Goal: Information Seeking & Learning: Learn about a topic

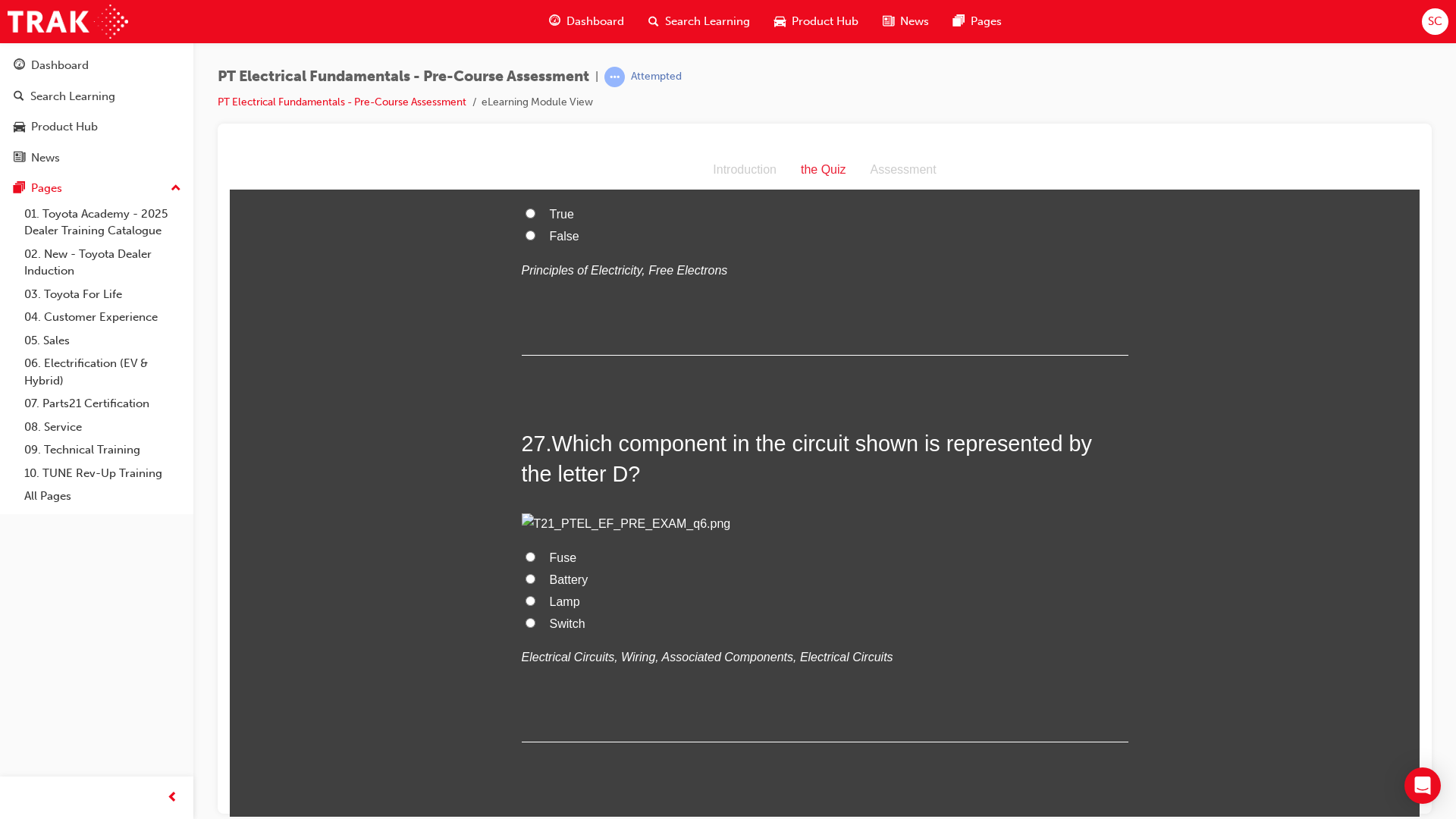
scroll to position [10417, 0]
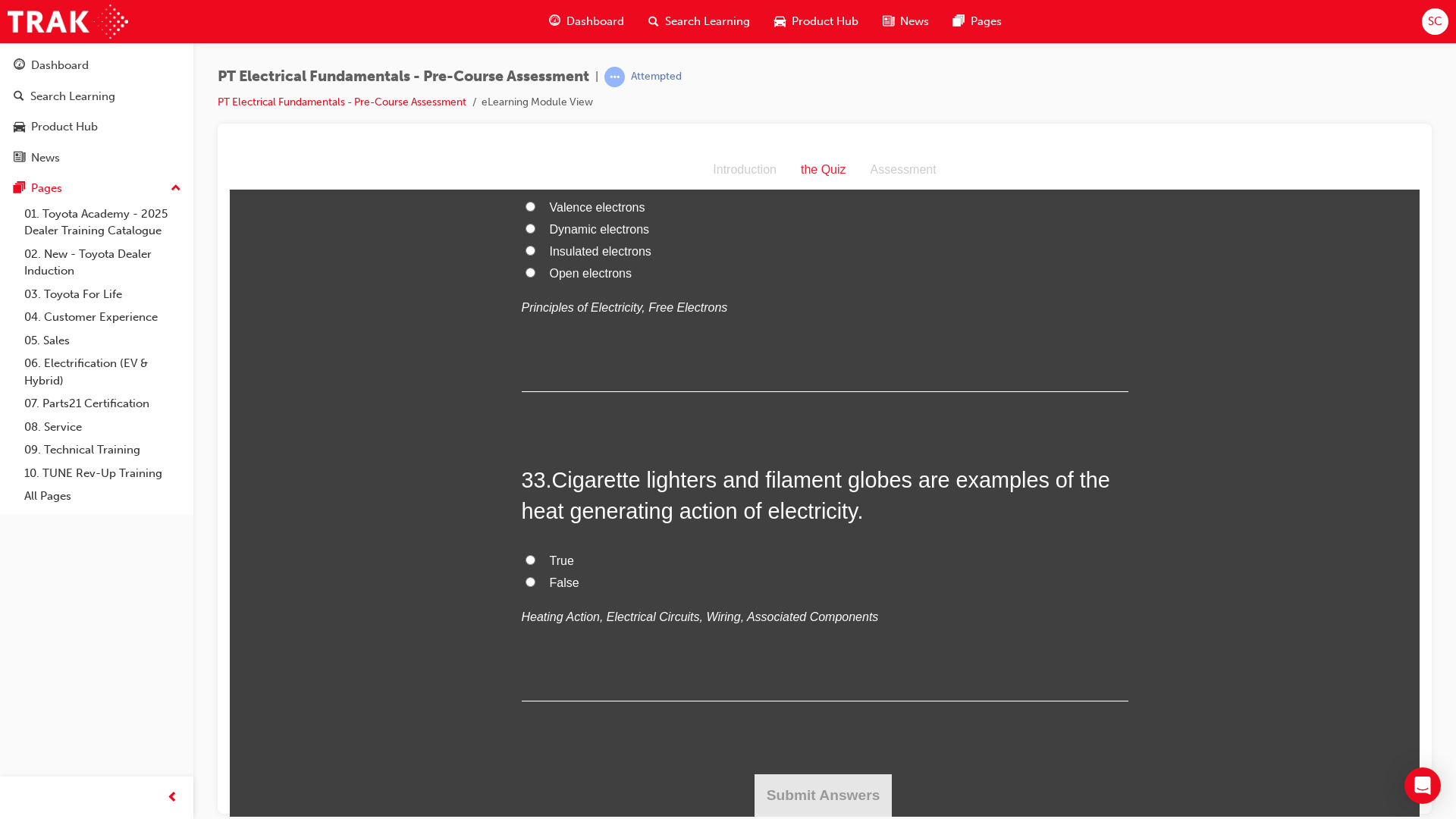
drag, startPoint x: 1413, startPoint y: 241, endPoint x: 1651, endPoint y: 929, distance: 728.0
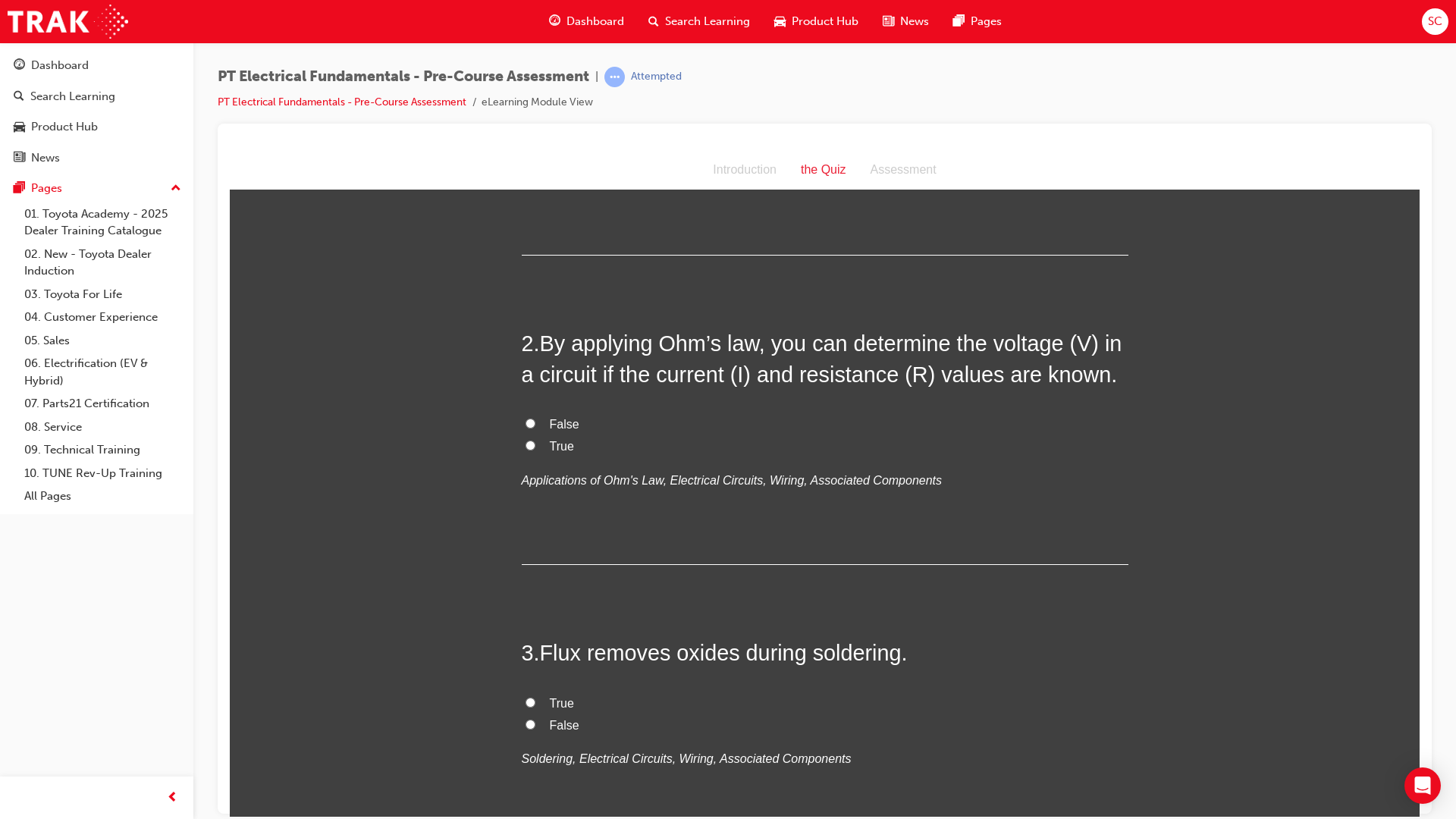
scroll to position [304, 0]
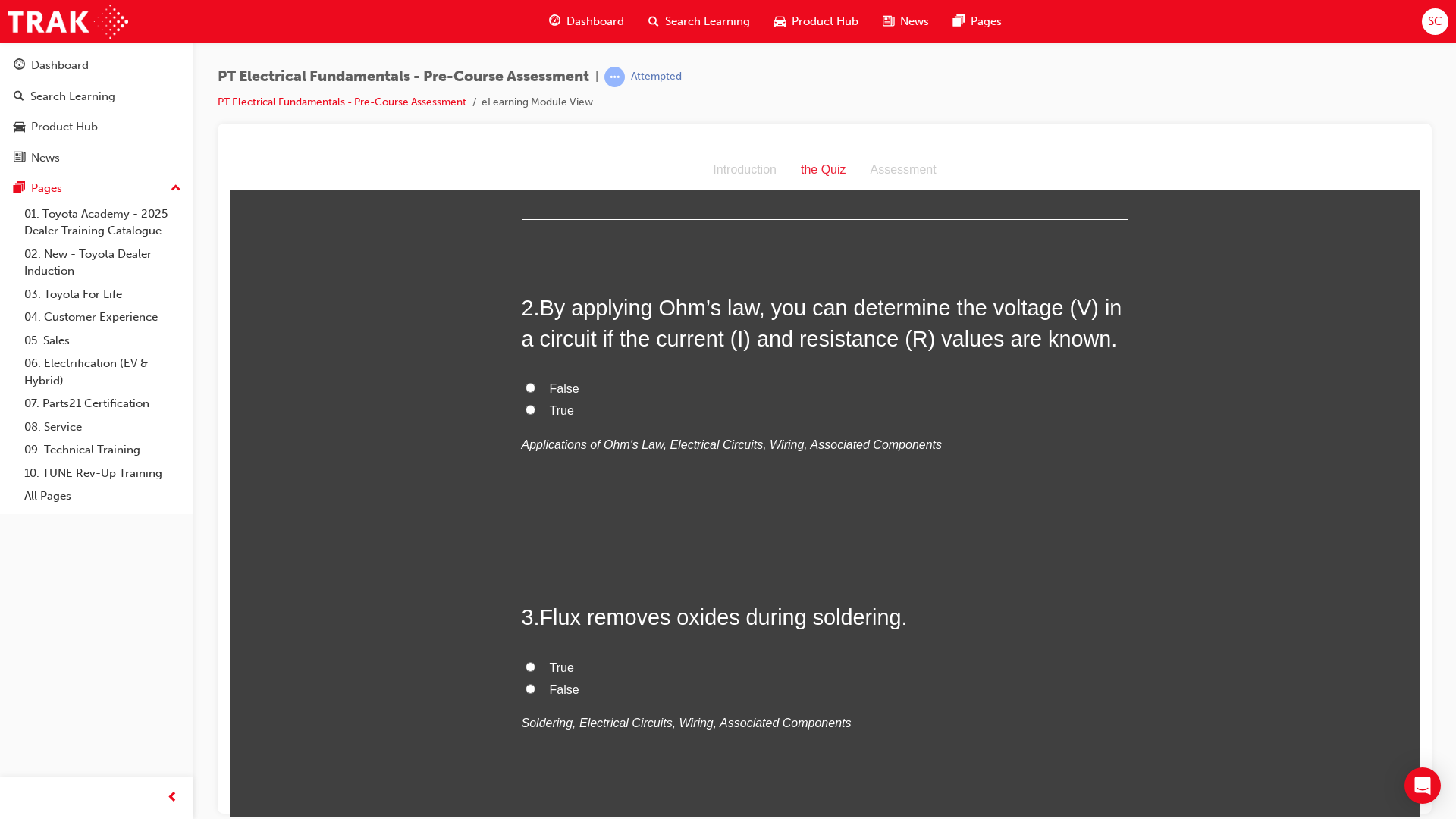
click at [526, 411] on input "True" at bounding box center [530, 409] width 10 height 10
radio input "true"
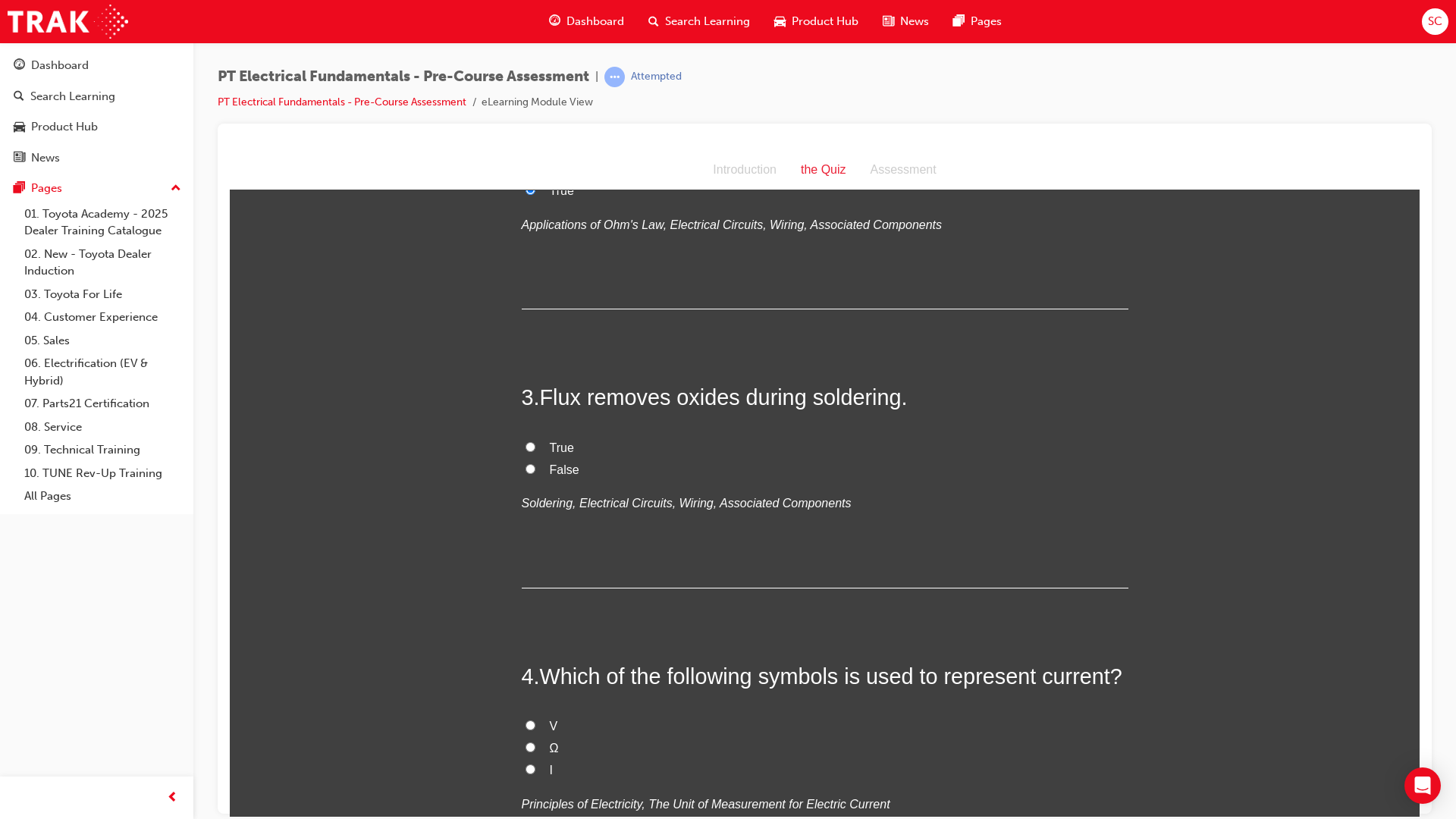
scroll to position [531, 0]
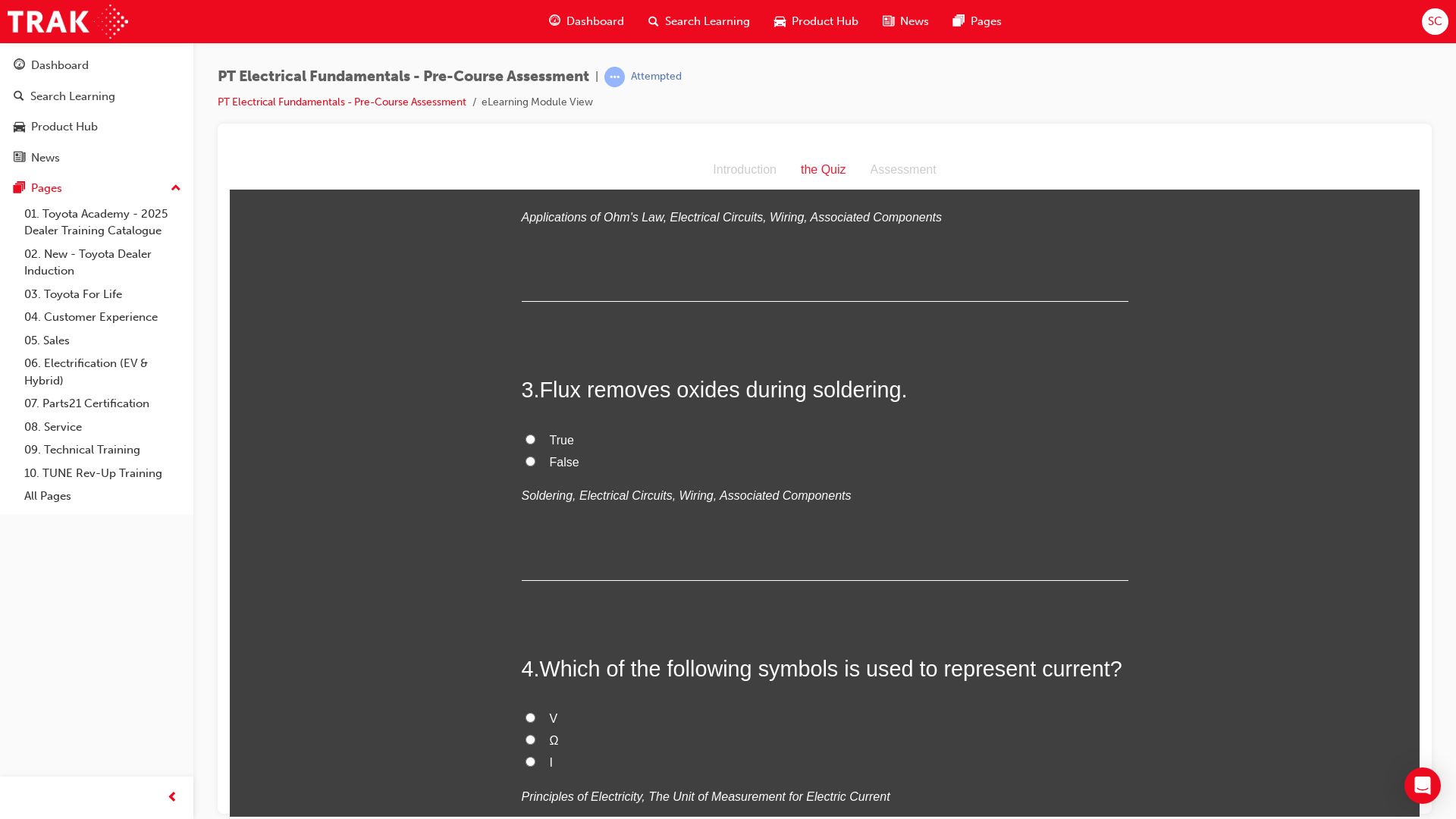
click at [526, 436] on input "True" at bounding box center [530, 438] width 10 height 10
radio input "true"
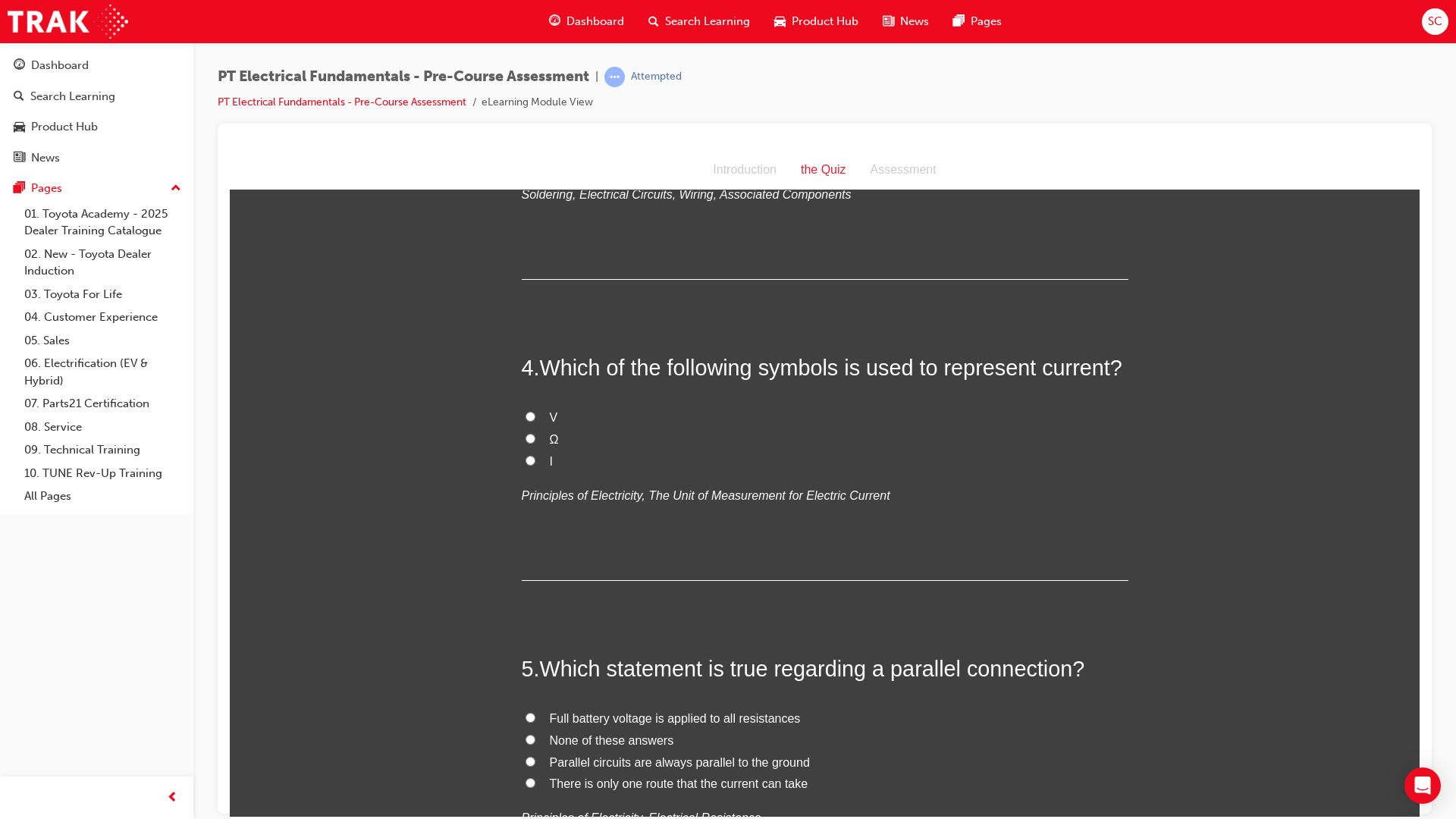
scroll to position [834, 0]
click at [526, 436] on input "Ω" at bounding box center [530, 436] width 10 height 10
radio input "true"
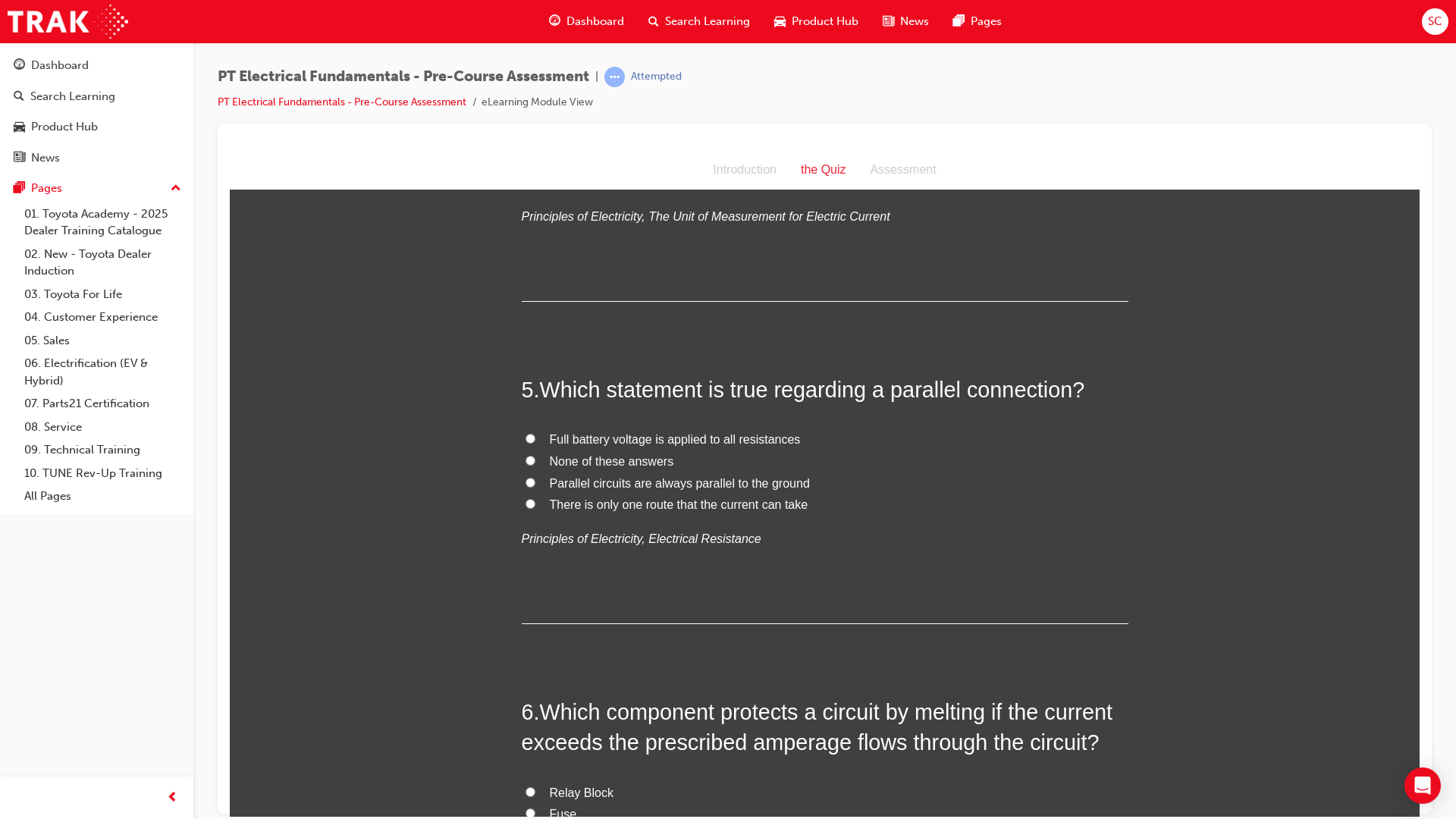
scroll to position [1137, 0]
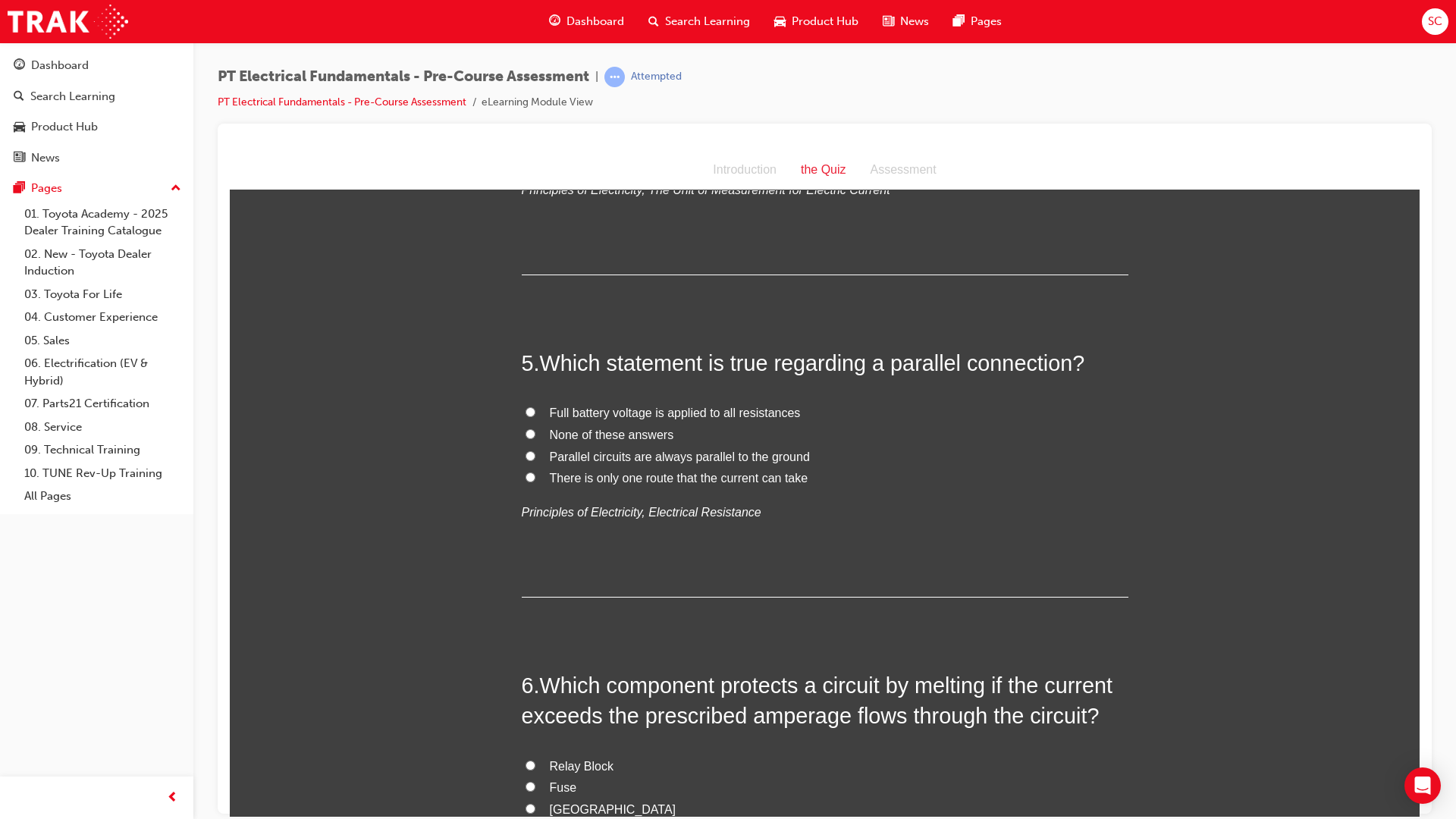
click at [522, 409] on label "Full battery voltage is applied to all resistances" at bounding box center [825, 413] width 606 height 22
click at [526, 409] on input "Full battery voltage is applied to all resistances" at bounding box center [530, 411] width 10 height 10
radio input "true"
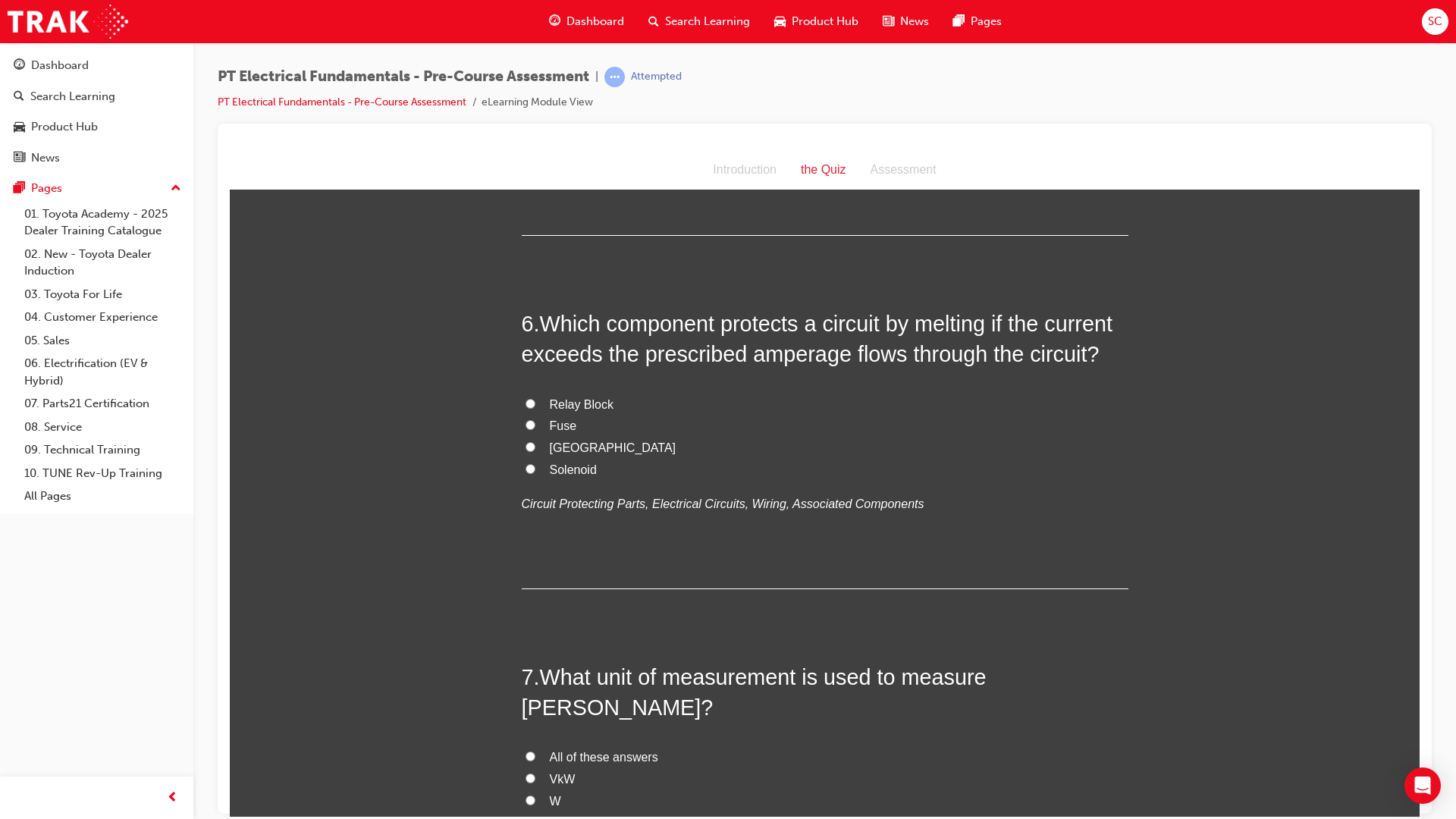
scroll to position [1516, 0]
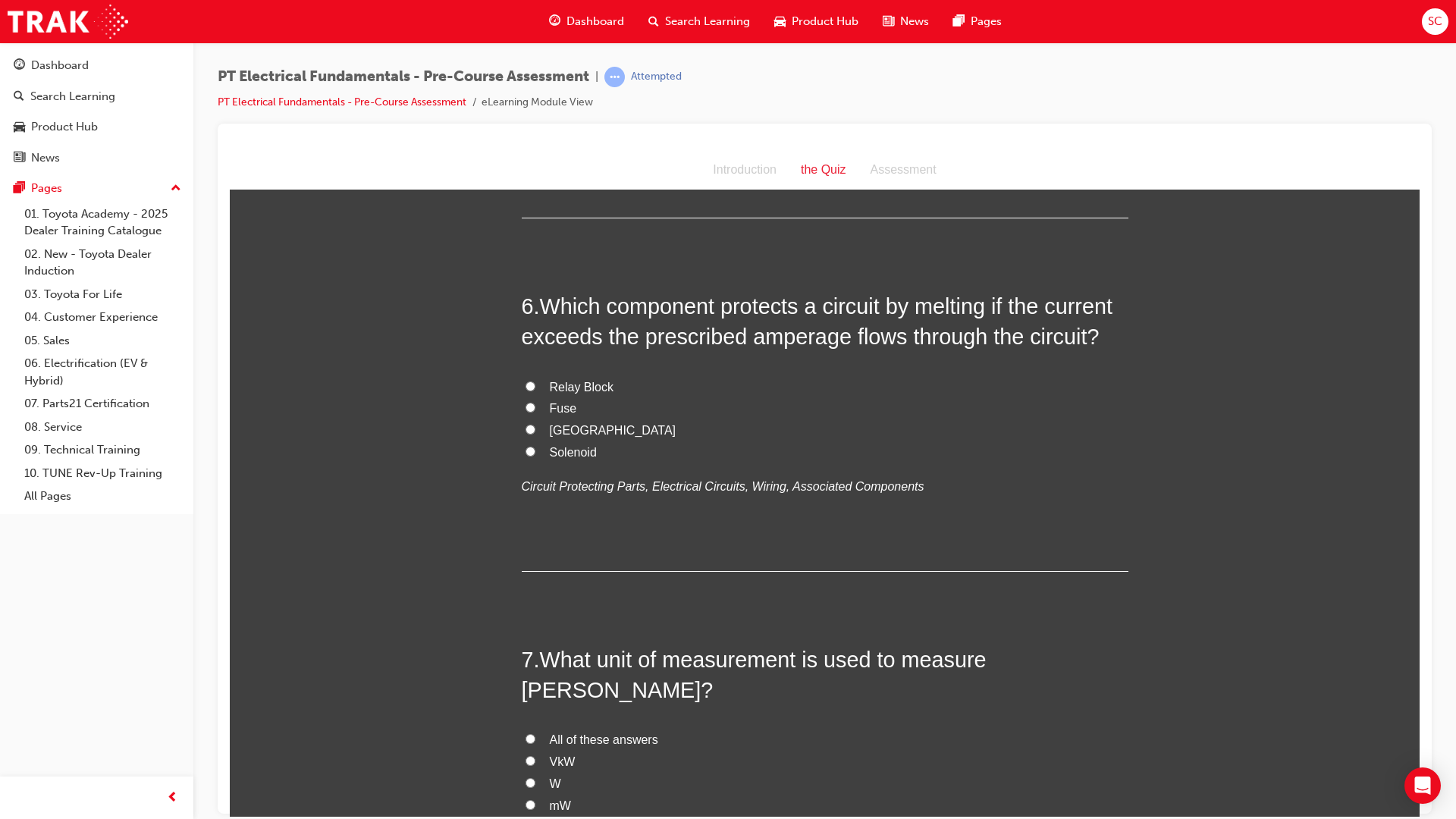
click at [530, 404] on label "Fuse" at bounding box center [825, 408] width 606 height 22
click at [530, 404] on input "Fuse" at bounding box center [530, 406] width 10 height 10
radio input "true"
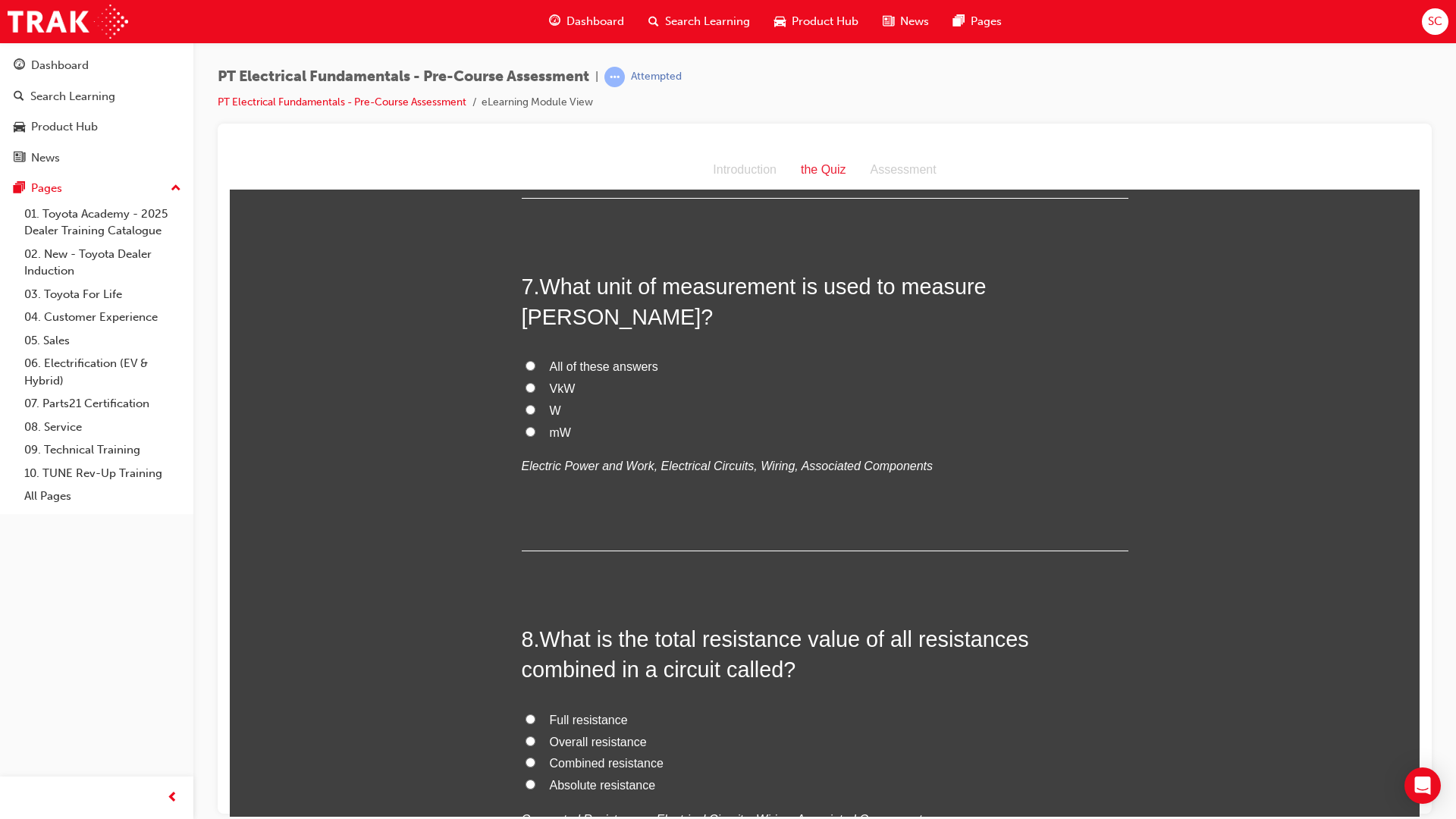
scroll to position [1896, 0]
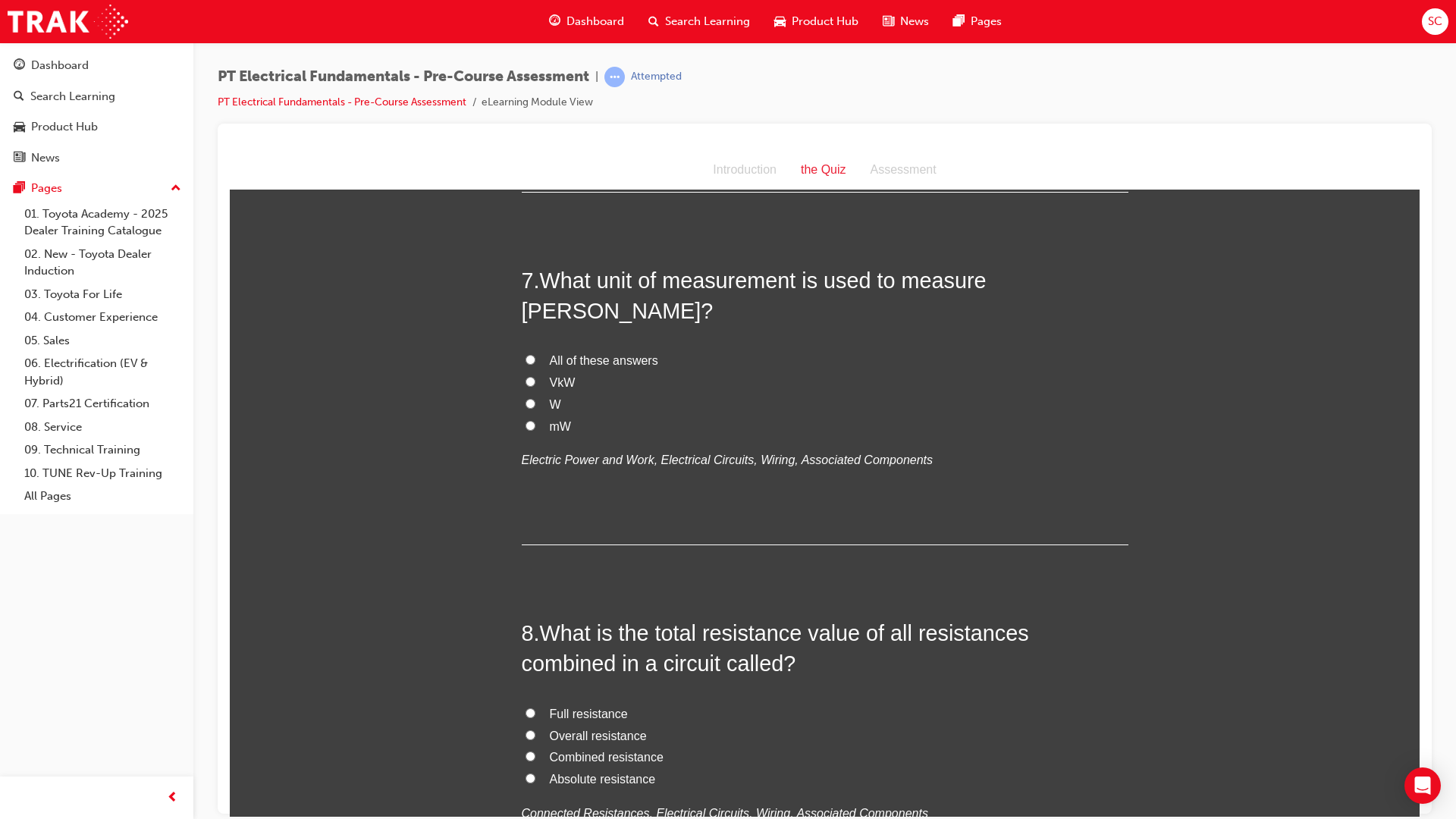
click at [522, 393] on label "W" at bounding box center [825, 404] width 606 height 22
click at [526, 398] on input "W" at bounding box center [530, 403] width 10 height 10
radio input "true"
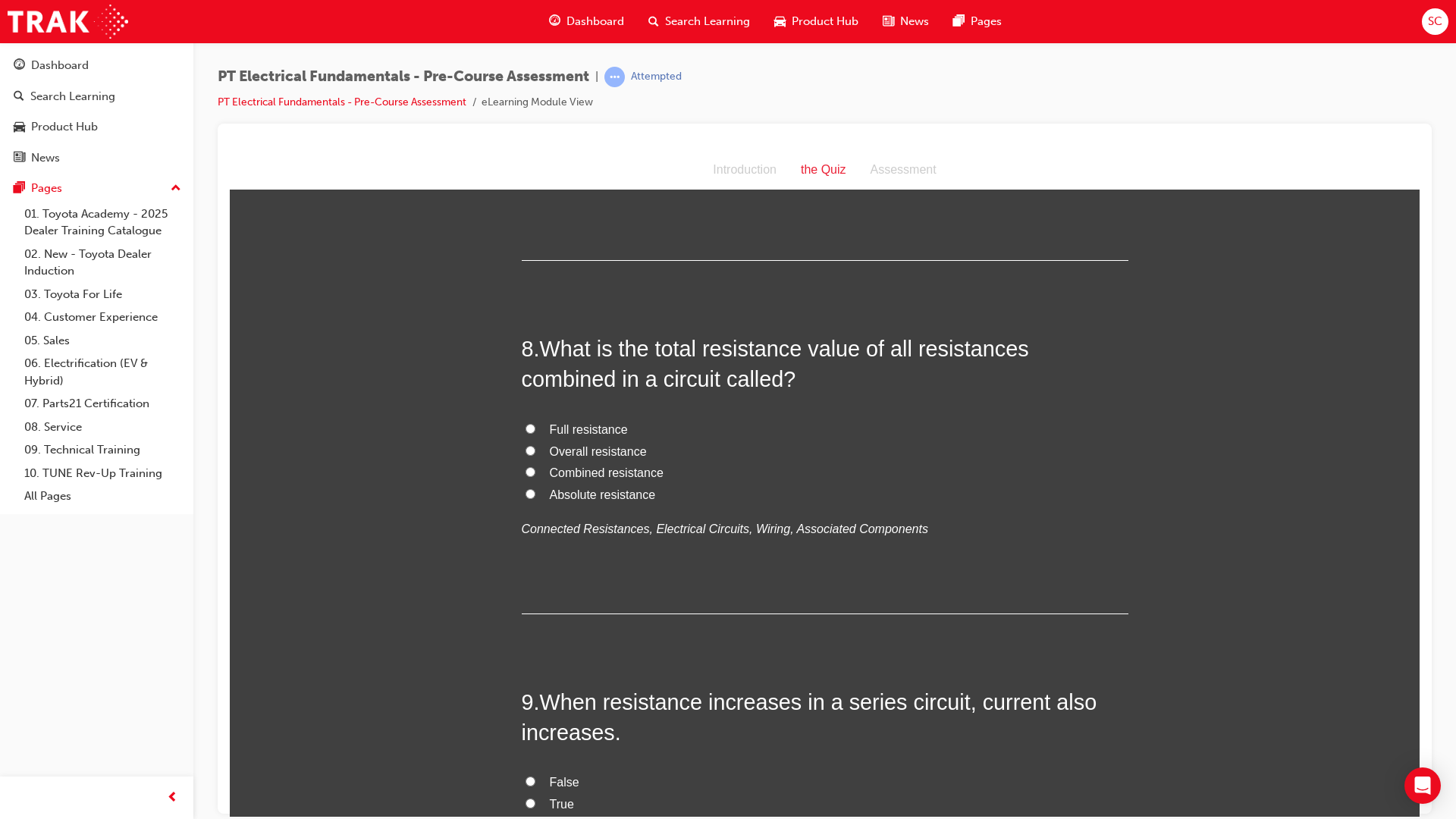
scroll to position [2198, 0]
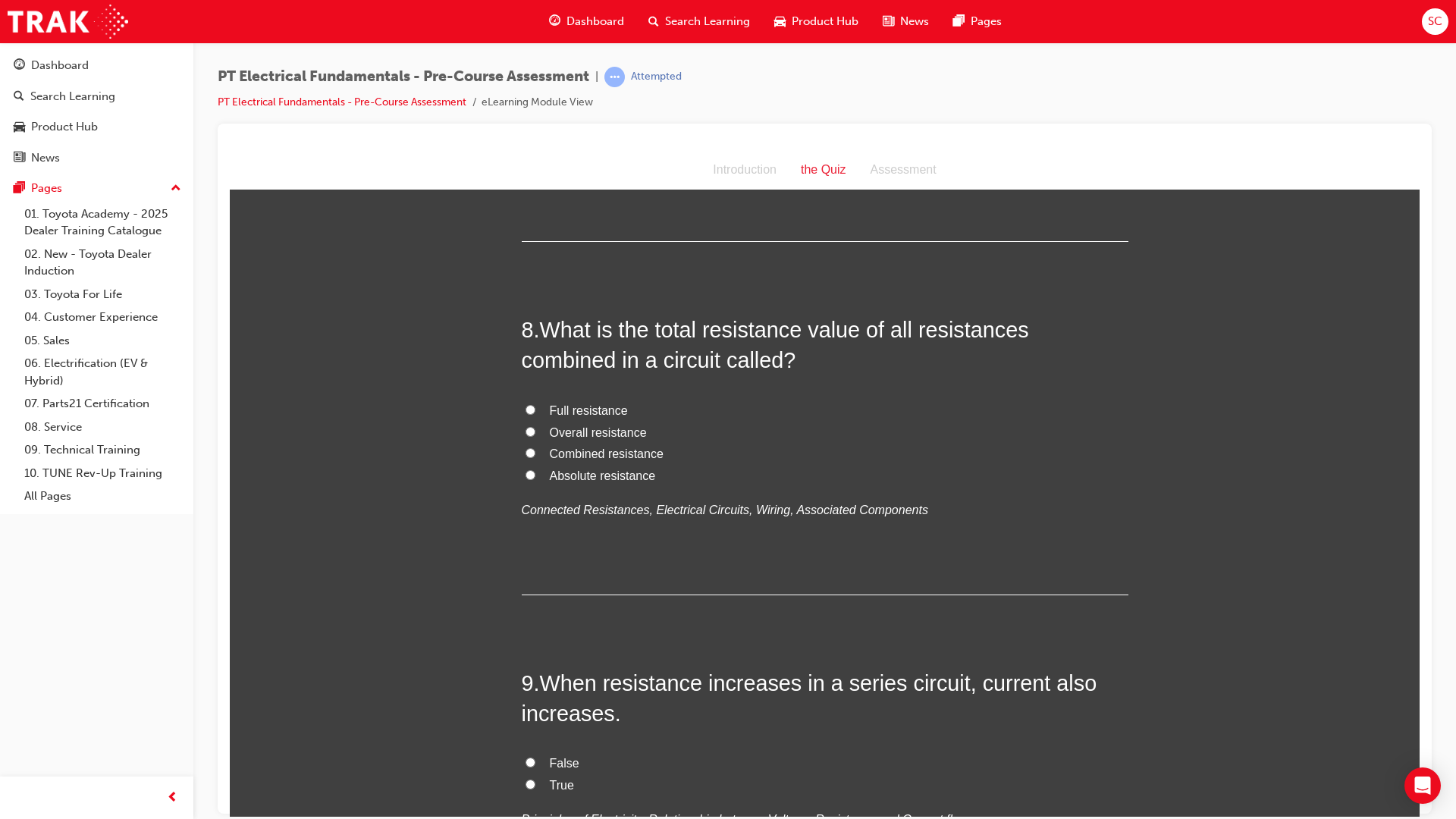
click at [526, 426] on input "Overall resistance" at bounding box center [530, 431] width 10 height 10
radio input "true"
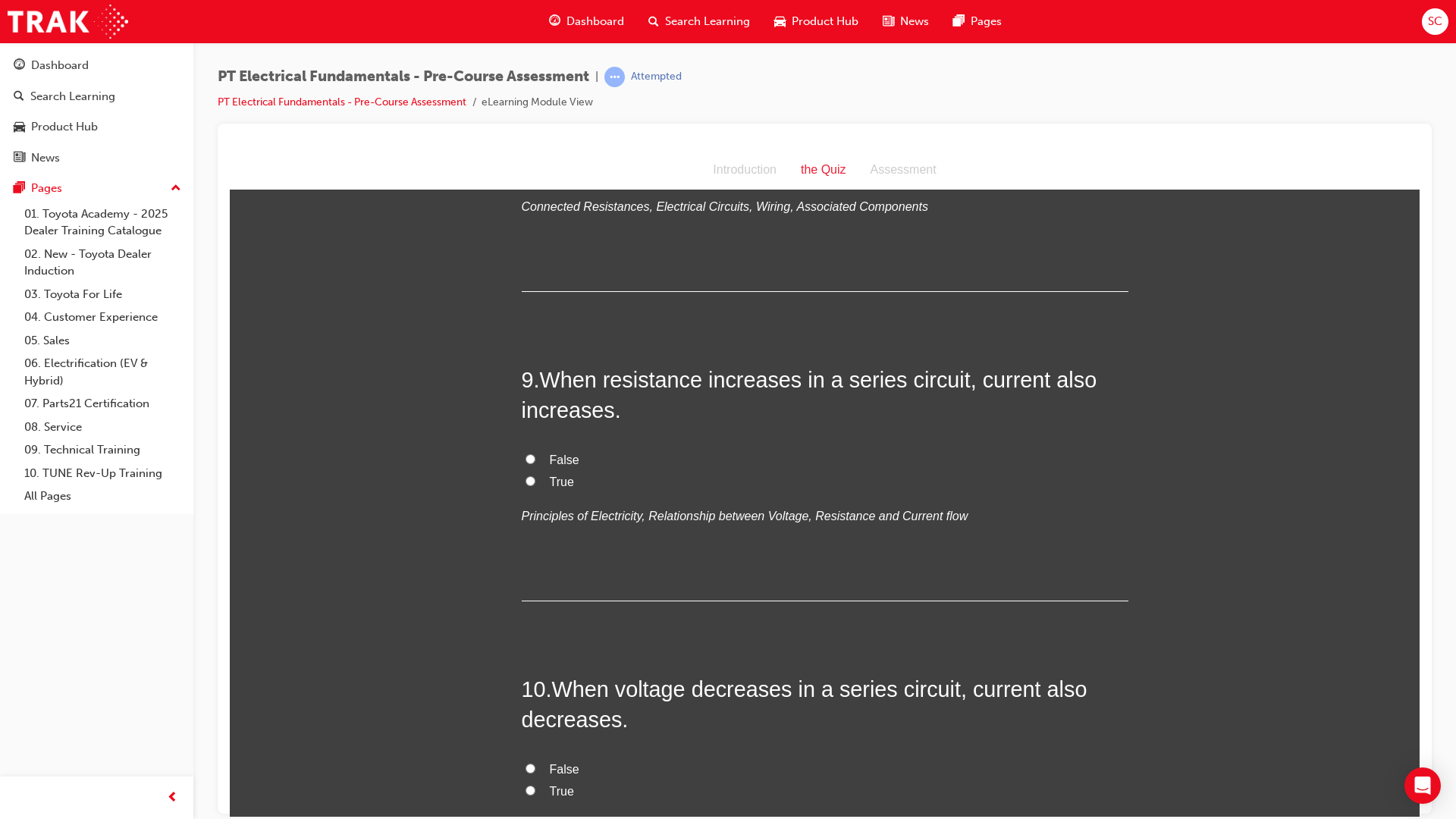
scroll to position [2578, 0]
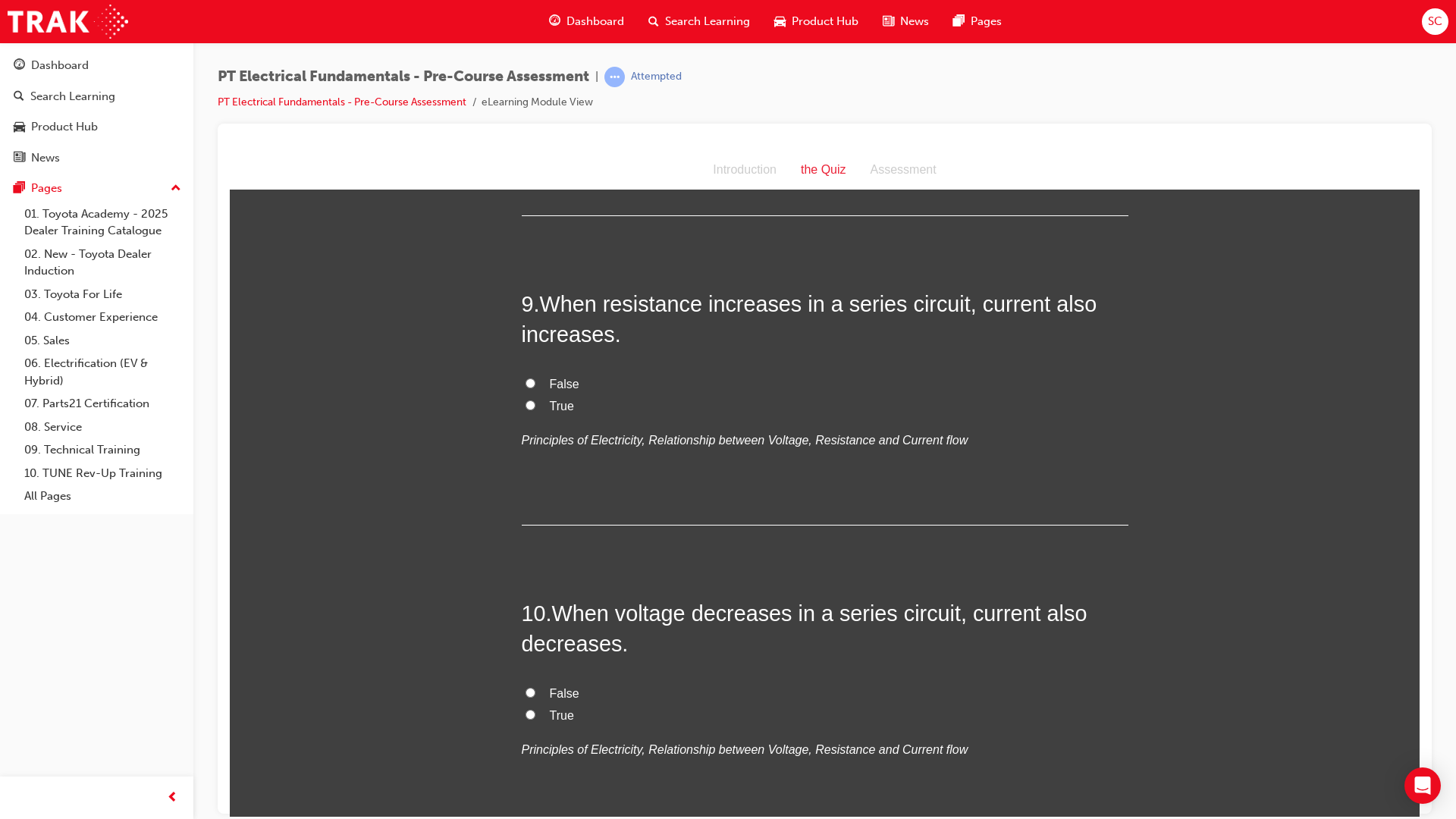
click at [526, 378] on input "False" at bounding box center [530, 382] width 10 height 10
radio input "true"
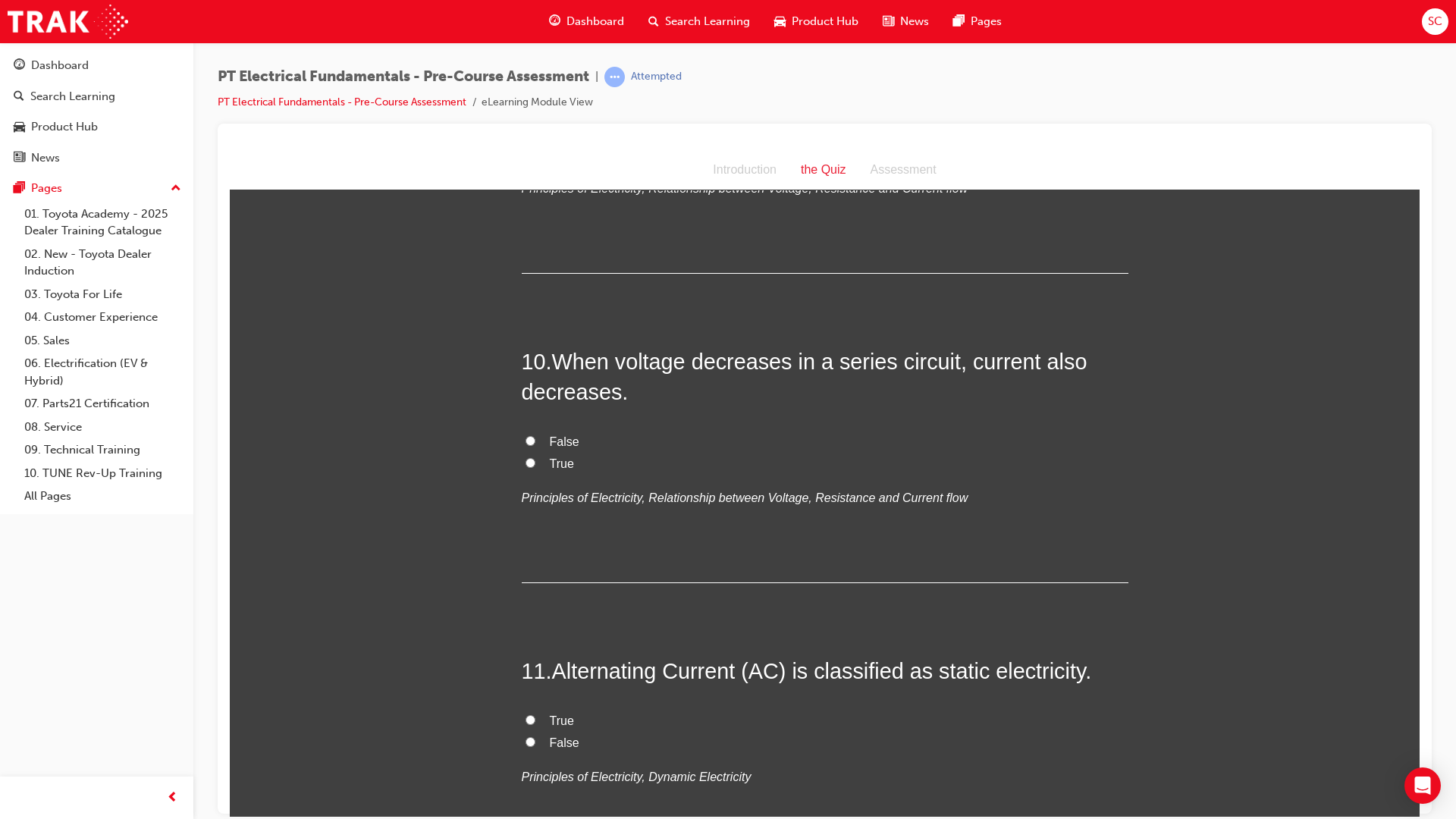
scroll to position [2806, 0]
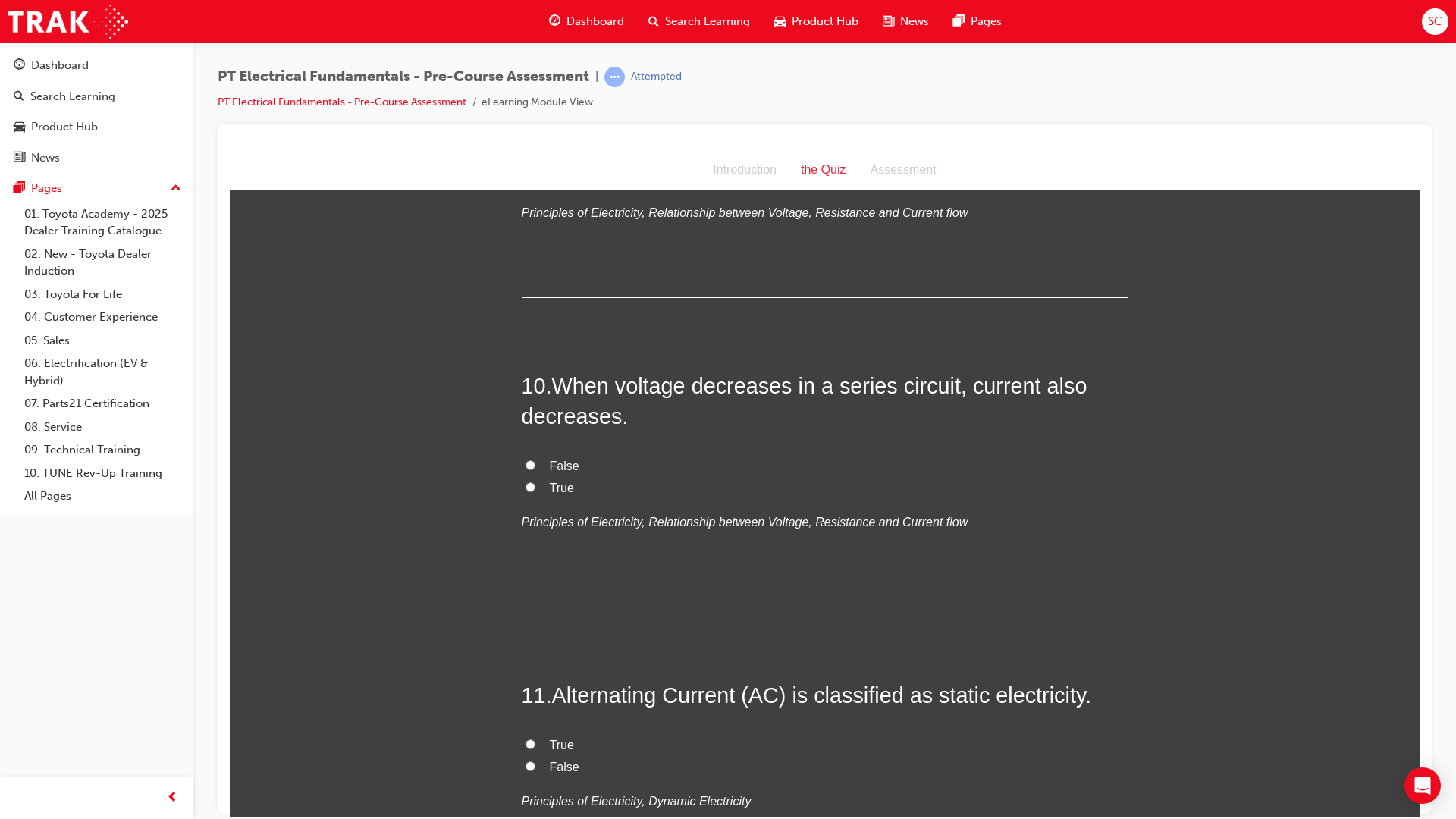
click at [528, 481] on input "True" at bounding box center [530, 486] width 10 height 10
radio input "true"
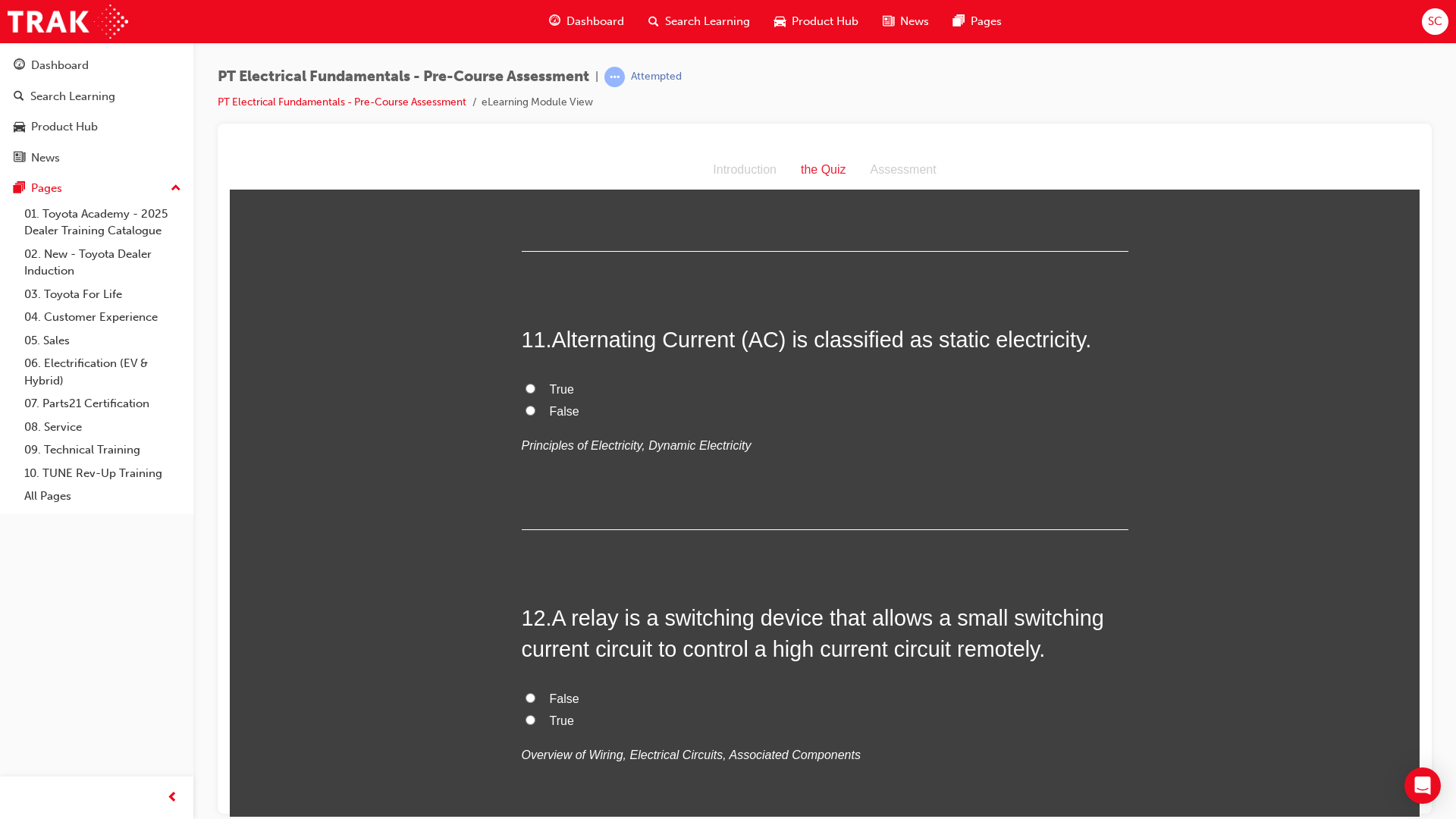
scroll to position [3184, 0]
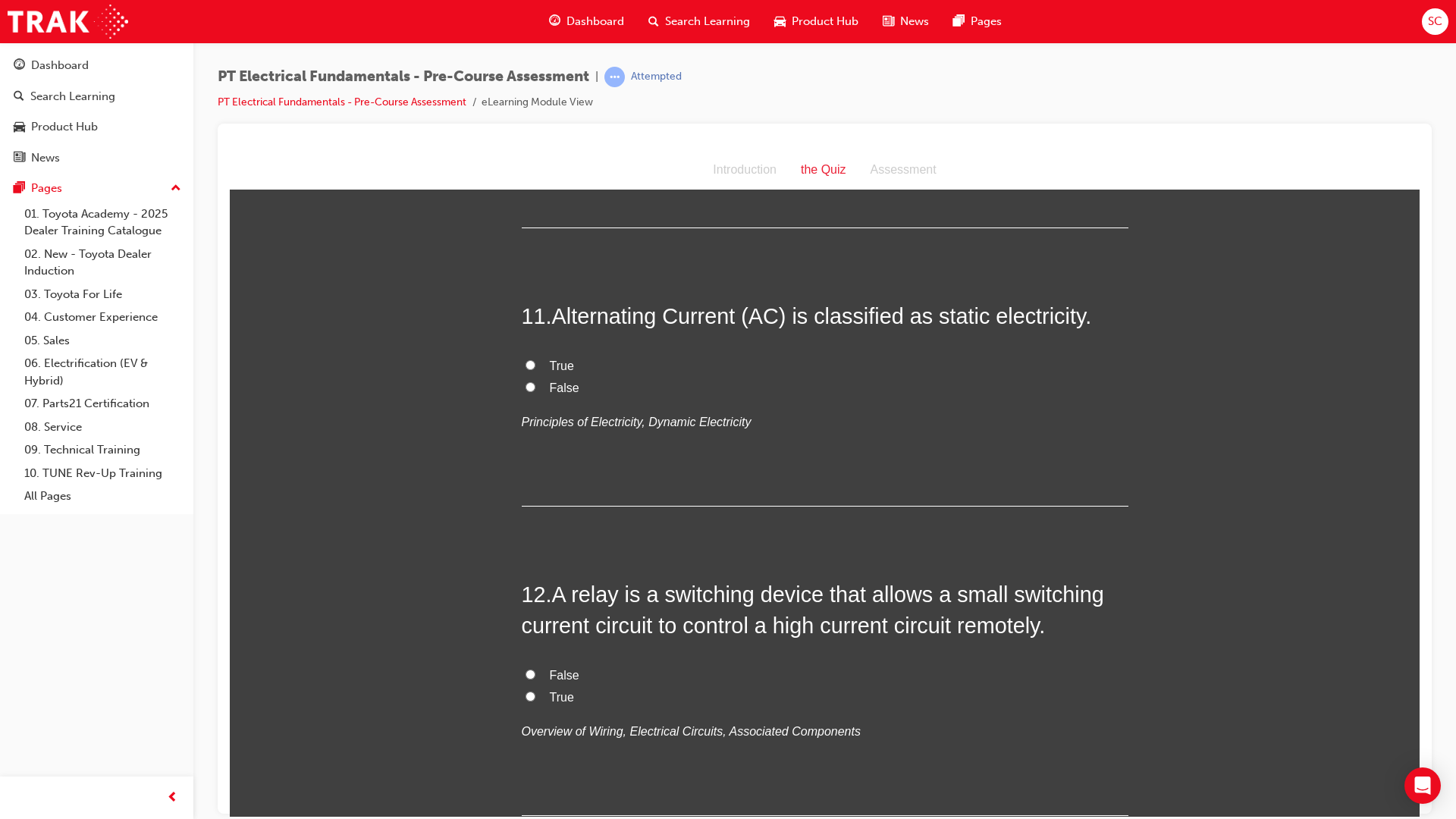
click at [526, 382] on input "False" at bounding box center [530, 386] width 10 height 10
radio input "true"
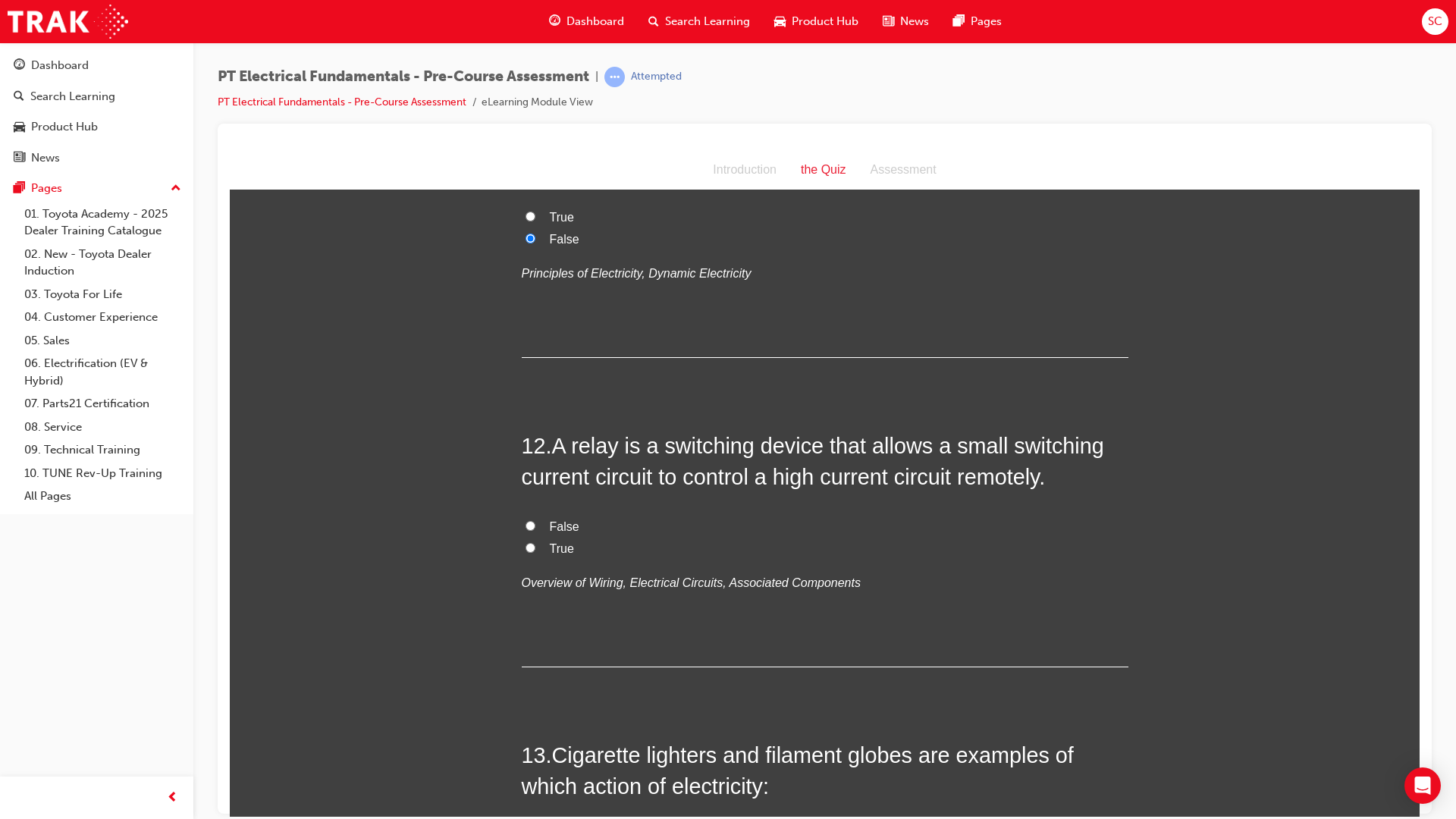
scroll to position [3412, 0]
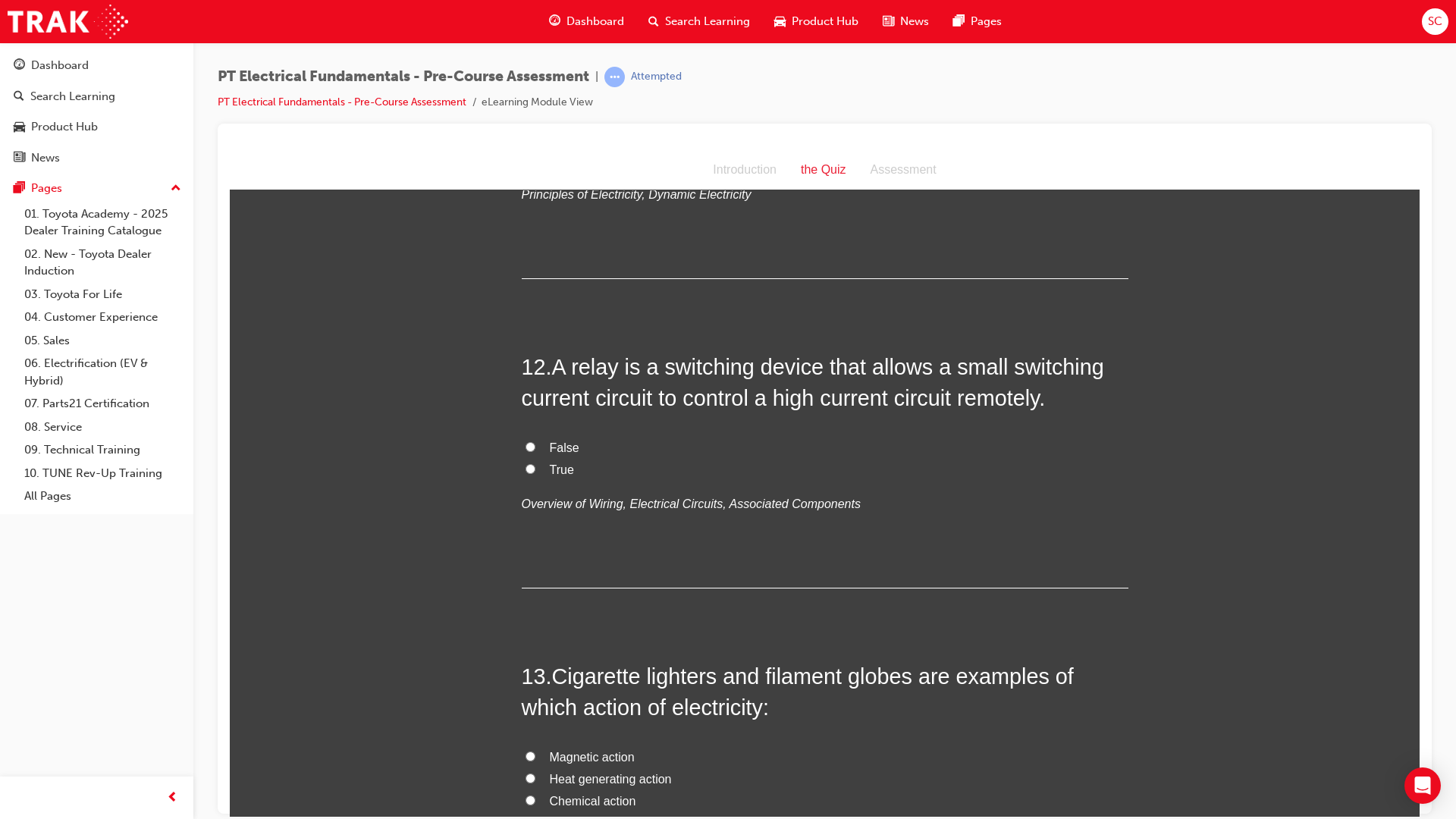
click at [528, 459] on label "True" at bounding box center [825, 470] width 606 height 22
click at [528, 463] on input "True" at bounding box center [530, 468] width 10 height 10
radio input "true"
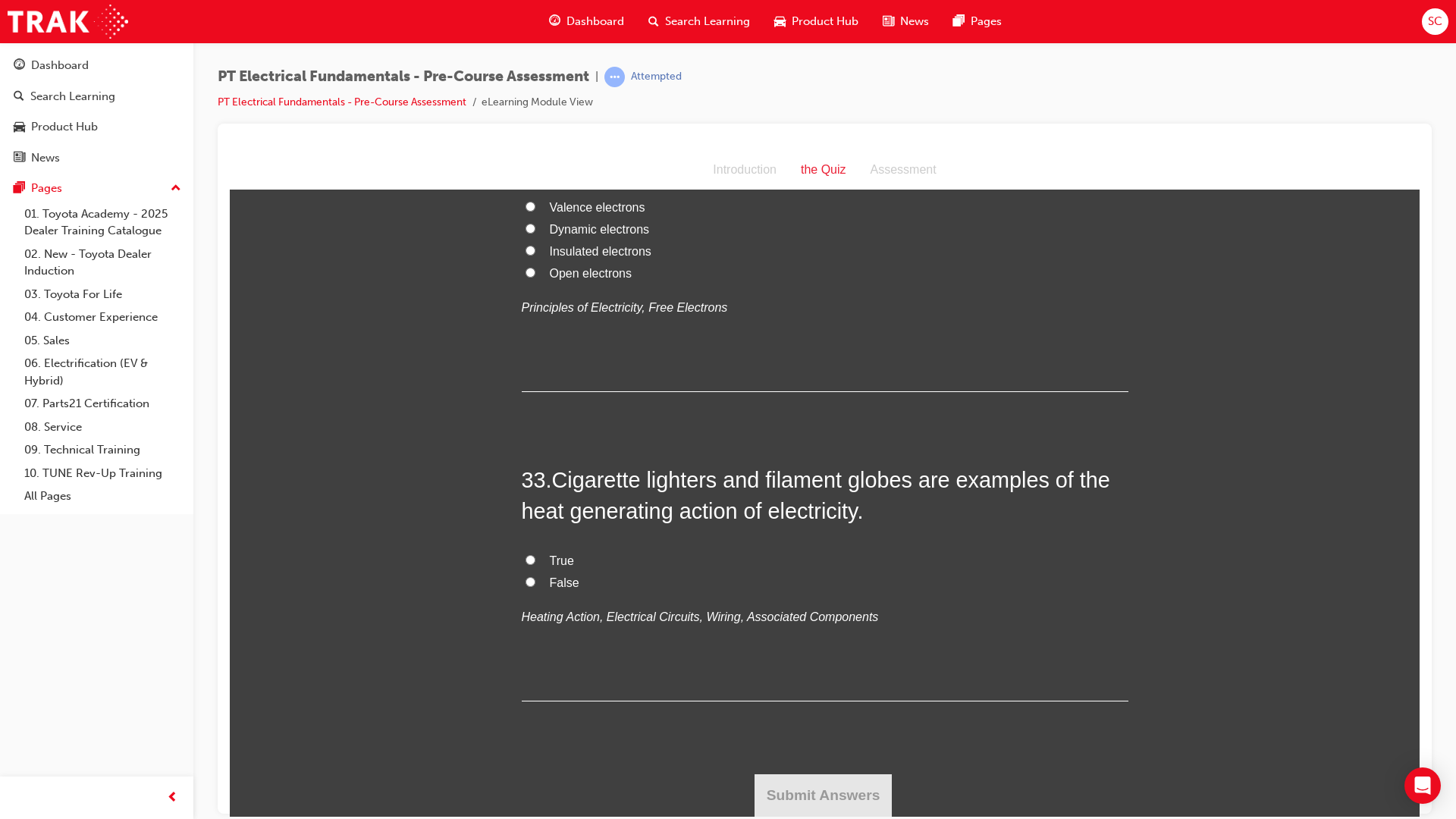
scroll to position [10417, 0]
click at [526, 562] on input "True" at bounding box center [530, 559] width 10 height 10
radio input "true"
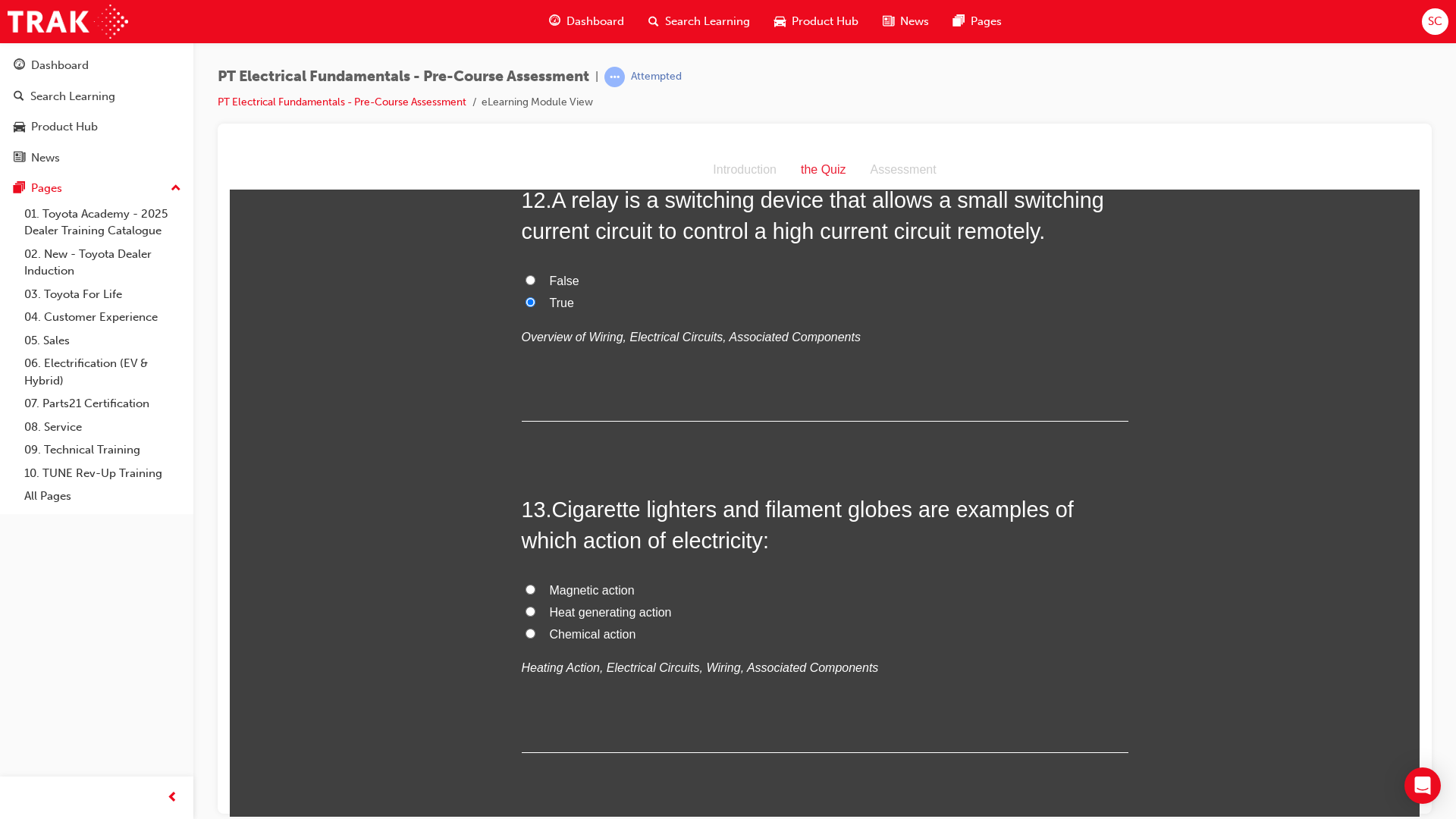
scroll to position [3669, 0]
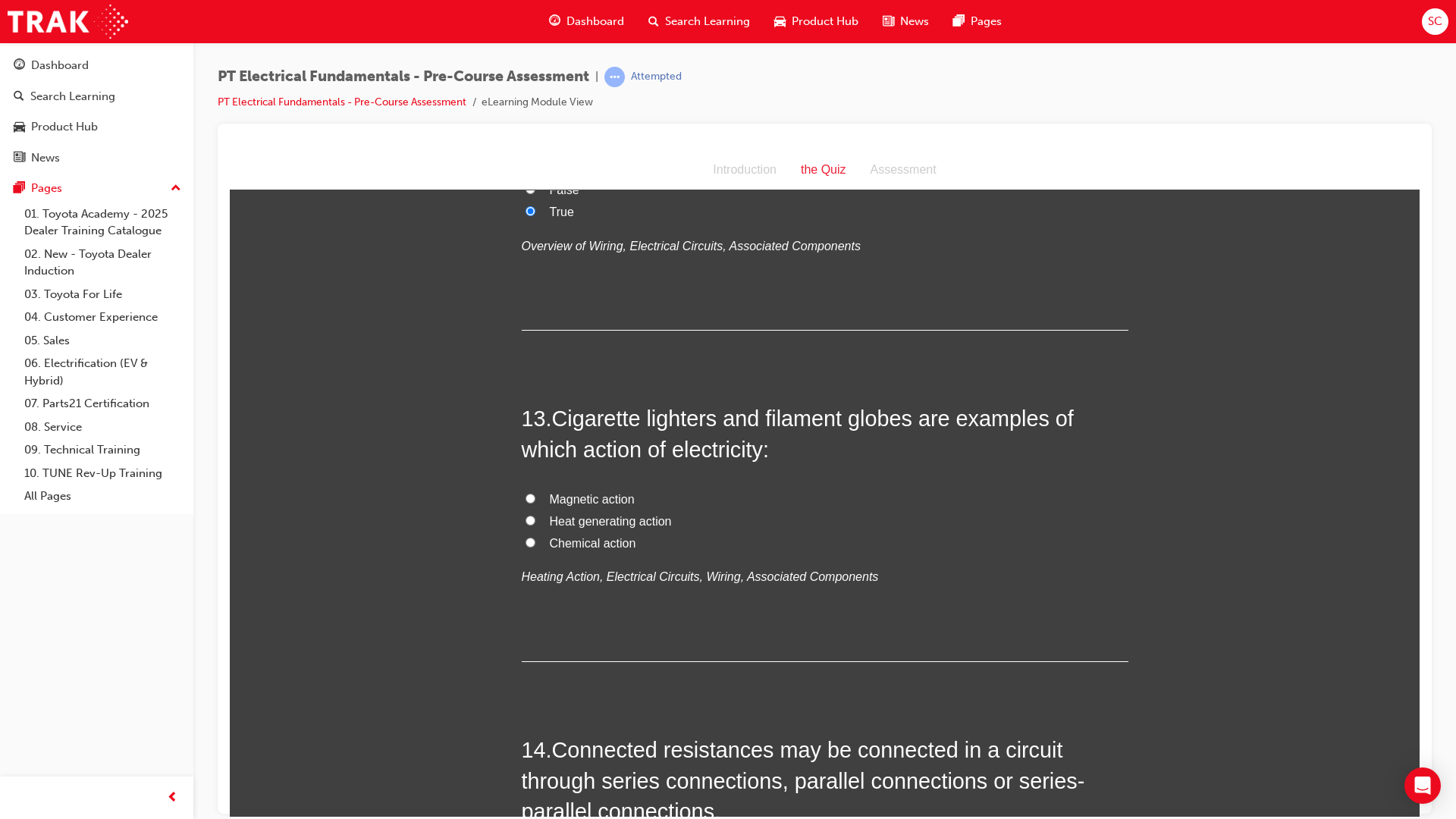
click at [528, 515] on input "Heat generating action" at bounding box center [530, 519] width 10 height 10
radio input "true"
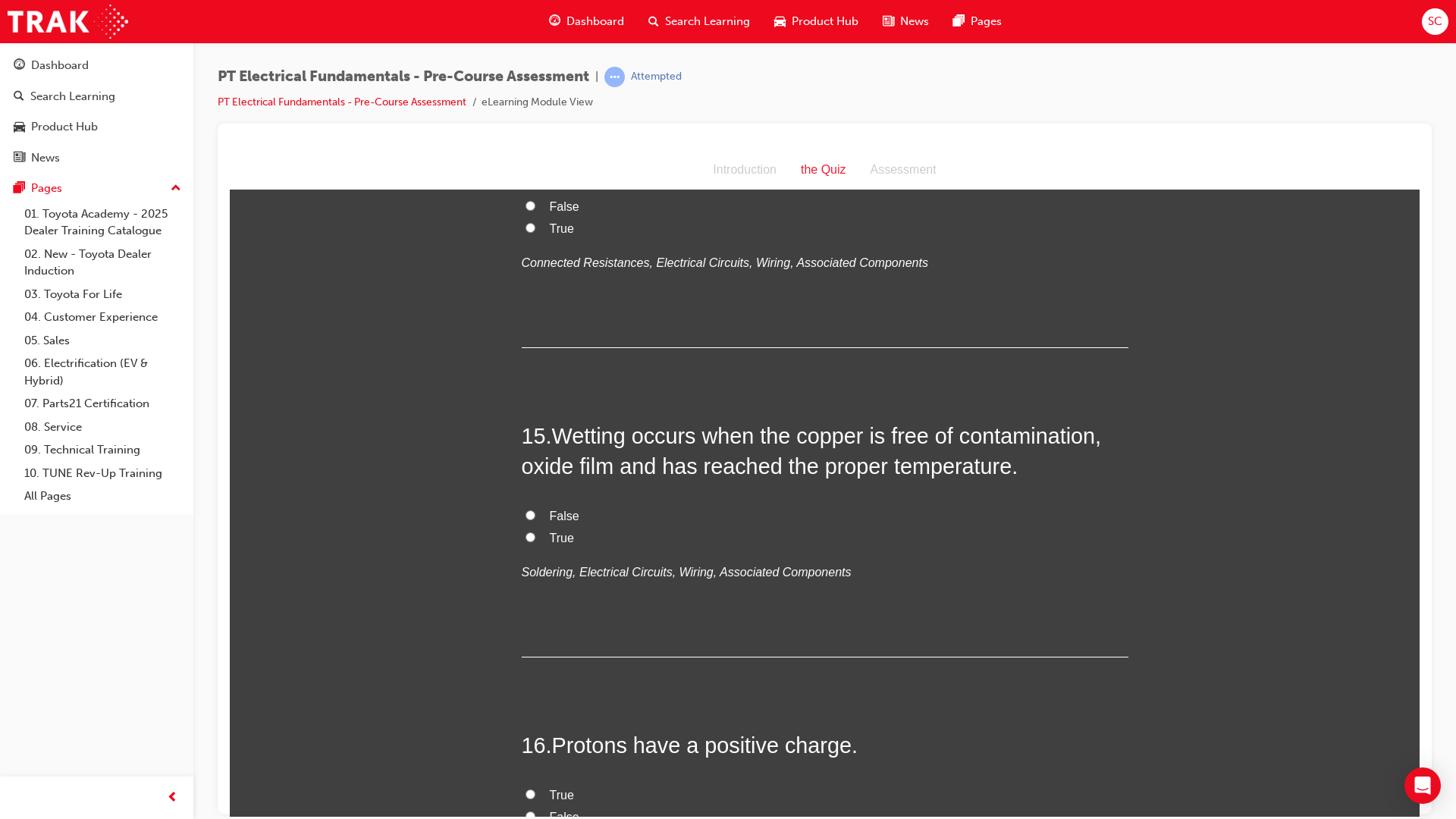
scroll to position [4731, 0]
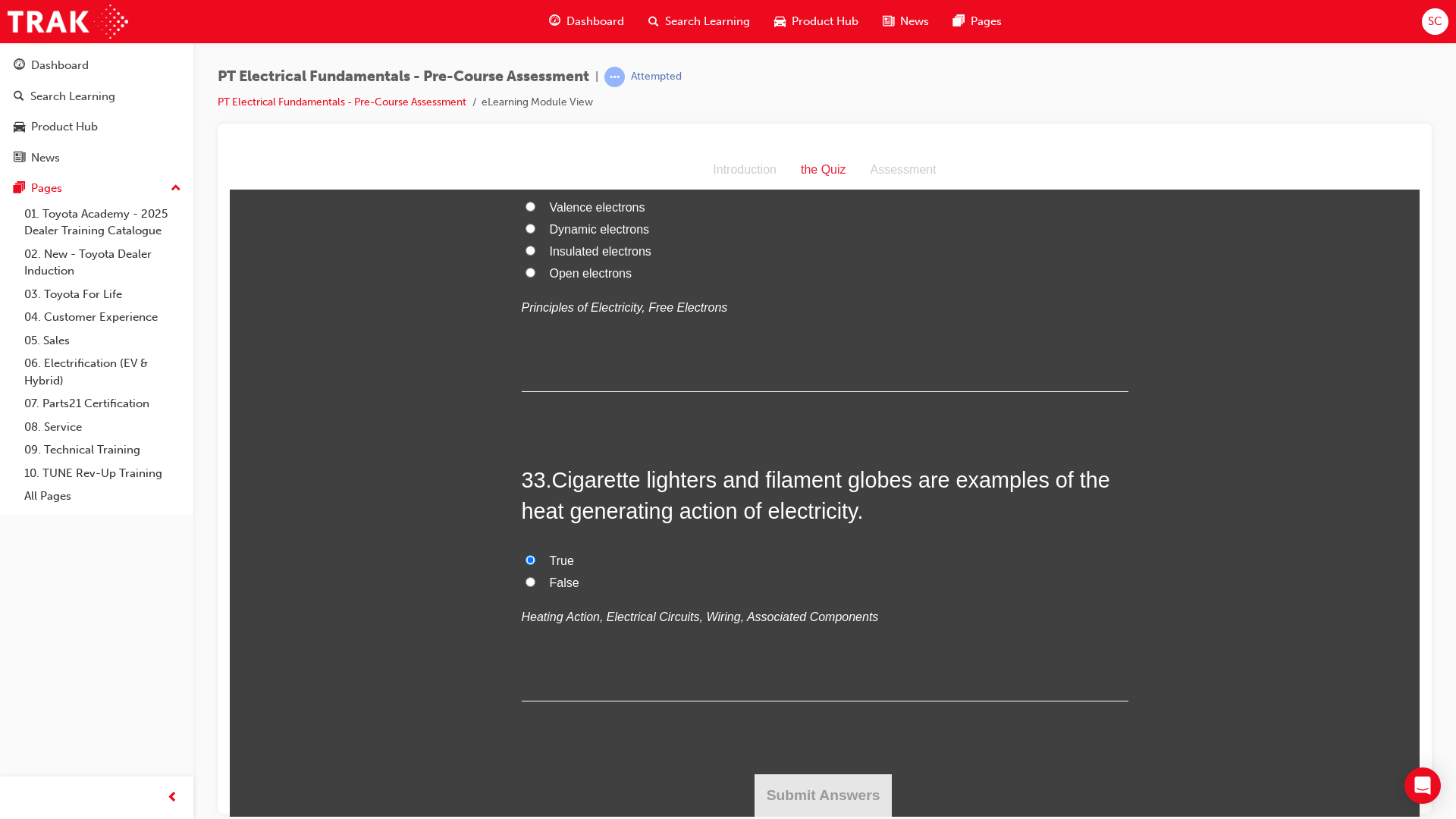
drag, startPoint x: 1411, startPoint y: 448, endPoint x: 1651, endPoint y: 913, distance: 523.3
click at [526, 211] on input "Valence electrons" at bounding box center [530, 205] width 10 height 10
radio input "true"
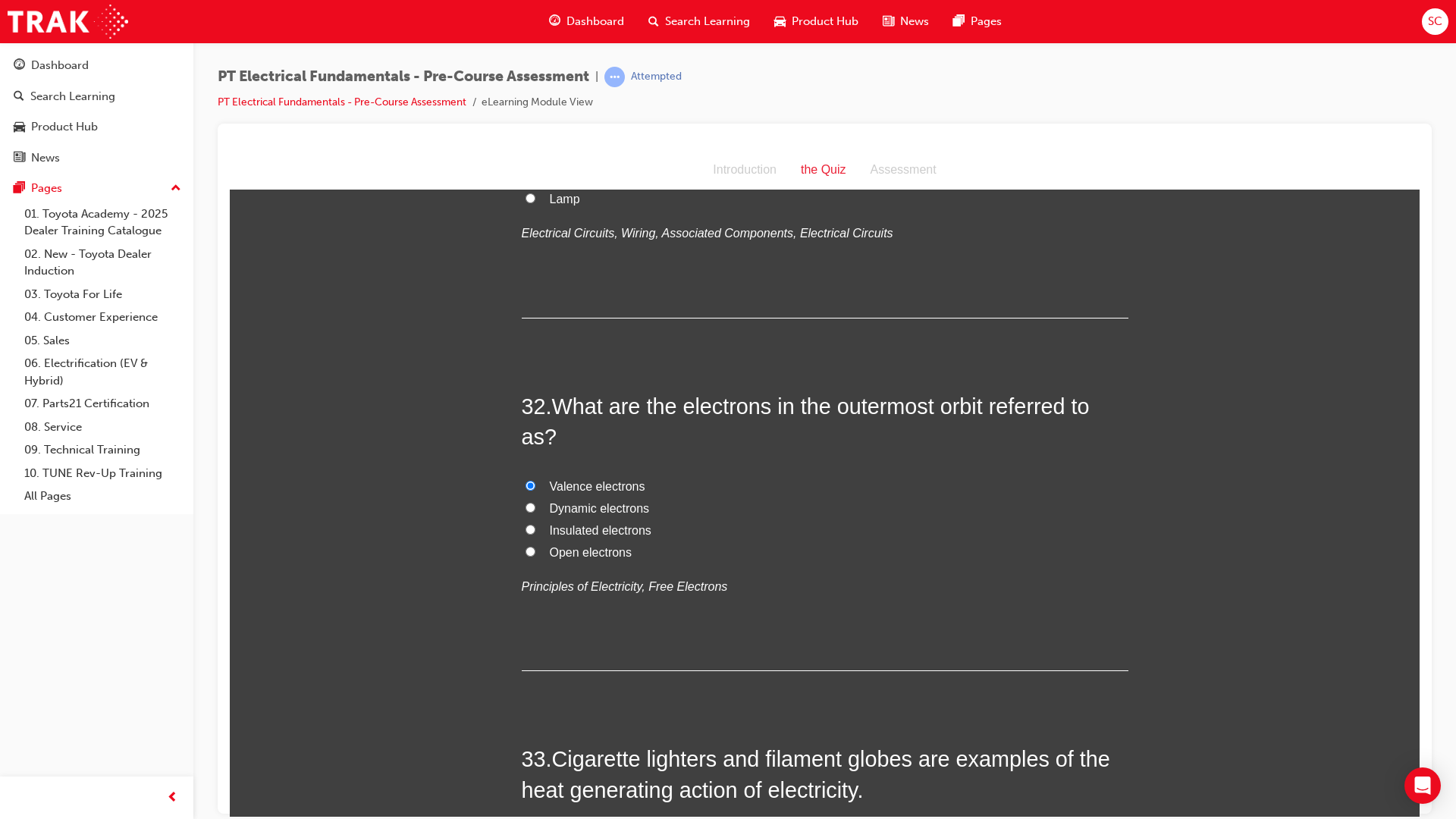
scroll to position [9734, 0]
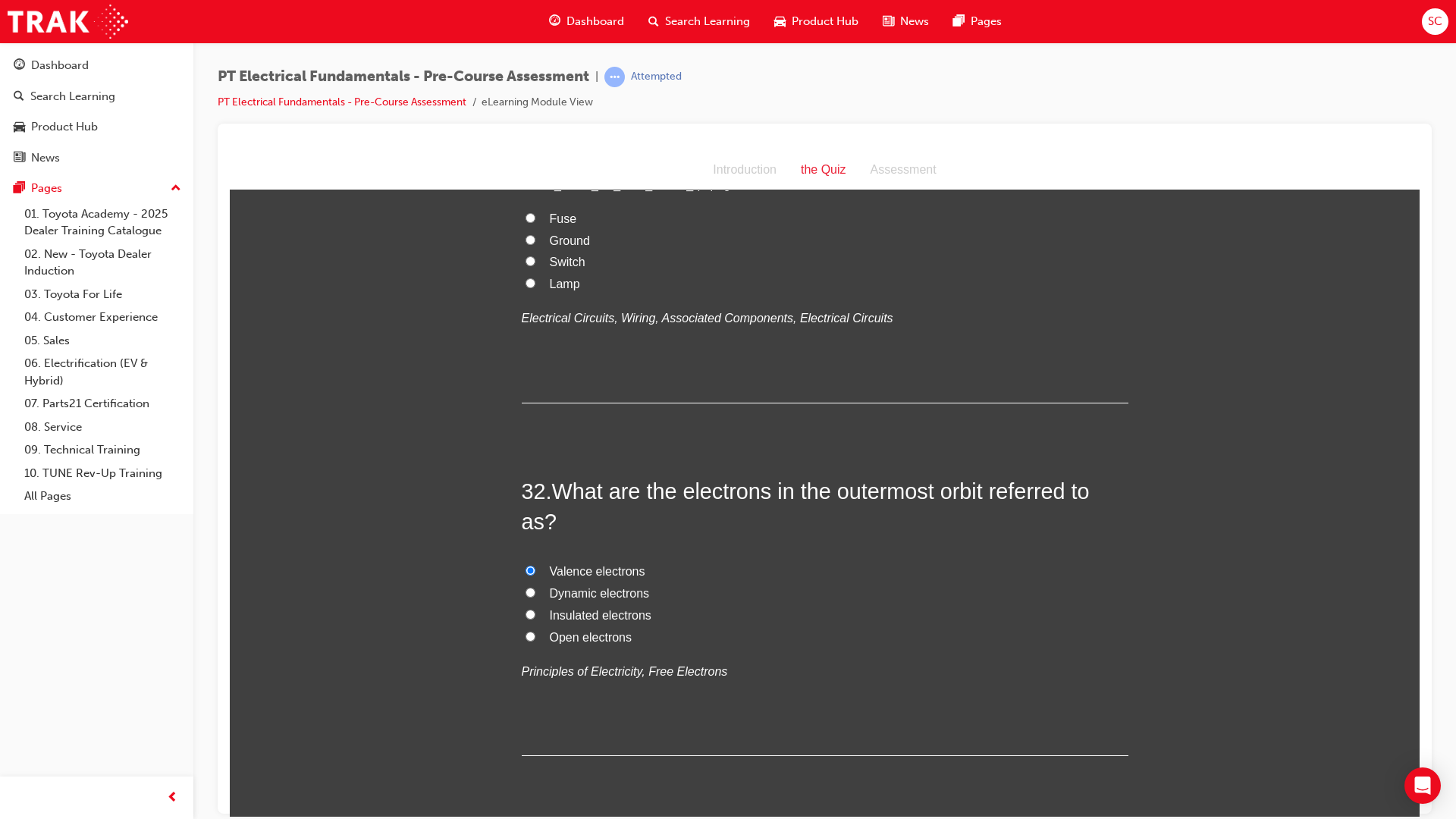
click at [522, 229] on label "Fuse" at bounding box center [825, 218] width 606 height 22
click at [526, 222] on input "Fuse" at bounding box center [530, 216] width 10 height 10
radio input "true"
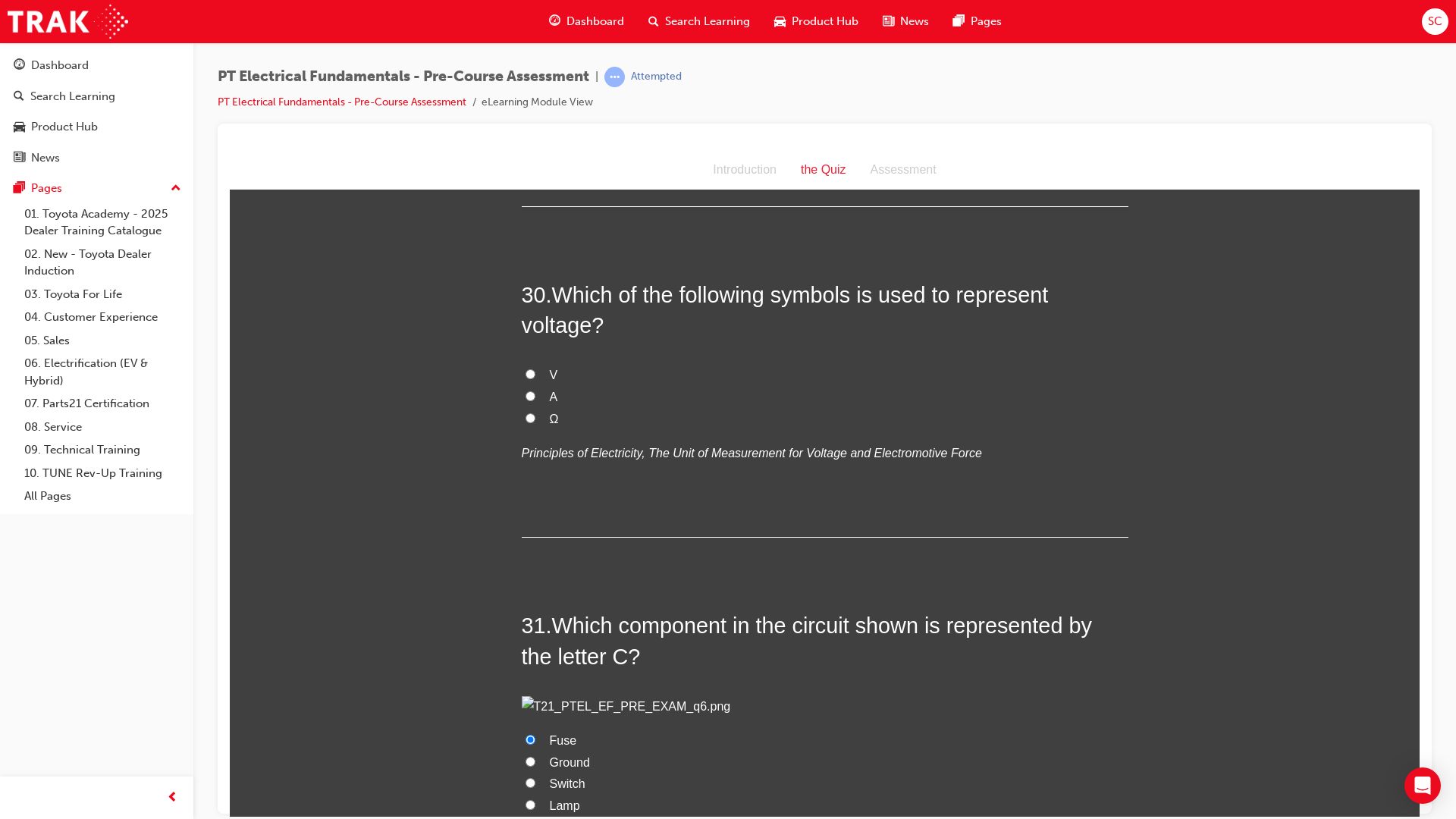
scroll to position [9203, 0]
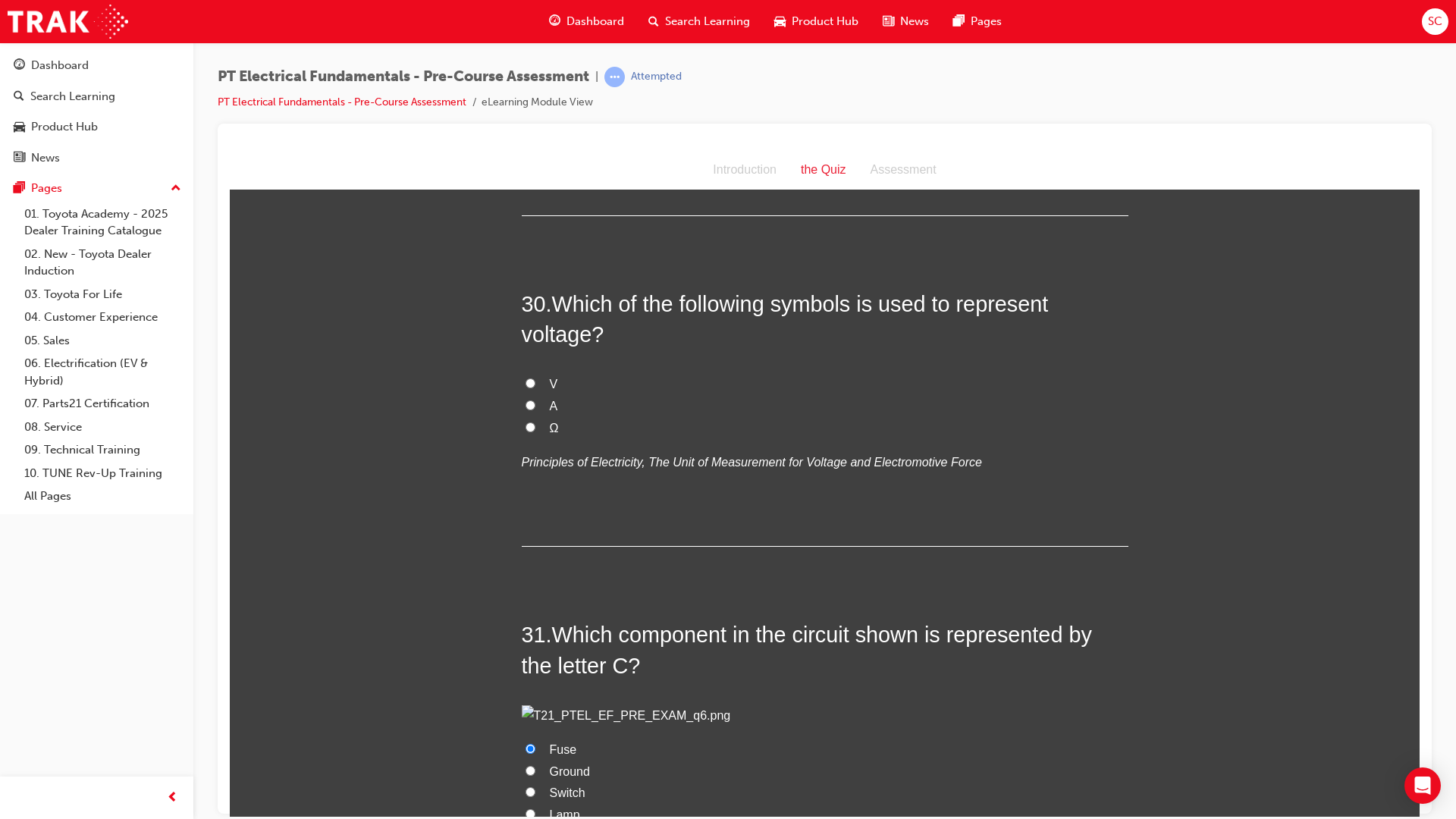
click at [526, 387] on input "V" at bounding box center [530, 382] width 10 height 10
radio input "true"
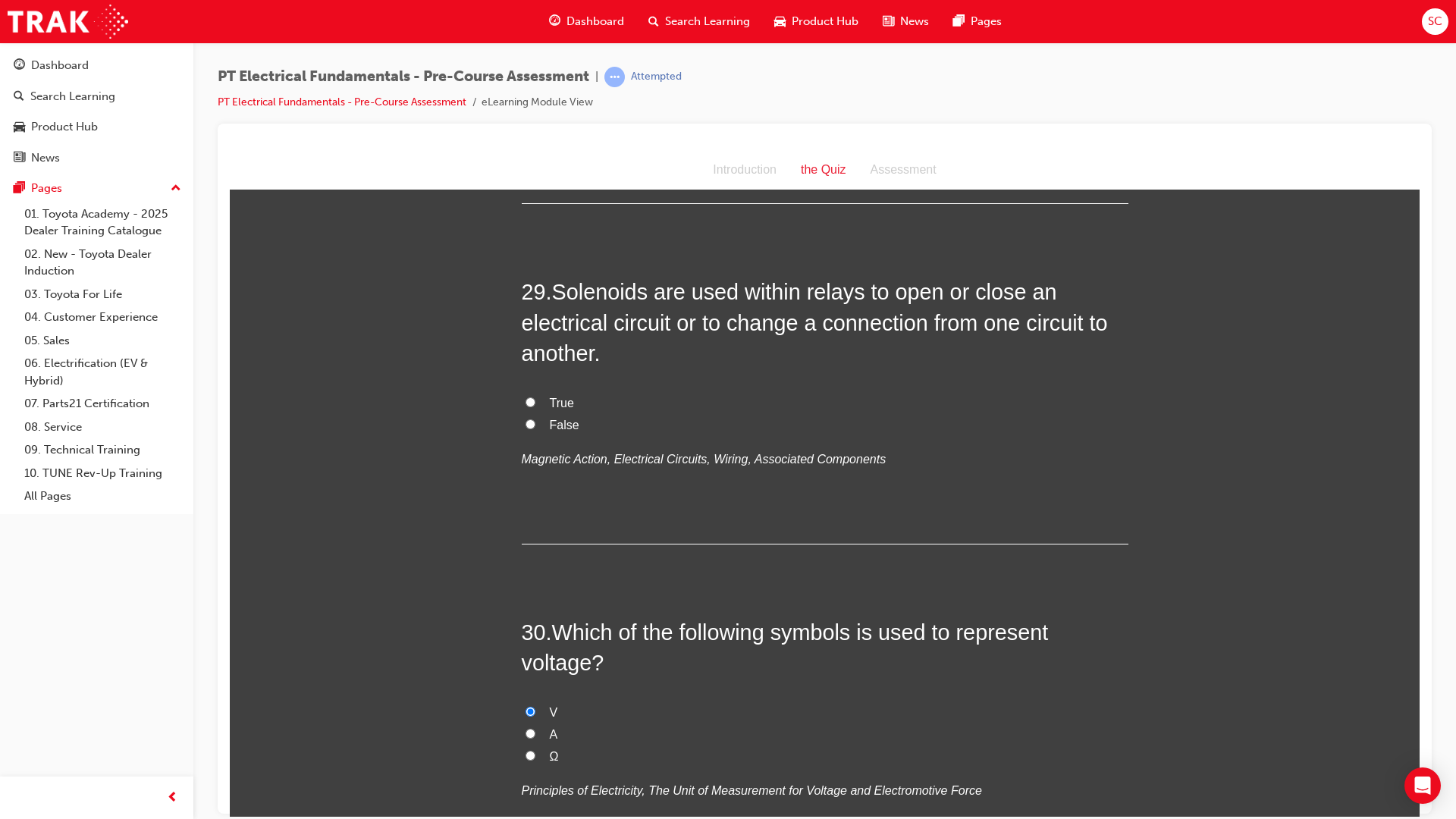
scroll to position [8901, 0]
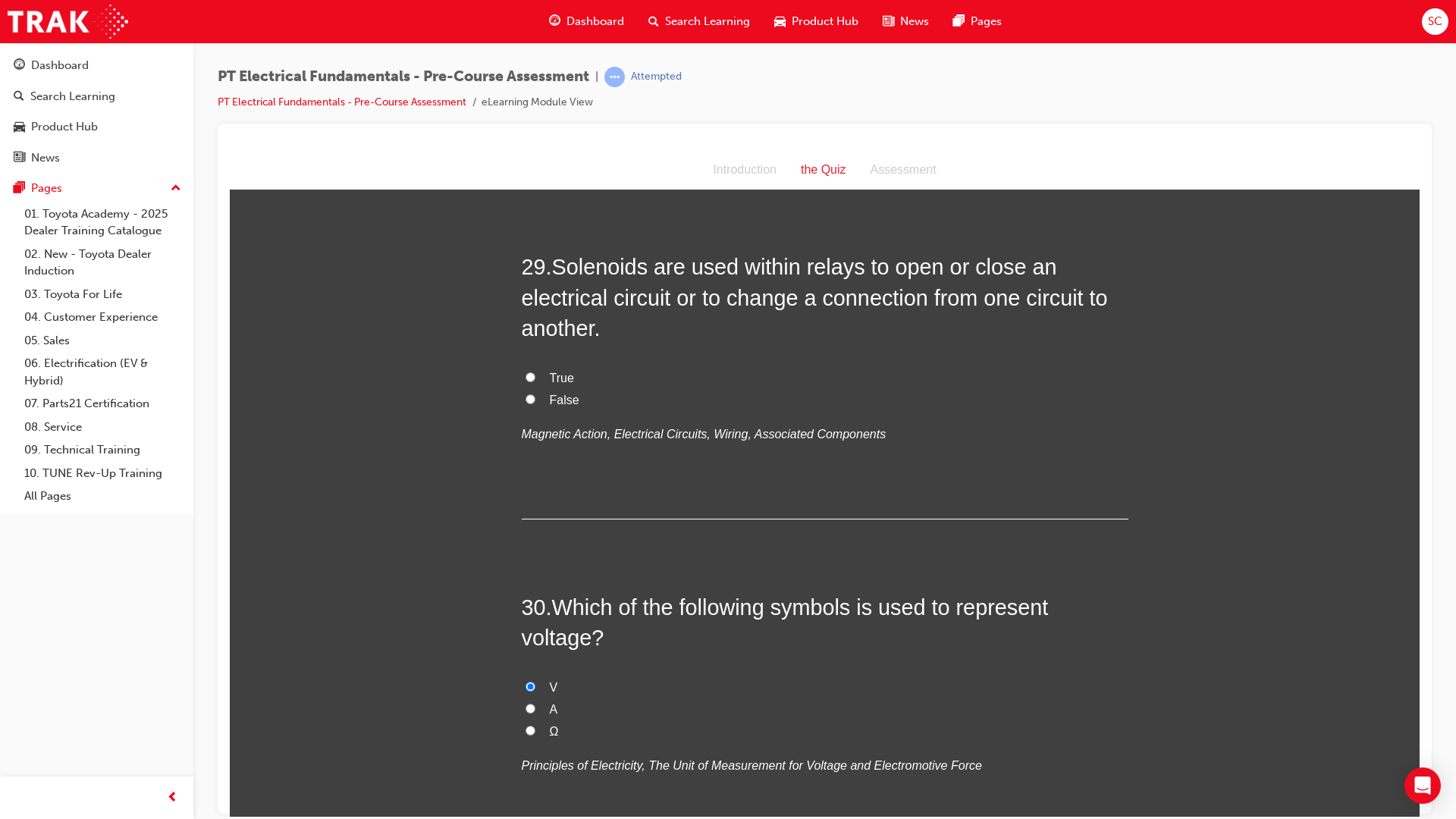
click at [526, 382] on input "True" at bounding box center [530, 376] width 10 height 10
radio input "true"
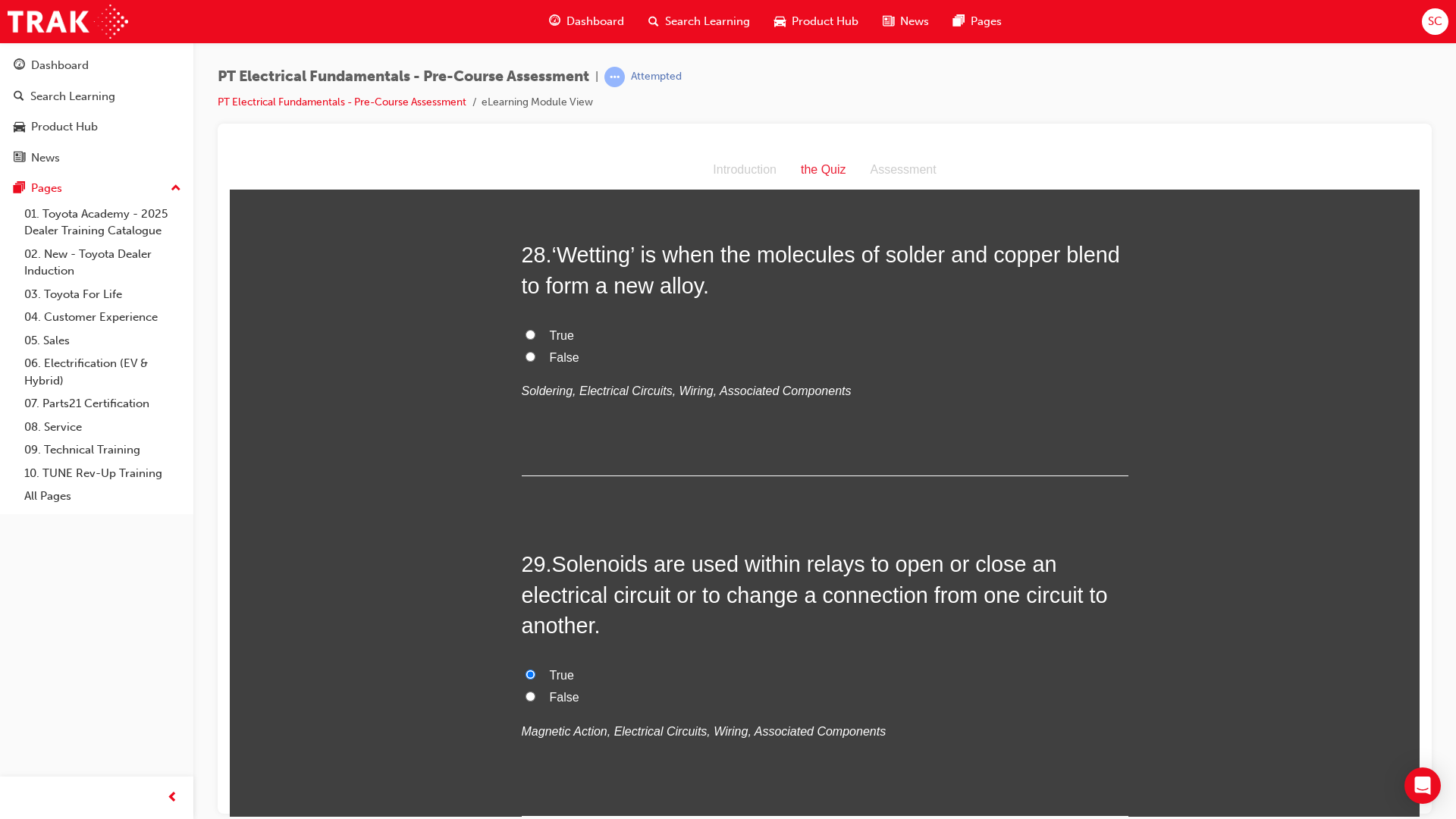
scroll to position [8597, 0]
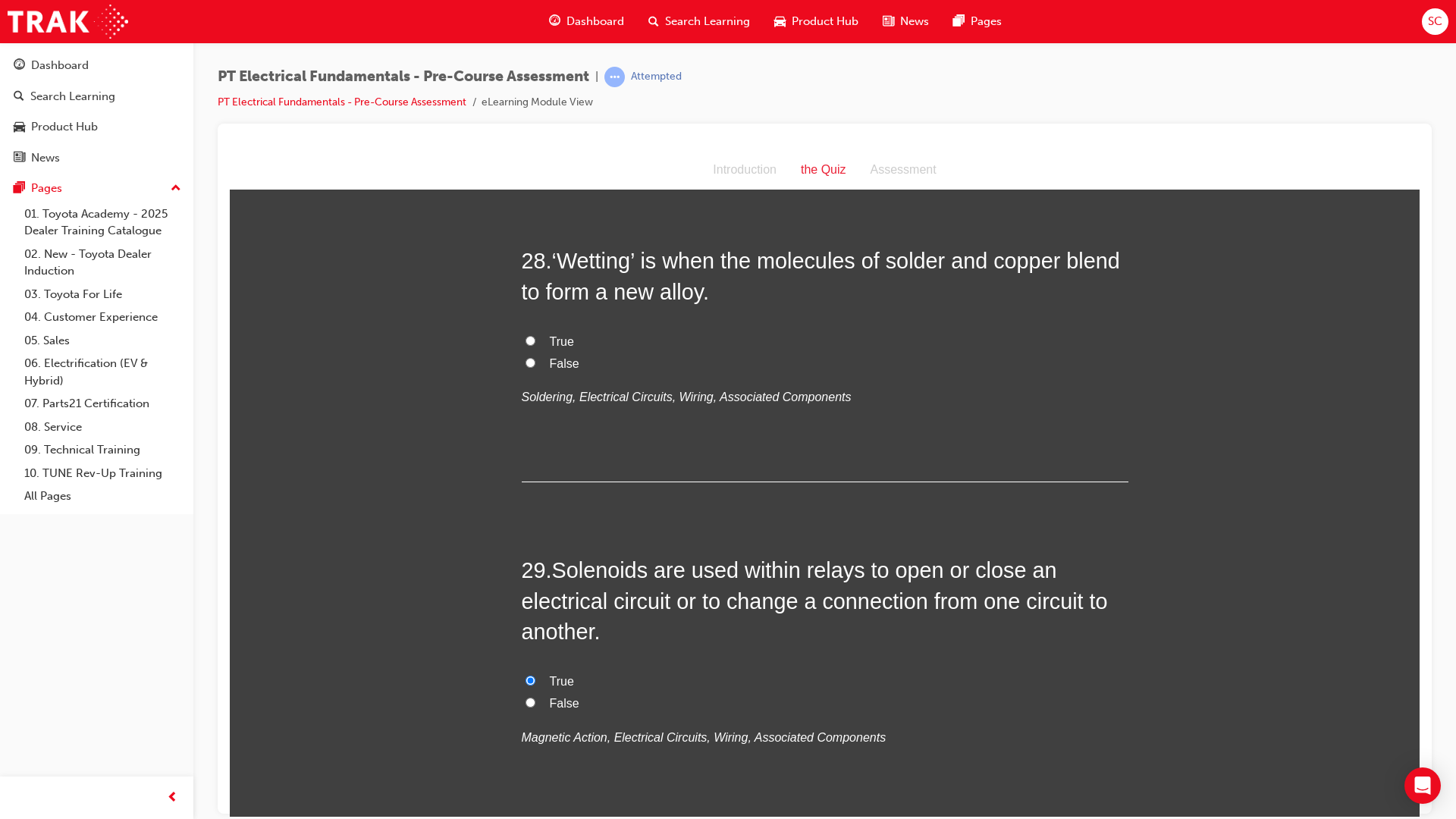
click at [522, 352] on label "True" at bounding box center [825, 341] width 606 height 22
click at [526, 345] on input "True" at bounding box center [530, 339] width 10 height 10
radio input "true"
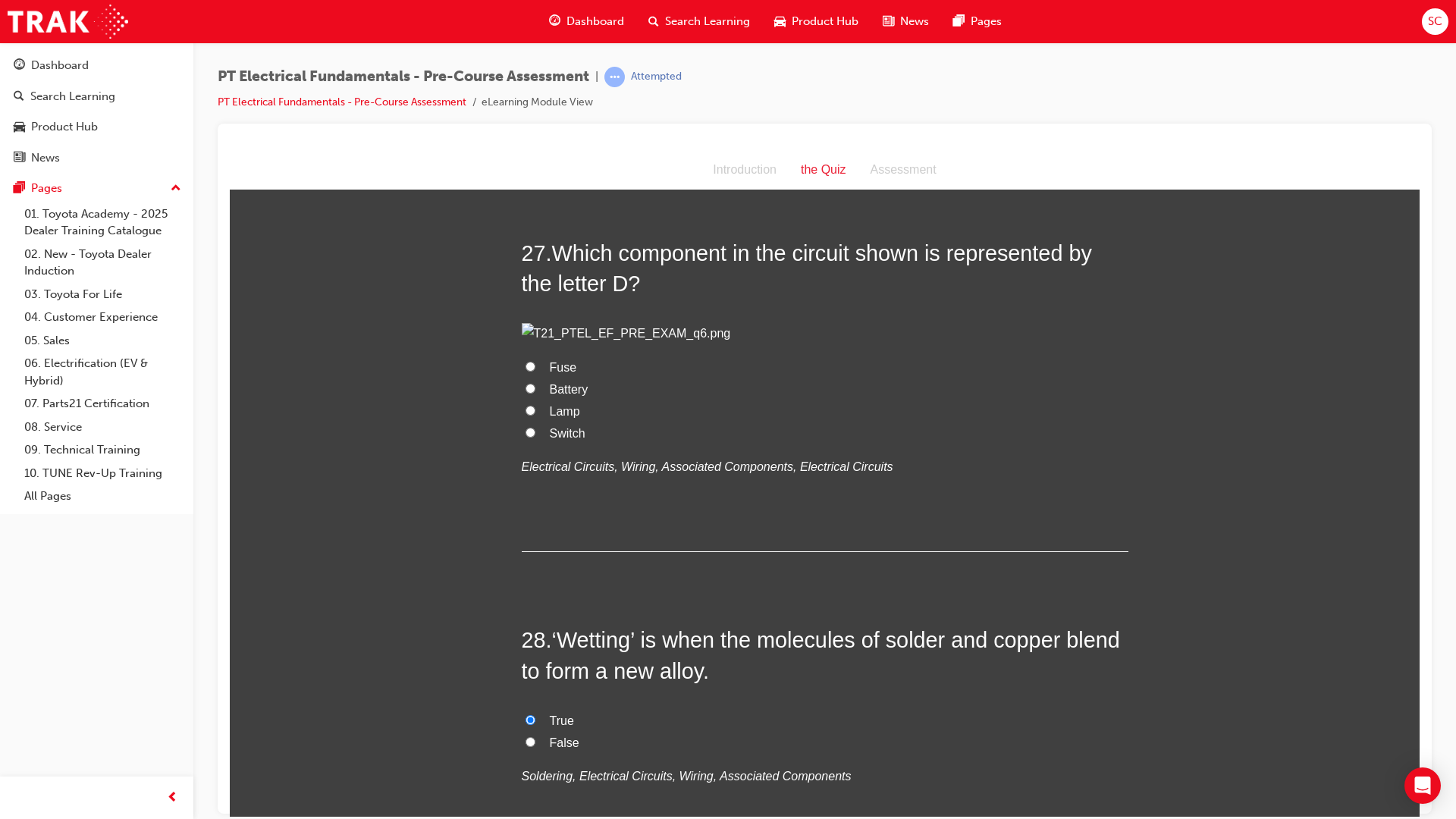
scroll to position [8142, 0]
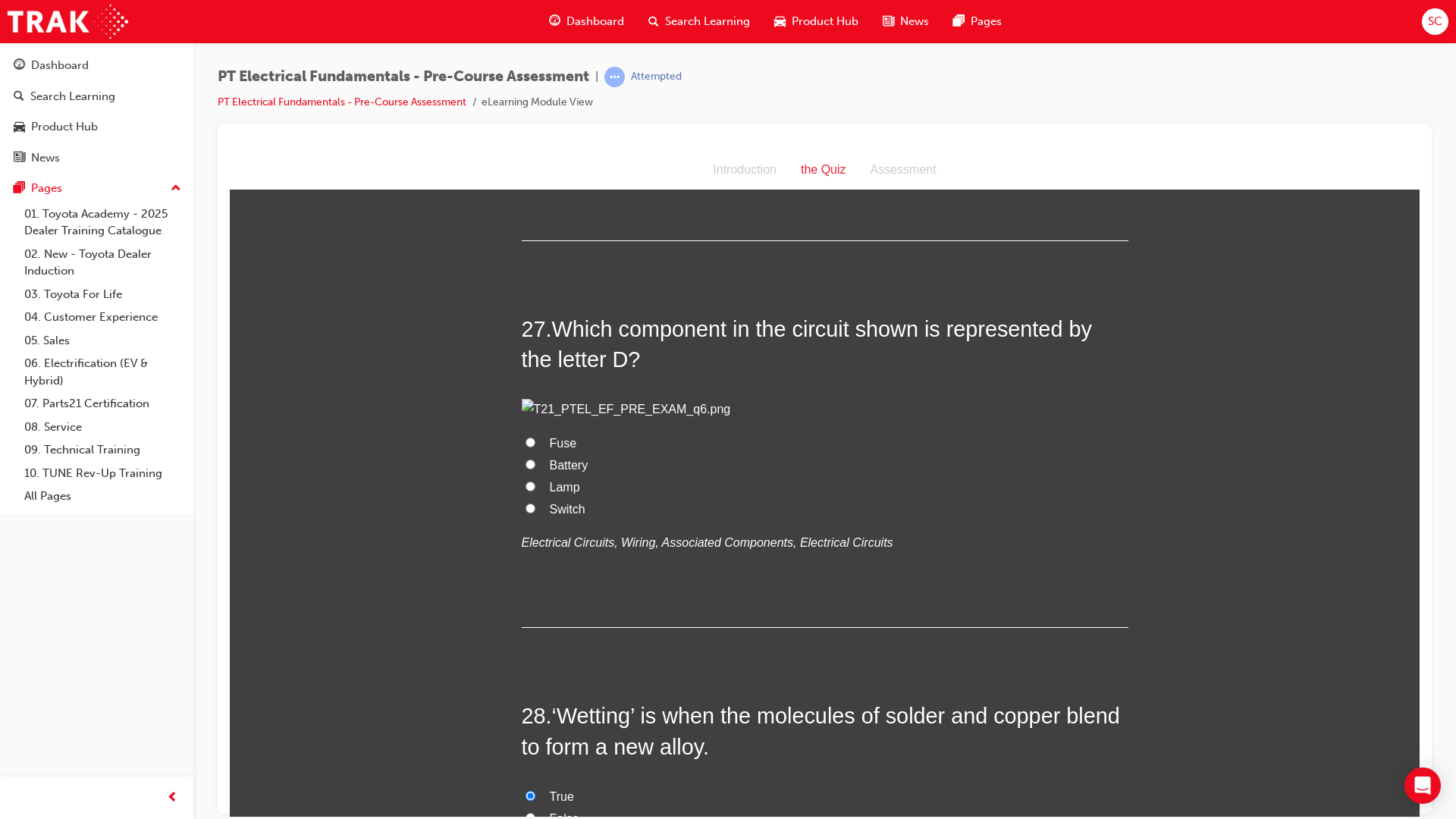
click at [523, 520] on label "Switch" at bounding box center [825, 509] width 606 height 22
click at [526, 513] on input "Switch" at bounding box center [530, 507] width 10 height 10
radio input "true"
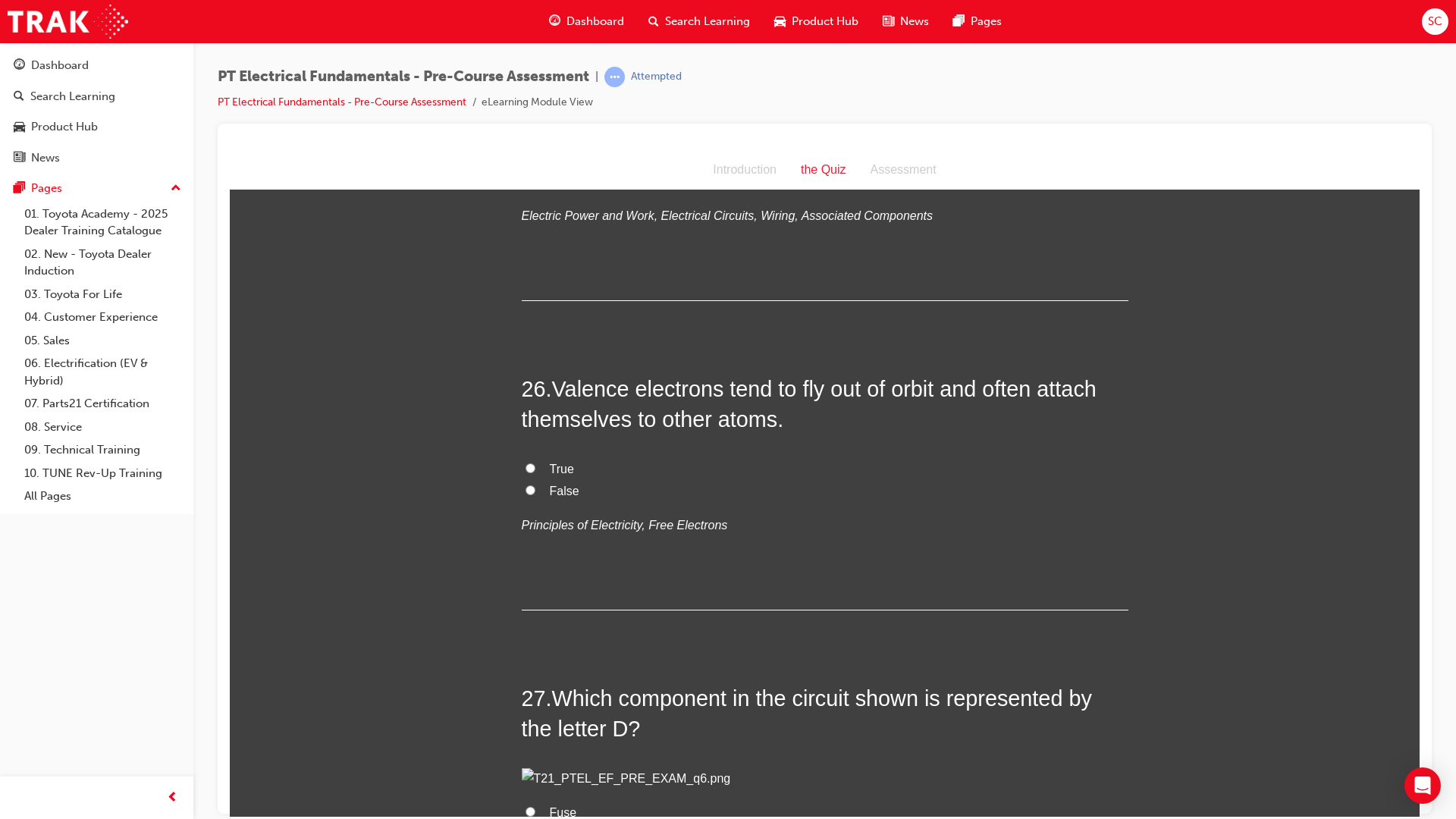
scroll to position [7764, 0]
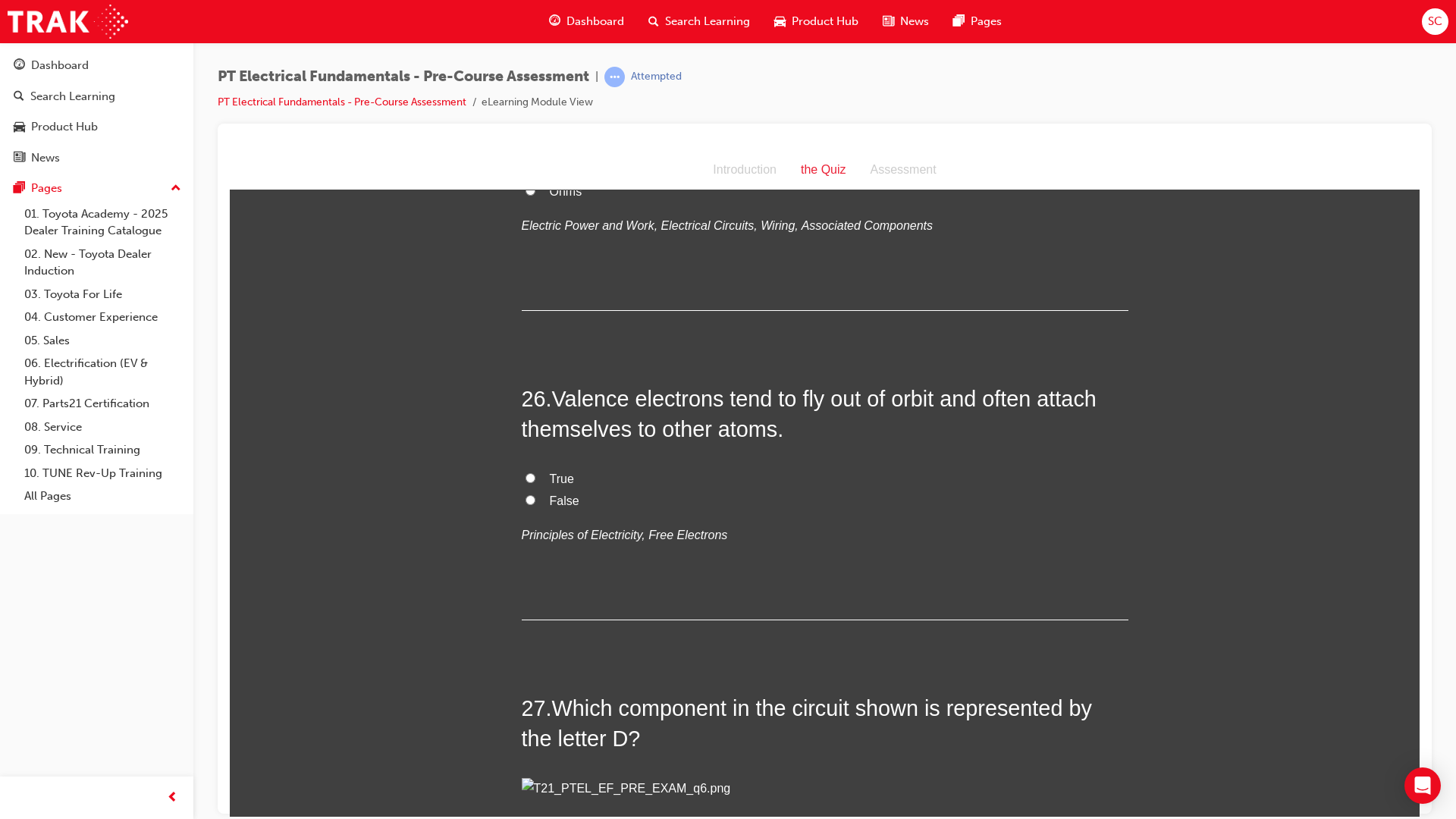
click at [522, 490] on label "False" at bounding box center [825, 501] width 606 height 22
click at [526, 494] on input "False" at bounding box center [530, 499] width 10 height 10
radio input "true"
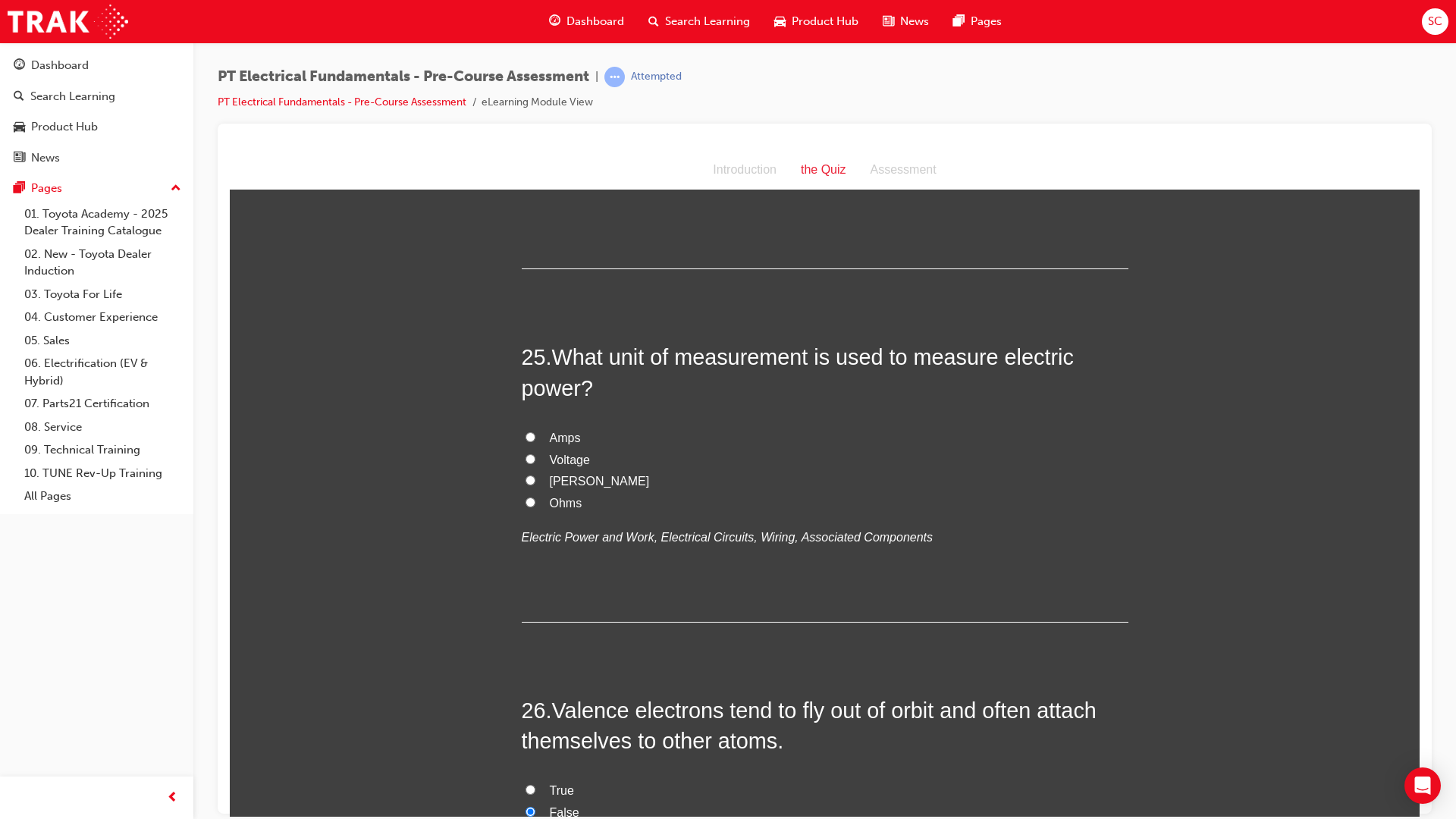
scroll to position [7384, 0]
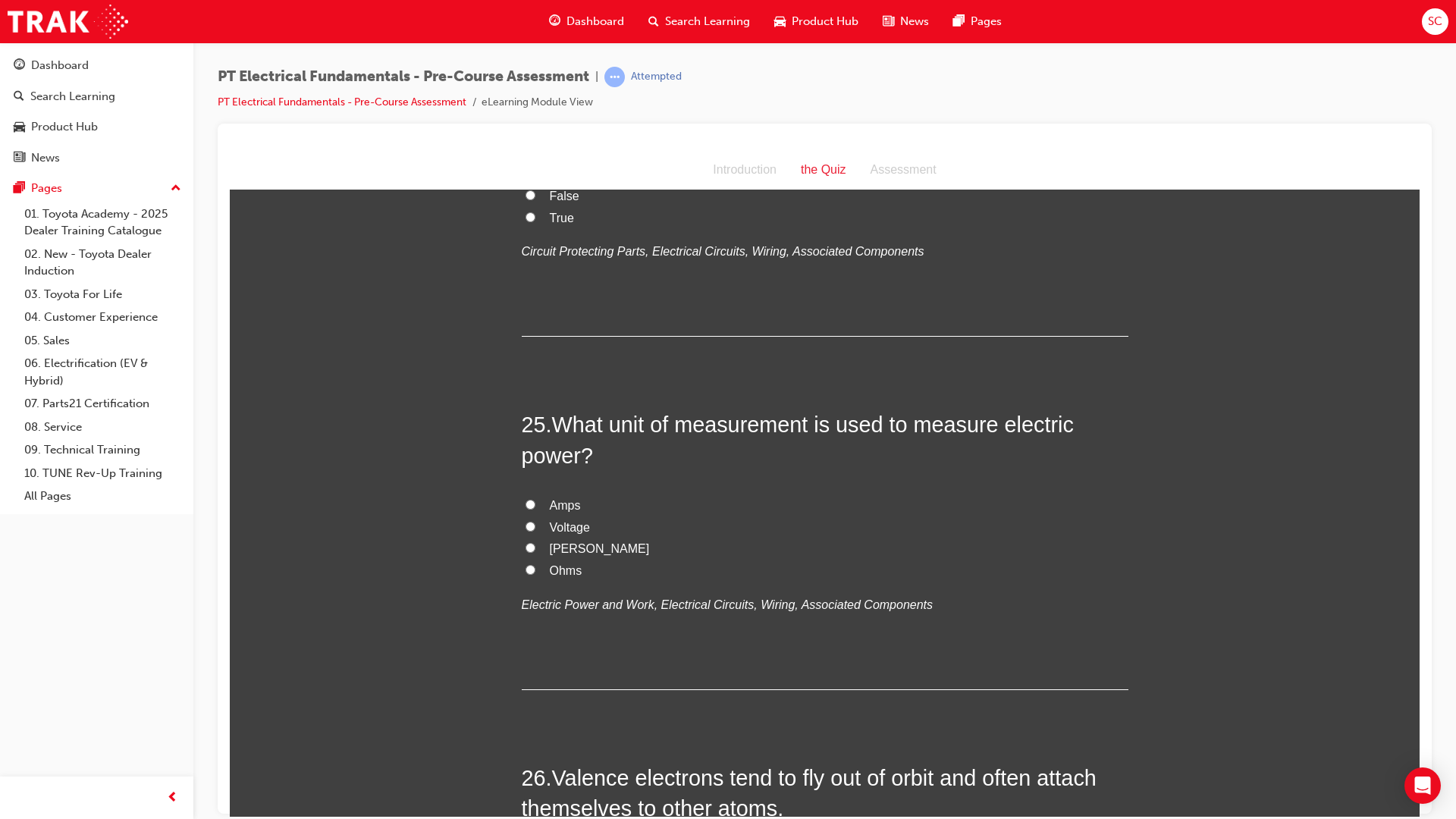
click at [526, 521] on input "Voltage" at bounding box center [530, 526] width 10 height 10
radio input "true"
click at [526, 542] on input "Watts" at bounding box center [530, 547] width 10 height 10
radio input "true"
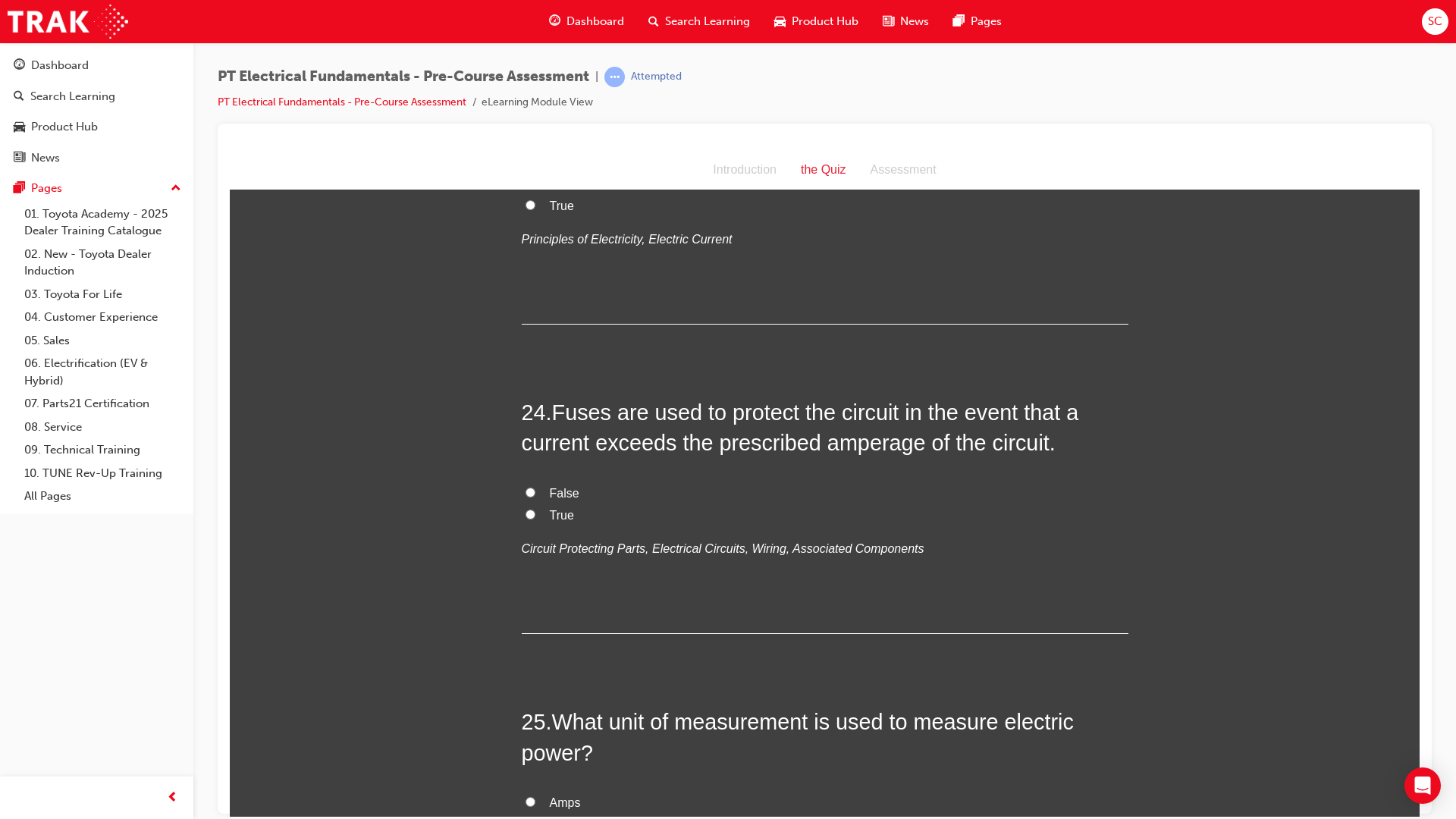
scroll to position [7081, 0]
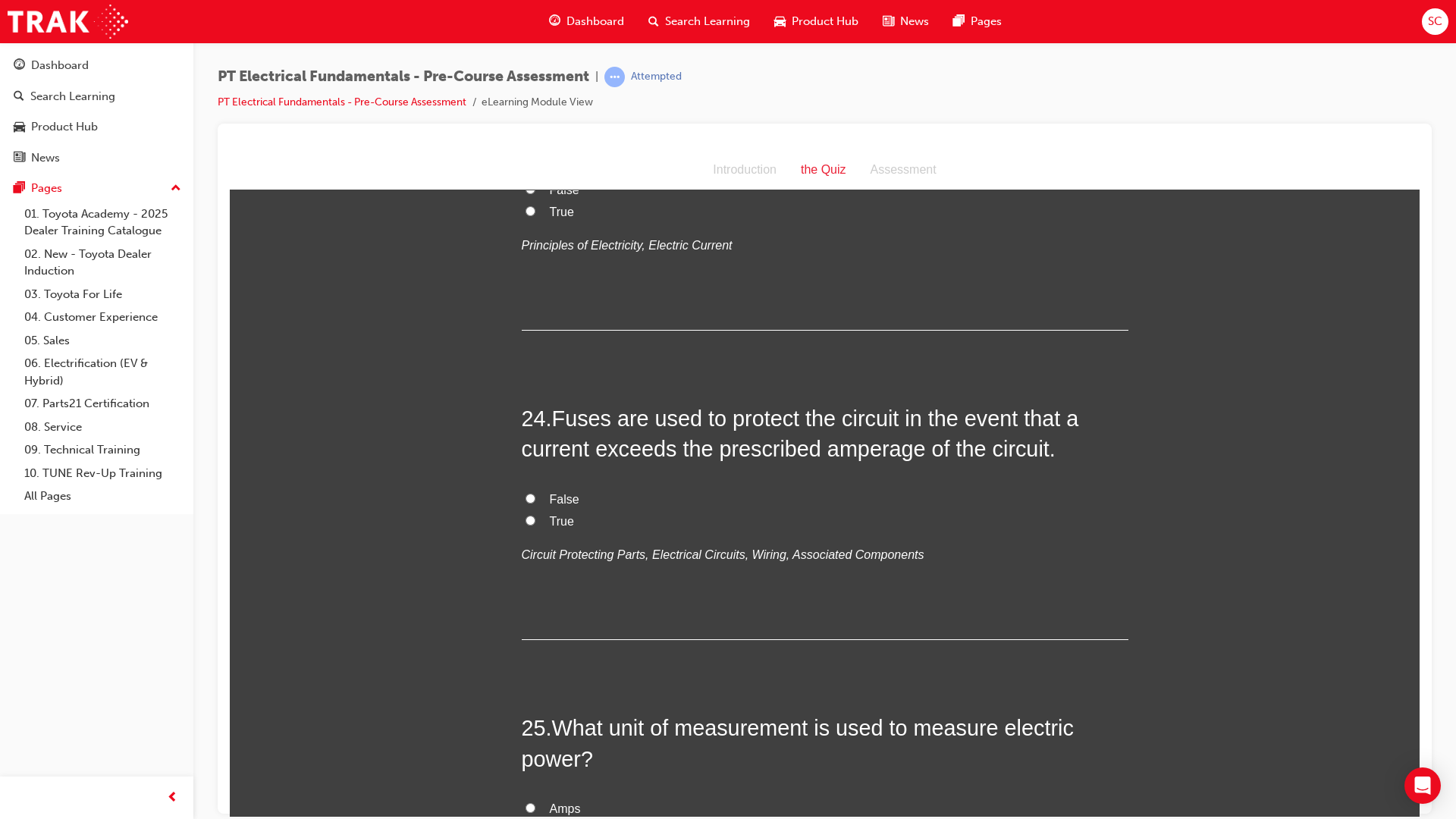
click at [526, 515] on input "True" at bounding box center [530, 519] width 10 height 10
radio input "true"
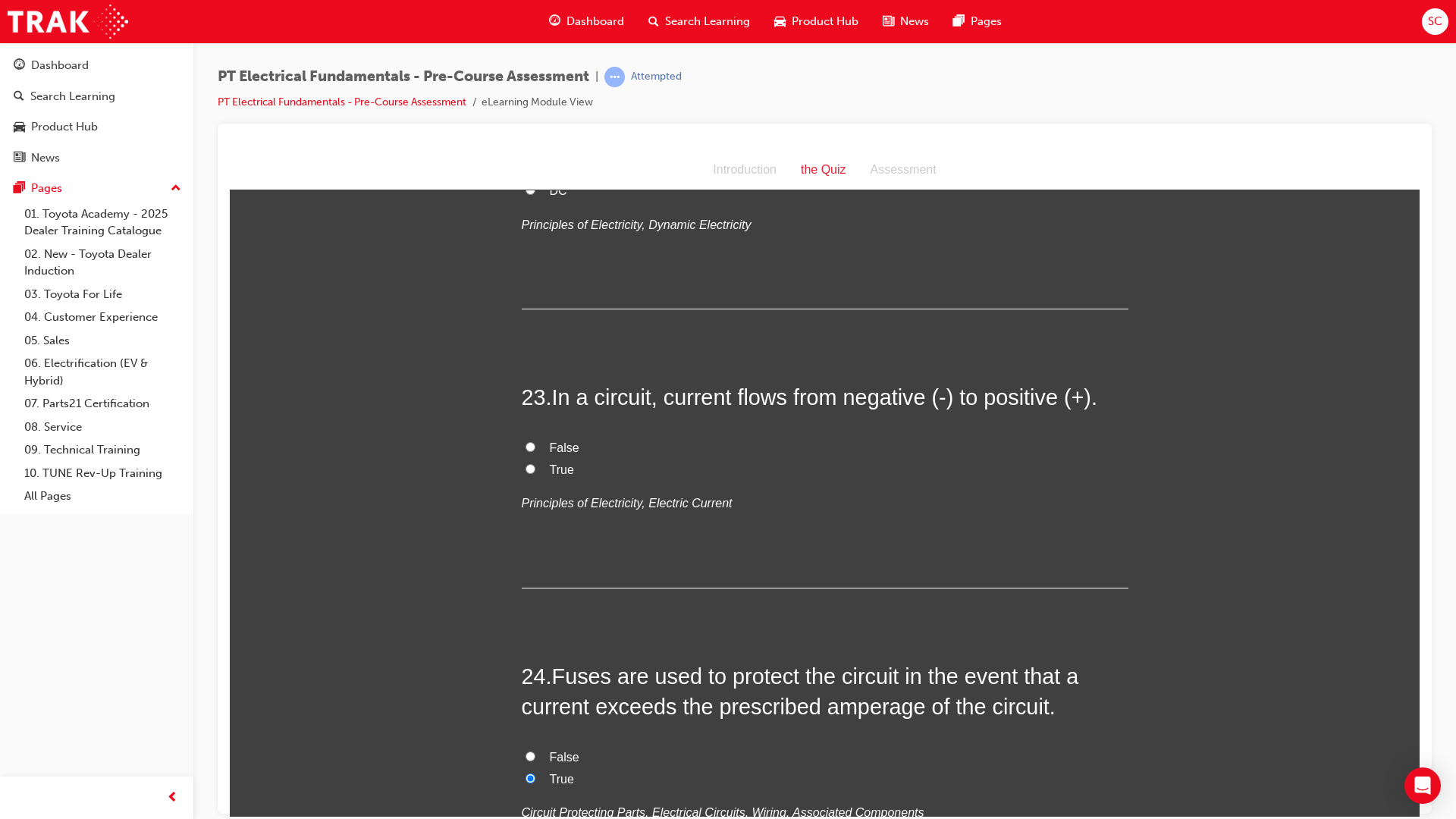
scroll to position [6778, 0]
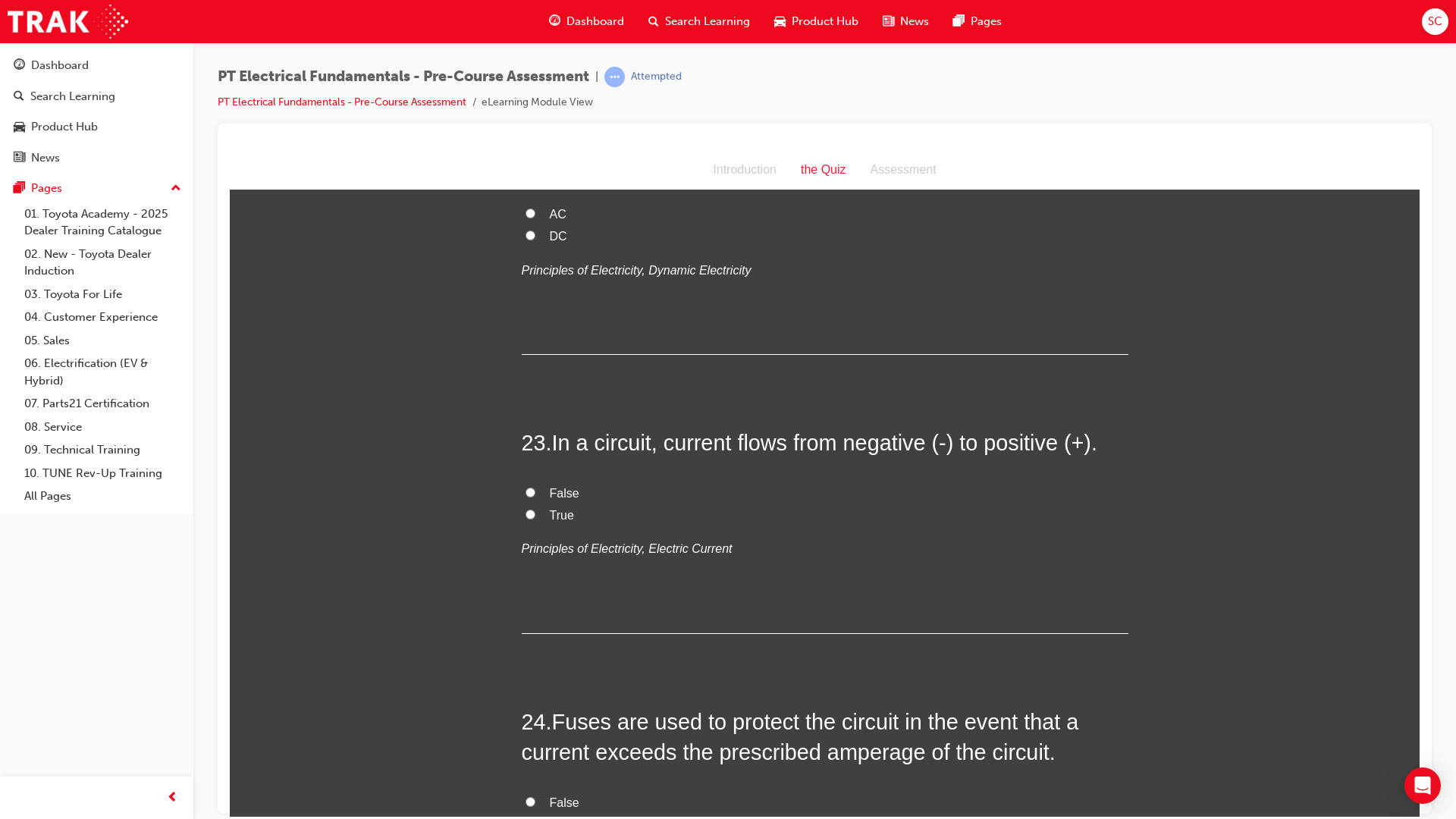
click at [523, 482] on label "False" at bounding box center [825, 493] width 606 height 22
click at [526, 487] on input "False" at bounding box center [530, 492] width 10 height 10
radio input "true"
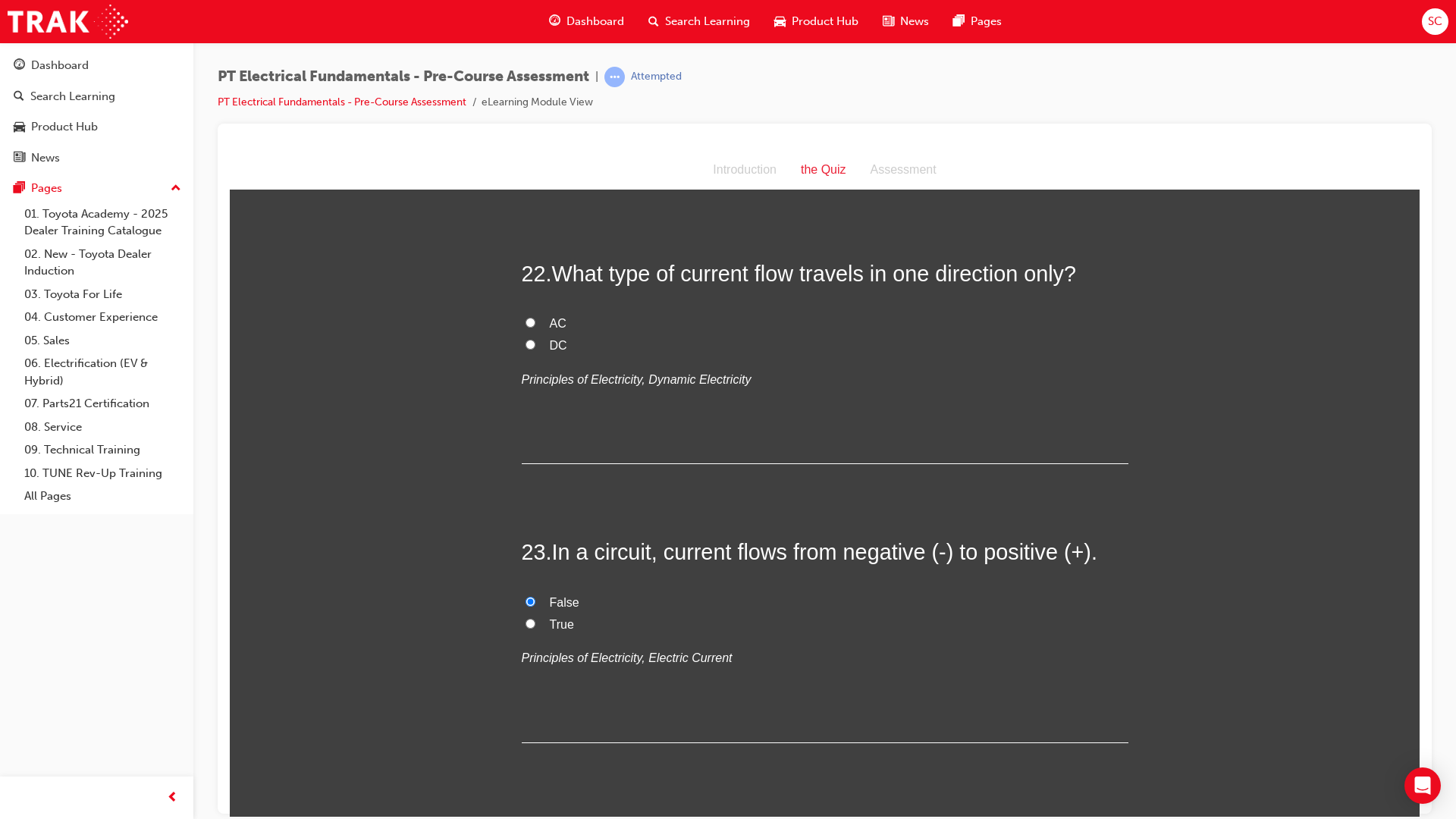
scroll to position [6474, 0]
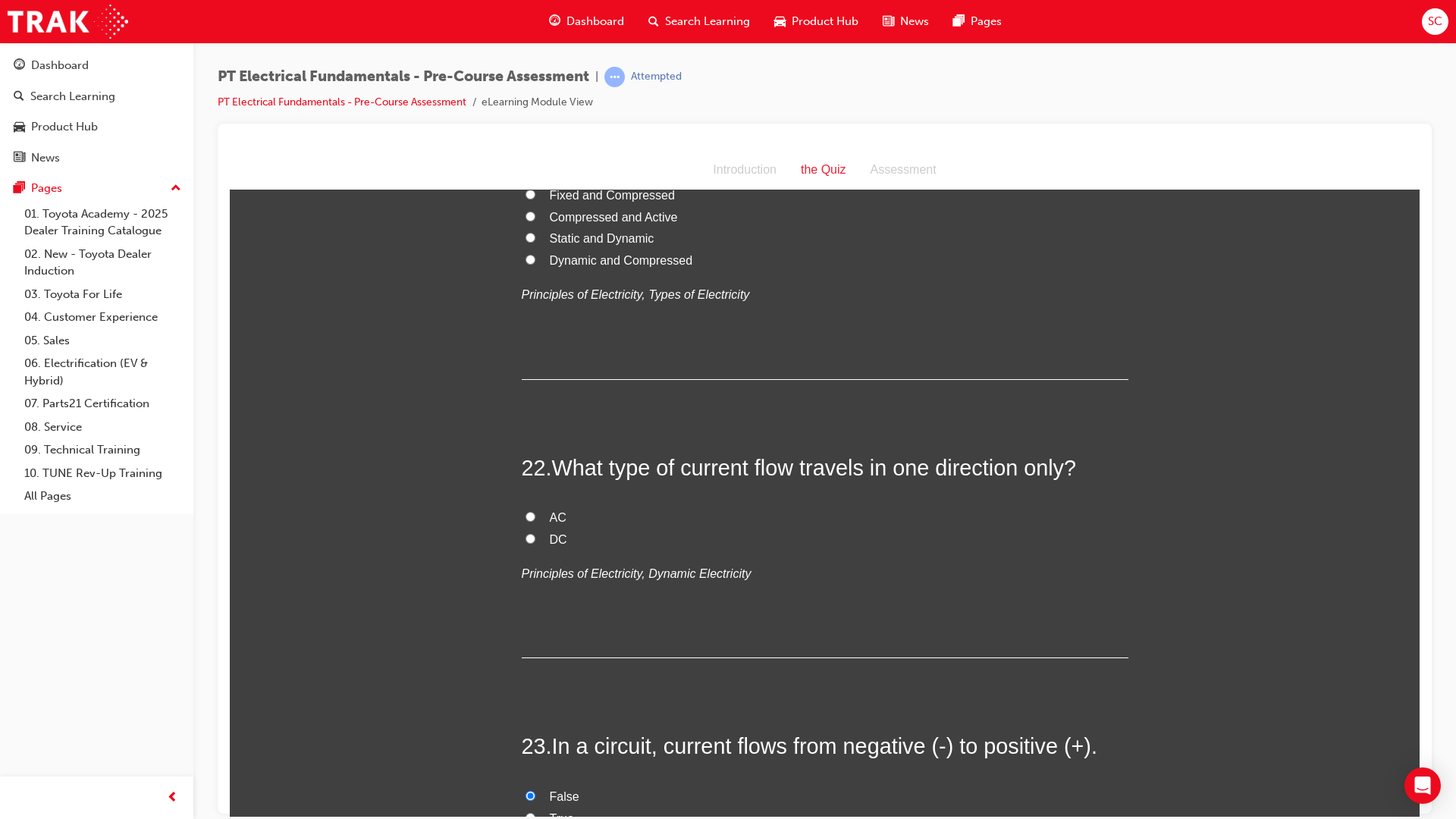
click at [526, 533] on input "DC" at bounding box center [530, 537] width 10 height 10
radio input "true"
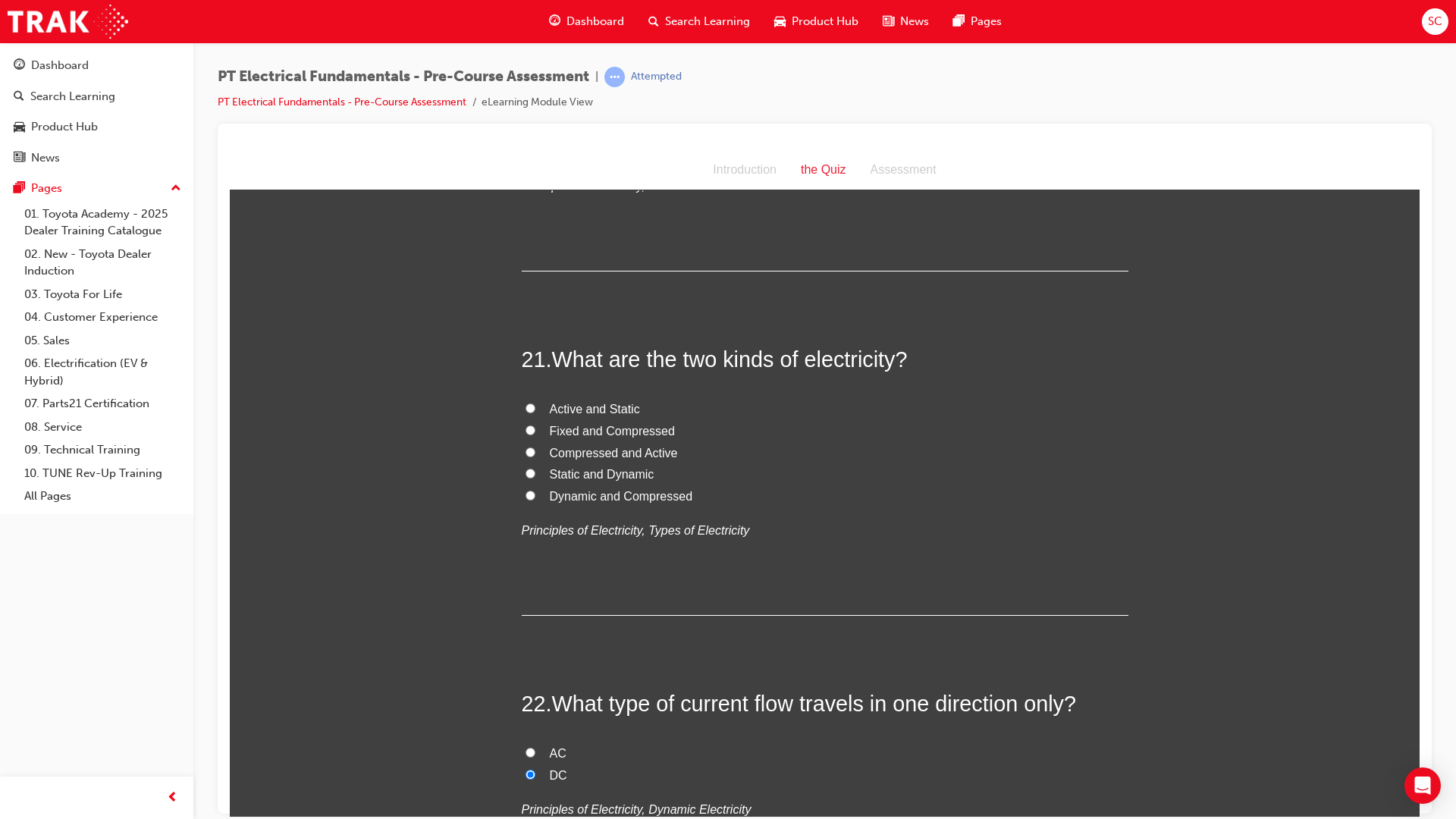
scroll to position [6171, 0]
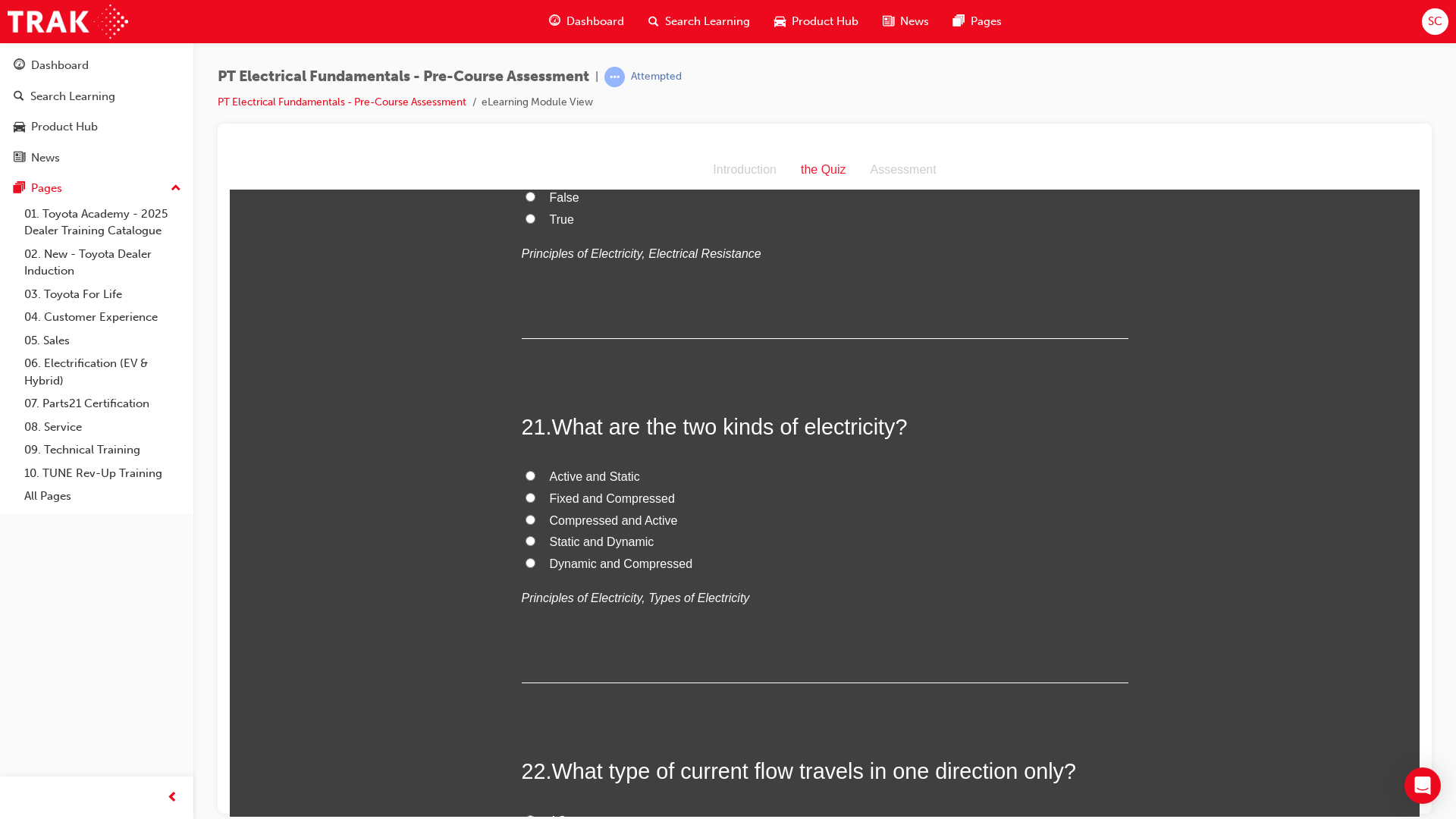
click at [525, 466] on label "Active and Static" at bounding box center [825, 477] width 606 height 22
click at [526, 470] on input "Active and Static" at bounding box center [530, 475] width 10 height 10
radio input "true"
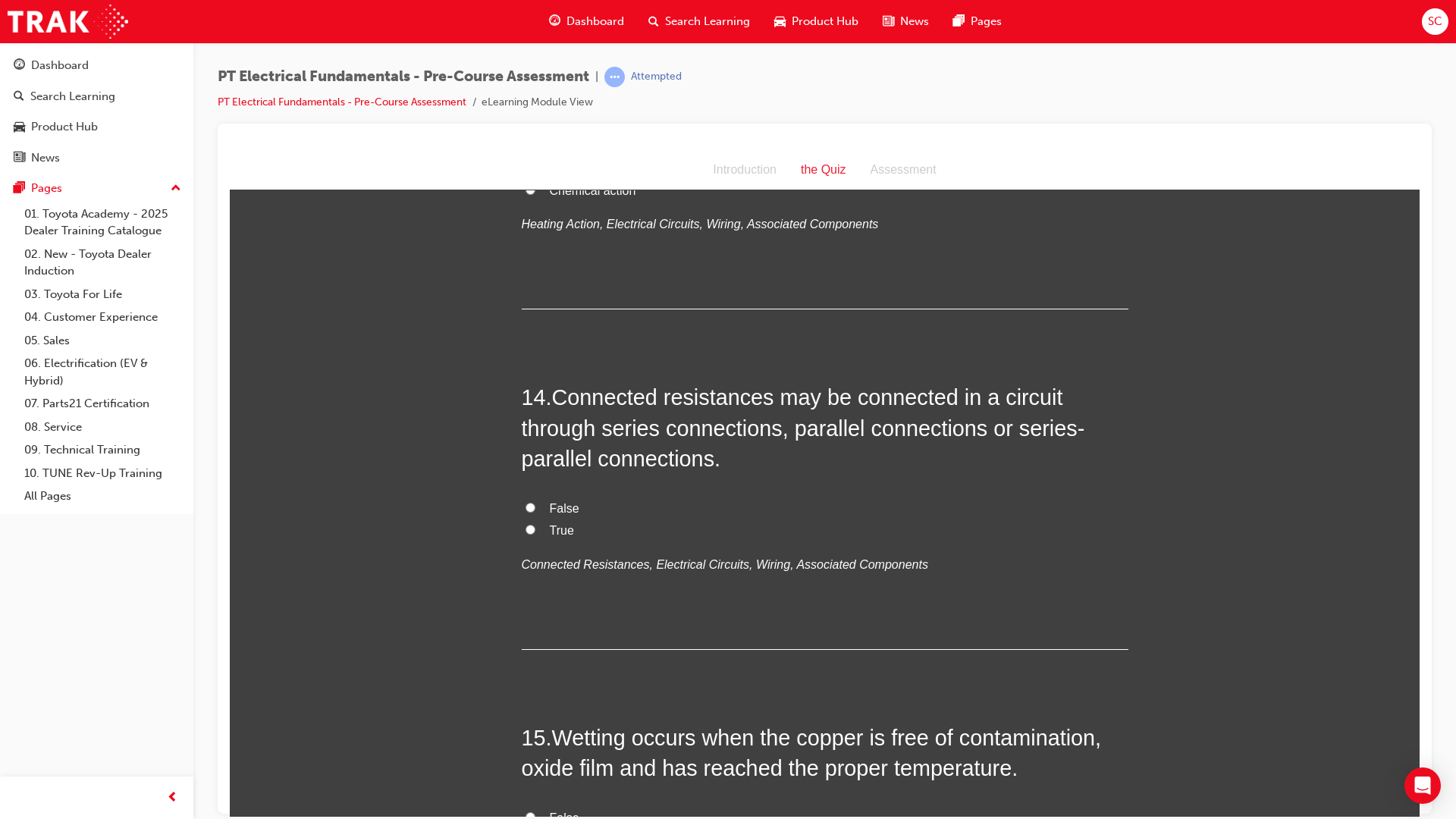
scroll to position [4048, 0]
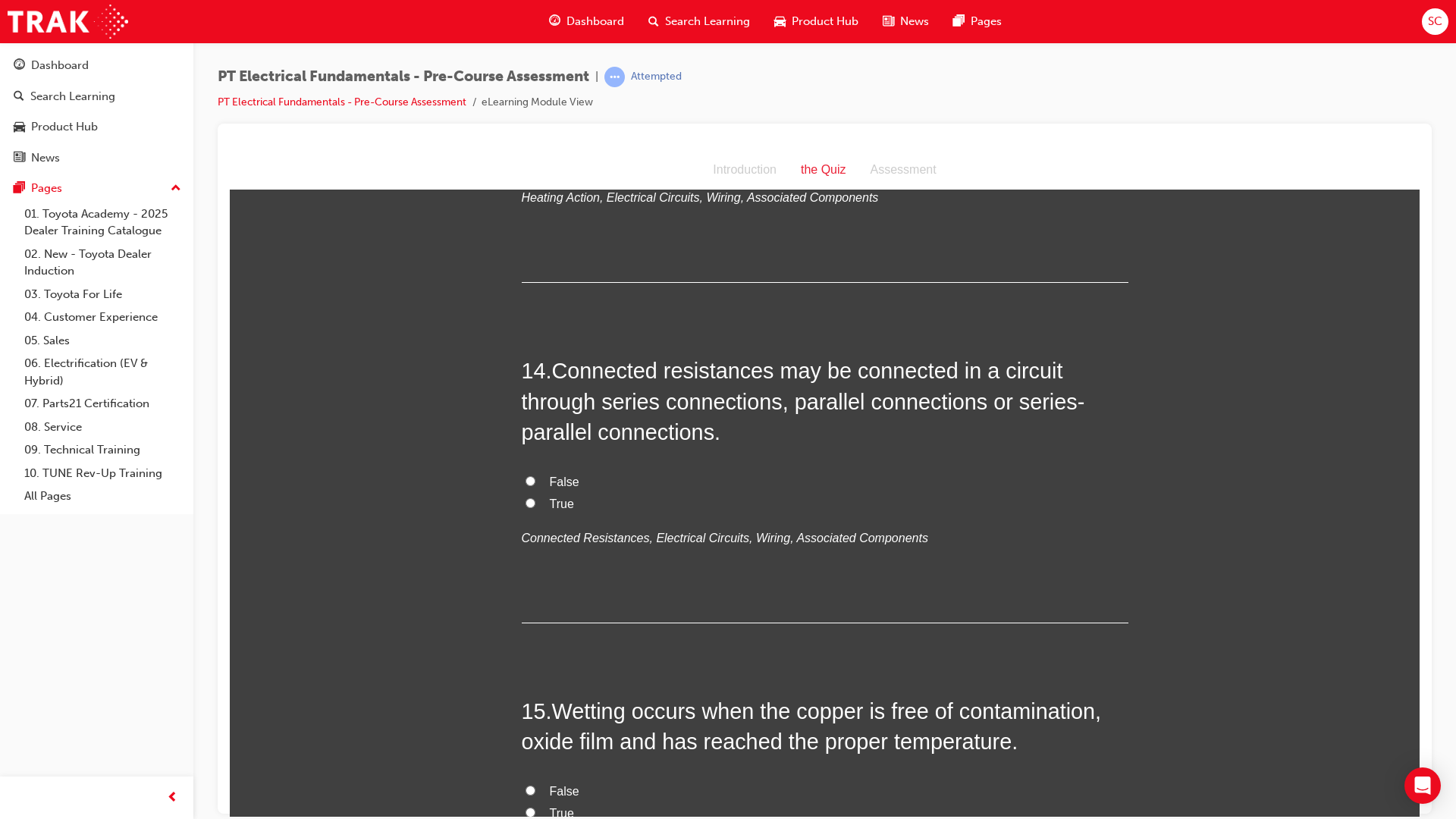
click at [526, 497] on input "True" at bounding box center [530, 502] width 10 height 10
radio input "true"
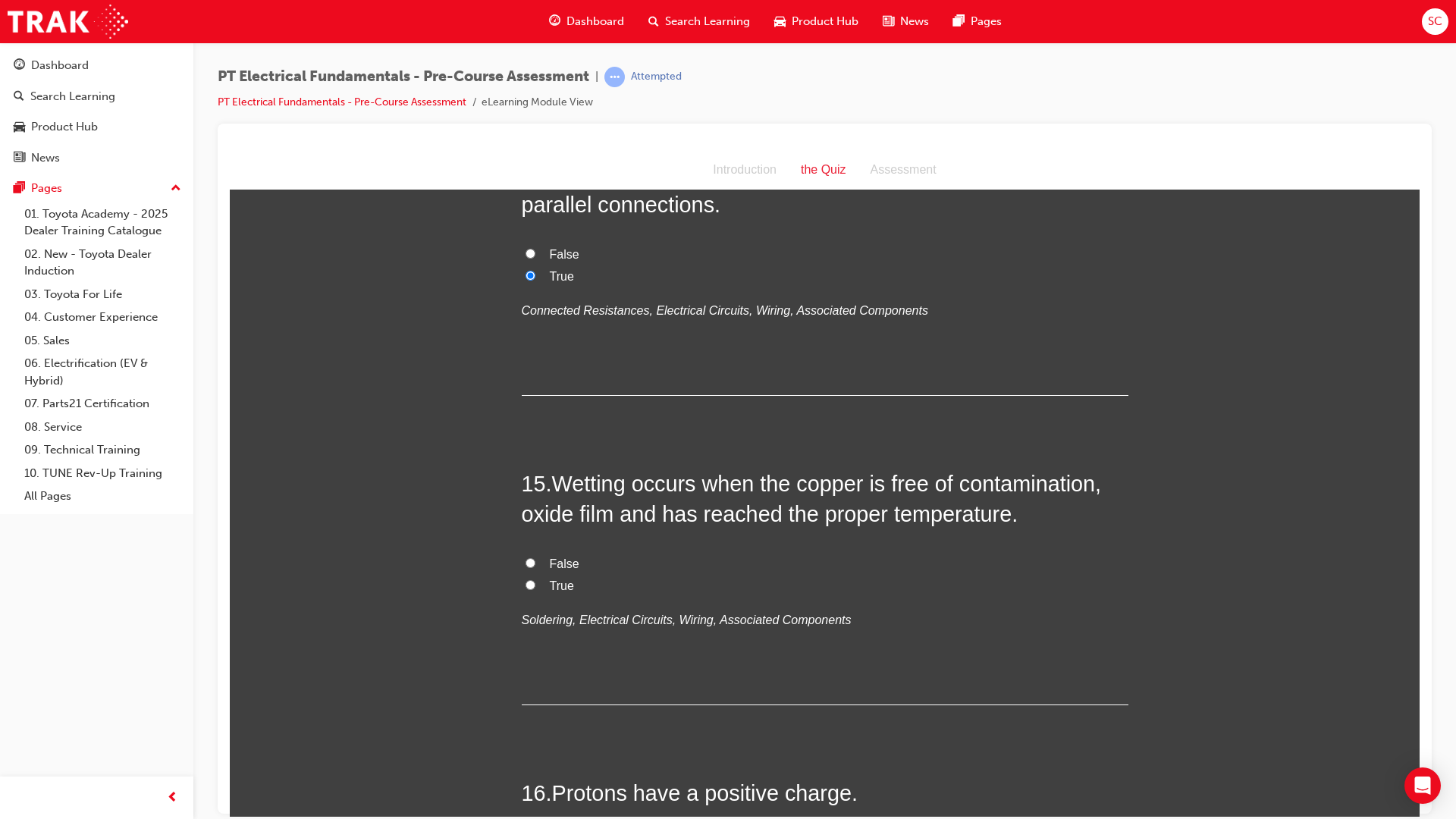
scroll to position [4352, 0]
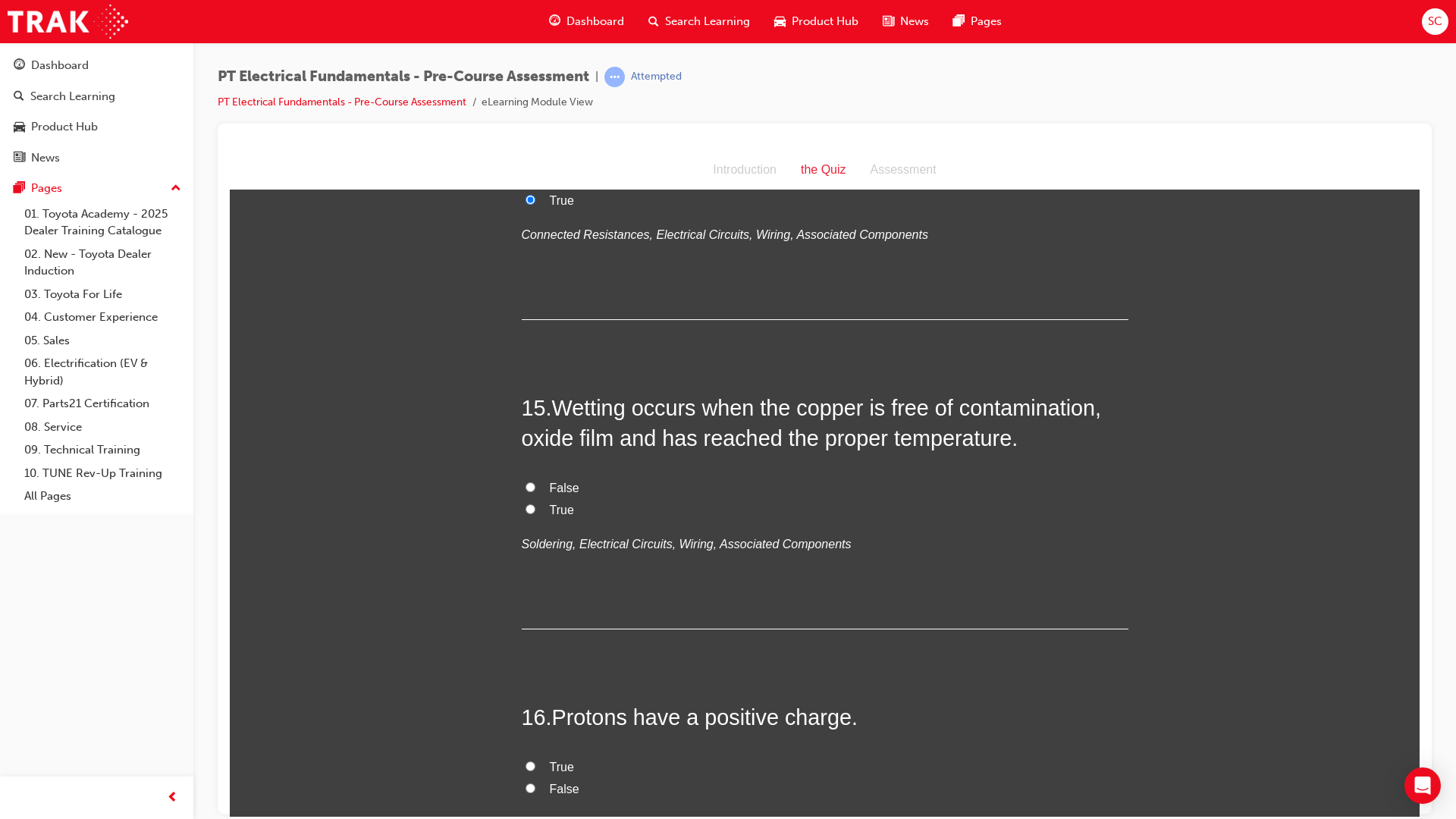
click at [526, 760] on input "True" at bounding box center [530, 765] width 10 height 10
radio input "true"
click at [526, 481] on input "False" at bounding box center [530, 486] width 10 height 10
radio input "true"
click at [522, 499] on label "True" at bounding box center [825, 510] width 606 height 22
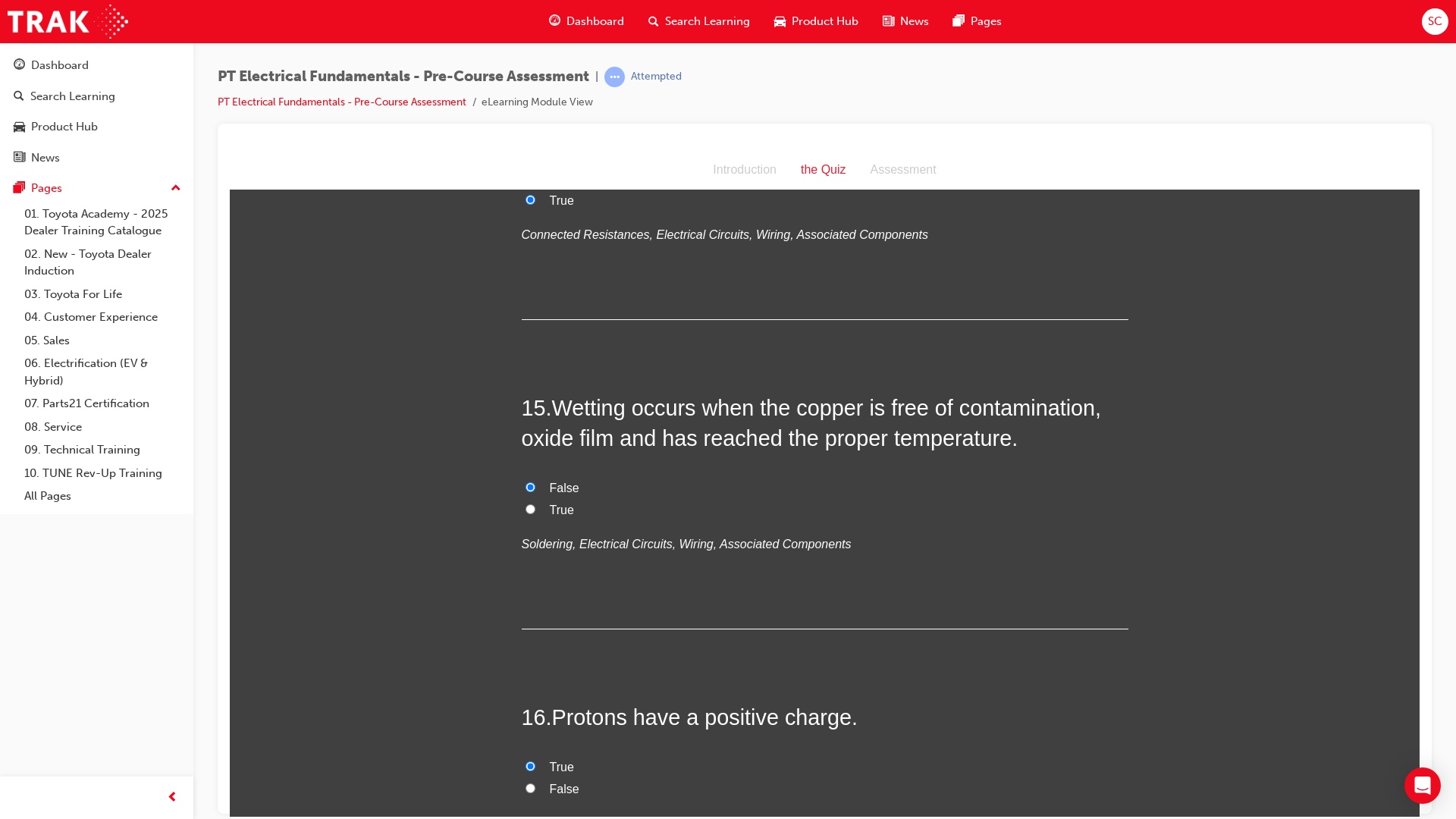
click at [526, 504] on input "True" at bounding box center [530, 508] width 10 height 10
radio input "true"
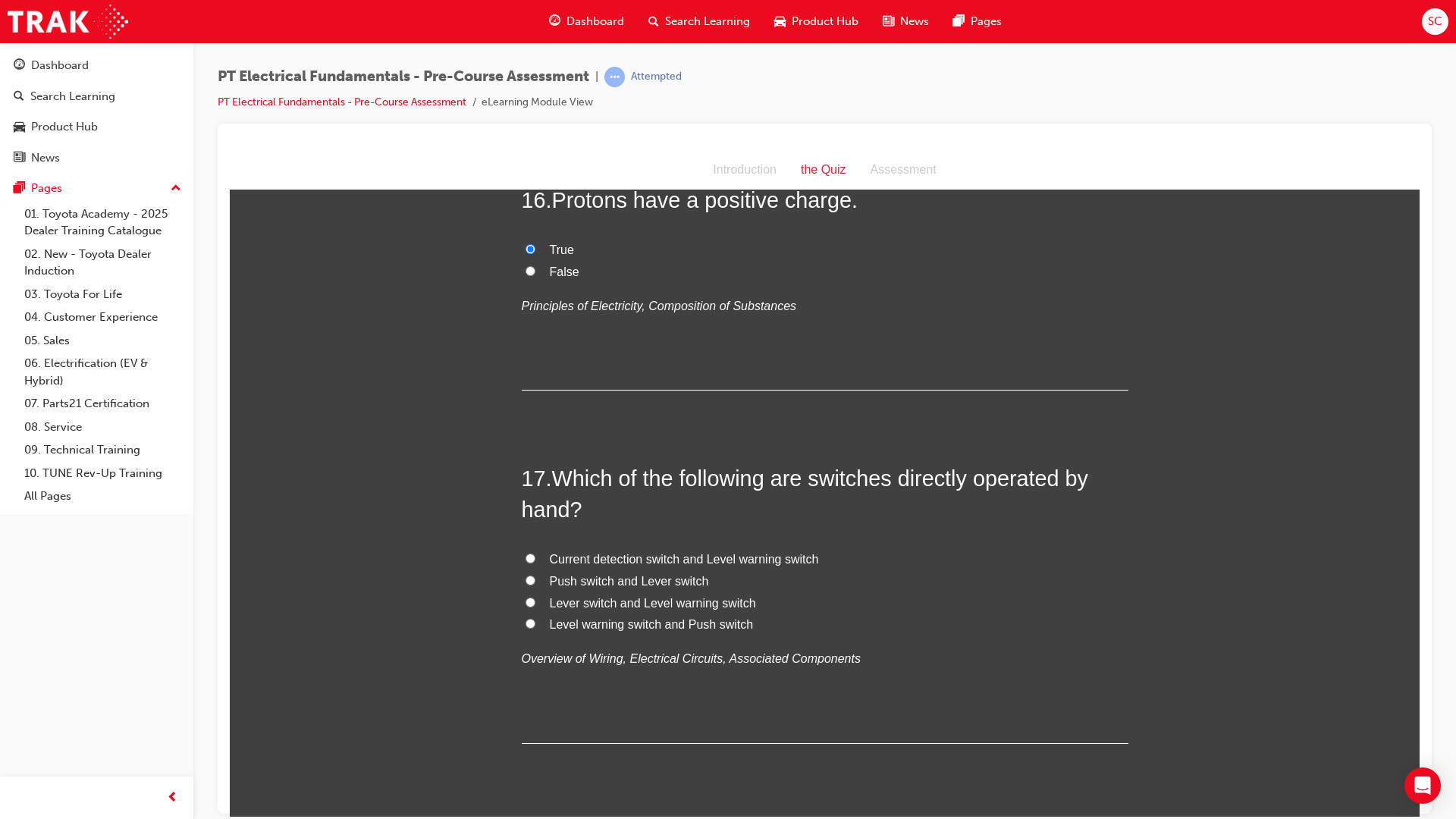
scroll to position [4958, 0]
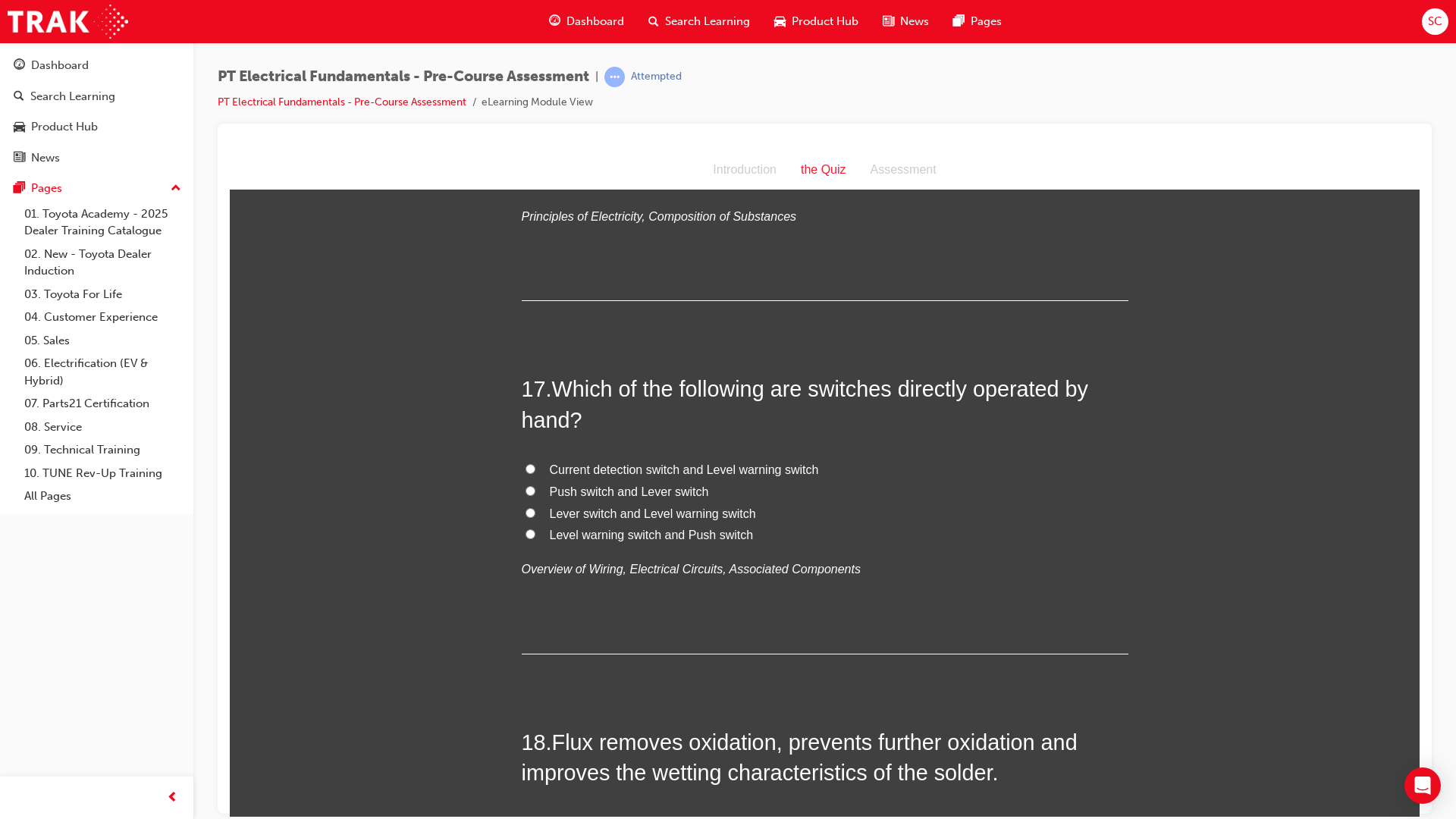
click at [526, 481] on label "Push switch and Lever switch" at bounding box center [825, 492] width 606 height 22
click at [526, 485] on input "Push switch and Lever switch" at bounding box center [530, 490] width 10 height 10
radio input "true"
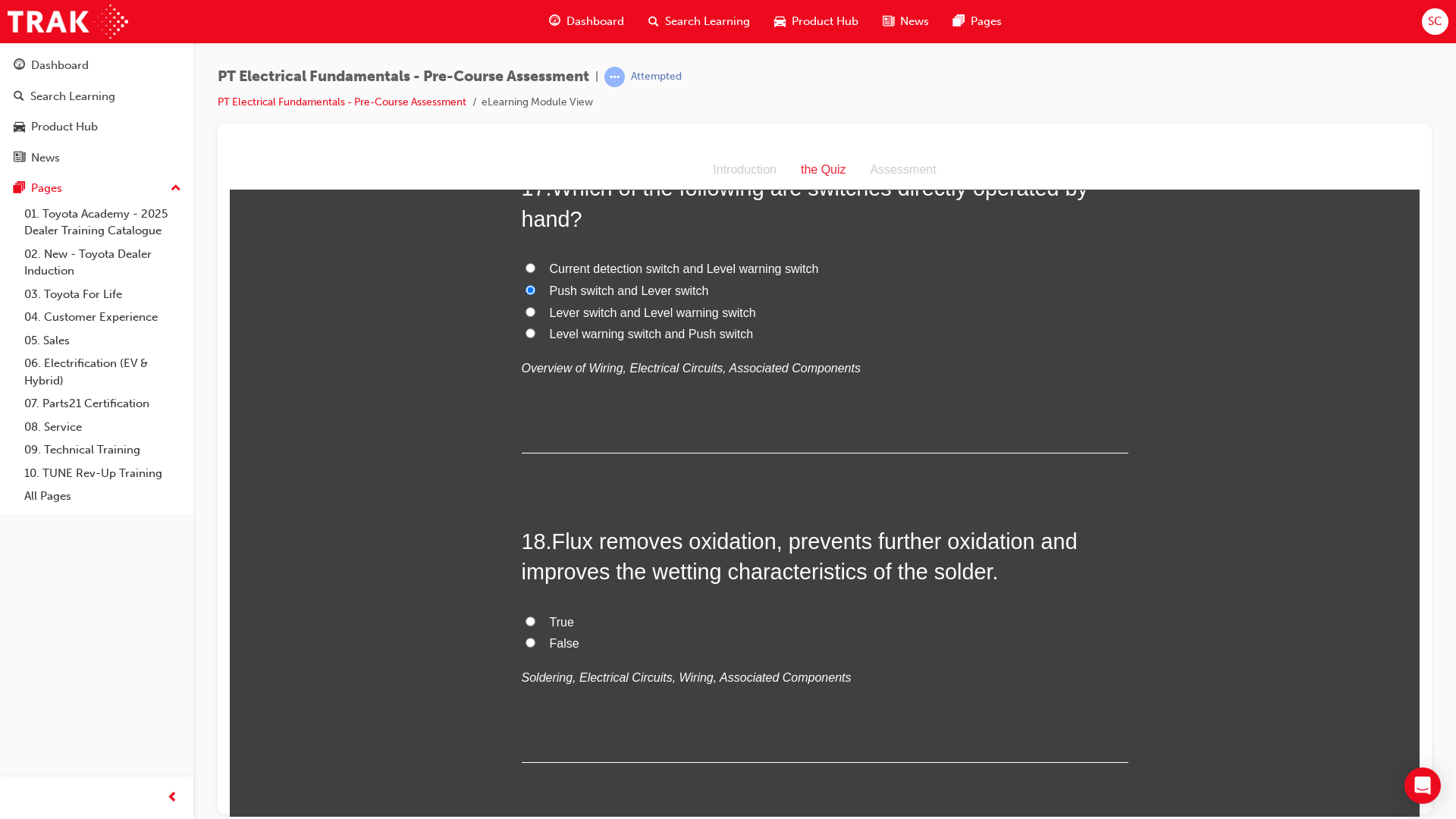
scroll to position [5262, 0]
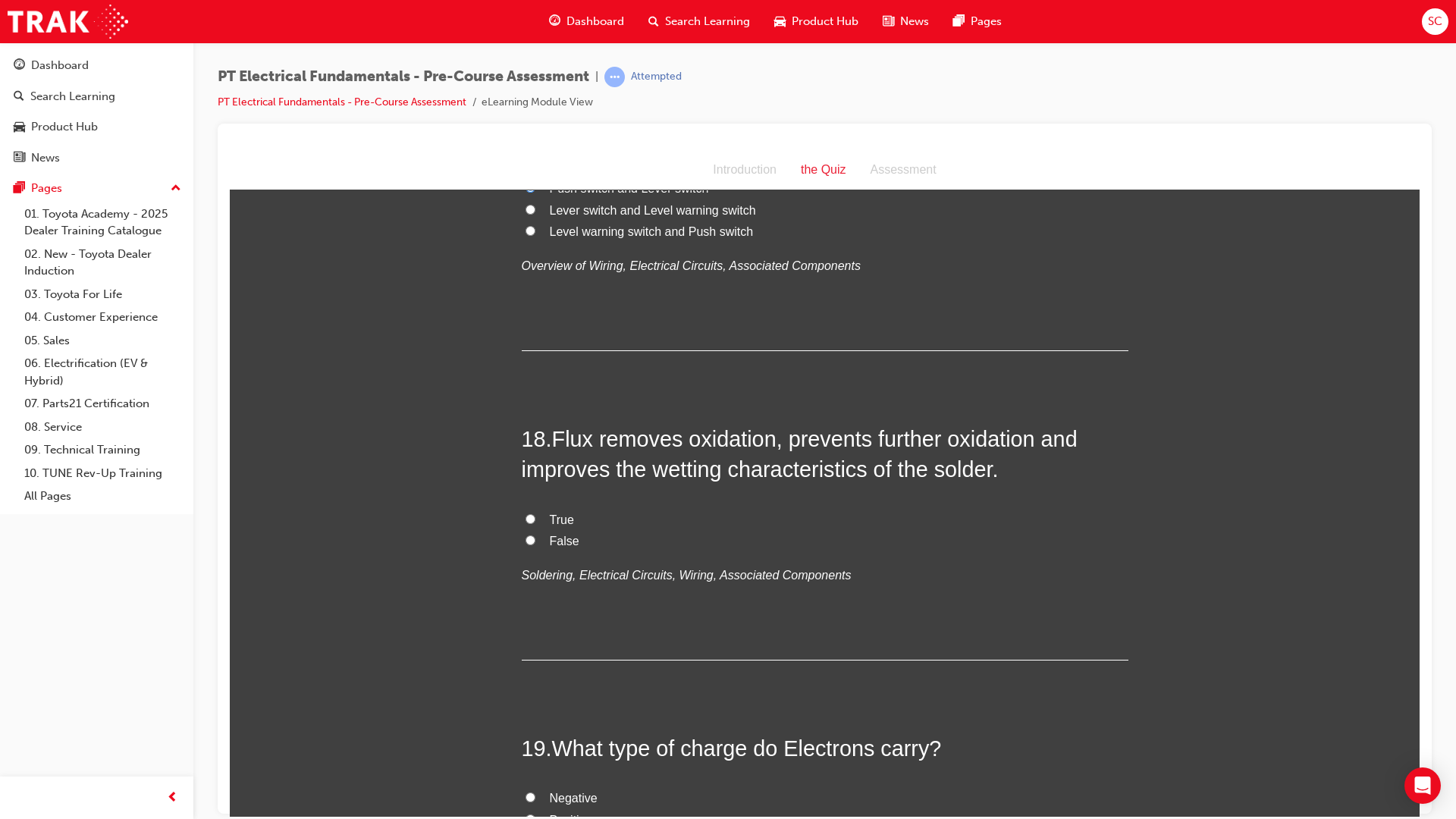
click at [523, 509] on label "True" at bounding box center [825, 520] width 606 height 22
click at [526, 514] on input "True" at bounding box center [530, 518] width 10 height 10
radio input "true"
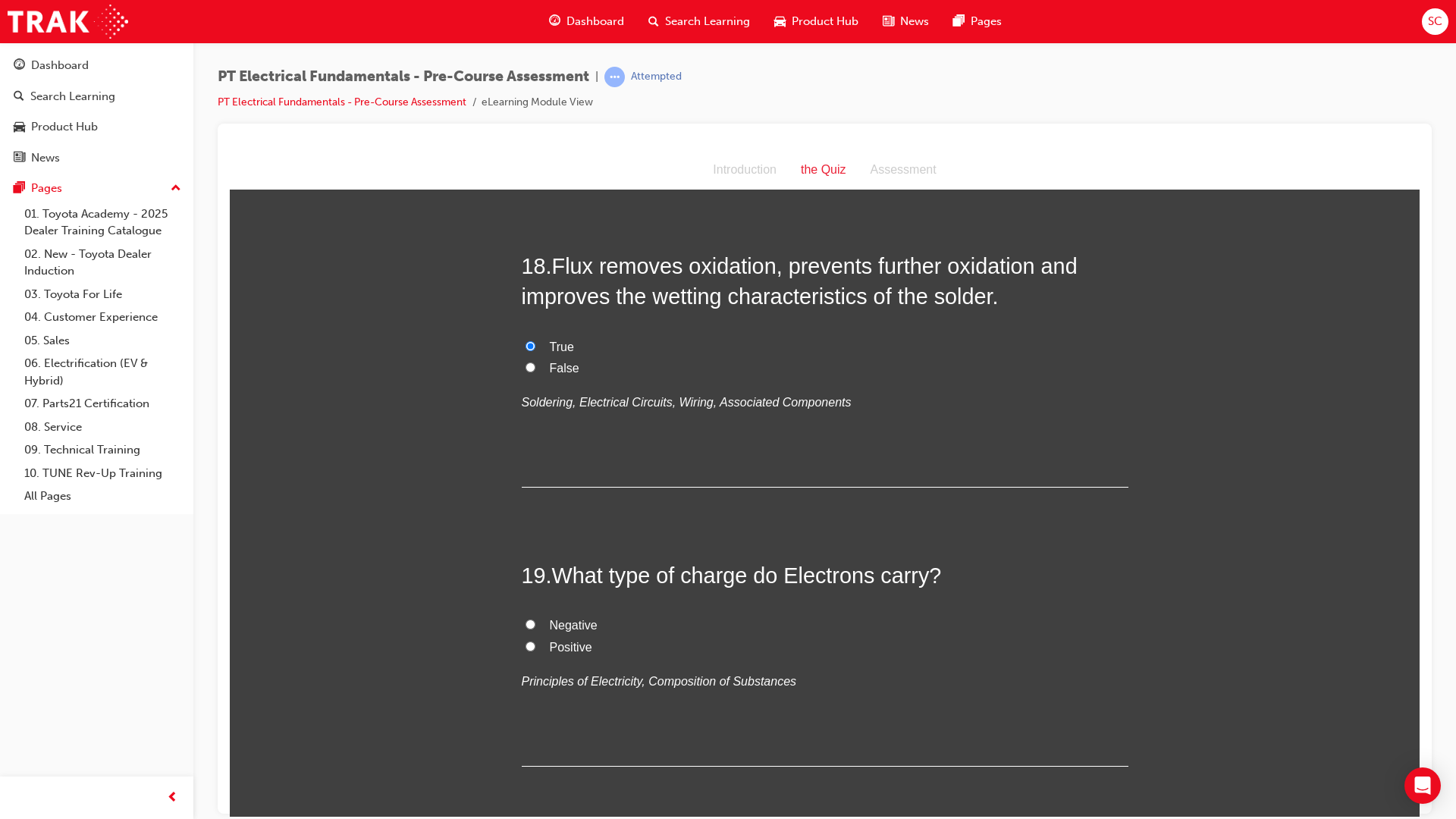
scroll to position [5564, 0]
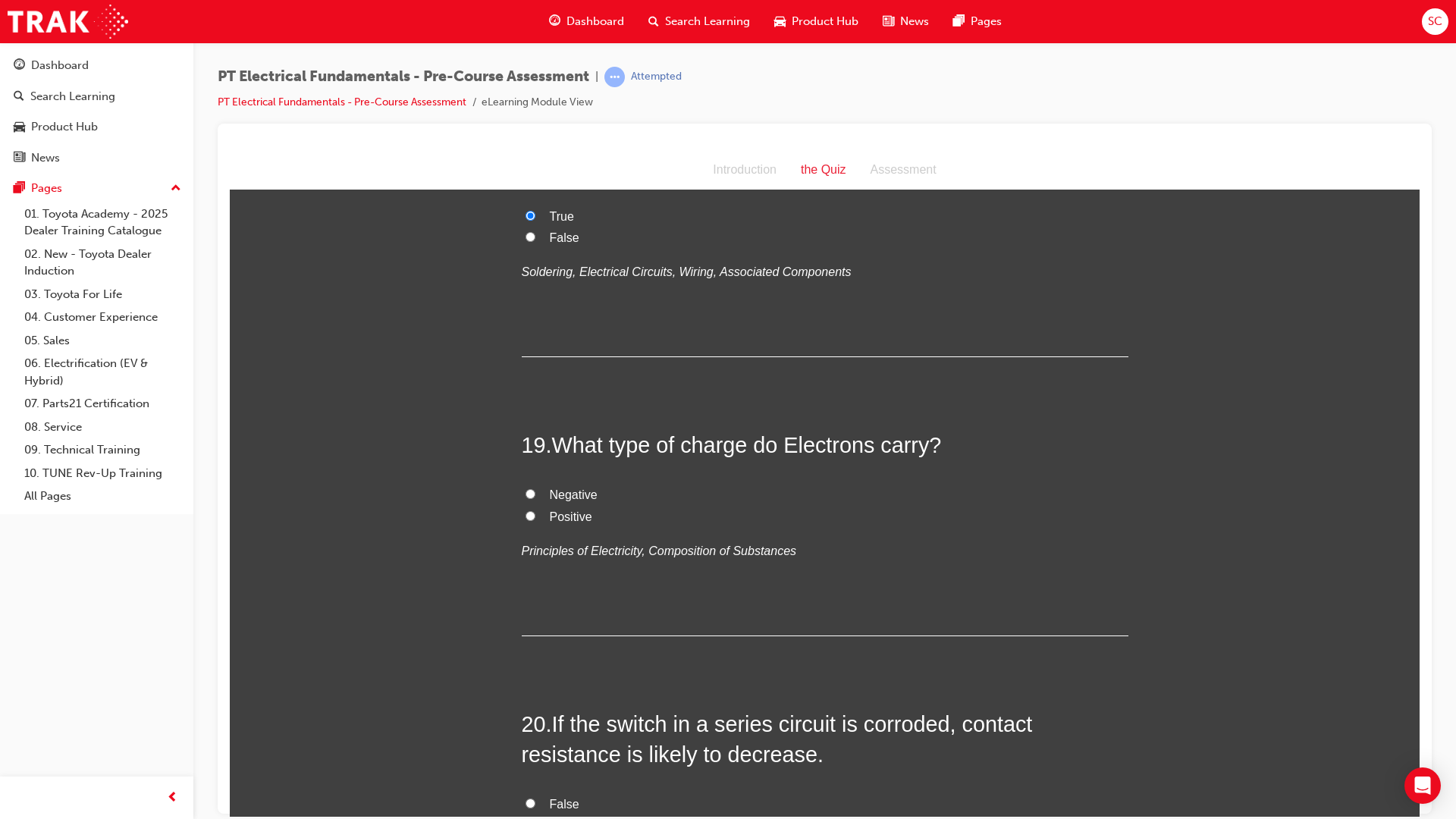
click at [522, 505] on label "Positive" at bounding box center [825, 516] width 606 height 22
click at [526, 510] on input "Positive" at bounding box center [530, 515] width 10 height 10
radio input "true"
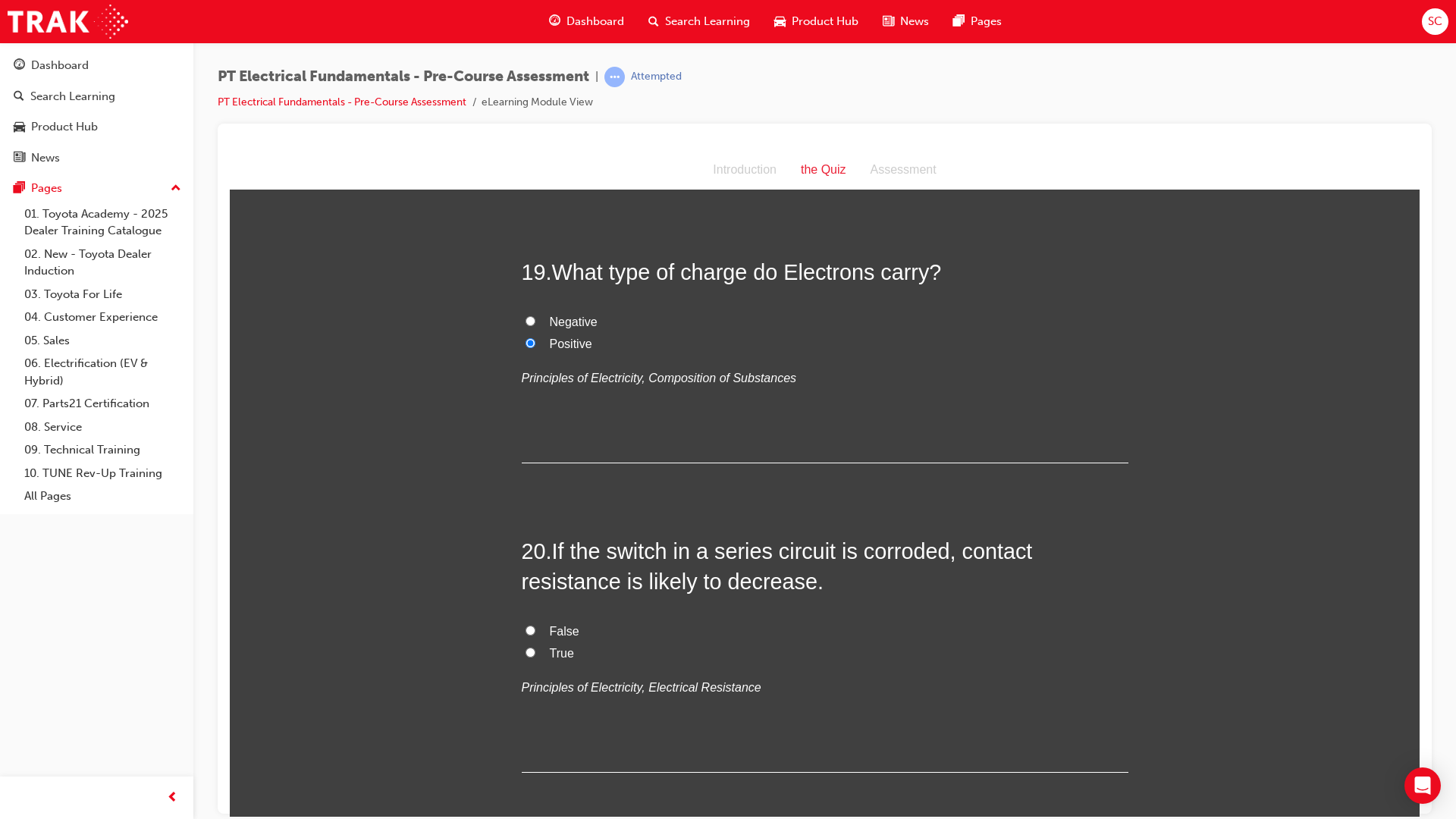
scroll to position [5868, 0]
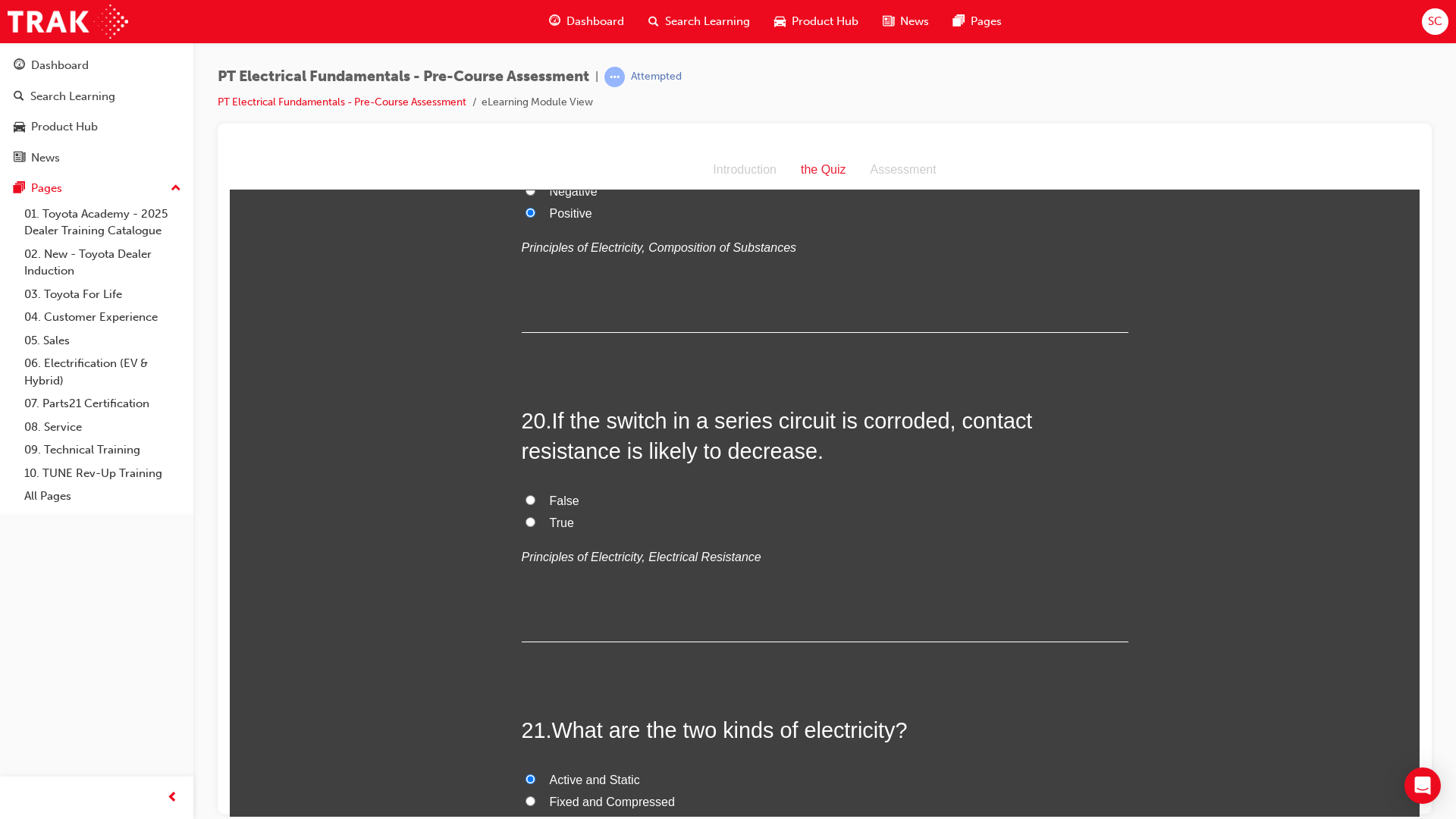
click at [522, 512] on label "True" at bounding box center [825, 523] width 606 height 22
click at [526, 516] on input "True" at bounding box center [530, 521] width 10 height 10
radio input "true"
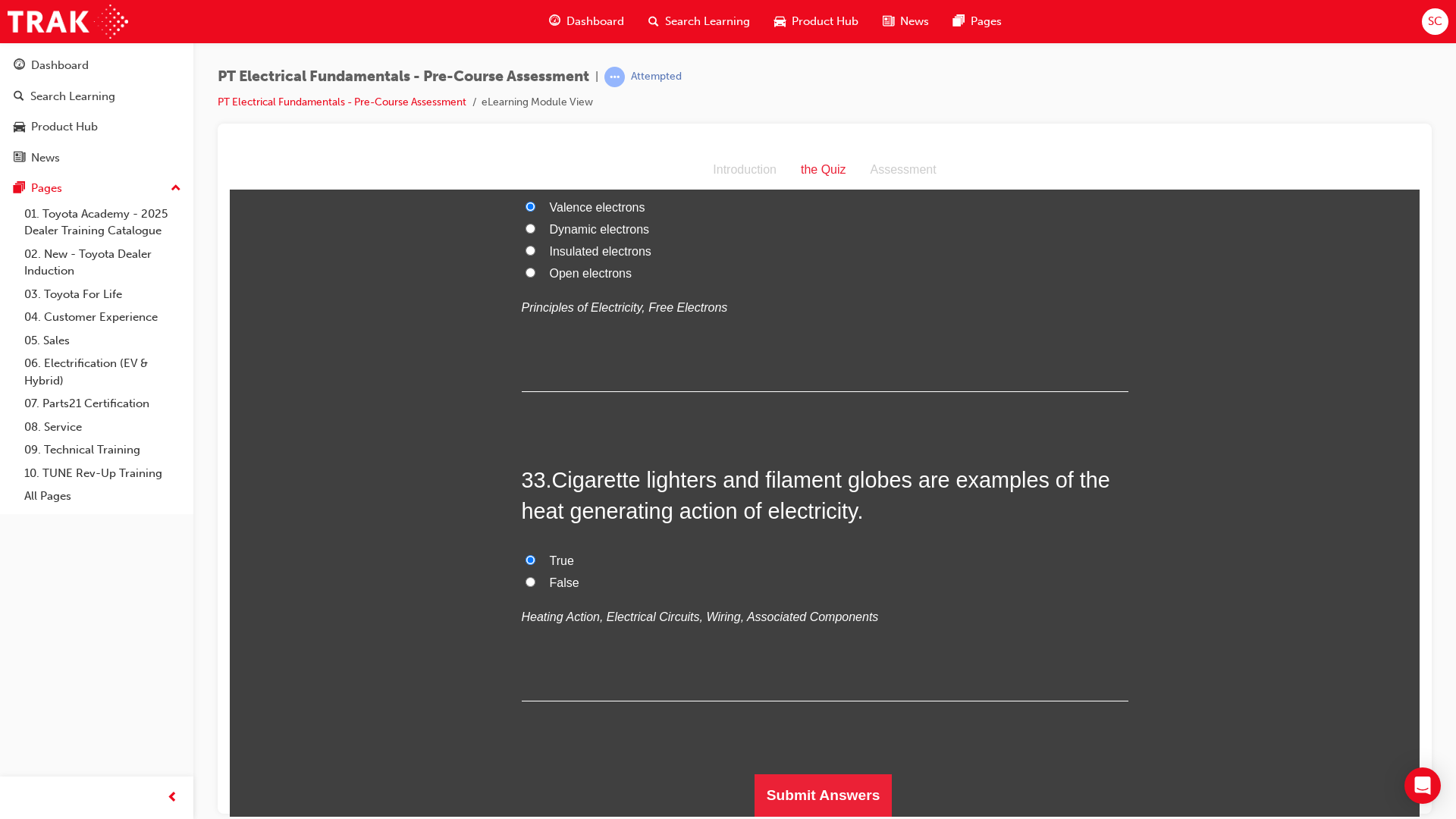
scroll to position [10417, 0]
click at [818, 793] on button "Submit Answers" at bounding box center [823, 794] width 138 height 42
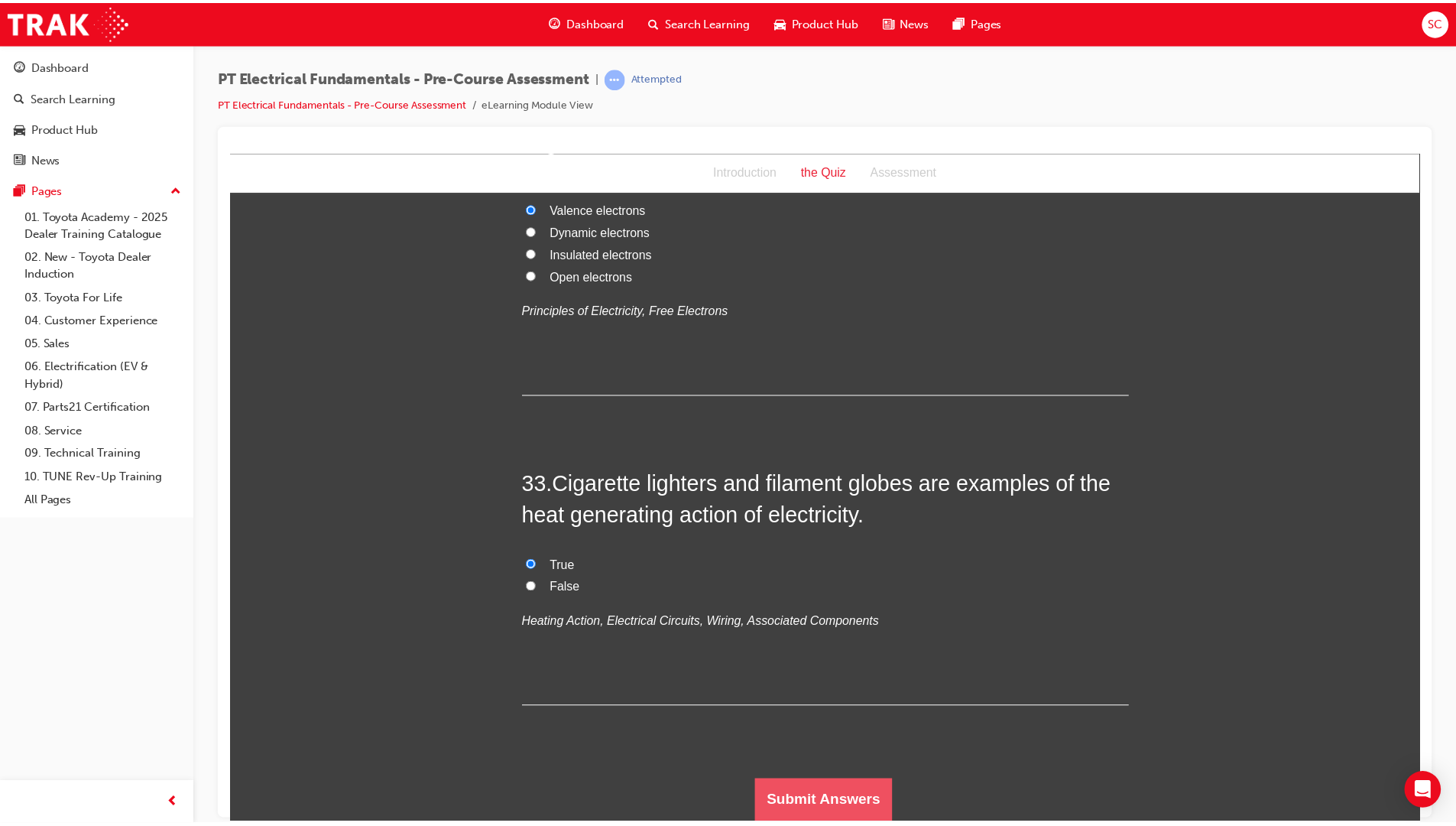
scroll to position [0, 0]
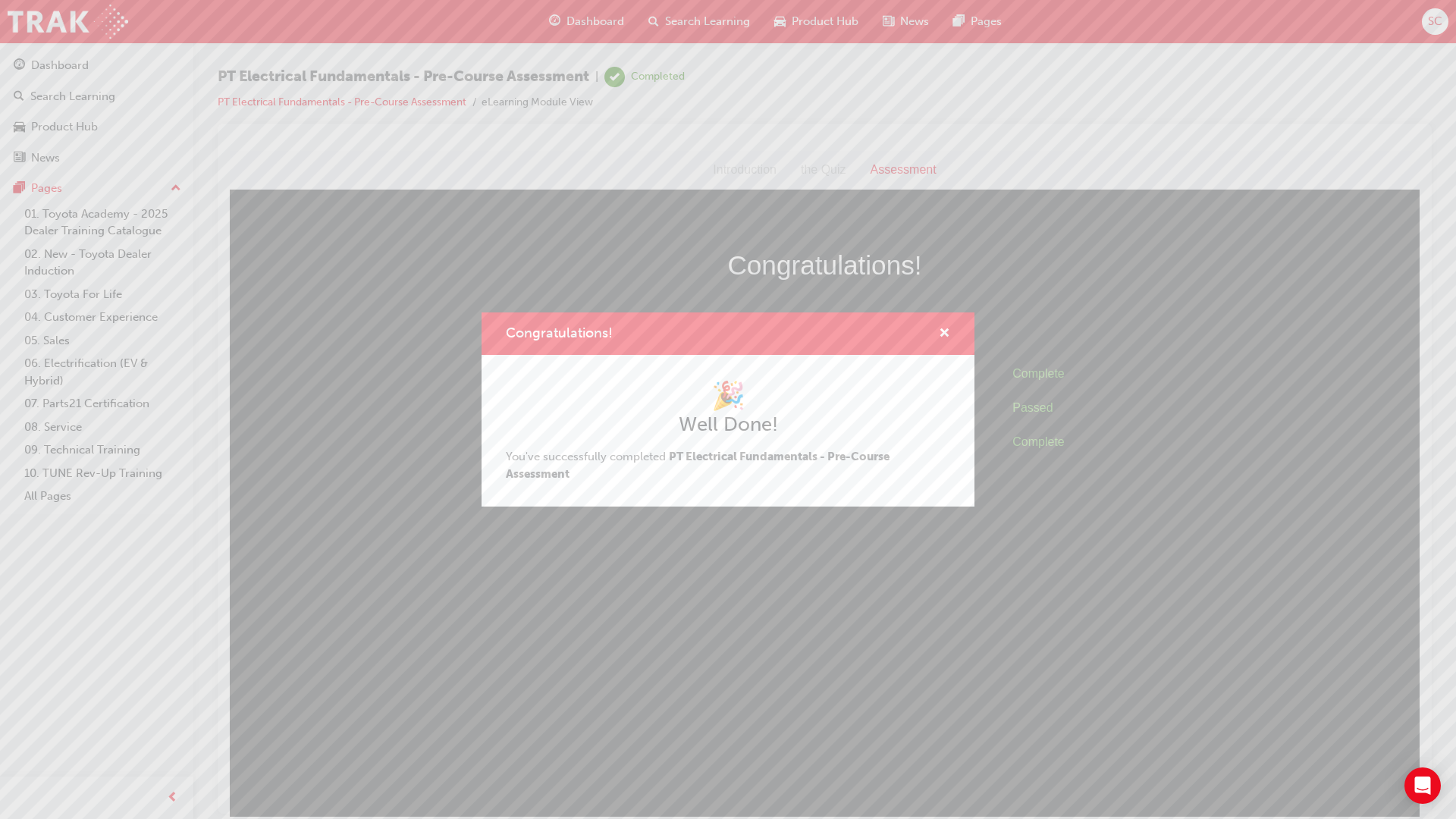
click at [951, 329] on div "Congratulations!" at bounding box center [728, 334] width 493 height 43
click at [947, 329] on span "cross-icon" at bounding box center [944, 334] width 11 height 14
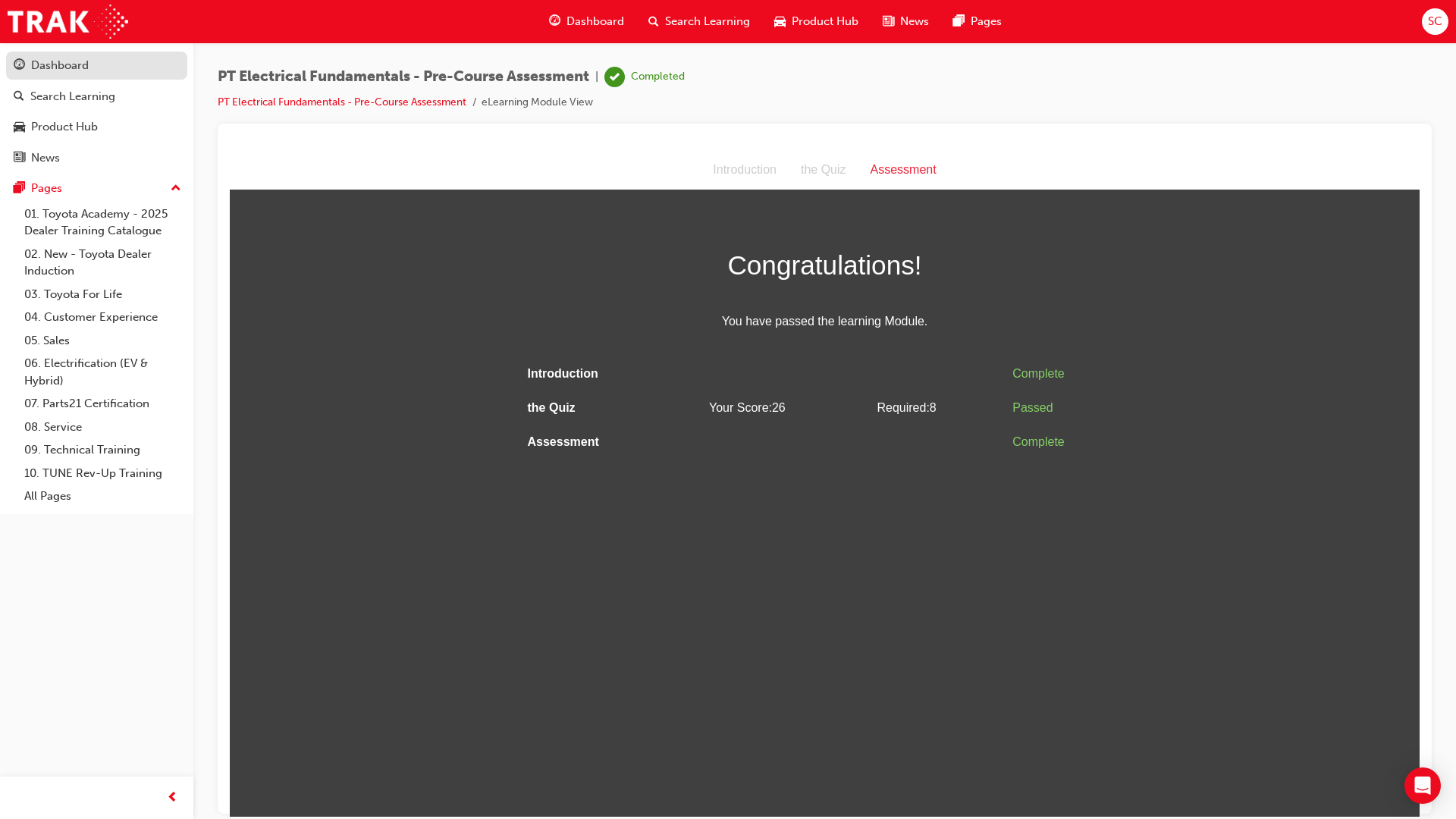
click at [70, 55] on link "Dashboard" at bounding box center [97, 65] width 182 height 28
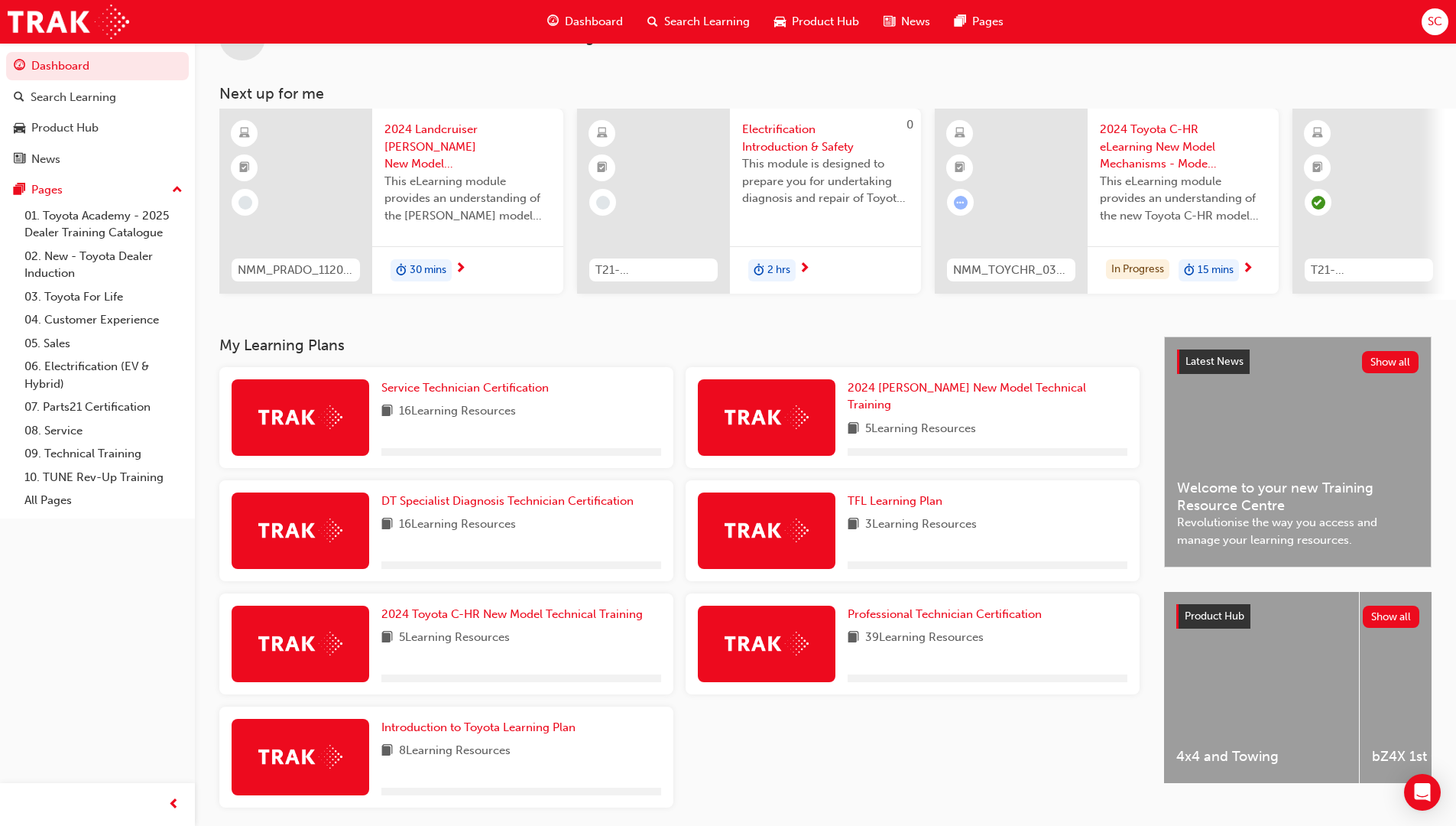
scroll to position [116, 0]
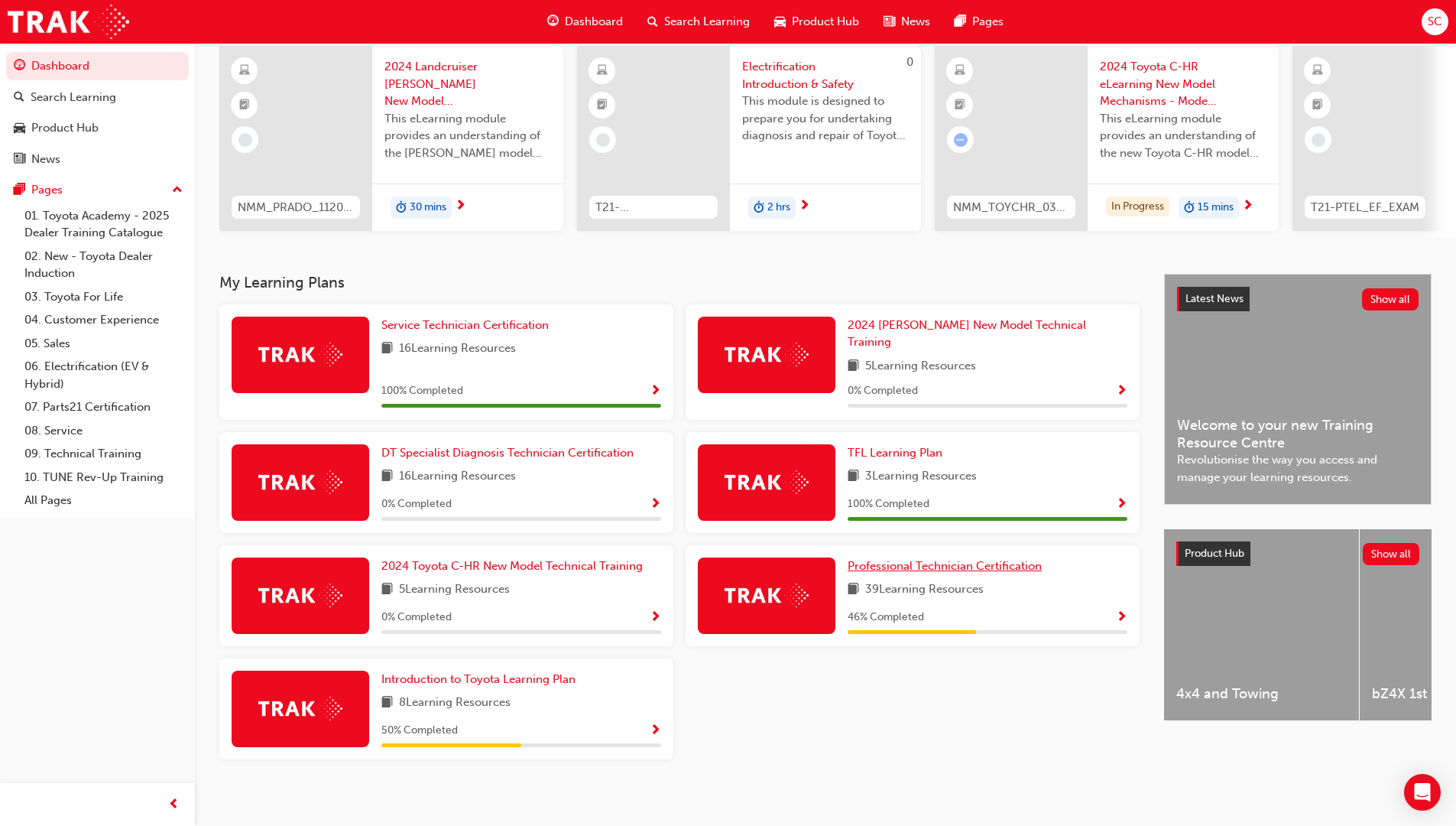
click at [946, 559] on span "Professional Technician Certification" at bounding box center [945, 565] width 194 height 14
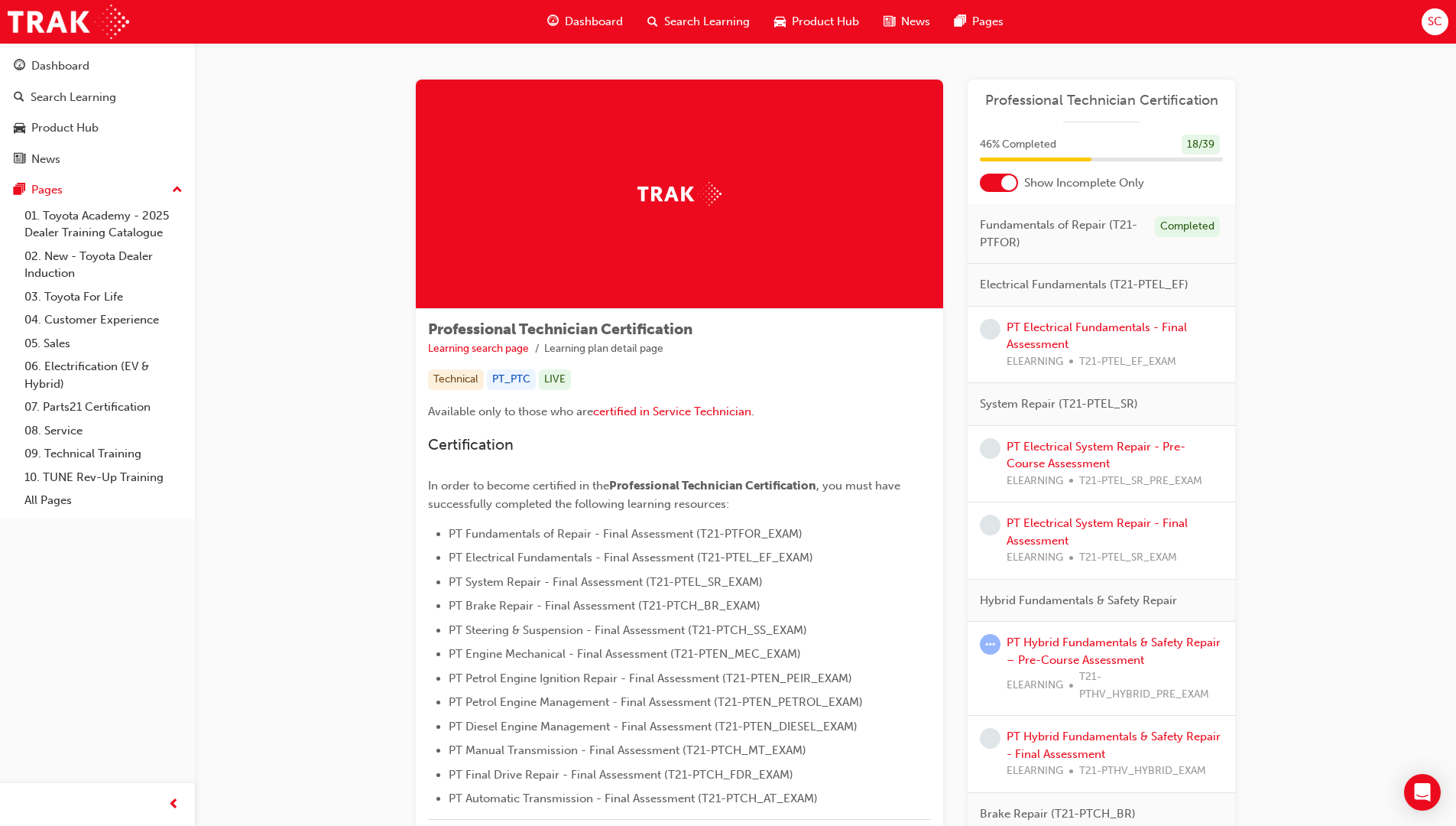
click at [1006, 172] on div "46 % Completed 18 / 39" at bounding box center [1101, 154] width 267 height 40
click at [1003, 180] on div at bounding box center [1009, 182] width 16 height 16
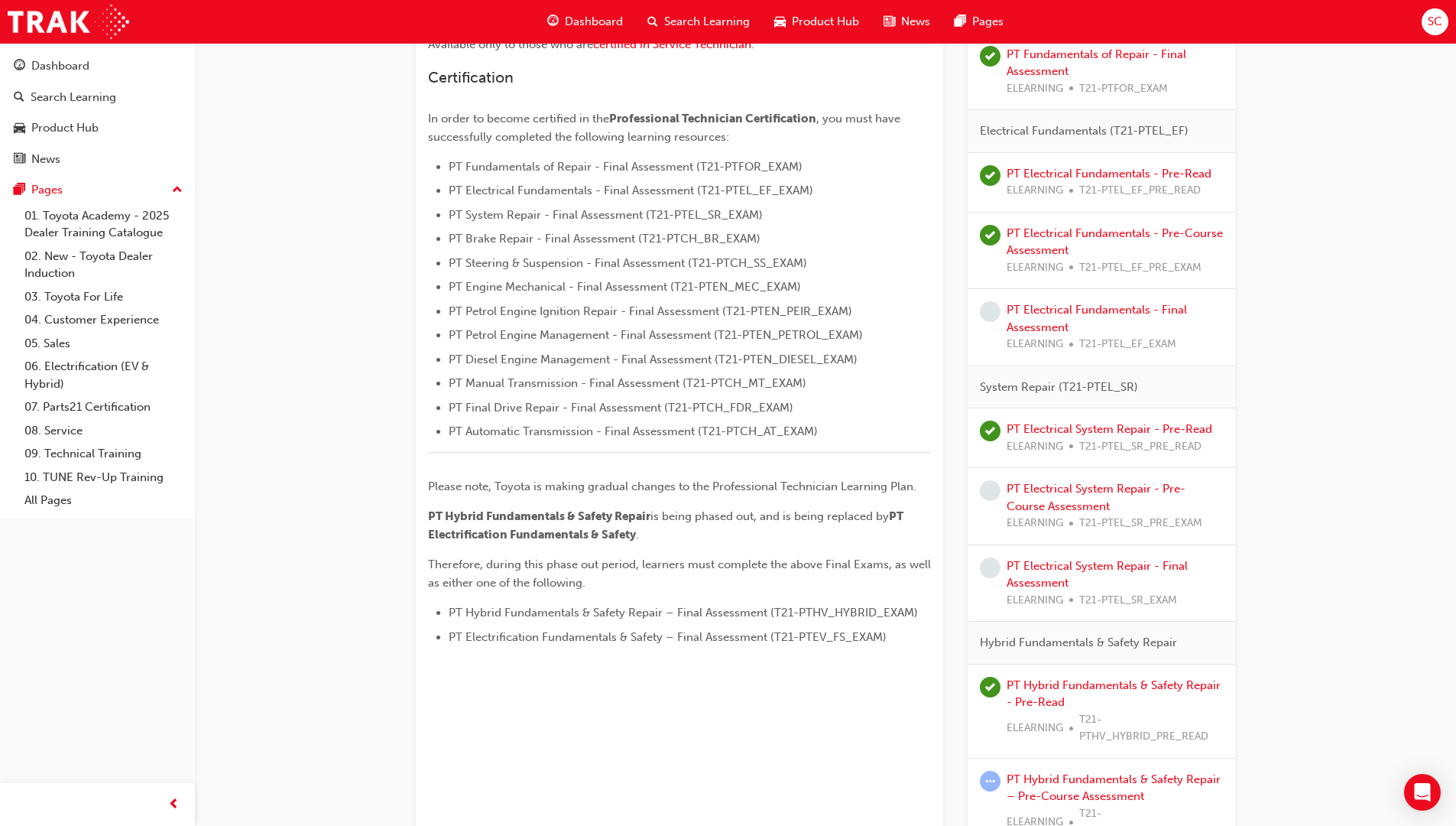
scroll to position [382, 0]
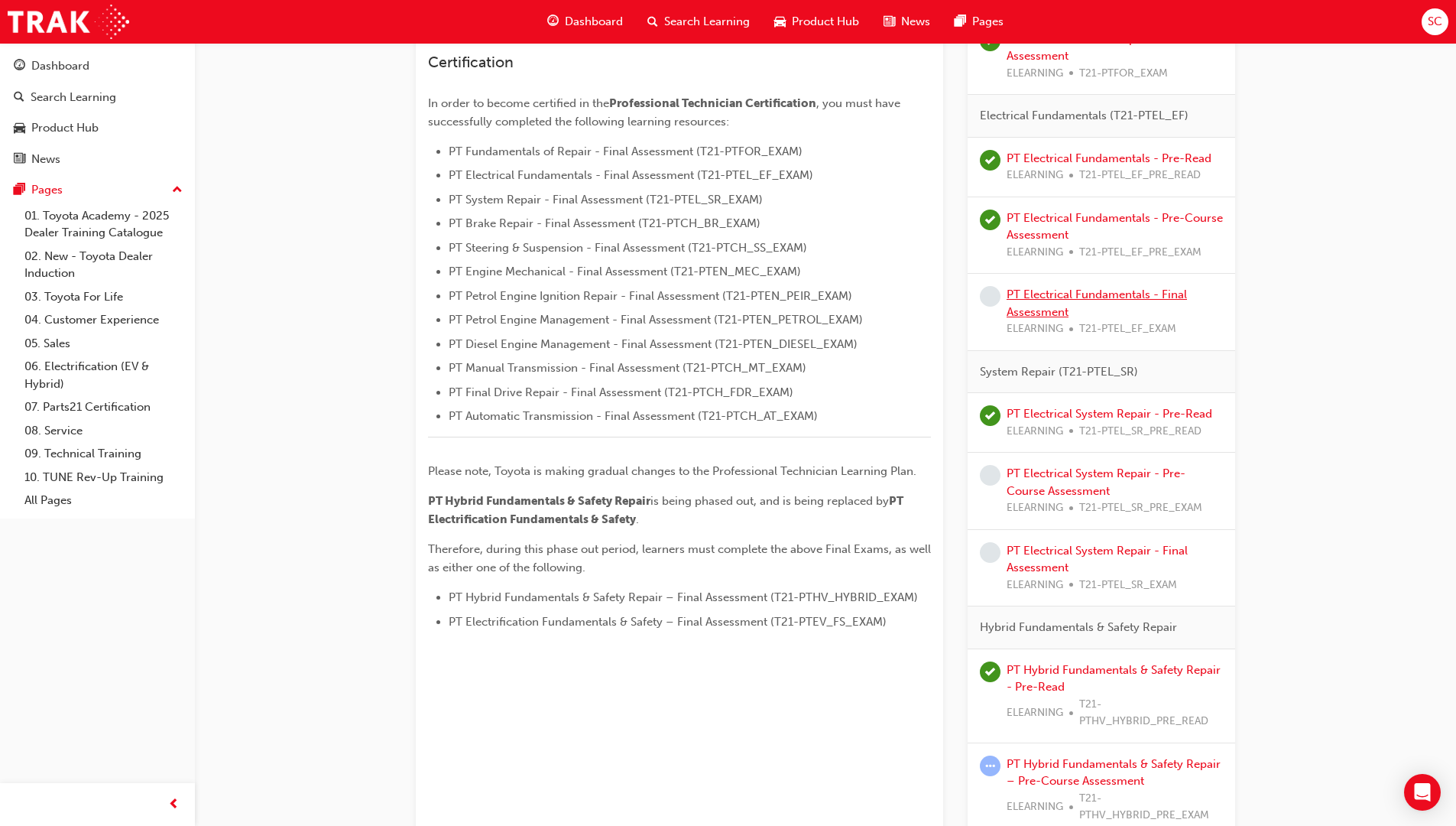
click at [1031, 300] on link "PT Electrical Fundamentals - Final Assessment" at bounding box center [1096, 303] width 180 height 31
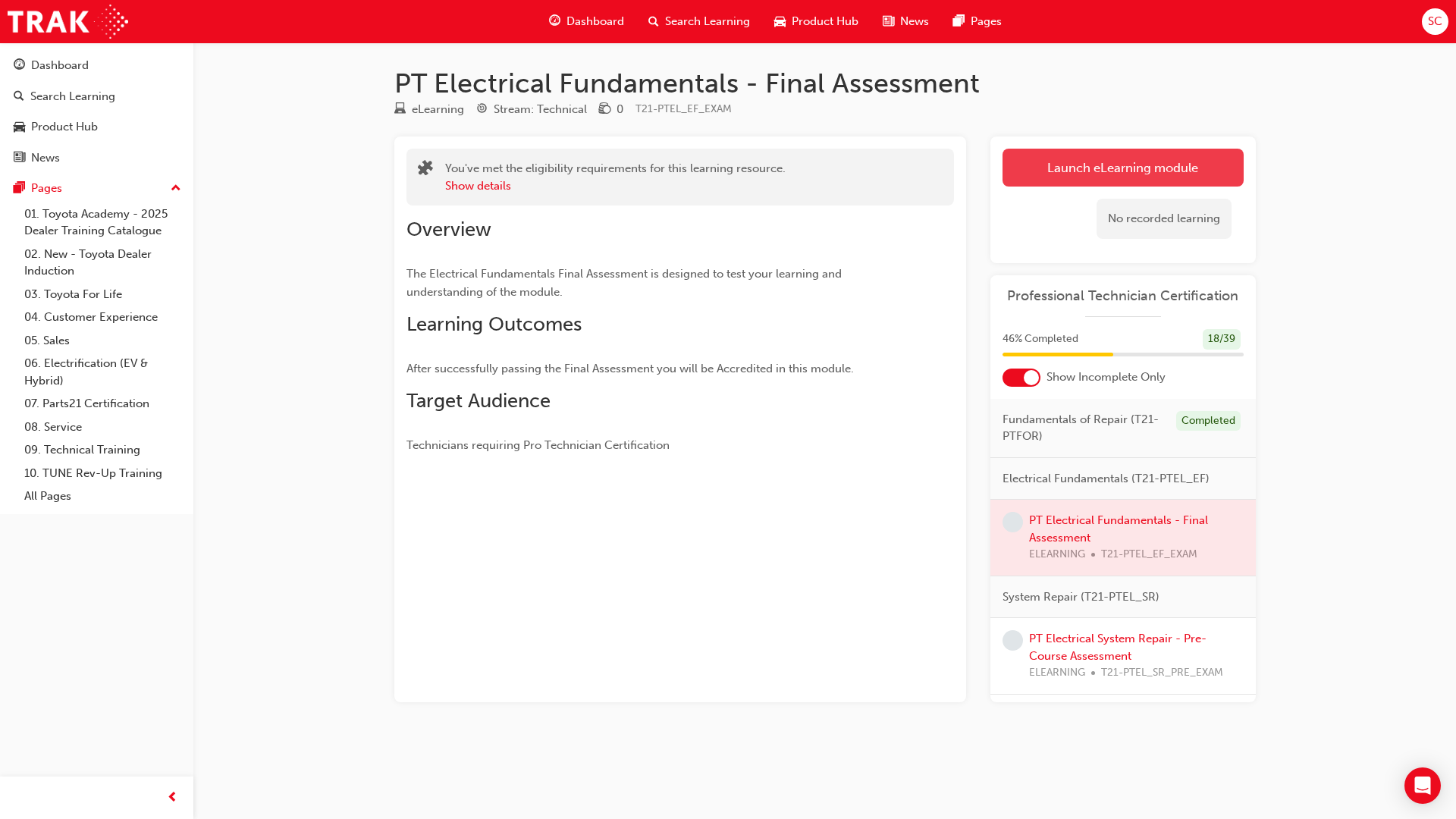
click at [1120, 169] on link "Launch eLearning module" at bounding box center [1123, 167] width 241 height 38
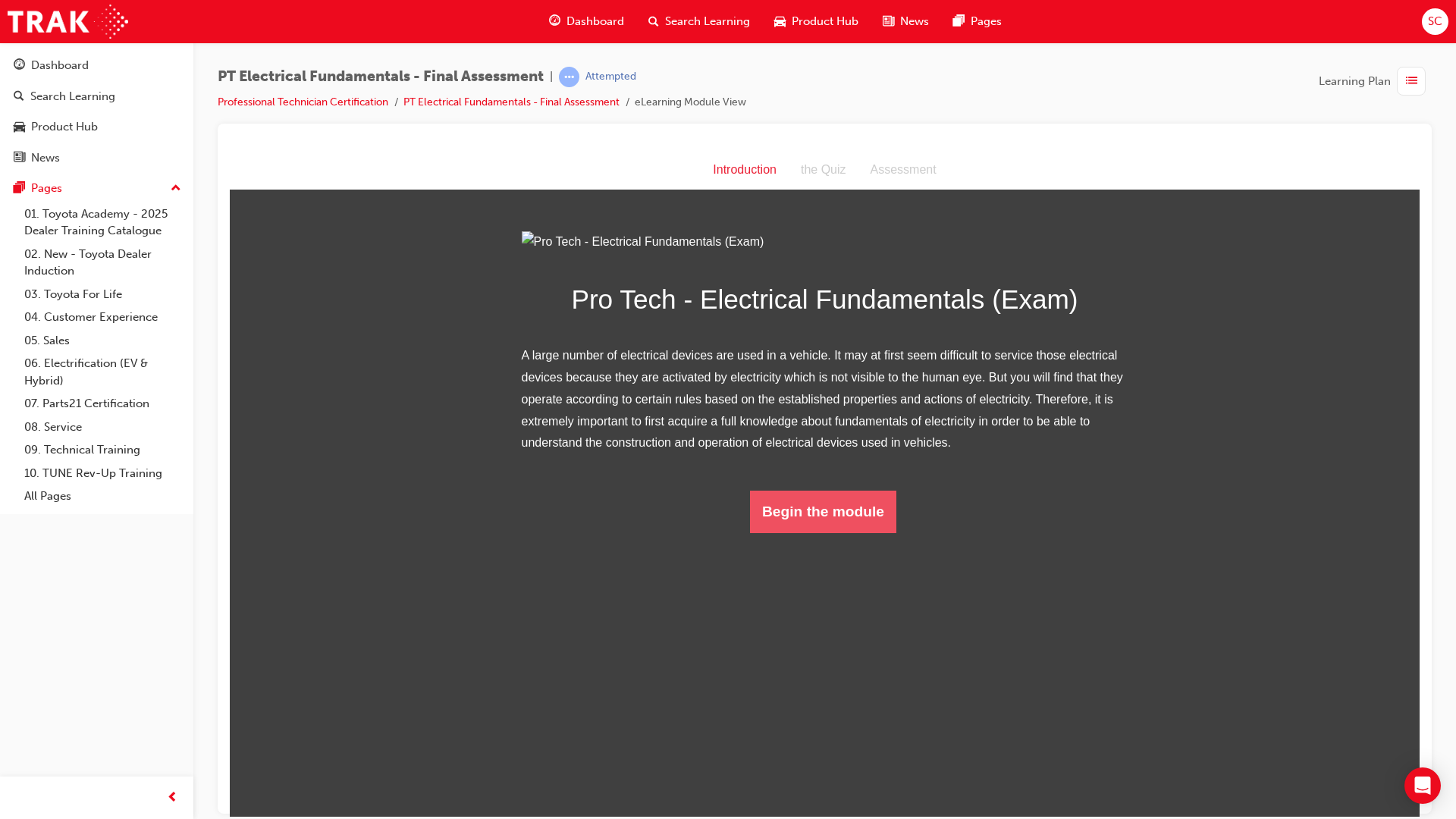
click at [886, 532] on button "Begin the module" at bounding box center [824, 511] width 147 height 42
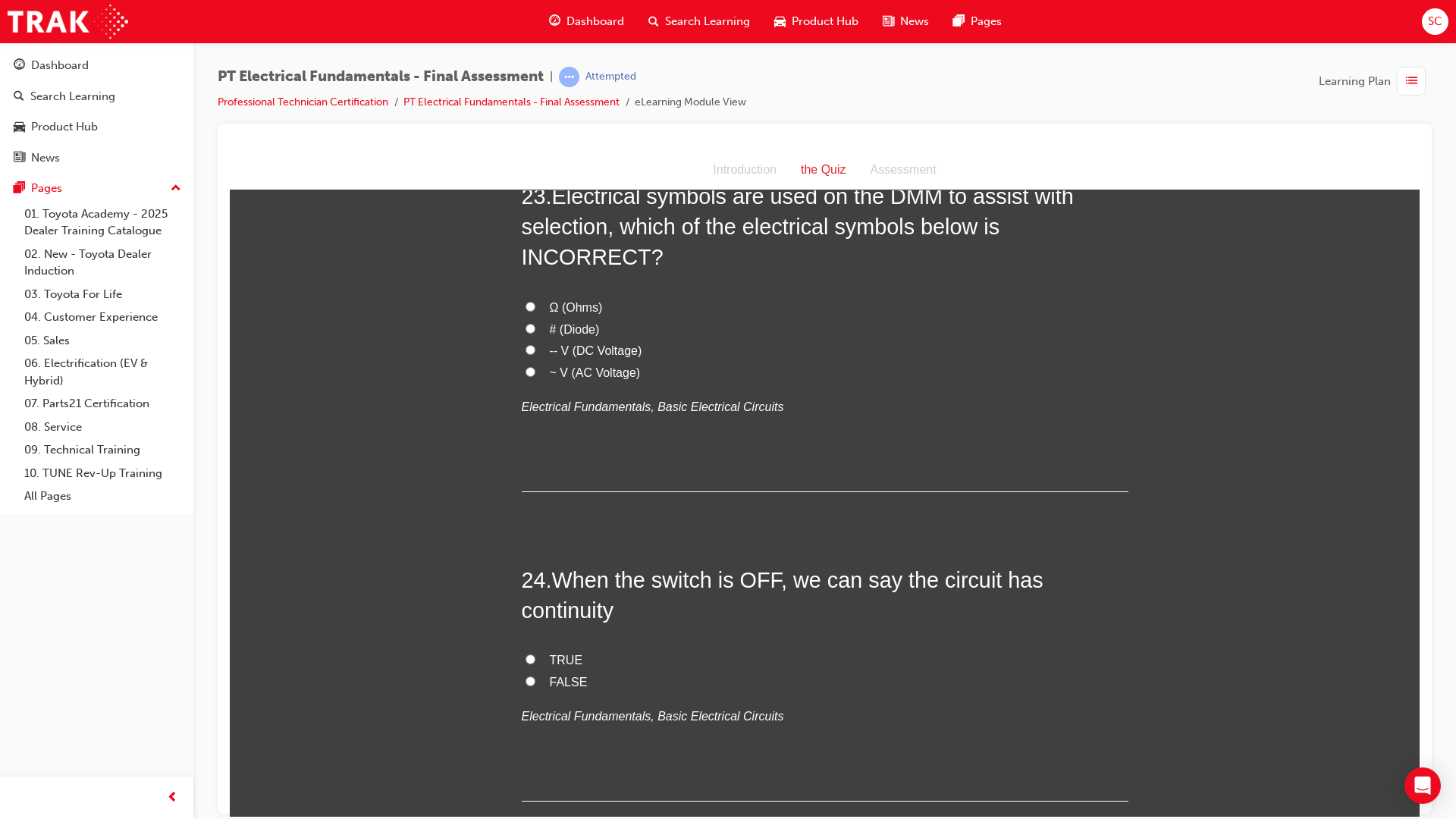
scroll to position [7299, 0]
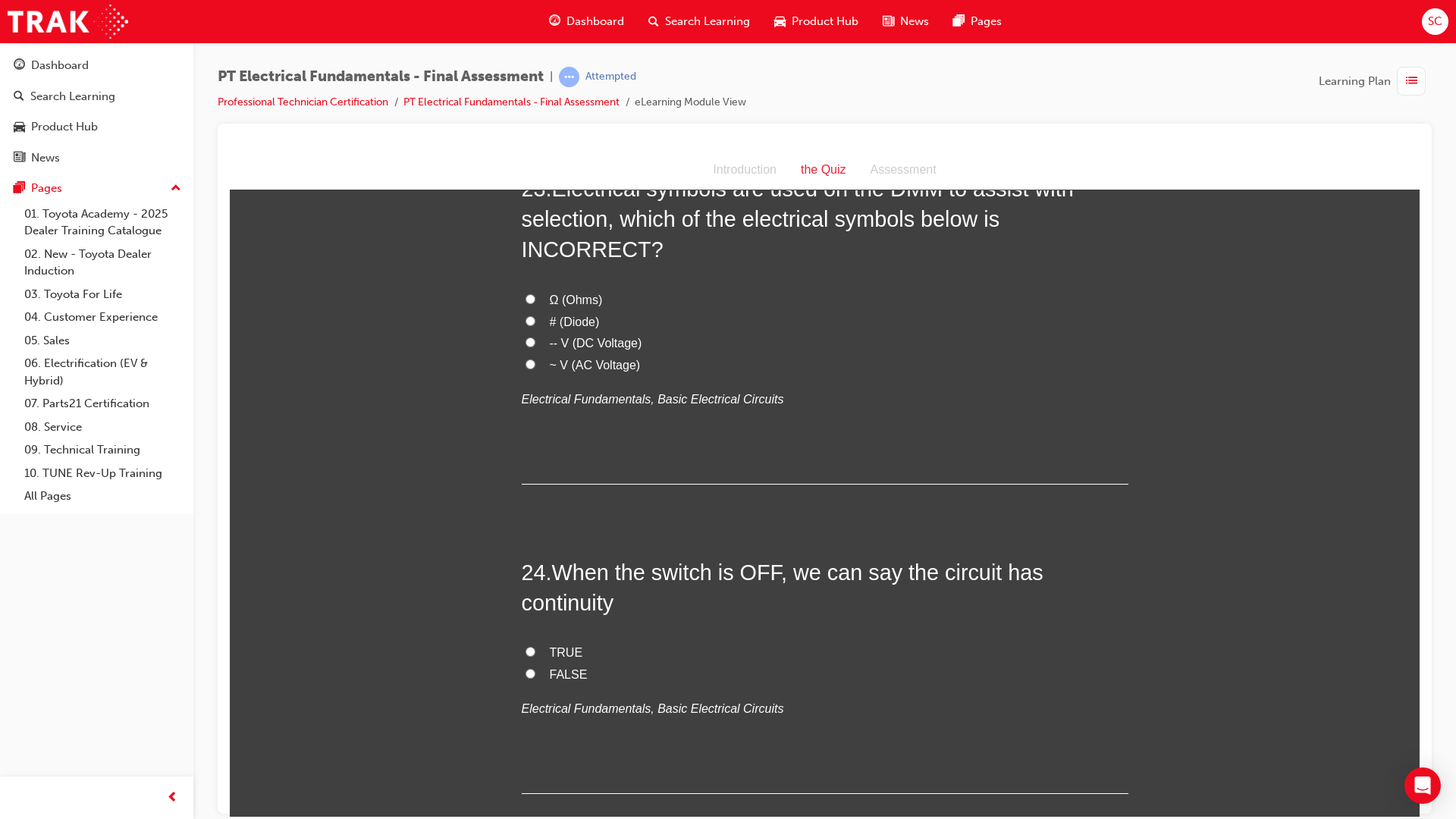
click at [528, 668] on input "FALSE" at bounding box center [530, 672] width 10 height 10
radio input "true"
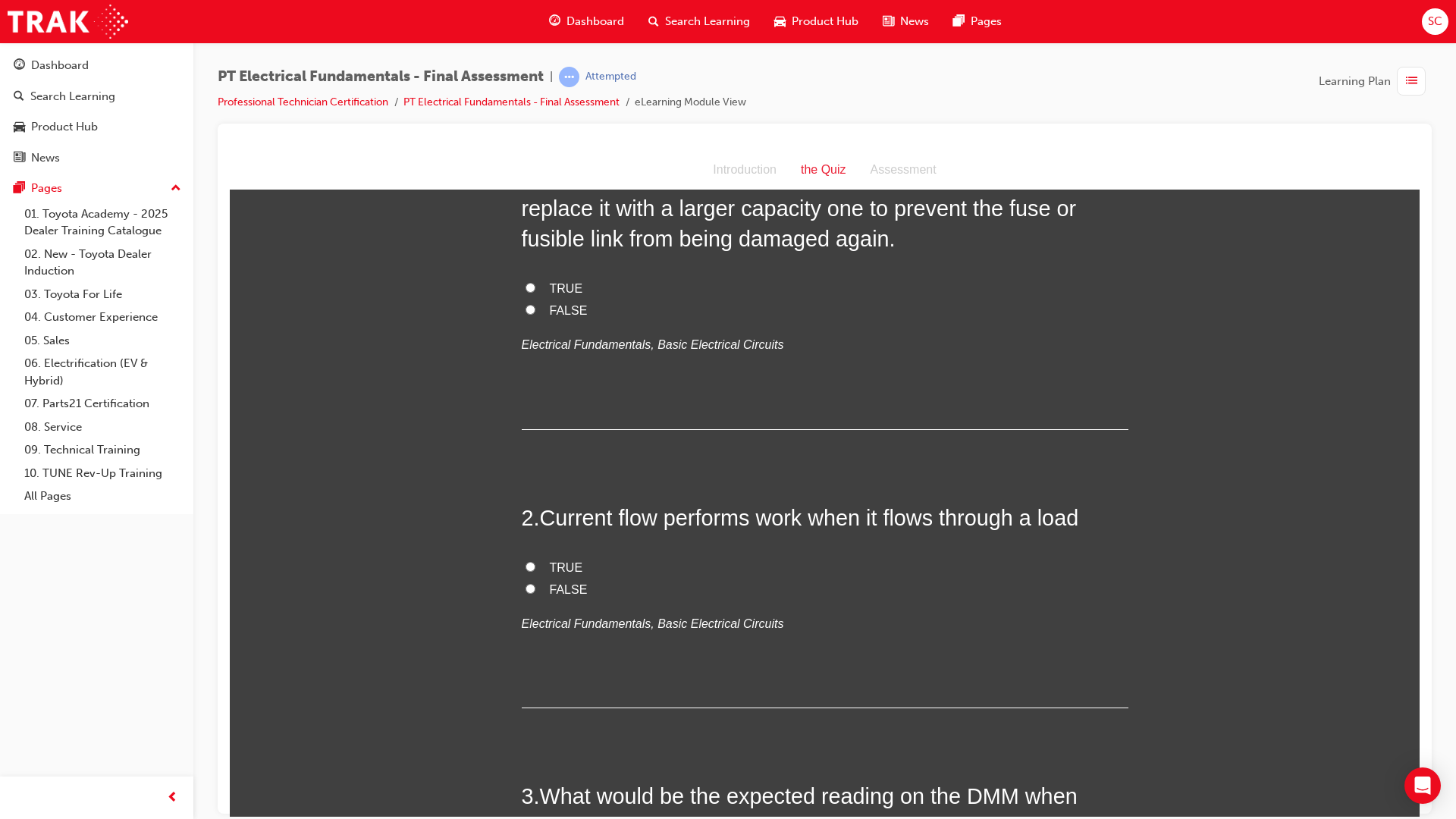
scroll to position [0, 0]
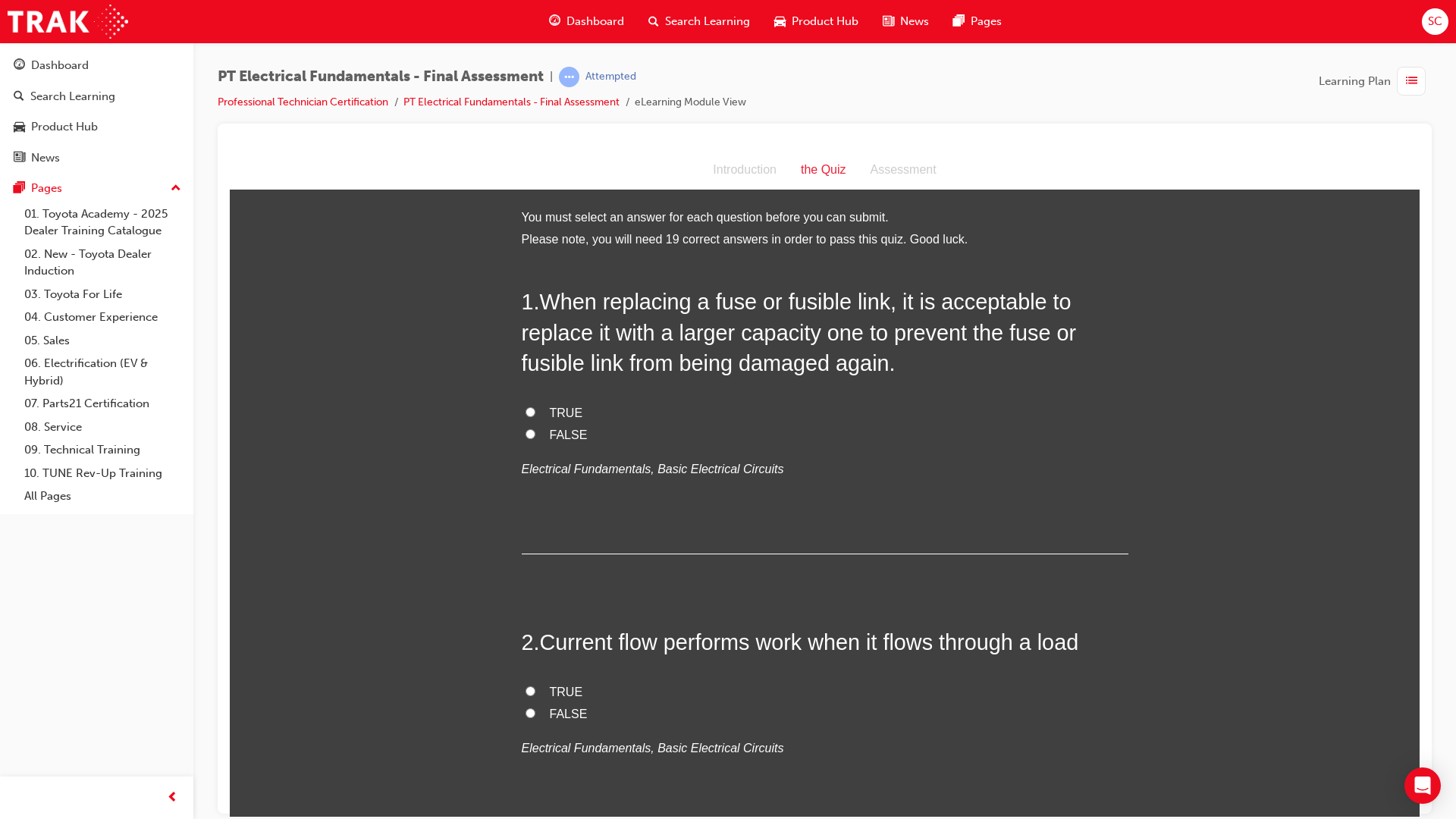
click at [526, 434] on input "FALSE" at bounding box center [530, 433] width 10 height 10
radio input "true"
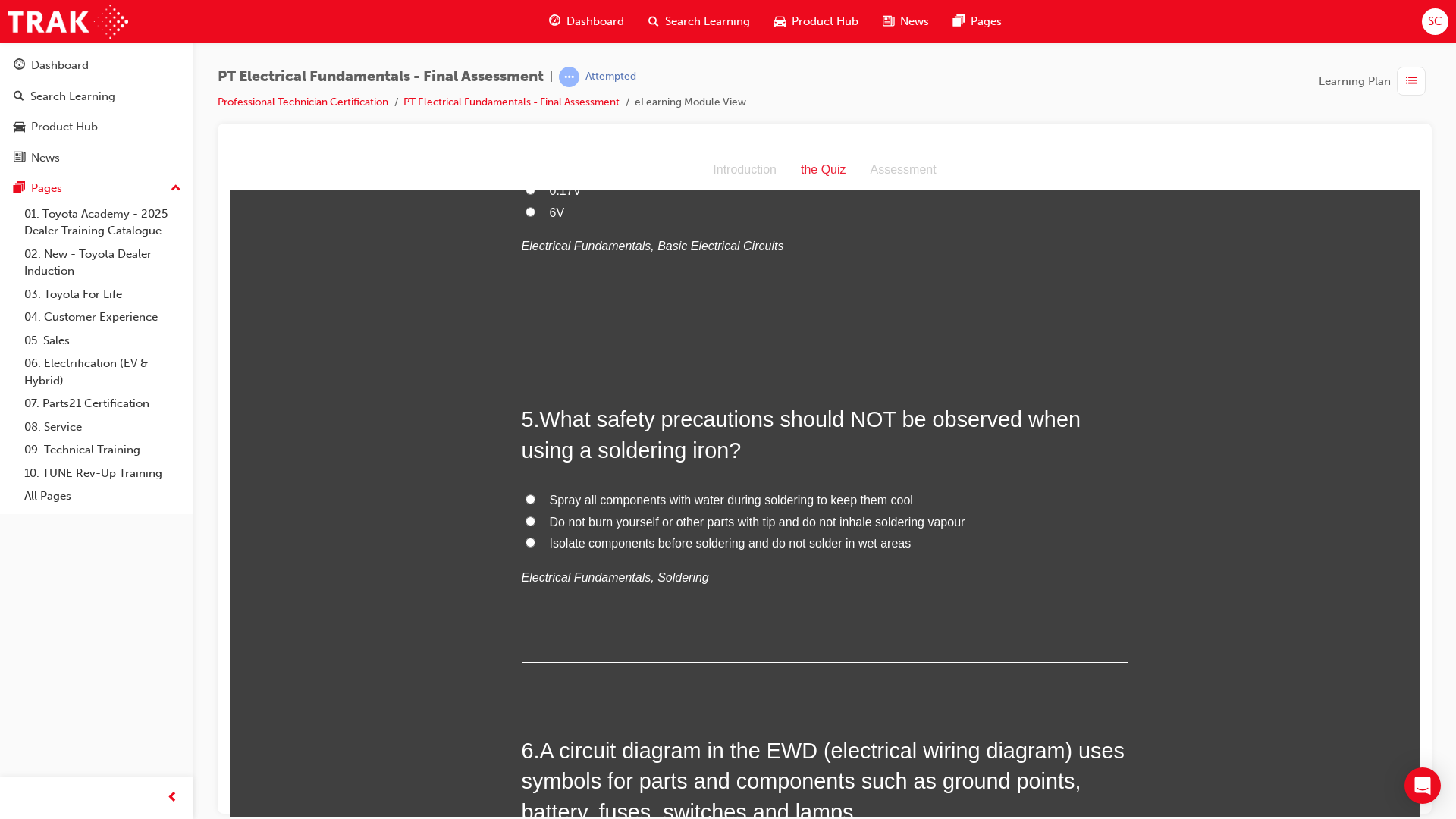
scroll to position [1289, 0]
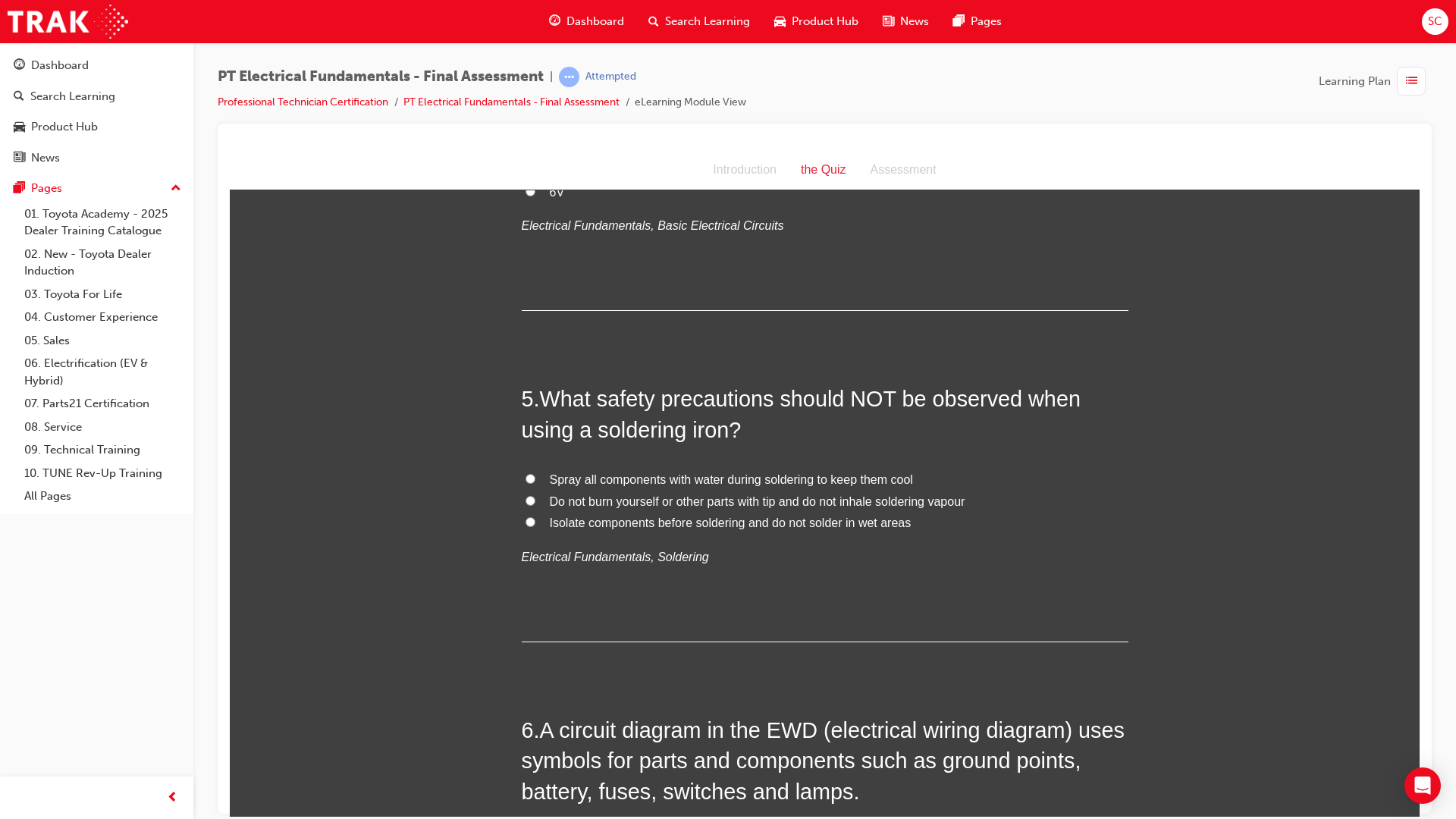
click at [527, 473] on input "Spray all components with water during soldering to keep them cool" at bounding box center [530, 478] width 10 height 10
radio input "true"
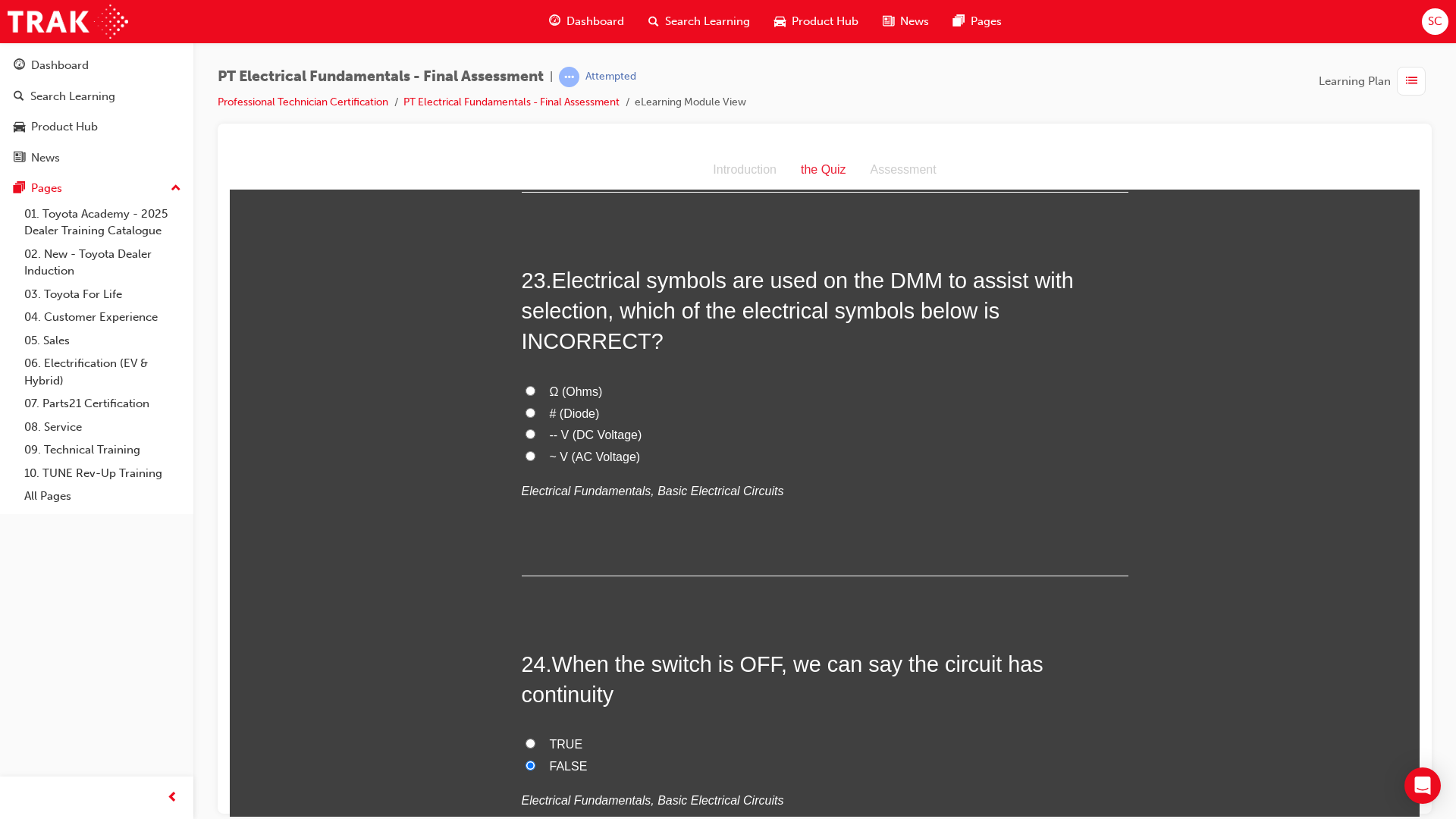
scroll to position [6995, 0]
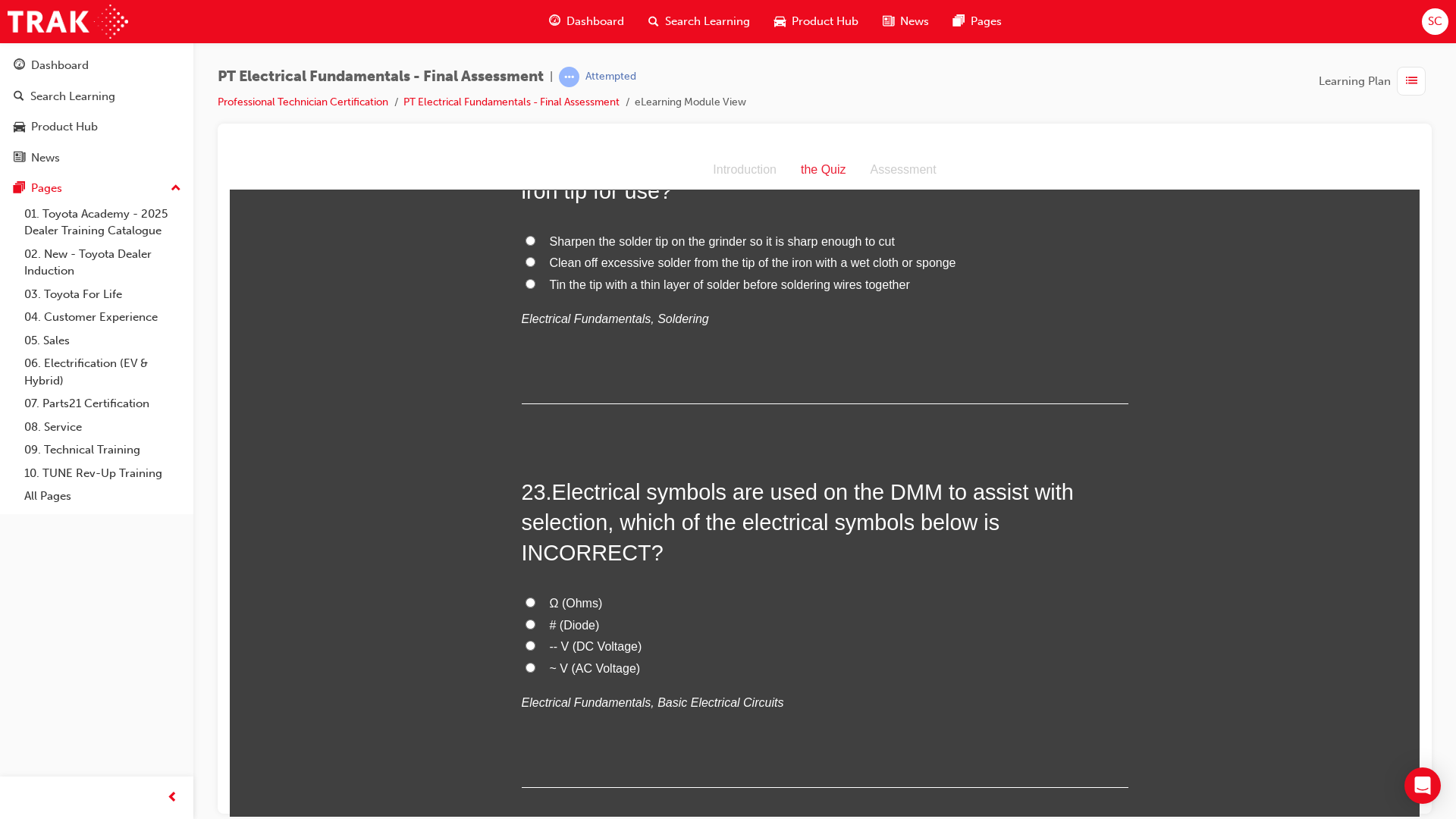
click at [526, 619] on input "# (Diode)" at bounding box center [530, 624] width 10 height 10
radio input "true"
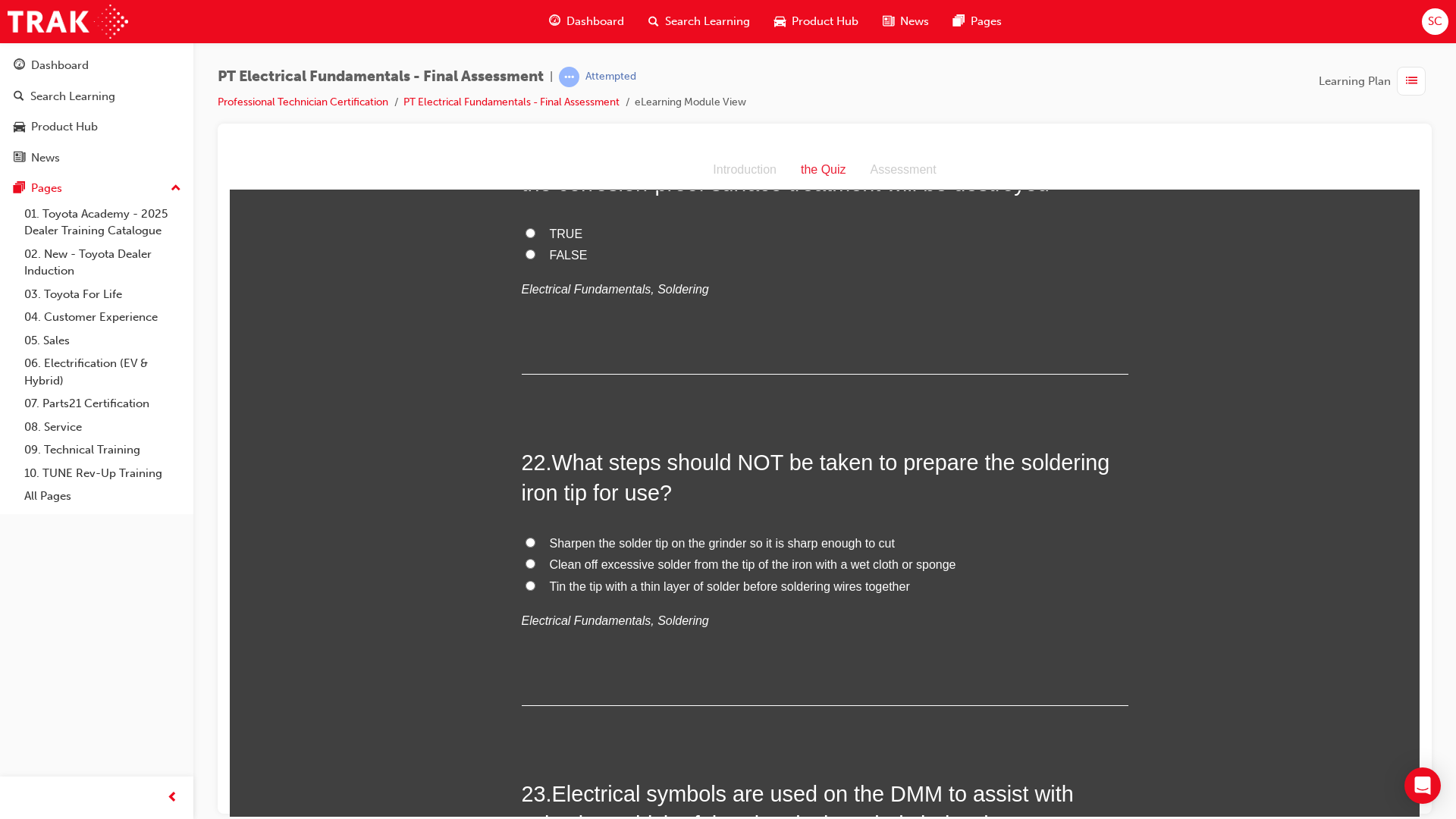
scroll to position [6692, 0]
click at [527, 538] on input "Sharpen the solder tip on the grinder so it is sharp enough to cut" at bounding box center [530, 543] width 10 height 10
radio input "true"
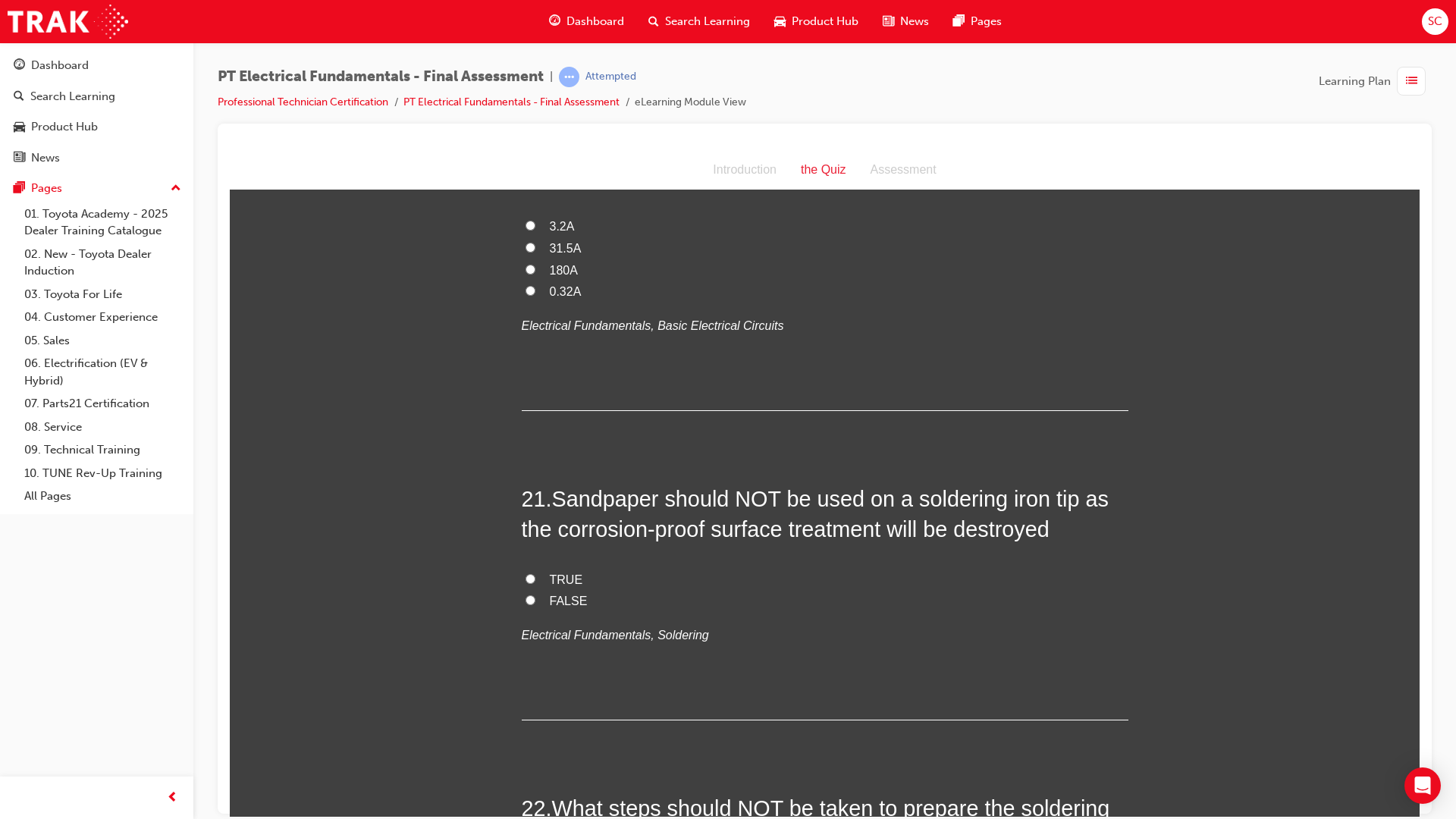
scroll to position [6313, 0]
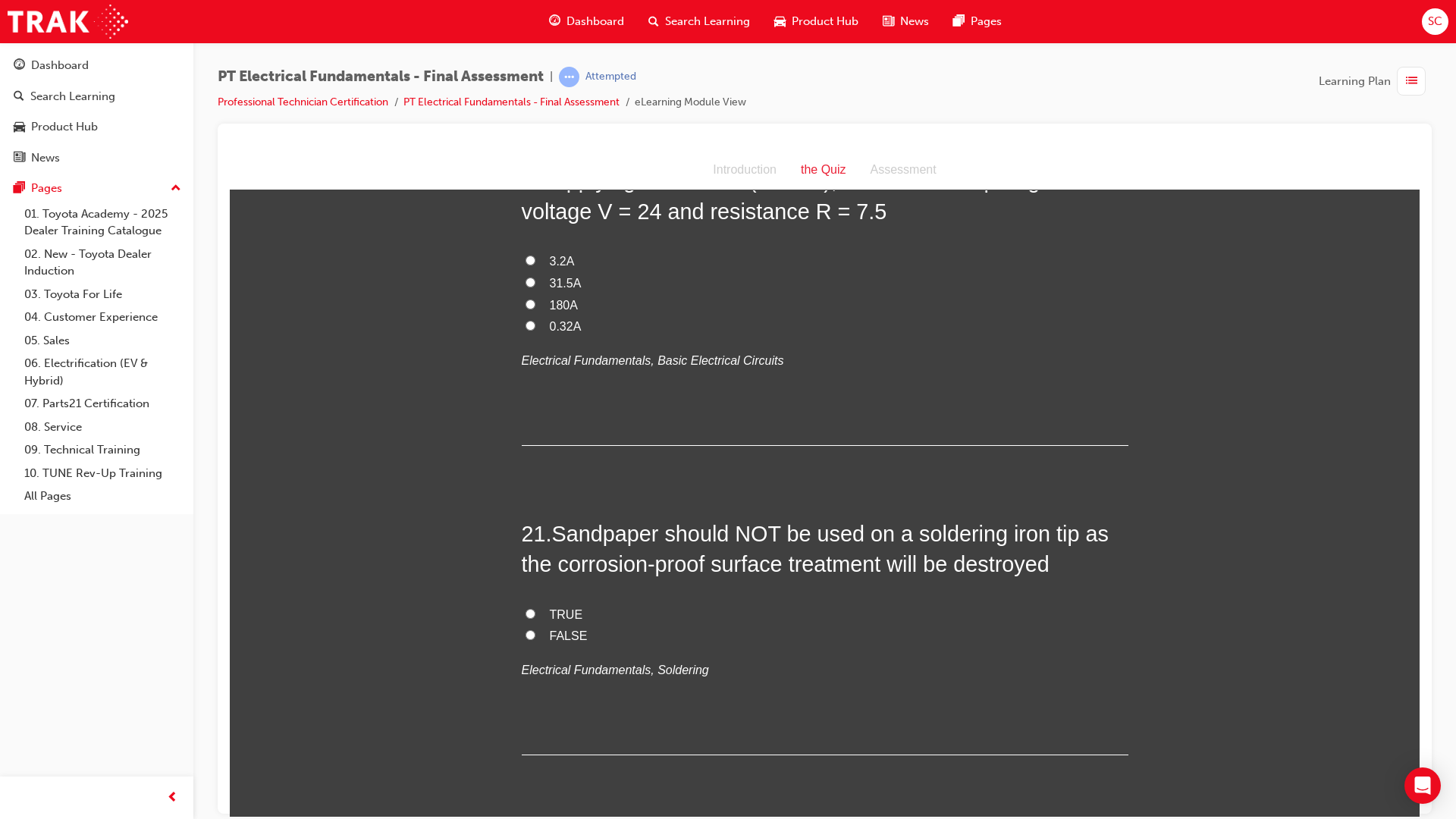
click at [527, 608] on input "TRUE" at bounding box center [530, 613] width 10 height 10
radio input "true"
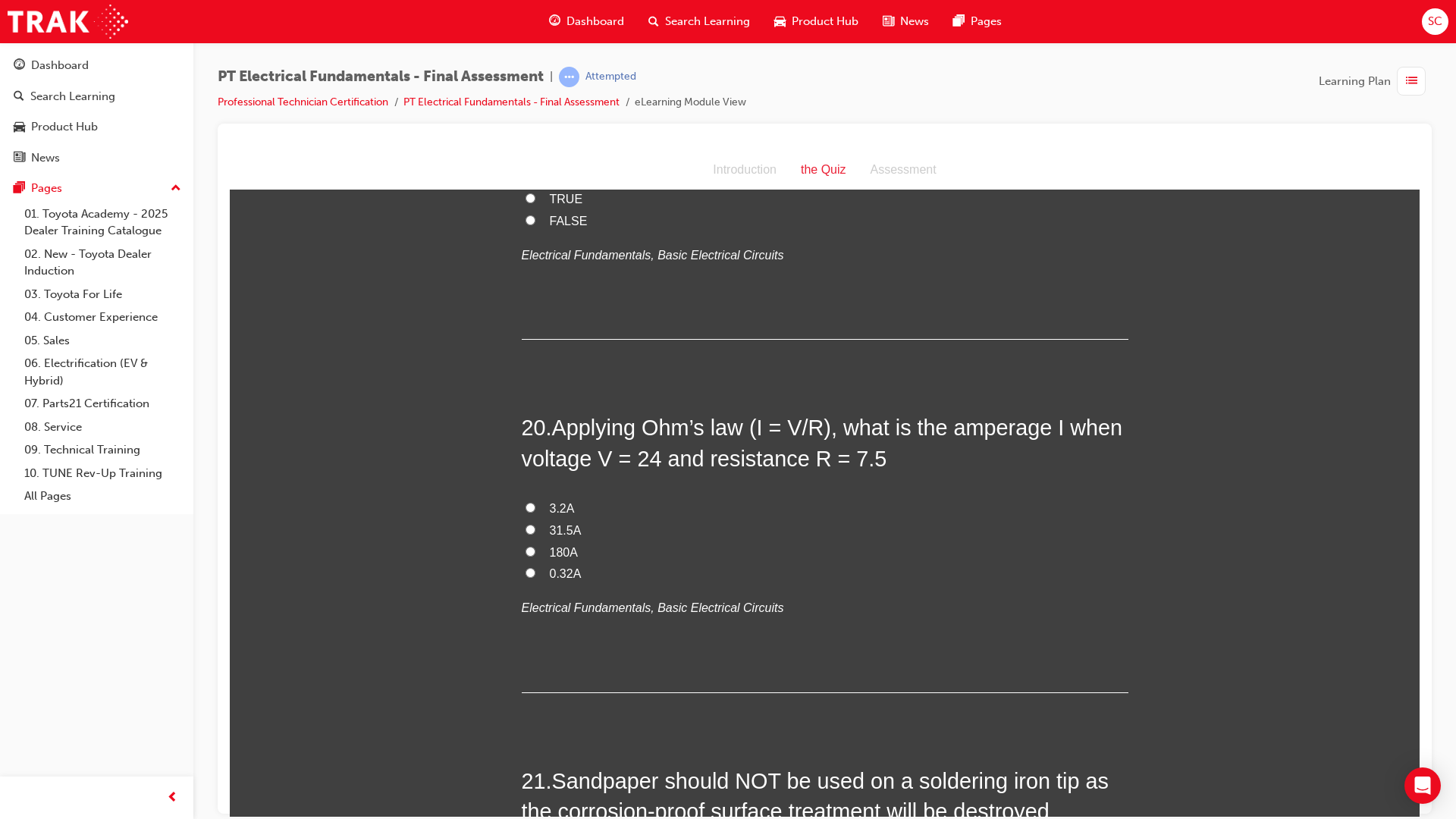
scroll to position [6010, 0]
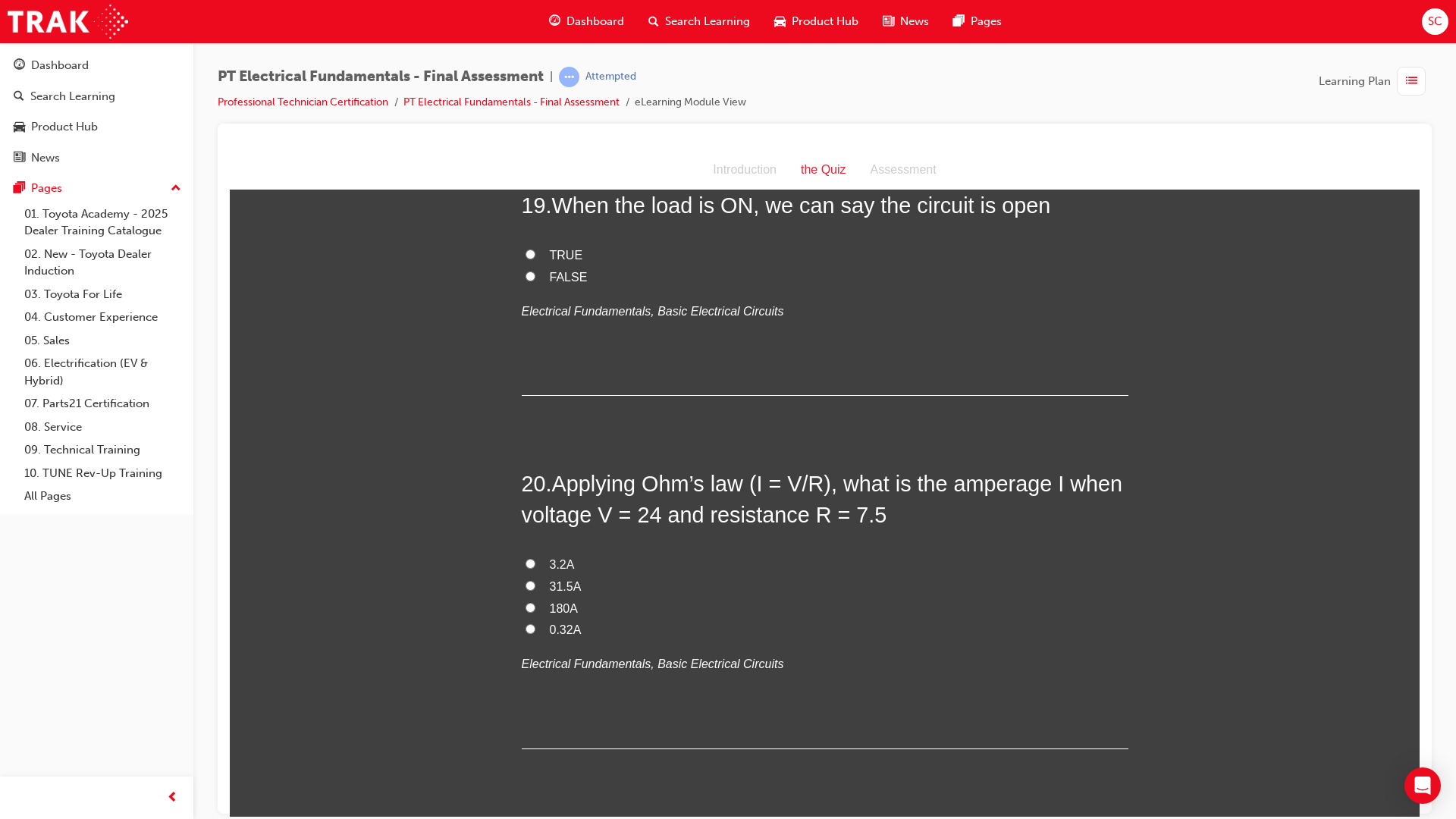
click at [526, 558] on input "3.2A" at bounding box center [530, 562] width 10 height 10
radio input "true"
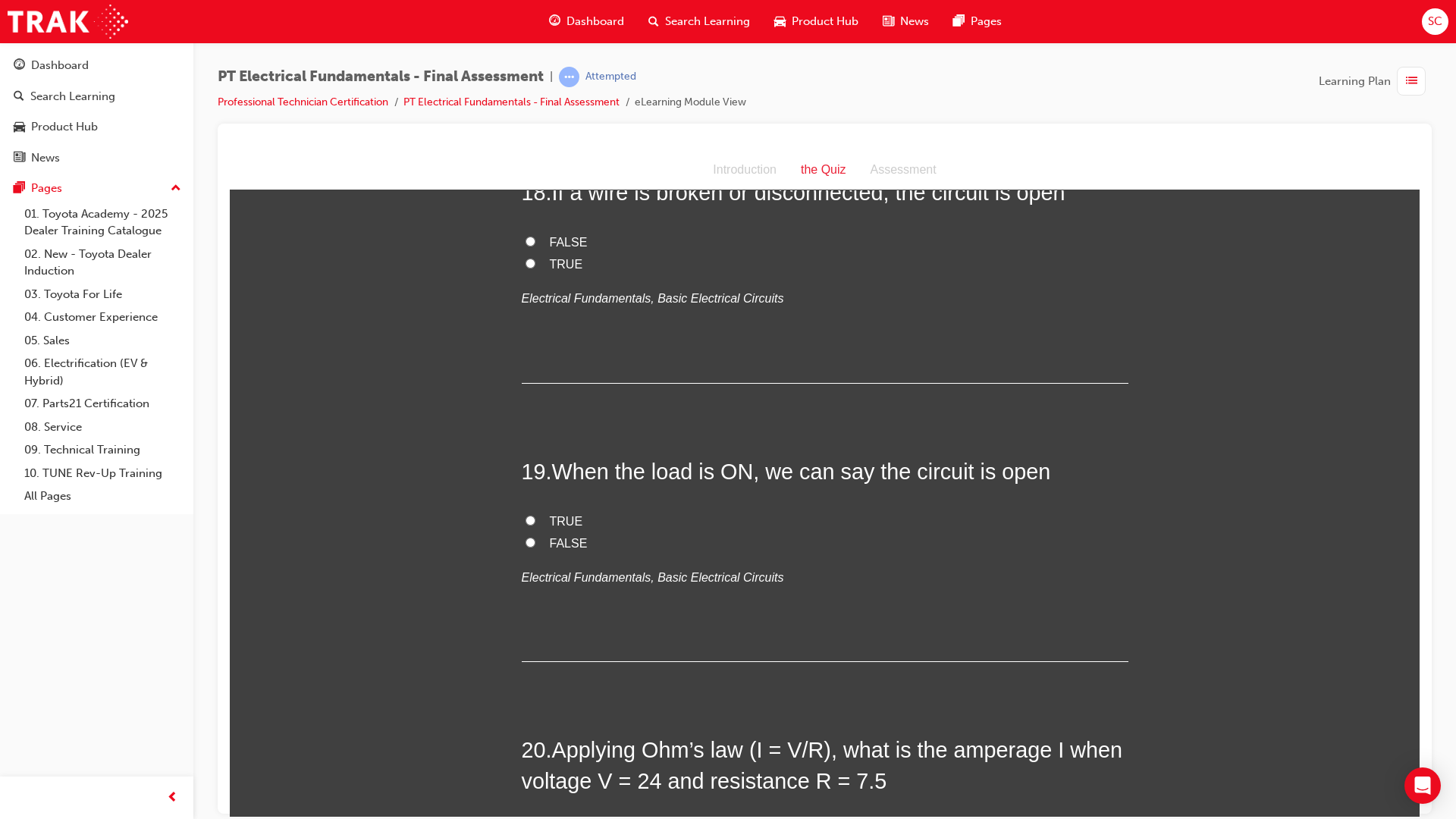
scroll to position [5706, 0]
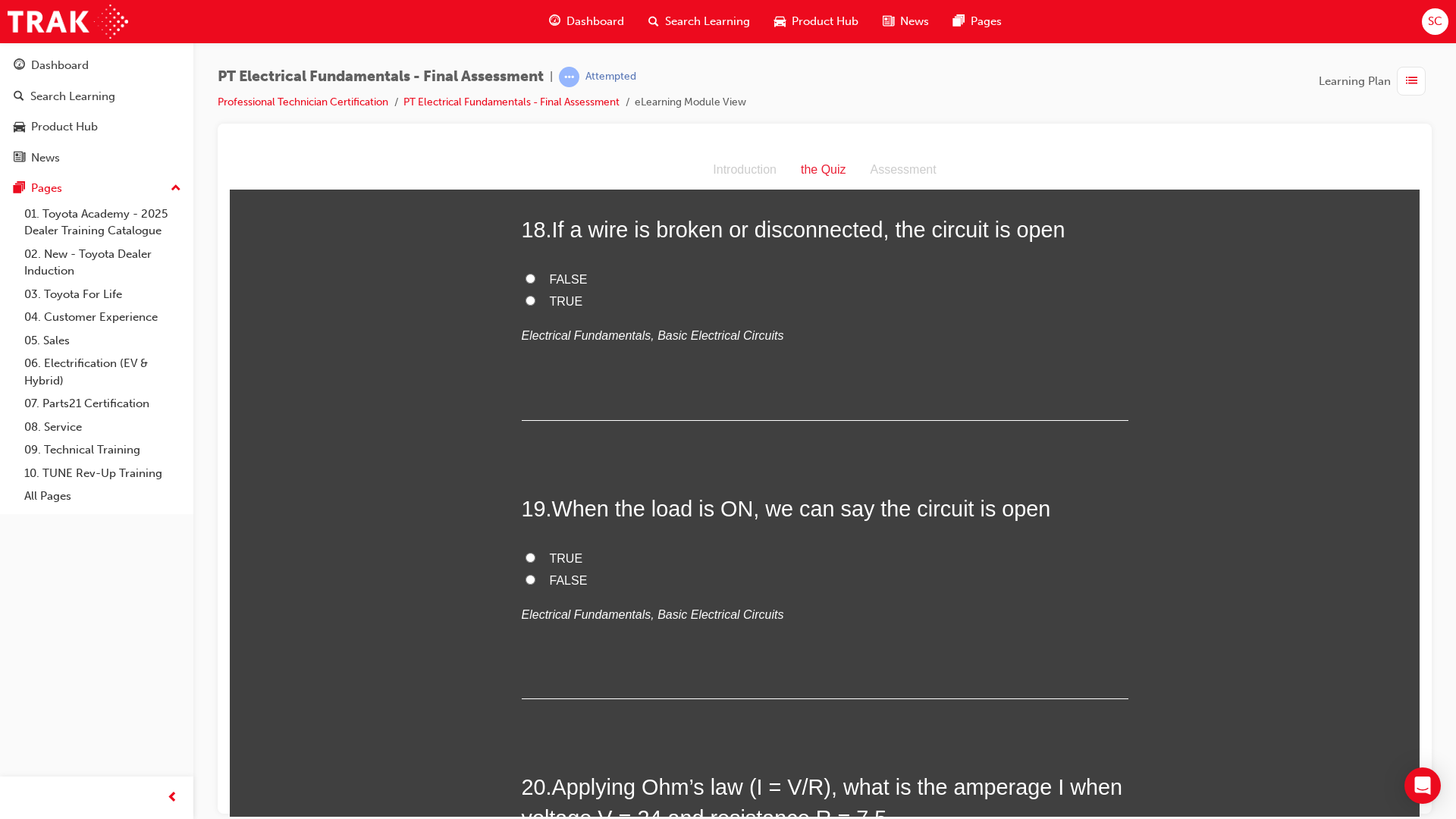
click at [522, 570] on label "FALSE" at bounding box center [825, 581] width 606 height 22
click at [526, 574] on input "FALSE" at bounding box center [530, 579] width 10 height 10
radio input "true"
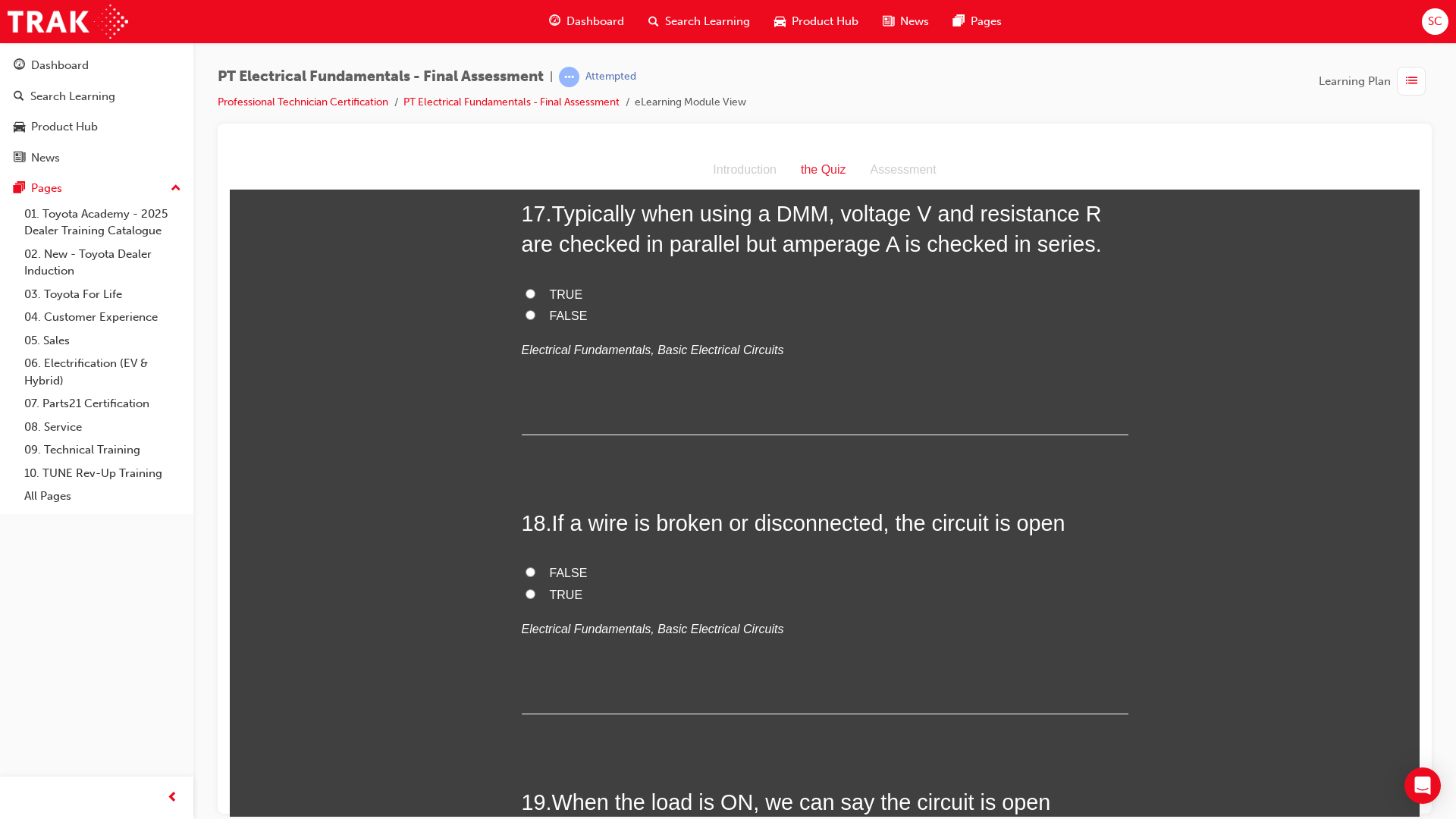
scroll to position [5403, 0]
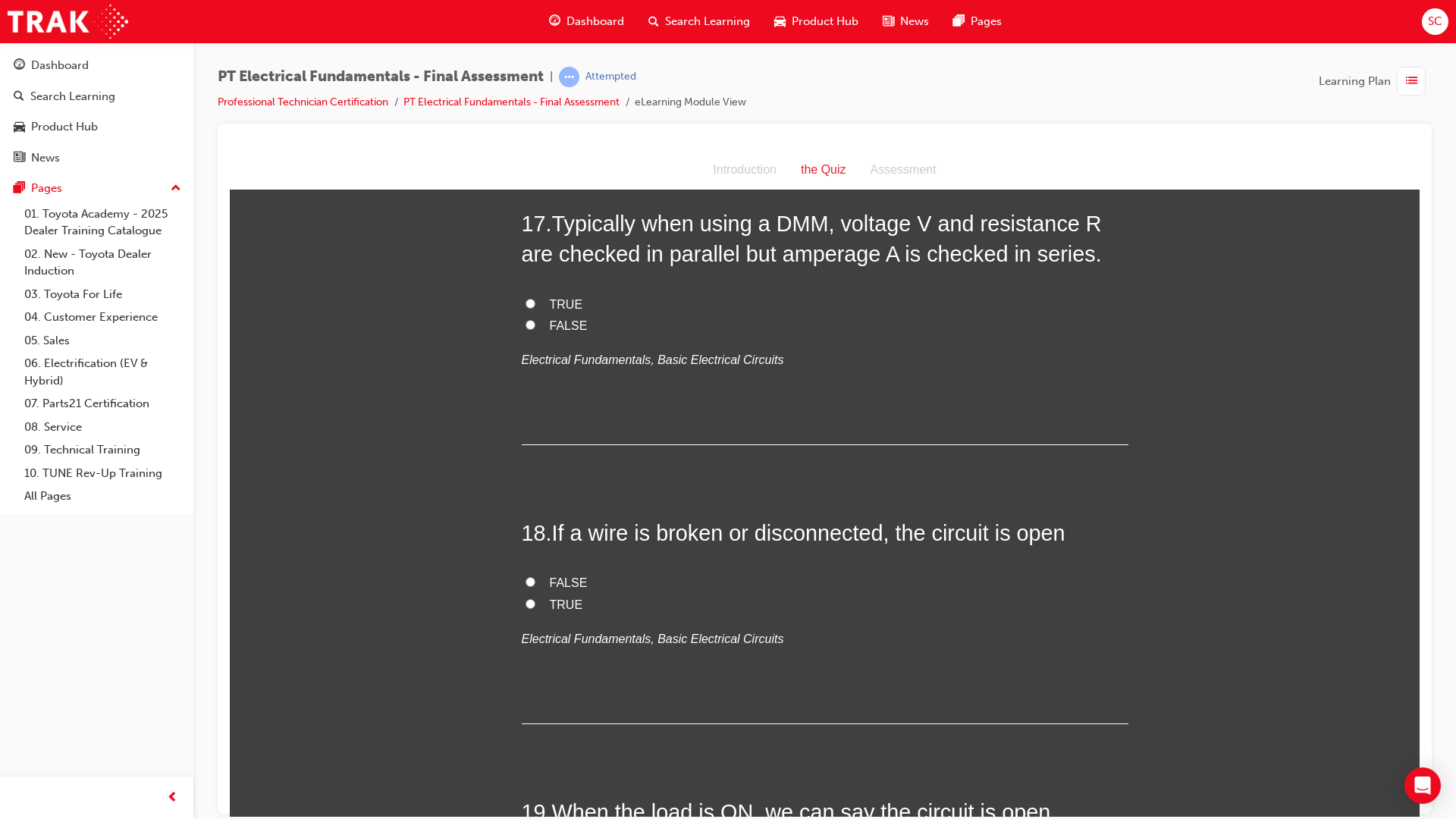
click at [526, 598] on input "TRUE" at bounding box center [530, 603] width 10 height 10
radio input "true"
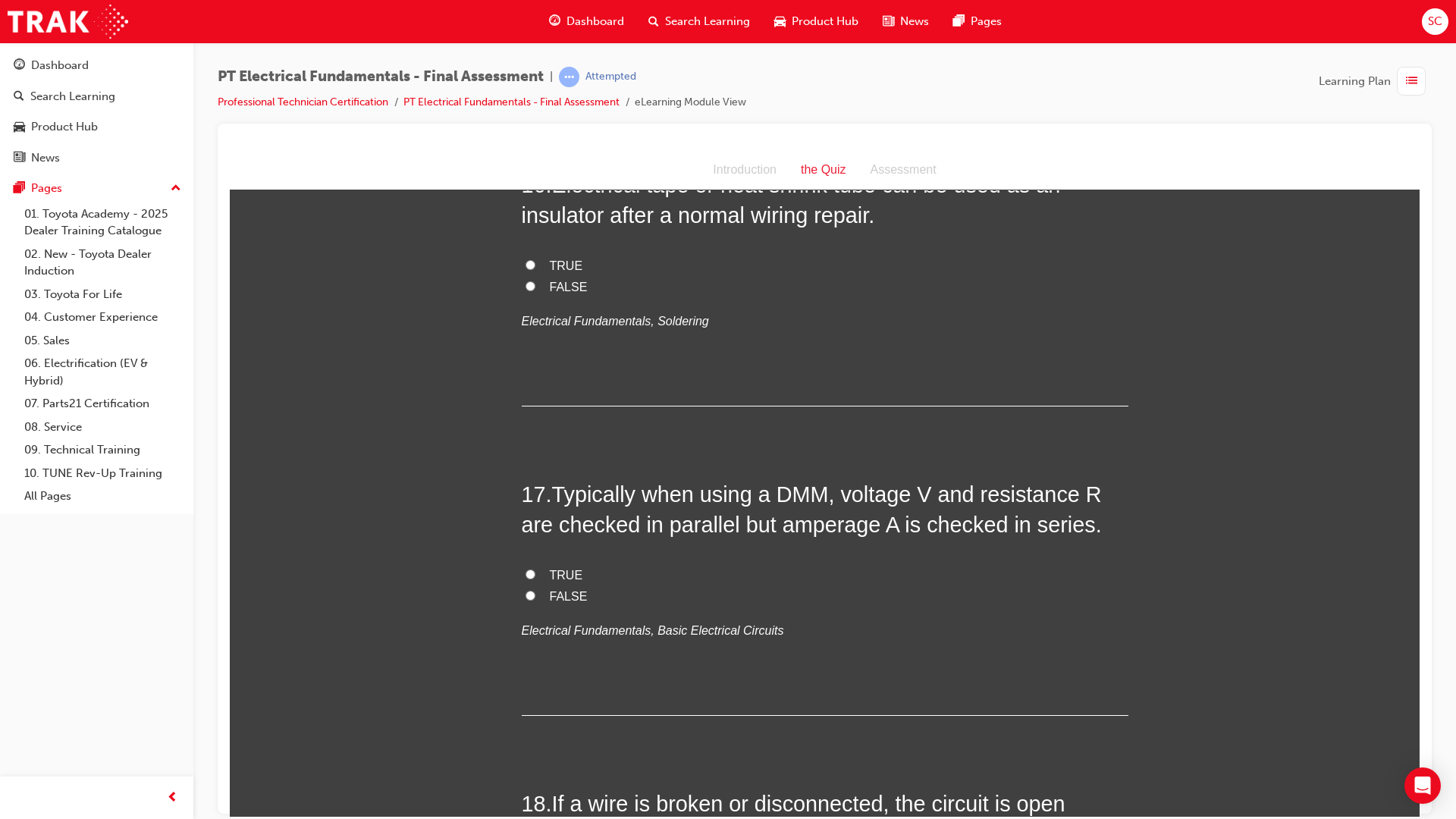
scroll to position [5100, 0]
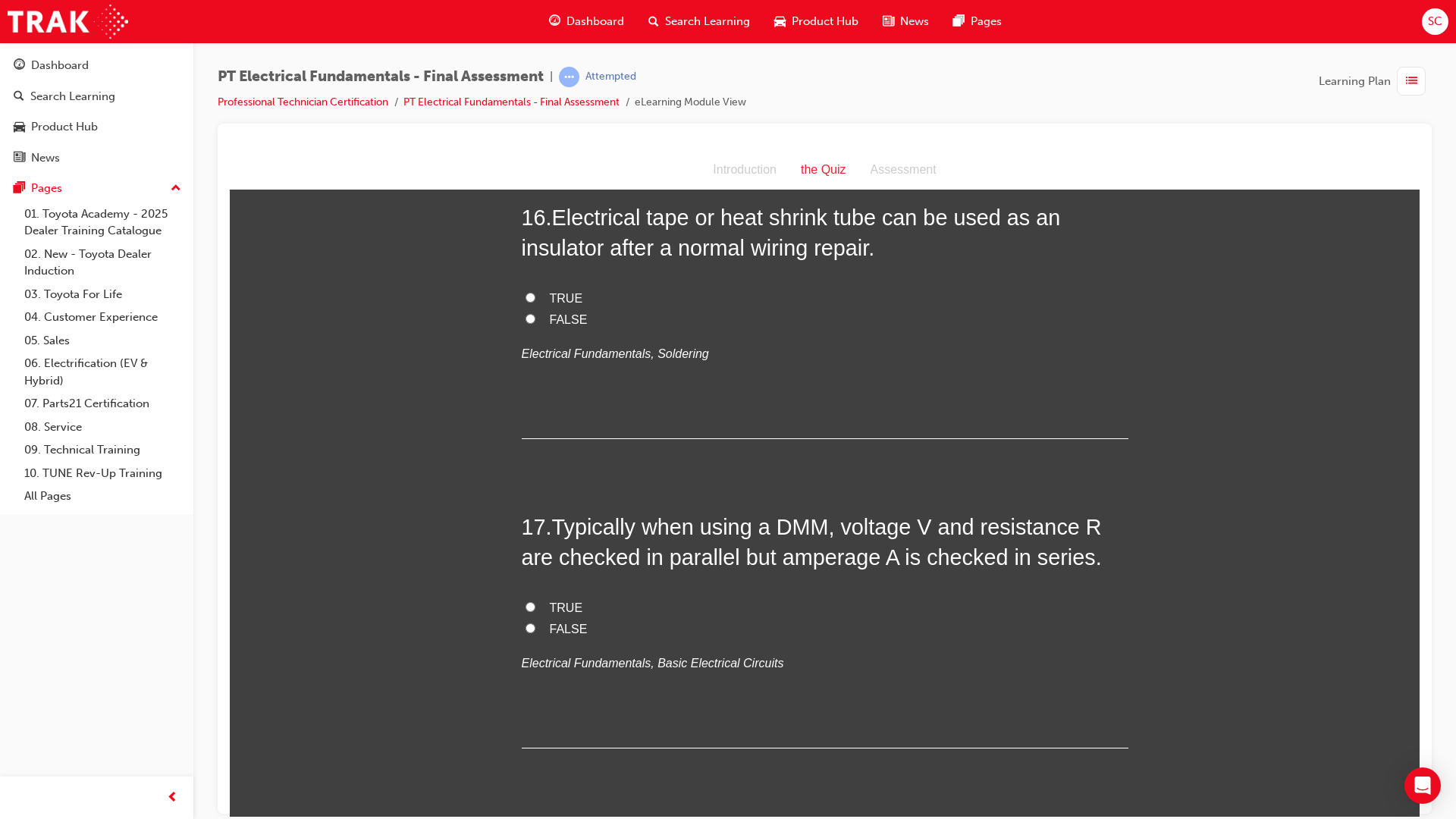
click at [526, 602] on input "TRUE" at bounding box center [530, 606] width 10 height 10
radio input "true"
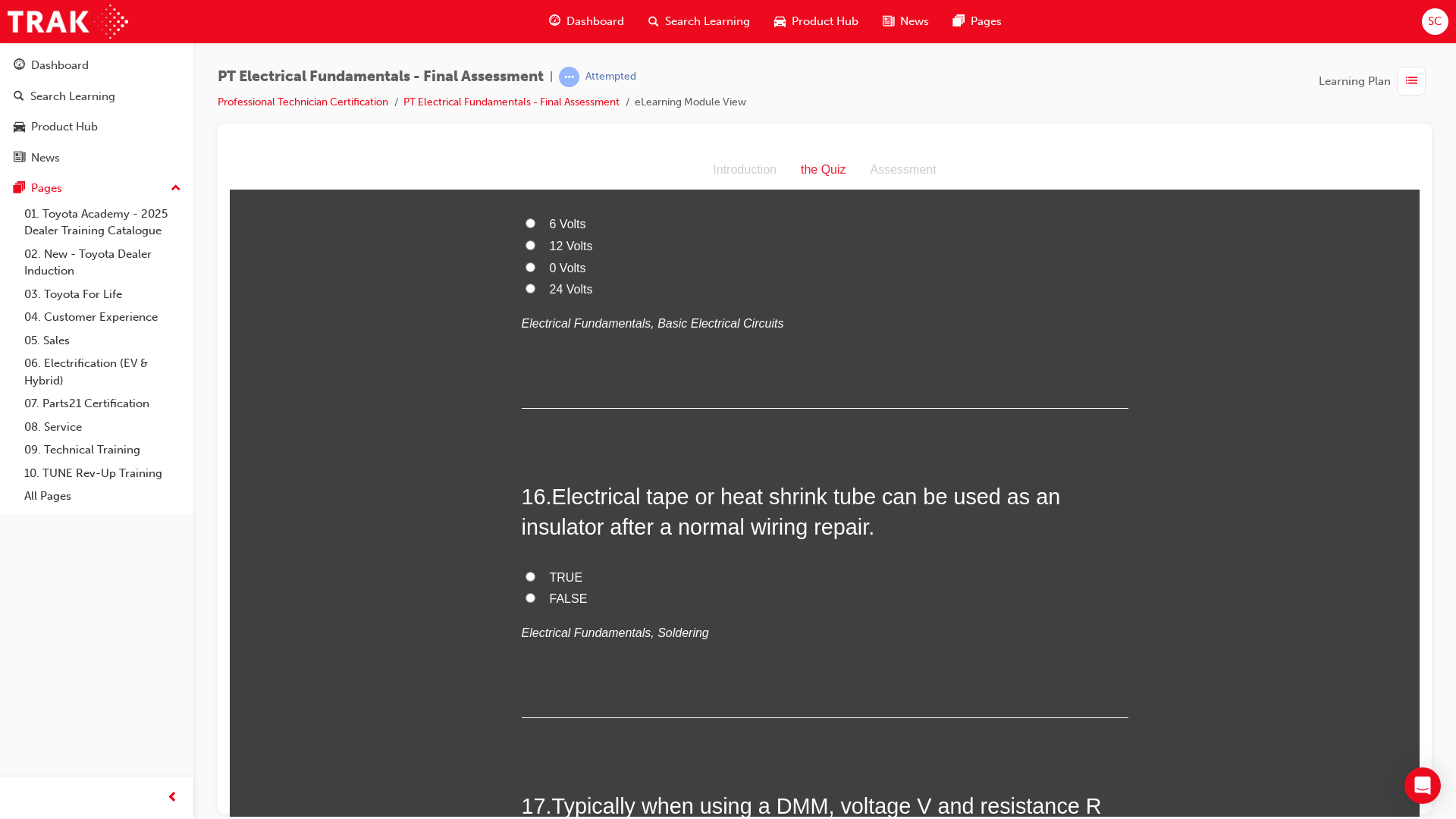
scroll to position [4797, 0]
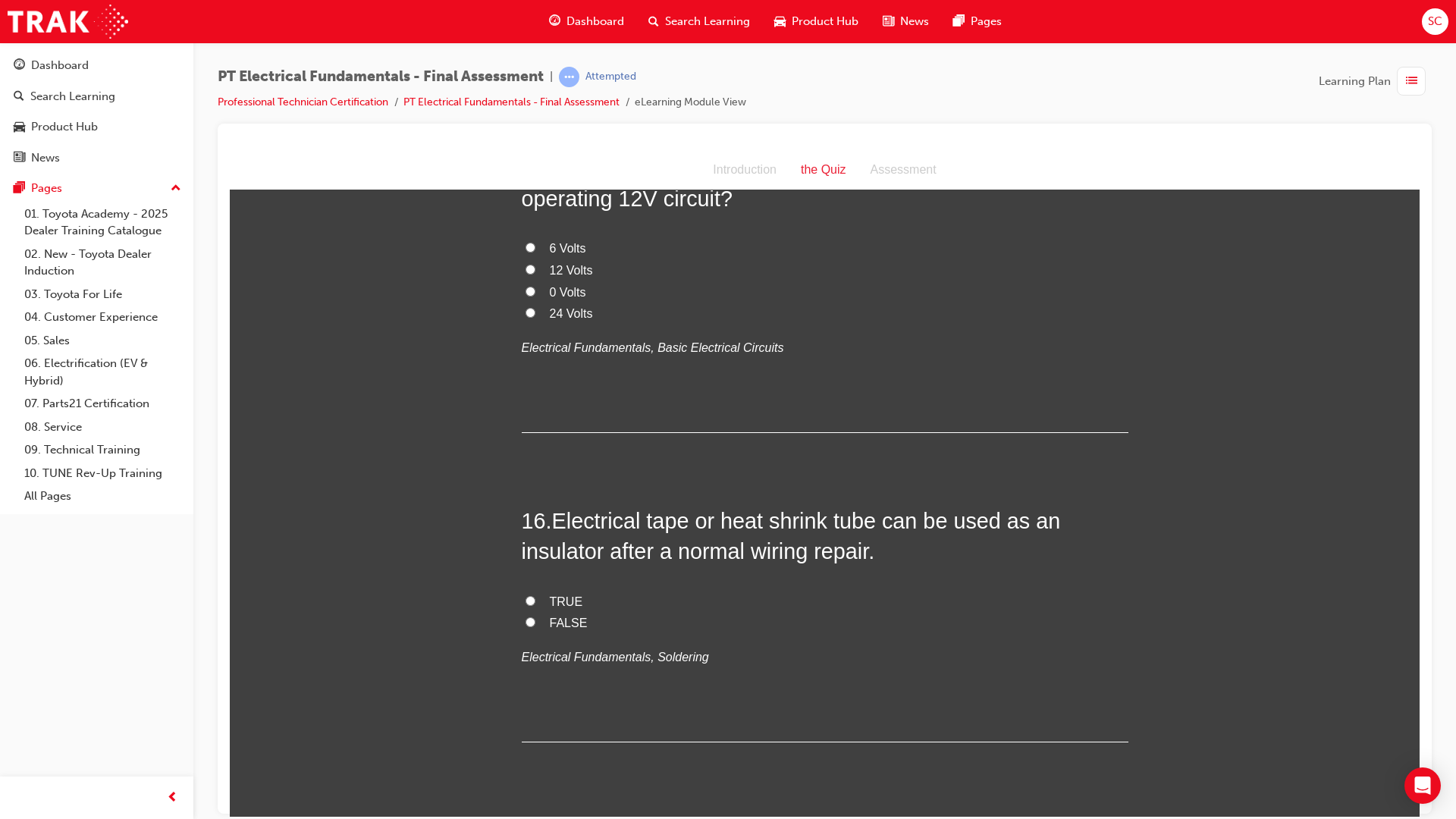
click at [526, 595] on input "TRUE" at bounding box center [530, 600] width 10 height 10
radio input "true"
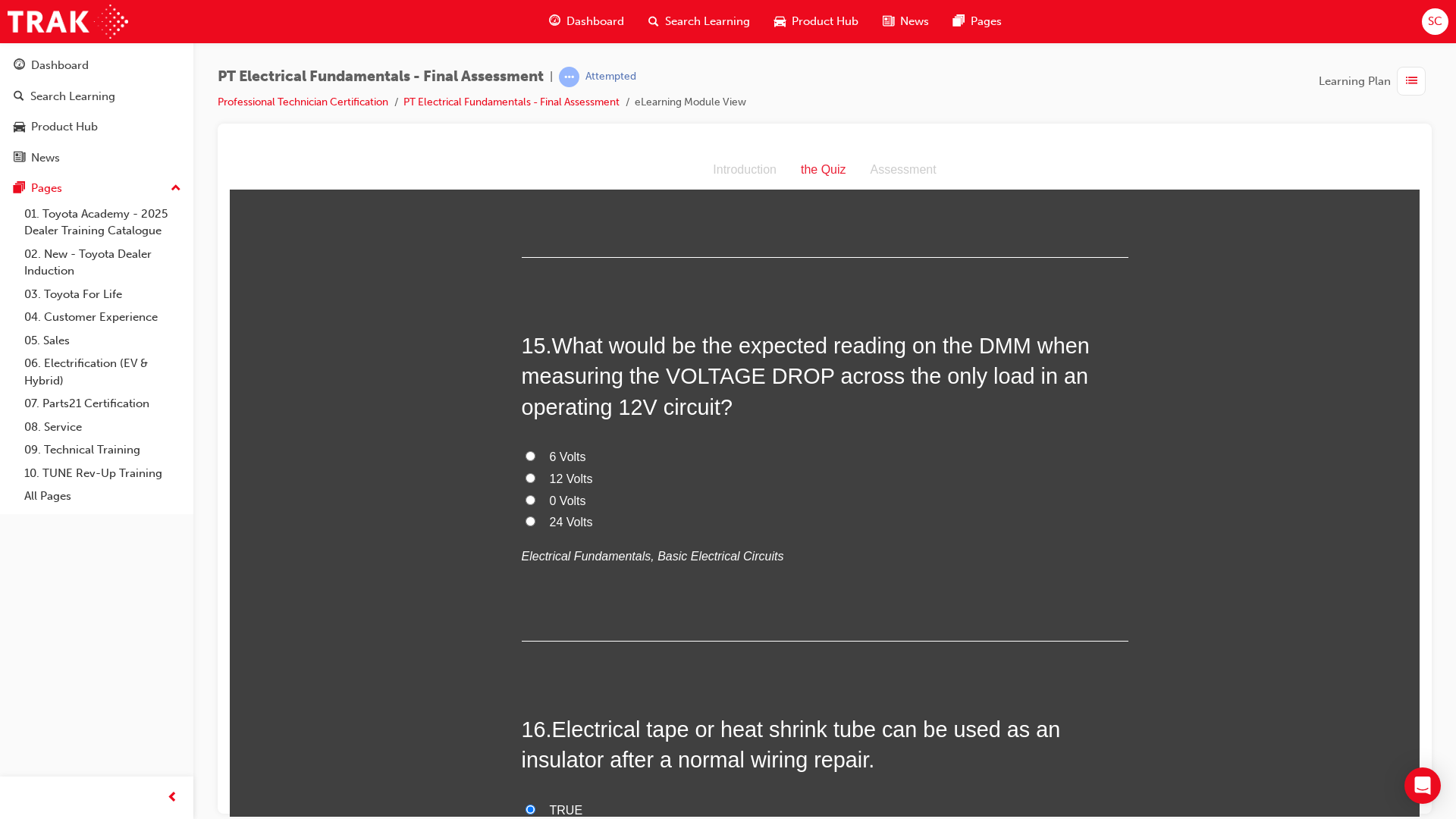
scroll to position [4493, 0]
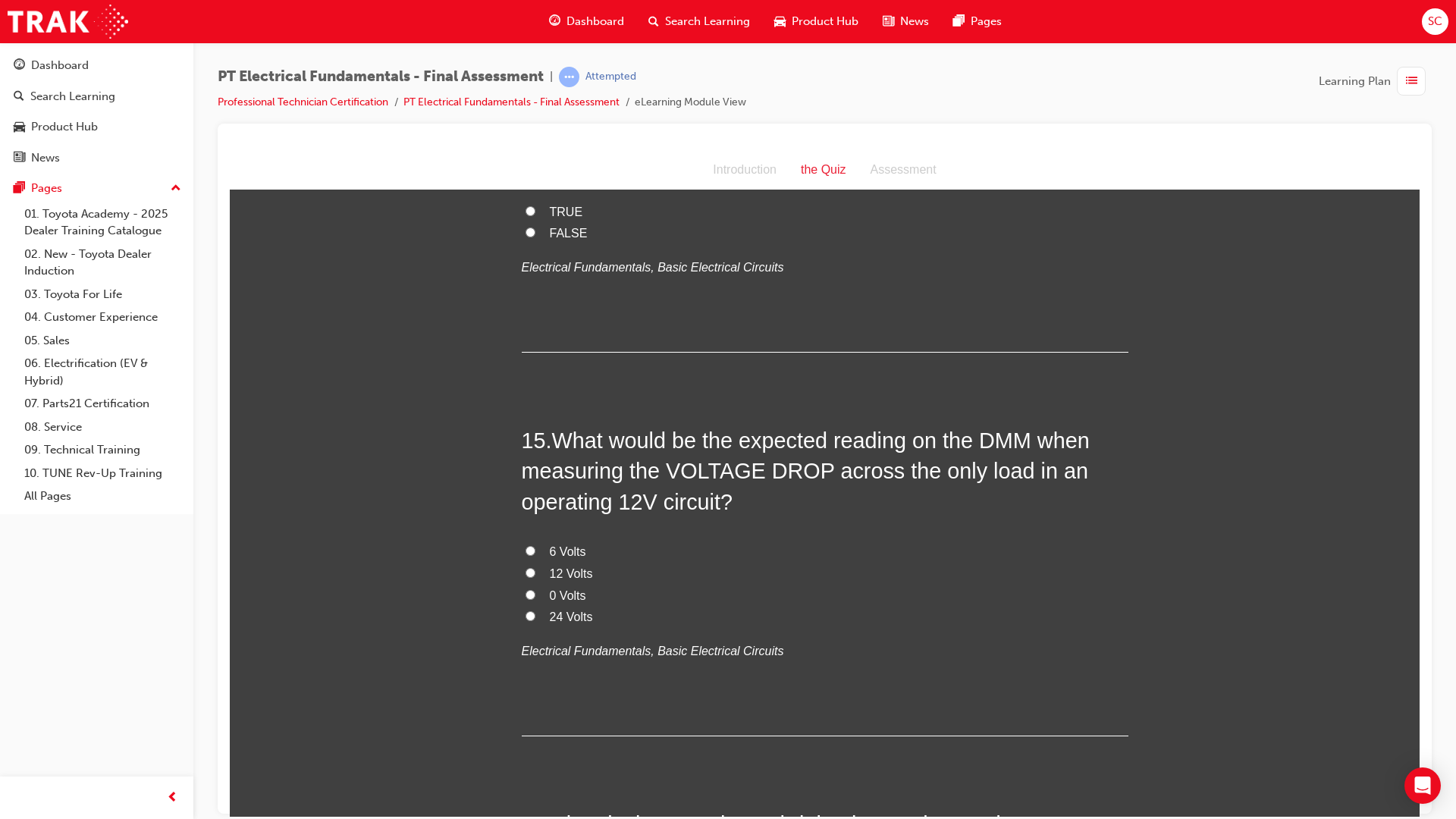
click at [526, 567] on input "12 Volts" at bounding box center [530, 571] width 10 height 10
radio input "true"
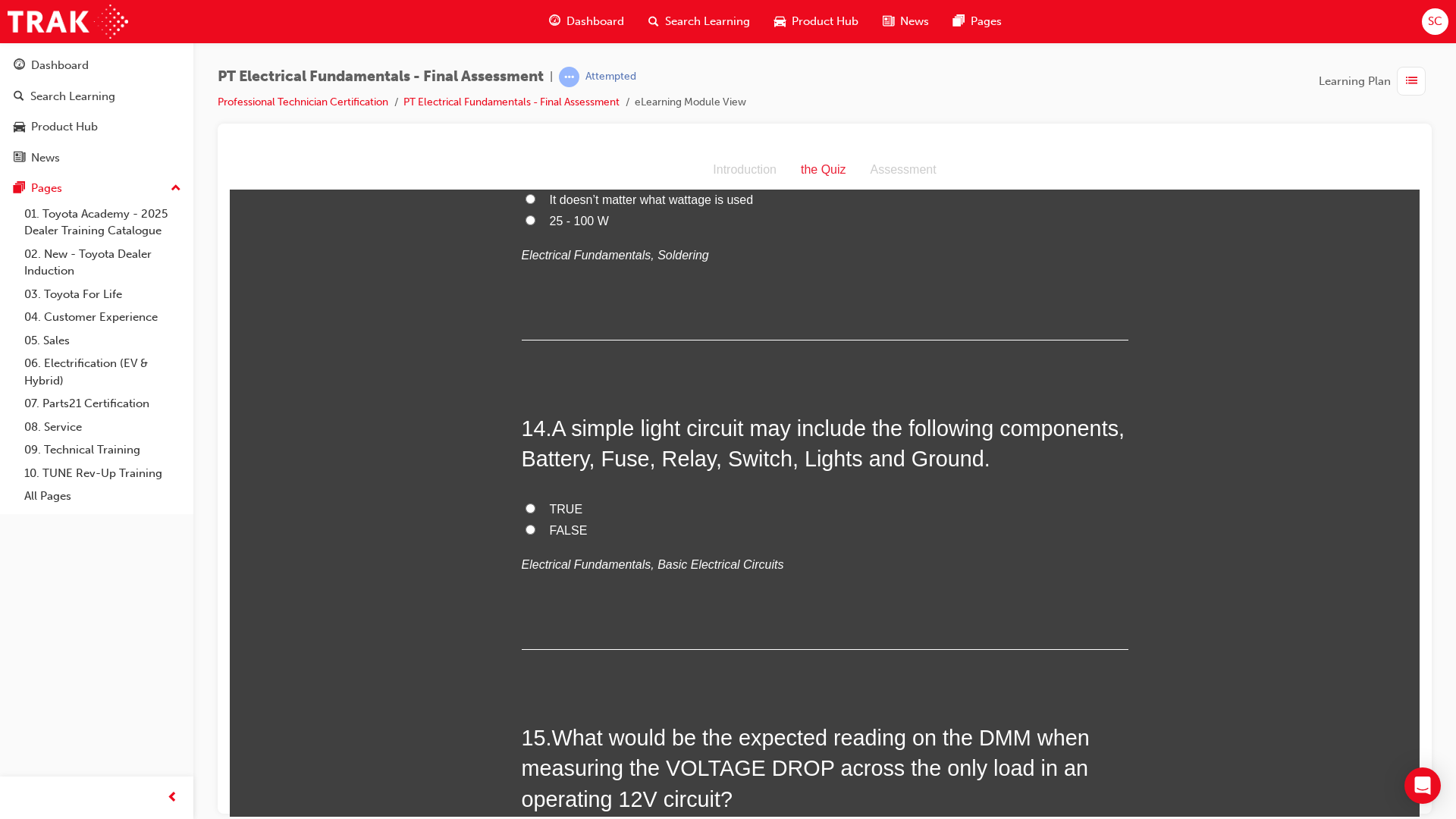
scroll to position [4190, 0]
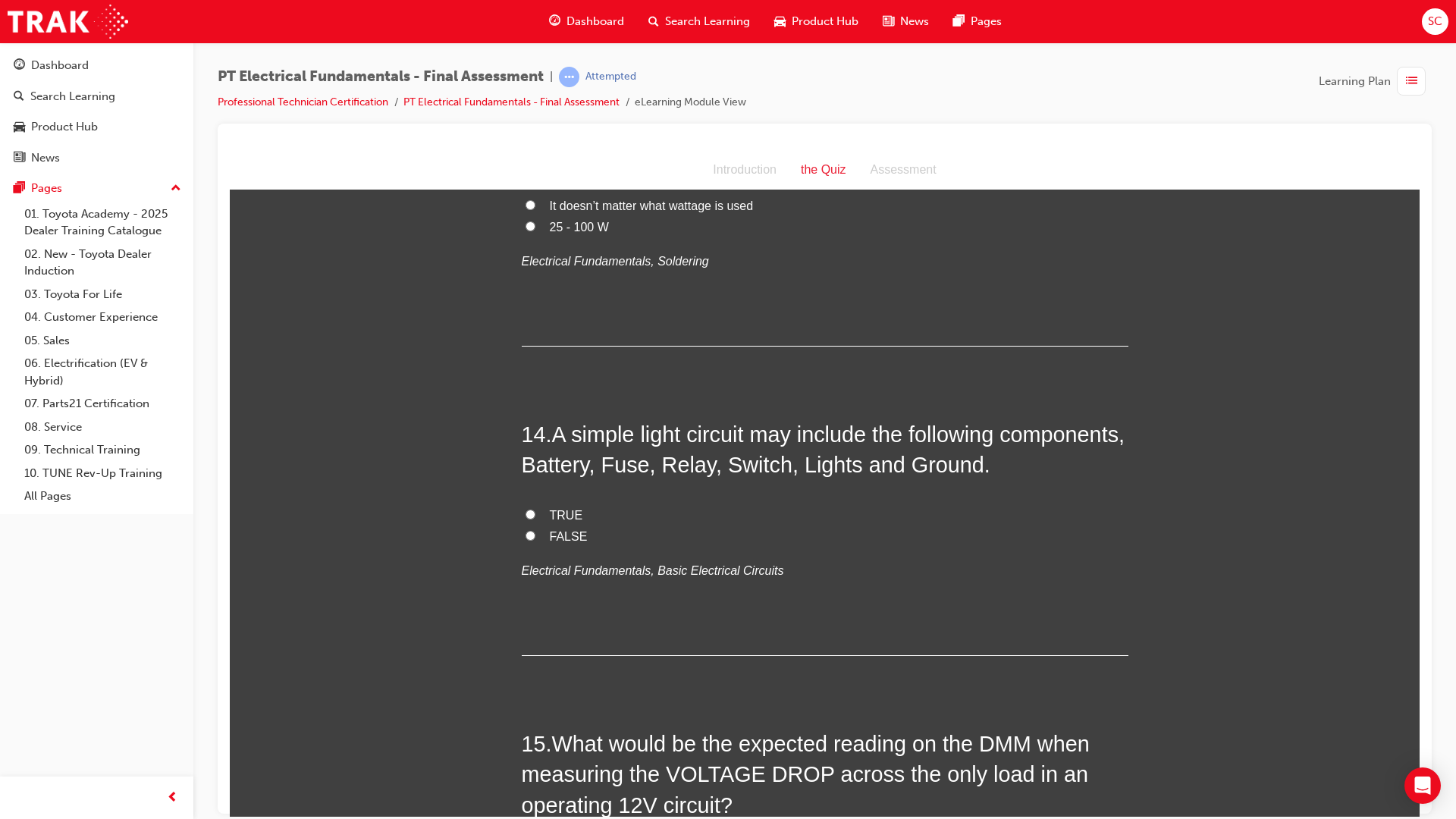
click at [526, 509] on input "TRUE" at bounding box center [530, 514] width 10 height 10
radio input "true"
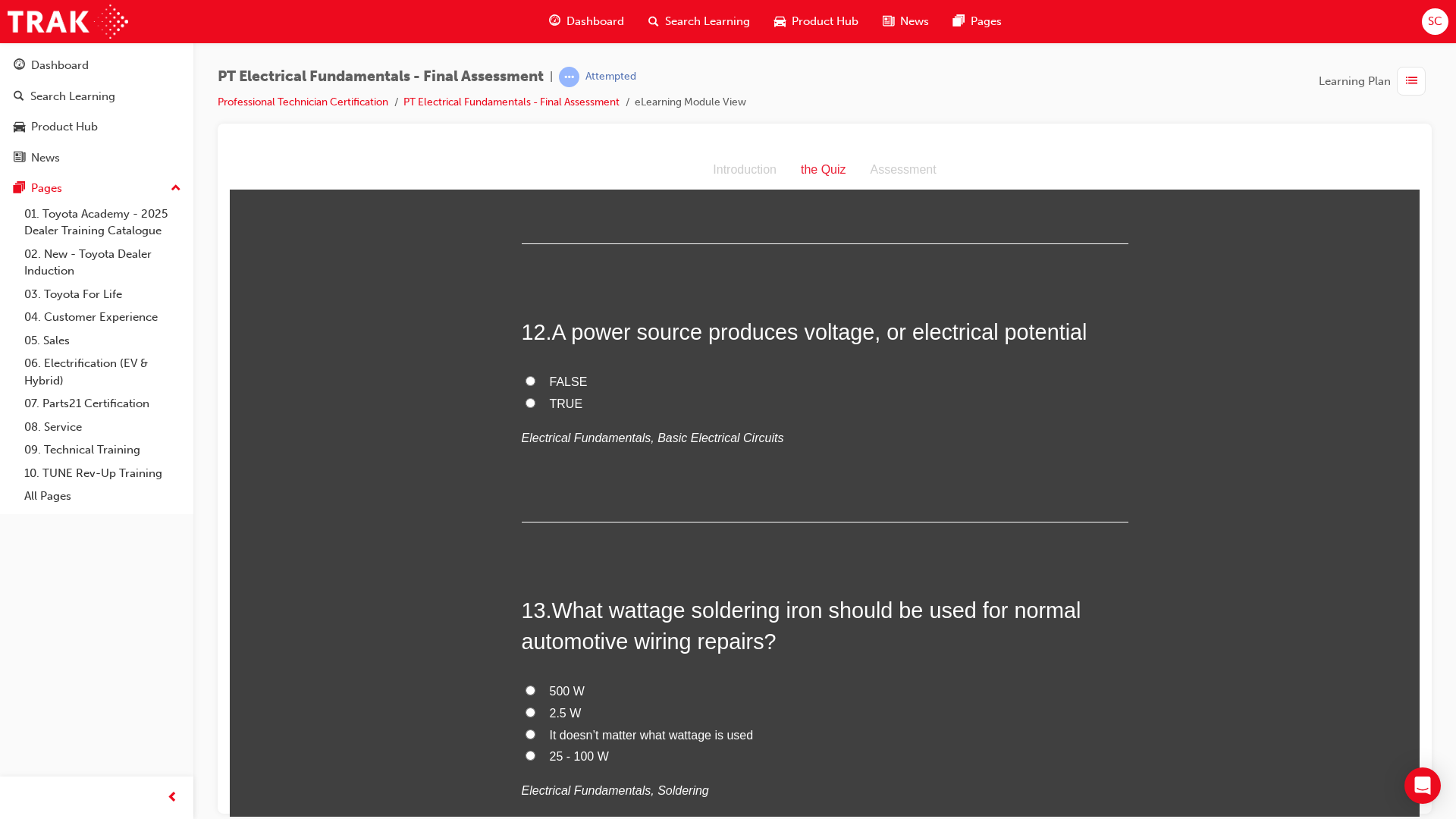
scroll to position [3659, 0]
click at [528, 399] on input "TRUE" at bounding box center [530, 404] width 10 height 10
radio input "true"
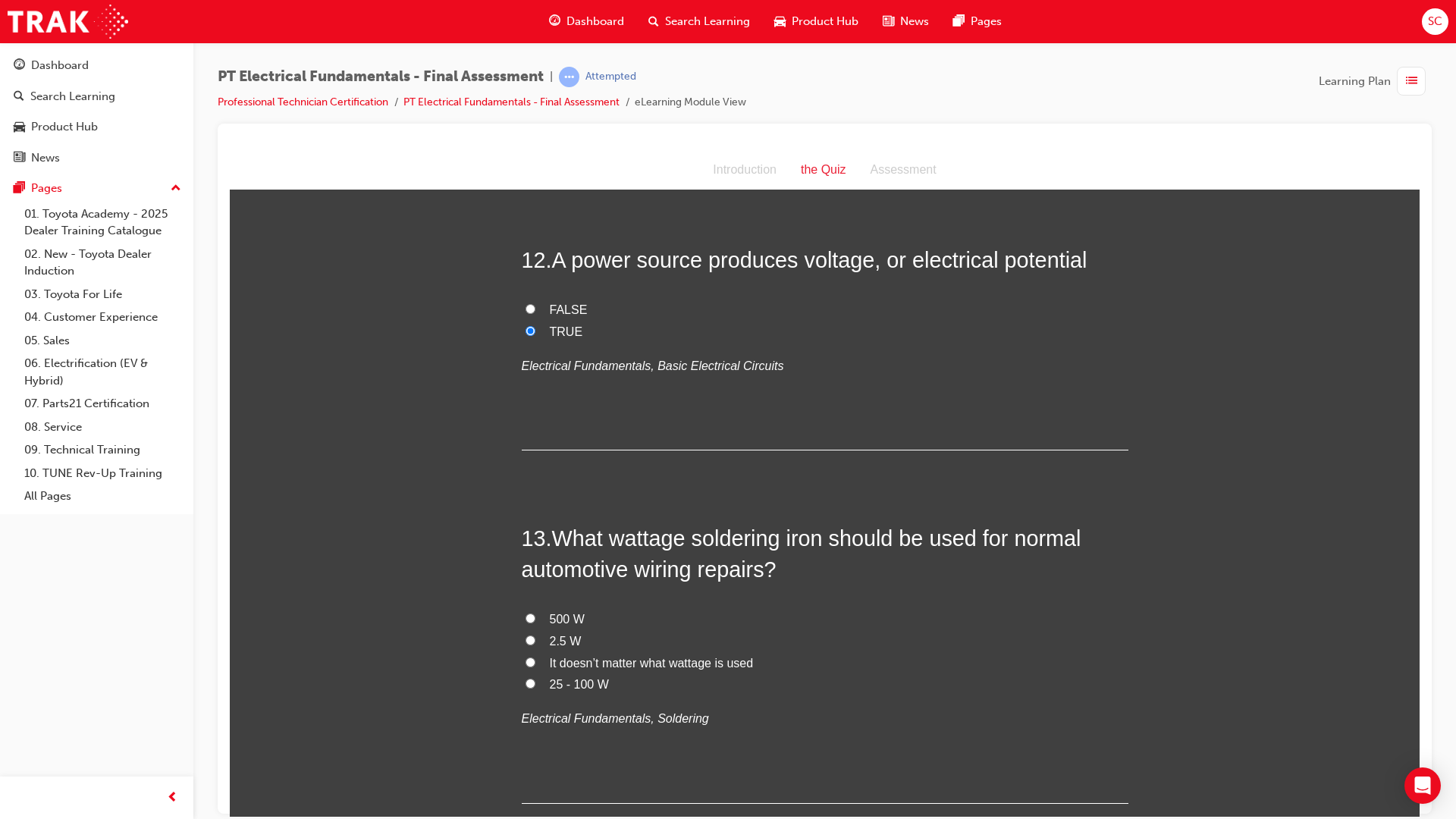
scroll to position [3735, 0]
click at [526, 676] on input "25 - 100 W" at bounding box center [530, 681] width 10 height 10
radio input "true"
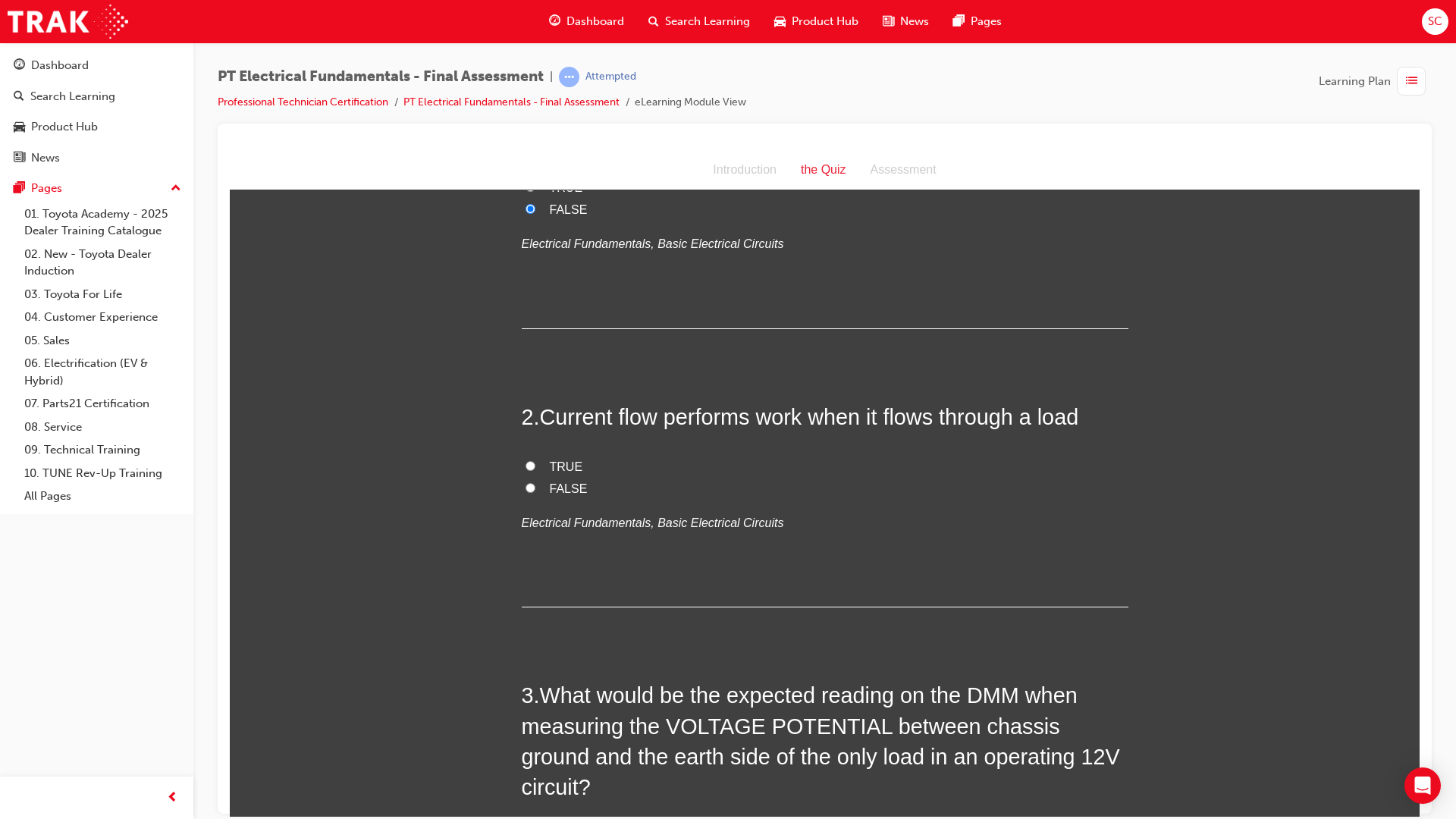
scroll to position [227, 0]
click at [526, 462] on input "TRUE" at bounding box center [530, 462] width 10 height 10
radio input "true"
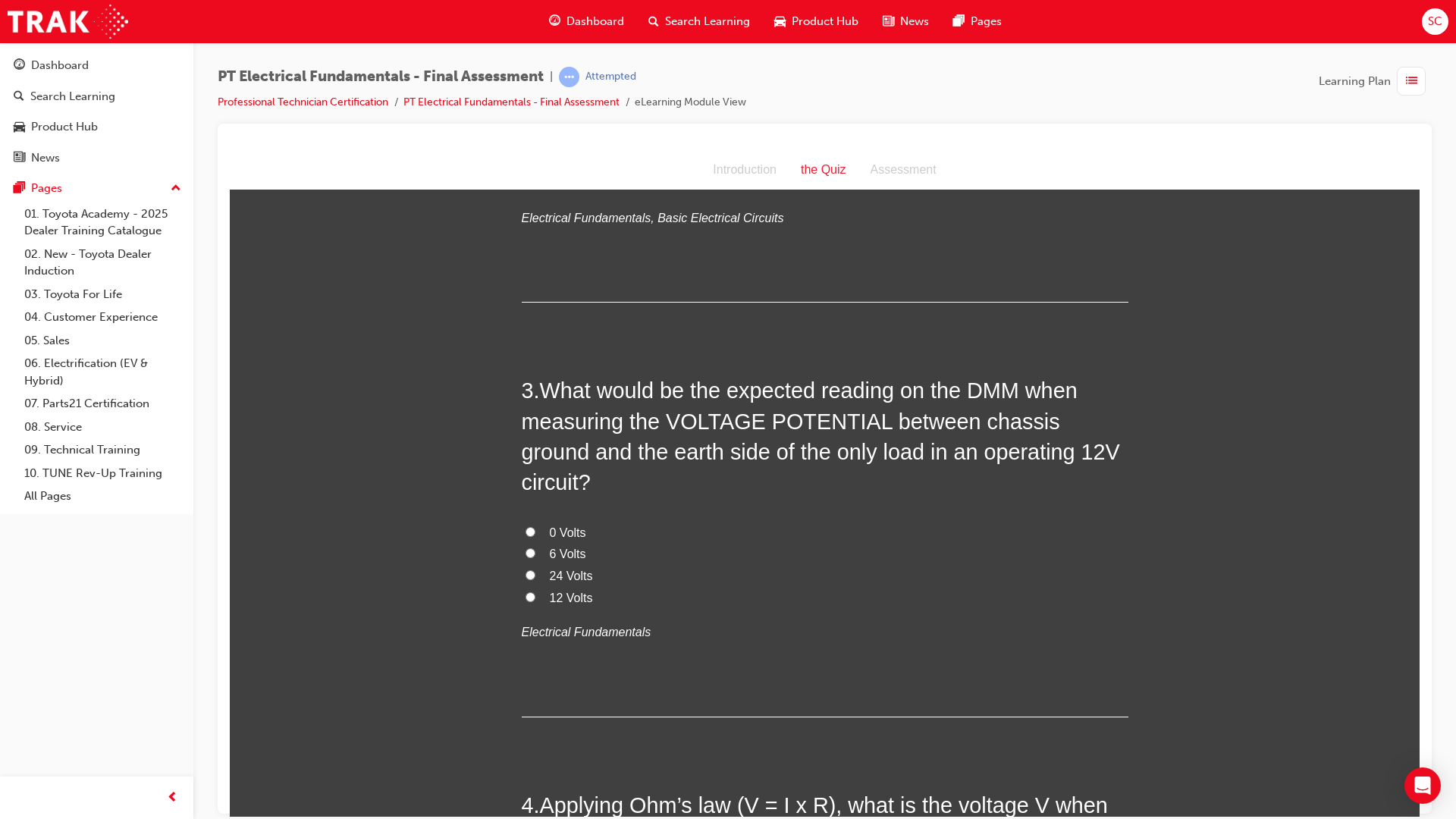
scroll to position [531, 0]
click at [526, 526] on input "0 Volts" at bounding box center [530, 530] width 10 height 10
radio input "true"
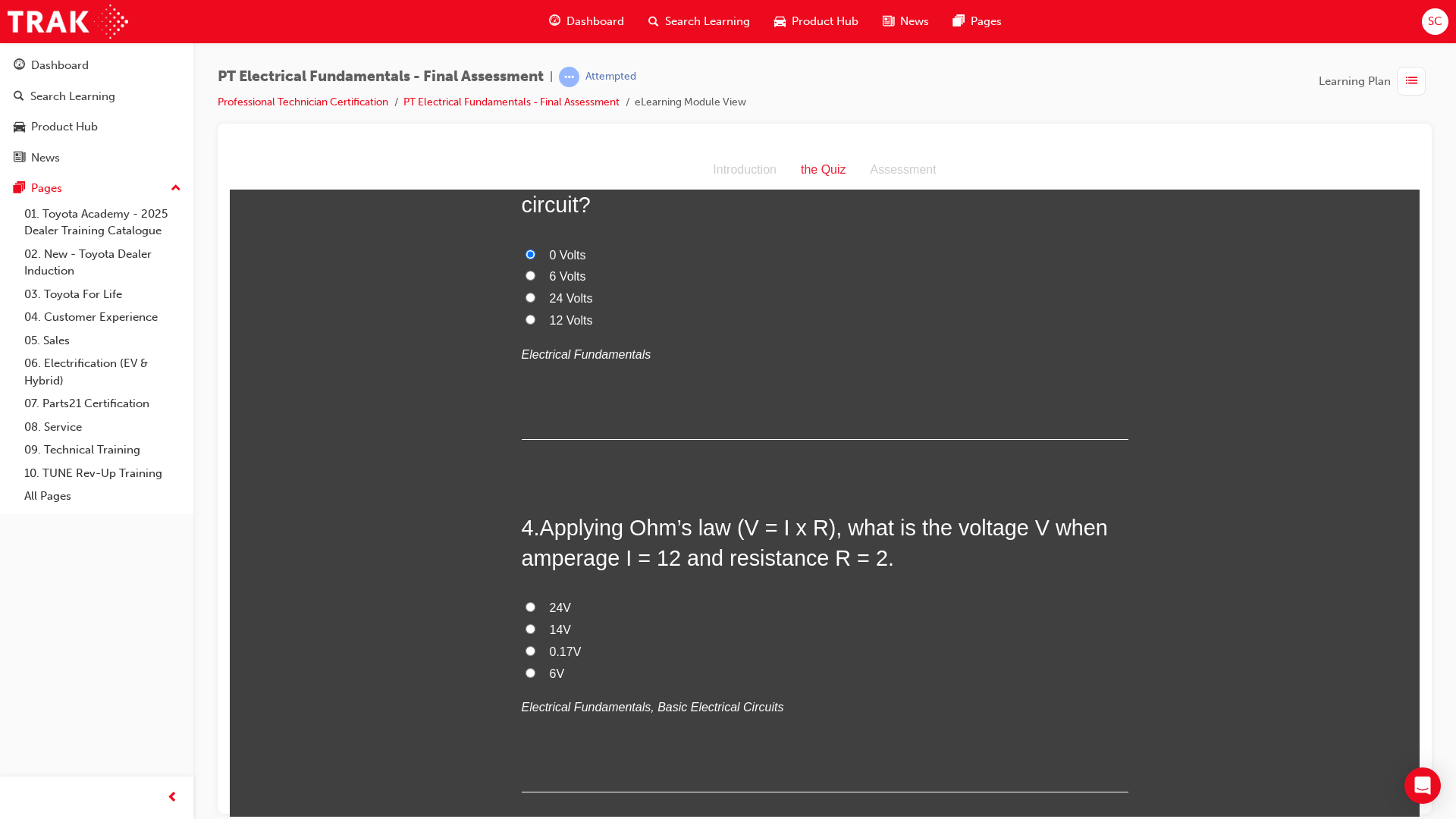
scroll to position [834, 0]
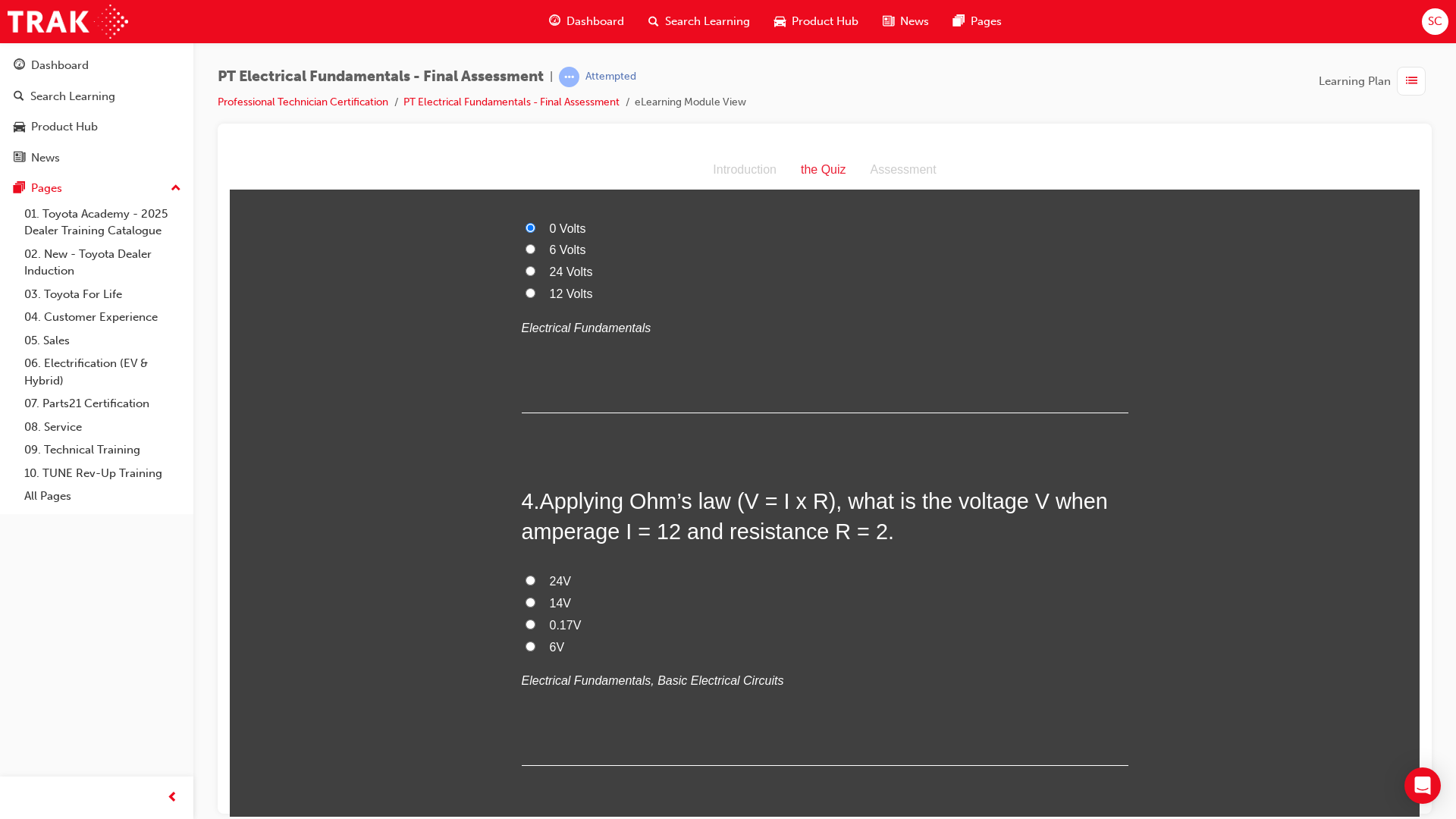
click at [526, 575] on input "24V" at bounding box center [530, 580] width 10 height 10
radio input "true"
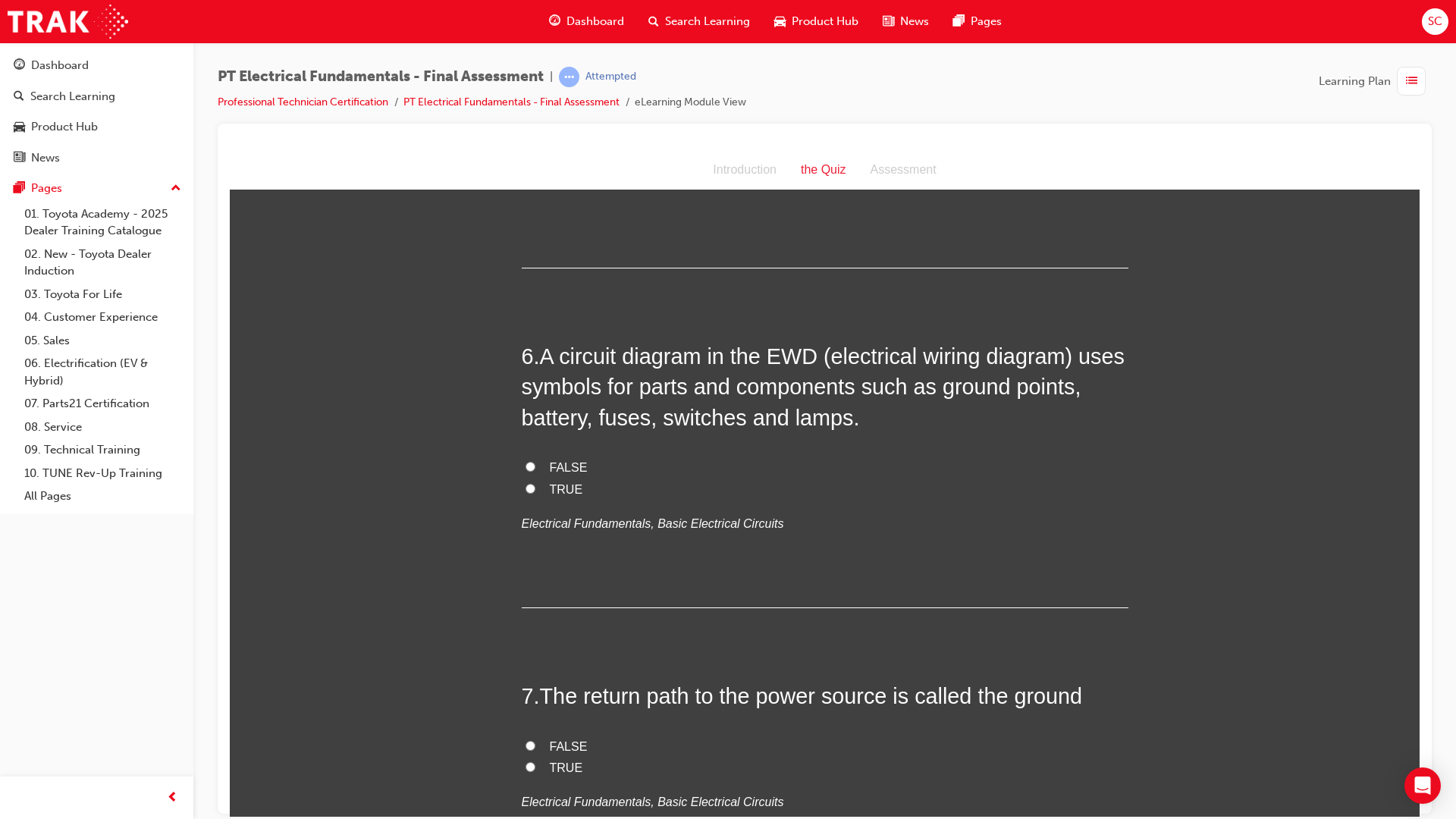
scroll to position [1668, 0]
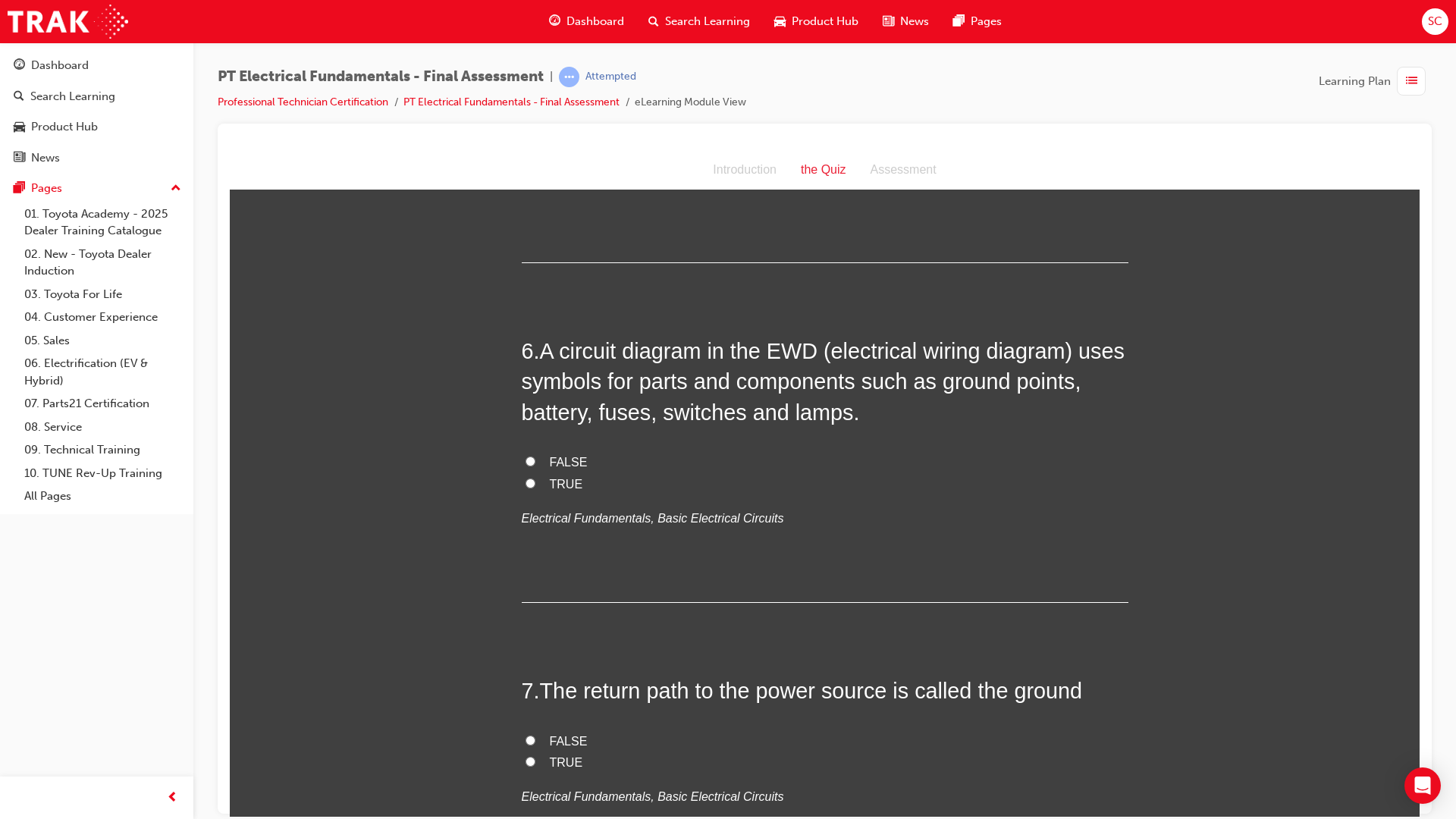
click at [526, 478] on input "TRUE" at bounding box center [530, 482] width 10 height 10
radio input "true"
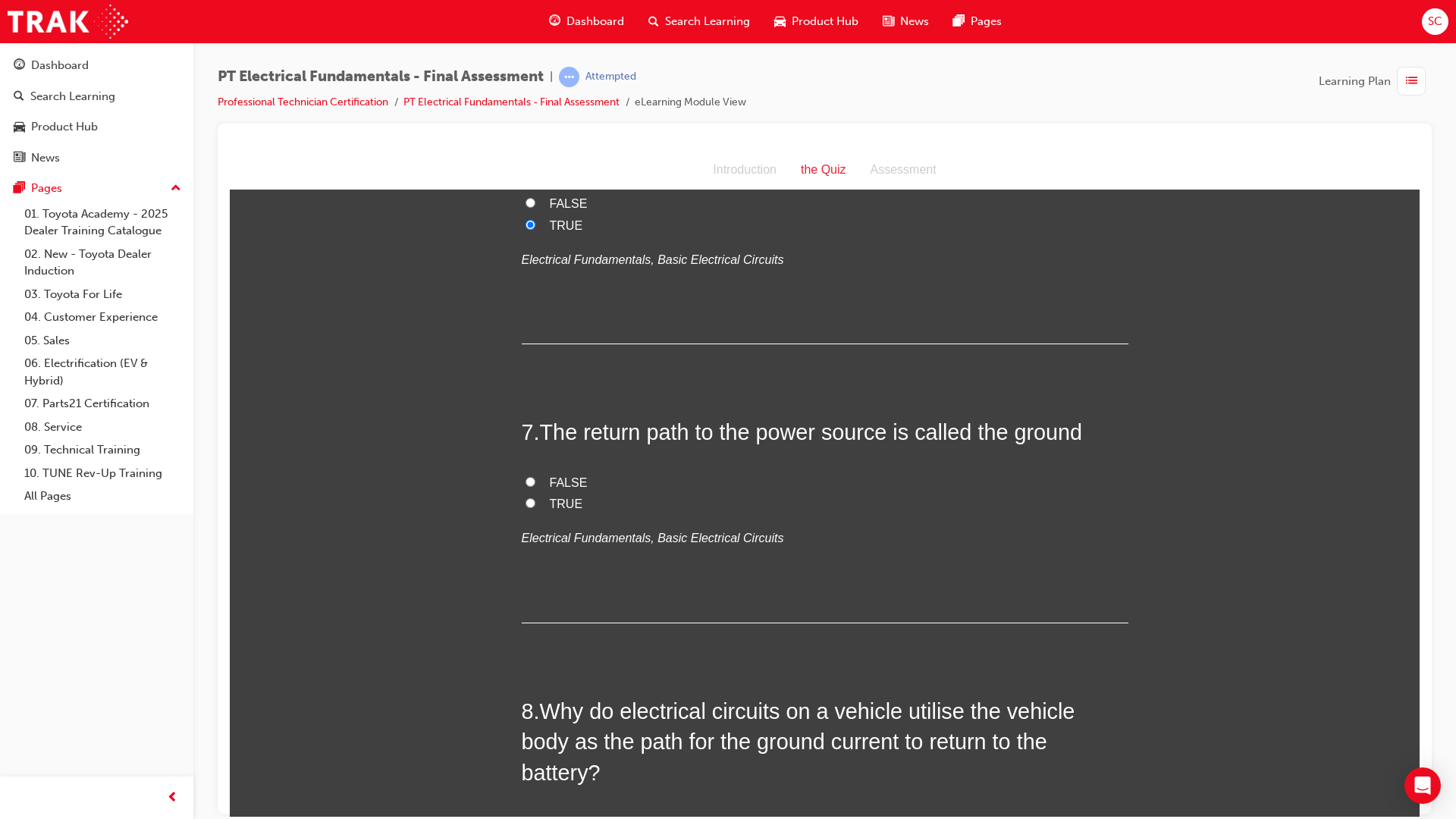
scroll to position [1971, 0]
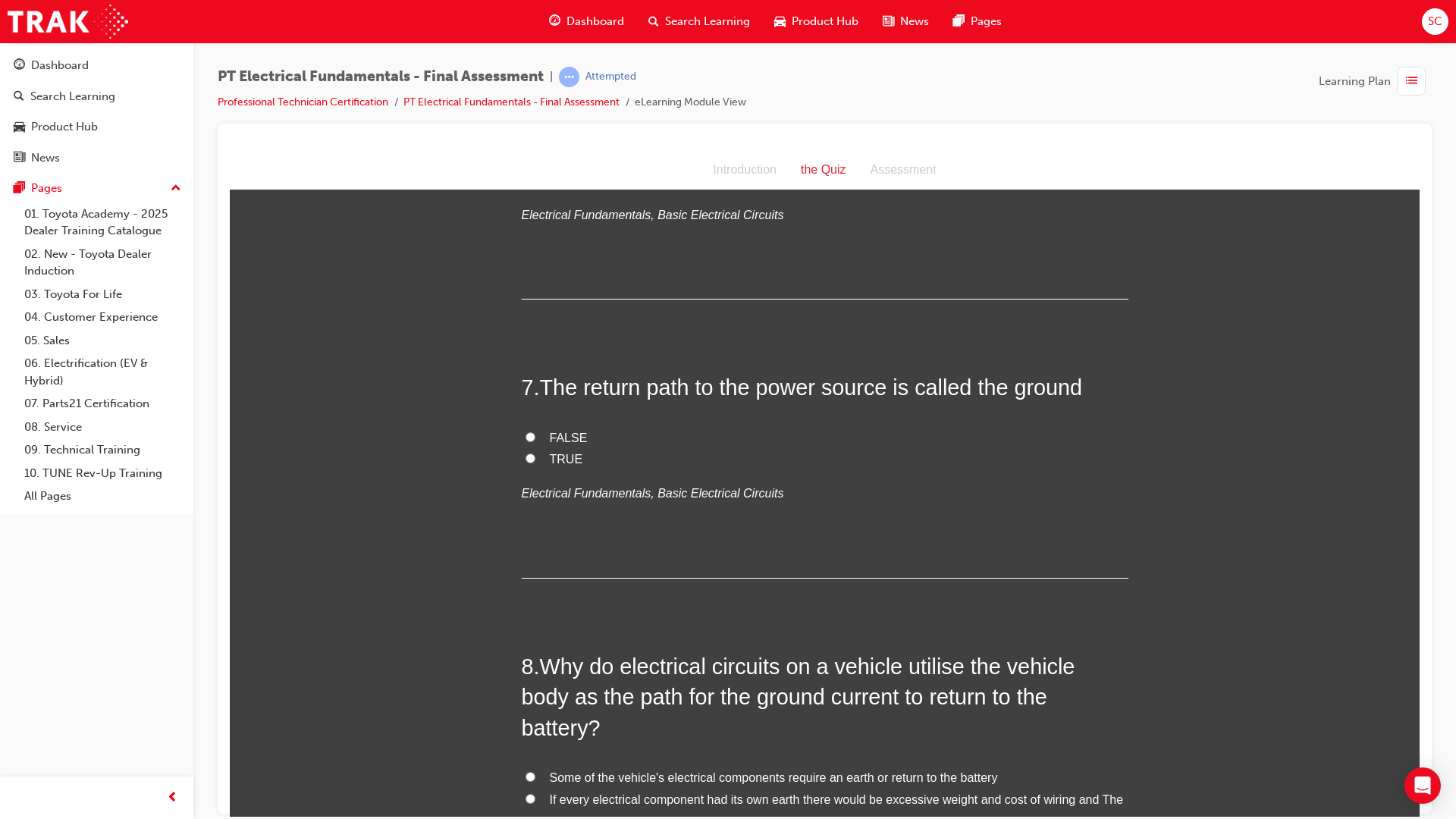
click at [526, 452] on input "TRUE" at bounding box center [530, 457] width 10 height 10
radio input "true"
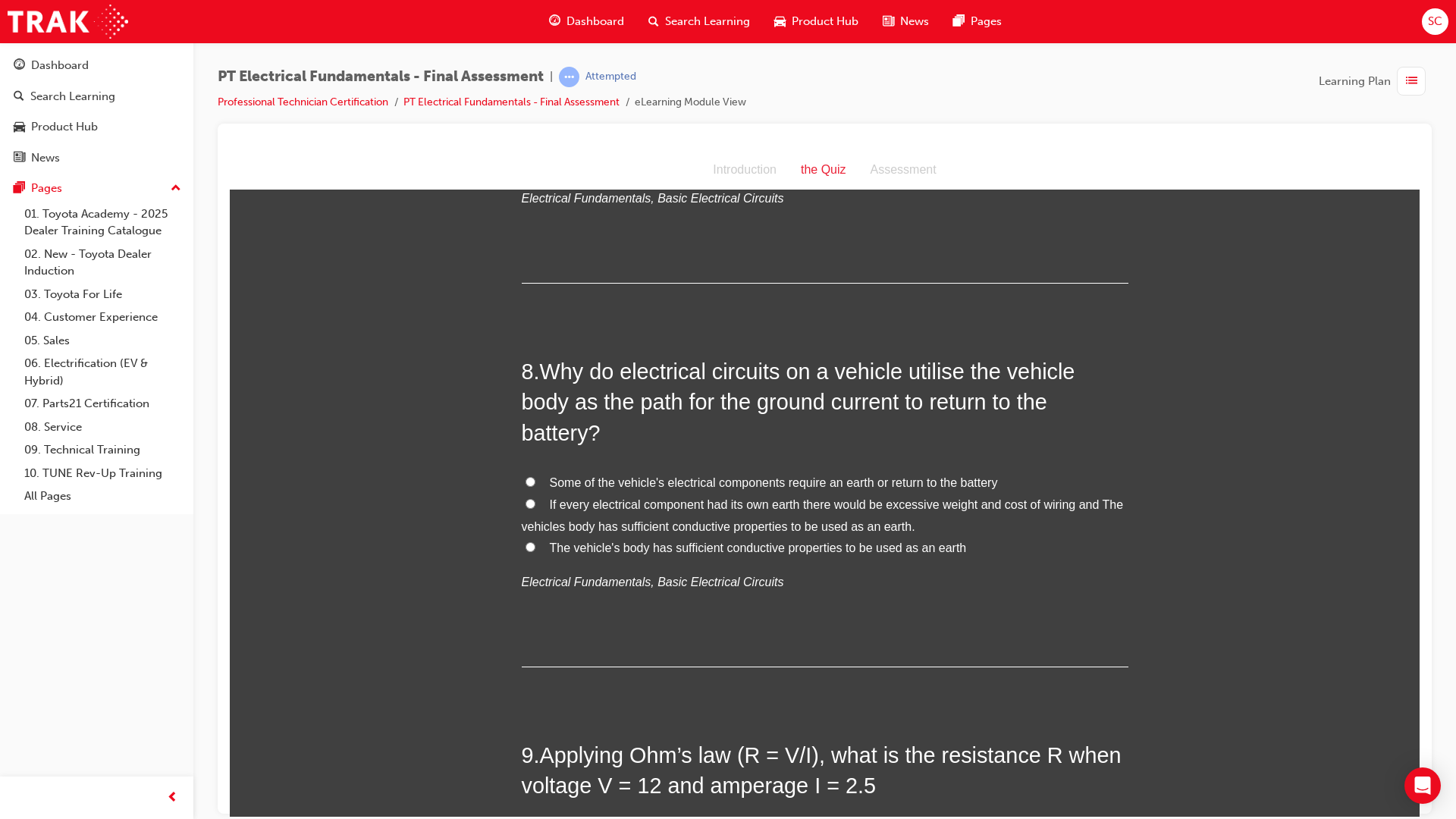
scroll to position [2274, 0]
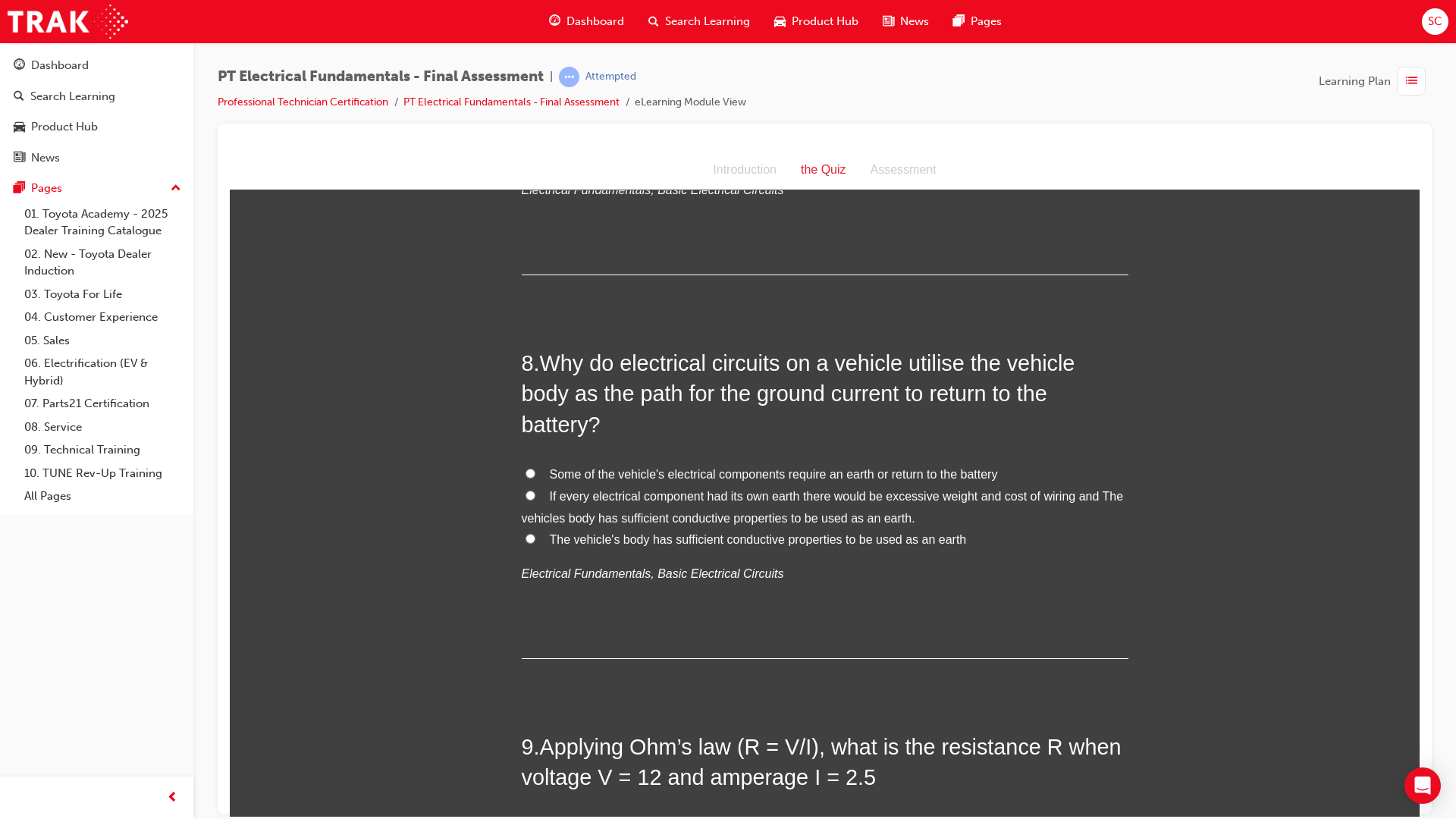
click at [526, 533] on input "The vehicle's body has sufficient conductive properties to be used as an earth" at bounding box center [530, 537] width 10 height 10
radio input "true"
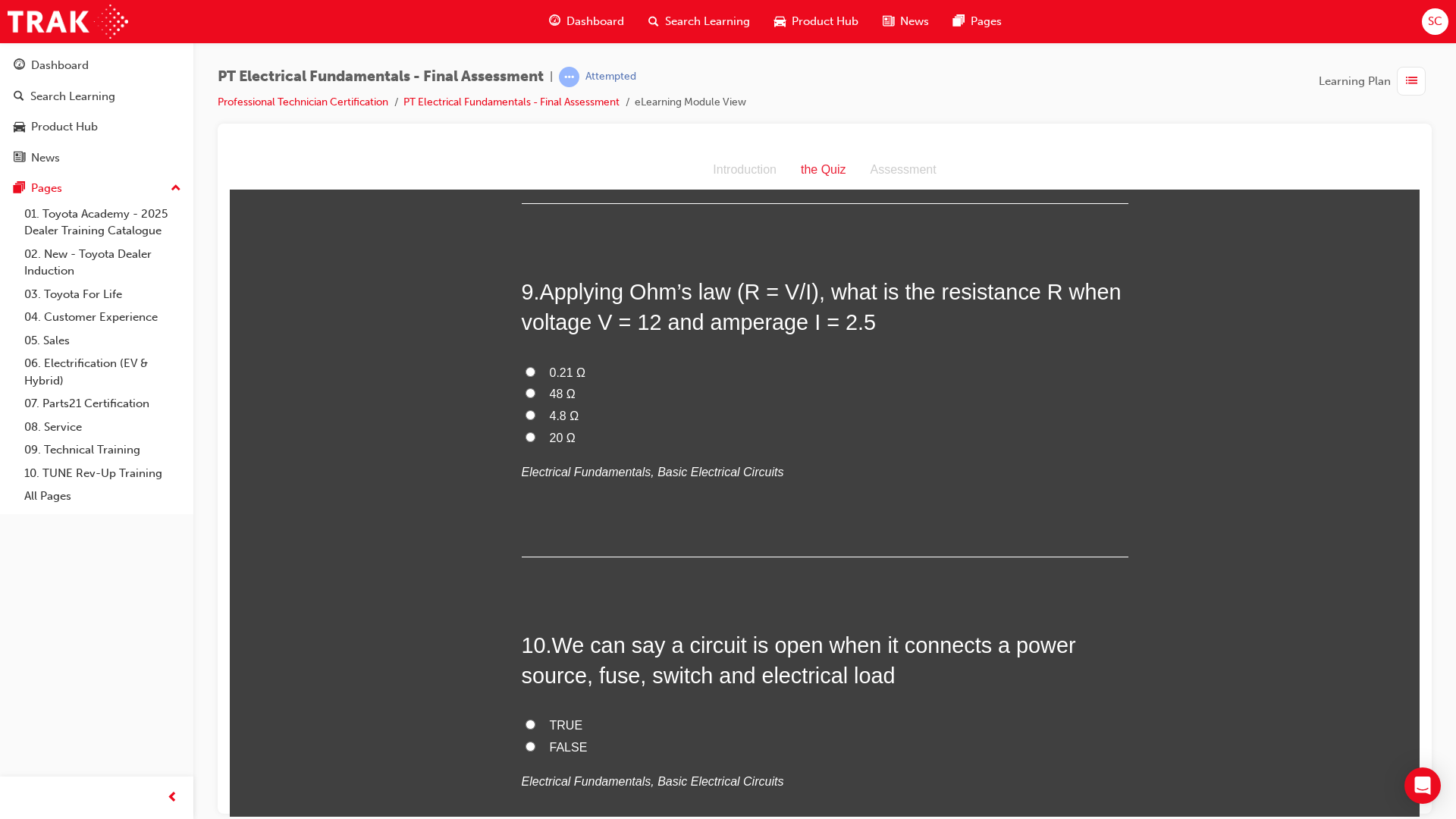
scroll to position [2806, 0]
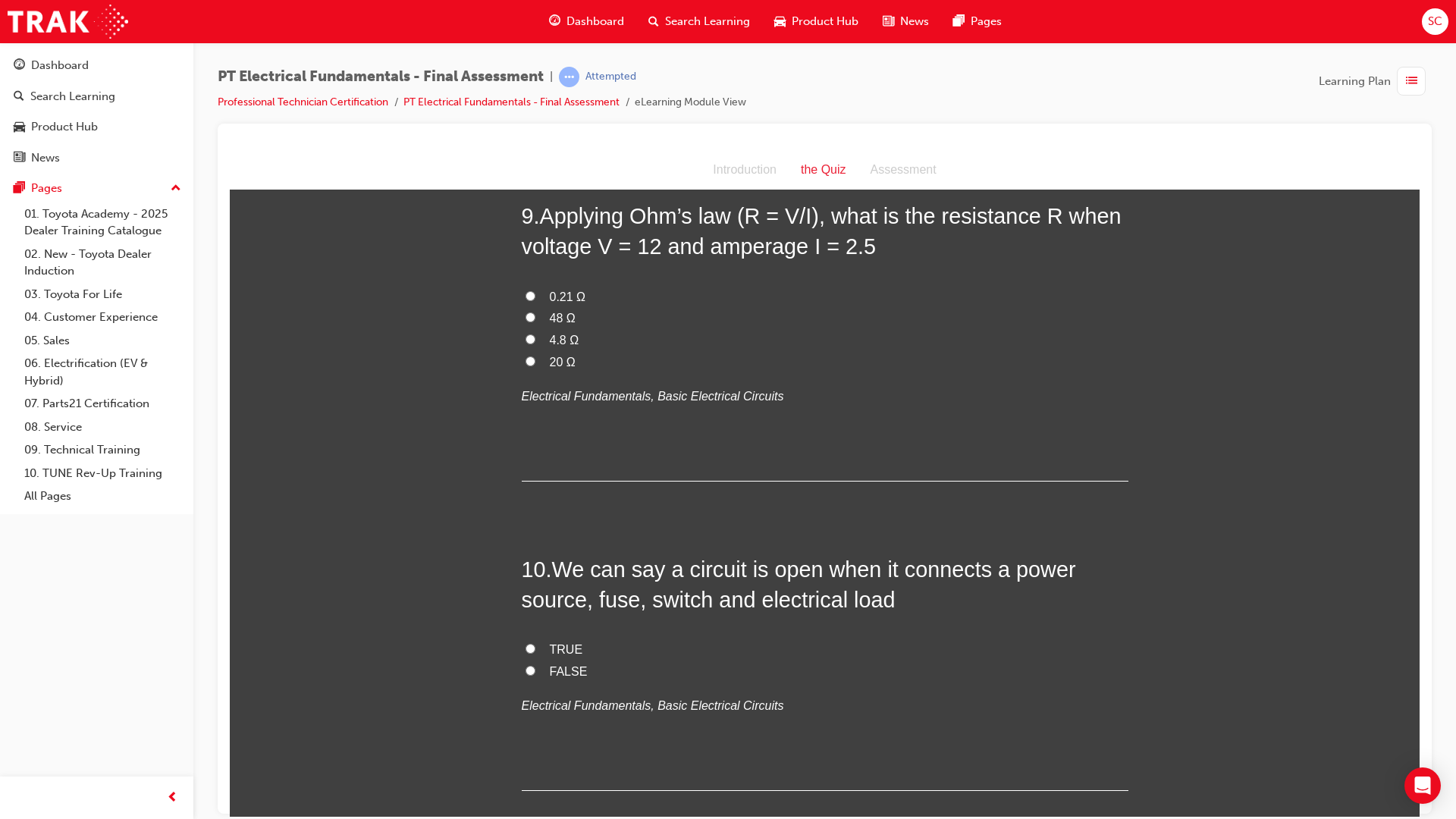
click at [526, 665] on input "FALSE" at bounding box center [530, 670] width 10 height 10
radio input "true"
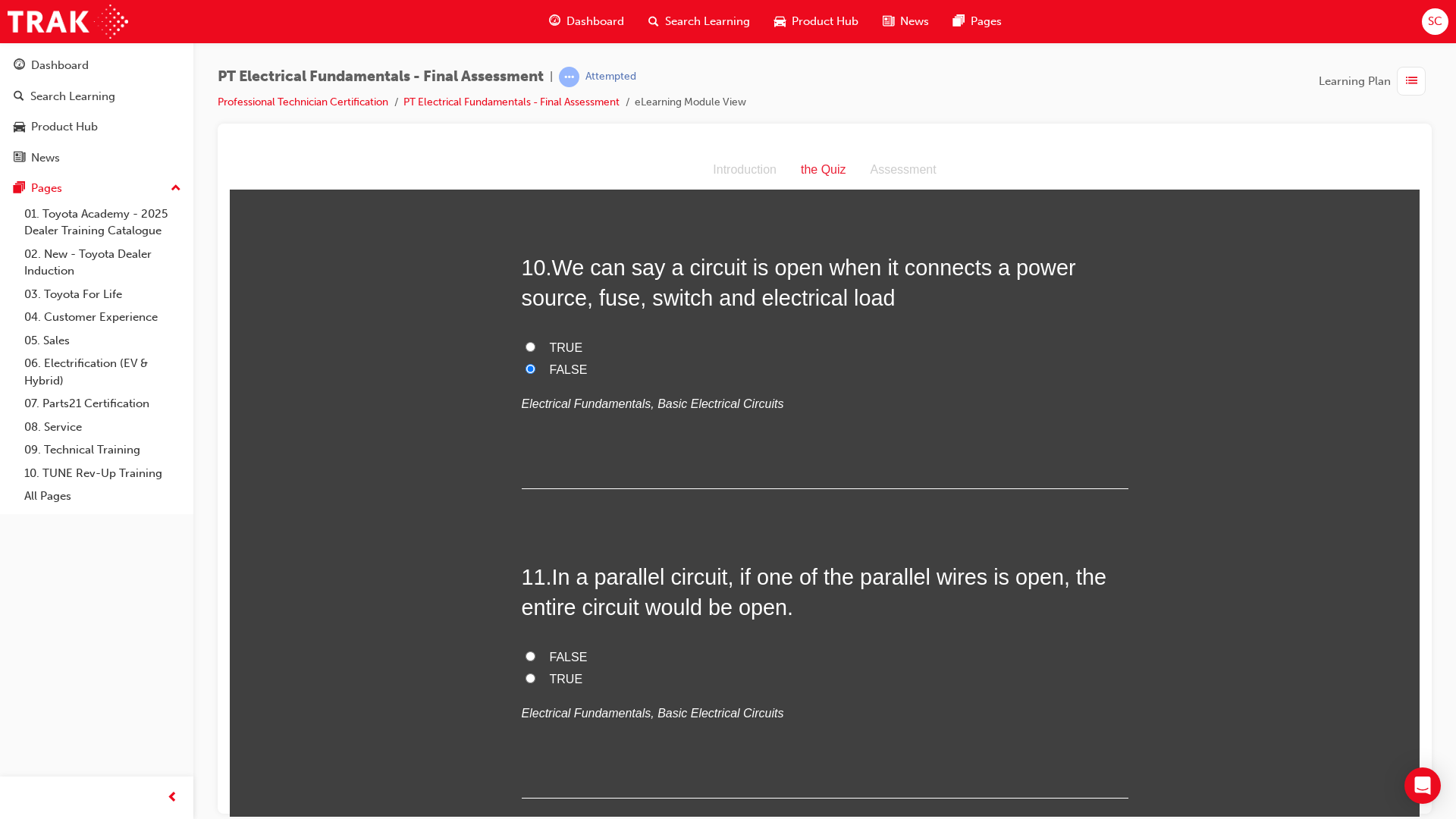
scroll to position [3108, 0]
click at [526, 649] on input "FALSE" at bounding box center [530, 654] width 10 height 10
radio input "true"
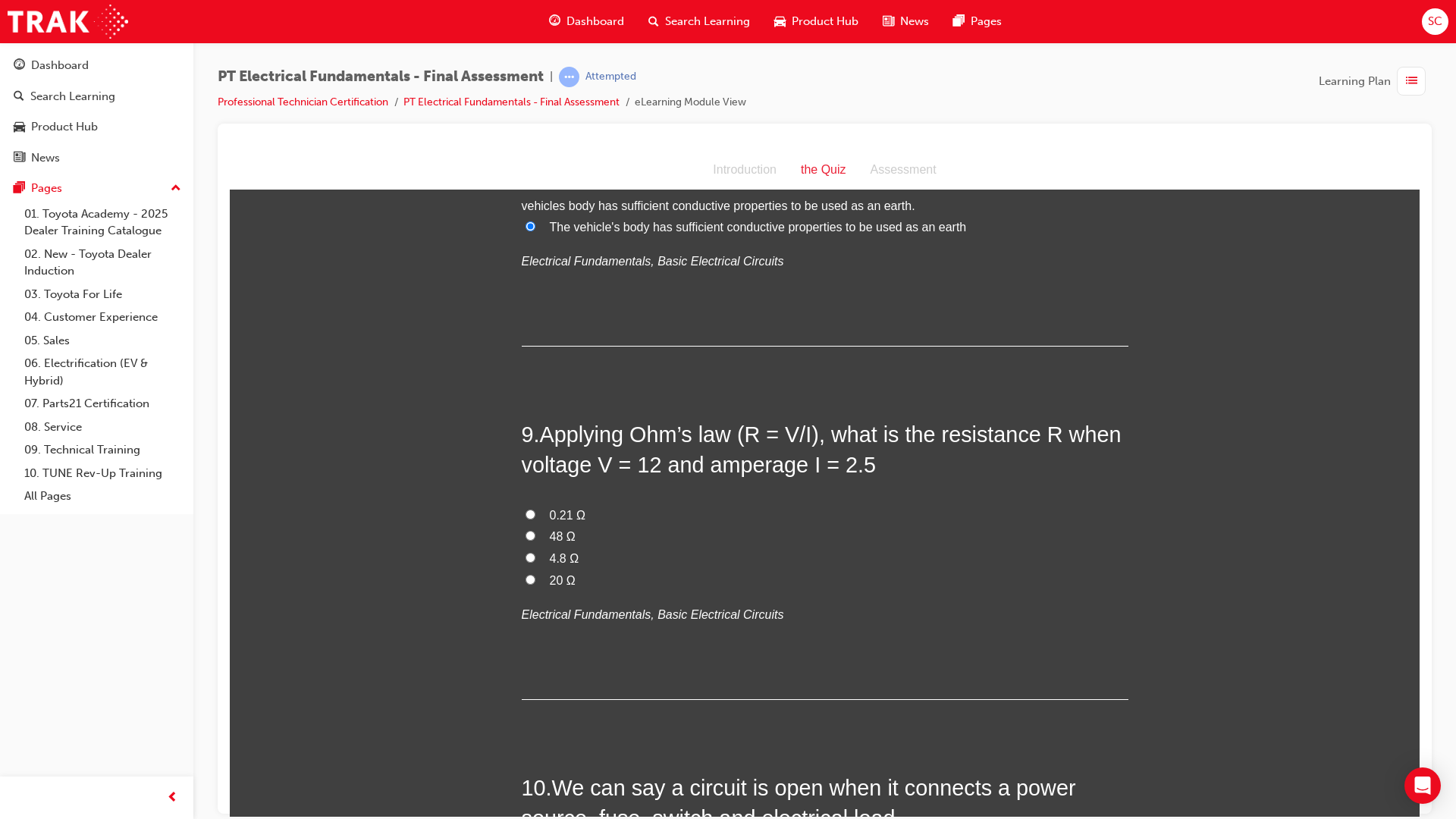
scroll to position [2578, 0]
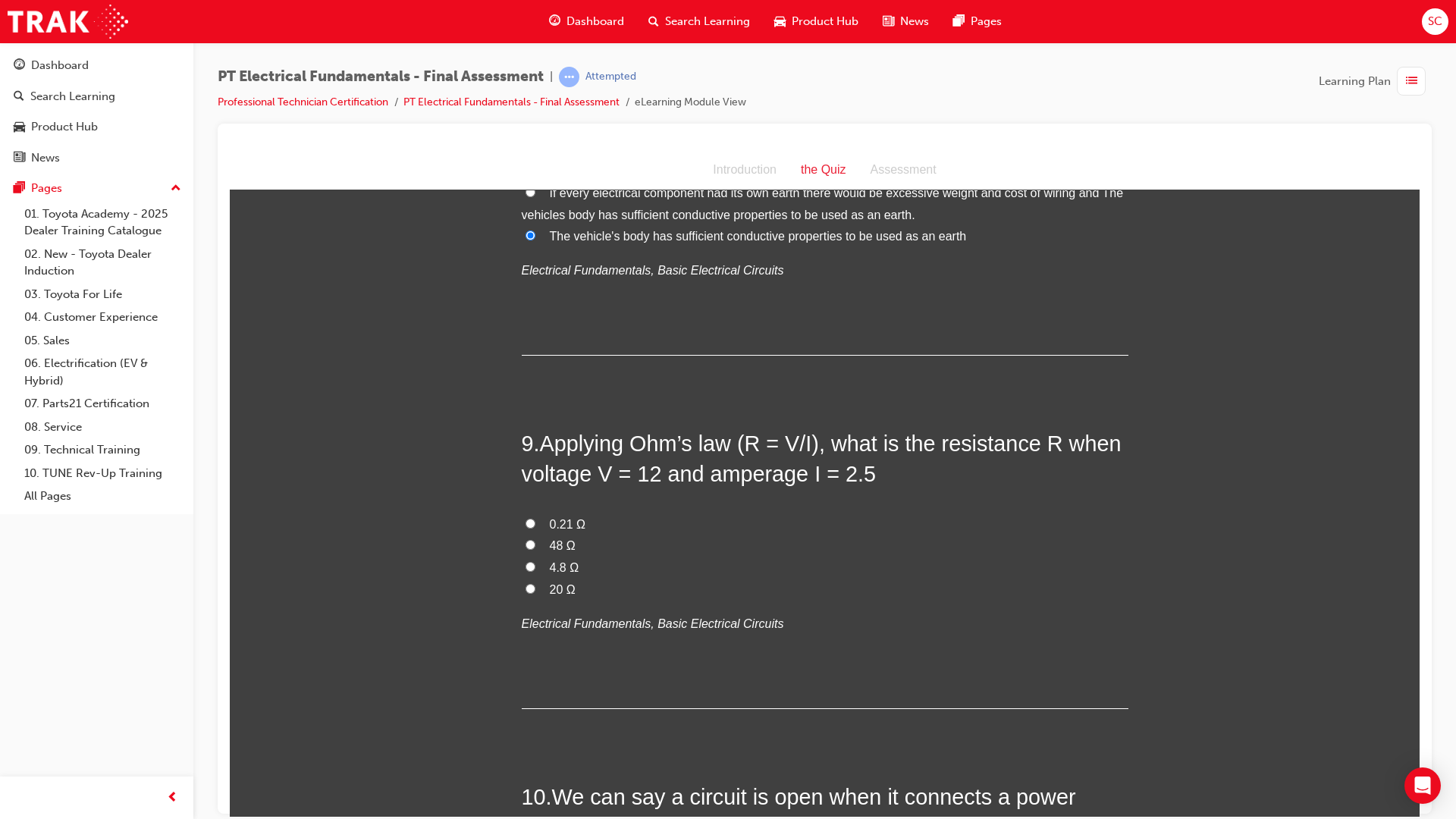
click at [523, 557] on label "4.8 Ω" at bounding box center [825, 568] width 606 height 22
click at [526, 561] on input "4.8 Ω" at bounding box center [530, 566] width 10 height 10
radio input "true"
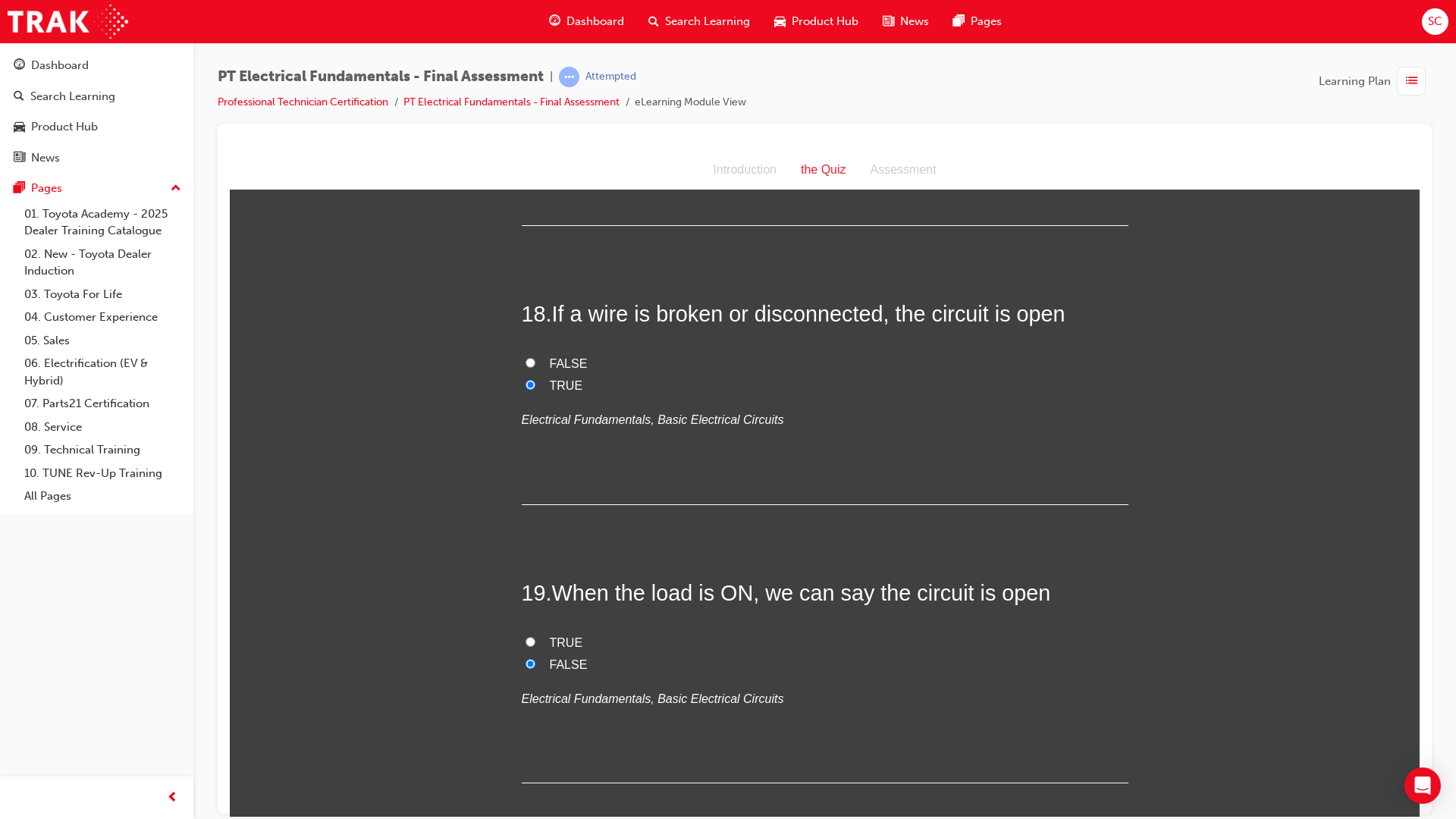
scroll to position [7299, 0]
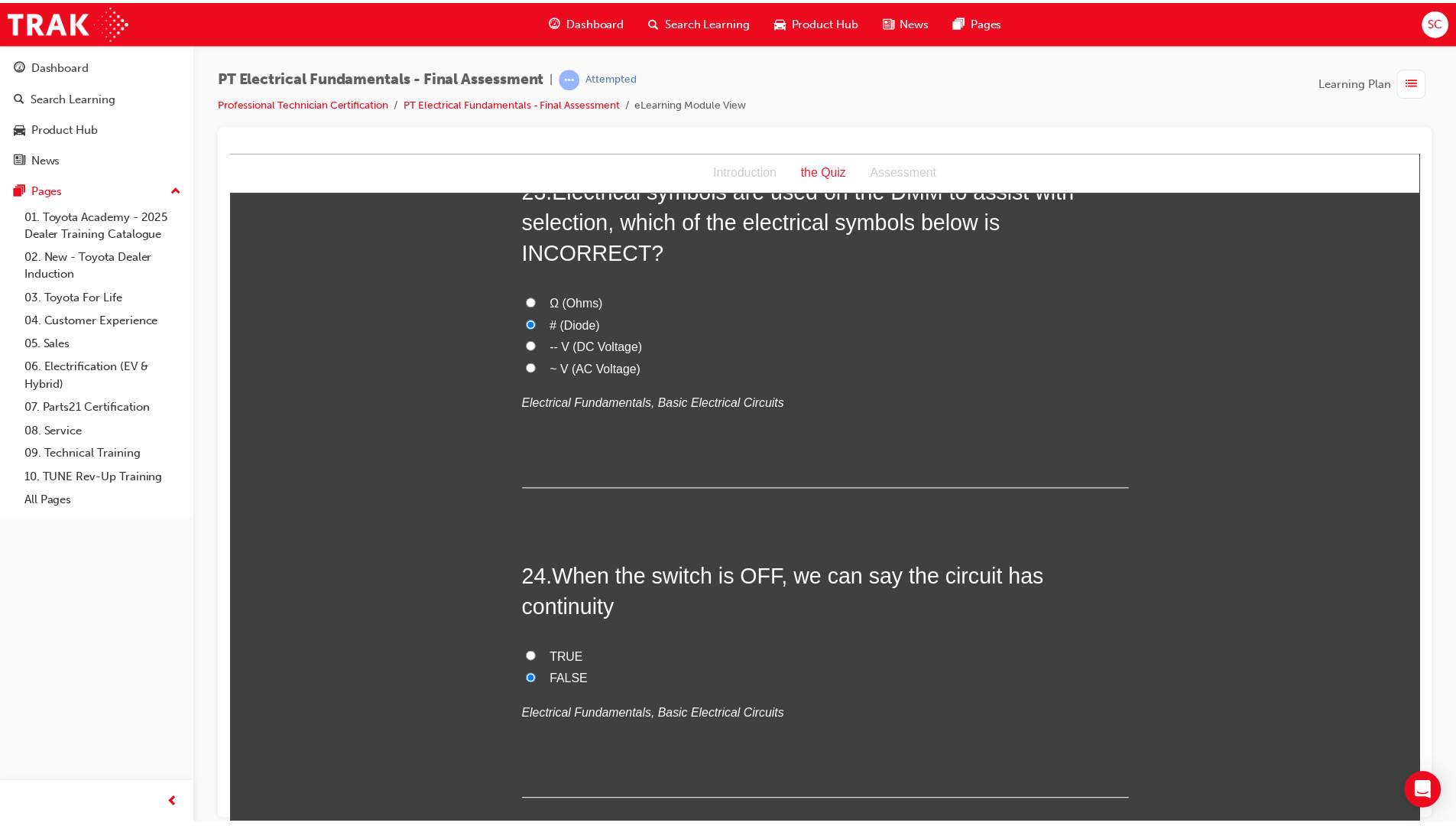
scroll to position [0, 0]
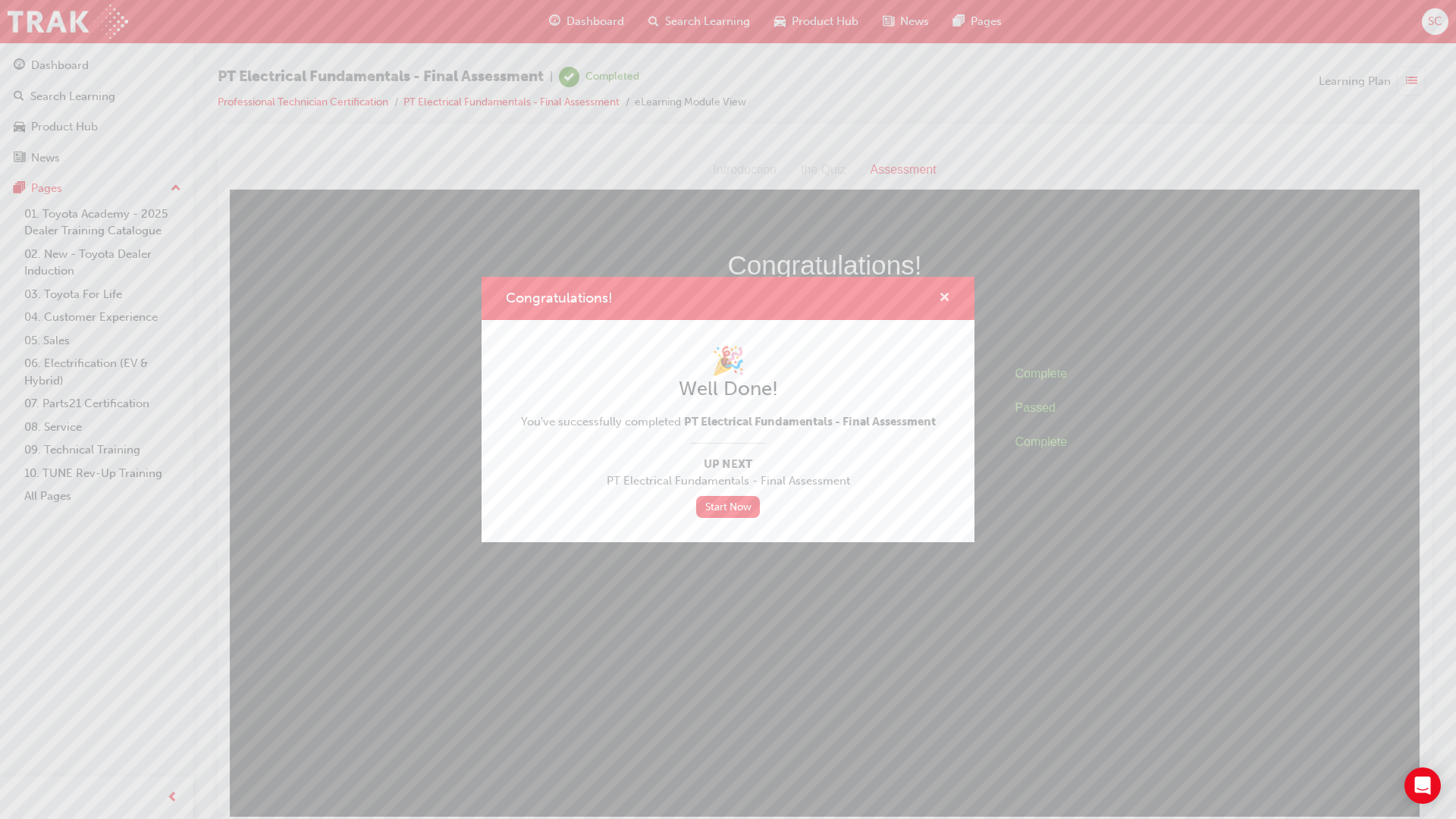
click at [944, 300] on span "cross-icon" at bounding box center [944, 298] width 11 height 14
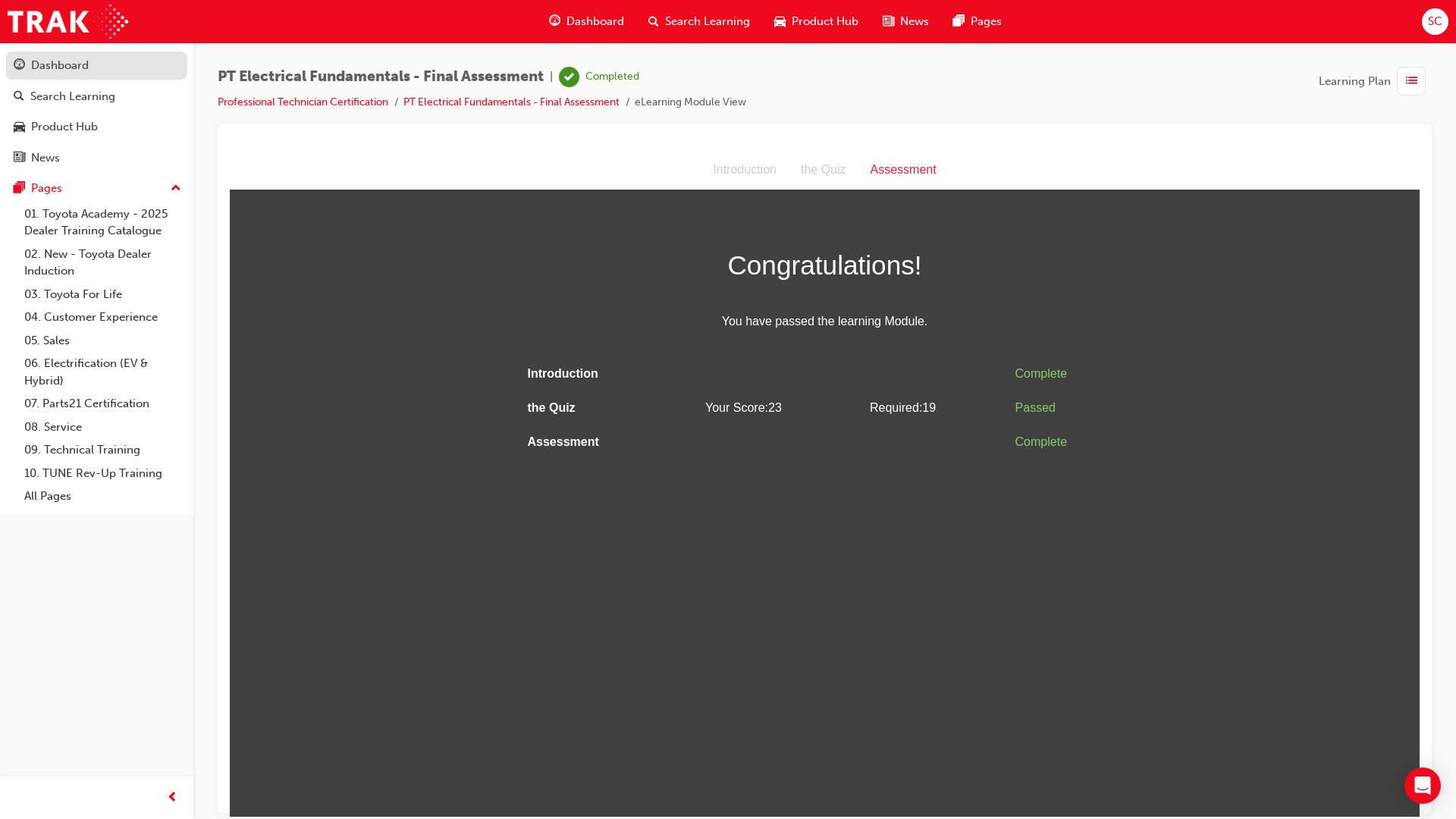
click at [59, 72] on div "Dashboard" at bounding box center [60, 65] width 58 height 17
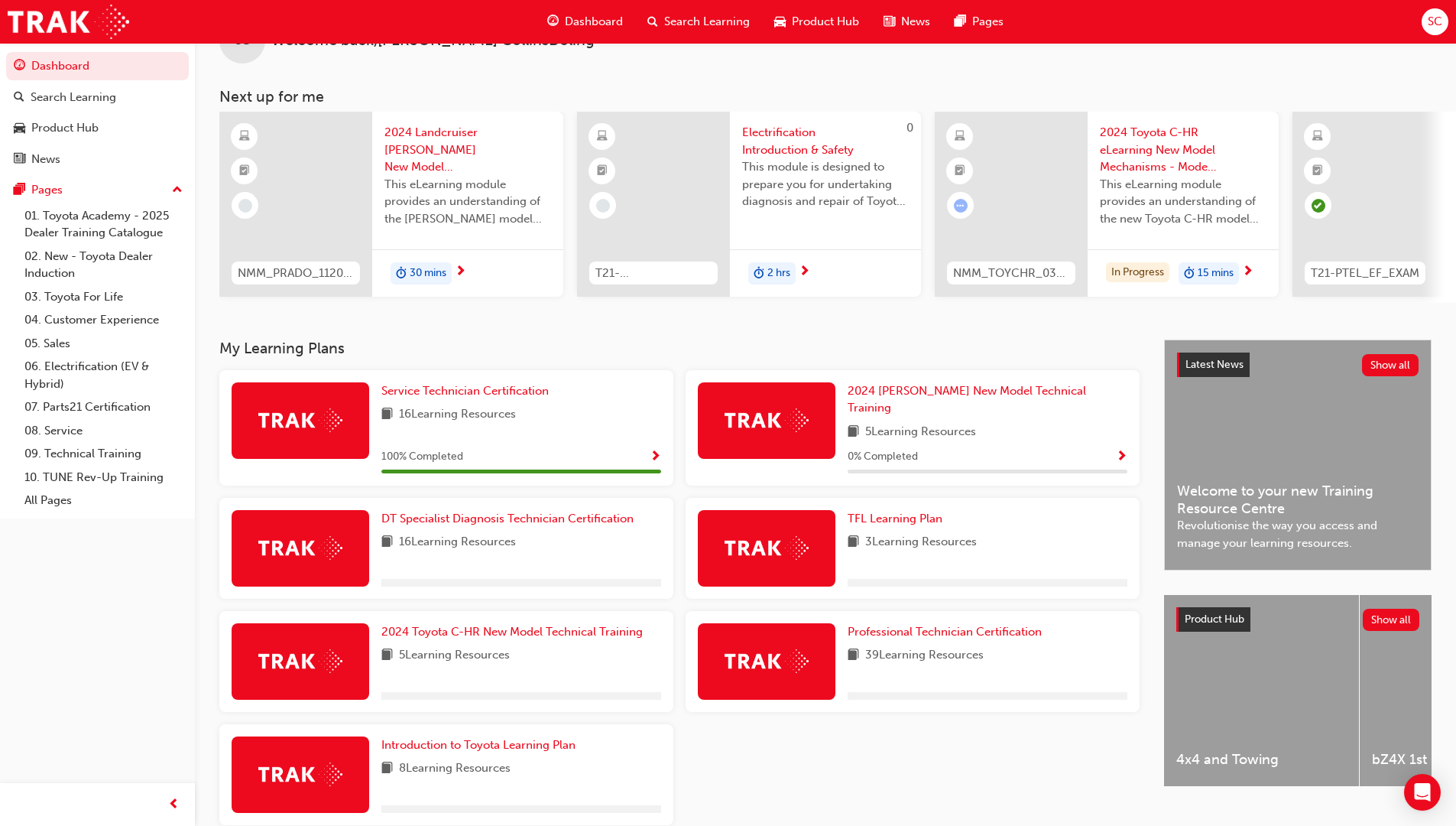
scroll to position [77, 0]
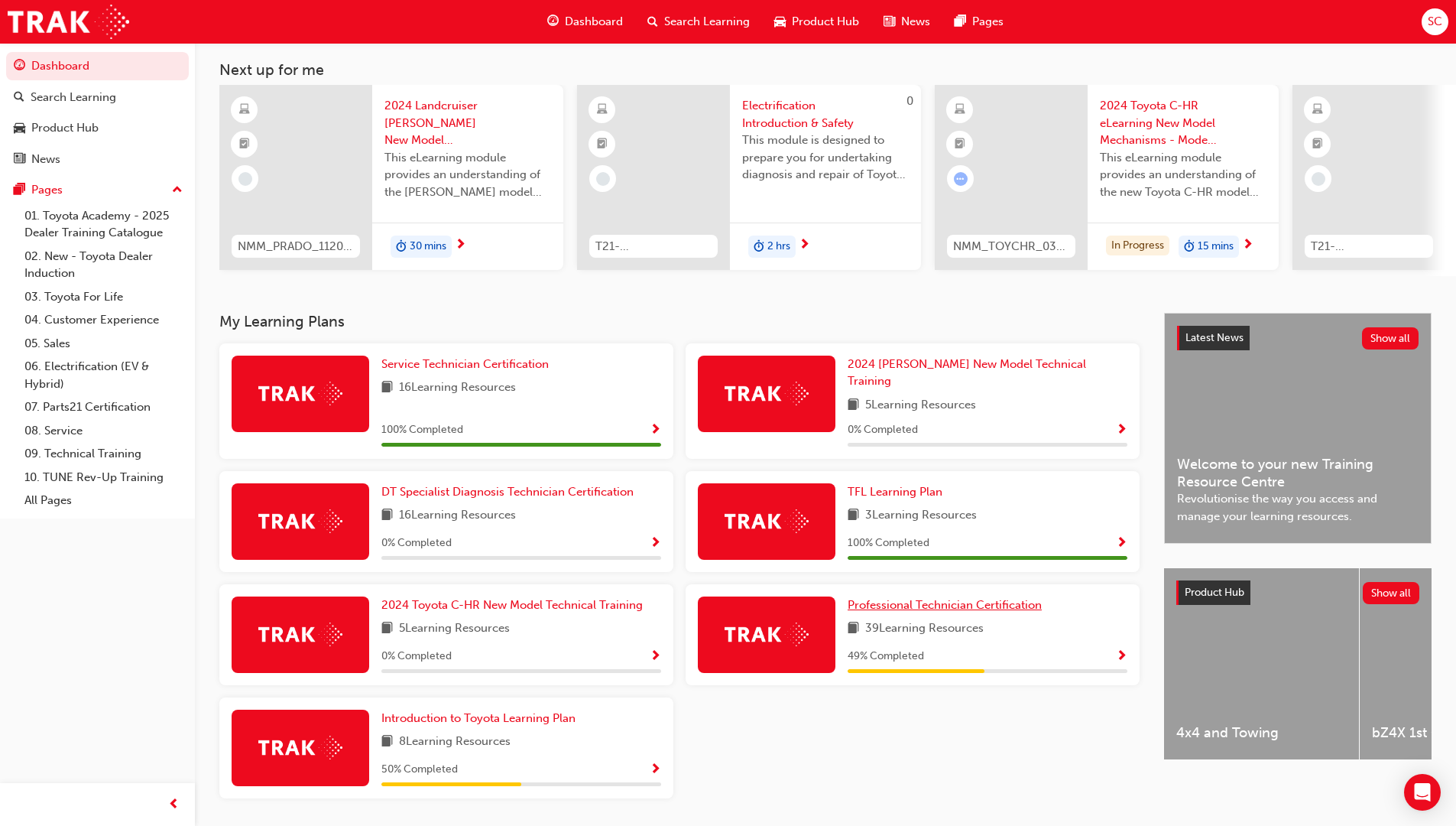
click at [919, 598] on span "Professional Technician Certification" at bounding box center [945, 604] width 194 height 14
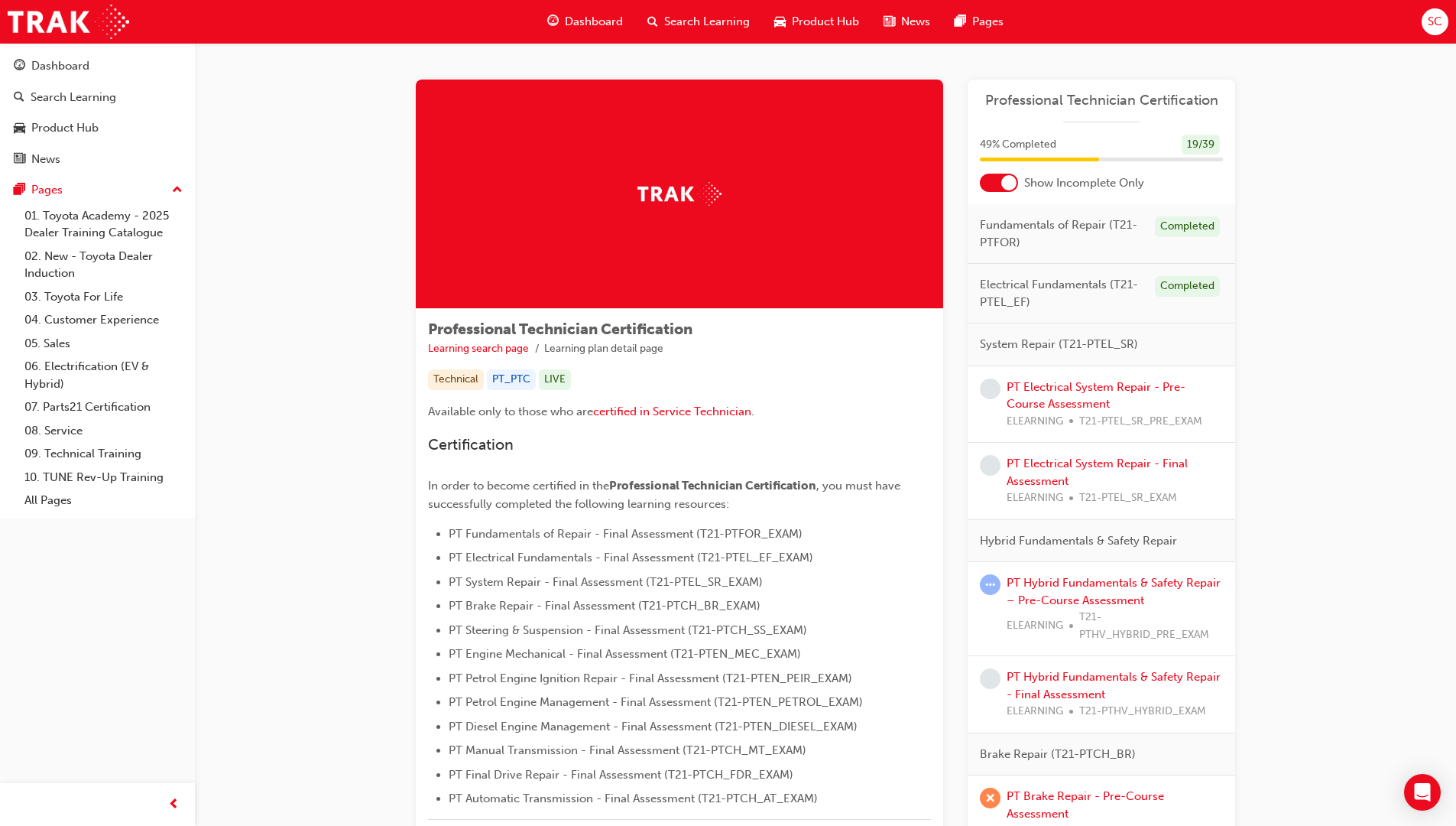
click at [1003, 182] on div at bounding box center [1009, 182] width 16 height 16
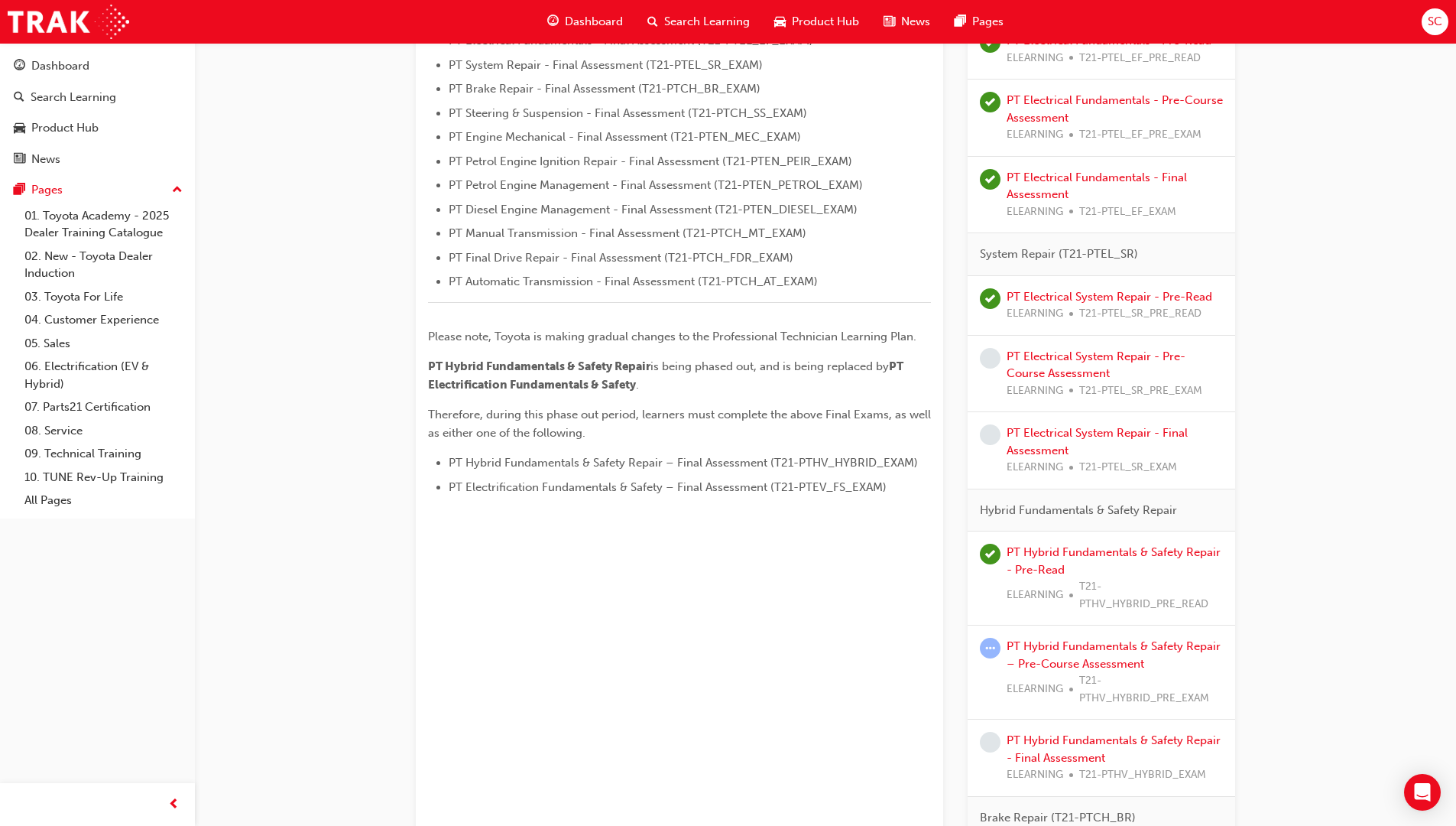
scroll to position [536, 0]
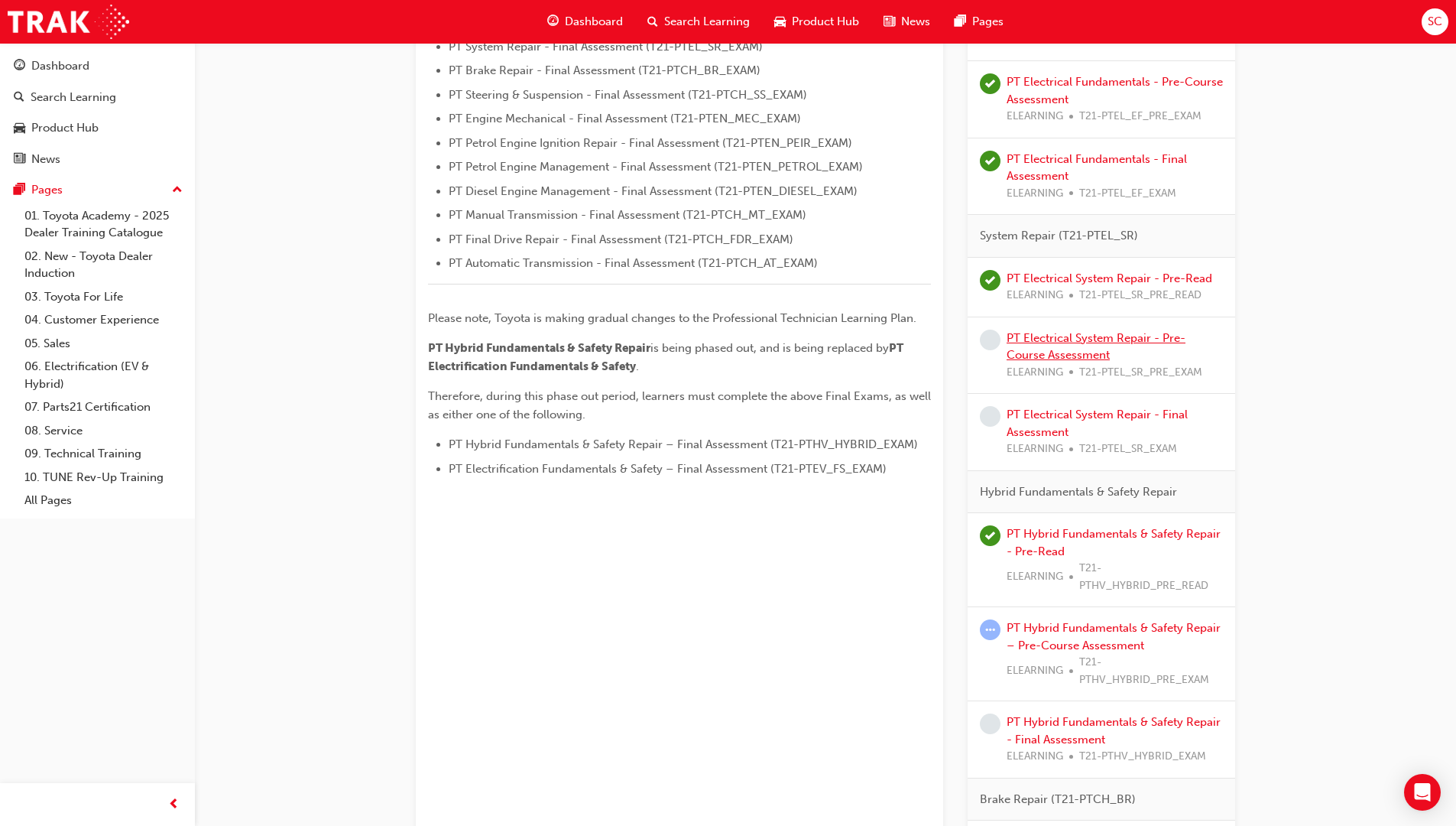
click at [1175, 342] on link "PT Electrical System Repair - Pre-Course Assessment" at bounding box center [1095, 347] width 178 height 31
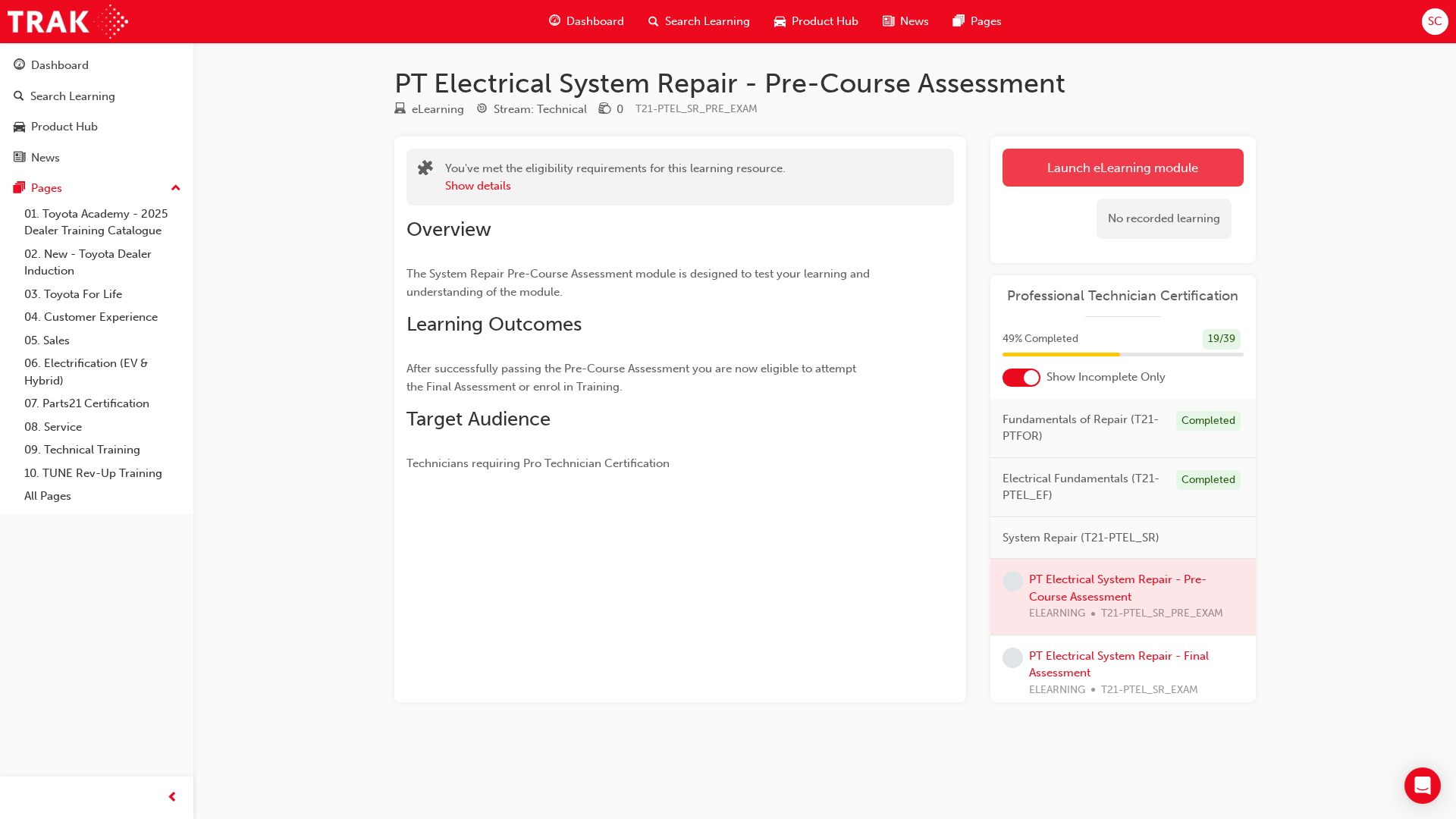
click at [1111, 173] on link "Launch eLearning module" at bounding box center [1123, 167] width 241 height 38
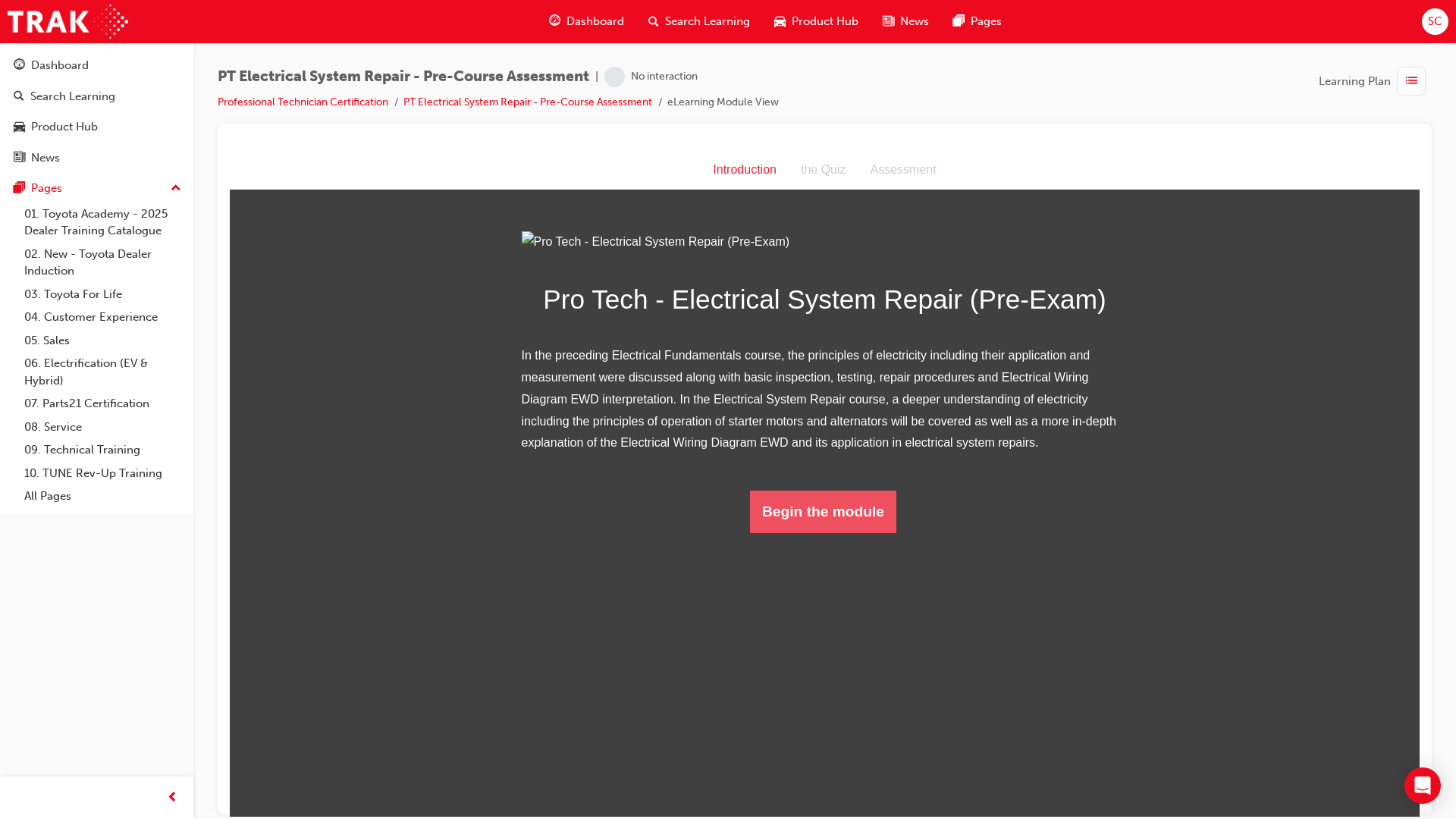
click at [850, 532] on button "Begin the module" at bounding box center [824, 511] width 147 height 42
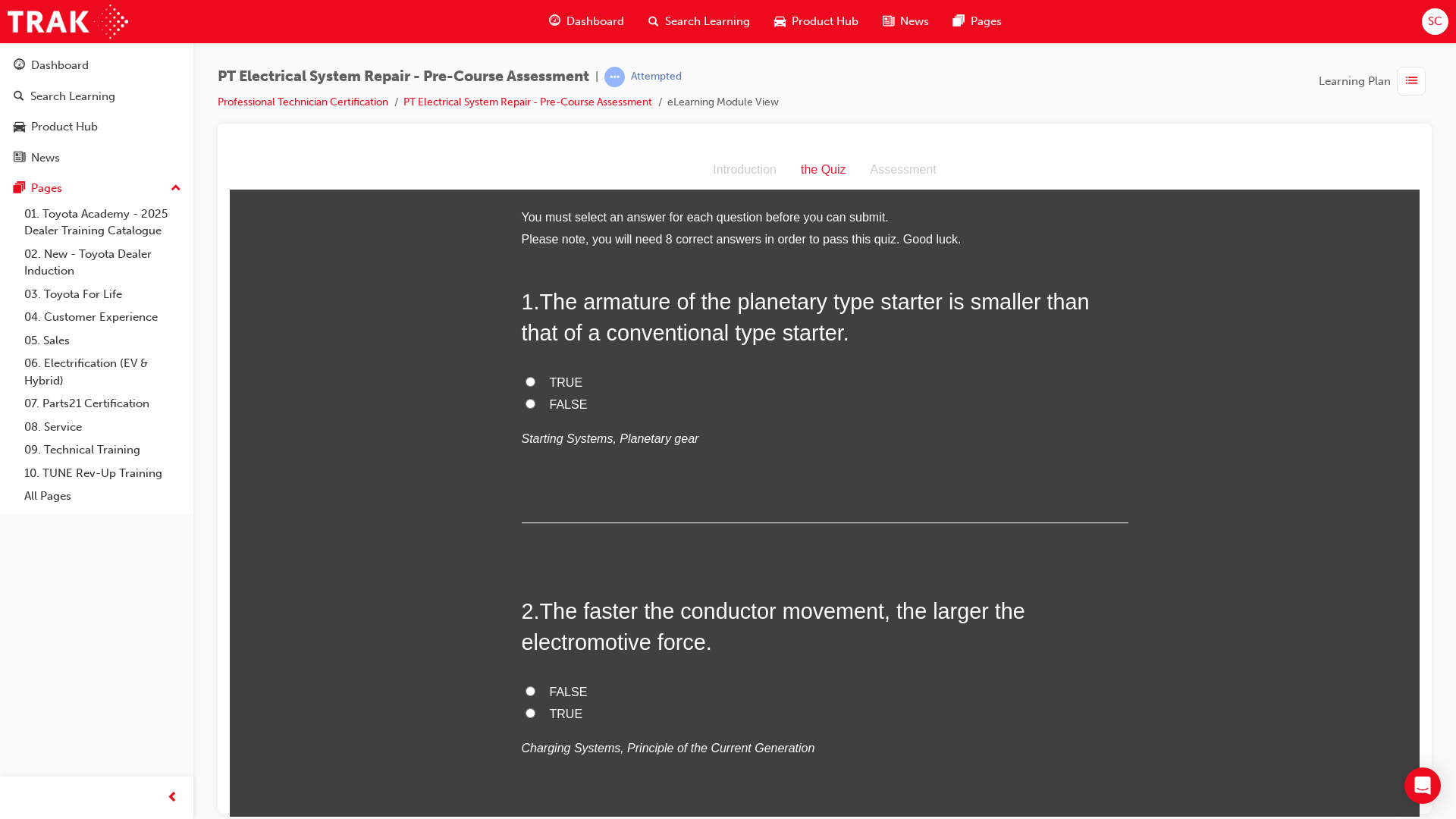
drag, startPoint x: 1413, startPoint y: 465, endPoint x: 1675, endPoint y: 328, distance: 295.7
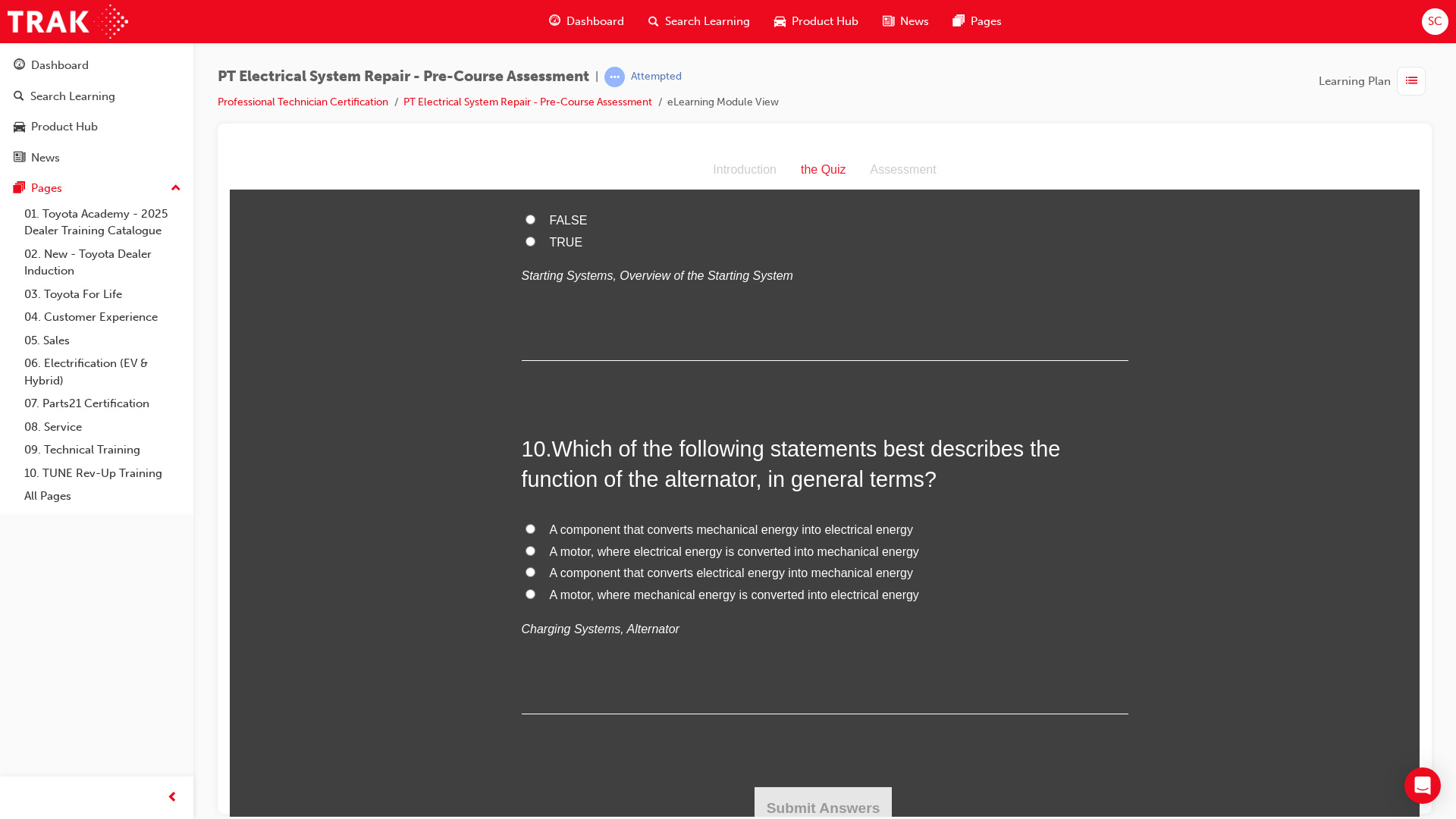
scroll to position [2693, 0]
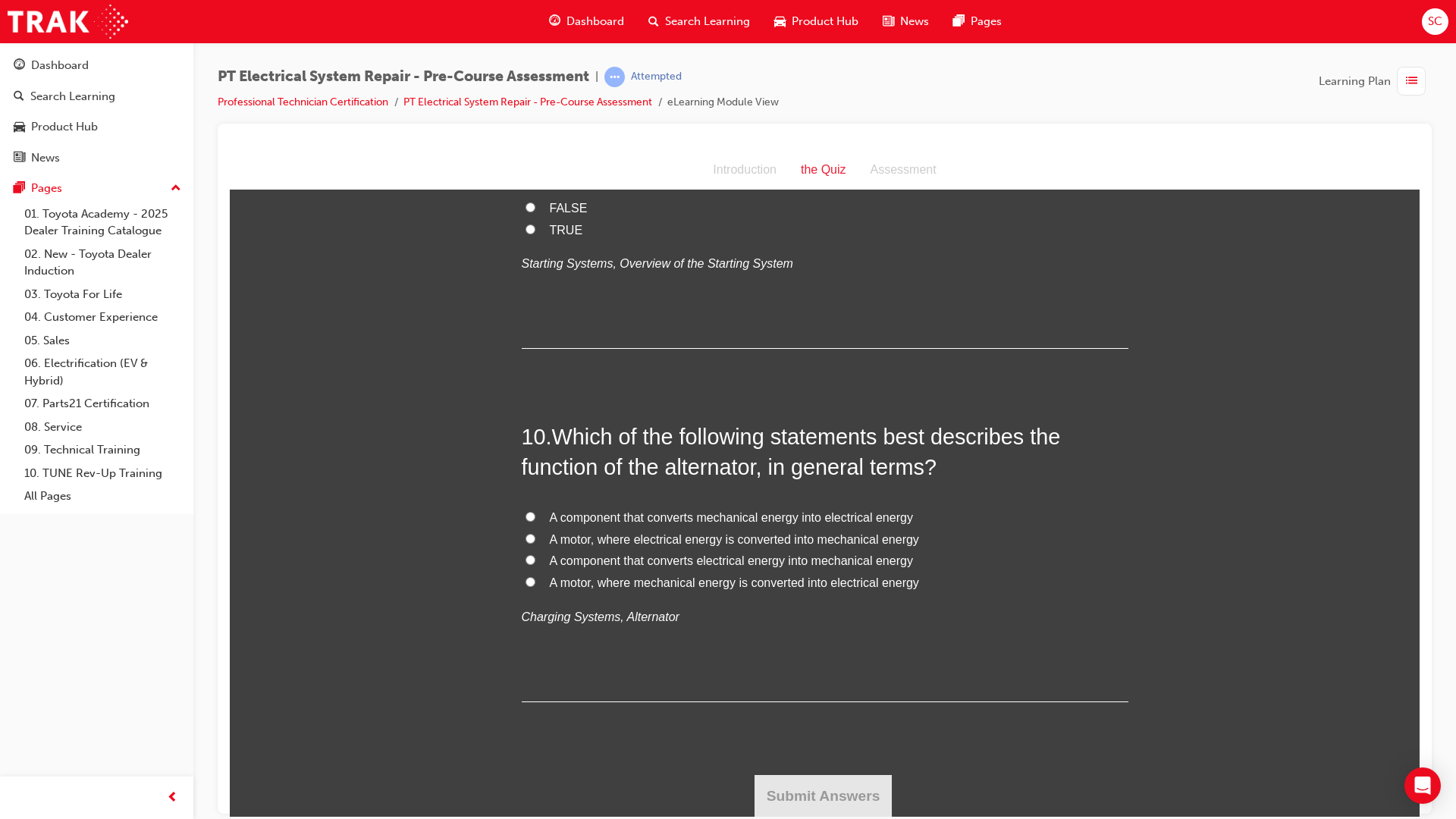
click at [526, 514] on input "A component that converts mechanical energy into electrical energy" at bounding box center [530, 515] width 10 height 10
radio input "true"
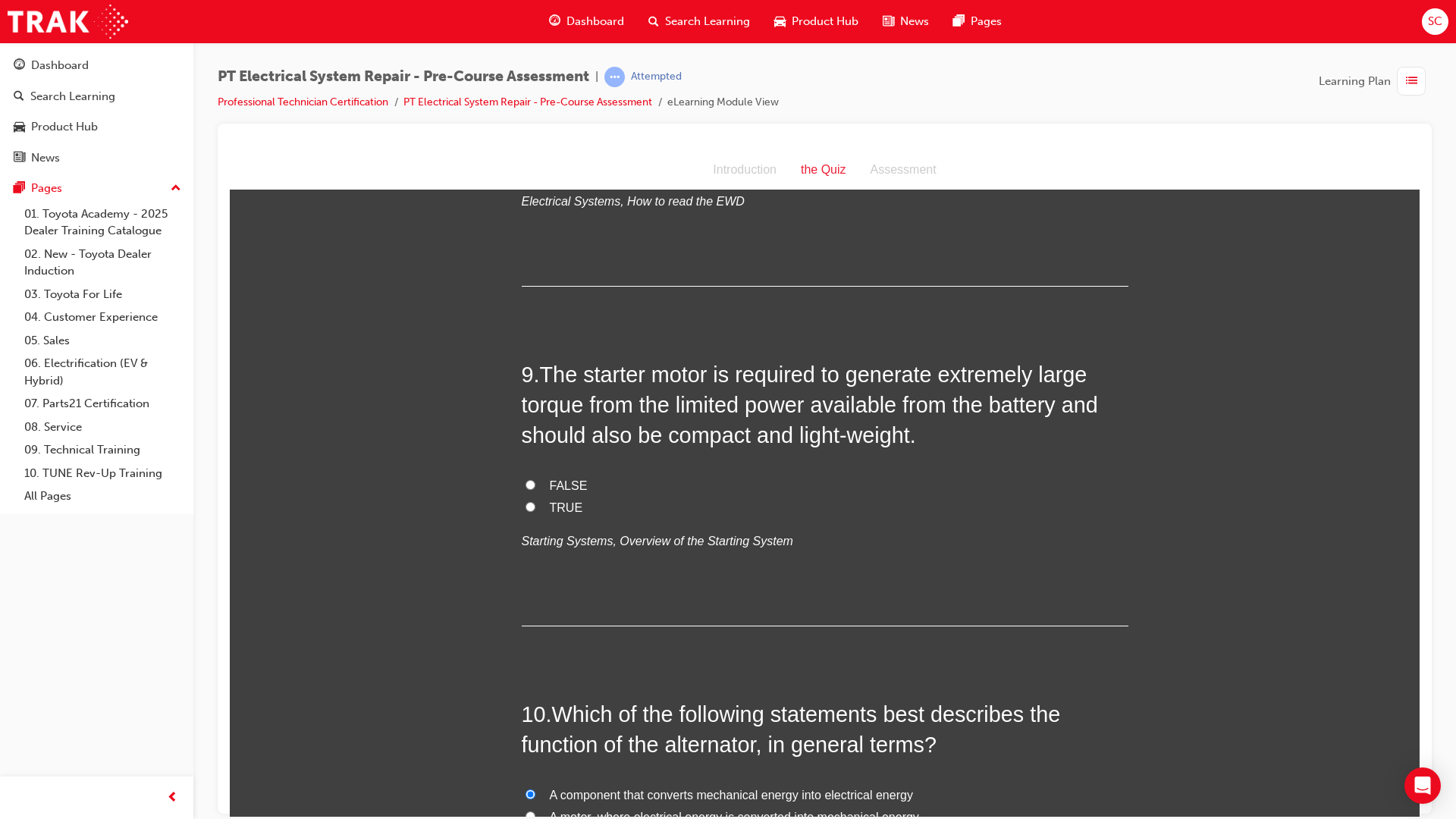
scroll to position [2390, 0]
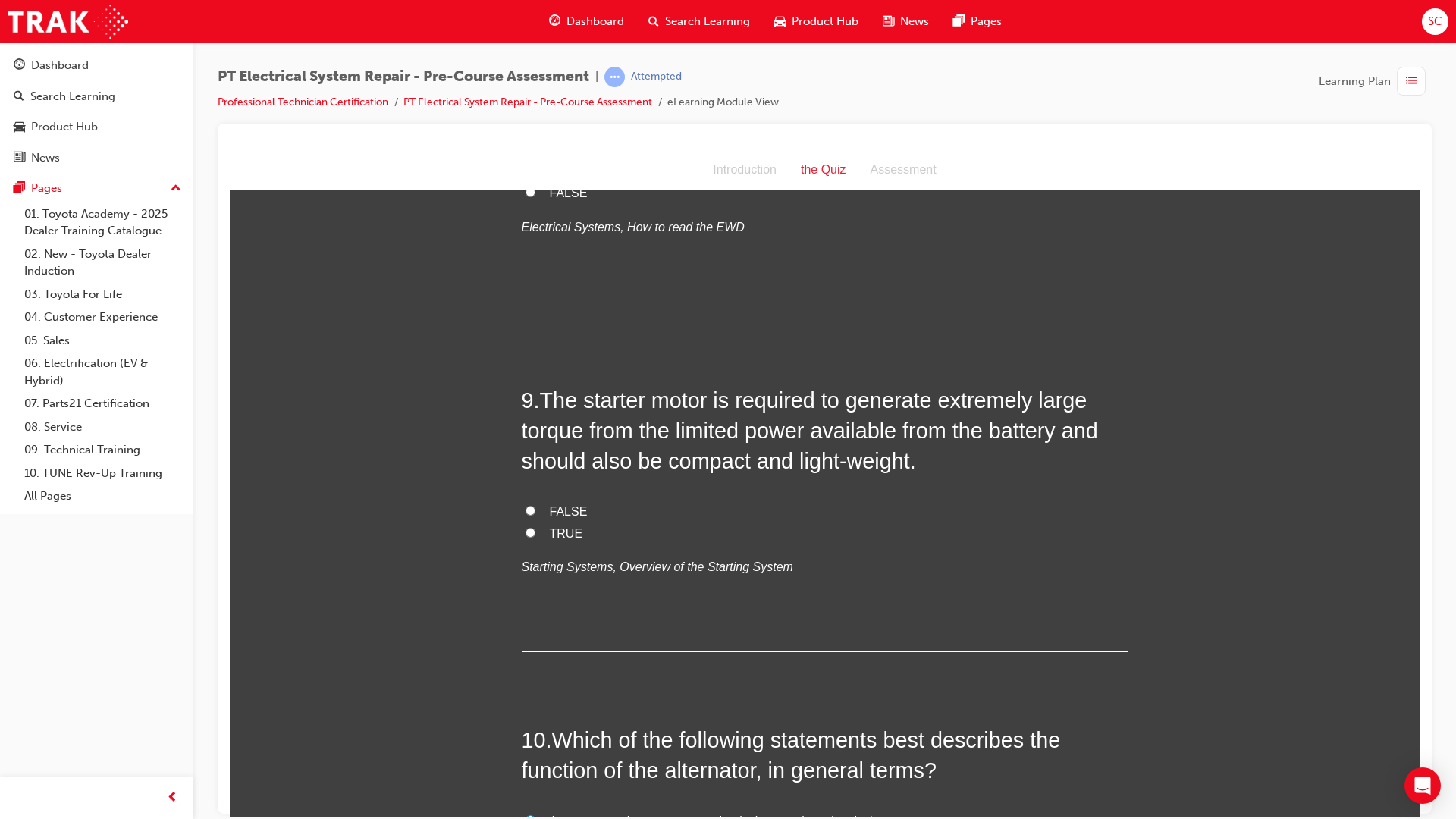
click at [528, 545] on div "FALSE TRUE Starting Systems, Overview of the Starting System" at bounding box center [825, 539] width 606 height 77
click at [528, 534] on input "TRUE" at bounding box center [530, 532] width 10 height 10
radio input "true"
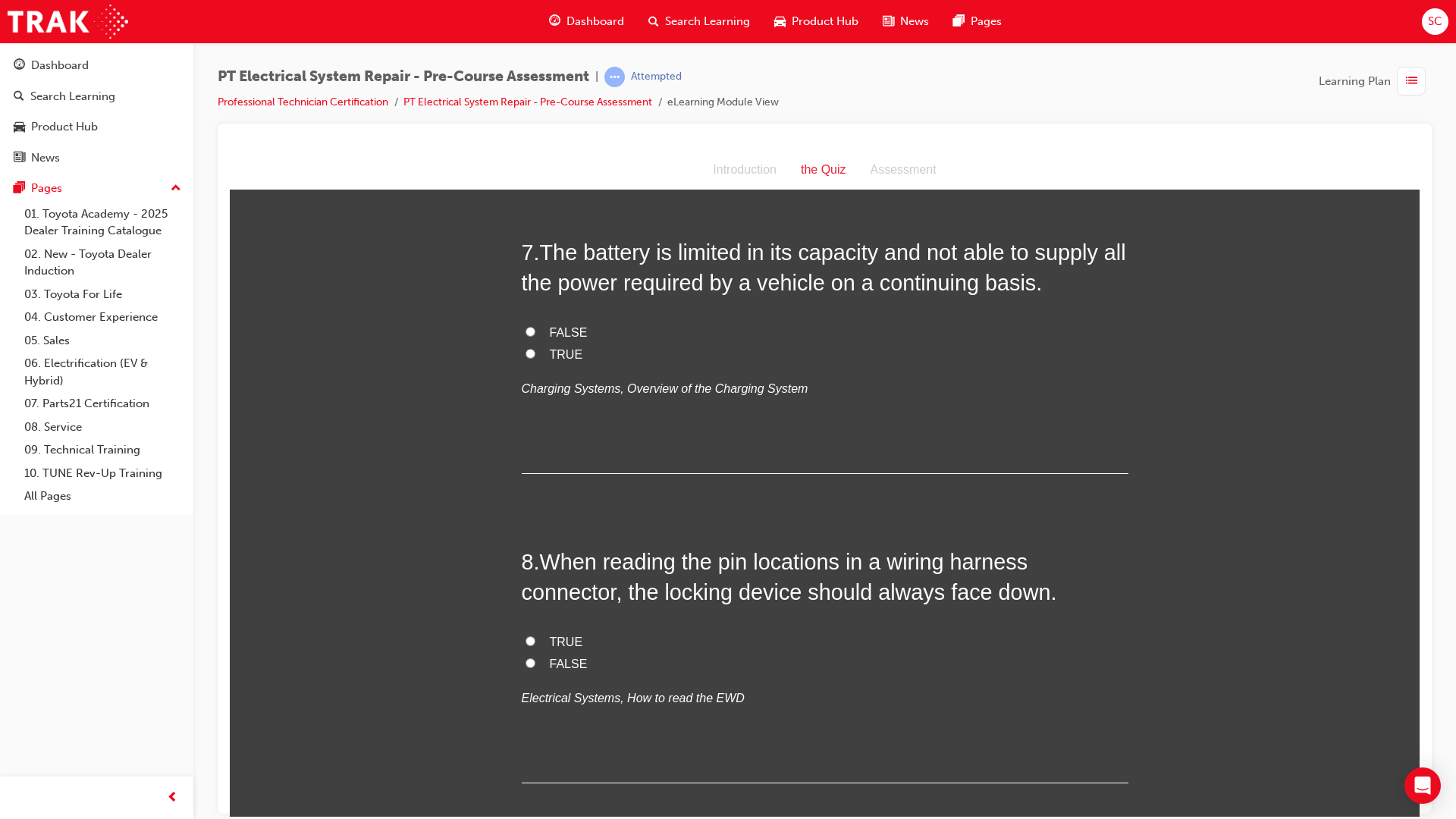
scroll to position [1859, 0]
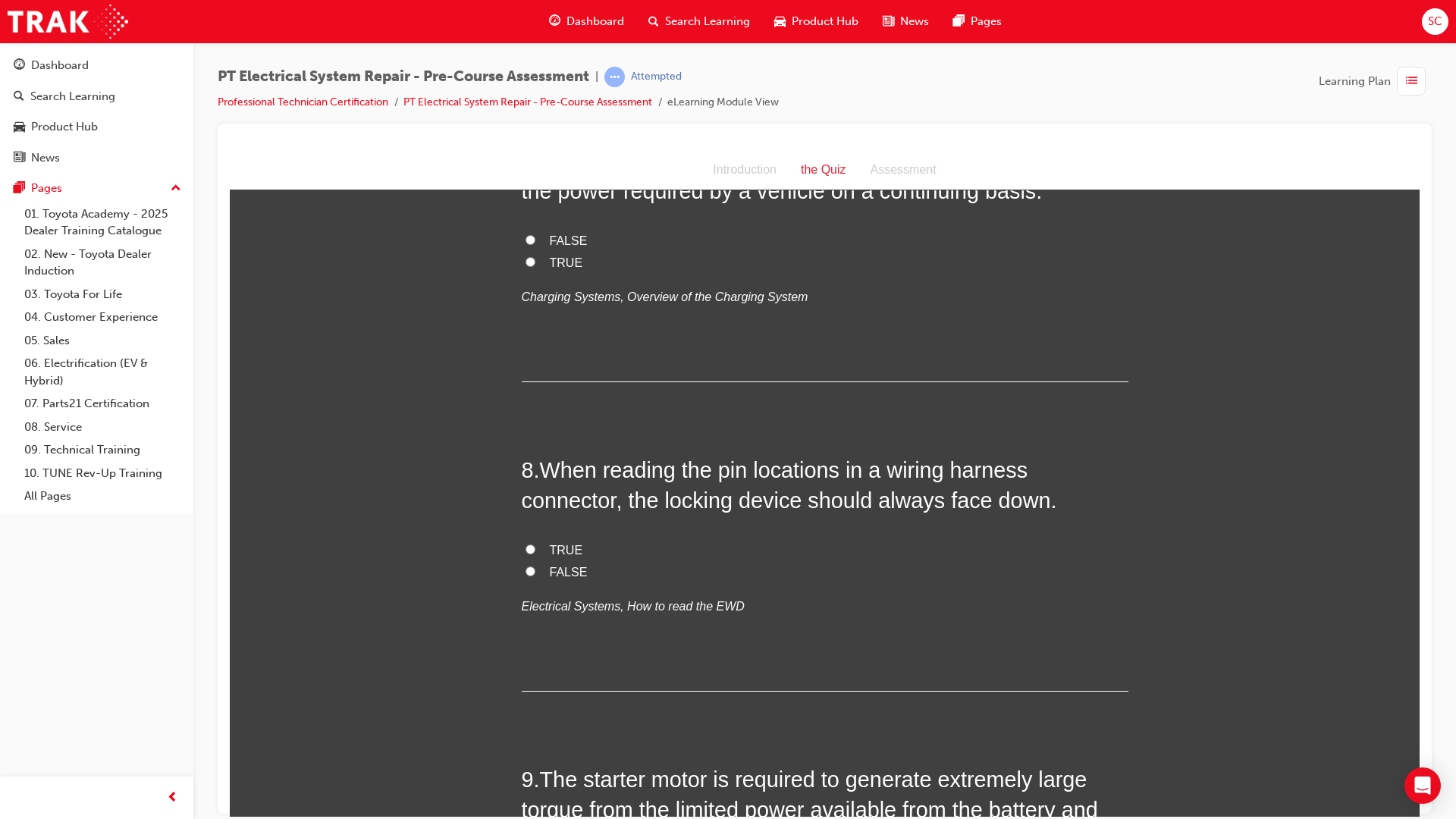
click at [526, 549] on input "TRUE" at bounding box center [530, 548] width 10 height 10
radio input "true"
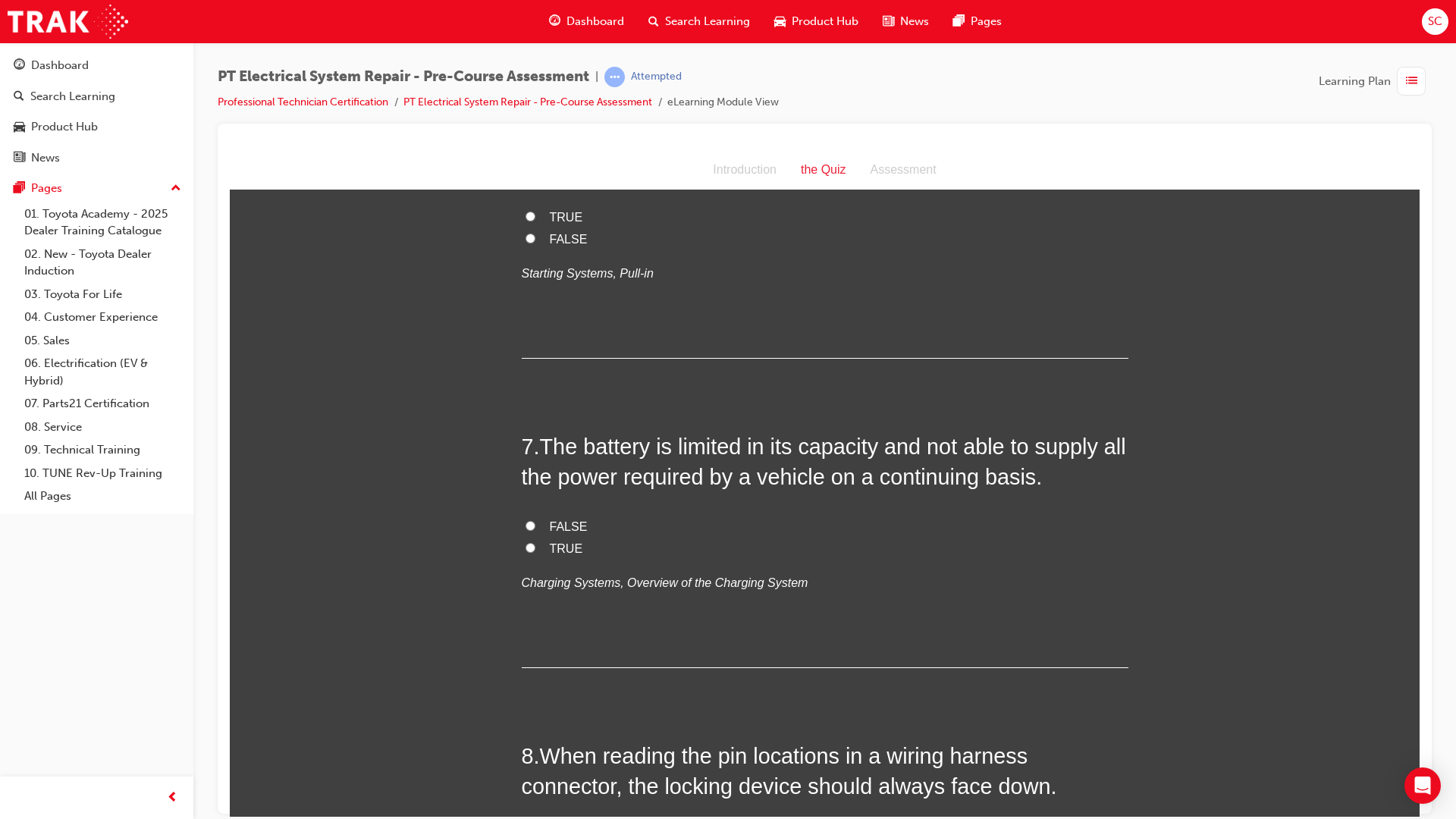
scroll to position [1708, 0]
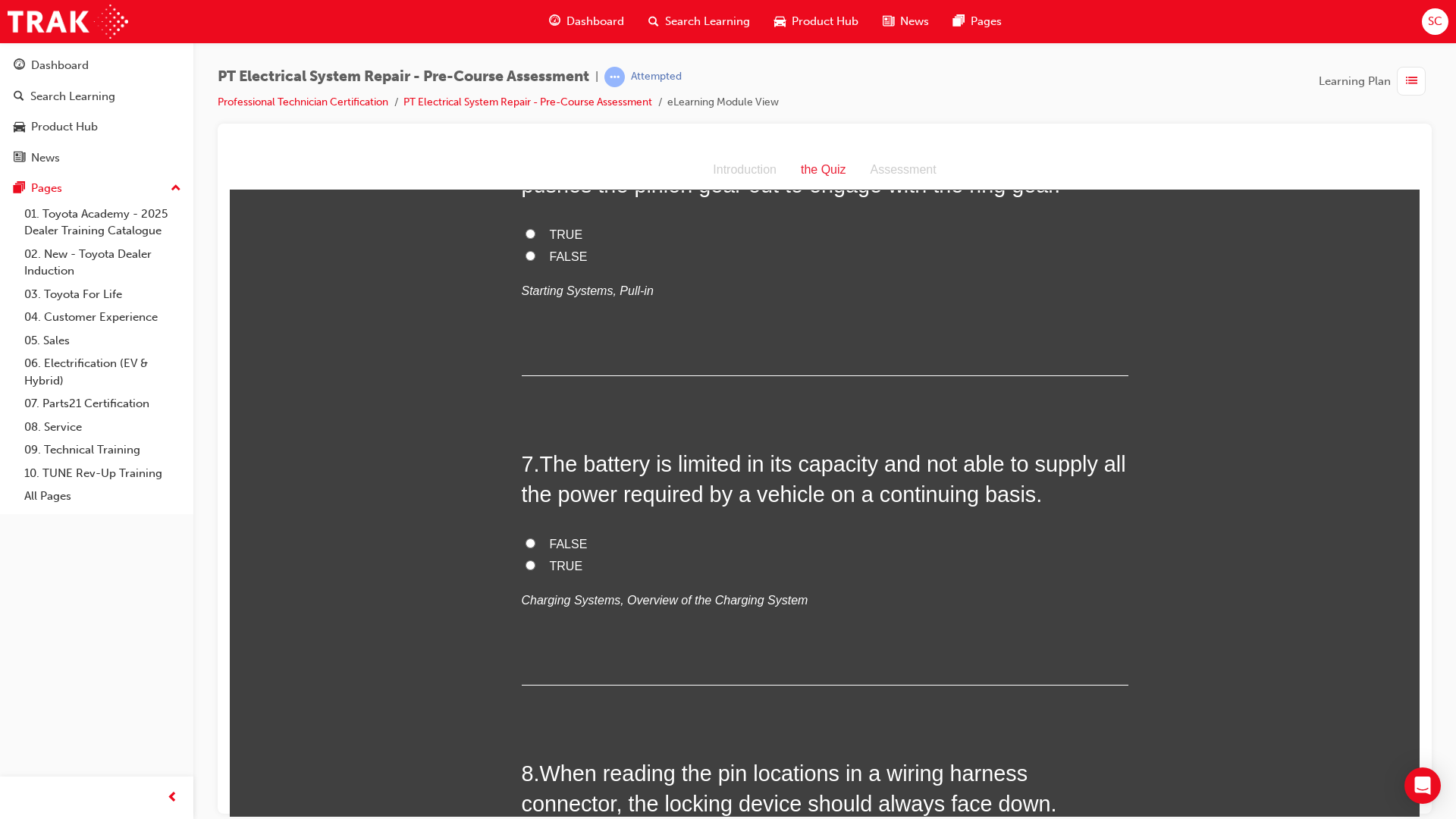
click at [526, 566] on input "TRUE" at bounding box center [530, 564] width 10 height 10
radio input "true"
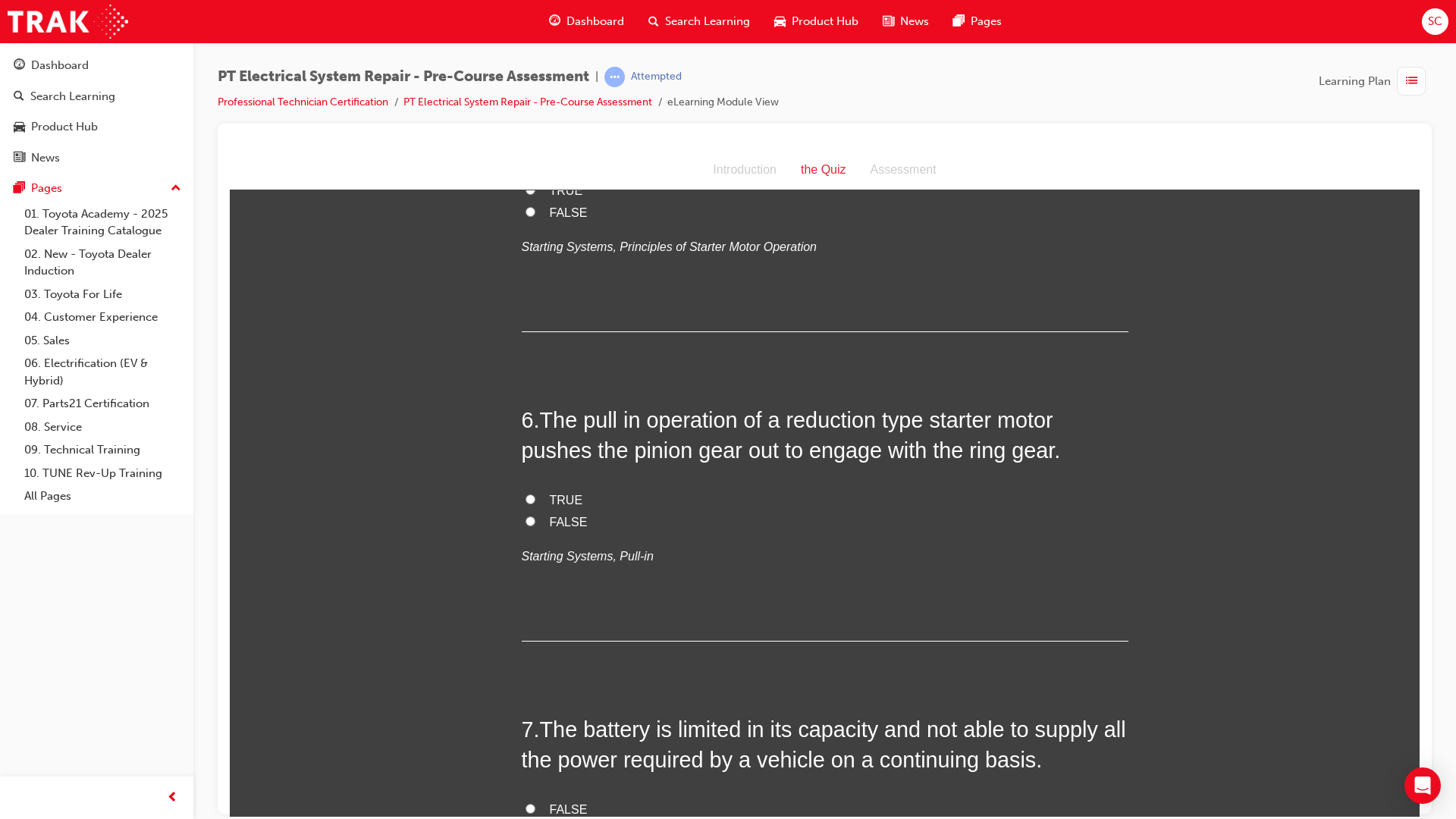
scroll to position [1404, 0]
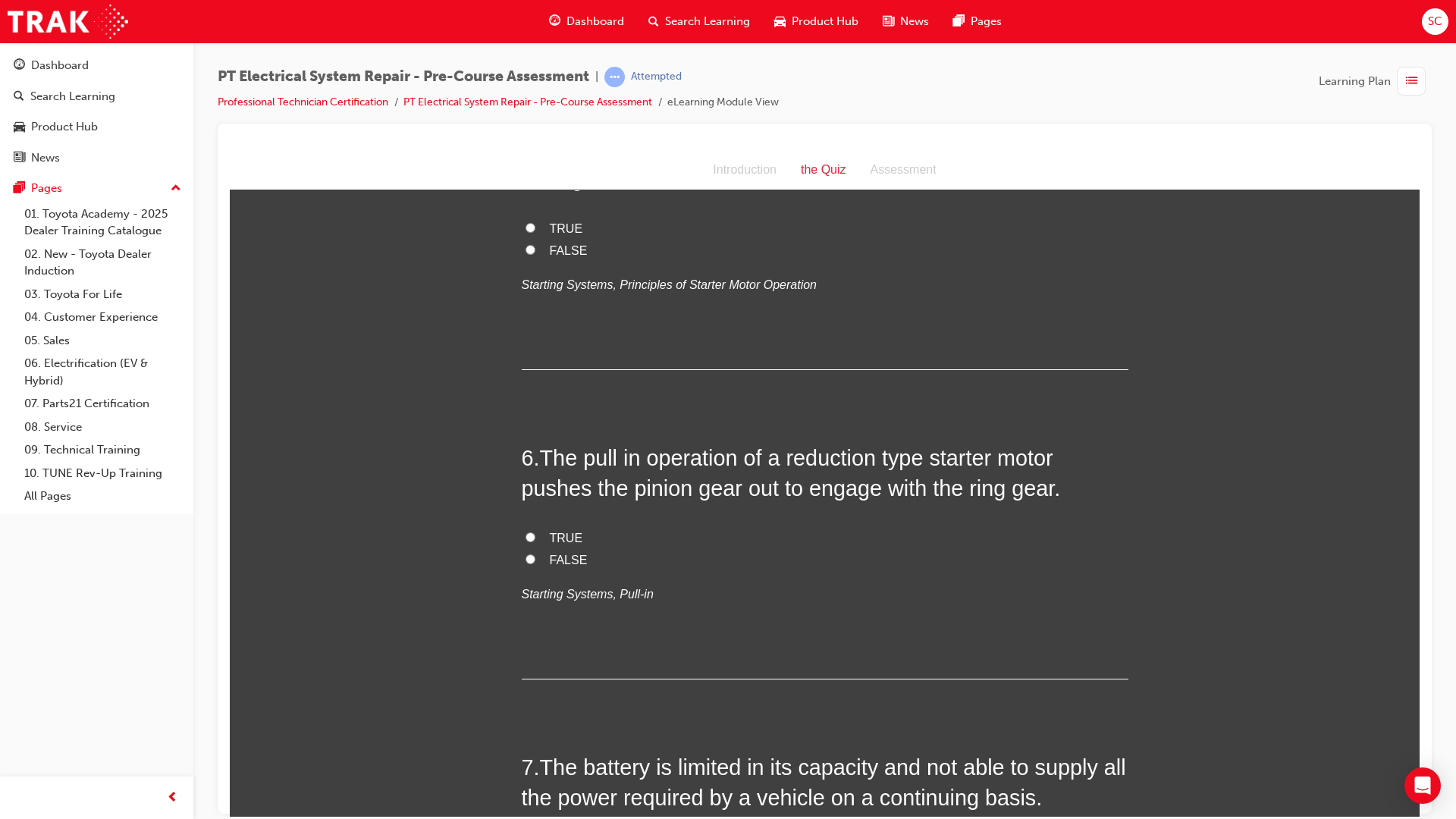
click at [526, 540] on input "TRUE" at bounding box center [530, 536] width 10 height 10
radio input "true"
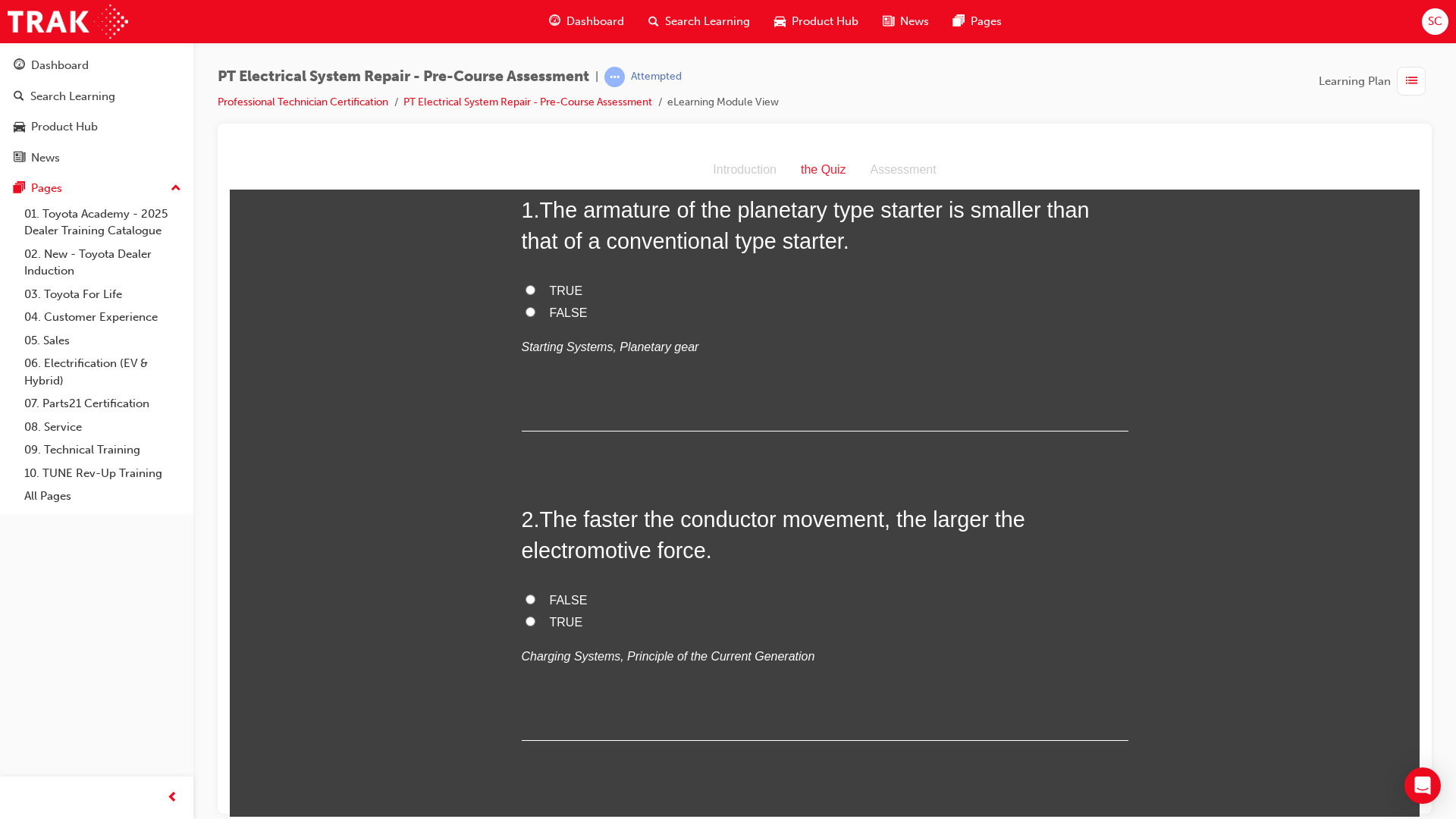
scroll to position [0, 0]
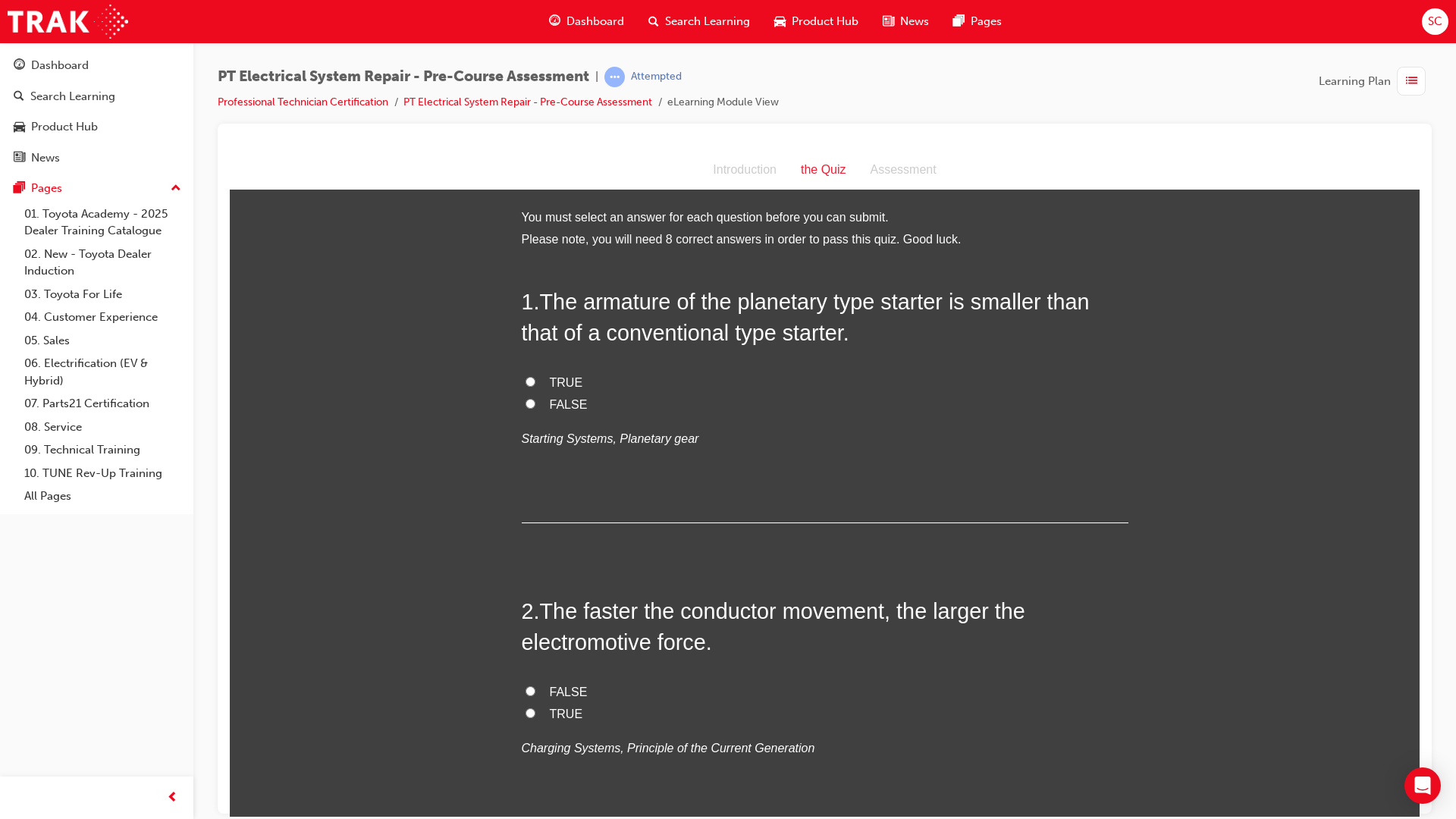
click at [527, 383] on input "TRUE" at bounding box center [530, 381] width 10 height 10
radio input "true"
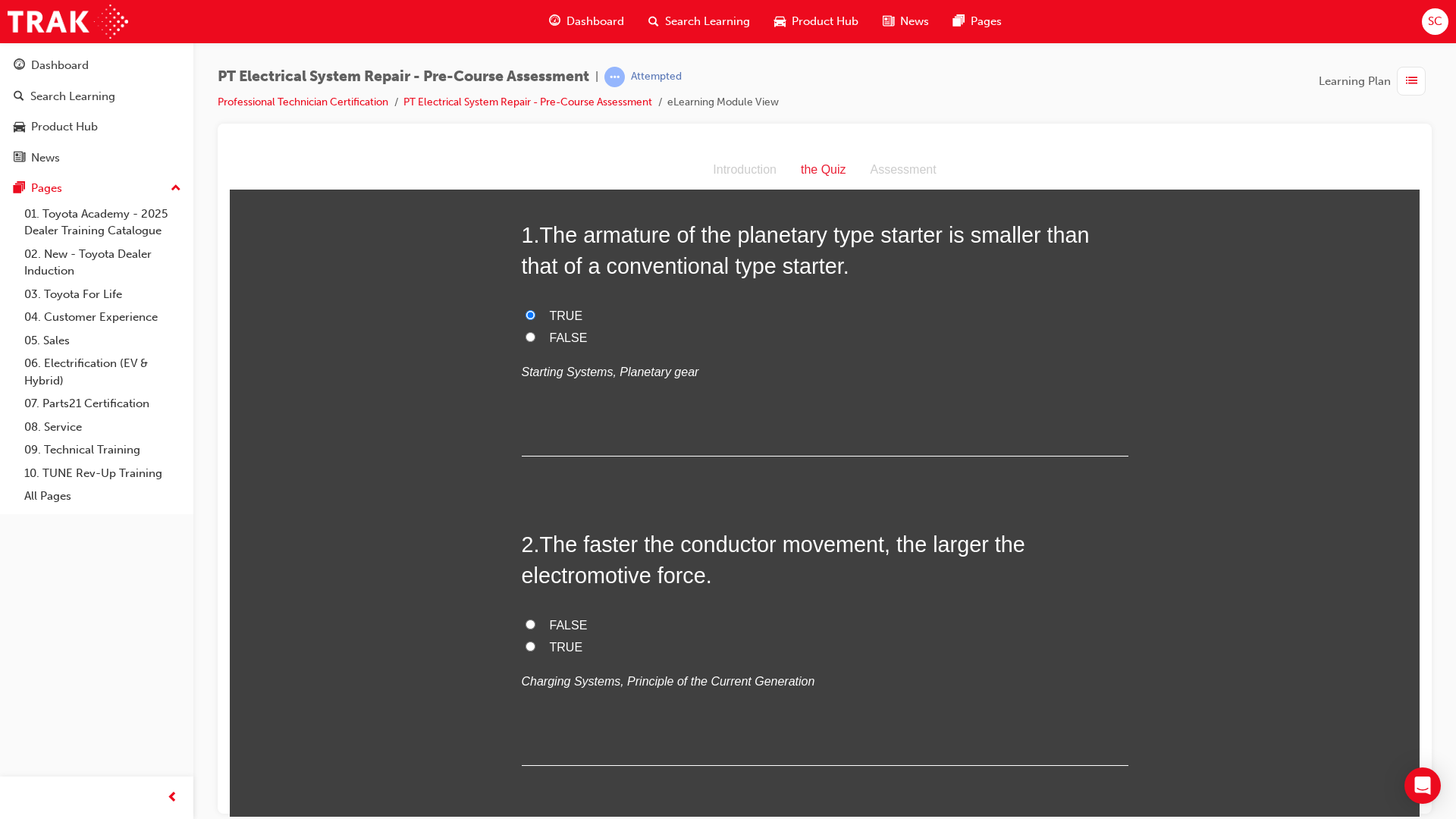
scroll to position [304, 0]
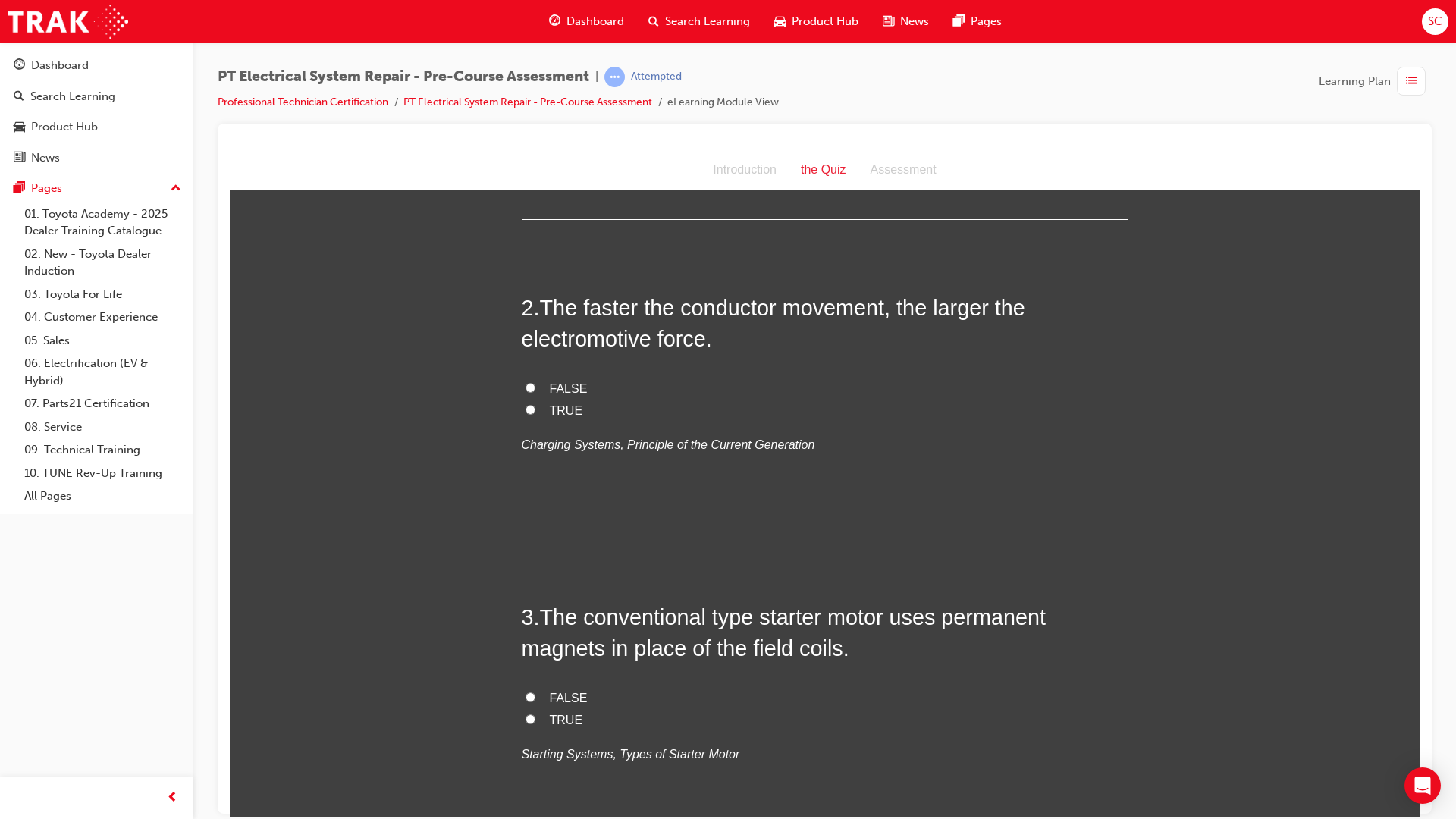
click at [527, 414] on label "TRUE" at bounding box center [825, 411] width 606 height 22
click at [527, 414] on input "TRUE" at bounding box center [530, 409] width 10 height 10
radio input "true"
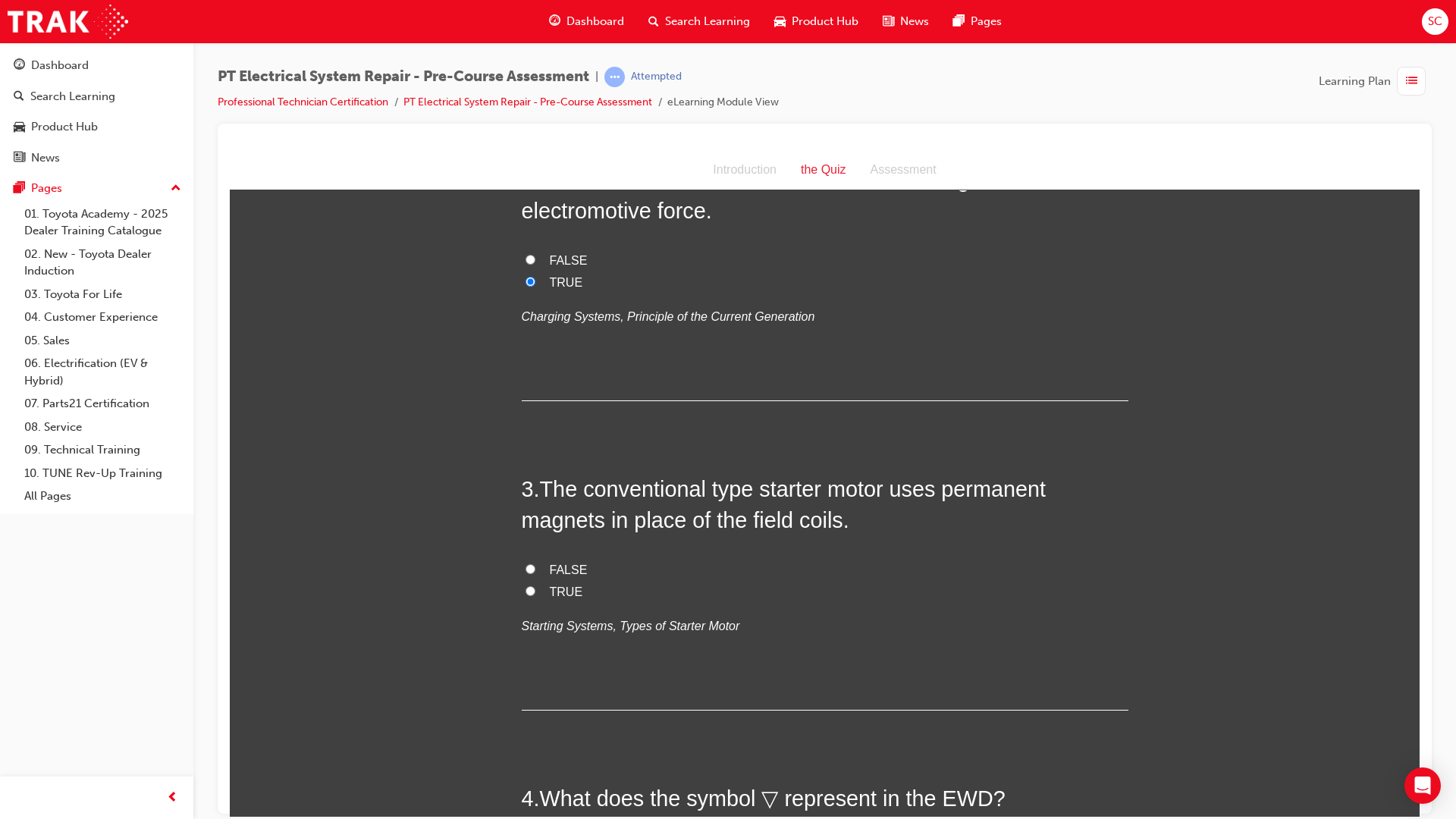
scroll to position [455, 0]
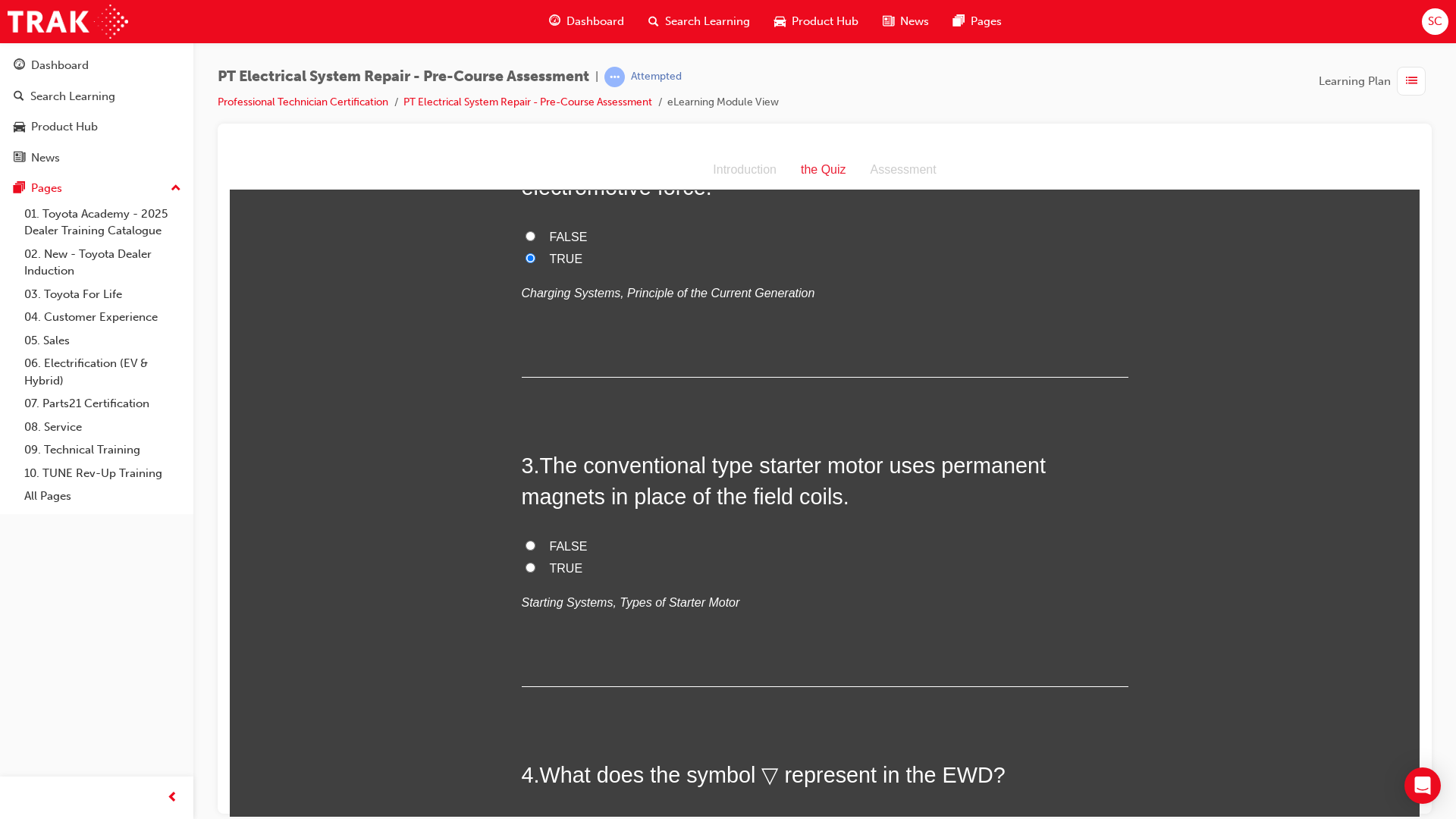
click at [526, 541] on input "FALSE" at bounding box center [530, 545] width 10 height 10
radio input "true"
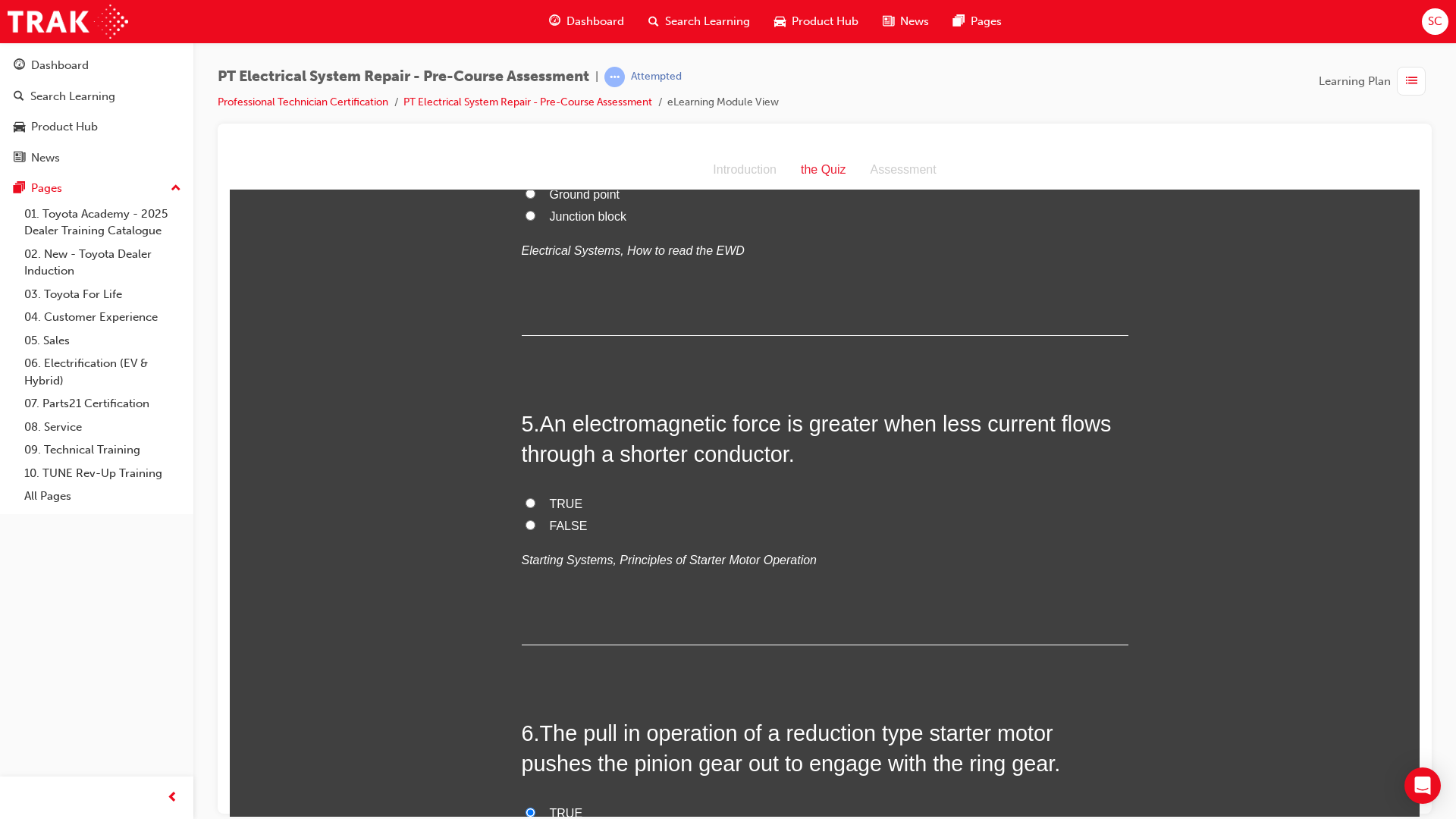
scroll to position [1137, 0]
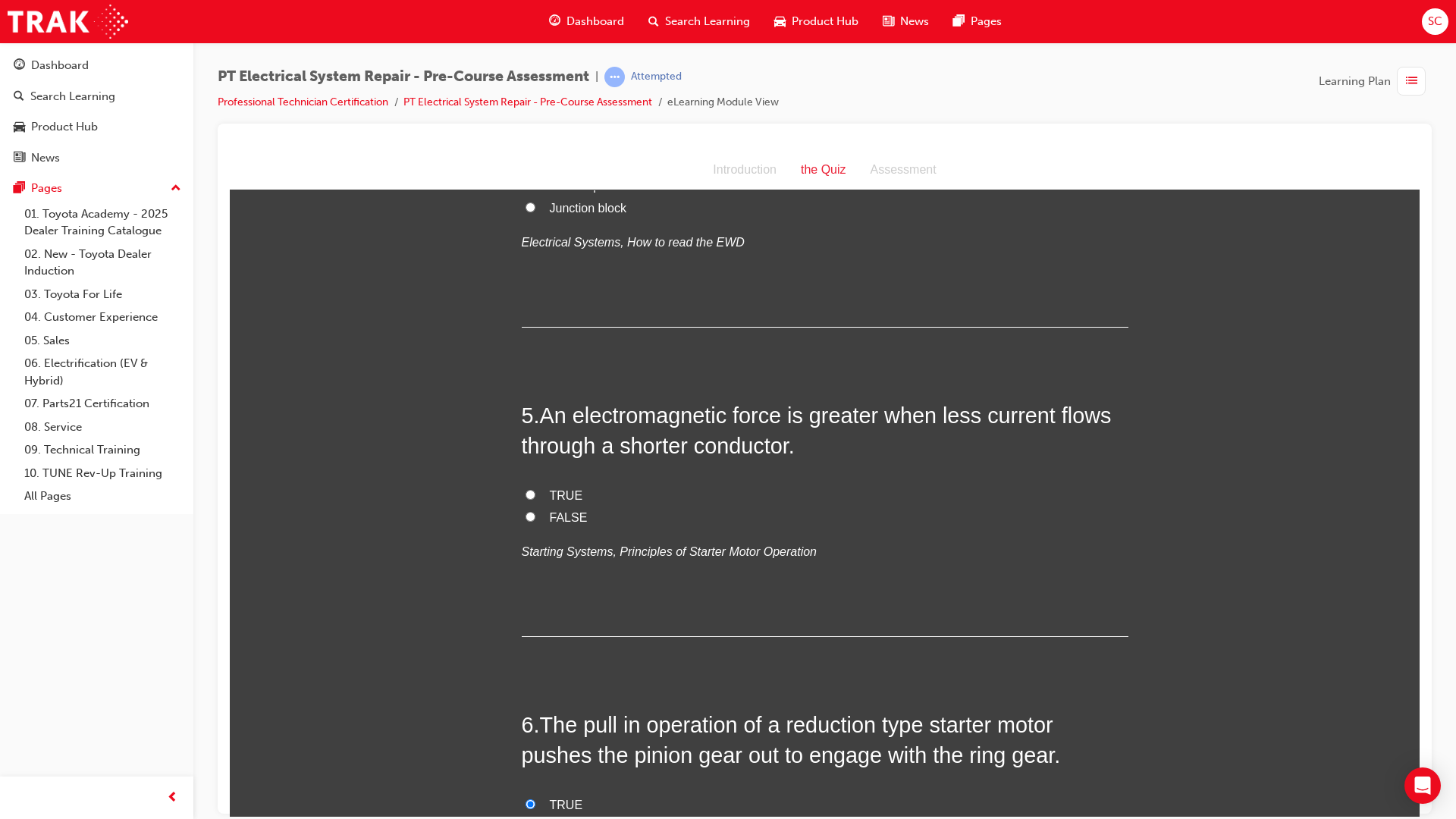
click at [526, 516] on input "FALSE" at bounding box center [530, 515] width 10 height 10
radio input "true"
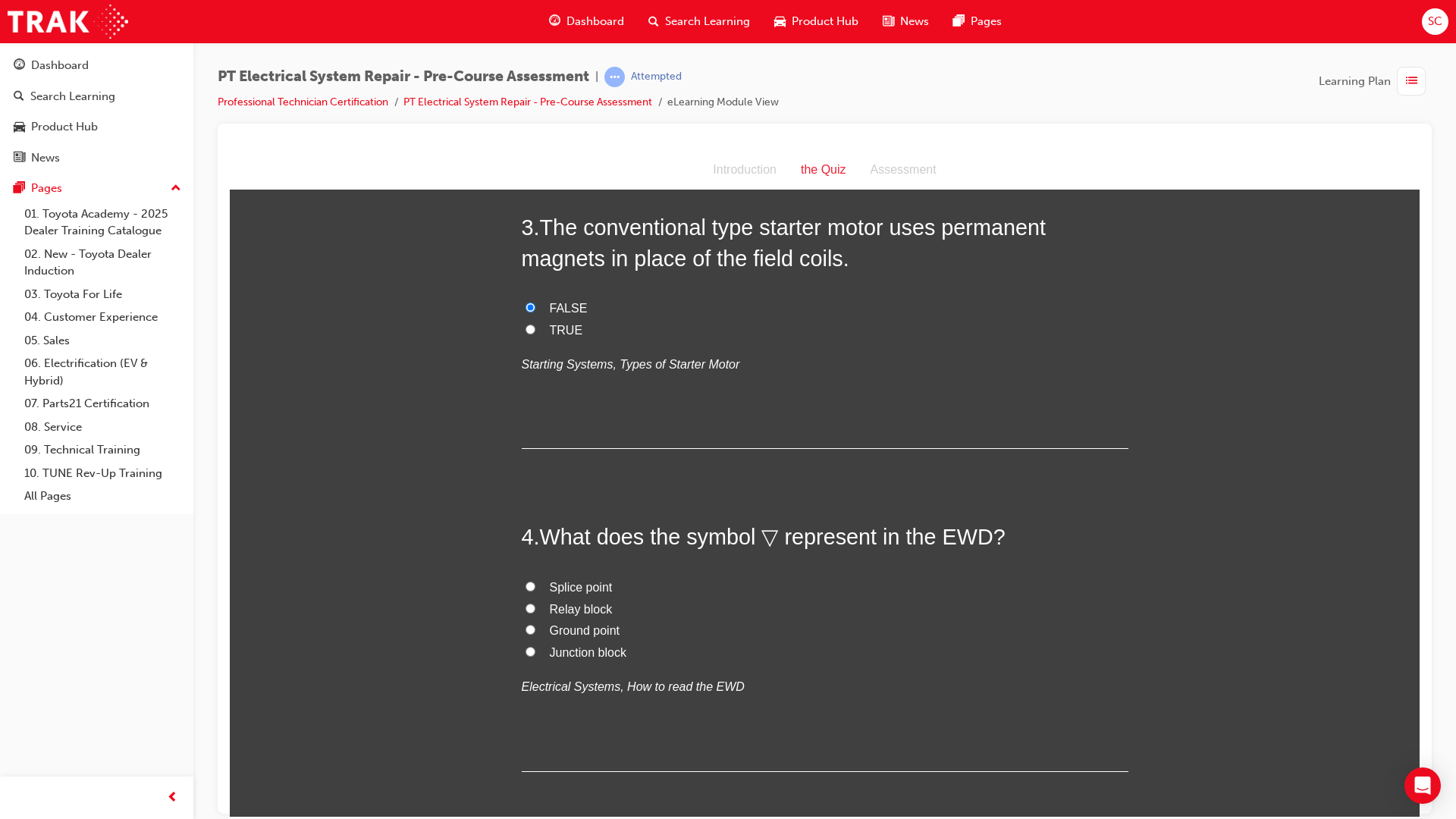
scroll to position [758, 0]
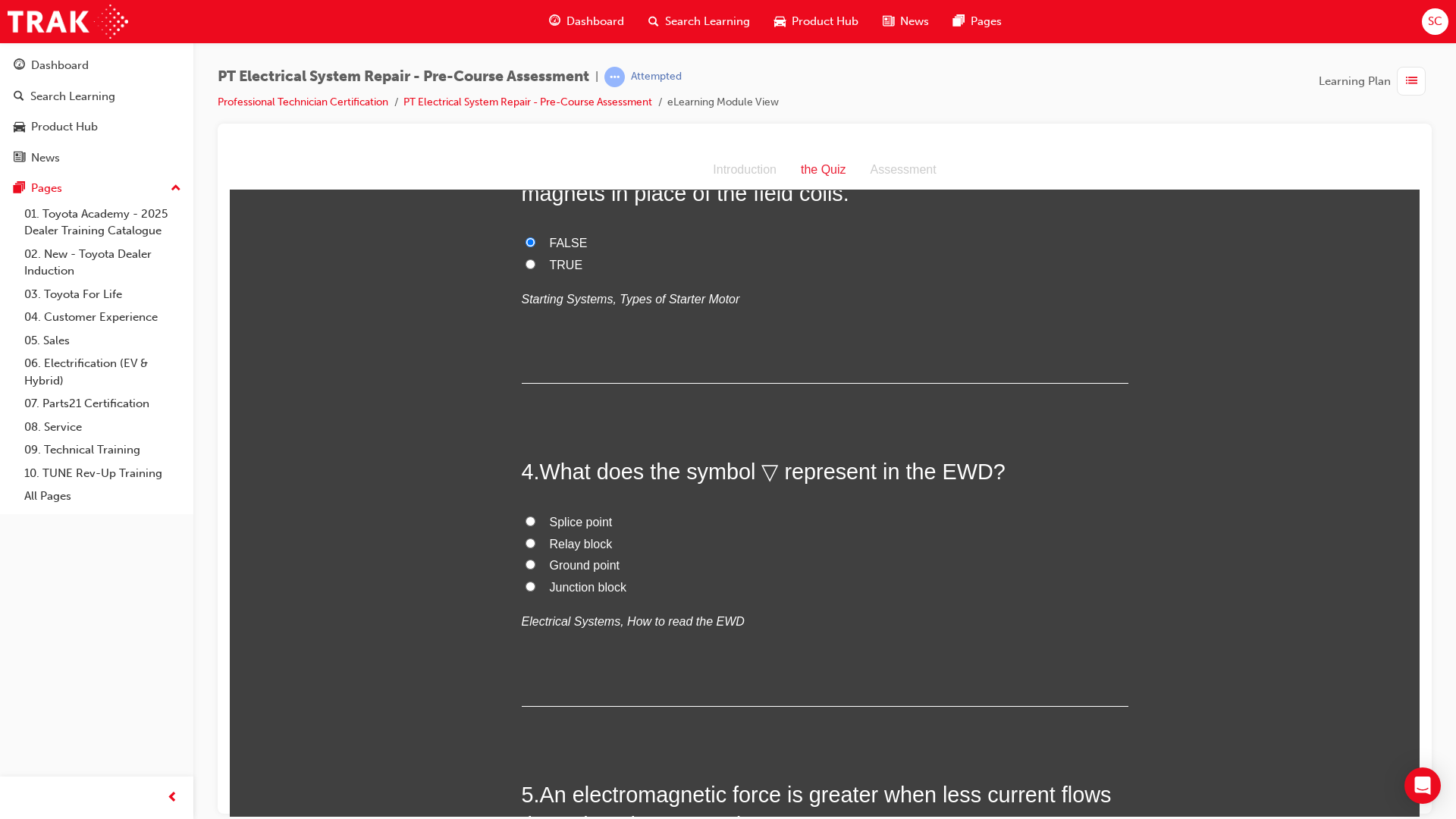
click at [526, 585] on input "Junction block" at bounding box center [530, 585] width 10 height 10
radio input "true"
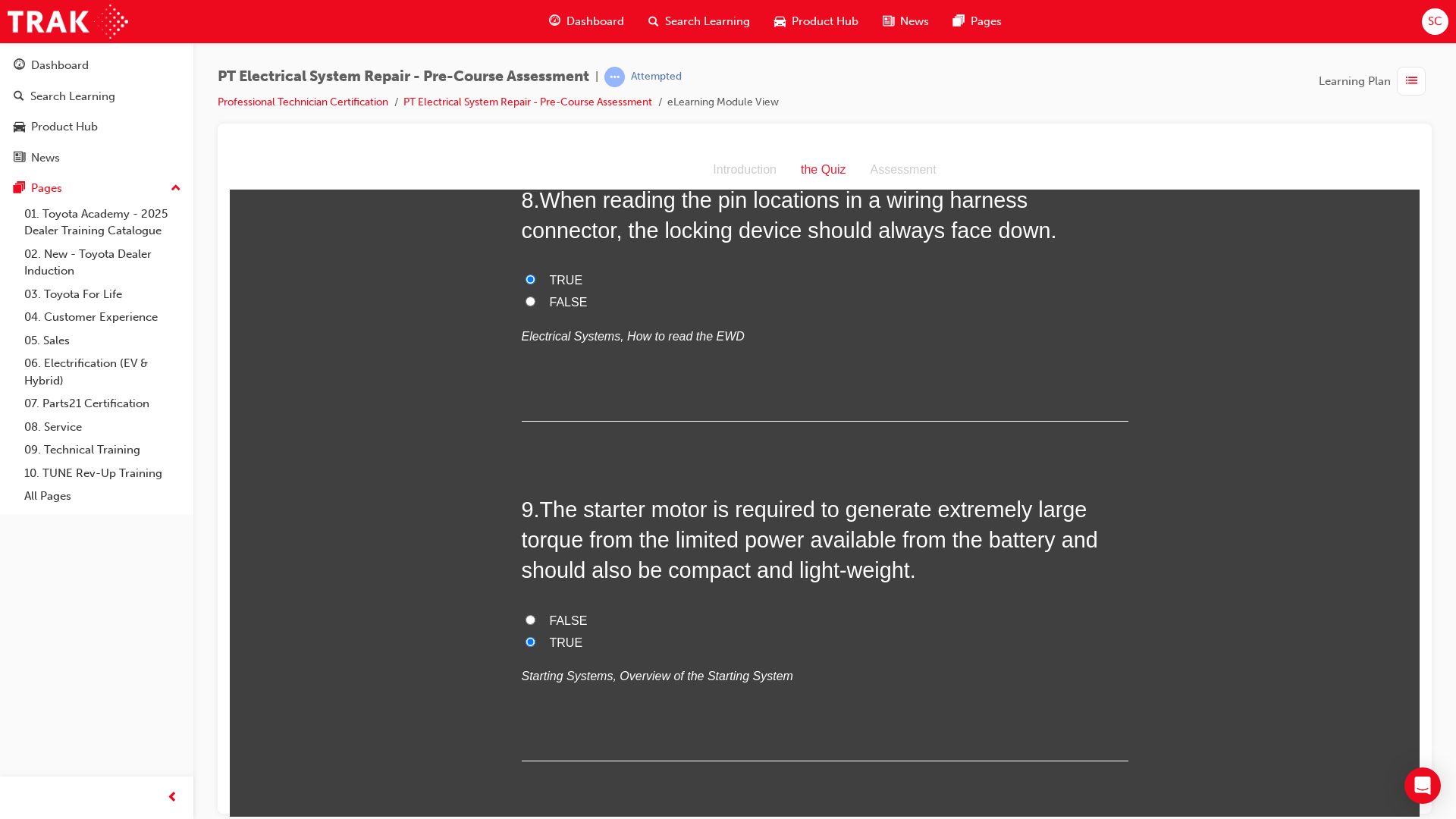
scroll to position [2693, 0]
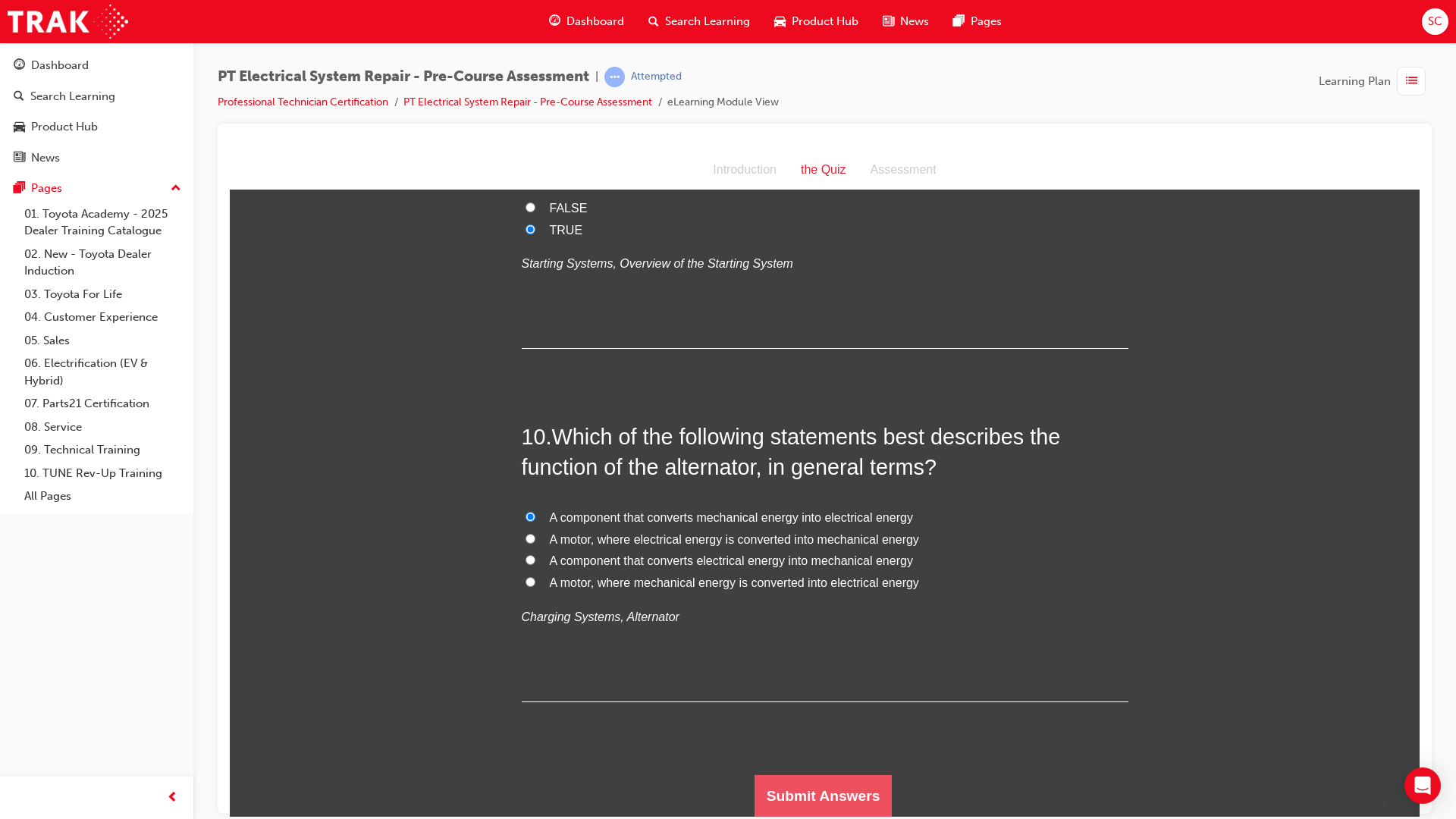
click at [802, 792] on button "Submit Answers" at bounding box center [823, 795] width 138 height 42
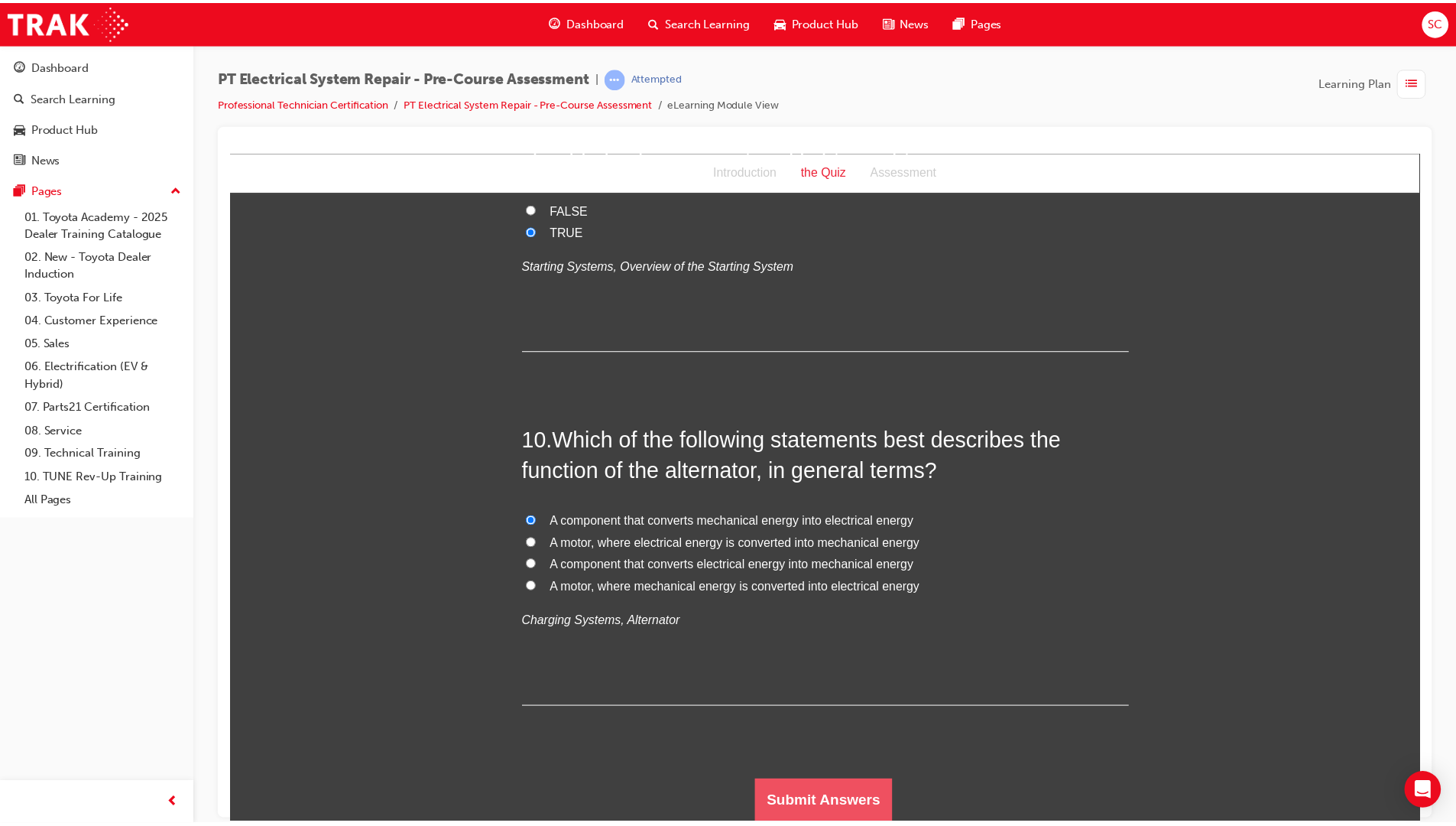
scroll to position [0, 0]
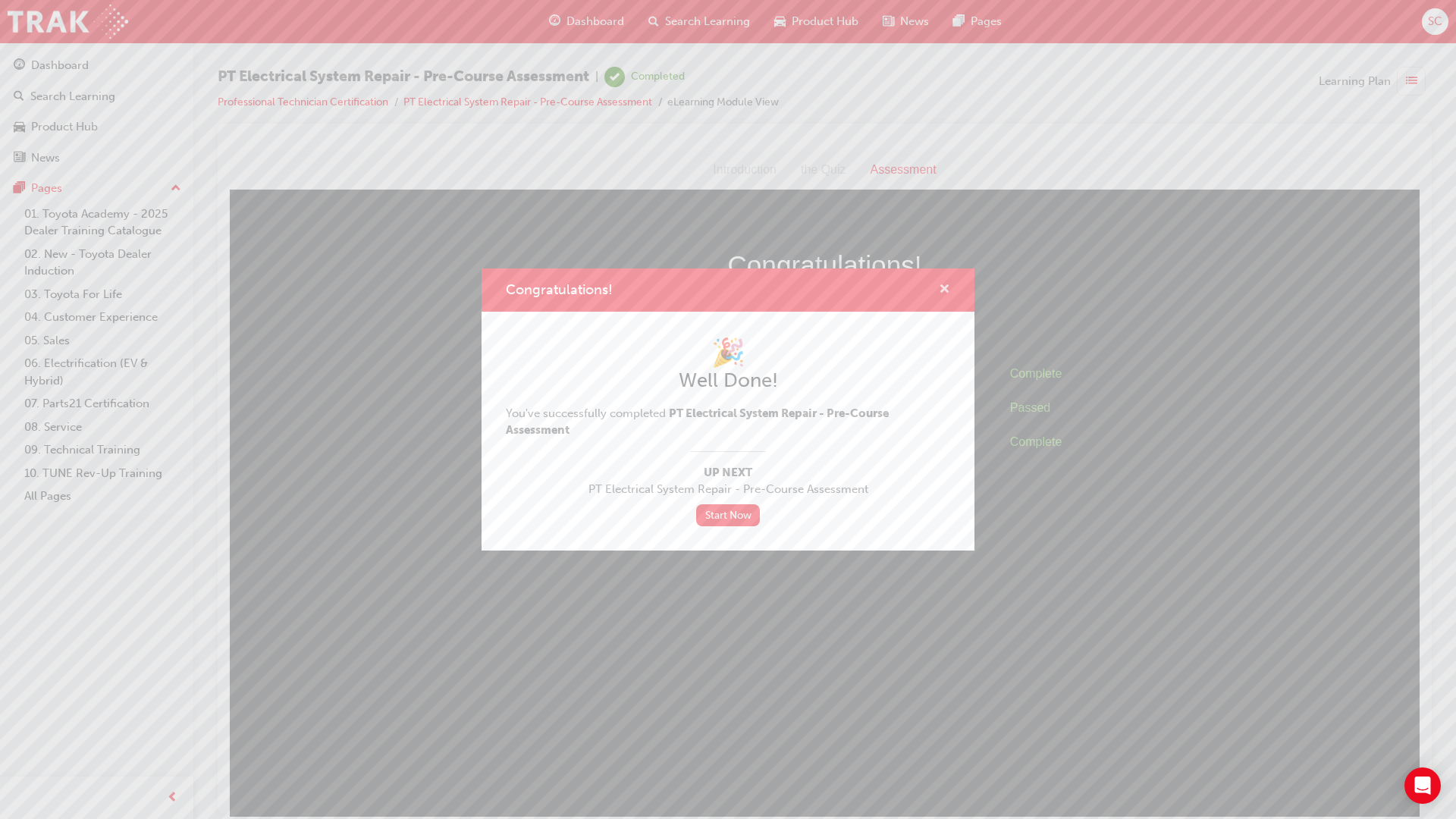
click at [945, 289] on span "cross-icon" at bounding box center [944, 290] width 11 height 14
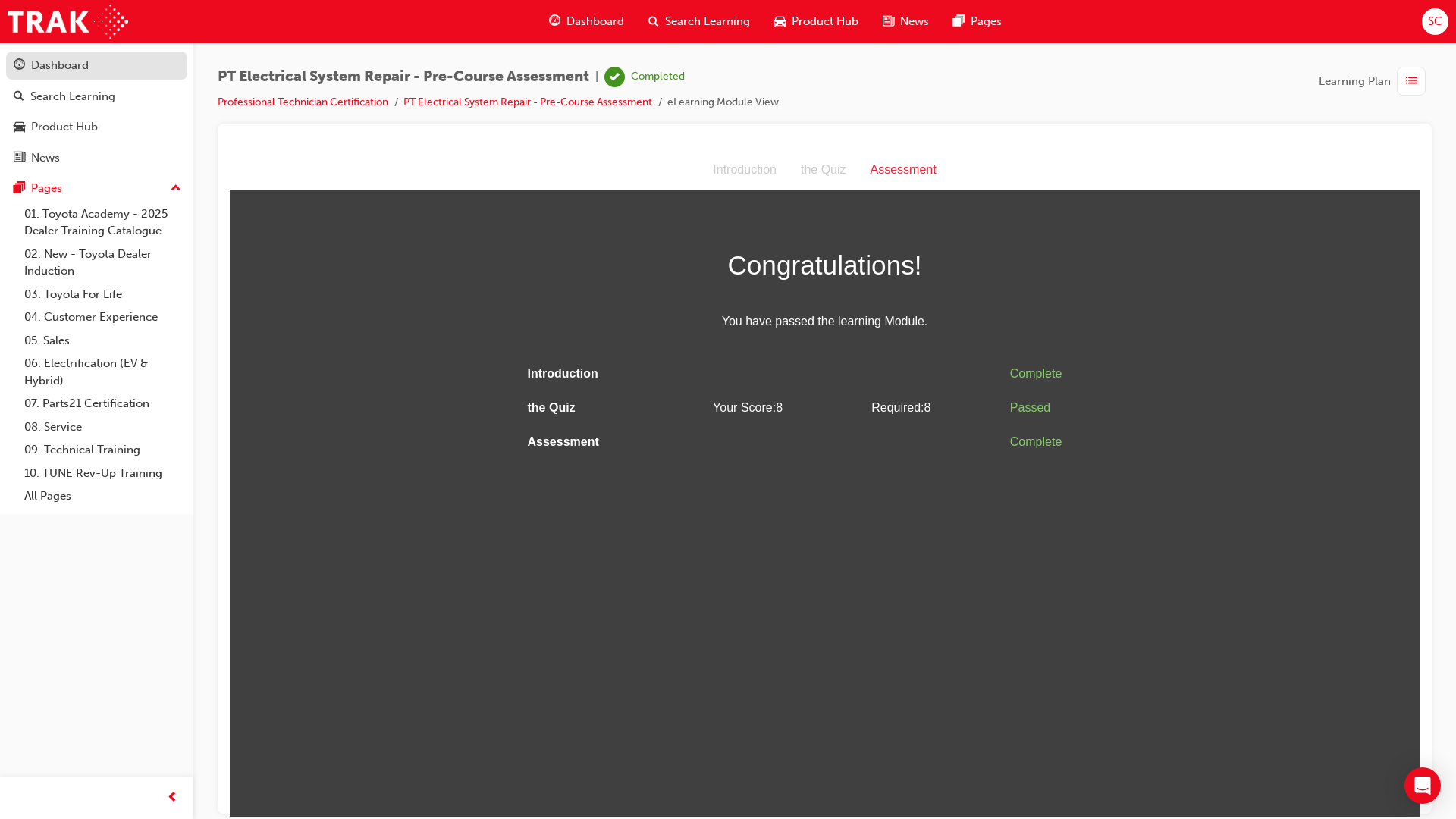
click at [67, 68] on div "Dashboard" at bounding box center [60, 65] width 58 height 17
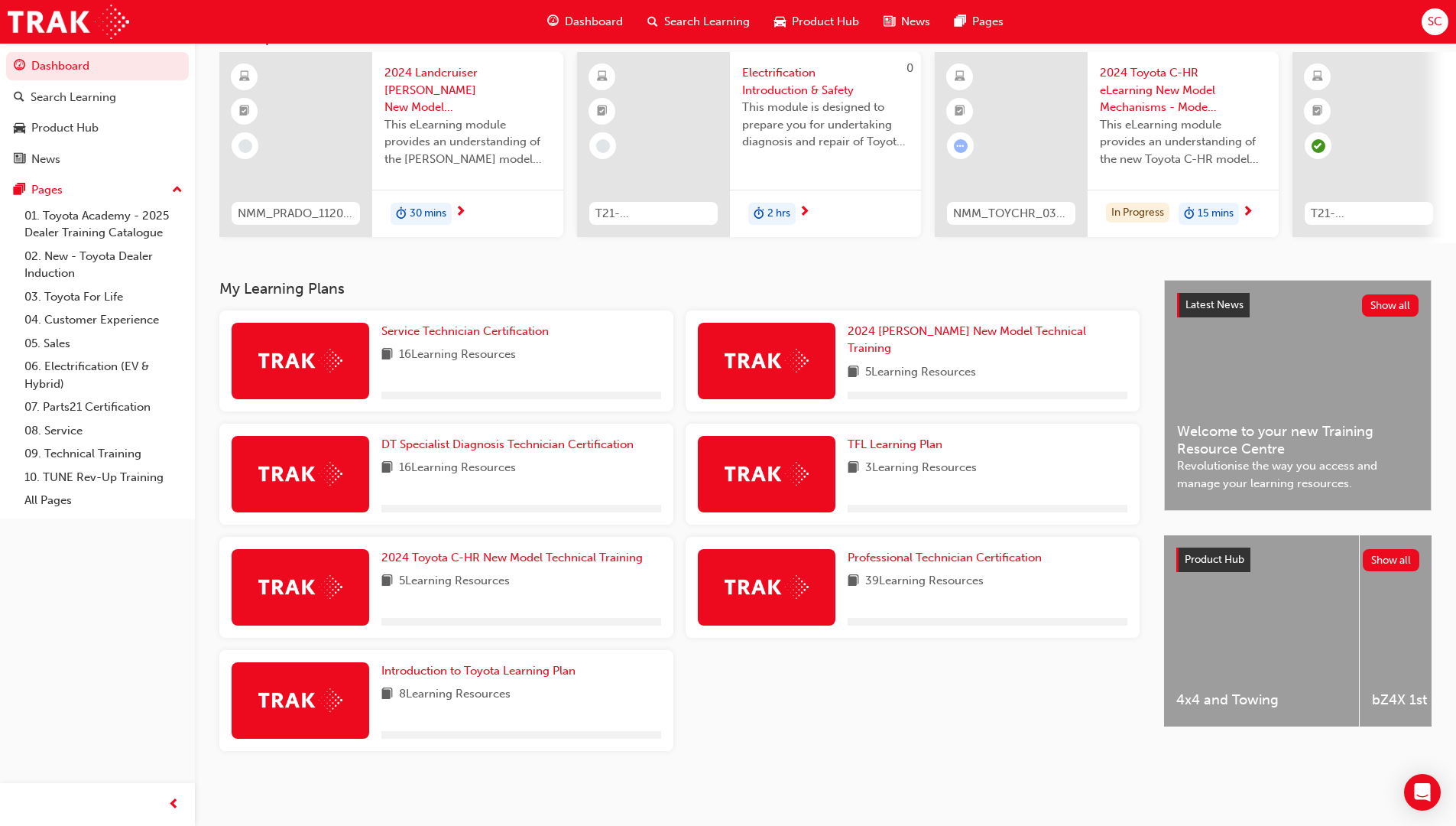
scroll to position [116, 0]
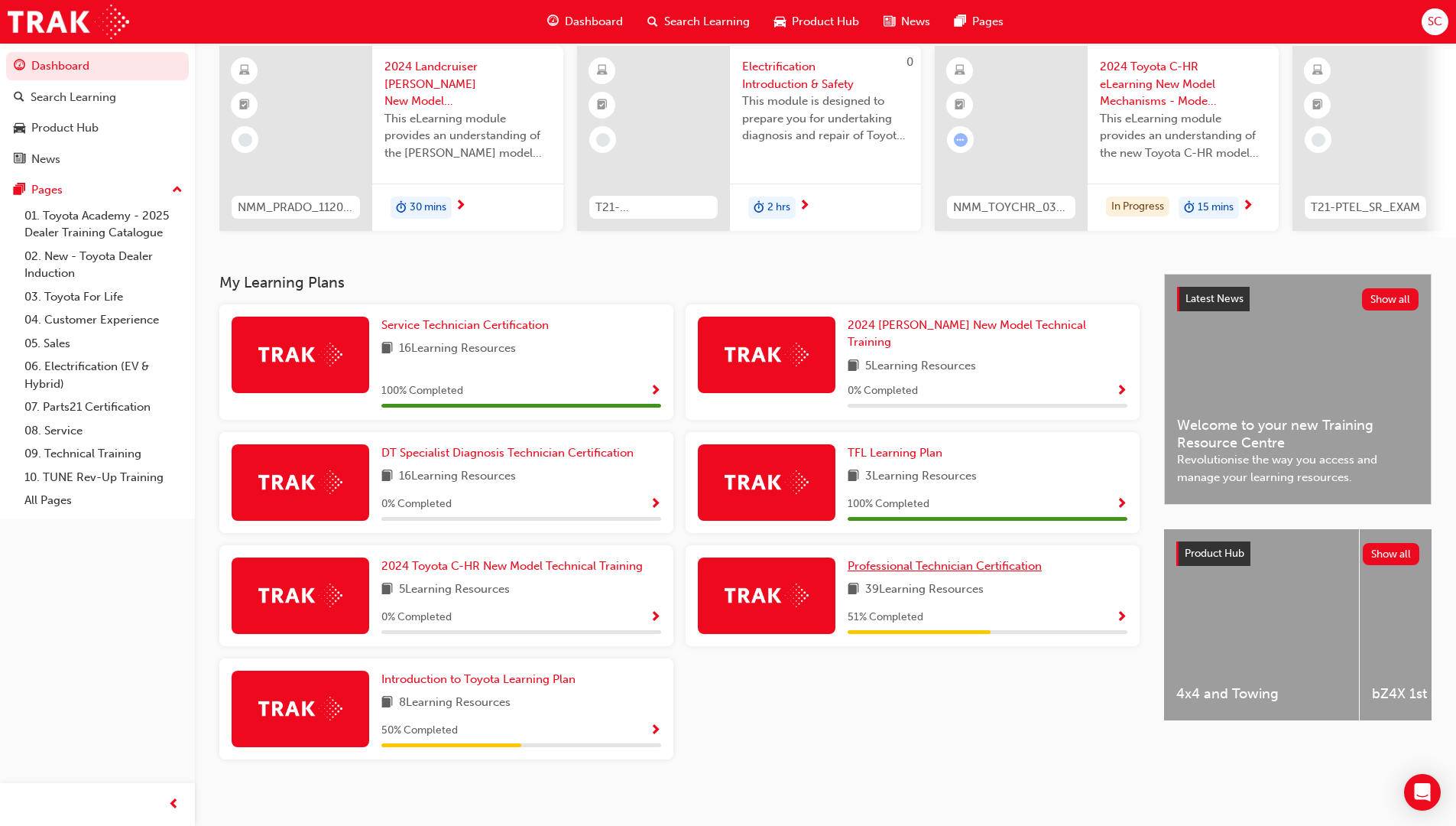
click at [962, 559] on span "Professional Technician Certification" at bounding box center [945, 565] width 194 height 14
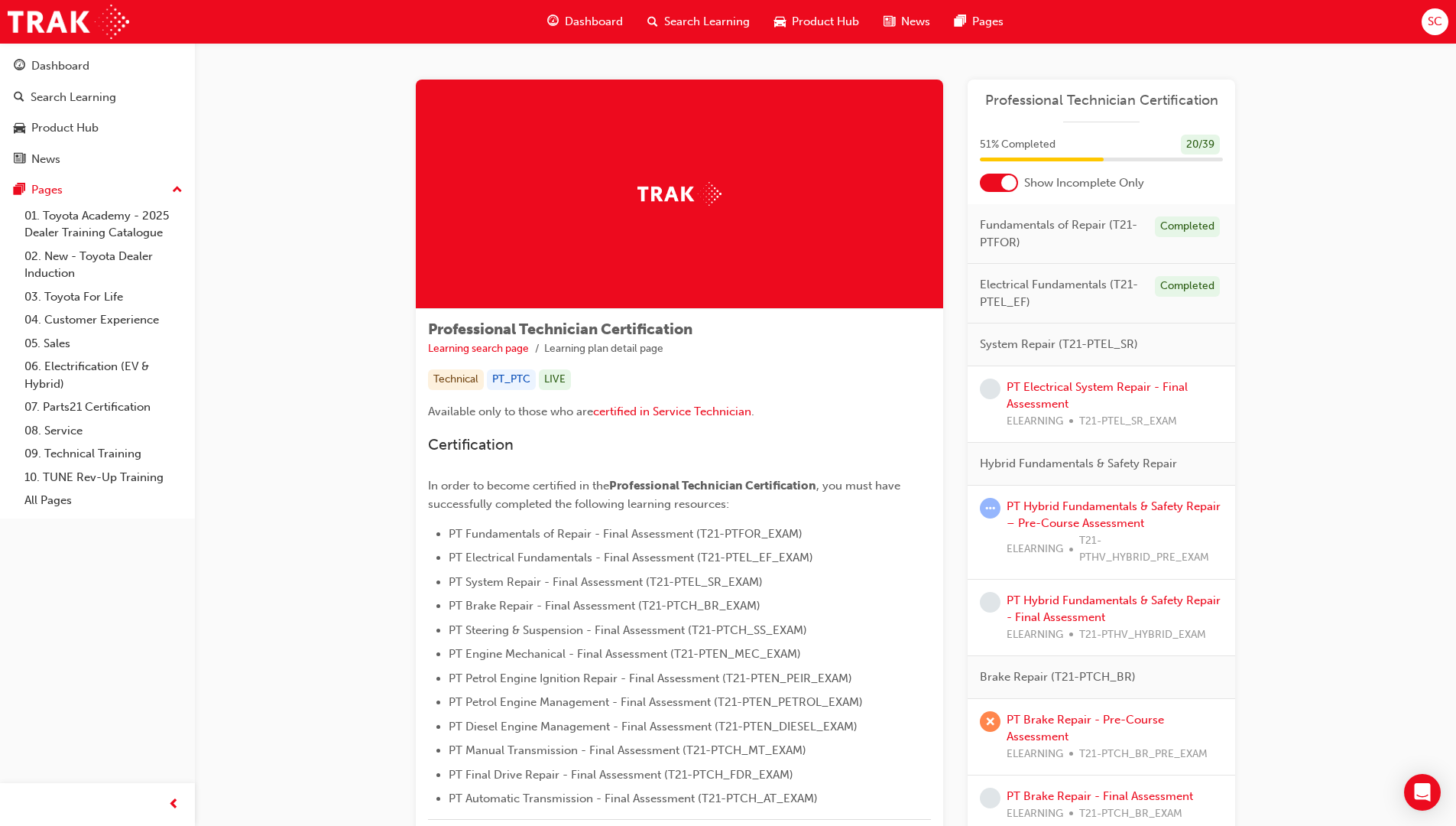
click at [1003, 189] on div at bounding box center [998, 183] width 38 height 18
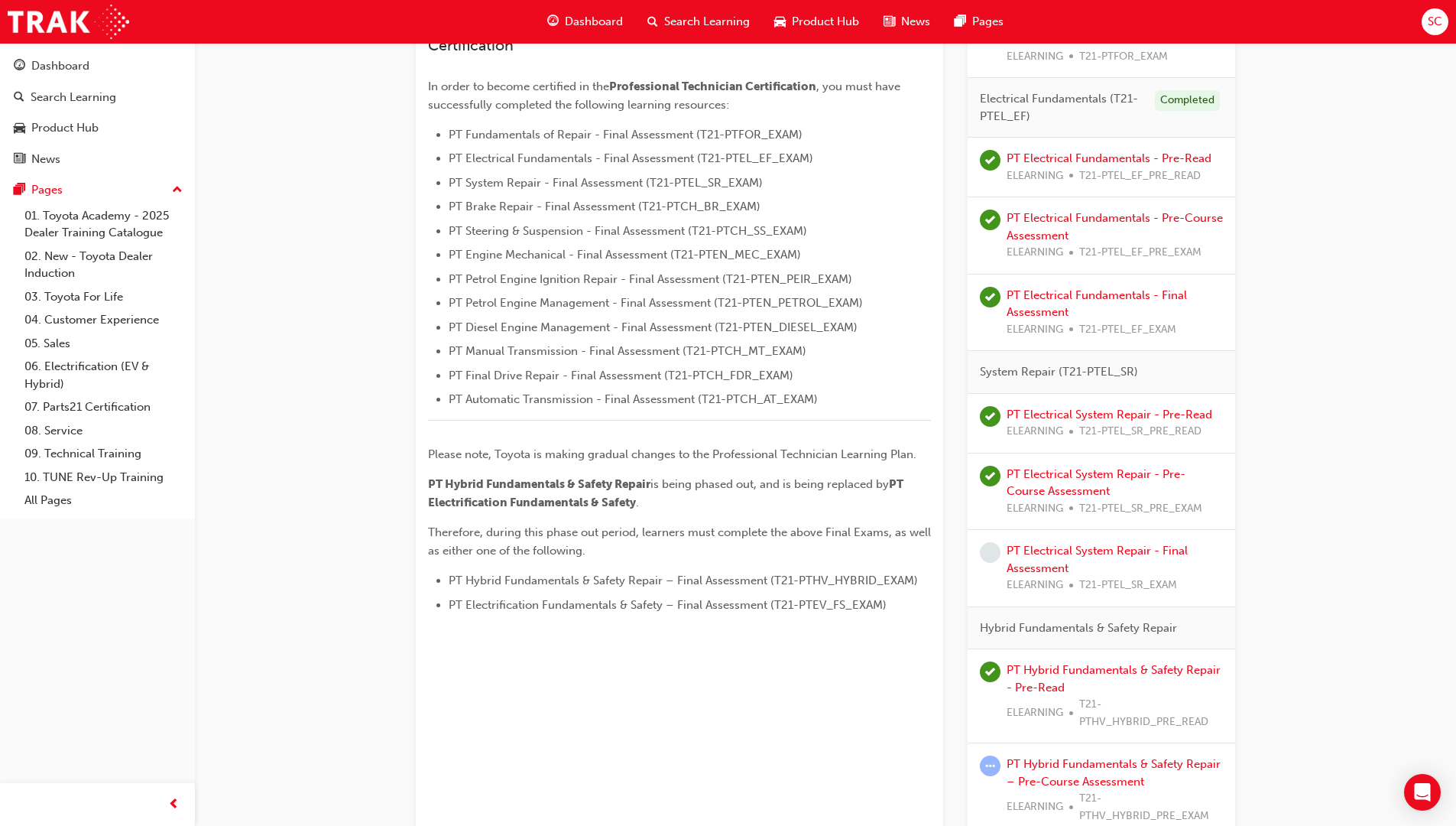
scroll to position [382, 0]
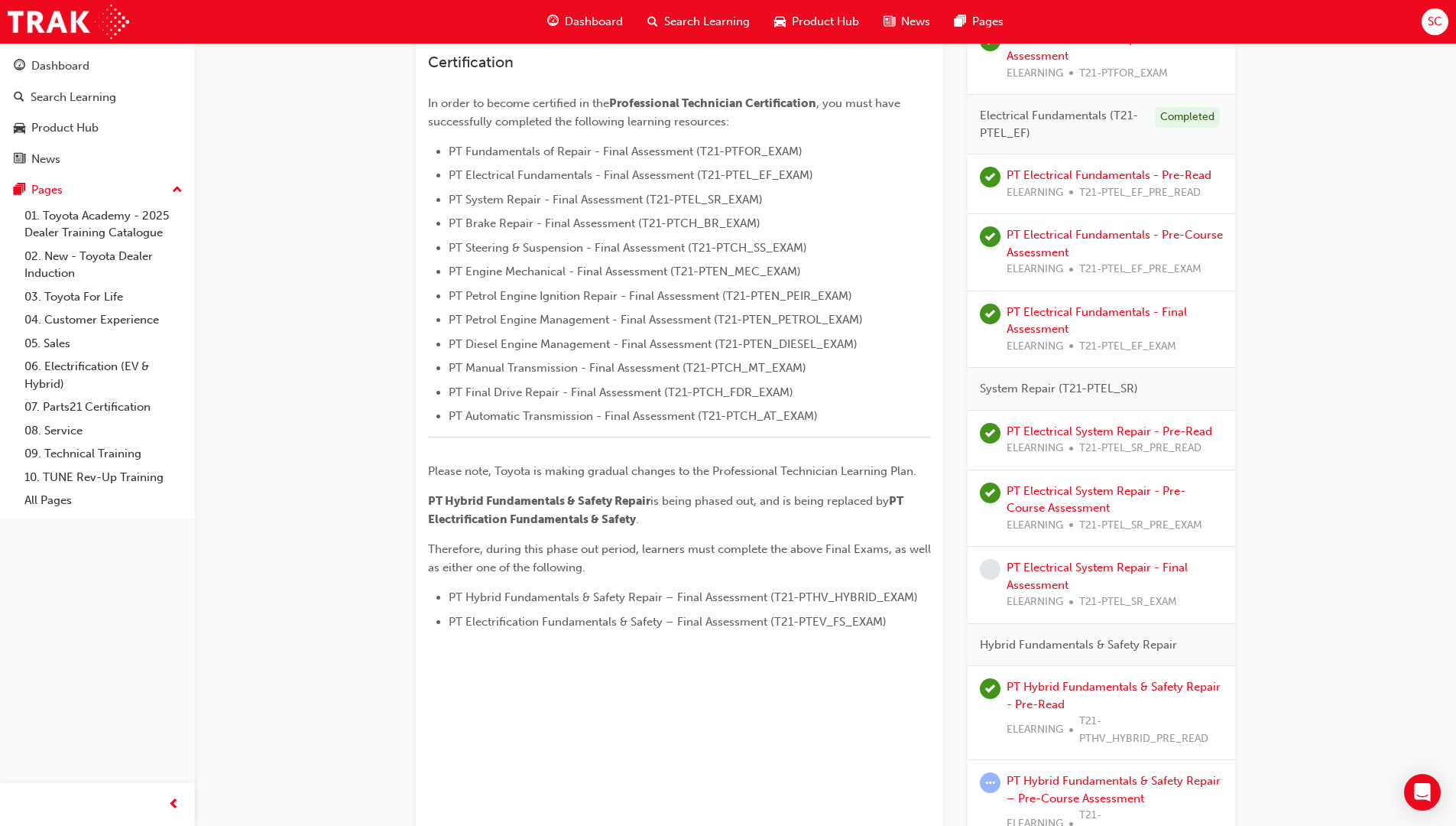
click at [1022, 487] on link "PT Electrical System Repair - Pre-Course Assessment" at bounding box center [1095, 499] width 178 height 31
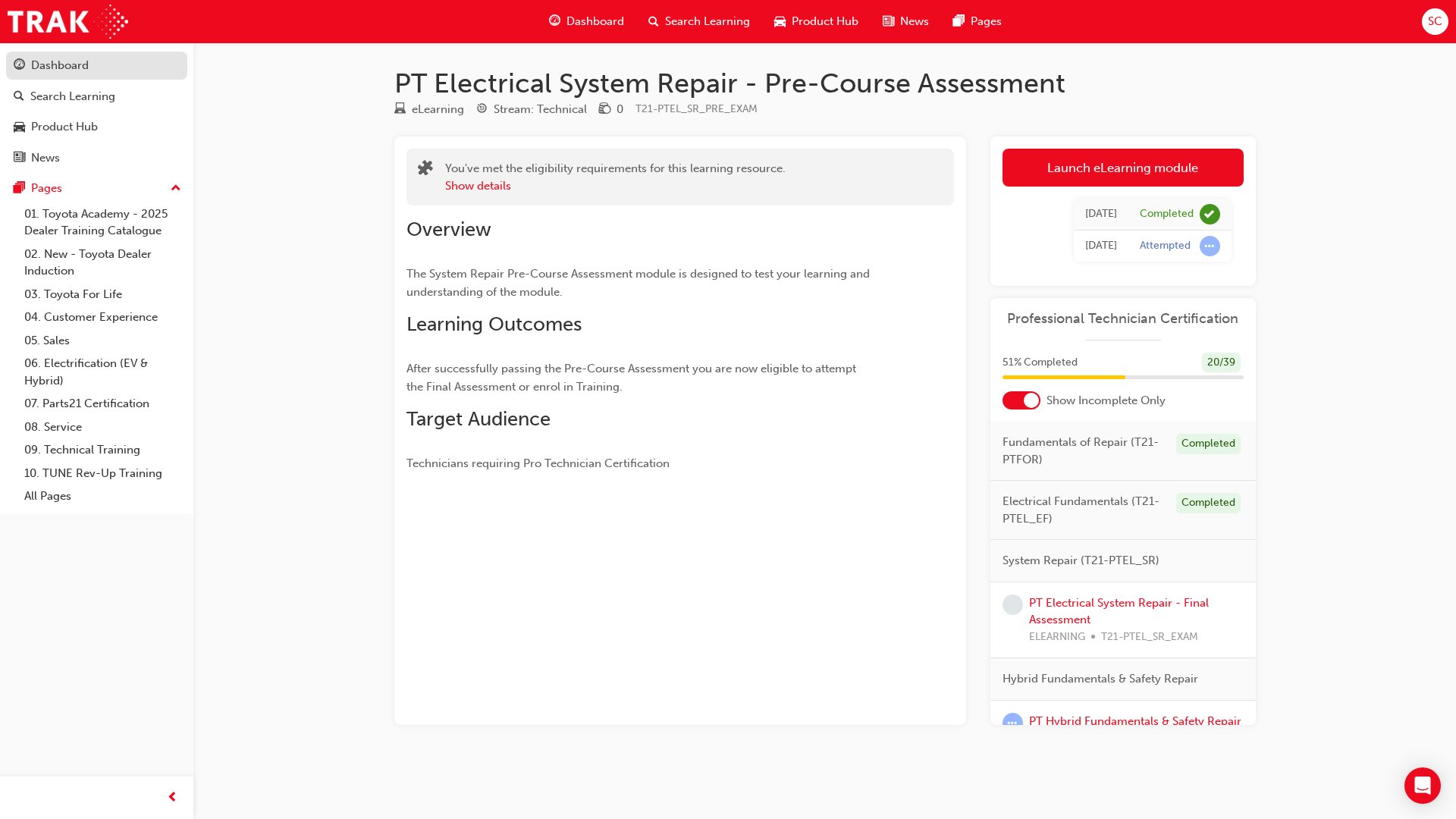
click at [54, 70] on div "Dashboard" at bounding box center [60, 65] width 58 height 17
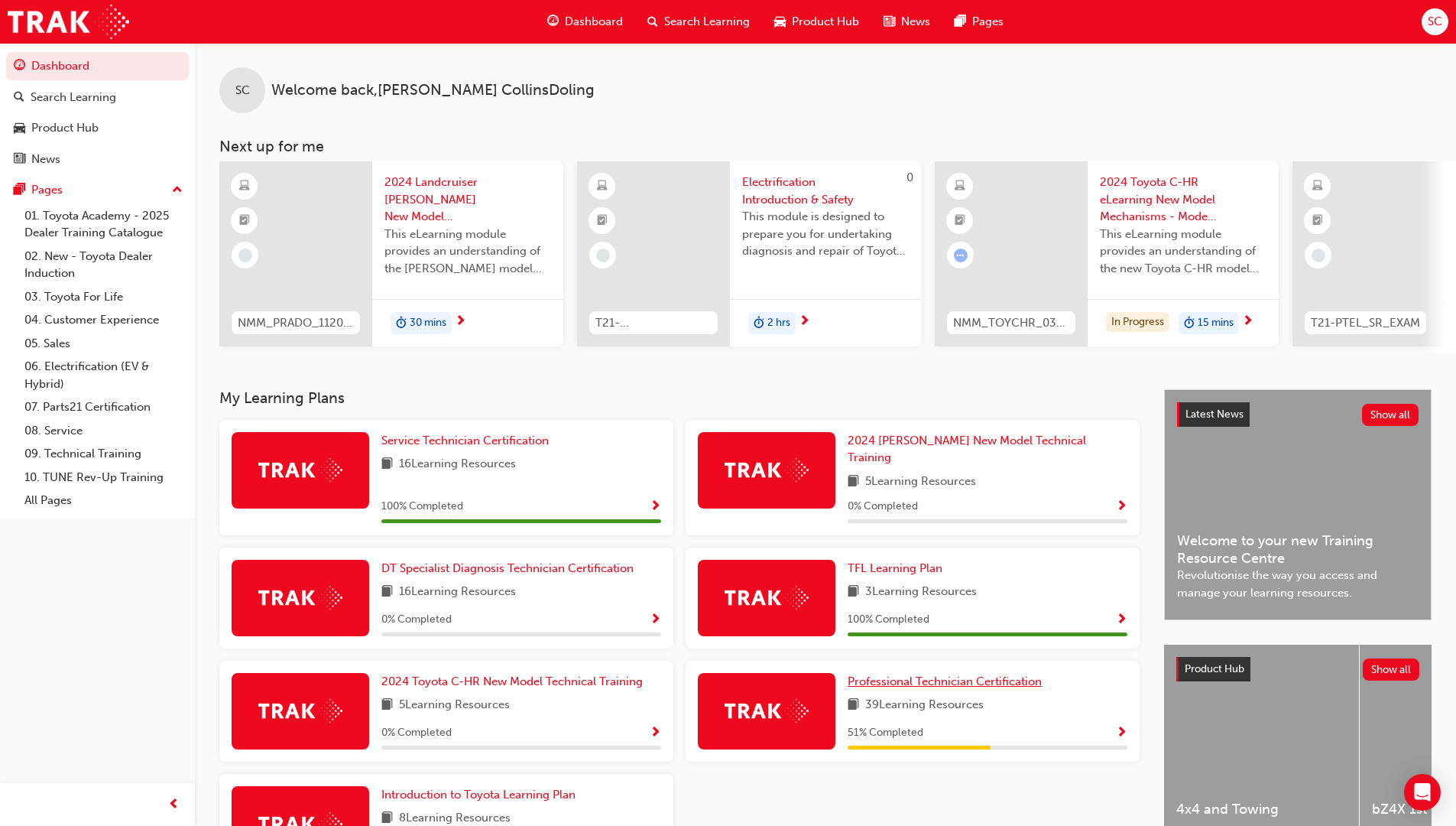
click at [924, 677] on span "Professional Technician Certification" at bounding box center [945, 681] width 194 height 14
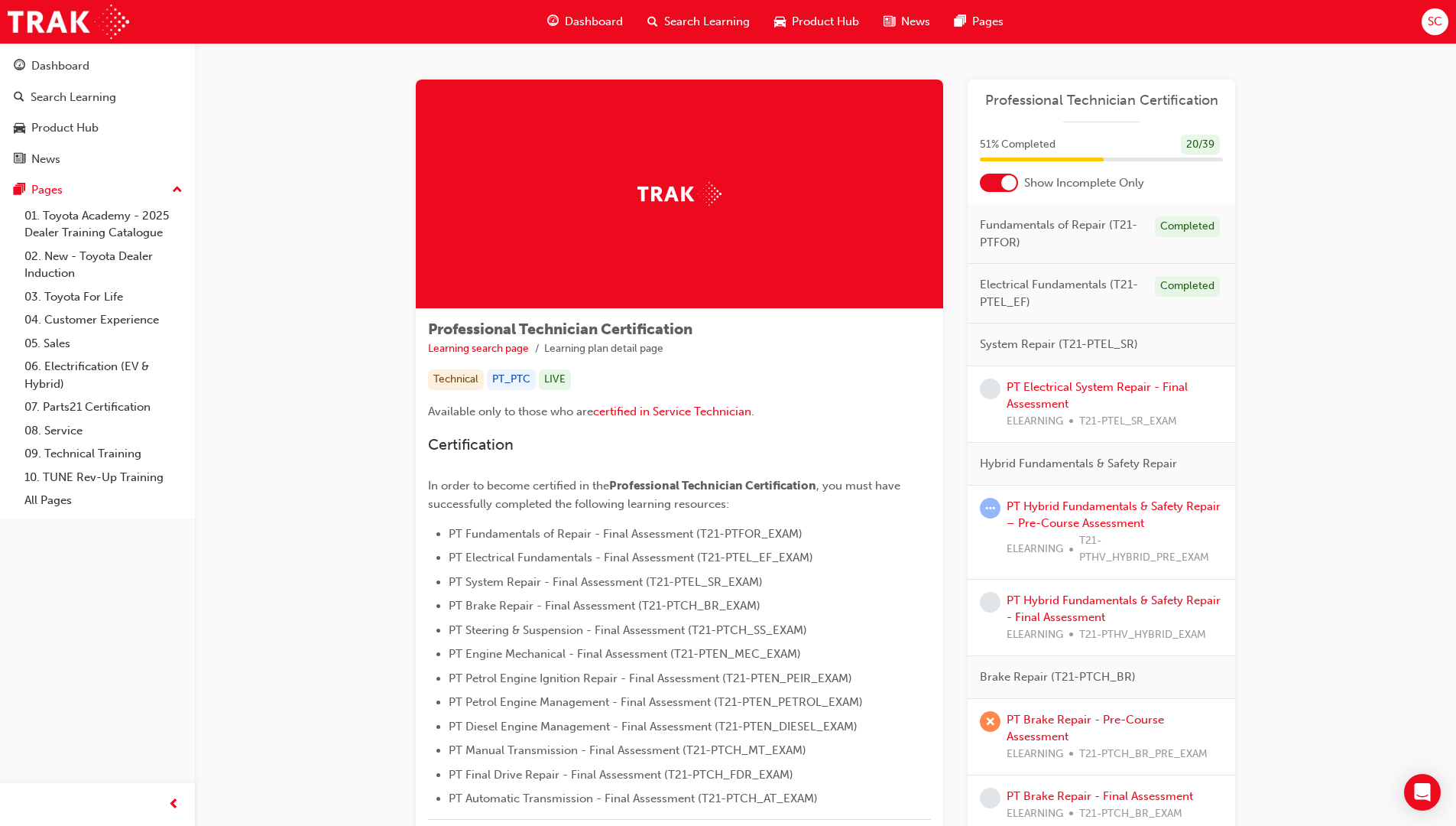
click at [1007, 181] on div at bounding box center [1009, 182] width 16 height 16
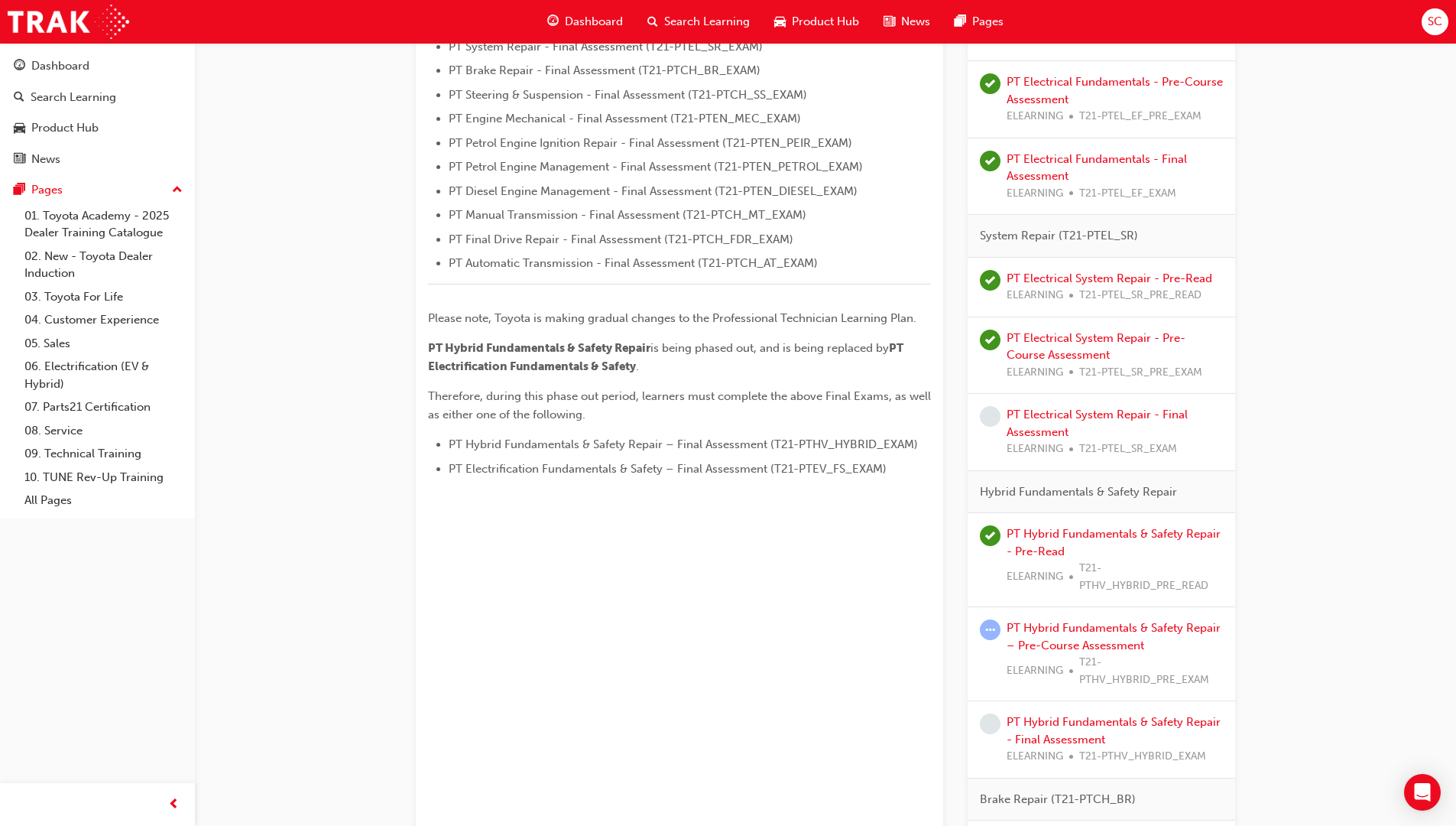
scroll to position [611, 0]
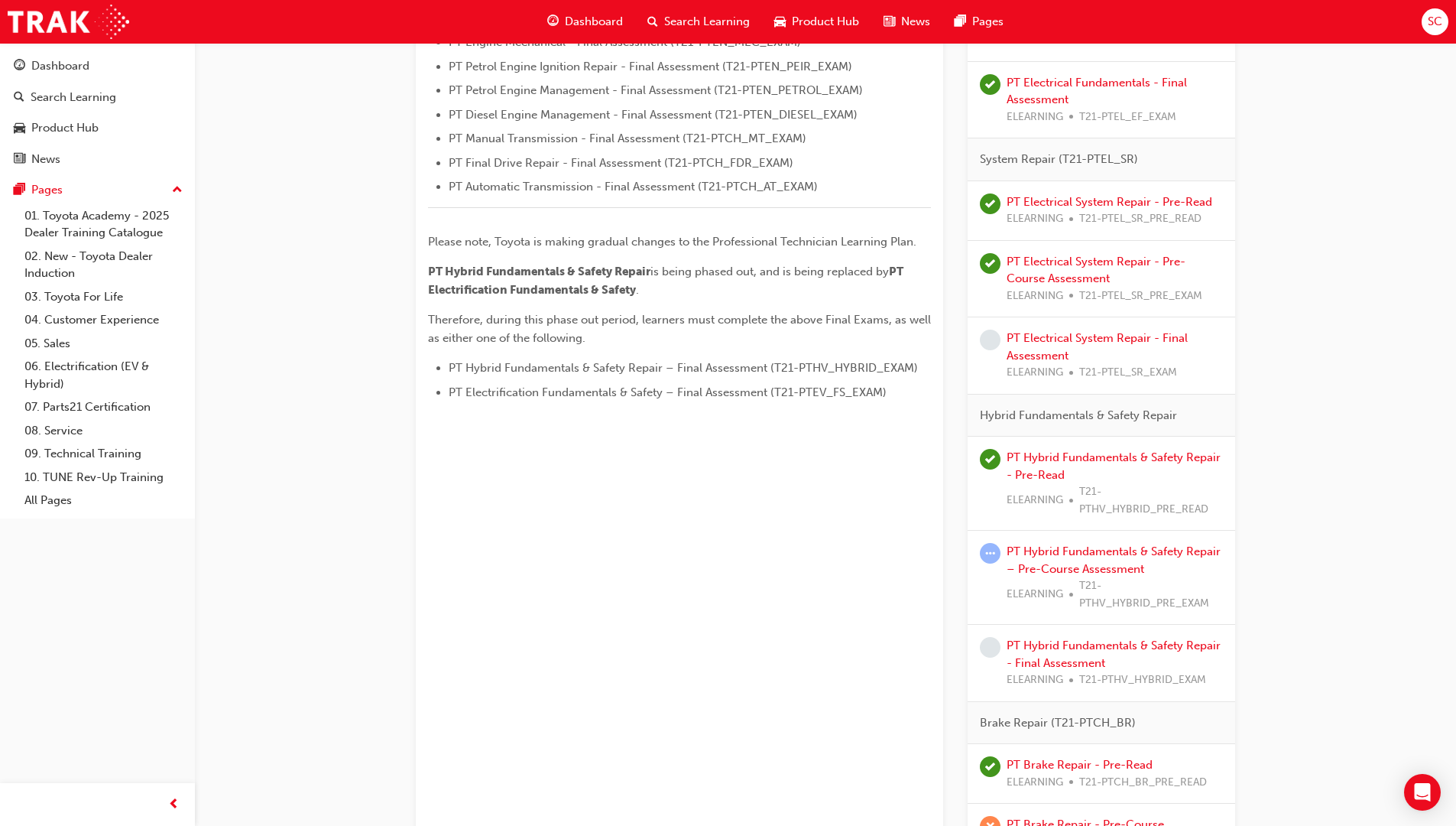
click at [1043, 346] on div "PT Electrical System Repair - Final Assessment ELEARNING T21-PTEL_SR_EXAM" at bounding box center [1115, 355] width 216 height 52
click at [1040, 354] on link "PT Electrical System Repair - Final Assessment" at bounding box center [1097, 347] width 181 height 31
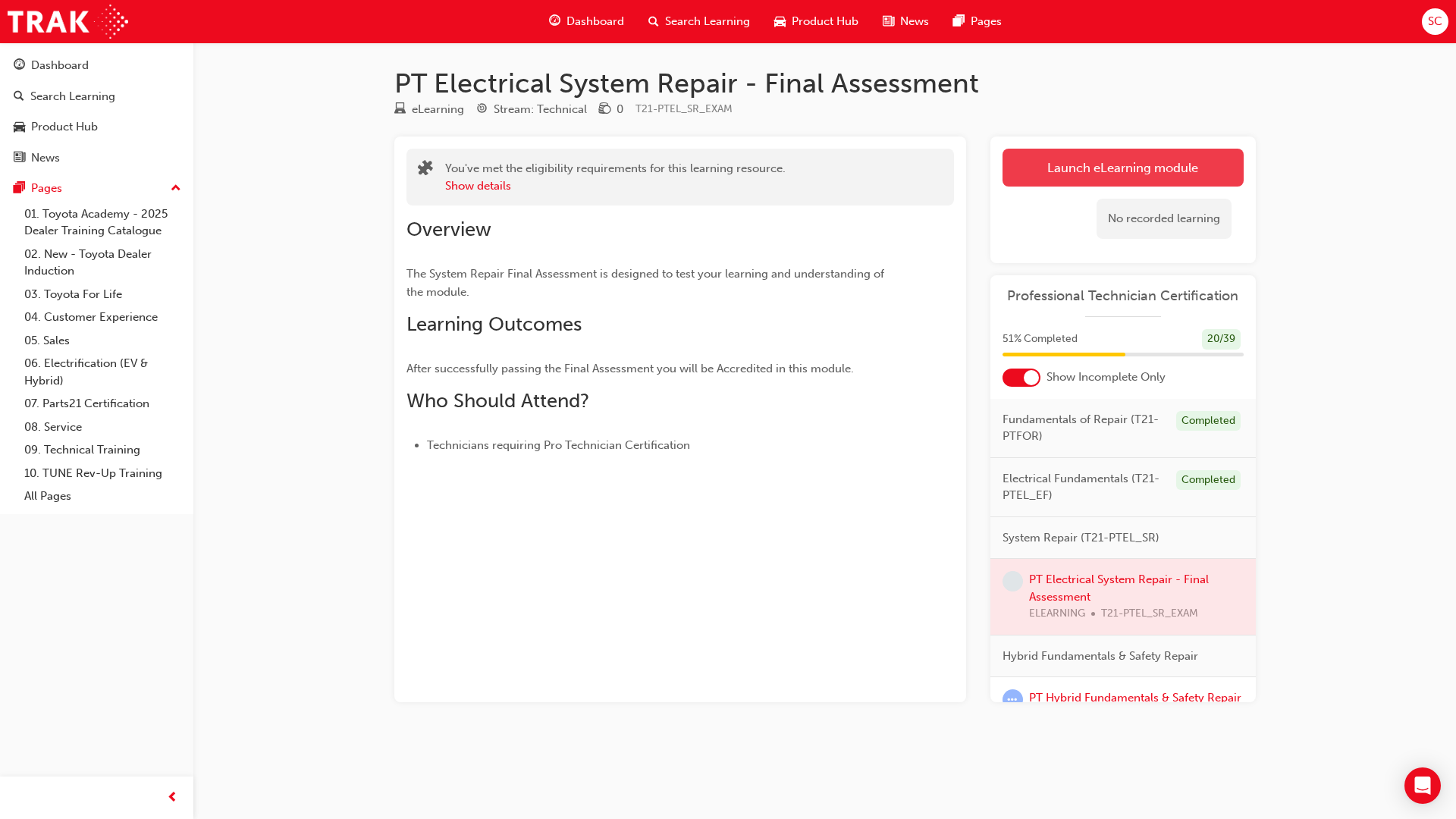
click at [1093, 177] on link "Launch eLearning module" at bounding box center [1123, 167] width 241 height 38
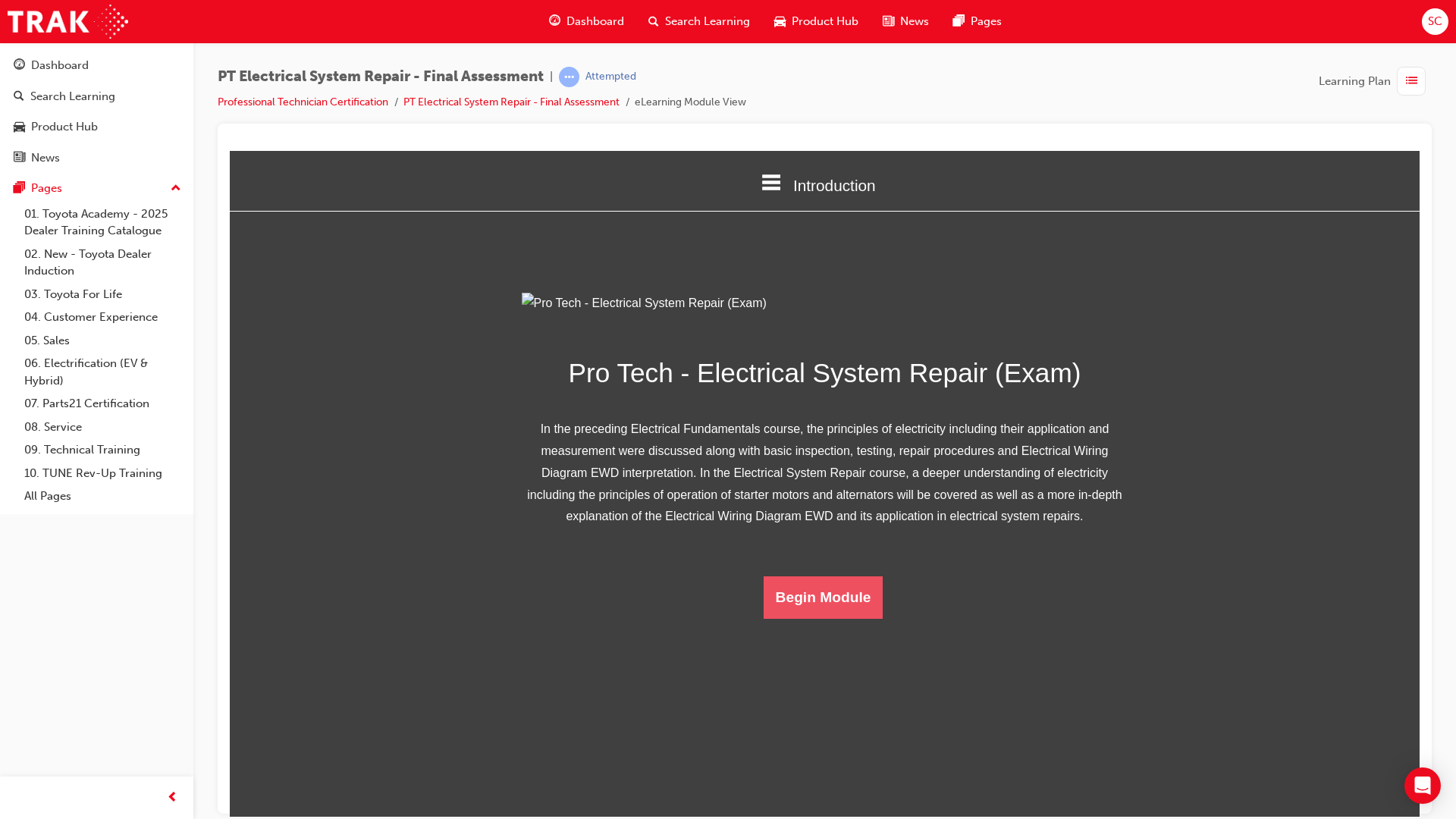
click at [802, 618] on button "Begin Module" at bounding box center [823, 596] width 120 height 42
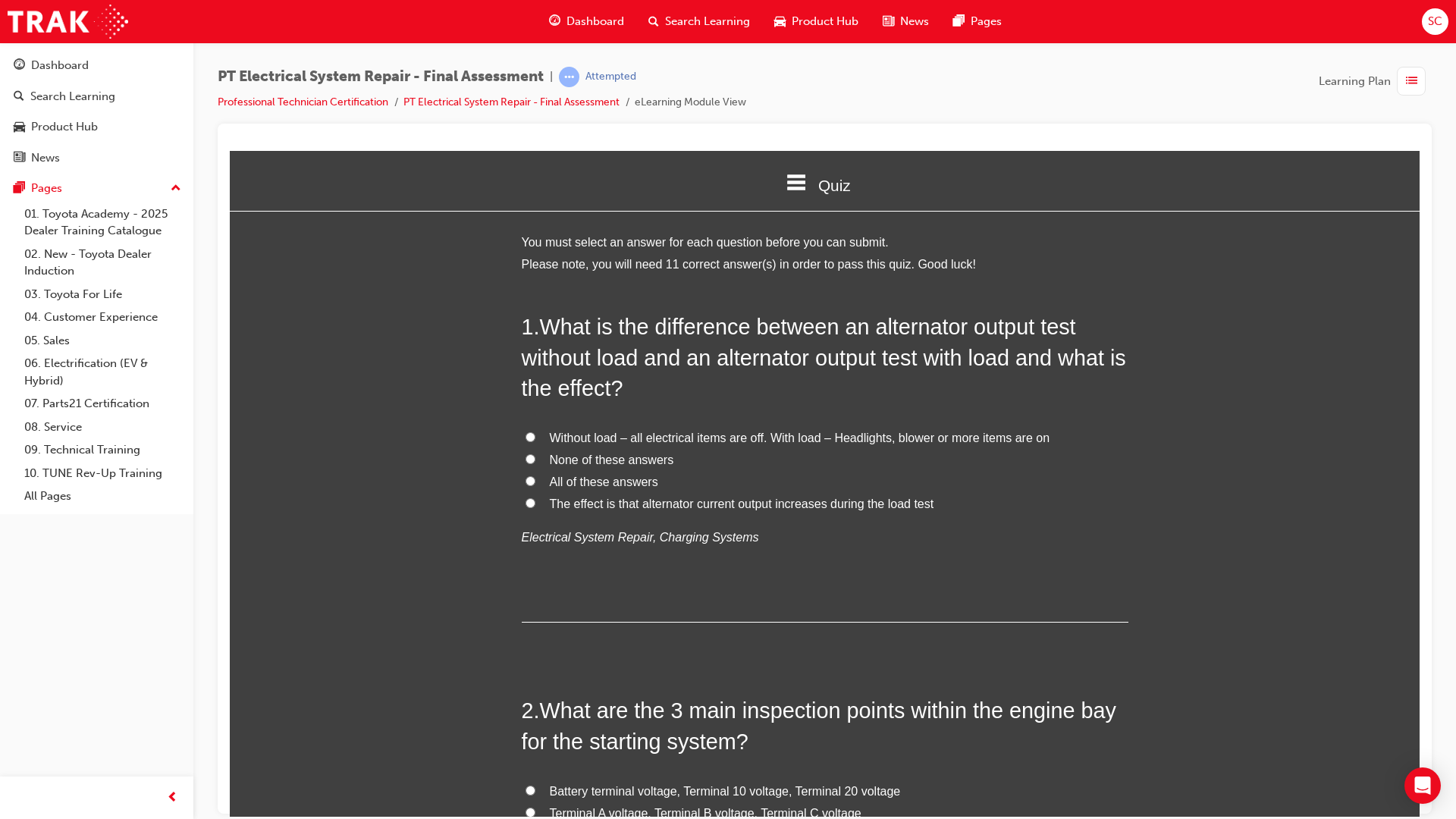
drag, startPoint x: 1412, startPoint y: 750, endPoint x: 1651, endPoint y: 326, distance: 486.7
click at [528, 437] on input "Without load – all electrical items are off. With load – Headlights, blower or …" at bounding box center [530, 436] width 10 height 10
radio input "true"
click at [527, 504] on input "The effect is that alternator current output increases during the load test" at bounding box center [530, 502] width 10 height 10
radio input "true"
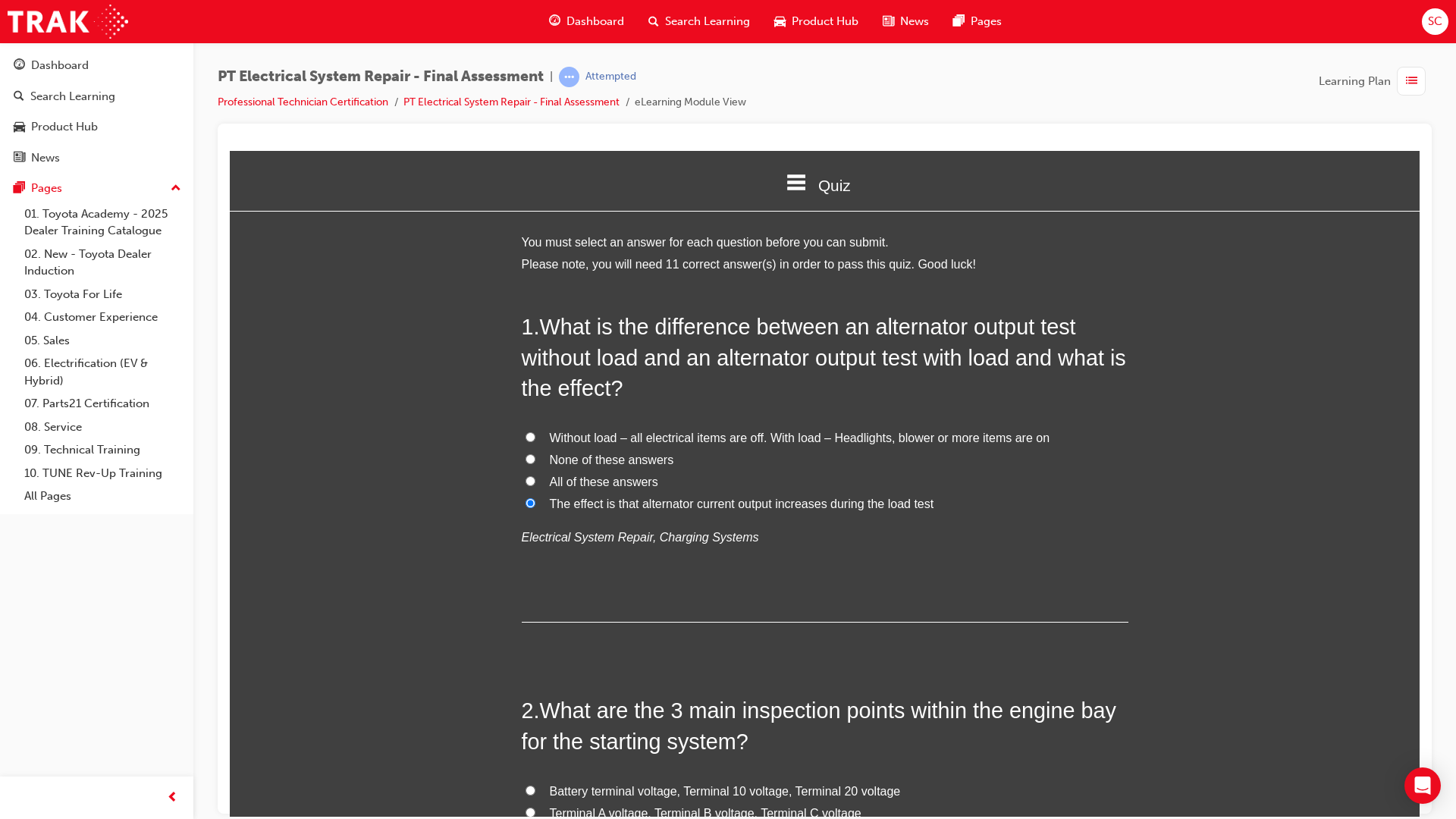
click at [526, 438] on input "Without load – all electrical items are off. With load – Headlights, blower or …" at bounding box center [530, 436] width 10 height 10
radio input "true"
click at [526, 483] on input "All of these answers" at bounding box center [530, 480] width 10 height 10
radio input "true"
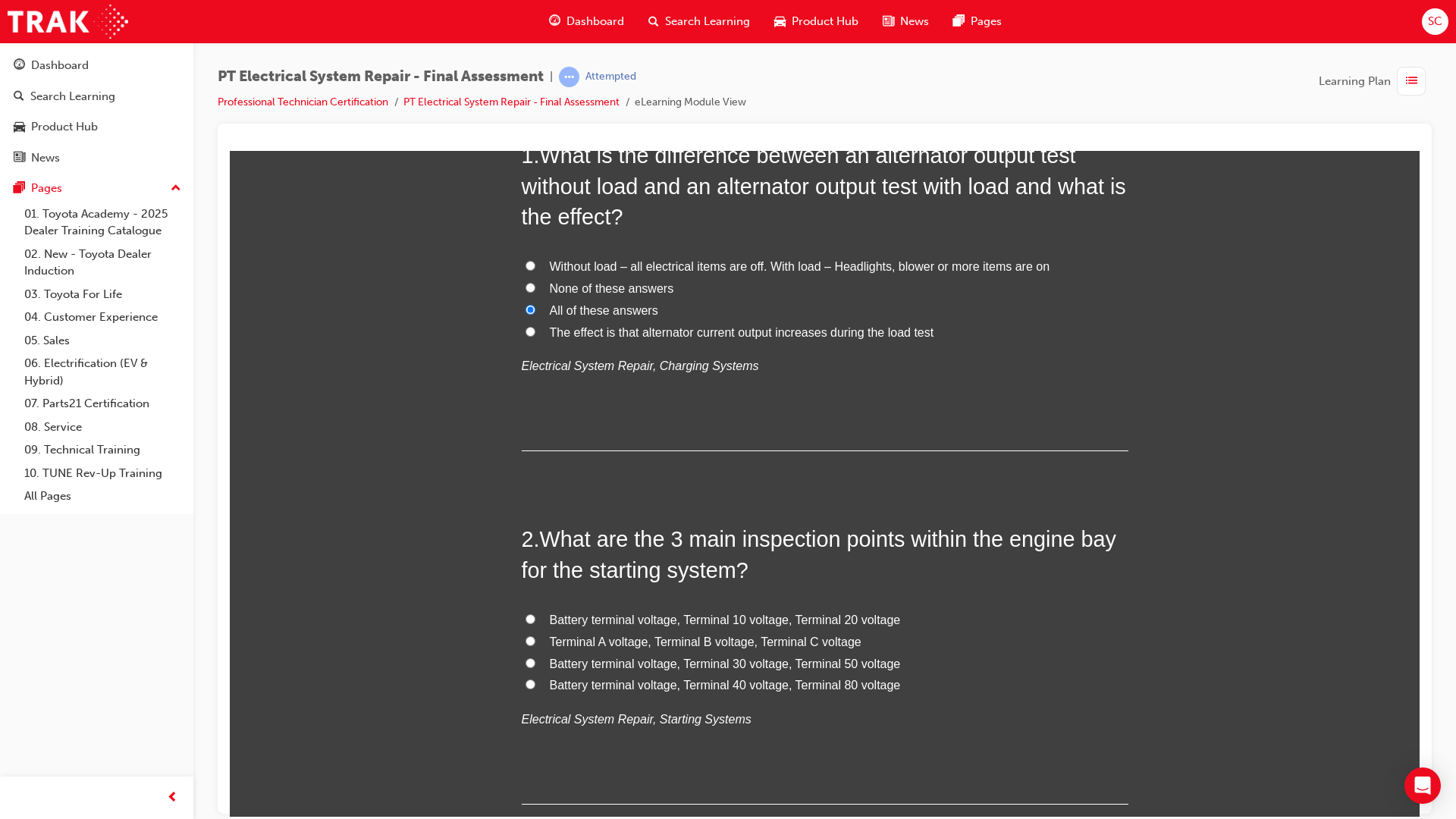
scroll to position [379, 0]
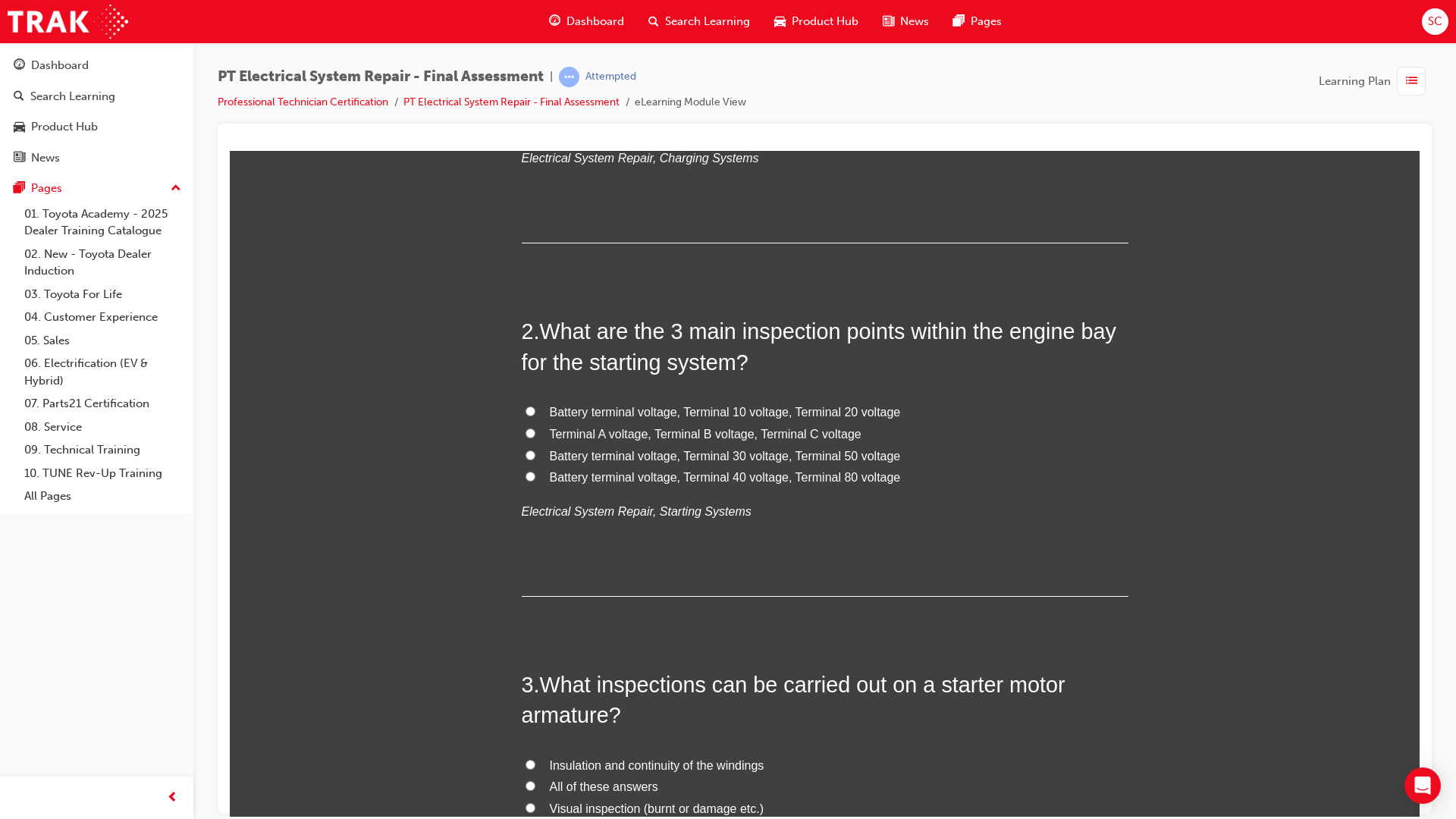
click at [527, 415] on input "Battery terminal voltage, Terminal 10 voltage, Terminal 20 voltage" at bounding box center [530, 410] width 10 height 10
radio input "true"
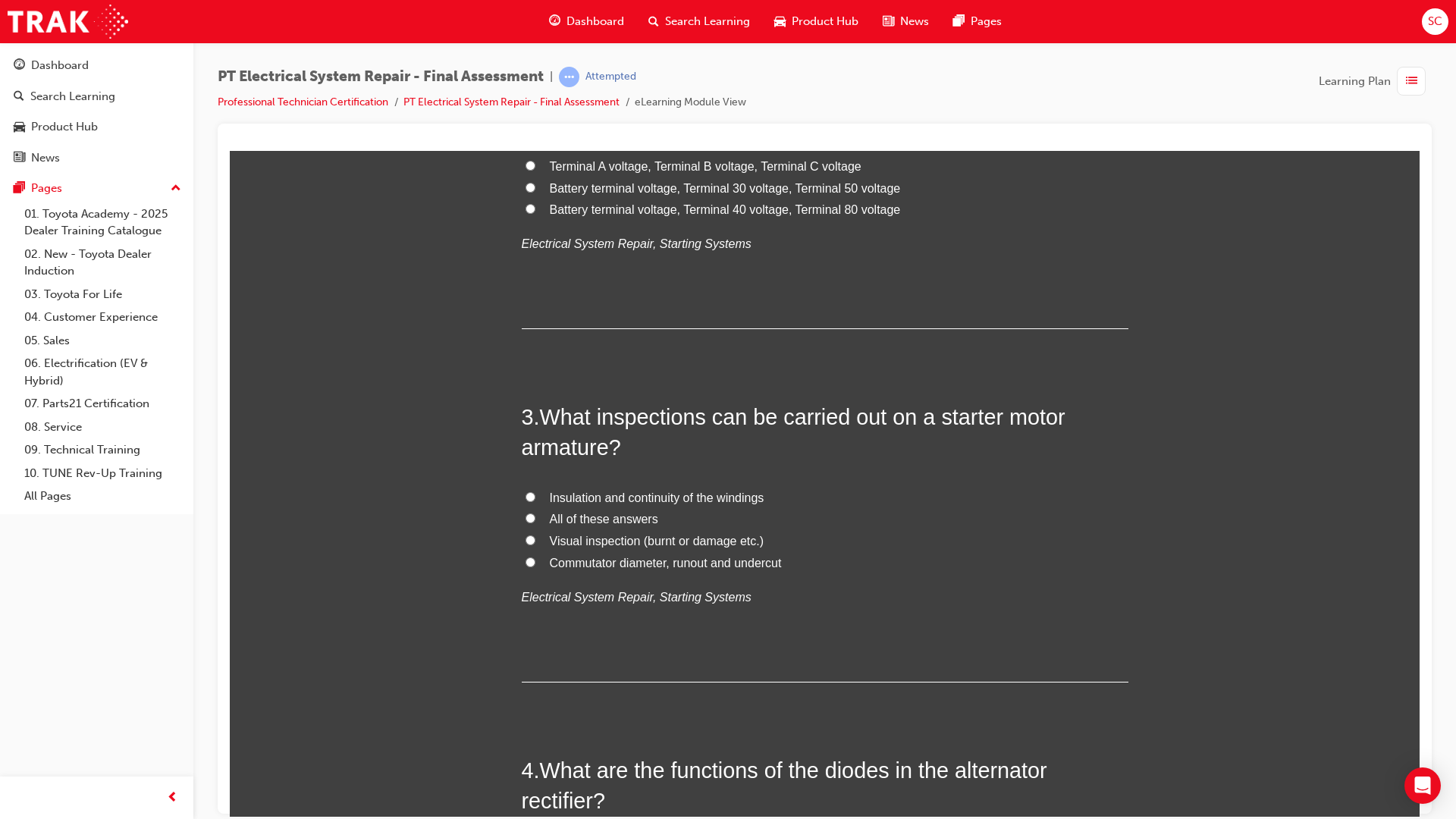
scroll to position [682, 0]
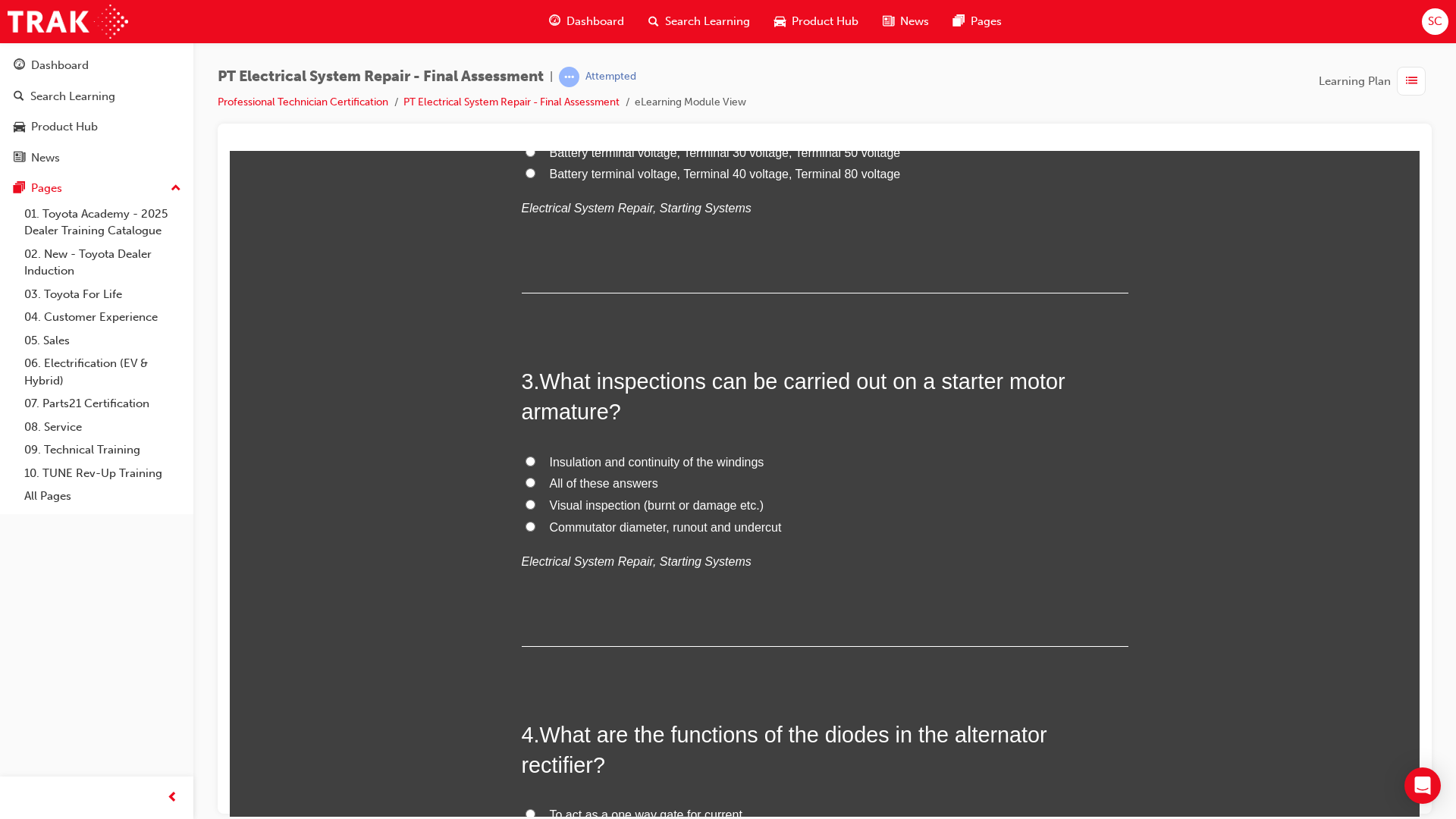
click at [526, 481] on input "All of these answers" at bounding box center [530, 481] width 10 height 10
radio input "true"
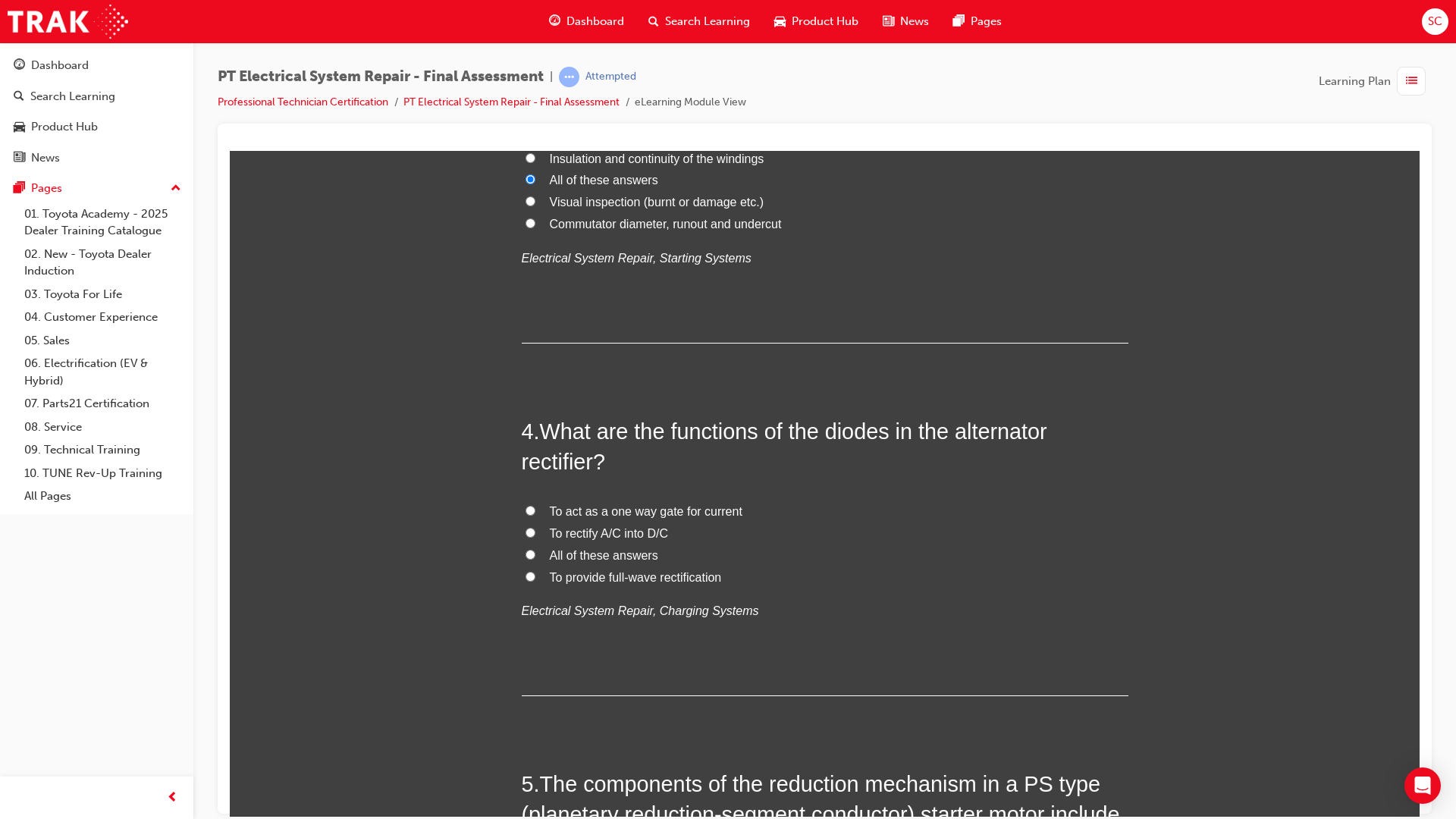
click at [531, 558] on label "All of these answers" at bounding box center [825, 556] width 606 height 22
click at [531, 558] on input "All of these answers" at bounding box center [530, 553] width 10 height 10
radio input "true"
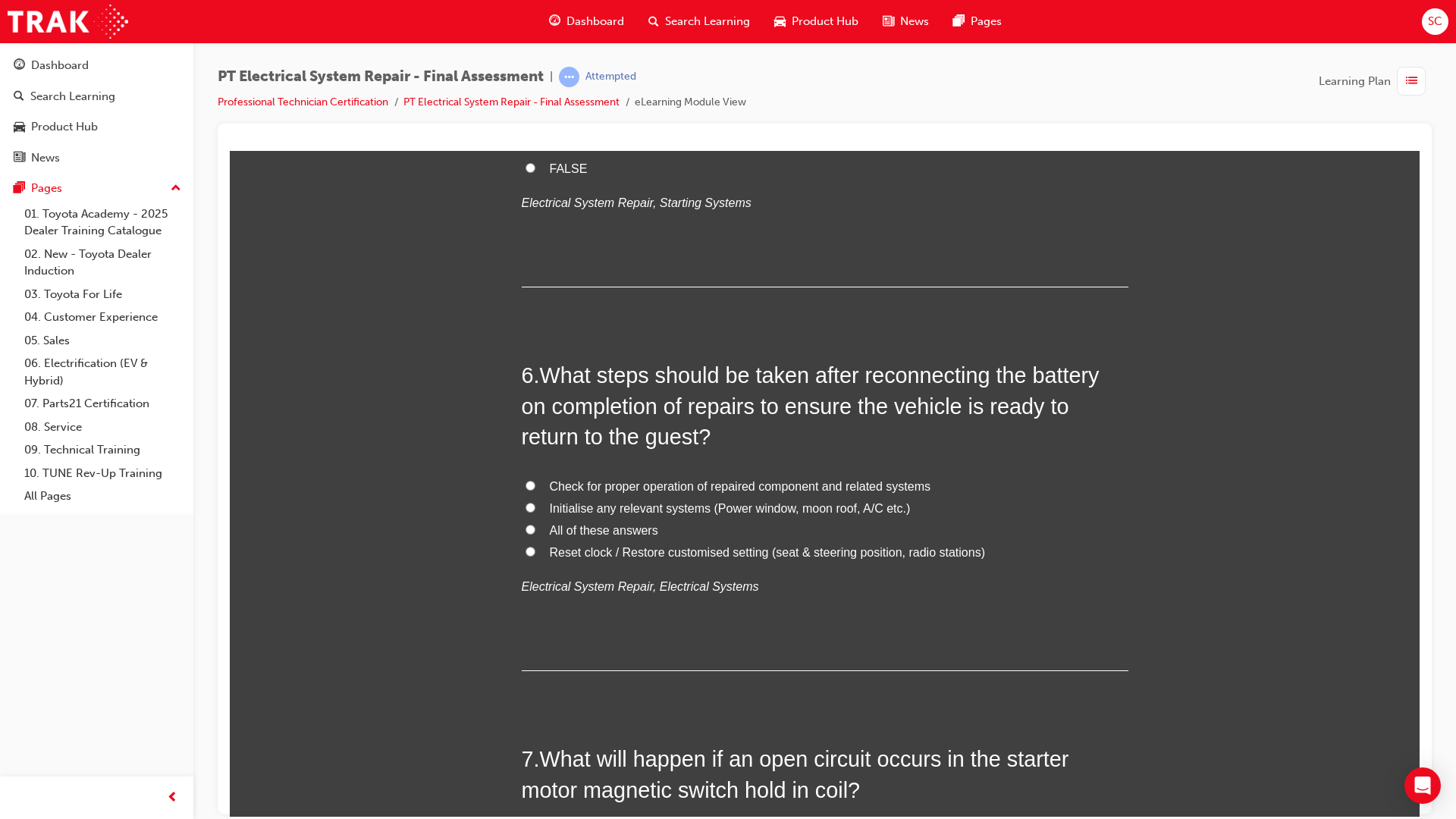
scroll to position [1743, 0]
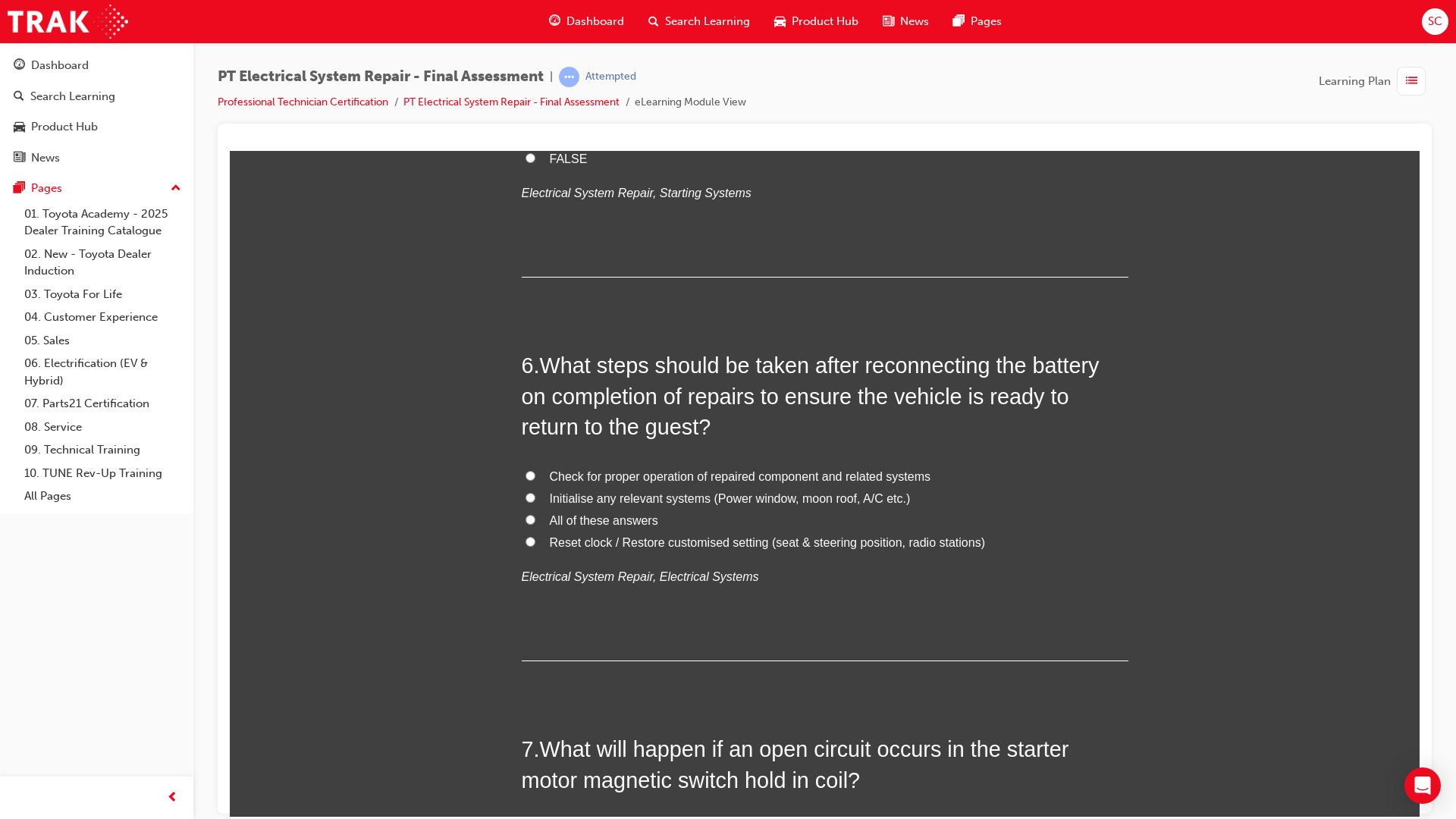
click at [526, 476] on input "Check for proper operation of repaired component and related systems" at bounding box center [530, 475] width 10 height 10
radio input "true"
click at [528, 531] on label "Reset clock / Restore customised setting (seat & steering position, radio stati…" at bounding box center [825, 542] width 606 height 22
click at [528, 536] on input "Reset clock / Restore customised setting (seat & steering position, radio stati…" at bounding box center [530, 540] width 10 height 10
radio input "true"
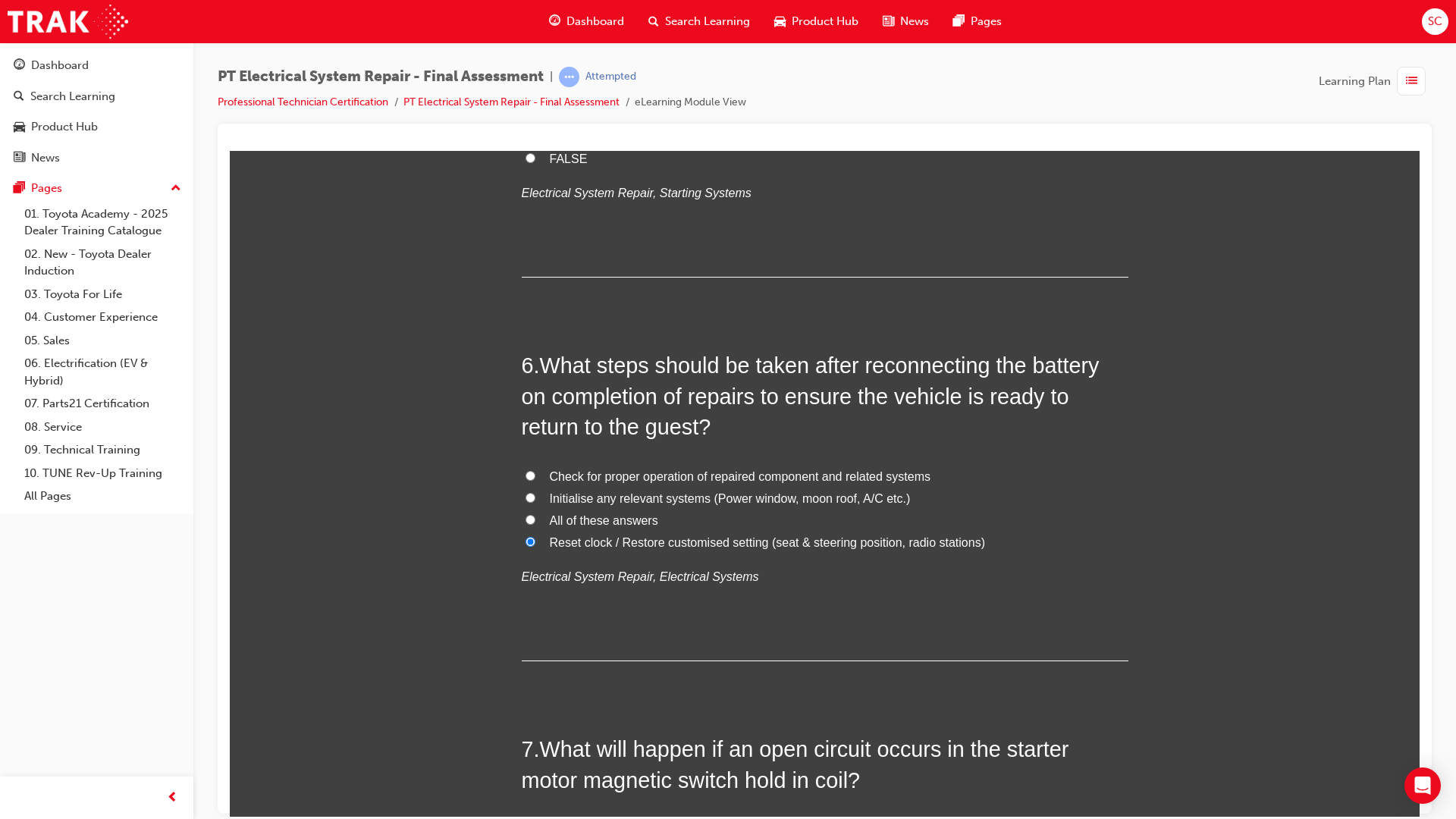
drag, startPoint x: 547, startPoint y: 518, endPoint x: 534, endPoint y: 523, distance: 13.9
click at [550, 518] on span "All of these answers" at bounding box center [604, 520] width 108 height 13
click at [536, 518] on input "All of these answers" at bounding box center [530, 518] width 10 height 10
radio input "true"
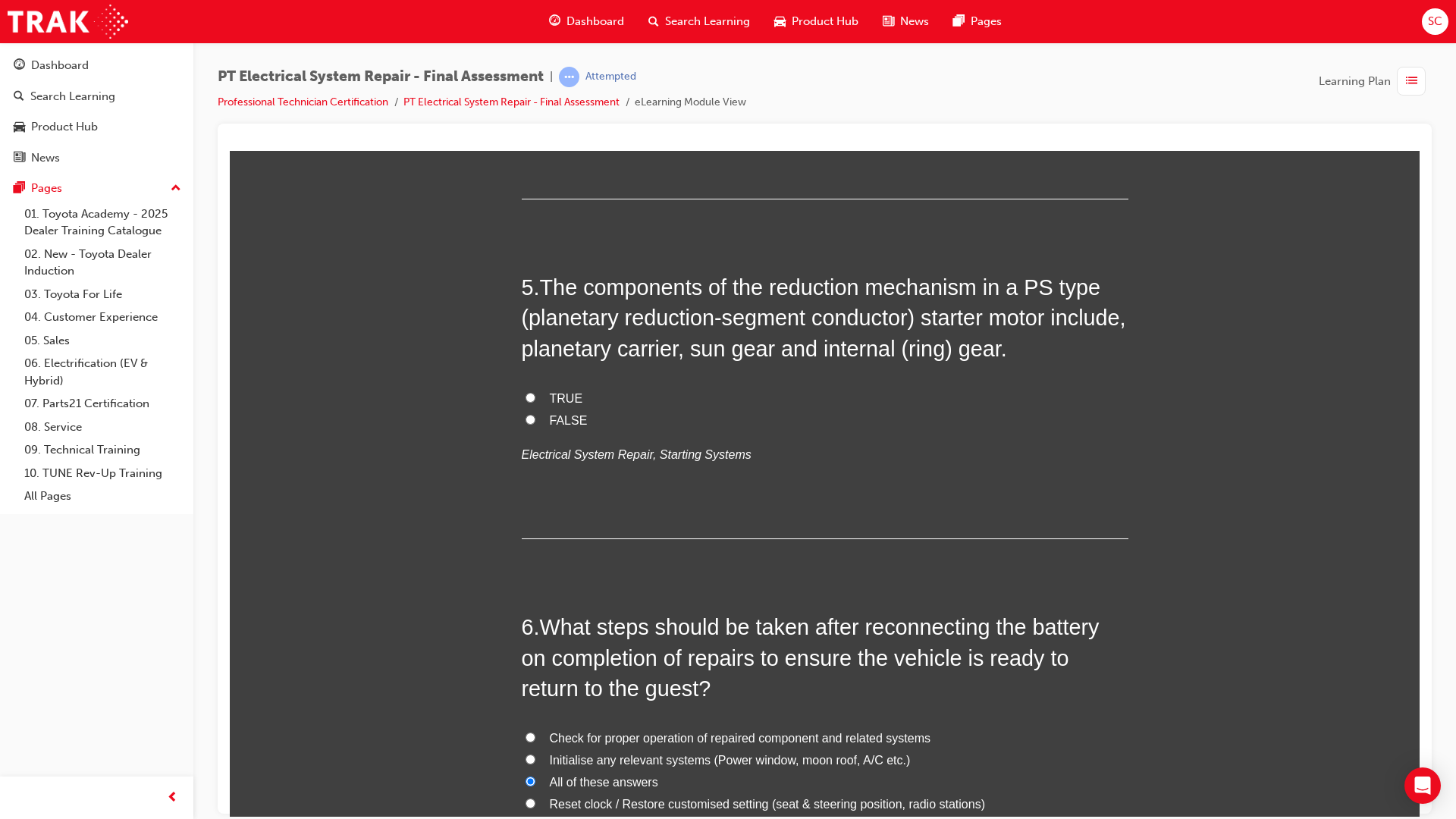
scroll to position [1441, 0]
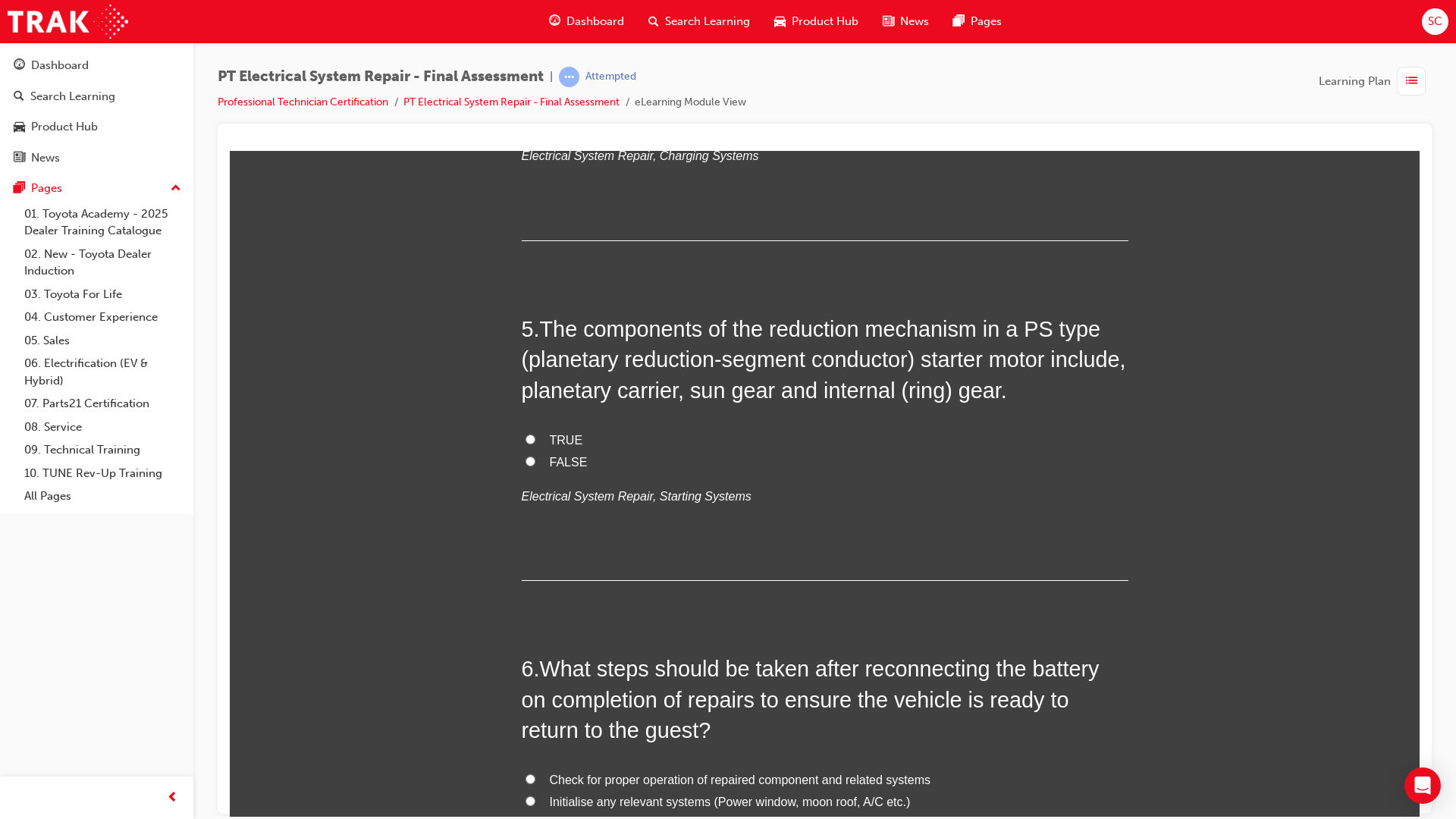
click at [528, 440] on input "TRUE" at bounding box center [530, 438] width 10 height 10
radio input "true"
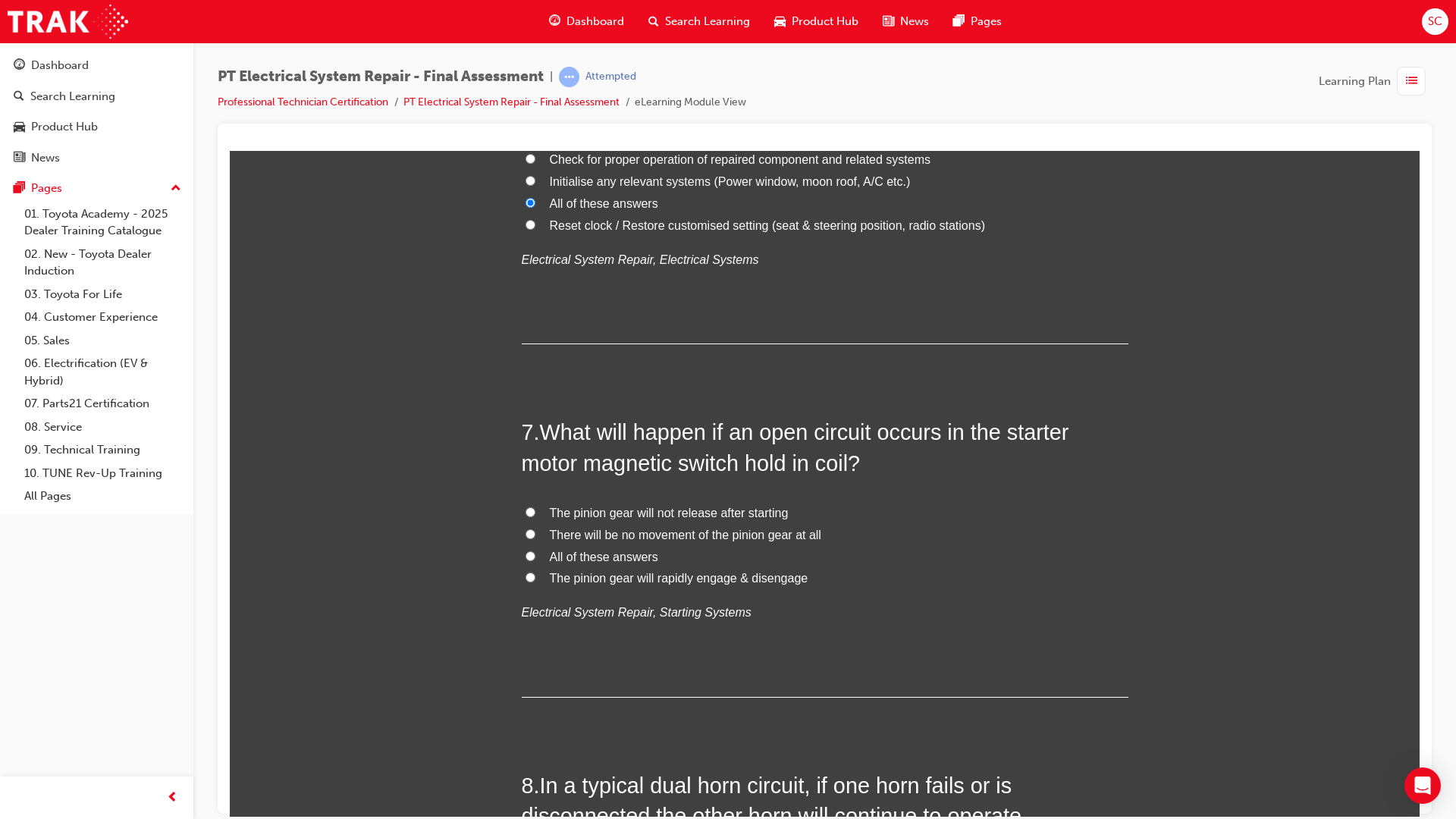
scroll to position [2123, 0]
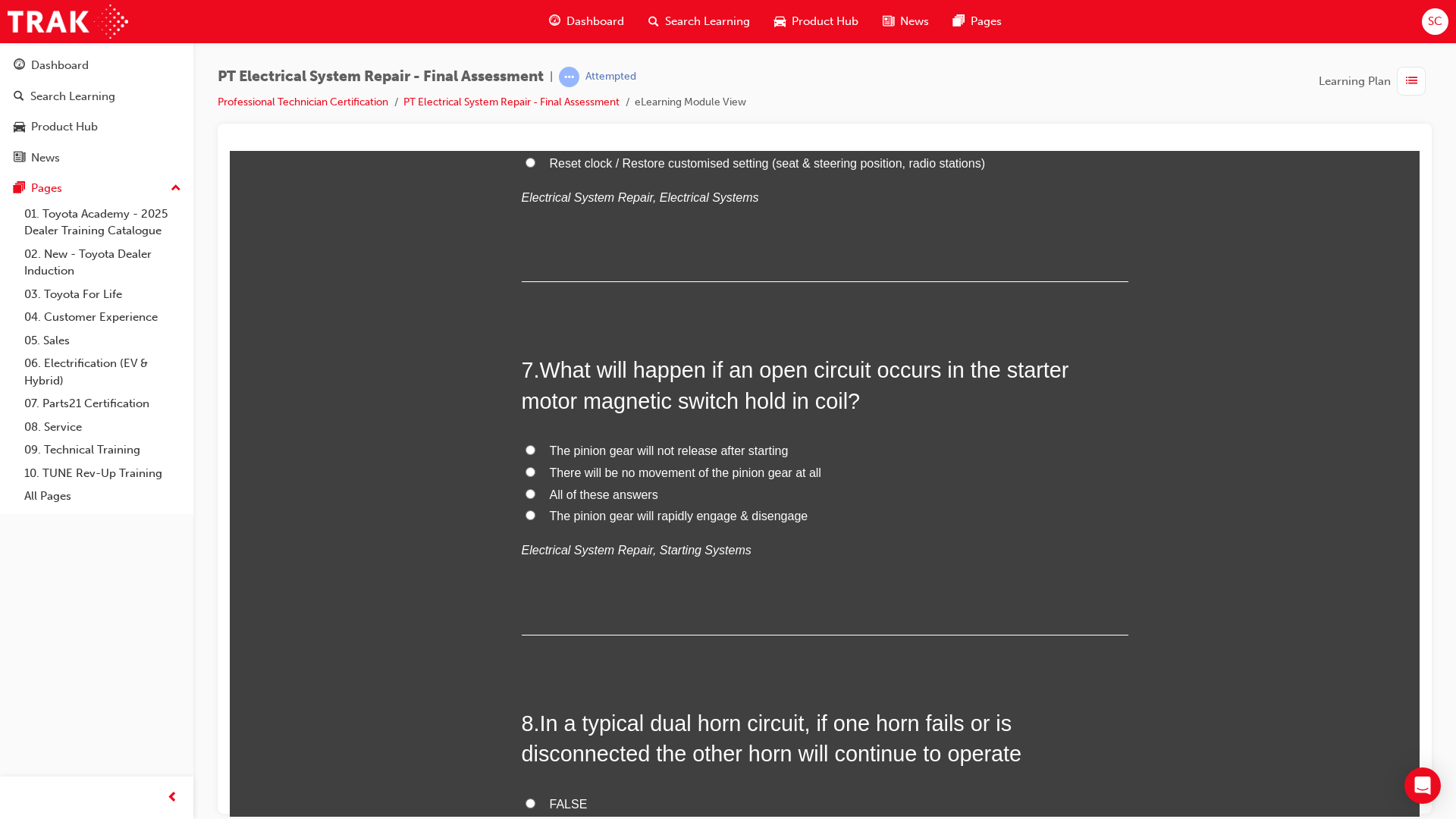
click at [528, 479] on label "There will be no movement of the pinion gear at all" at bounding box center [825, 472] width 606 height 22
click at [528, 476] on input "There will be no movement of the pinion gear at all" at bounding box center [530, 470] width 10 height 10
radio input "true"
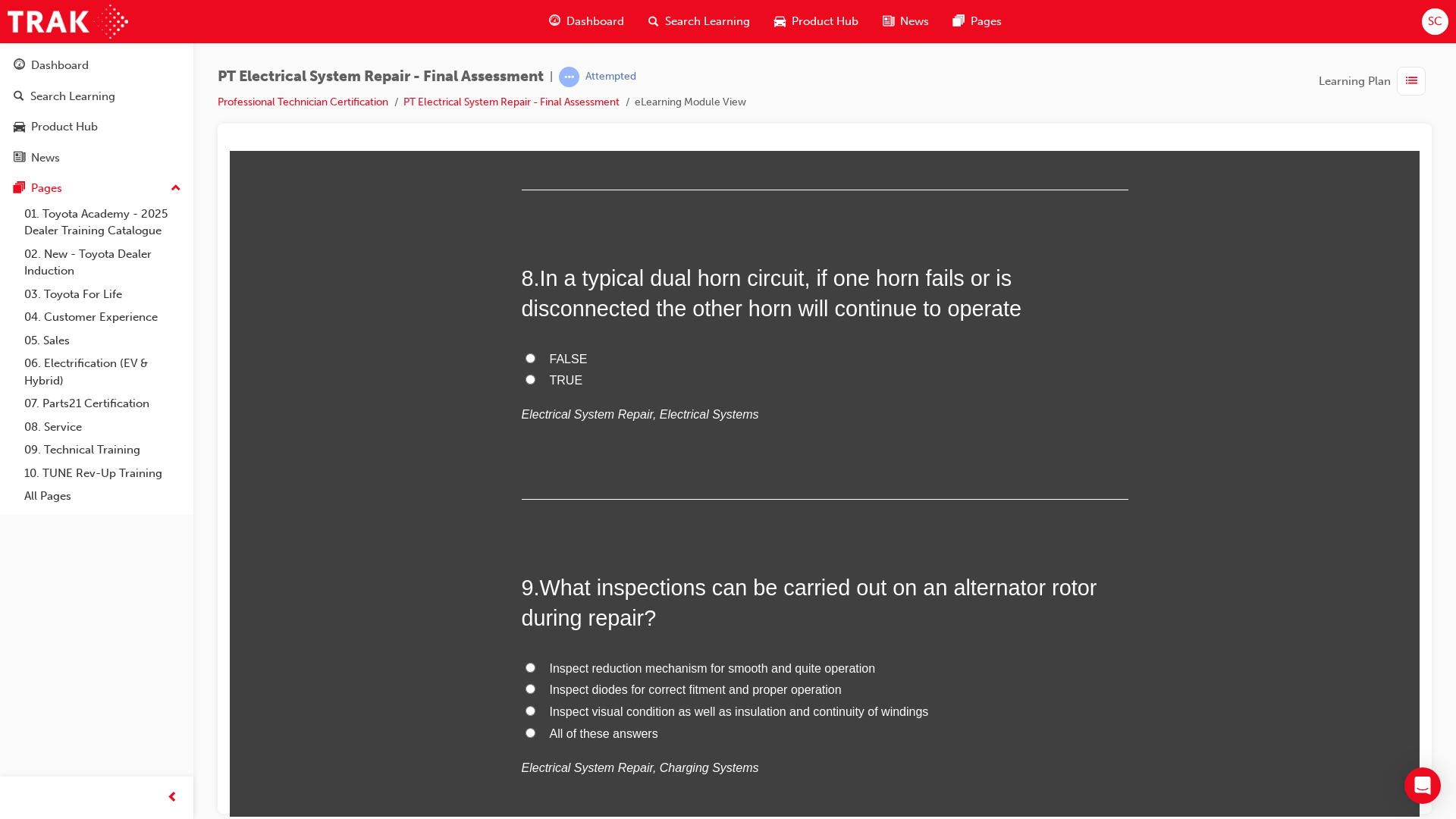
scroll to position [2578, 0]
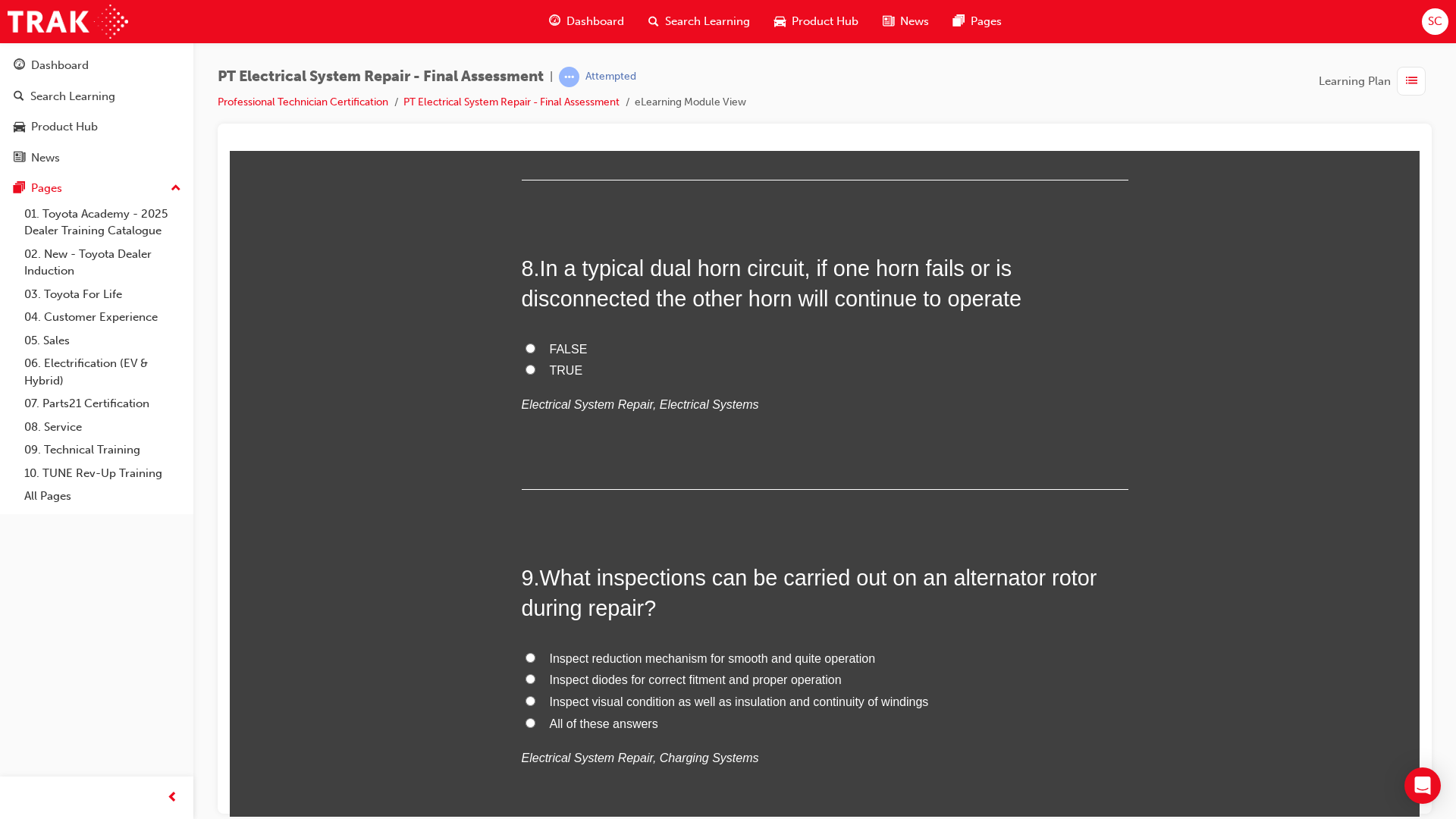
click at [526, 373] on input "TRUE" at bounding box center [530, 369] width 10 height 10
radio input "true"
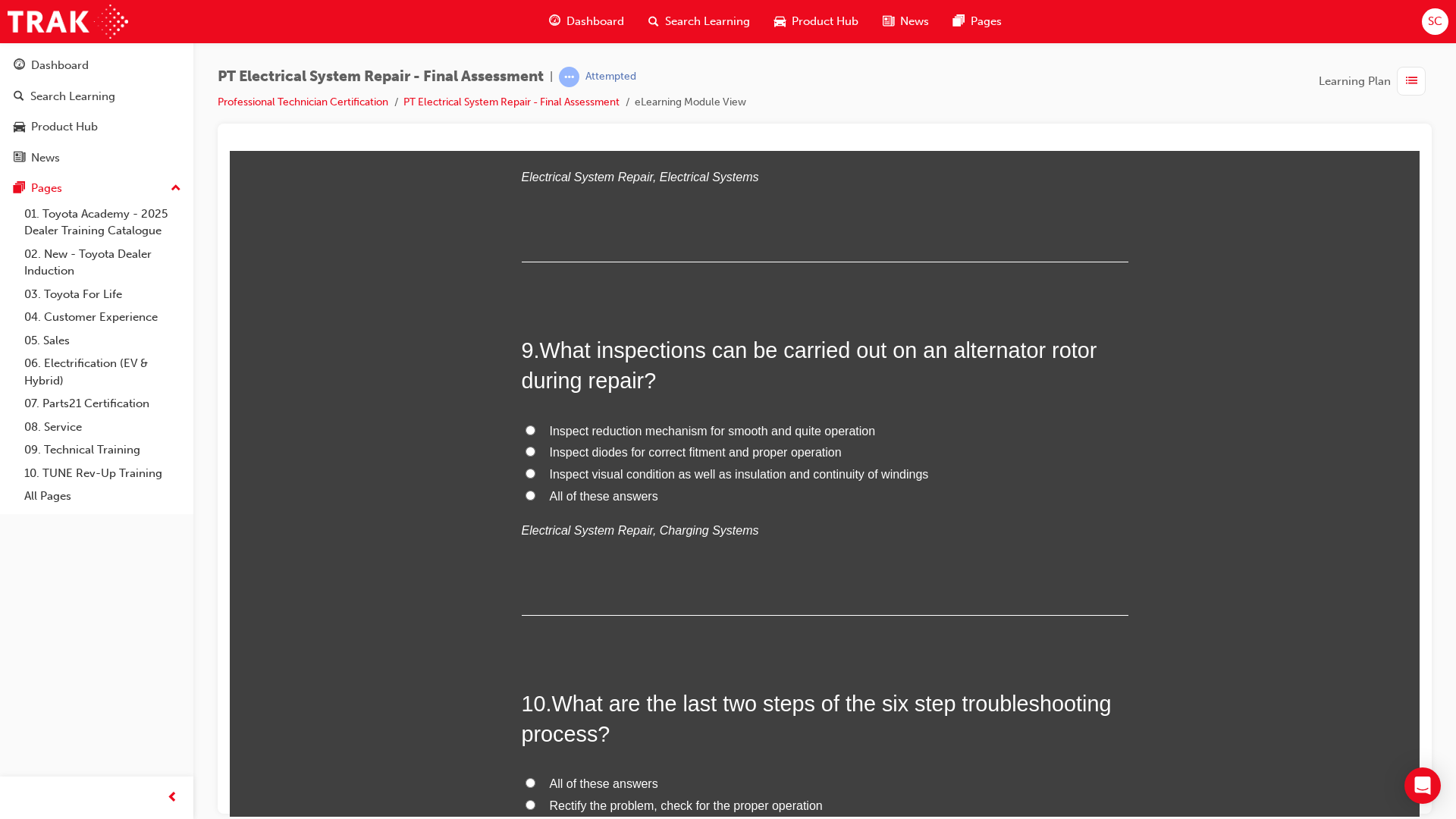
scroll to position [2881, 0]
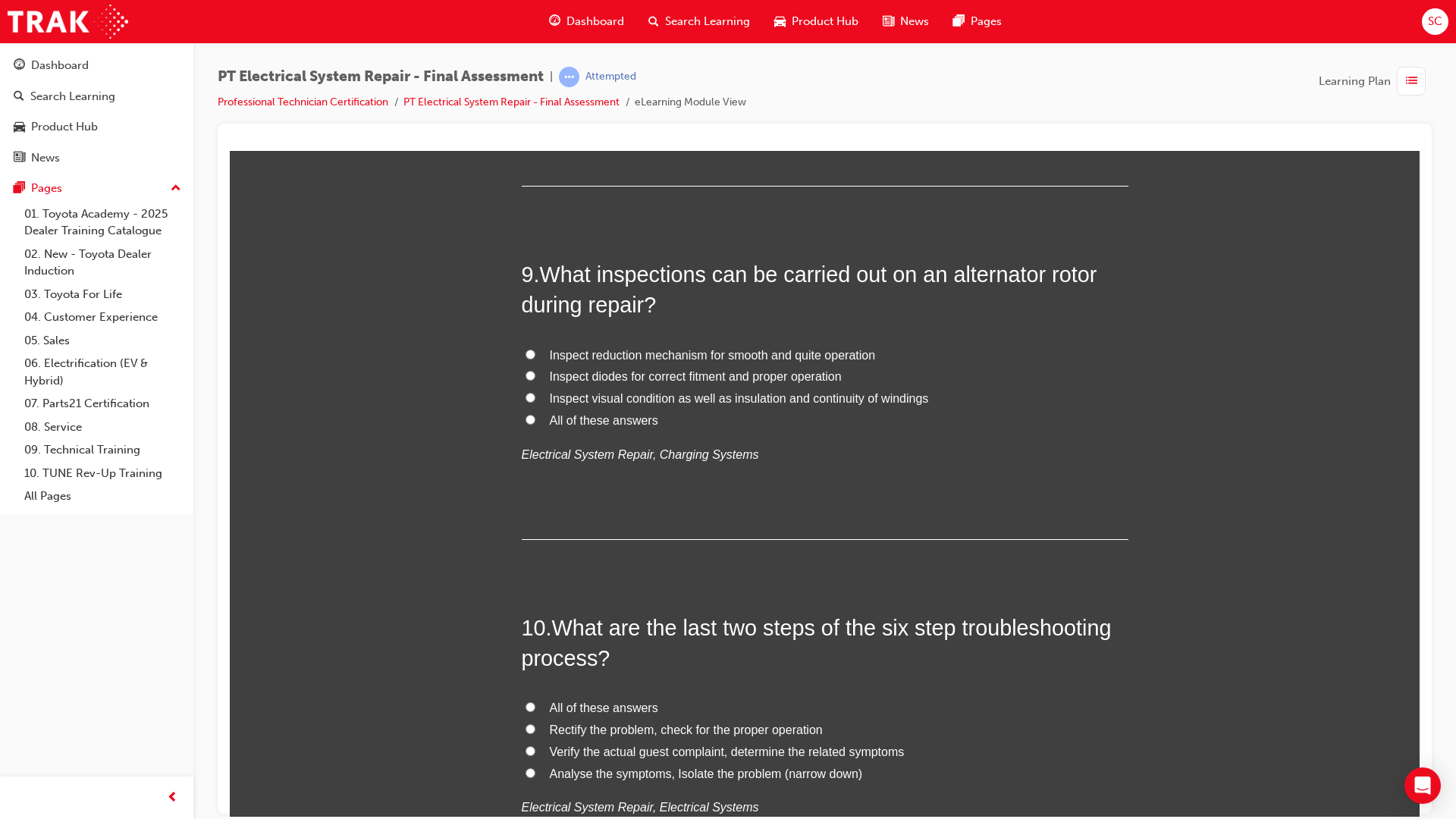
click at [527, 419] on input "All of these answers" at bounding box center [530, 418] width 10 height 10
radio input "true"
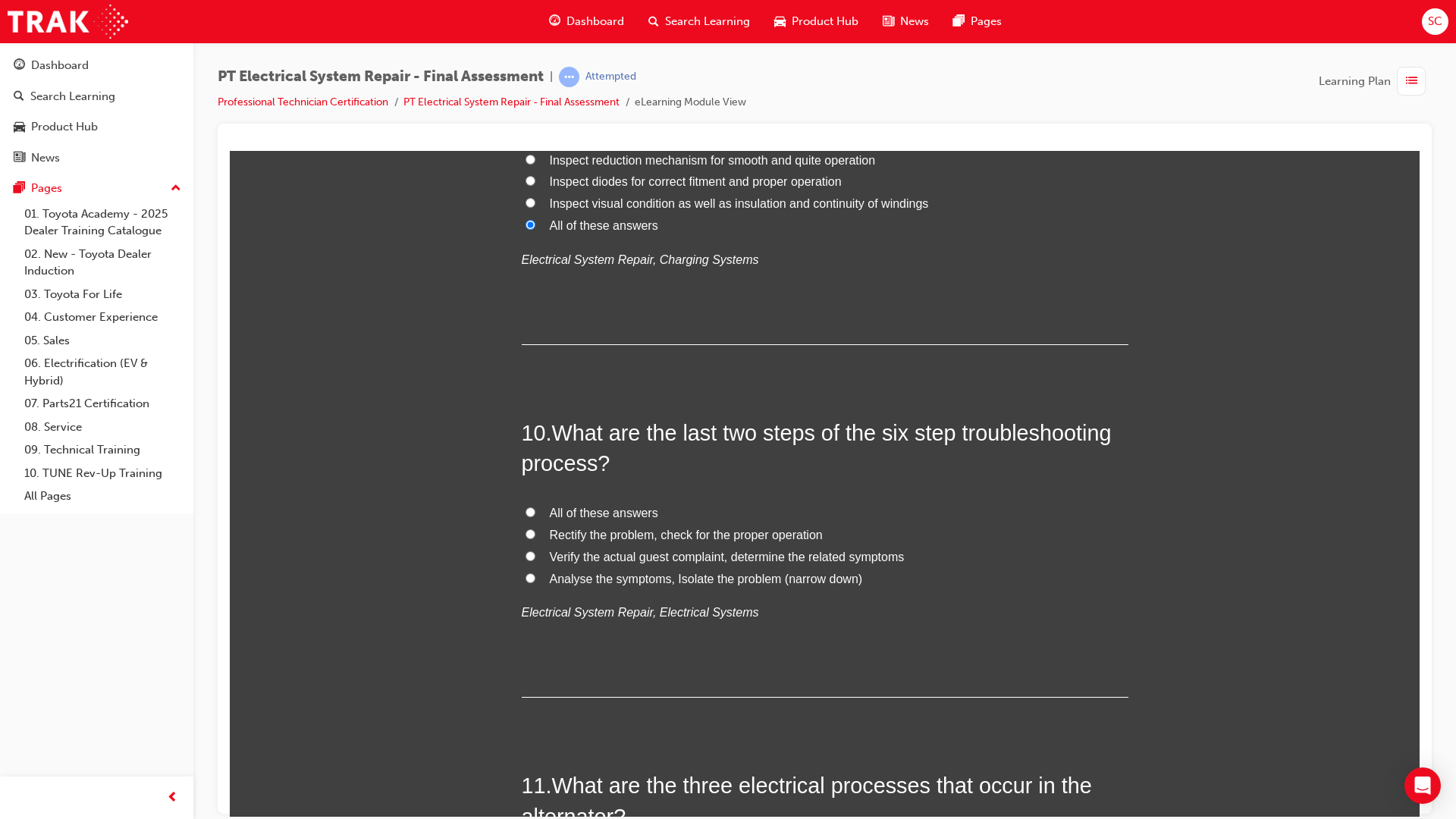
scroll to position [3184, 0]
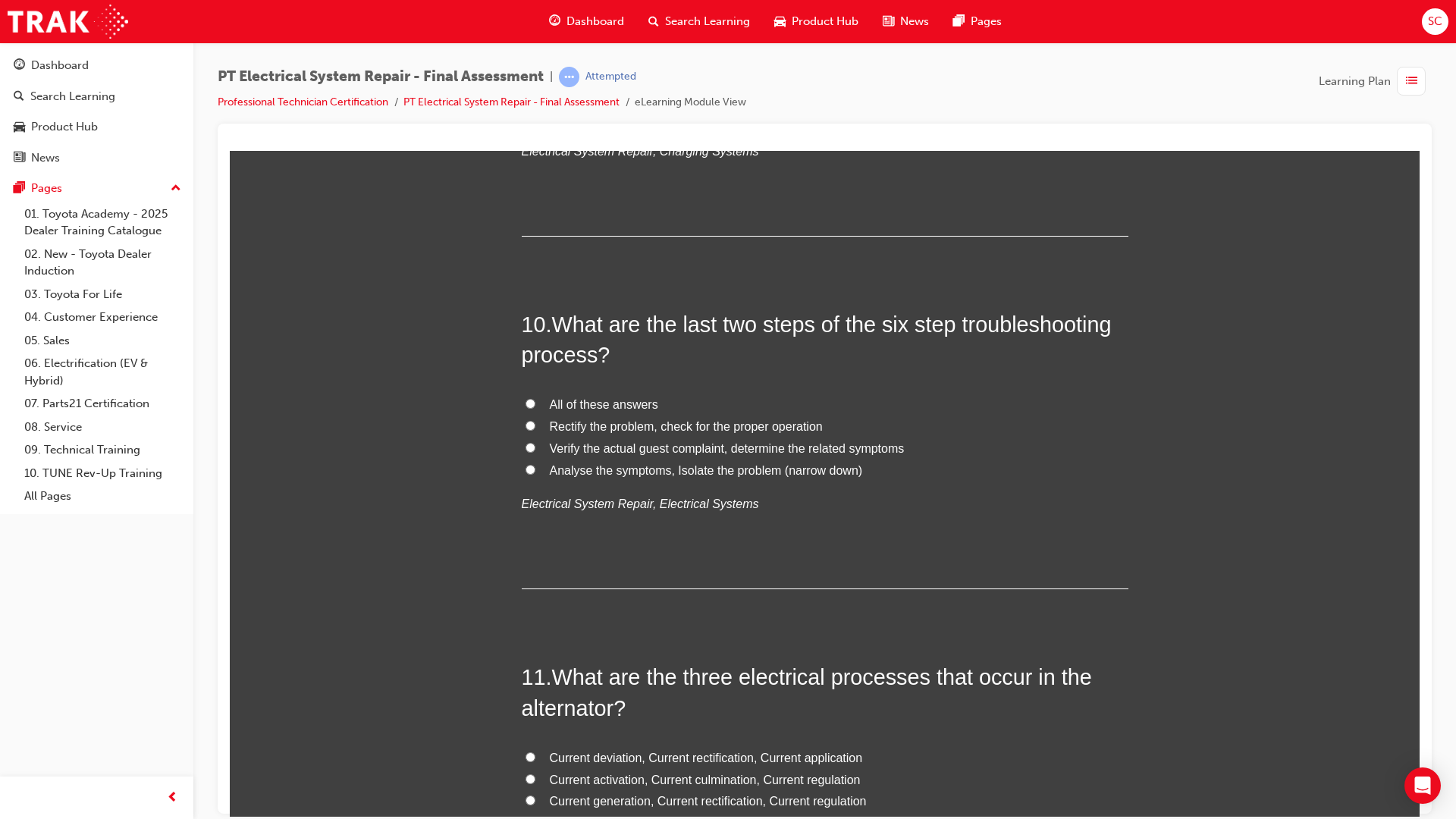
click at [532, 427] on label "Rectify the problem, check for the proper operation" at bounding box center [825, 426] width 606 height 22
click at [532, 427] on input "Rectify the problem, check for the proper operation" at bounding box center [530, 425] width 10 height 10
radio input "true"
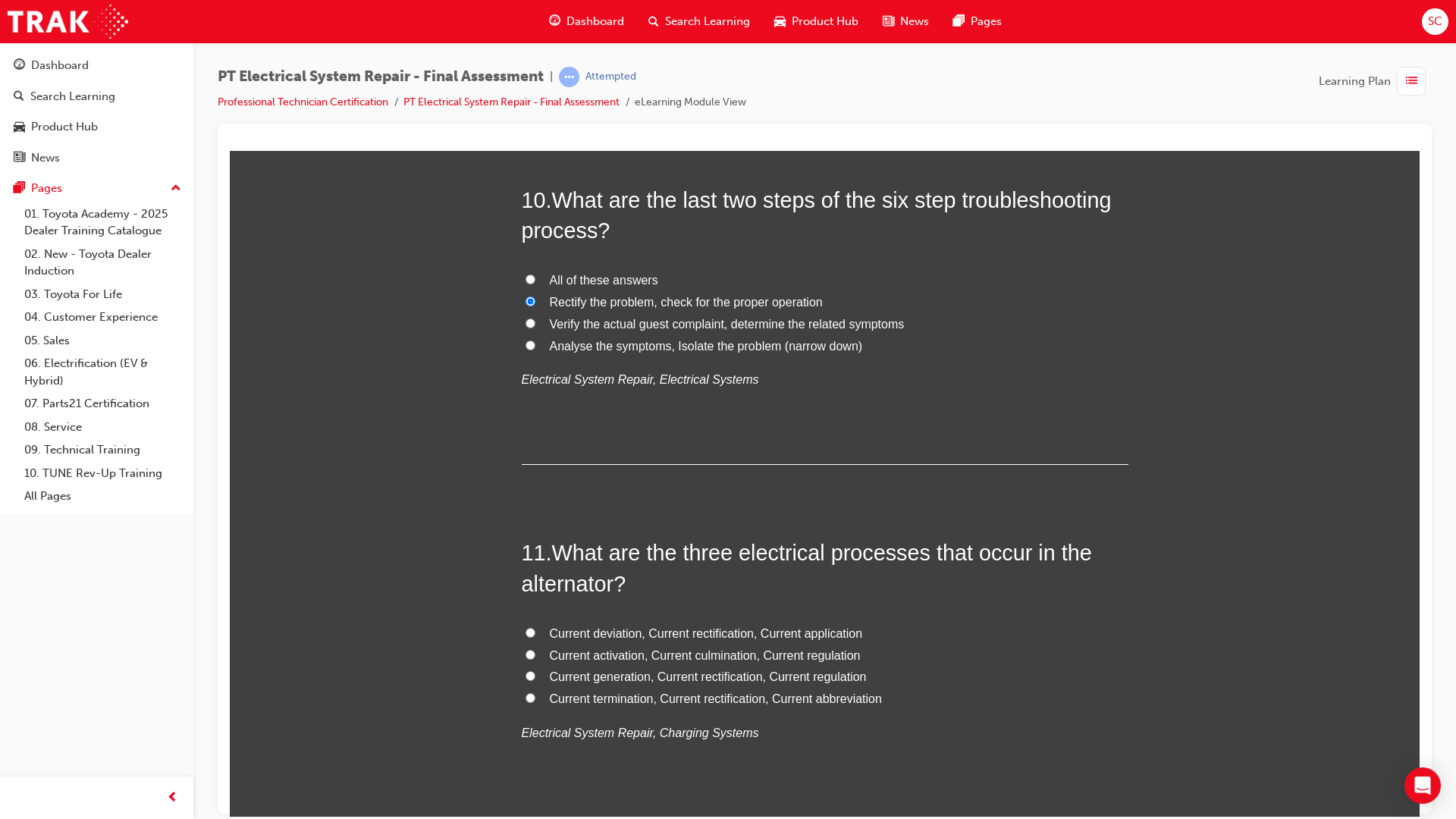
scroll to position [3463, 0]
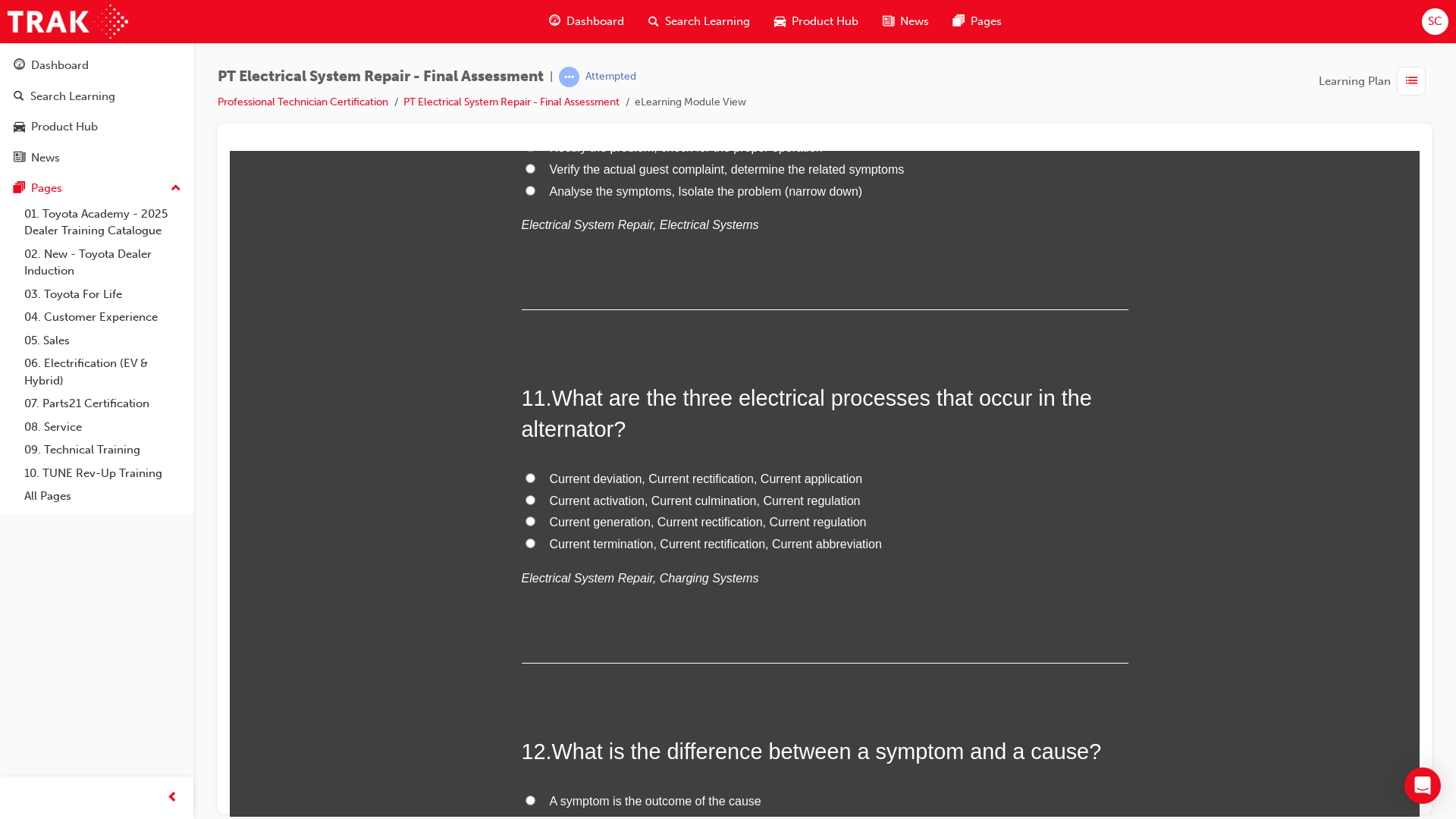
click at [526, 524] on input "Current generation, Current rectification, Current regulation" at bounding box center [530, 520] width 10 height 10
radio input "true"
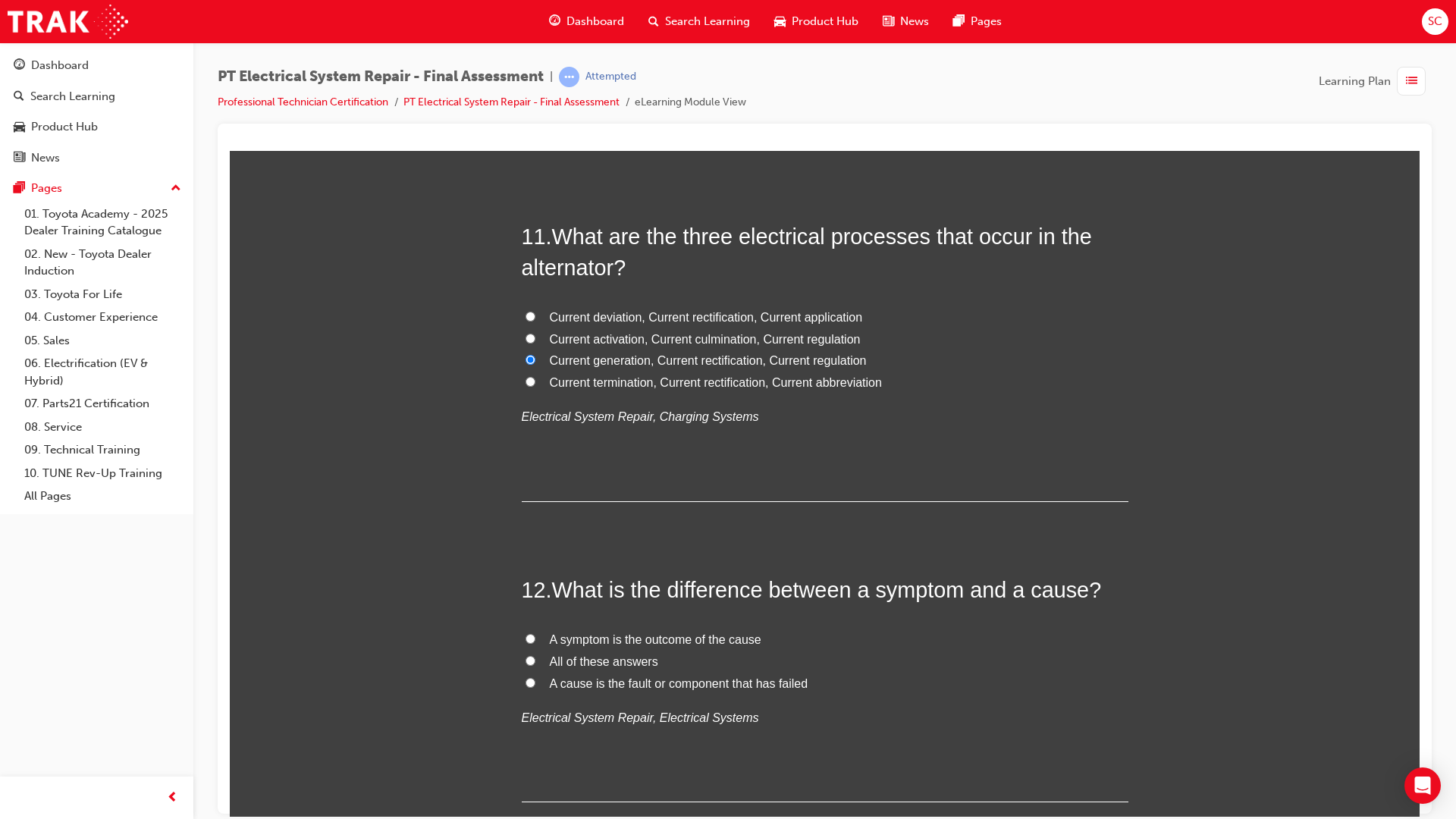
scroll to position [3842, 0]
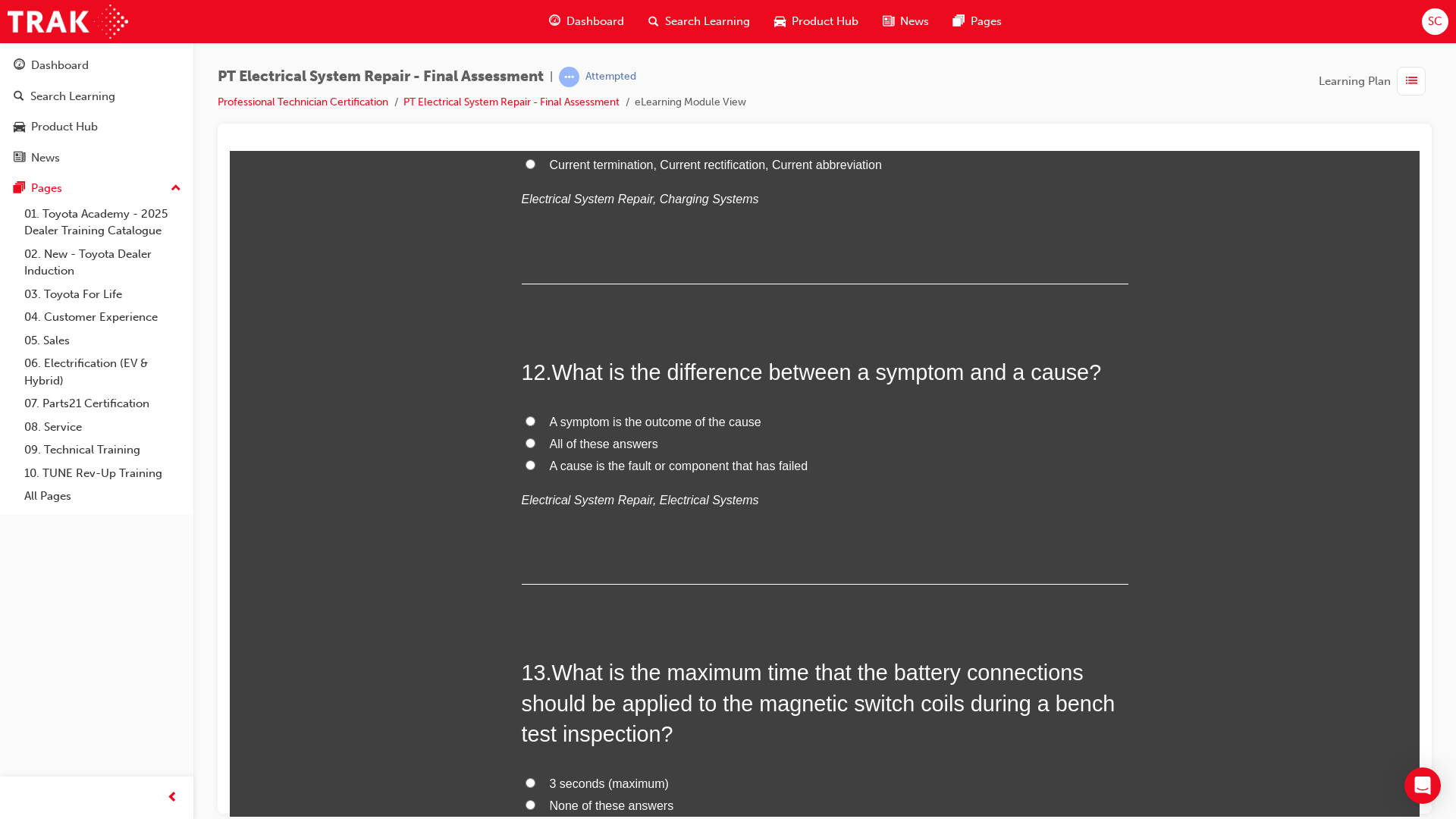
click at [528, 461] on input "A cause is the fault or component that has failed" at bounding box center [530, 464] width 10 height 10
radio input "true"
click at [528, 448] on label "All of these answers" at bounding box center [825, 444] width 606 height 22
click at [528, 448] on input "All of these answers" at bounding box center [530, 442] width 10 height 10
radio input "true"
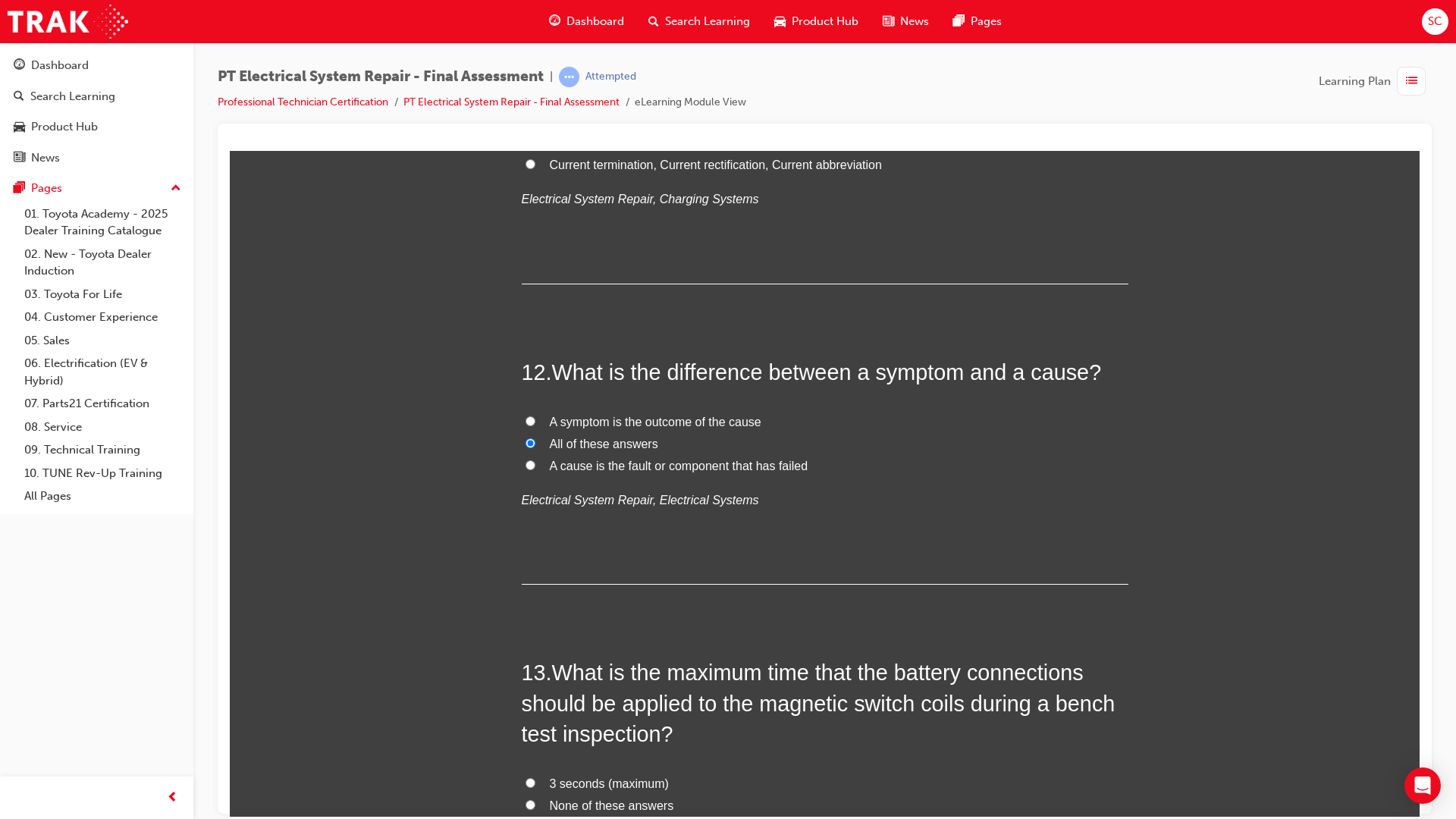
click at [522, 427] on label "A symptom is the outcome of the cause" at bounding box center [825, 422] width 606 height 22
click at [526, 426] on input "A symptom is the outcome of the cause" at bounding box center [530, 420] width 10 height 10
radio input "true"
click at [522, 470] on label "A cause is the fault or component that has failed" at bounding box center [825, 466] width 606 height 22
click at [526, 470] on input "A cause is the fault or component that has failed" at bounding box center [530, 464] width 10 height 10
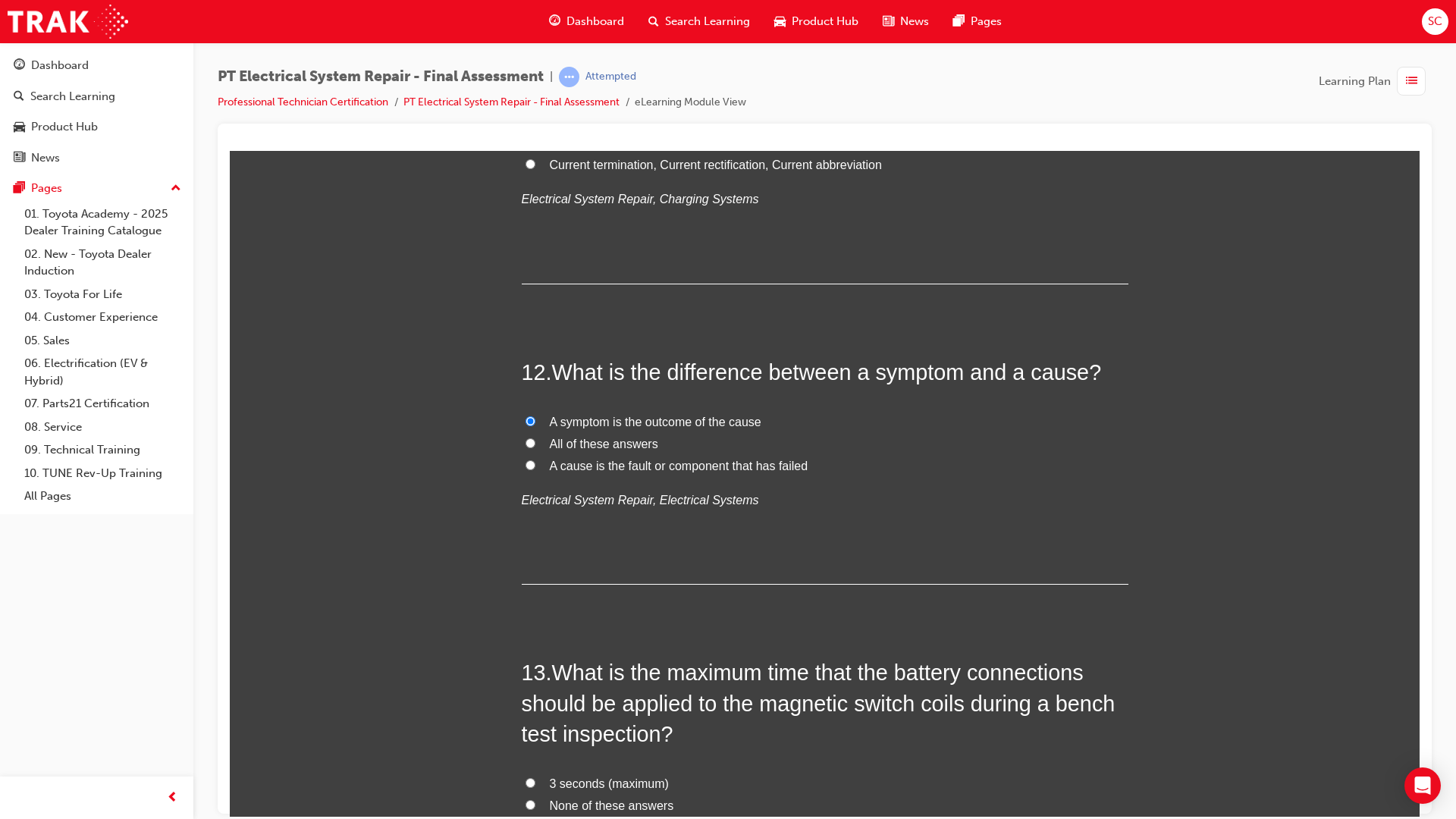
radio input "true"
click at [528, 429] on label "A symptom is the outcome of the cause" at bounding box center [825, 422] width 606 height 22
click at [528, 426] on input "A symptom is the outcome of the cause" at bounding box center [530, 420] width 10 height 10
radio input "true"
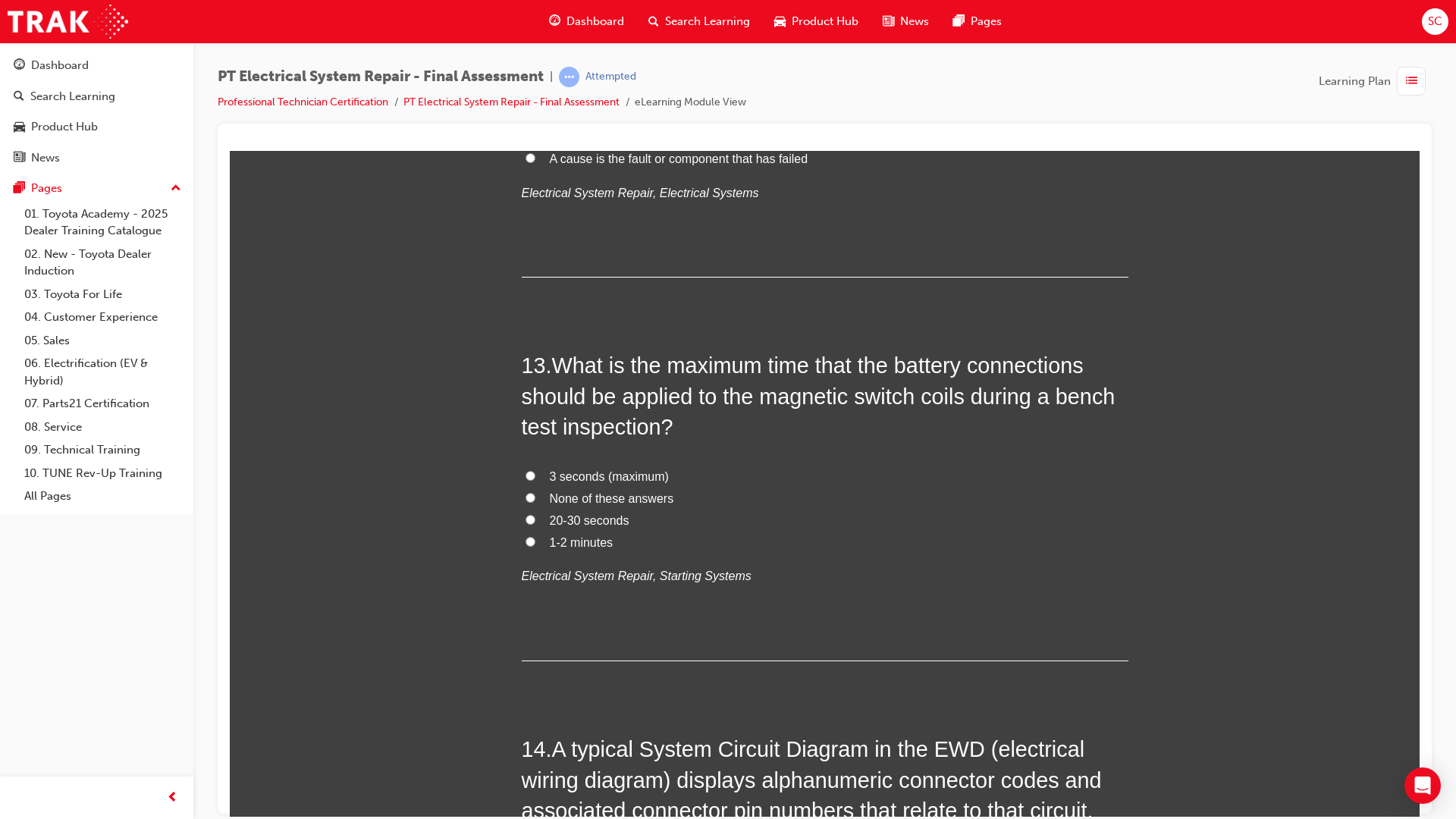
scroll to position [4222, 0]
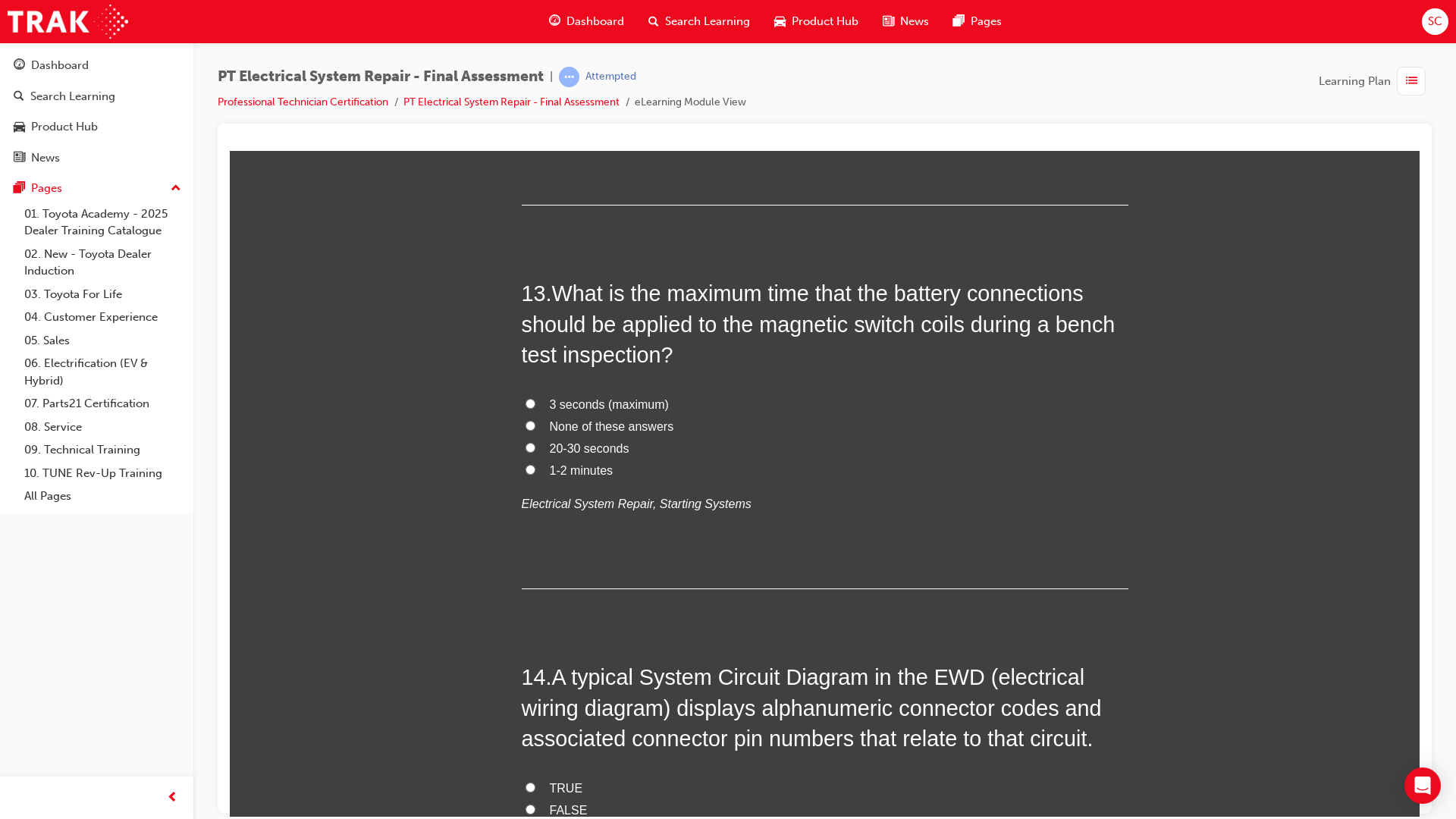
click at [526, 404] on input "3 seconds (maximum)" at bounding box center [530, 403] width 10 height 10
radio input "true"
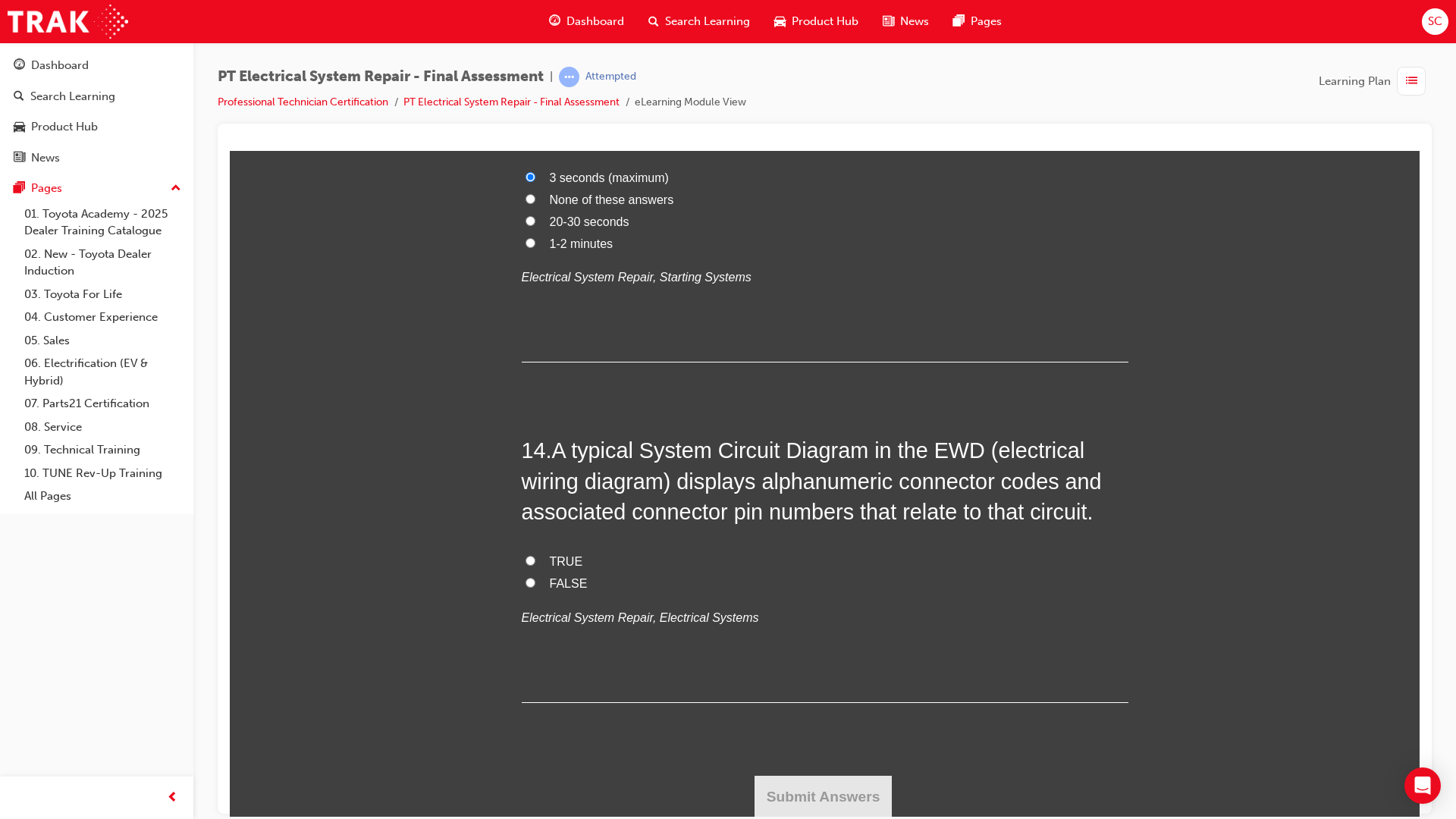
scroll to position [4449, 0]
click at [531, 569] on label "TRUE" at bounding box center [825, 560] width 606 height 22
click at [531, 564] on input "TRUE" at bounding box center [530, 559] width 10 height 10
radio input "true"
click at [806, 780] on button "Submit Answers" at bounding box center [823, 795] width 138 height 42
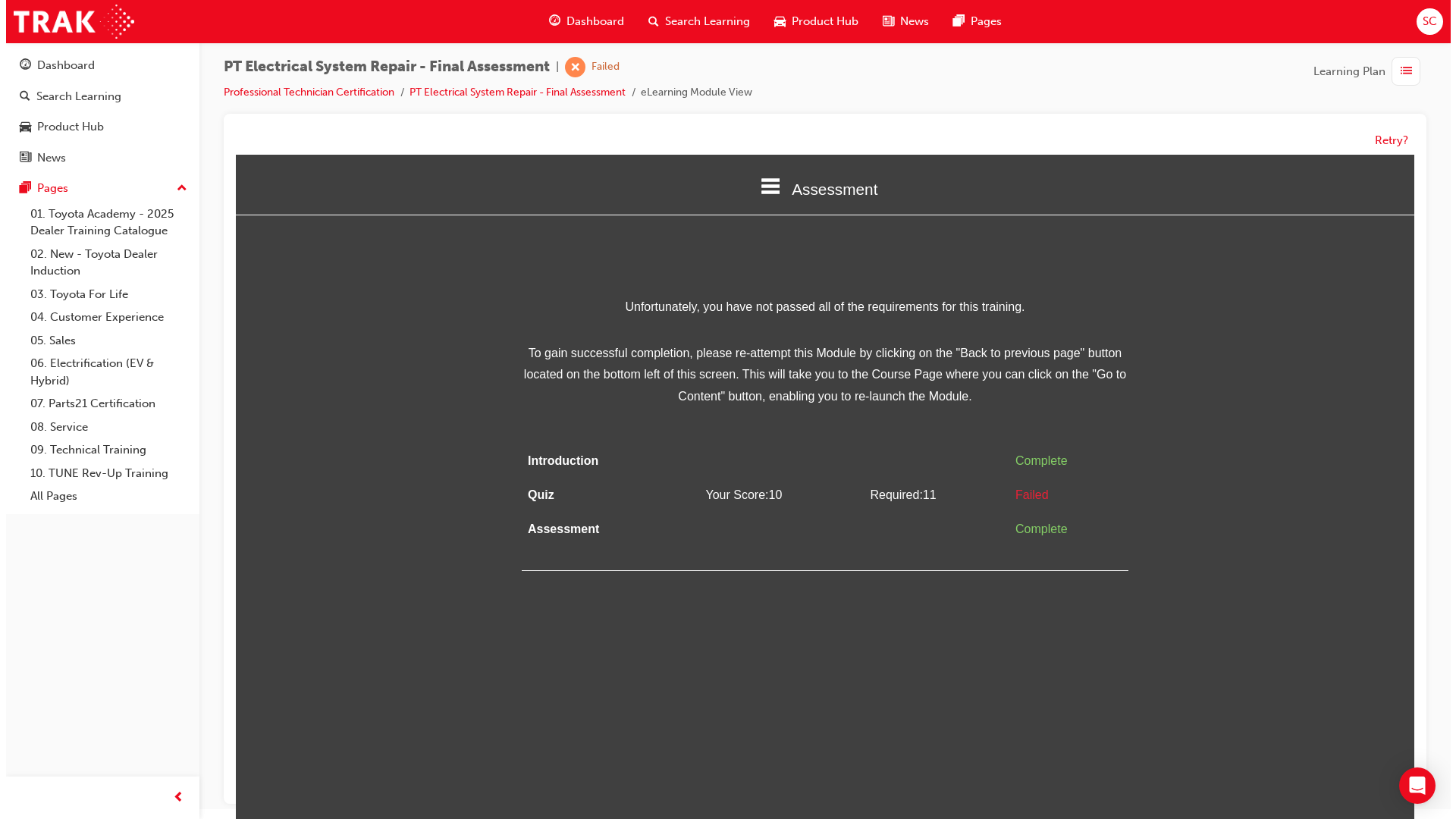
scroll to position [0, 0]
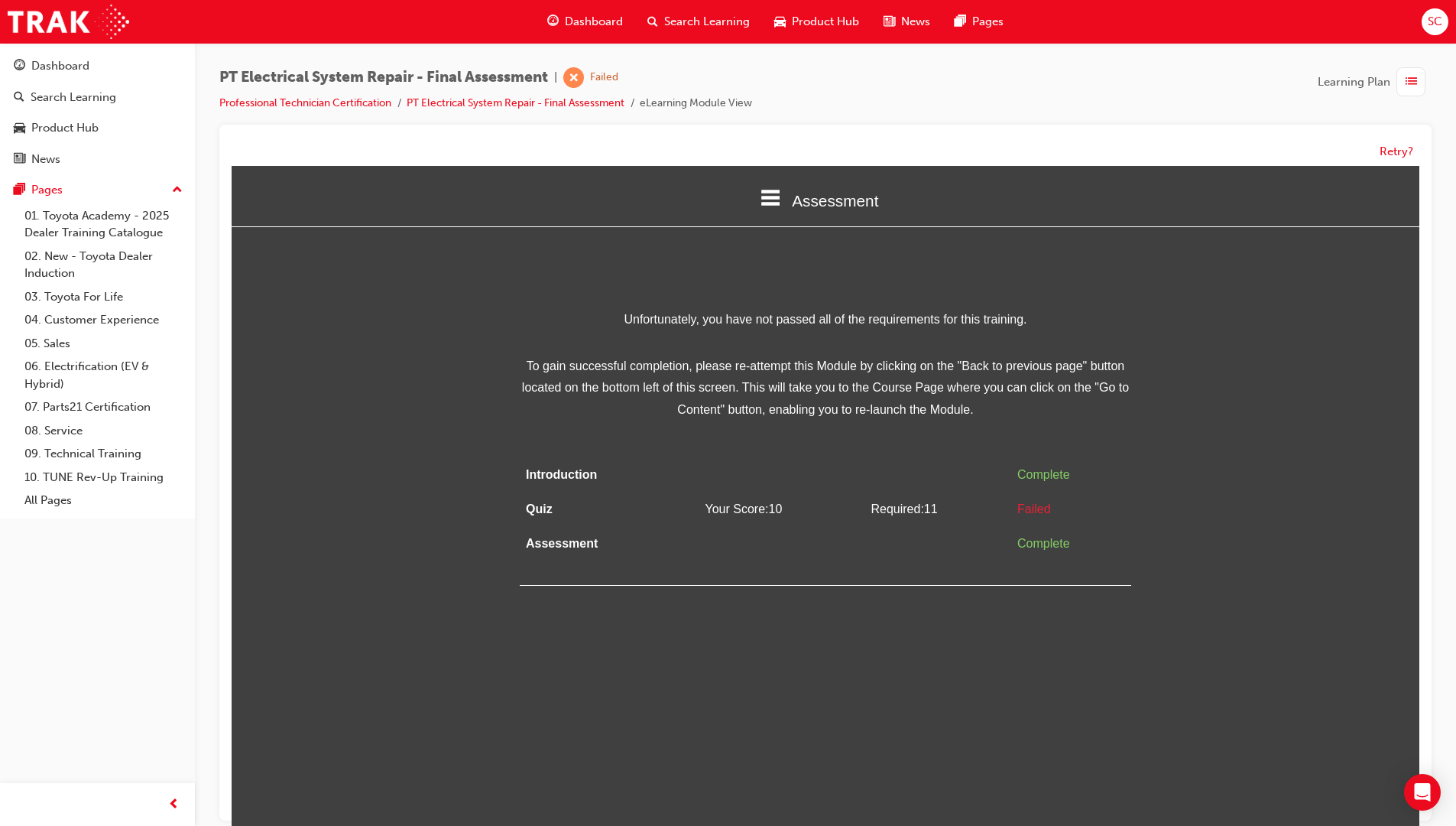
click at [589, 113] on div "PT Electrical System Repair - Final Assessment | Failed Professional Technician…" at bounding box center [825, 96] width 1212 height 57
click at [587, 108] on link "PT Electrical System Repair - Final Assessment" at bounding box center [516, 103] width 218 height 13
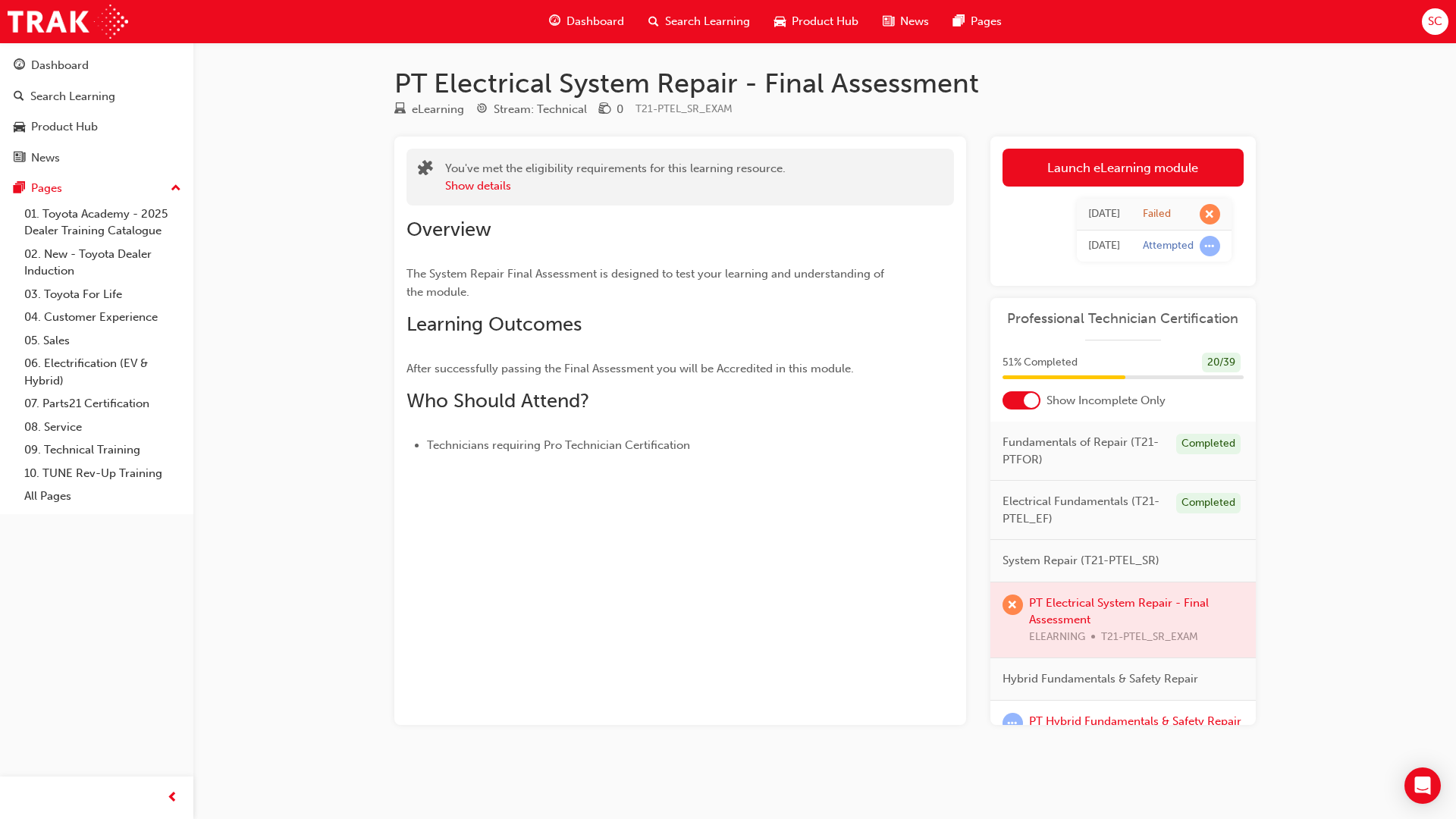
click at [1031, 406] on div at bounding box center [1031, 400] width 16 height 16
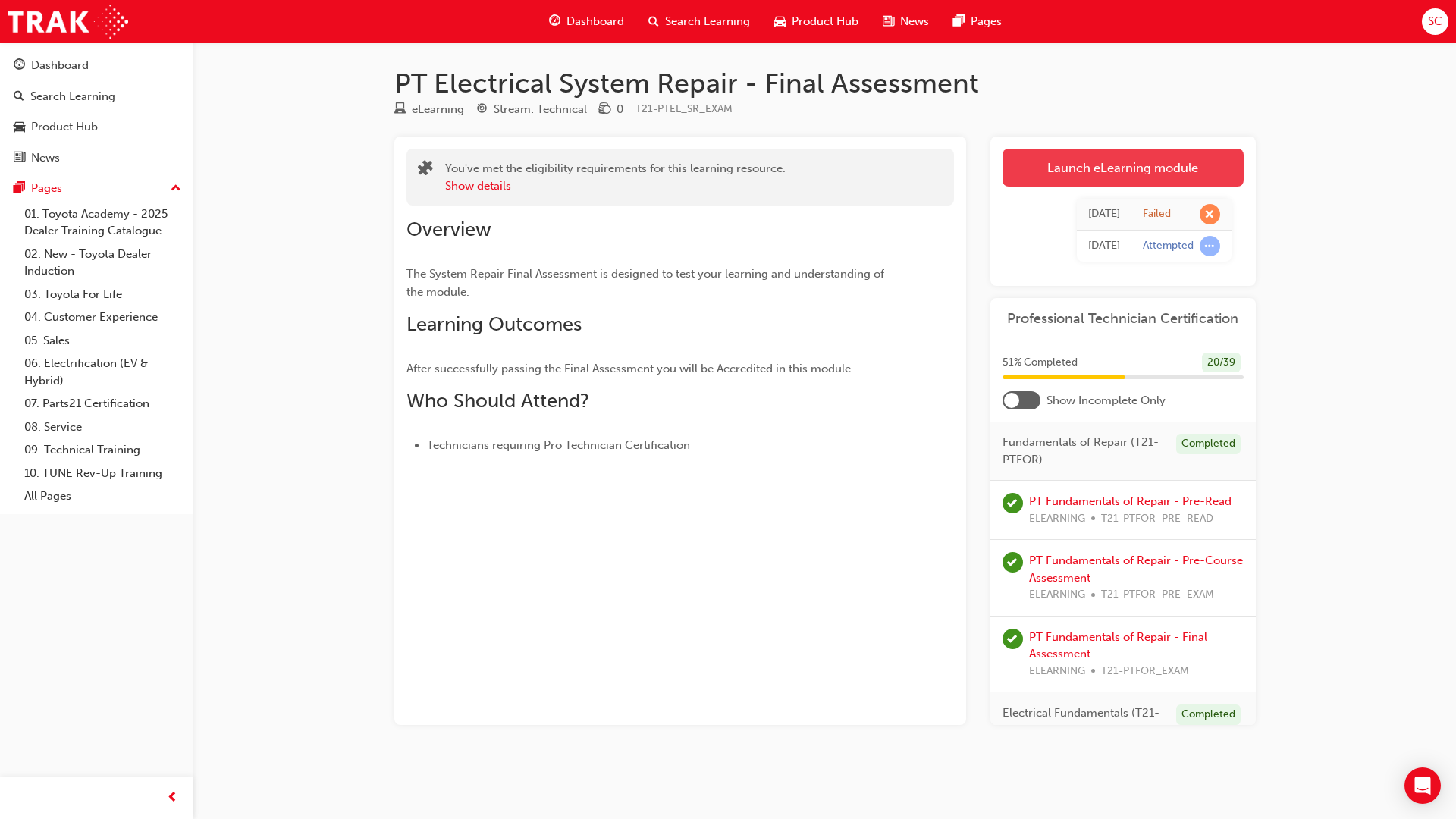
click at [1054, 157] on link "Launch eLearning module" at bounding box center [1123, 167] width 241 height 38
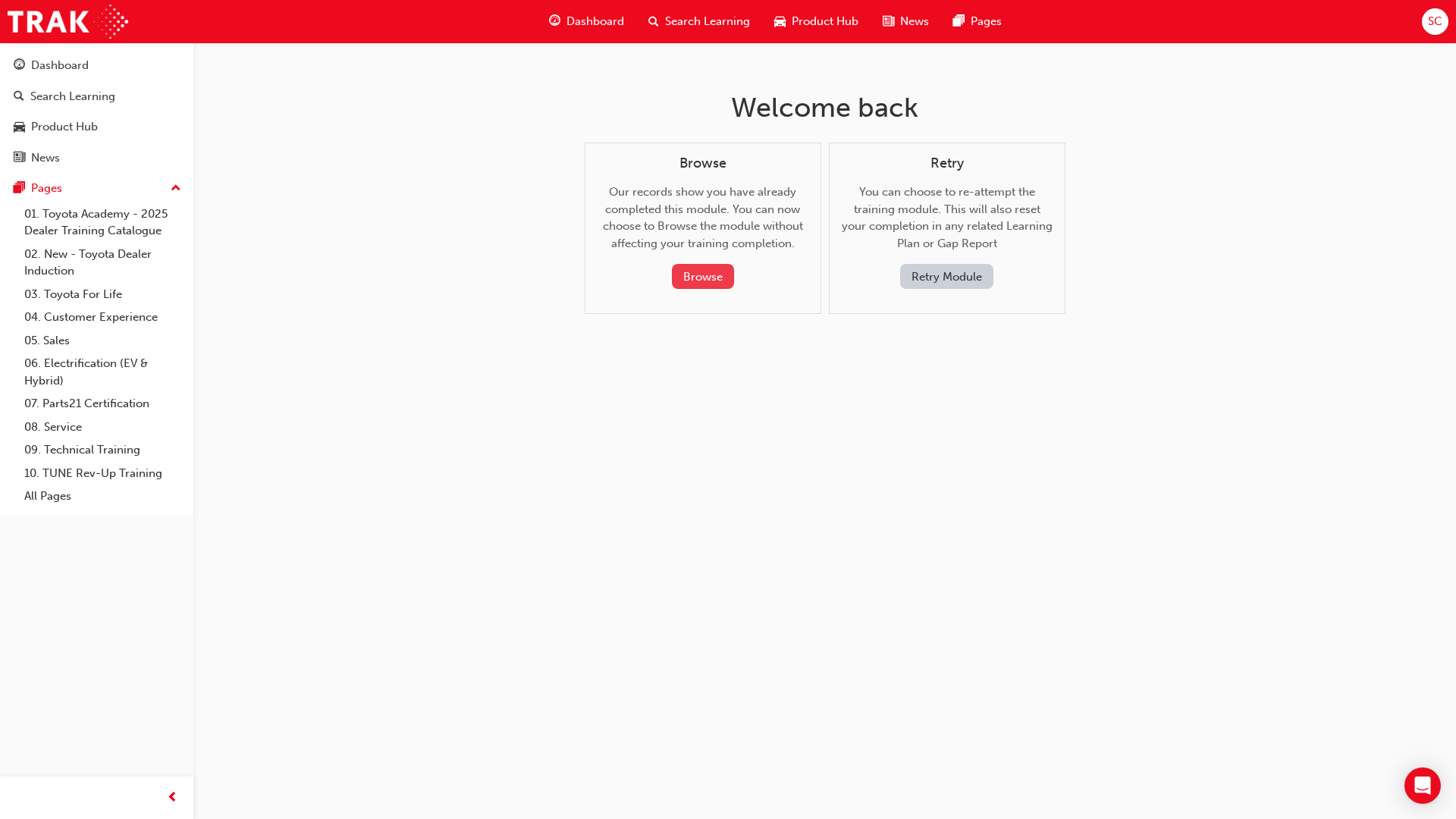
click at [716, 275] on button "Browse" at bounding box center [703, 276] width 62 height 25
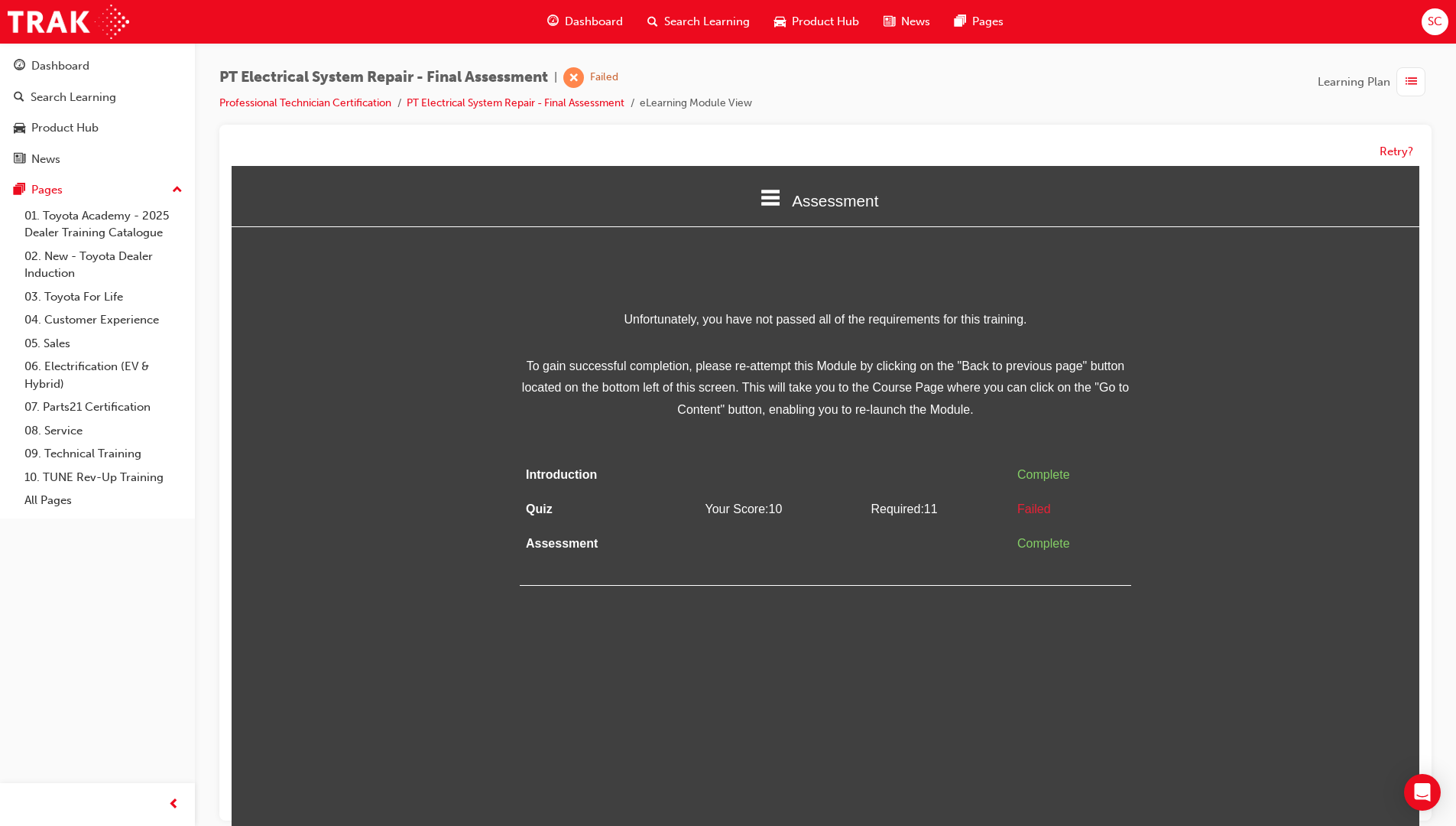
click at [814, 202] on span "Assessment" at bounding box center [834, 200] width 86 height 18
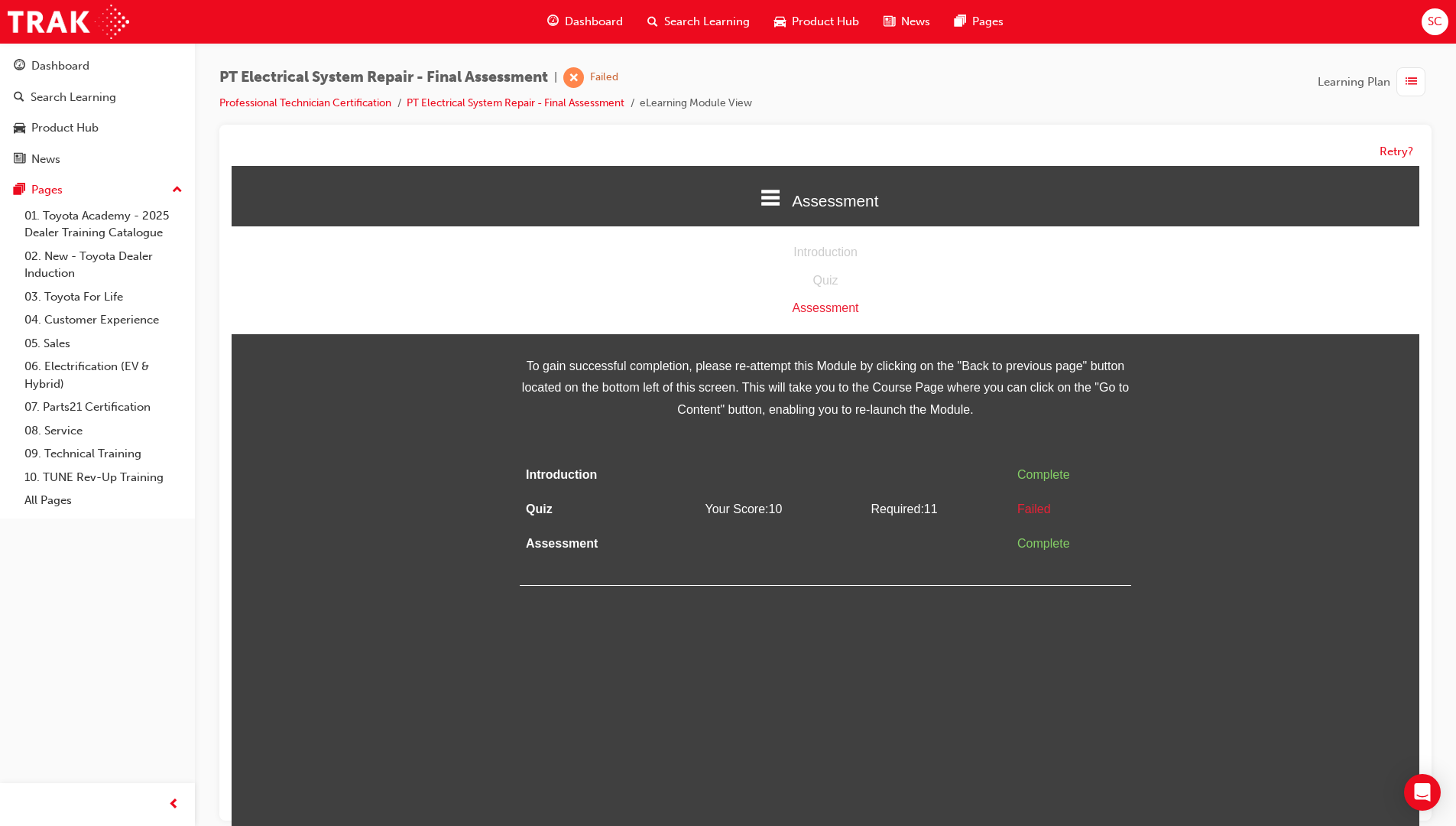
click at [823, 307] on div "Assessment" at bounding box center [825, 309] width 1188 height 22
click at [825, 270] on div "Quiz" at bounding box center [825, 281] width 1188 height 22
click at [825, 276] on div "Quiz" at bounding box center [825, 281] width 1188 height 22
click at [831, 246] on div "Introduction" at bounding box center [825, 253] width 1188 height 22
click at [1331, 465] on div "Unfortunately, you have not passed all of the requirements for this training. T…" at bounding box center [825, 448] width 1188 height 277
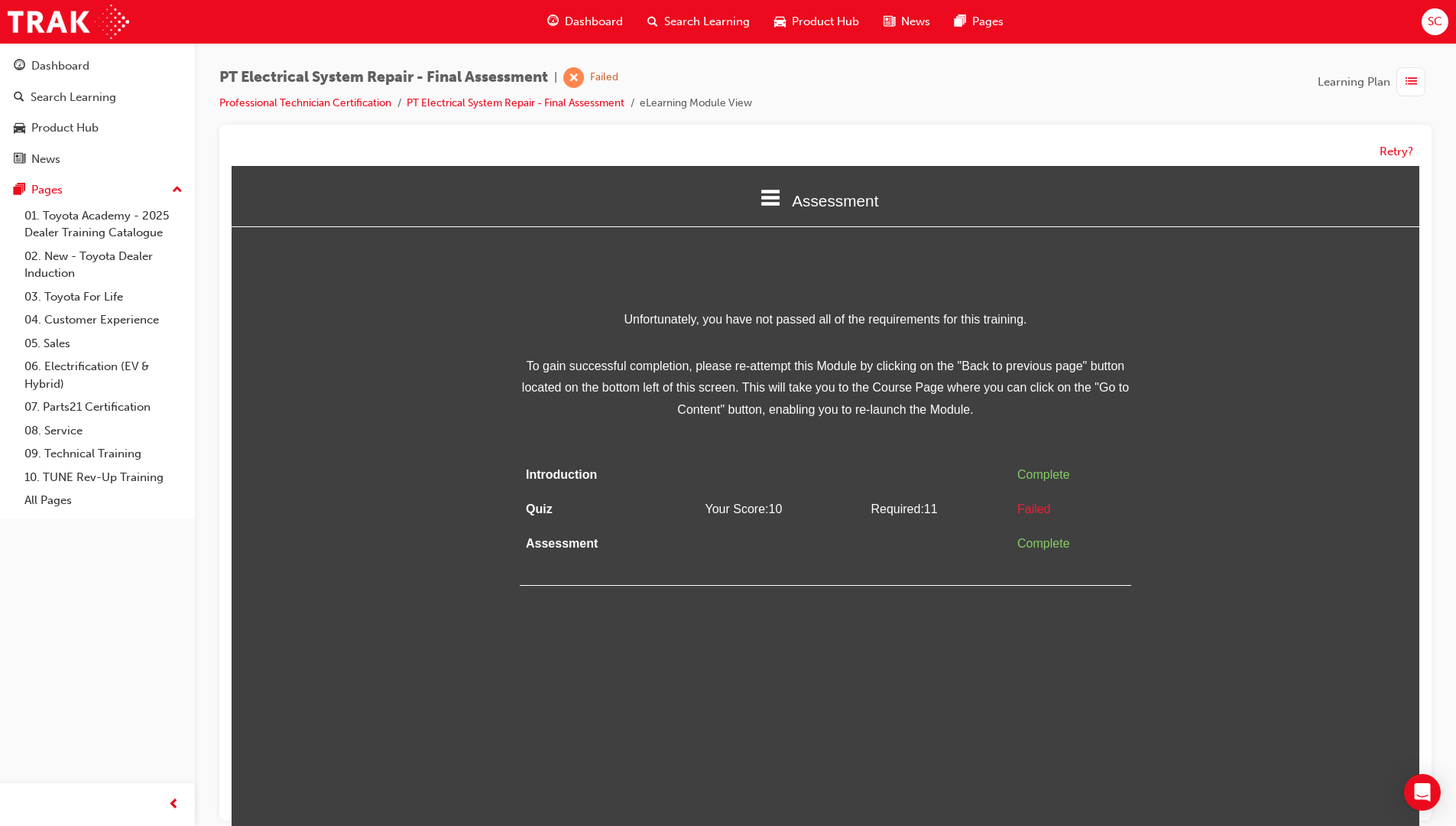
click at [510, 113] on div "PT Electrical System Repair - Final Assessment | Failed Professional Technician…" at bounding box center [825, 96] width 1212 height 57
click at [511, 110] on li "PT Electrical System Repair - Final Assessment" at bounding box center [523, 104] width 233 height 18
click at [515, 105] on link "PT Electrical System Repair - Final Assessment" at bounding box center [516, 103] width 218 height 13
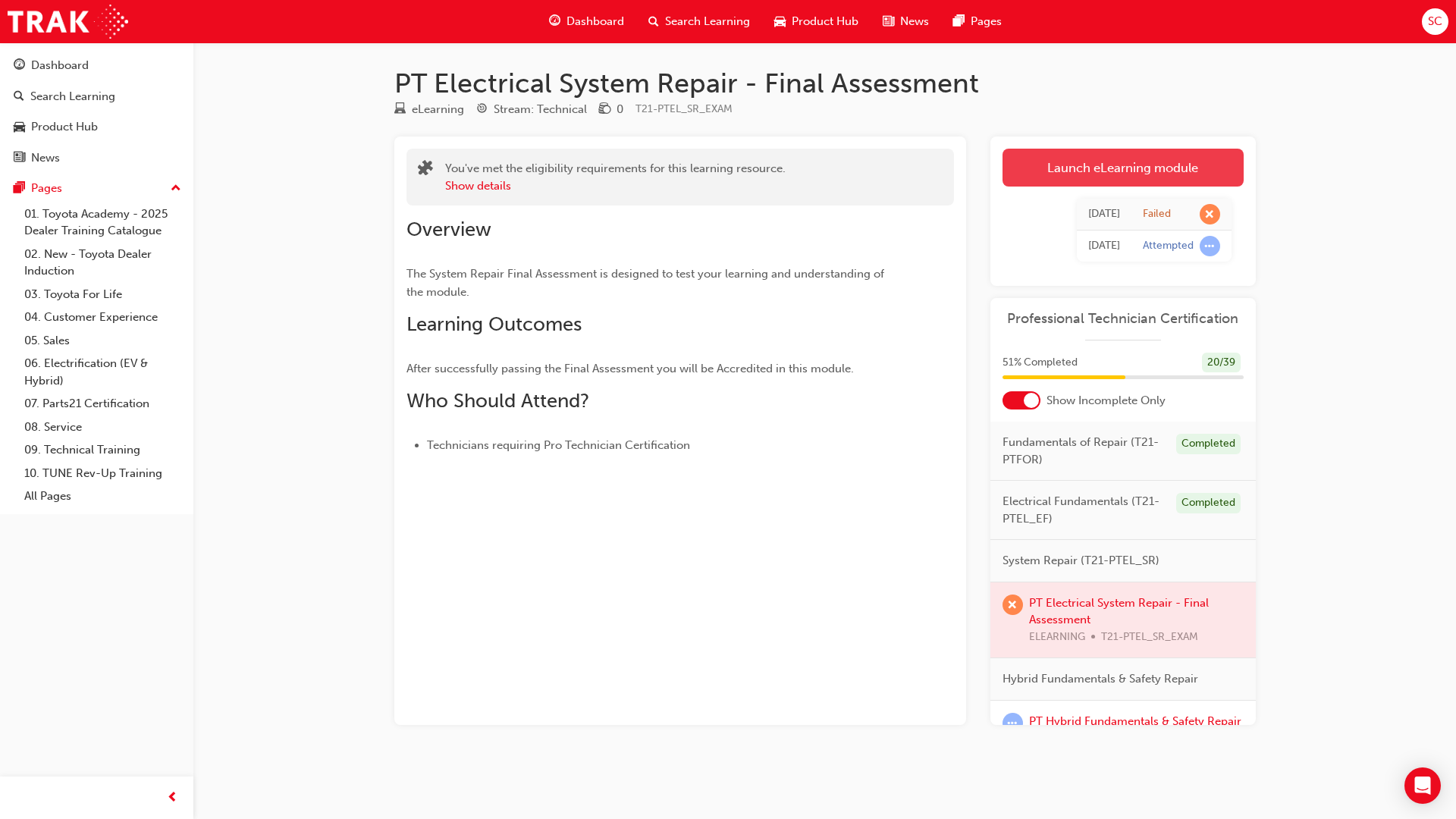
click at [1154, 178] on link "Launch eLearning module" at bounding box center [1123, 167] width 241 height 38
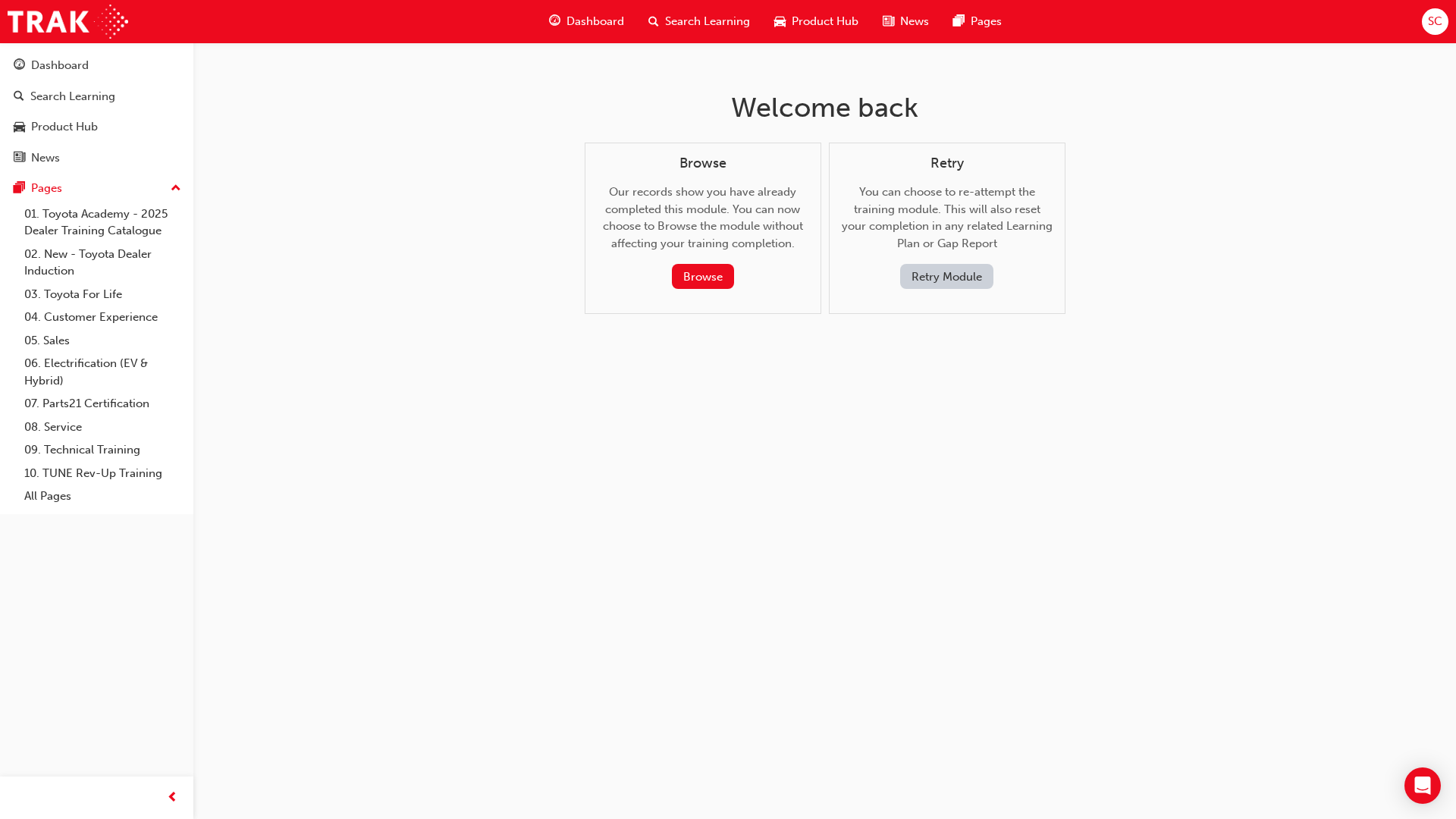
click at [969, 280] on button "Retry Module" at bounding box center [947, 276] width 94 height 25
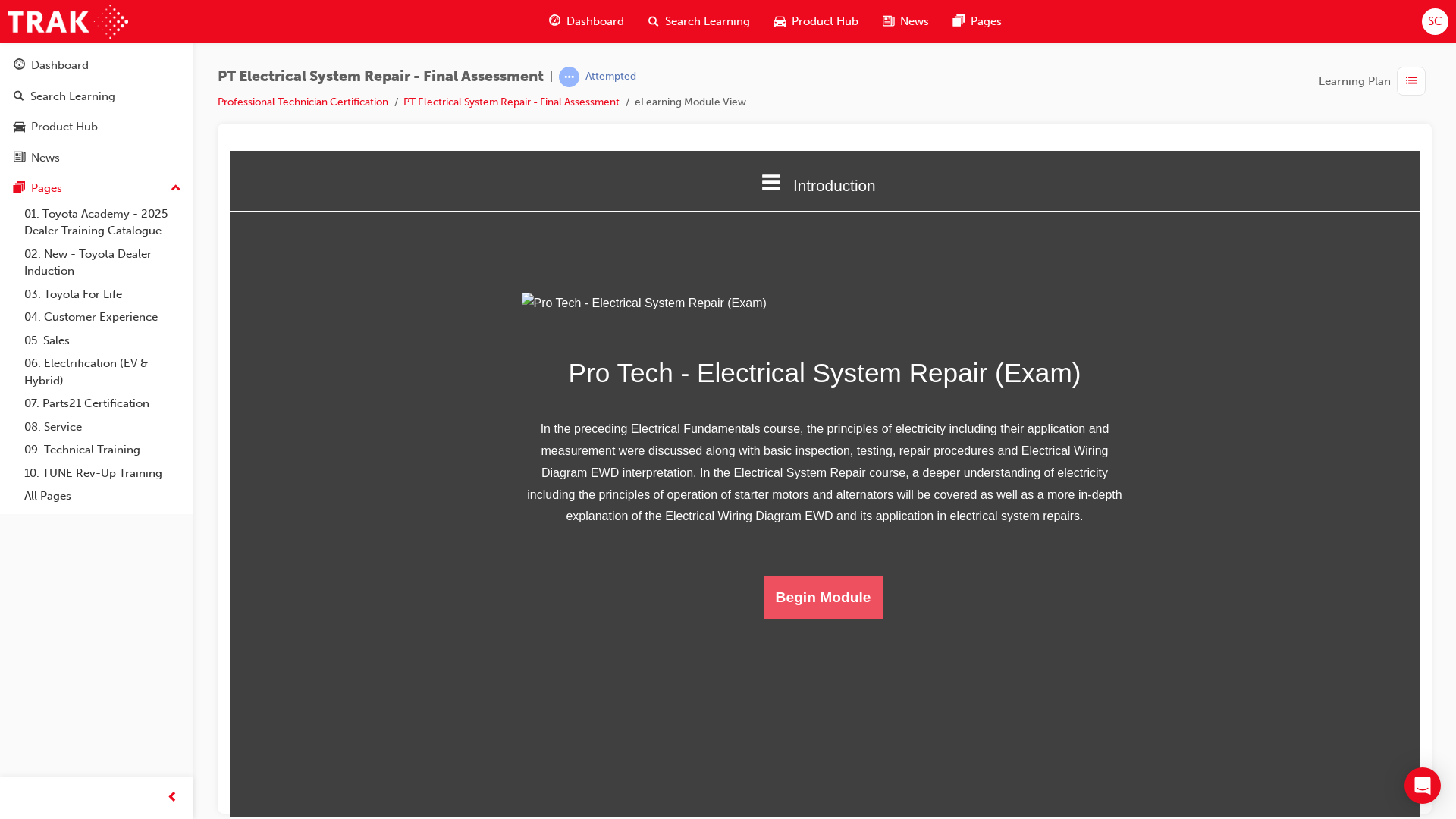
click at [855, 618] on button "Begin Module" at bounding box center [823, 596] width 120 height 42
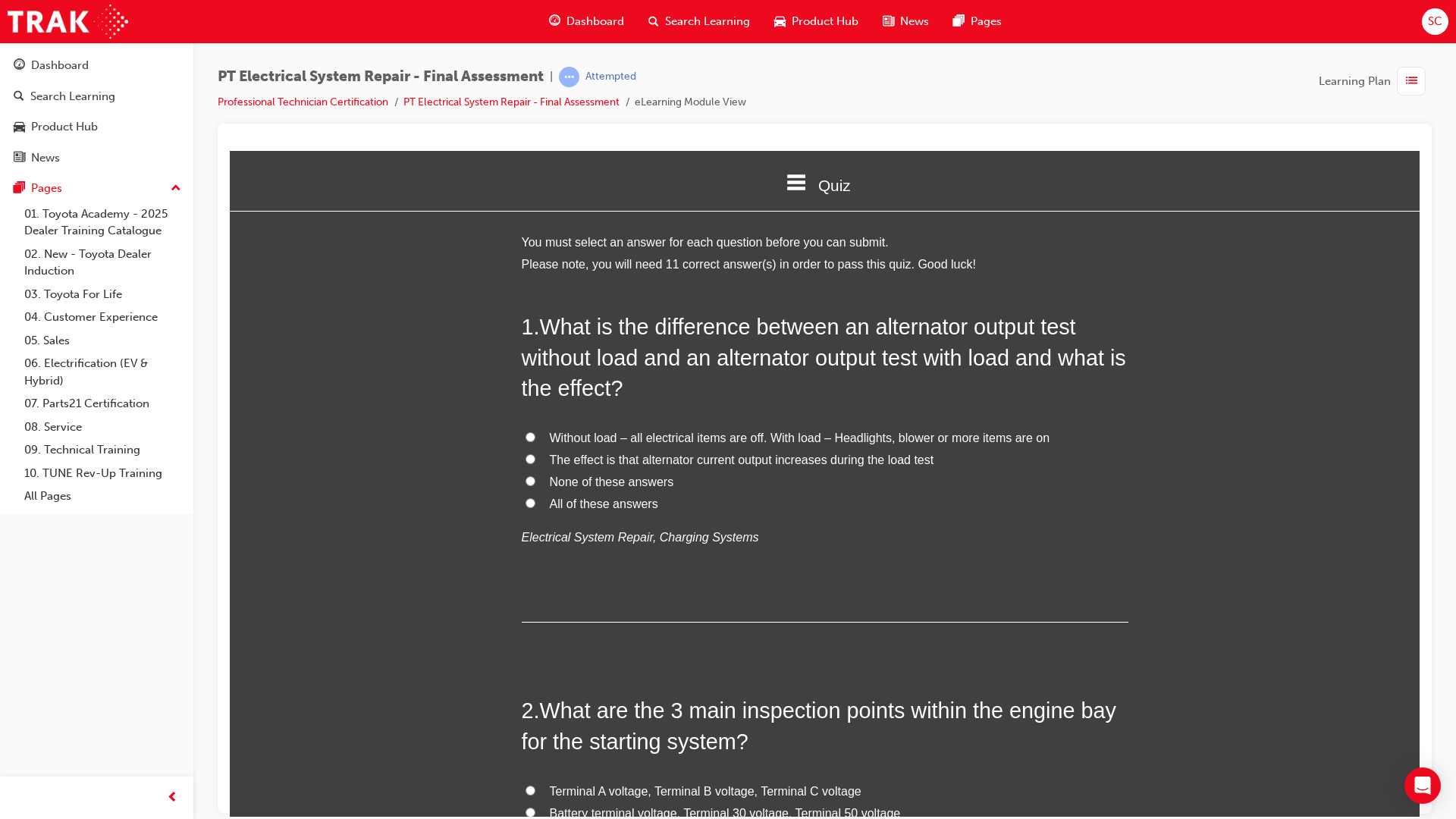
click at [523, 508] on label "All of these answers" at bounding box center [825, 504] width 606 height 22
click at [526, 507] on input "All of these answers" at bounding box center [530, 502] width 10 height 10
radio input "true"
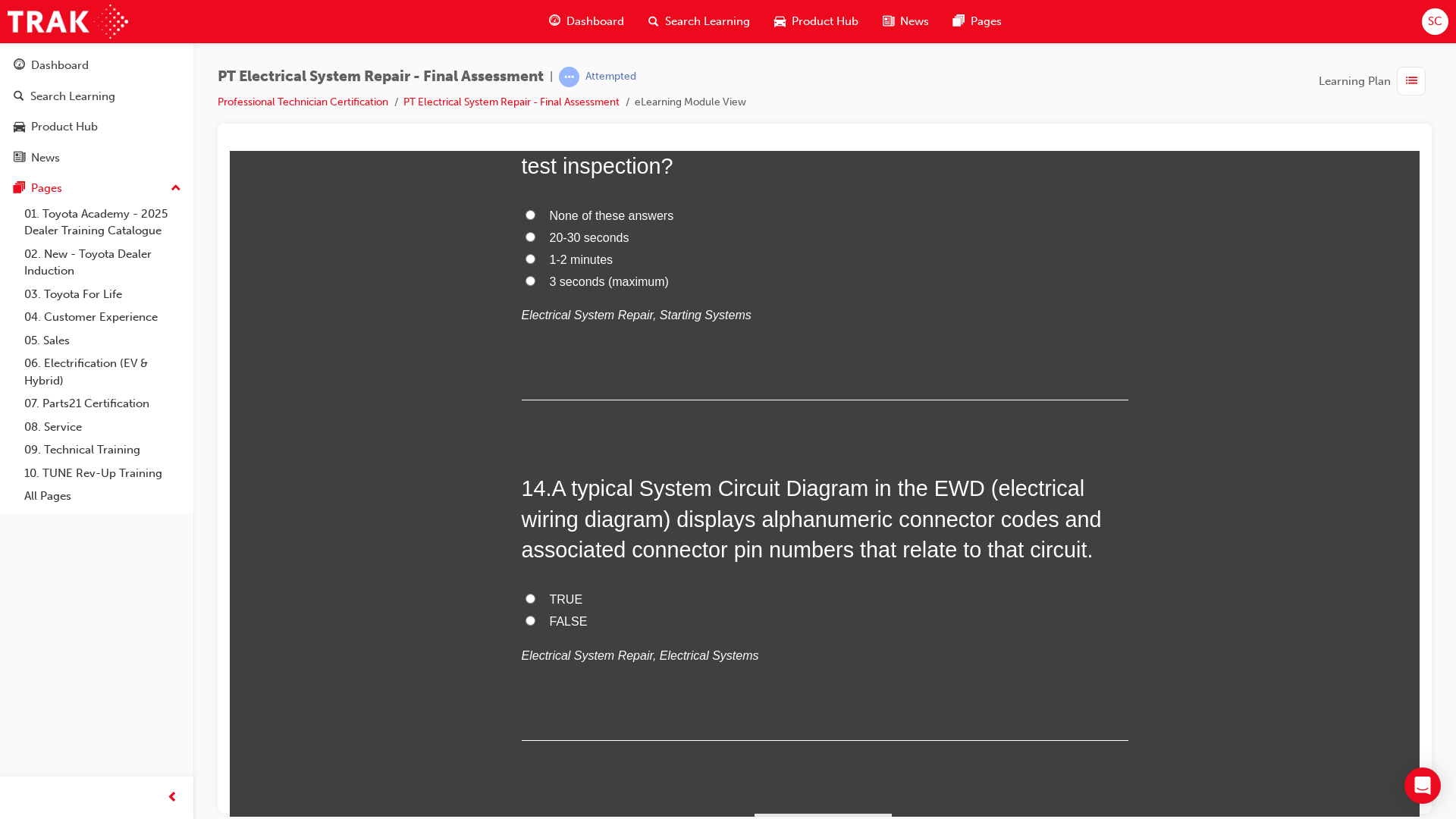
scroll to position [4416, 0]
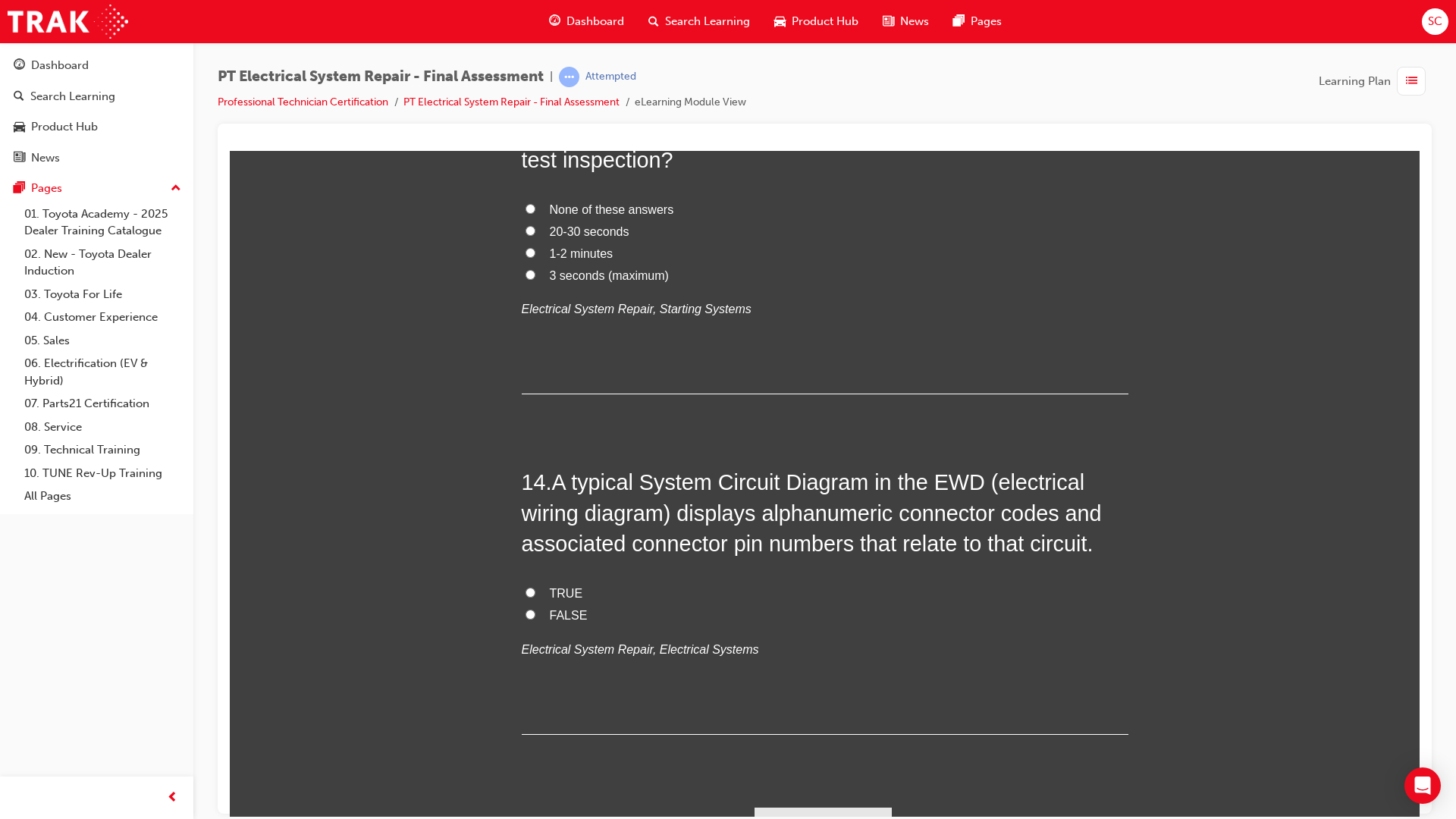
click at [526, 593] on input "TRUE" at bounding box center [530, 592] width 10 height 10
radio input "true"
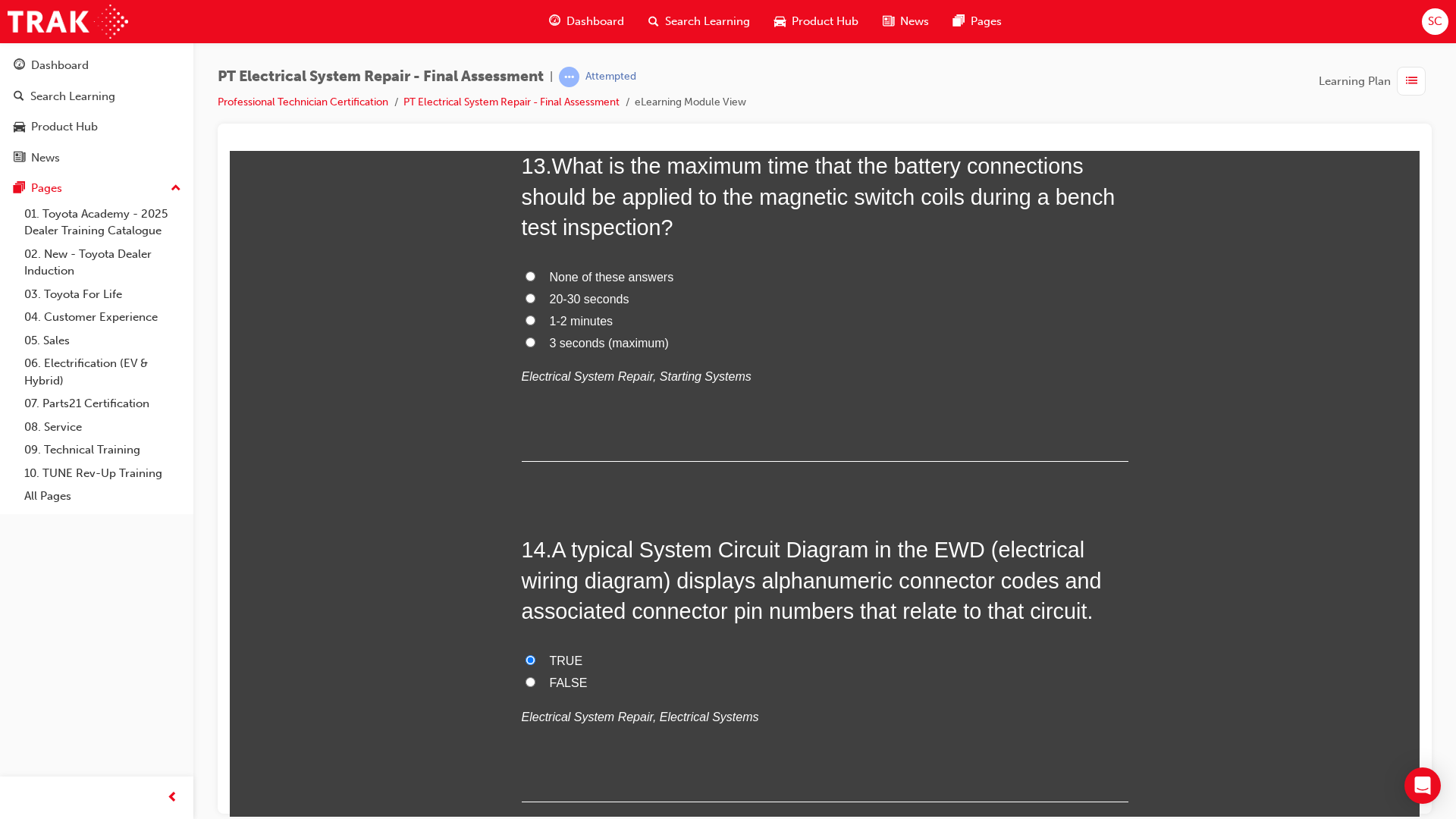
scroll to position [4265, 0]
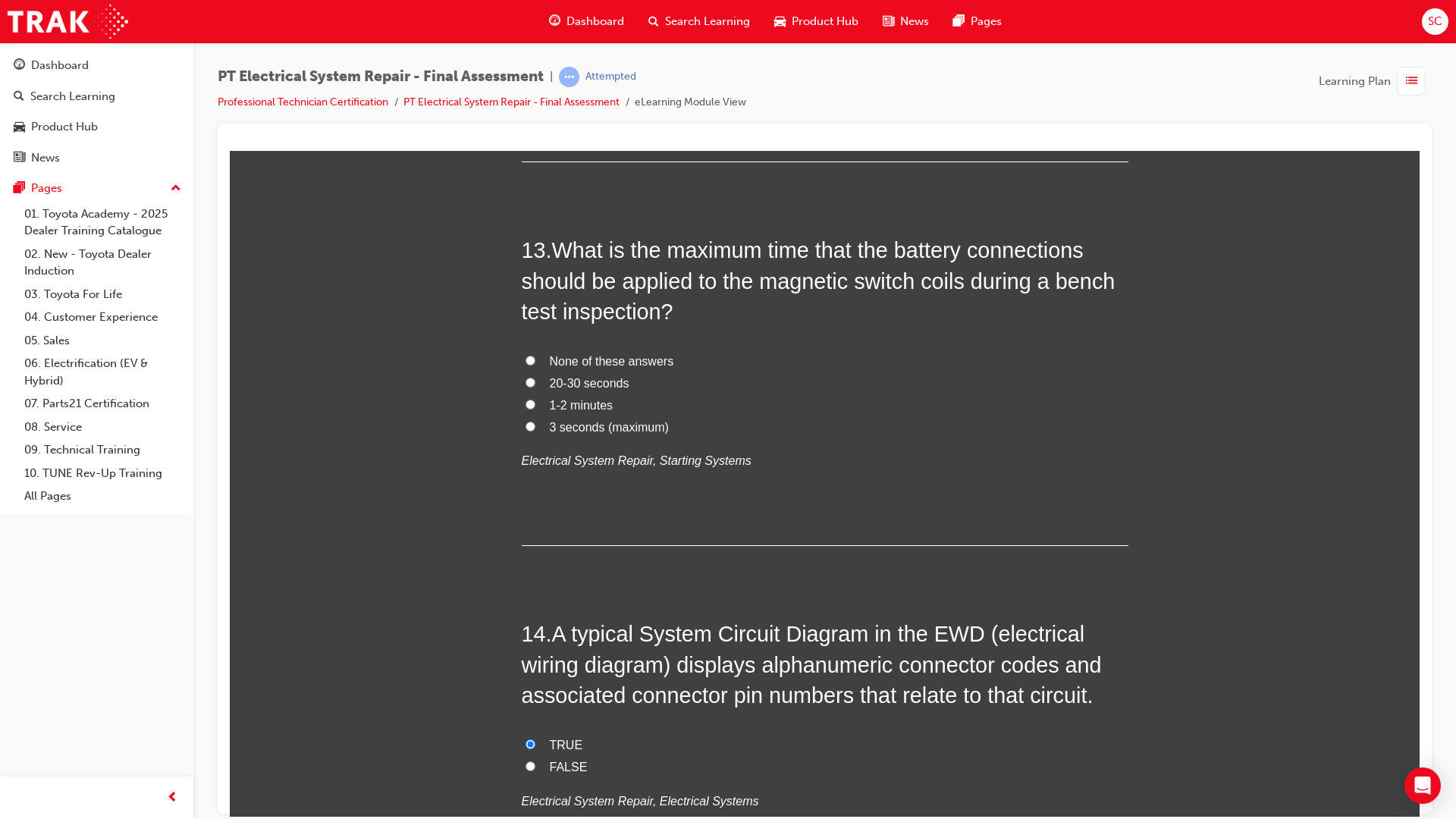
click at [526, 426] on input "3 seconds (maximum)" at bounding box center [530, 426] width 10 height 10
radio input "true"
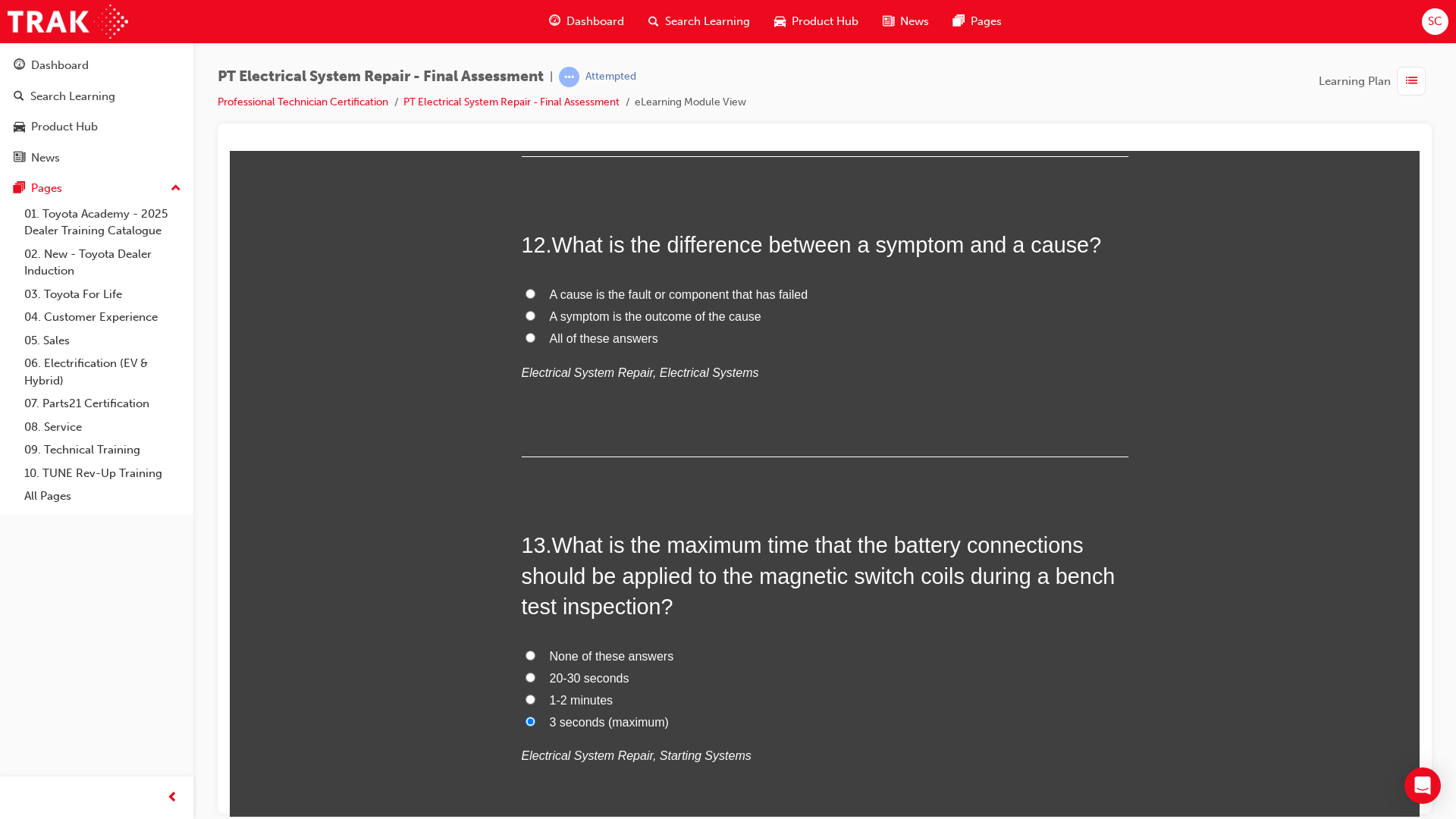
scroll to position [3961, 0]
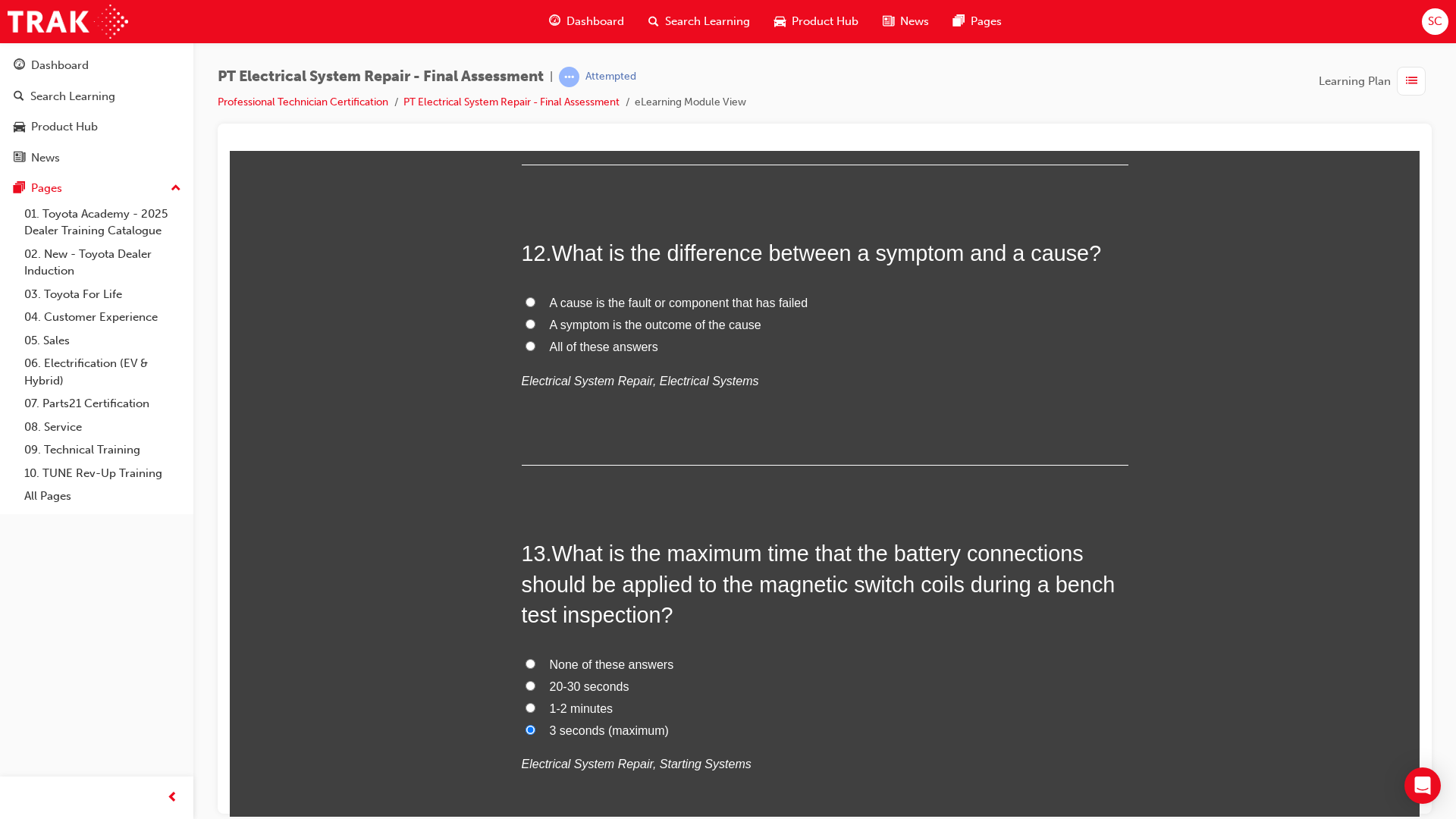
click at [526, 305] on input "A cause is the fault or component that has failed" at bounding box center [530, 301] width 10 height 10
radio input "true"
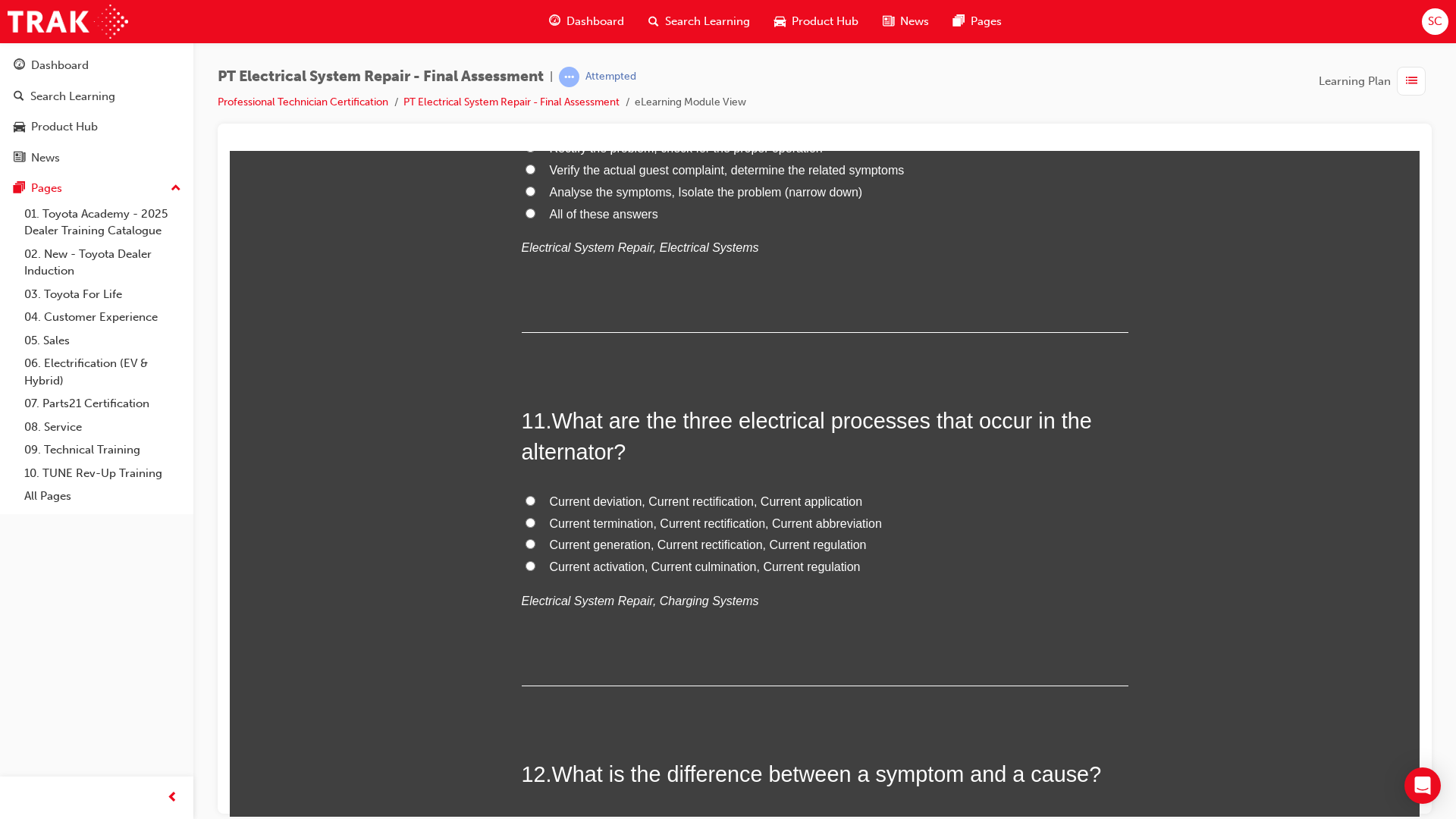
scroll to position [3279, 0]
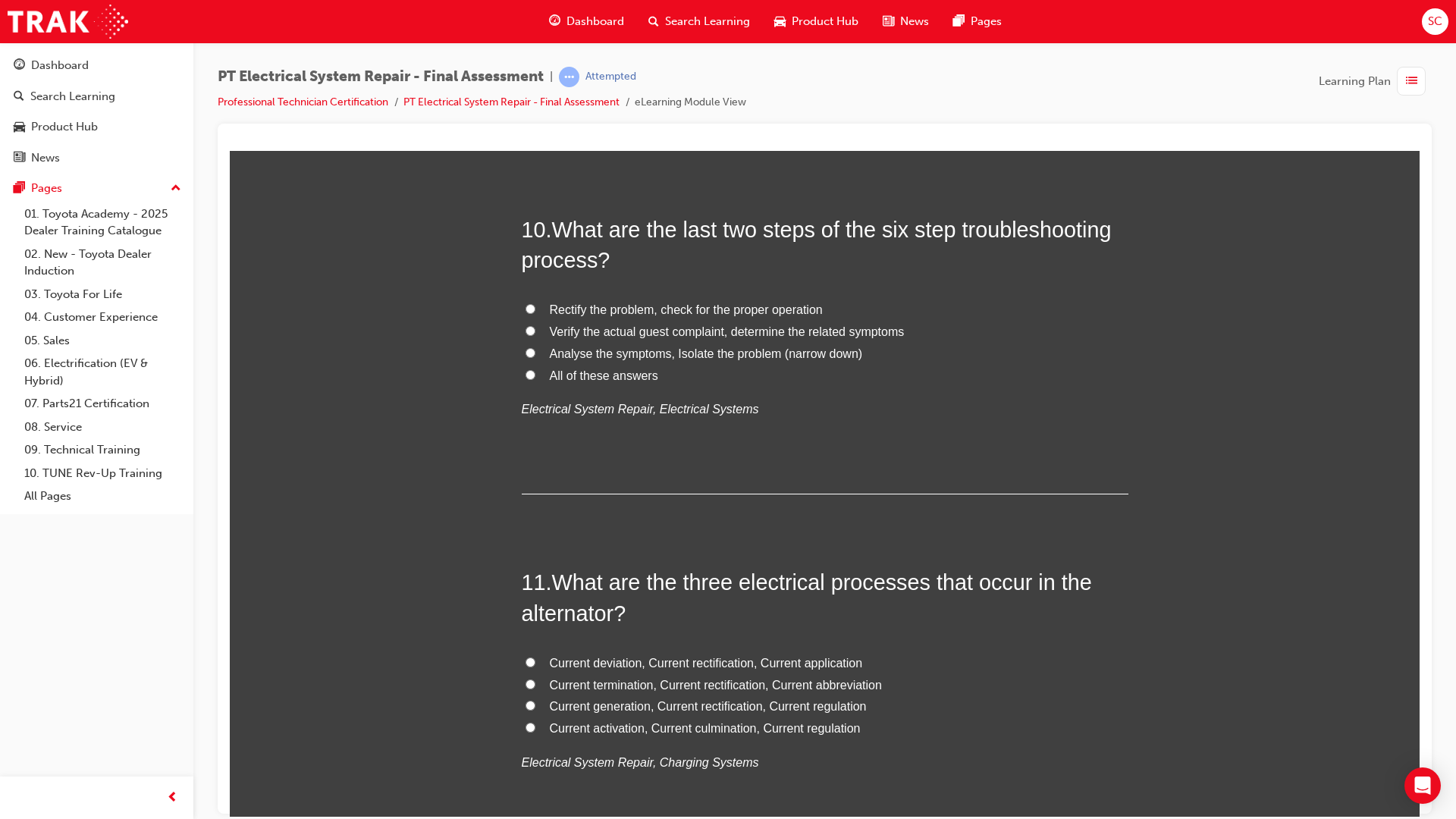
click at [528, 310] on input "Rectify the problem, check for the proper operation" at bounding box center [530, 308] width 10 height 10
radio input "true"
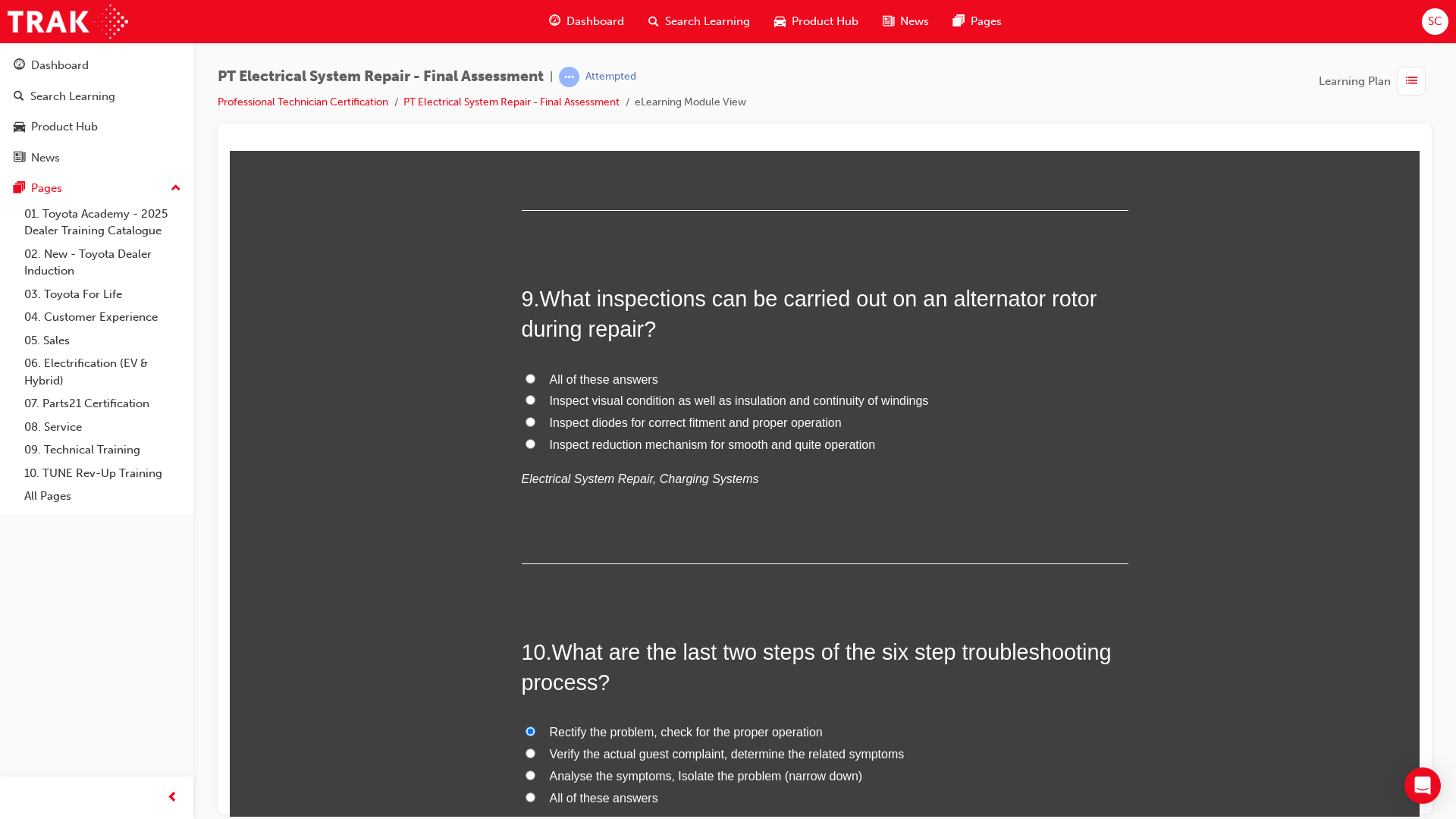
scroll to position [2824, 0]
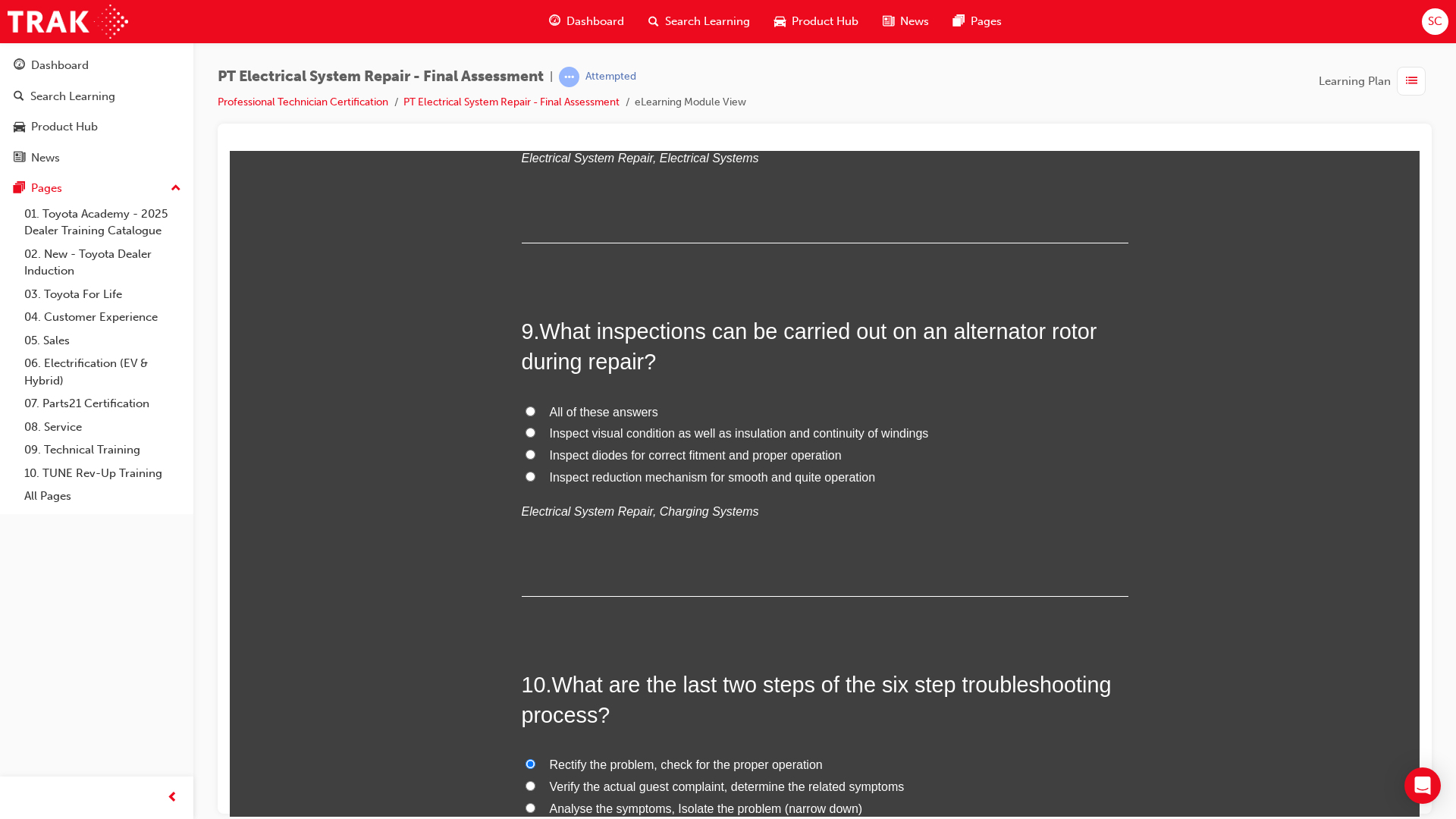
click at [524, 416] on label "All of these answers" at bounding box center [825, 412] width 606 height 22
click at [526, 415] on input "All of these answers" at bounding box center [530, 410] width 10 height 10
radio input "true"
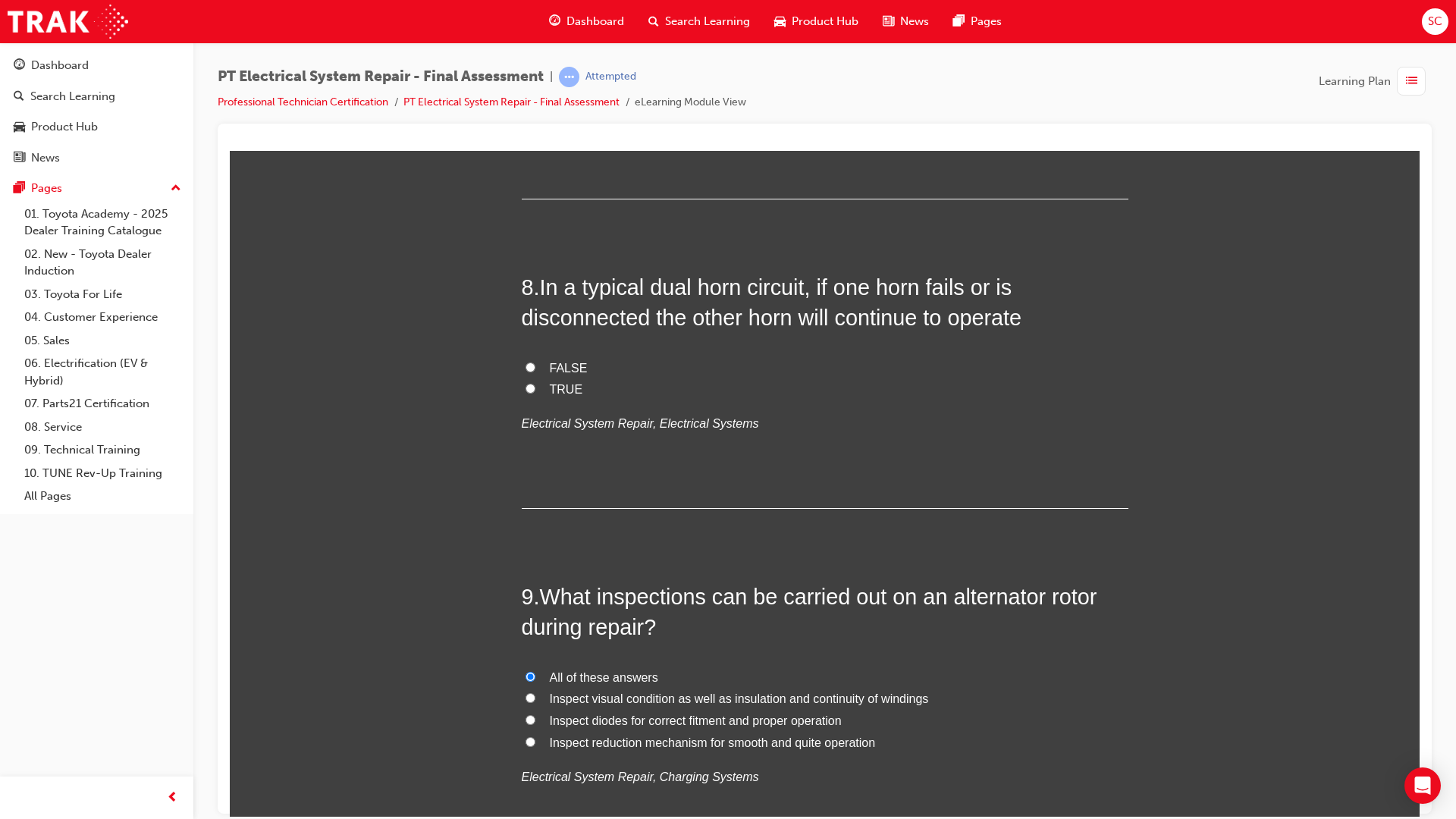
scroll to position [2521, 0]
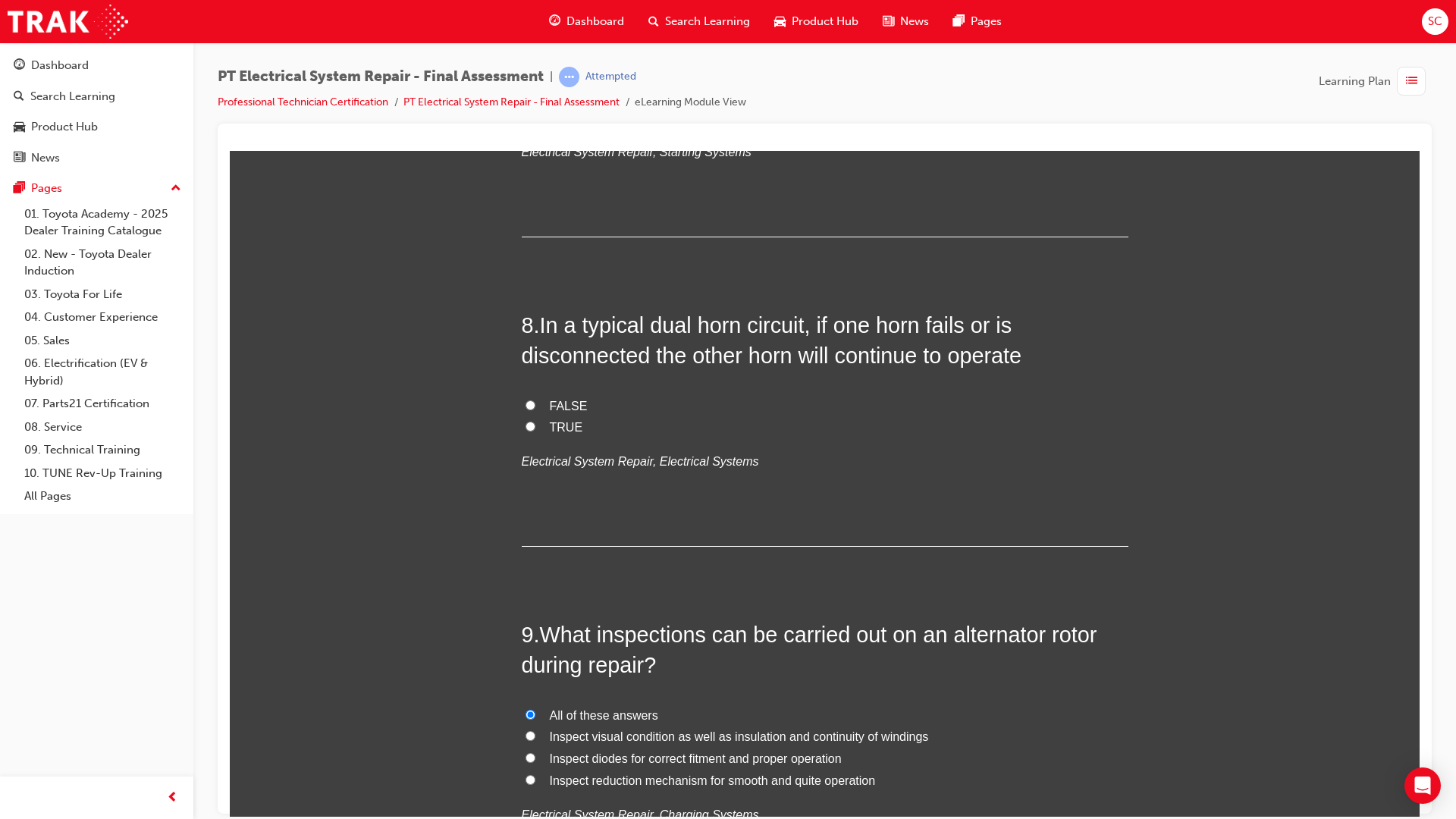
click at [526, 425] on input "TRUE" at bounding box center [530, 426] width 10 height 10
radio input "true"
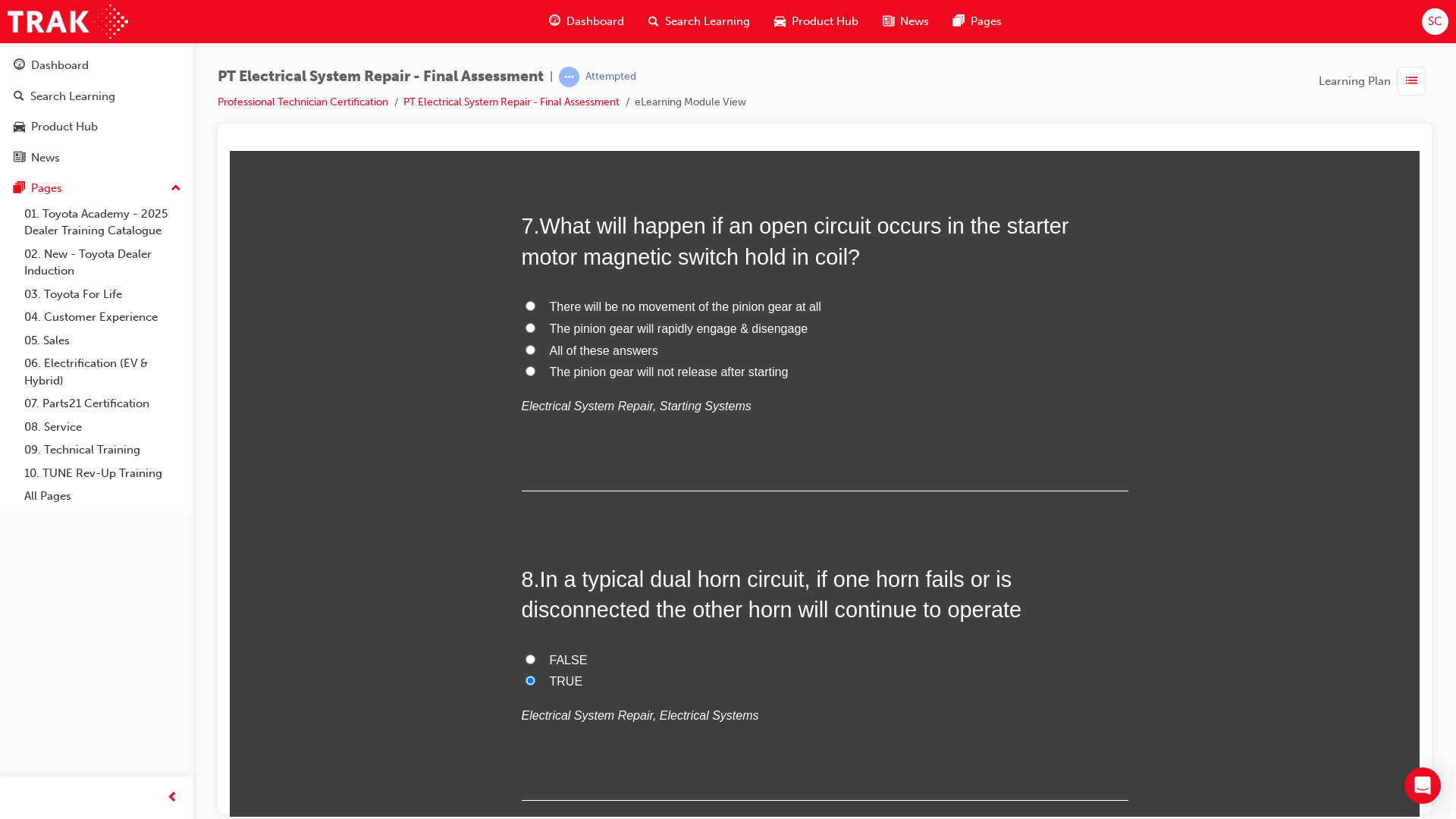
scroll to position [2218, 0]
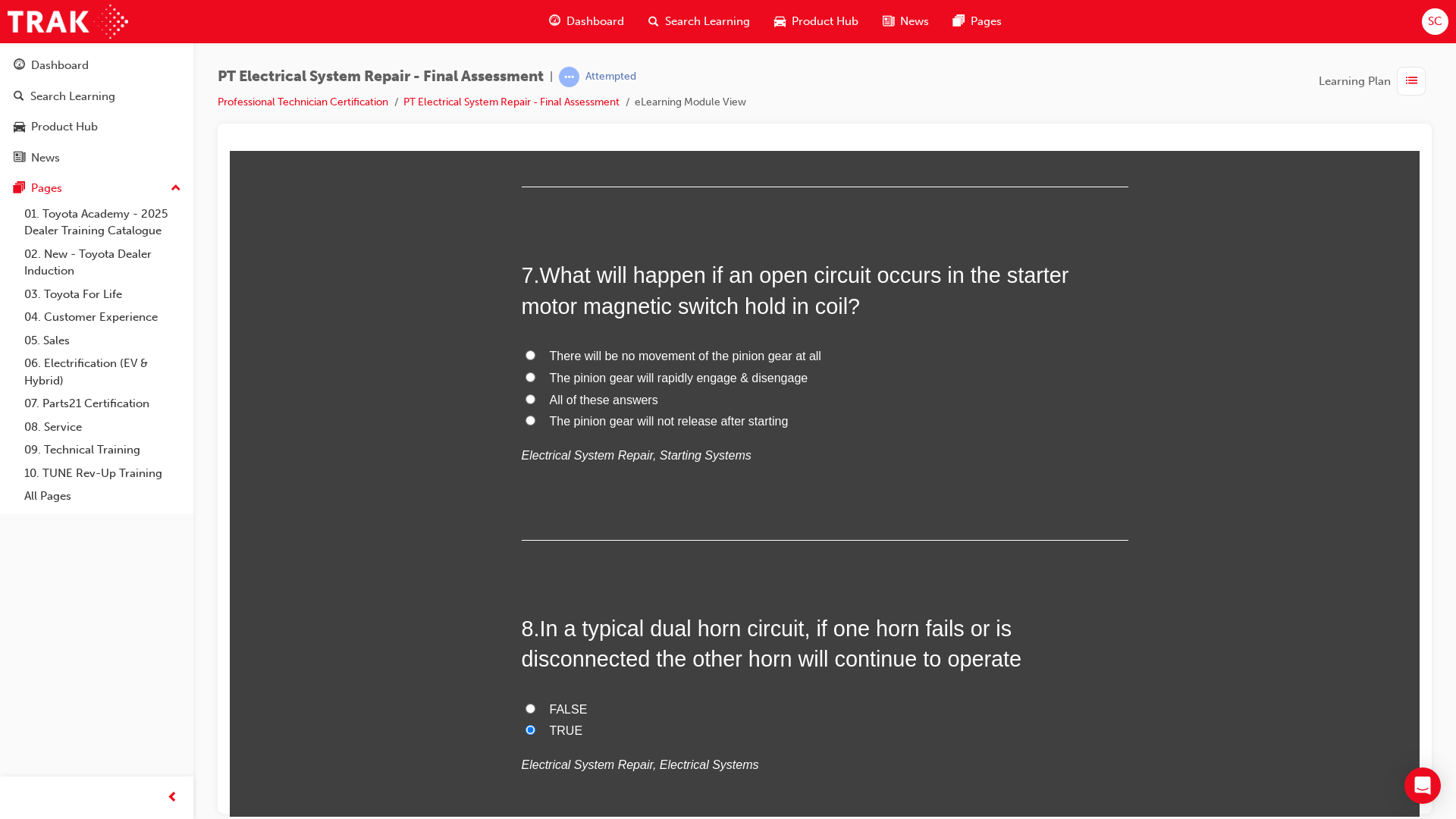
click at [526, 419] on input "The pinion gear will not release after starting" at bounding box center [530, 419] width 10 height 10
radio input "true"
click at [522, 361] on label "There will be no movement of the pinion gear at all" at bounding box center [825, 356] width 606 height 22
click at [526, 360] on input "There will be no movement of the pinion gear at all" at bounding box center [530, 354] width 10 height 10
radio input "true"
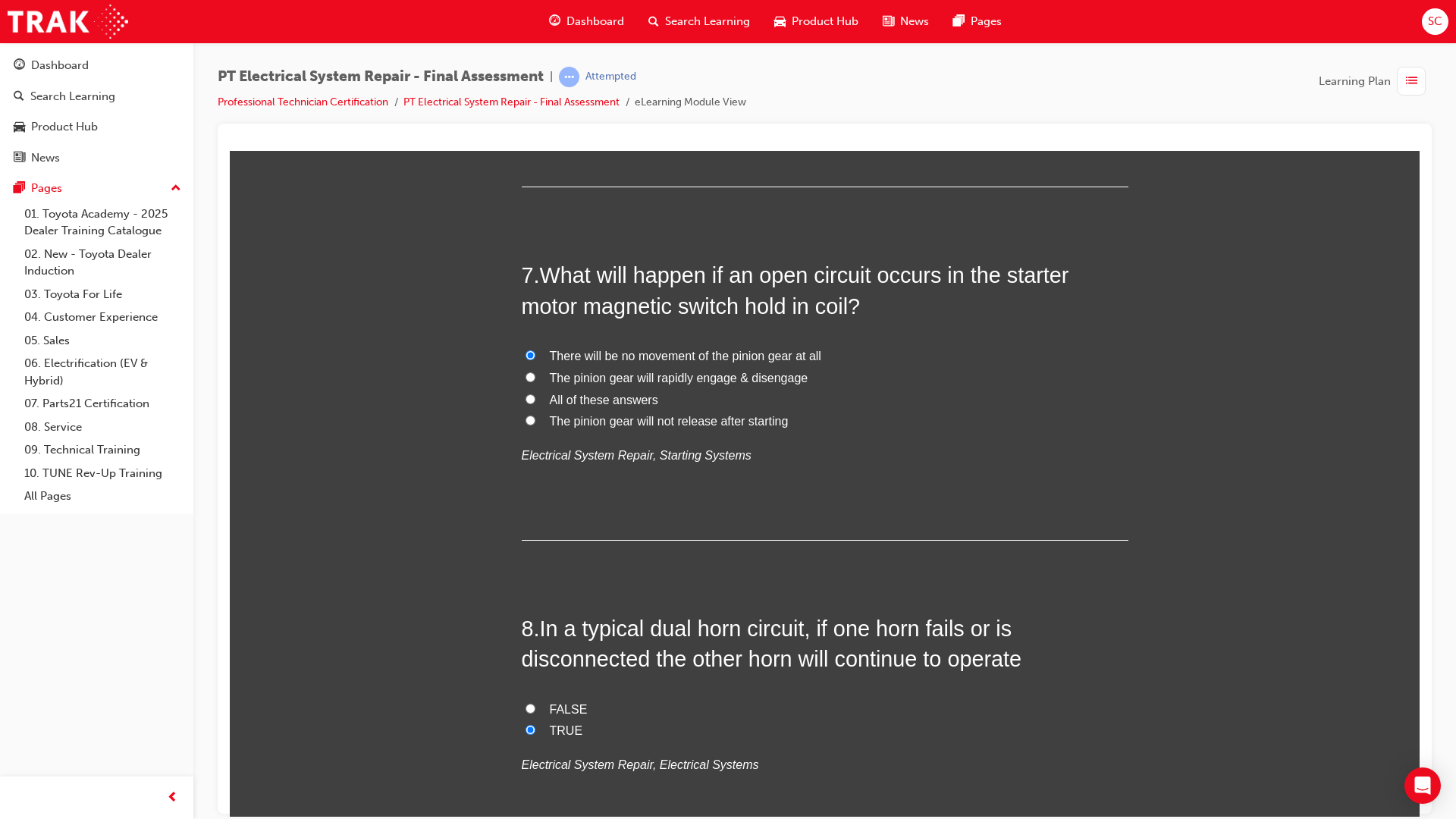
click at [539, 422] on label "The pinion gear will not release after starting" at bounding box center [825, 421] width 606 height 22
click at [536, 422] on input "The pinion gear will not release after starting" at bounding box center [530, 419] width 10 height 10
radio input "true"
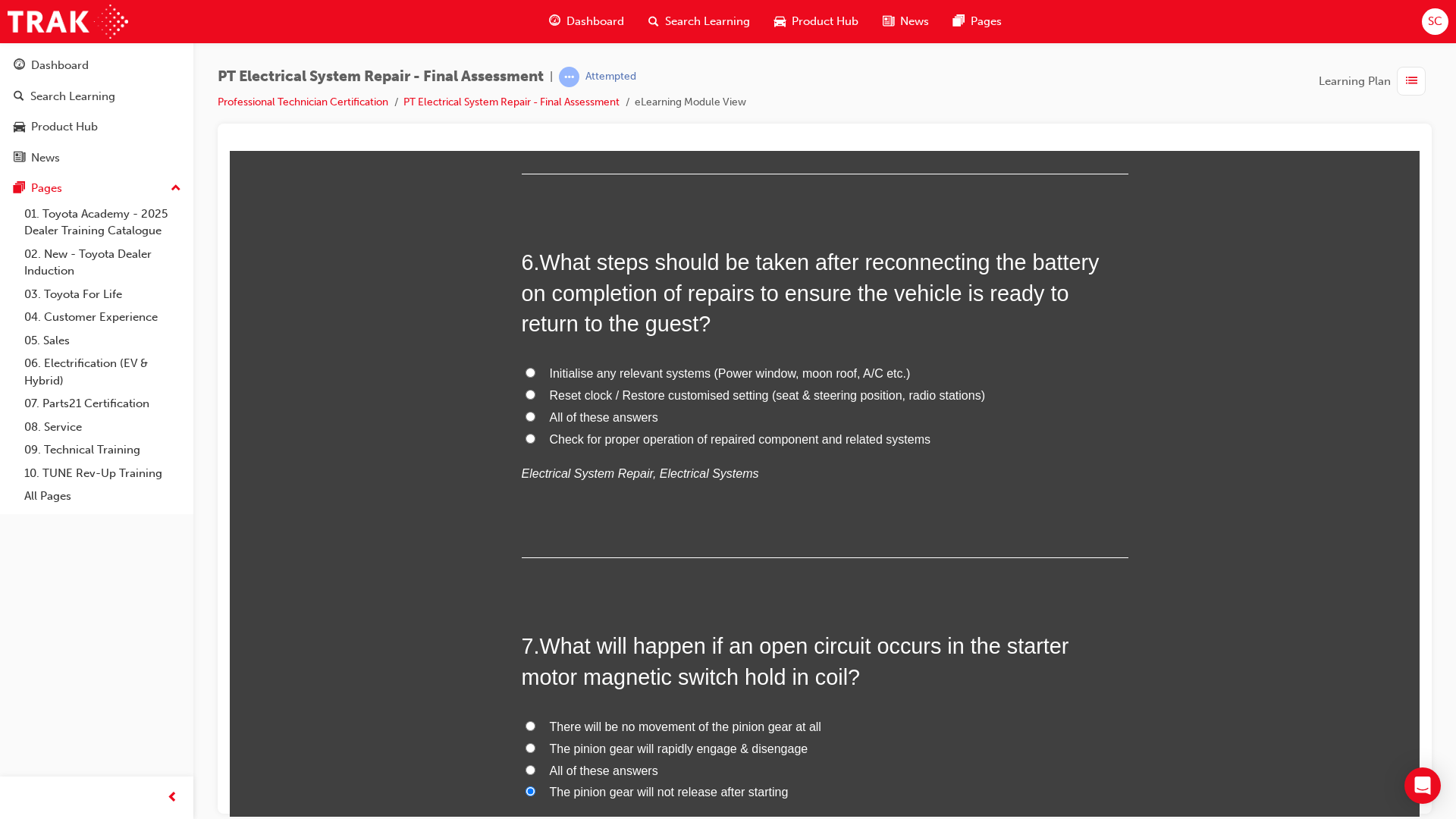
scroll to position [1839, 0]
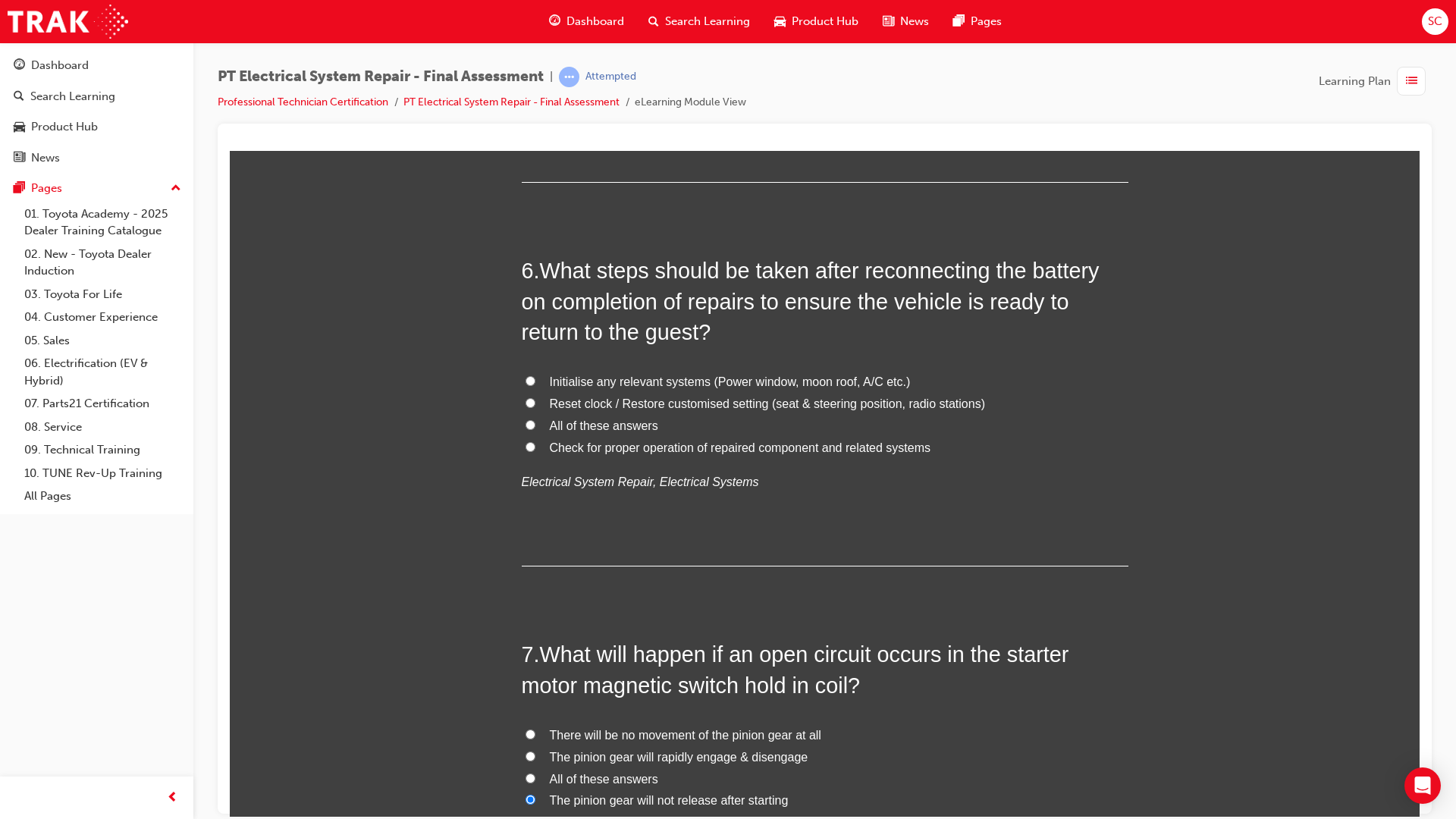
click at [528, 432] on label "All of these answers" at bounding box center [825, 426] width 606 height 22
click at [528, 429] on input "All of these answers" at bounding box center [530, 424] width 10 height 10
radio input "true"
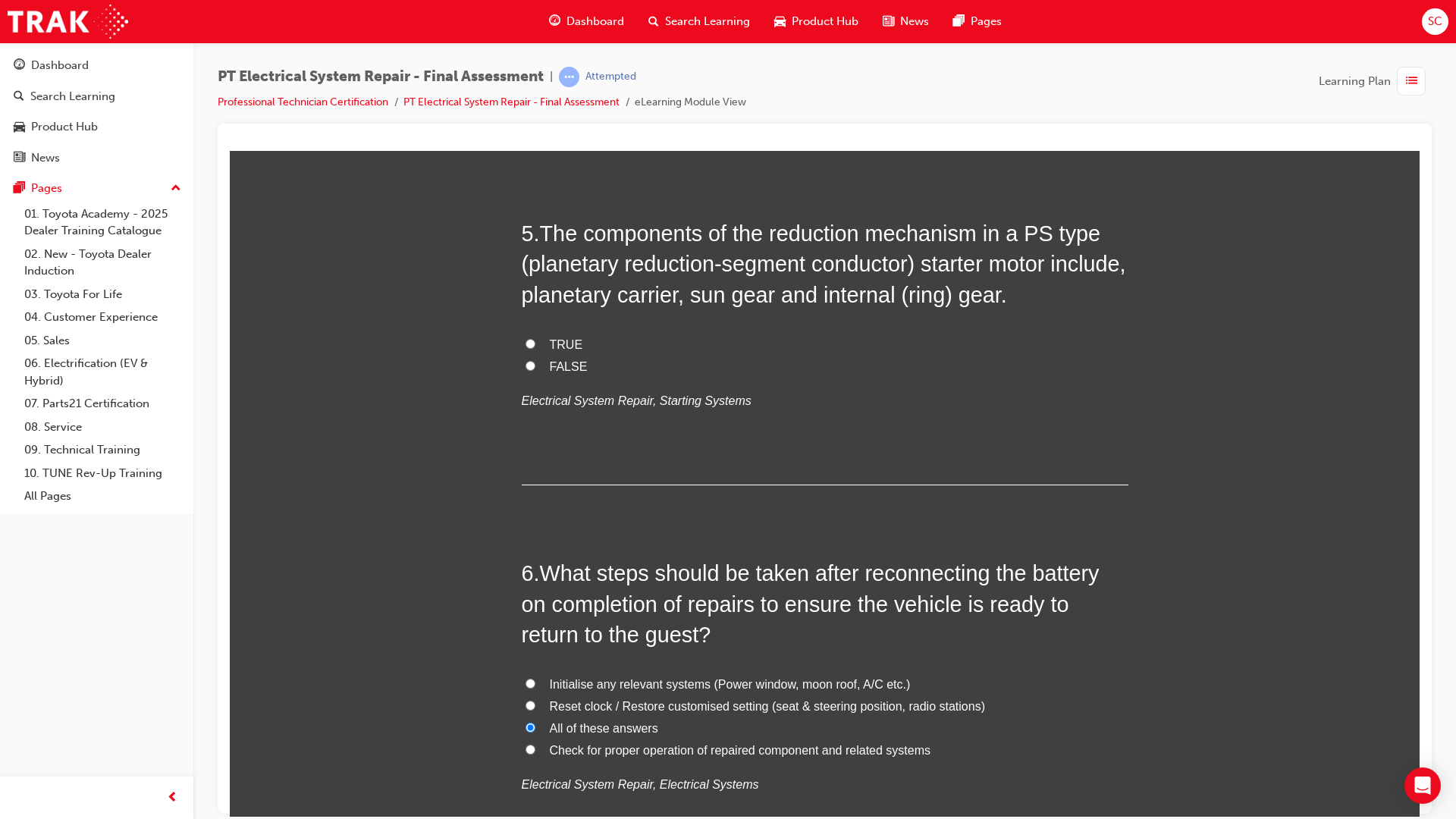
scroll to position [1459, 0]
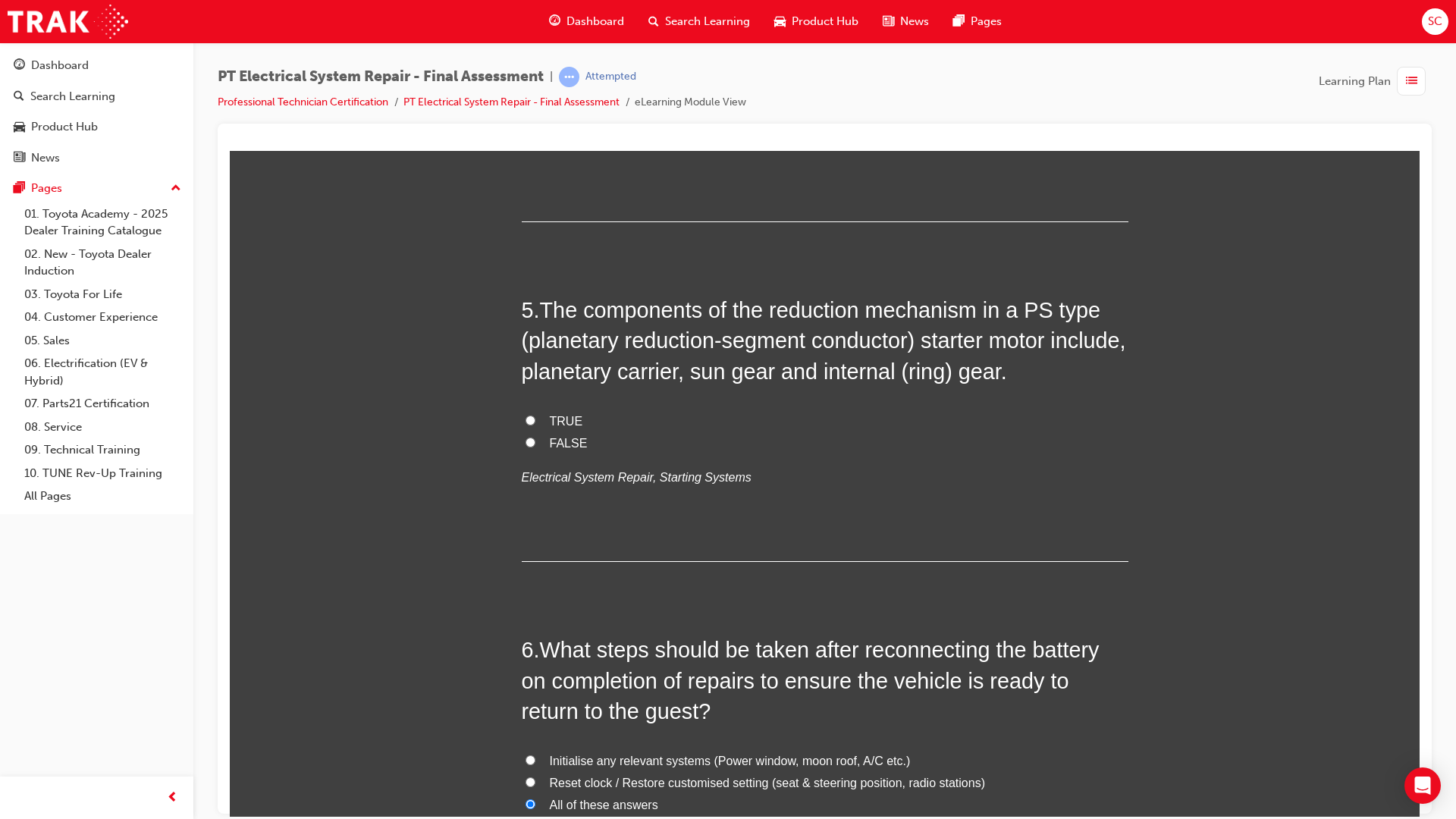
click at [539, 443] on label "FALSE" at bounding box center [825, 443] width 606 height 22
click at [536, 443] on input "FALSE" at bounding box center [530, 441] width 10 height 10
radio input "true"
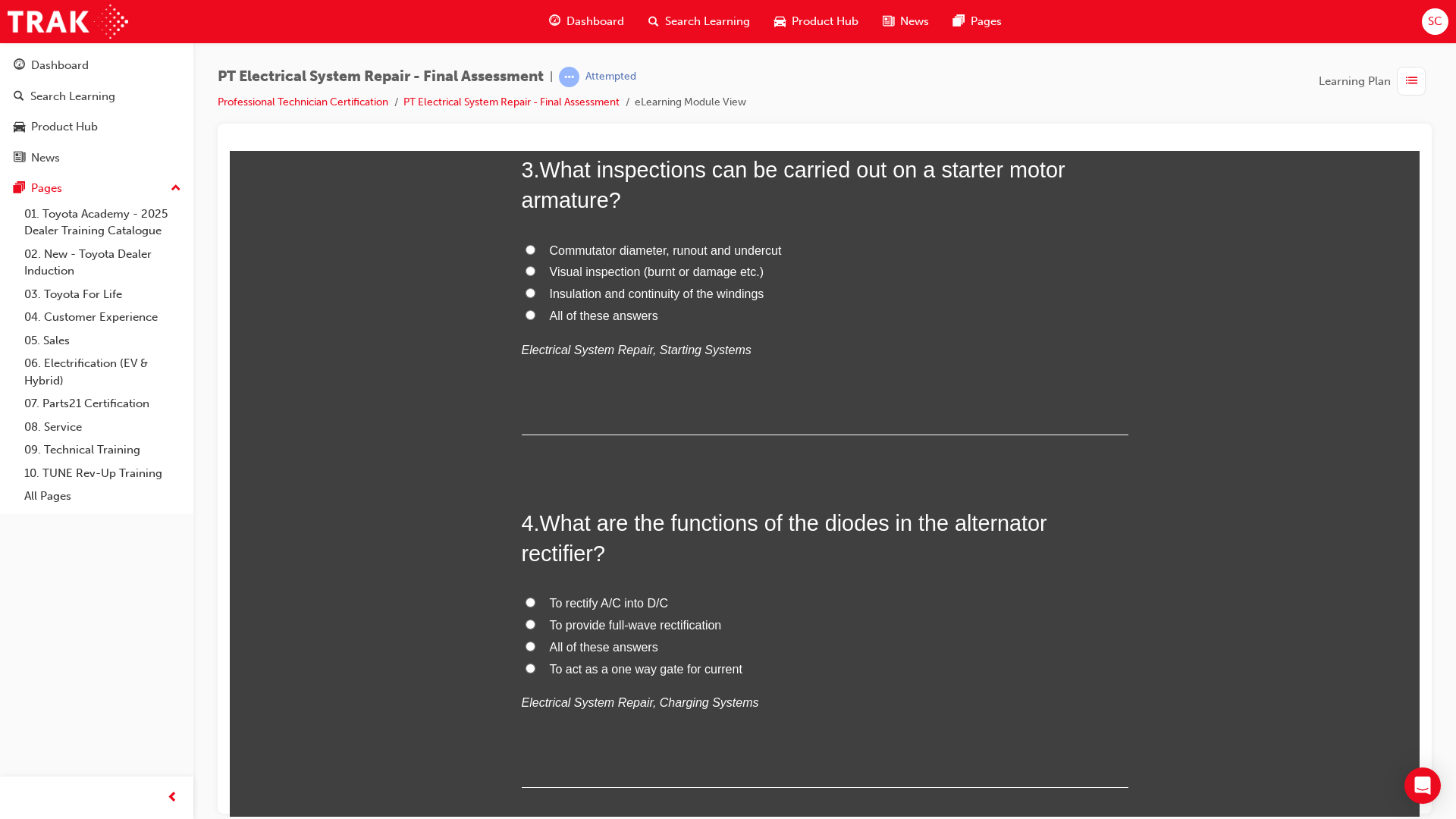
scroll to position [0, 0]
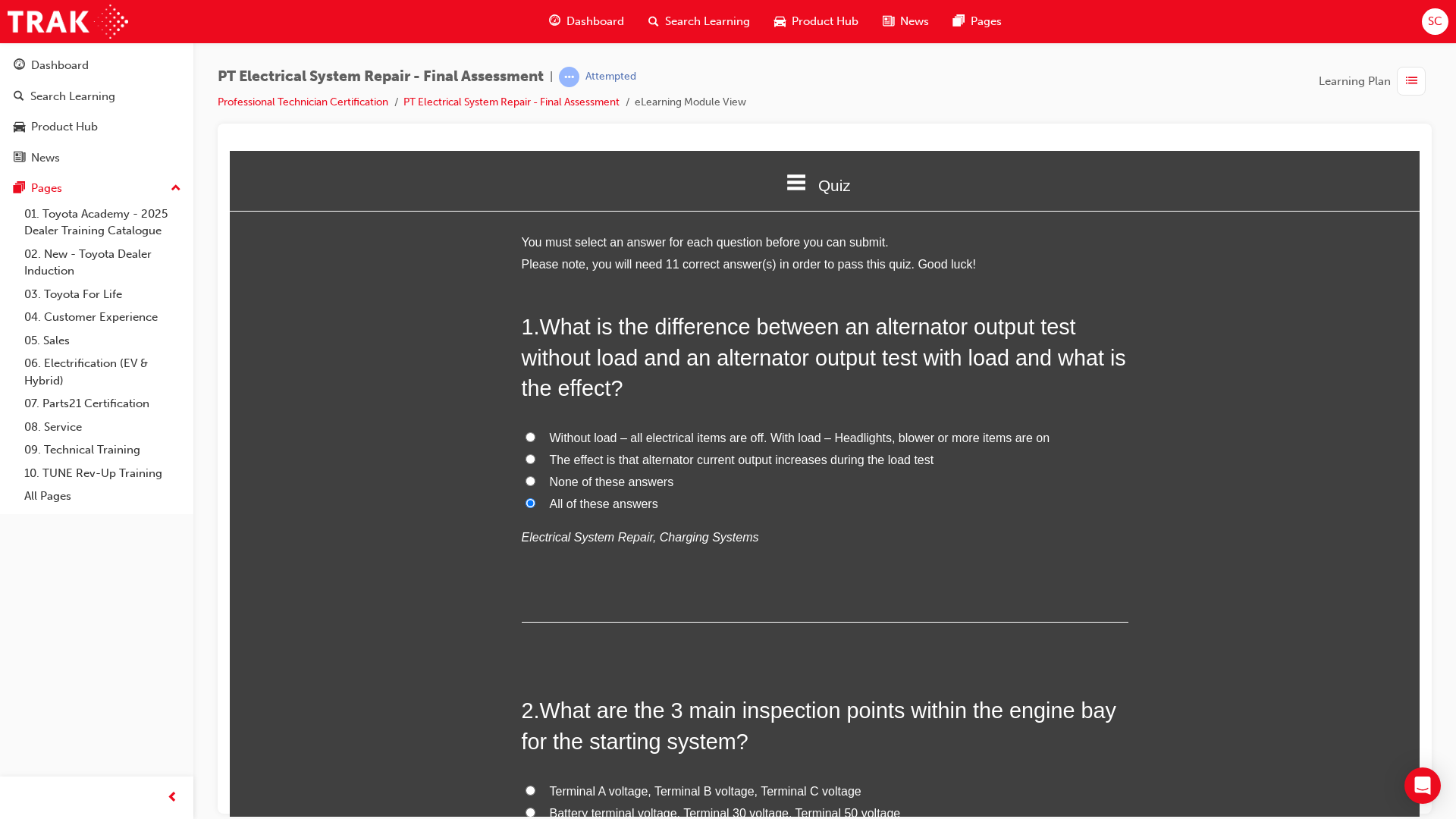
drag, startPoint x: 1415, startPoint y: 411, endPoint x: 1650, endPoint y: 339, distance: 245.8
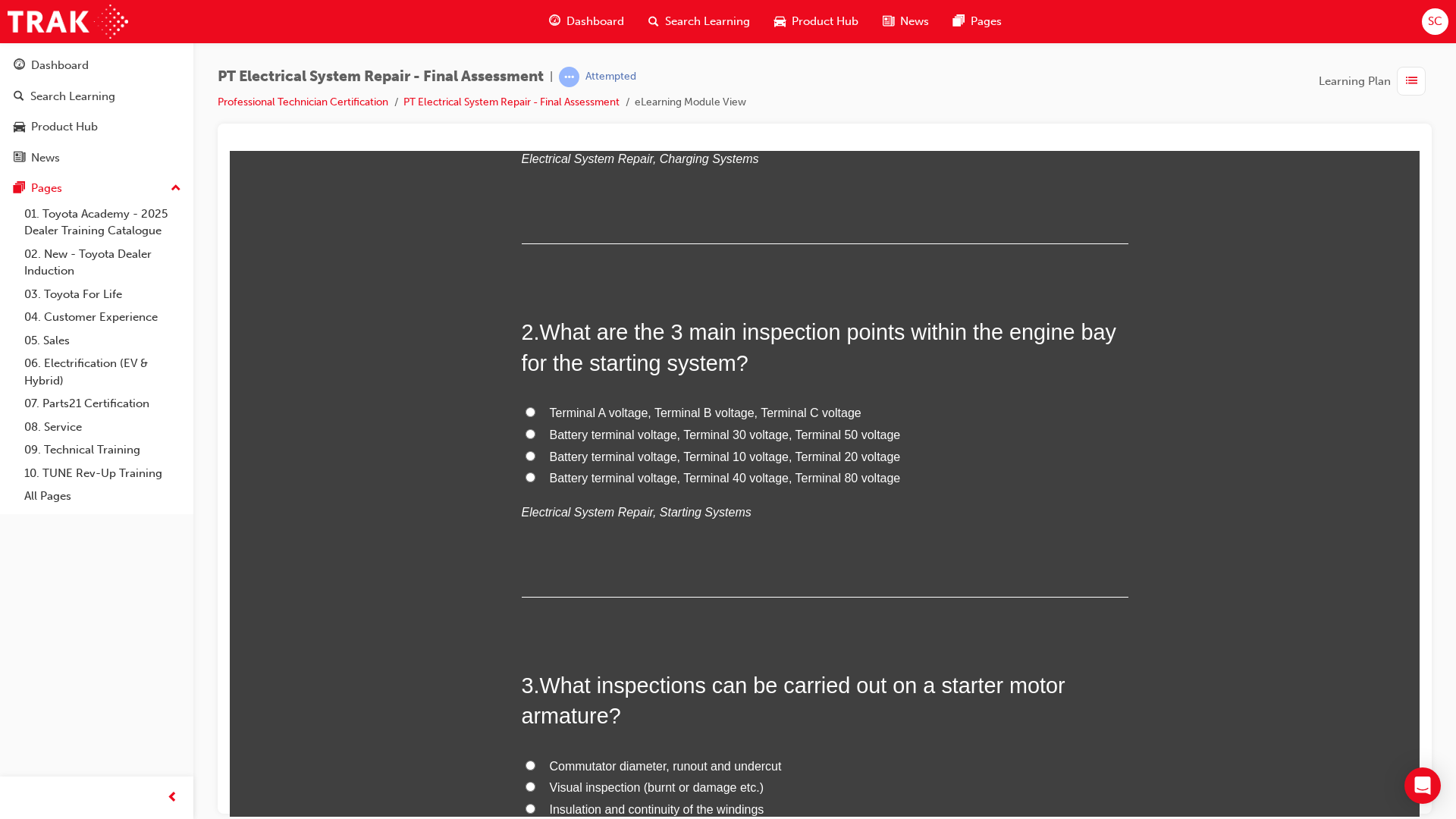
scroll to position [379, 0]
click at [526, 408] on input "Terminal A voltage, Terminal B voltage, Terminal C voltage" at bounding box center [530, 410] width 10 height 10
radio input "true"
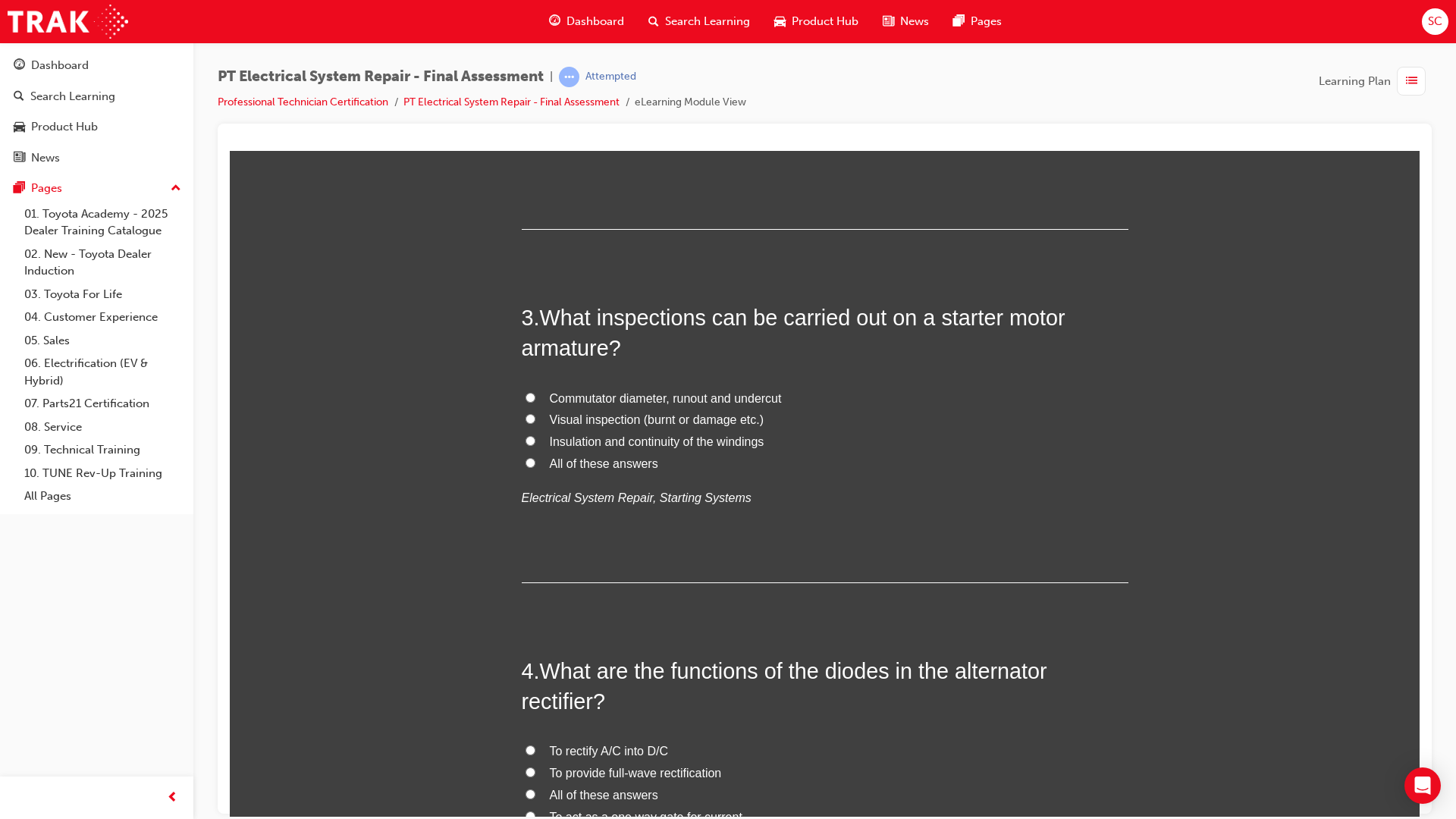
scroll to position [758, 0]
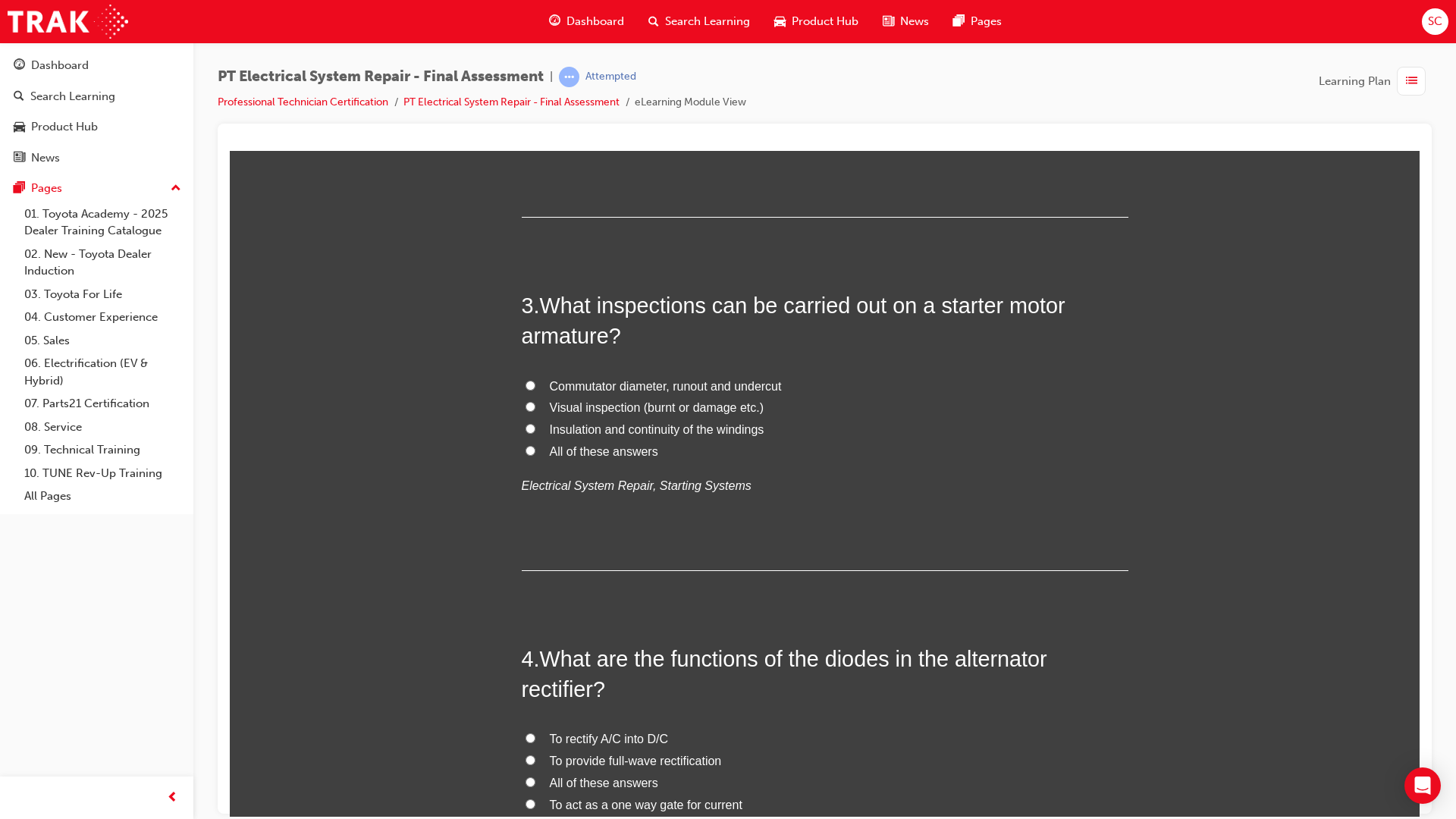
click at [522, 444] on label "All of these answers" at bounding box center [825, 451] width 606 height 22
click at [526, 445] on input "All of these answers" at bounding box center [530, 449] width 10 height 10
radio input "true"
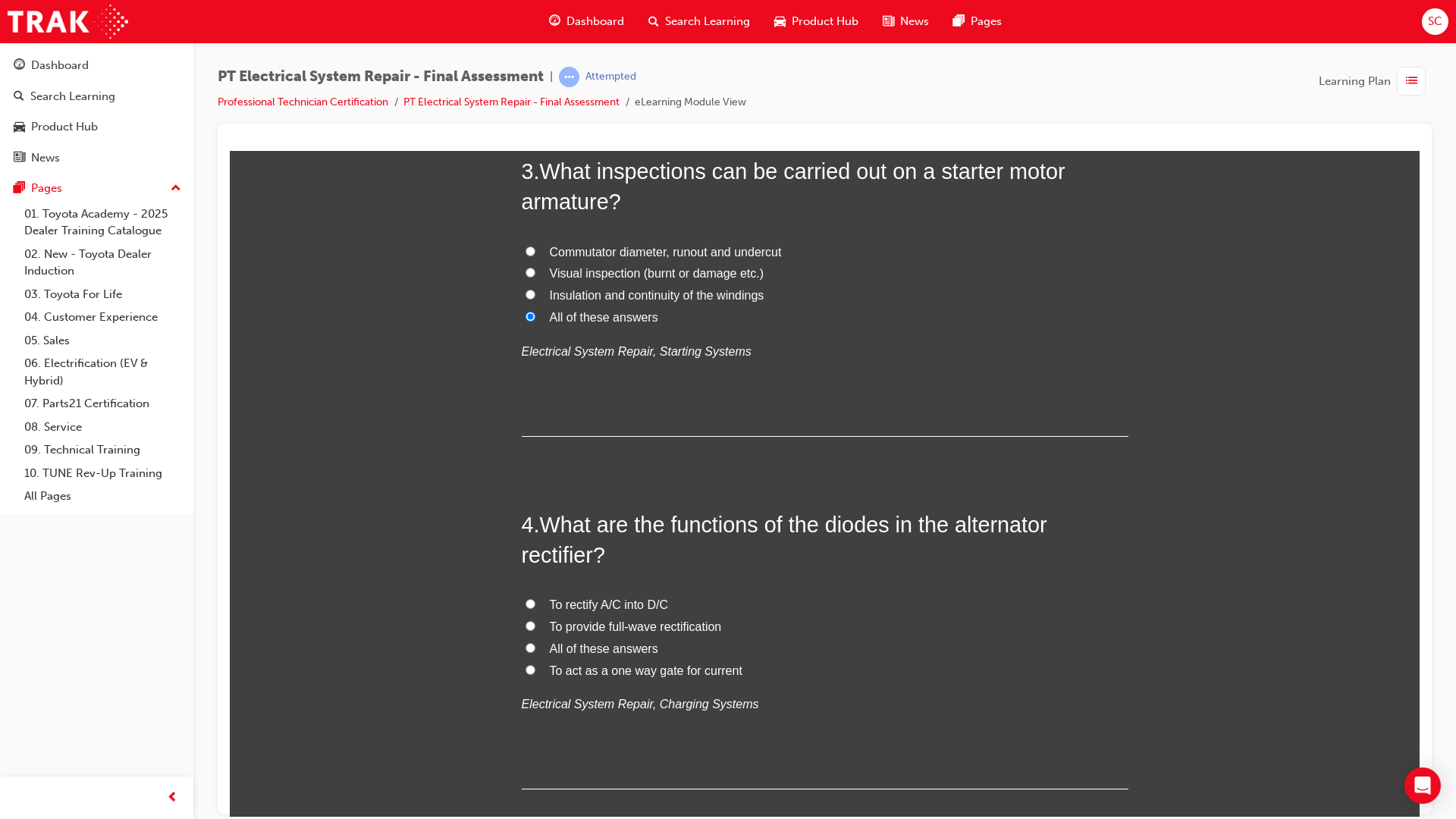
scroll to position [1137, 0]
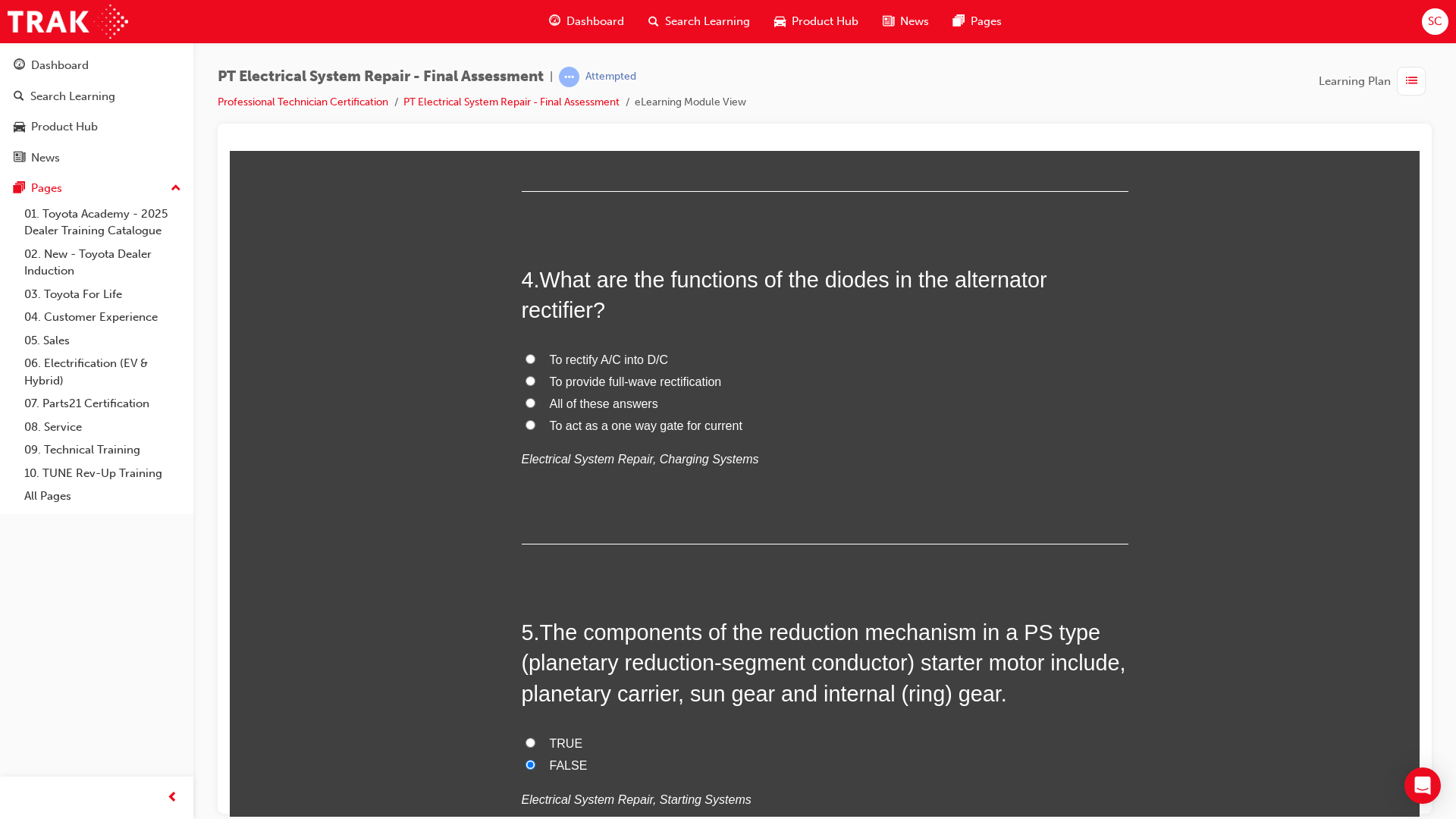
click at [550, 409] on span "All of these answers" at bounding box center [604, 403] width 108 height 13
click at [536, 407] on input "All of these answers" at bounding box center [530, 402] width 10 height 10
radio input "true"
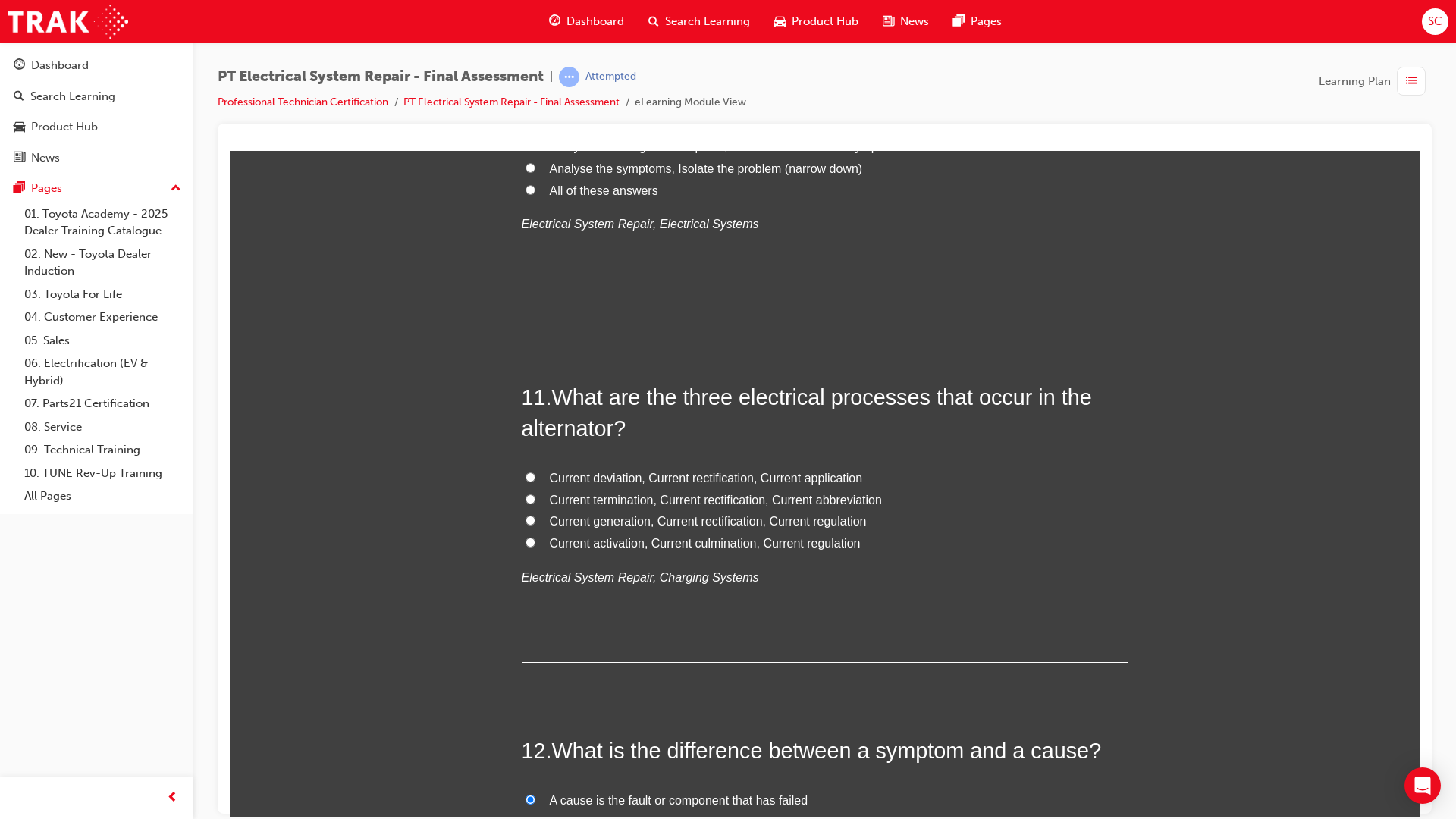
scroll to position [3487, 0]
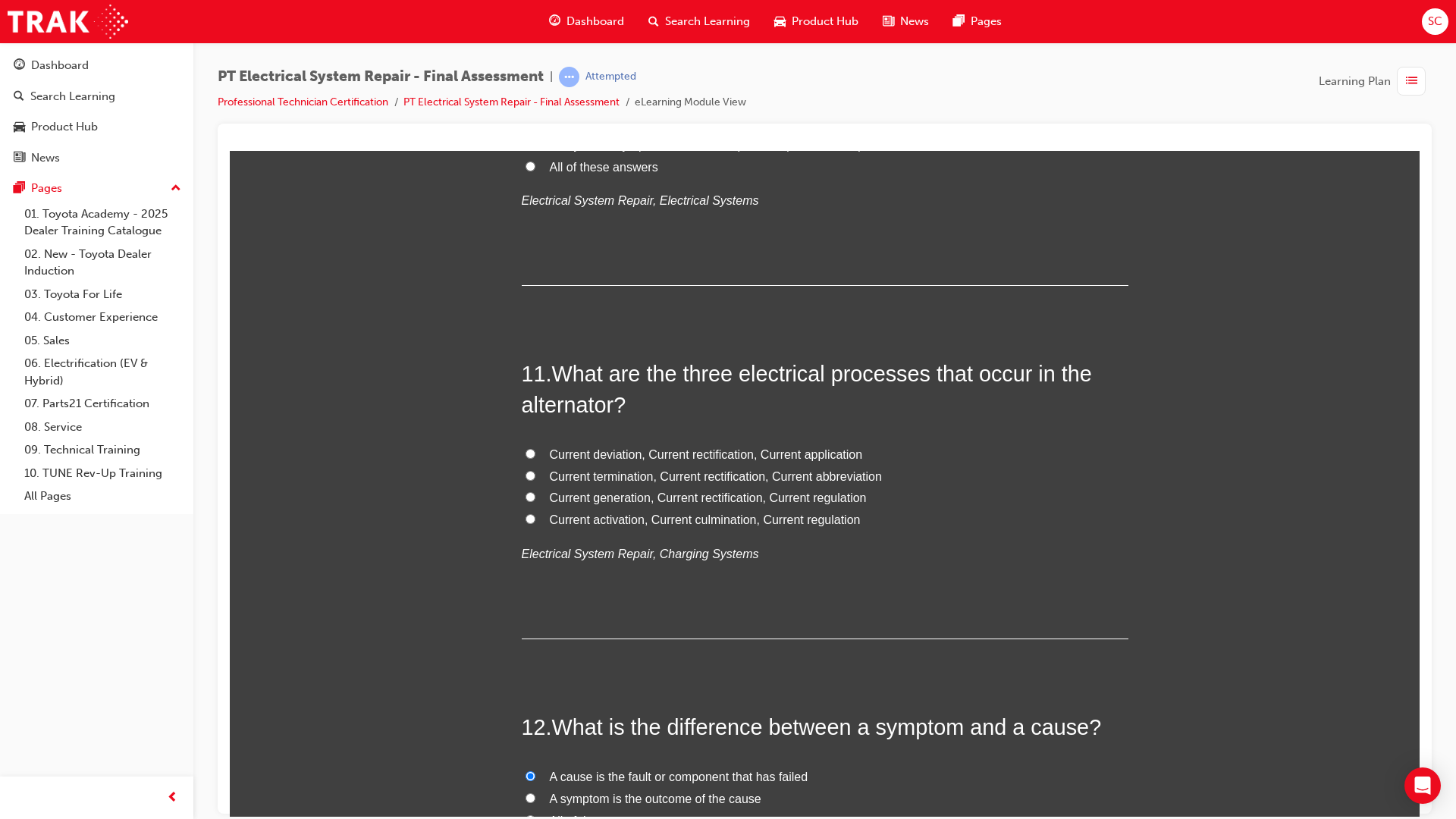
click at [522, 502] on label "Current generation, Current rectification, Current regulation" at bounding box center [825, 498] width 606 height 22
click at [526, 501] on input "Current generation, Current rectification, Current regulation" at bounding box center [530, 496] width 10 height 10
radio input "true"
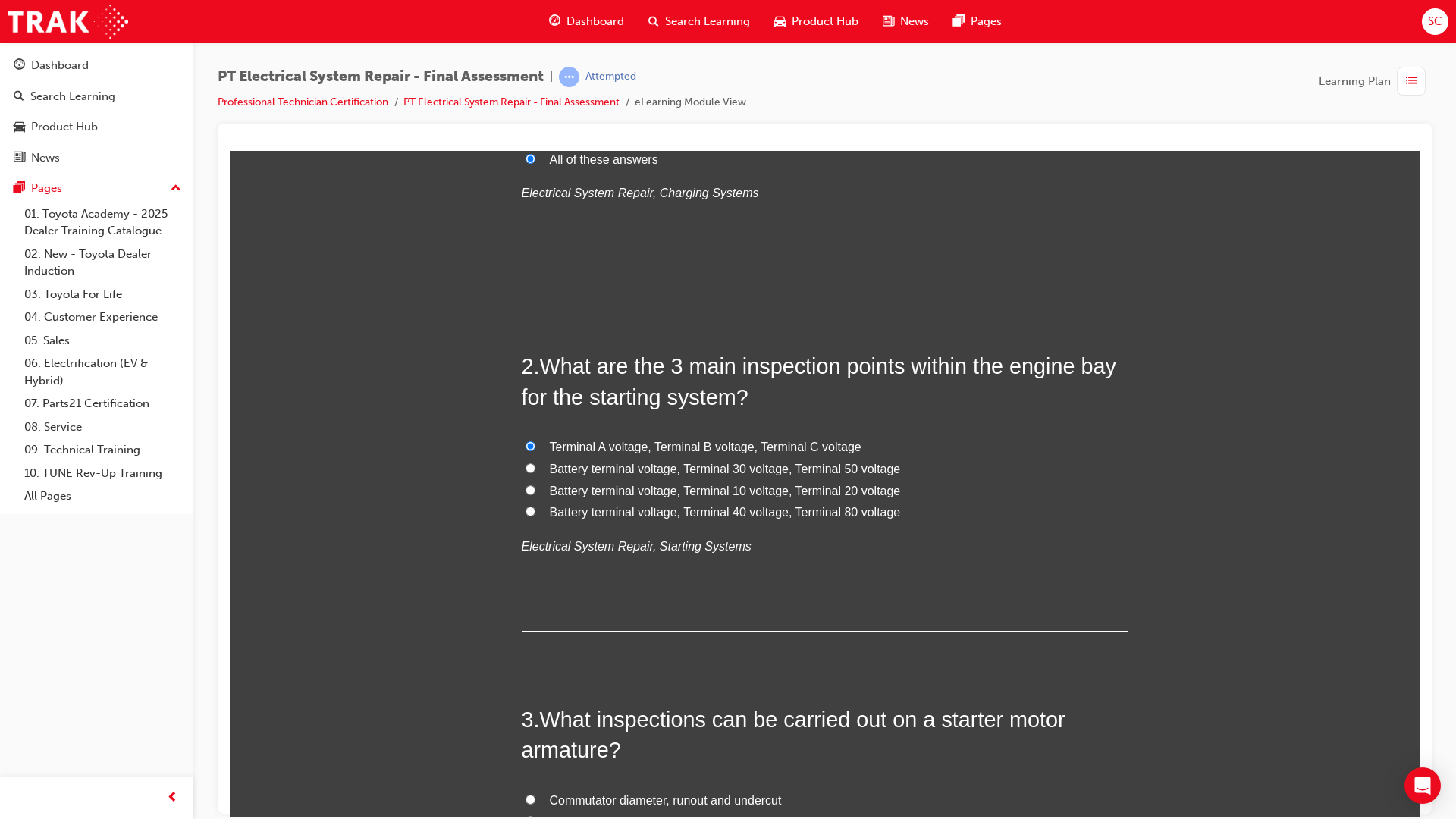
scroll to position [379, 0]
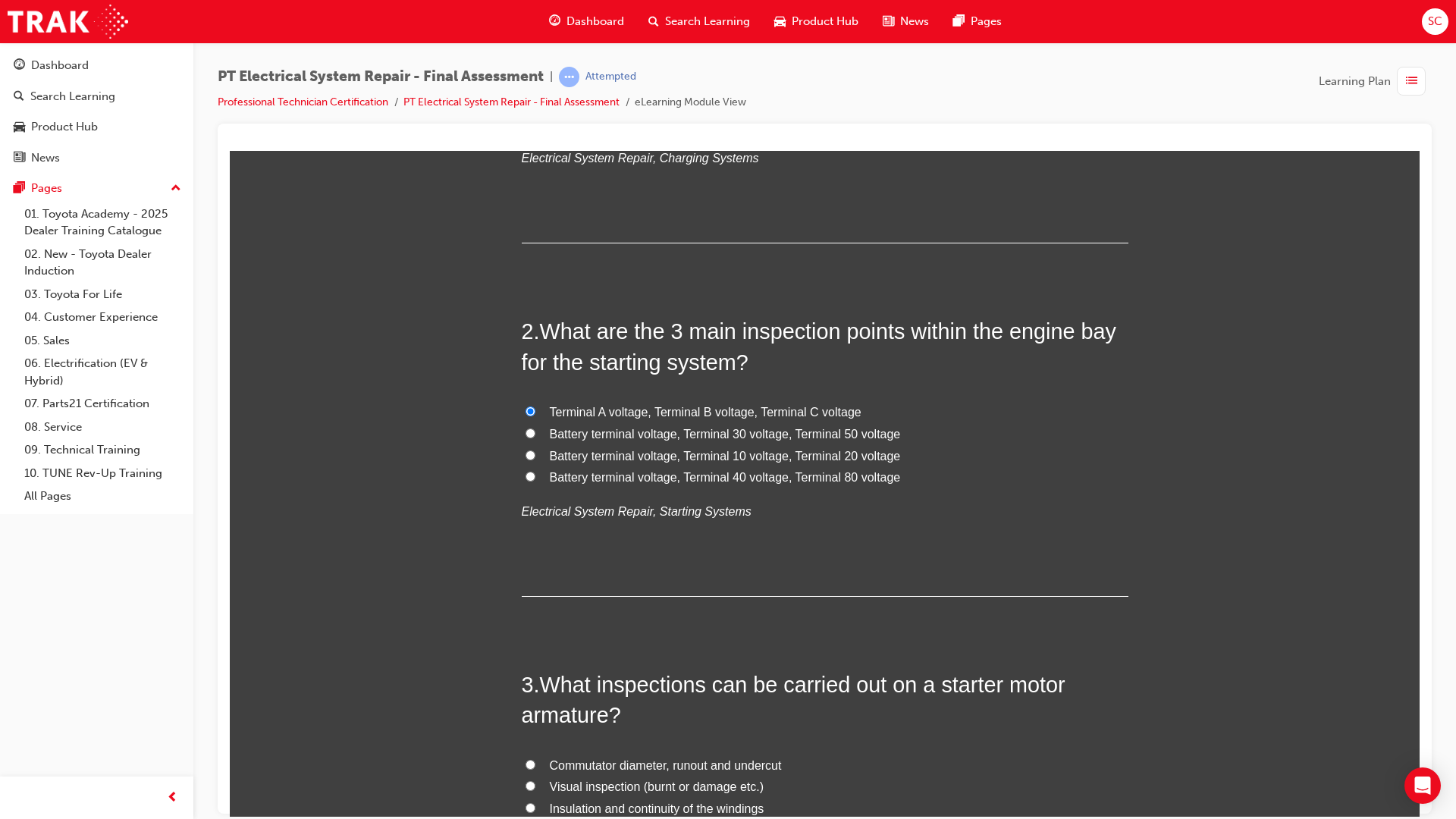
click at [526, 435] on input "Battery terminal voltage, Terminal 30 voltage, Terminal 50 voltage" at bounding box center [530, 432] width 10 height 10
radio input "true"
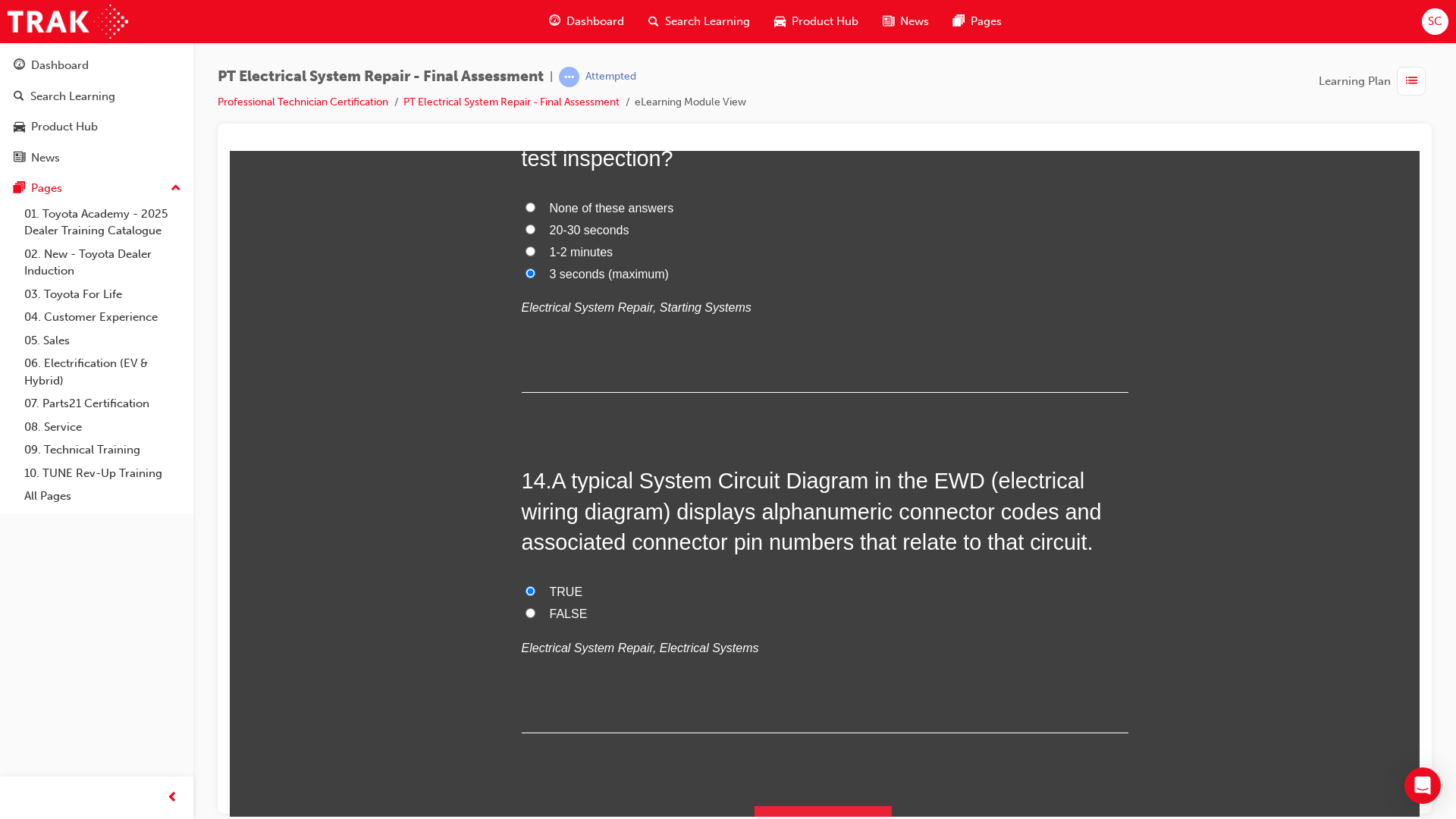
scroll to position [4449, 0]
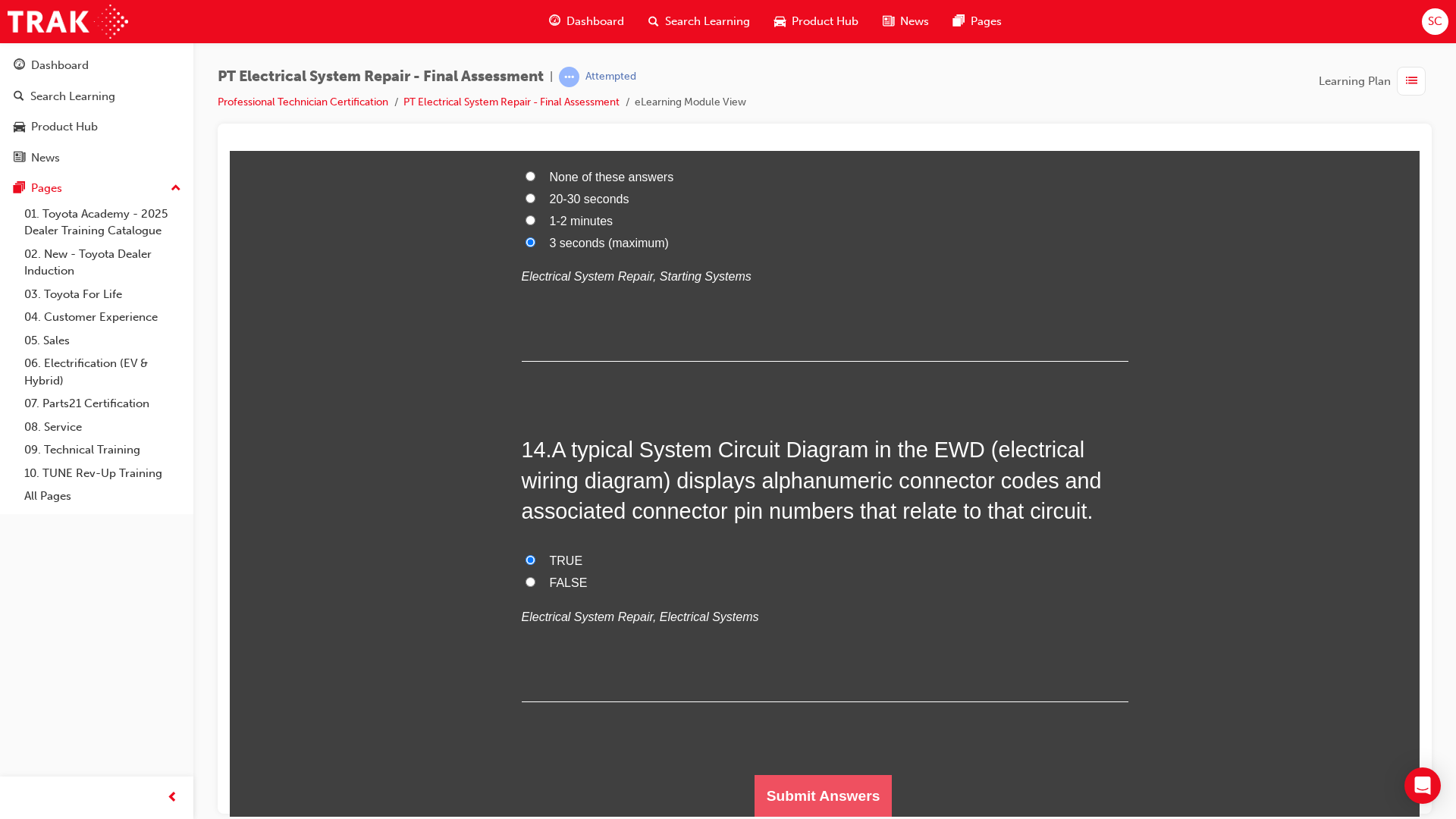
click at [816, 791] on button "Submit Answers" at bounding box center [823, 795] width 138 height 42
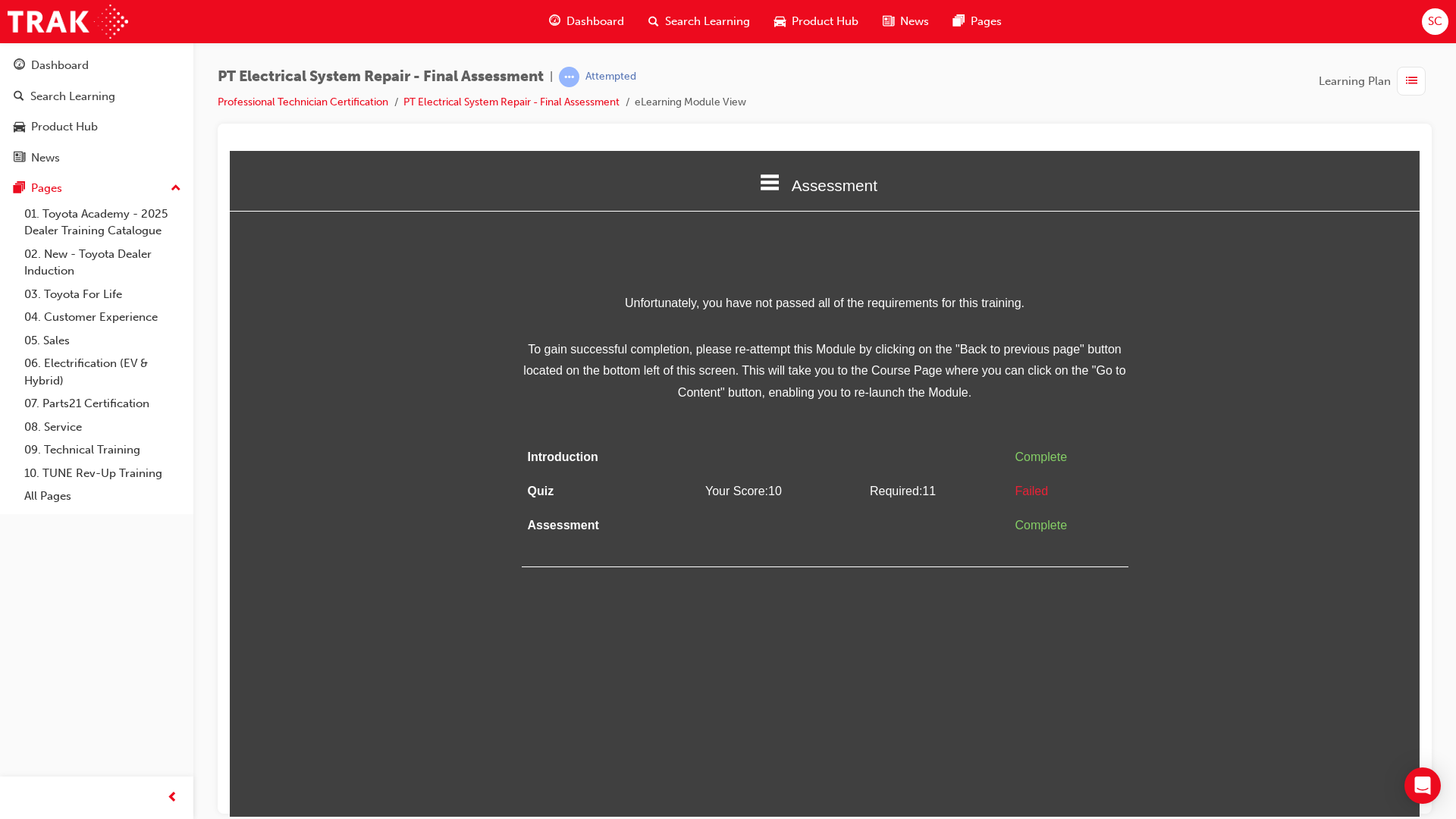
scroll to position [0, 0]
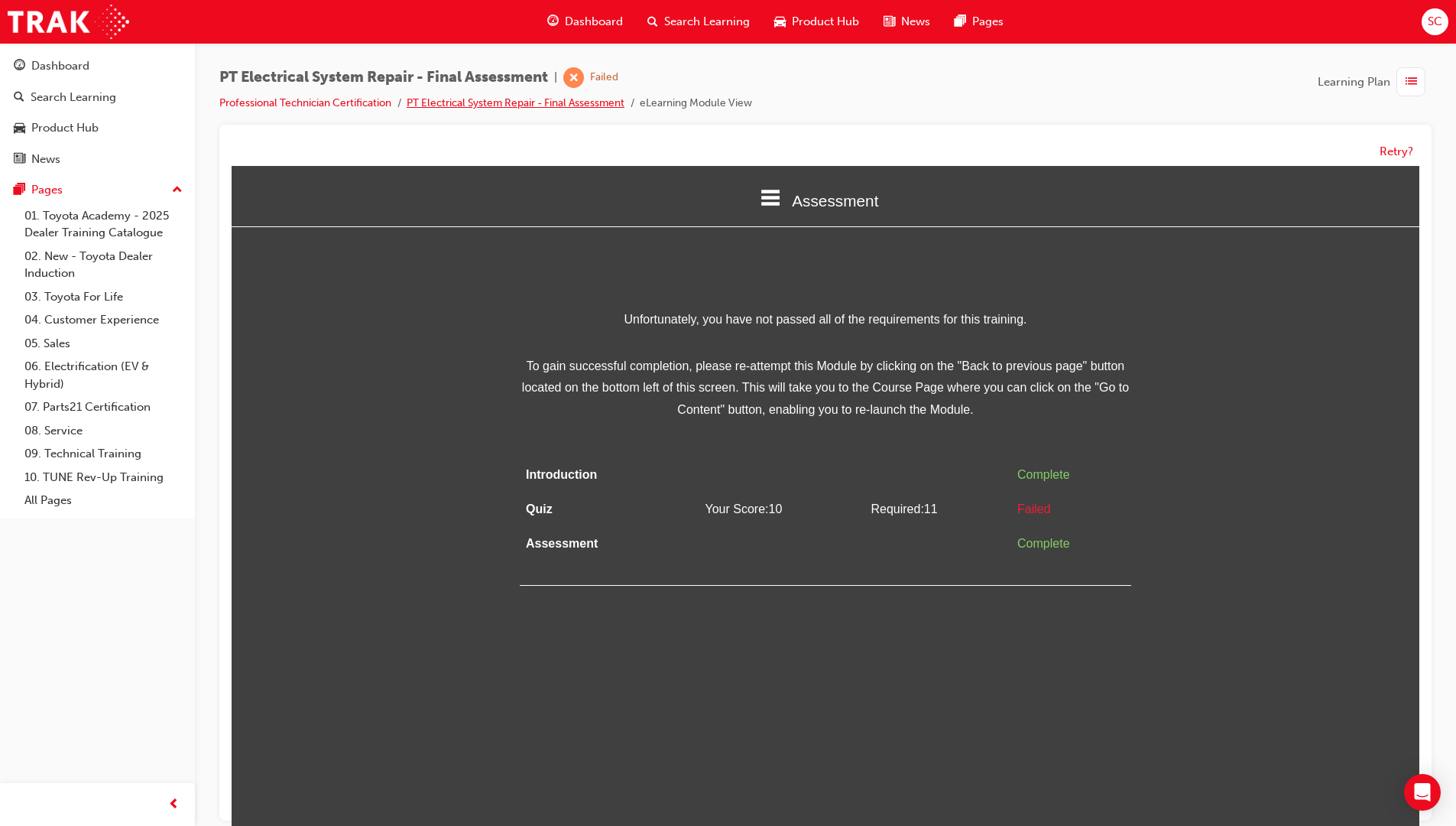
click at [581, 102] on link "PT Electrical System Repair - Final Assessment" at bounding box center [516, 103] width 218 height 13
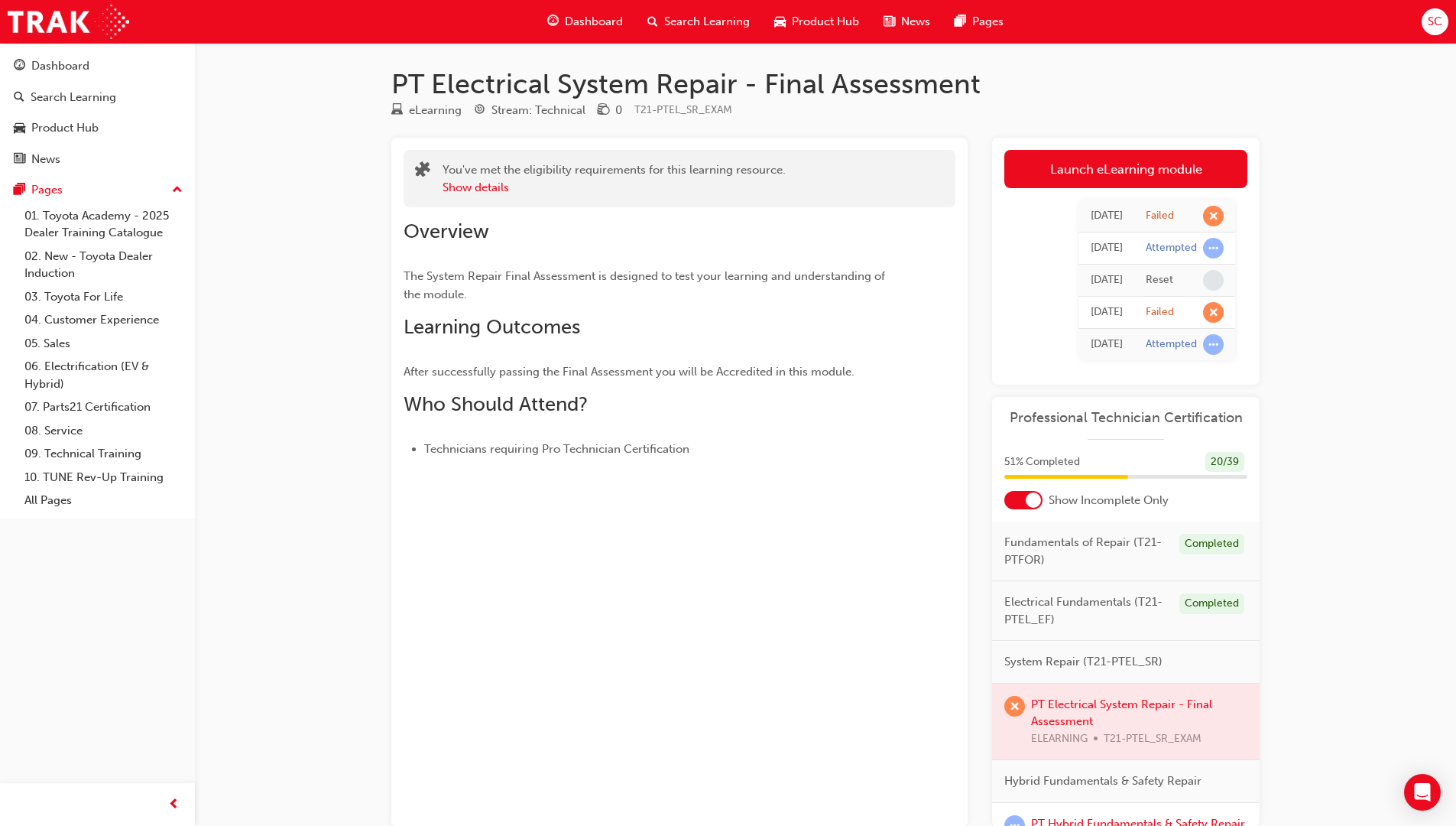
click at [1104, 147] on div "Launch eLearning module Learning Plan Today Failed Today Attempted Today Reset …" at bounding box center [1125, 261] width 267 height 247
click at [1098, 190] on div "Today Failed Today Attempted Today Reset Today Failed Today Attempted" at bounding box center [1125, 279] width 243 height 184
click at [1098, 175] on link "Launch eLearning module" at bounding box center [1125, 168] width 243 height 38
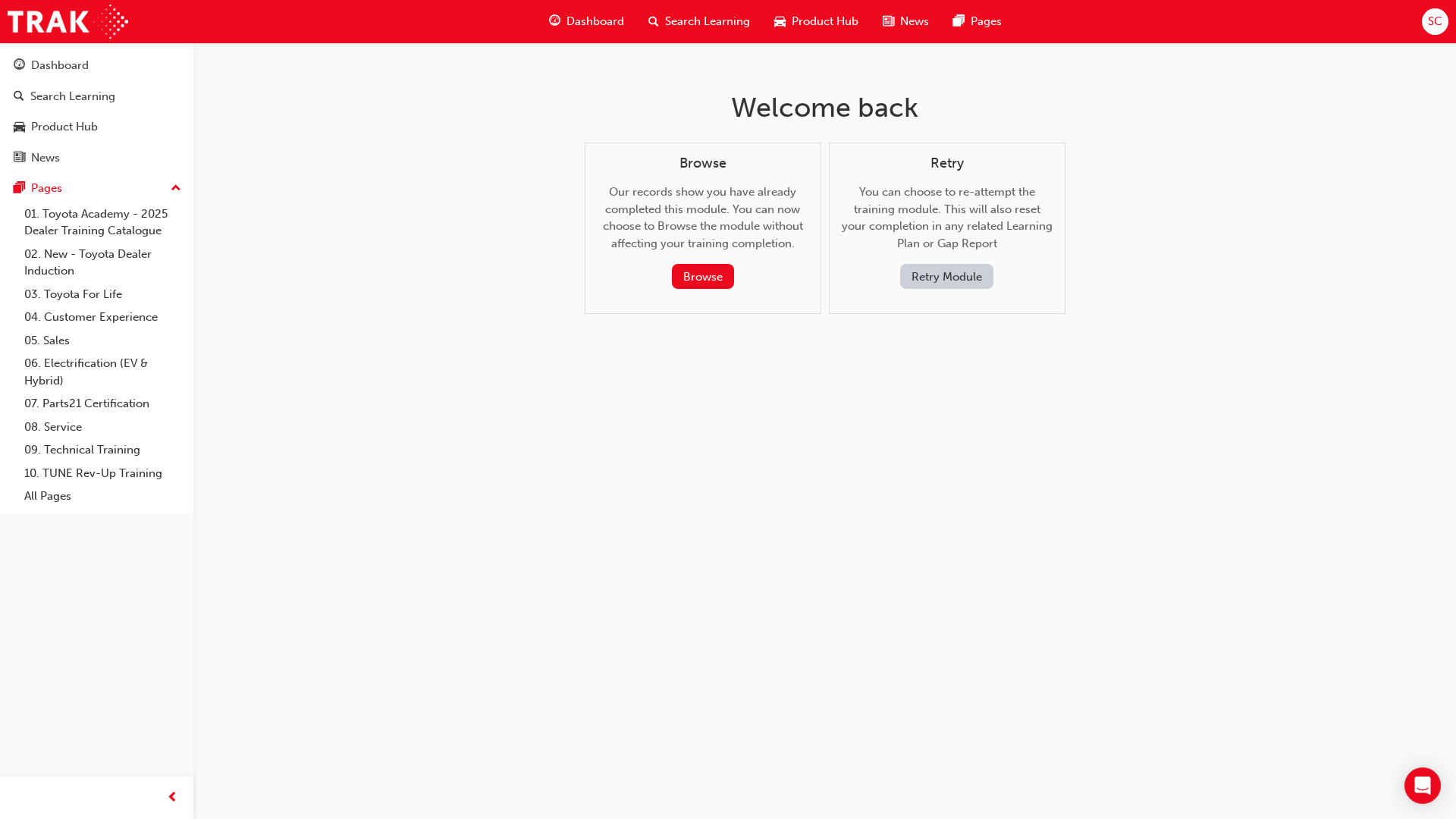
click at [949, 277] on button "Retry Module" at bounding box center [947, 276] width 94 height 25
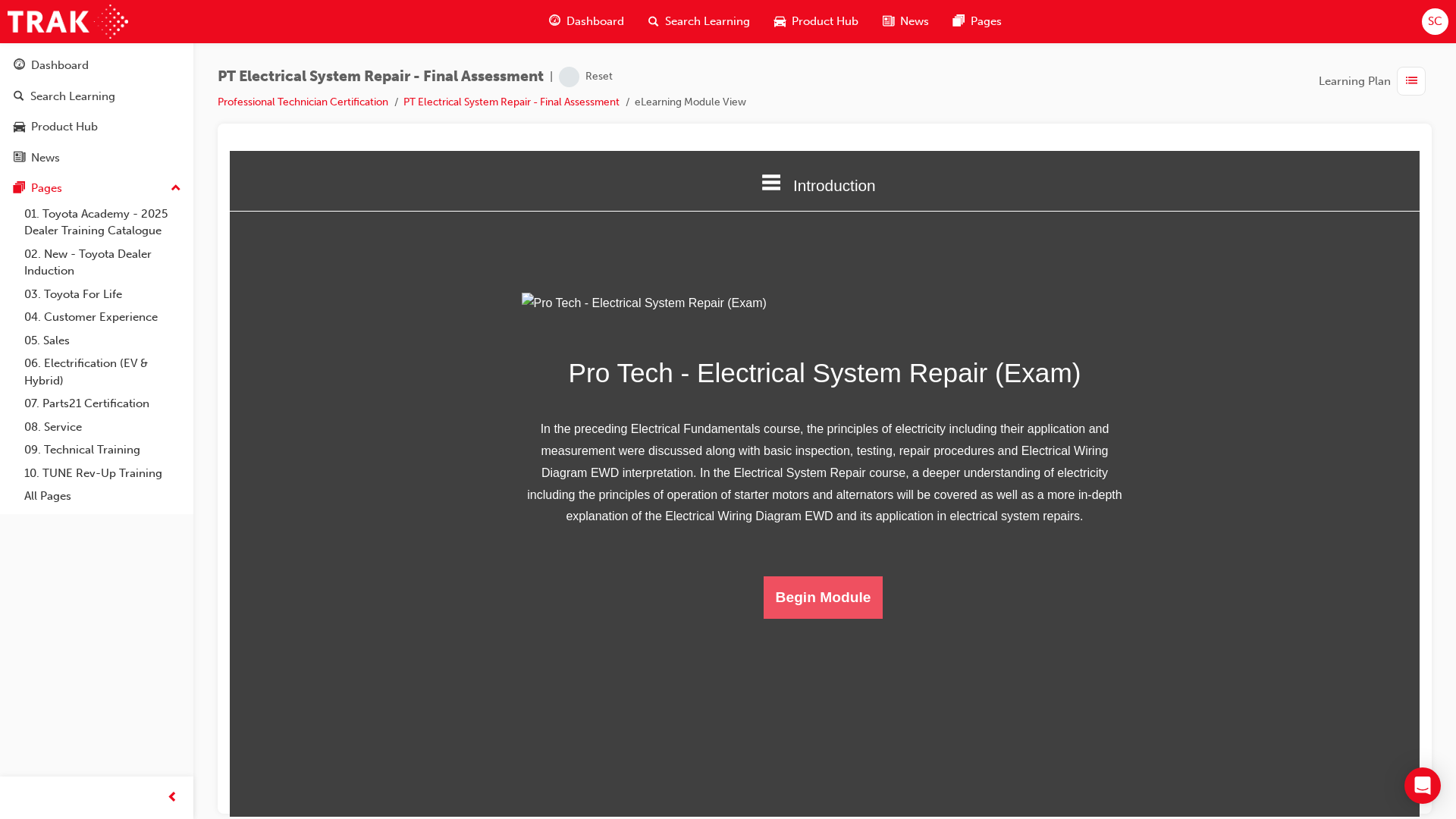
click at [849, 618] on button "Begin Module" at bounding box center [823, 596] width 120 height 42
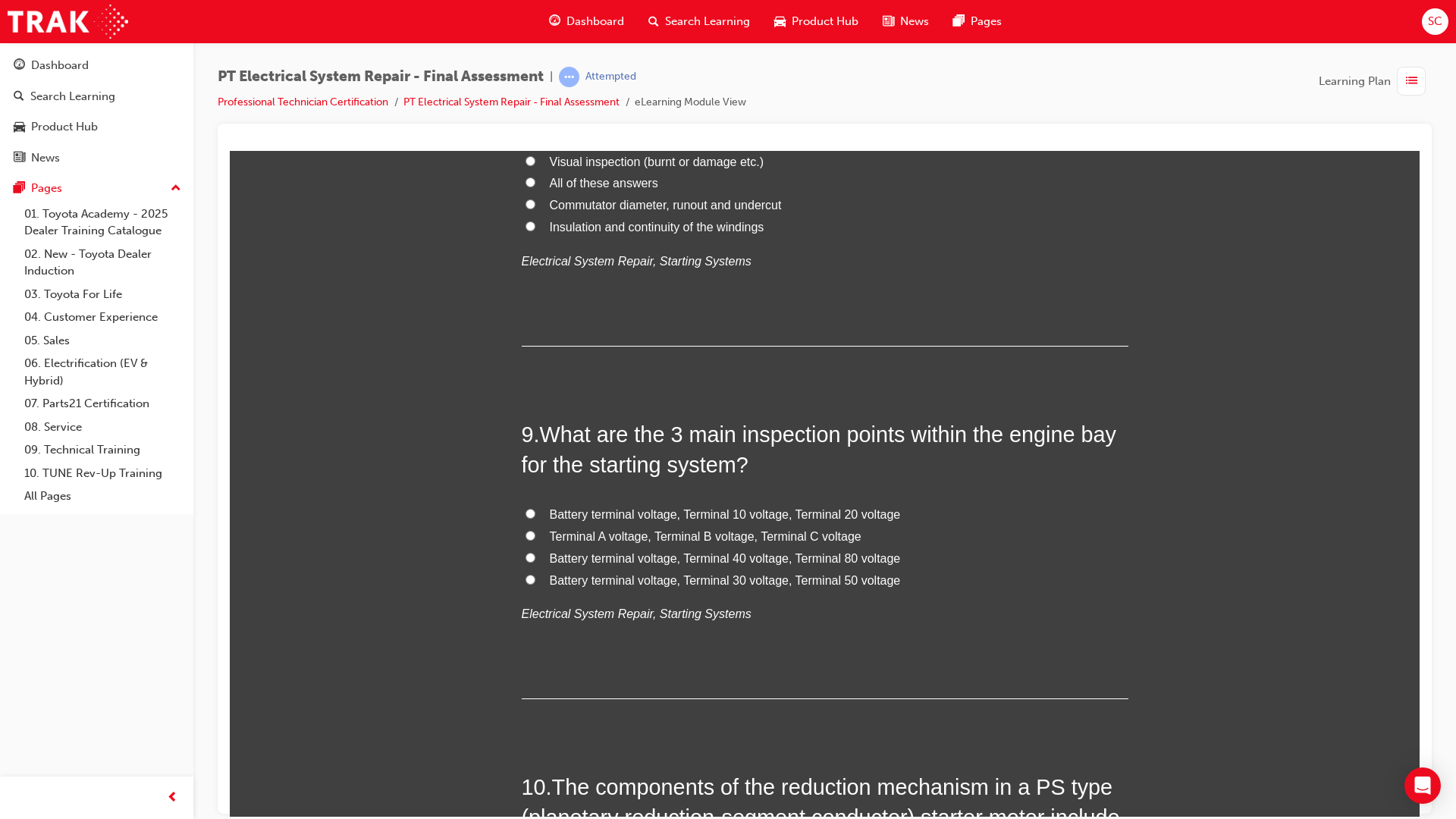
scroll to position [2629, 0]
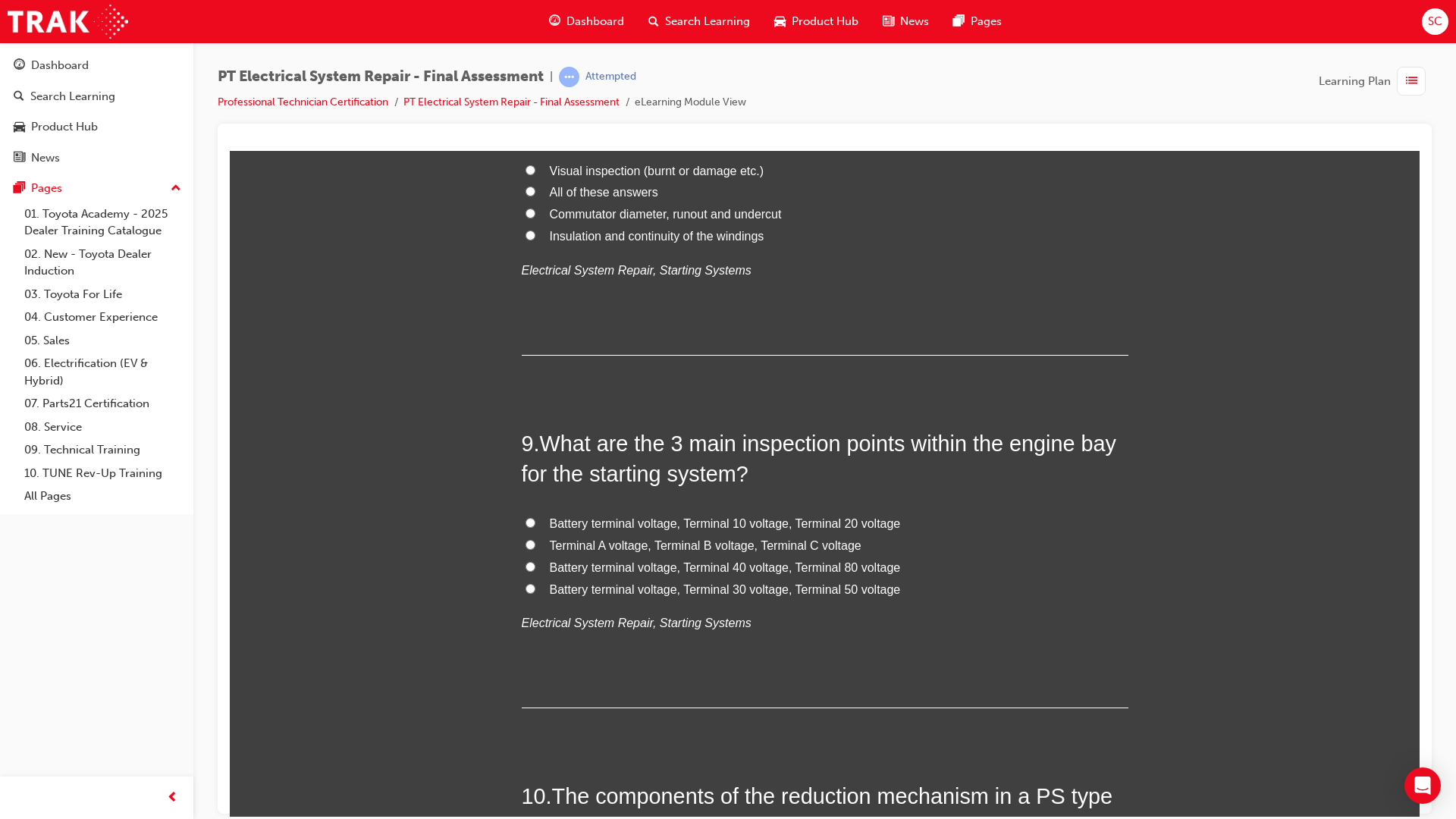
click at [526, 588] on input "Battery terminal voltage, Terminal 30 voltage, Terminal 50 voltage" at bounding box center [530, 588] width 10 height 10
radio input "true"
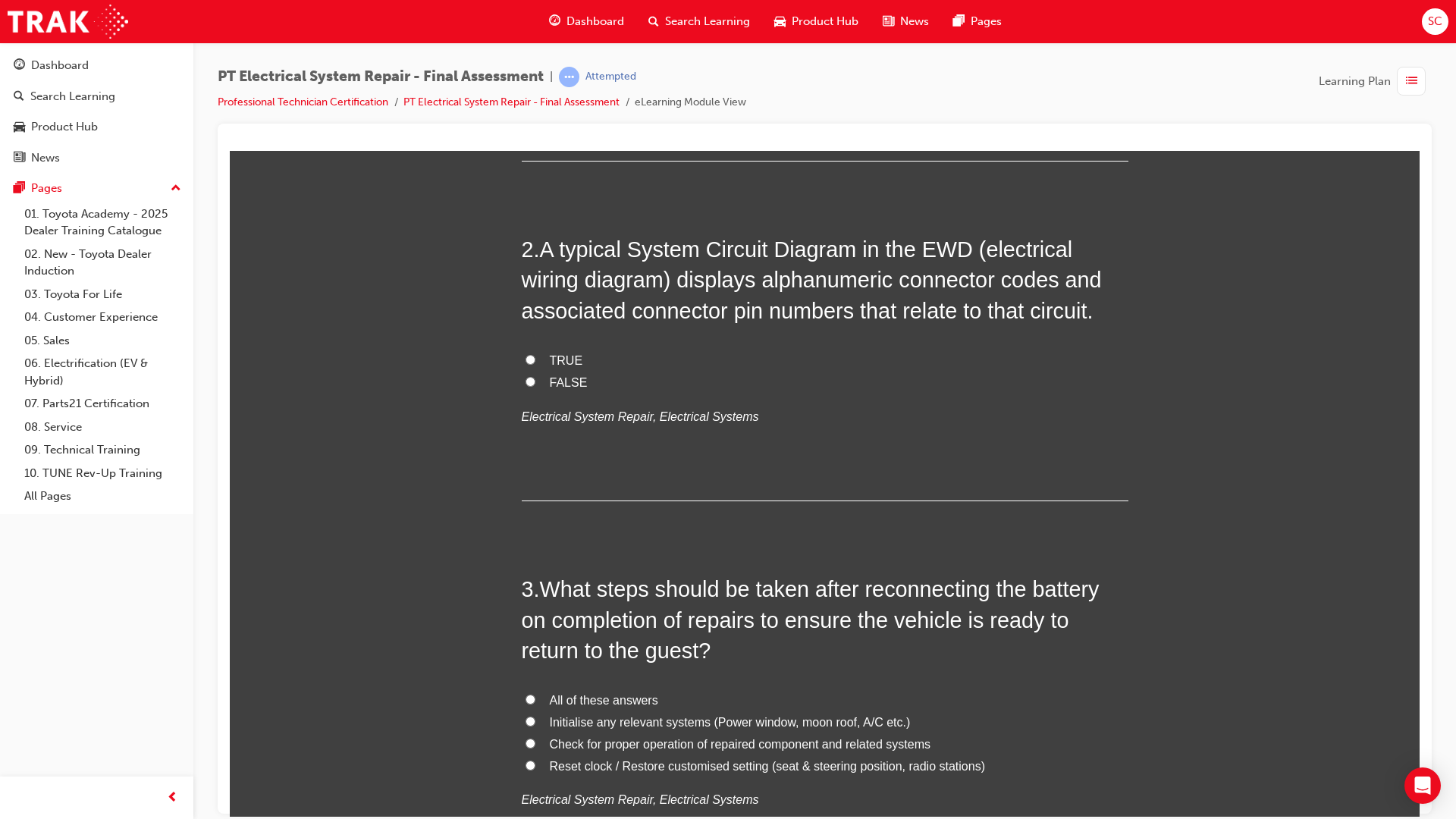
scroll to position [0, 0]
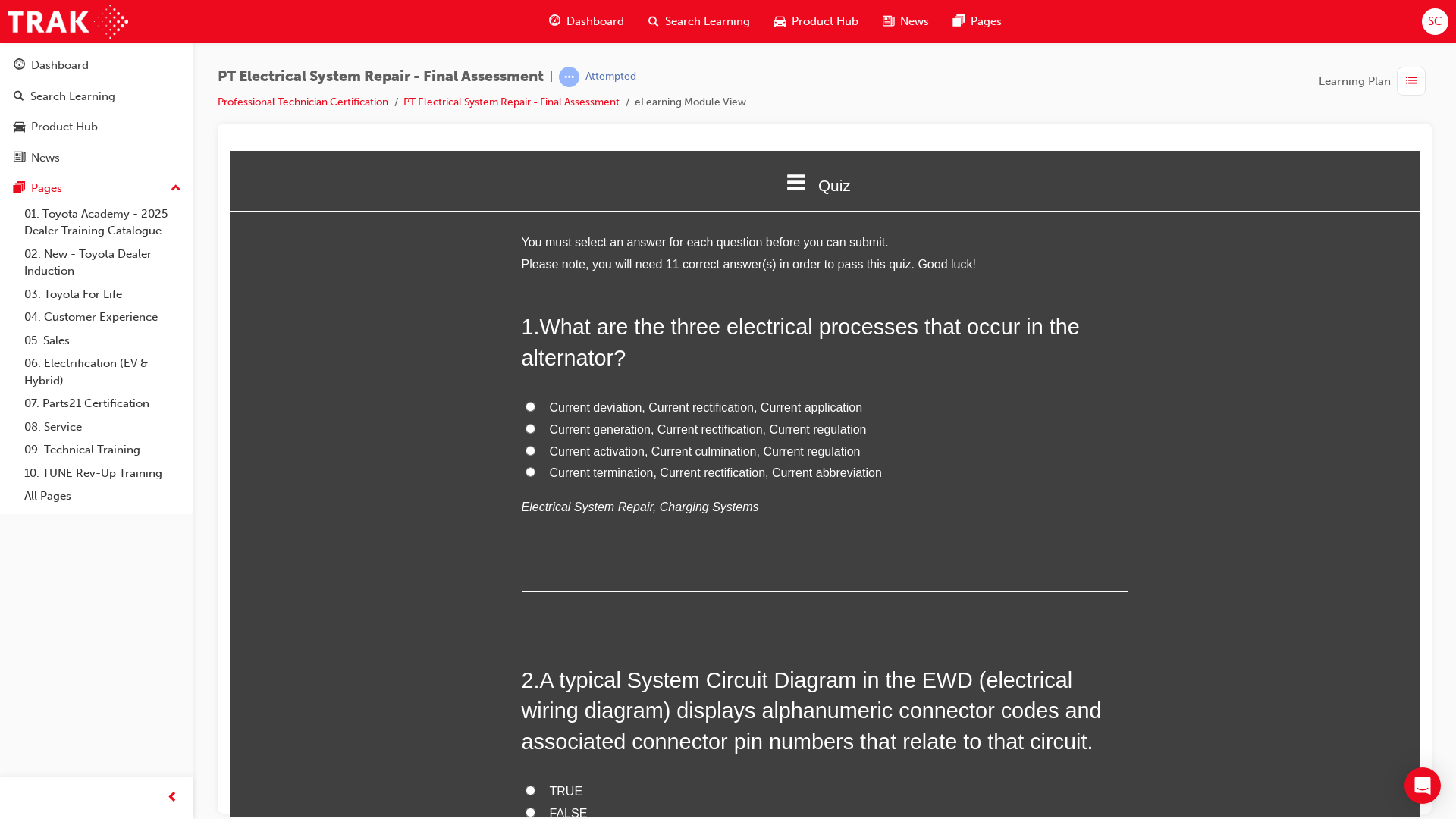
click at [522, 426] on label "Current generation, Current rectification, Current regulation" at bounding box center [825, 429] width 606 height 22
click at [526, 426] on input "Current generation, Current rectification, Current regulation" at bounding box center [530, 427] width 10 height 10
radio input "true"
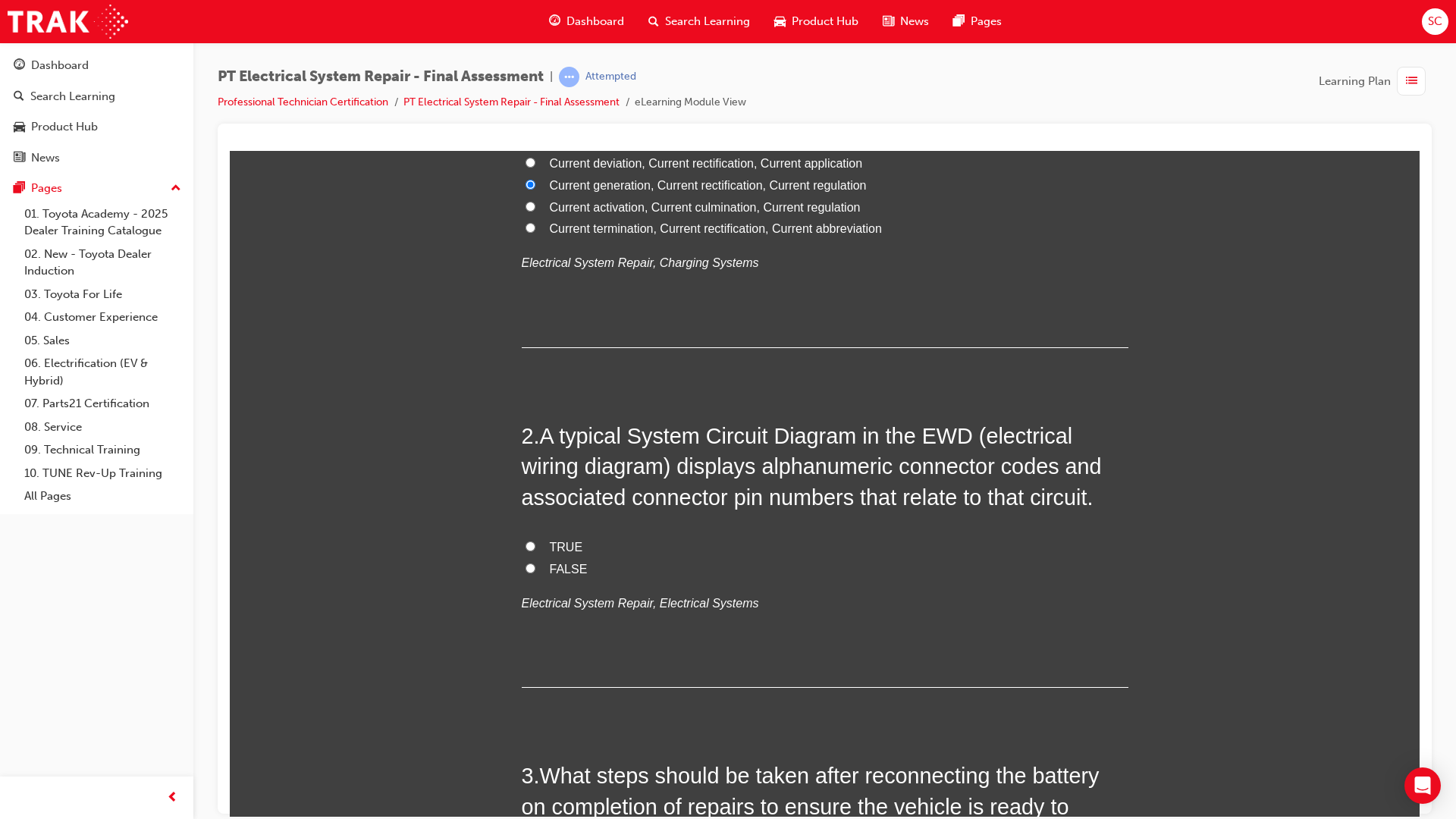
scroll to position [304, 0]
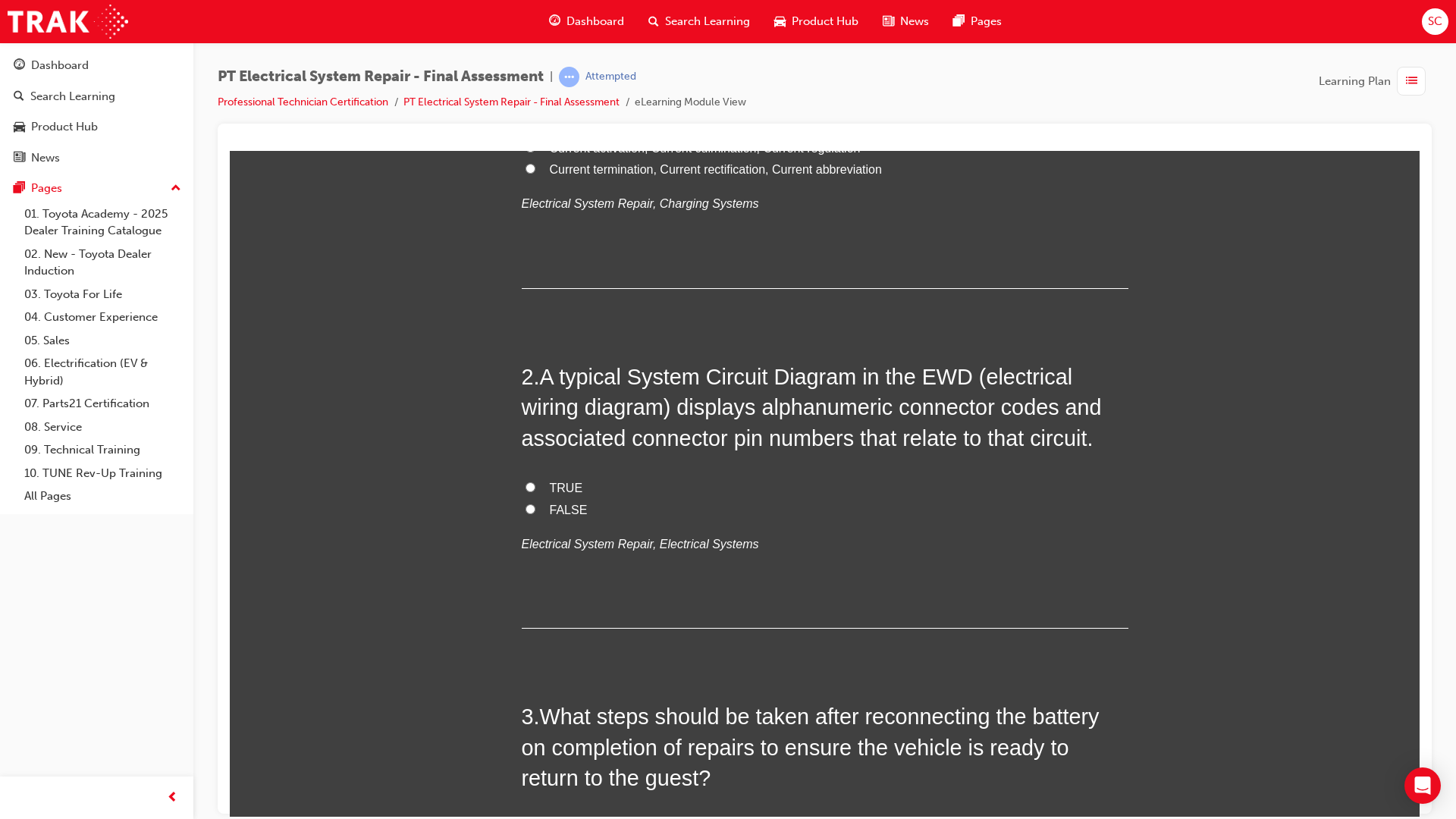
click at [531, 484] on label "TRUE" at bounding box center [825, 488] width 606 height 22
click at [531, 484] on input "TRUE" at bounding box center [530, 486] width 10 height 10
radio input "true"
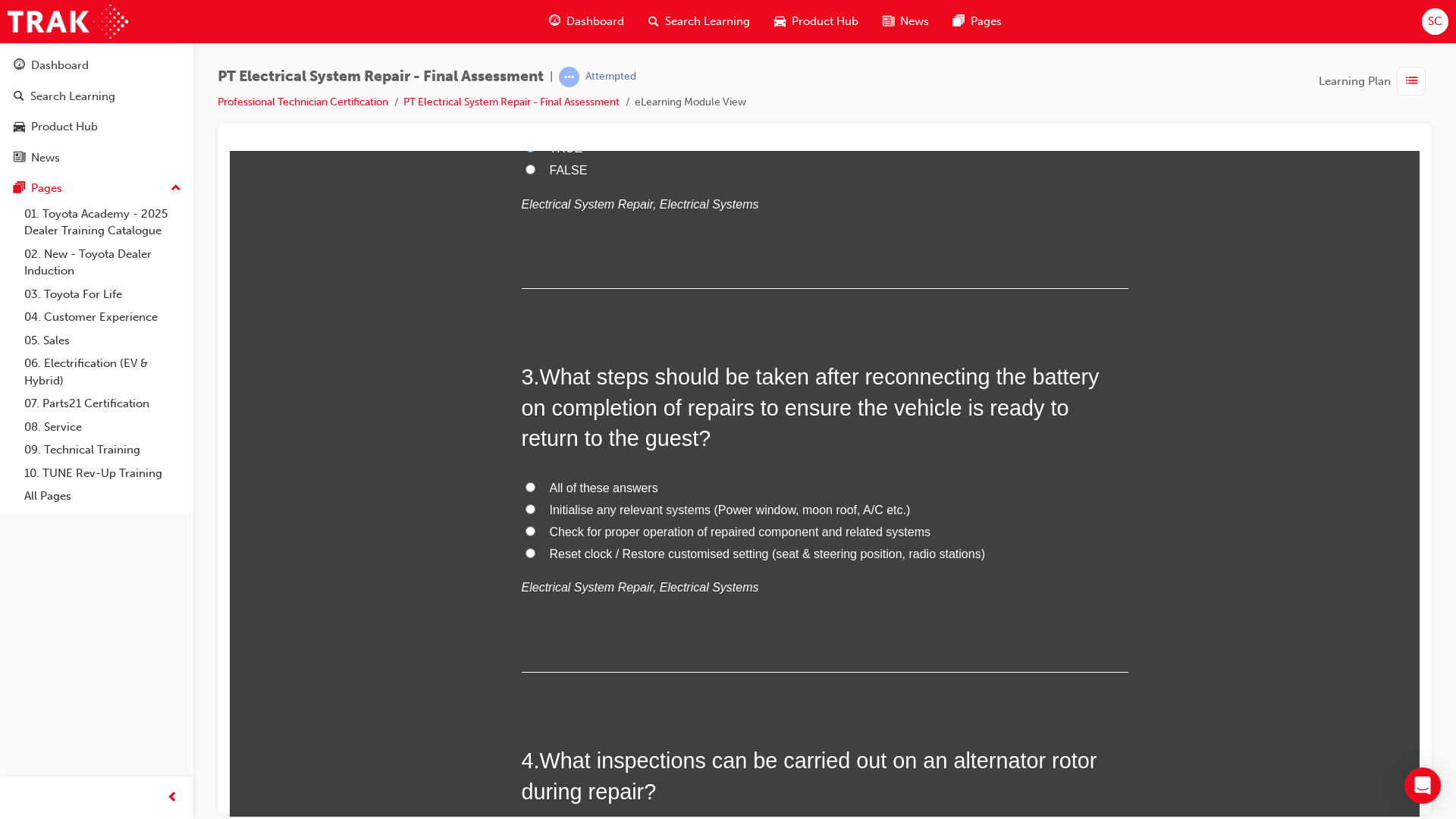
scroll to position [682, 0]
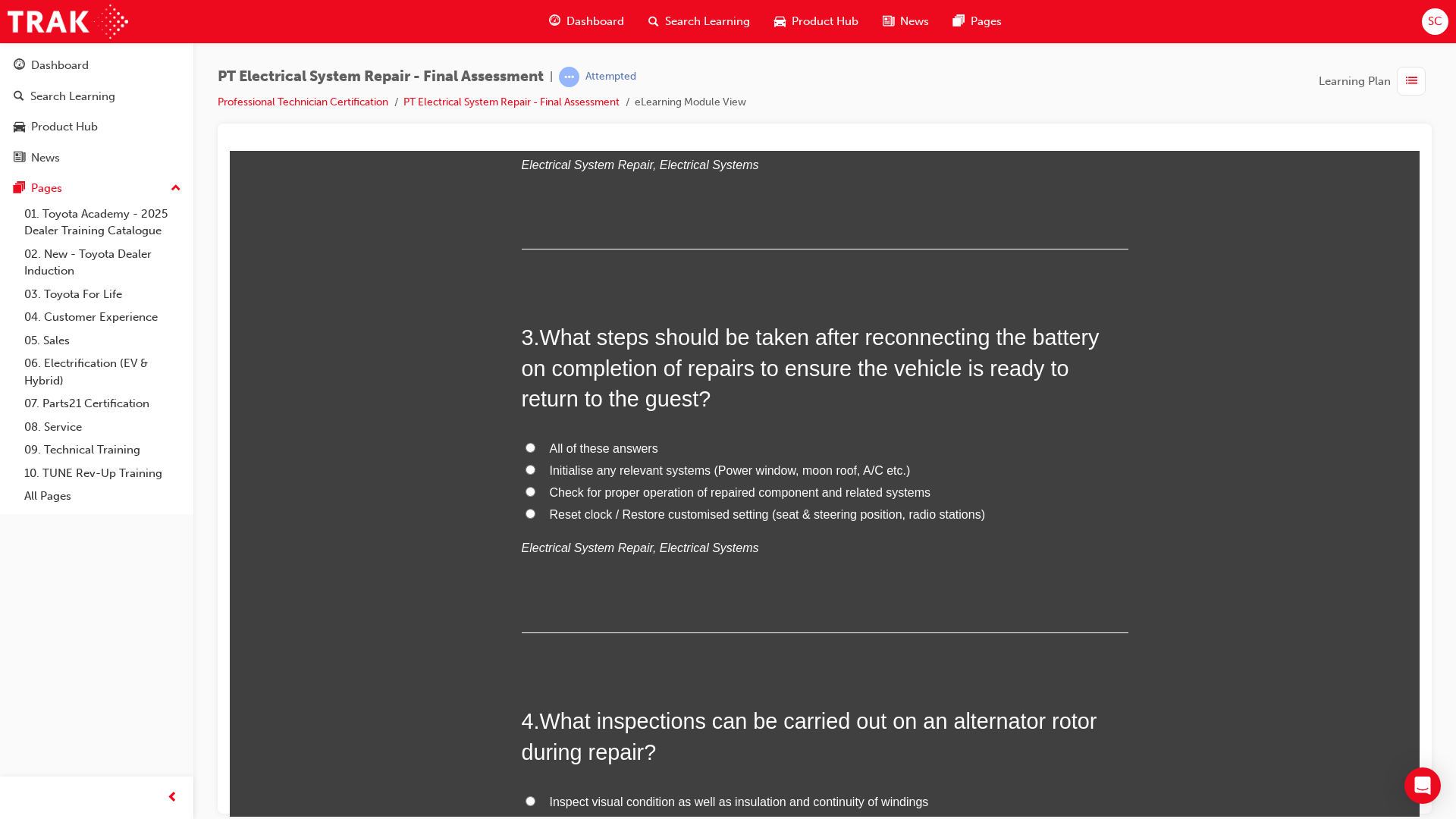
click at [532, 448] on label "All of these answers" at bounding box center [825, 448] width 606 height 22
click at [532, 448] on input "All of these answers" at bounding box center [530, 447] width 10 height 10
radio input "true"
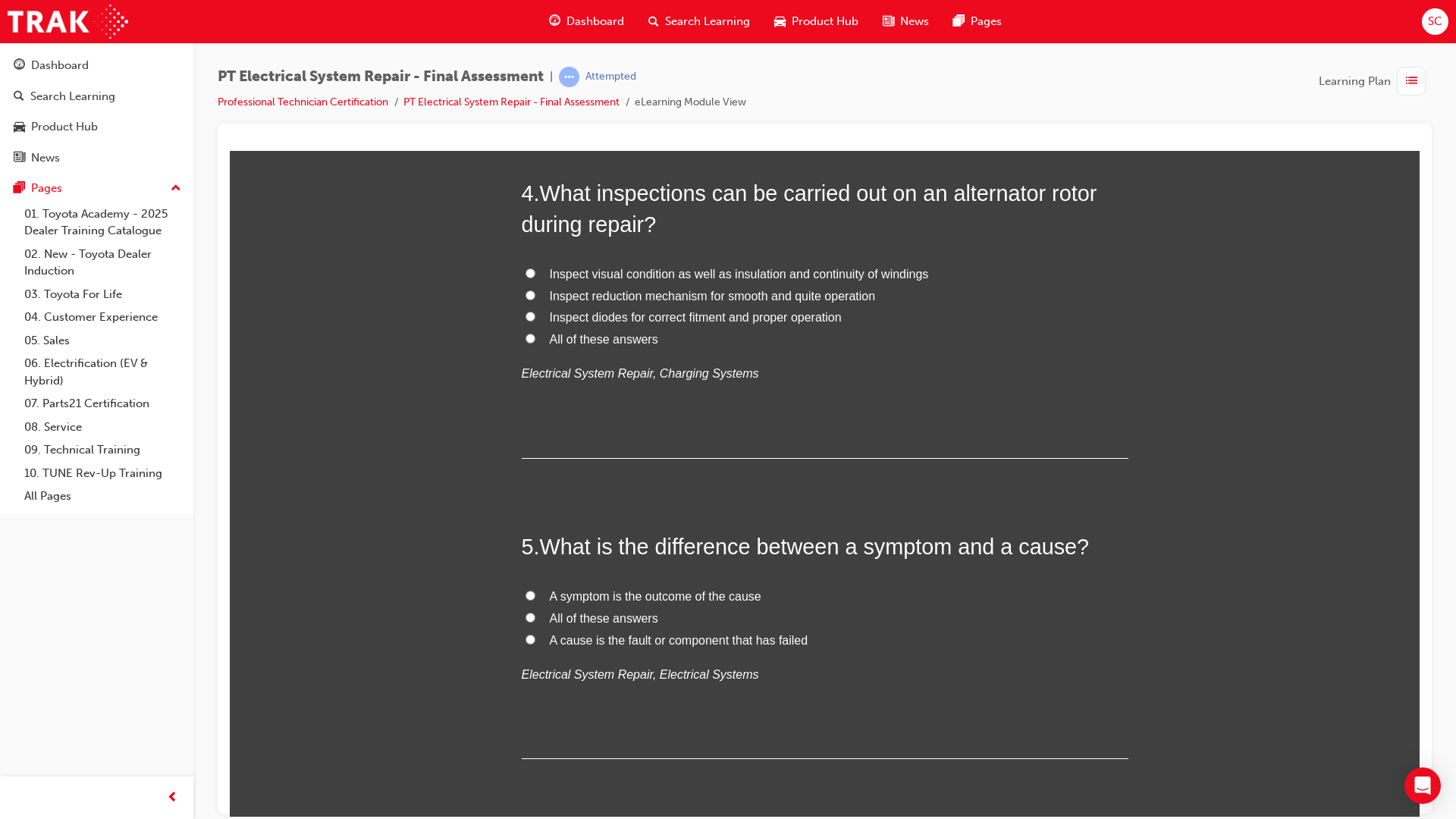
scroll to position [1213, 0]
click at [526, 592] on input "A symptom is the outcome of the cause" at bounding box center [530, 592] width 10 height 10
radio input "true"
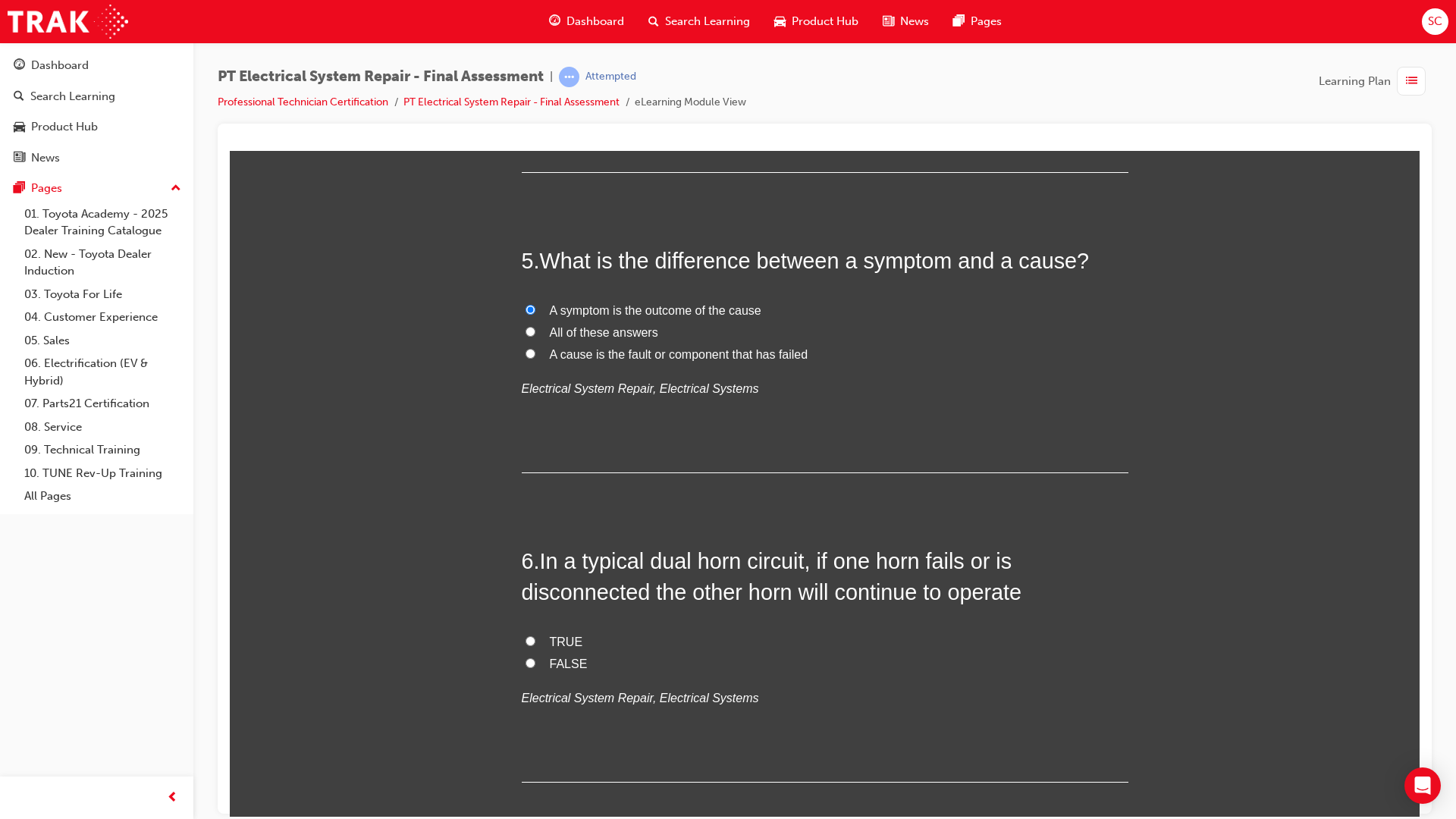
scroll to position [1516, 0]
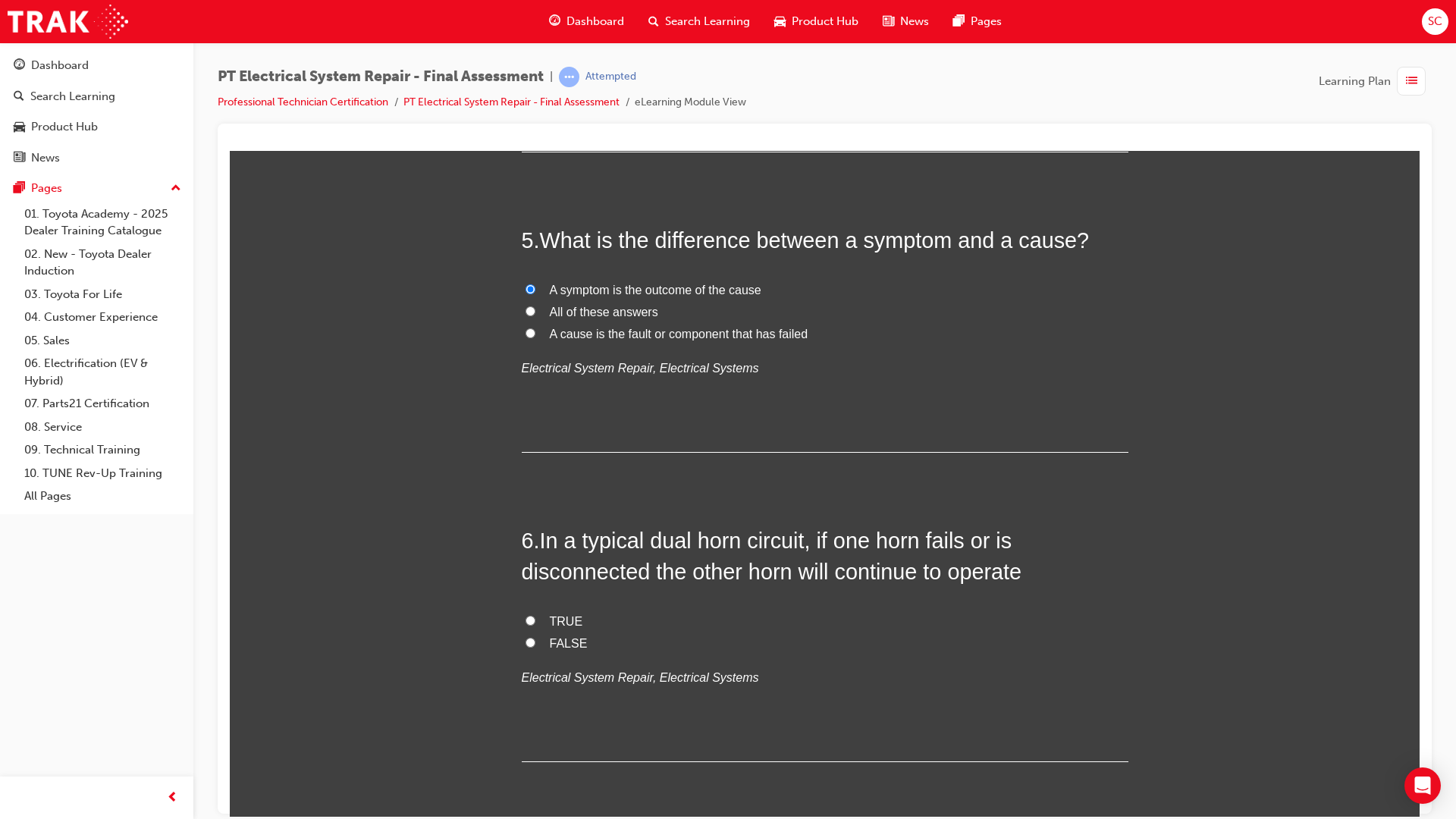
click at [527, 626] on label "TRUE" at bounding box center [825, 621] width 606 height 22
click at [527, 625] on input "TRUE" at bounding box center [530, 619] width 10 height 10
radio input "true"
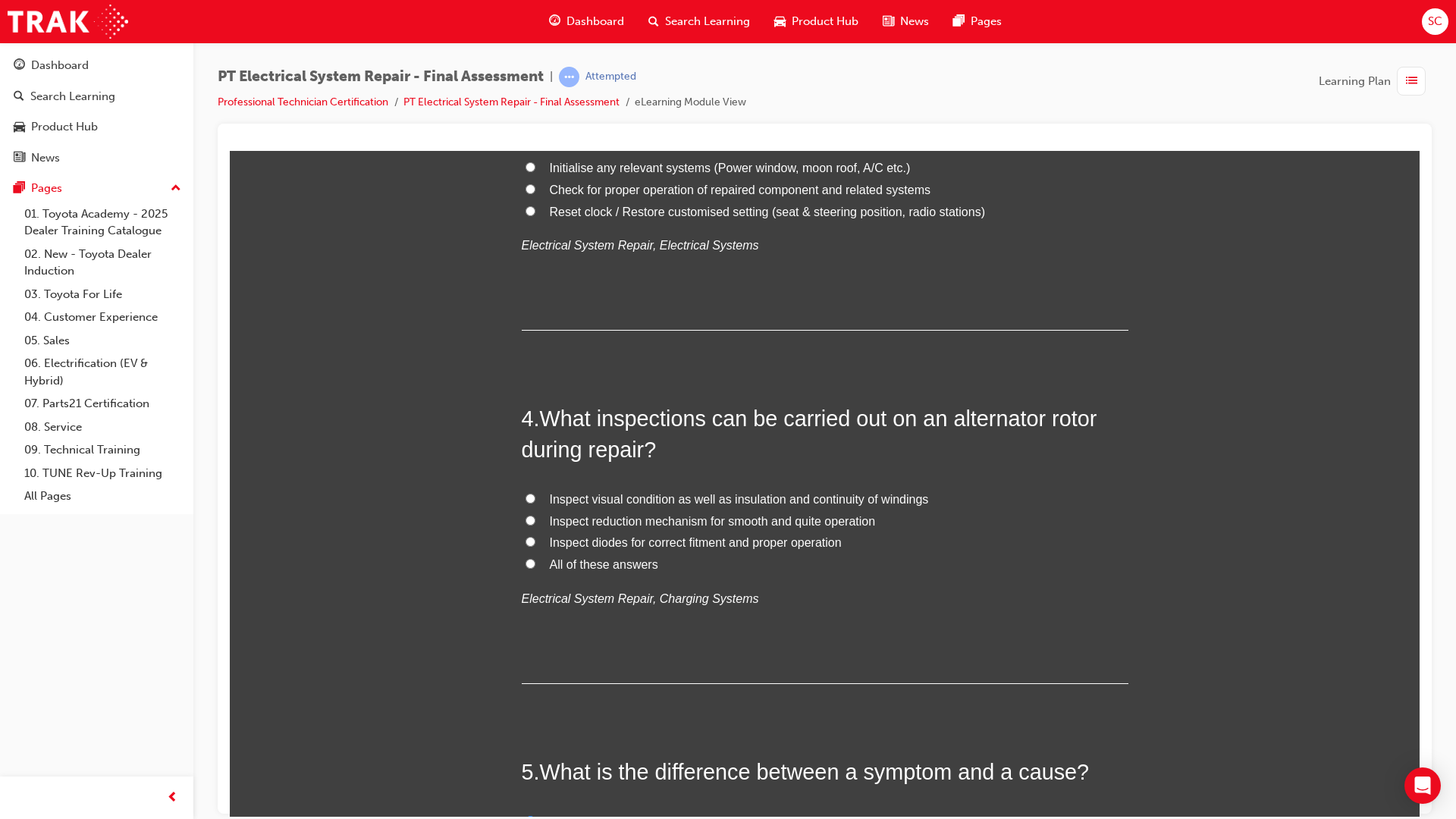
scroll to position [986, 0]
click at [530, 562] on label "All of these answers" at bounding box center [825, 564] width 606 height 22
click at [530, 562] on input "All of these answers" at bounding box center [530, 562] width 10 height 10
radio input "true"
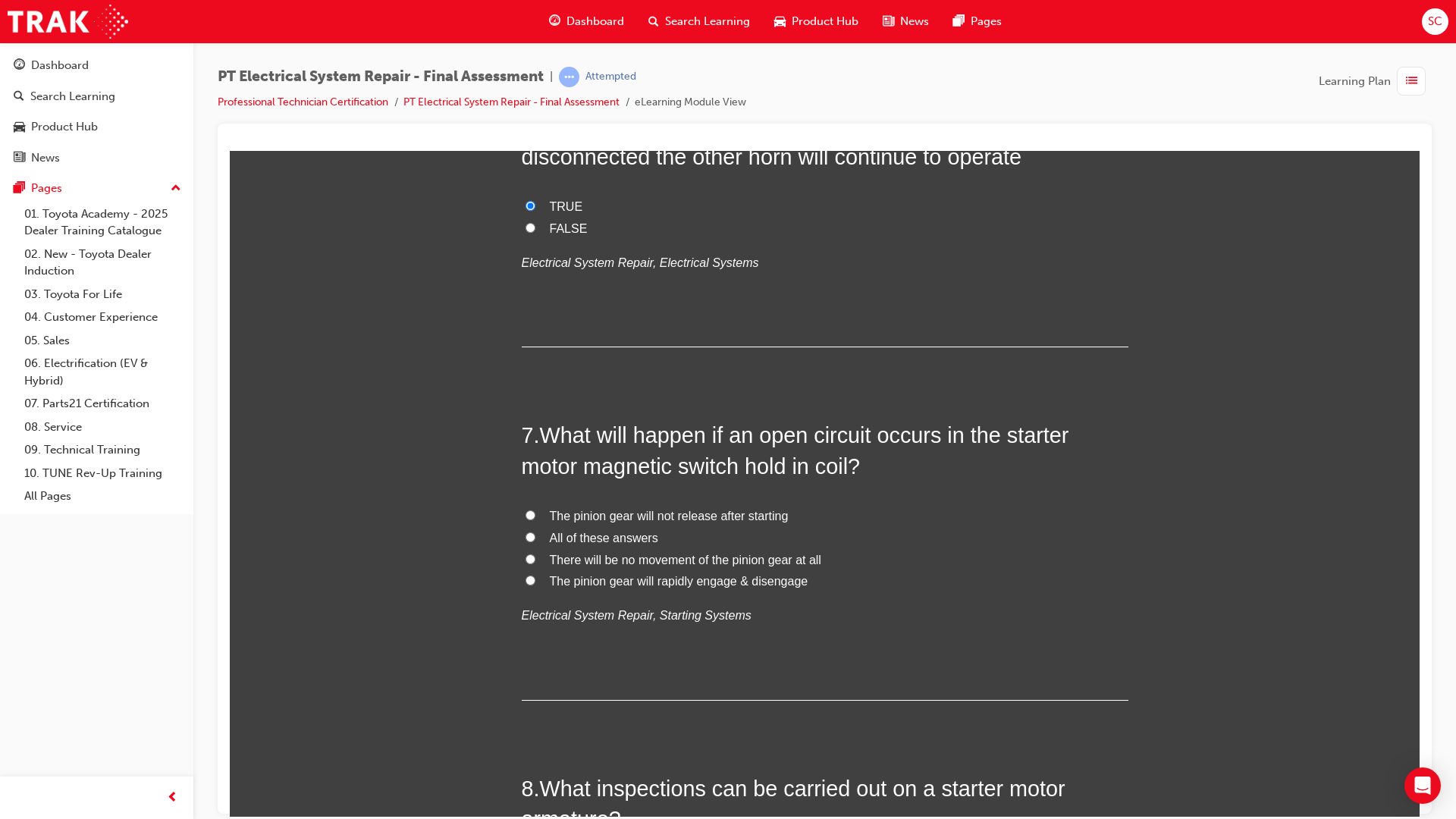
scroll to position [1971, 0]
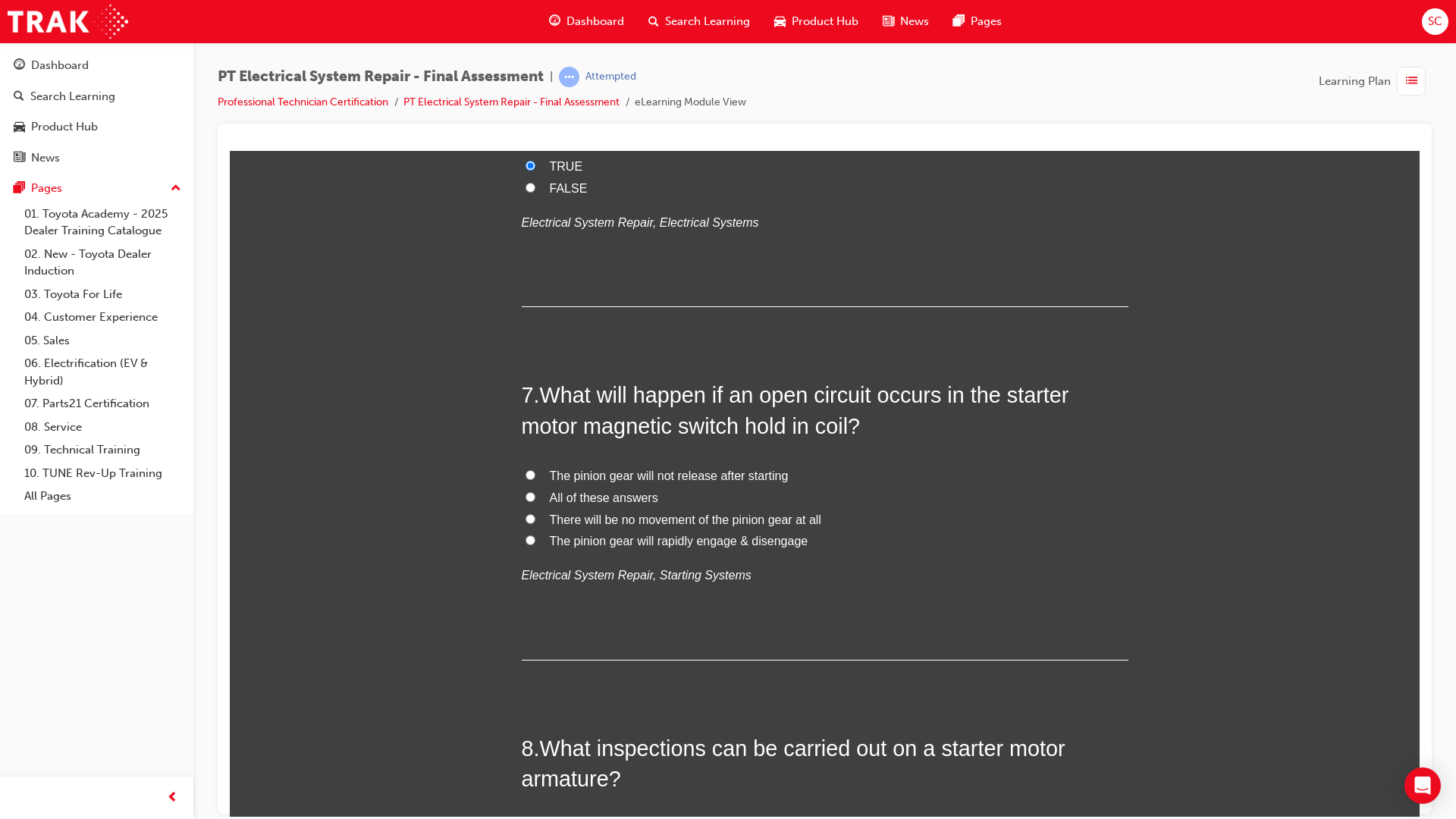
click at [528, 520] on input "There will be no movement of the pinion gear at all" at bounding box center [530, 518] width 10 height 10
radio input "true"
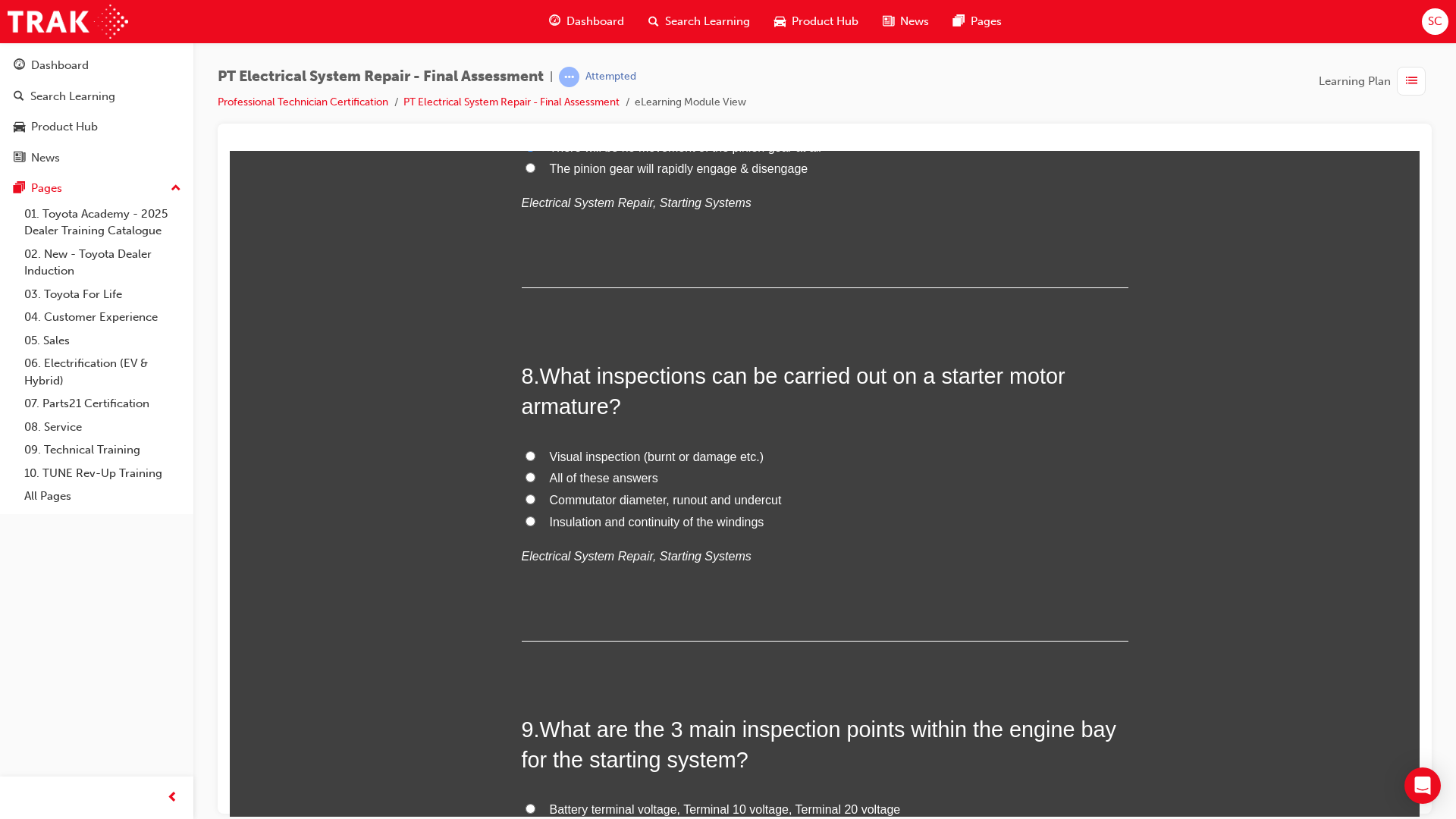
scroll to position [2351, 0]
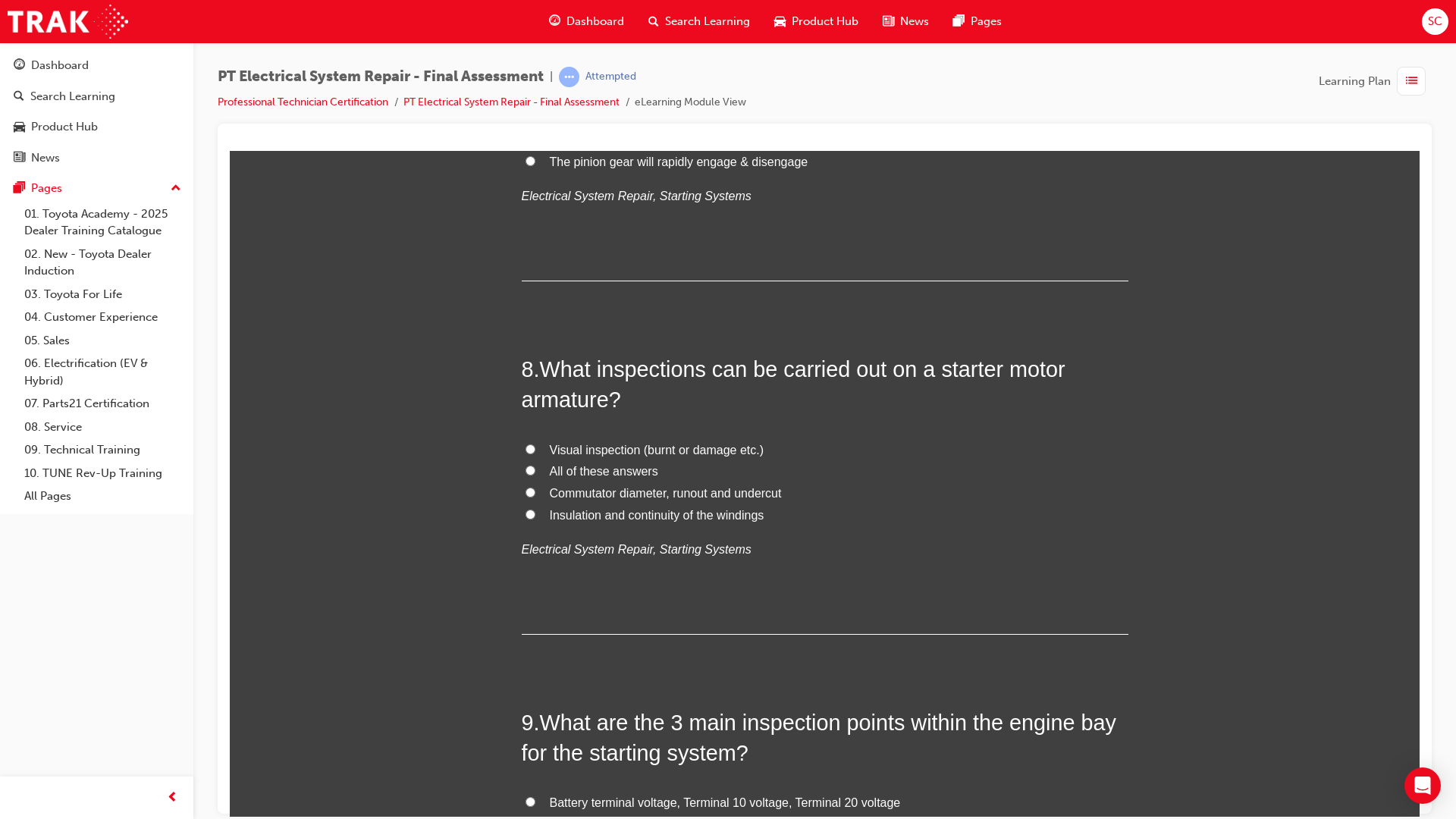
click at [528, 516] on input "Insulation and continuity of the windings" at bounding box center [530, 514] width 10 height 10
radio input "true"
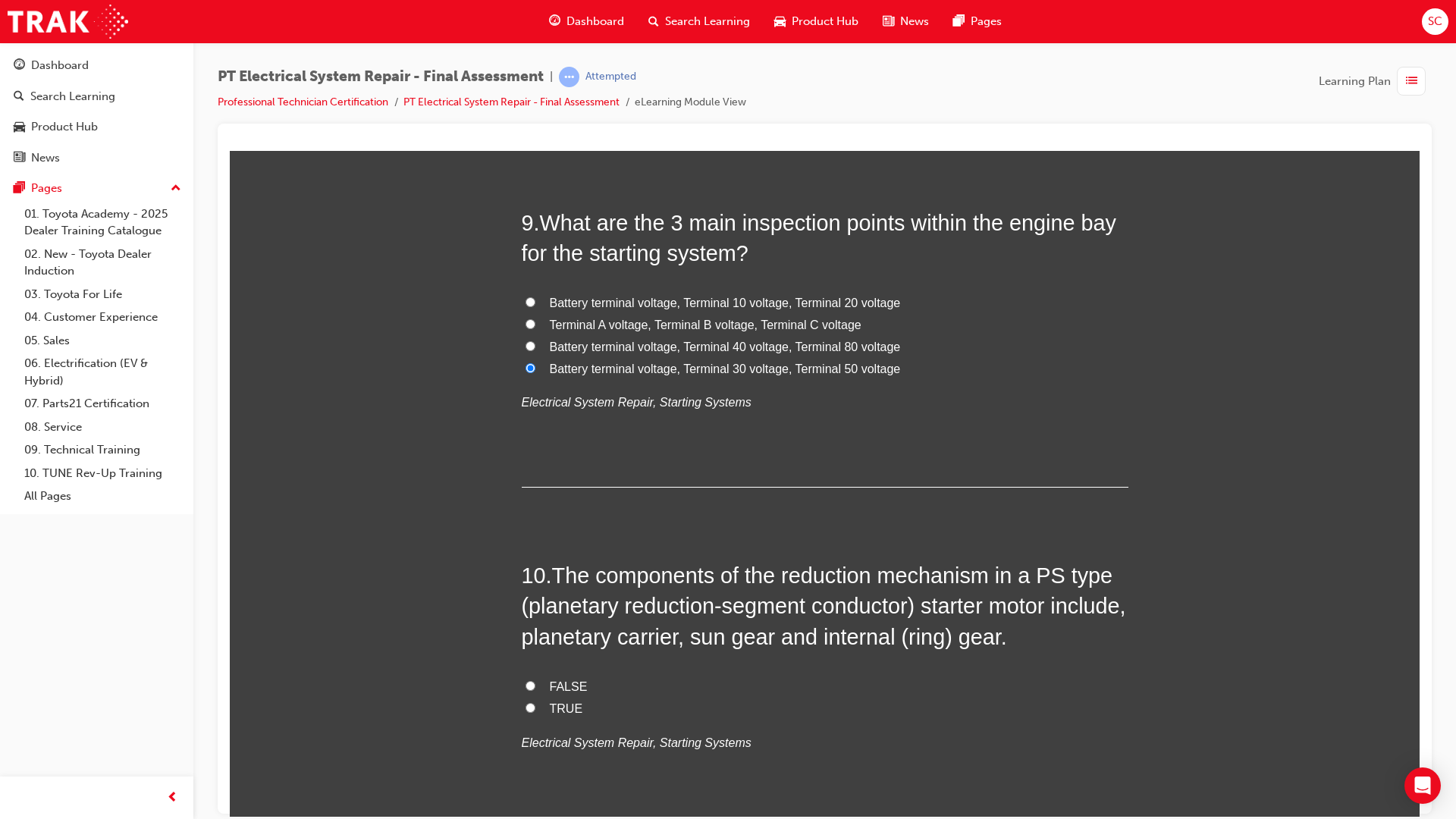
scroll to position [3032, 0]
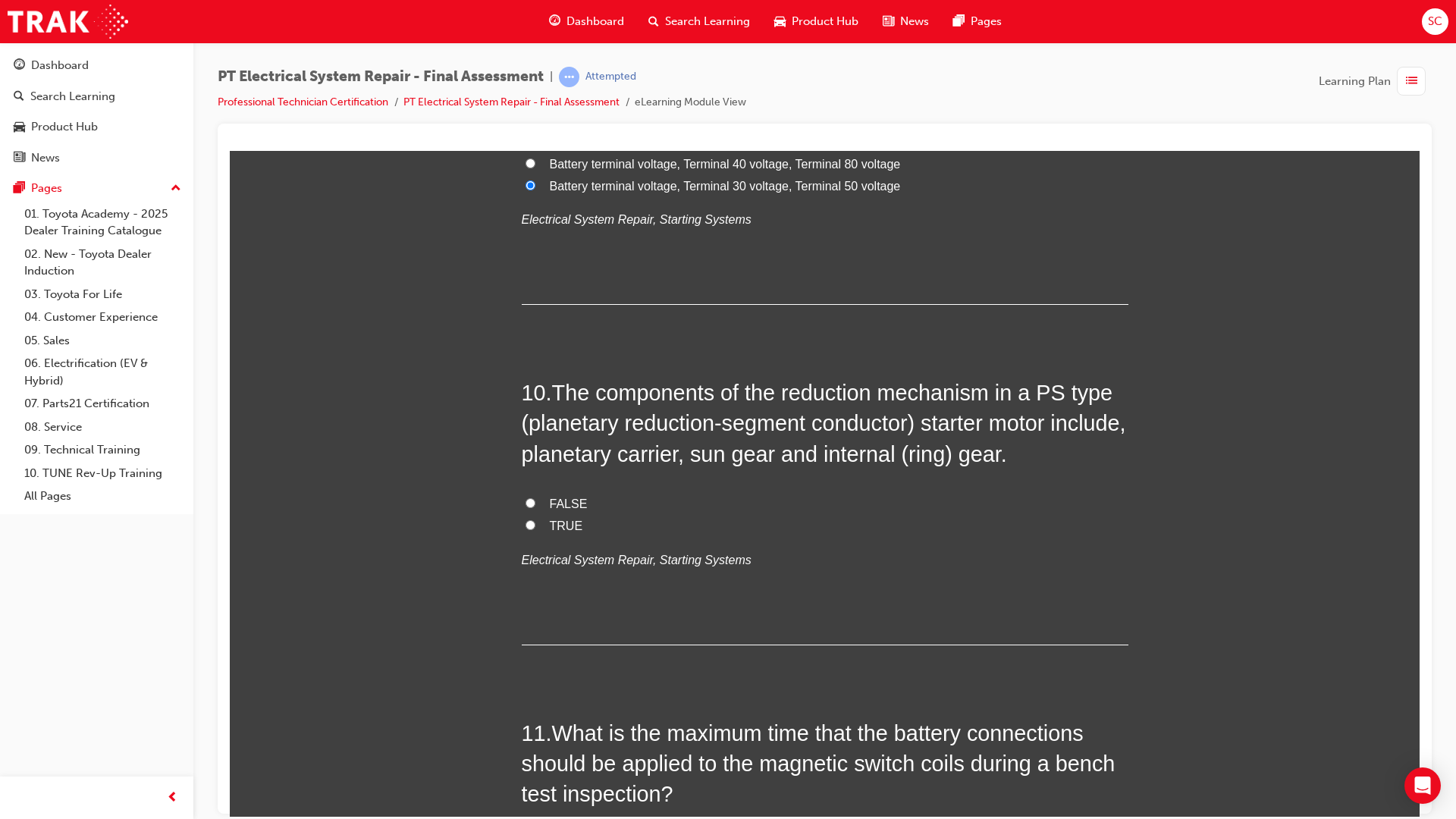
click at [531, 527] on label "TRUE" at bounding box center [825, 526] width 606 height 22
click at [531, 527] on input "TRUE" at bounding box center [530, 524] width 10 height 10
radio input "true"
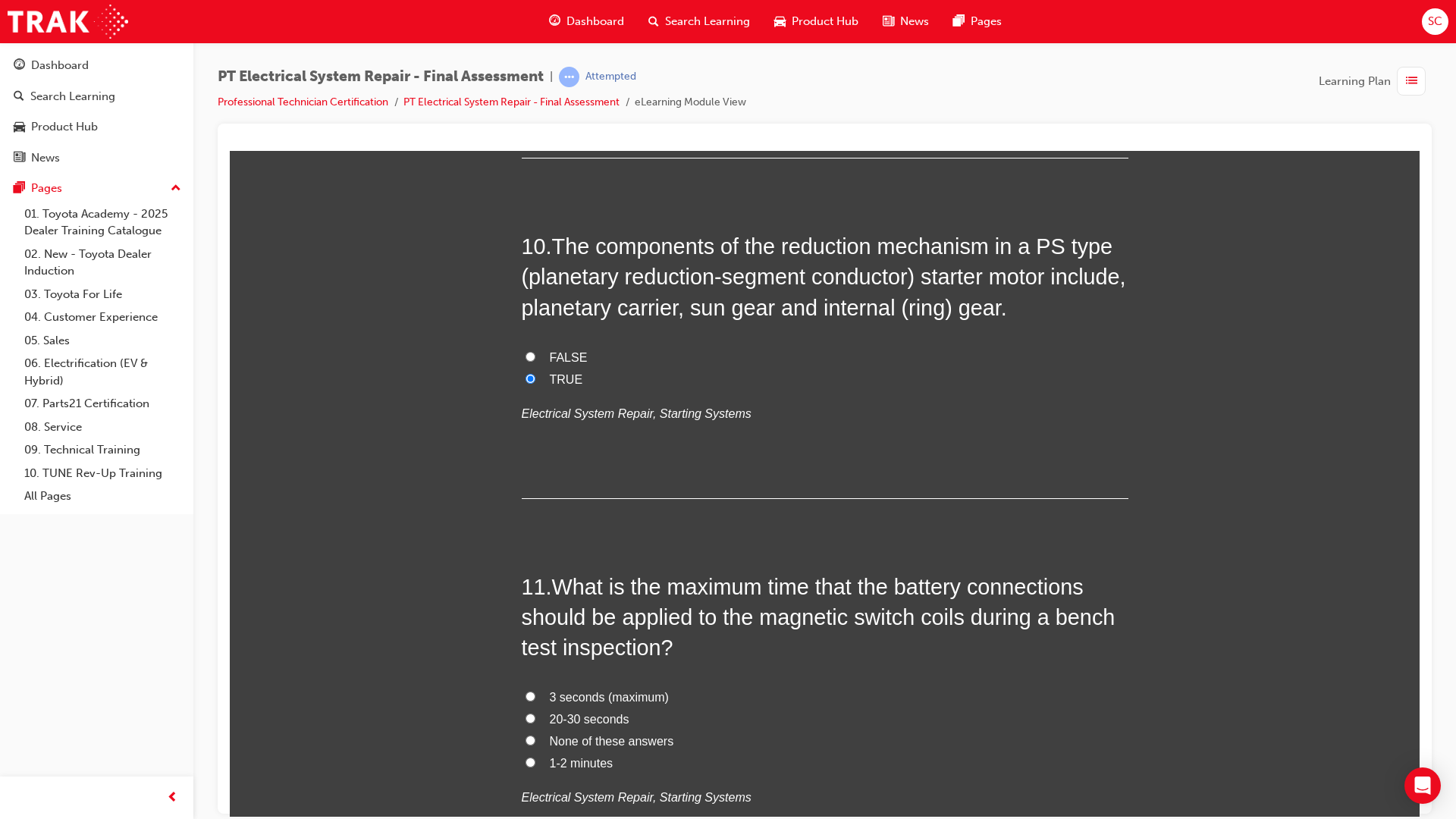
scroll to position [3336, 0]
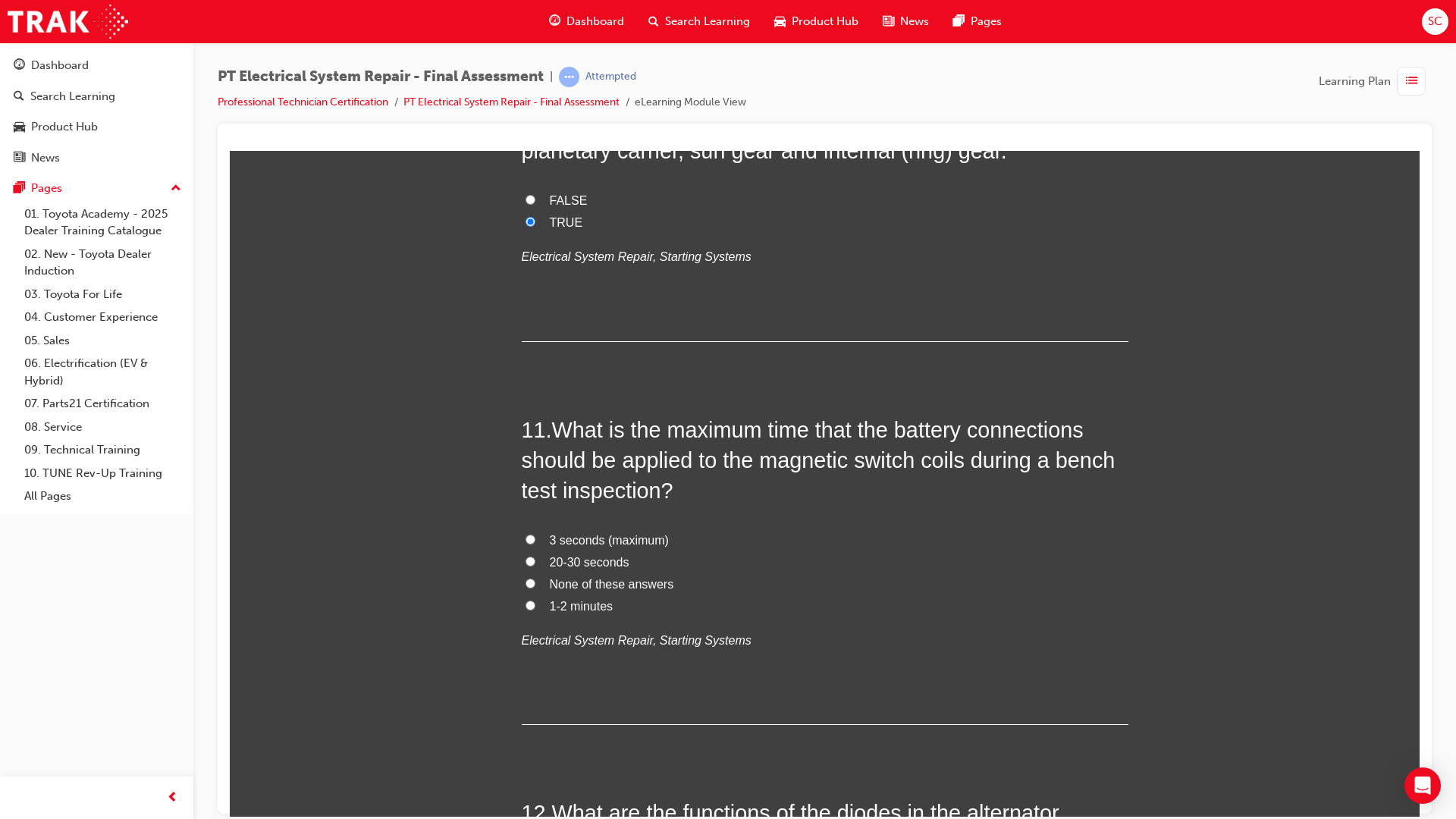
click at [523, 545] on label "3 seconds (maximum)" at bounding box center [825, 540] width 606 height 22
click at [526, 544] on input "3 seconds (maximum)" at bounding box center [530, 538] width 10 height 10
radio input "true"
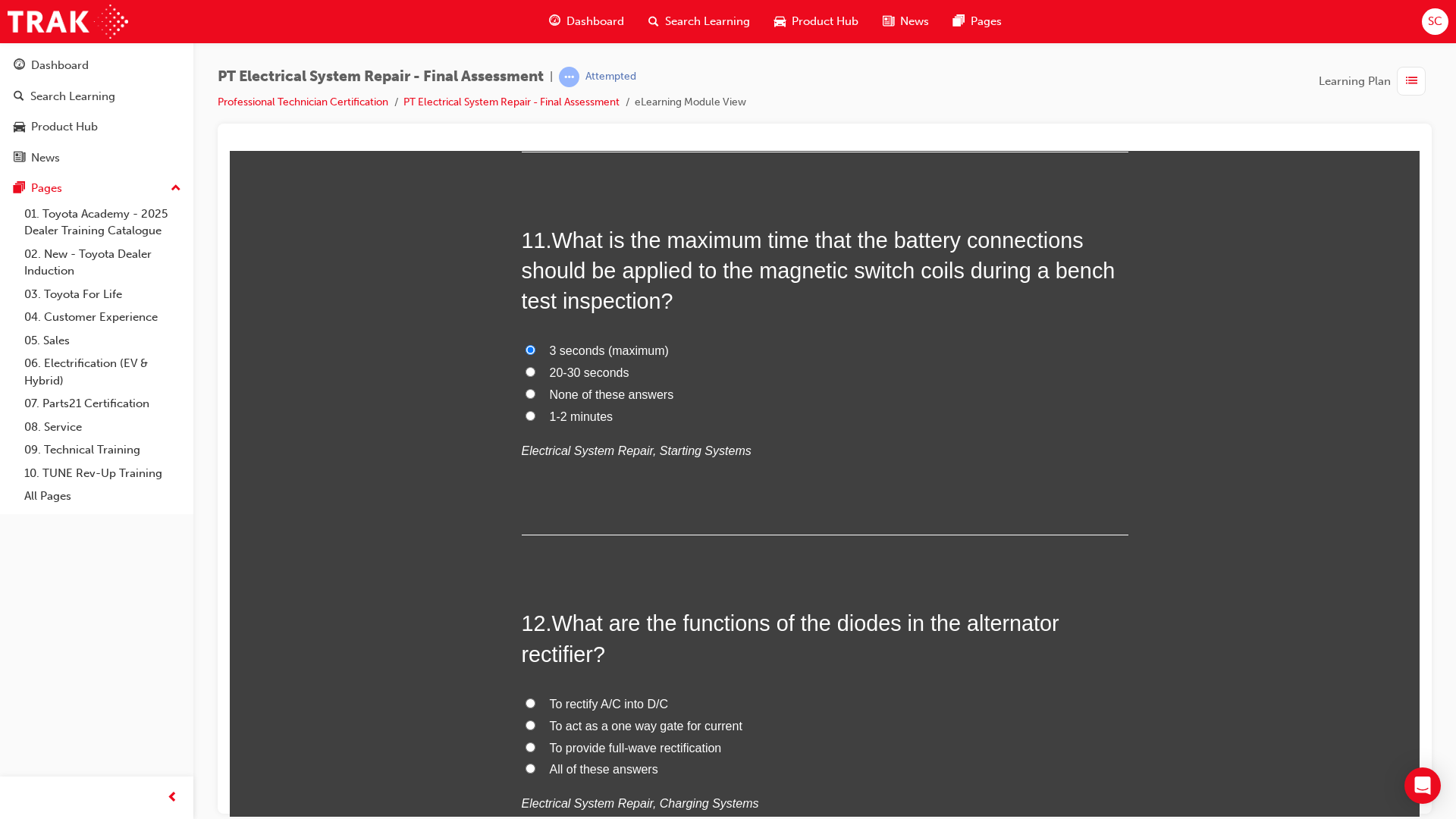
scroll to position [3714, 0]
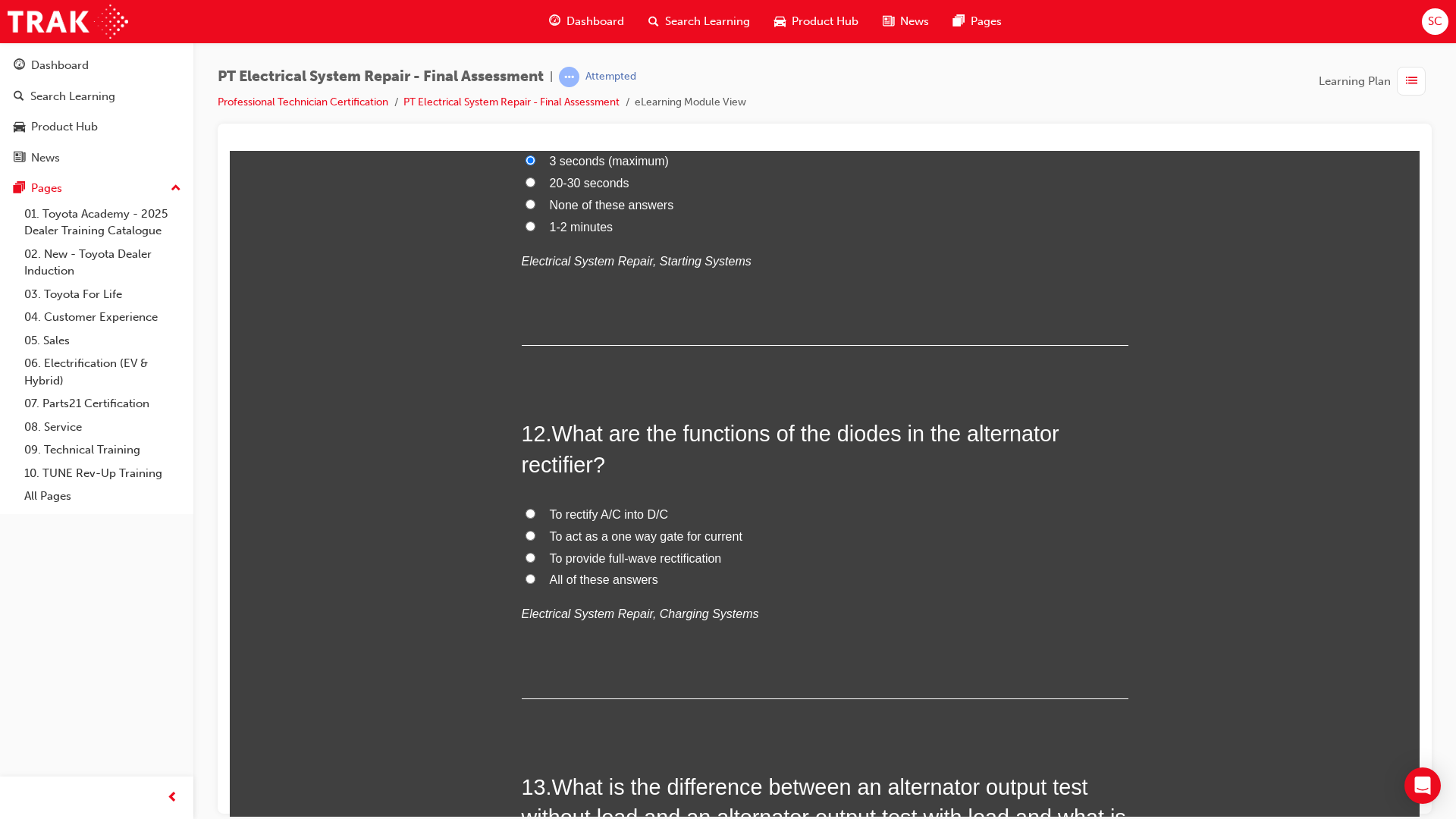
click at [526, 515] on input "To rectify A/C into D/C" at bounding box center [530, 513] width 10 height 10
radio input "true"
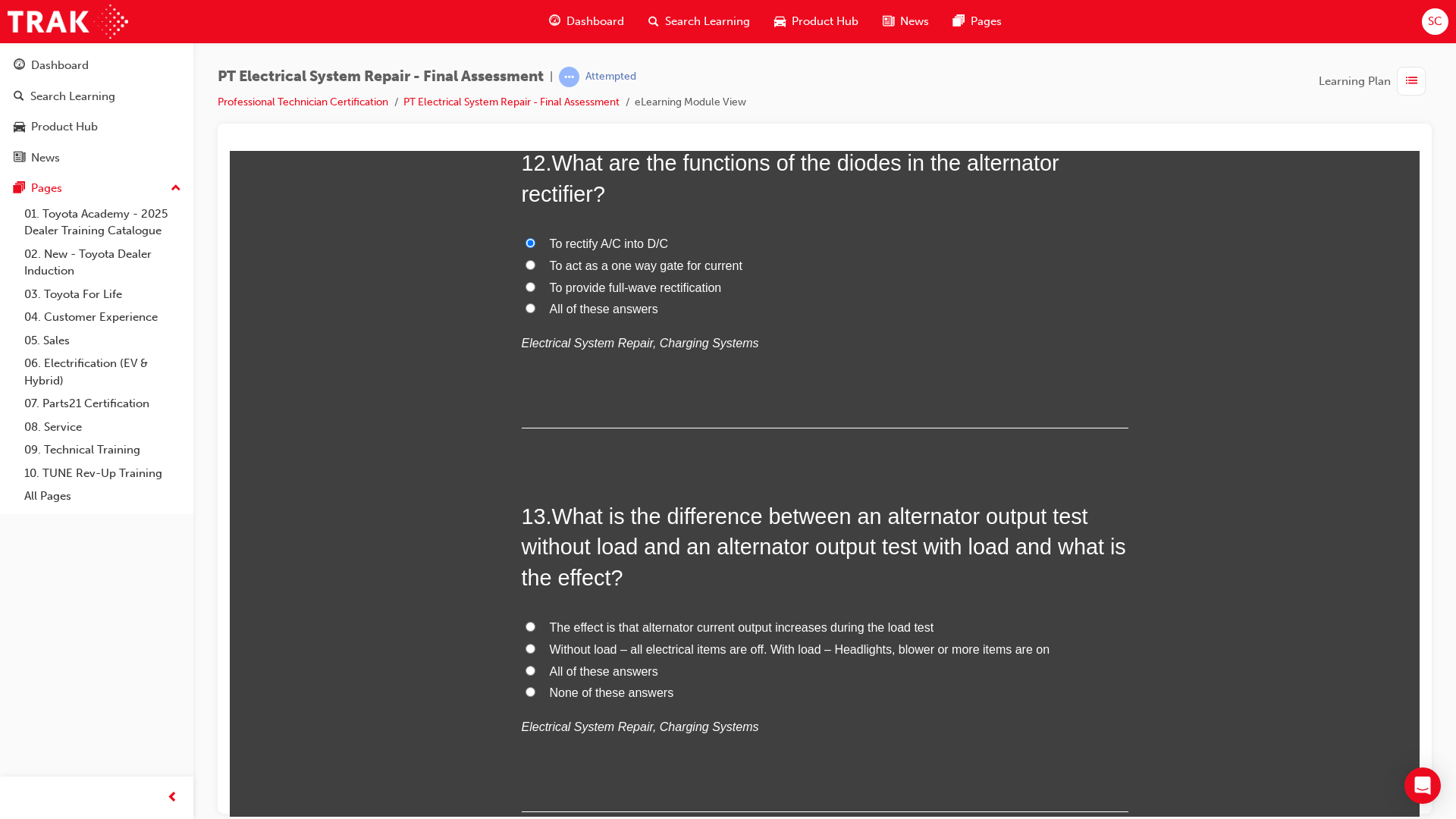
scroll to position [4094, 0]
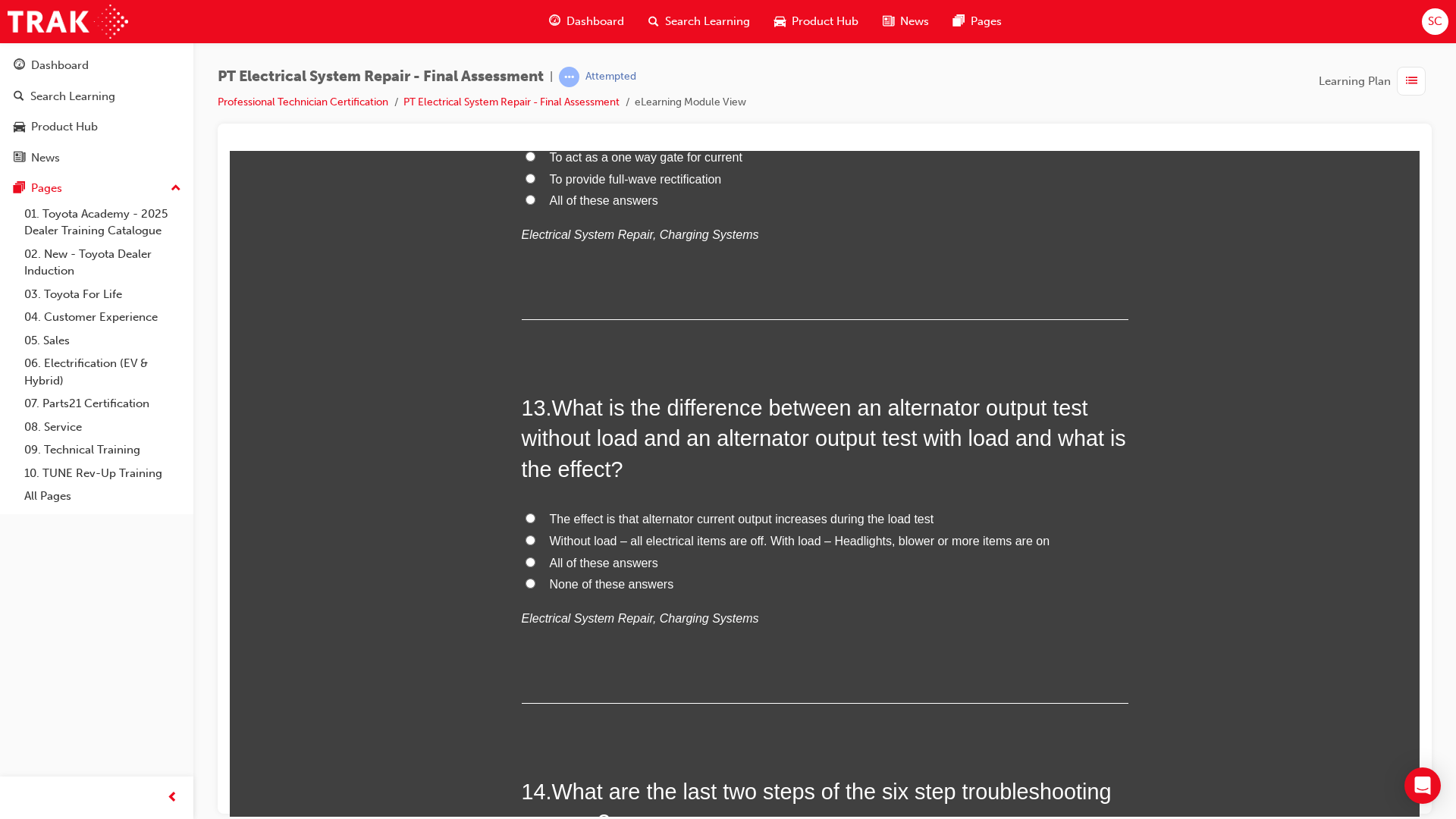
click at [528, 573] on label "None of these answers" at bounding box center [825, 584] width 606 height 22
click at [528, 578] on input "None of these answers" at bounding box center [530, 582] width 10 height 10
radio input "true"
click at [528, 569] on label "All of these answers" at bounding box center [825, 563] width 606 height 22
click at [528, 566] on input "All of these answers" at bounding box center [530, 561] width 10 height 10
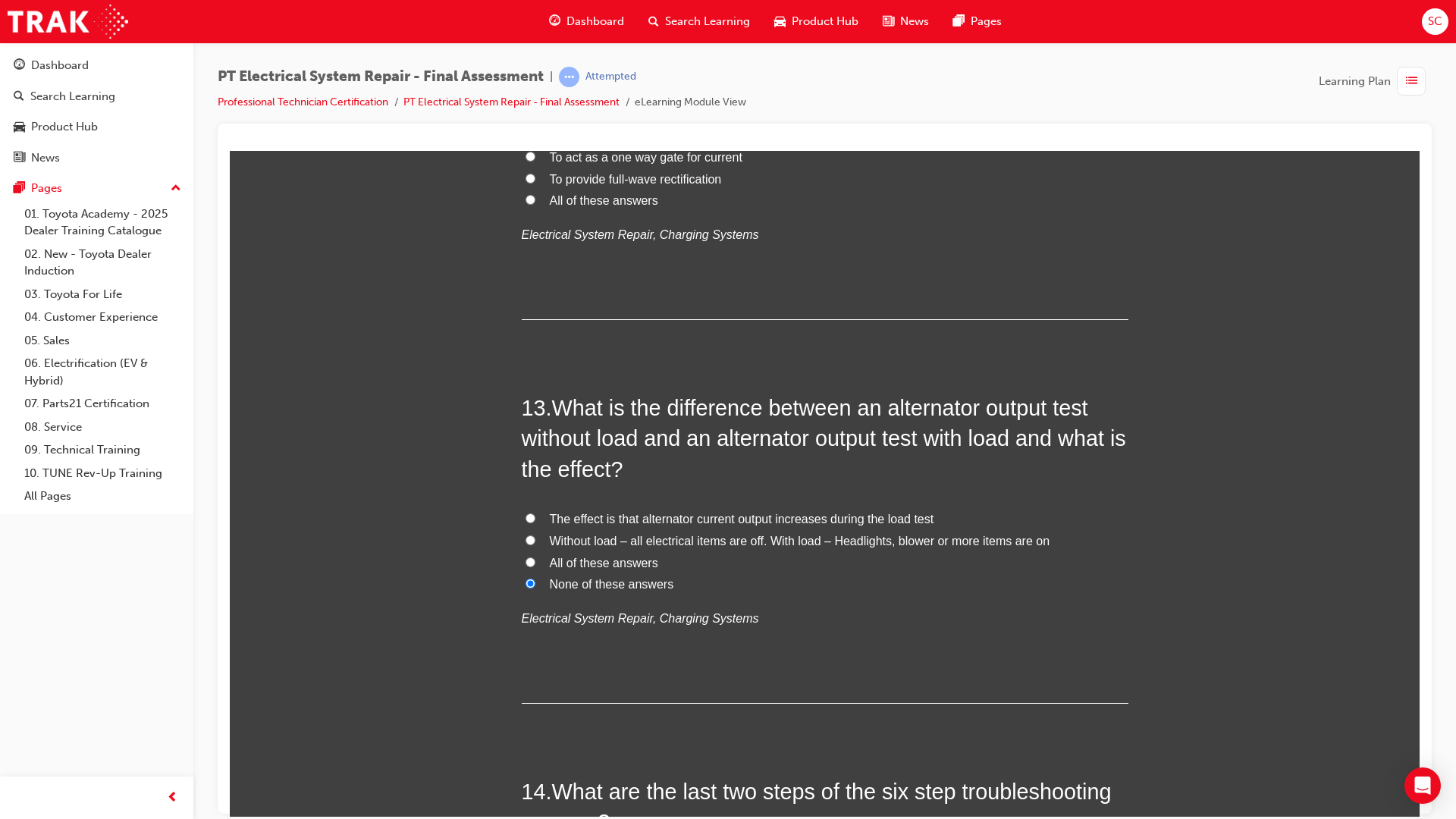
radio input "true"
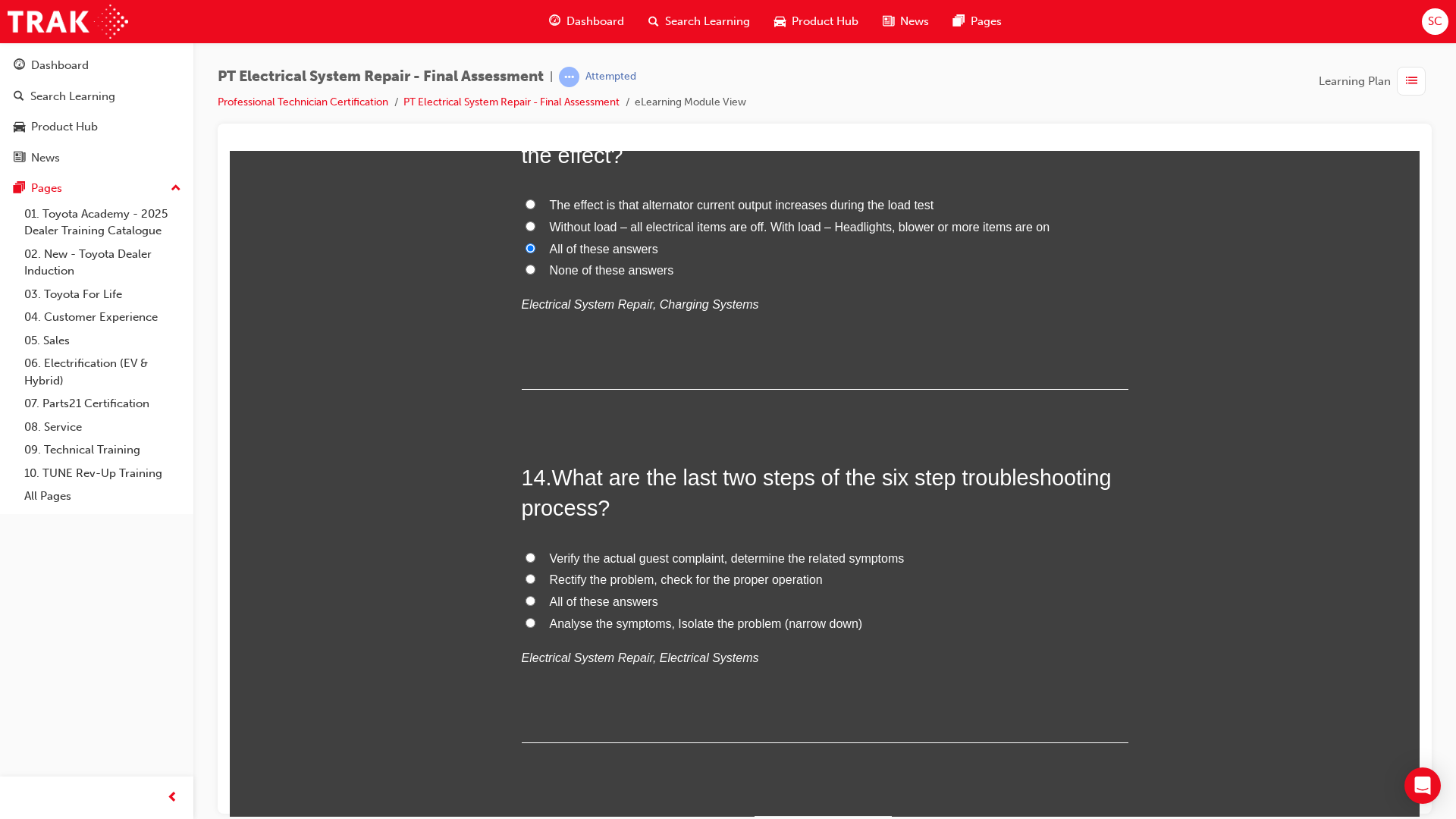
scroll to position [4449, 0]
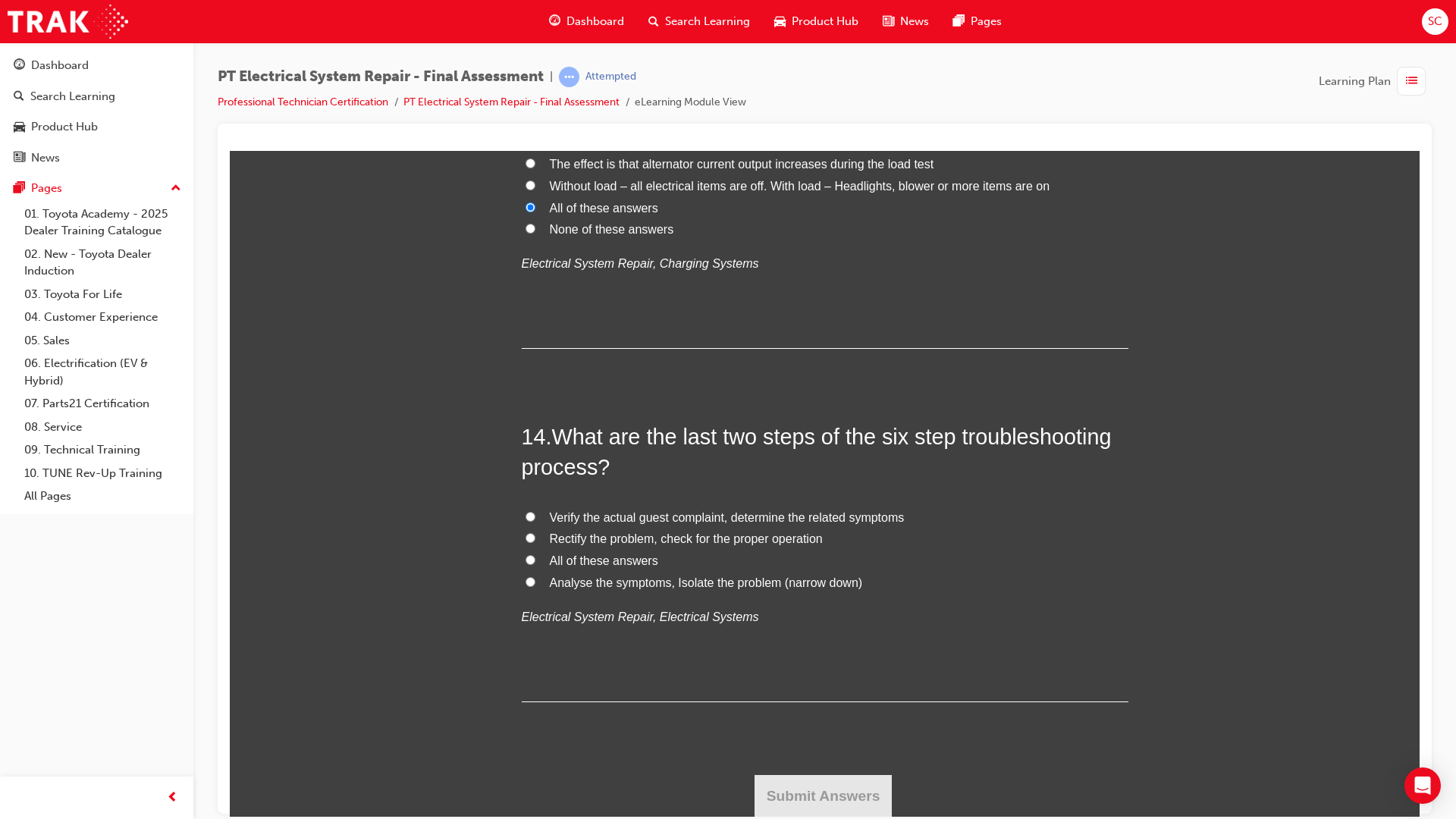
click at [526, 534] on input "Rectify the problem, check for the proper operation" at bounding box center [530, 537] width 10 height 10
radio input "true"
click at [784, 799] on button "Submit Answers" at bounding box center [823, 795] width 138 height 42
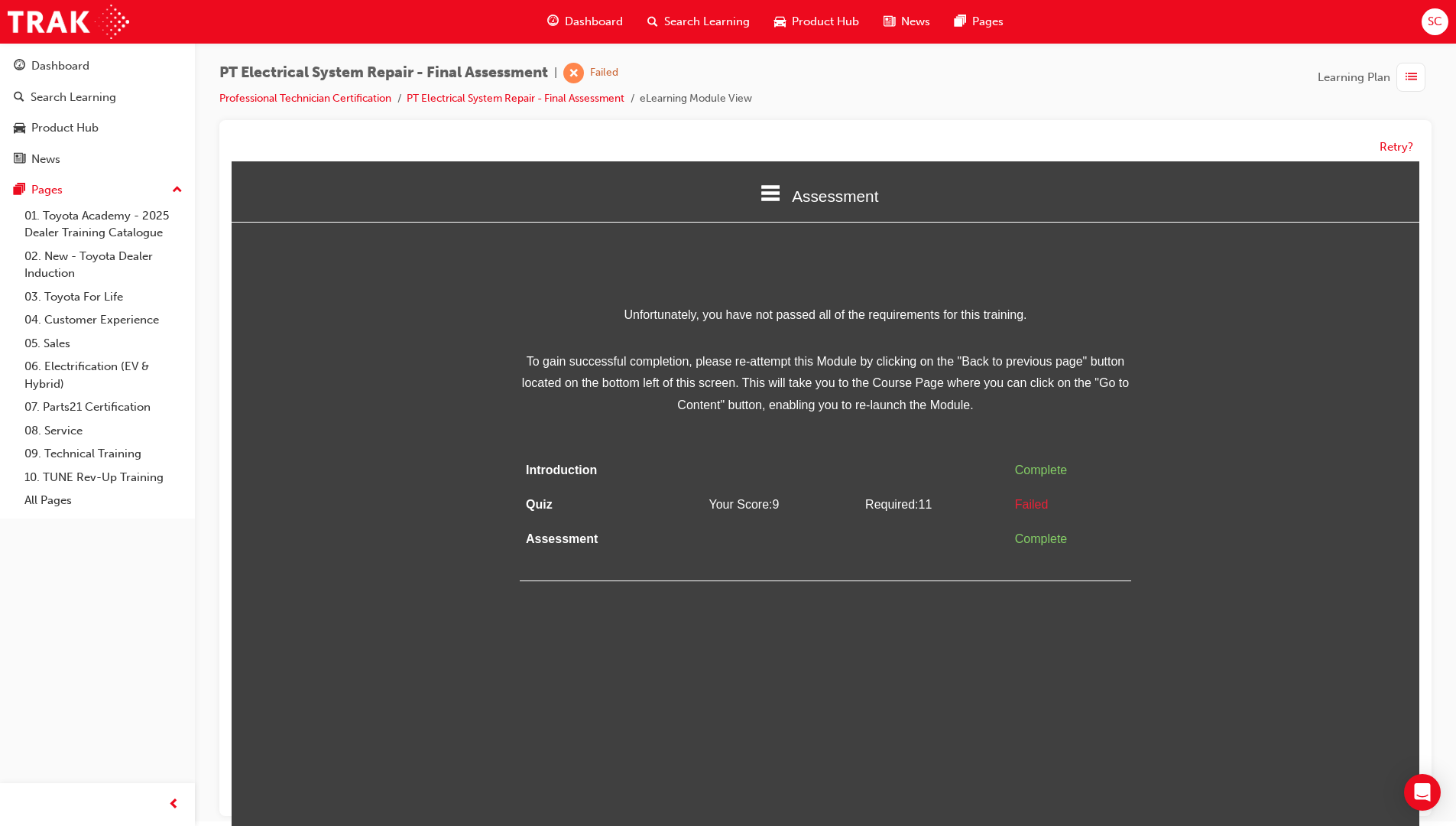
scroll to position [0, 0]
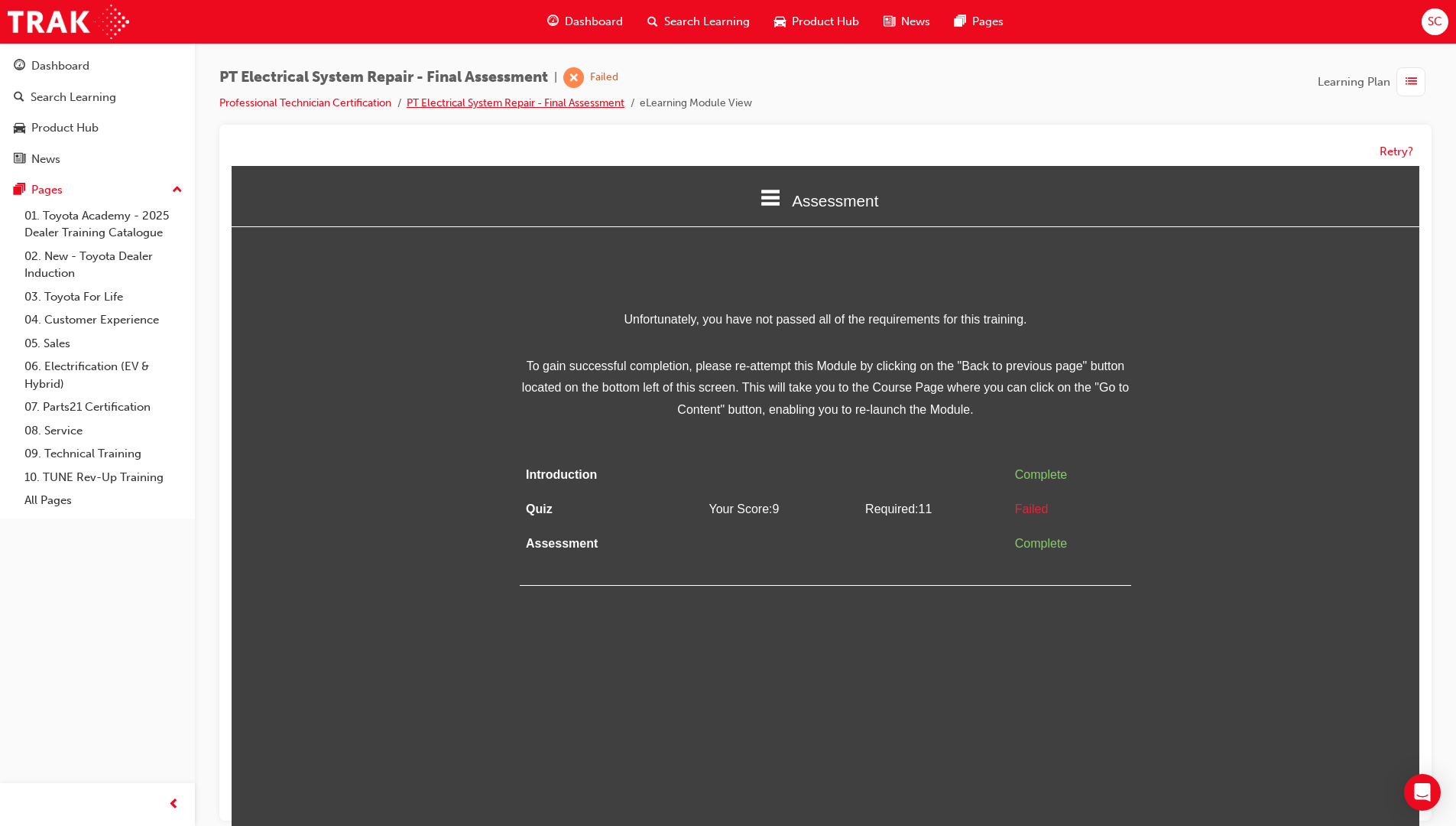
click at [504, 105] on link "PT Electrical System Repair - Final Assessment" at bounding box center [516, 103] width 218 height 13
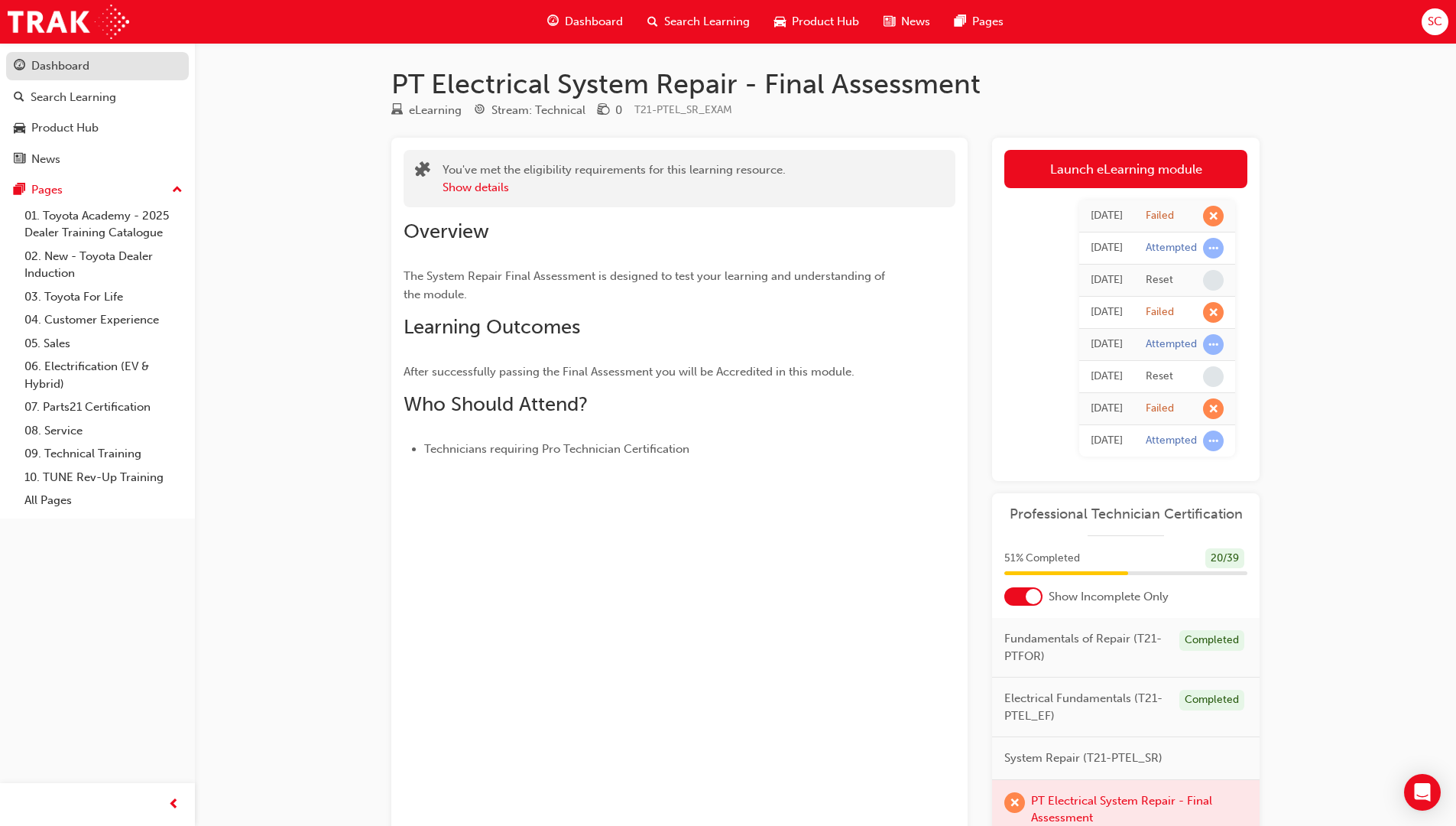
click at [68, 77] on link "Dashboard" at bounding box center [98, 66] width 183 height 29
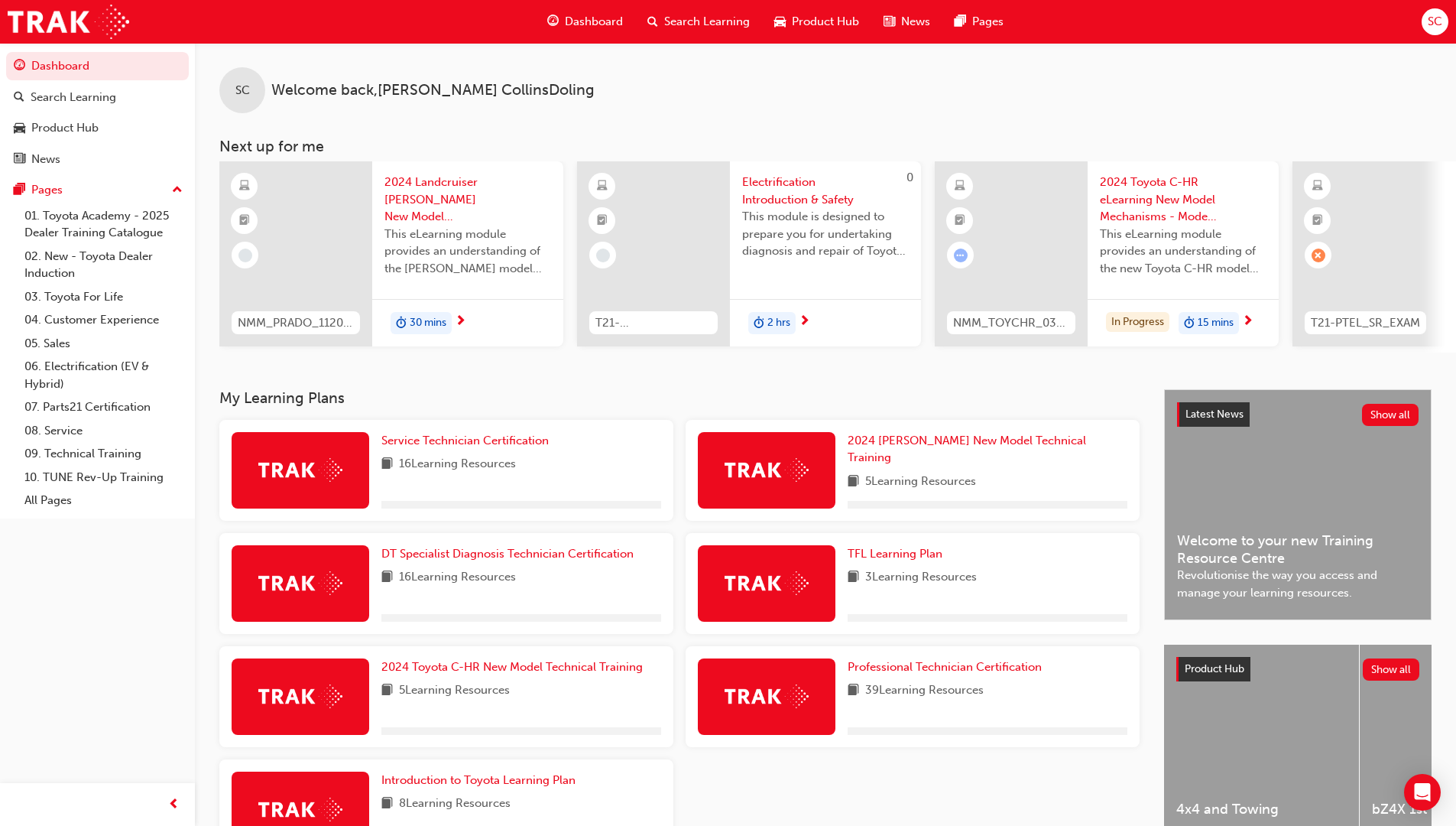
scroll to position [116, 0]
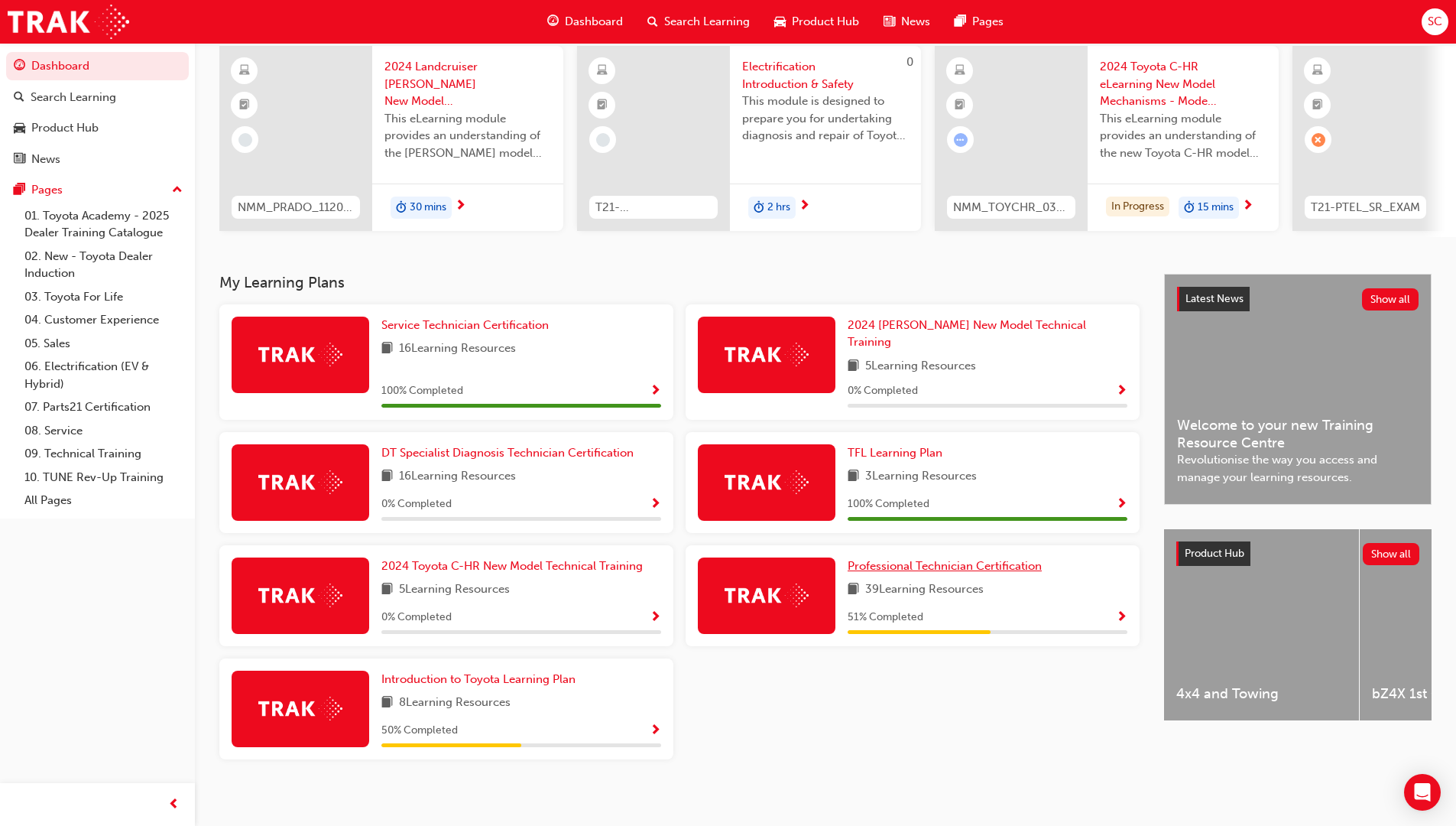
click at [906, 560] on span "Professional Technician Certification" at bounding box center [945, 565] width 194 height 14
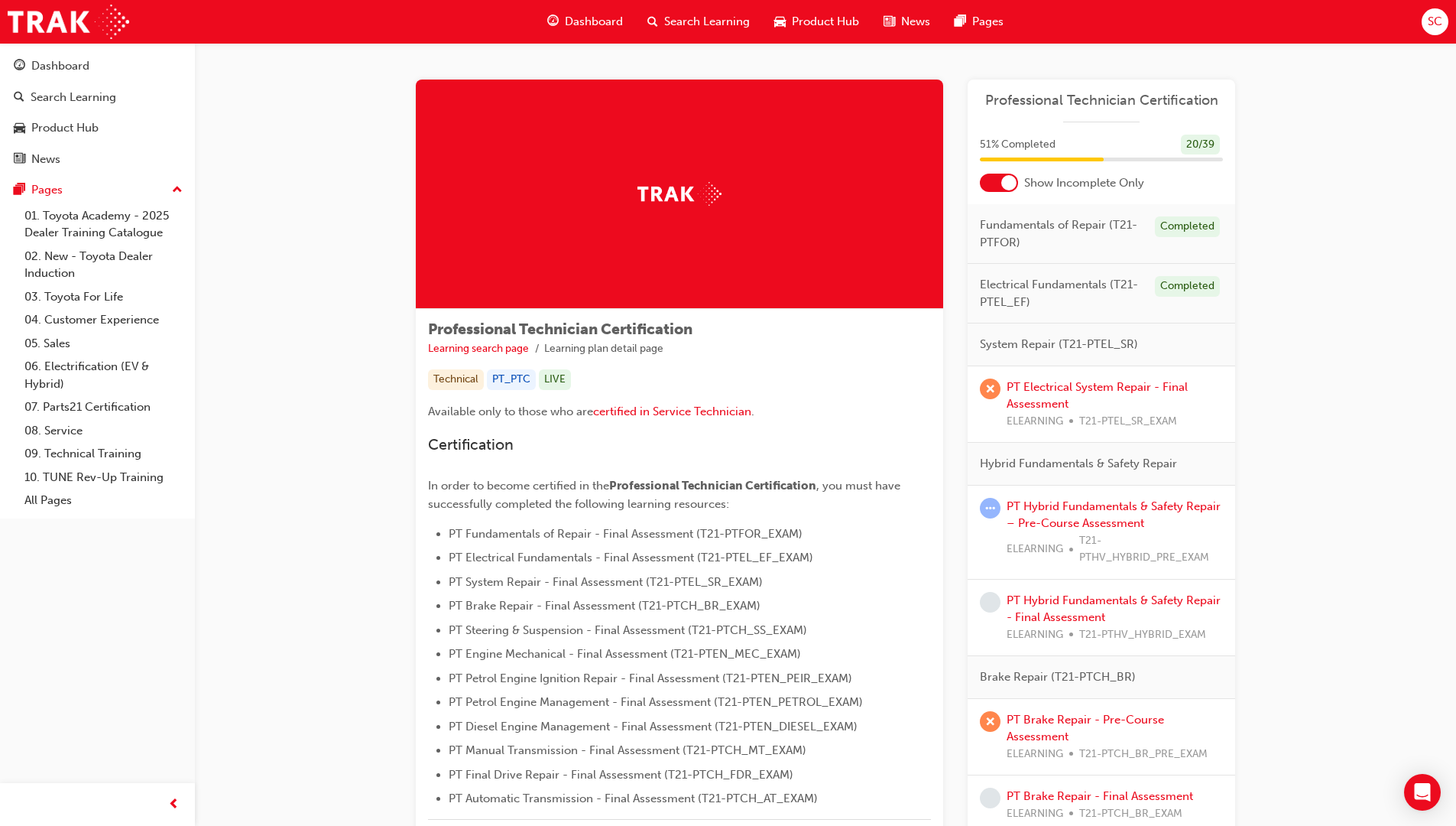
click at [1011, 186] on div at bounding box center [1009, 182] width 16 height 16
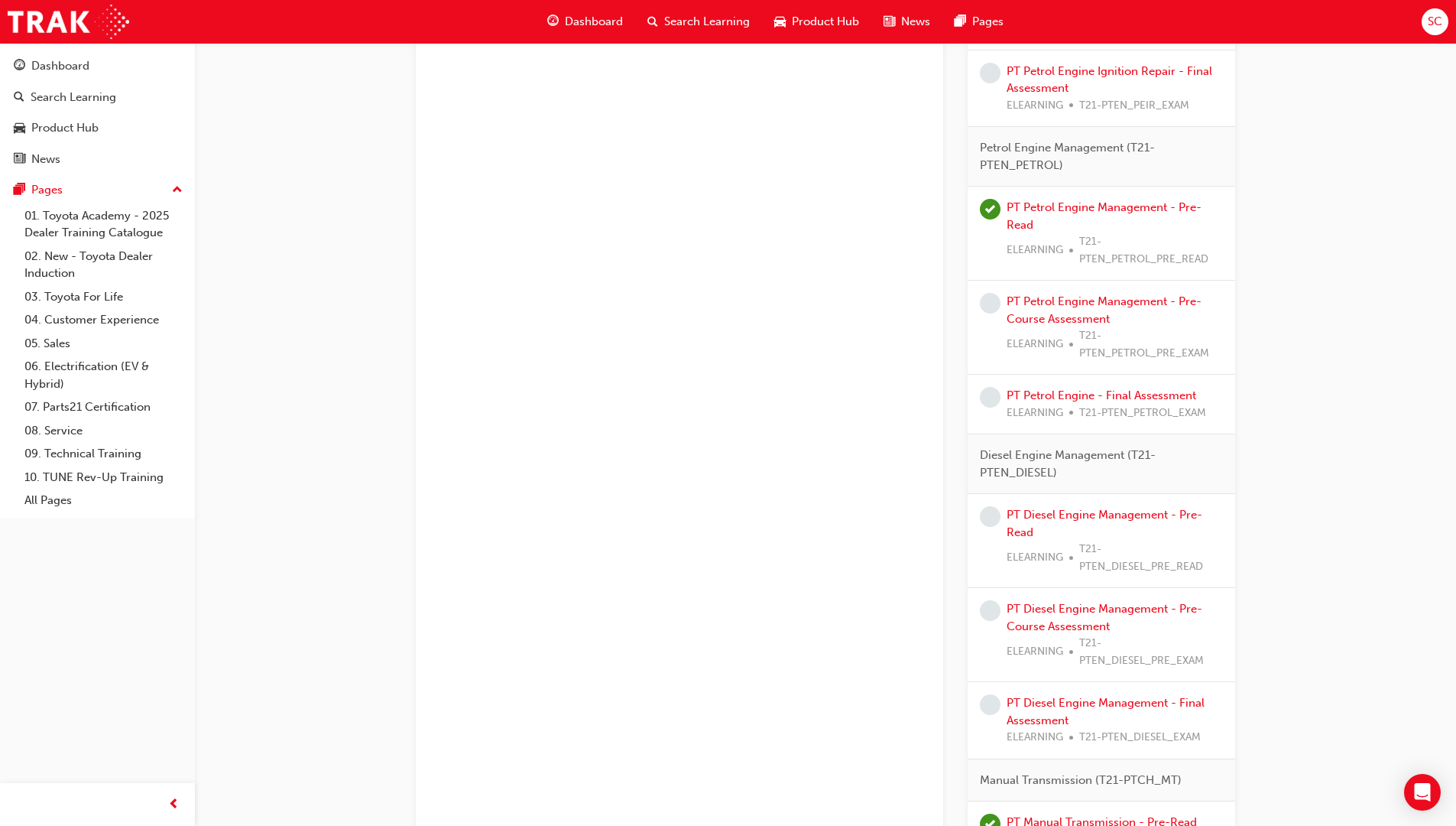
scroll to position [2291, 0]
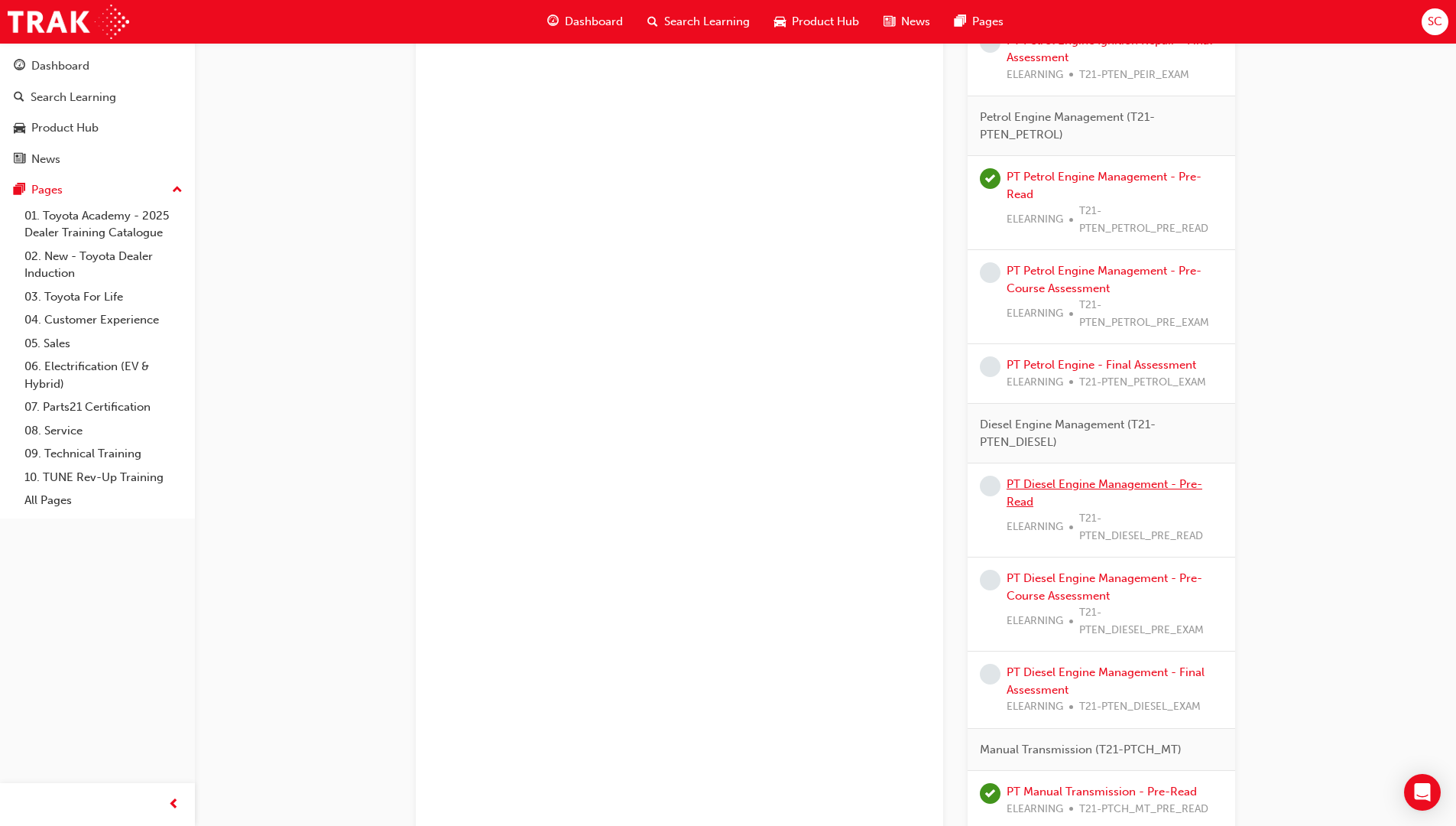
click at [1113, 485] on link "PT Diesel Engine Management - Pre-Read" at bounding box center [1105, 493] width 196 height 31
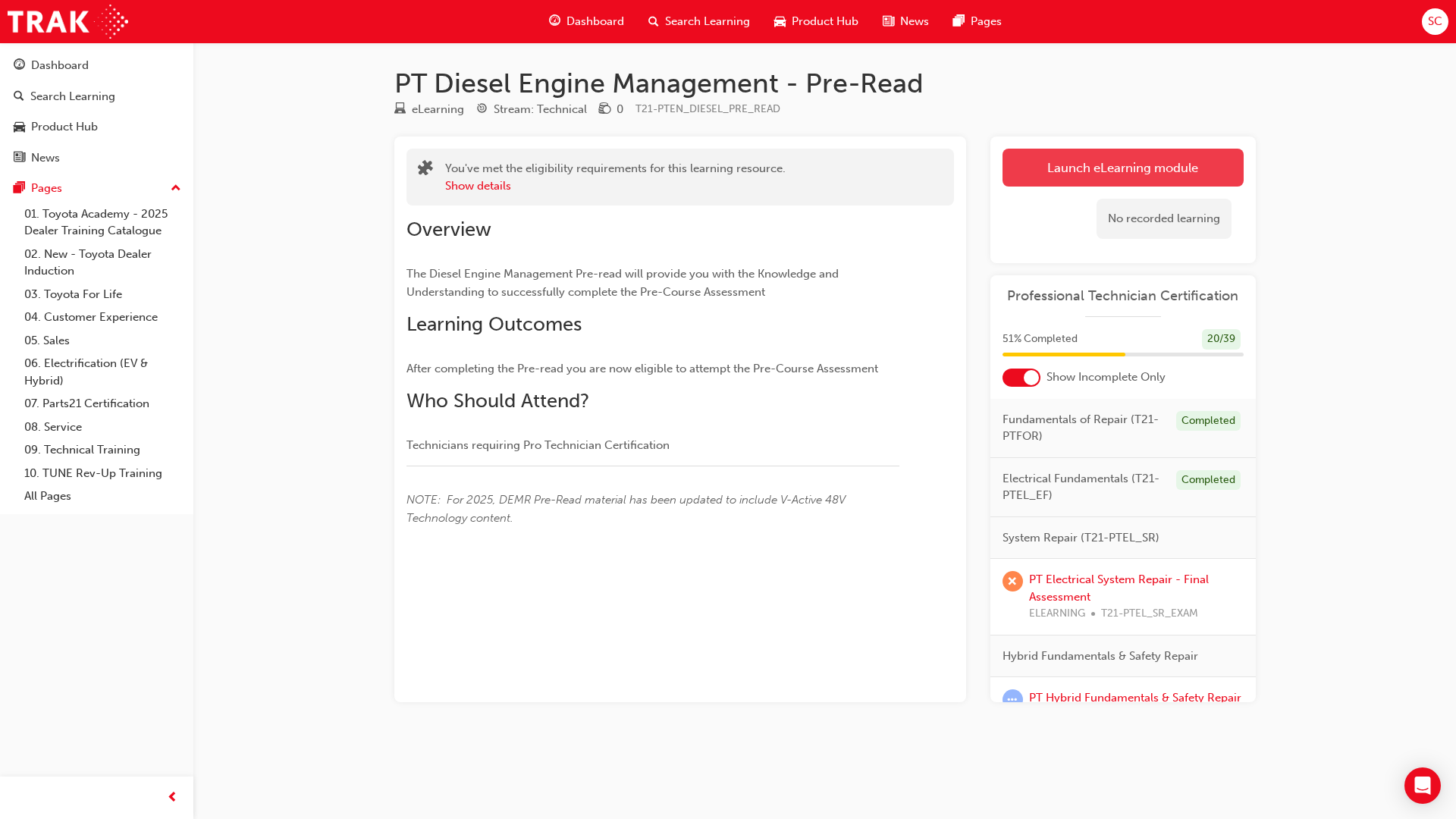
click at [1152, 160] on link "Launch eLearning module" at bounding box center [1123, 167] width 241 height 38
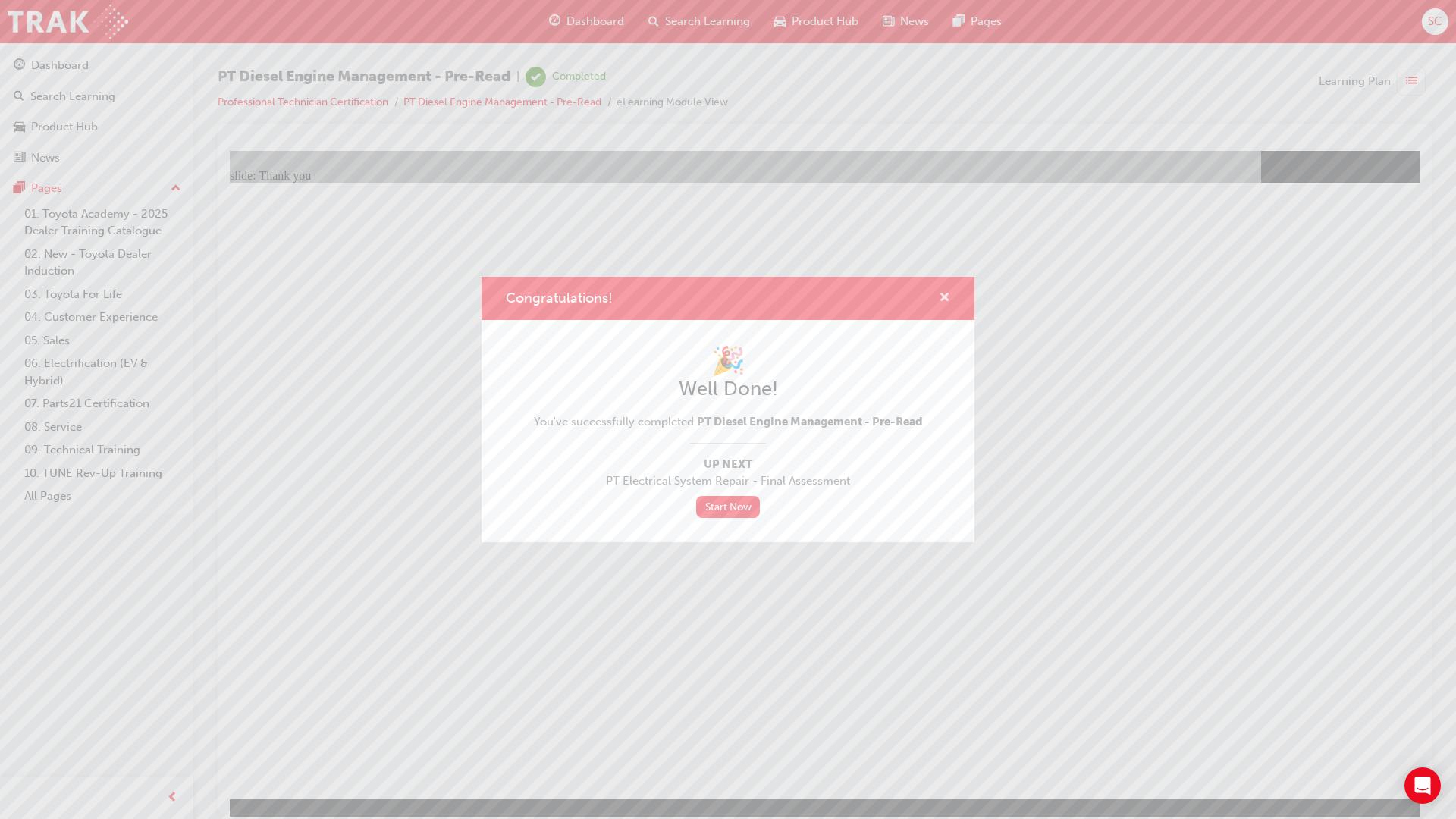
click at [942, 294] on span "cross-icon" at bounding box center [944, 298] width 11 height 14
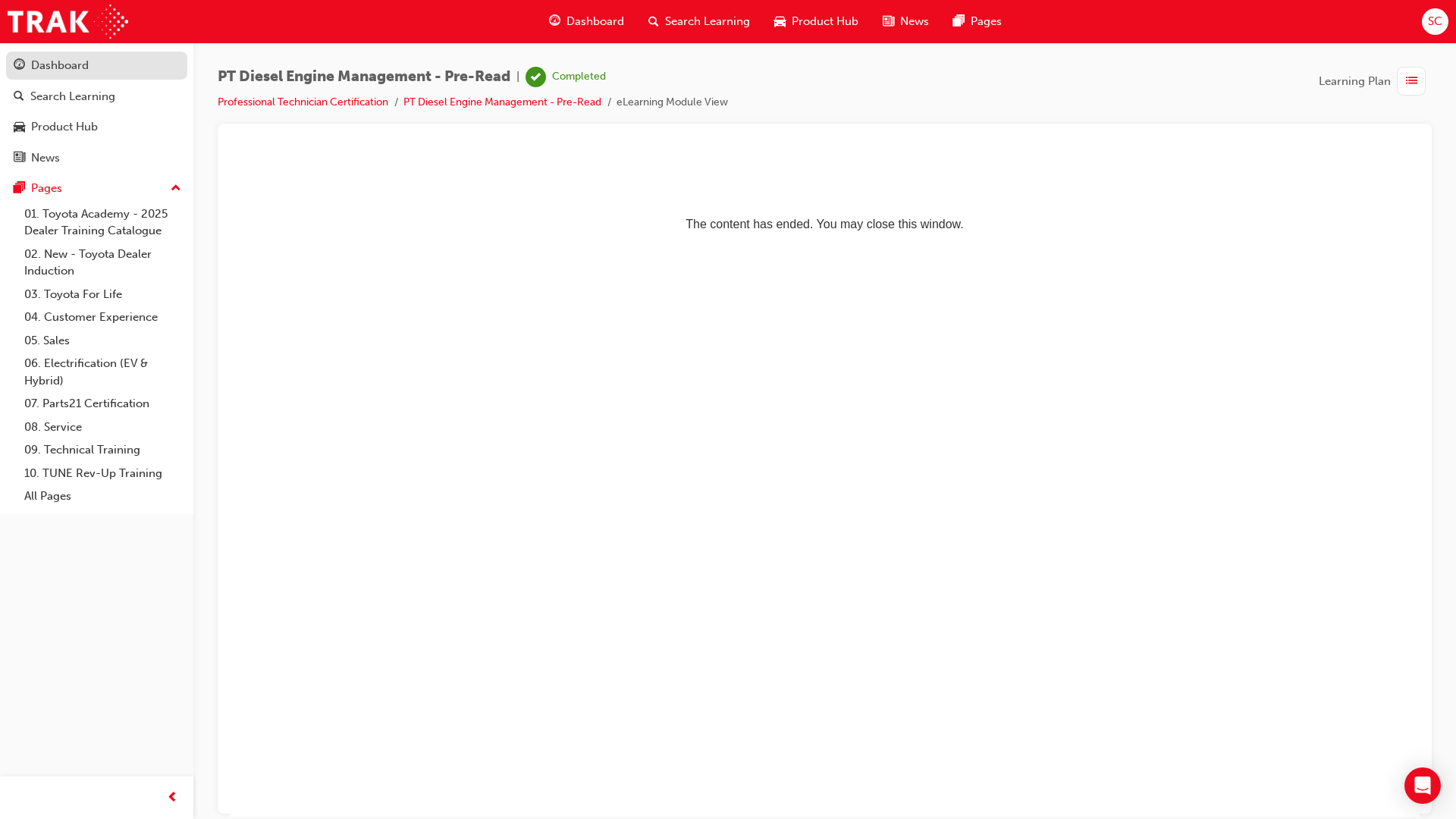
click at [91, 61] on div "Dashboard" at bounding box center [96, 65] width 166 height 19
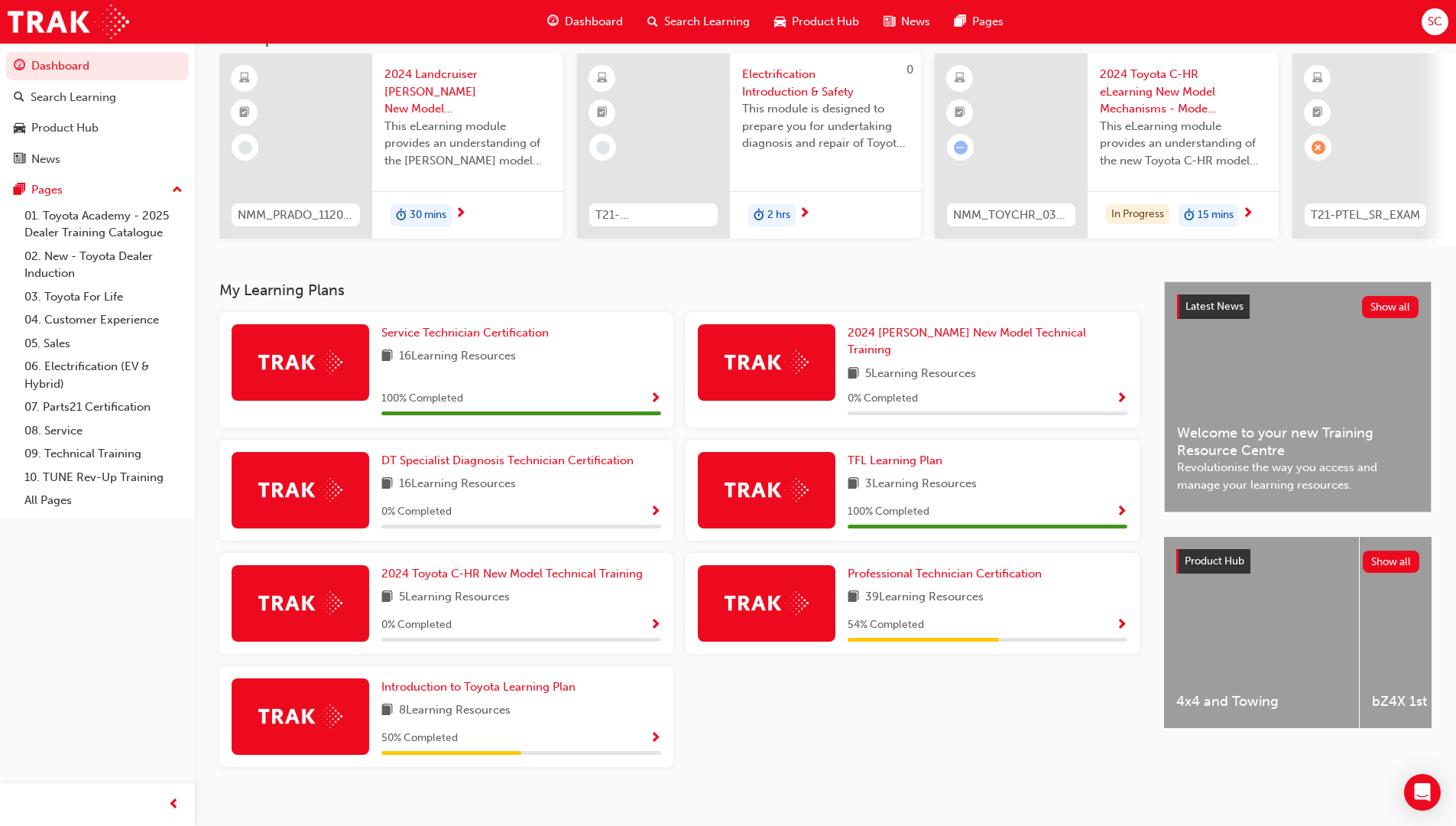
scroll to position [116, 0]
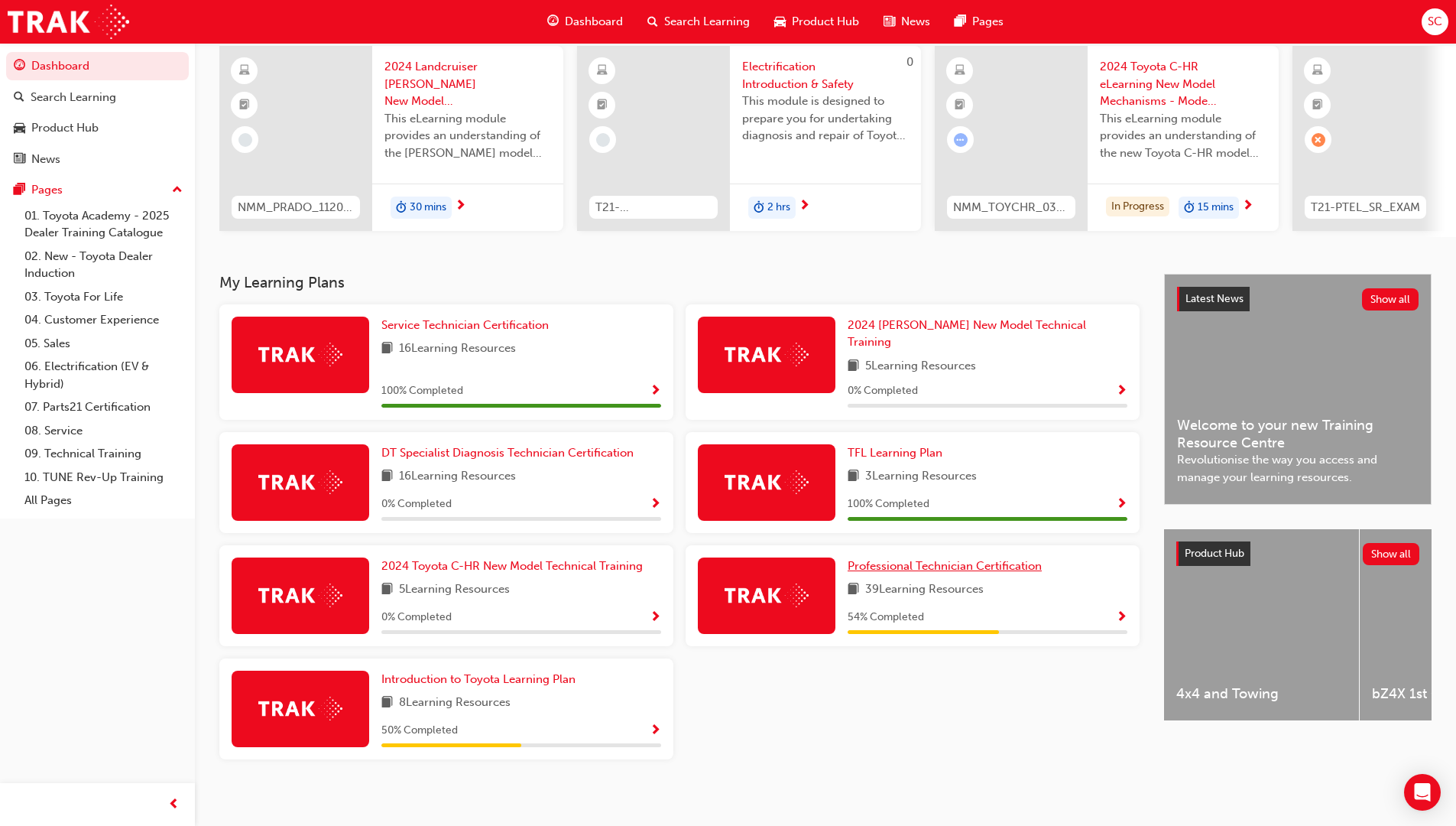
click at [943, 559] on span "Professional Technician Certification" at bounding box center [945, 565] width 194 height 14
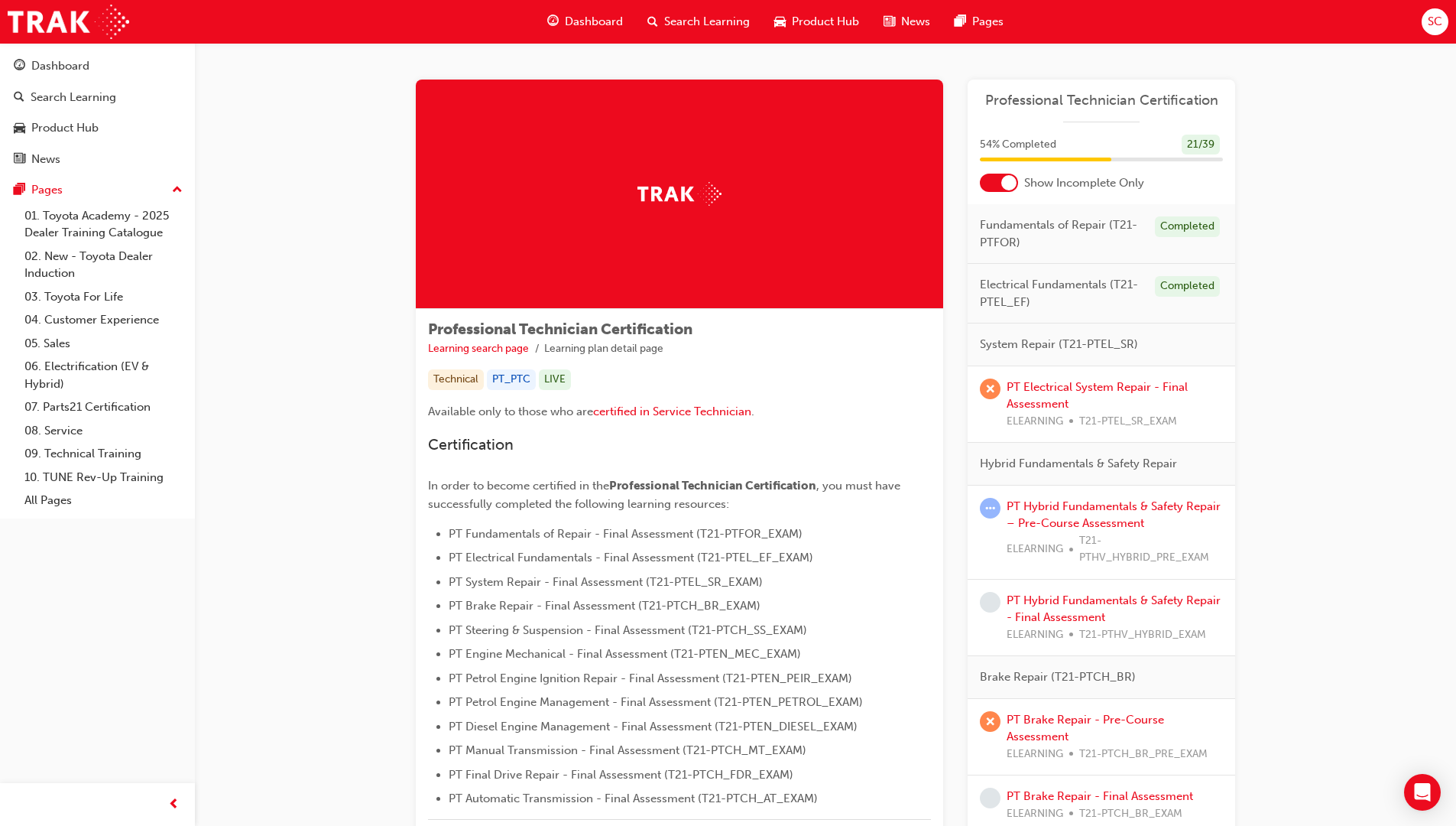
click at [1011, 182] on div at bounding box center [1009, 182] width 16 height 16
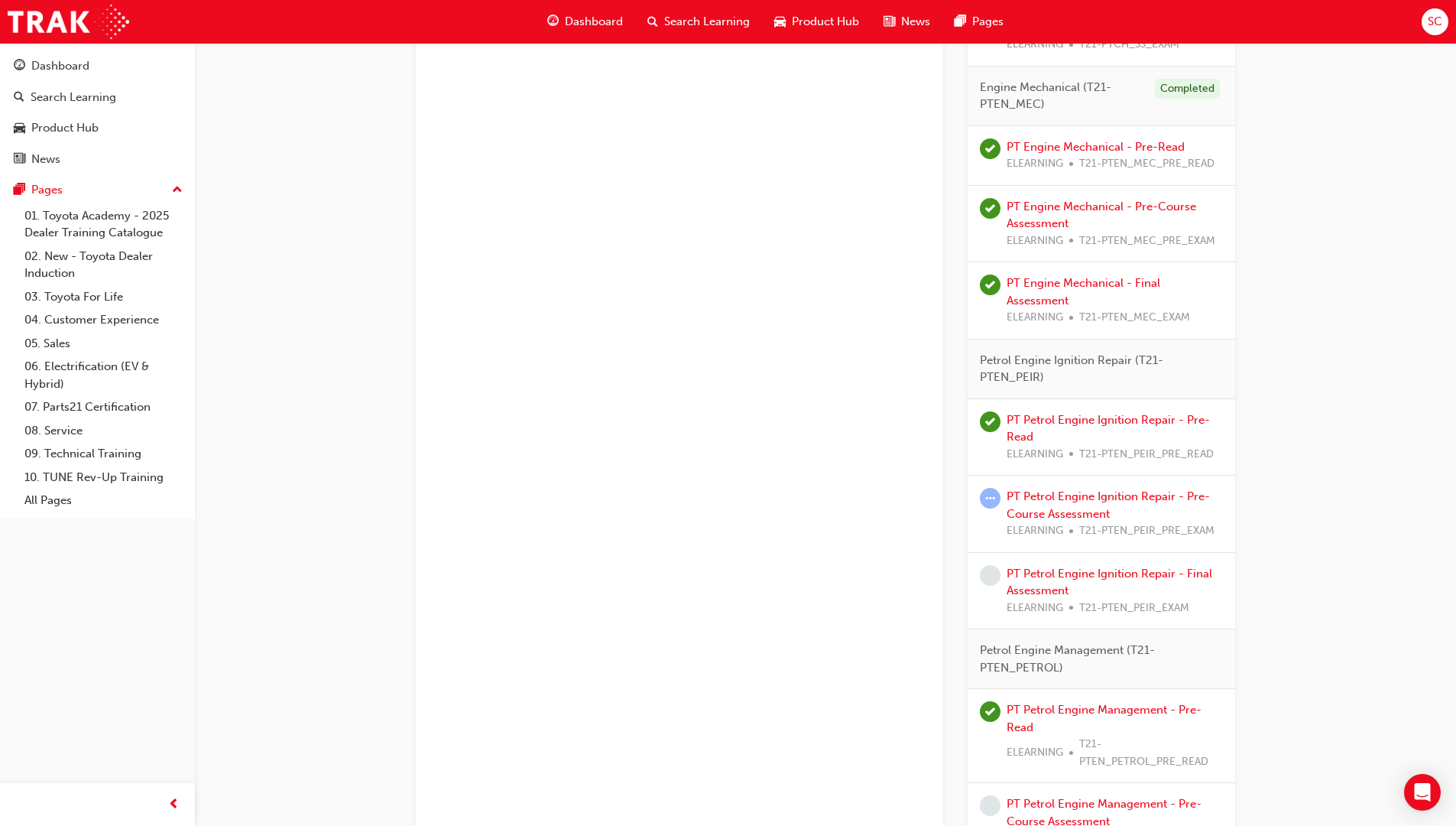
scroll to position [1835, 0]
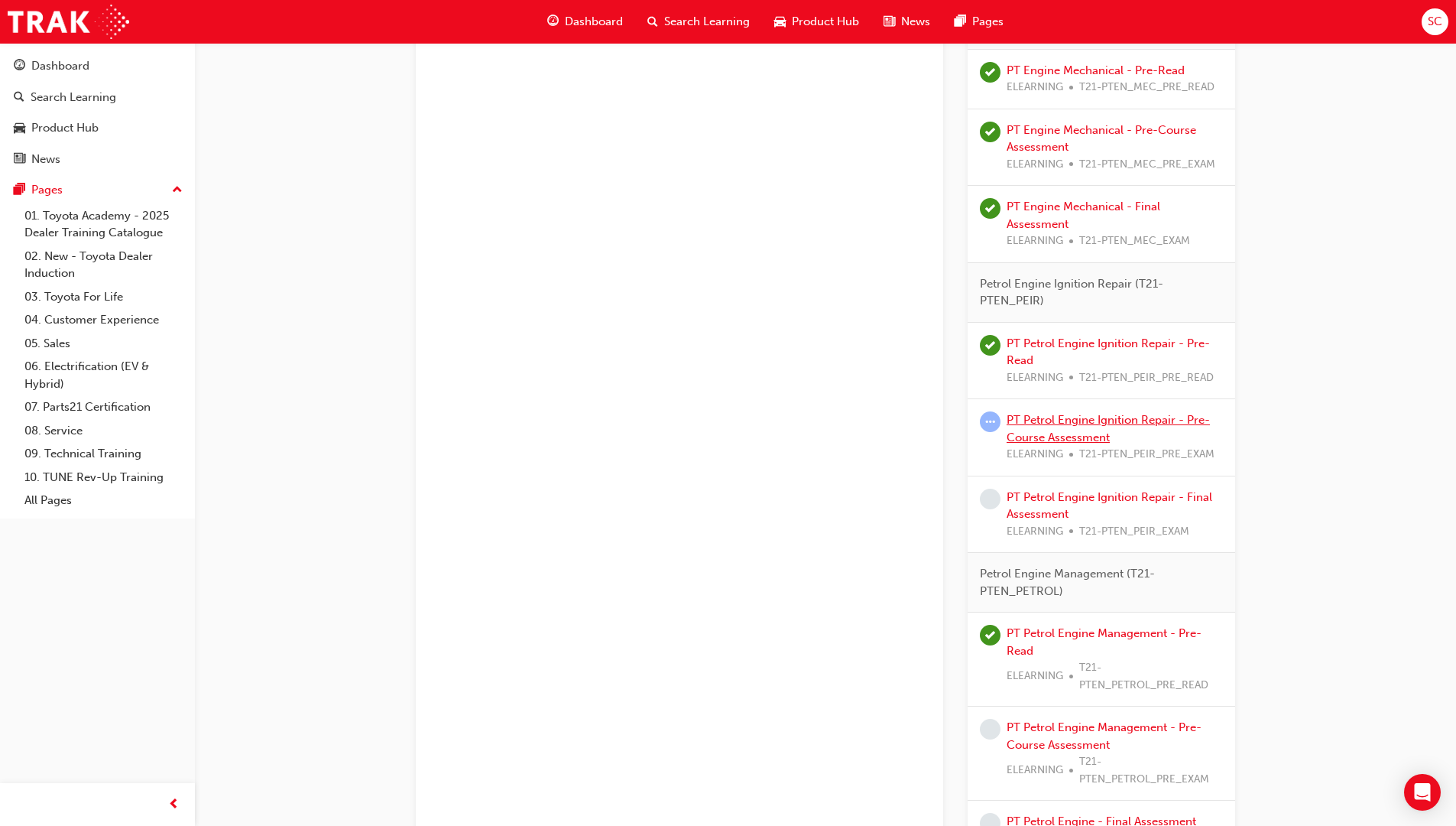
click at [1067, 438] on link "PT Petrol Engine Ignition Repair - Pre-Course Assessment" at bounding box center [1108, 428] width 203 height 31
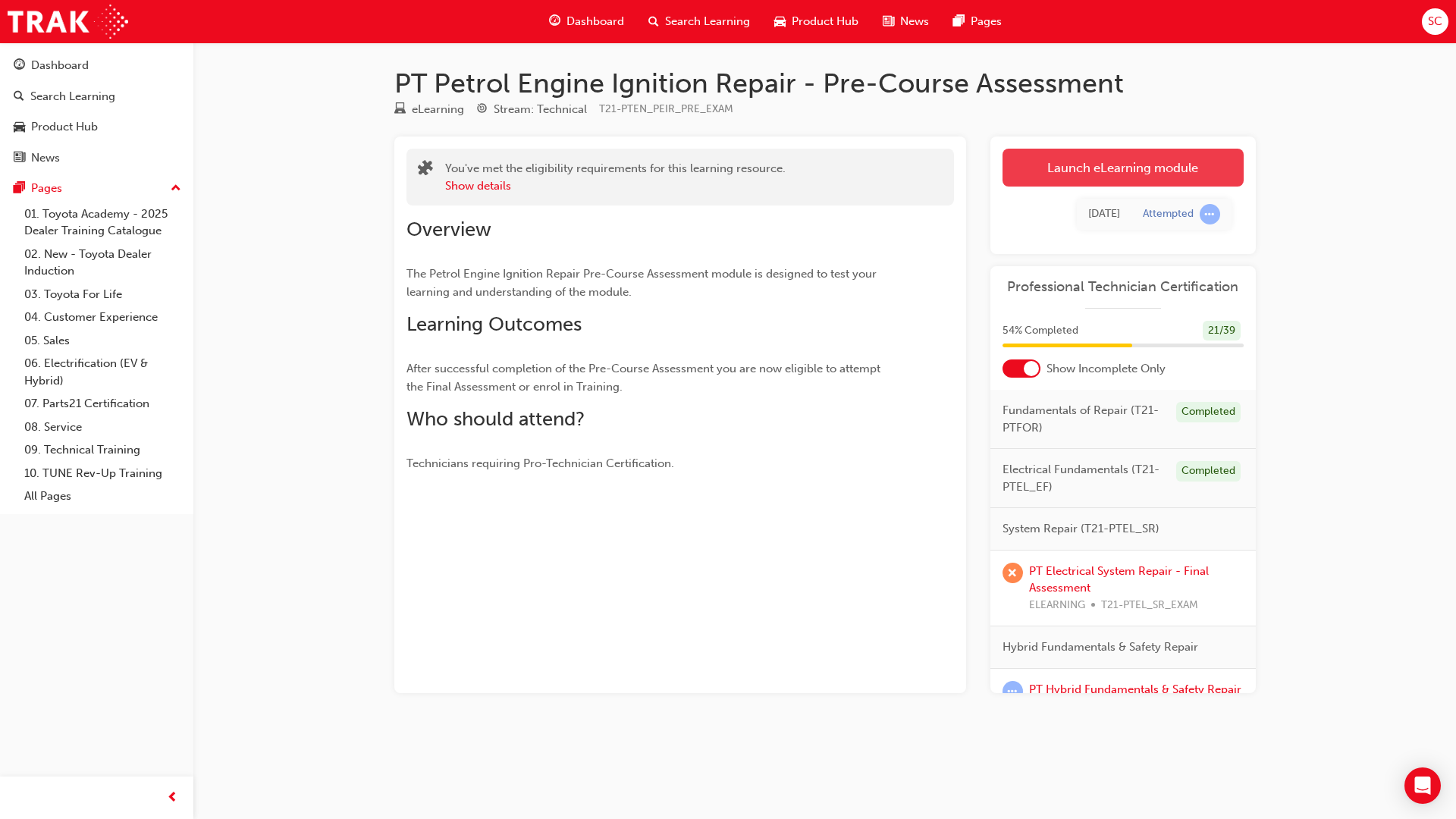
click at [1100, 169] on link "Launch eLearning module" at bounding box center [1123, 167] width 241 height 38
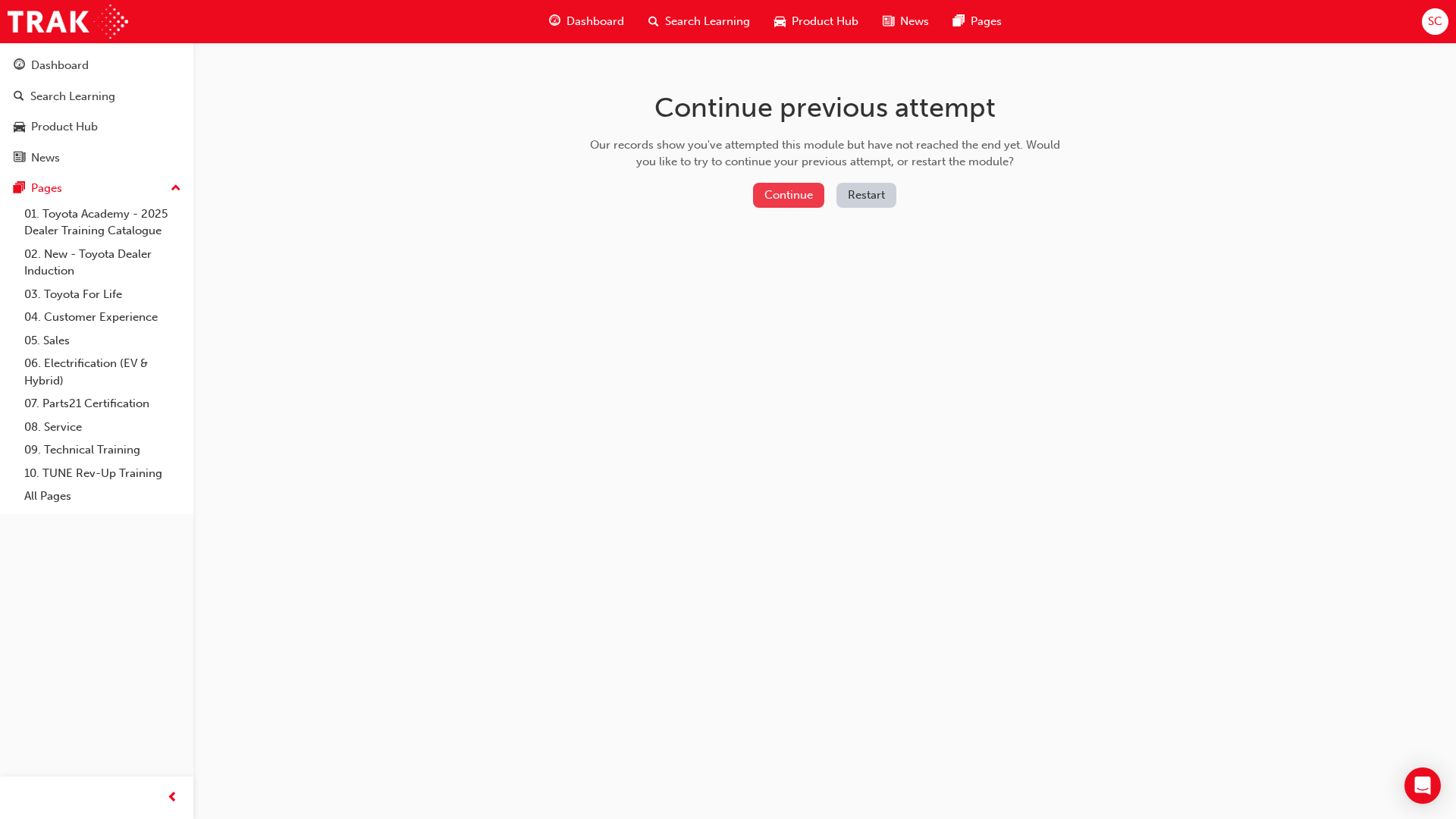
click at [808, 192] on button "Continue" at bounding box center [789, 194] width 72 height 25
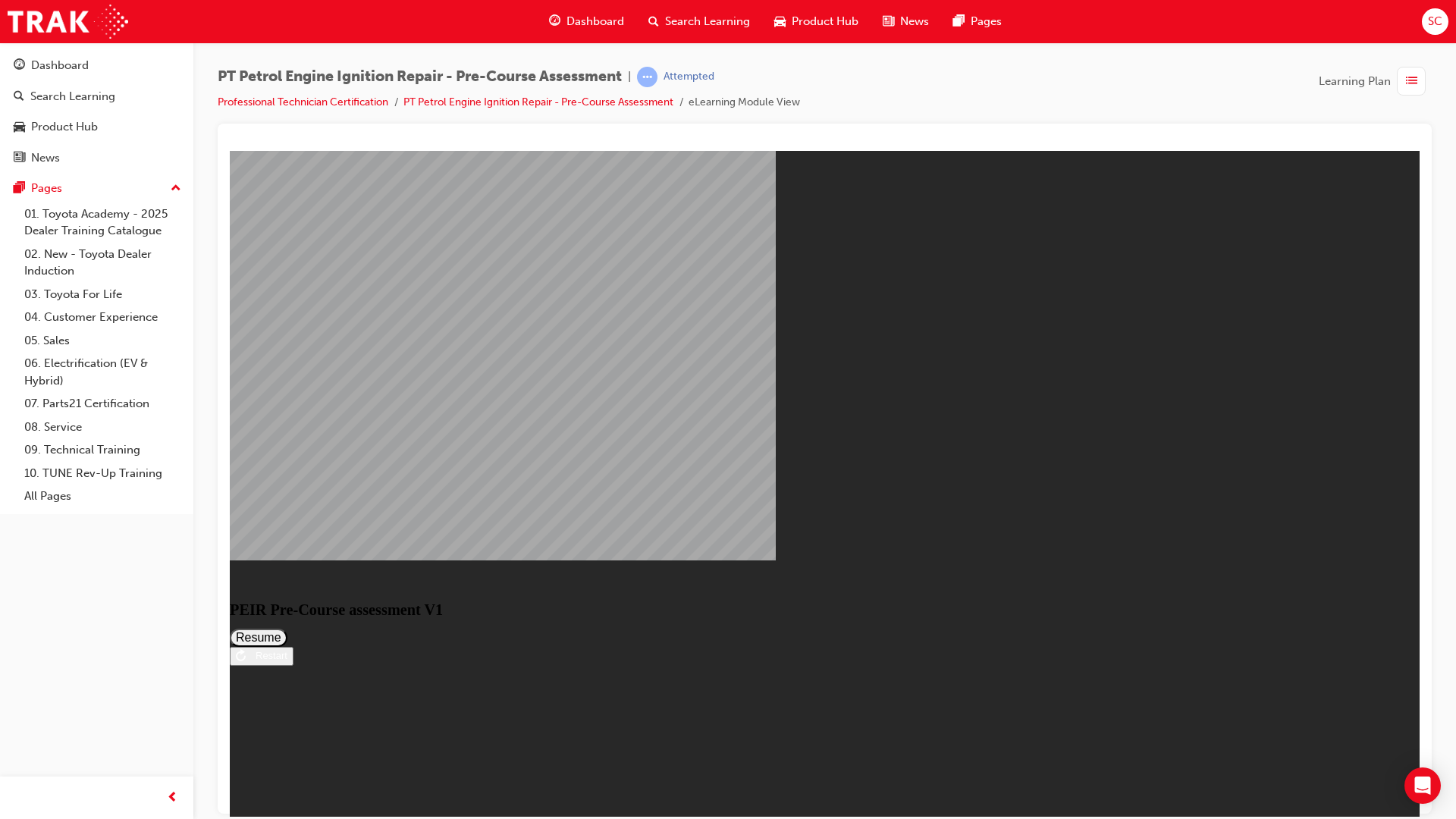
click at [287, 627] on button "Resume" at bounding box center [258, 636] width 58 height 18
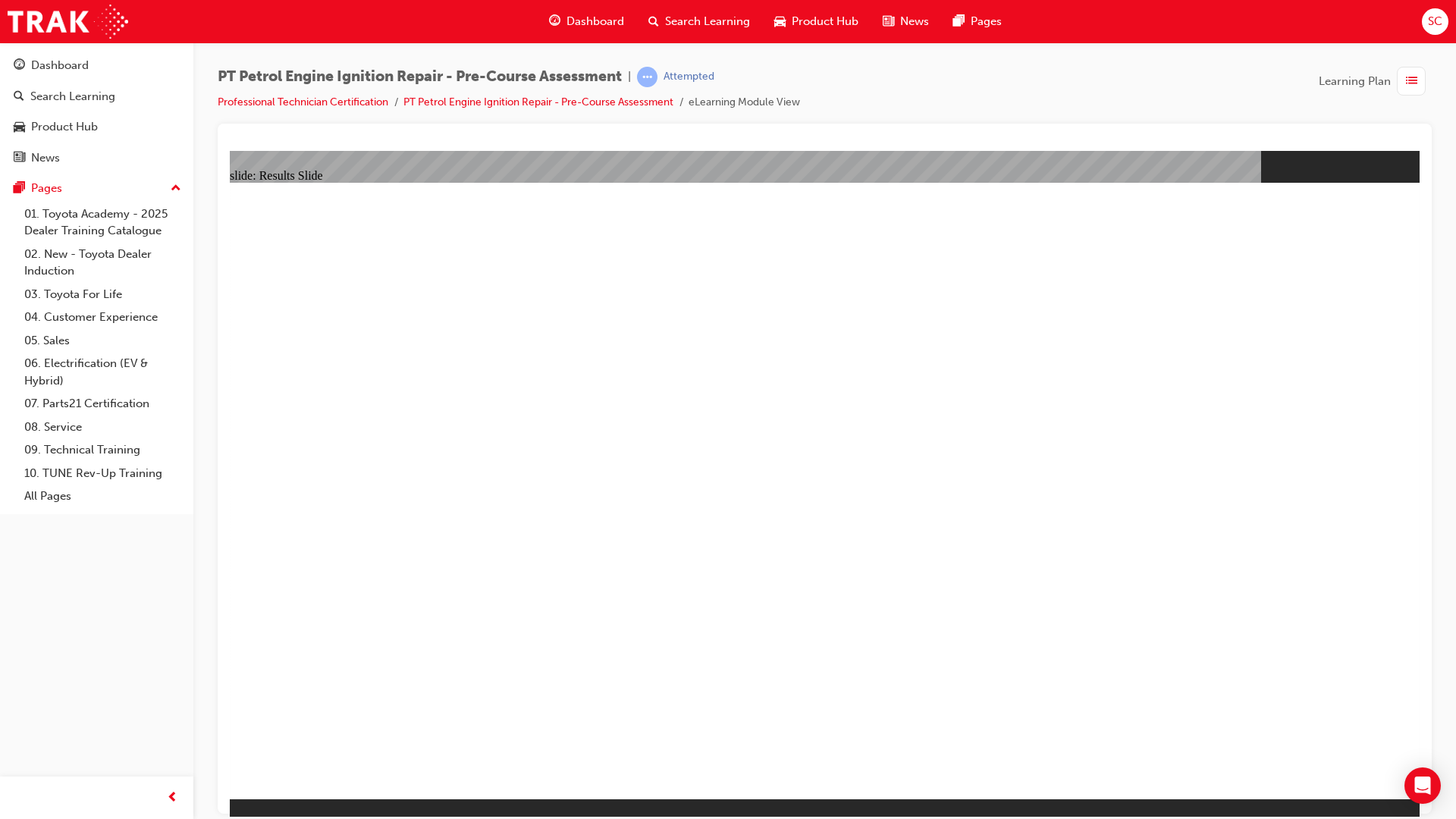
click at [368, 100] on link "Professional Technician Certification" at bounding box center [303, 102] width 171 height 13
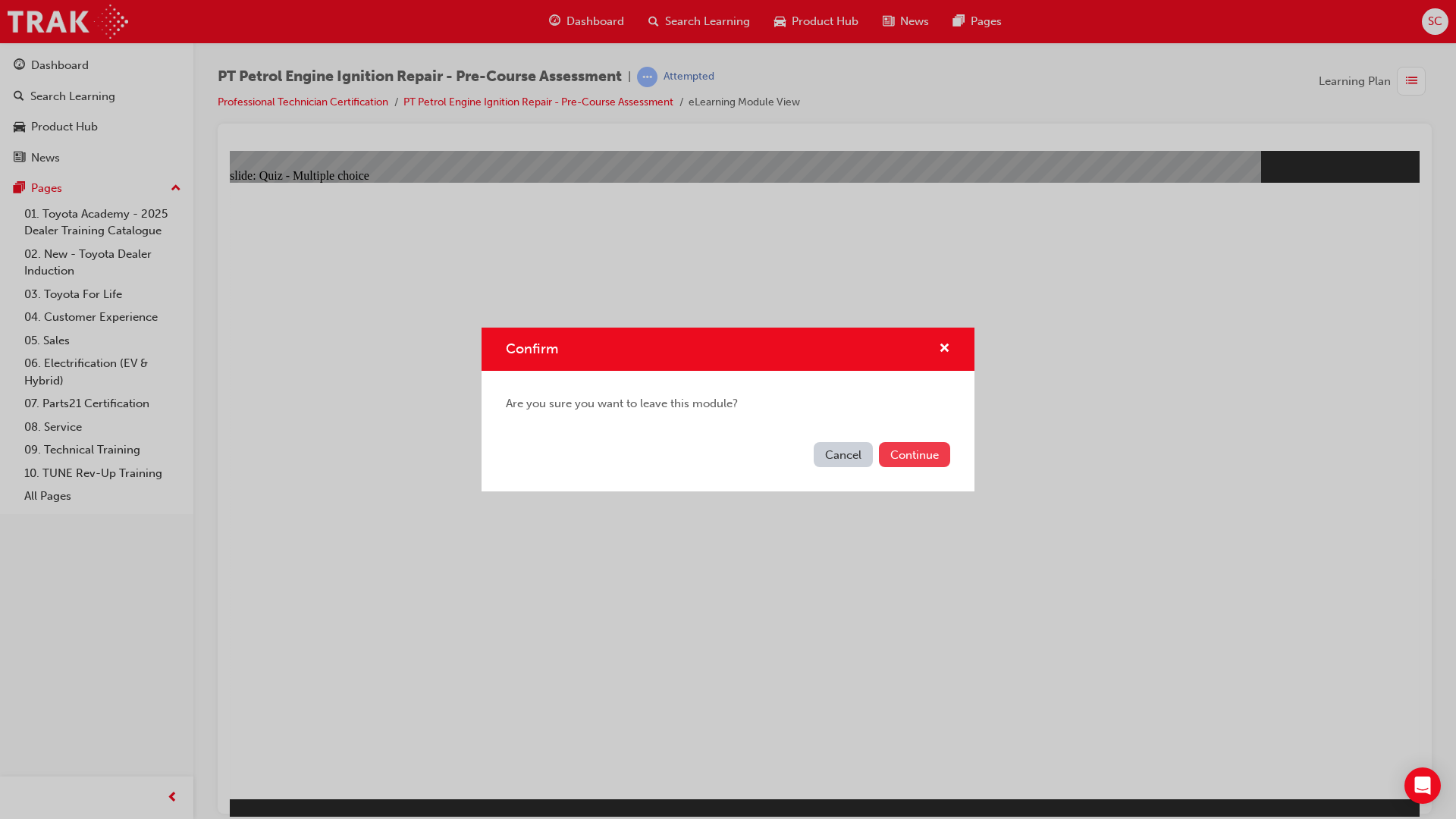
click at [918, 457] on button "Continue" at bounding box center [915, 454] width 72 height 25
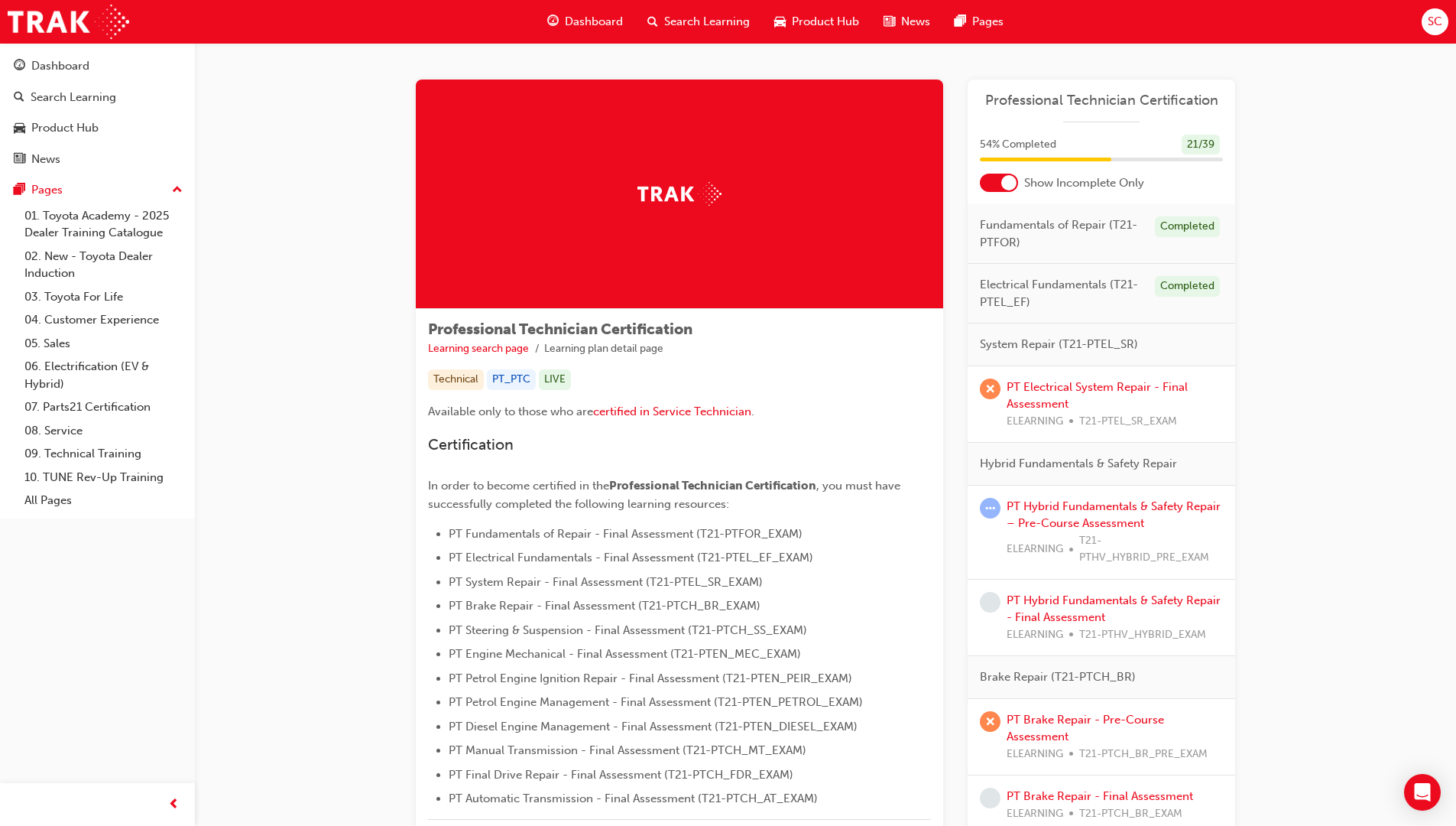
click at [992, 179] on div at bounding box center [998, 183] width 38 height 18
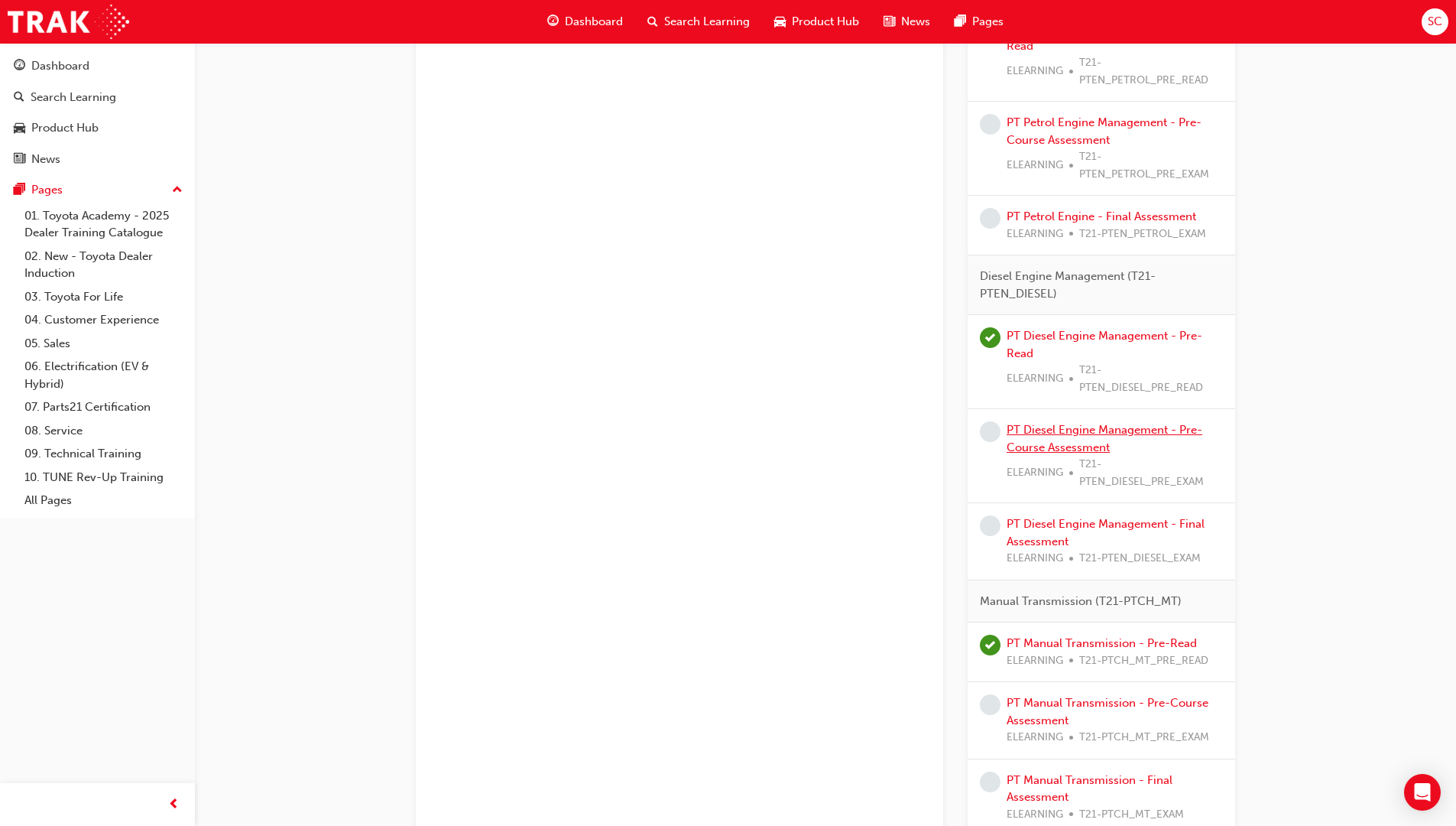
scroll to position [2447, 0]
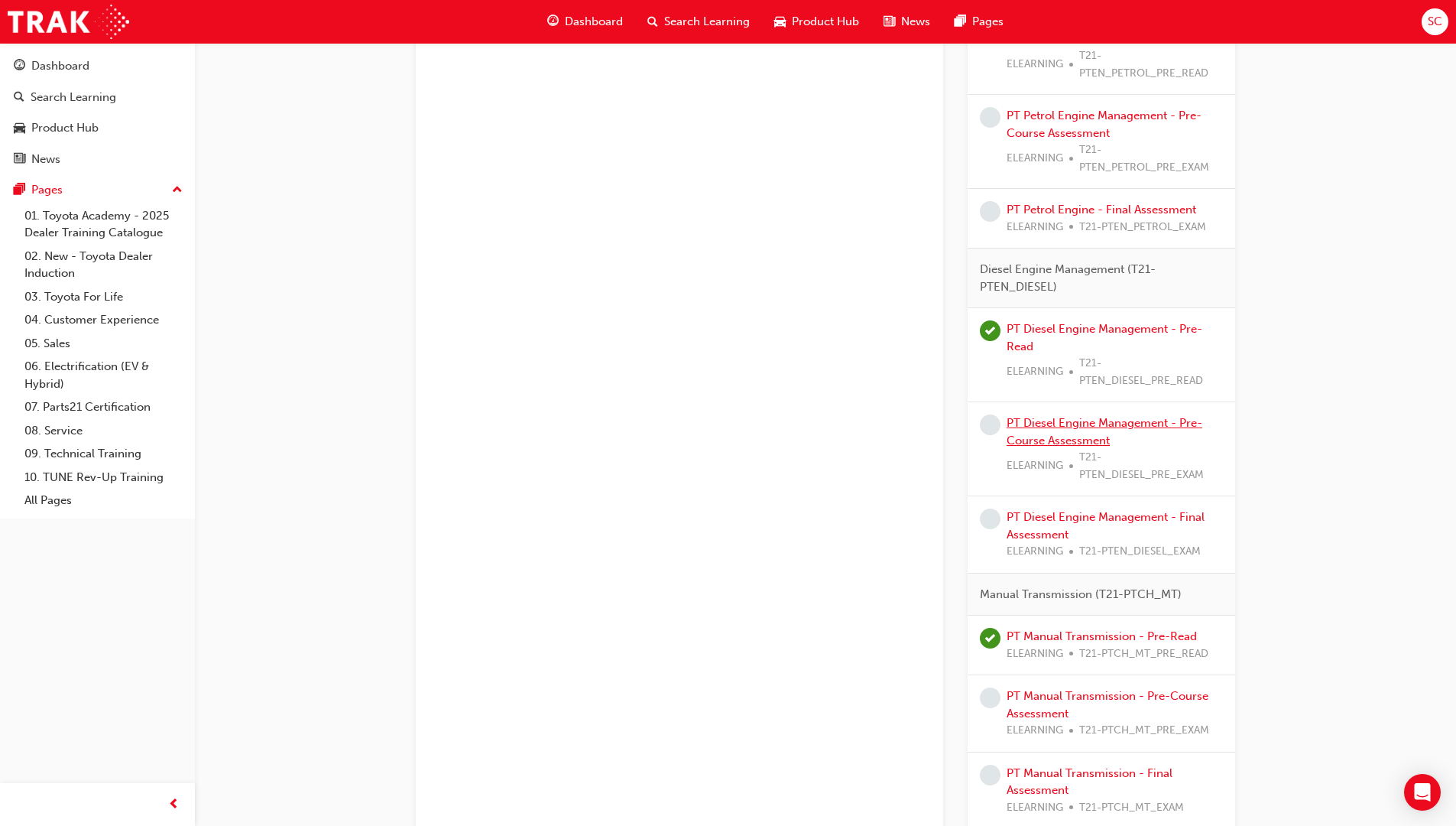
click at [1062, 426] on link "PT Diesel Engine Management - Pre-Course Assessment" at bounding box center [1105, 432] width 196 height 31
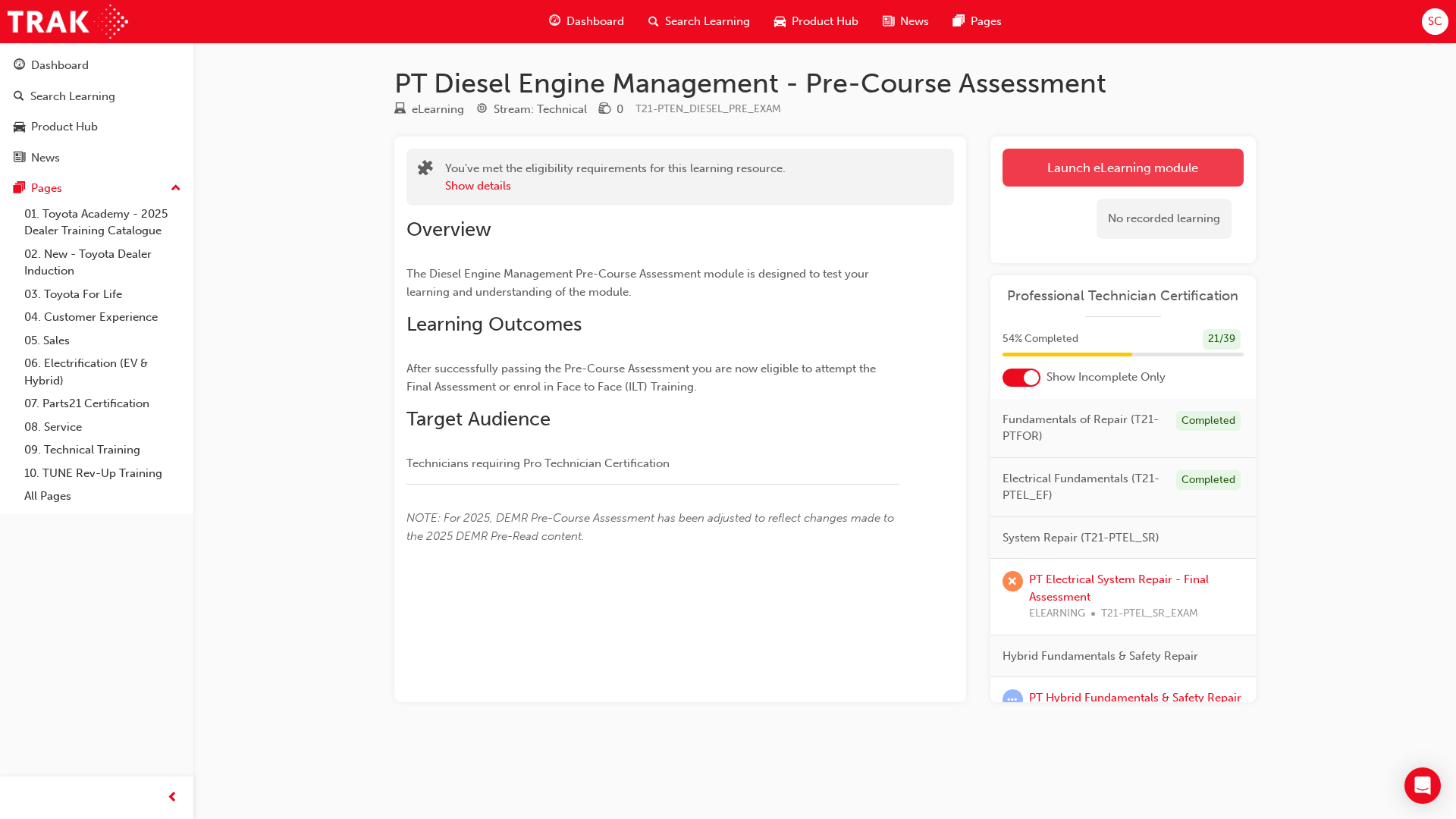
click at [1110, 170] on link "Launch eLearning module" at bounding box center [1123, 167] width 241 height 38
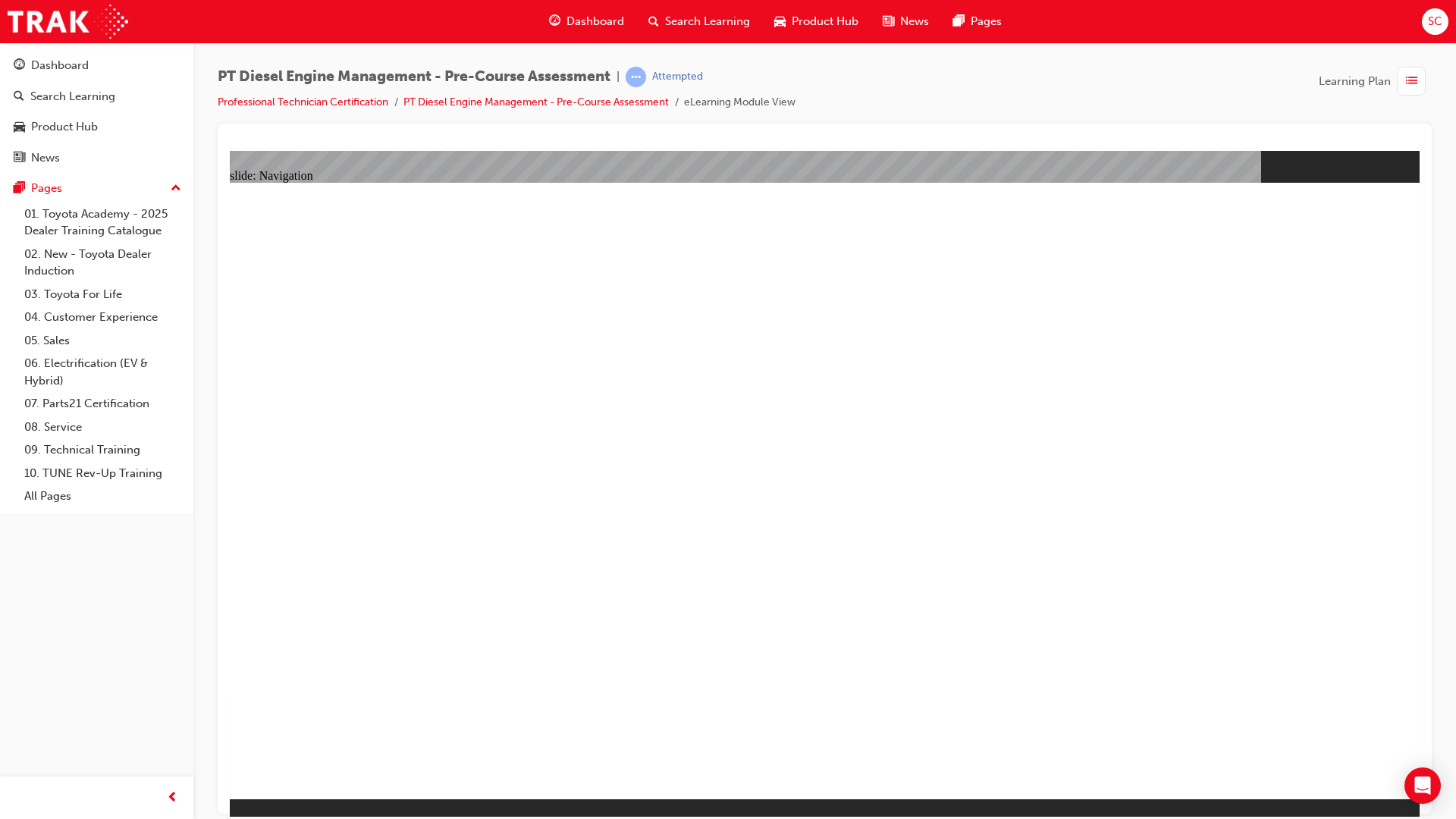
radio input "true"
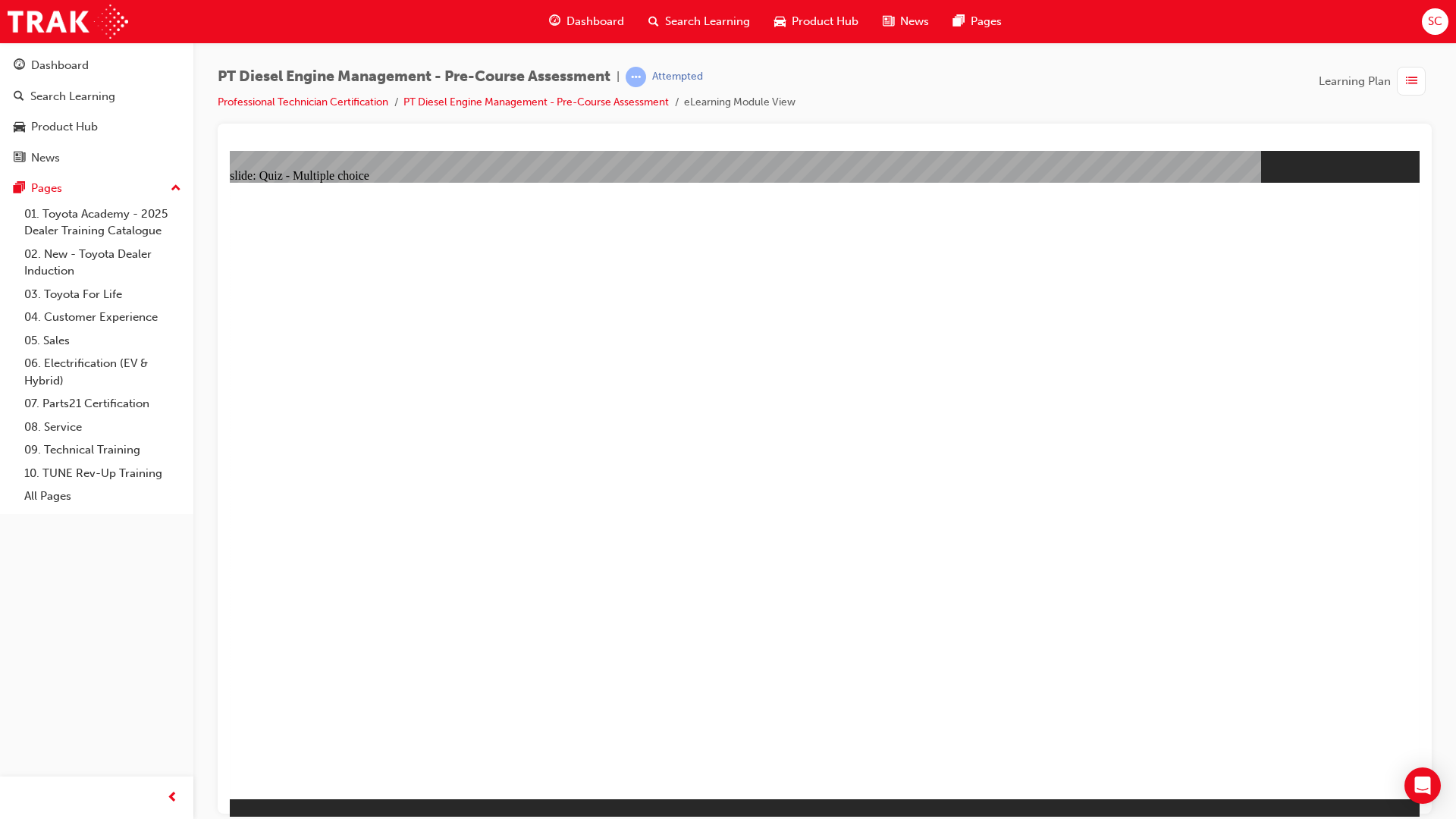
radio input "true"
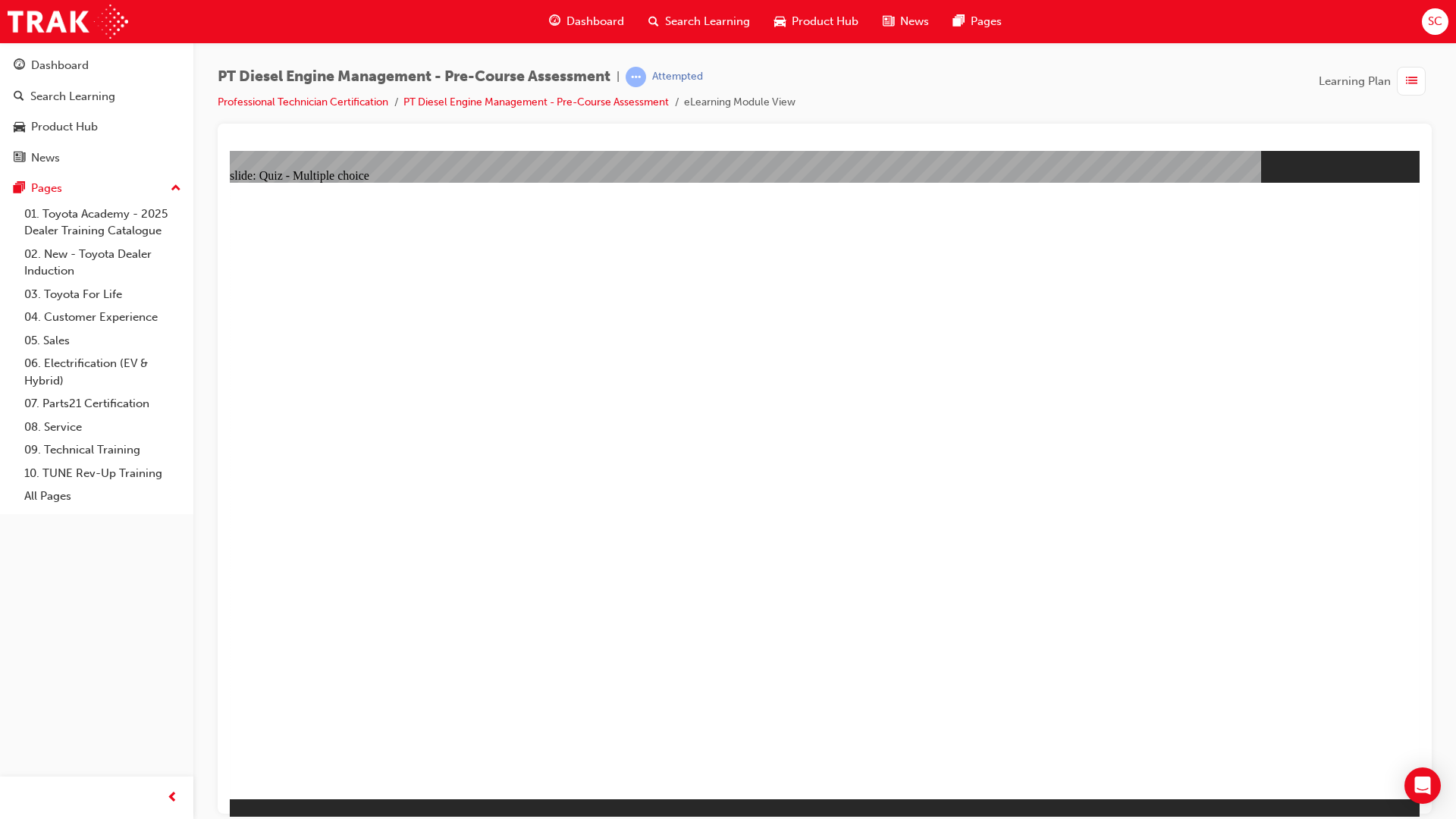
radio input "true"
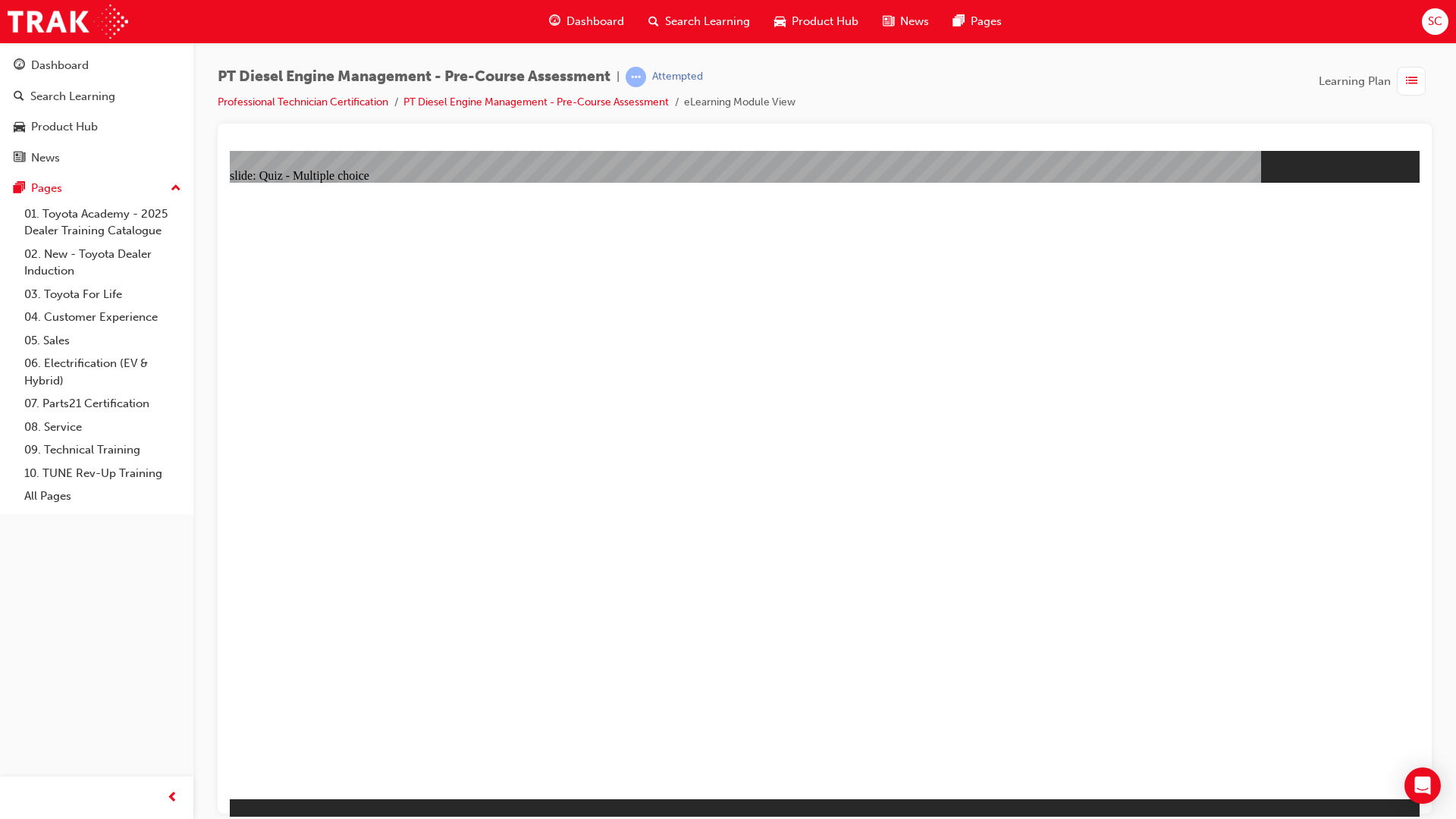
radio input "true"
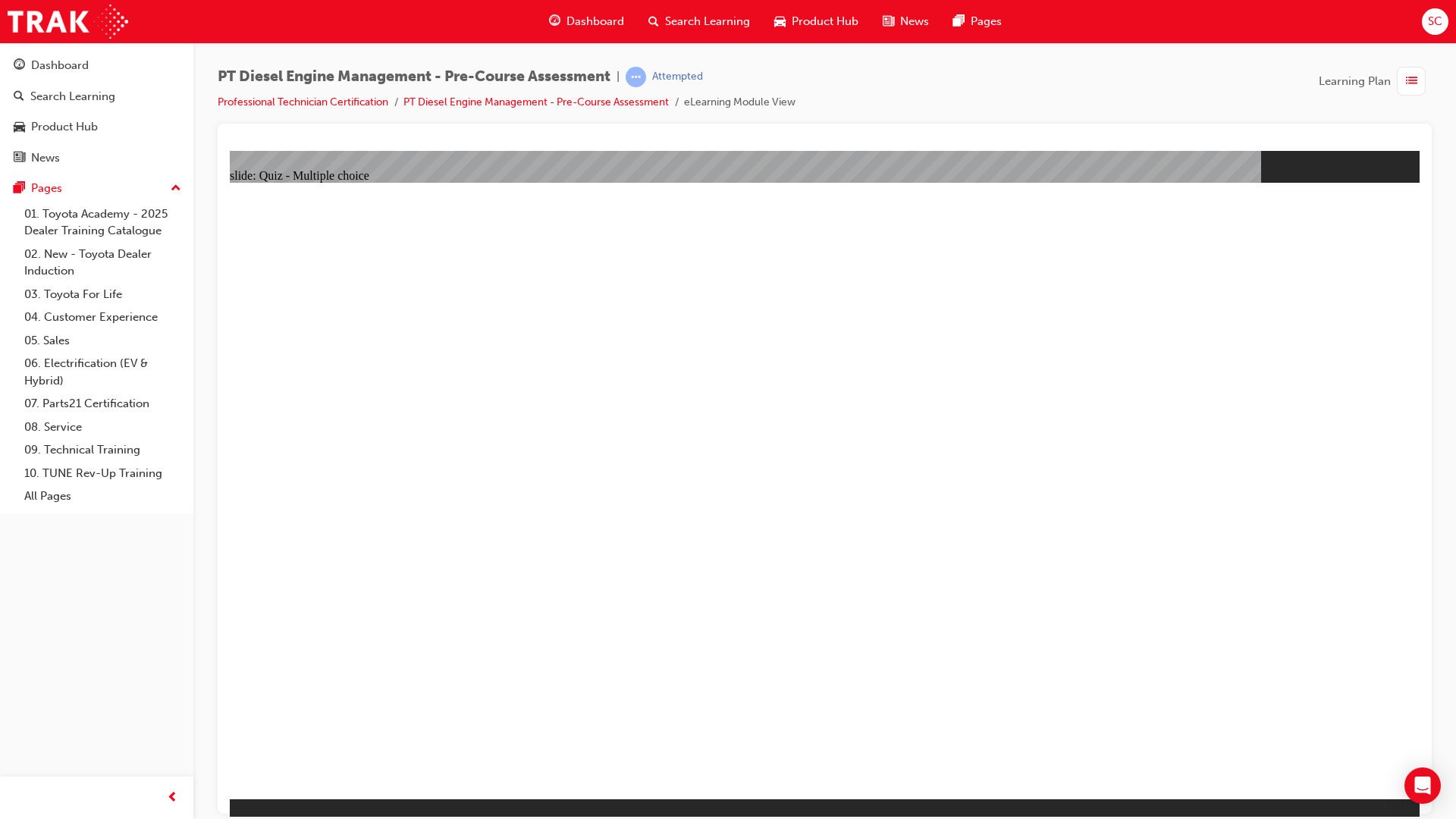
radio input "true"
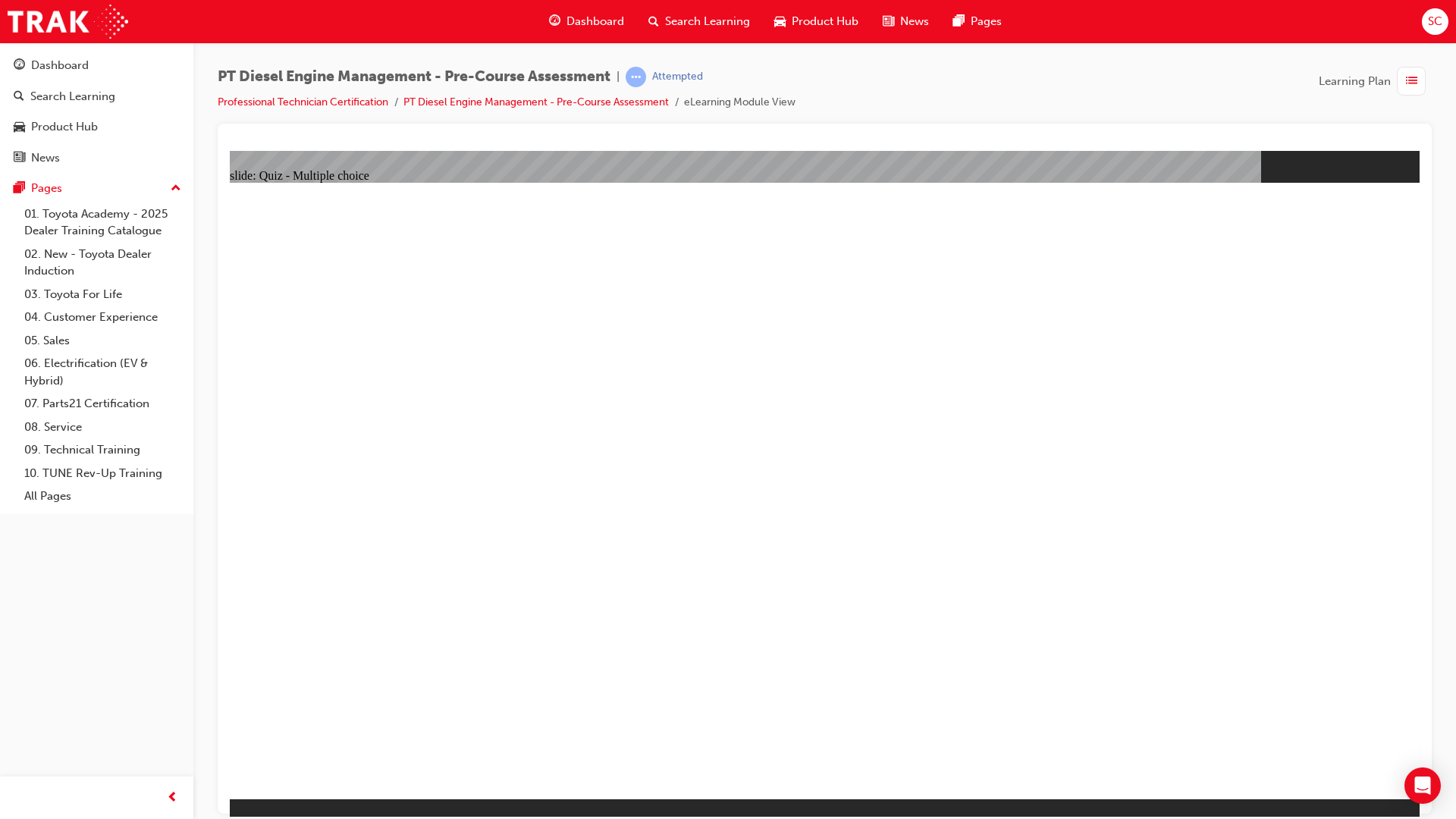
radio input "true"
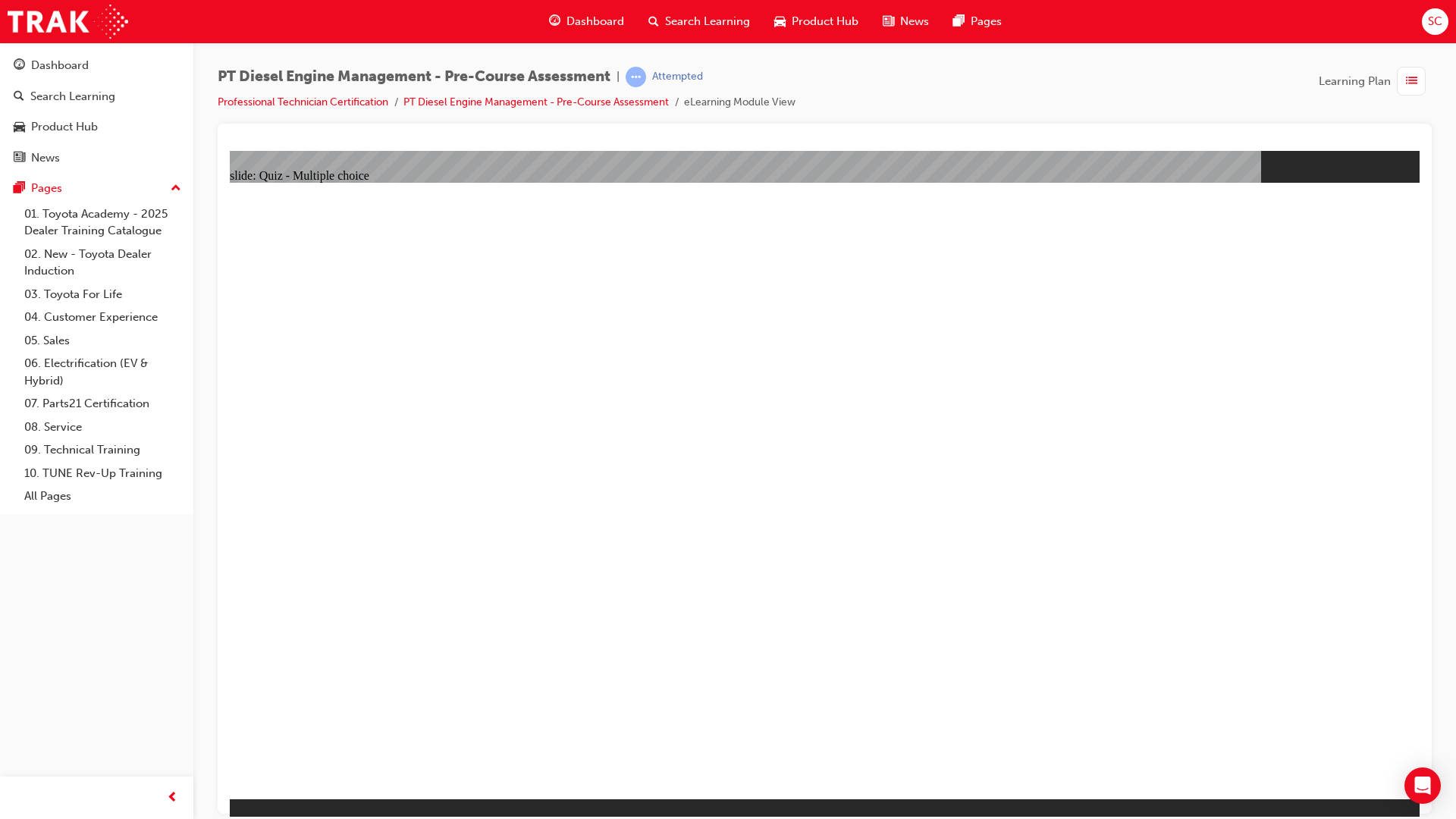
radio input "true"
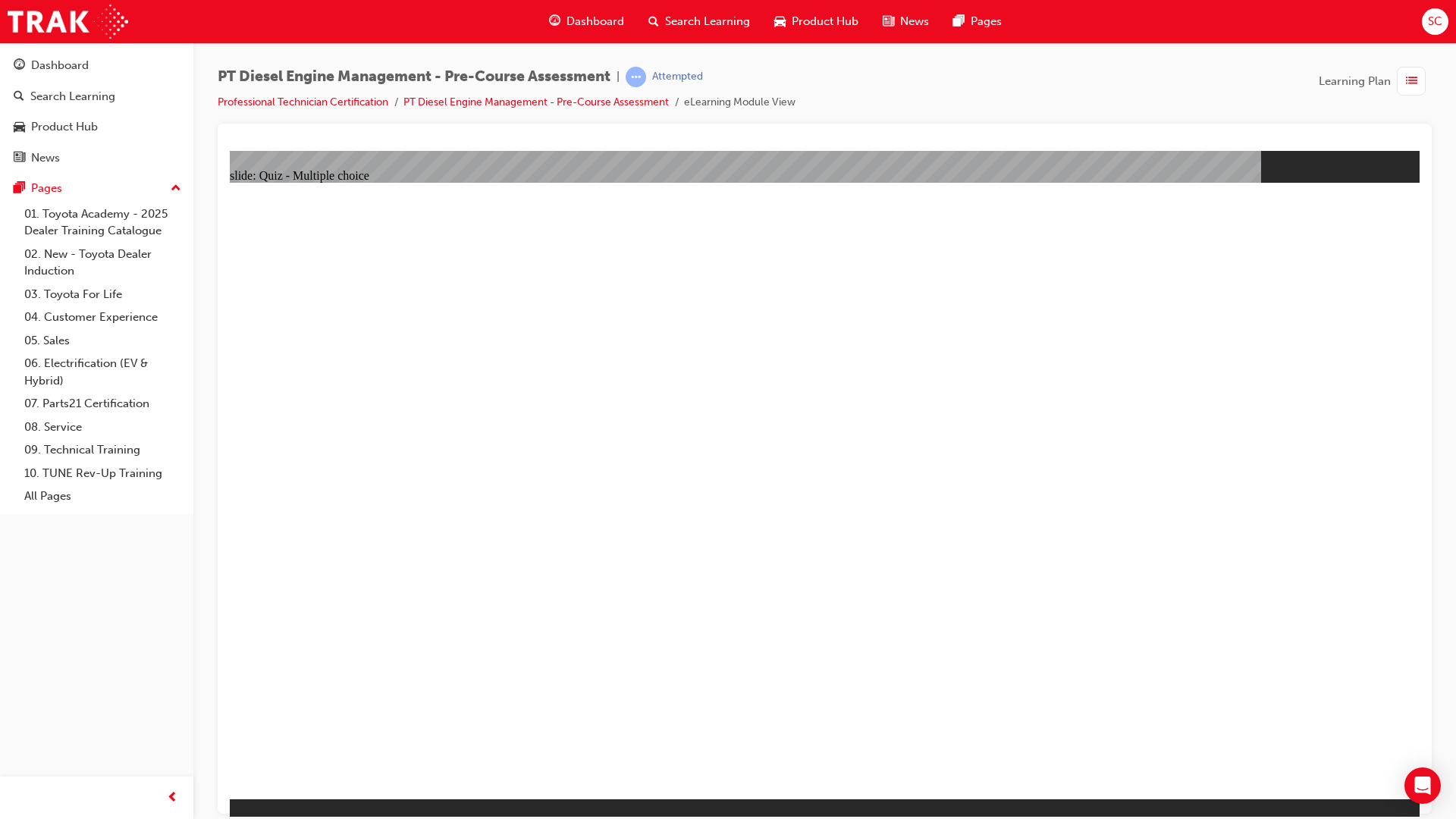
radio input "true"
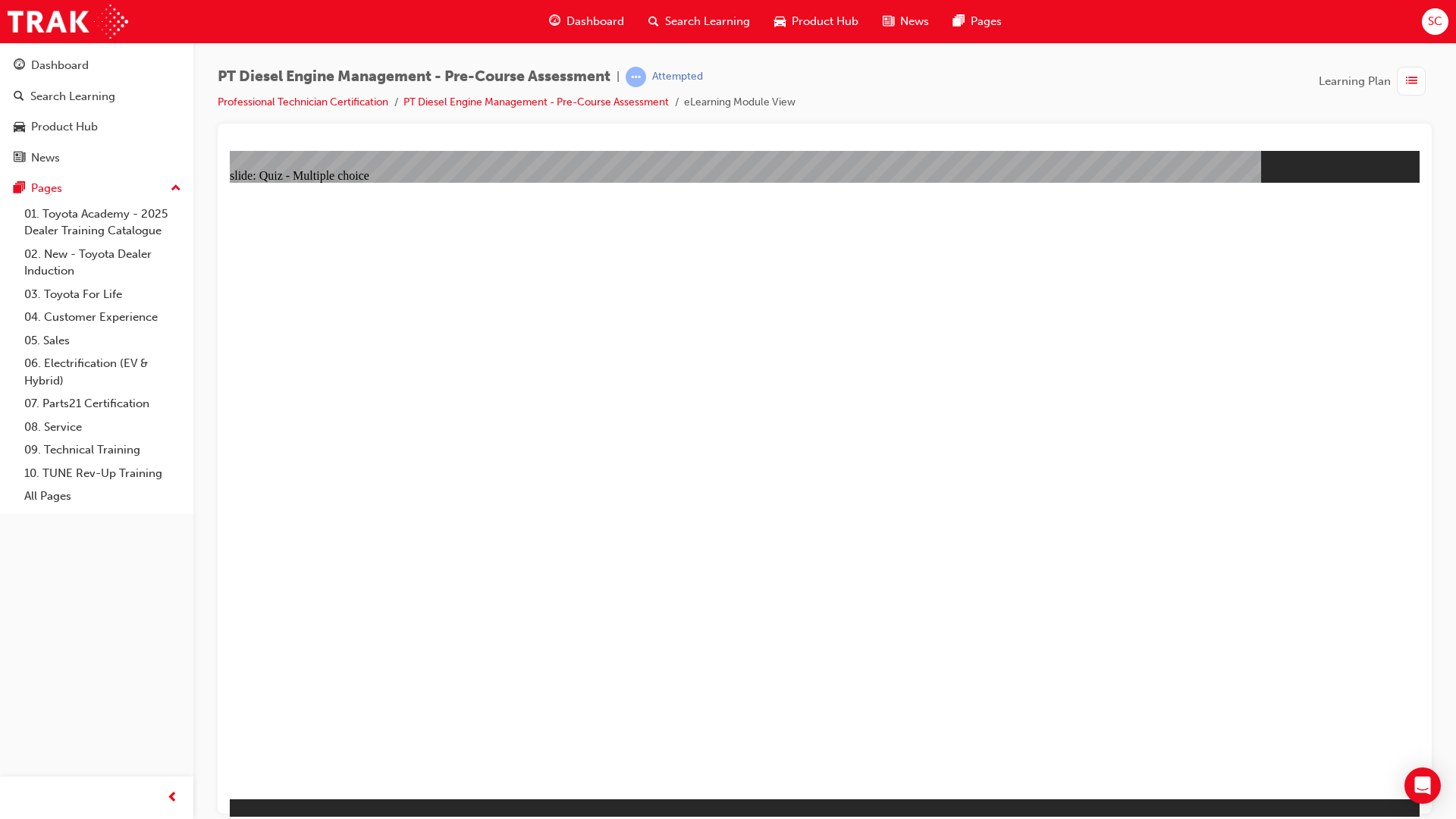
radio input "true"
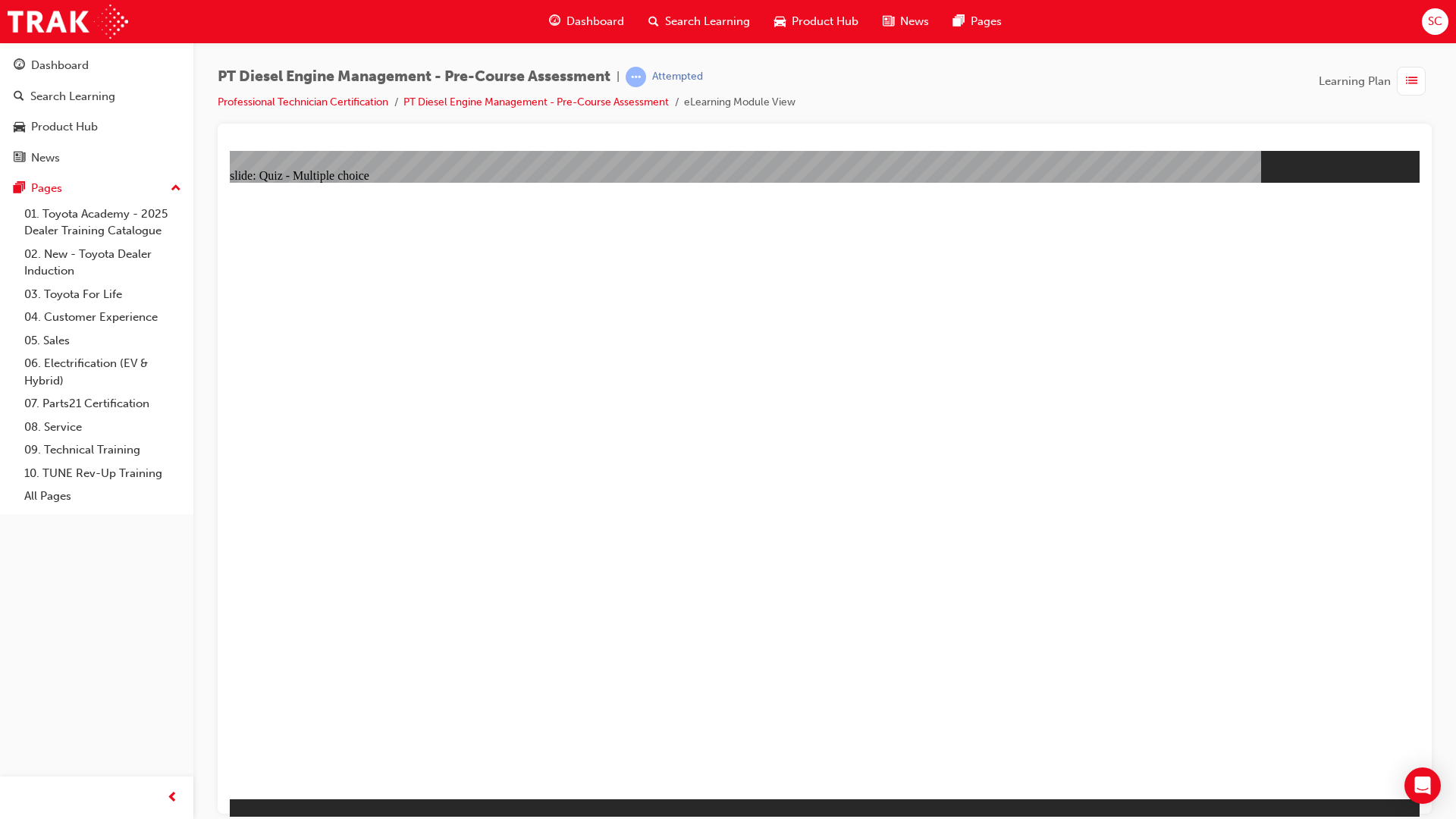
radio input "true"
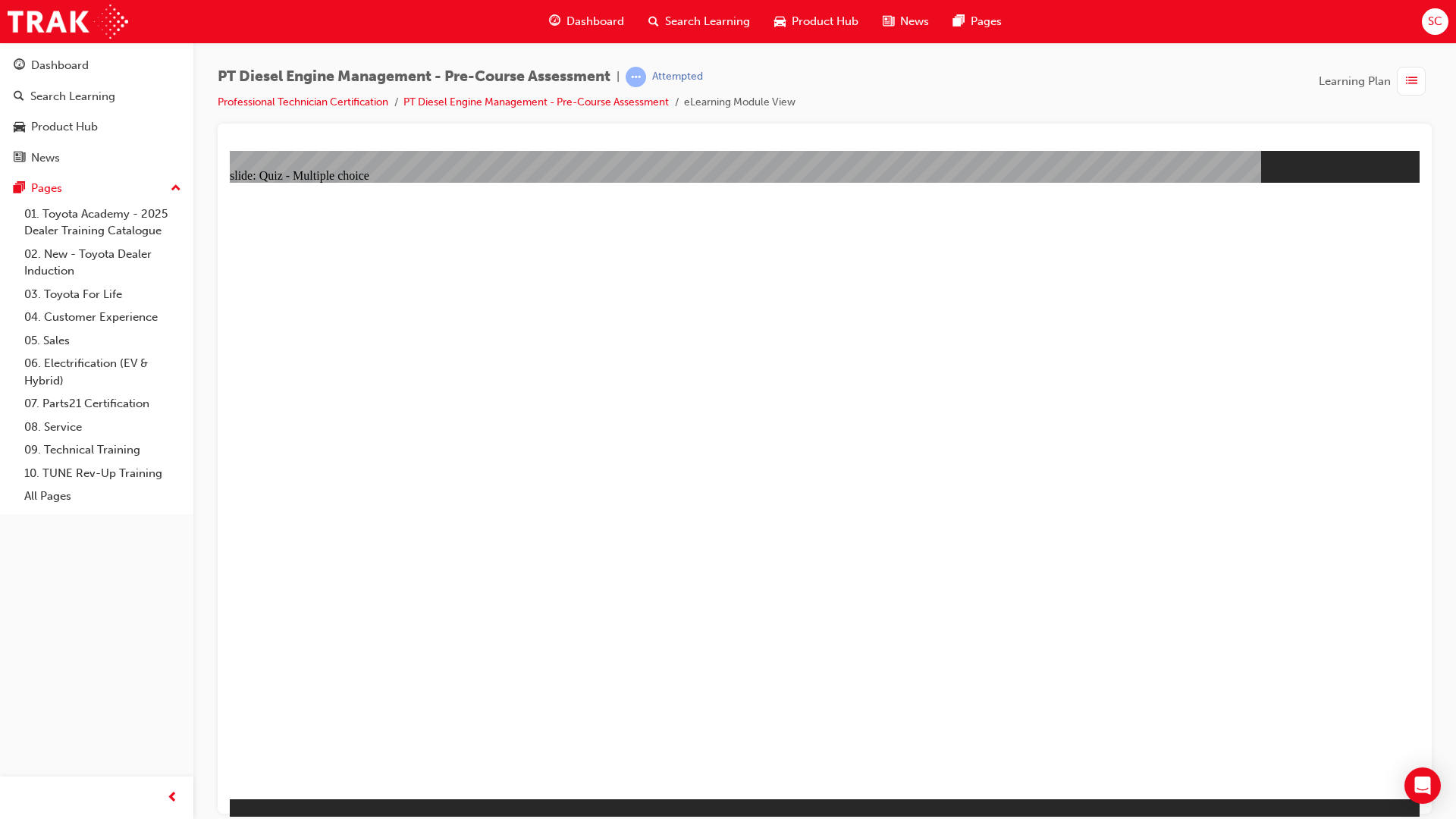
radio input "true"
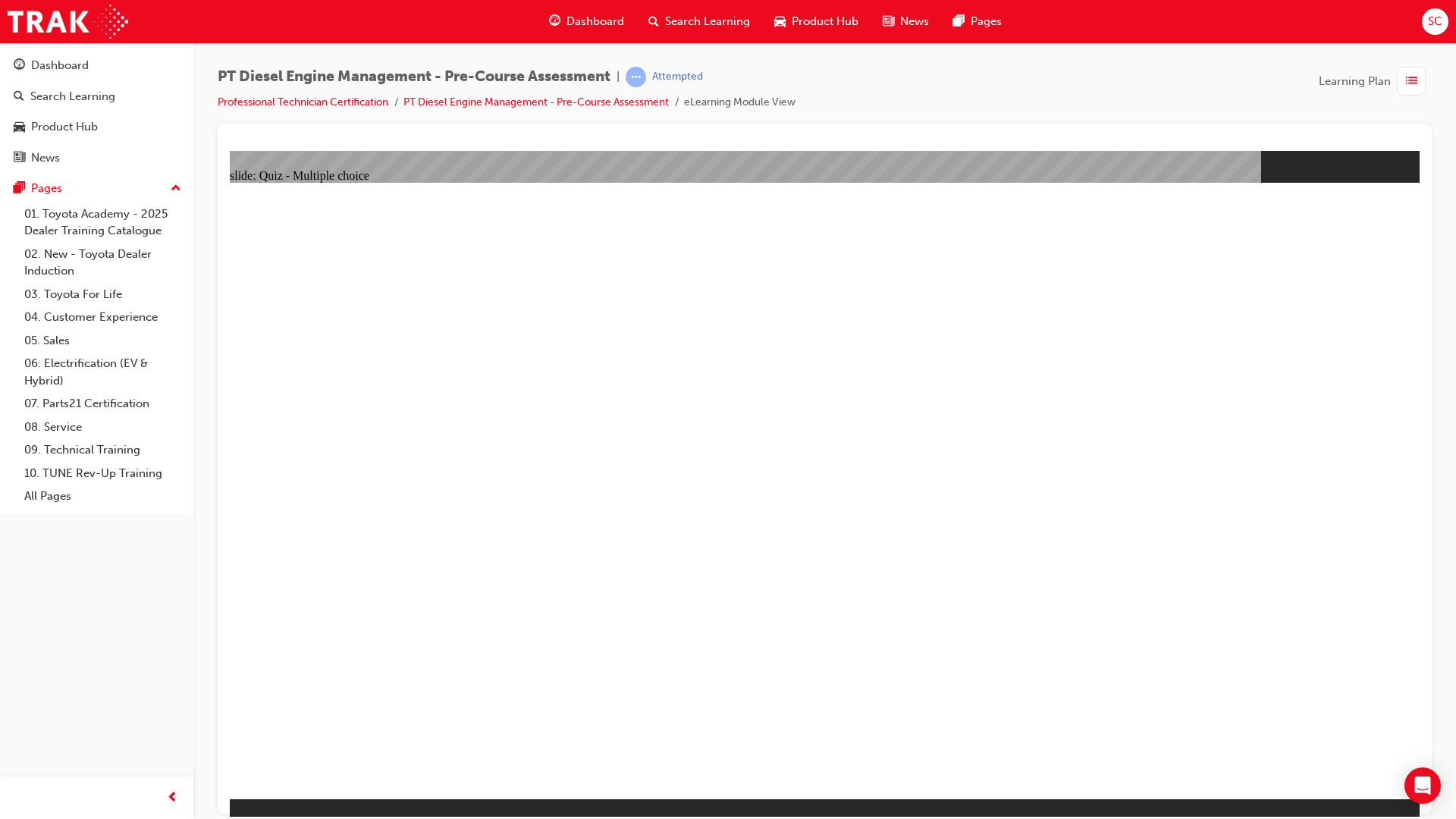
radio input "true"
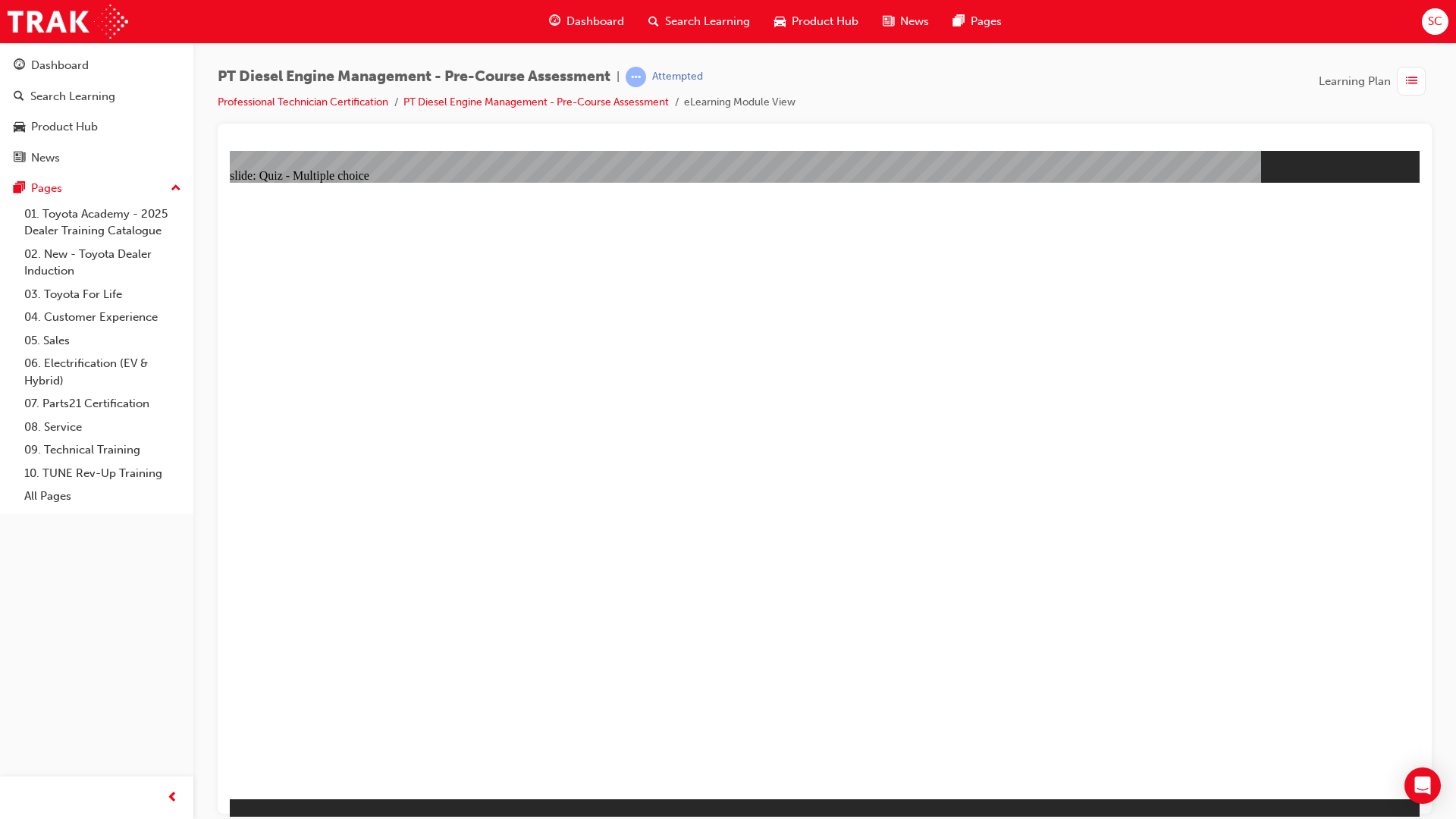
radio input "true"
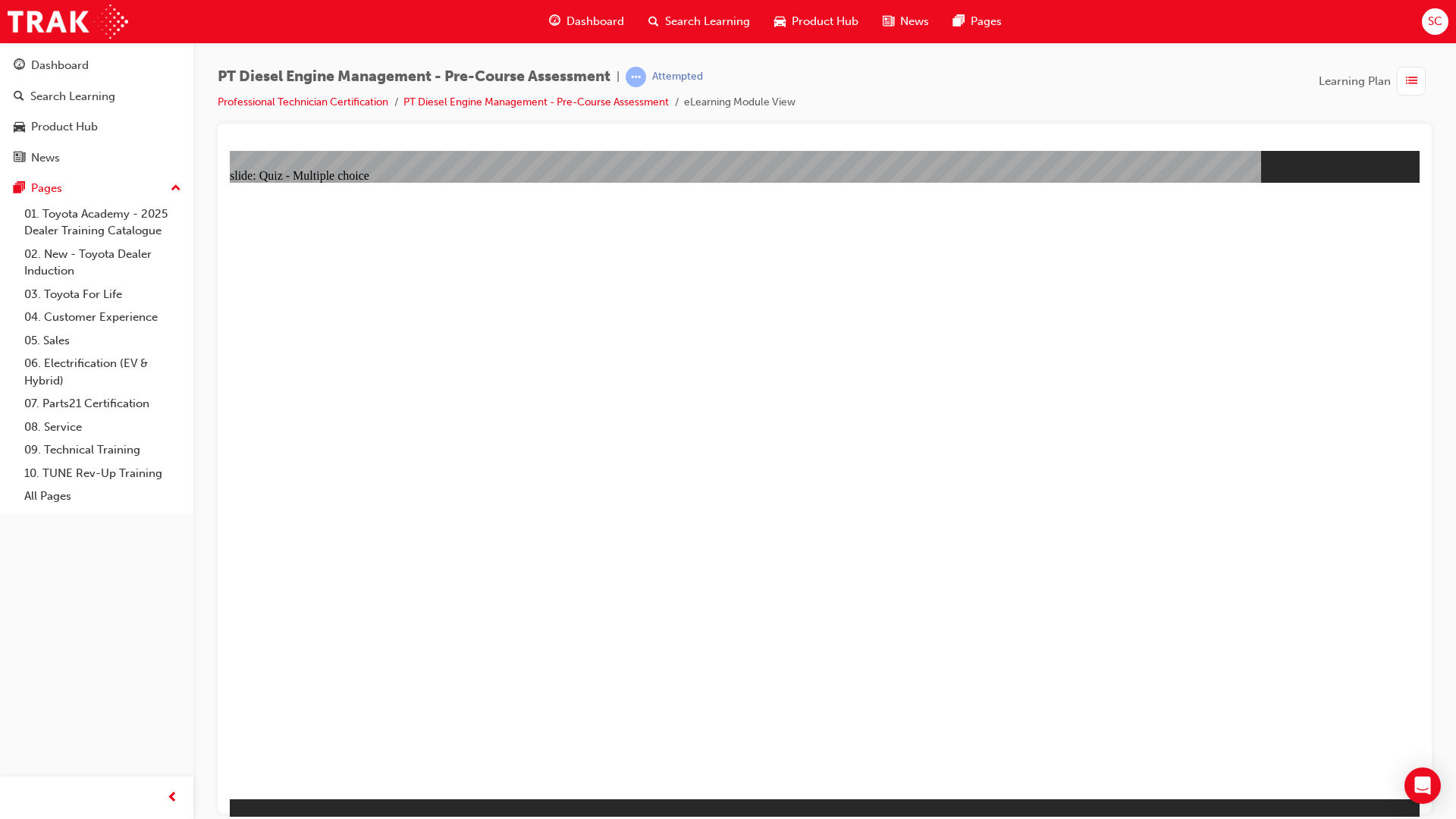
radio input "true"
click at [27, 63] on div "Dashboard" at bounding box center [96, 65] width 166 height 19
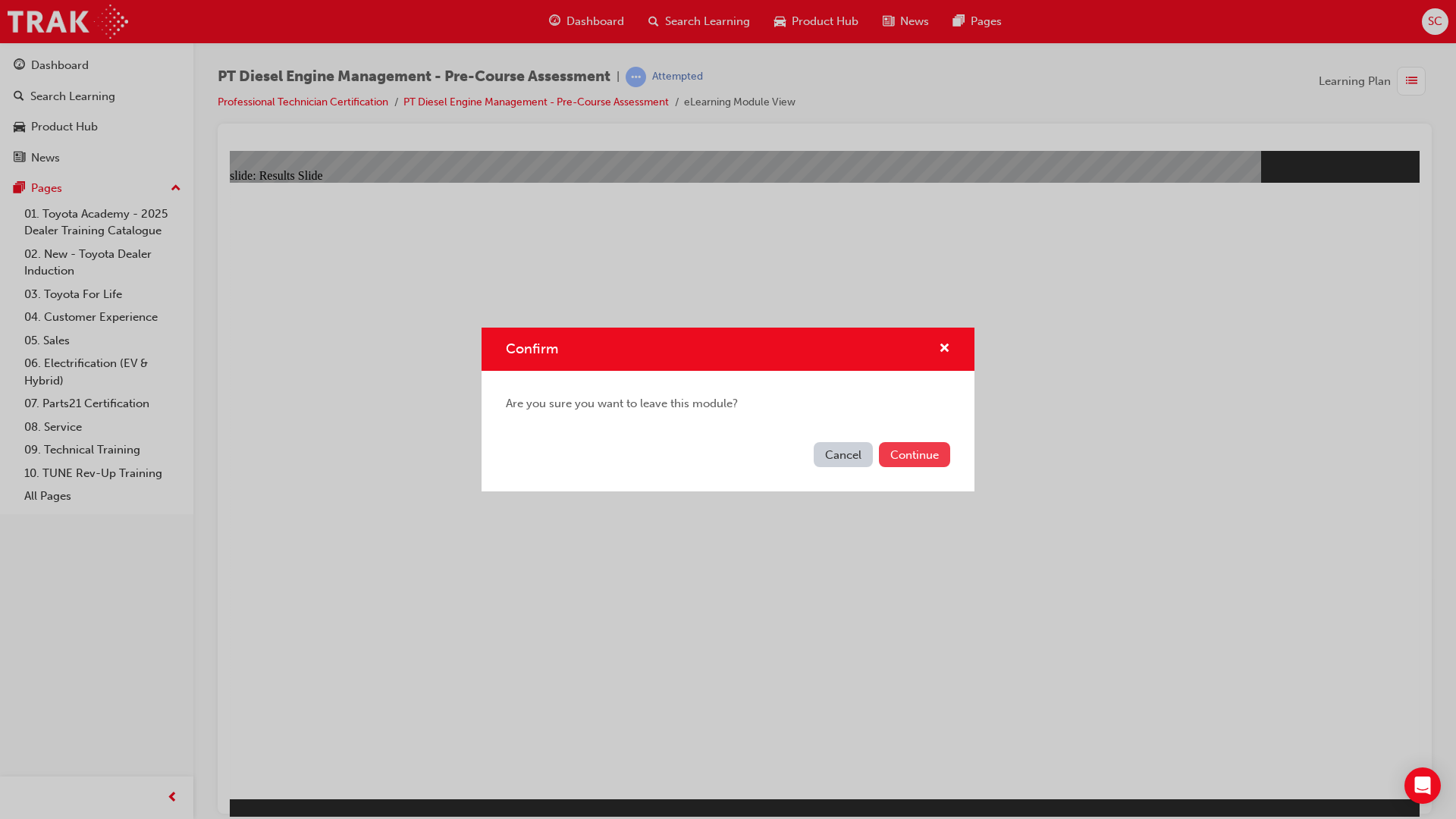
click at [895, 461] on button "Continue" at bounding box center [915, 454] width 72 height 25
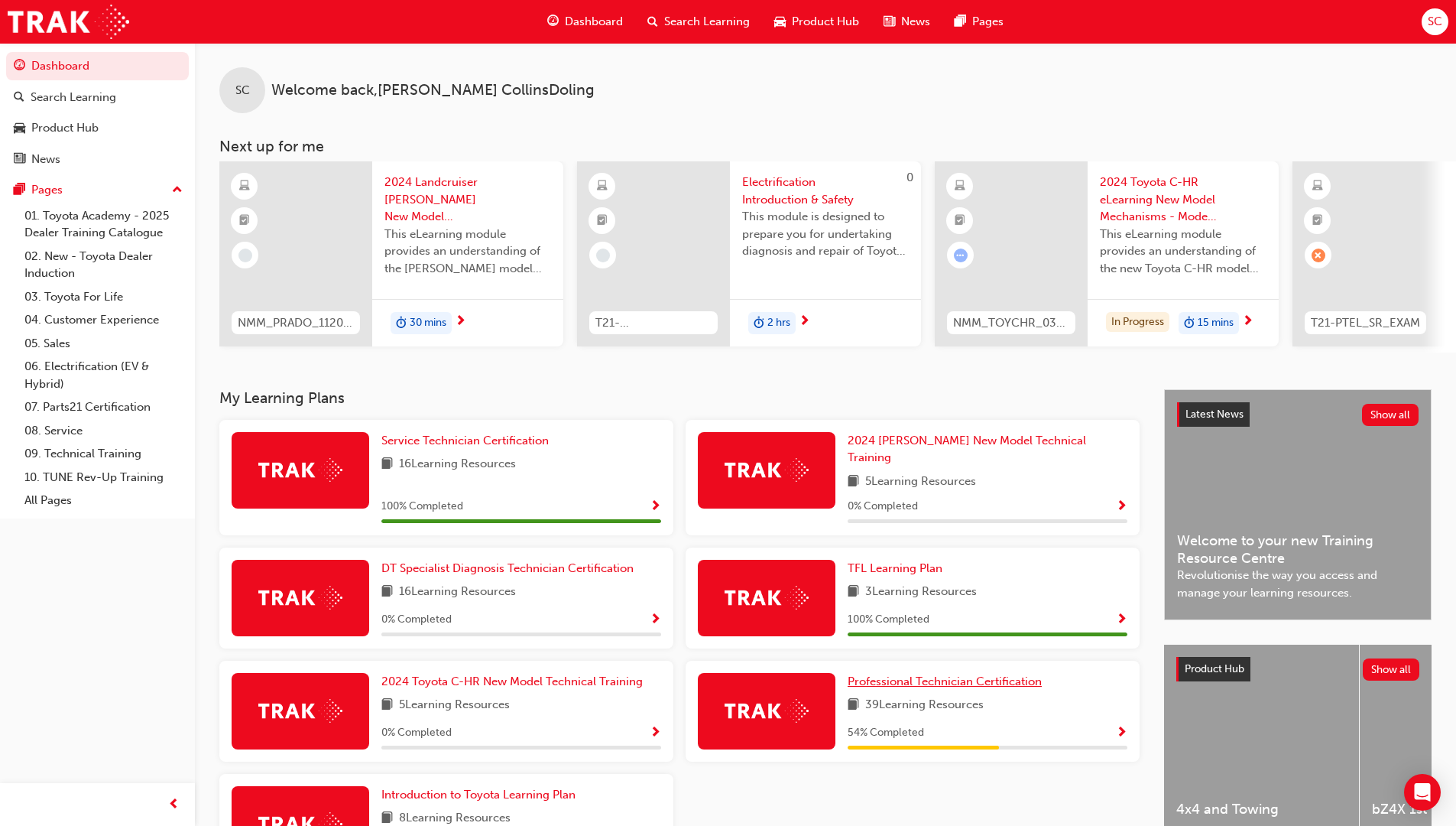
click at [973, 672] on link "Professional Technician Certification" at bounding box center [948, 681] width 201 height 18
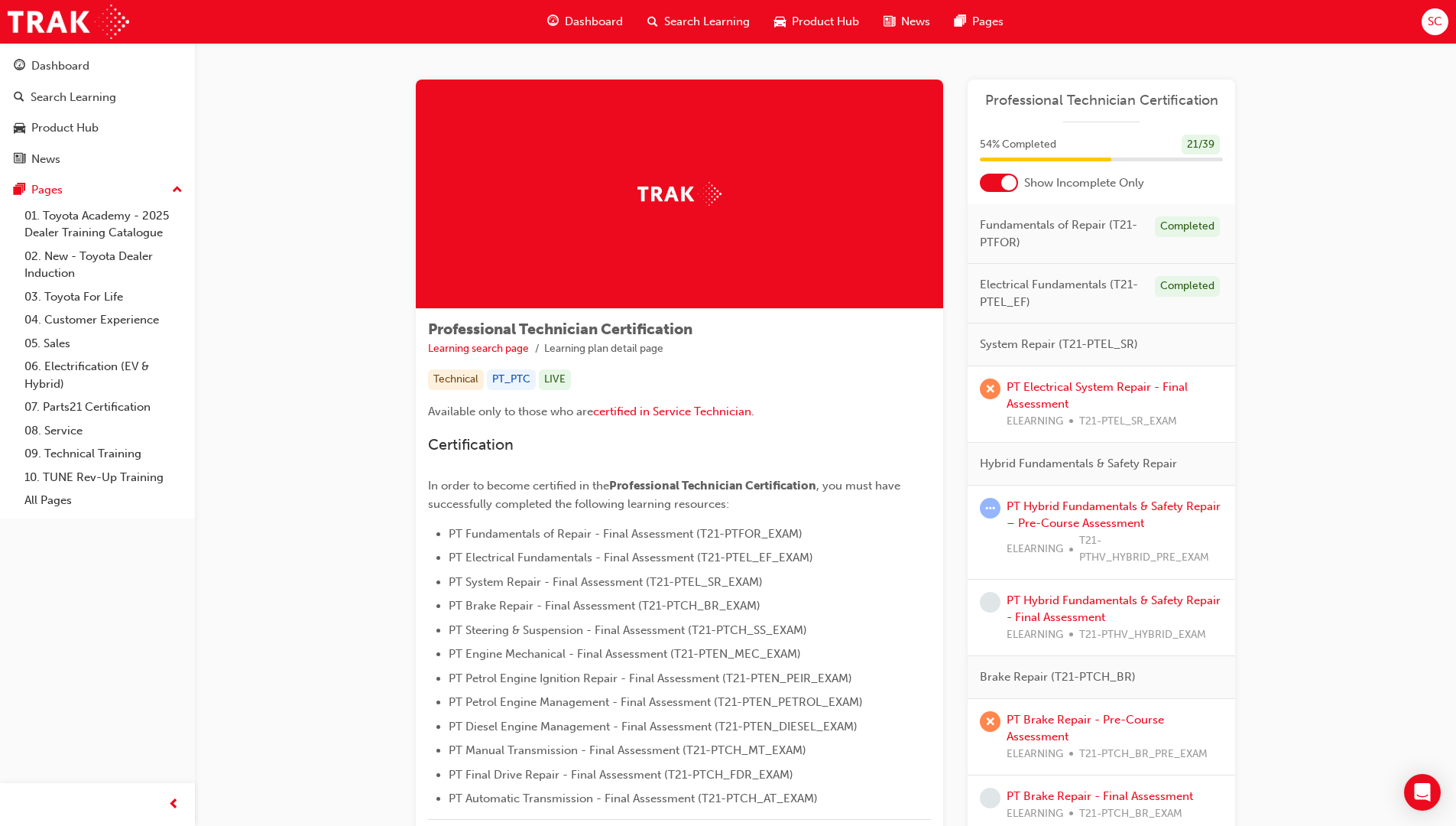
click at [1003, 183] on div at bounding box center [1009, 182] width 16 height 16
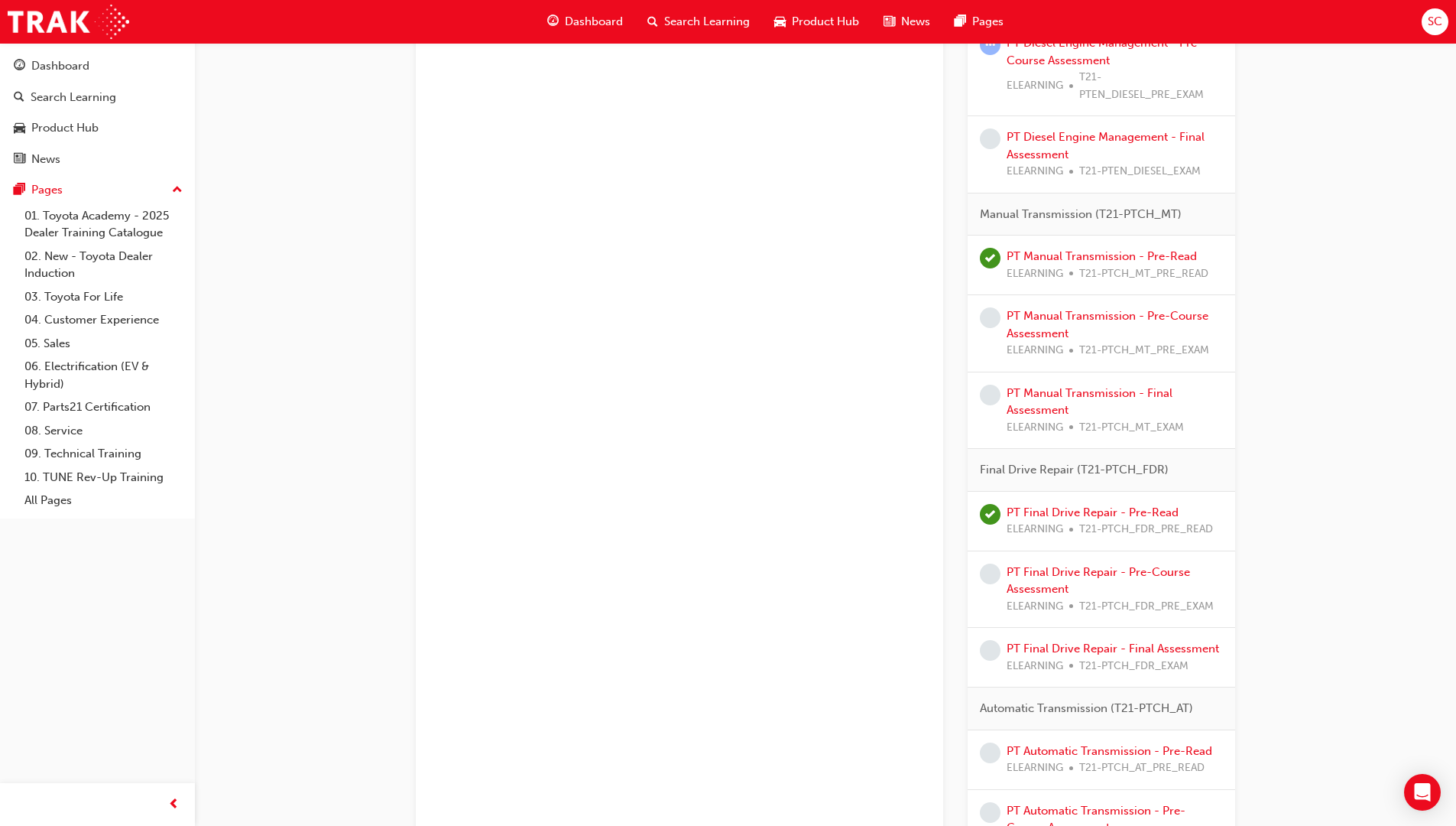
scroll to position [3056, 0]
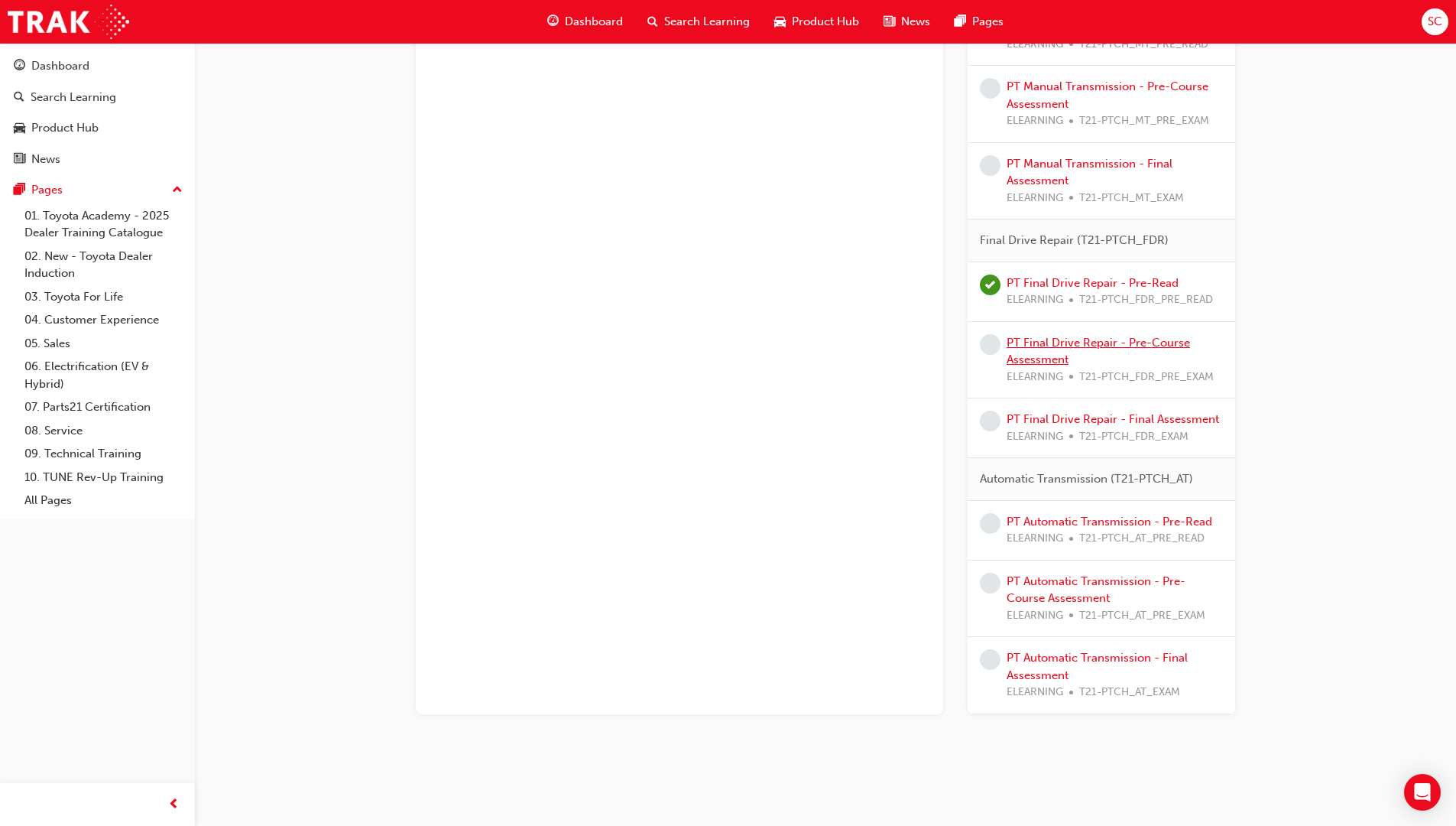
click at [1035, 354] on link "PT Final Drive Repair - Pre-Course Assessment" at bounding box center [1098, 351] width 183 height 31
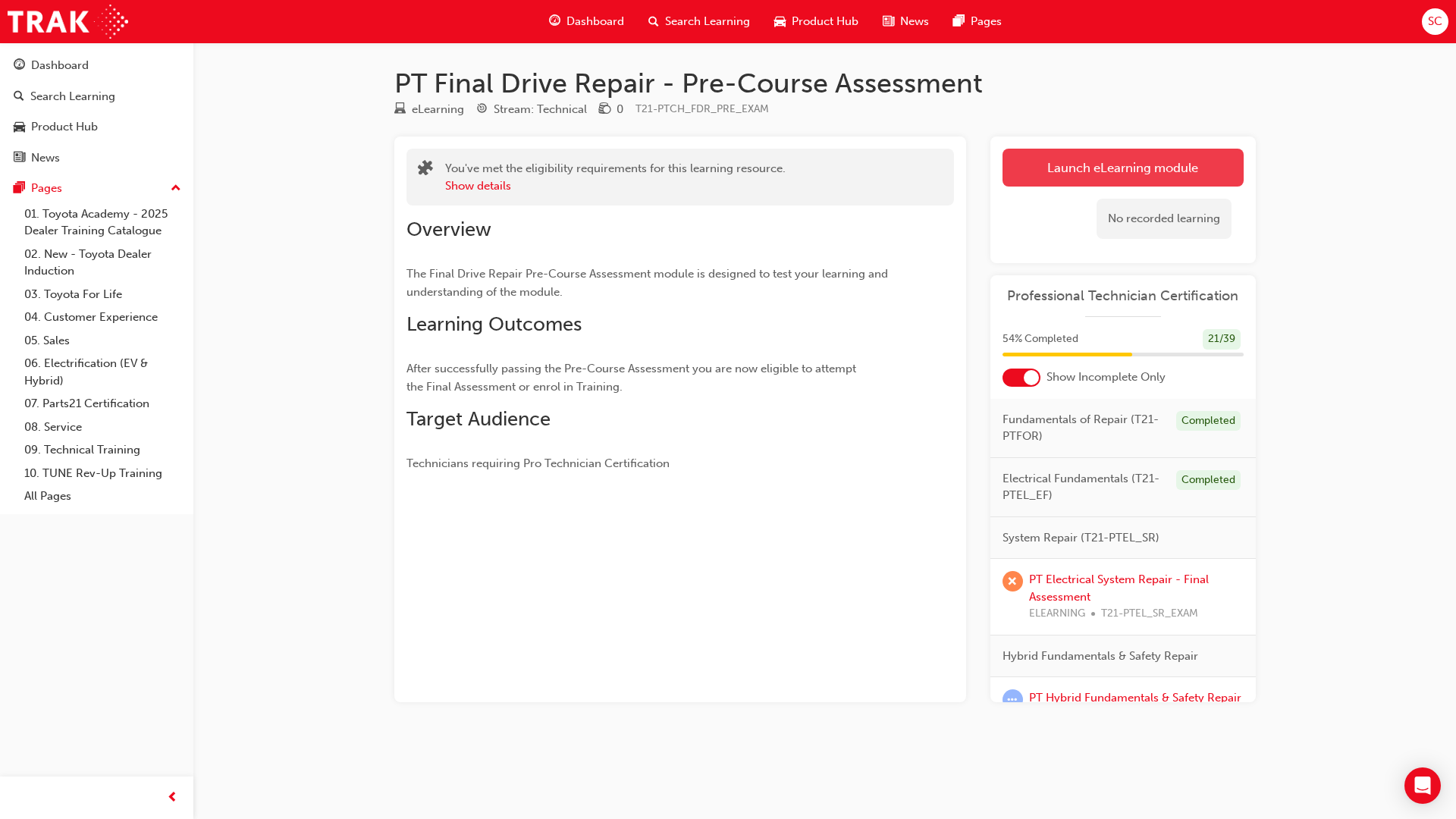
click at [1083, 158] on link "Launch eLearning module" at bounding box center [1123, 167] width 241 height 38
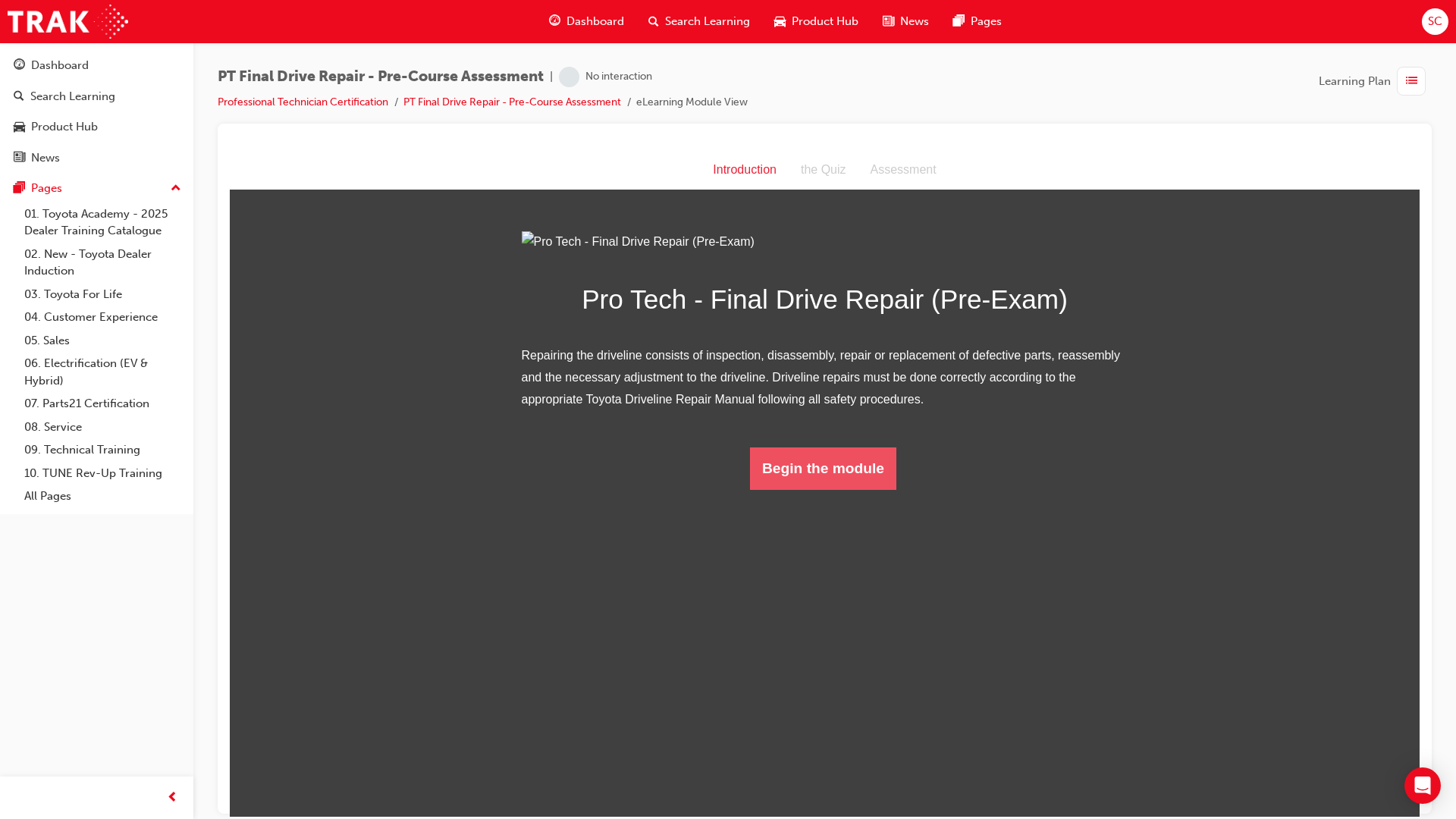
click at [816, 489] on button "Begin the module" at bounding box center [824, 468] width 147 height 42
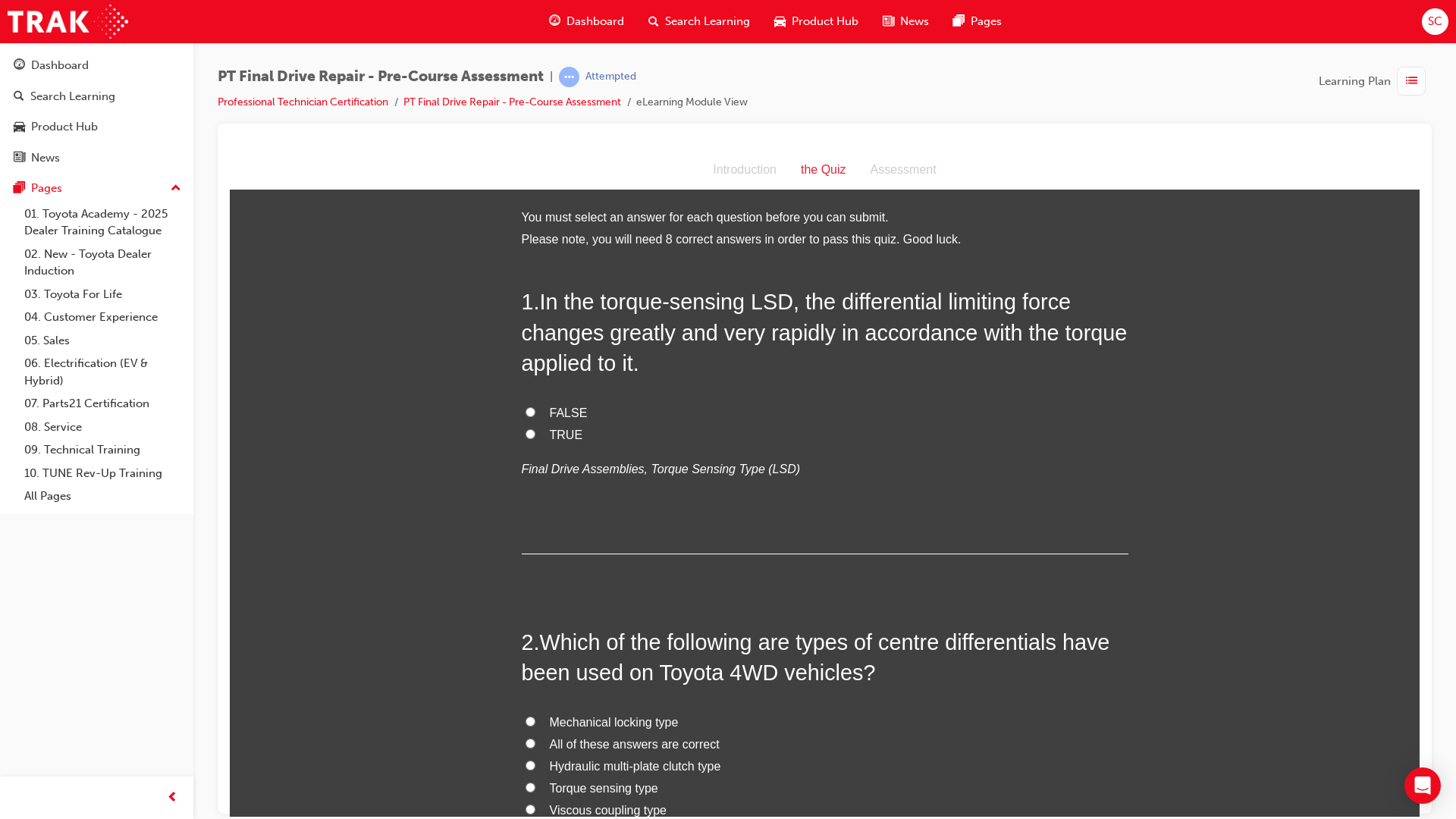
click at [526, 412] on input "FALSE" at bounding box center [530, 411] width 10 height 10
radio input "true"
click at [528, 434] on input "TRUE" at bounding box center [530, 433] width 10 height 10
radio input "true"
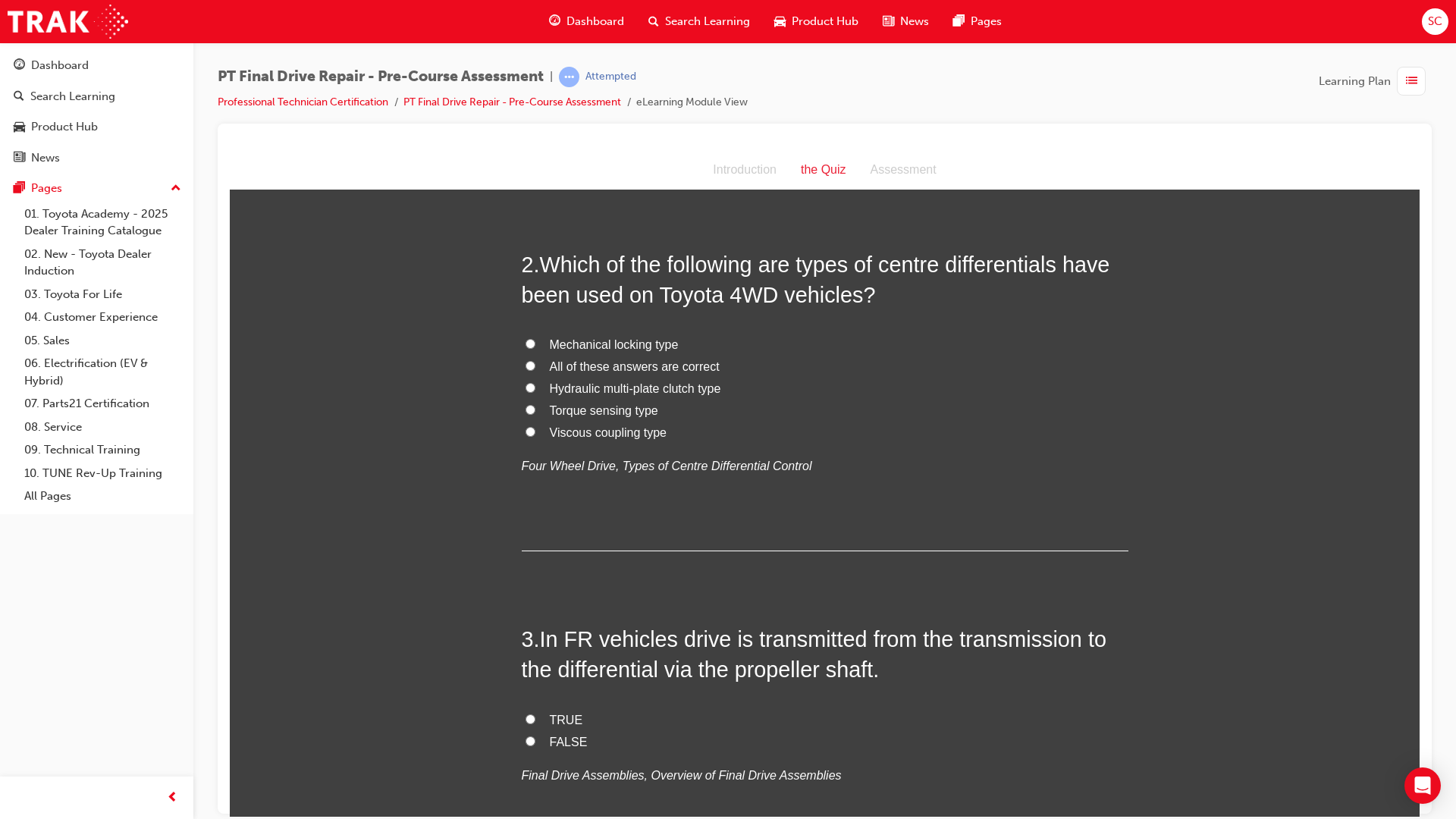
scroll to position [379, 0]
click at [526, 408] on input "Torque sensing type" at bounding box center [530, 407] width 10 height 10
radio input "true"
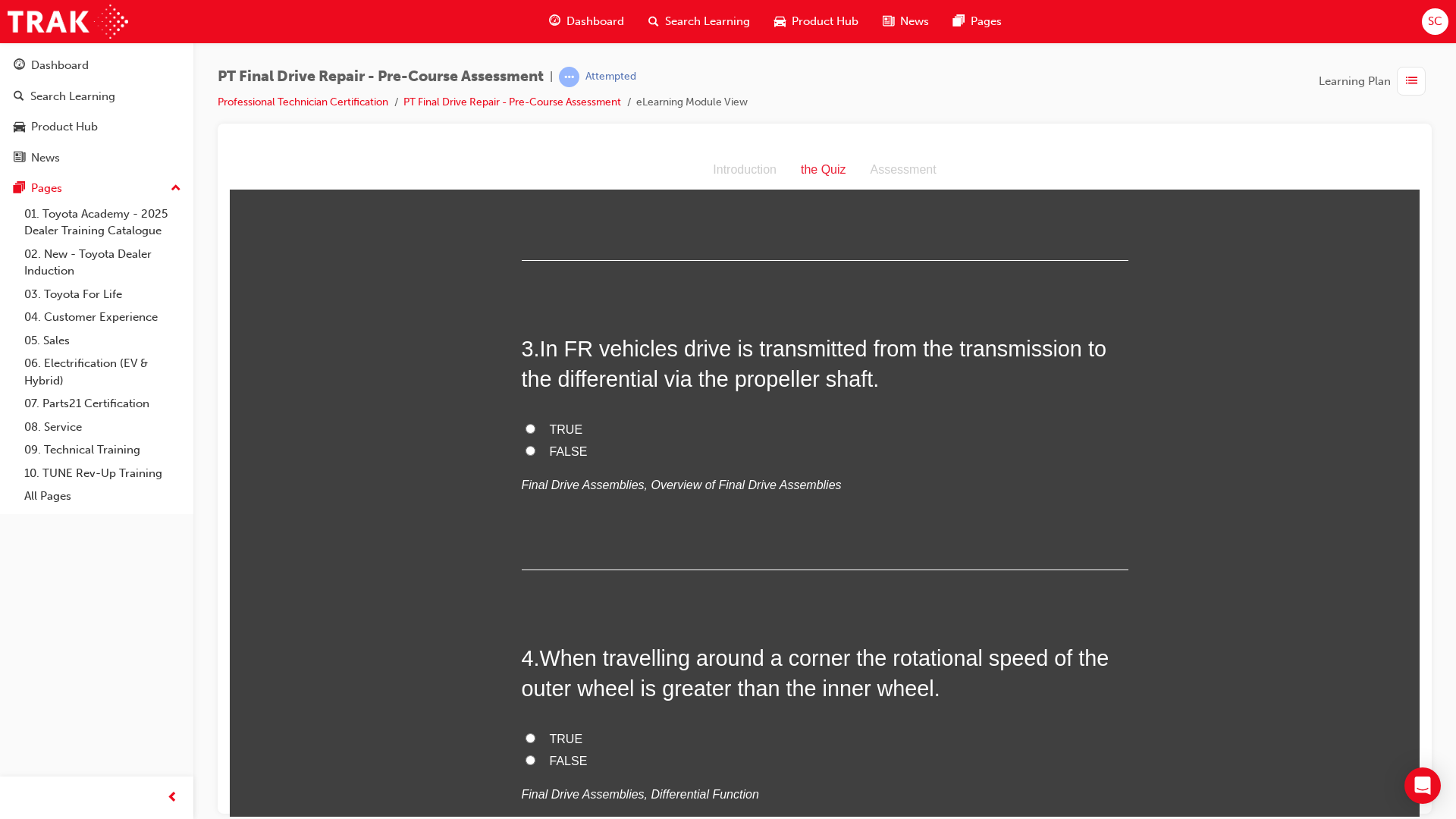
scroll to position [682, 0]
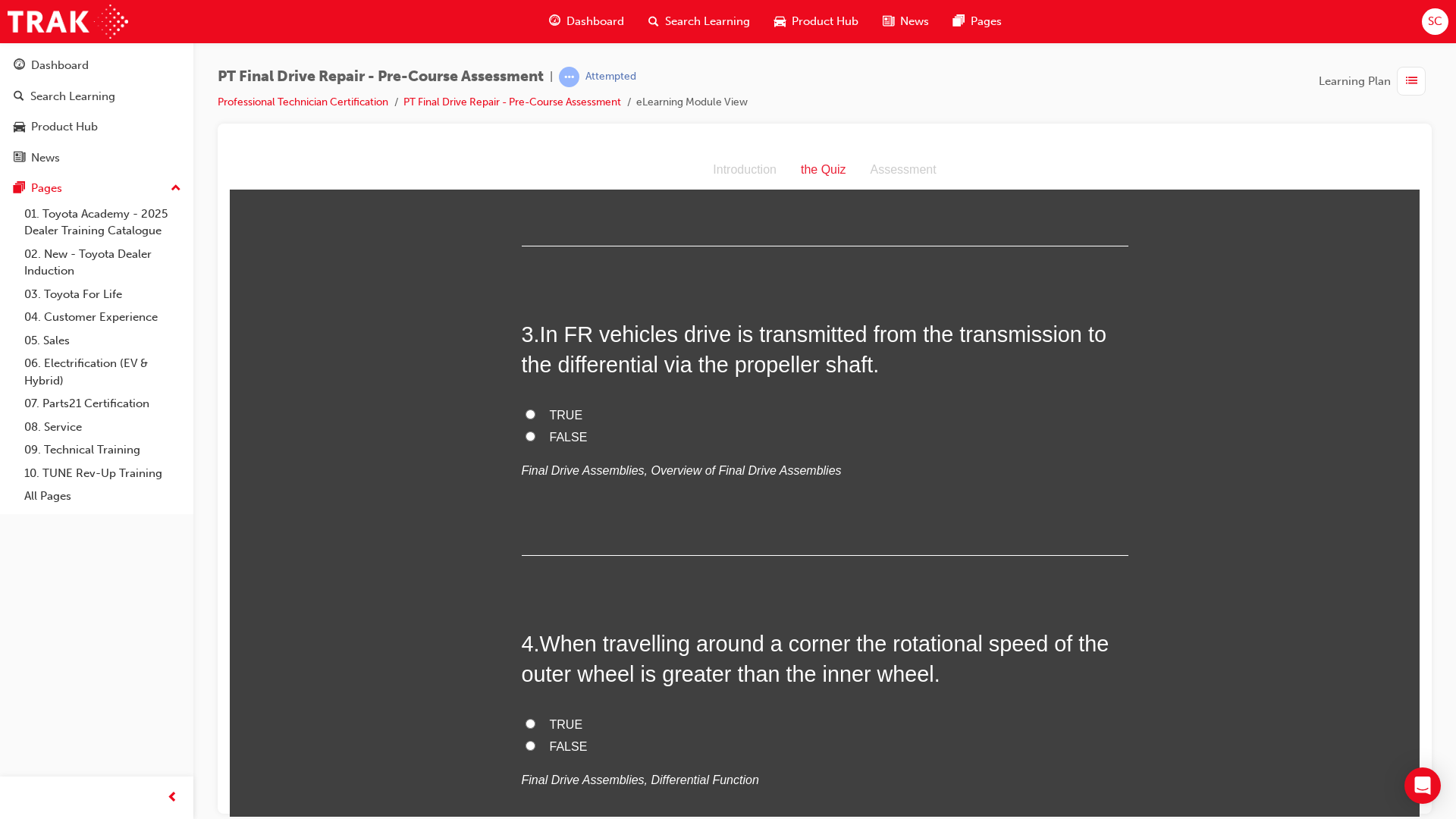
click at [526, 417] on input "TRUE" at bounding box center [530, 414] width 10 height 10
radio input "true"
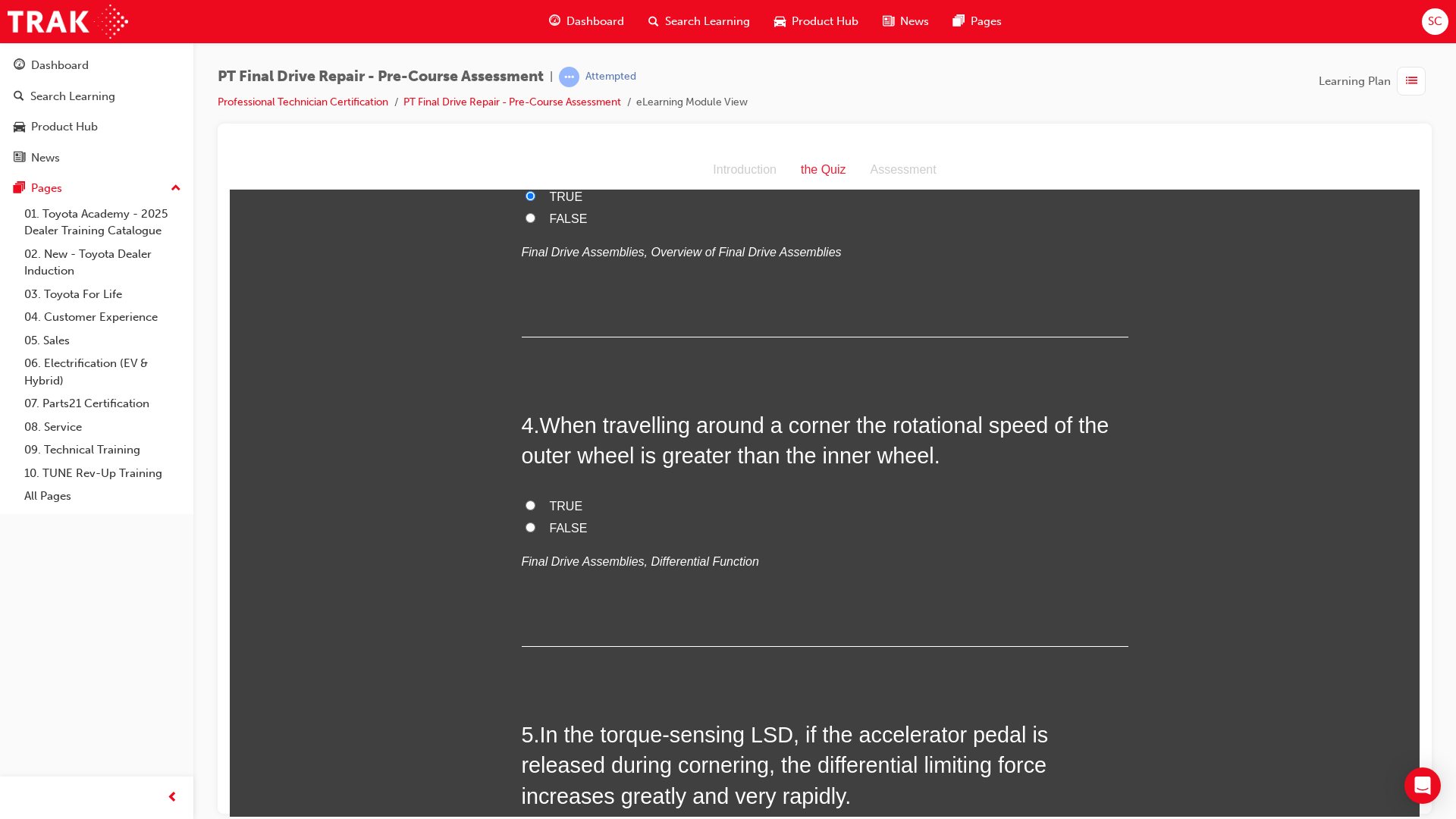
scroll to position [910, 0]
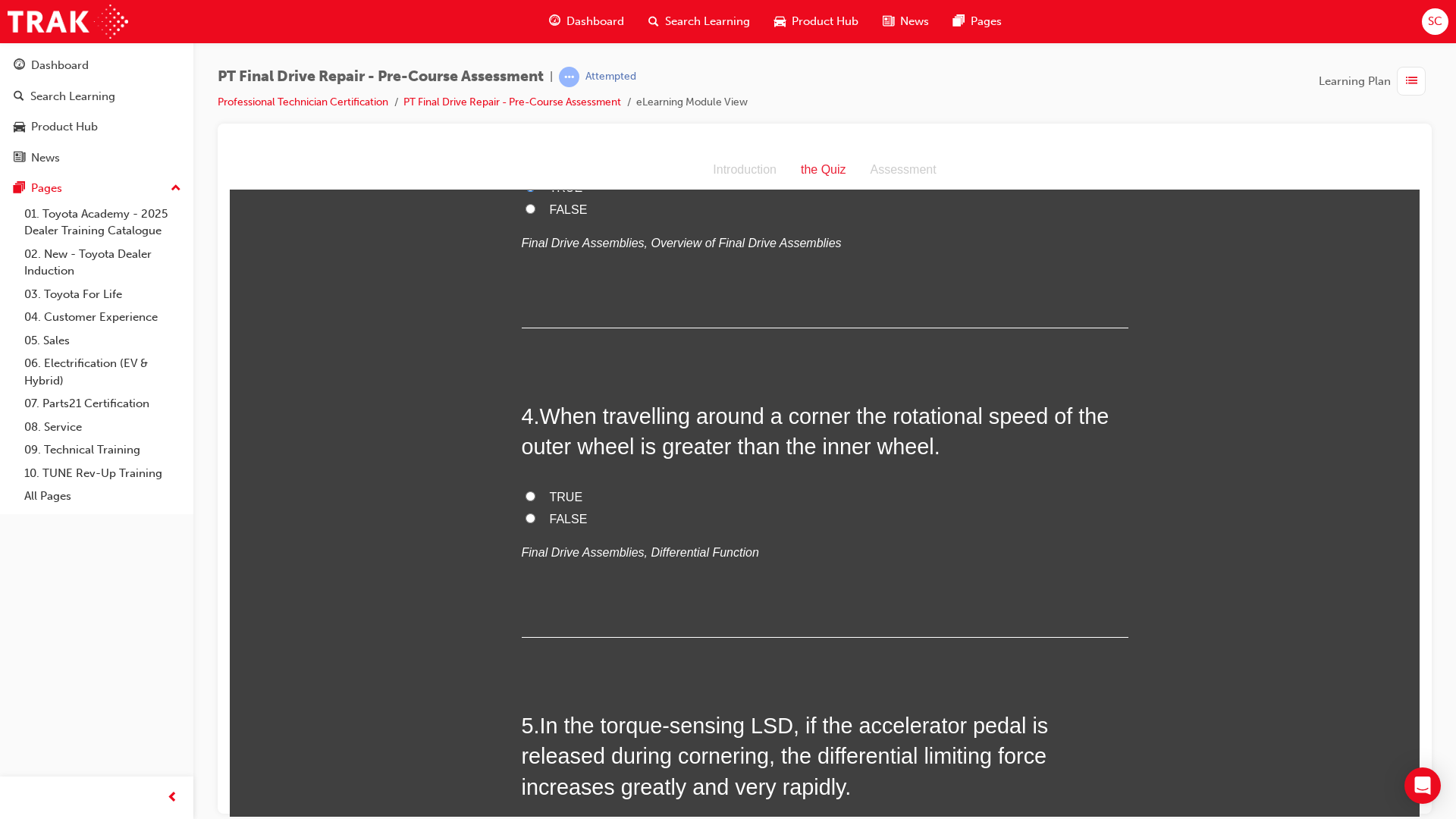
click at [532, 488] on label "TRUE" at bounding box center [825, 497] width 606 height 22
click at [532, 491] on input "TRUE" at bounding box center [530, 495] width 10 height 10
radio input "true"
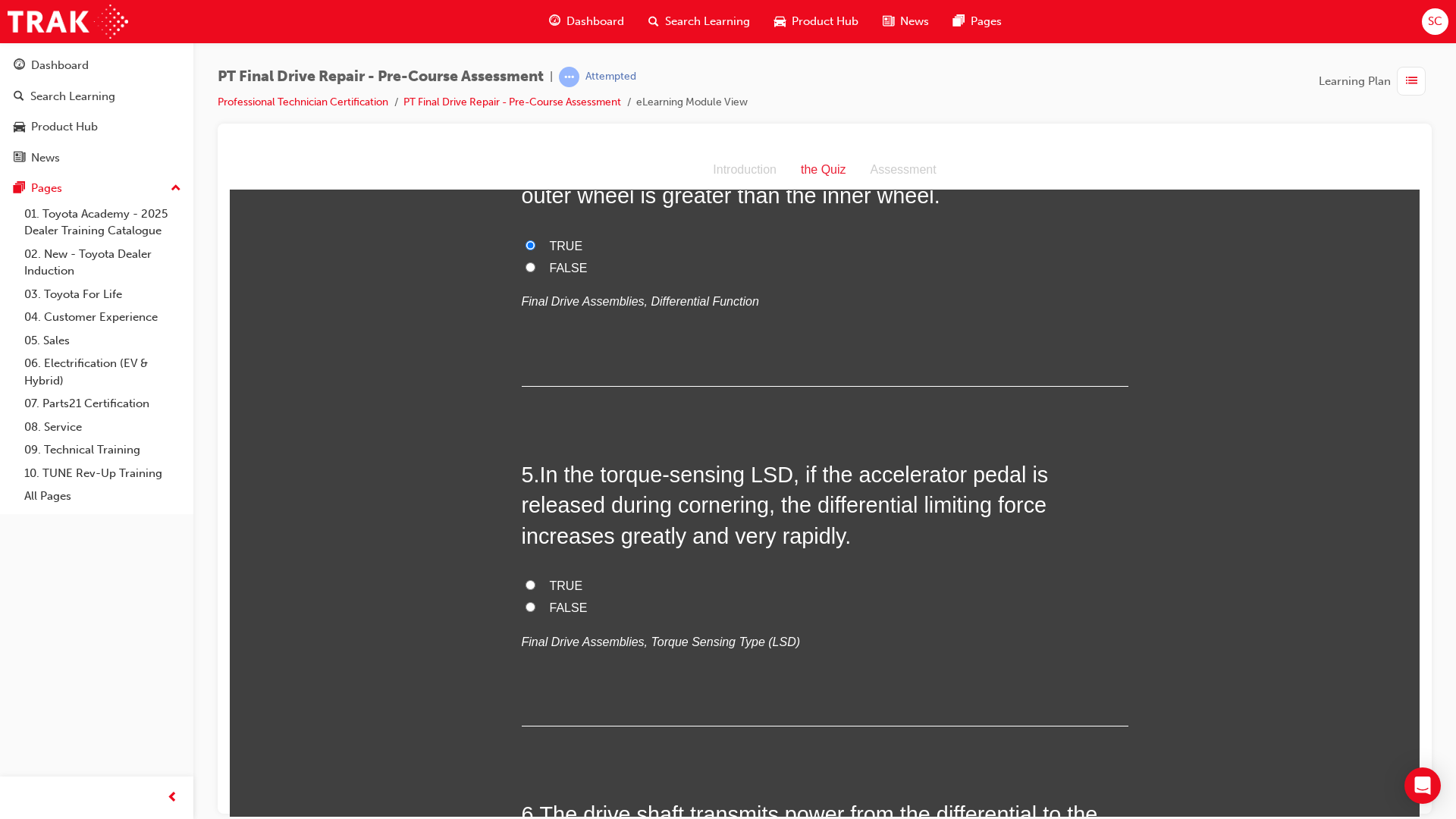
scroll to position [1213, 0]
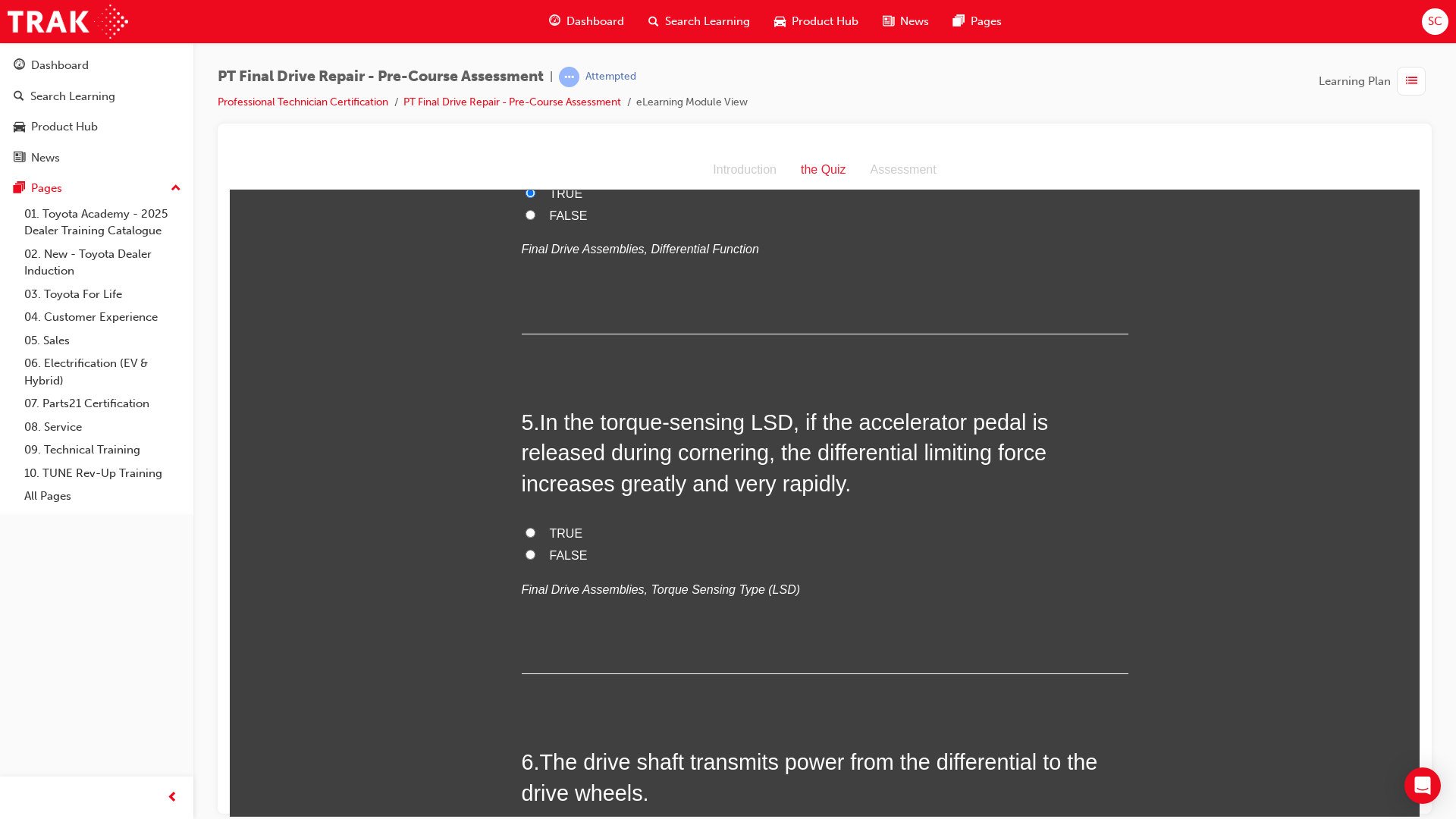
click at [522, 548] on label "FALSE" at bounding box center [825, 556] width 606 height 22
click at [526, 548] on input "FALSE" at bounding box center [530, 553] width 10 height 10
radio input "true"
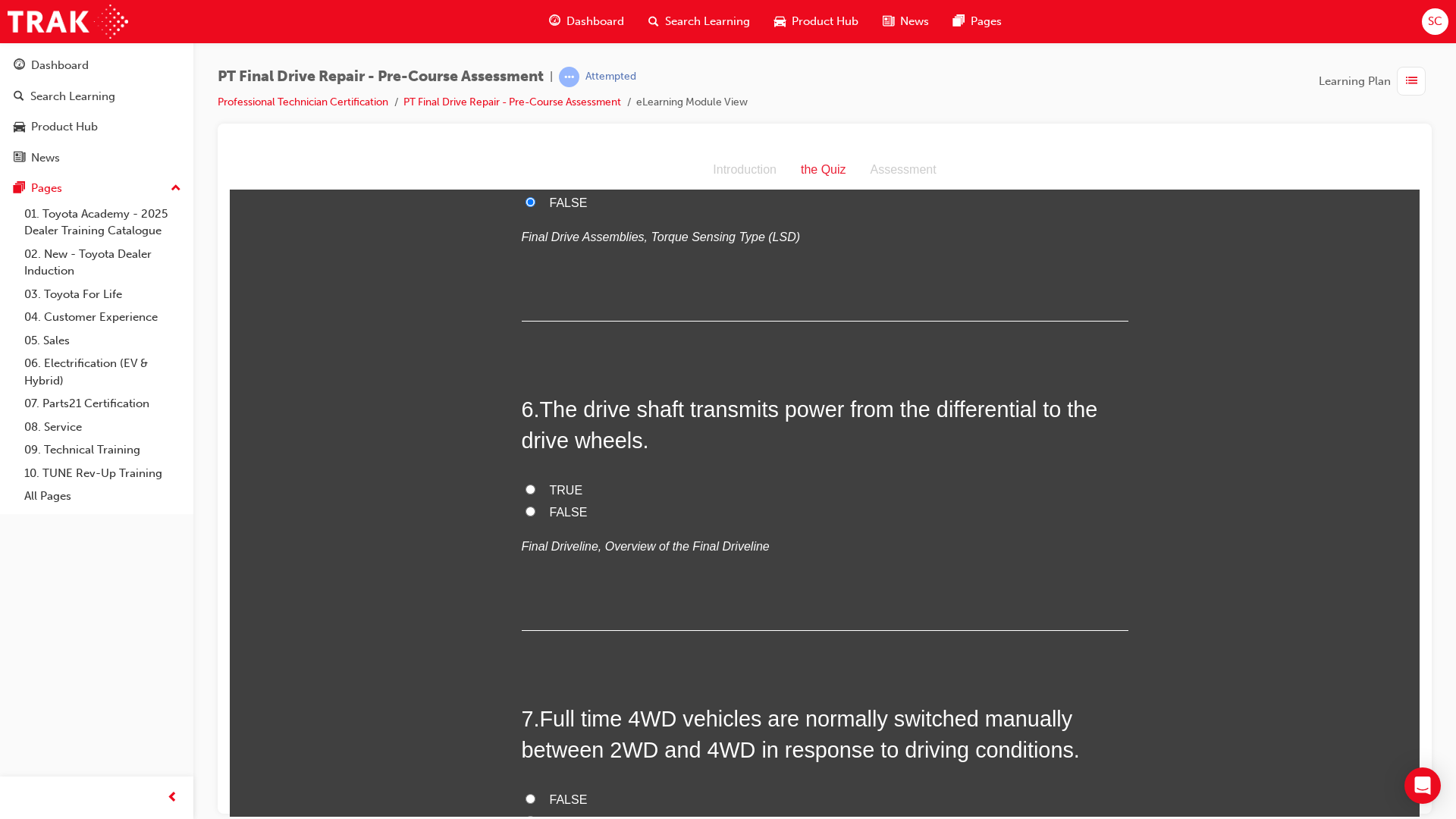
scroll to position [1592, 0]
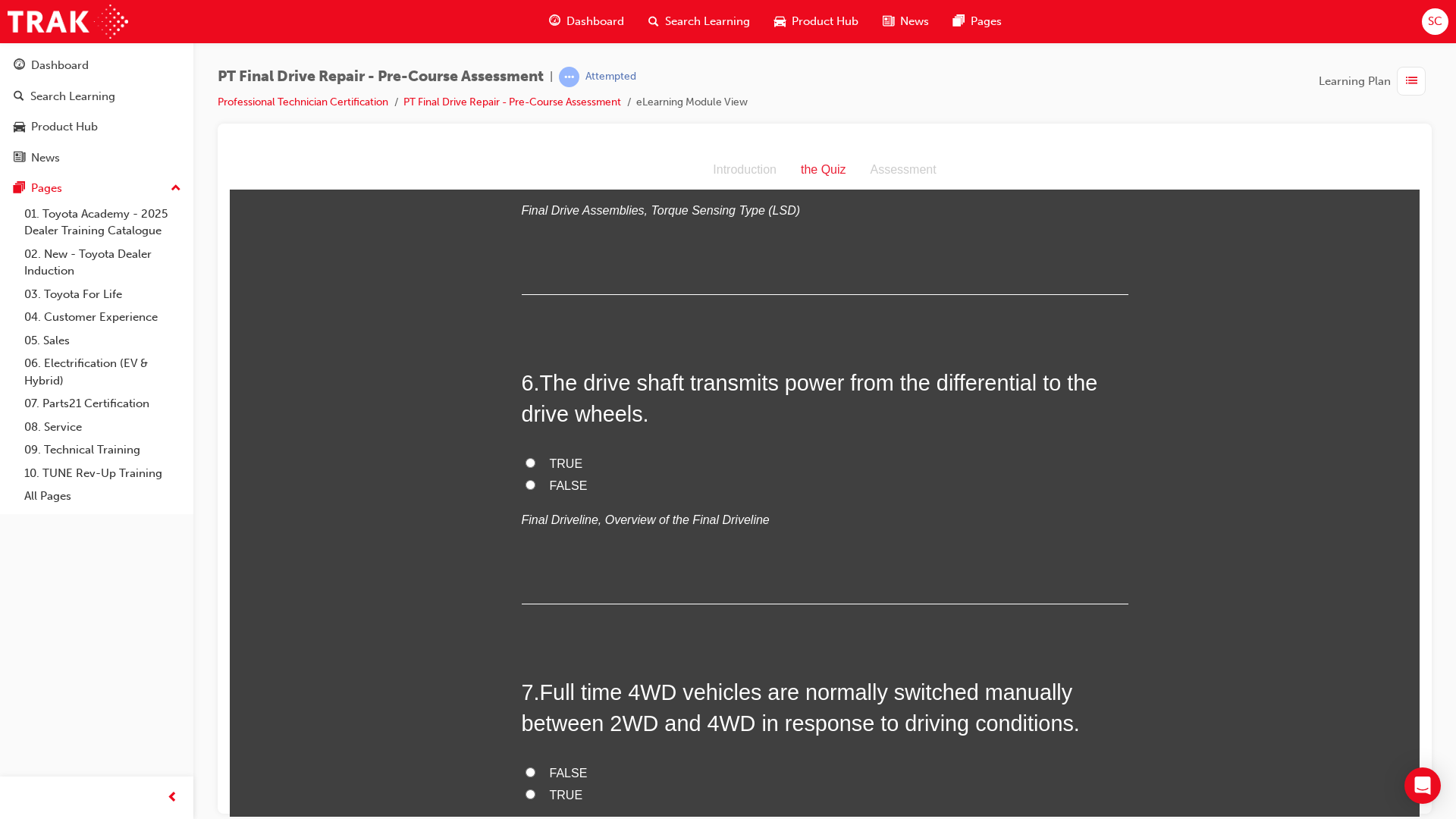
click at [528, 469] on label "TRUE" at bounding box center [825, 463] width 606 height 22
click at [528, 467] on input "TRUE" at bounding box center [530, 461] width 10 height 10
radio input "true"
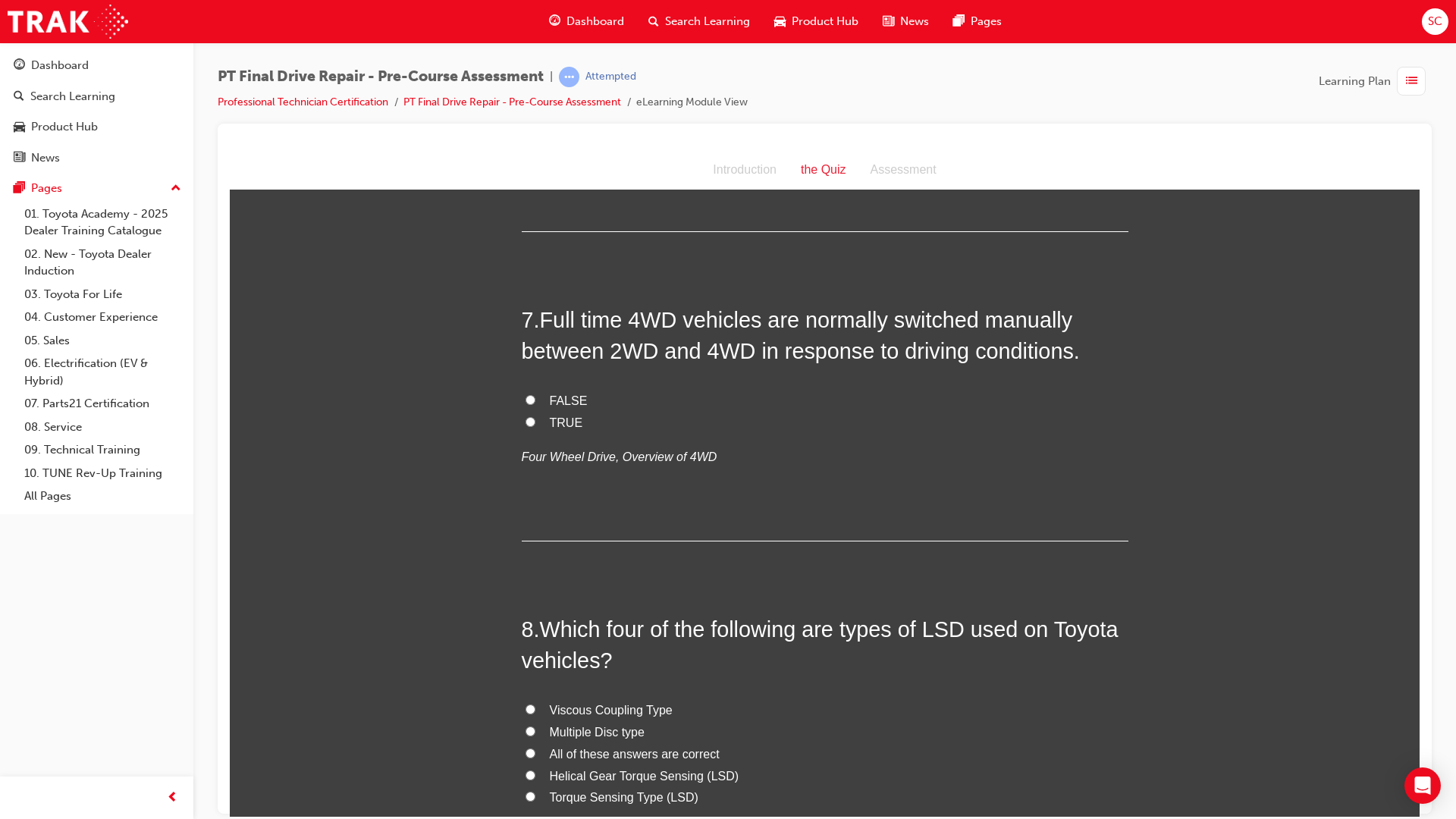
scroll to position [1971, 0]
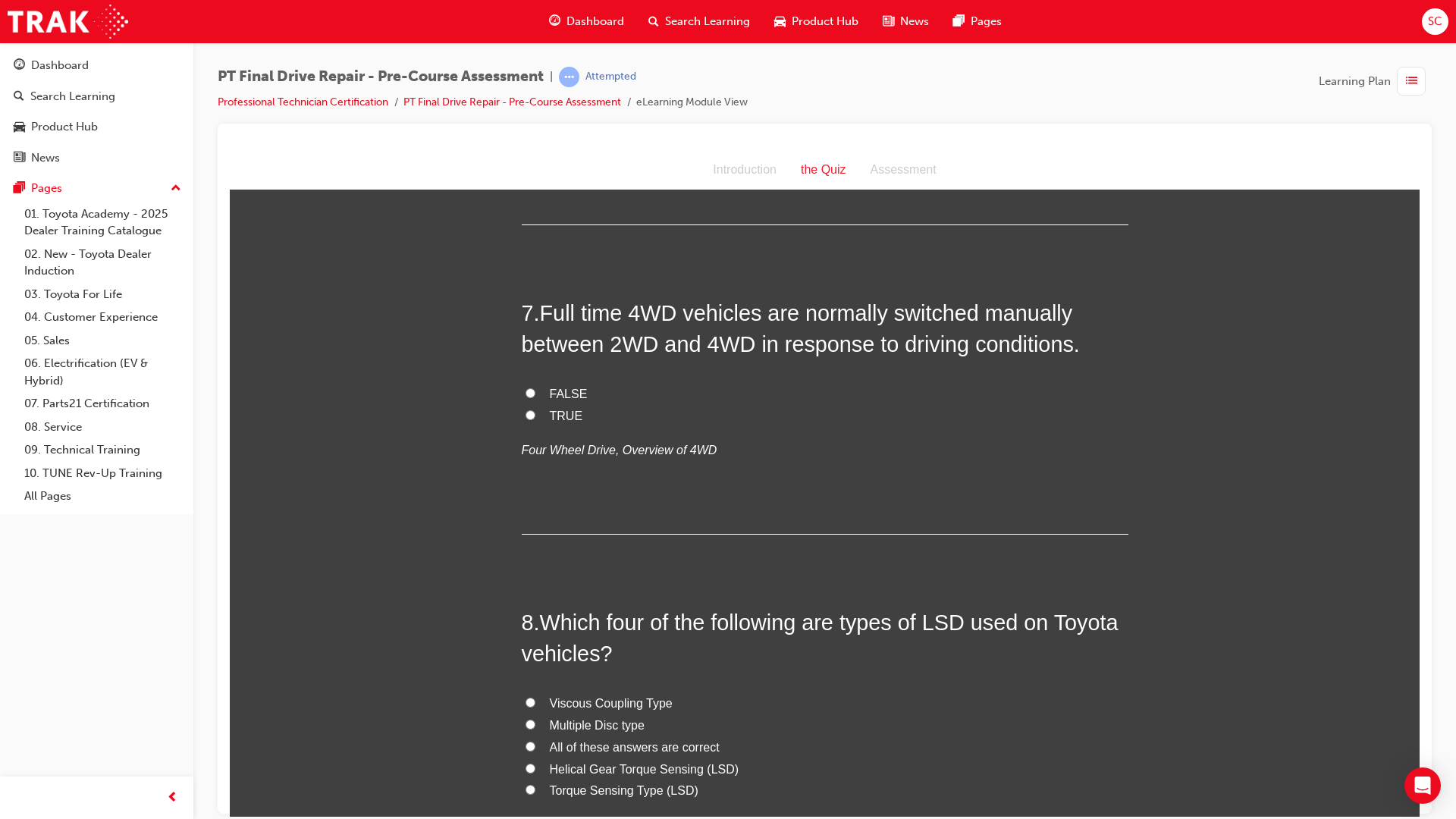
click at [550, 414] on span "TRUE" at bounding box center [566, 415] width 33 height 13
click at [536, 414] on input "TRUE" at bounding box center [530, 414] width 10 height 10
radio input "true"
click at [539, 394] on label "FALSE" at bounding box center [825, 393] width 606 height 22
click at [536, 394] on input "FALSE" at bounding box center [530, 392] width 10 height 10
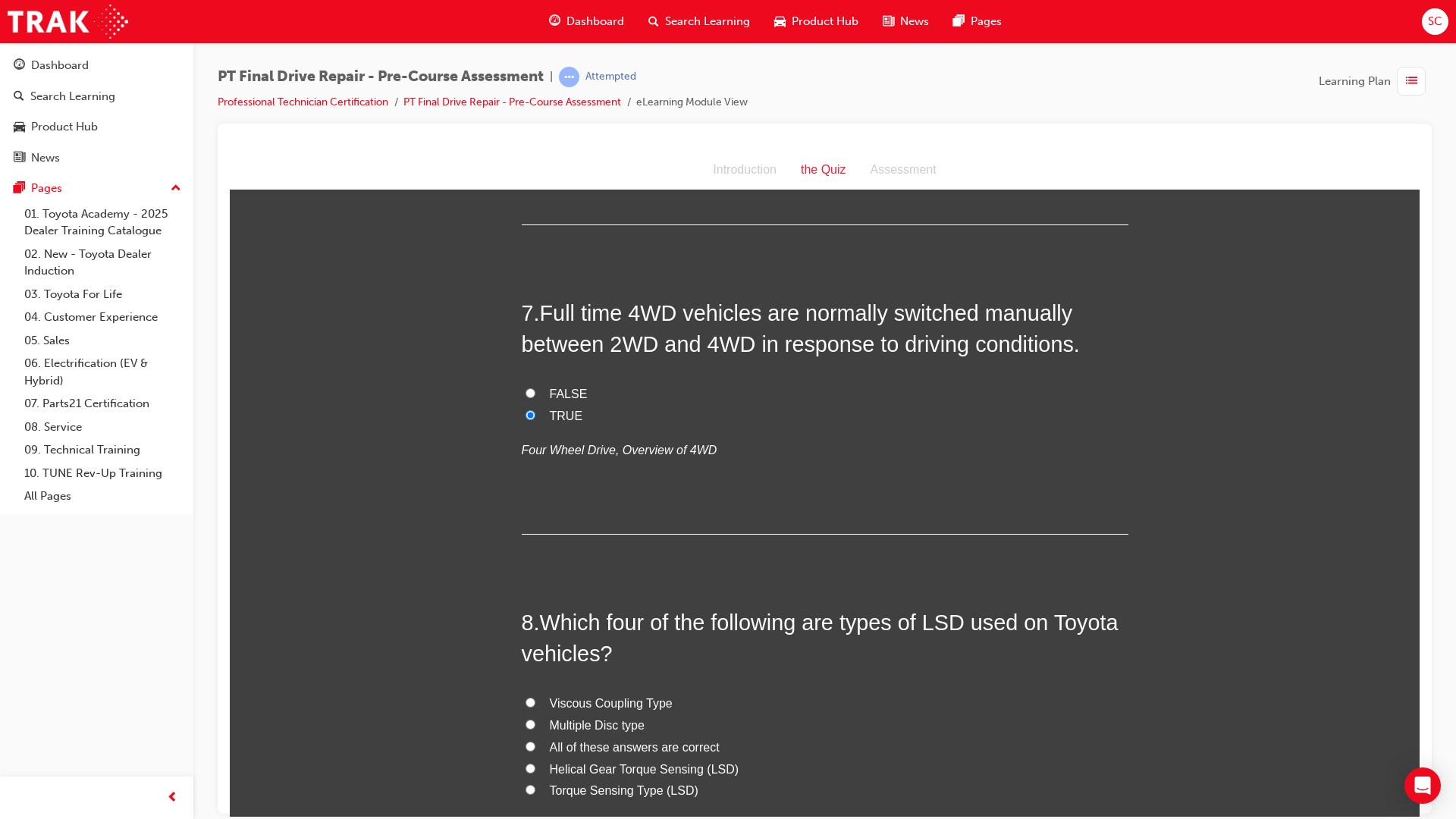
radio input "true"
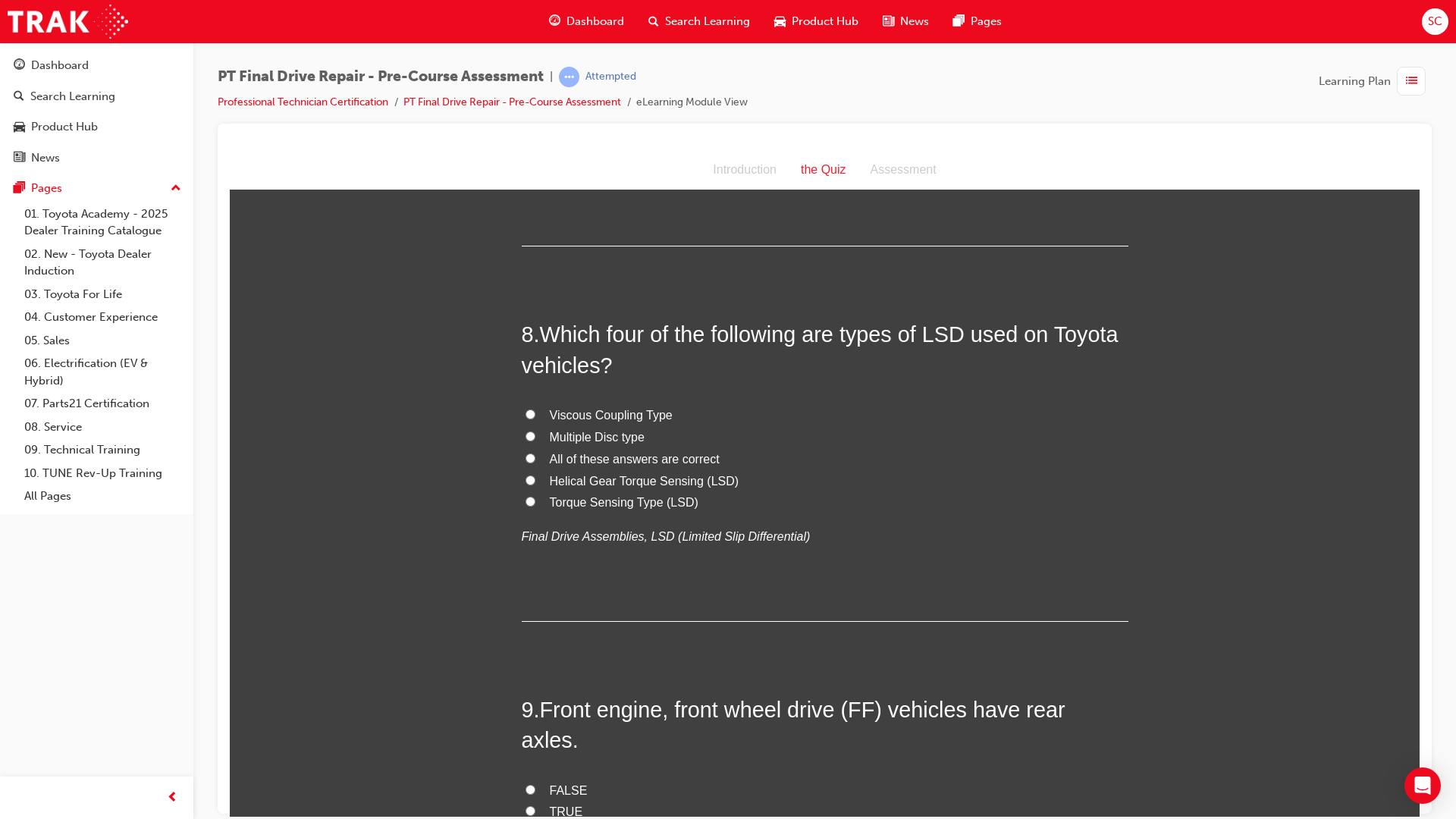
scroll to position [2274, 0]
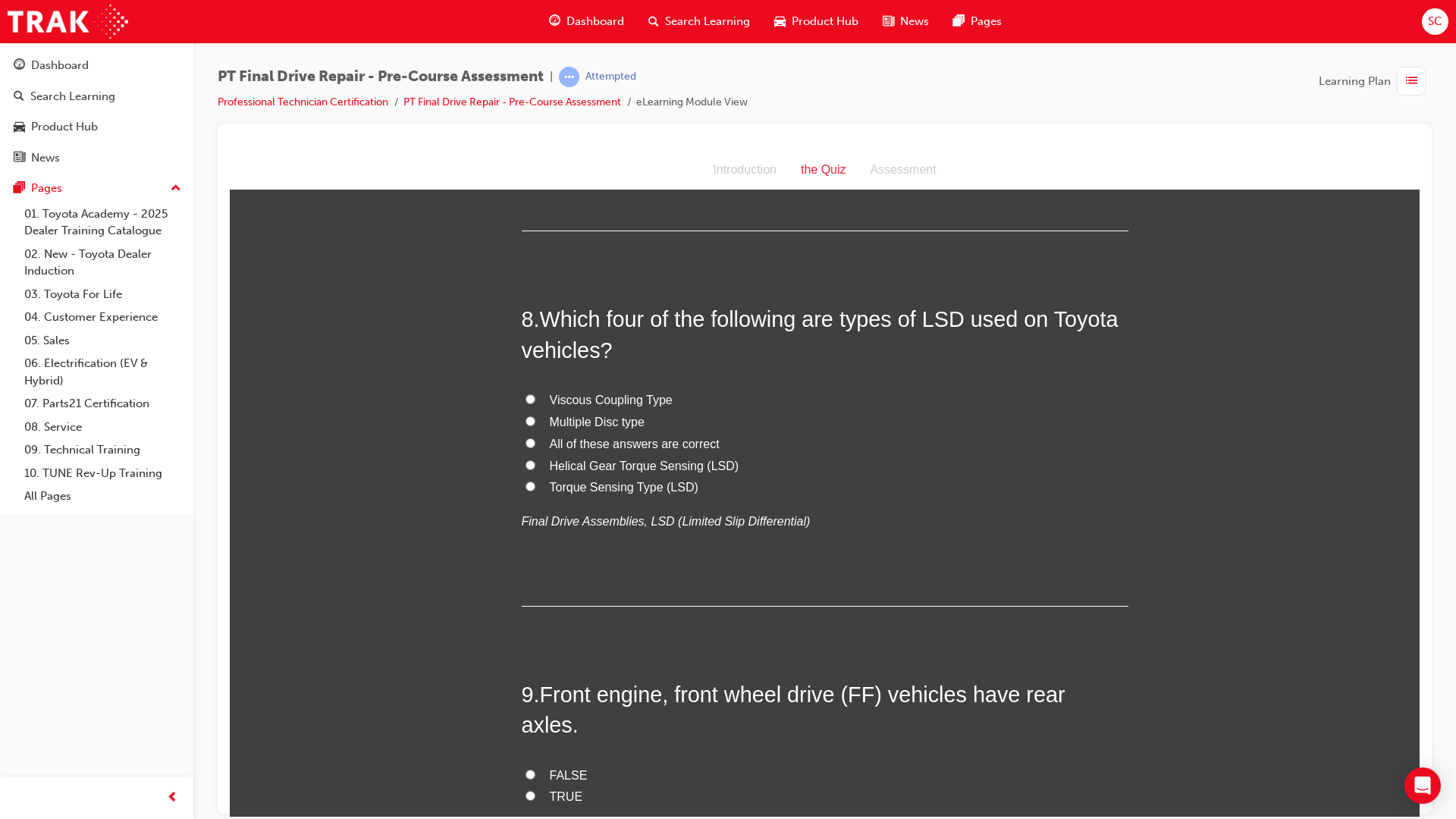
click at [528, 485] on input "Torque Sensing Type (LSD)" at bounding box center [530, 485] width 10 height 10
radio input "true"
click at [526, 446] on input "All of these answers are correct" at bounding box center [530, 442] width 10 height 10
radio input "true"
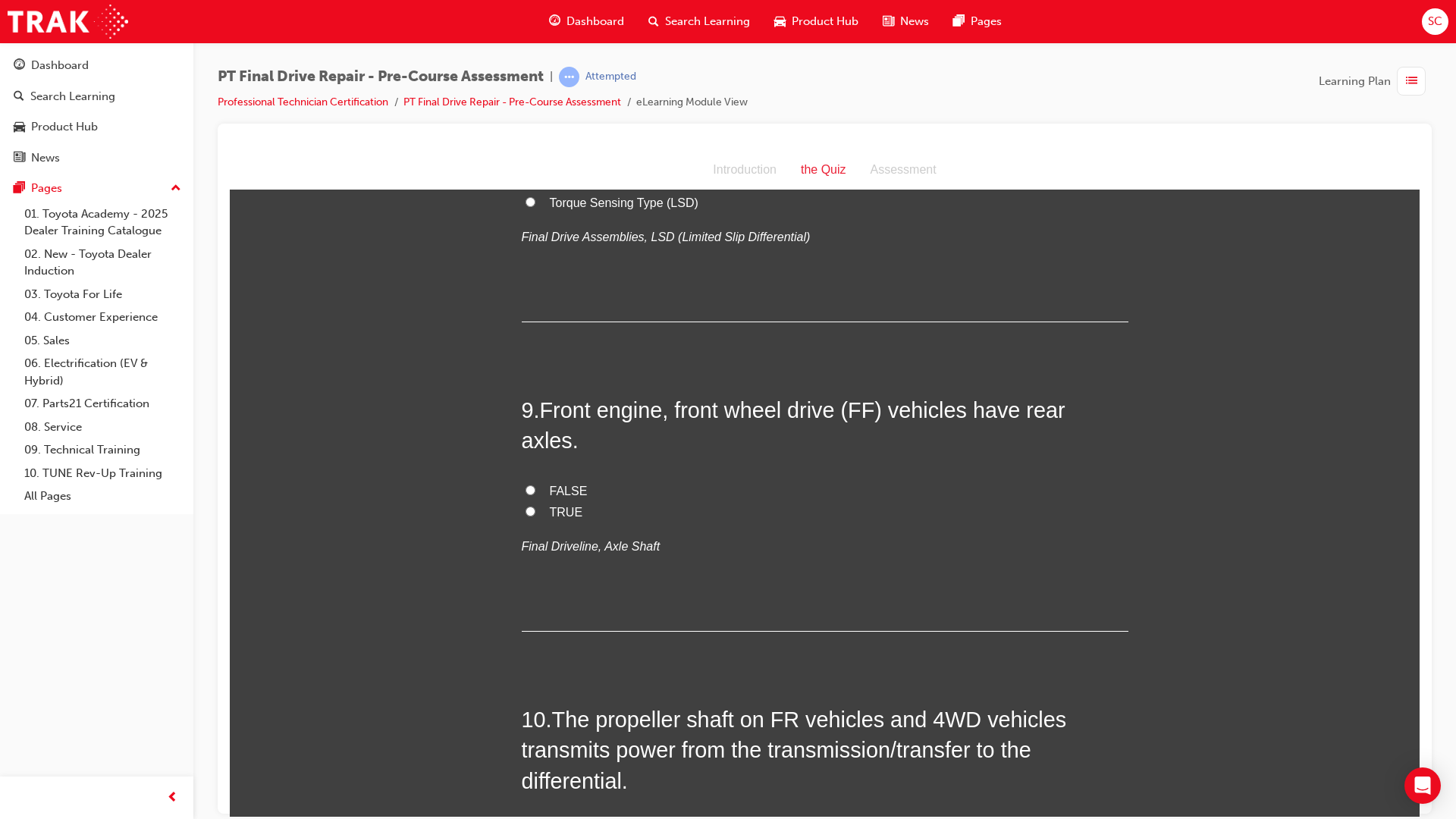
scroll to position [2578, 0]
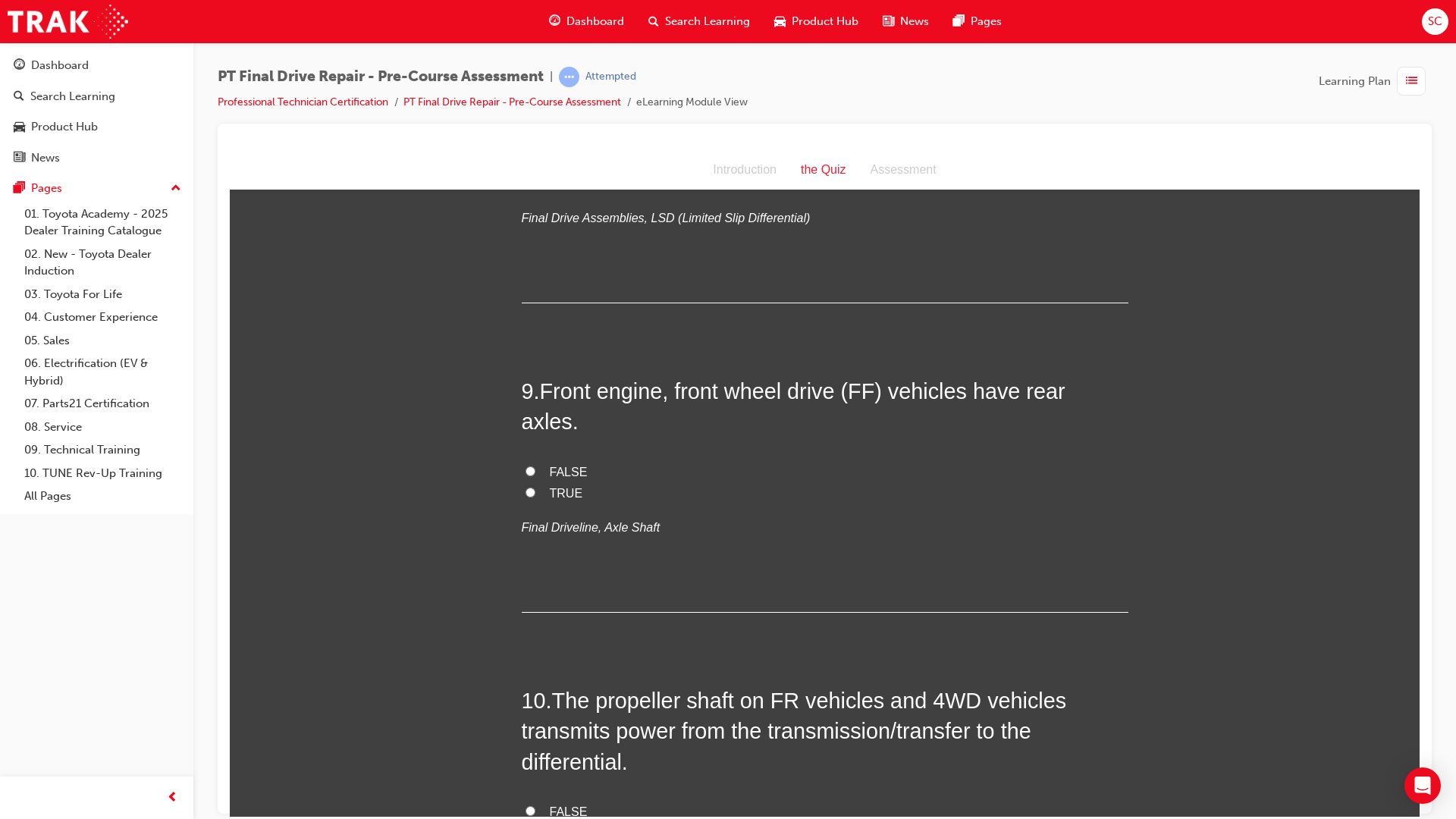
click at [535, 461] on label "FALSE" at bounding box center [825, 472] width 606 height 22
click at [535, 466] on input "FALSE" at bounding box center [530, 470] width 10 height 10
radio input "true"
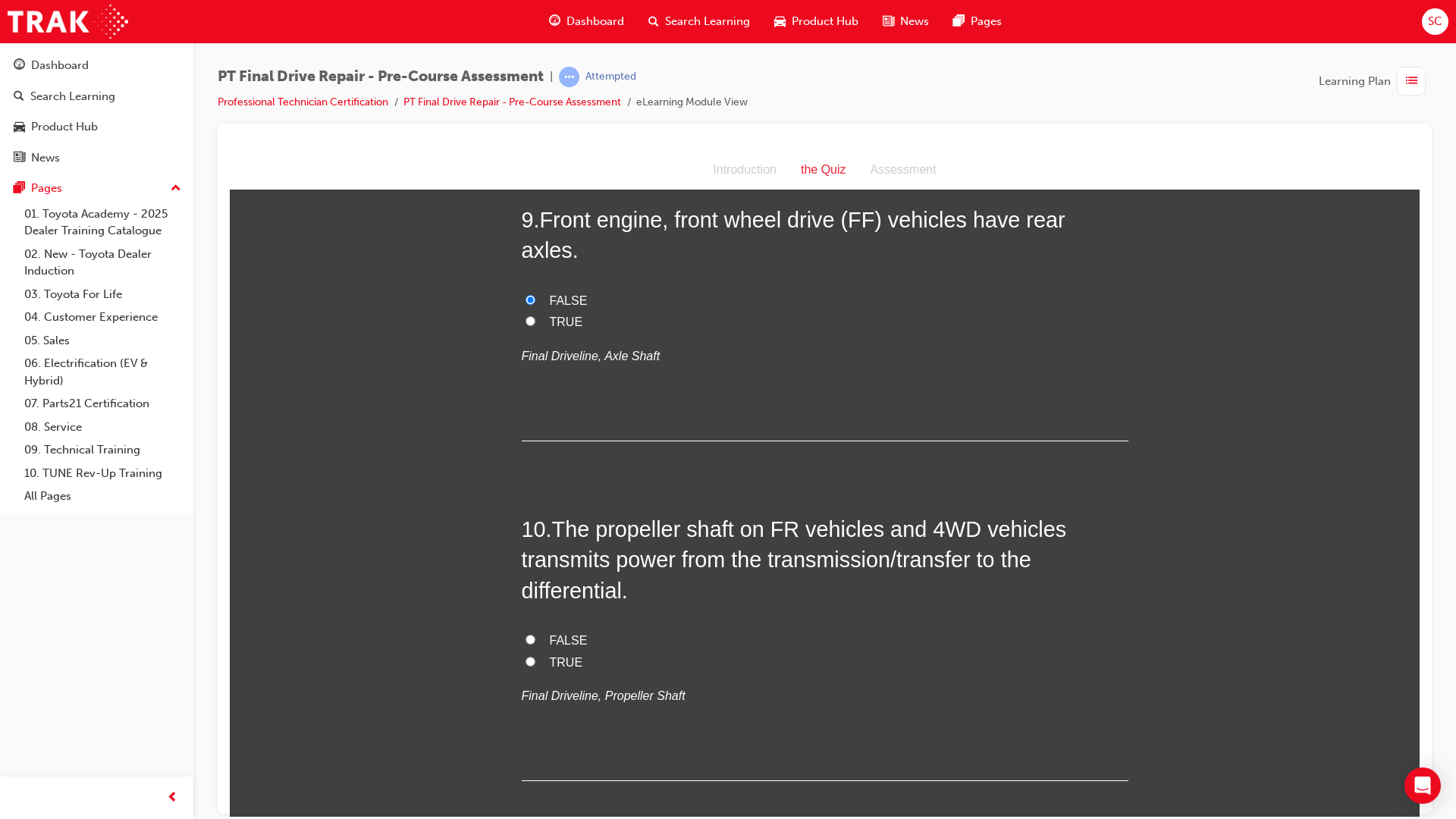
scroll to position [2797, 0]
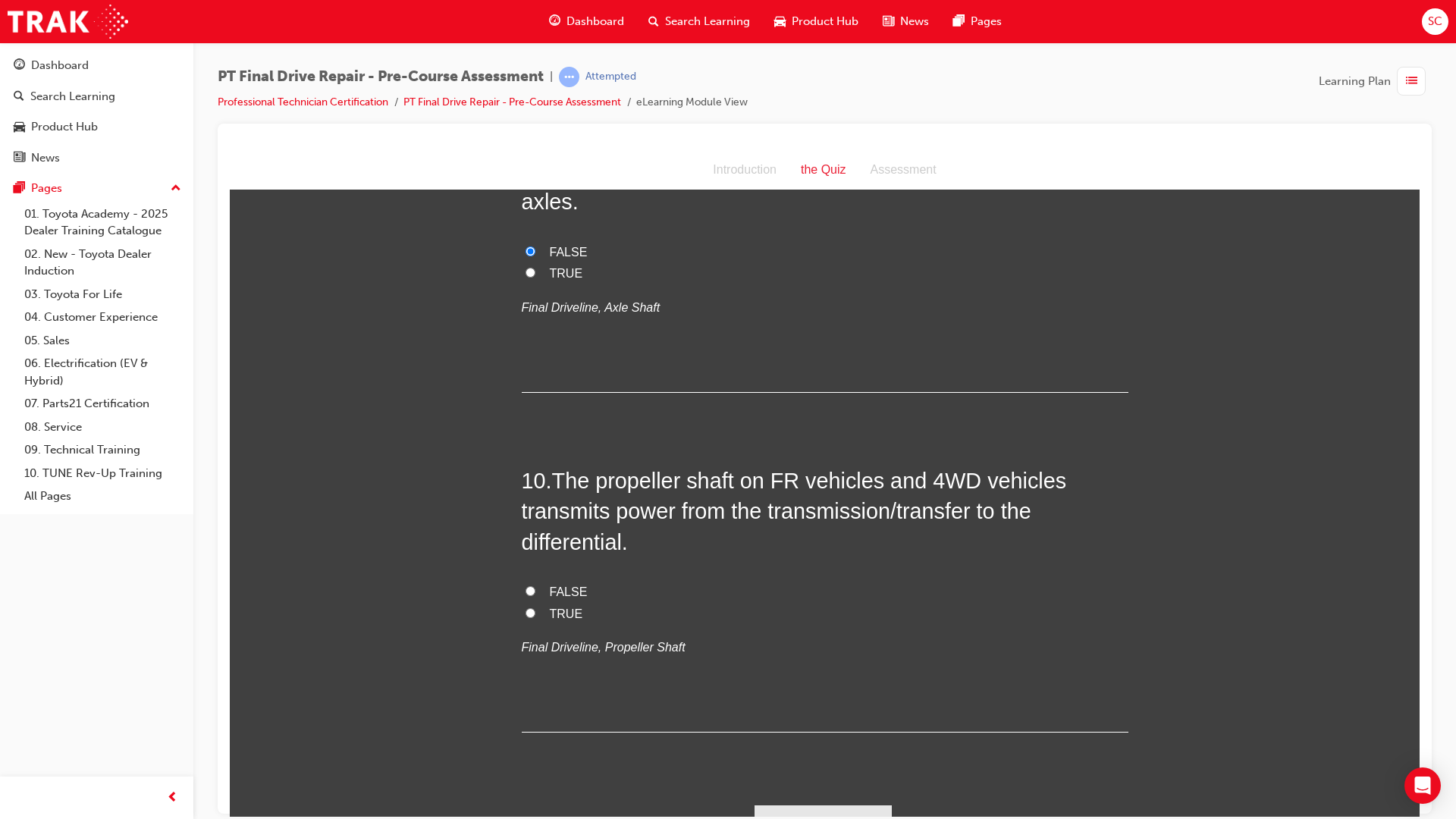
click at [526, 607] on input "TRUE" at bounding box center [530, 612] width 10 height 10
radio input "true"
click at [798, 804] on button "Submit Answers" at bounding box center [823, 825] width 138 height 42
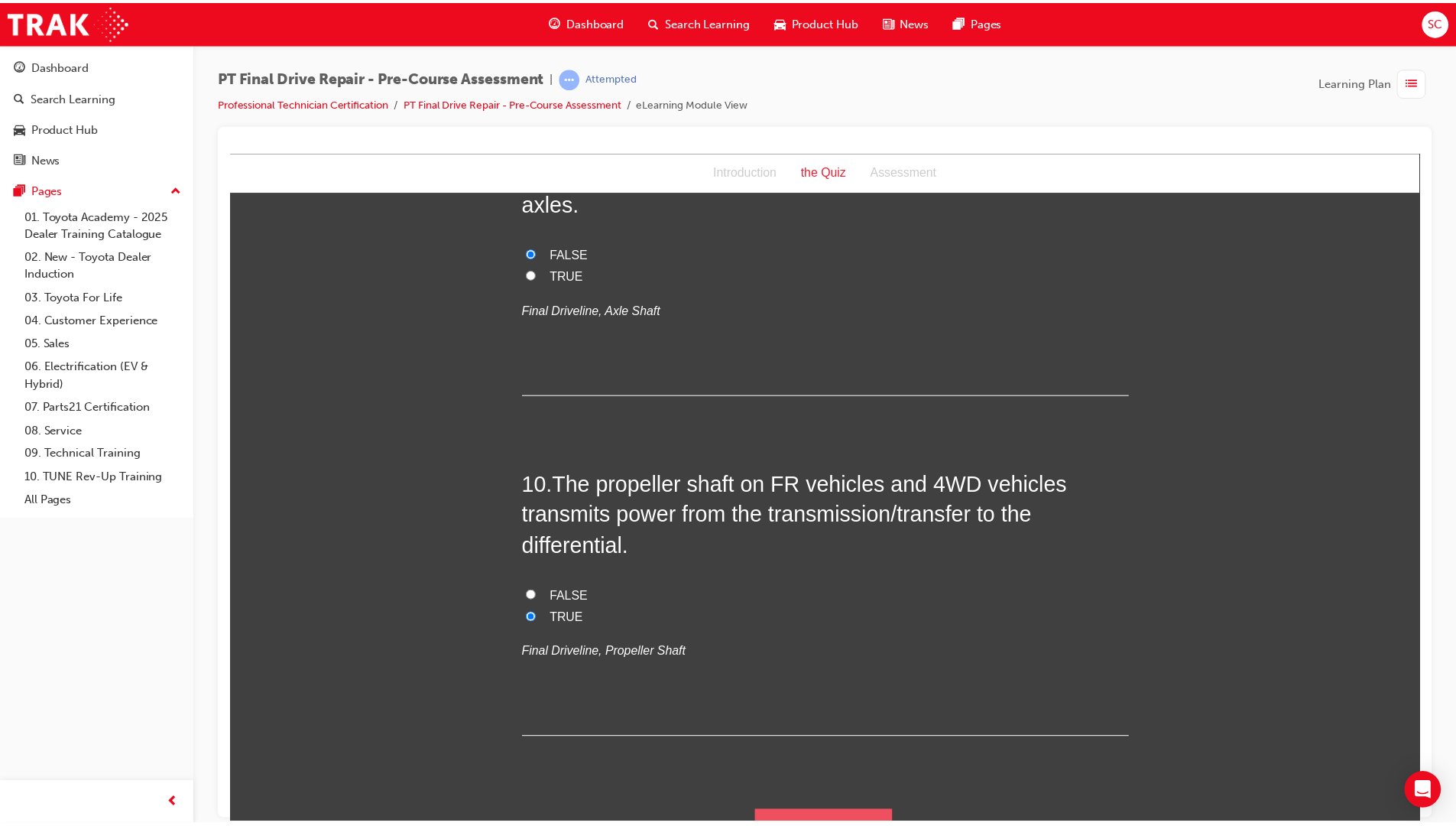
scroll to position [0, 0]
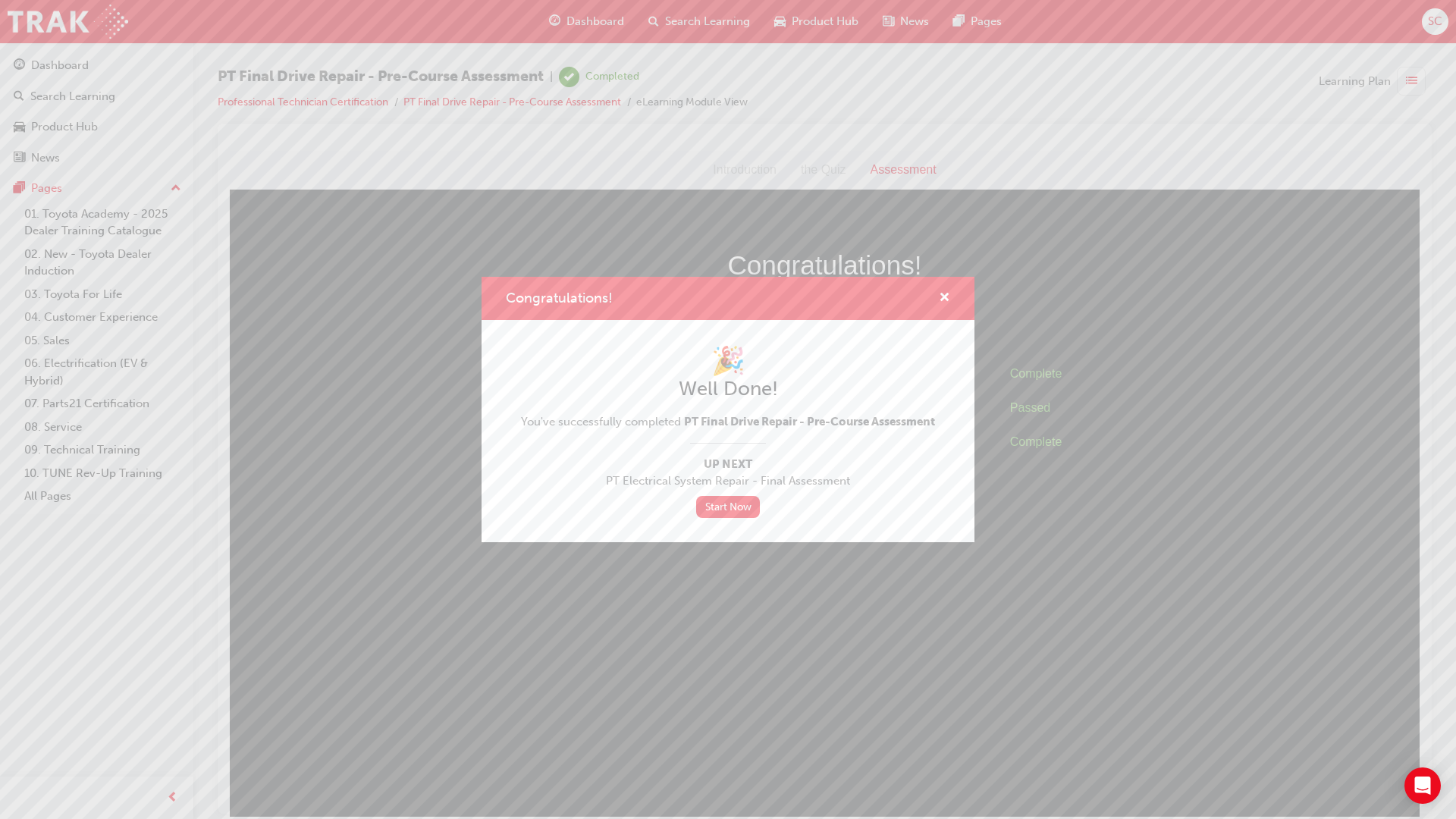
click at [953, 304] on div "Congratulations!" at bounding box center [728, 298] width 493 height 43
click at [949, 302] on span "cross-icon" at bounding box center [944, 298] width 11 height 14
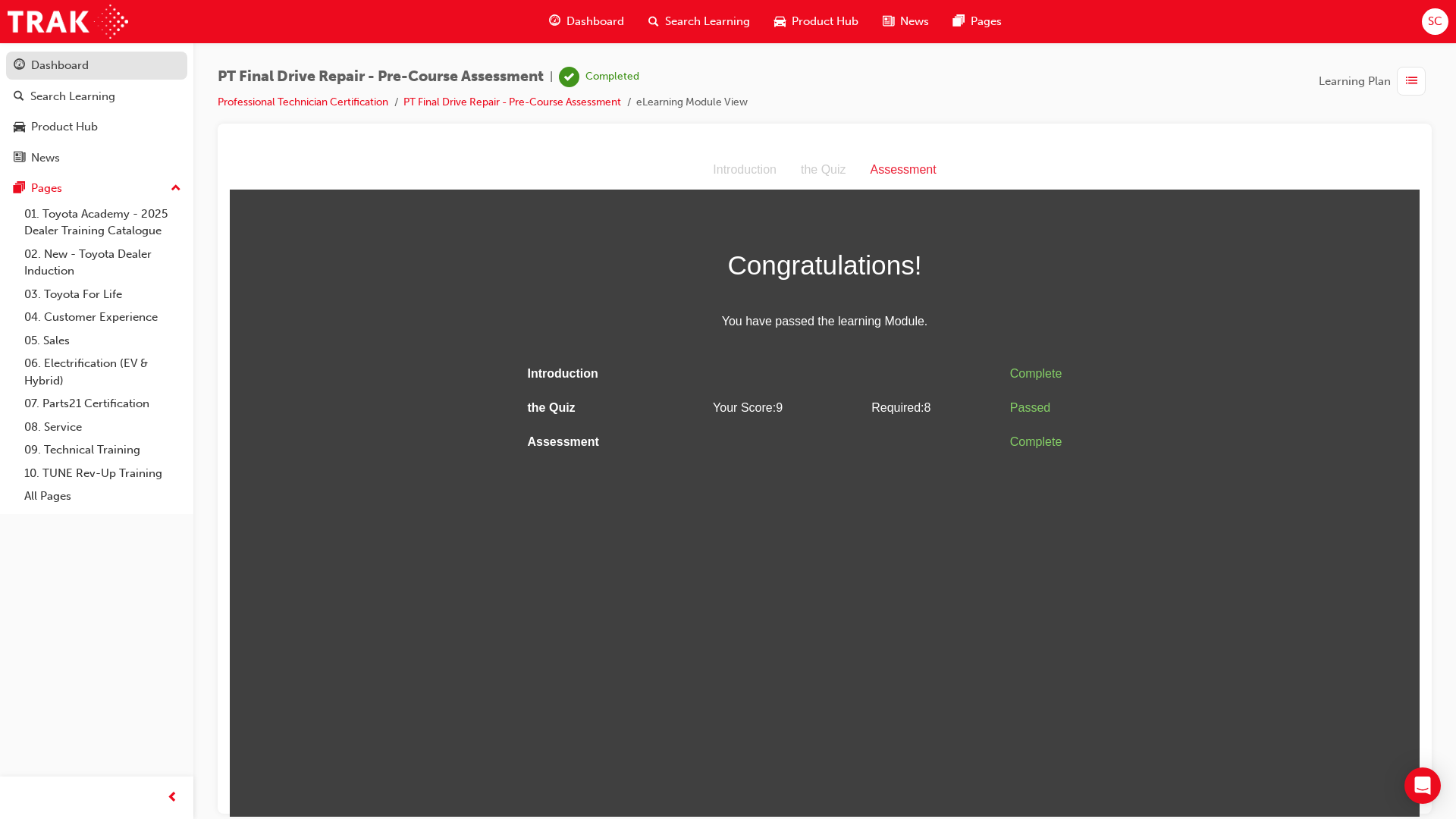
click at [75, 72] on div "Dashboard" at bounding box center [60, 65] width 58 height 17
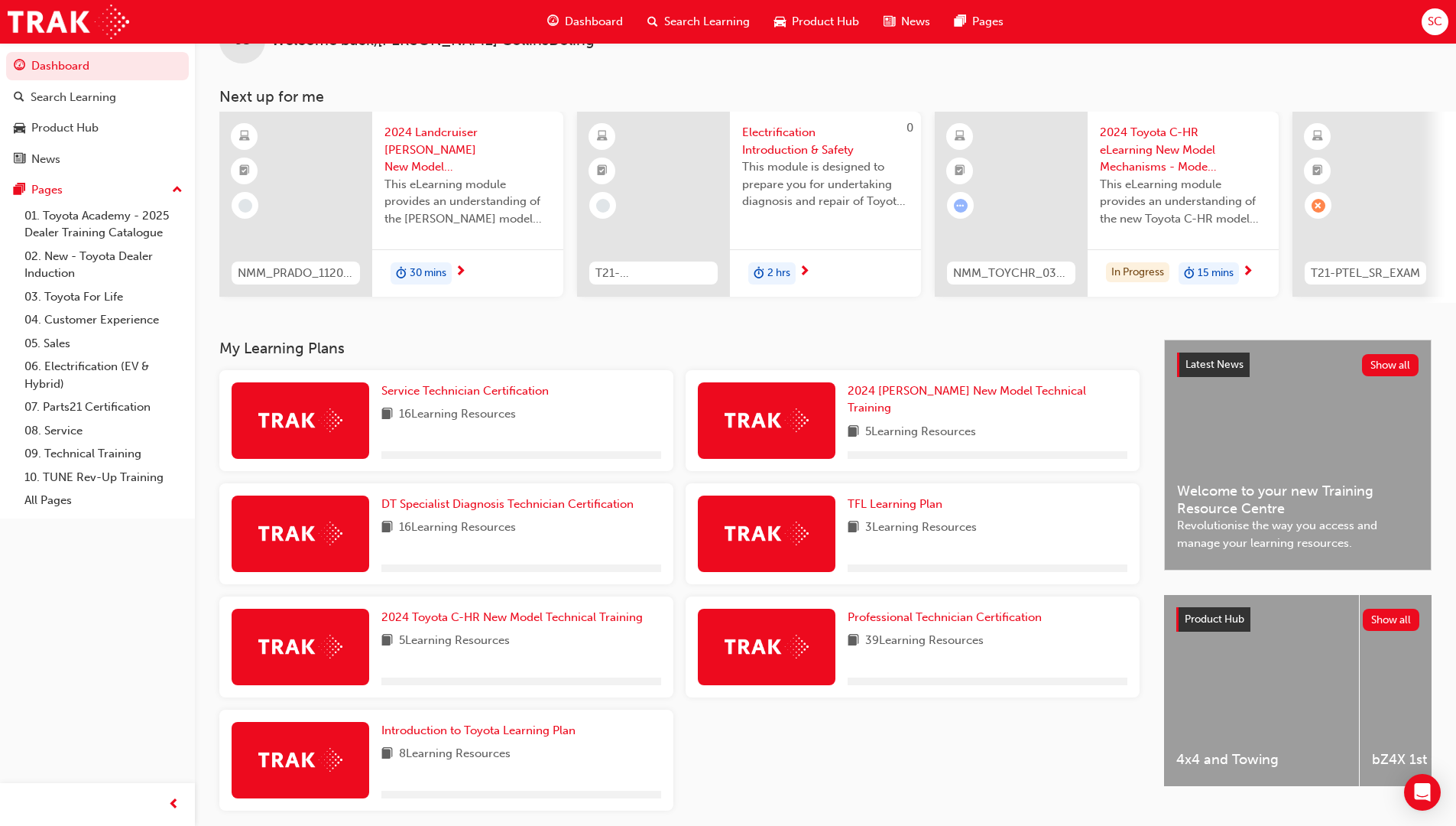
scroll to position [116, 0]
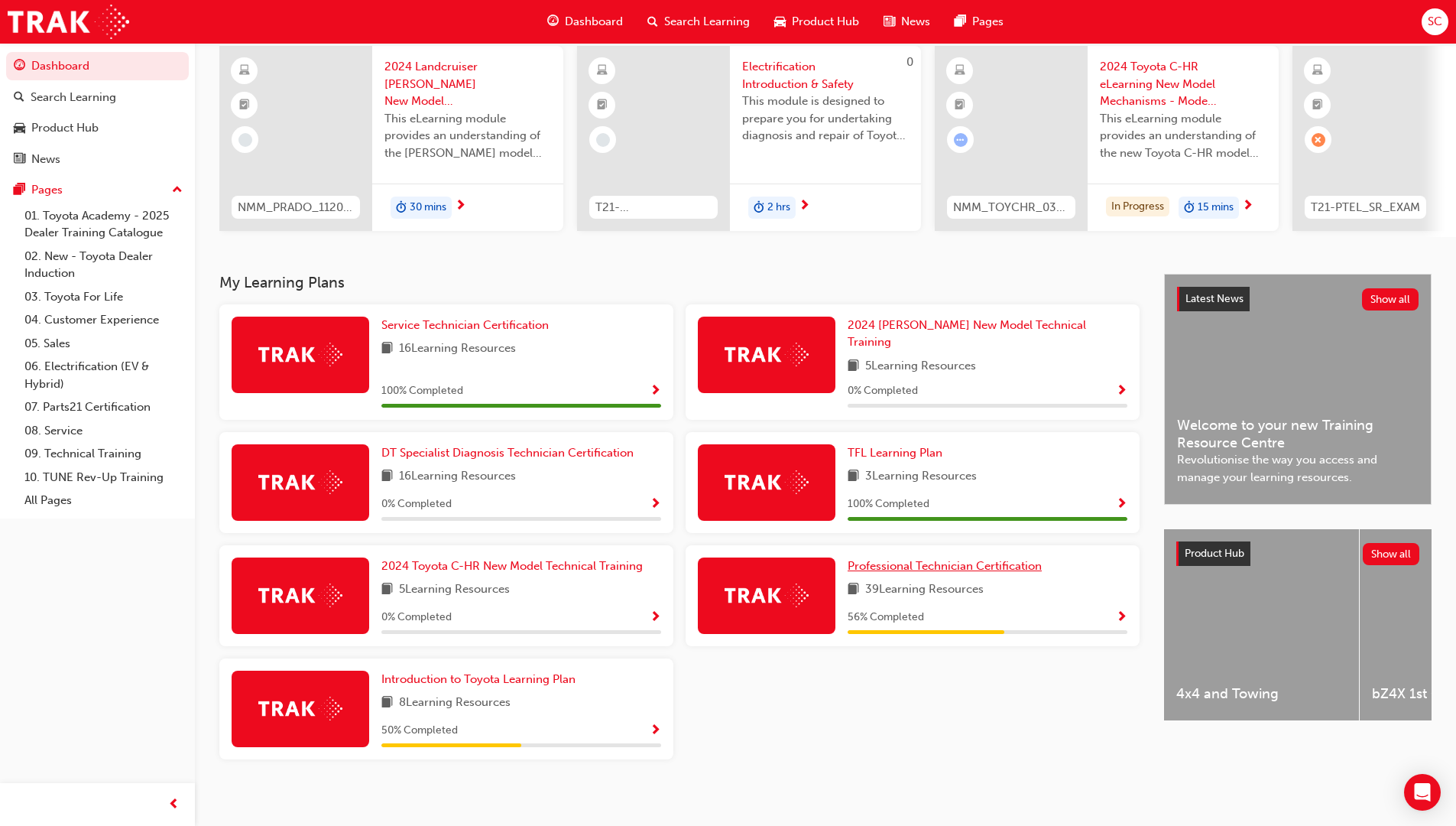
click at [992, 559] on span "Professional Technician Certification" at bounding box center [945, 565] width 194 height 14
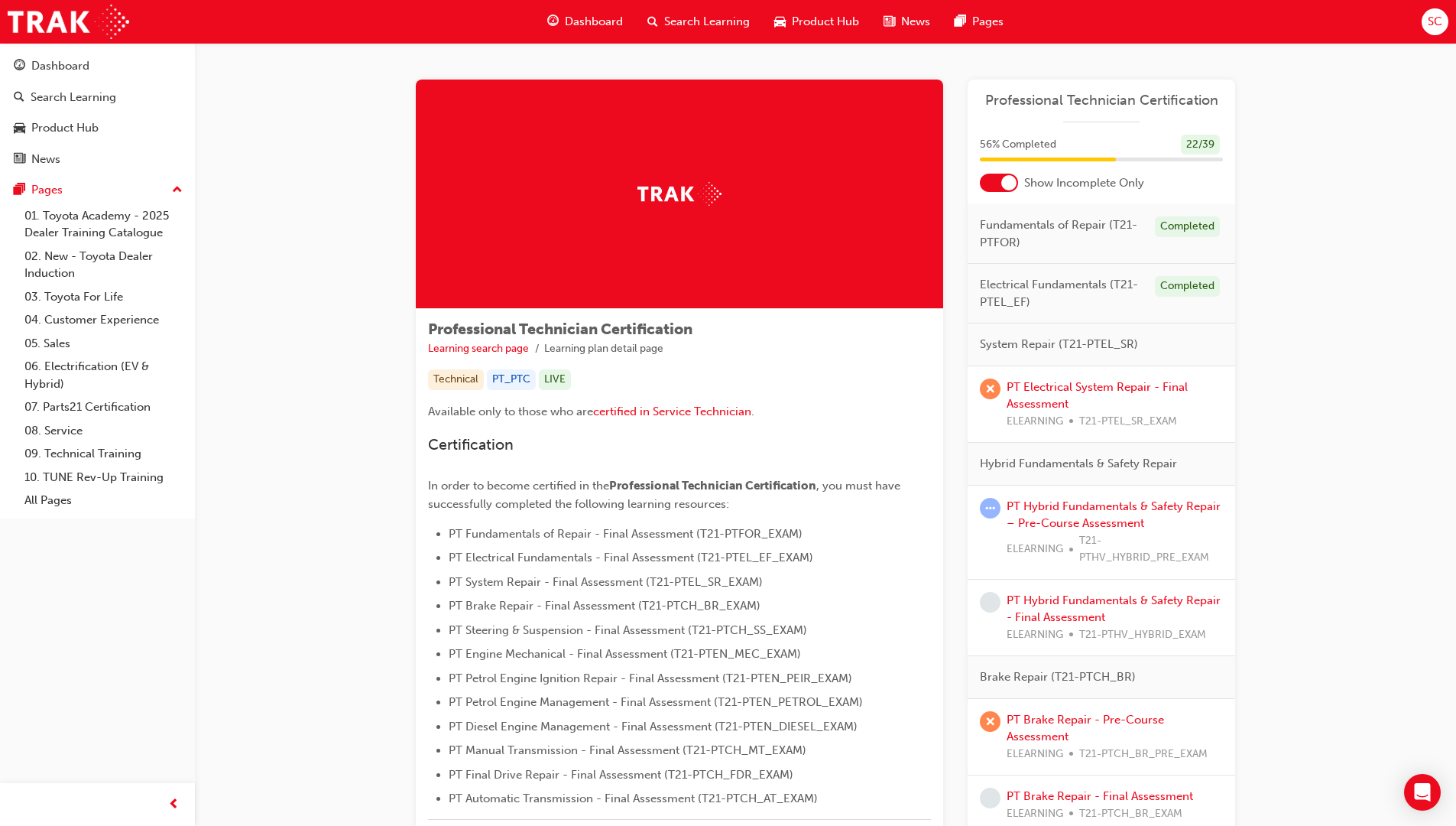
click at [1002, 182] on div at bounding box center [1009, 182] width 16 height 16
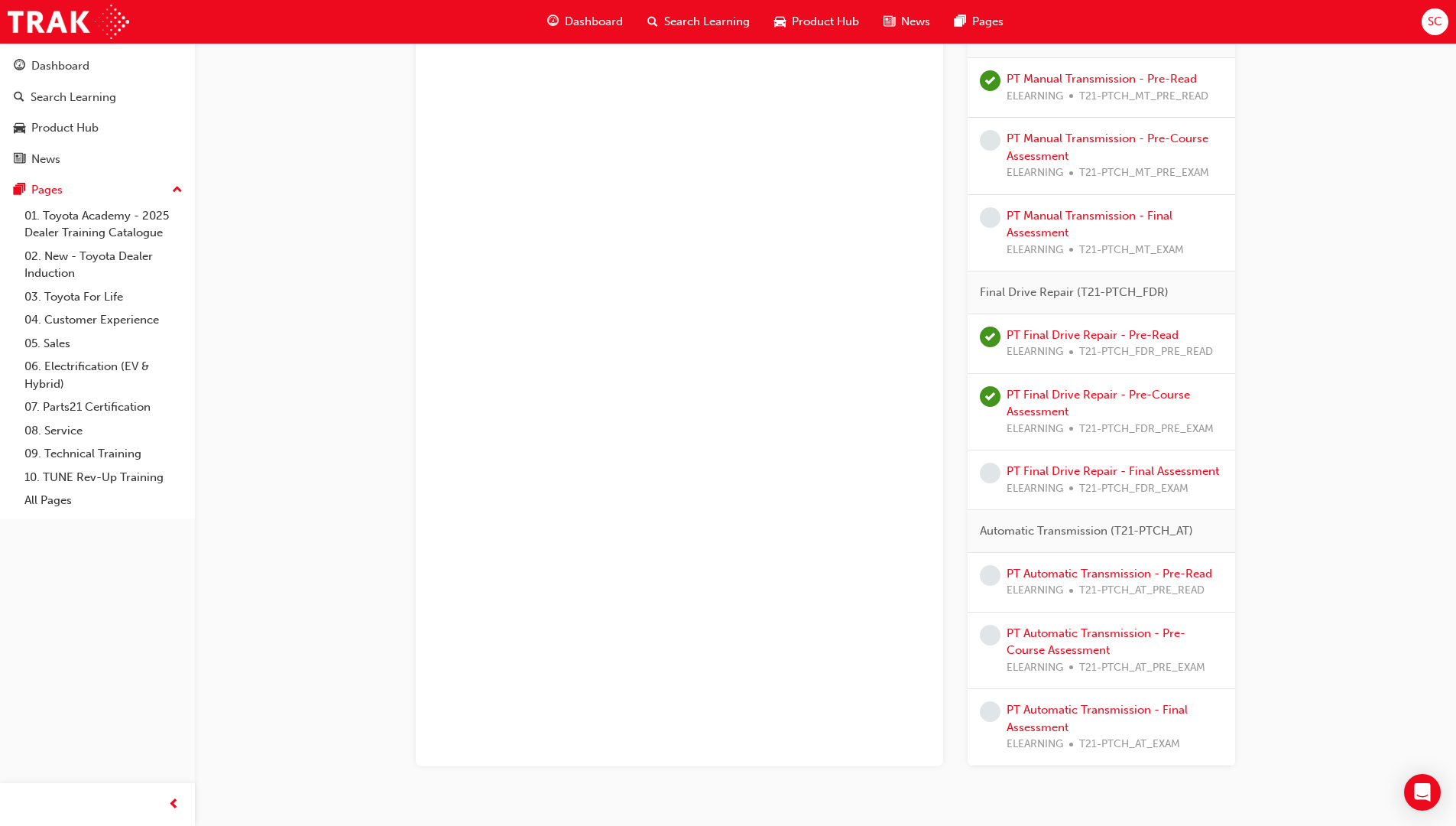
scroll to position [2979, 0]
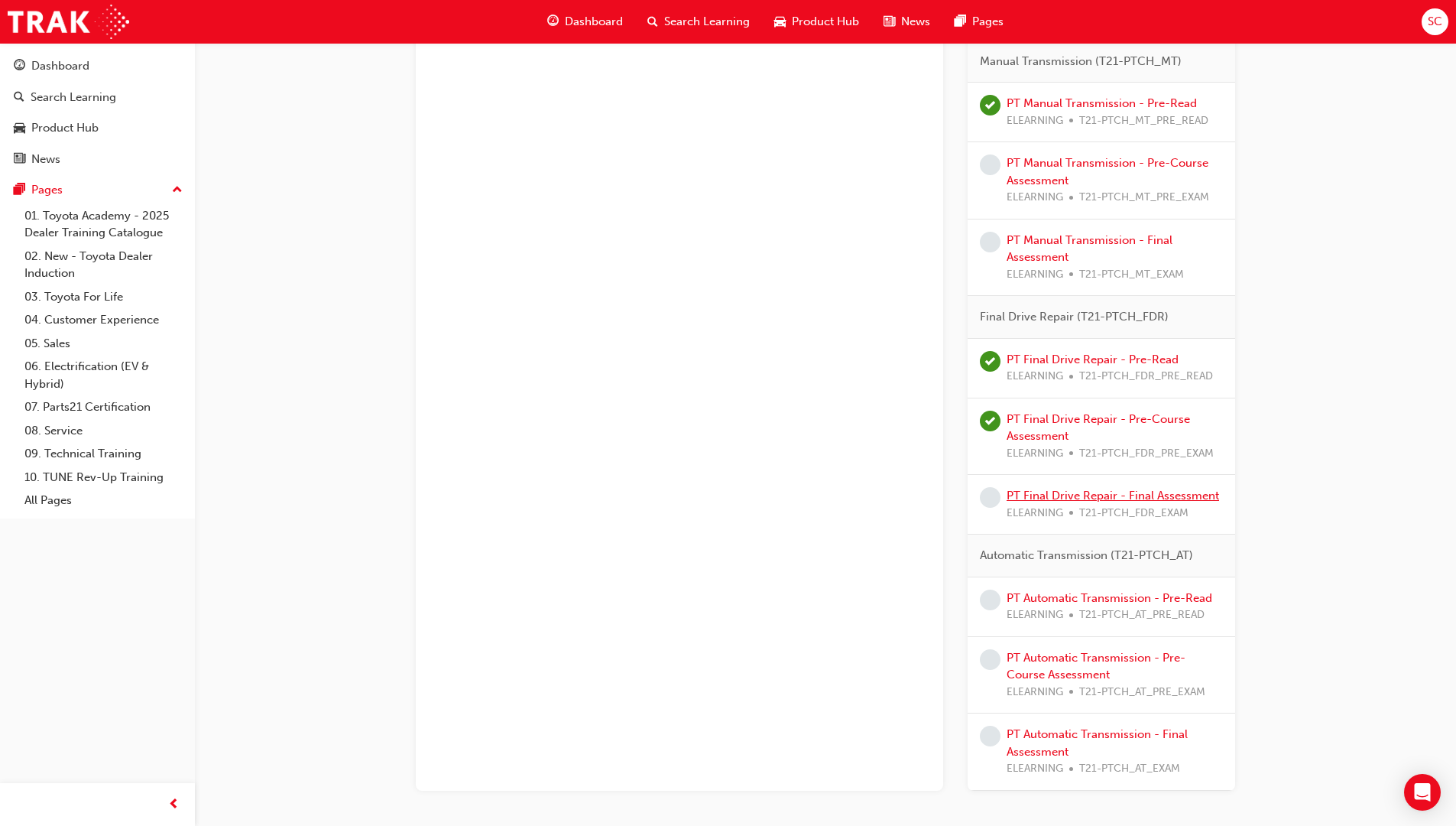
click at [1195, 499] on link "PT Final Drive Repair - Final Assessment" at bounding box center [1113, 495] width 213 height 14
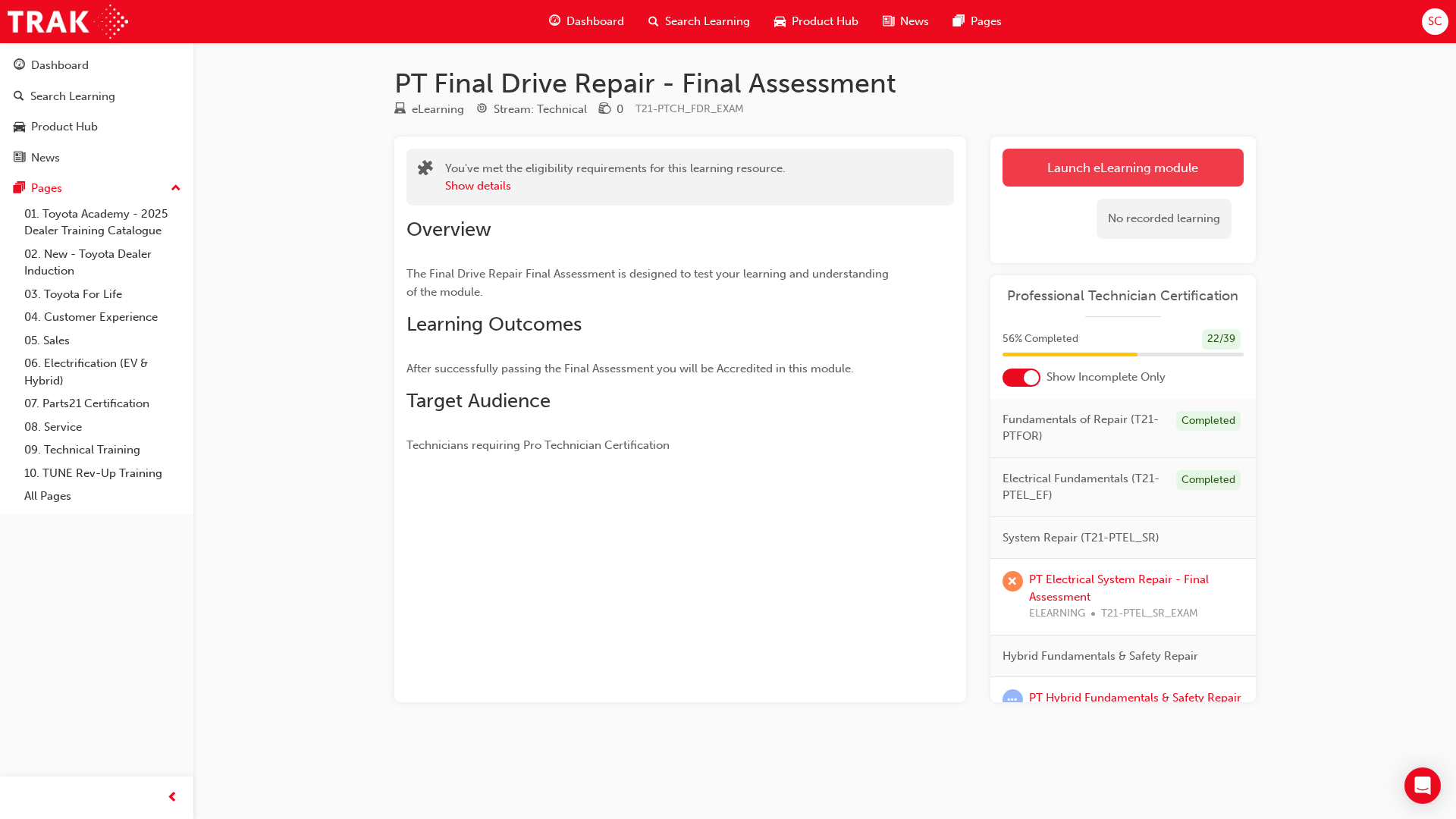
click at [1157, 167] on link "Launch eLearning module" at bounding box center [1123, 167] width 241 height 38
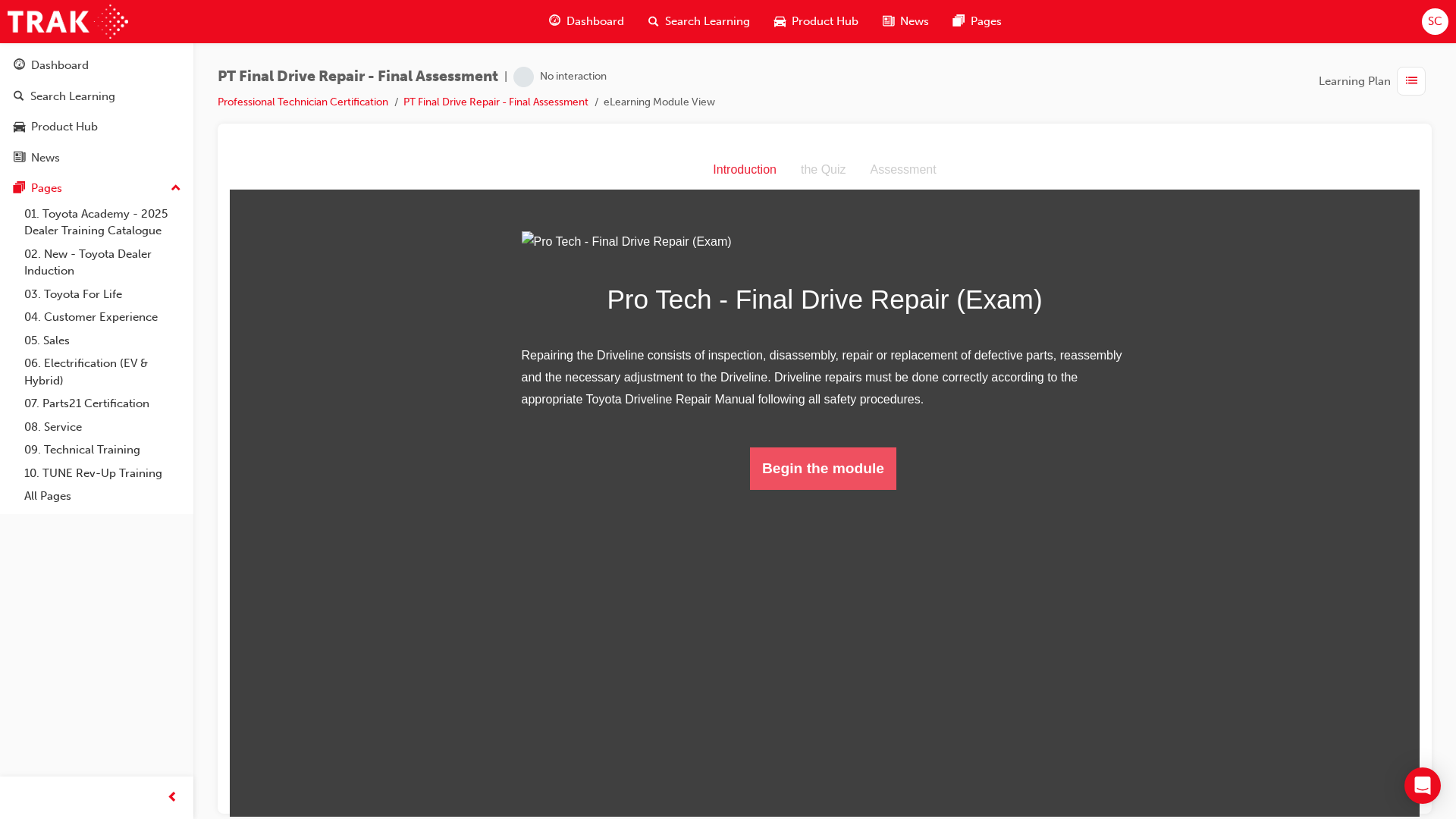
click at [795, 489] on button "Begin the module" at bounding box center [824, 468] width 147 height 42
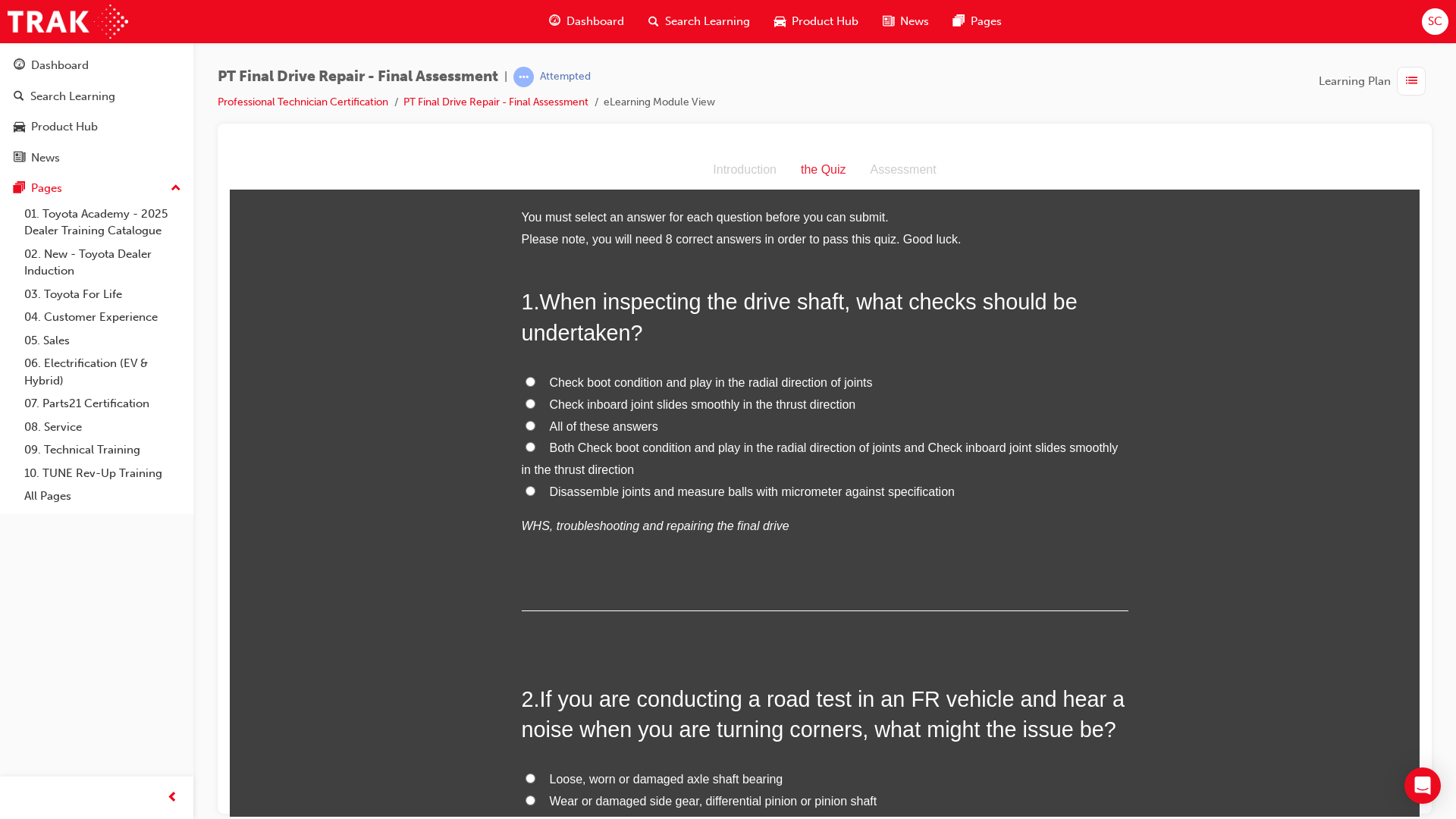
click at [528, 406] on input "Check inboard joint slides smoothly in the thrust direction" at bounding box center [530, 403] width 10 height 10
radio input "true"
click at [526, 425] on input "All of these answers" at bounding box center [530, 425] width 10 height 10
radio input "true"
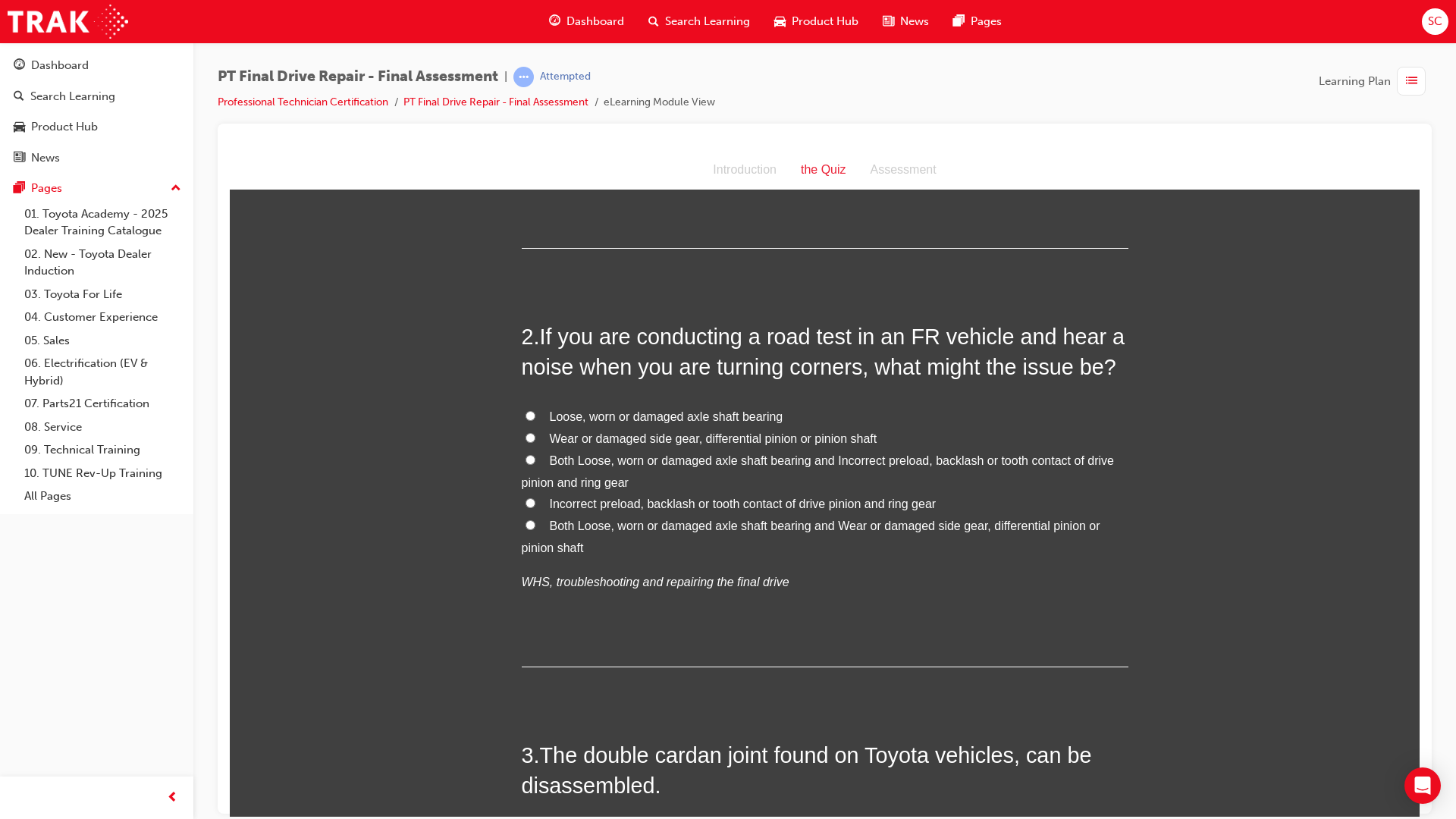
scroll to position [455, 0]
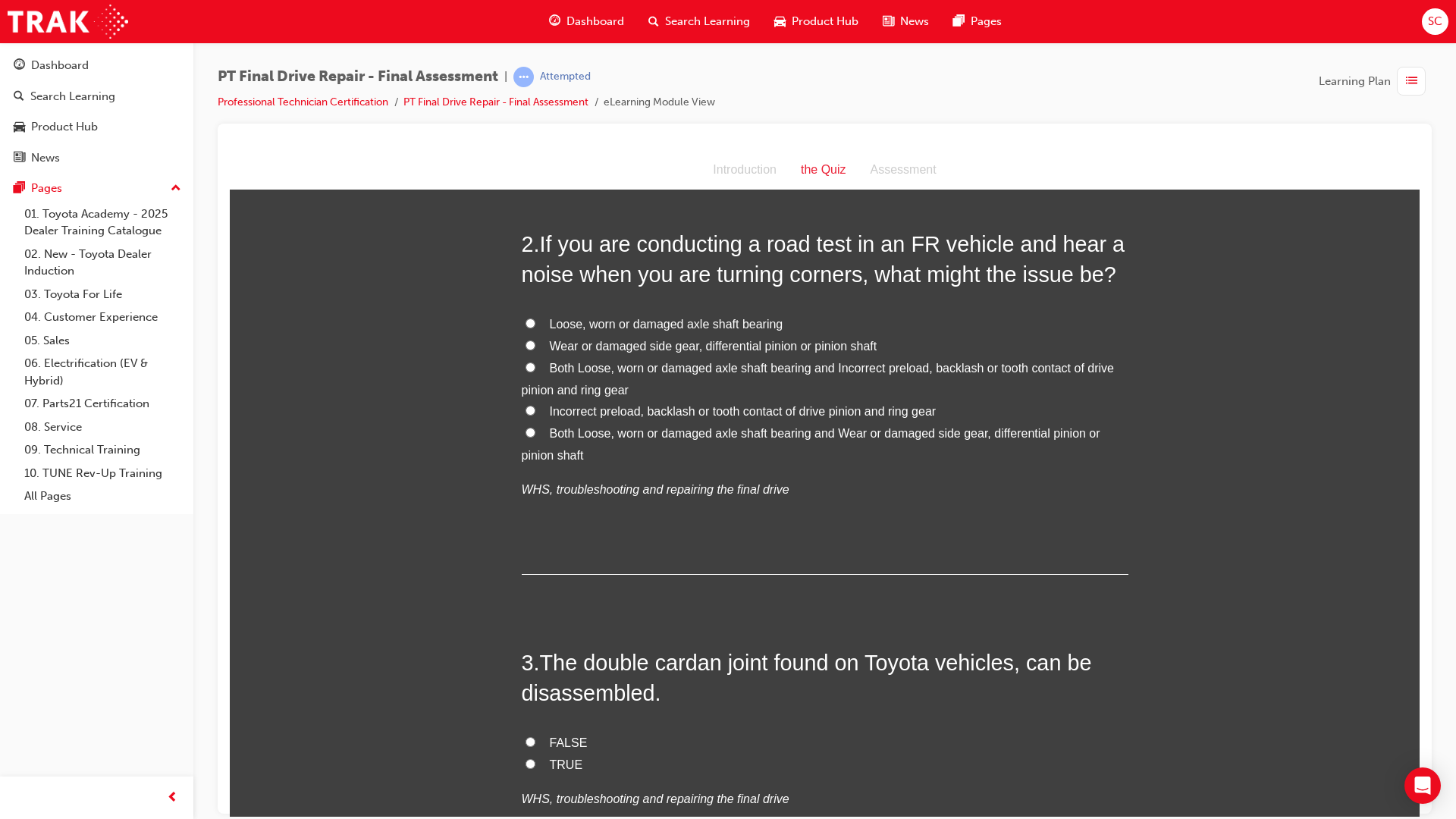
click at [526, 349] on input "Wear or damaged side gear, differential pinion or pinion shaft" at bounding box center [530, 344] width 10 height 10
radio input "true"
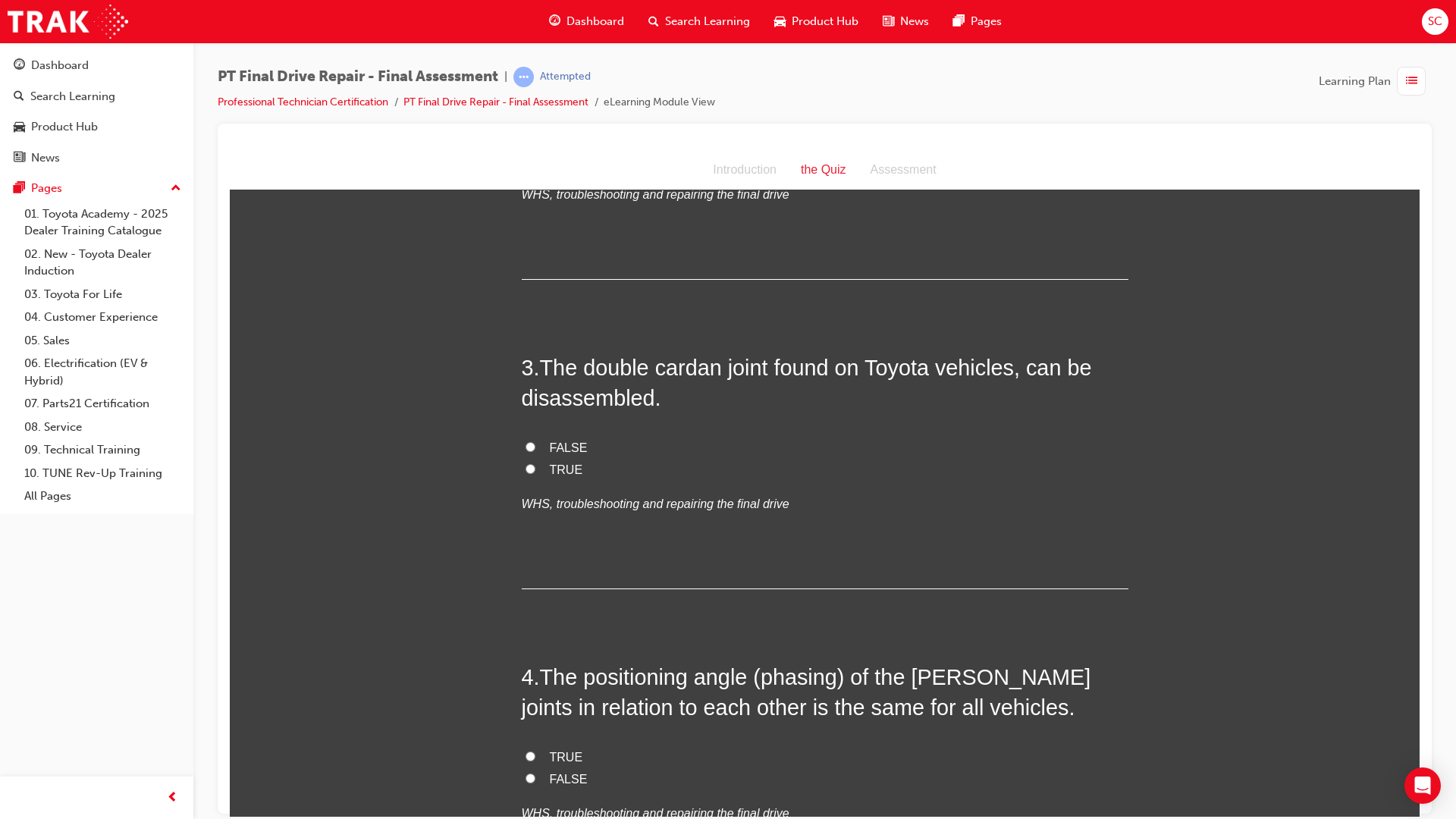
scroll to position [758, 0]
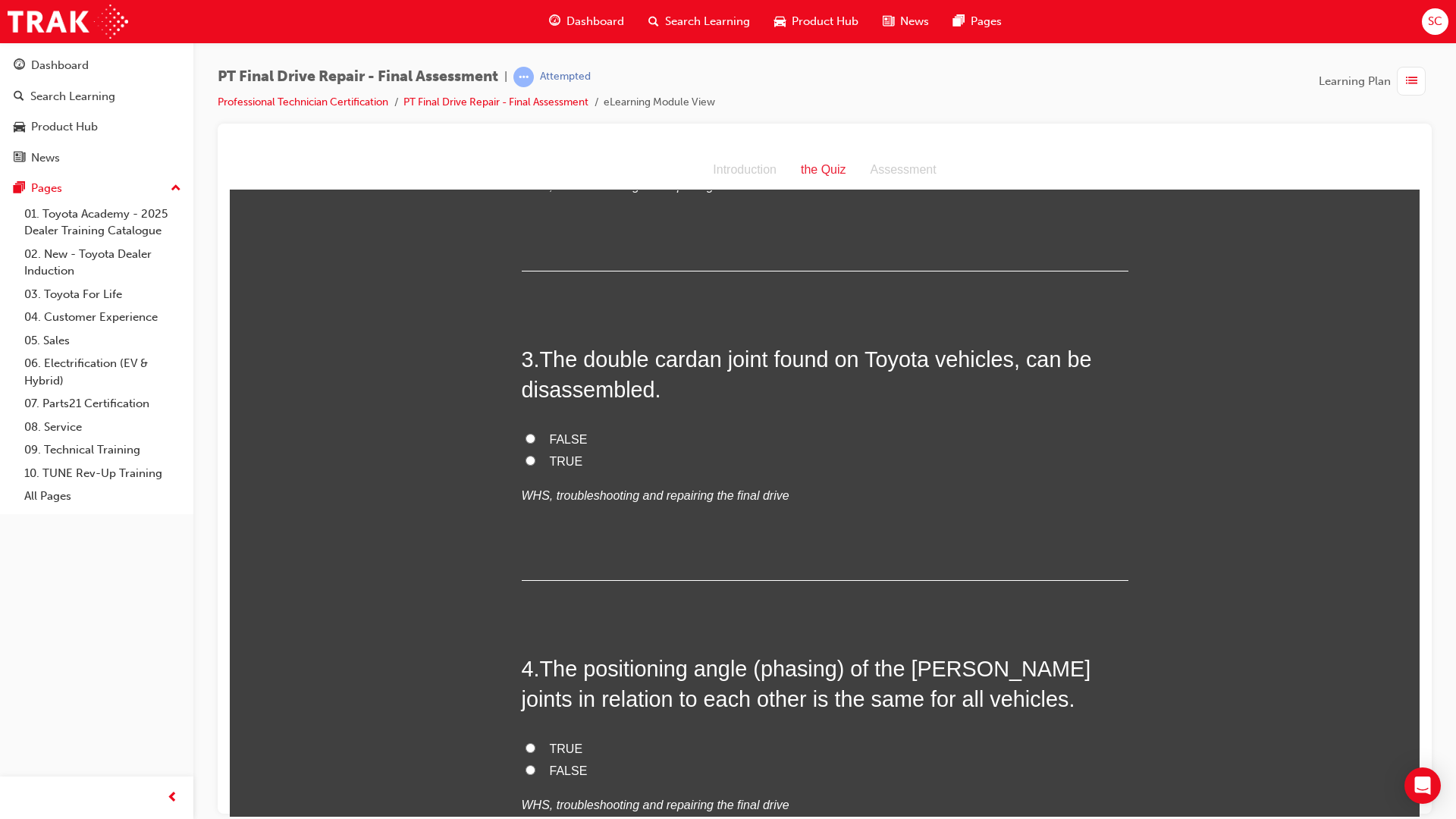
click at [567, 459] on span "TRUE" at bounding box center [566, 460] width 33 height 13
click at [536, 459] on input "TRUE" at bounding box center [530, 459] width 10 height 10
radio input "true"
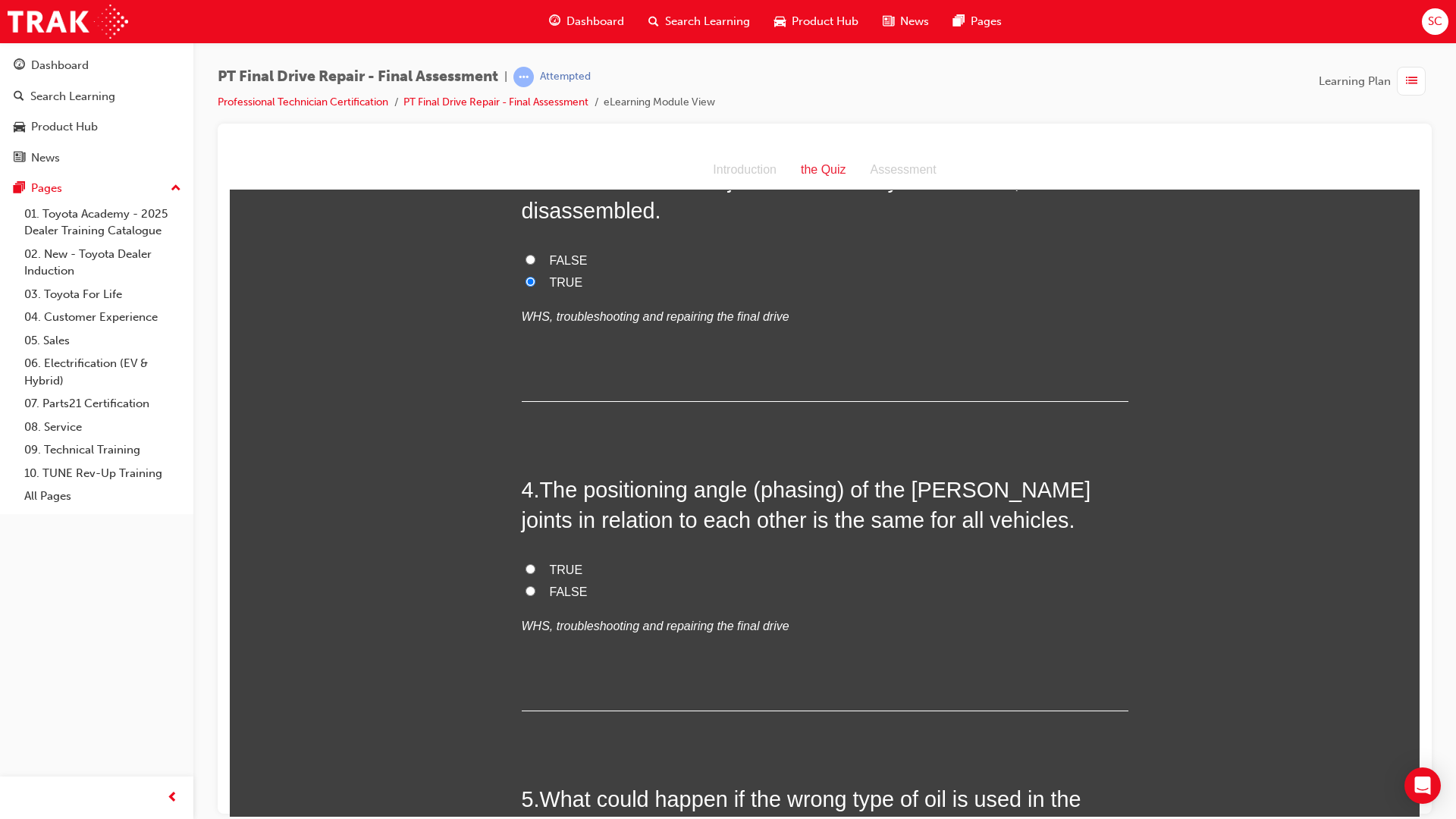
scroll to position [1061, 0]
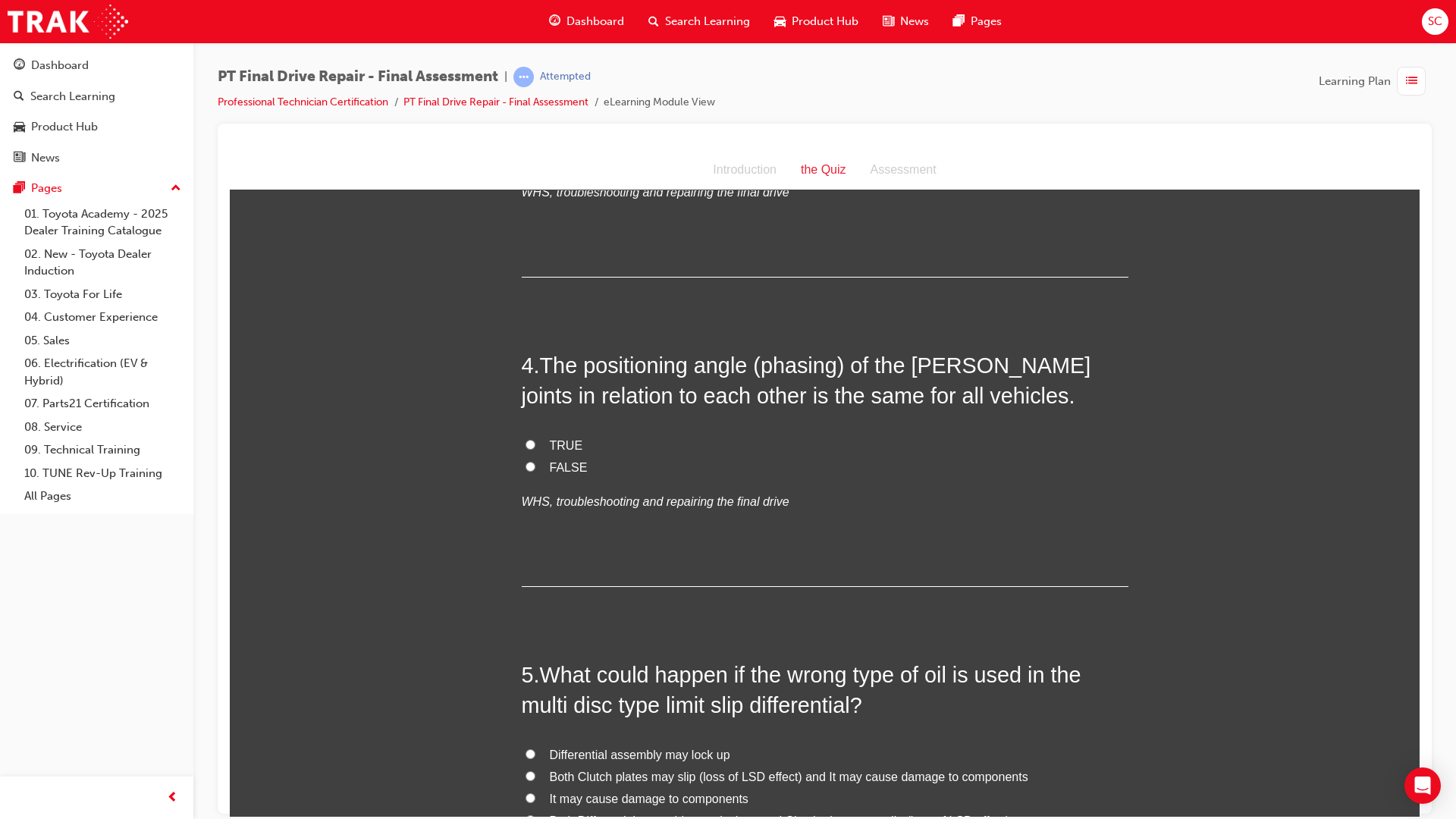
click at [523, 471] on label "FALSE" at bounding box center [825, 468] width 606 height 22
click at [526, 470] on input "FALSE" at bounding box center [530, 466] width 10 height 10
radio input "true"
click at [529, 454] on label "TRUE" at bounding box center [825, 446] width 606 height 22
click at [529, 448] on input "TRUE" at bounding box center [530, 444] width 10 height 10
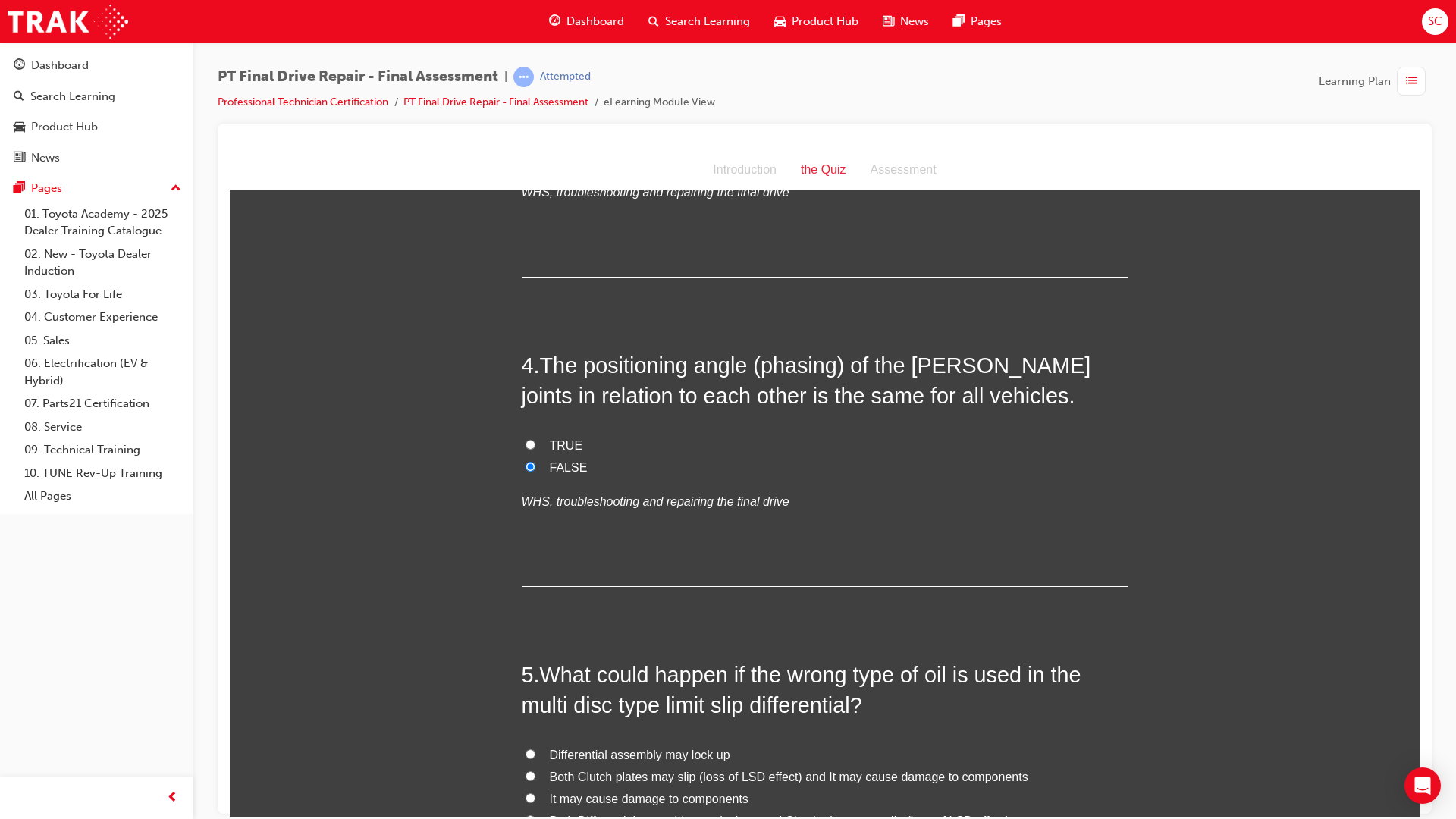
radio input "true"
click at [525, 479] on div "TRUE FALSE WHS, troubleshooting and repairing the final drive" at bounding box center [825, 473] width 606 height 77
click at [525, 478] on div "TRUE FALSE WHS, troubleshooting and repairing the final drive" at bounding box center [825, 473] width 606 height 77
drag, startPoint x: 525, startPoint y: 478, endPoint x: 522, endPoint y: 470, distance: 8.5
click at [526, 470] on input "FALSE" at bounding box center [530, 466] width 10 height 10
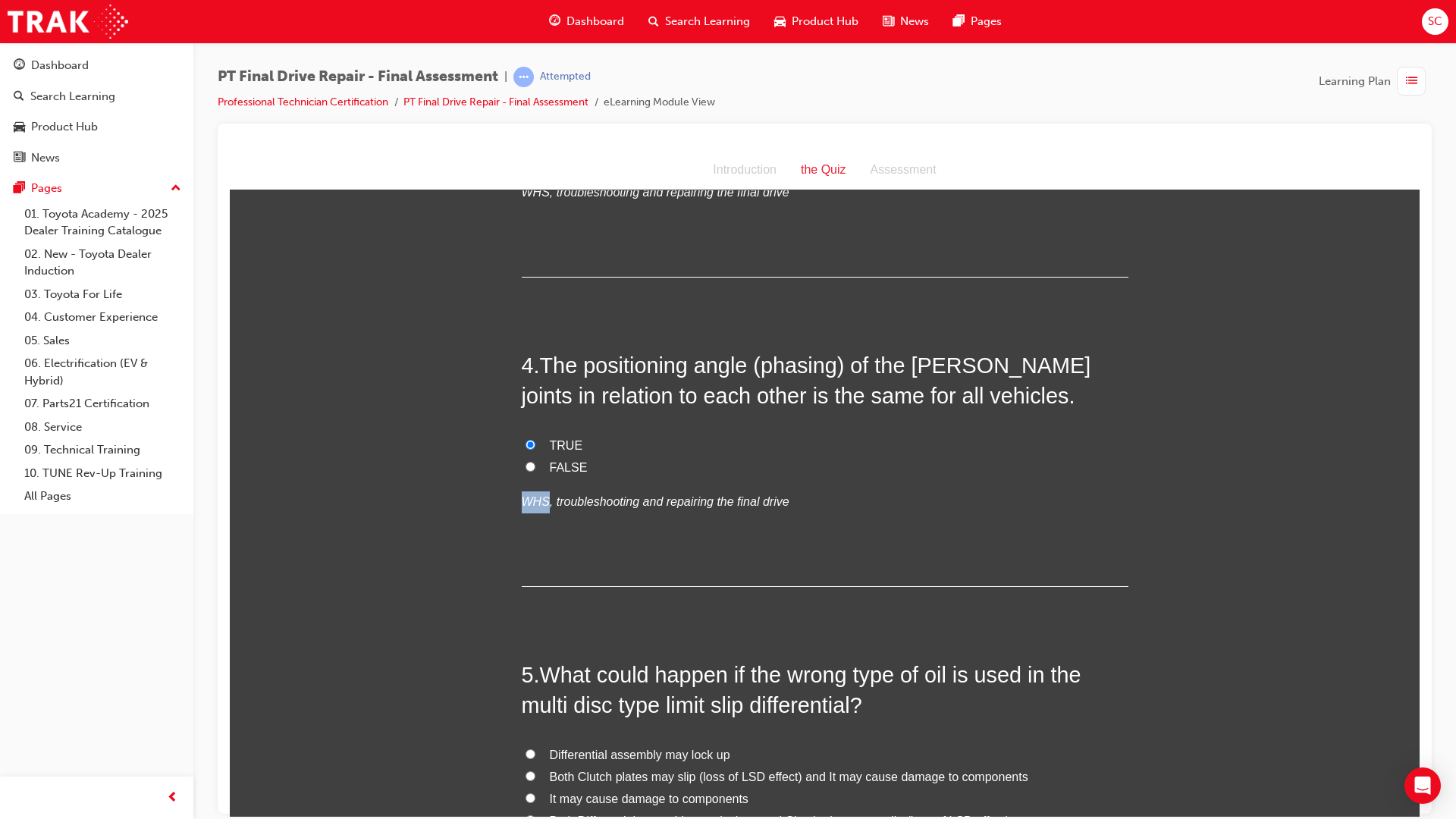
radio input "true"
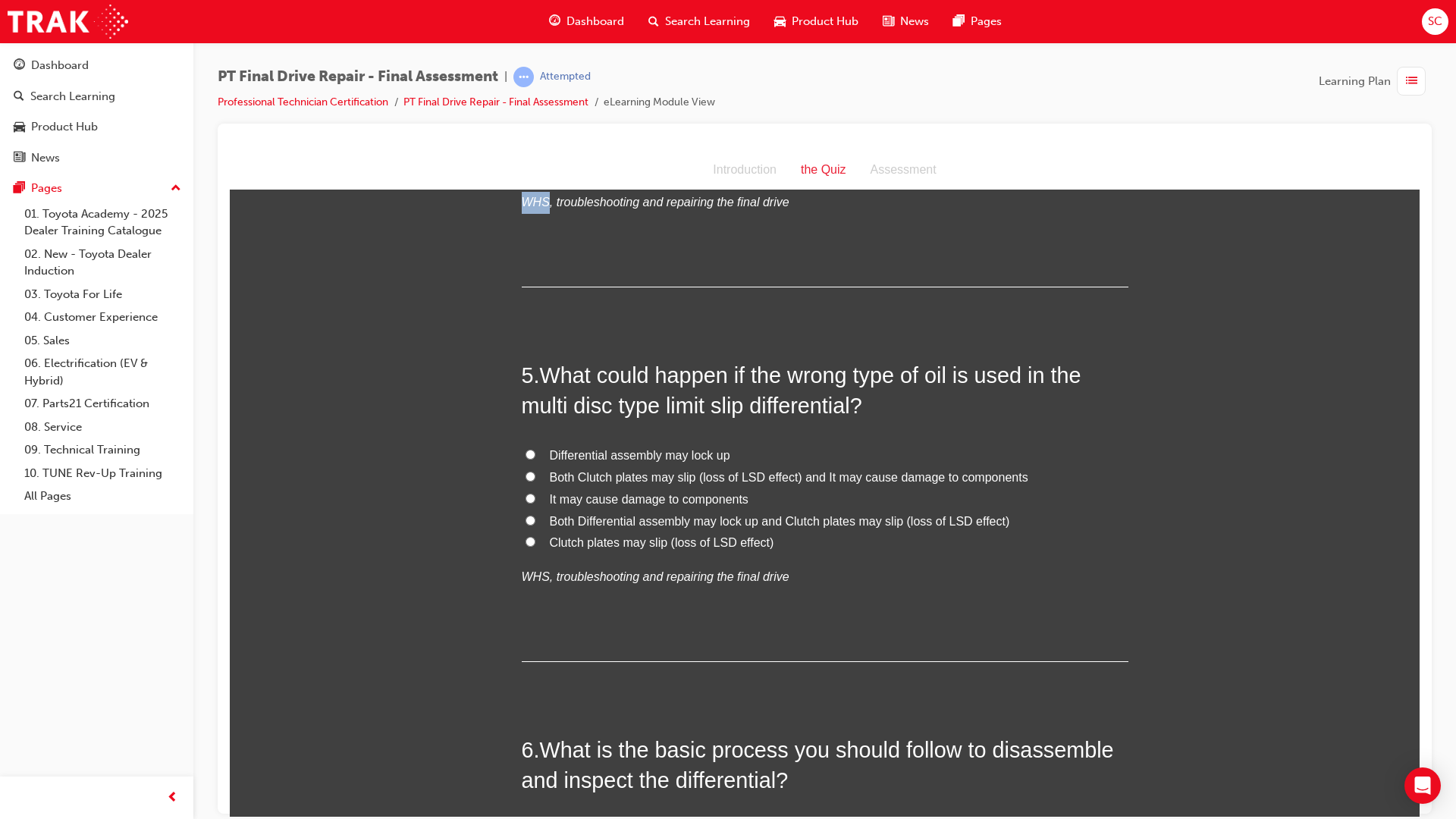
scroll to position [1365, 0]
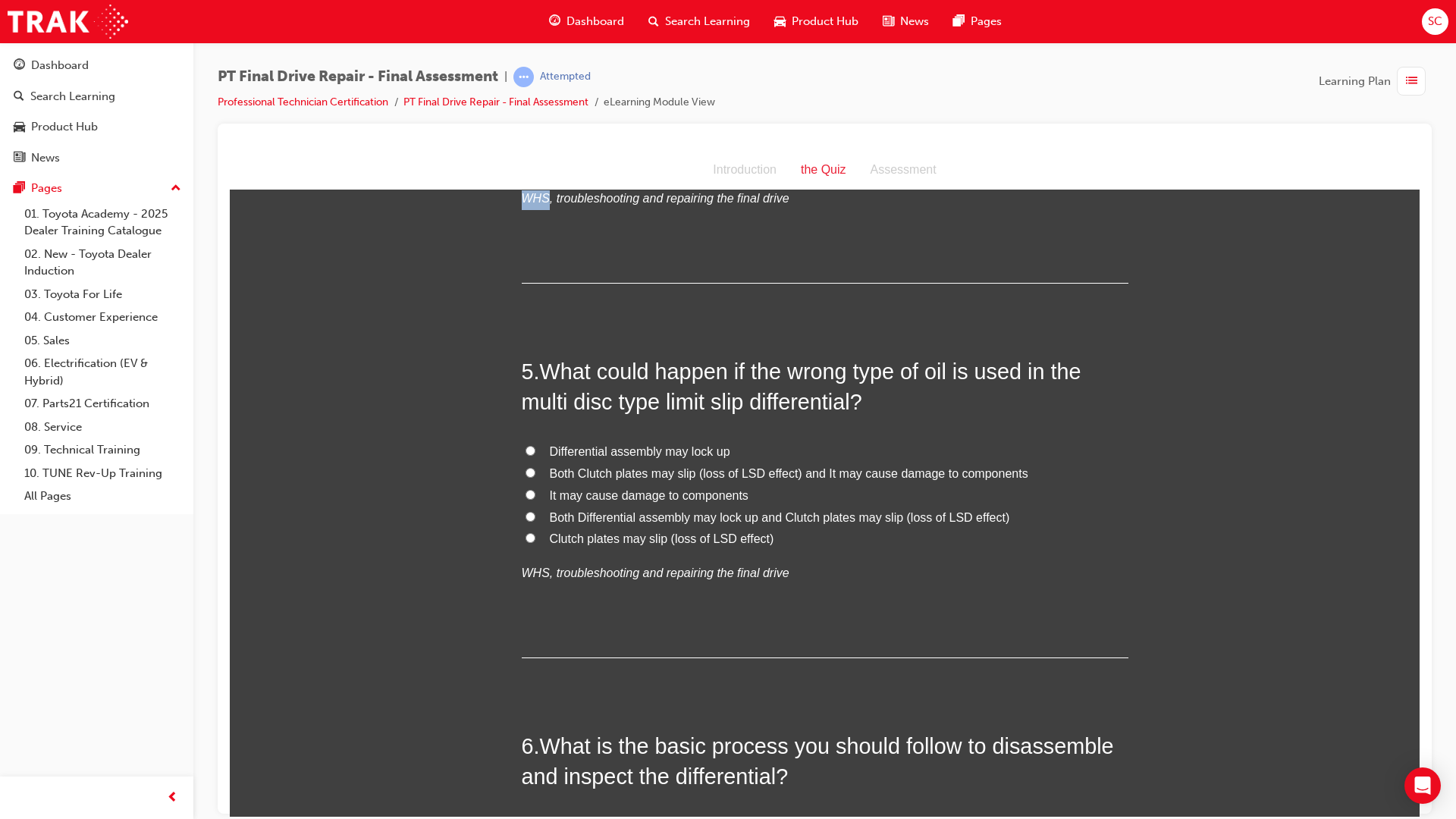
click at [528, 474] on input "Both Clutch plates may slip (loss of LSD effect) and It may cause damage to com…" at bounding box center [530, 471] width 10 height 10
radio input "true"
click at [526, 539] on input "Clutch plates may slip (loss of LSD effect)" at bounding box center [530, 537] width 10 height 10
radio input "true"
click at [526, 474] on input "Both Clutch plates may slip (loss of LSD effect) and It may cause damage to com…" at bounding box center [530, 471] width 10 height 10
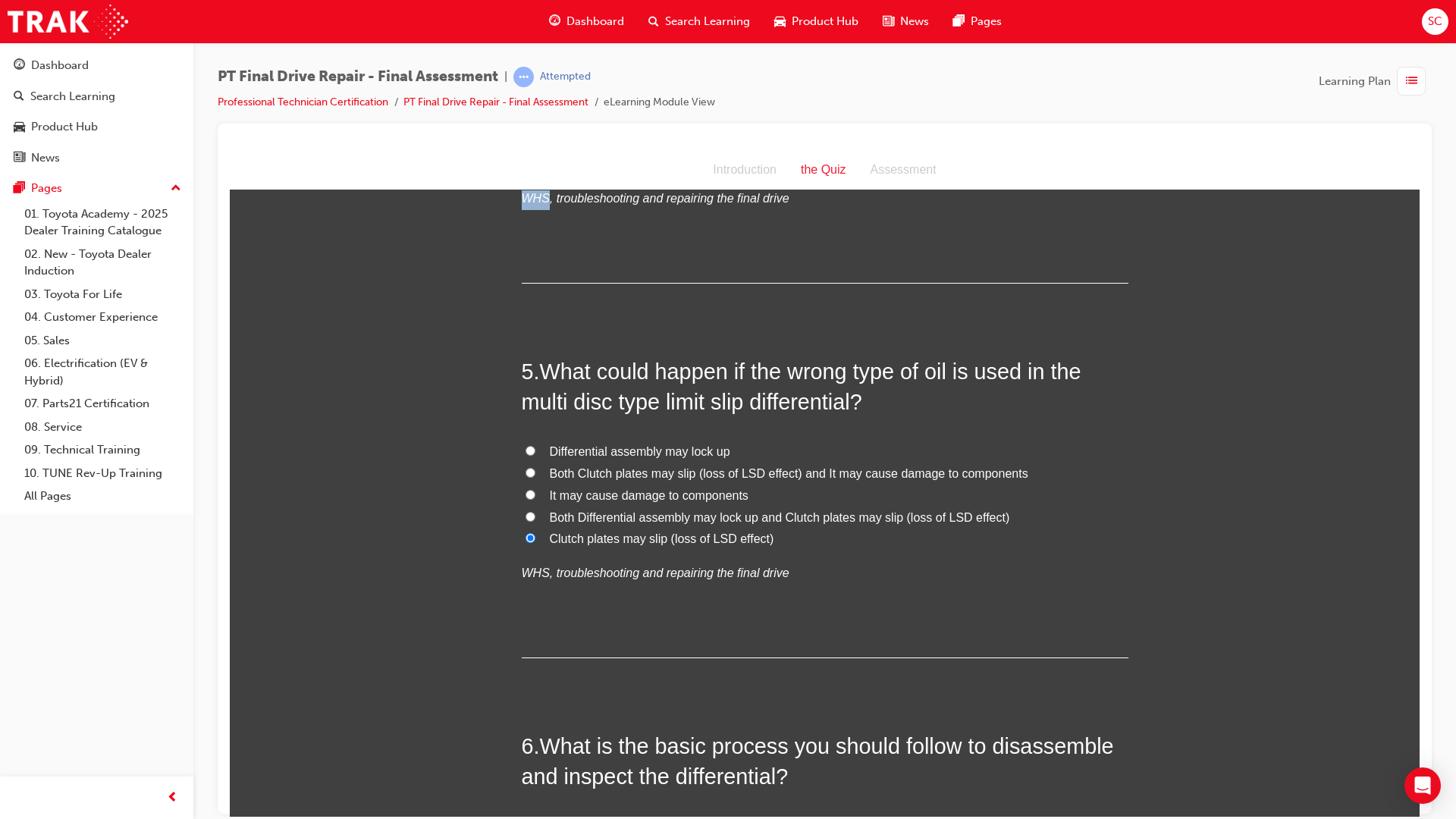
radio input "true"
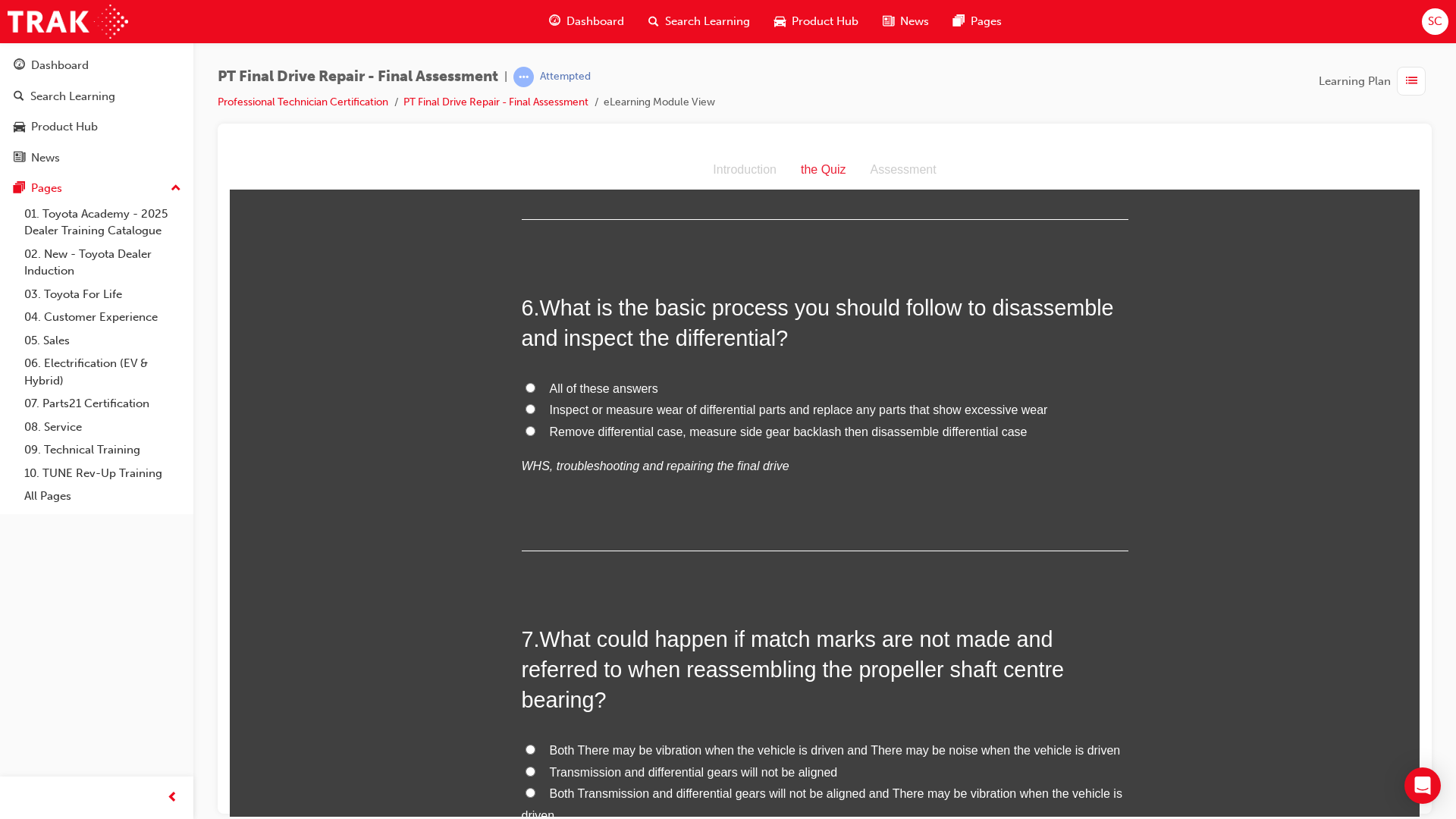
scroll to position [1820, 0]
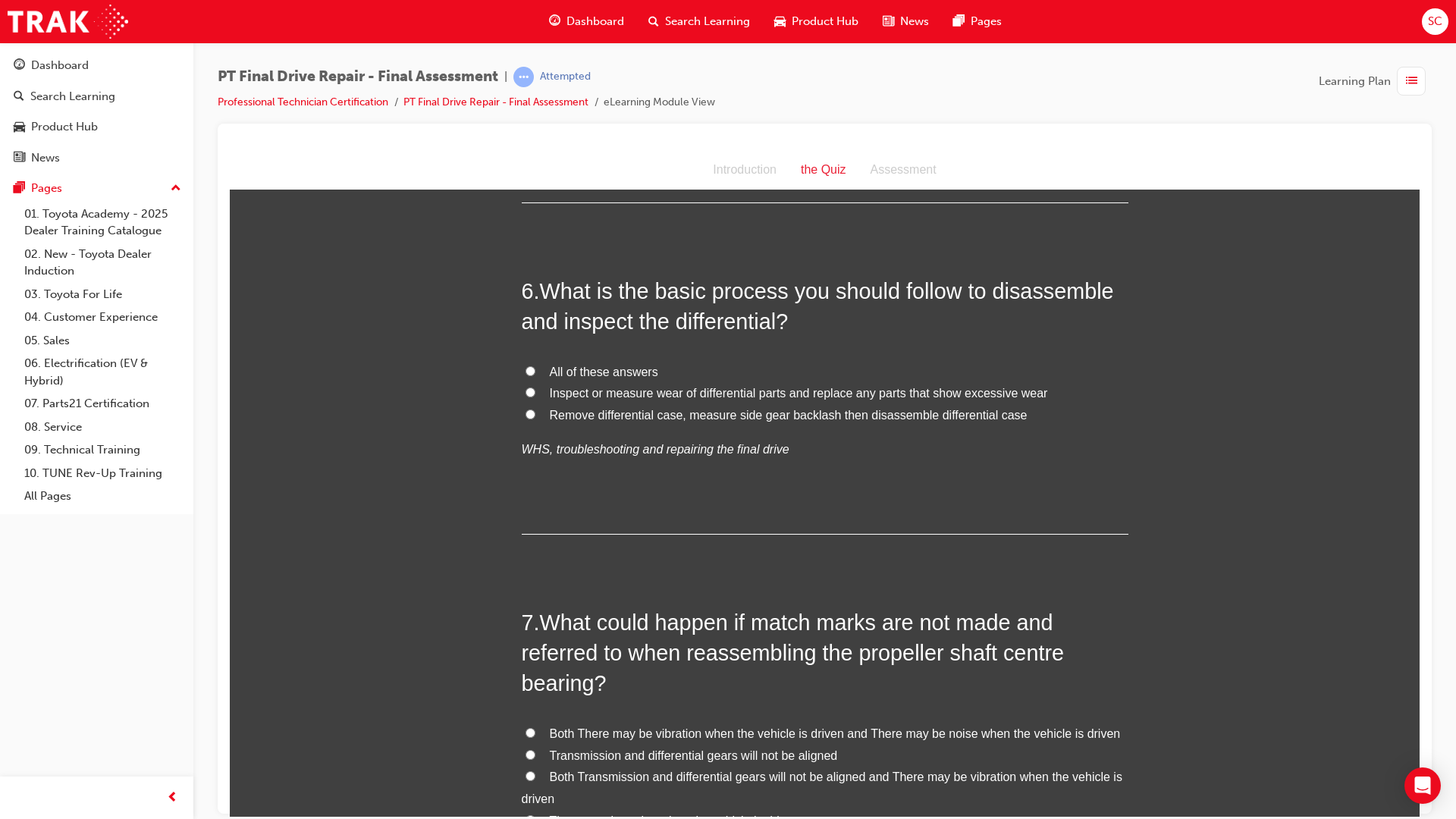
click at [526, 374] on input "All of these answers" at bounding box center [530, 370] width 10 height 10
radio input "true"
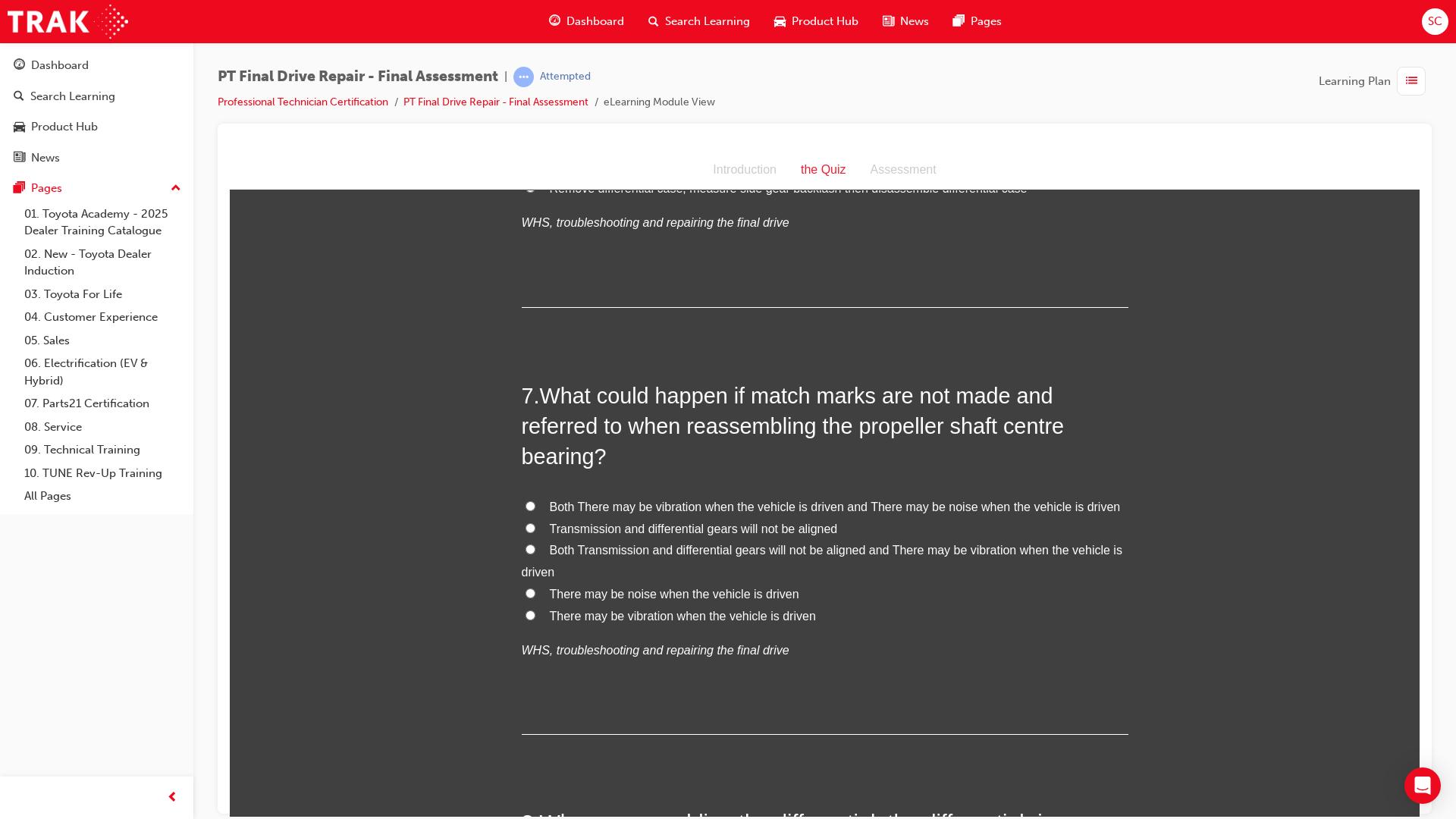
scroll to position [2047, 0]
click at [526, 503] on input "Both There may be vibration when the vehicle is driven and There may be noise w…" at bounding box center [530, 504] width 10 height 10
radio input "true"
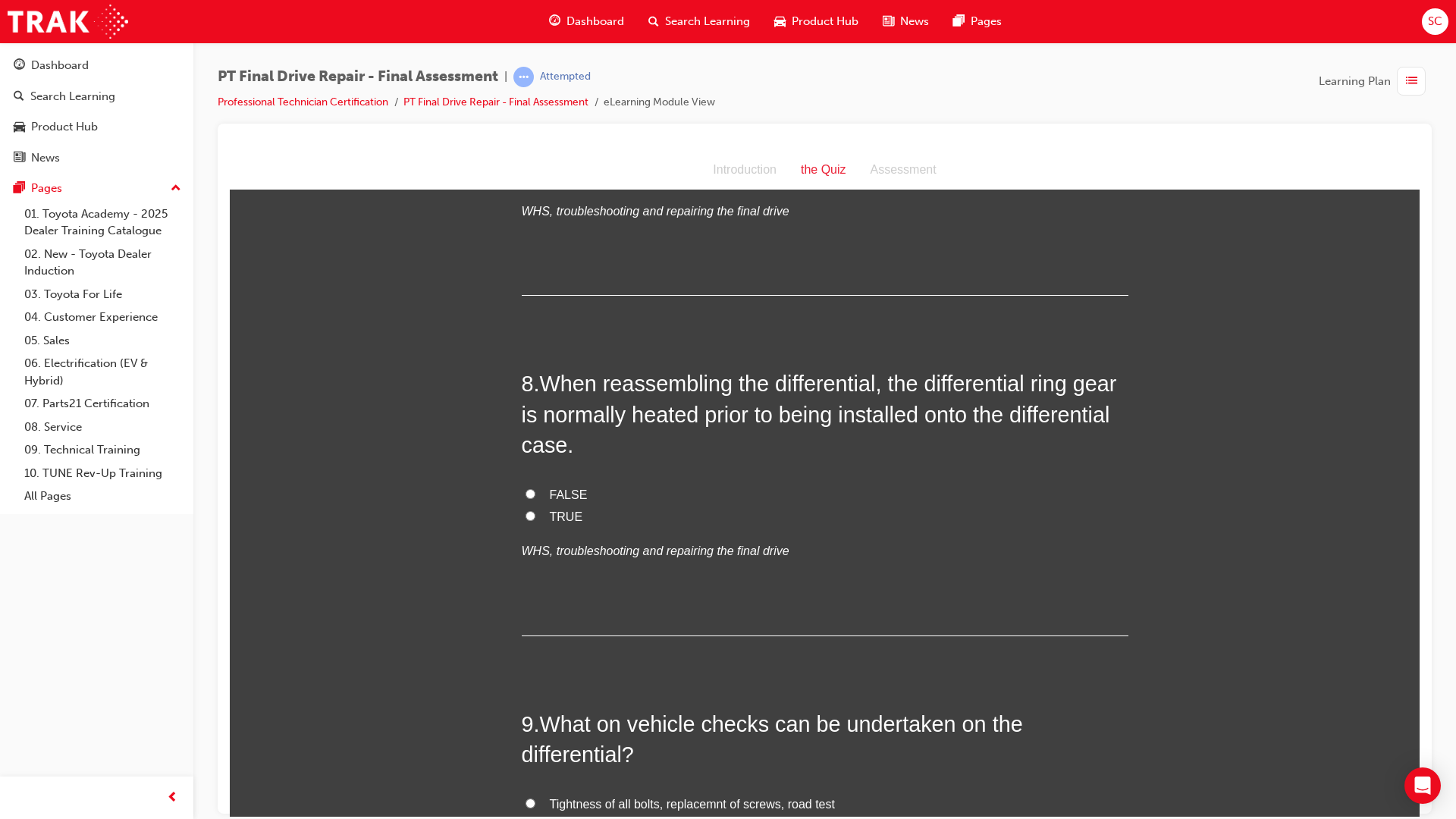
scroll to position [2502, 0]
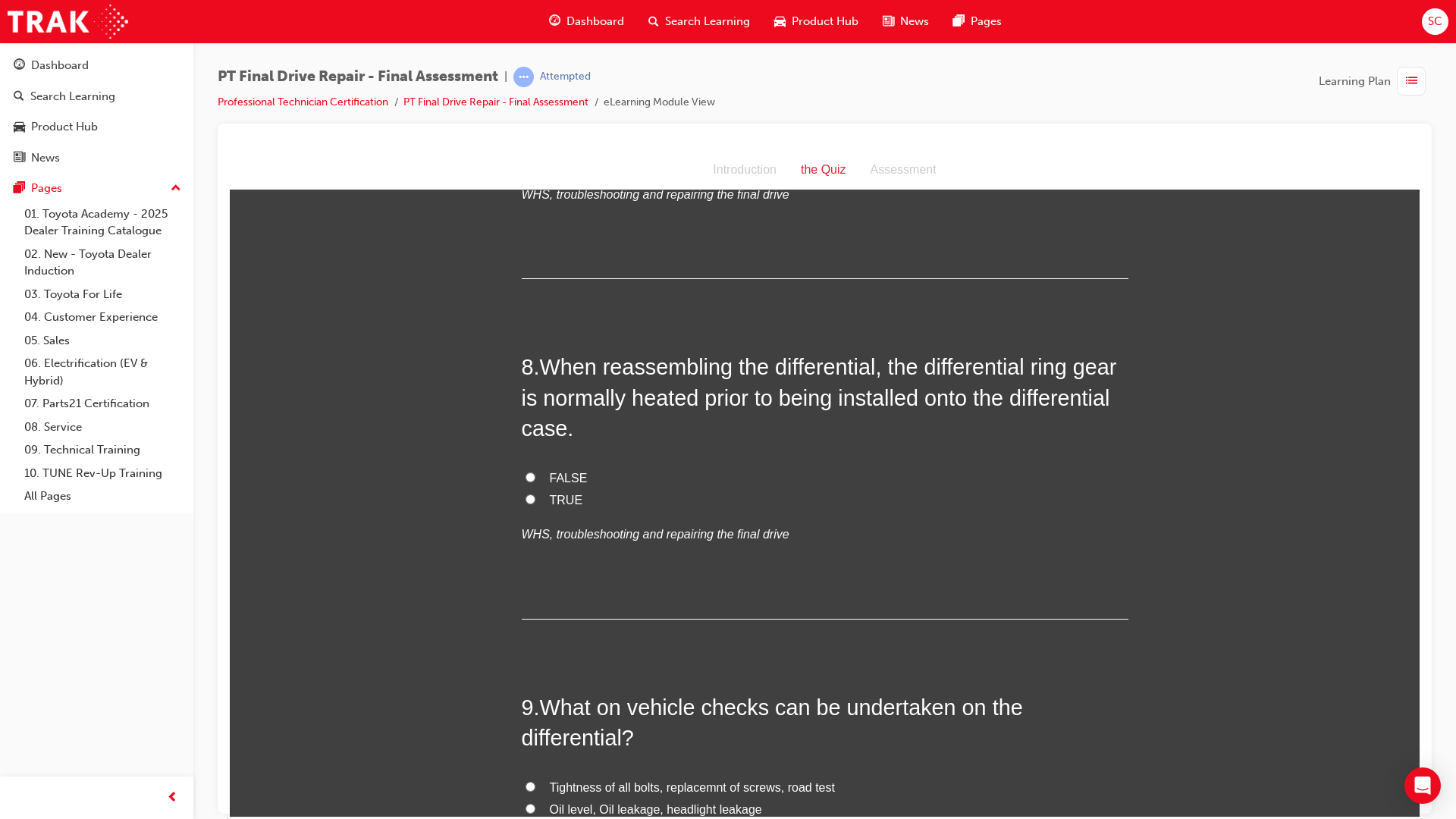
click at [522, 471] on label "FALSE" at bounding box center [825, 478] width 606 height 22
click at [526, 471] on input "FALSE" at bounding box center [530, 476] width 10 height 10
radio input "true"
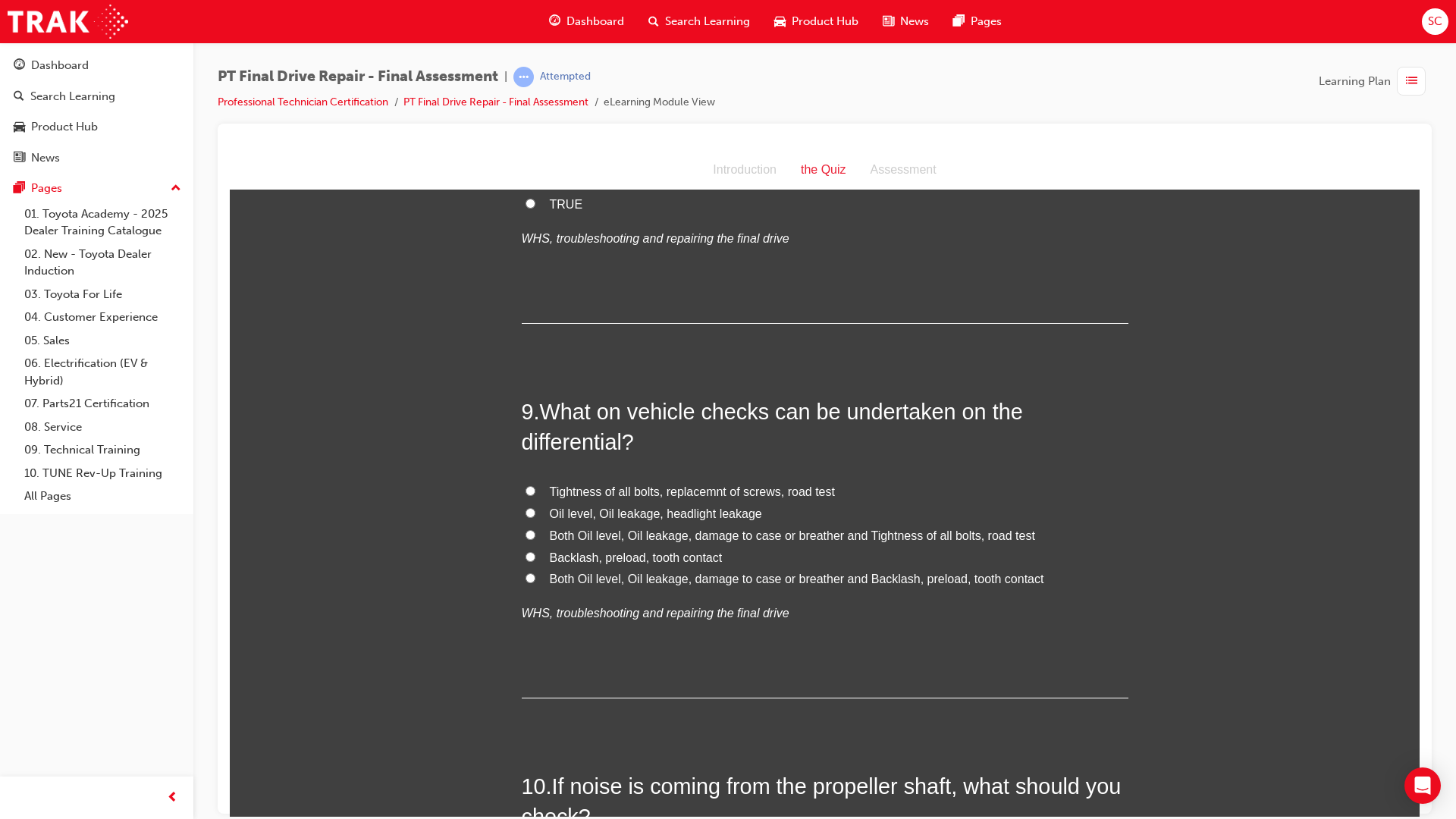
scroll to position [2806, 0]
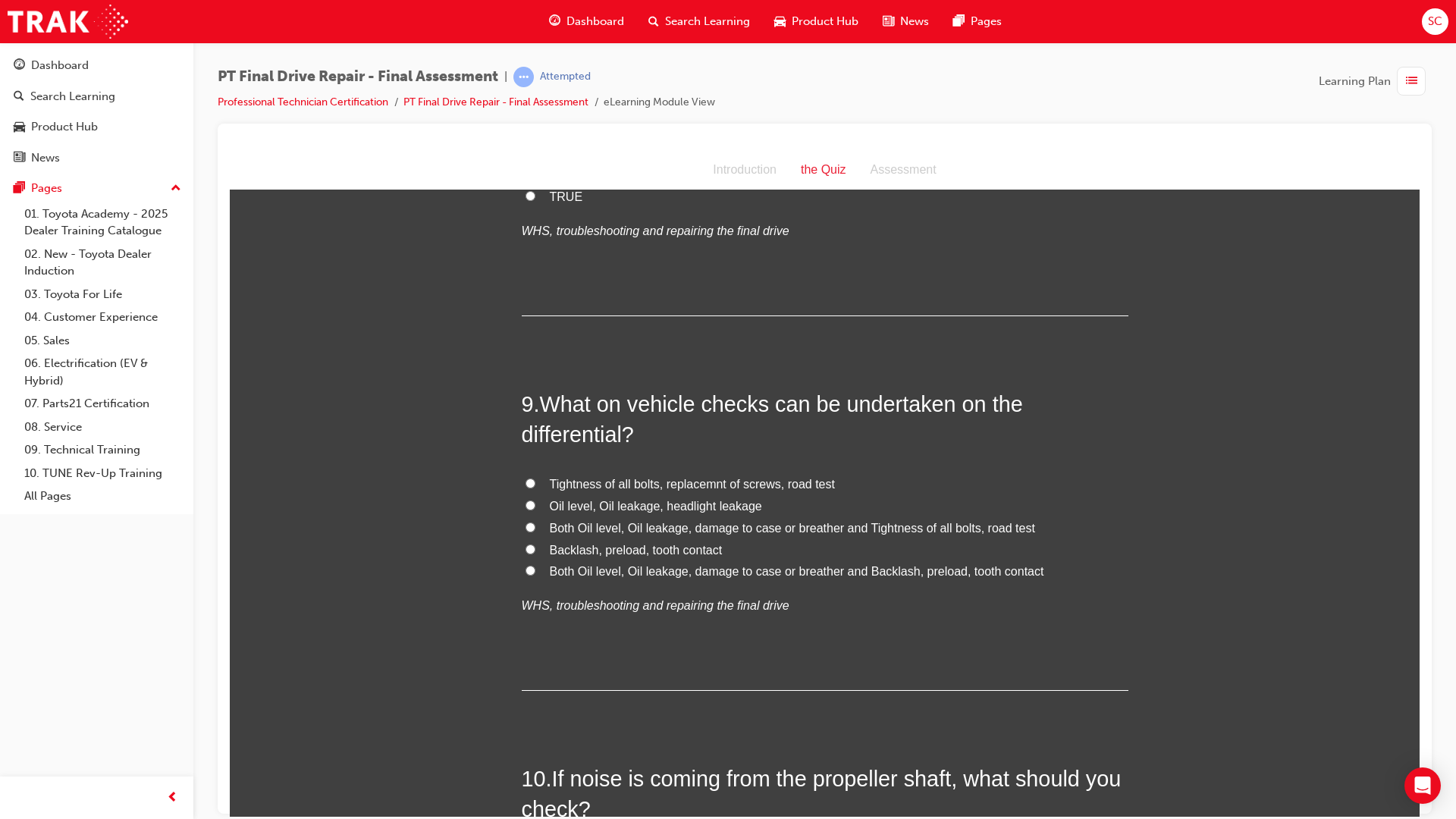
click at [525, 510] on label "Oil level, Oil leakage, headlight leakage" at bounding box center [825, 506] width 606 height 22
click at [526, 509] on input "Oil level, Oil leakage, headlight leakage" at bounding box center [530, 504] width 10 height 10
radio input "true"
click at [525, 532] on label "Both Oil level, Oil leakage, damage to case or breather and Tightness of all bo…" at bounding box center [825, 528] width 606 height 22
click at [526, 531] on input "Both Oil level, Oil leakage, damage to case or breather and Tightness of all bo…" at bounding box center [530, 526] width 10 height 10
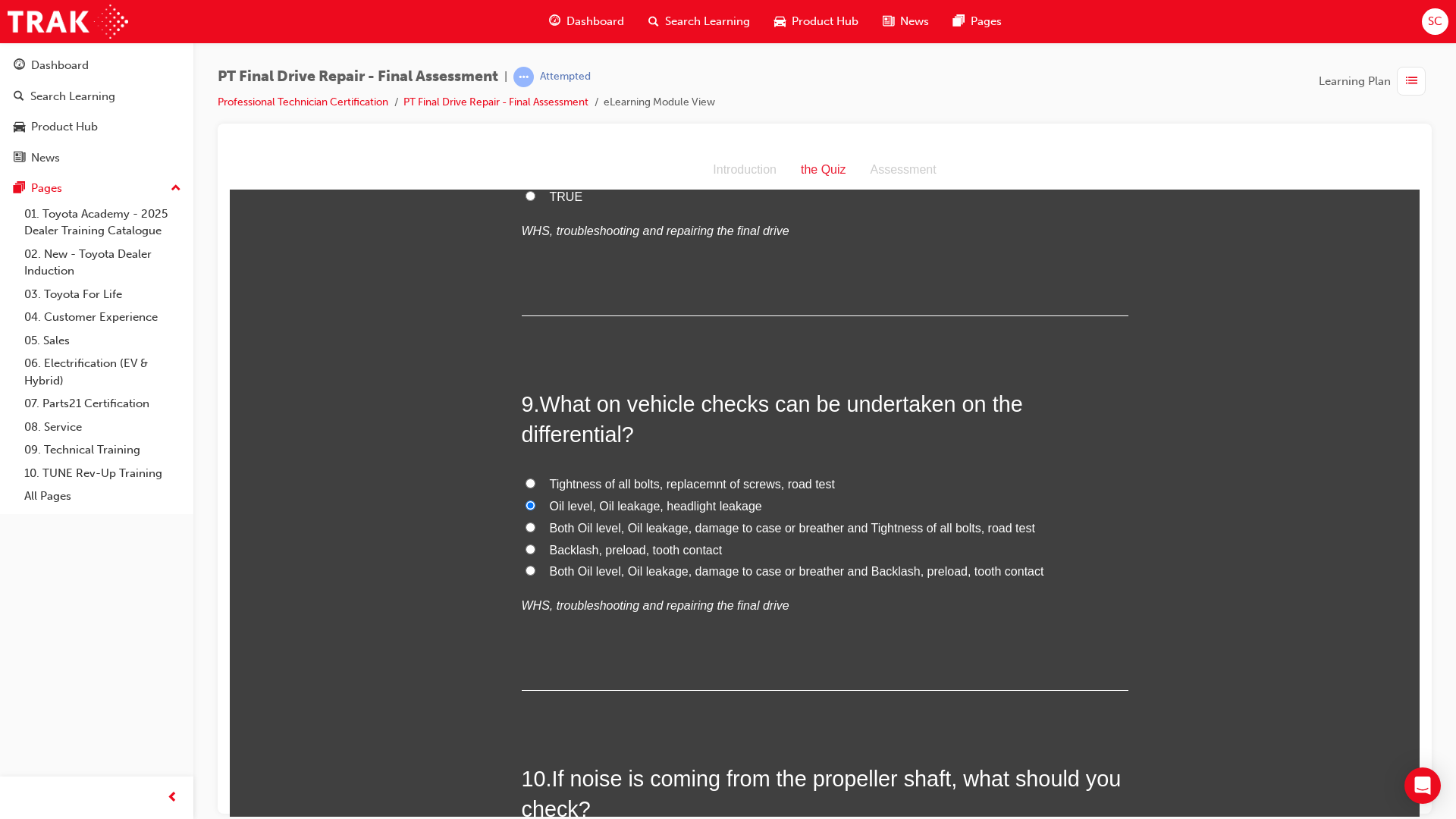
radio input "true"
click at [525, 532] on label "Both Oil level, Oil leakage, damage to case or breather and Tightness of all bo…" at bounding box center [825, 528] width 606 height 22
click at [526, 531] on input "Both Oil level, Oil leakage, damage to case or breather and Tightness of all bo…" at bounding box center [530, 526] width 10 height 10
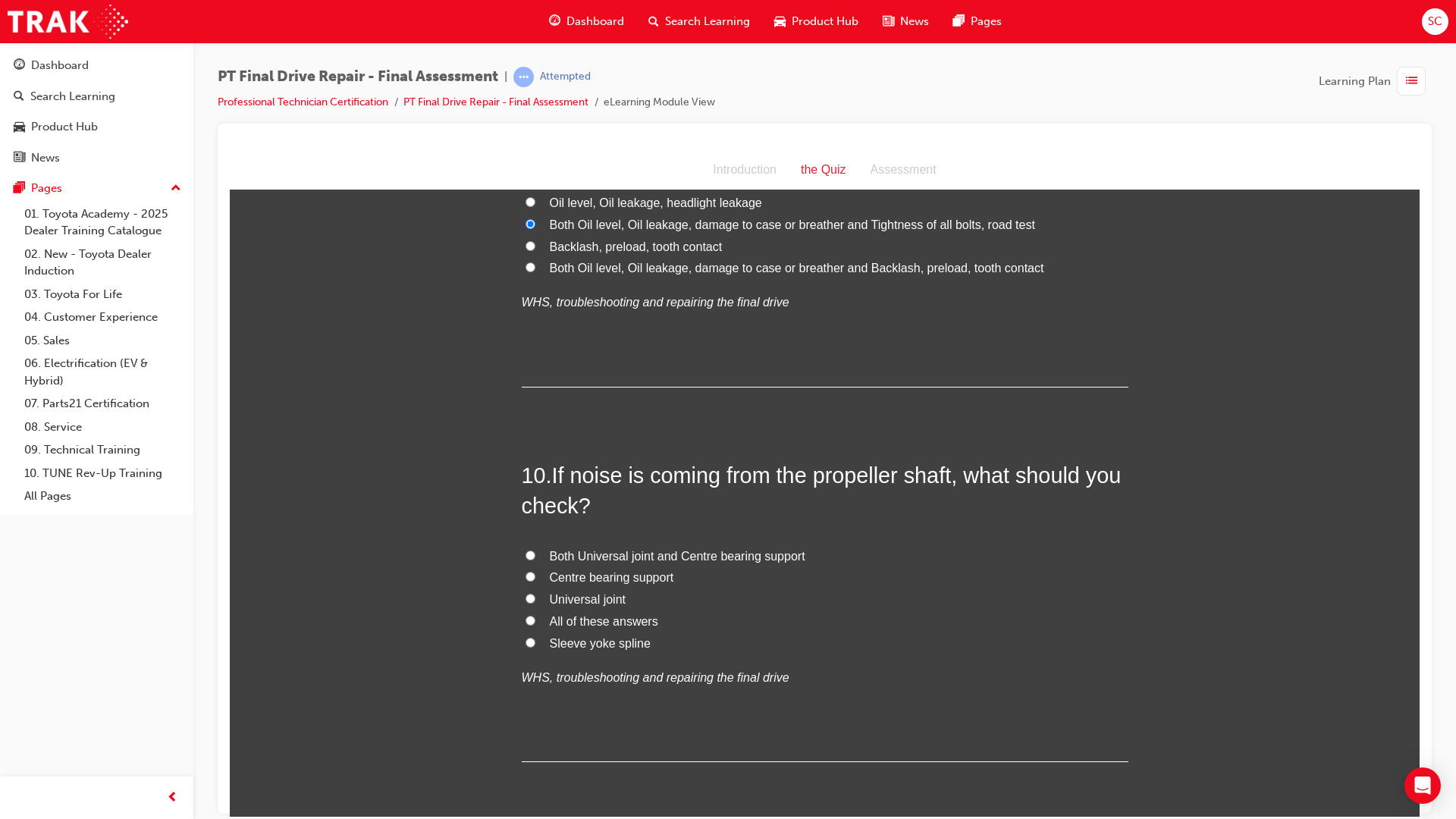
scroll to position [3168, 0]
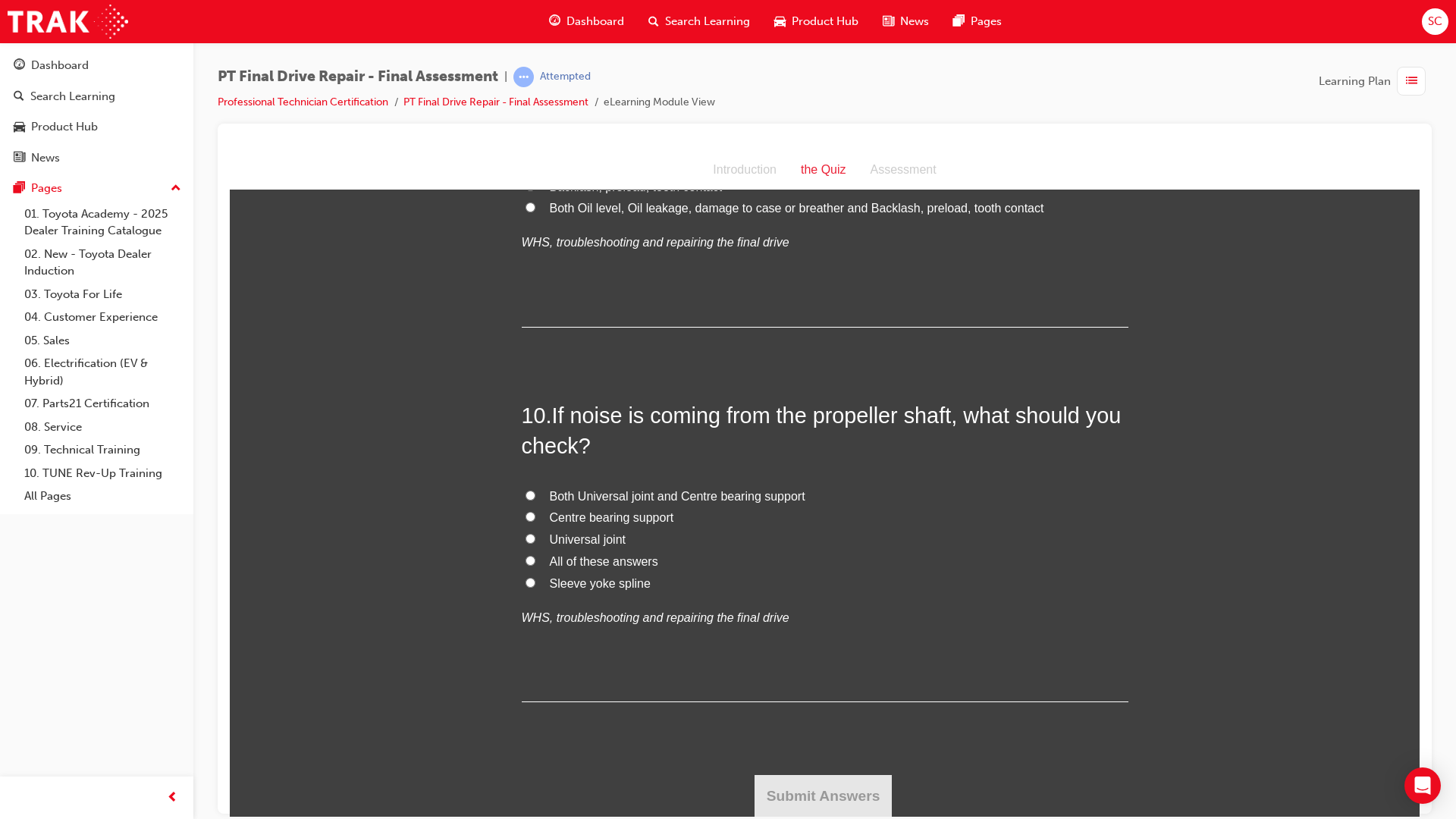
click at [522, 485] on label "Both Universal joint and Centre bearing support" at bounding box center [825, 496] width 606 height 22
click at [526, 490] on input "Both Universal joint and Centre bearing support" at bounding box center [530, 494] width 10 height 10
radio input "true"
click at [531, 565] on label "All of these answers" at bounding box center [825, 561] width 606 height 22
click at [531, 565] on input "All of these answers" at bounding box center [530, 559] width 10 height 10
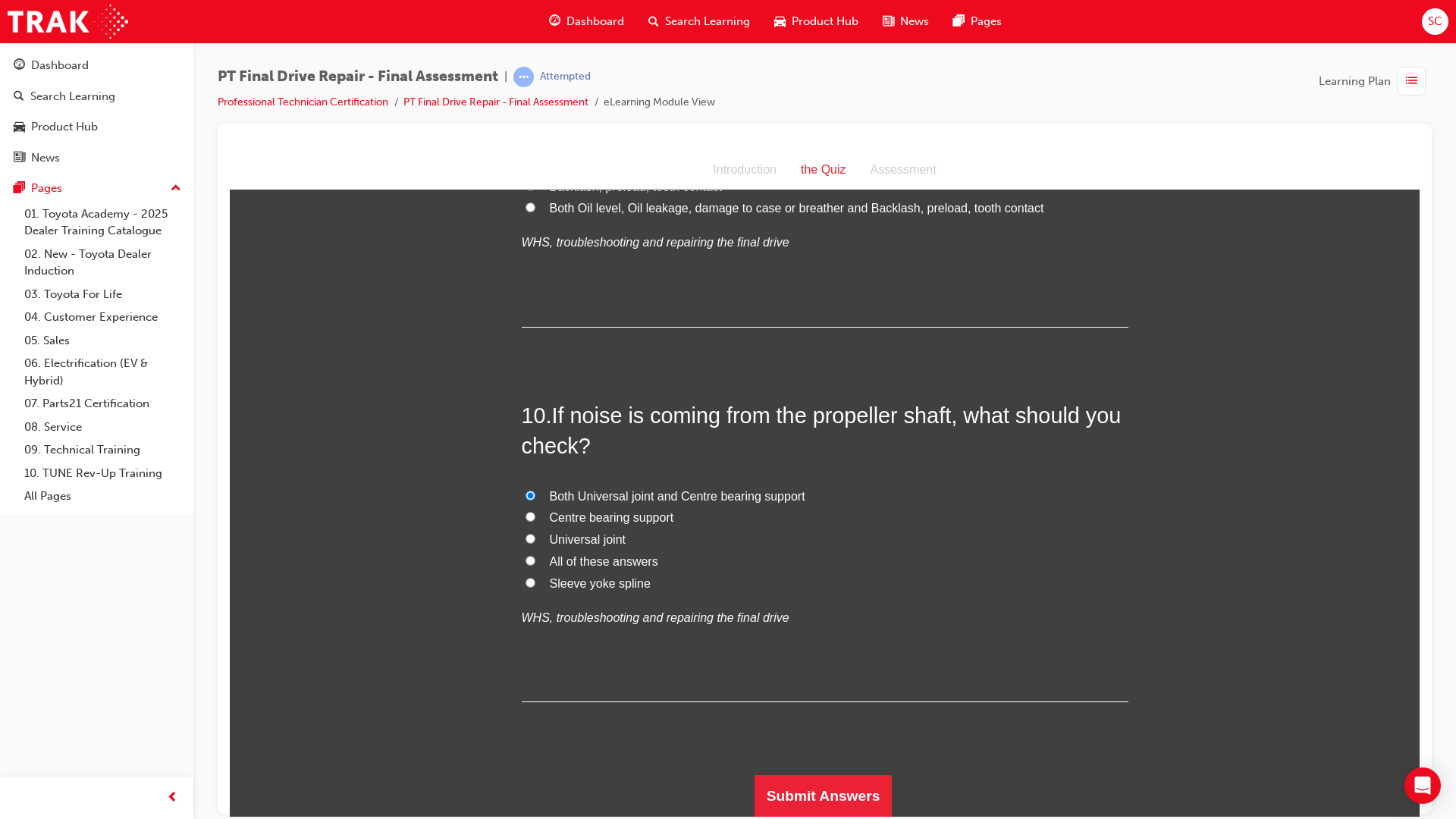
radio input "true"
click at [794, 783] on button "Submit Answers" at bounding box center [823, 795] width 138 height 42
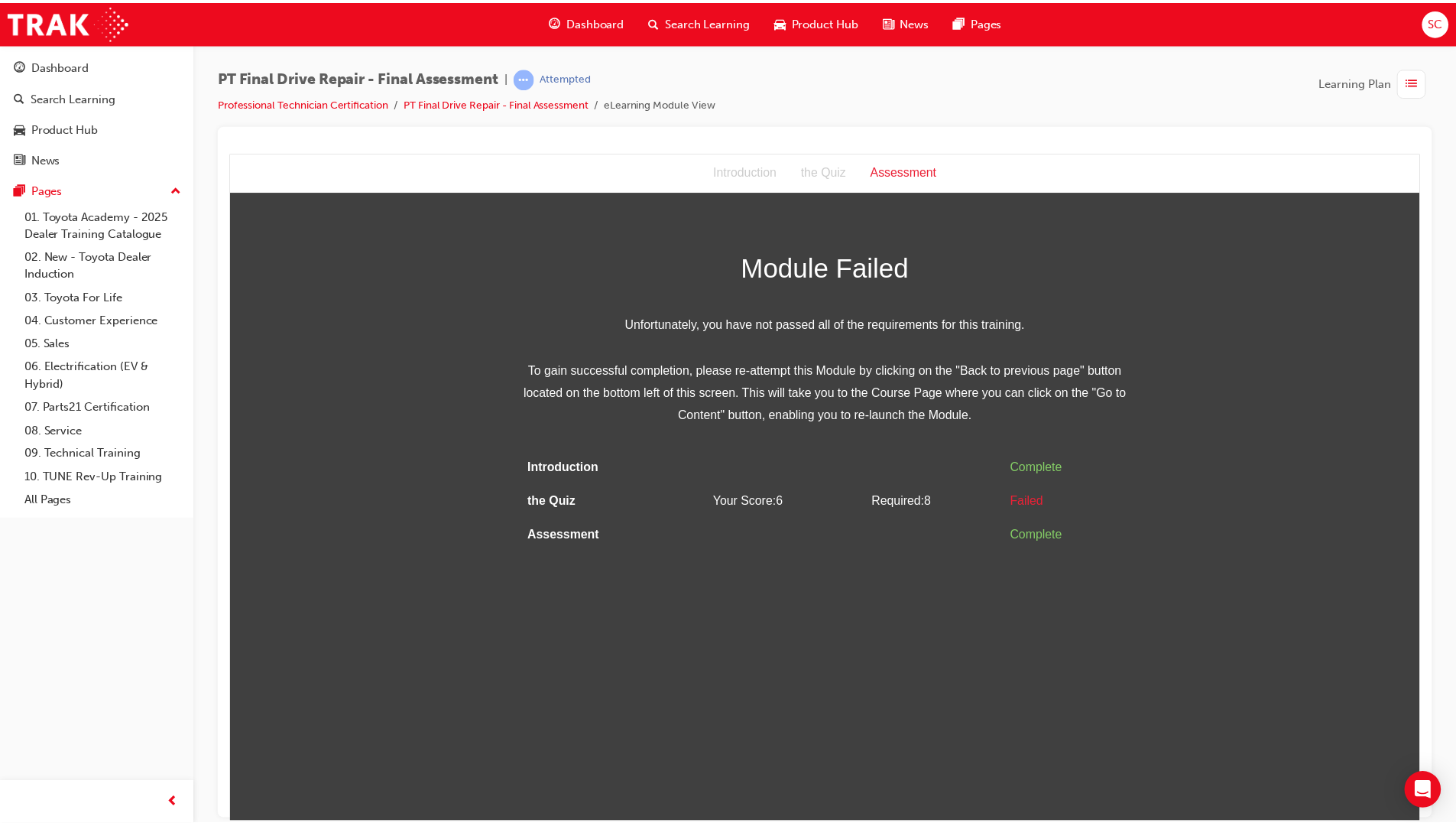
scroll to position [0, 0]
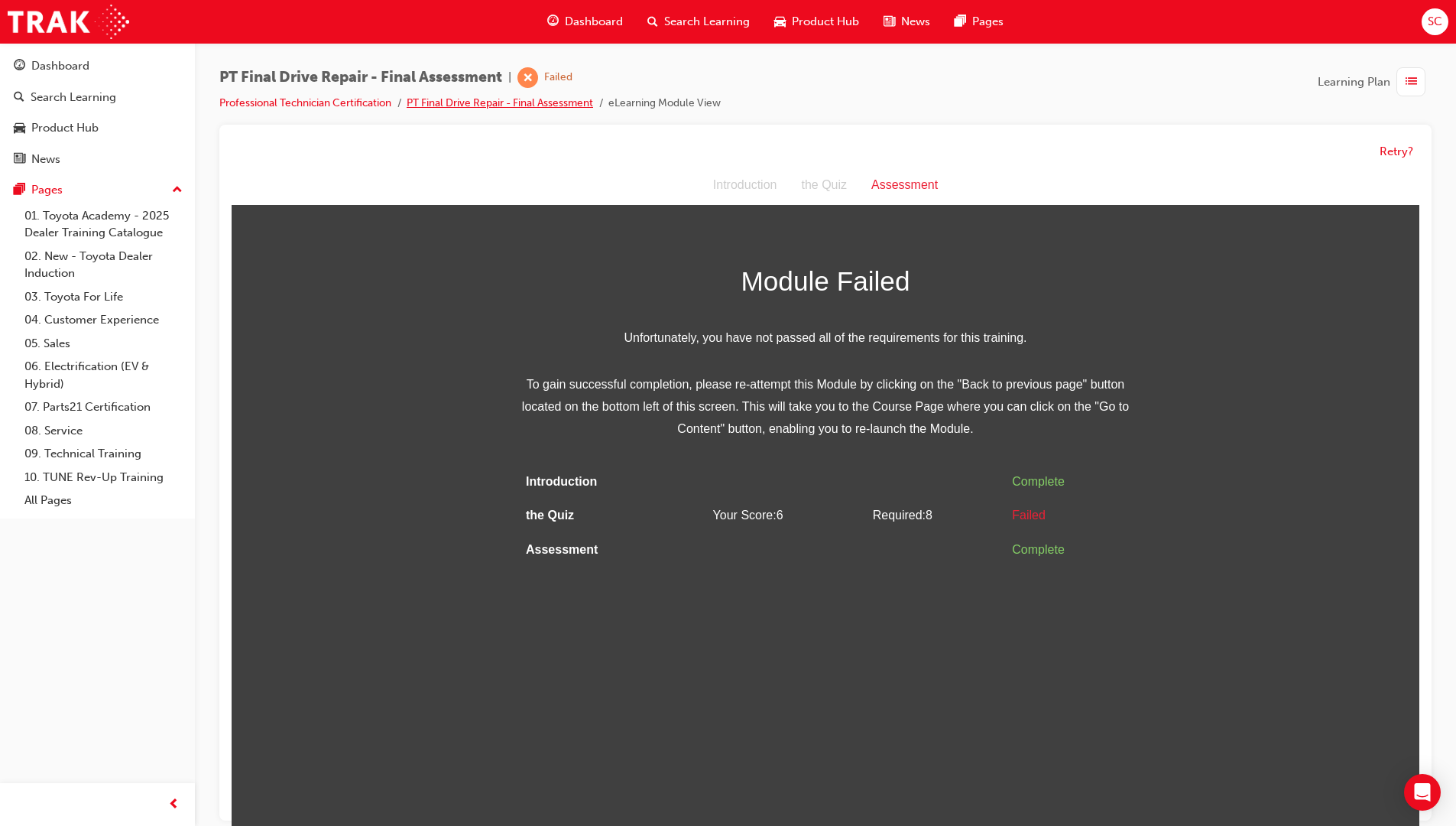
click at [472, 100] on link "PT Final Drive Repair - Final Assessment" at bounding box center [500, 103] width 187 height 13
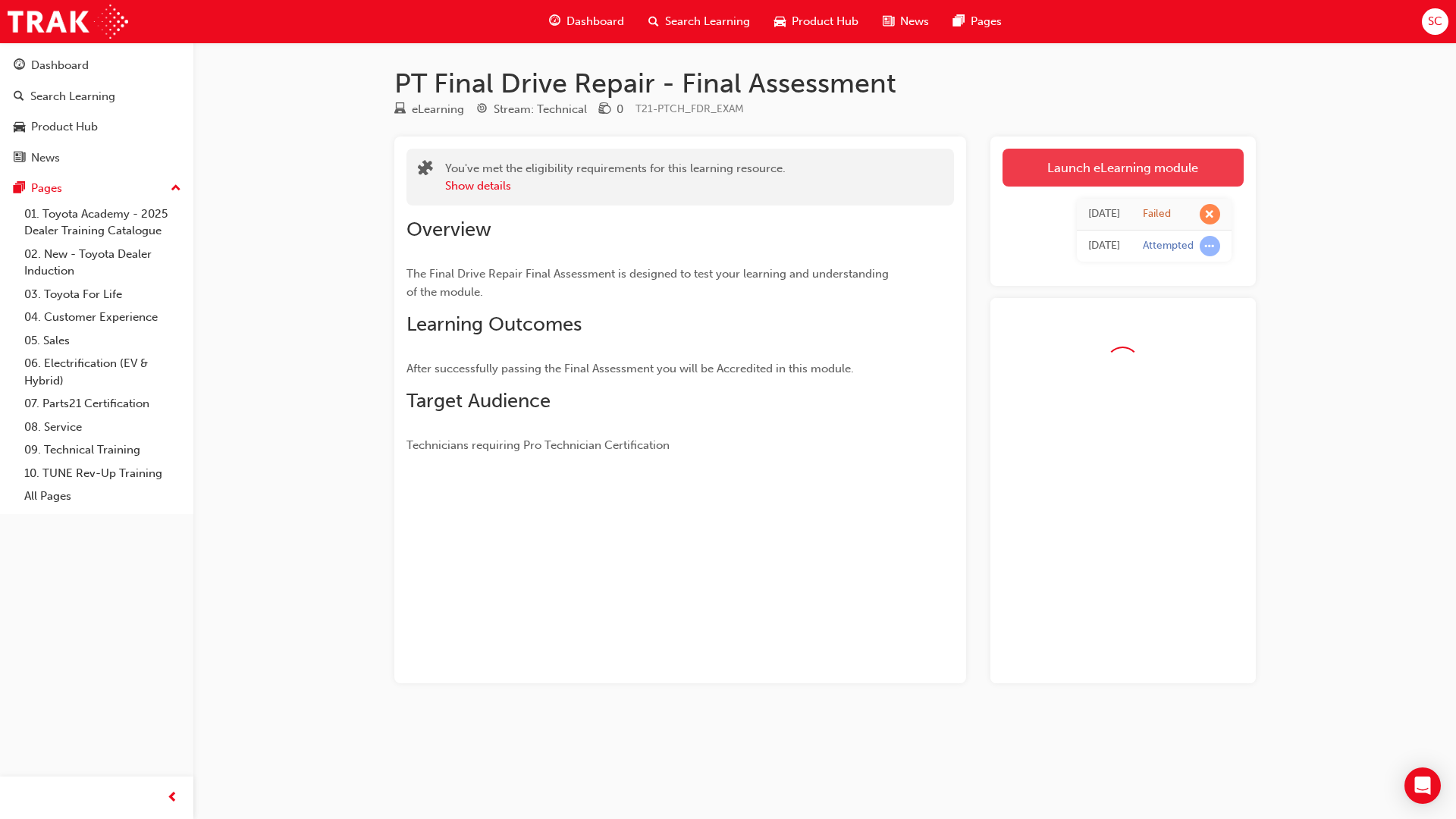
click at [1087, 164] on link "Launch eLearning module" at bounding box center [1123, 167] width 241 height 38
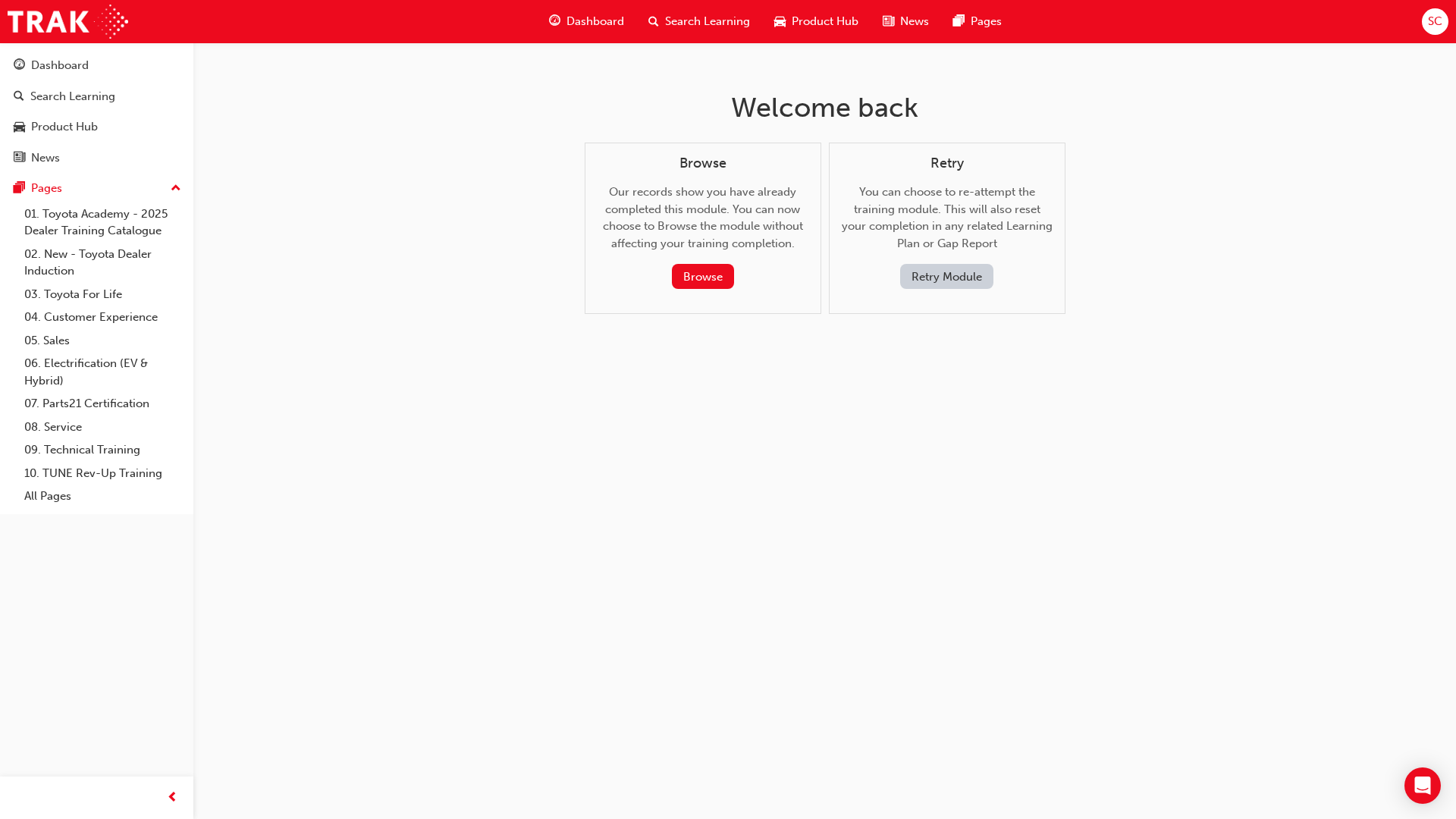
click at [949, 273] on button "Retry Module" at bounding box center [947, 276] width 94 height 25
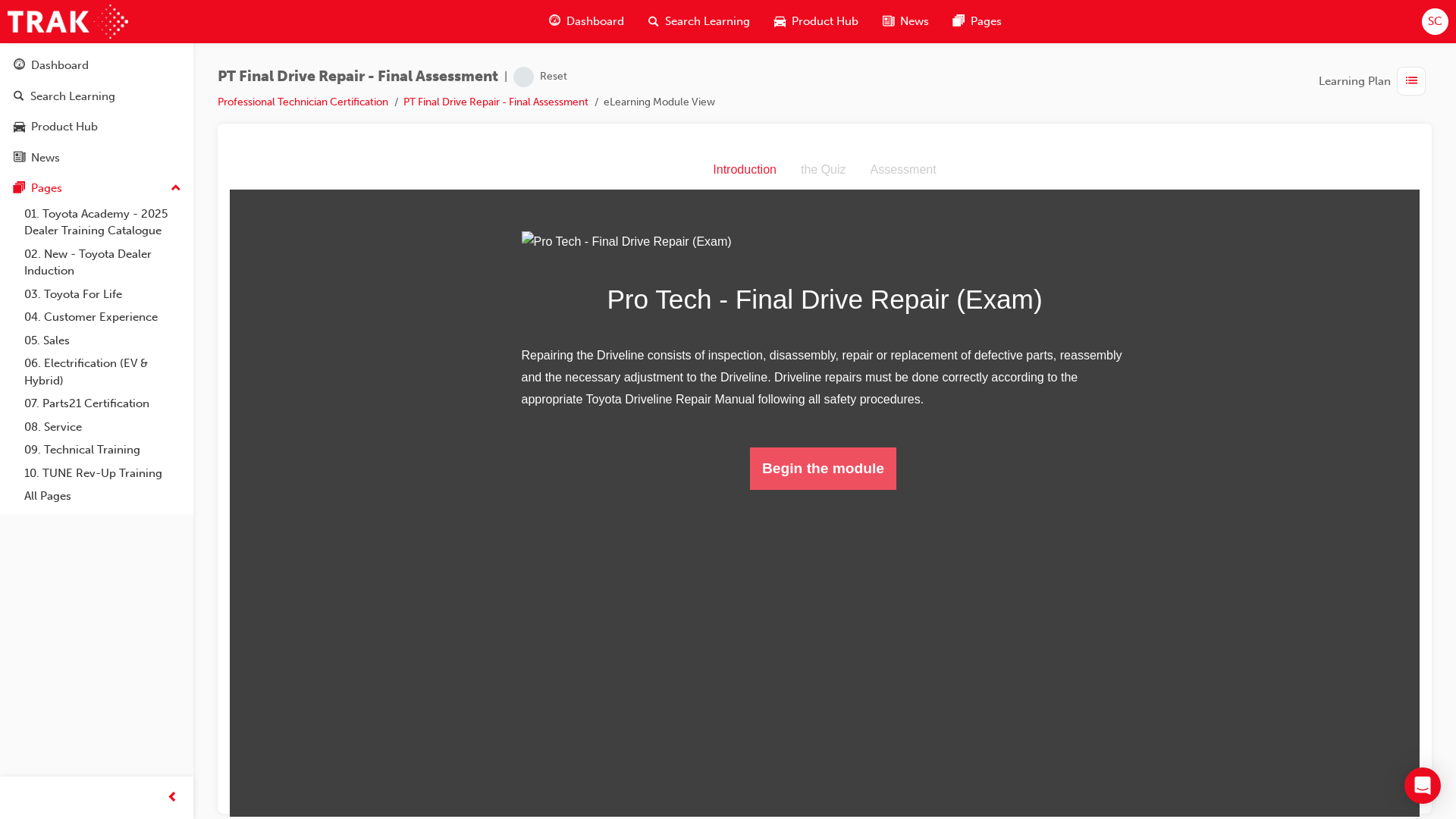
click at [806, 489] on button "Begin the module" at bounding box center [824, 468] width 147 height 42
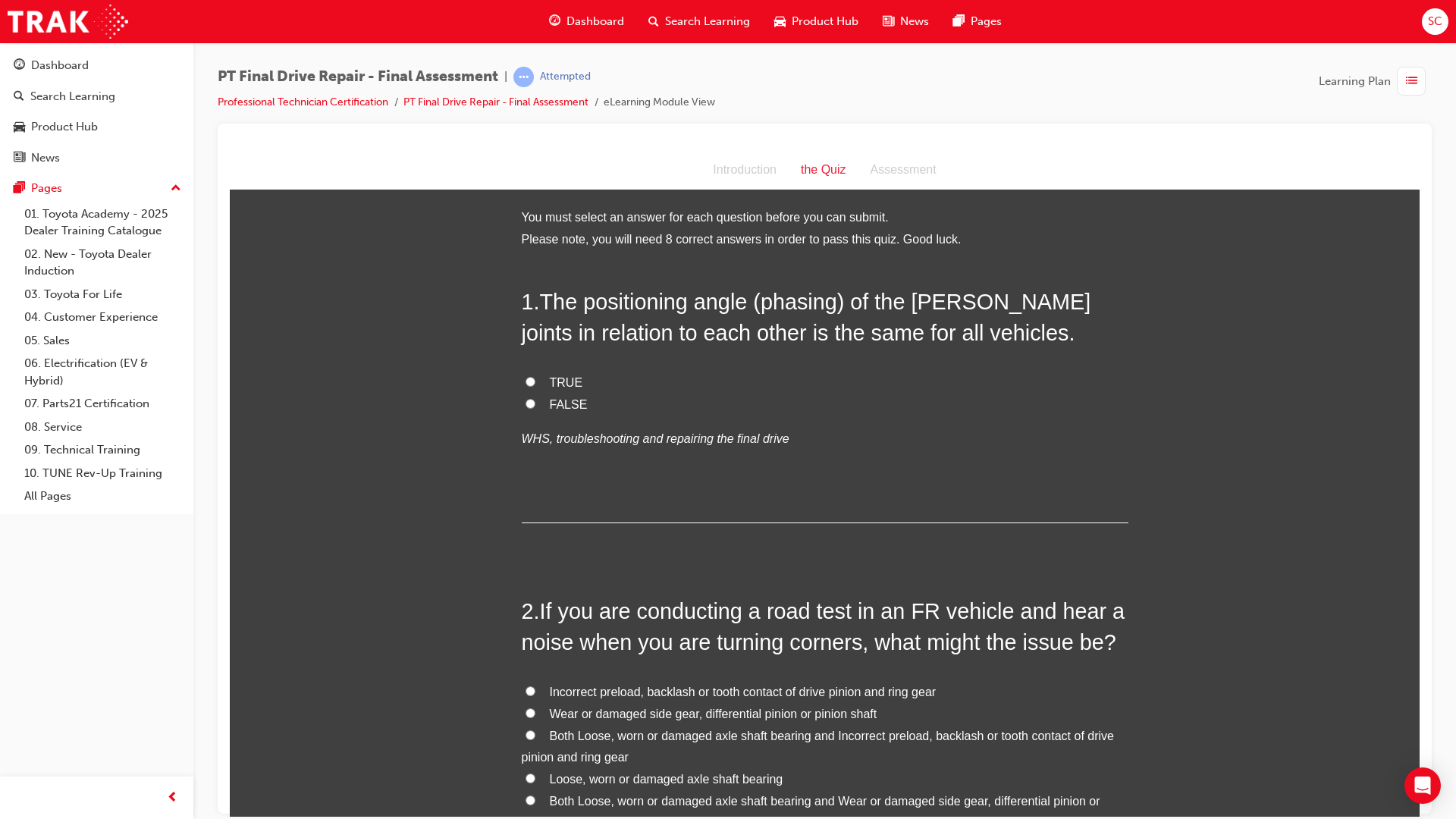
click at [556, 387] on span "TRUE" at bounding box center [566, 382] width 33 height 13
click at [536, 386] on input "TRUE" at bounding box center [530, 381] width 10 height 10
radio input "true"
click at [570, 412] on label "FALSE" at bounding box center [825, 404] width 606 height 22
click at [536, 408] on input "FALSE" at bounding box center [530, 403] width 10 height 10
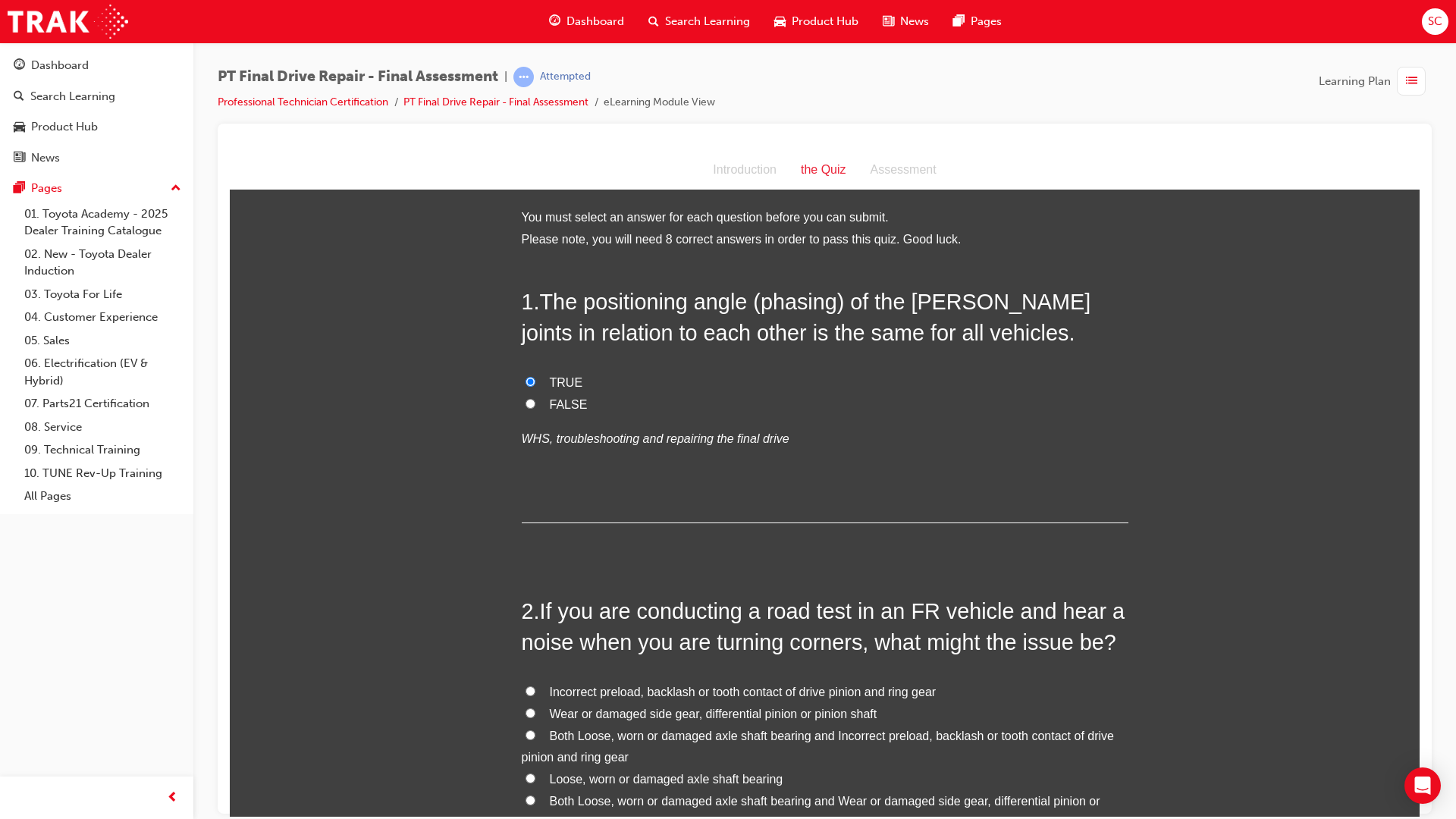
radio input "true"
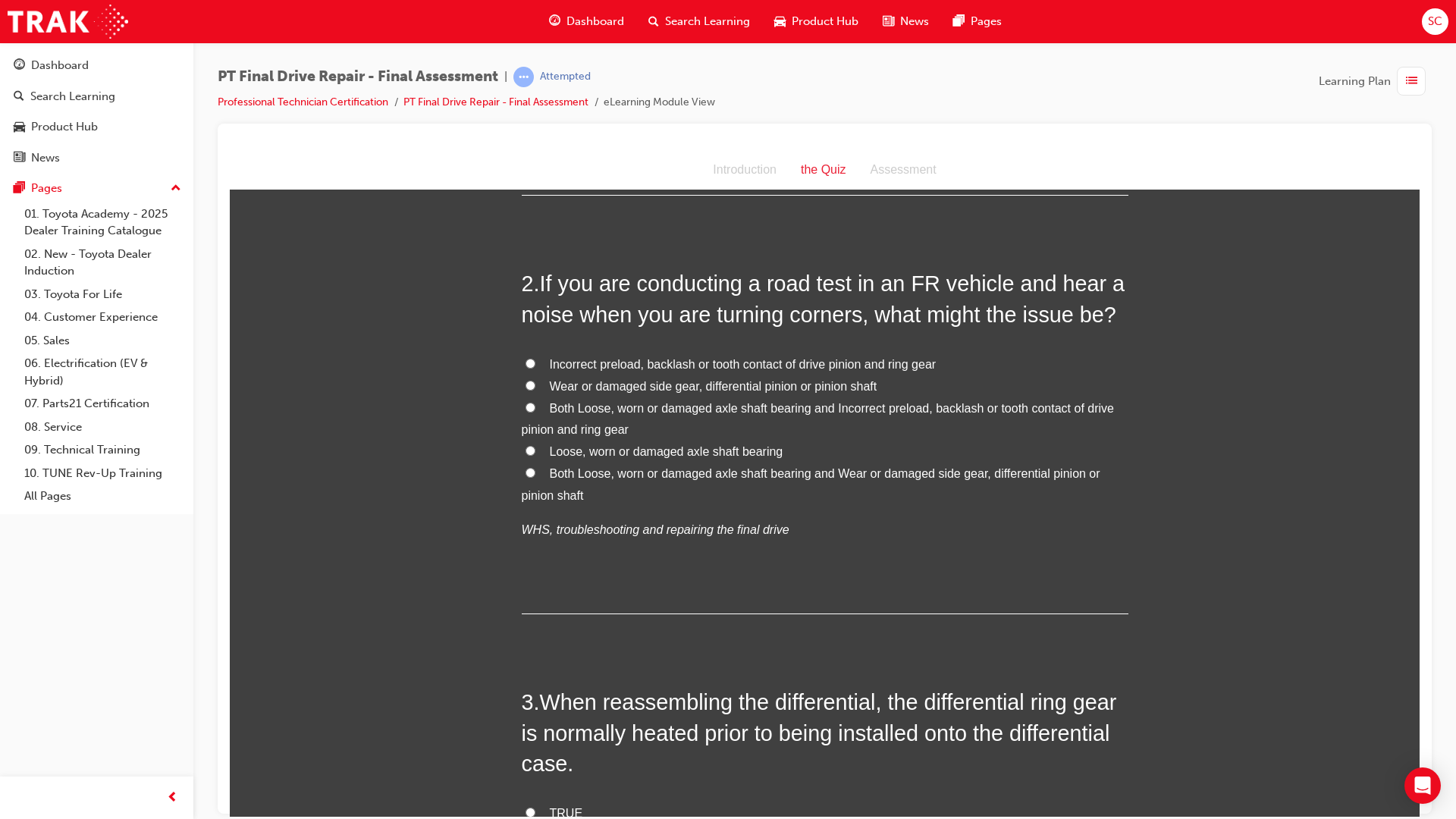
scroll to position [304, 0]
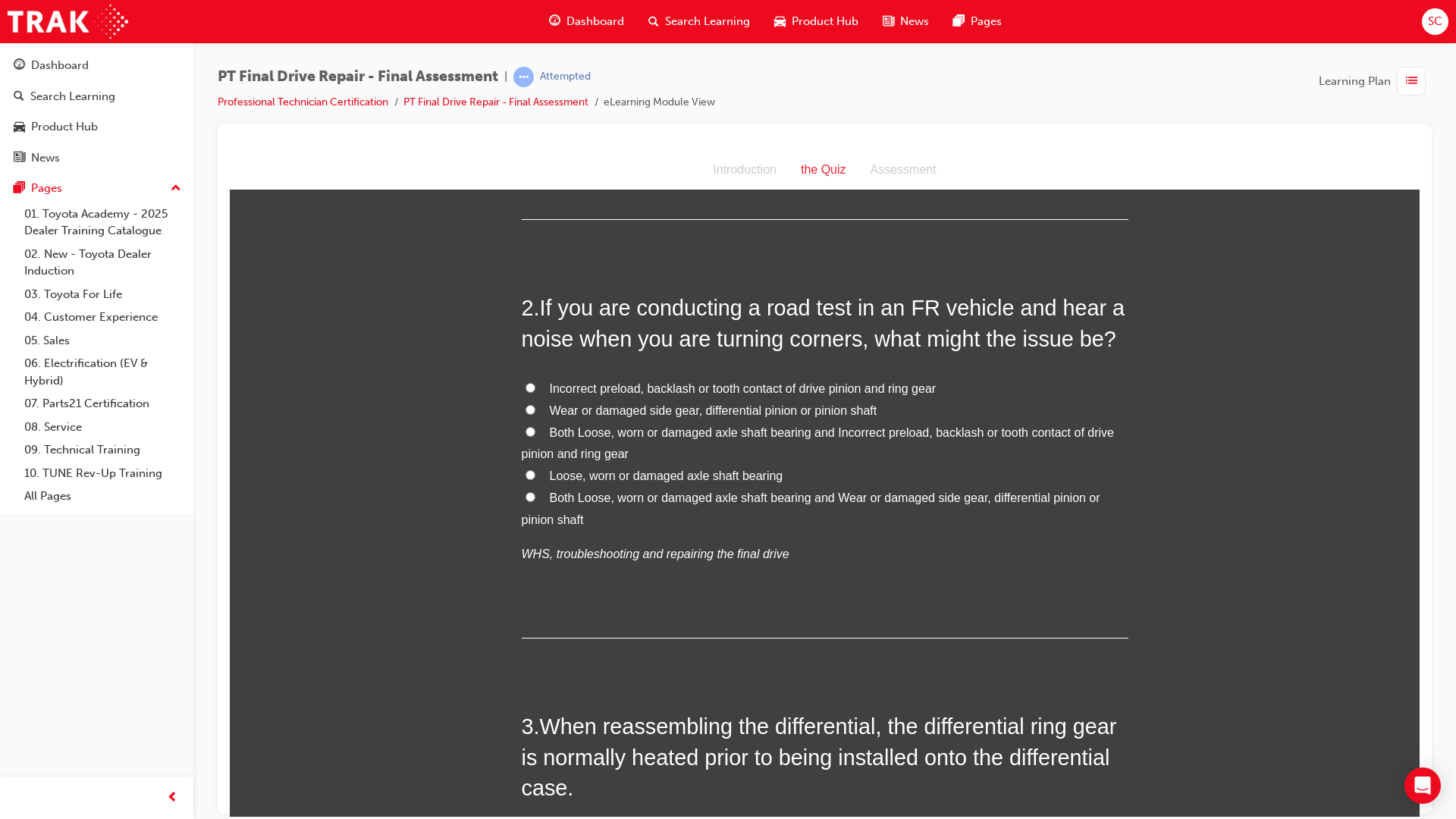
click at [522, 437] on label "Both Loose, worn or damaged axle shaft bearing and Incorrect preload, backlash …" at bounding box center [825, 444] width 606 height 44
click at [526, 436] on input "Both Loose, worn or damaged axle shaft bearing and Incorrect preload, backlash …" at bounding box center [530, 431] width 10 height 10
radio input "true"
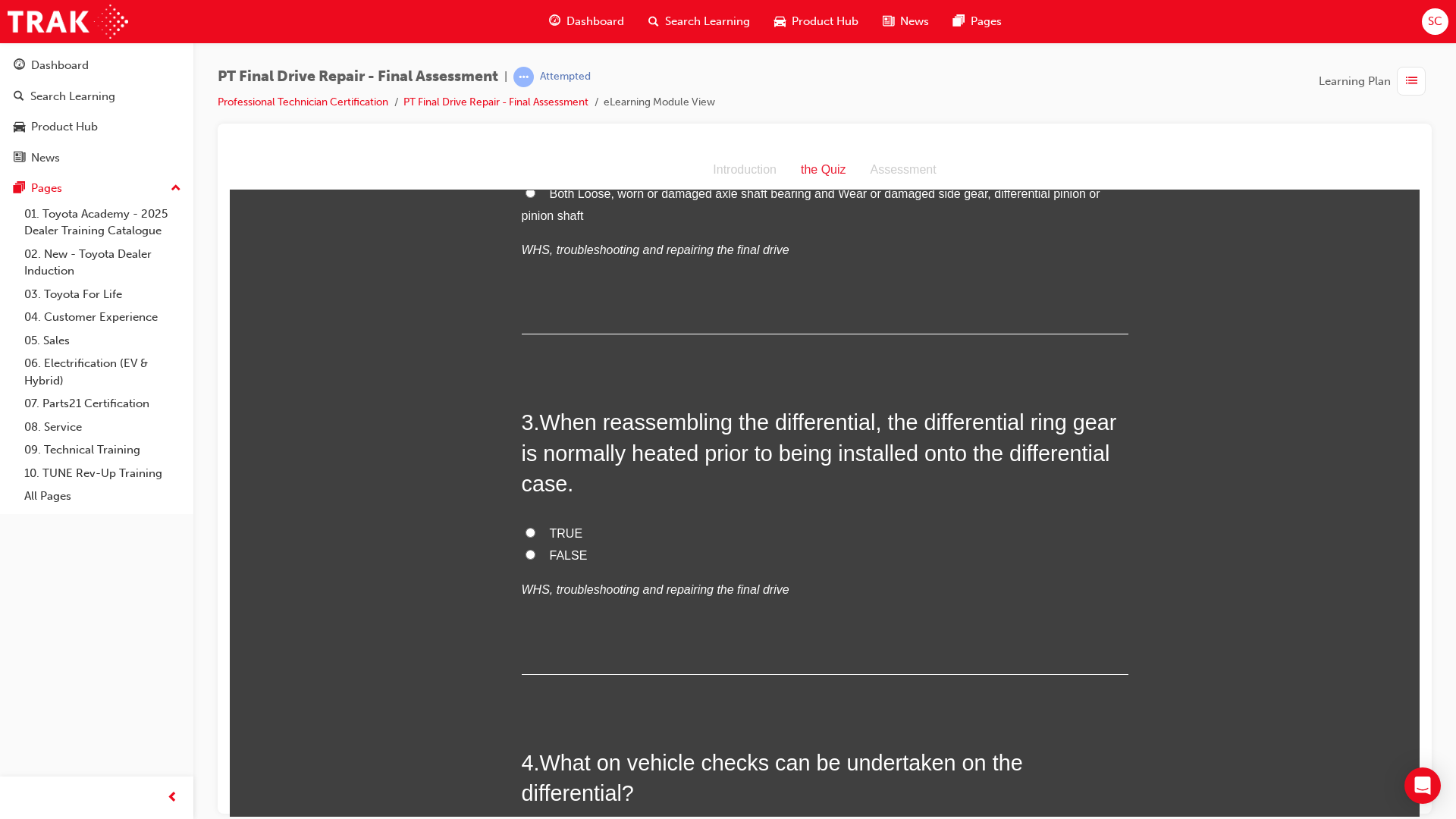
scroll to position [682, 0]
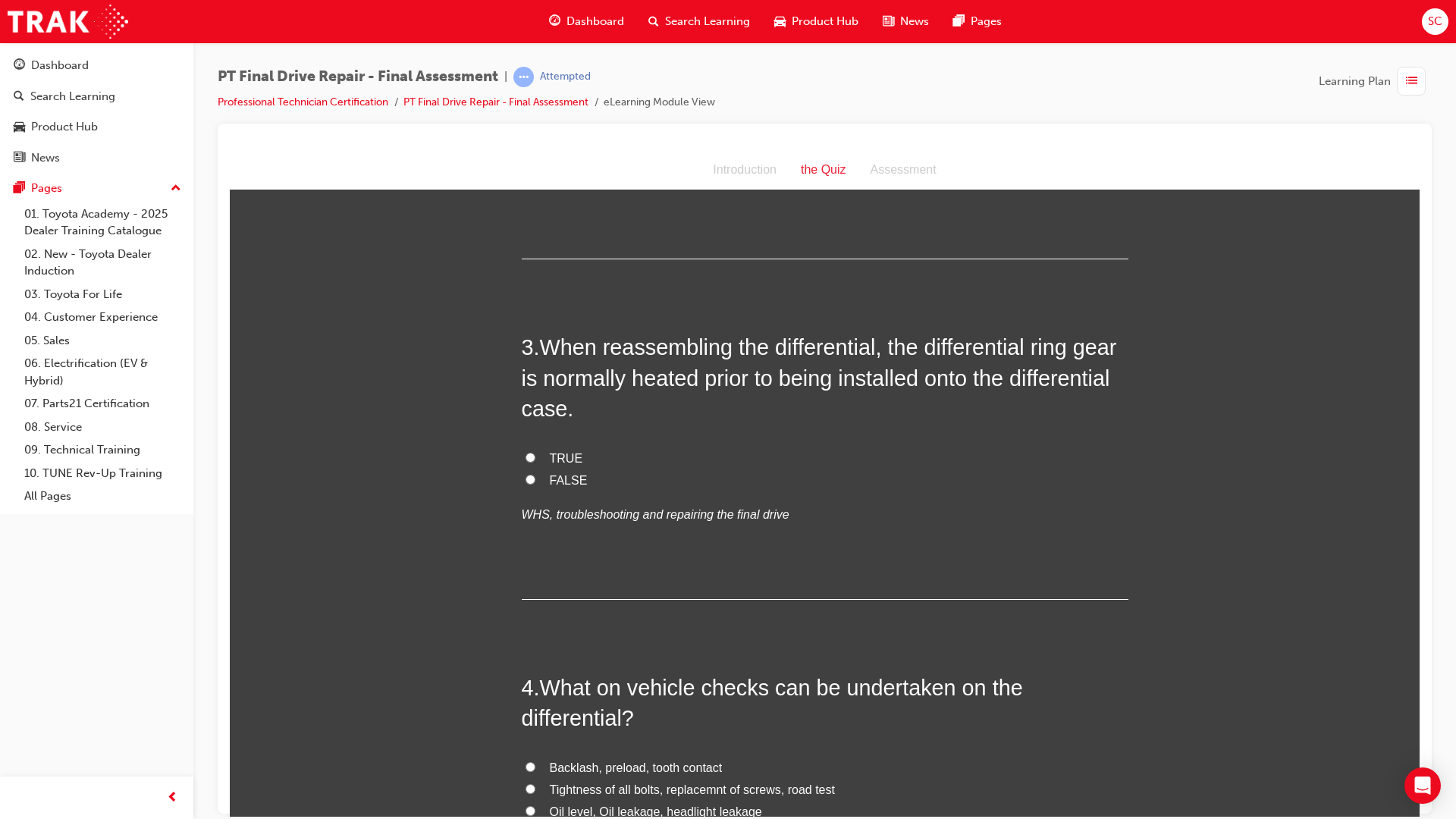
click at [557, 456] on span "TRUE" at bounding box center [566, 458] width 33 height 13
click at [536, 456] on input "TRUE" at bounding box center [530, 457] width 10 height 10
radio input "true"
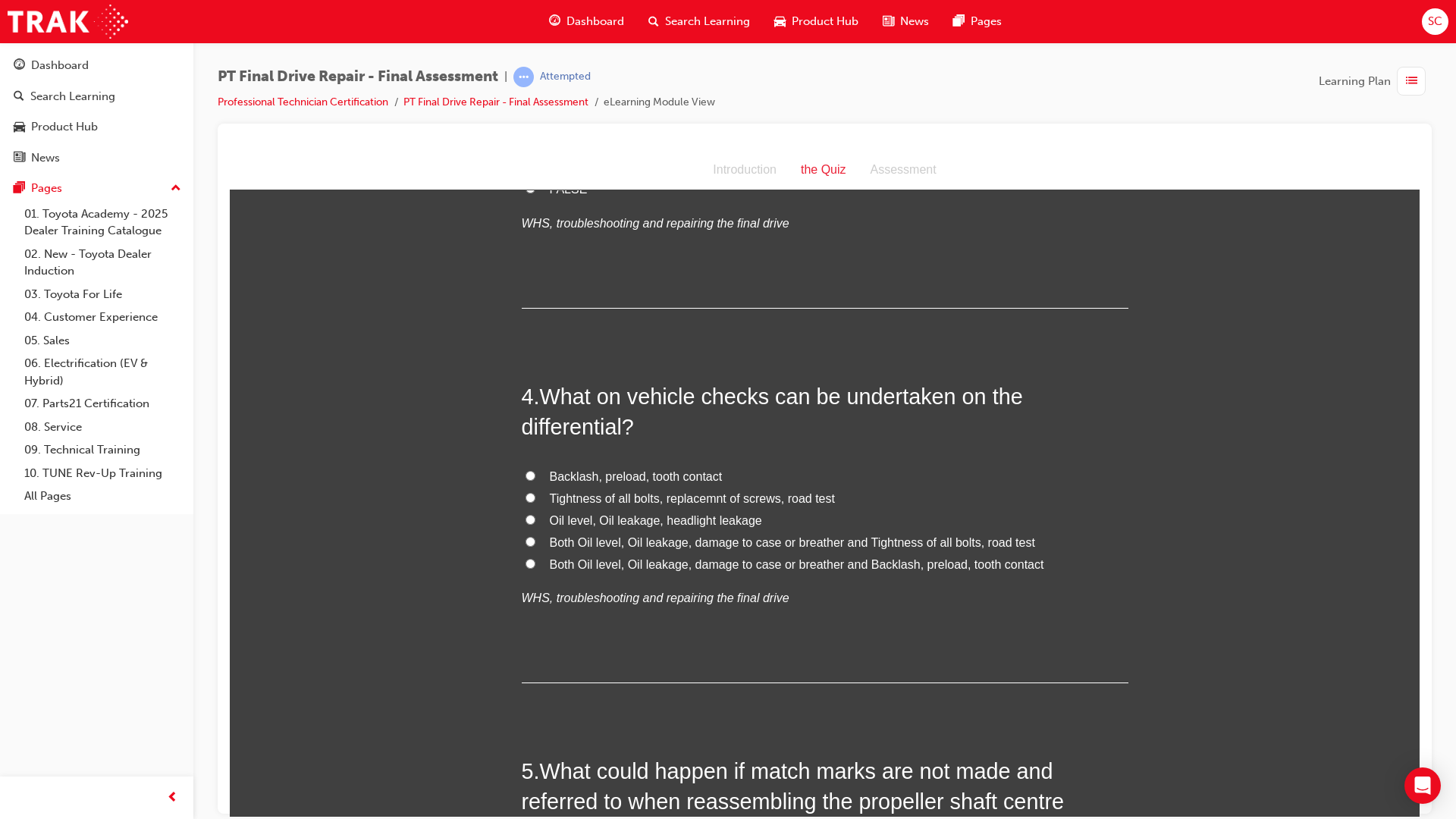
scroll to position [1061, 0]
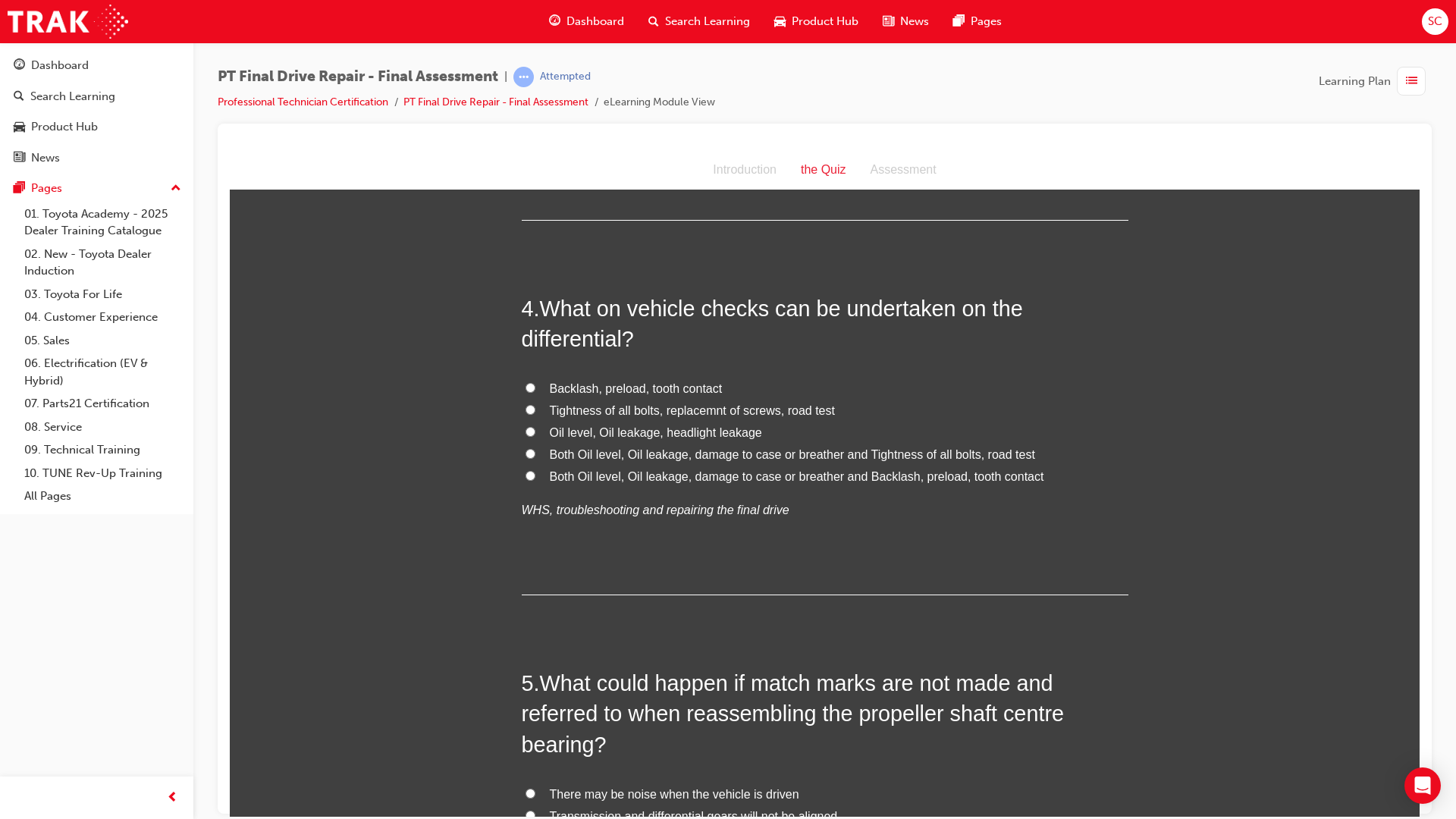
click at [526, 454] on input "Both Oil level, Oil leakage, damage to case or breather and Tightness of all bo…" at bounding box center [530, 453] width 10 height 10
radio input "true"
click at [526, 470] on input "Both Oil level, Oil leakage, damage to case or breather and Backlash, preload, …" at bounding box center [530, 475] width 10 height 10
radio input "true"
click at [526, 382] on input "Backlash, preload, tooth contact" at bounding box center [530, 387] width 10 height 10
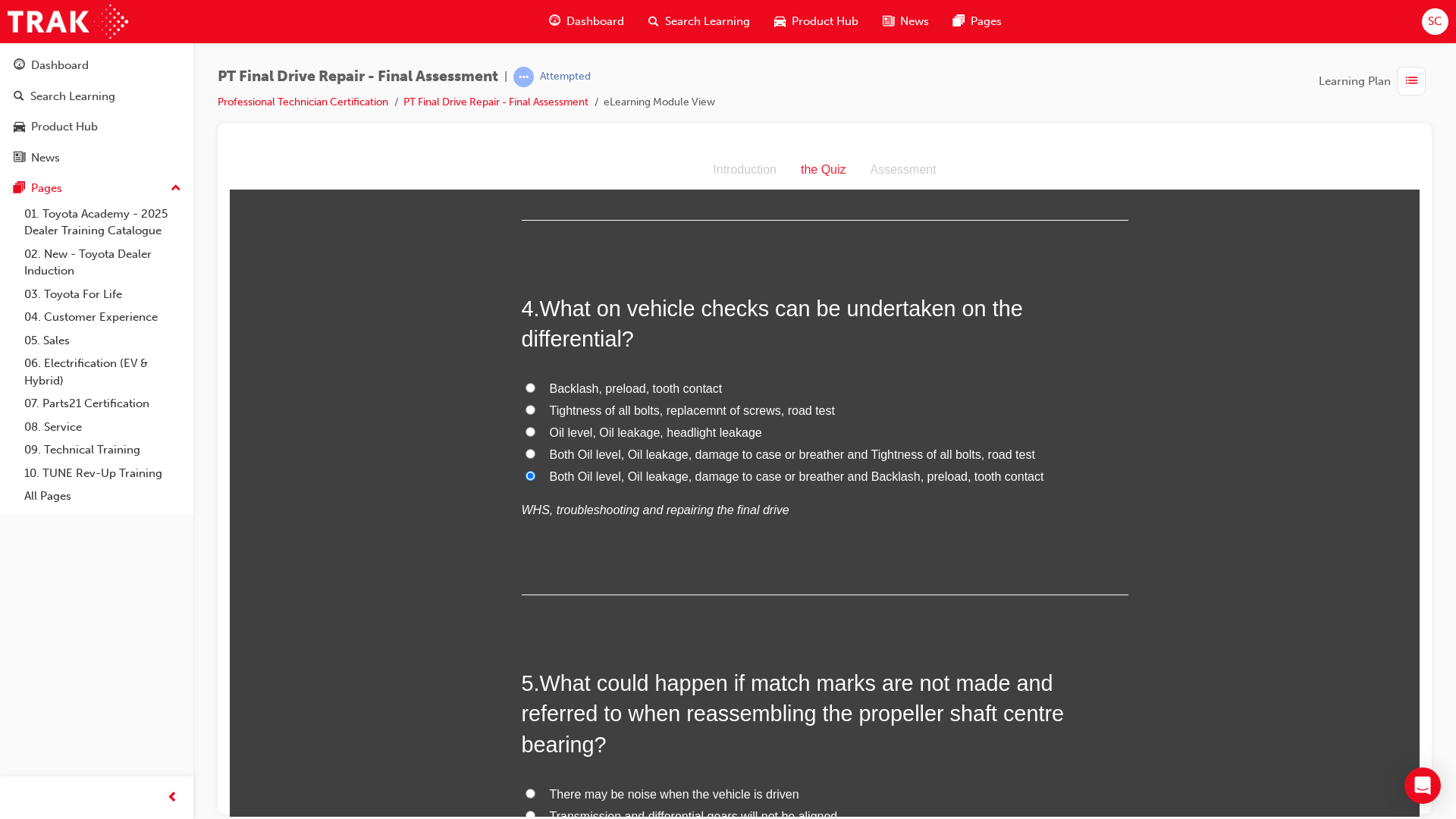
radio input "true"
click at [526, 404] on input "Tightness of all bolts, replacemnt of screws, road test" at bounding box center [530, 409] width 10 height 10
radio input "true"
click at [526, 426] on input "Oil level, Oil leakage, headlight leakage" at bounding box center [530, 431] width 10 height 10
radio input "true"
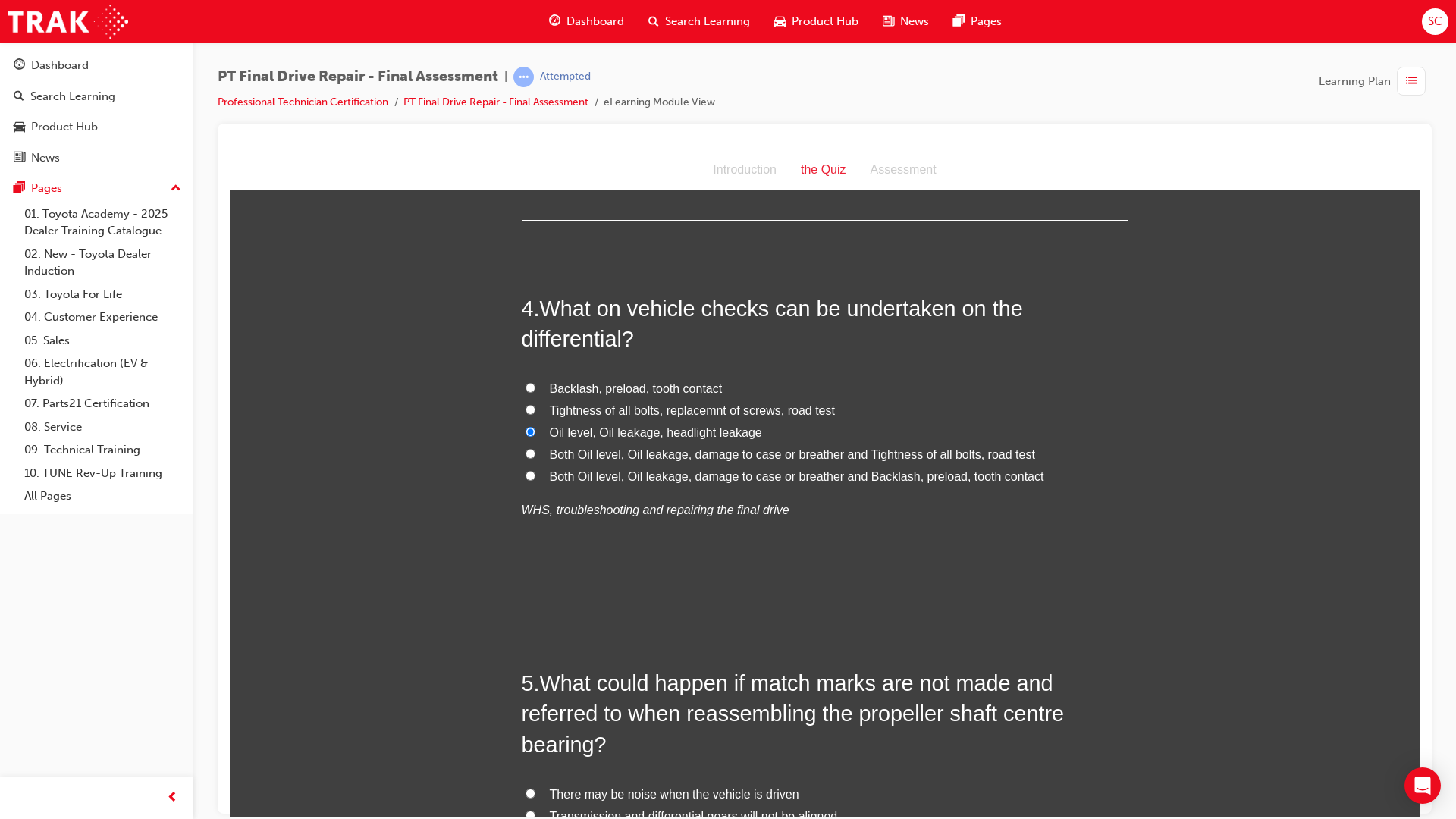
click at [526, 448] on input "Both Oil level, Oil leakage, damage to case or breather and Tightness of all bo…" at bounding box center [530, 453] width 10 height 10
radio input "true"
click at [526, 470] on input "Both Oil level, Oil leakage, damage to case or breather and Backlash, preload, …" at bounding box center [530, 475] width 10 height 10
radio input "true"
click at [526, 448] on input "Both Oil level, Oil leakage, damage to case or breather and Tightness of all bo…" at bounding box center [530, 453] width 10 height 10
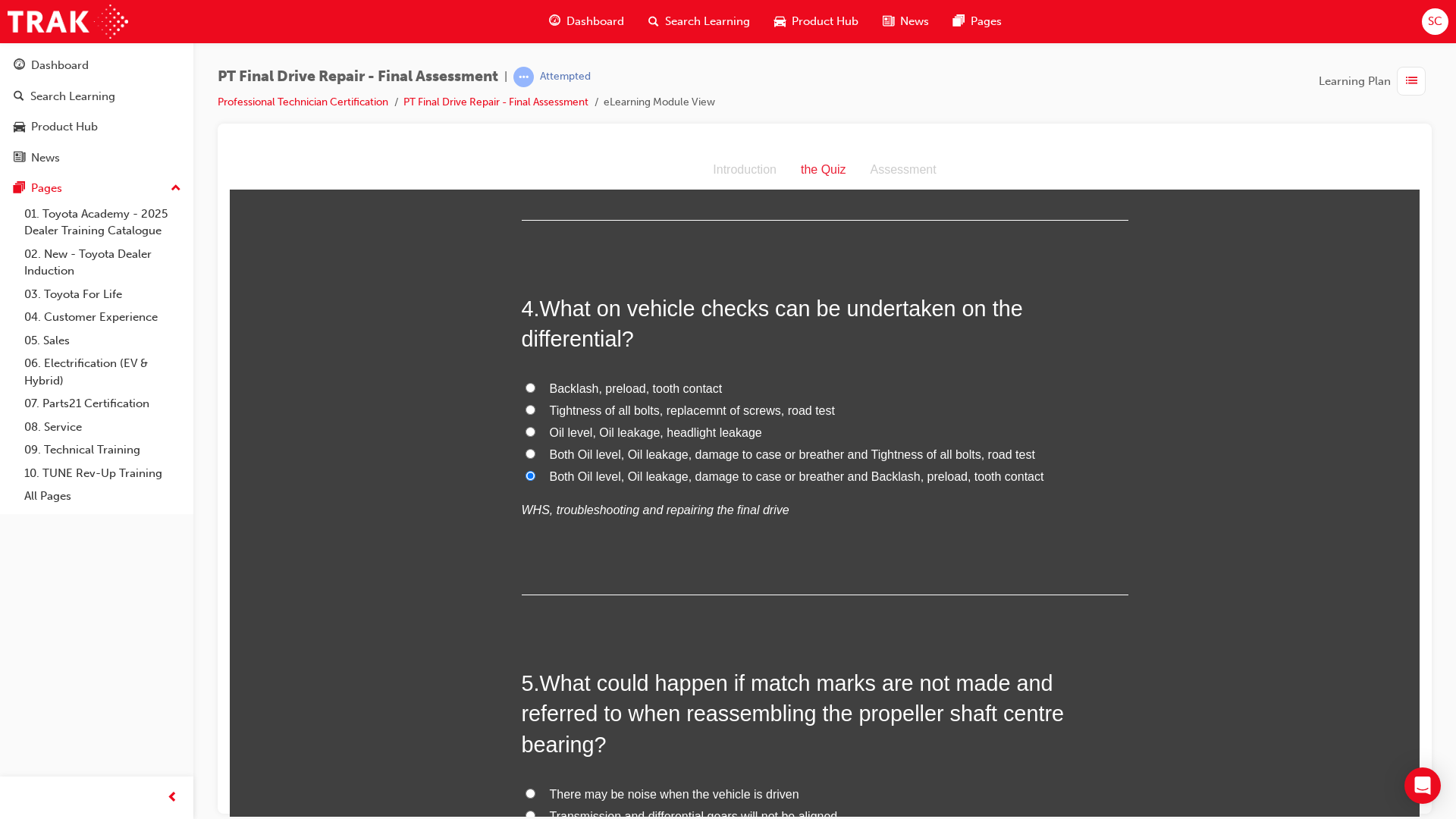
radio input "true"
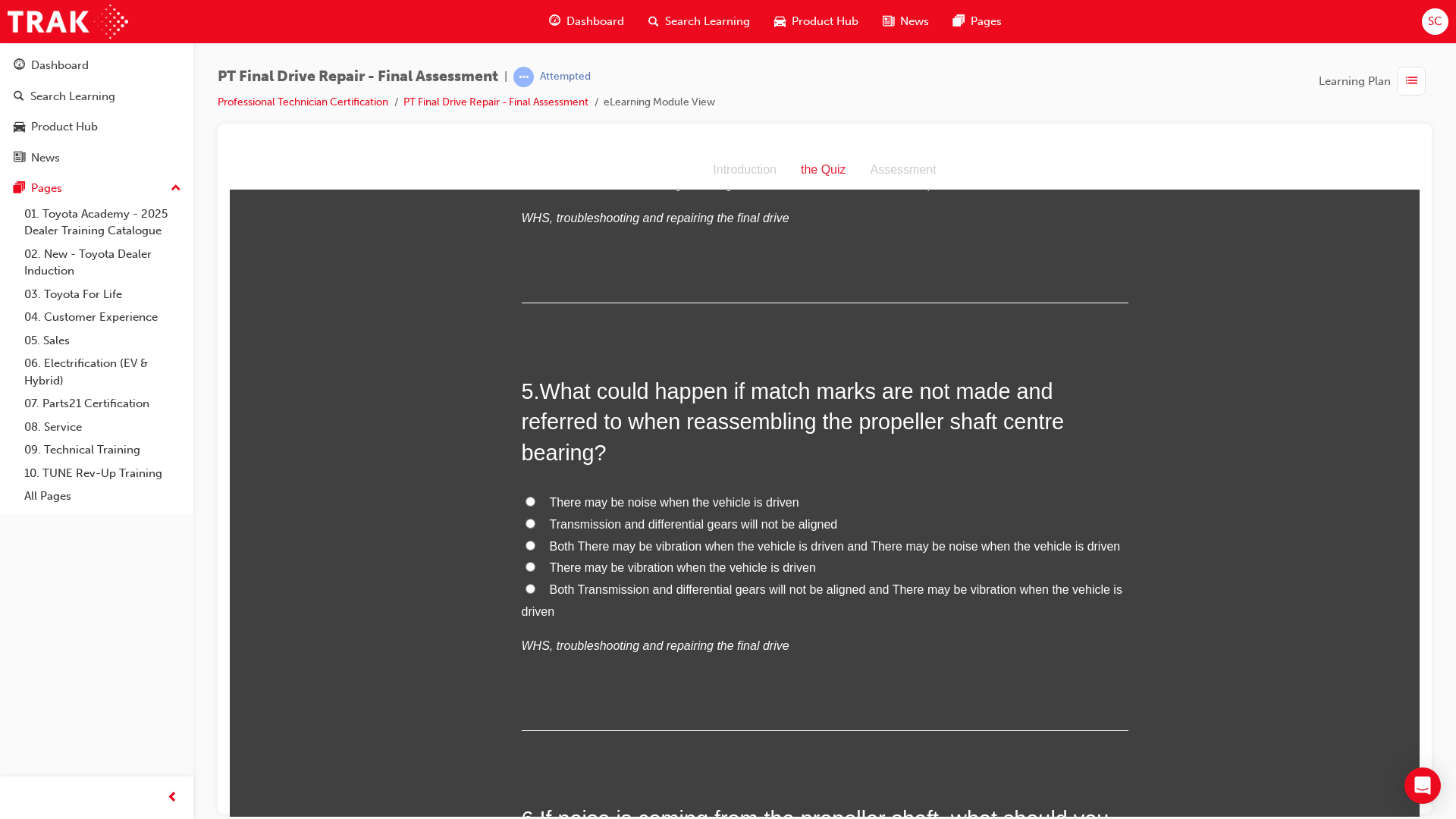
scroll to position [1441, 0]
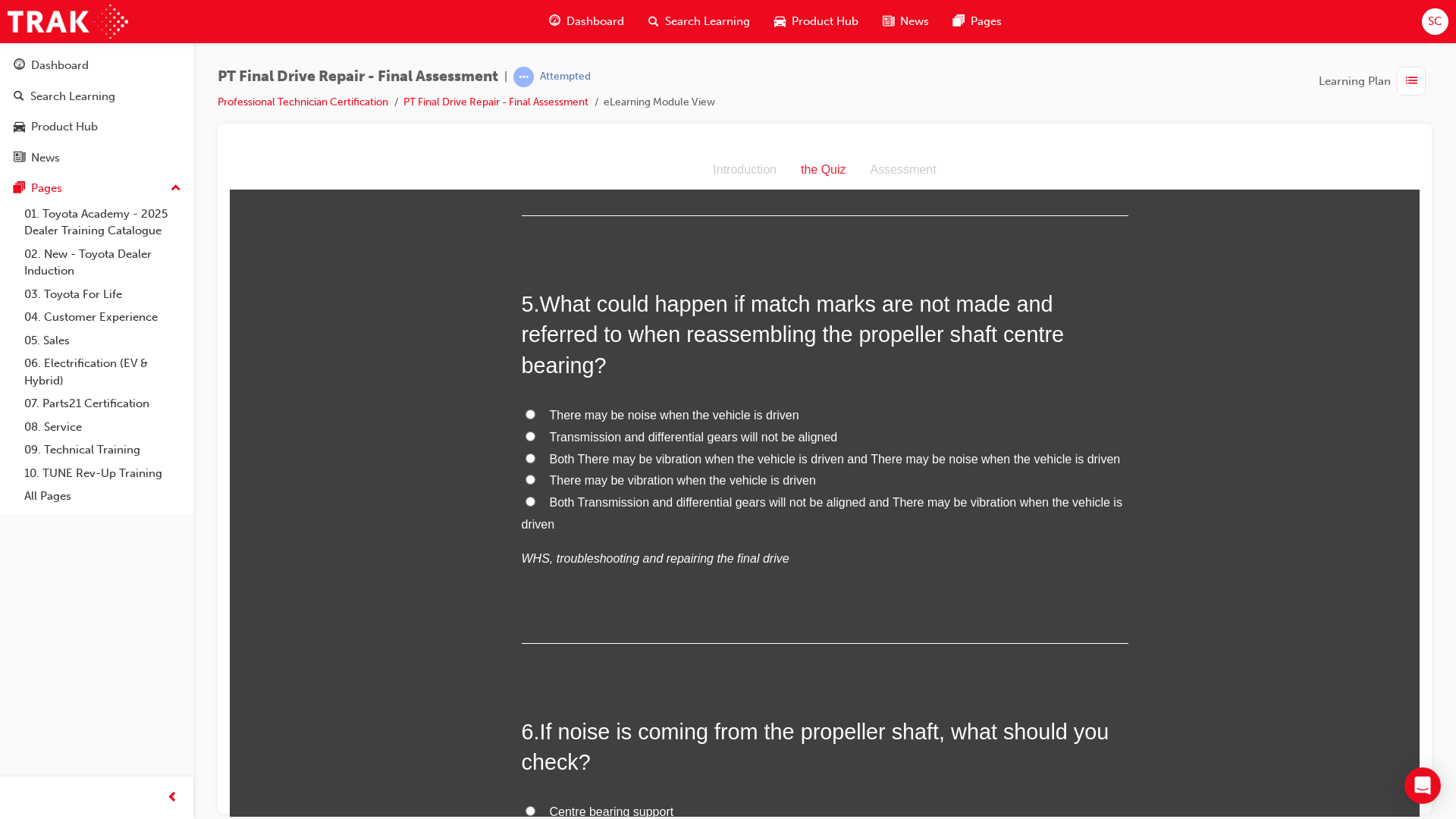
click at [529, 481] on label "There may be vibration when the vehicle is driven" at bounding box center [825, 481] width 606 height 22
click at [529, 481] on input "There may be vibration when the vehicle is driven" at bounding box center [530, 479] width 10 height 10
radio input "true"
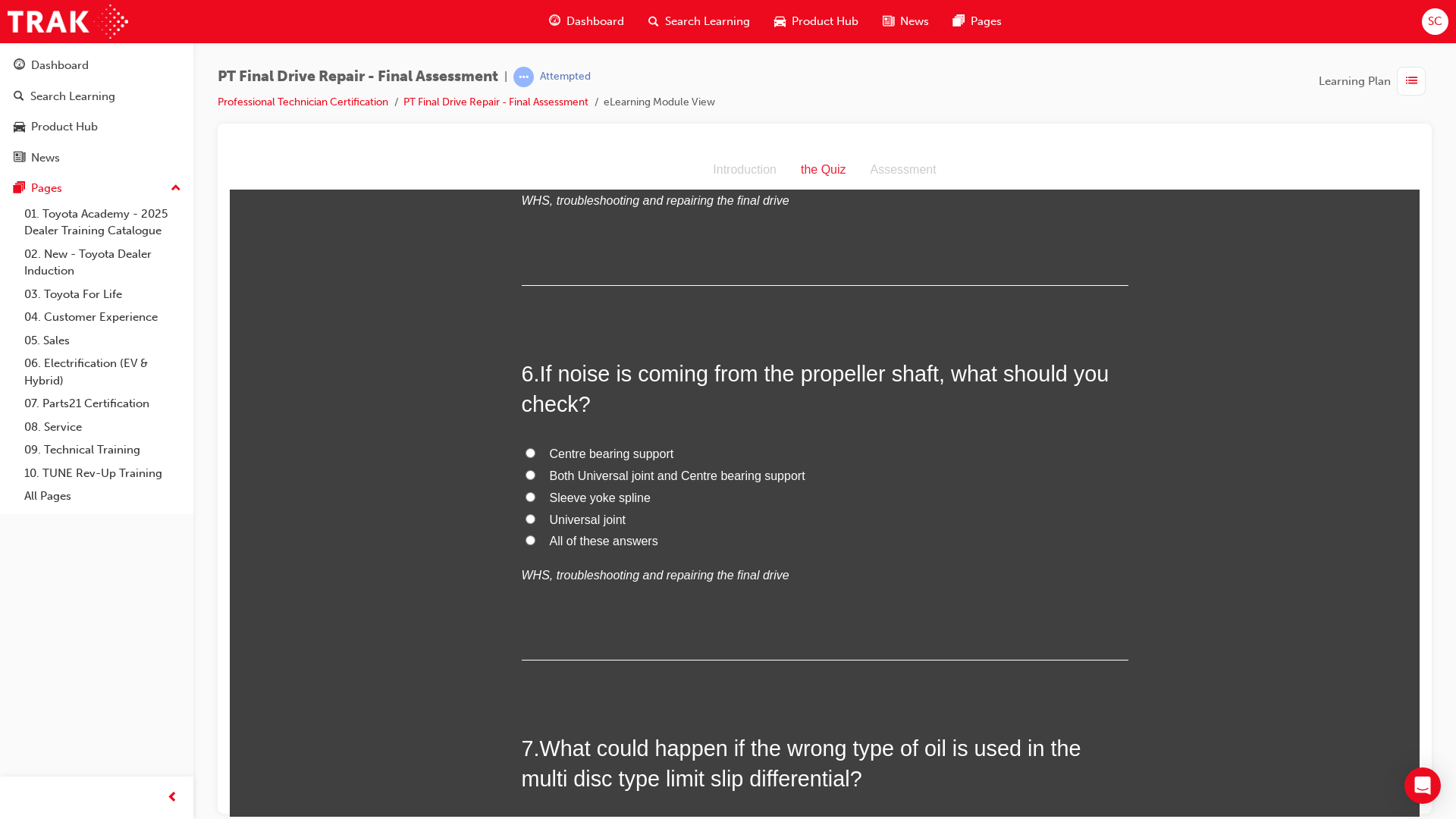
scroll to position [1820, 0]
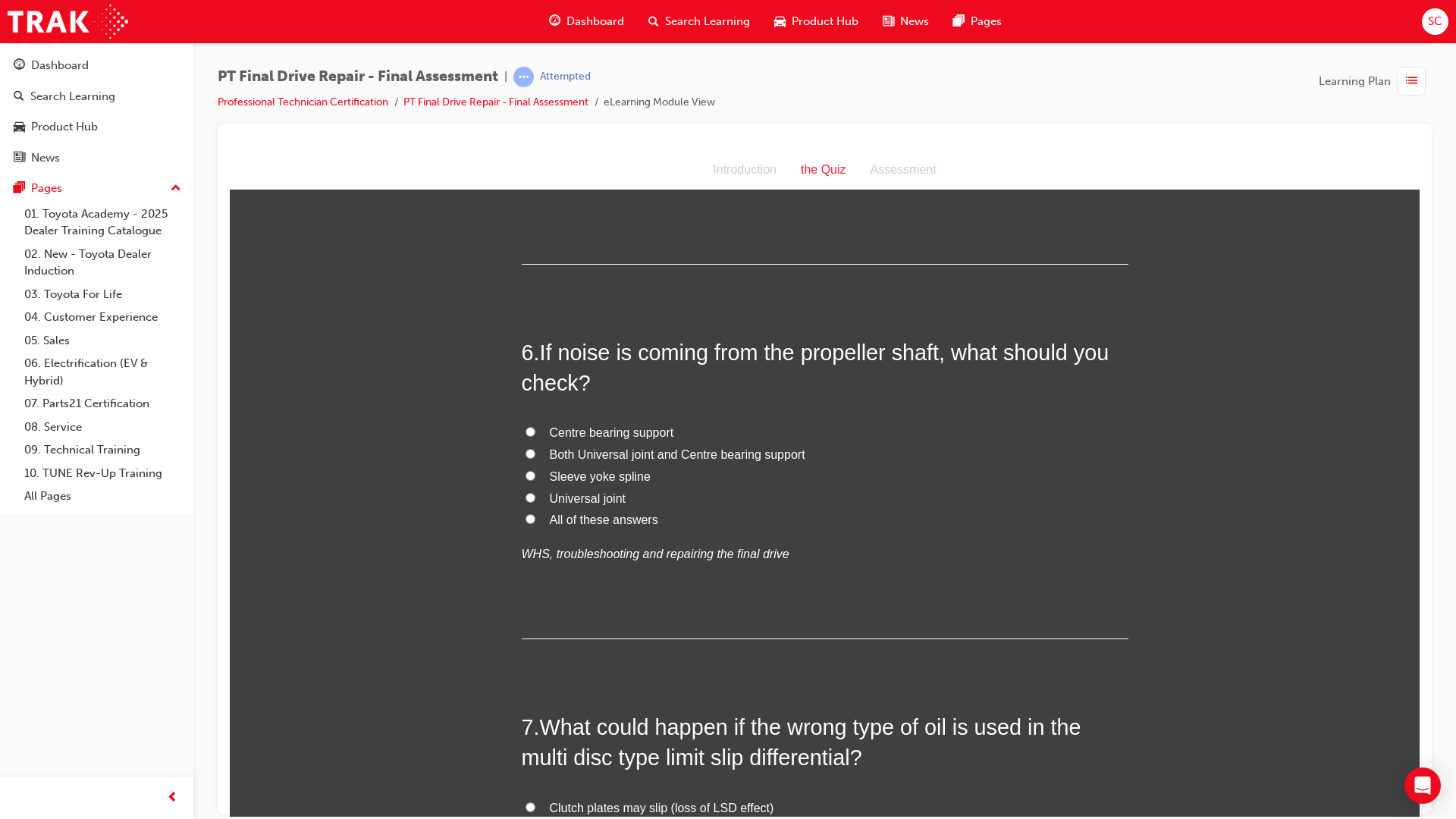
click at [532, 521] on label "All of these answers" at bounding box center [825, 520] width 606 height 22
click at [532, 521] on input "All of these answers" at bounding box center [530, 518] width 10 height 10
radio input "true"
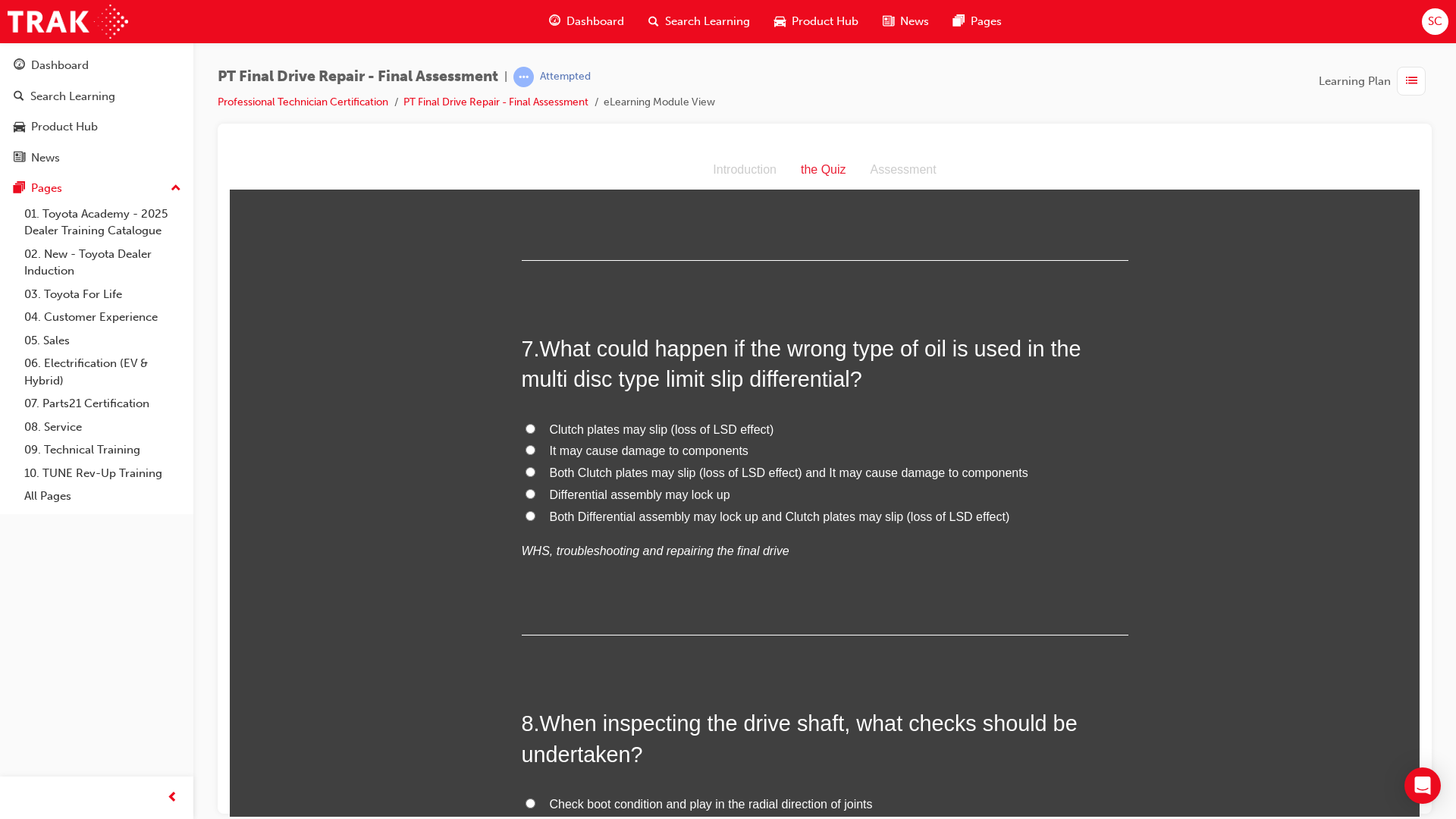
scroll to position [2198, 0]
click at [526, 426] on input "Clutch plates may slip (loss of LSD effect)" at bounding box center [530, 426] width 10 height 10
radio input "true"
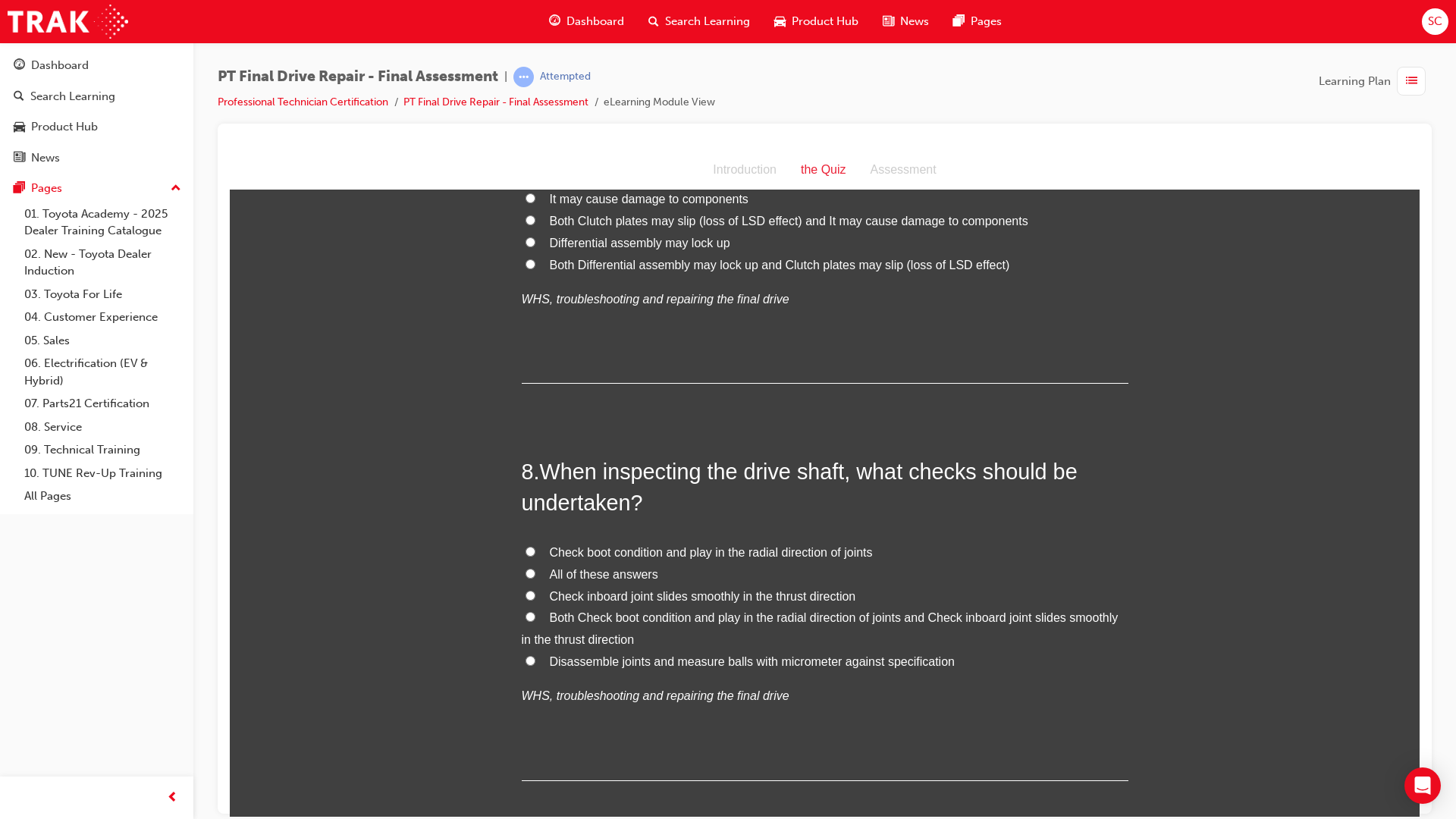
scroll to position [2502, 0]
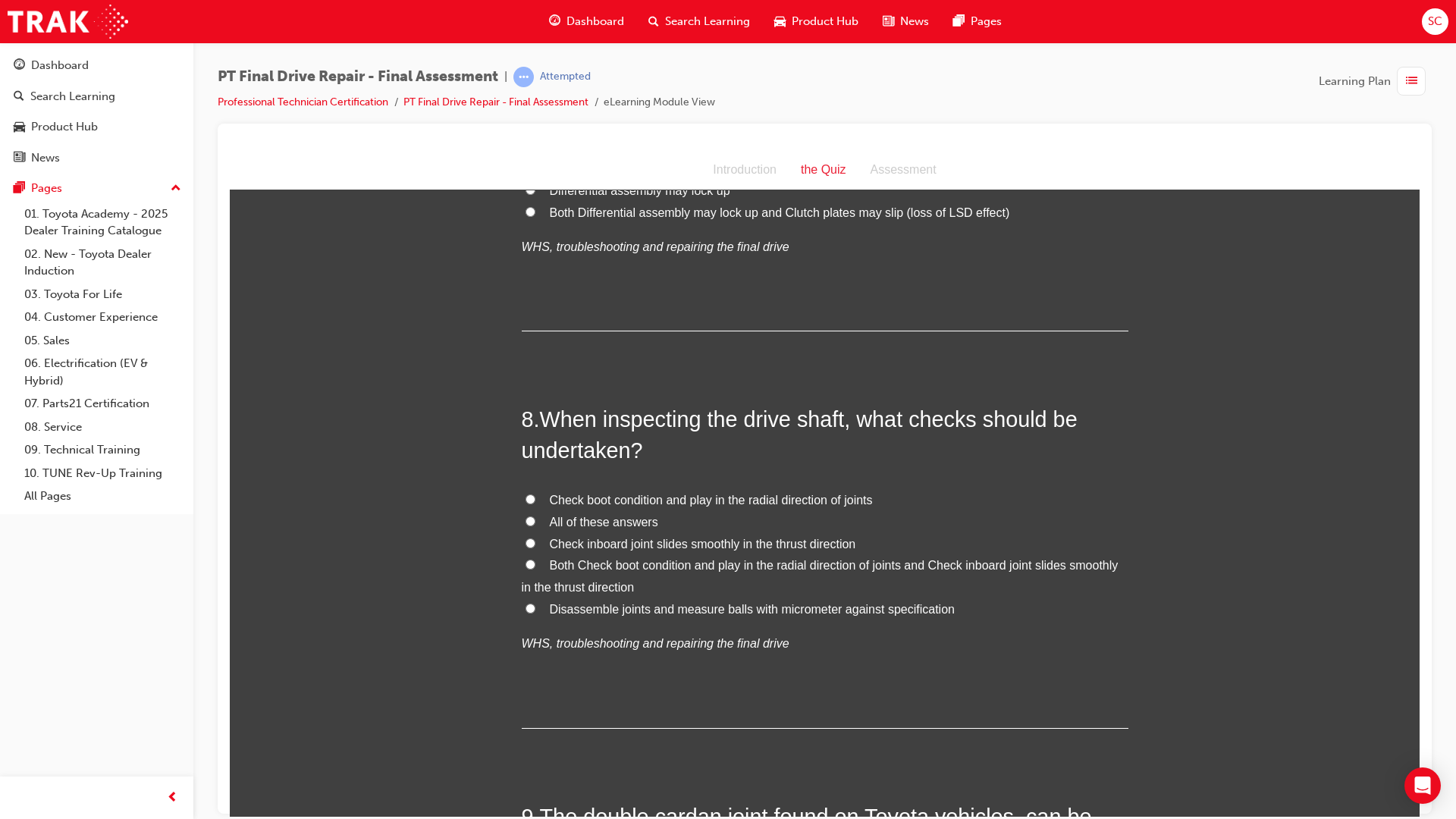
click at [530, 514] on label "All of these answers" at bounding box center [825, 522] width 606 height 22
click at [530, 515] on input "All of these answers" at bounding box center [530, 520] width 10 height 10
radio input "true"
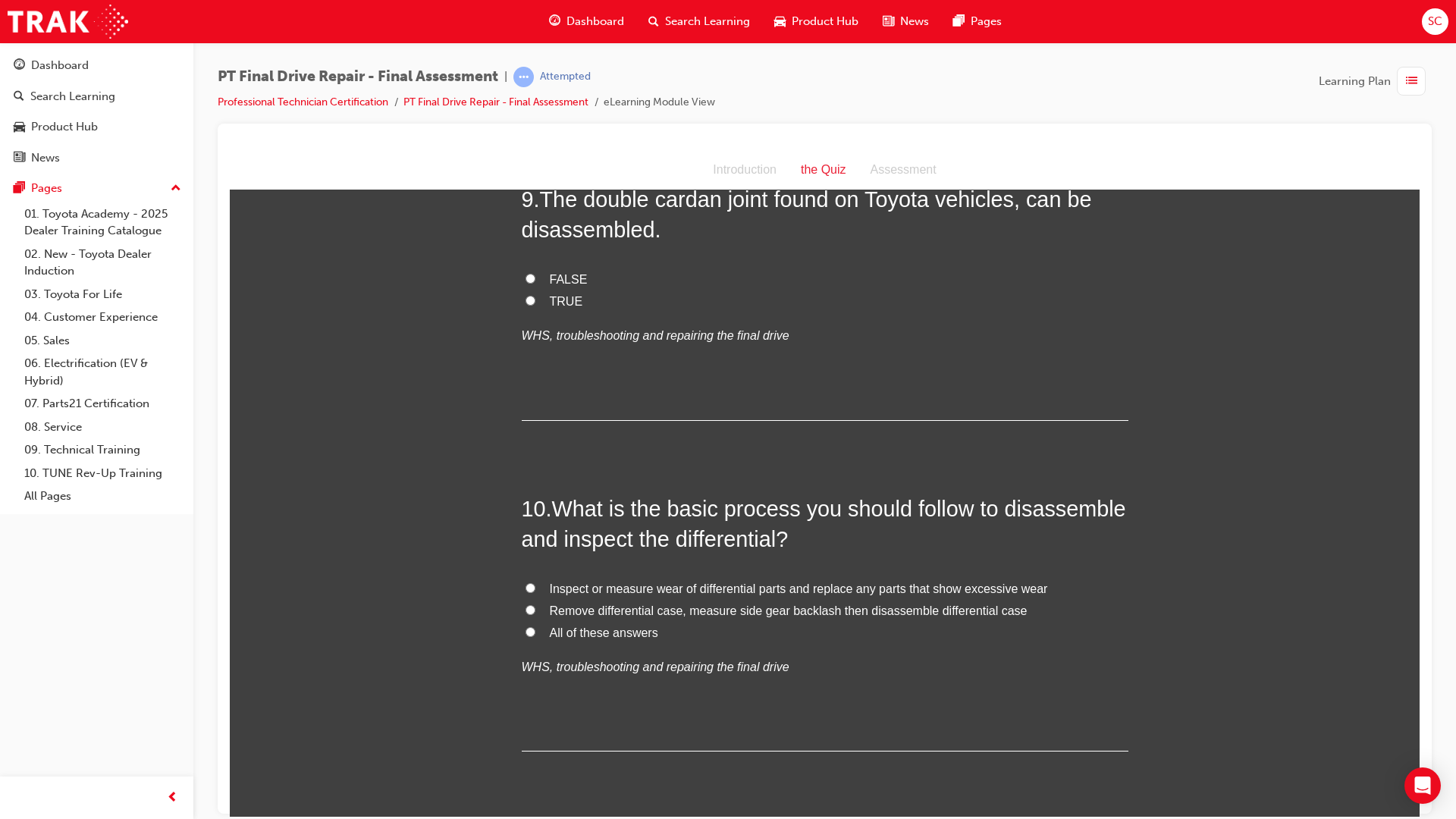
scroll to position [3093, 0]
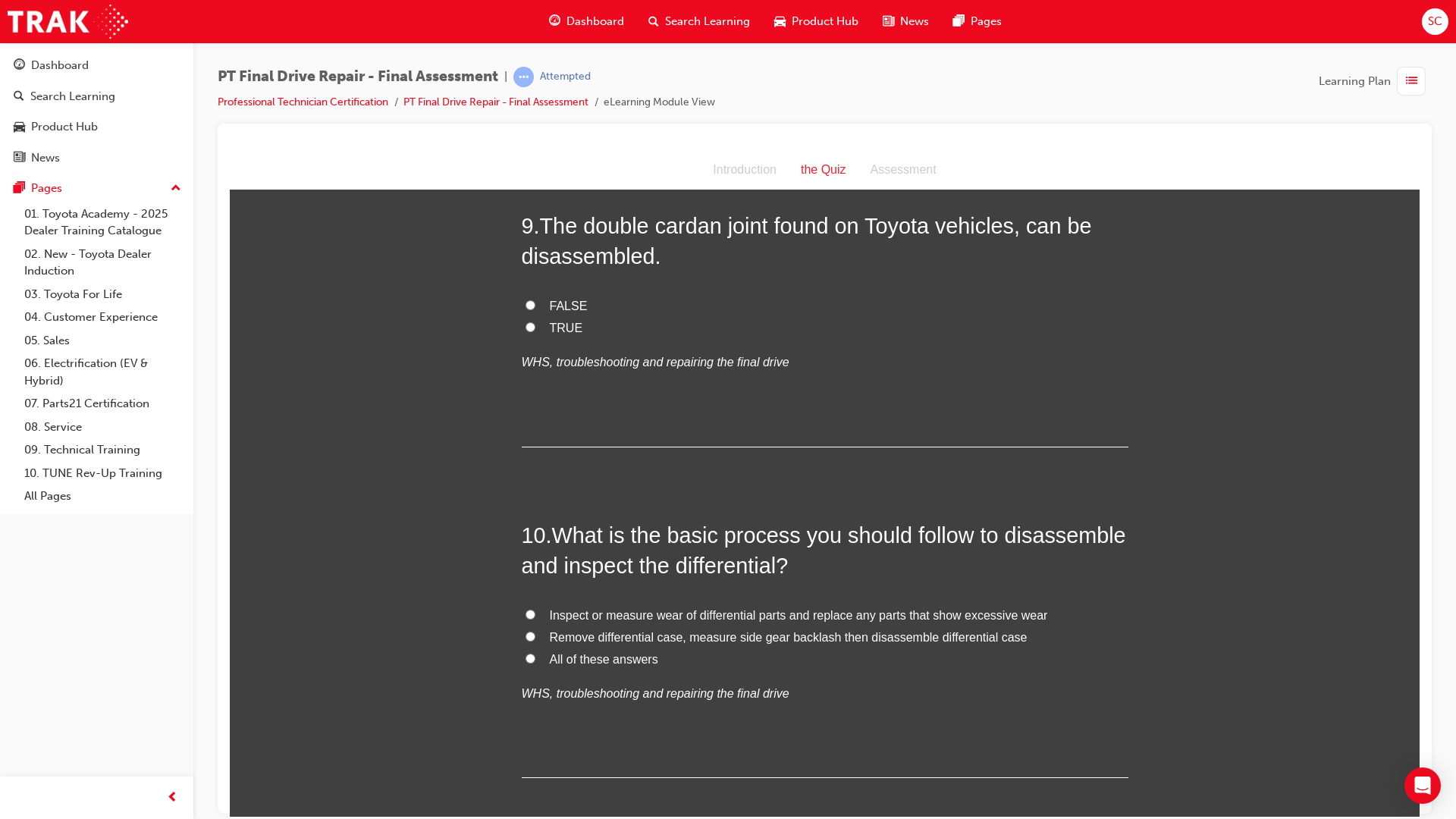
click at [522, 656] on label "All of these answers" at bounding box center [825, 659] width 606 height 22
click at [526, 656] on input "All of these answers" at bounding box center [530, 658] width 10 height 10
radio input "true"
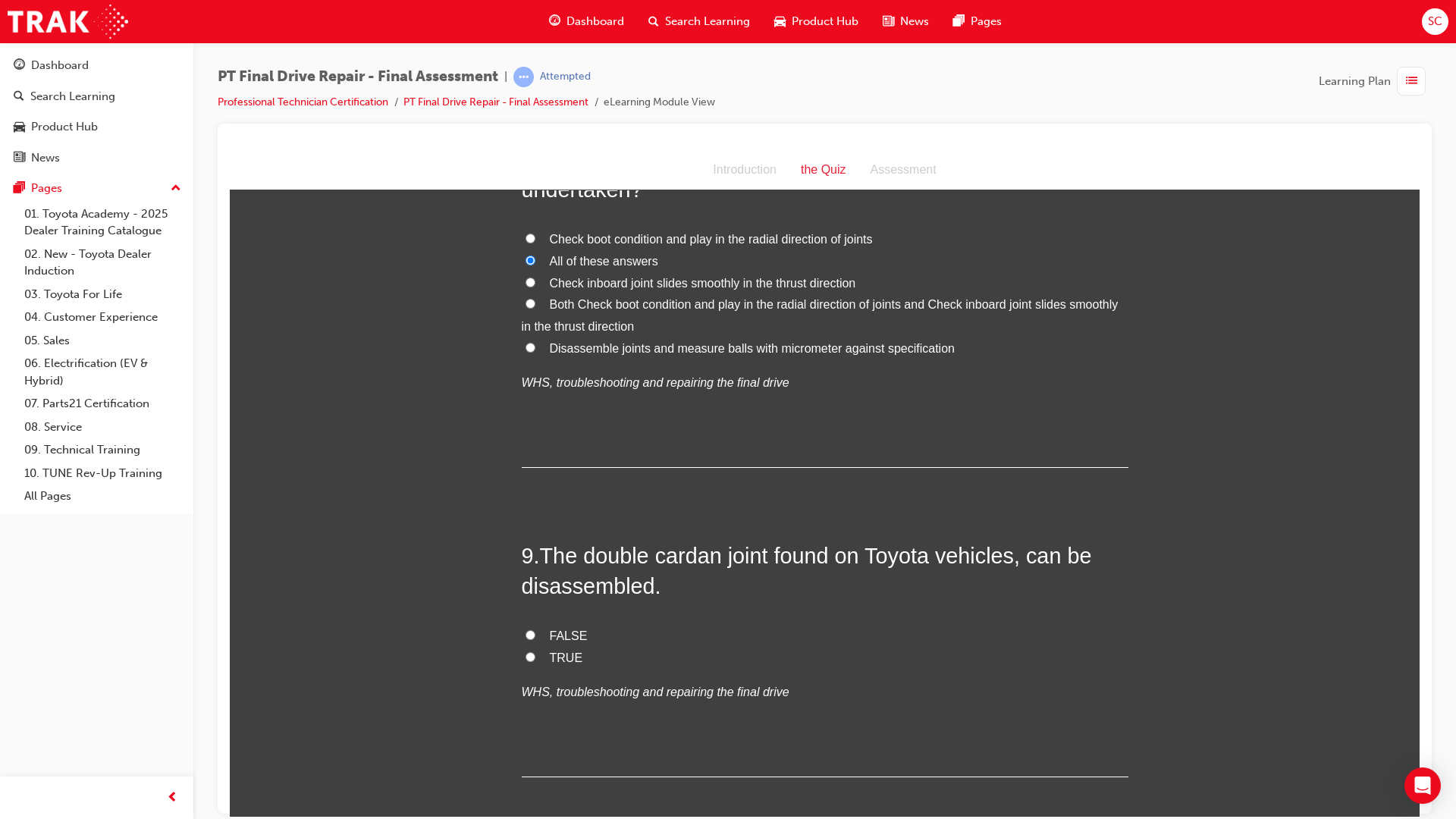
scroll to position [2789, 0]
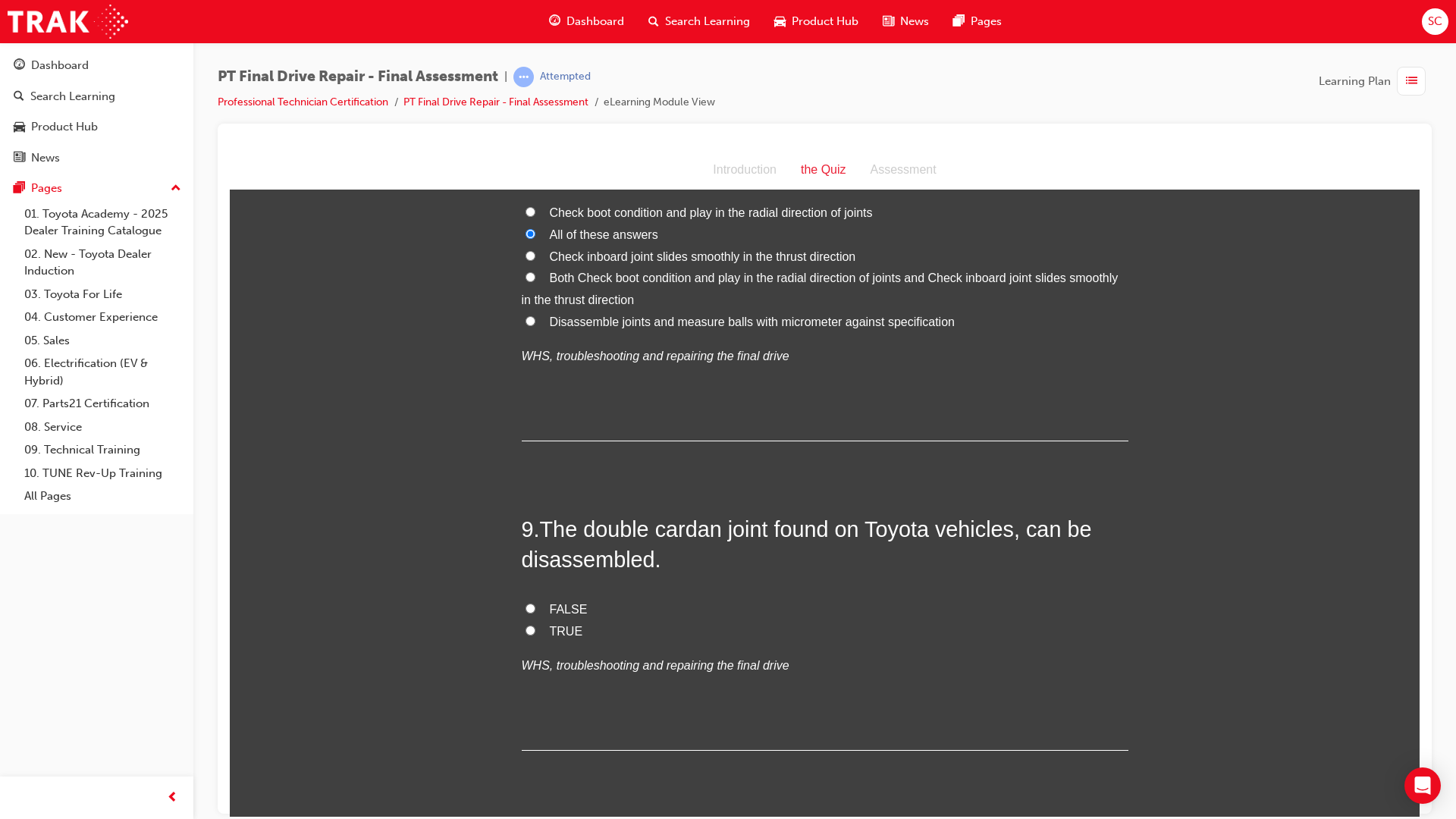
click at [533, 640] on label "TRUE" at bounding box center [825, 631] width 606 height 22
click at [533, 635] on input "TRUE" at bounding box center [530, 629] width 10 height 10
radio input "true"
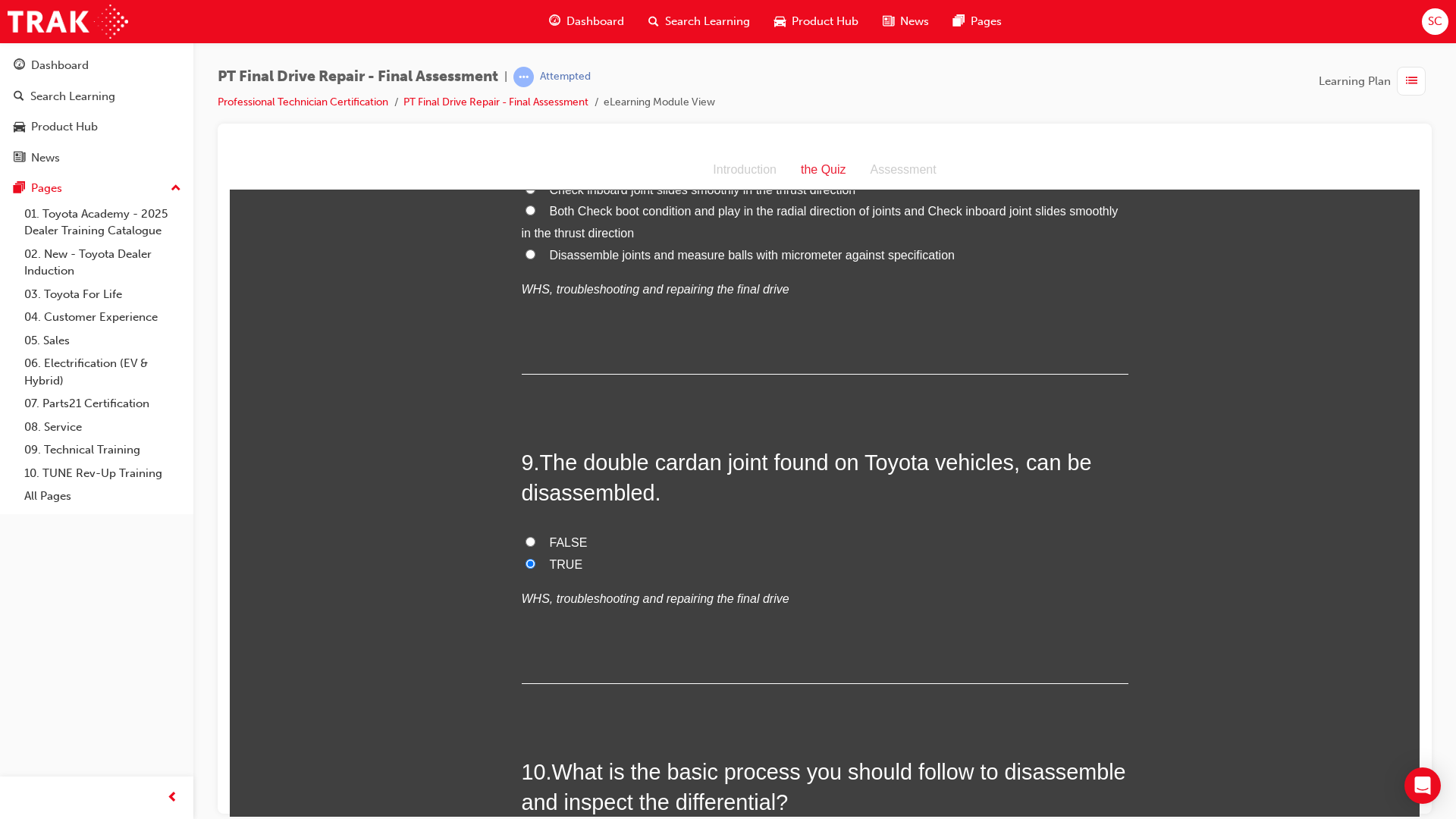
scroll to position [3168, 0]
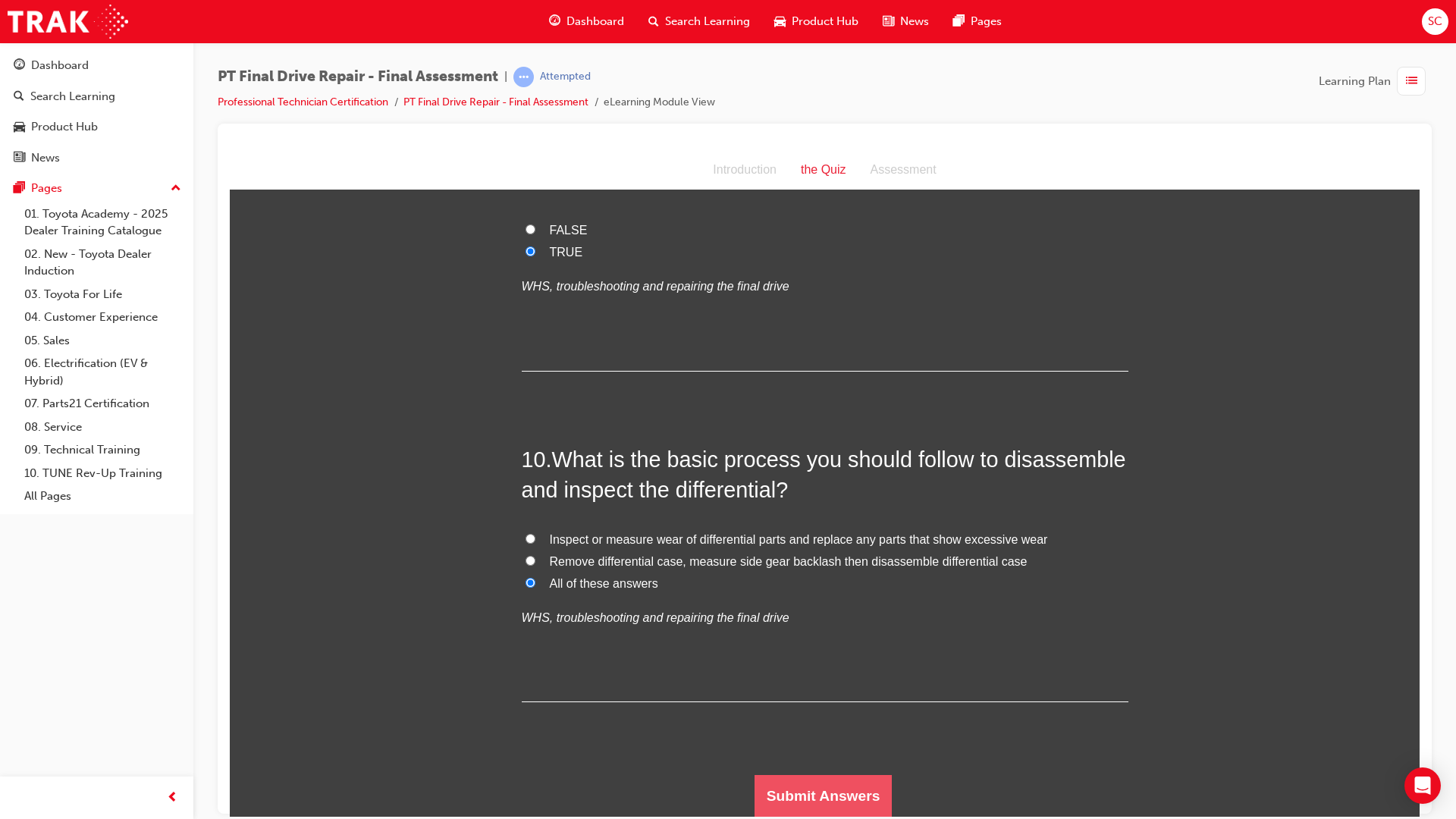
click at [807, 801] on button "Submit Answers" at bounding box center [823, 795] width 138 height 42
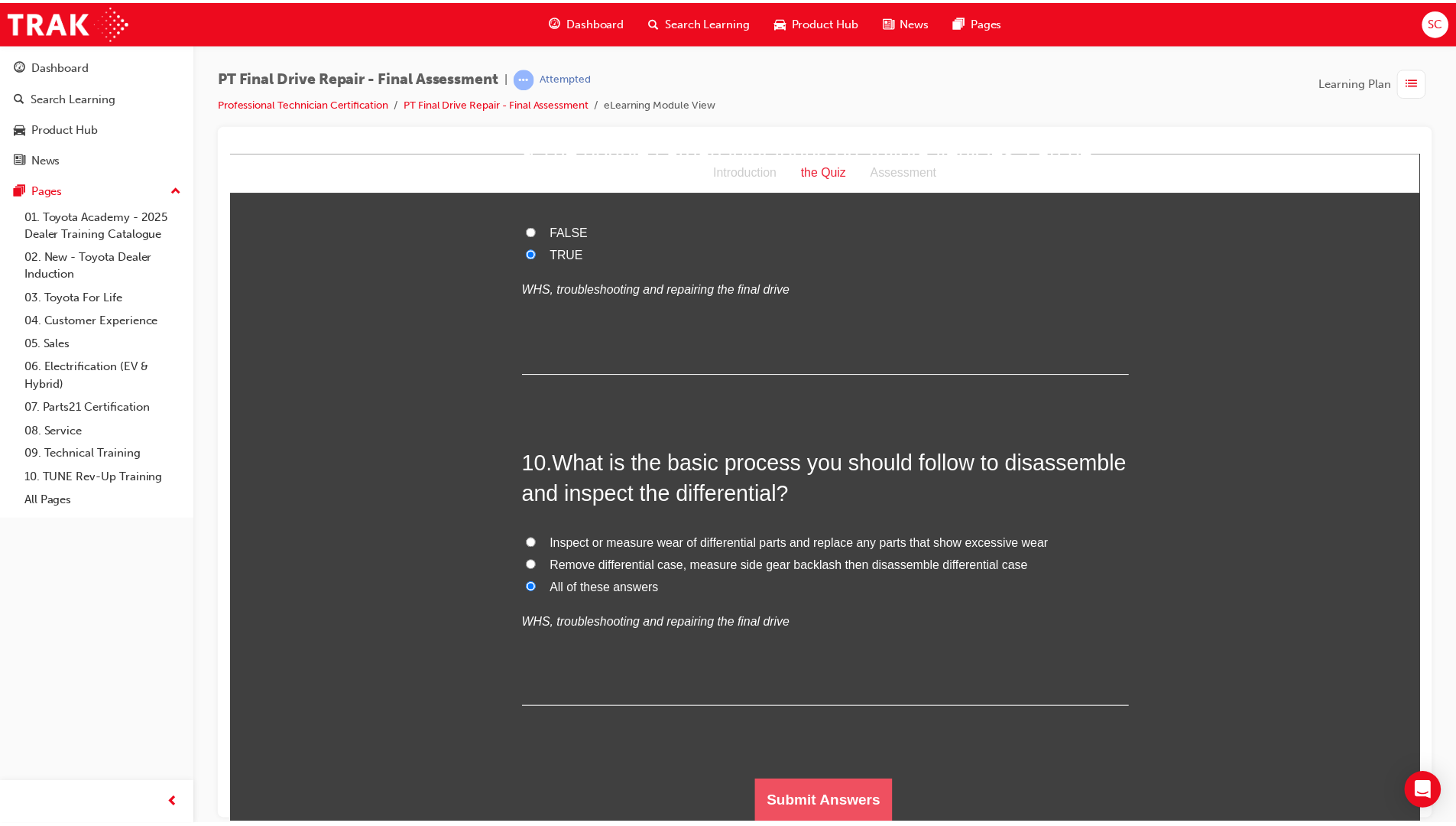
scroll to position [0, 0]
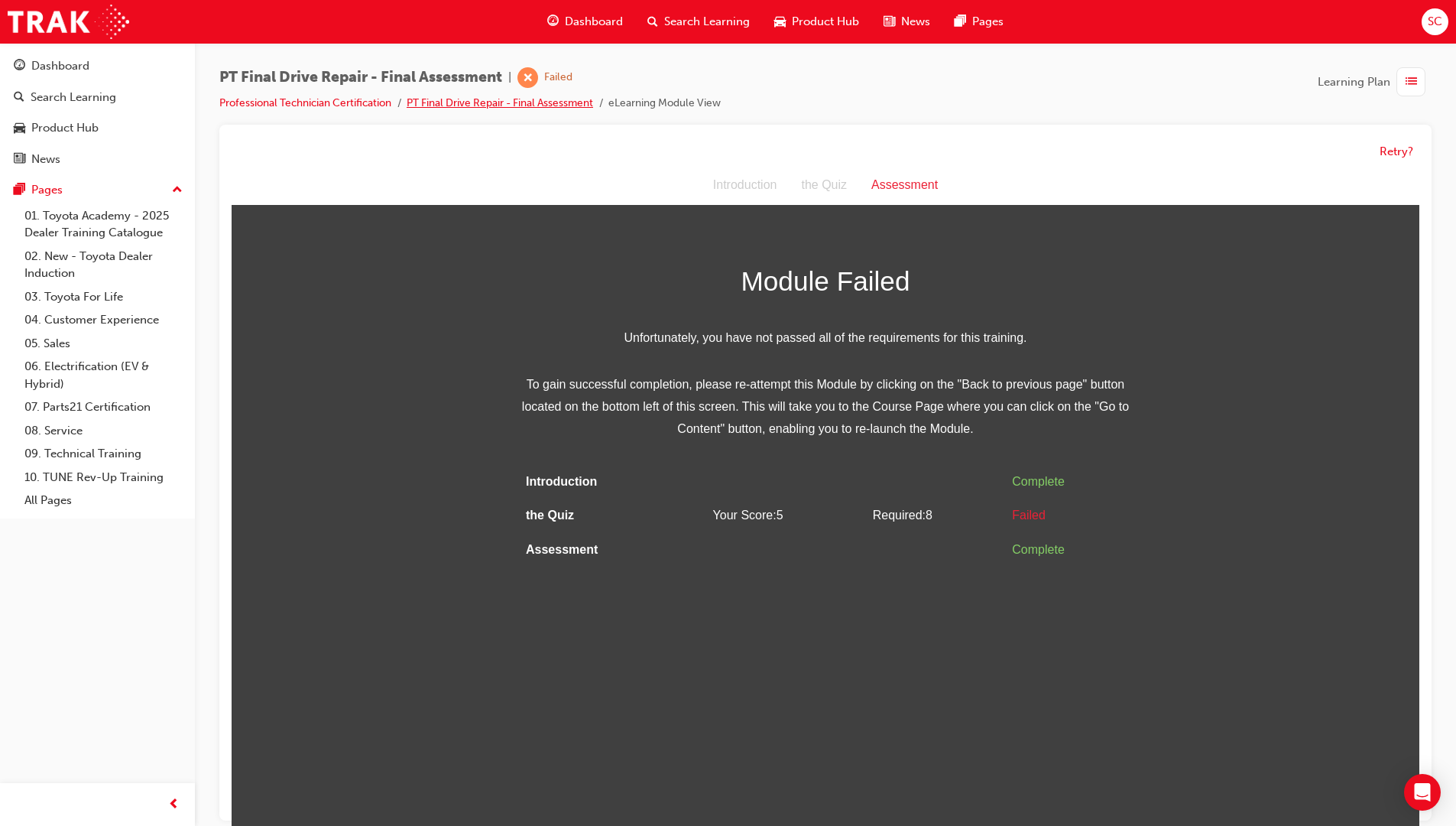
click at [463, 104] on link "PT Final Drive Repair - Final Assessment" at bounding box center [500, 103] width 187 height 13
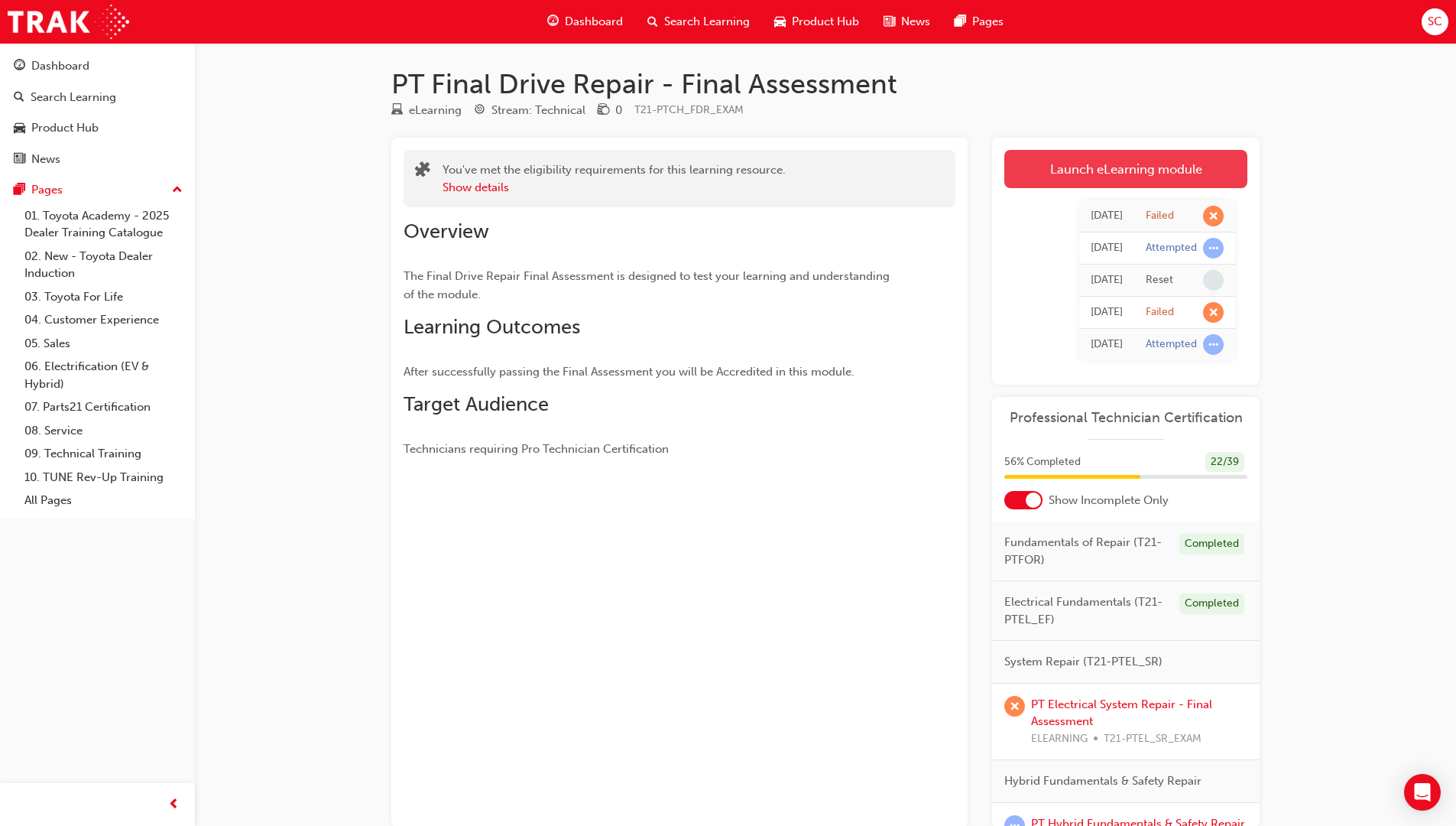
click at [1139, 174] on link "Launch eLearning module" at bounding box center [1125, 168] width 243 height 38
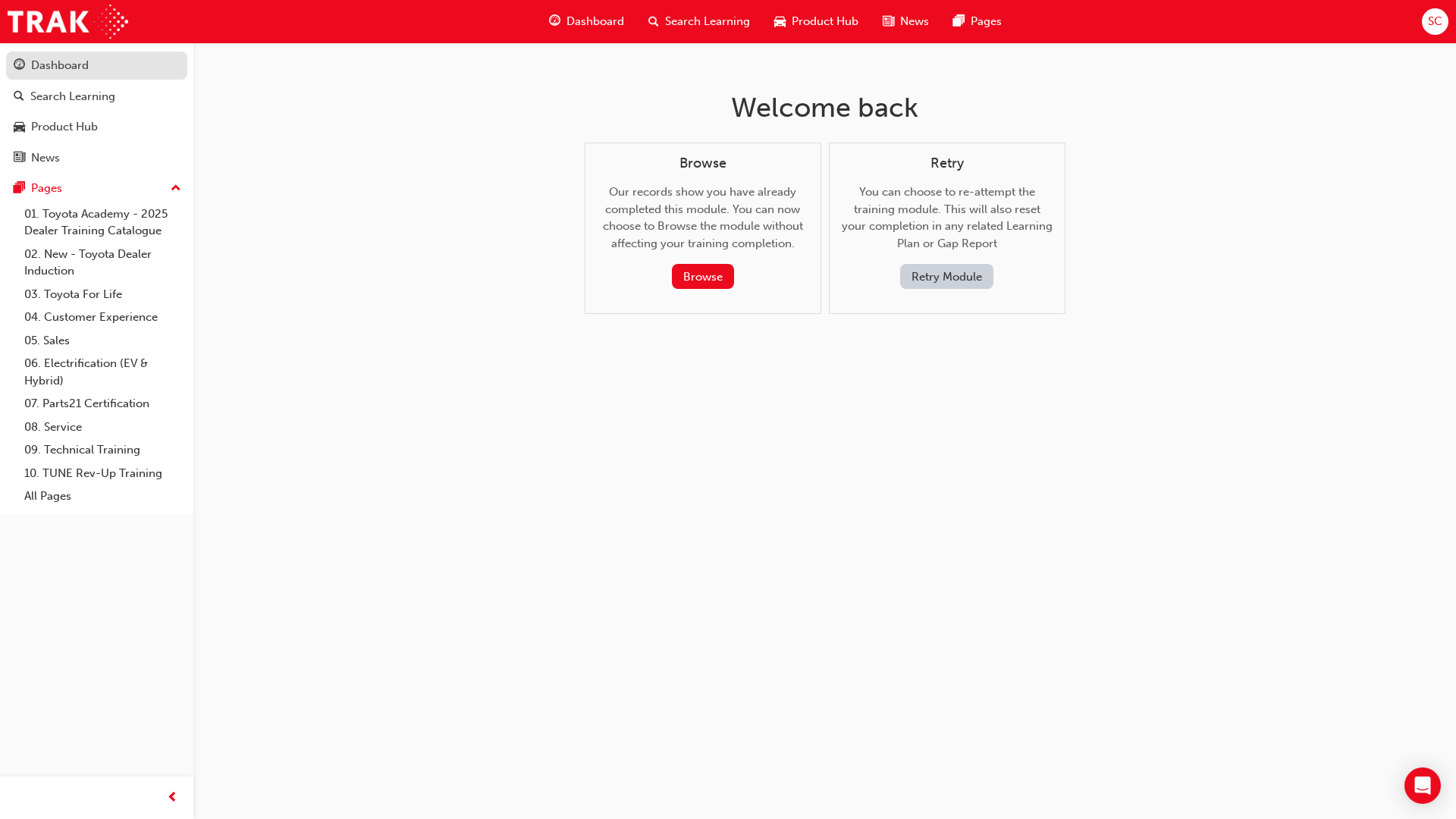
click at [67, 64] on div "Dashboard" at bounding box center [60, 65] width 58 height 17
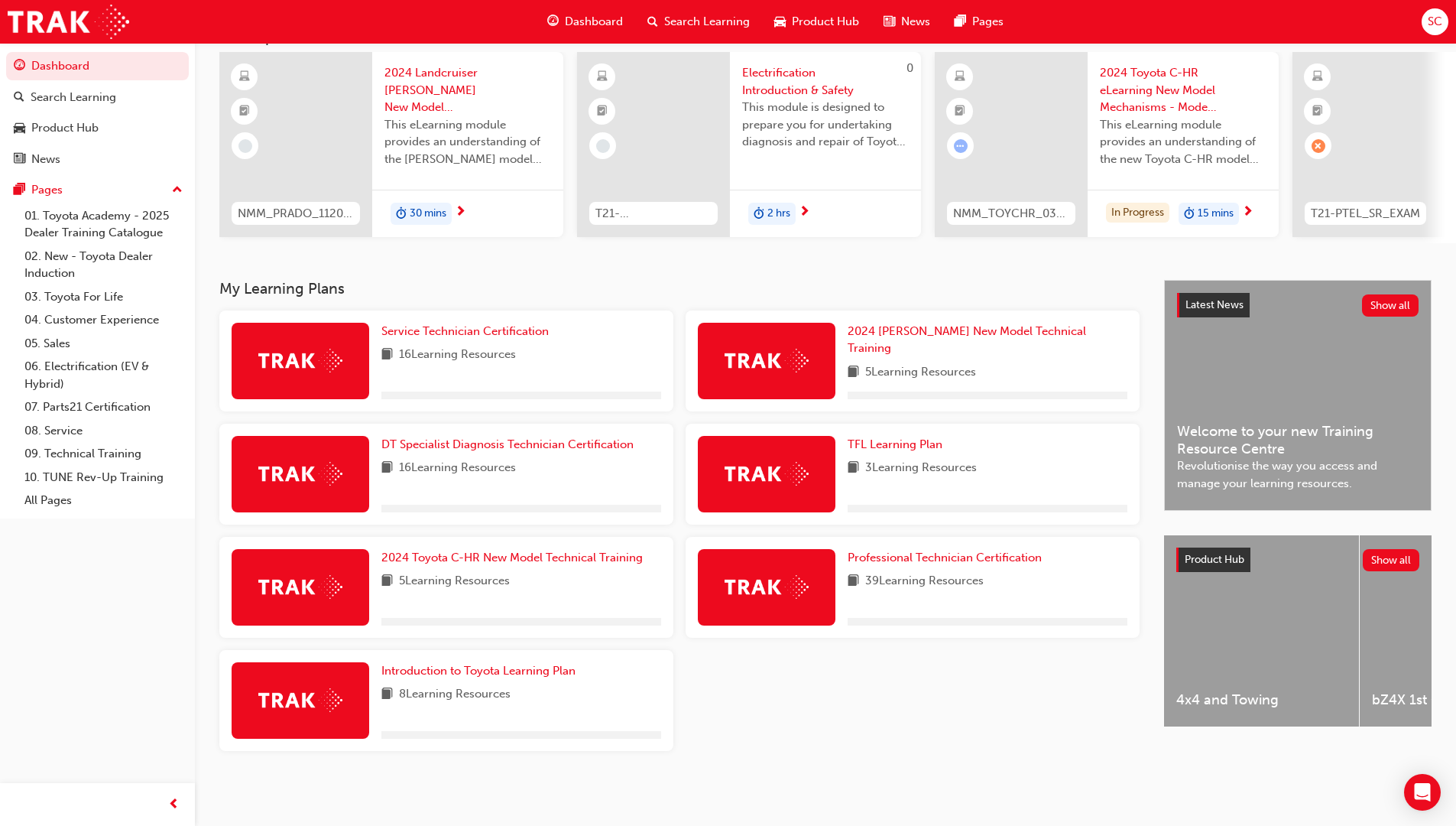
scroll to position [116, 0]
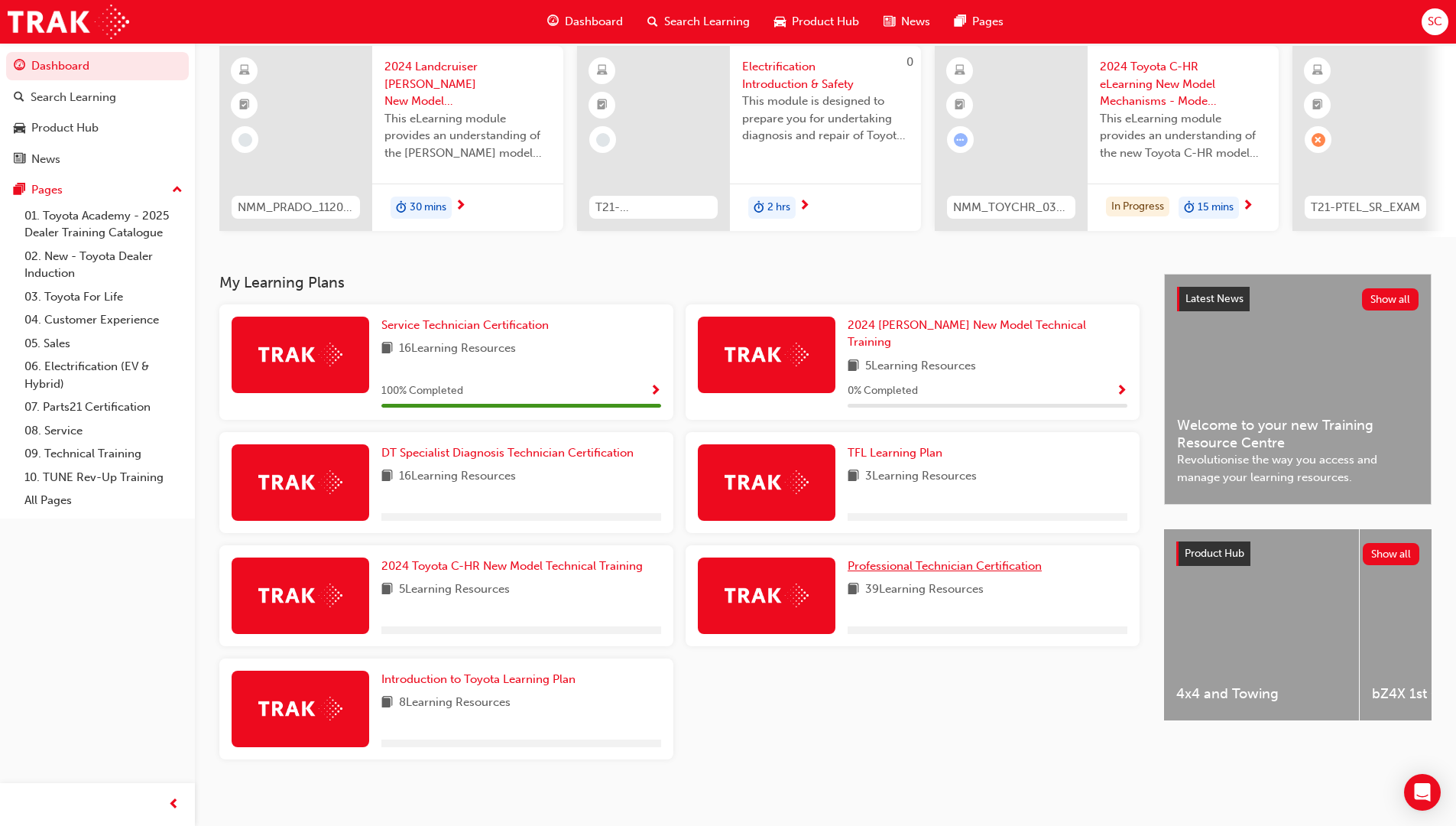
click at [1006, 559] on span "Professional Technician Certification" at bounding box center [945, 565] width 194 height 14
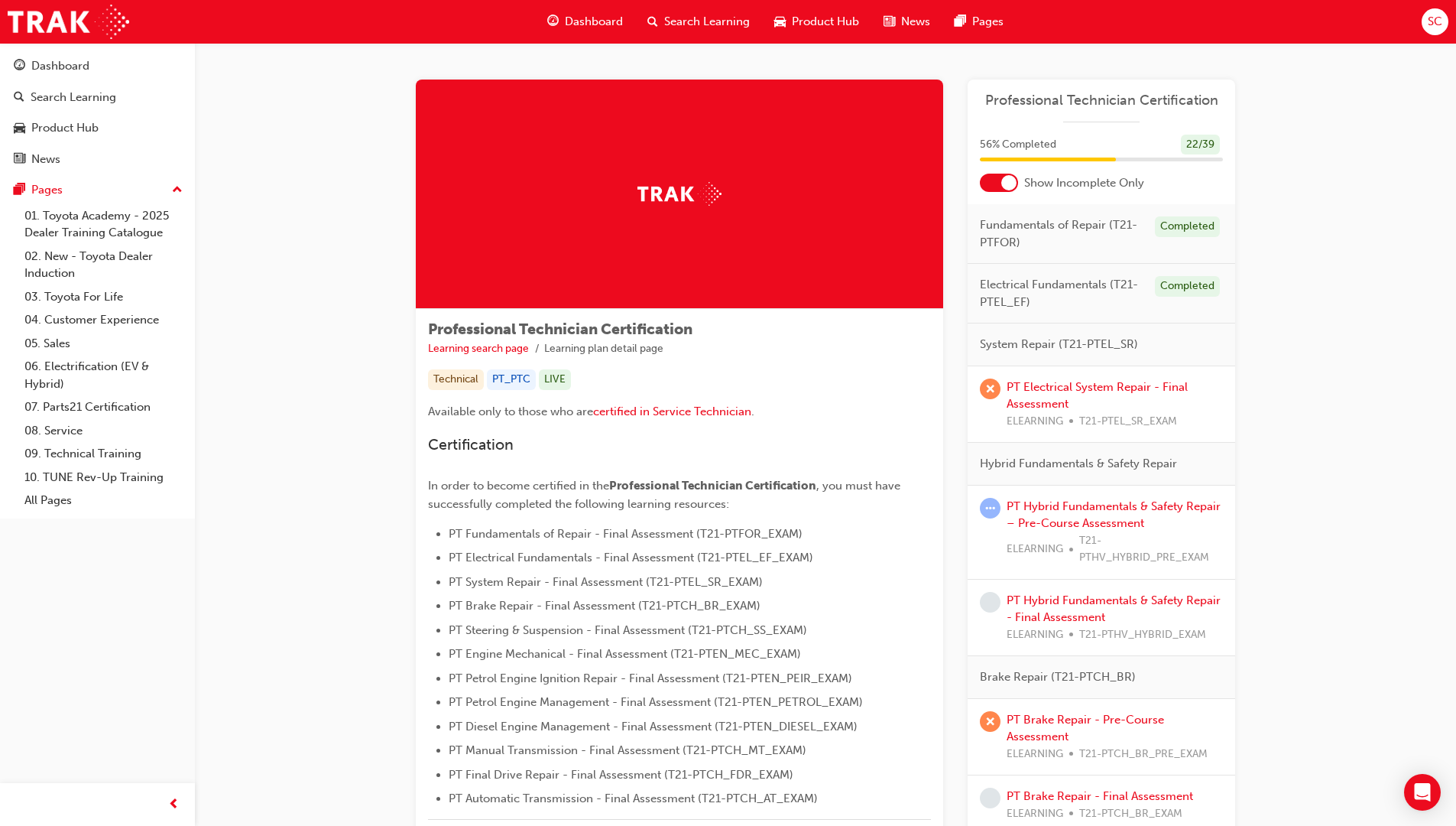
click at [1005, 185] on div at bounding box center [1009, 182] width 16 height 16
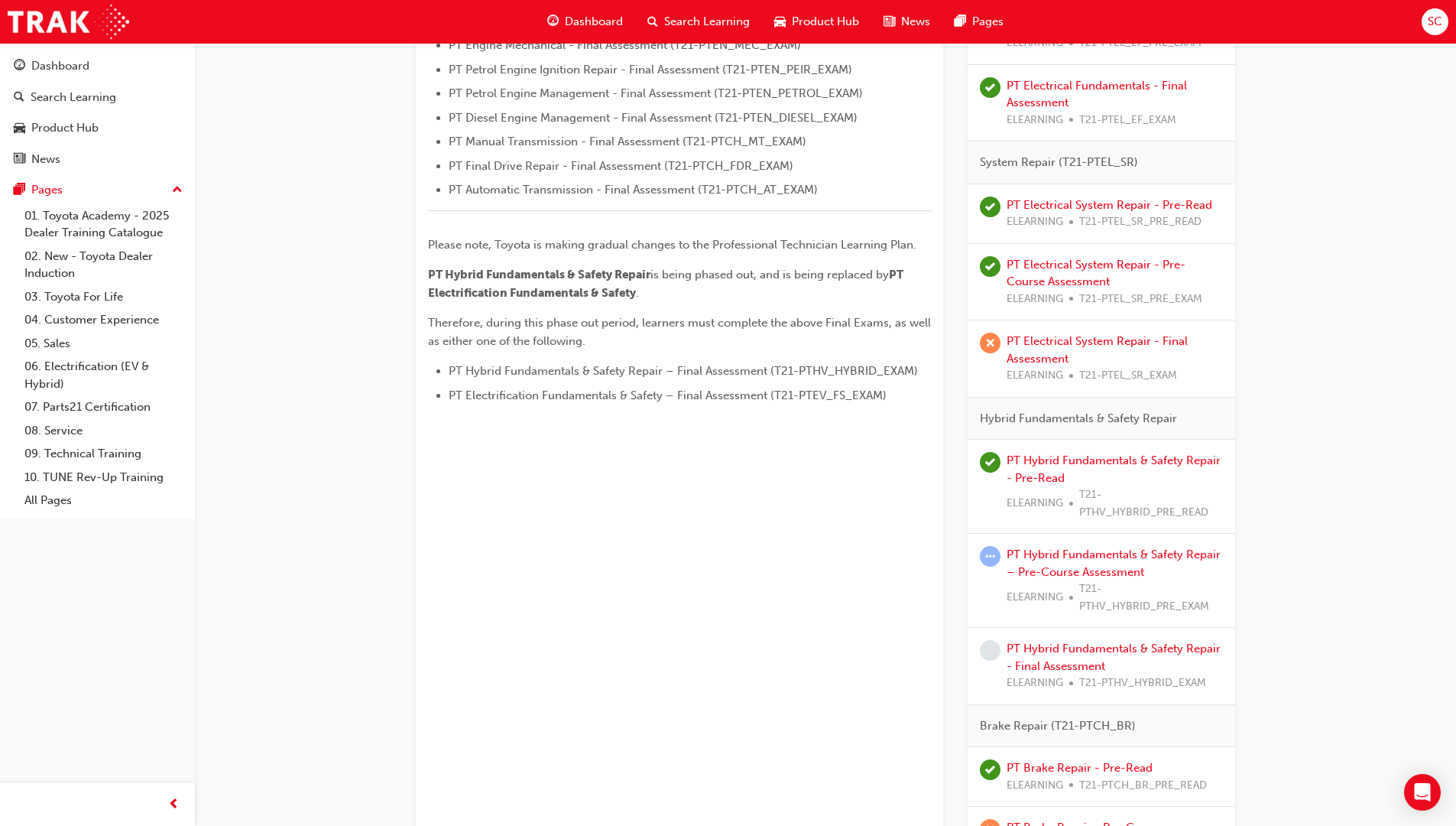
scroll to position [611, 0]
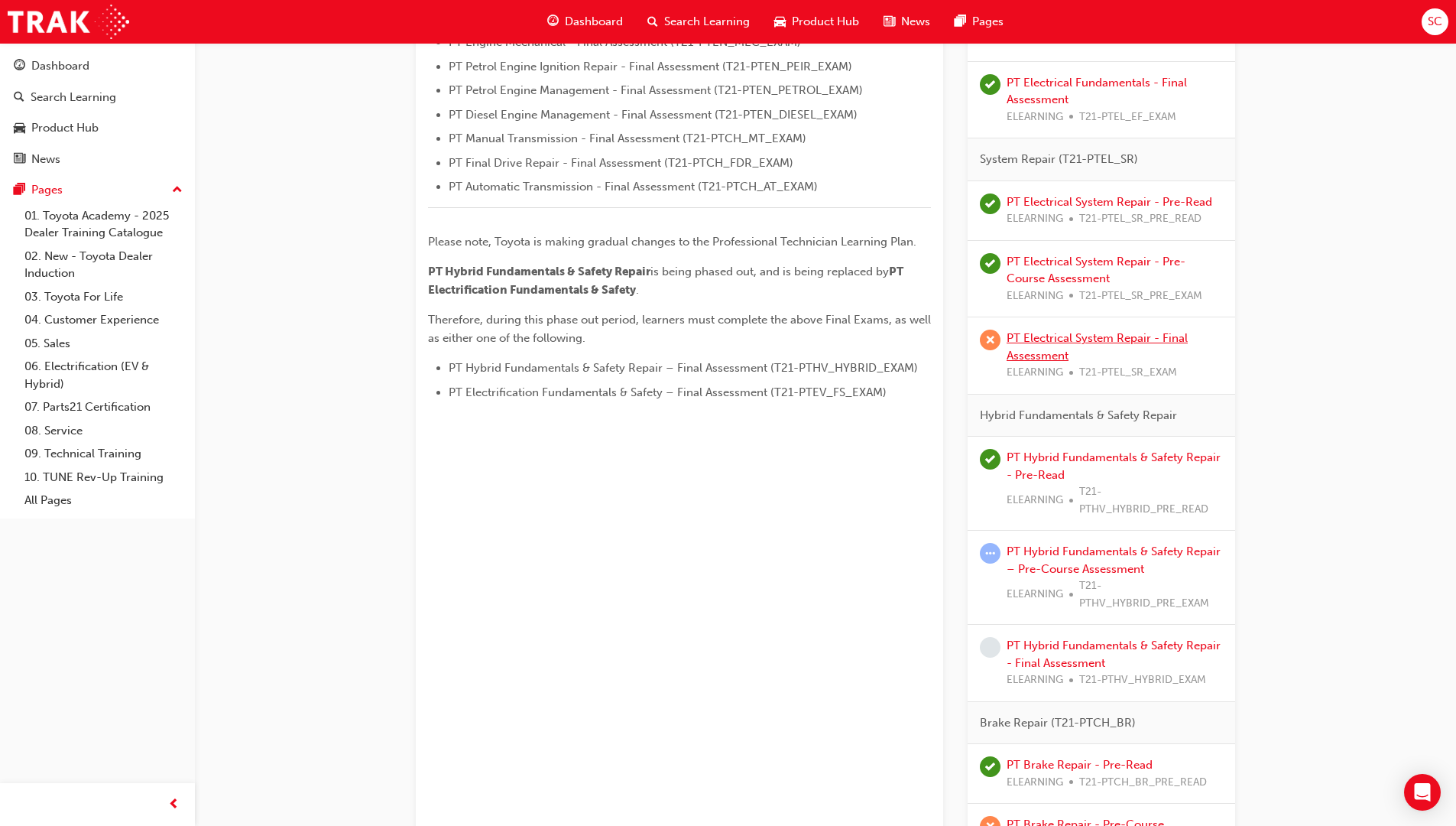
click at [1042, 351] on link "PT Electrical System Repair - Final Assessment" at bounding box center [1097, 347] width 181 height 31
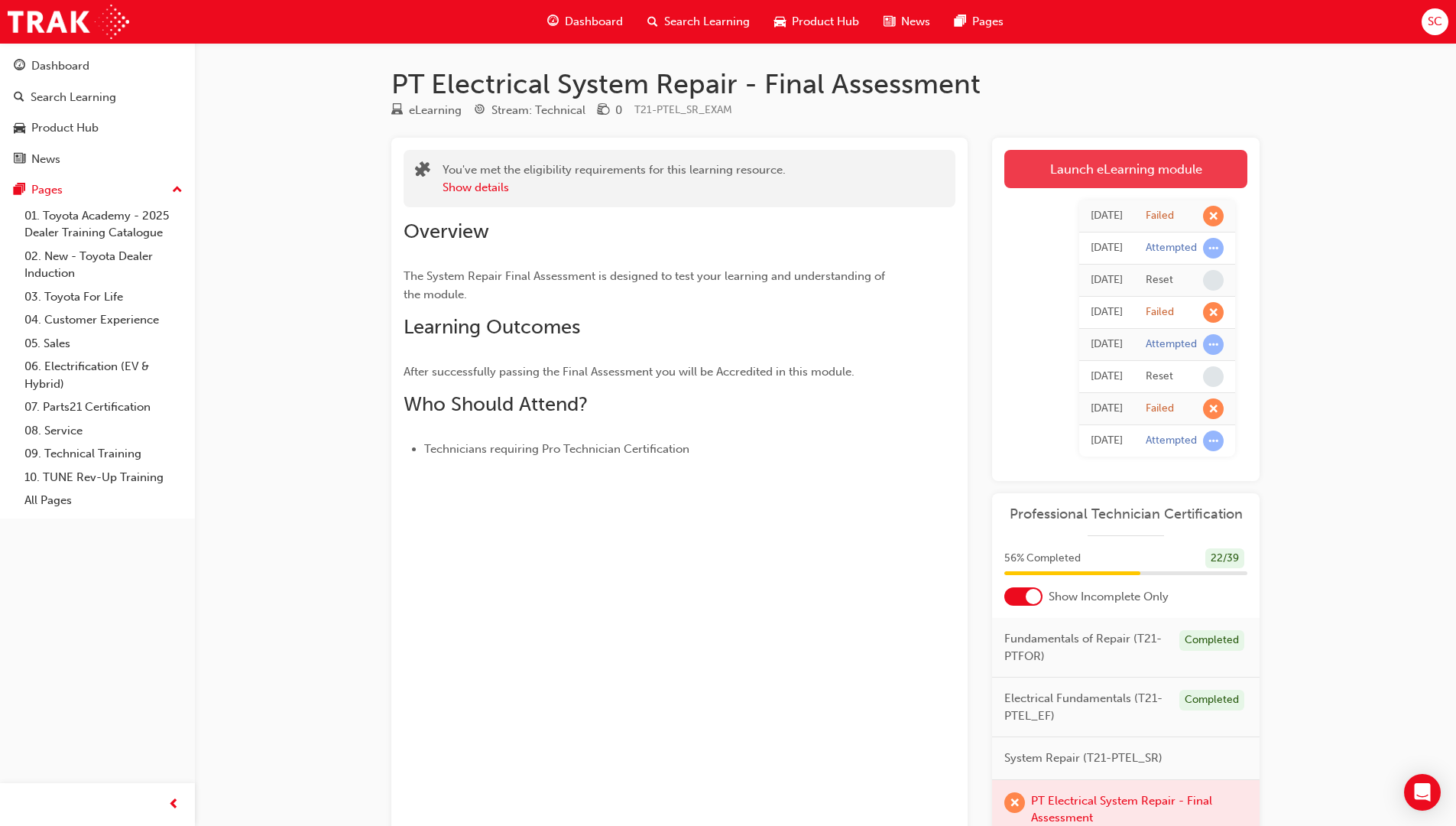
click at [1133, 170] on link "Launch eLearning module" at bounding box center [1125, 168] width 243 height 38
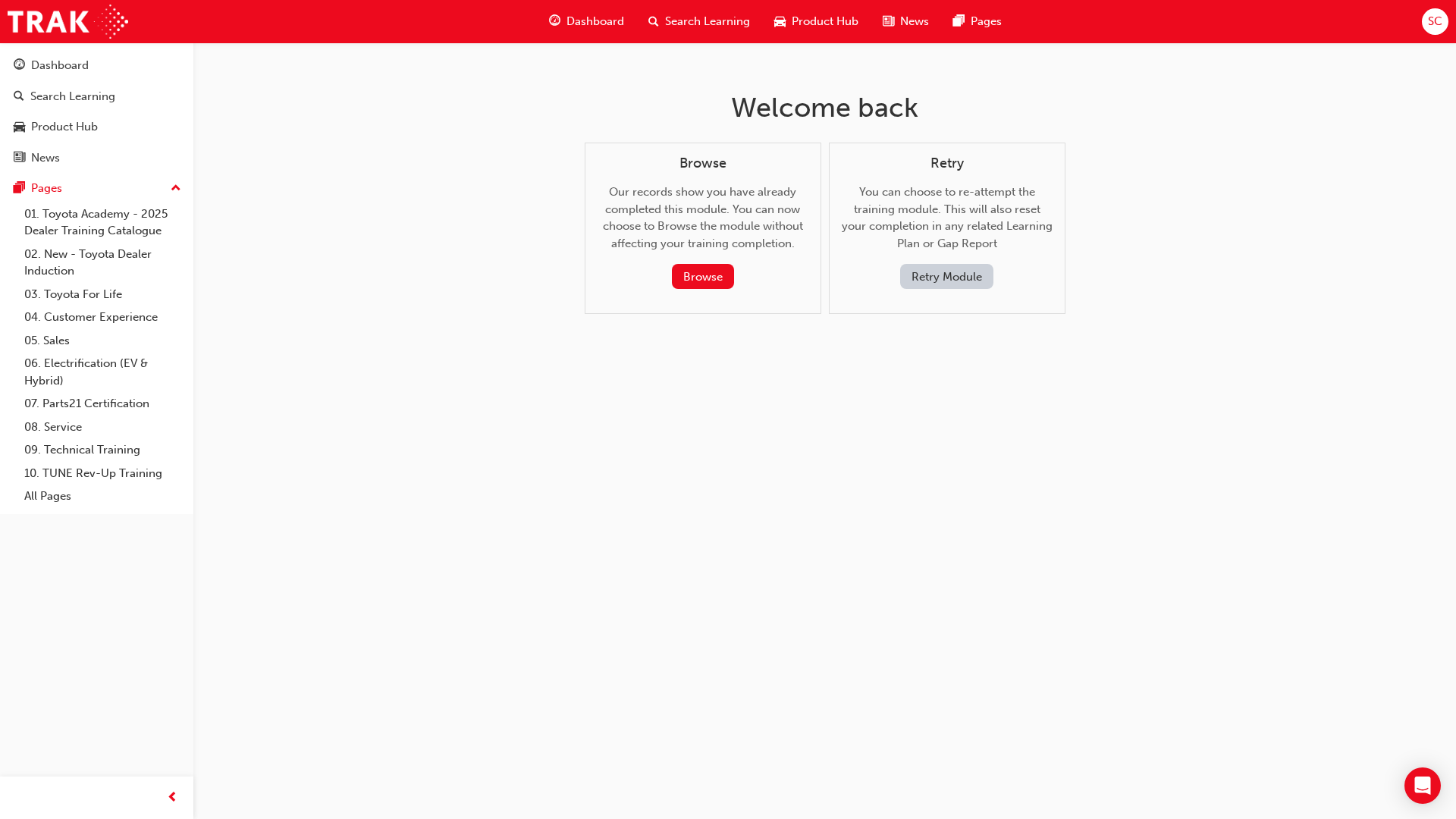
drag, startPoint x: 714, startPoint y: 275, endPoint x: 726, endPoint y: 395, distance: 120.6
click at [726, 395] on div "Welcome back Browse Our records show you have already completed this module. Yo…" at bounding box center [728, 409] width 1456 height 819
click at [959, 278] on button "Retry Module" at bounding box center [947, 276] width 94 height 25
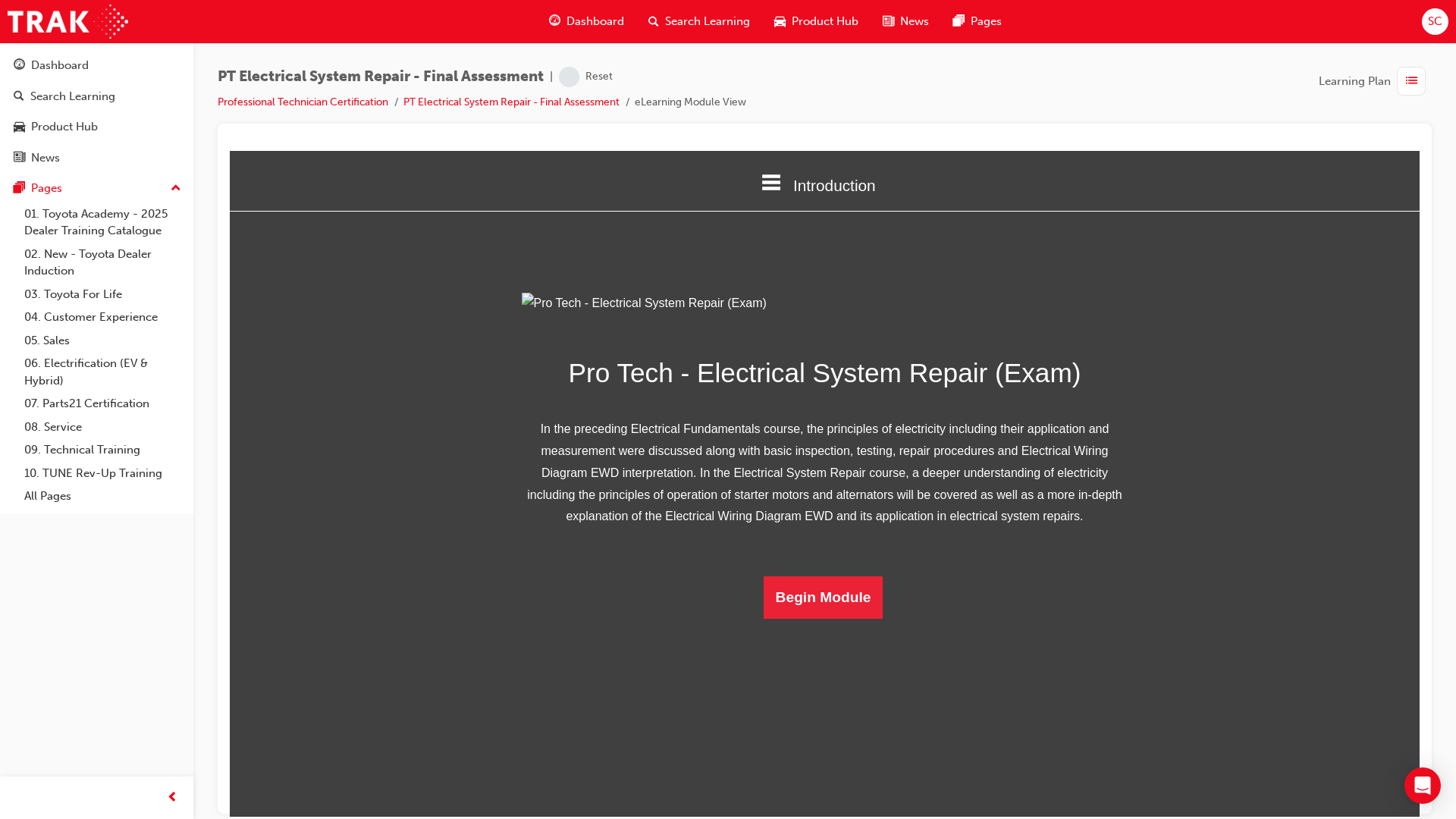
click at [839, 798] on html "Introduction Introduction Quiz Assessment Pro Tech - Electrical System Repair (…" at bounding box center [824, 483] width 1190 height 666
click at [842, 618] on button "Begin Module" at bounding box center [823, 596] width 120 height 42
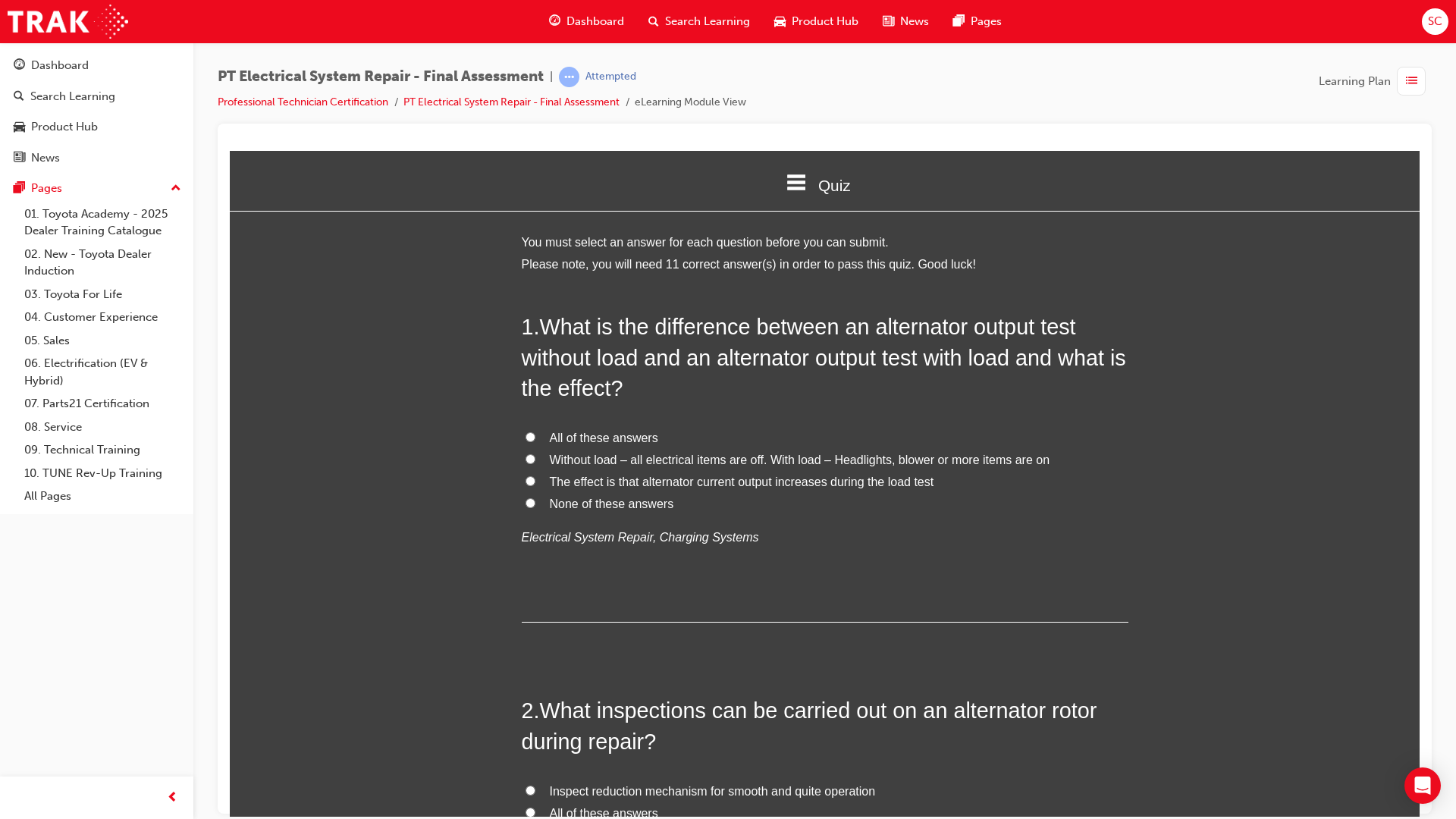
click at [551, 431] on span "All of these answers" at bounding box center [604, 437] width 108 height 13
click at [536, 431] on input "All of these answers" at bounding box center [530, 436] width 10 height 10
radio input "true"
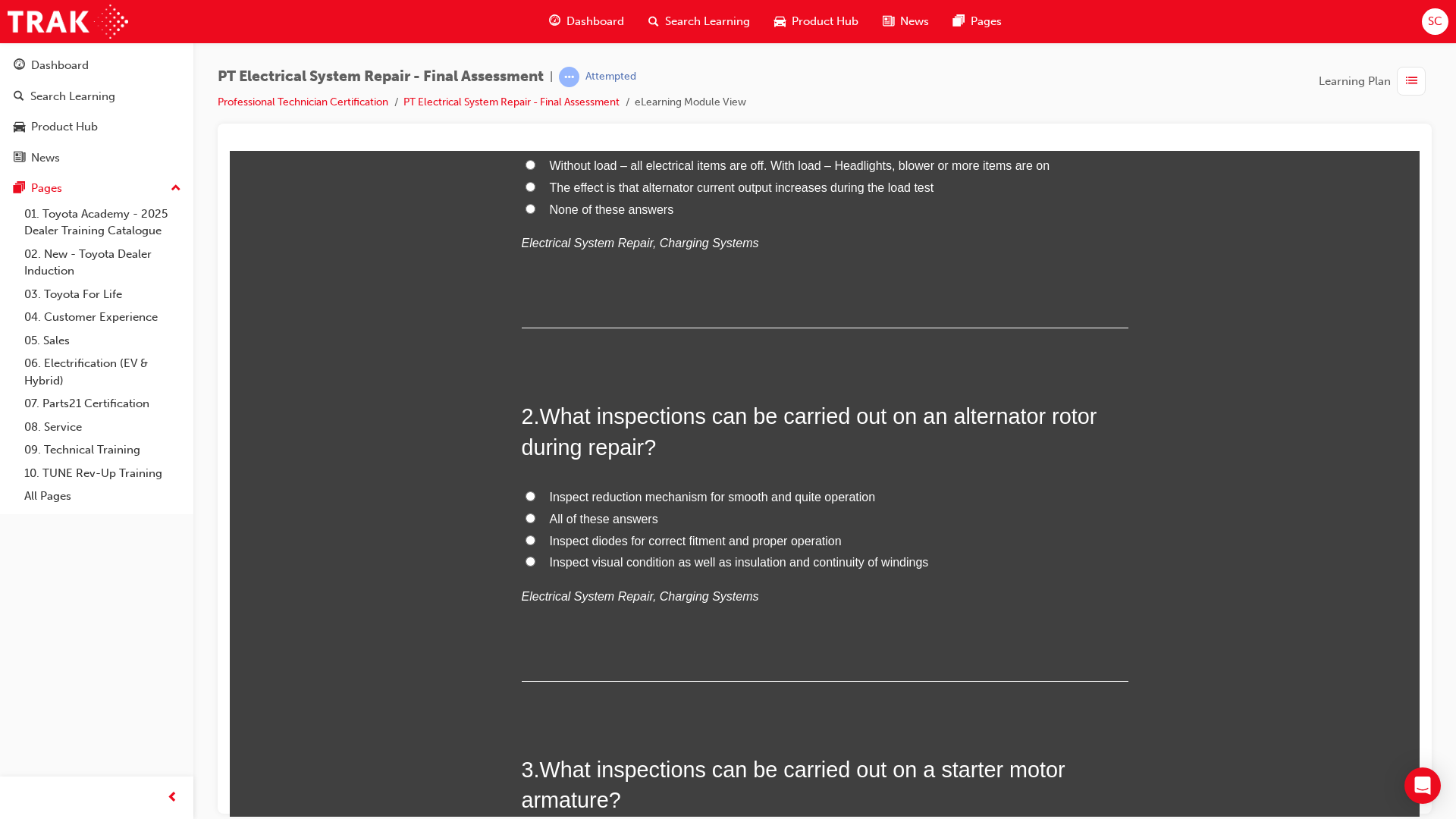
scroll to position [304, 0]
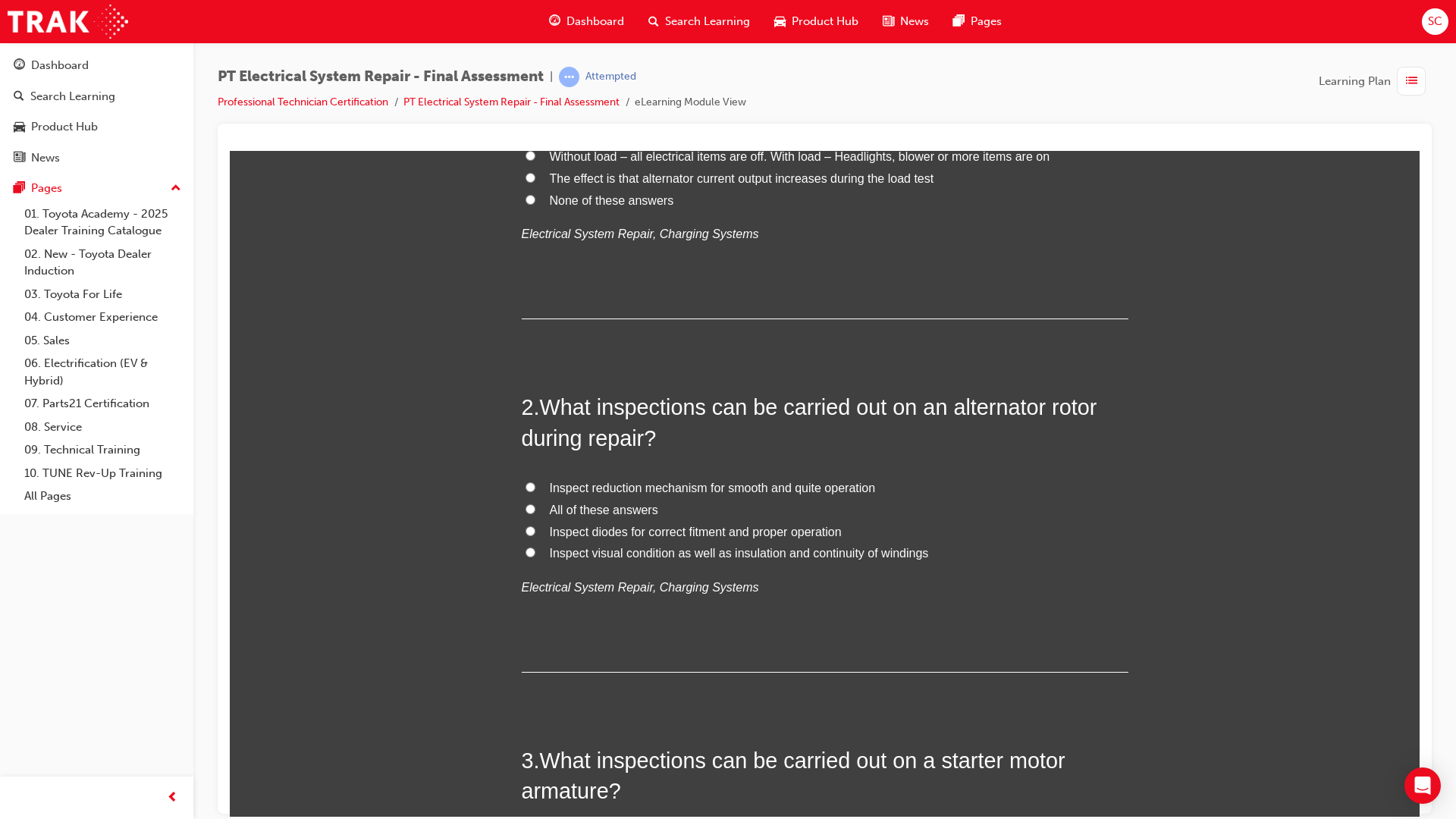
click at [526, 509] on input "All of these answers" at bounding box center [530, 508] width 10 height 10
radio input "true"
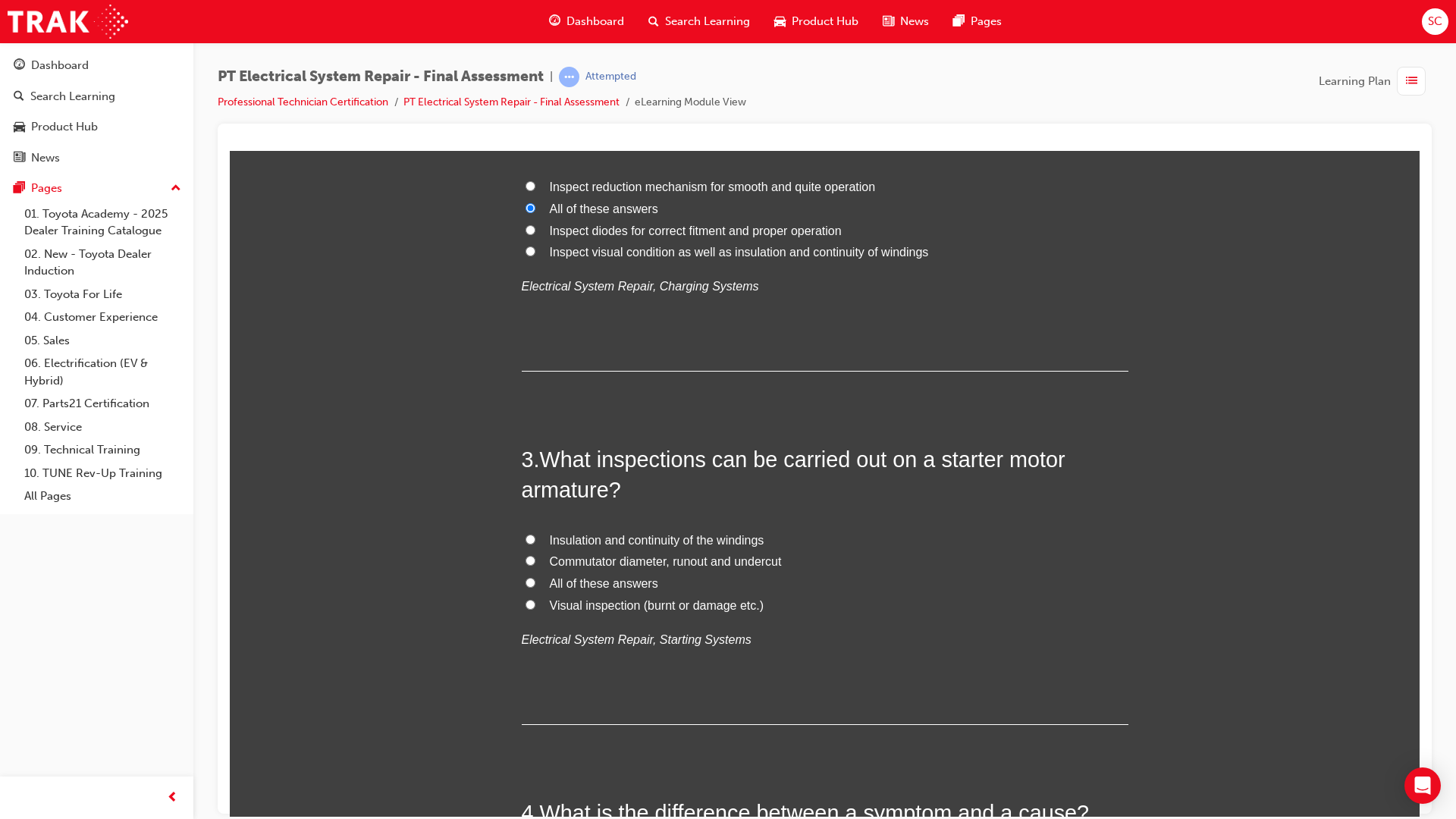
scroll to position [606, 0]
click at [526, 583] on input "All of these answers" at bounding box center [530, 580] width 10 height 10
radio input "true"
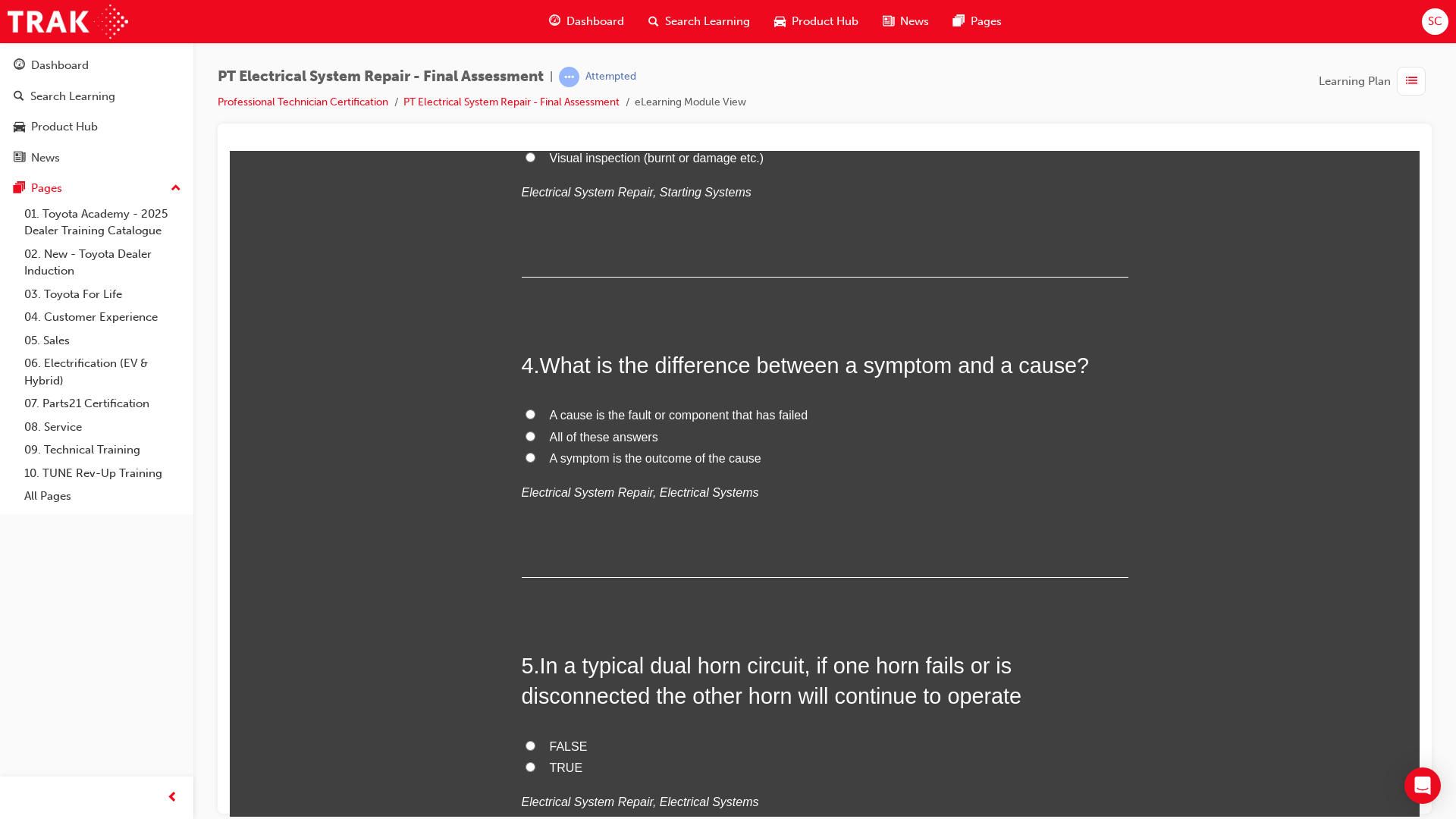
scroll to position [1061, 0]
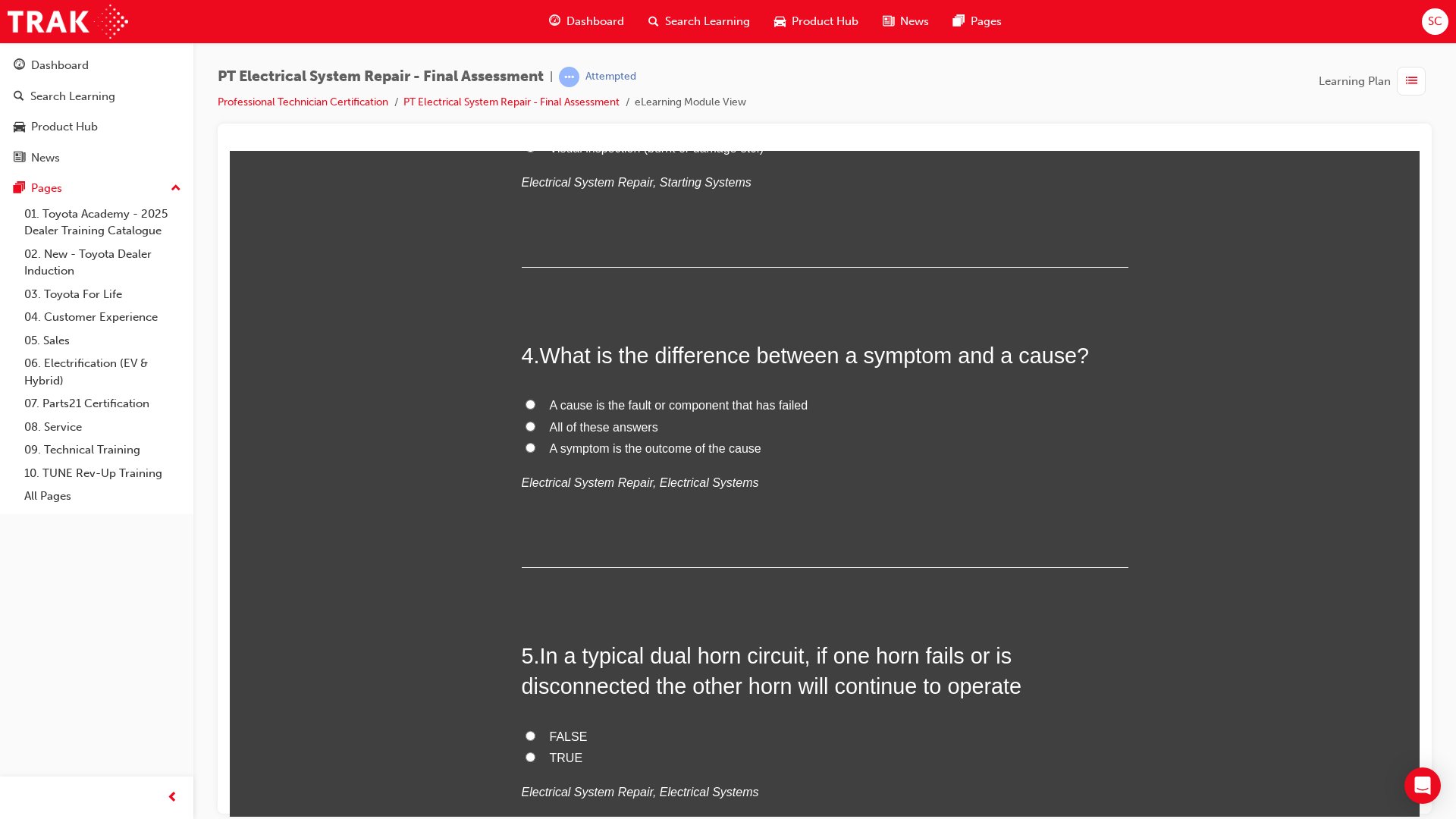
click at [572, 406] on span "A cause is the fault or component that has failed" at bounding box center [679, 404] width 259 height 13
click at [536, 406] on input "A cause is the fault or component that has failed" at bounding box center [530, 404] width 10 height 10
radio input "true"
click at [572, 451] on span "A symptom is the outcome of the cause" at bounding box center [655, 448] width 212 height 13
click at [536, 451] on input "A symptom is the outcome of the cause" at bounding box center [530, 447] width 10 height 10
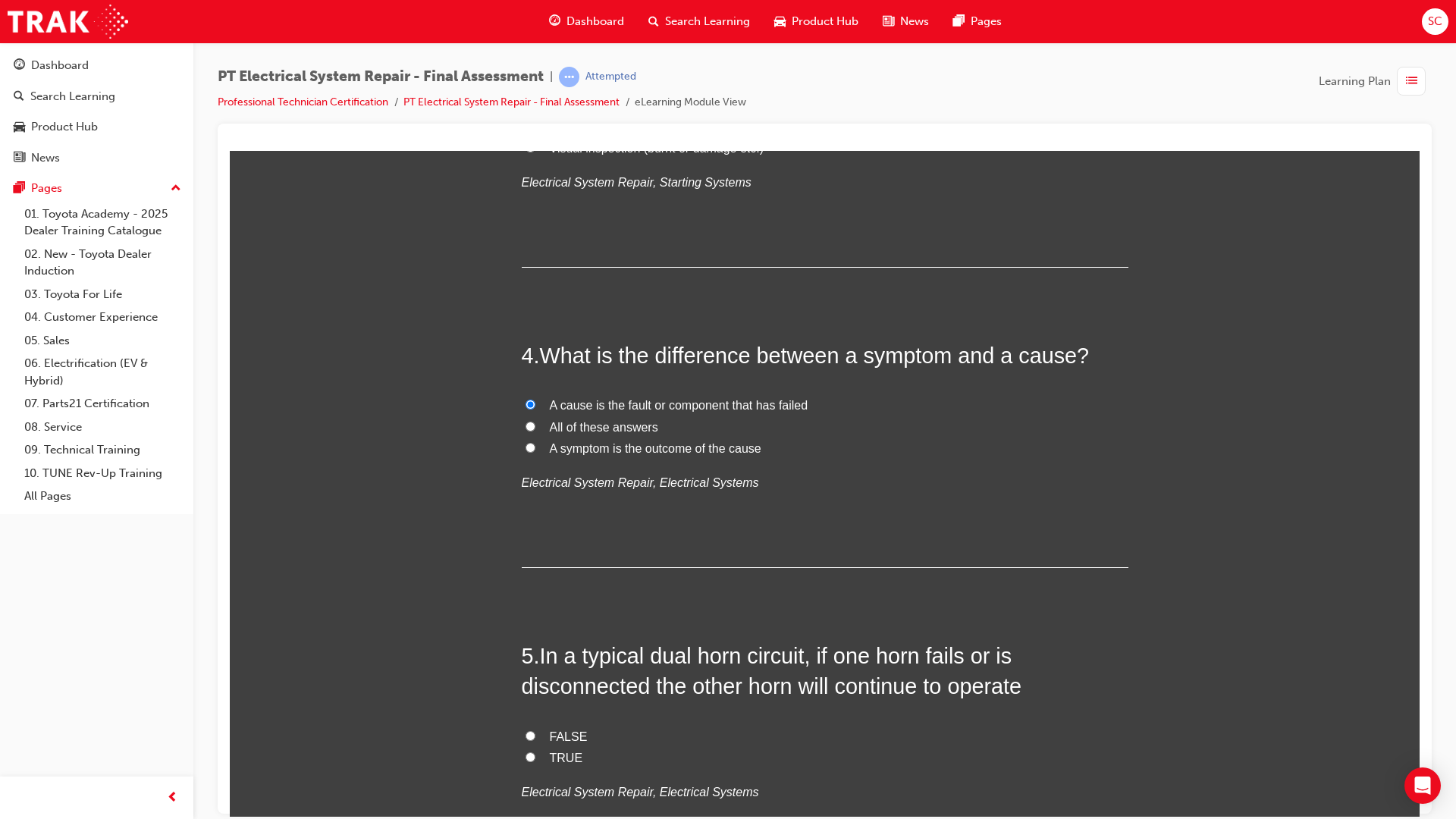
radio input "true"
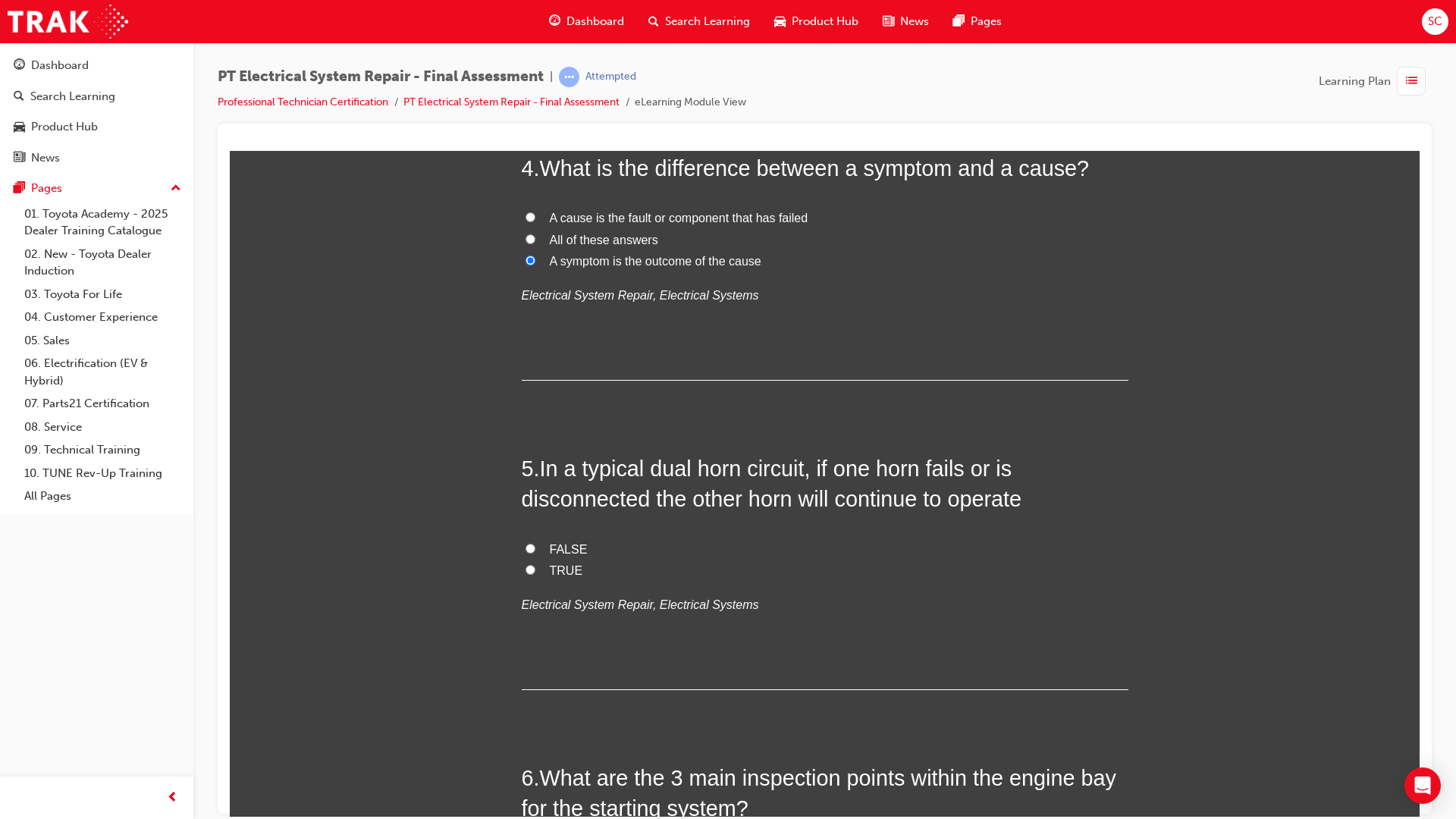
scroll to position [1365, 0]
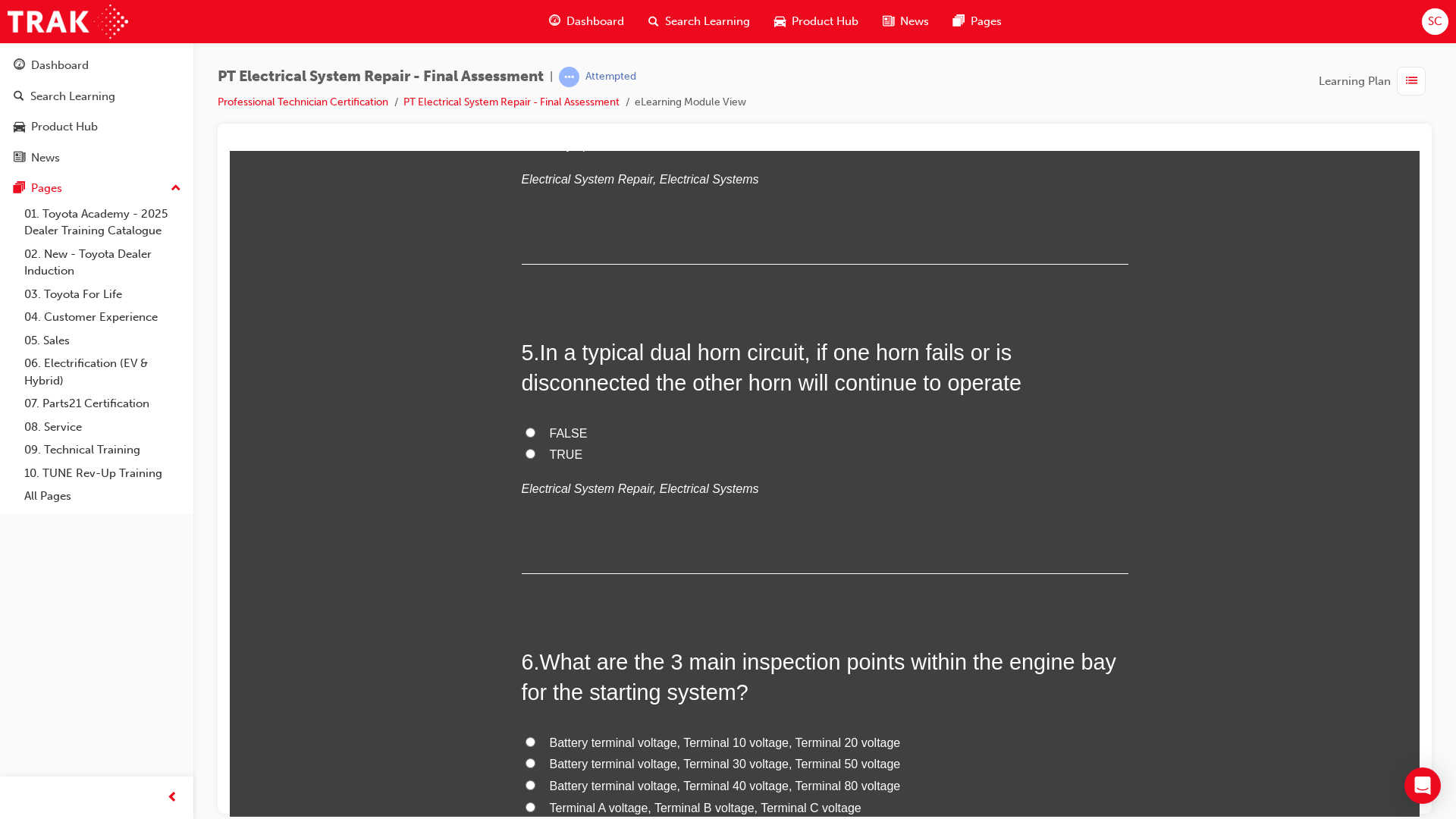
click at [550, 455] on span "TRUE" at bounding box center [566, 454] width 33 height 13
click at [536, 455] on input "TRUE" at bounding box center [530, 453] width 10 height 10
radio input "true"
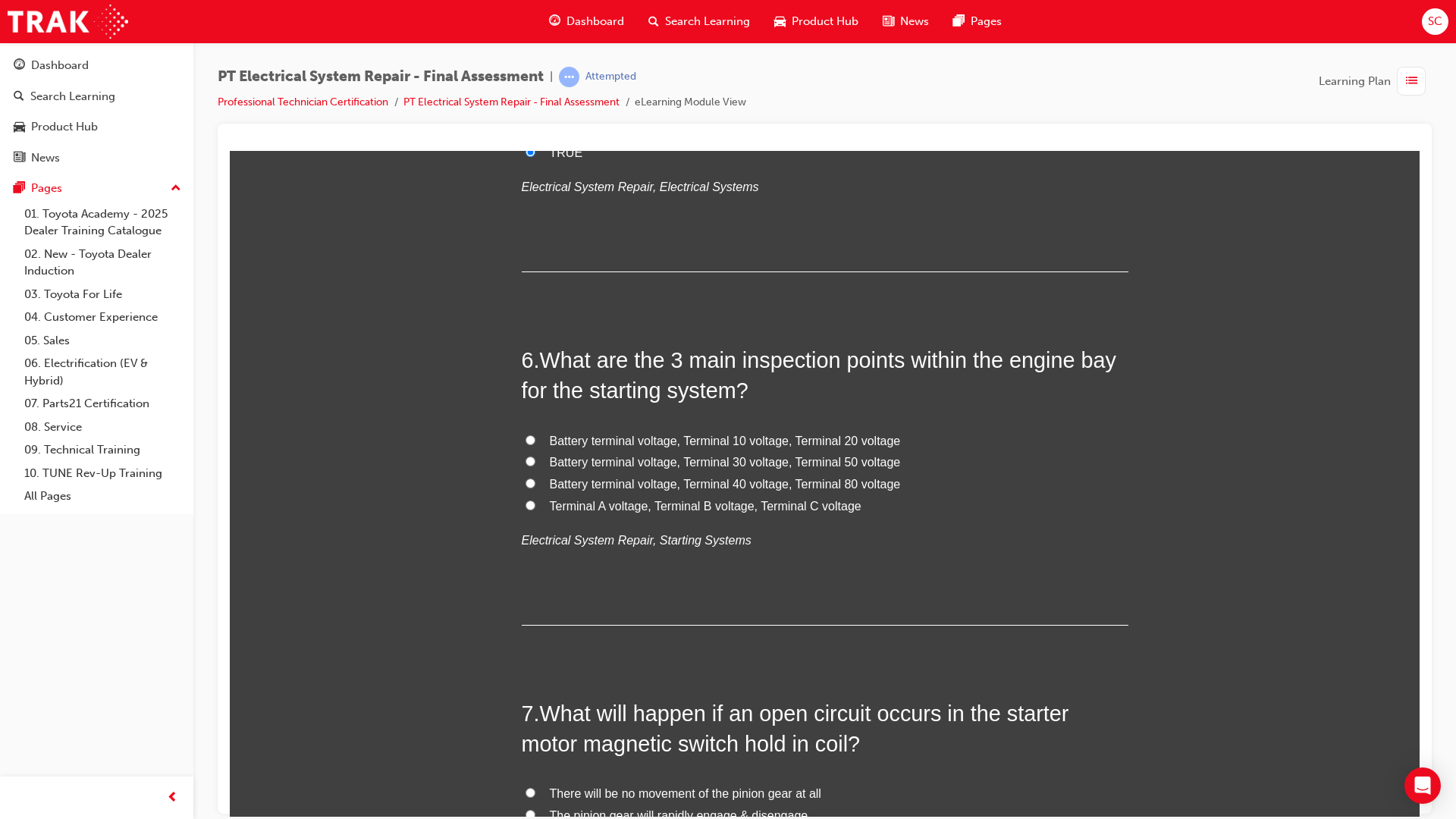
scroll to position [1668, 0]
click at [820, 457] on span "Battery terminal voltage, Terminal 30 voltage, Terminal 50 voltage" at bounding box center [725, 459] width 351 height 13
click at [536, 457] on input "Battery terminal voltage, Terminal 30 voltage, Terminal 50 voltage" at bounding box center [530, 459] width 10 height 10
radio input "true"
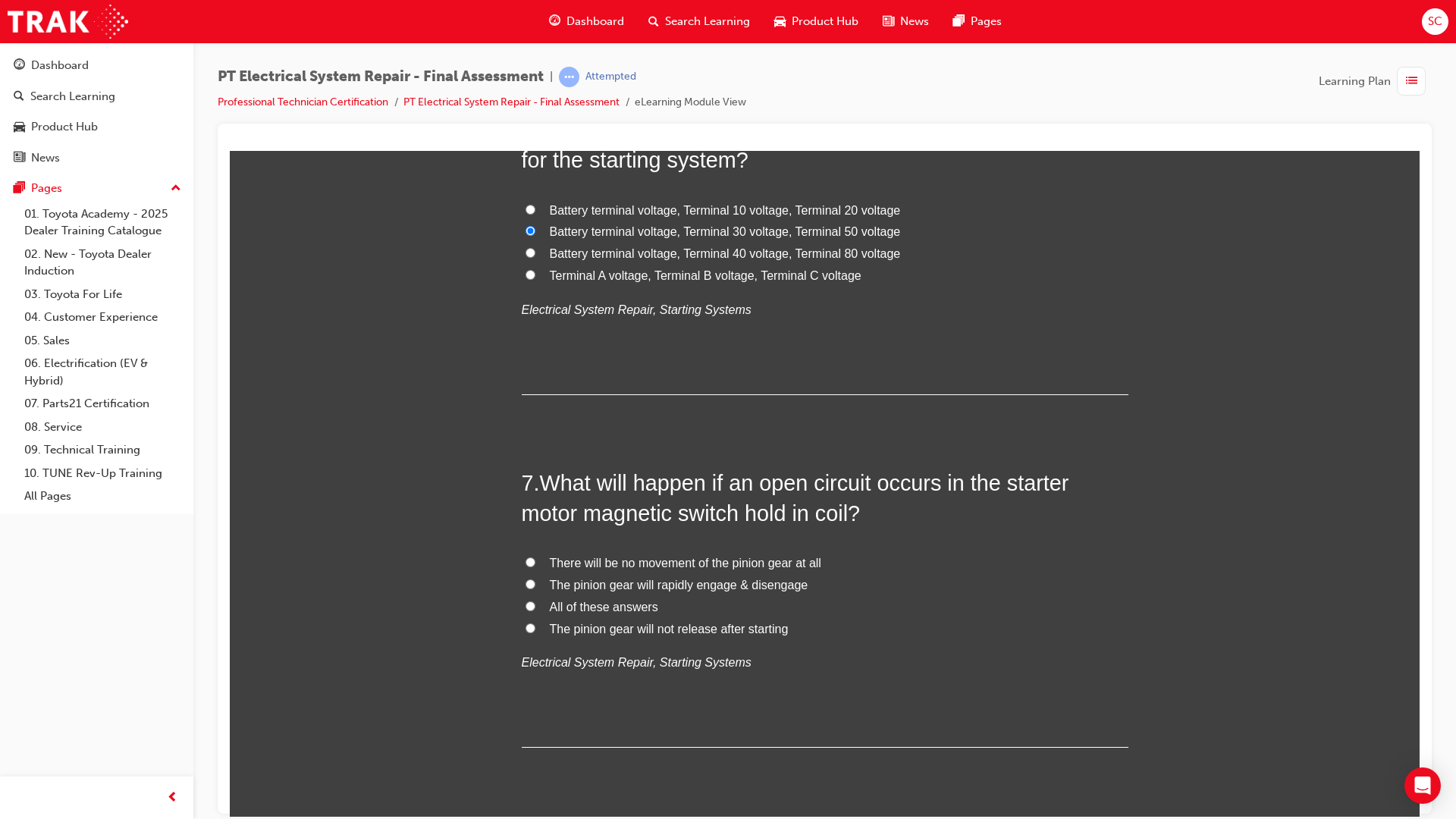
scroll to position [2047, 0]
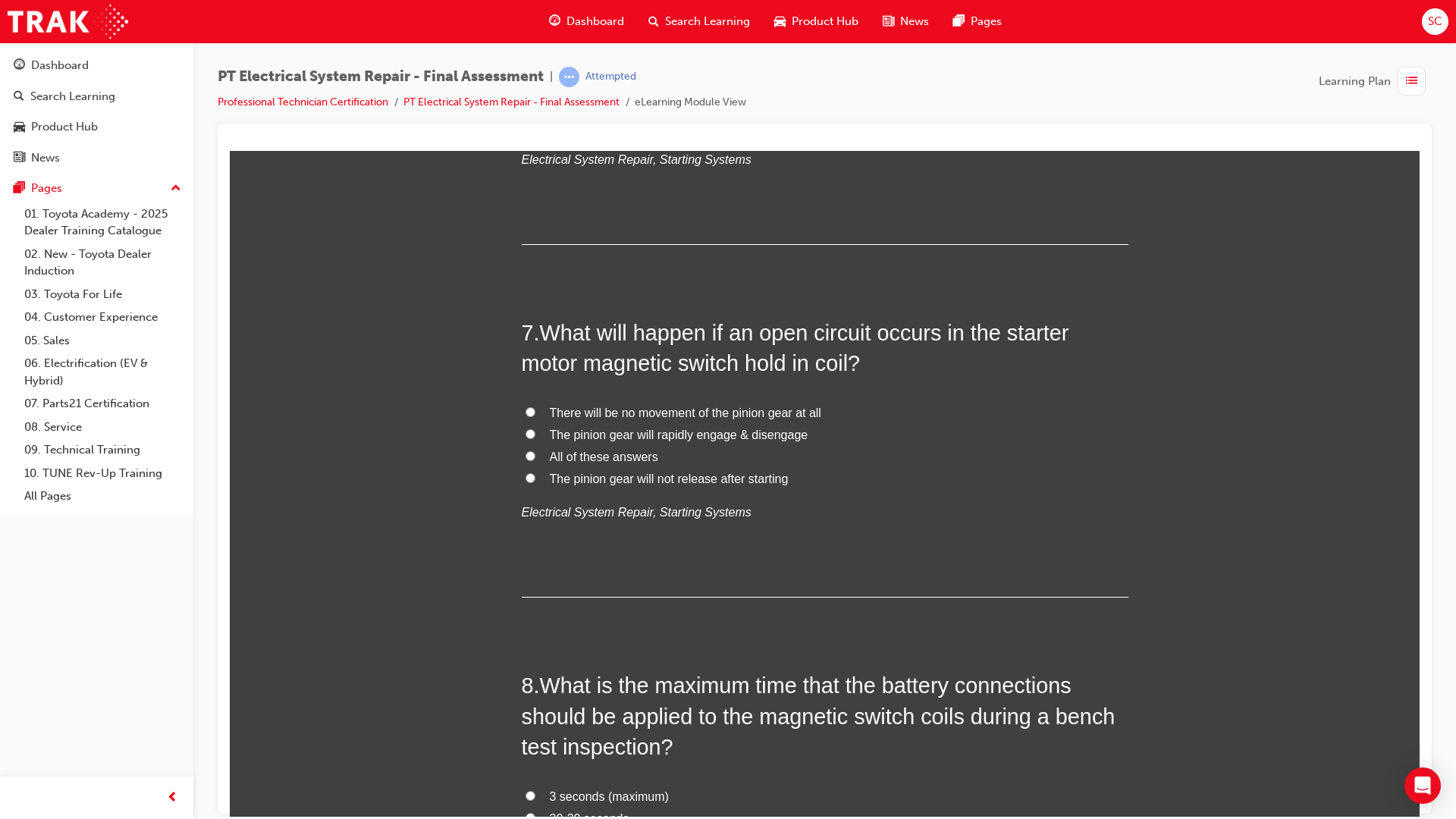
click at [608, 415] on span "There will be no movement of the pinion gear at all" at bounding box center [685, 412] width 272 height 13
click at [536, 415] on input "There will be no movement of the pinion gear at all" at bounding box center [530, 411] width 10 height 10
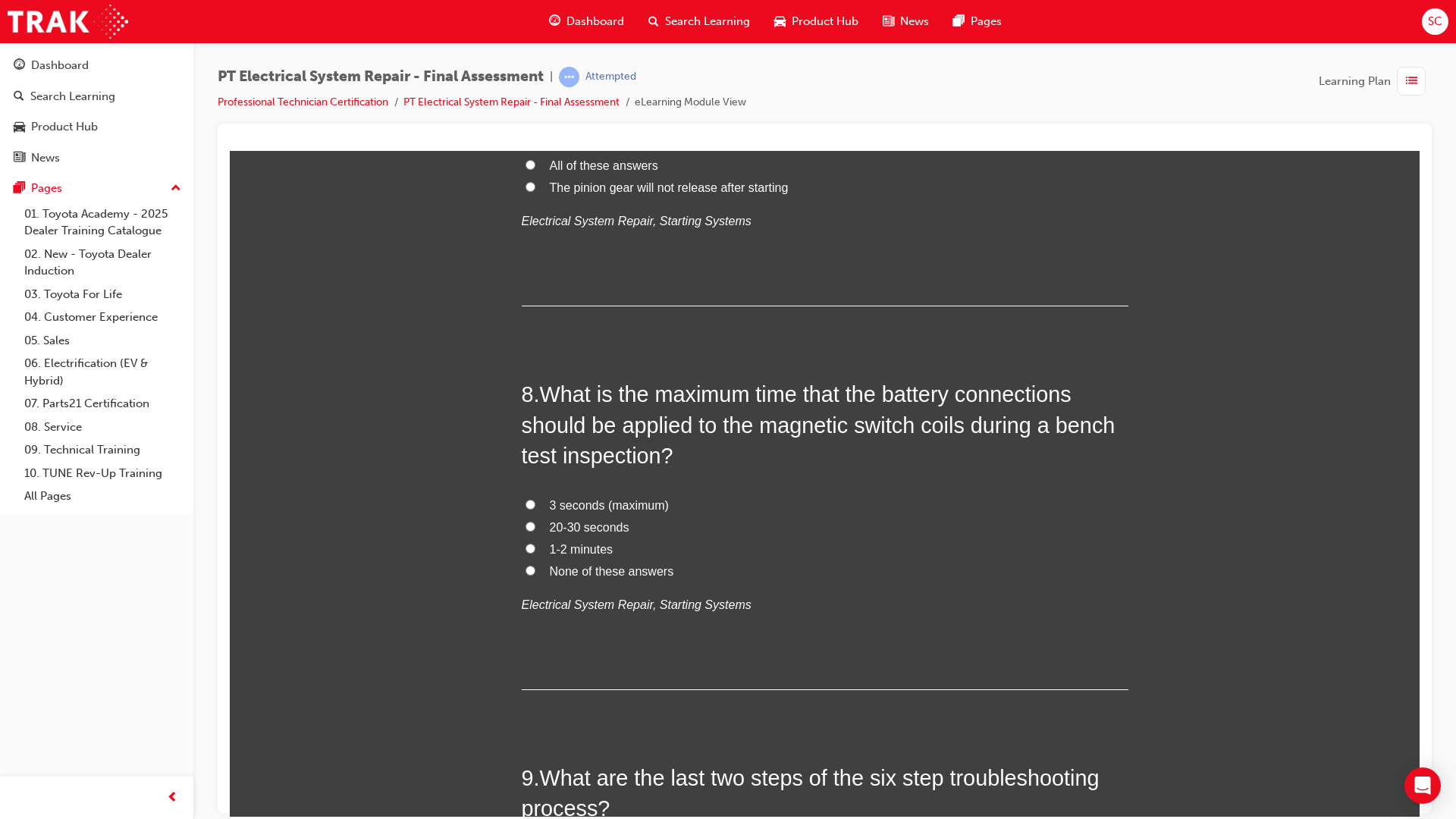
scroll to position [2351, 0]
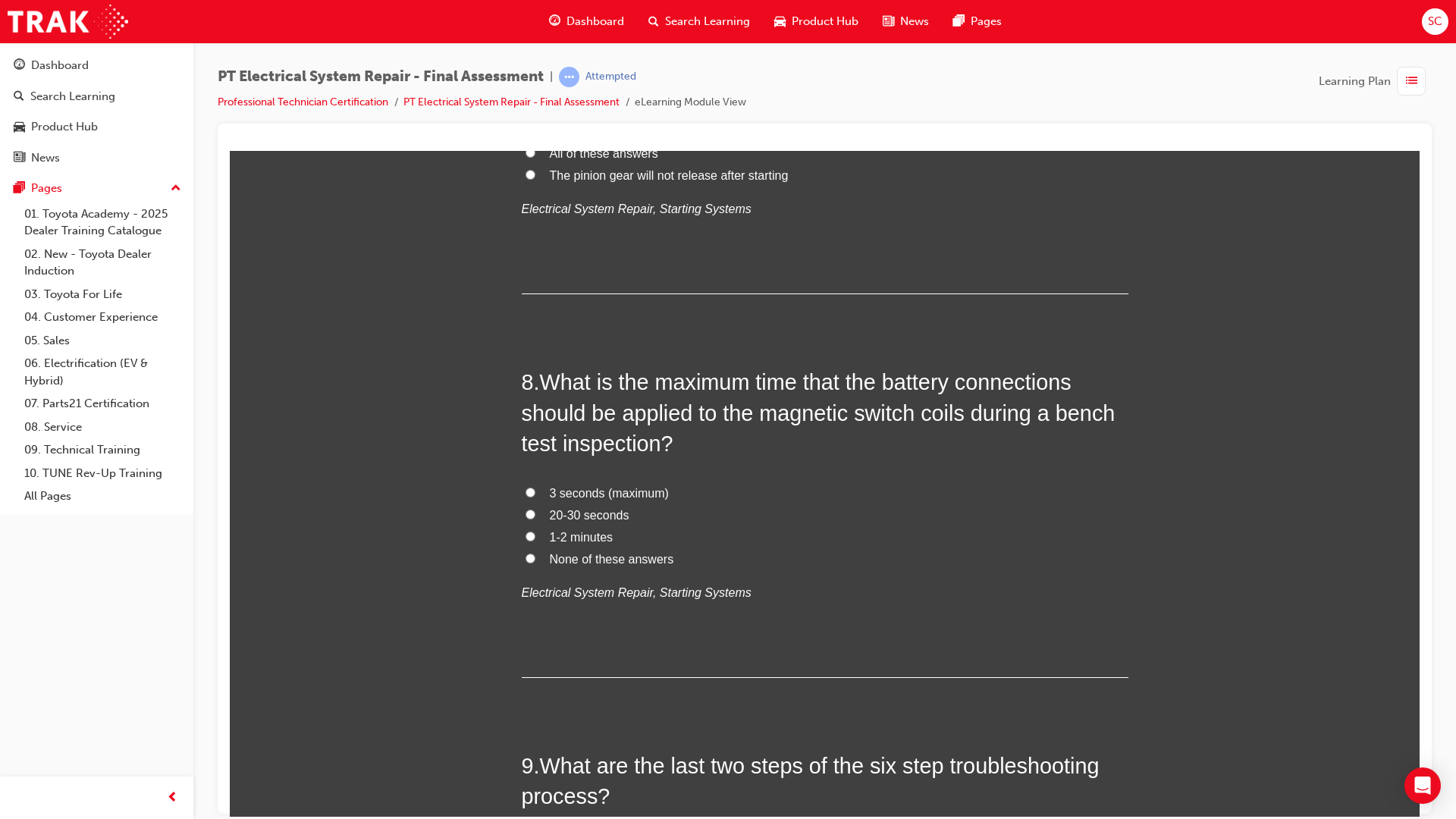
click at [575, 501] on label "3 seconds (maximum)" at bounding box center [825, 493] width 606 height 22
click at [536, 496] on input "3 seconds (maximum)" at bounding box center [530, 492] width 10 height 10
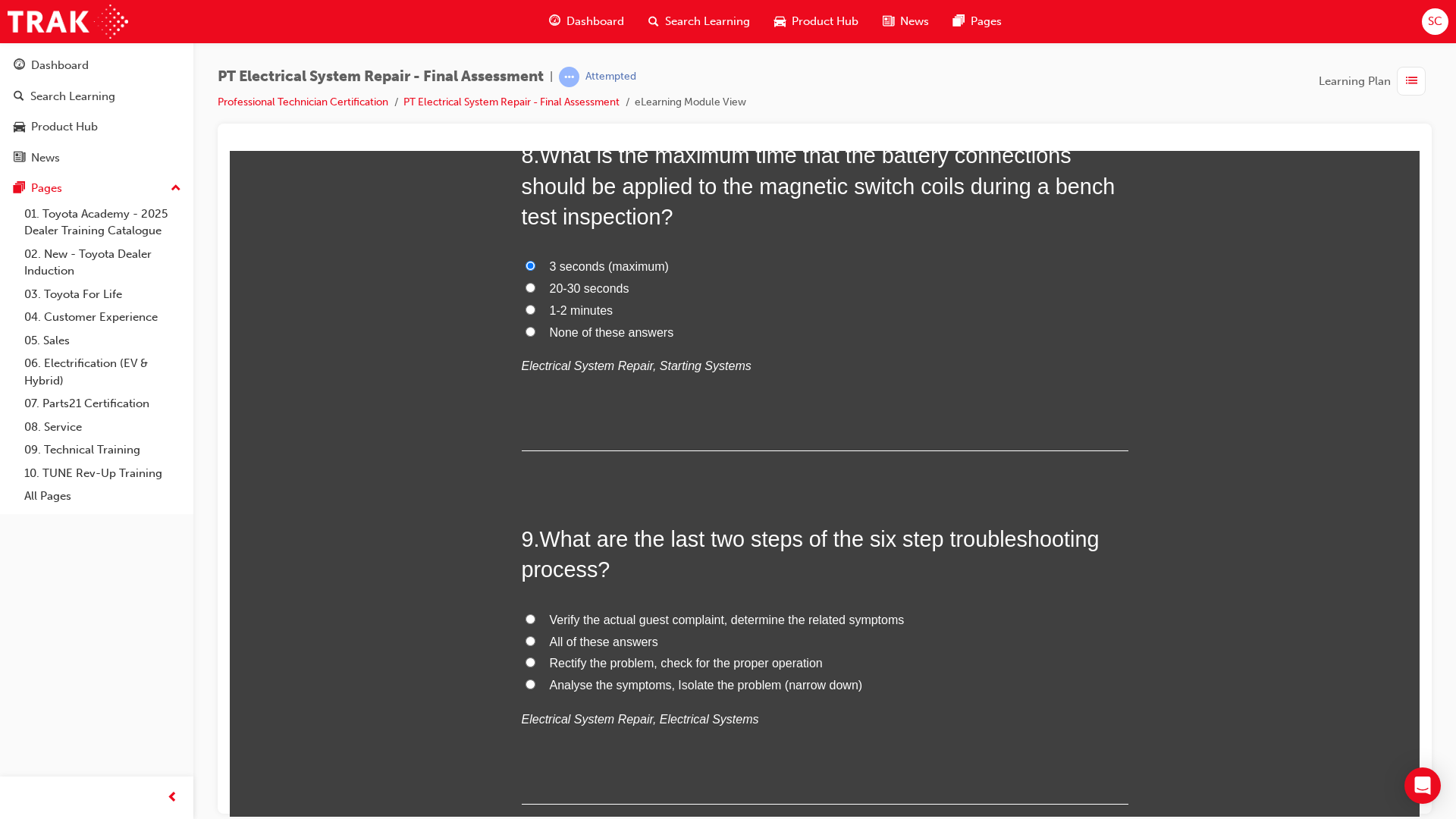
scroll to position [2729, 0]
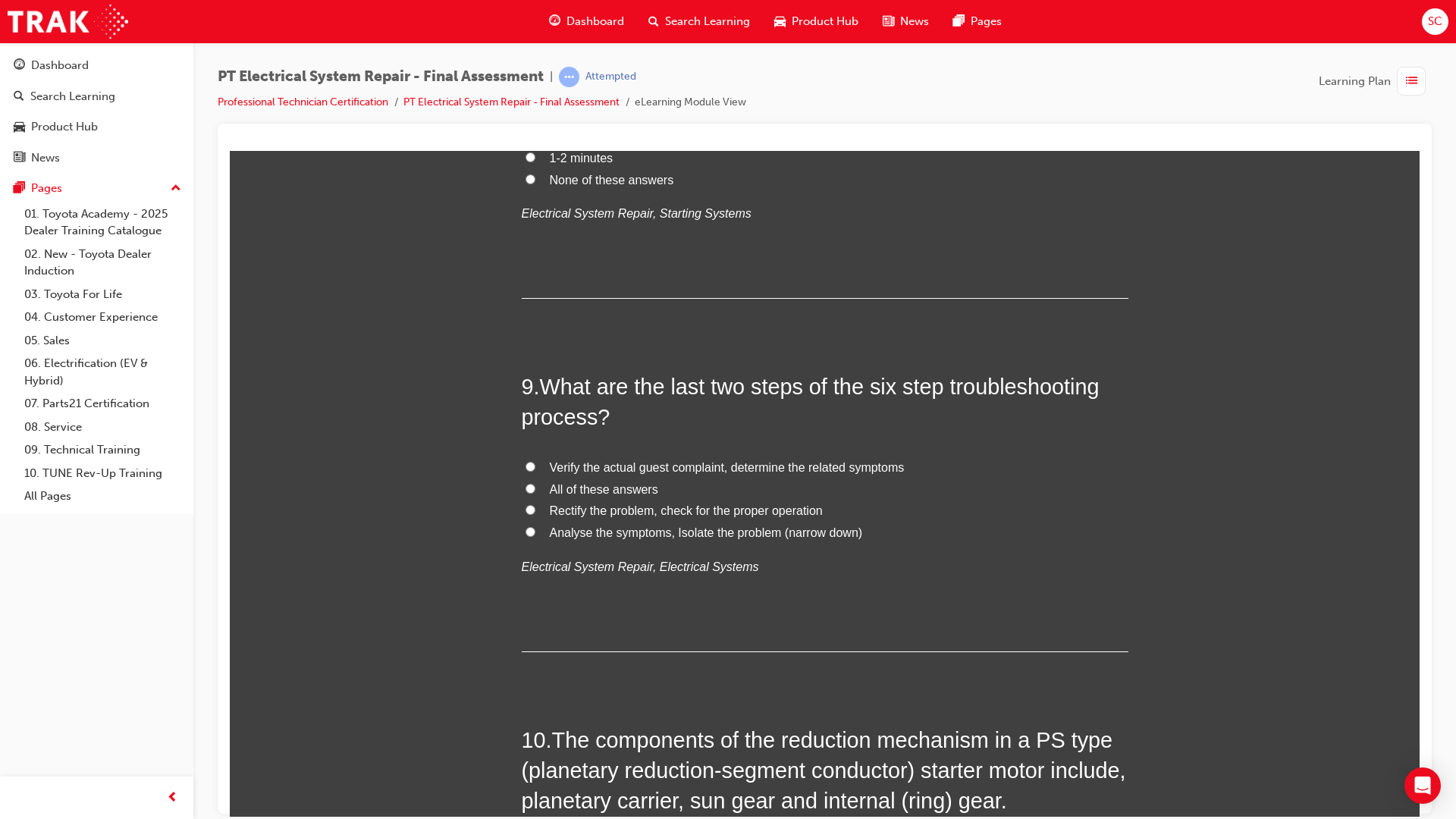
click at [525, 515] on label "Rectify the problem, check for the proper operation" at bounding box center [825, 511] width 606 height 22
click at [526, 514] on input "Rectify the problem, check for the proper operation" at bounding box center [530, 509] width 10 height 10
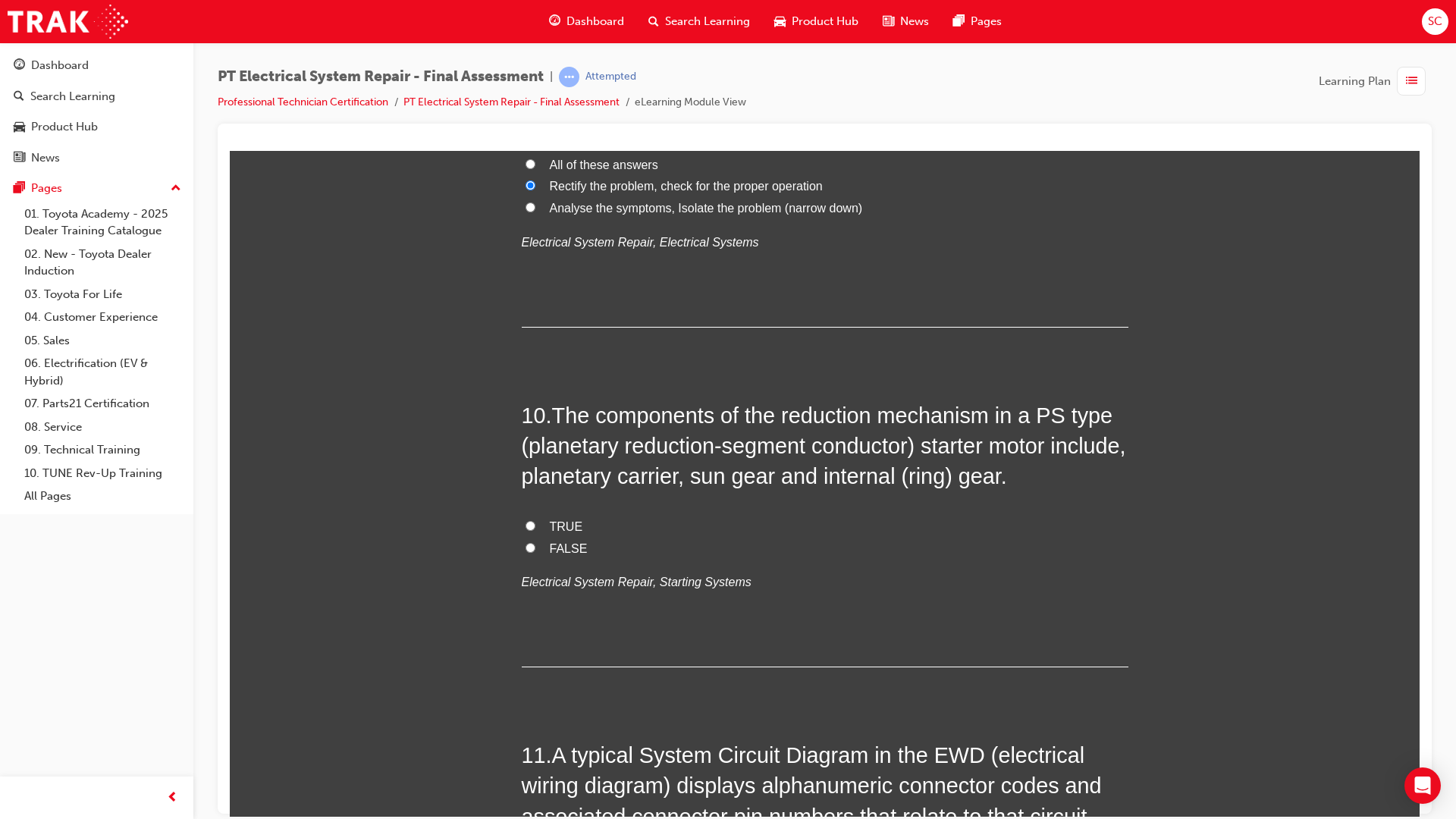
scroll to position [3108, 0]
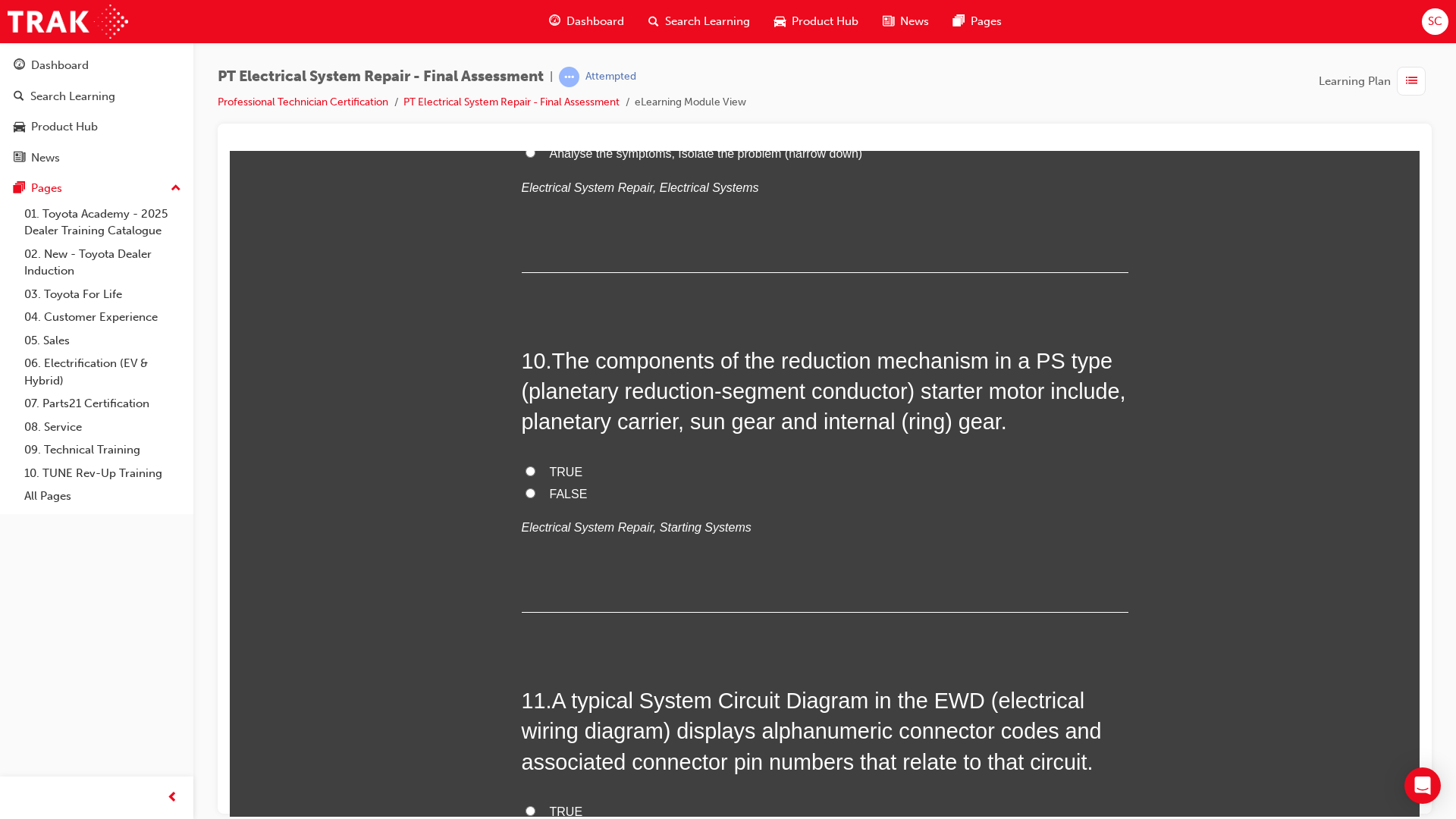
click at [524, 475] on label "TRUE" at bounding box center [825, 472] width 606 height 22
click at [526, 475] on input "TRUE" at bounding box center [530, 470] width 10 height 10
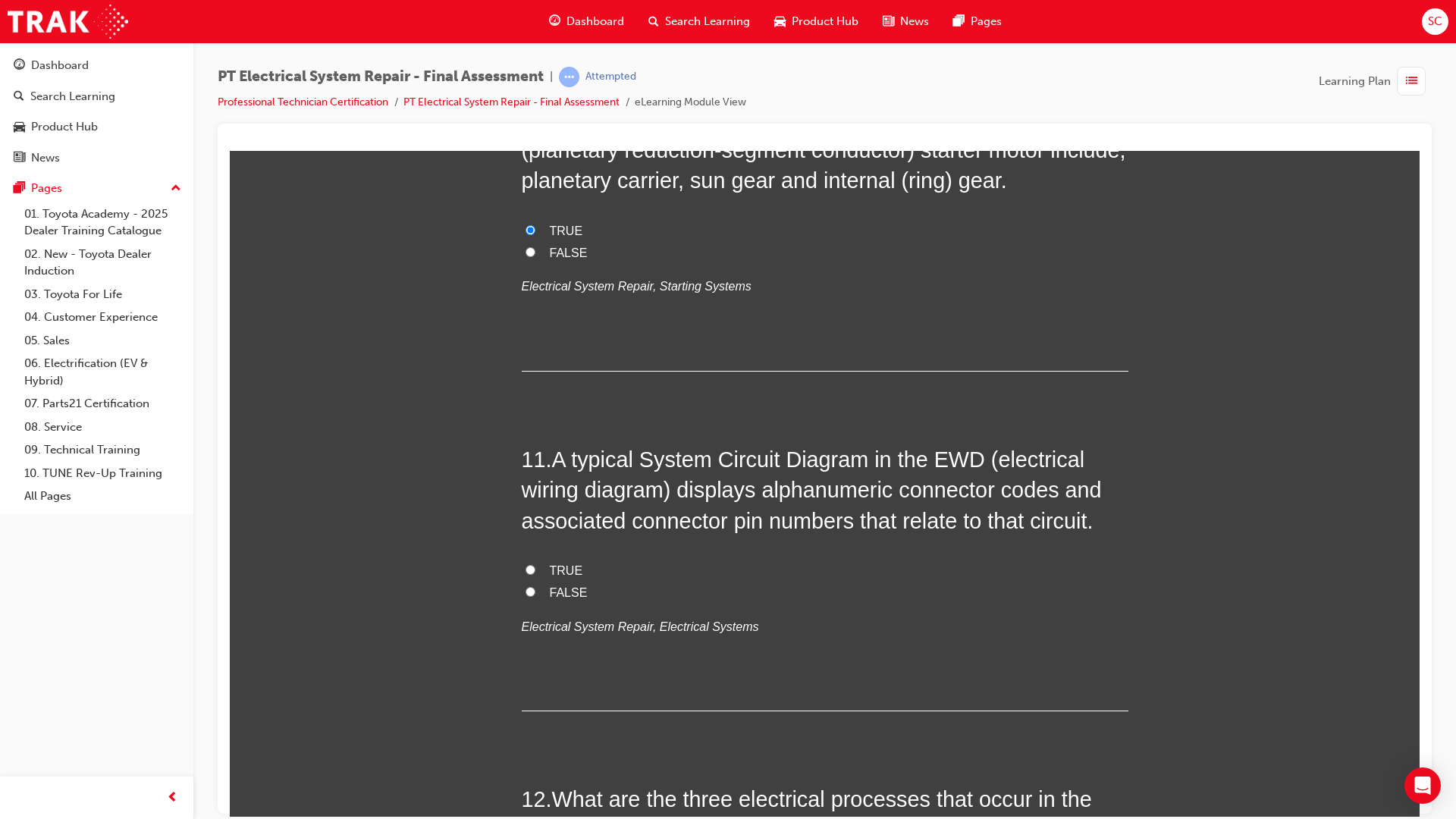
scroll to position [3412, 0]
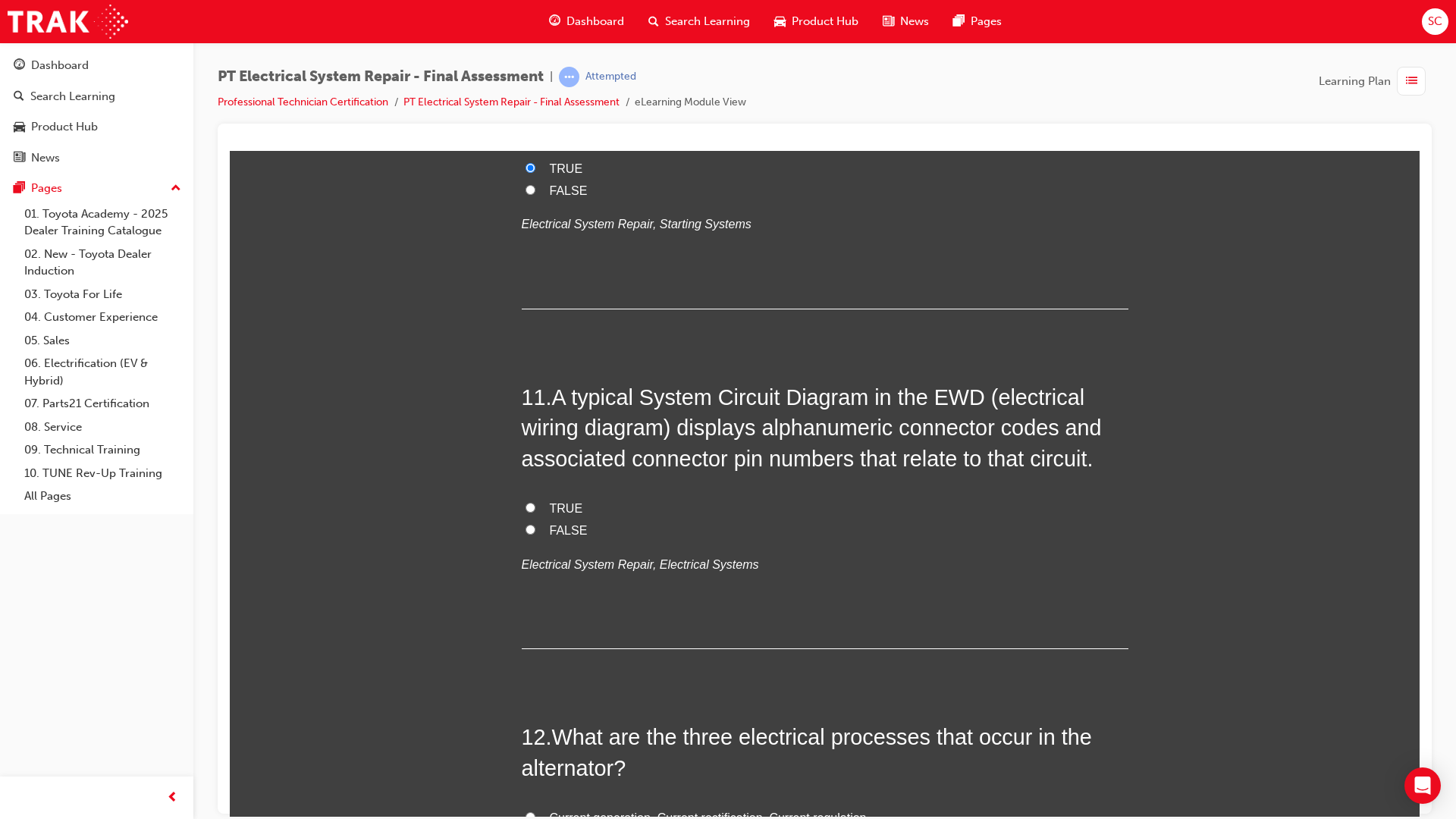
click at [534, 501] on label "TRUE" at bounding box center [825, 508] width 606 height 22
click at [534, 502] on input "TRUE" at bounding box center [530, 506] width 10 height 10
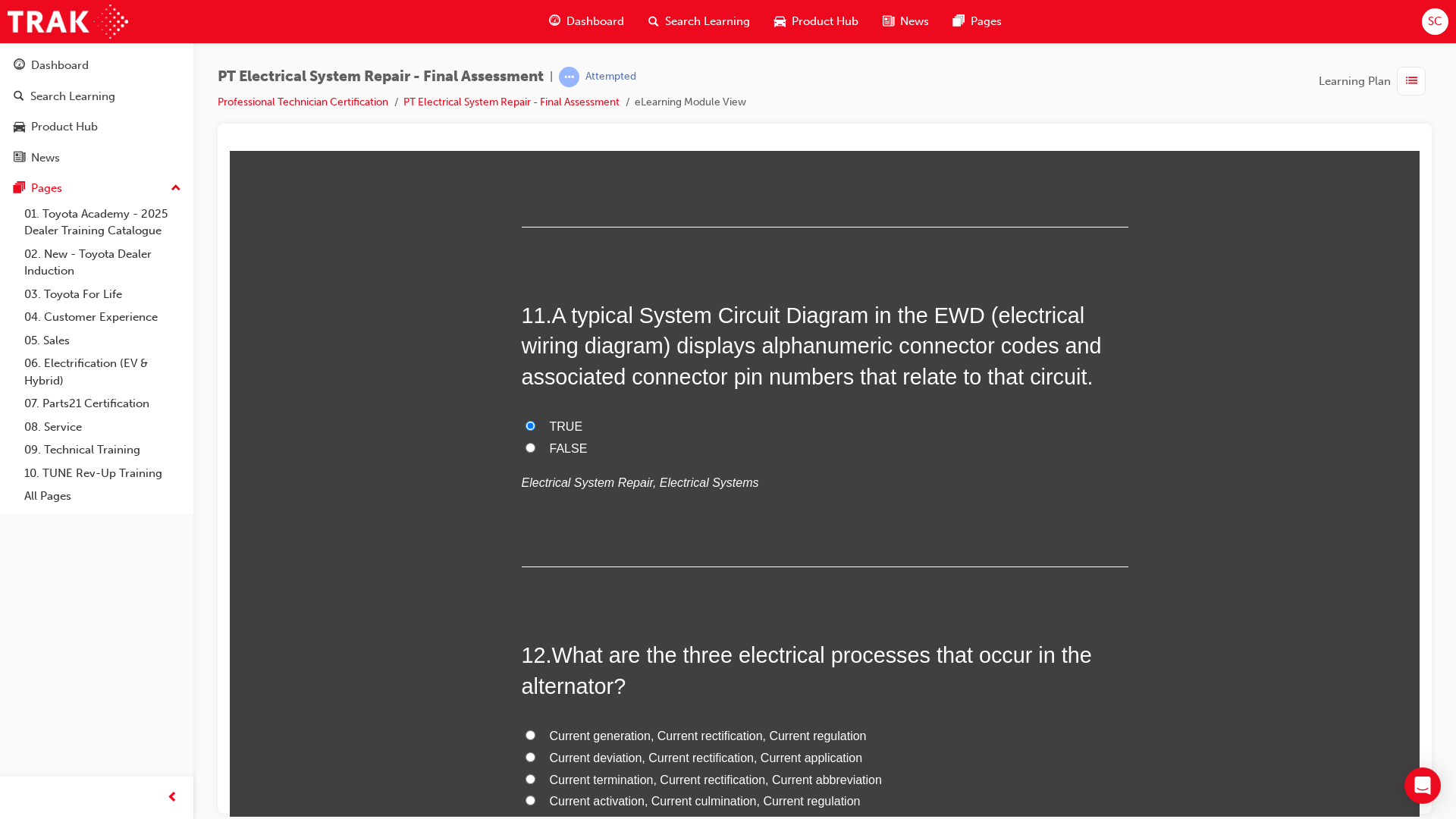
scroll to position [3867, 0]
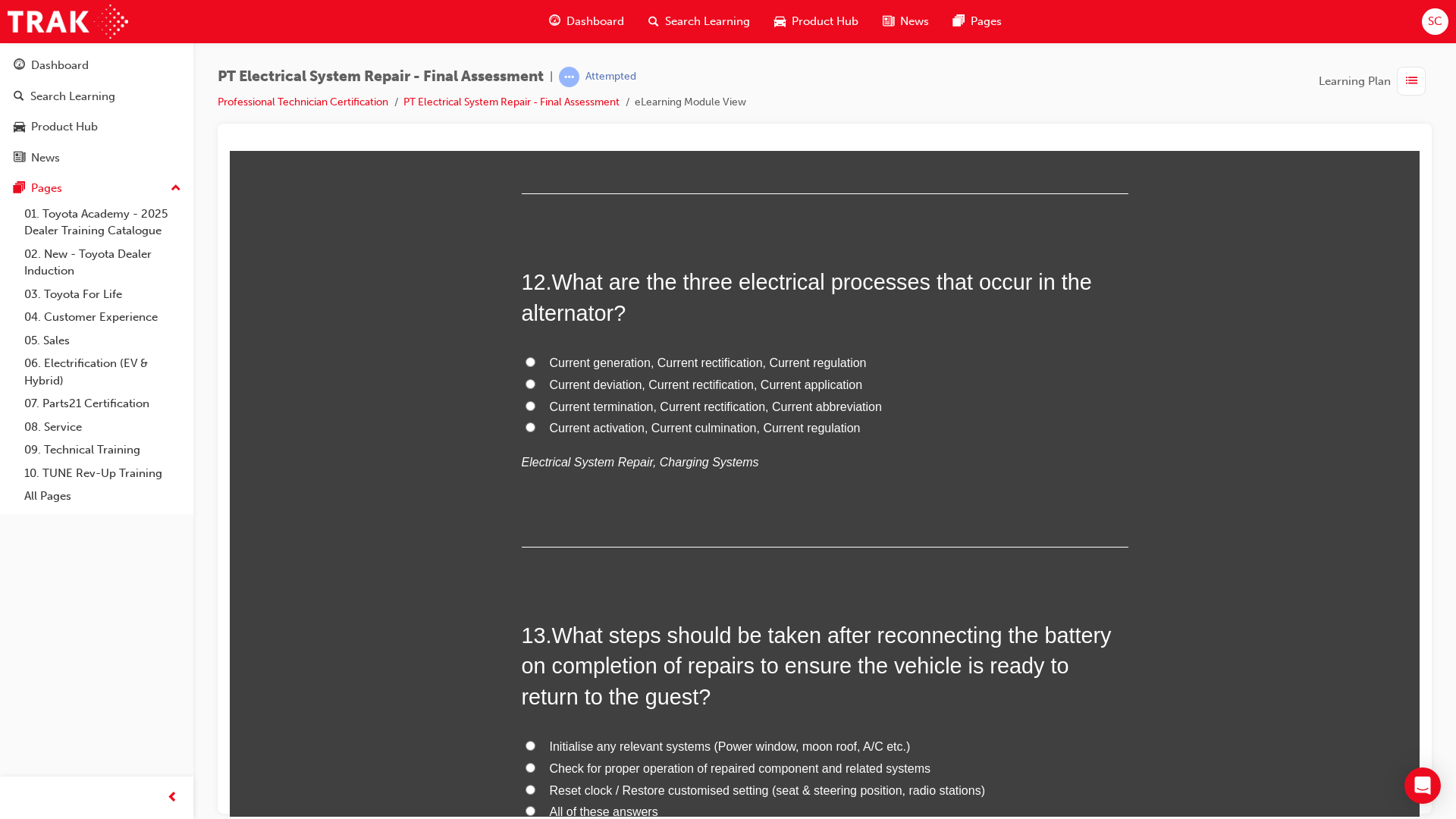
click at [526, 362] on input "Current generation, Current rectification, Current regulation" at bounding box center [530, 361] width 10 height 10
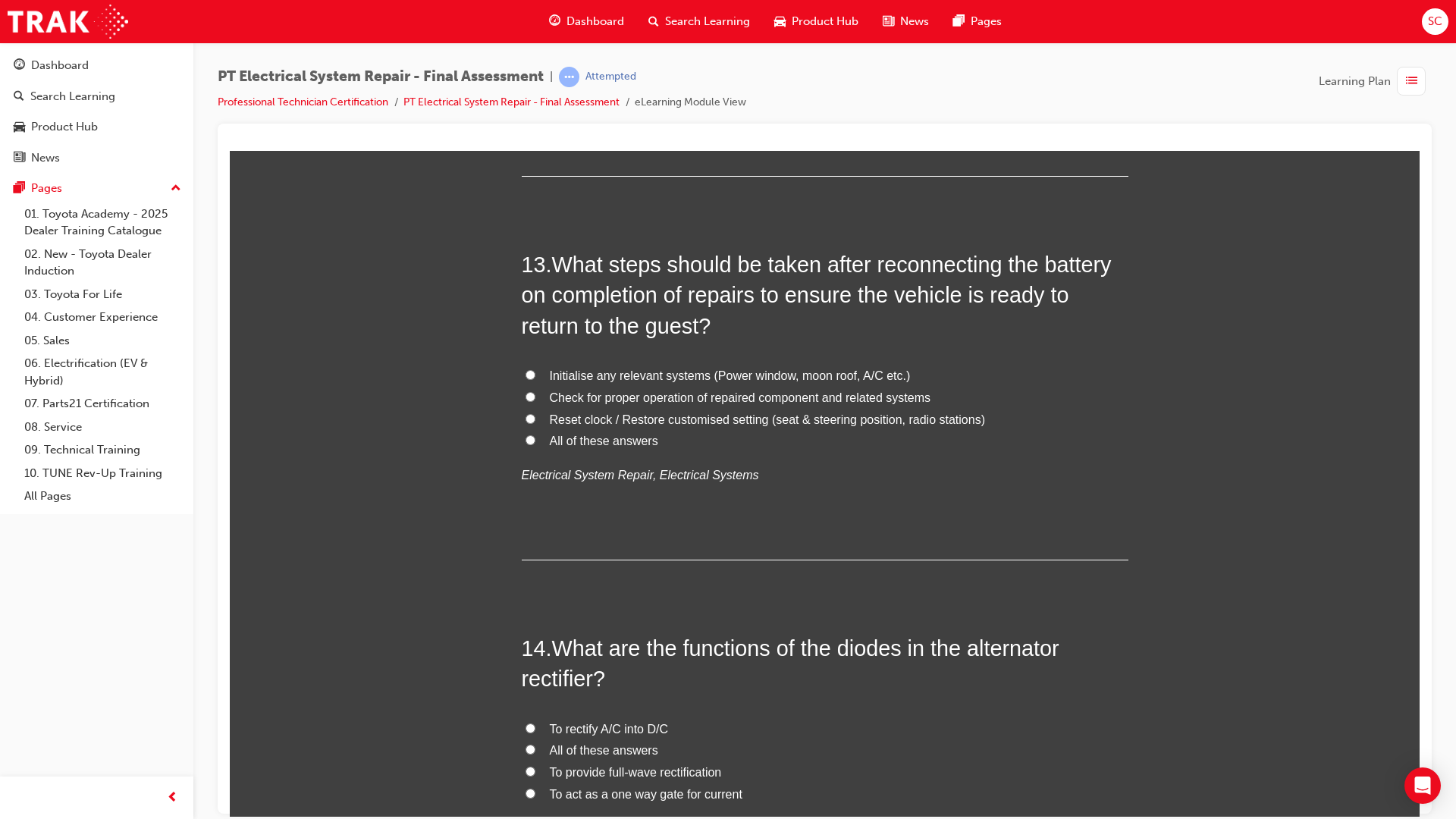
scroll to position [4245, 0]
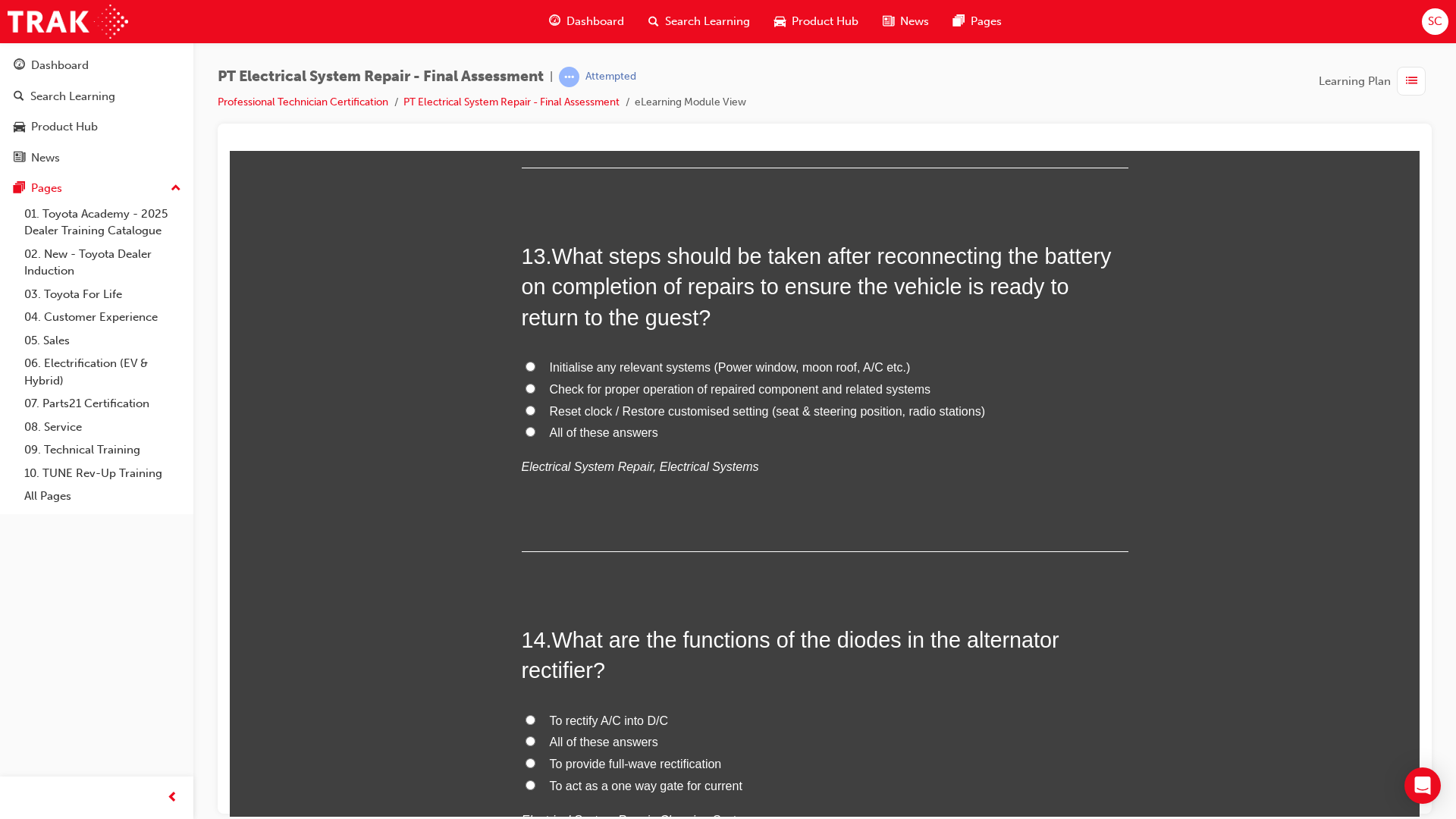
click at [527, 431] on input "All of these answers" at bounding box center [530, 431] width 10 height 10
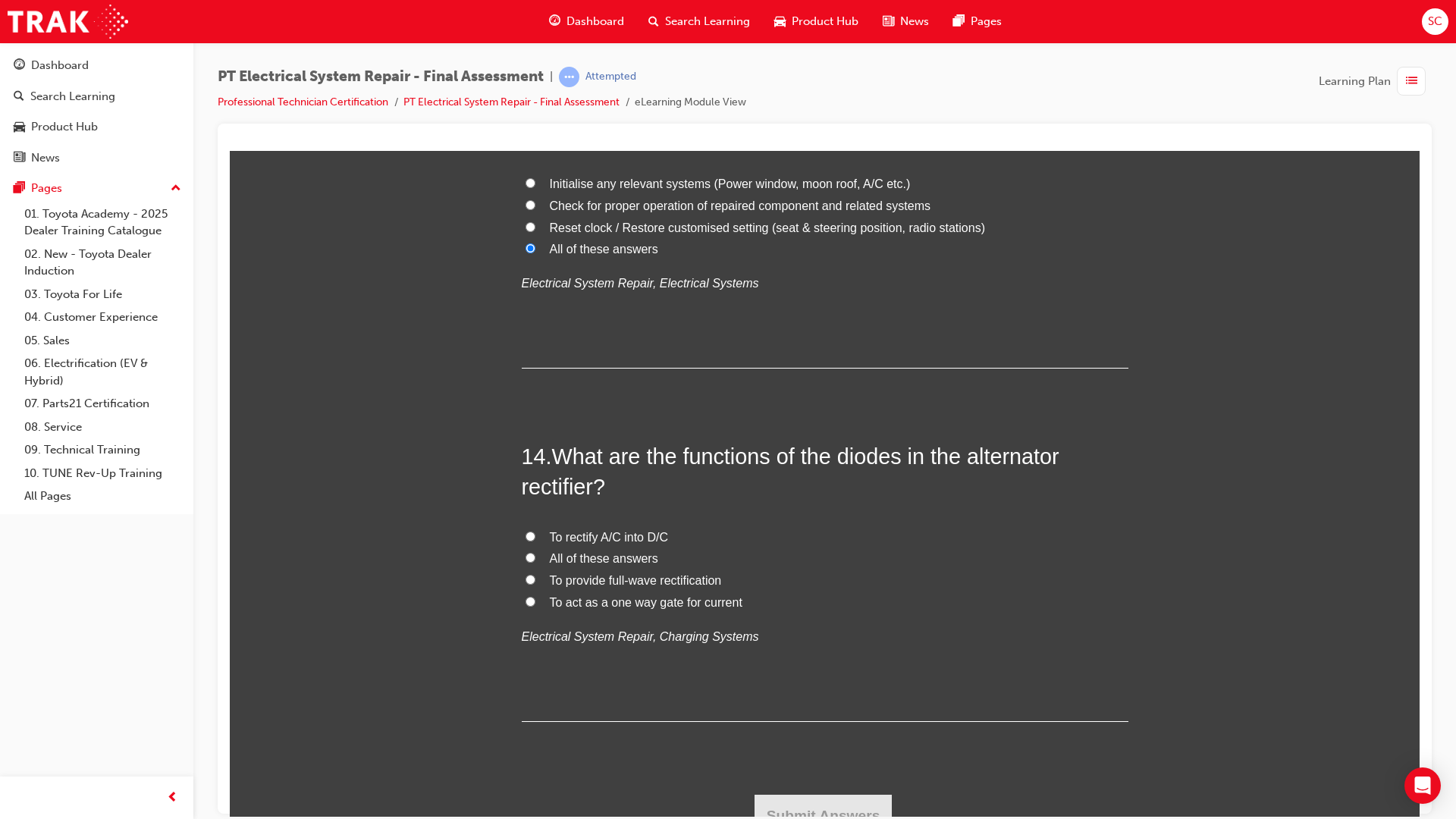
scroll to position [4449, 0]
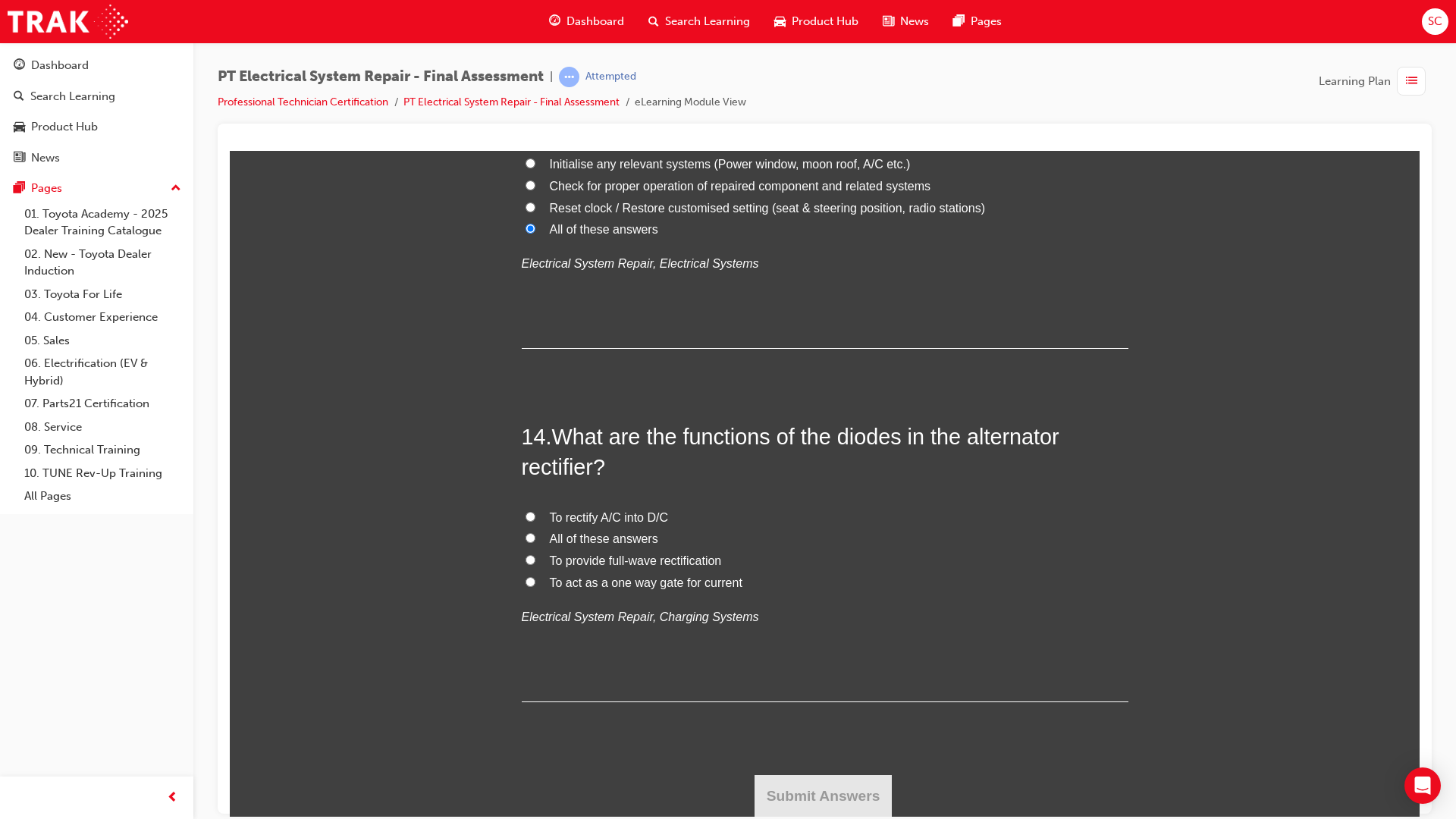
click at [561, 500] on div "14 . What are the functions of the diodes in the alternator rectifier? To recti…" at bounding box center [825, 561] width 606 height 281
click at [579, 523] on span "To rectify A/C into D/C" at bounding box center [609, 516] width 119 height 13
click at [536, 521] on input "To rectify A/C into D/C" at bounding box center [530, 515] width 10 height 10
click at [809, 807] on button "Submit Answers" at bounding box center [823, 795] width 138 height 42
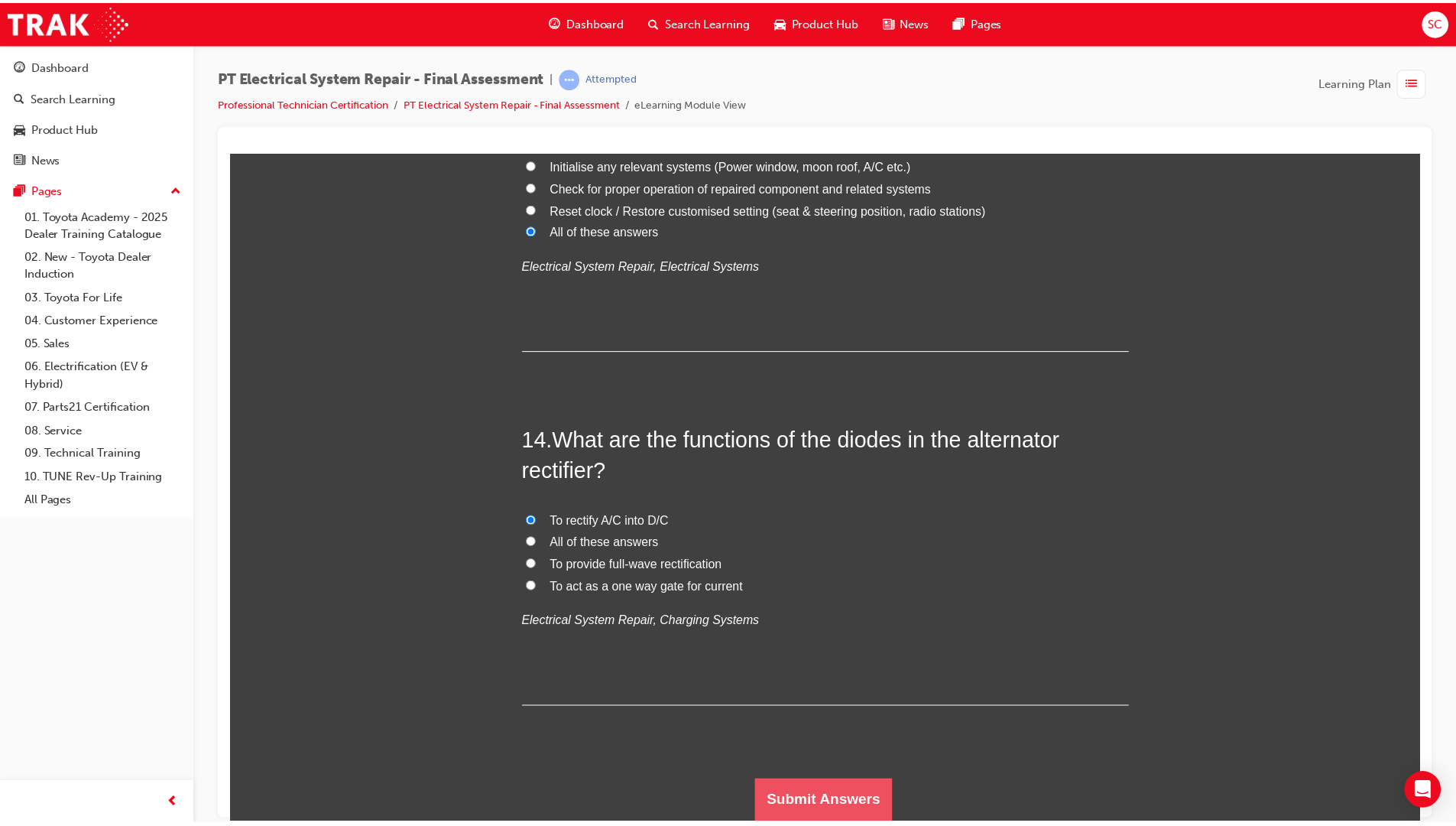
scroll to position [0, 0]
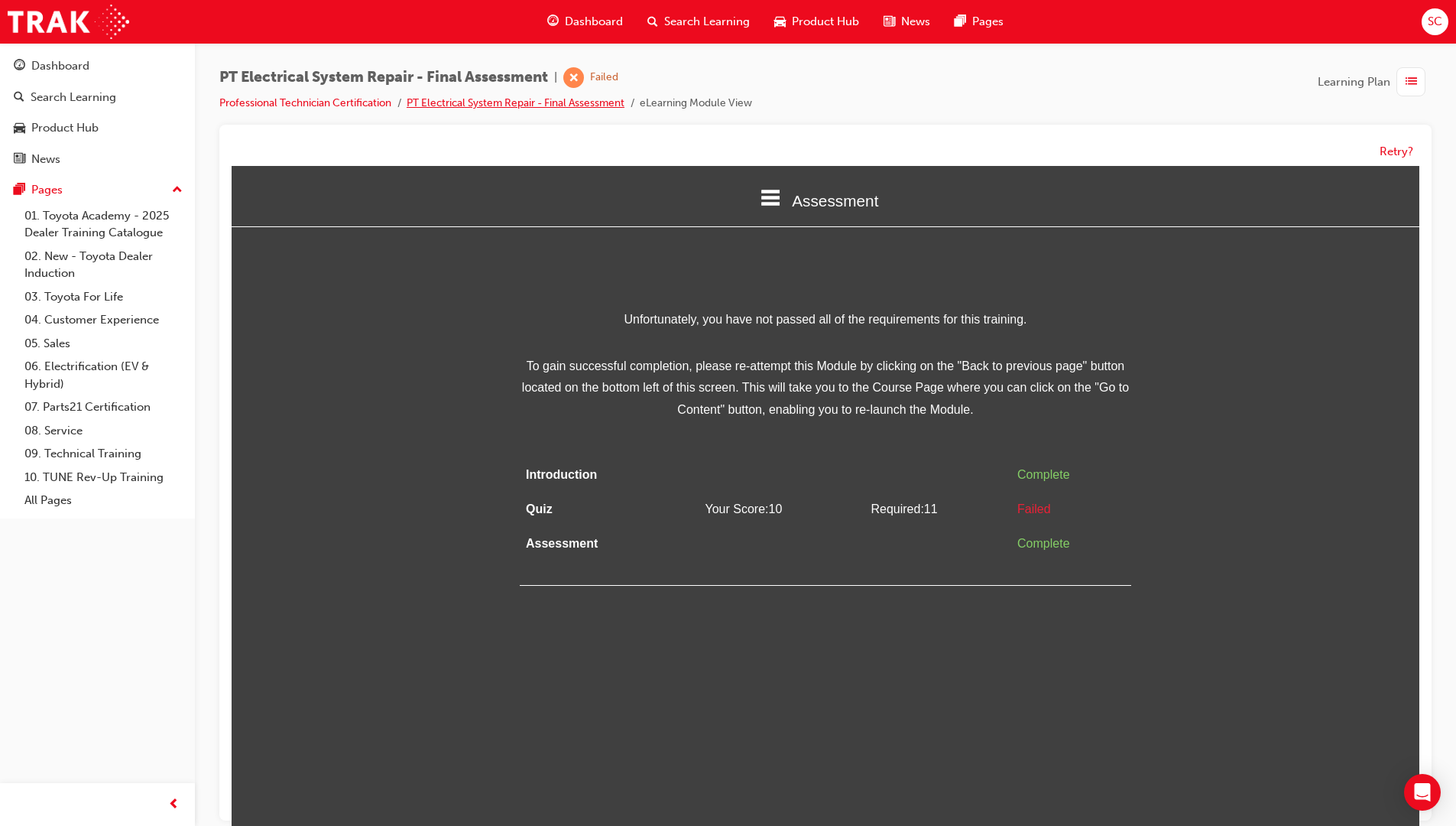
click at [539, 105] on link "PT Electrical System Repair - Final Assessment" at bounding box center [516, 103] width 218 height 13
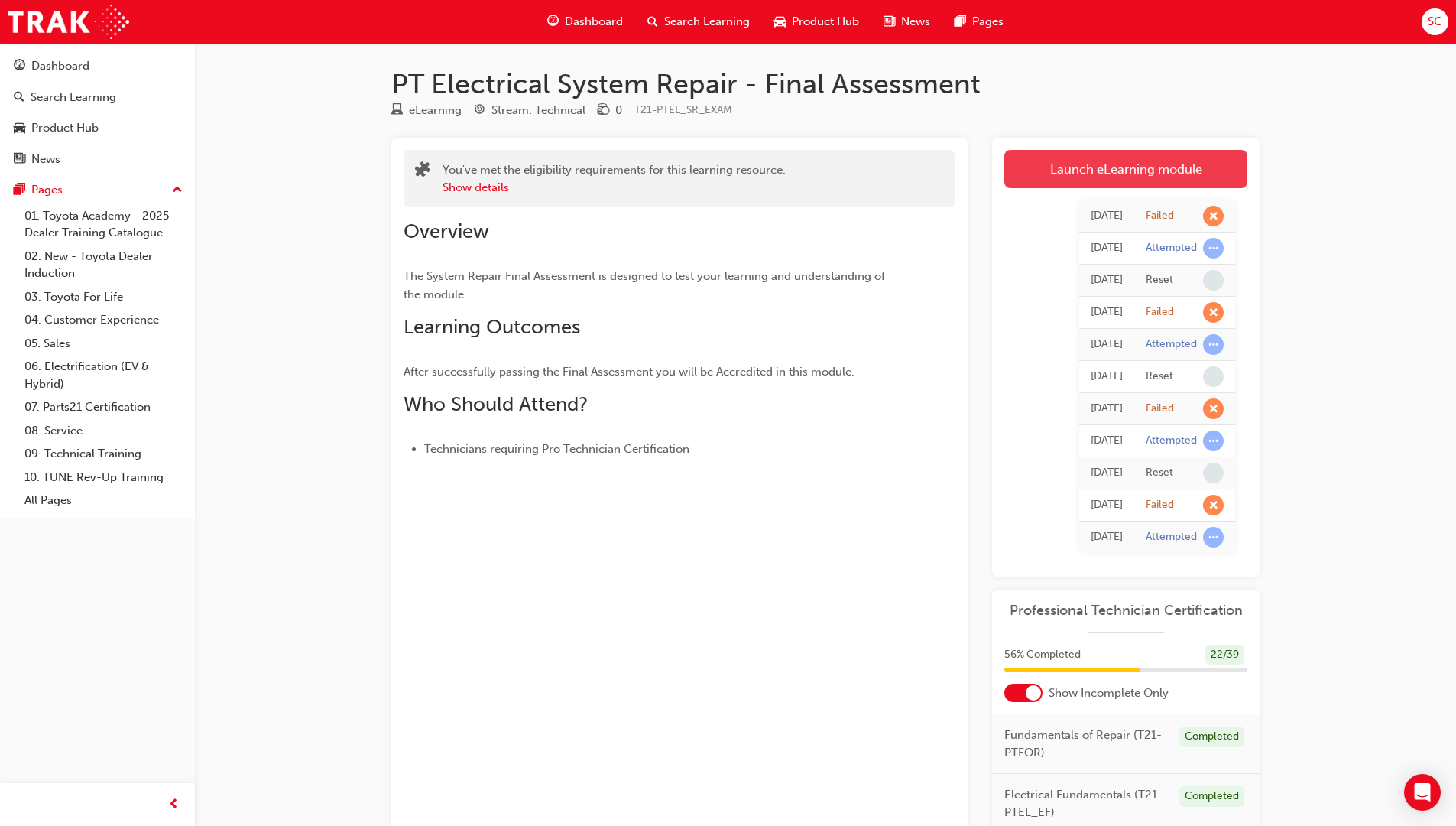
click at [1083, 152] on link "Launch eLearning module" at bounding box center [1125, 168] width 243 height 38
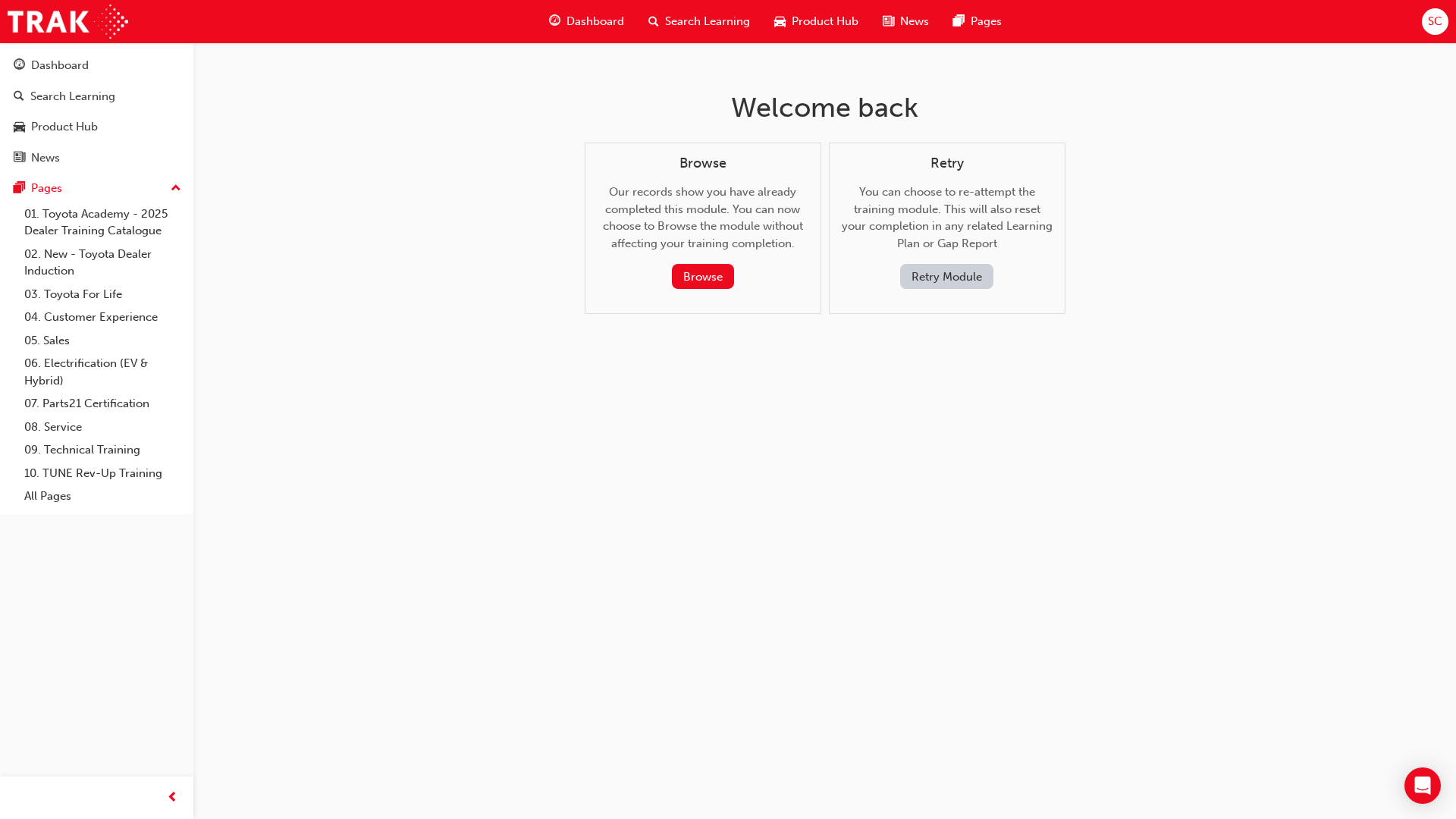
click at [937, 275] on button "Retry Module" at bounding box center [947, 276] width 94 height 25
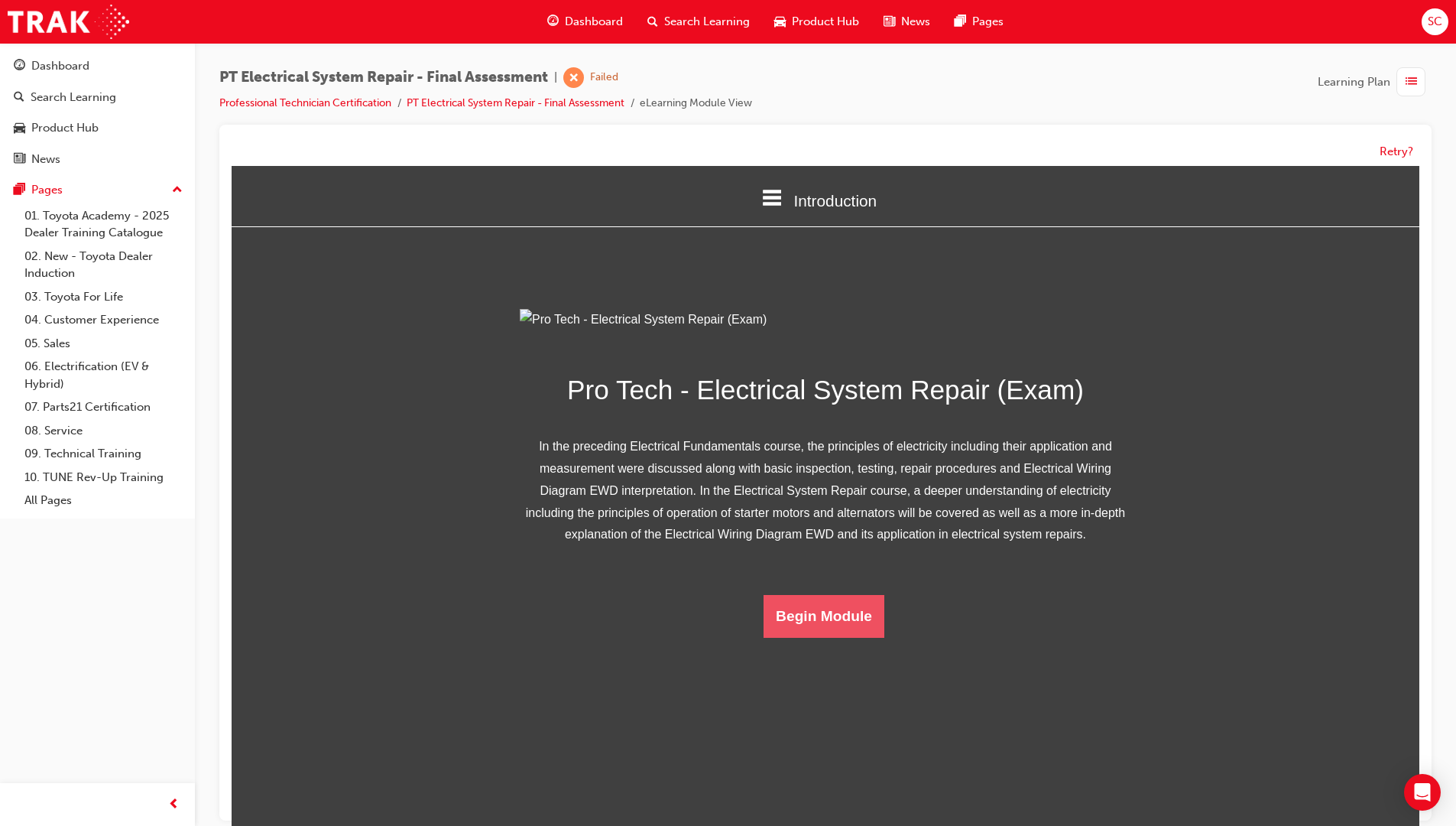
click at [810, 637] on button "Begin Module" at bounding box center [824, 616] width 121 height 43
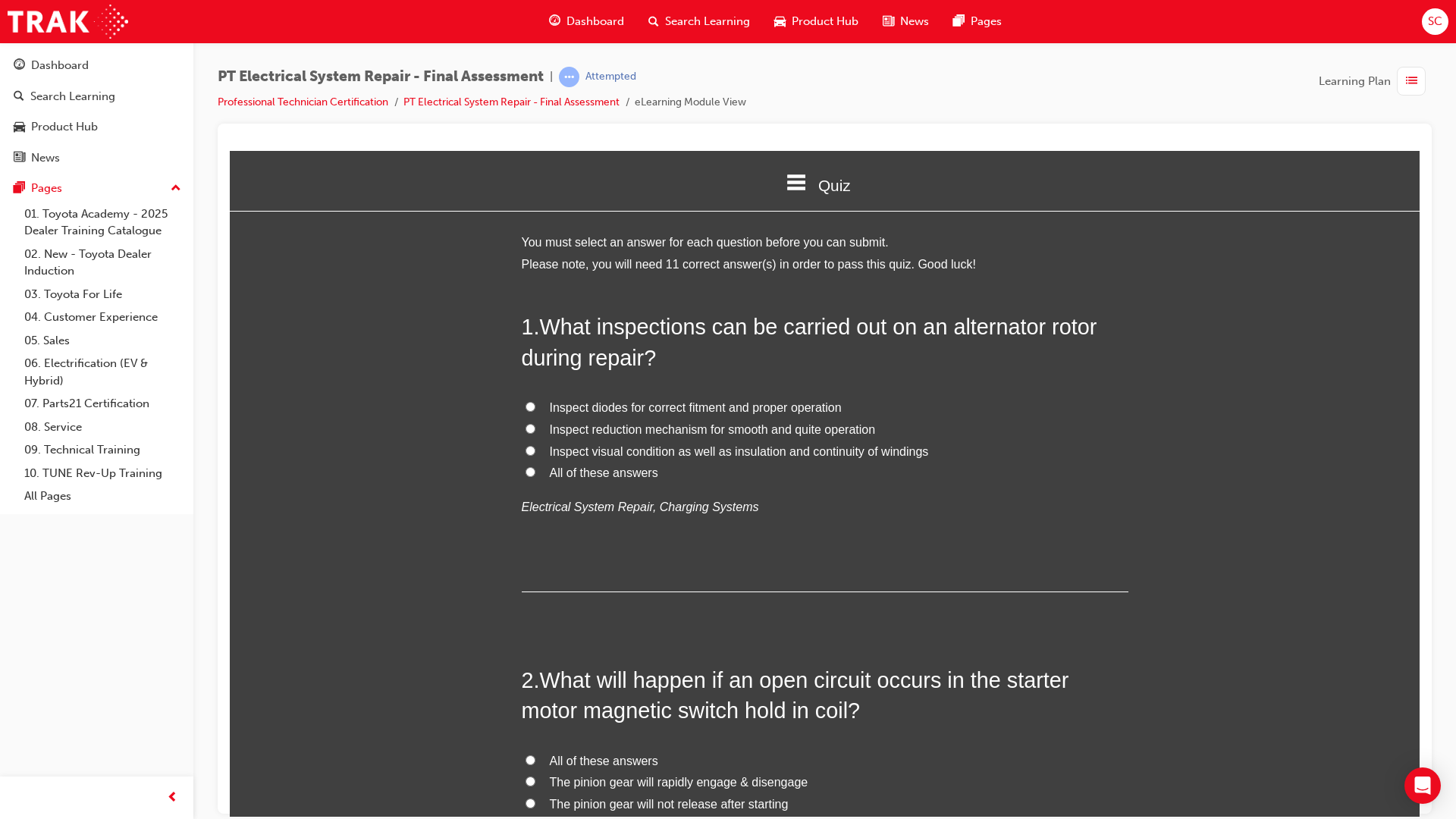
click at [550, 466] on span "All of these answers" at bounding box center [604, 472] width 108 height 13
click at [536, 466] on input "All of these answers" at bounding box center [530, 470] width 10 height 10
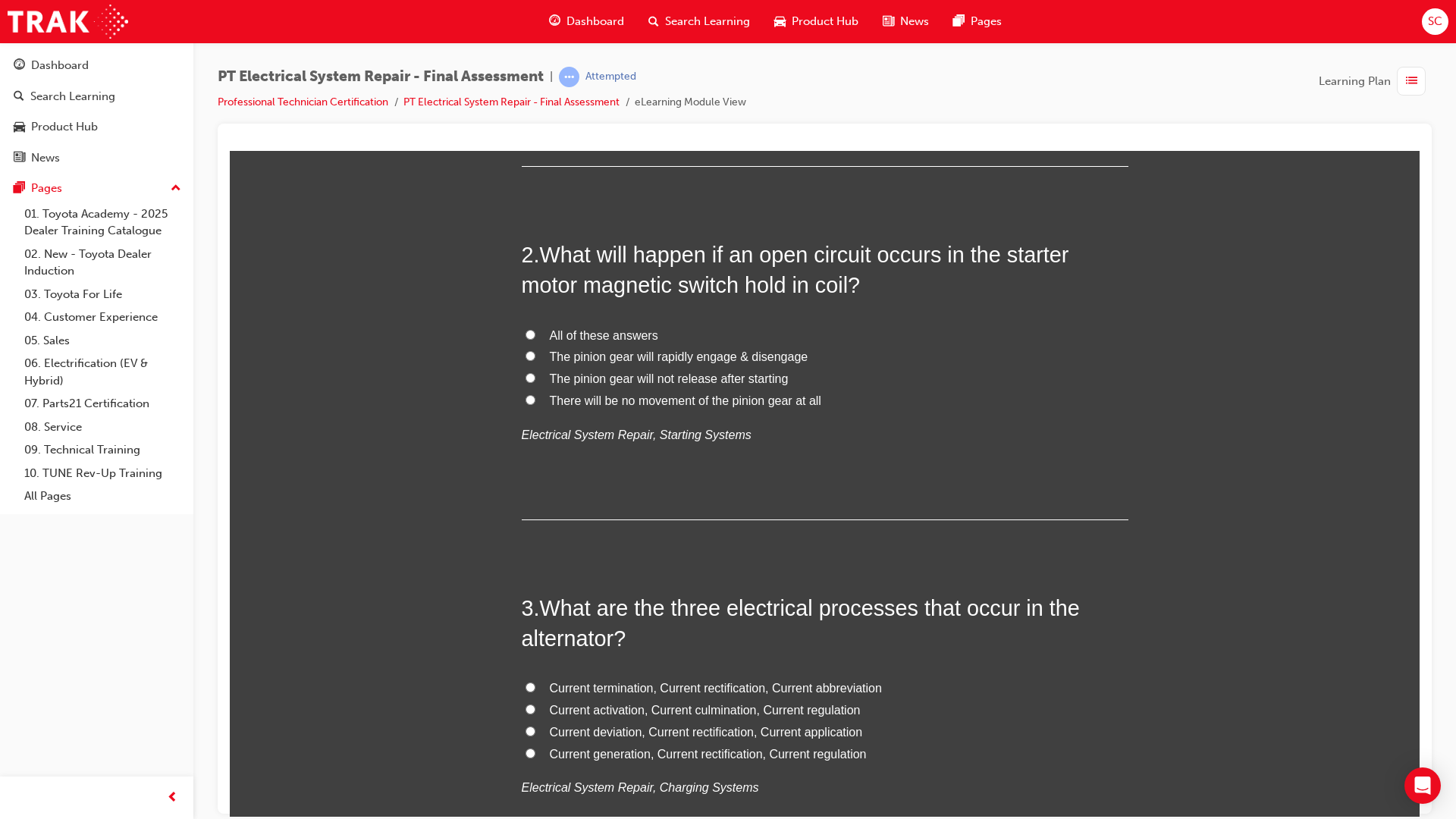
scroll to position [455, 0]
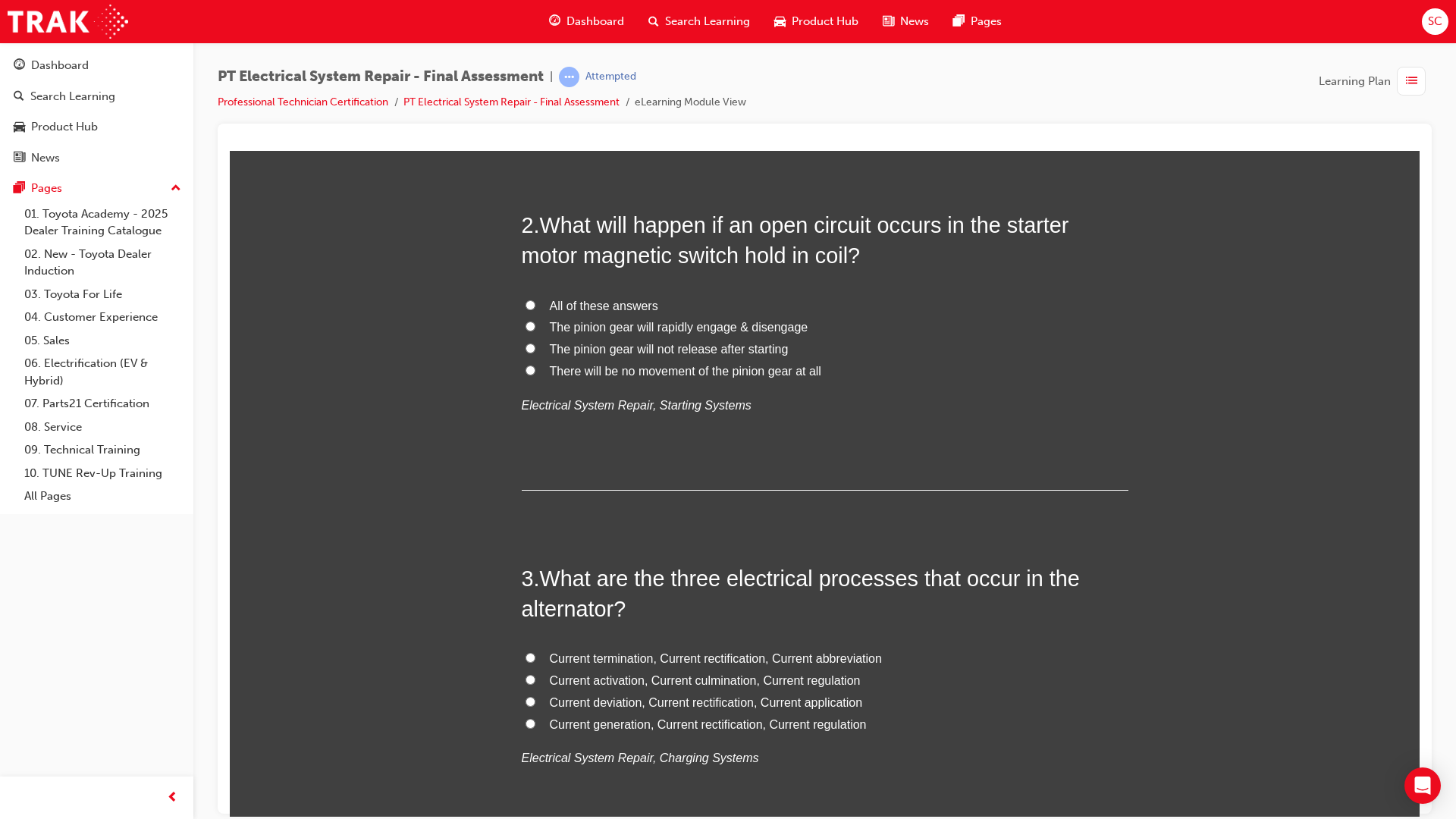
click at [526, 330] on input "The pinion gear will rapidly engage & disengage" at bounding box center [530, 326] width 10 height 10
click at [526, 365] on input "There will be no movement of the pinion gear at all" at bounding box center [530, 370] width 10 height 10
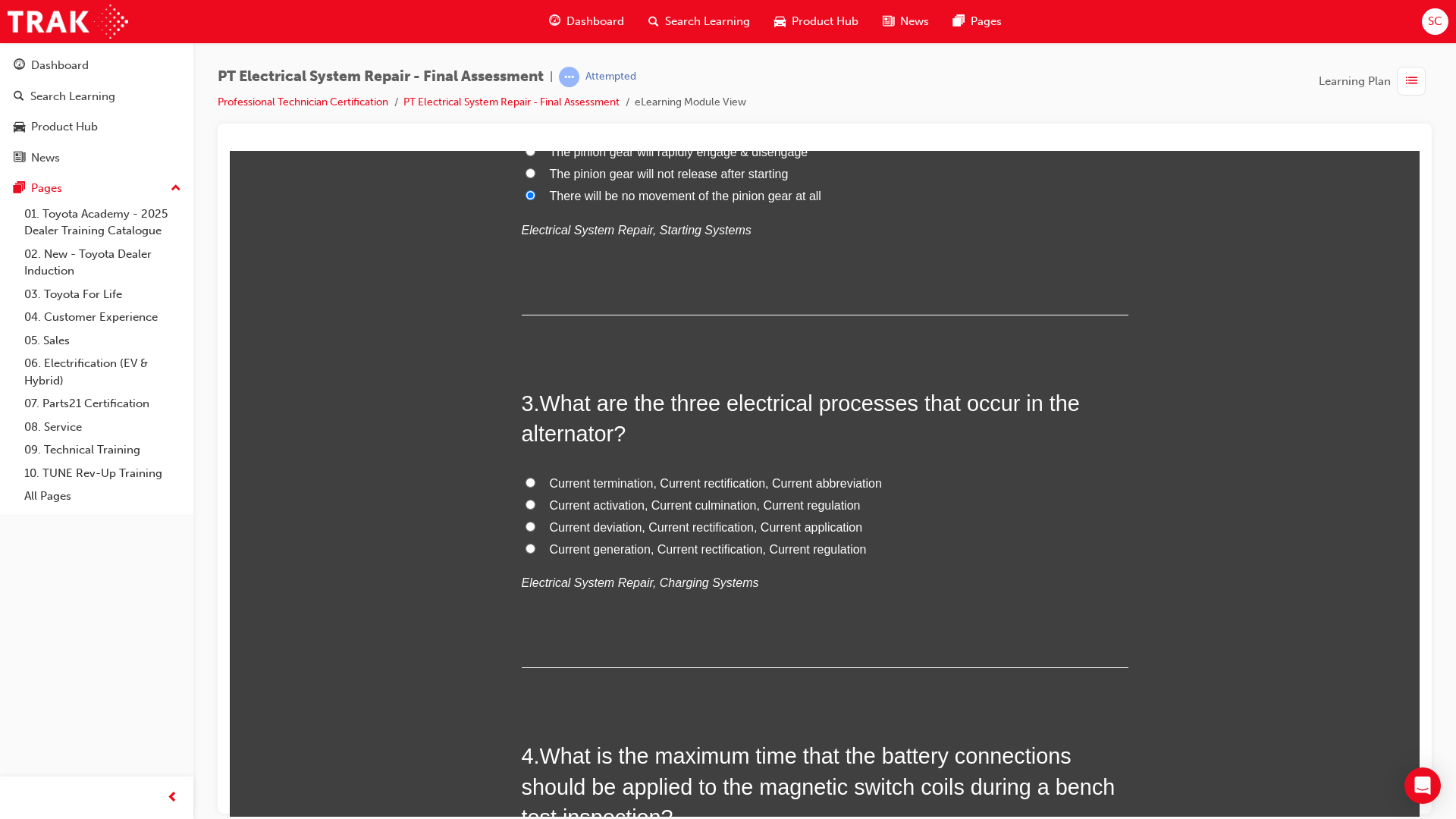
scroll to position [682, 0]
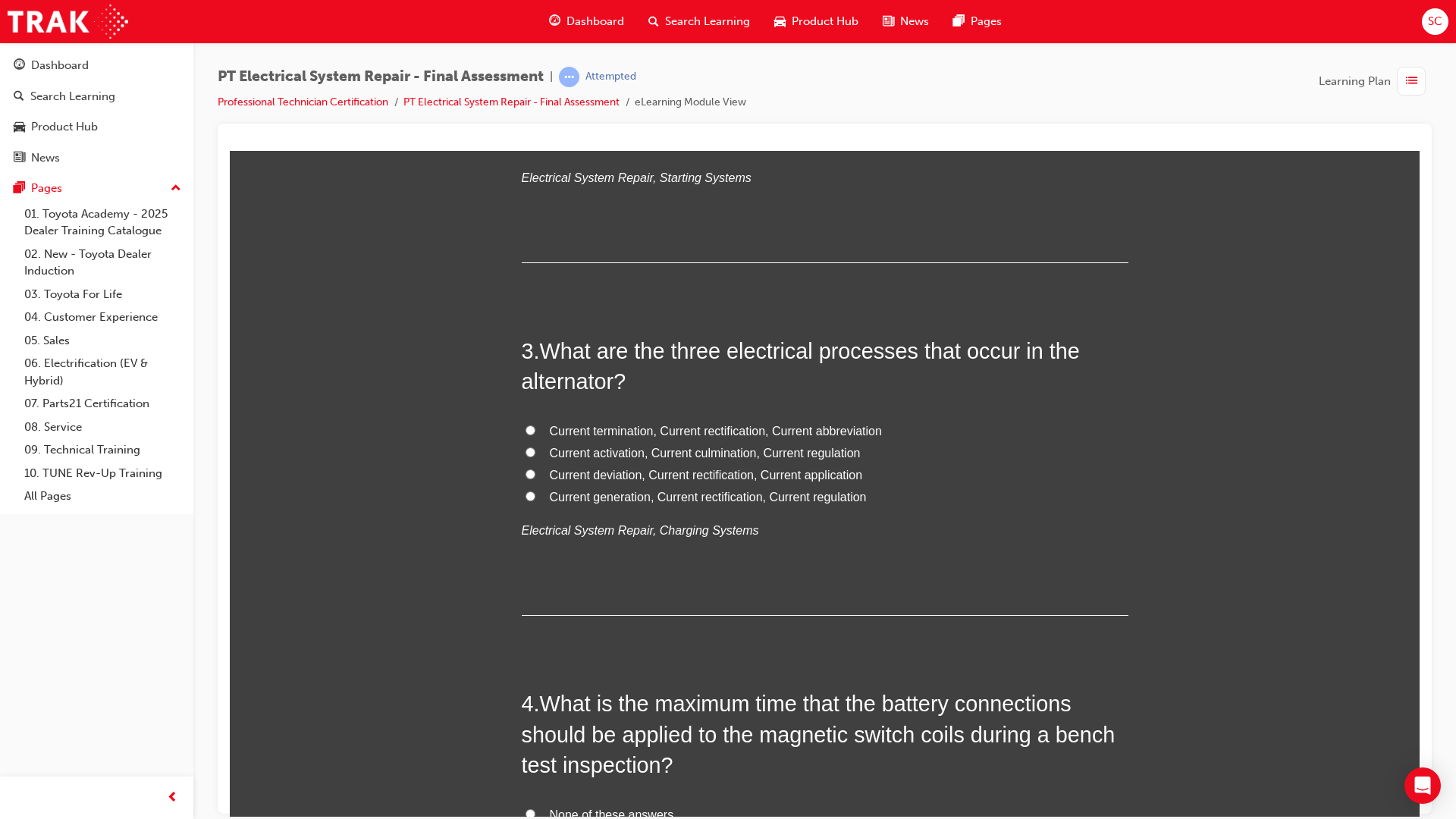
click at [550, 493] on span "Current generation, Current rectification, Current regulation" at bounding box center [708, 496] width 317 height 13
click at [536, 493] on input "Current generation, Current rectification, Current regulation" at bounding box center [530, 495] width 10 height 10
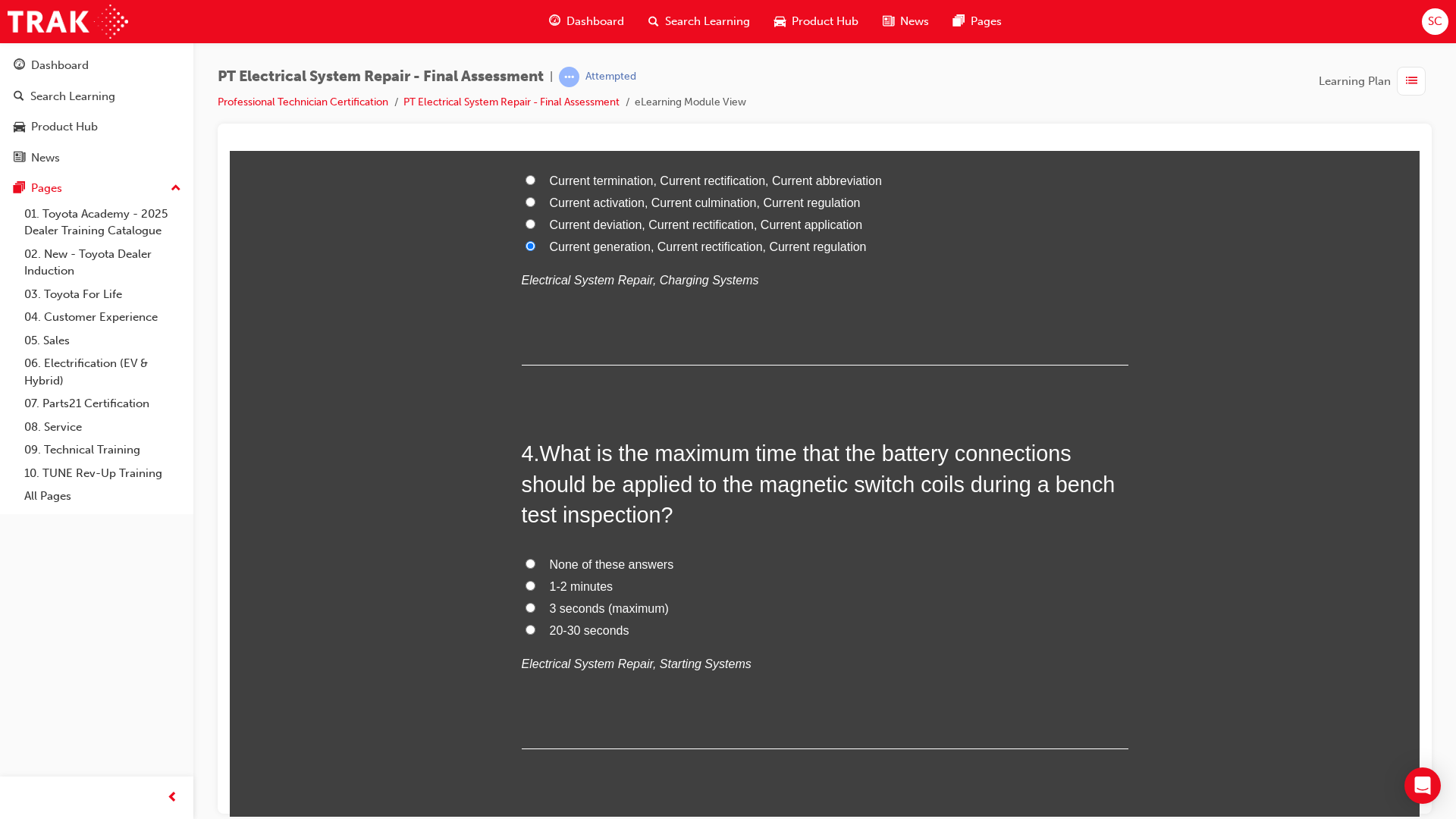
scroll to position [986, 0]
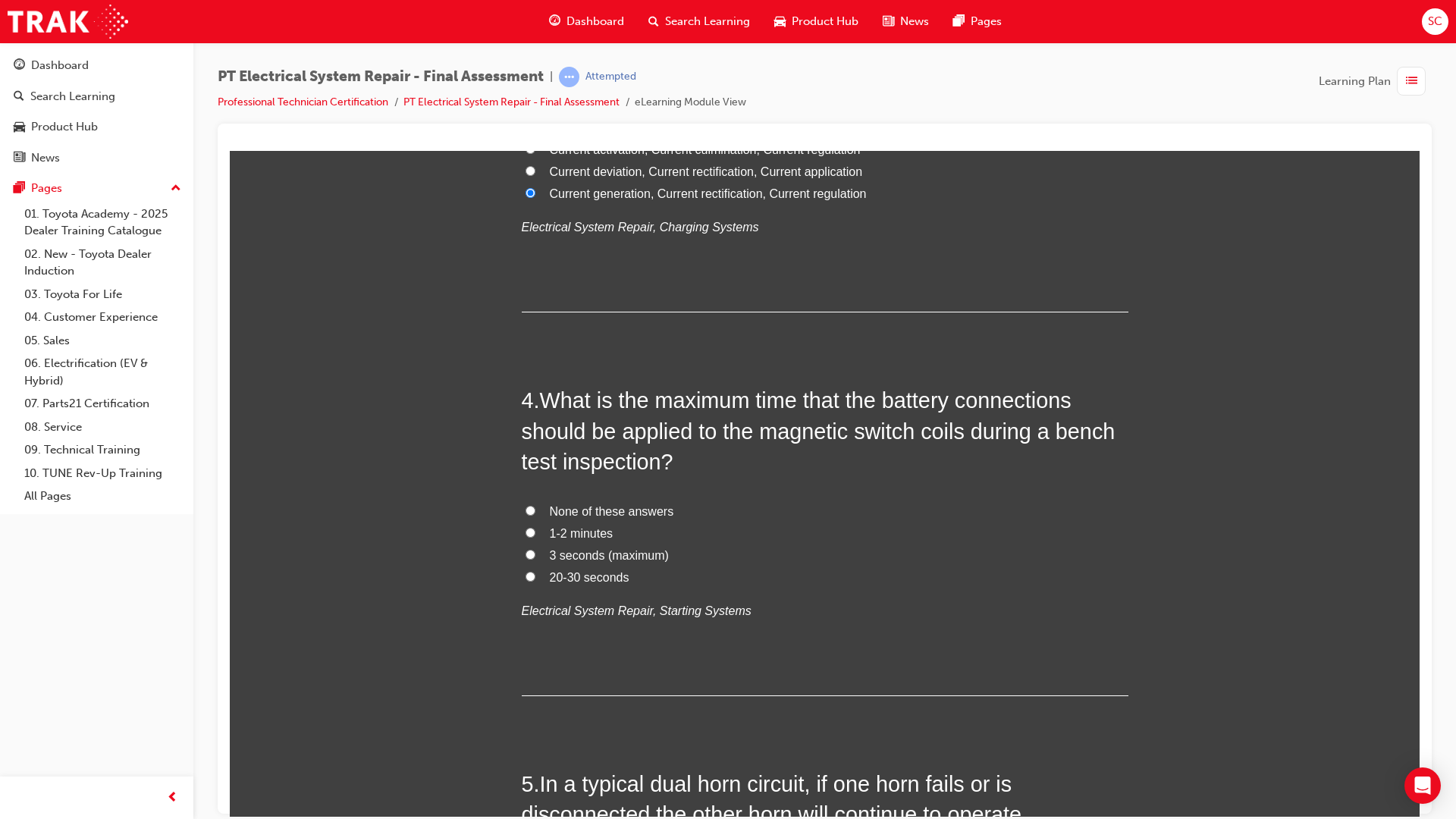
click at [532, 518] on label "None of these answers" at bounding box center [825, 512] width 606 height 22
click at [532, 515] on input "None of these answers" at bounding box center [530, 510] width 10 height 10
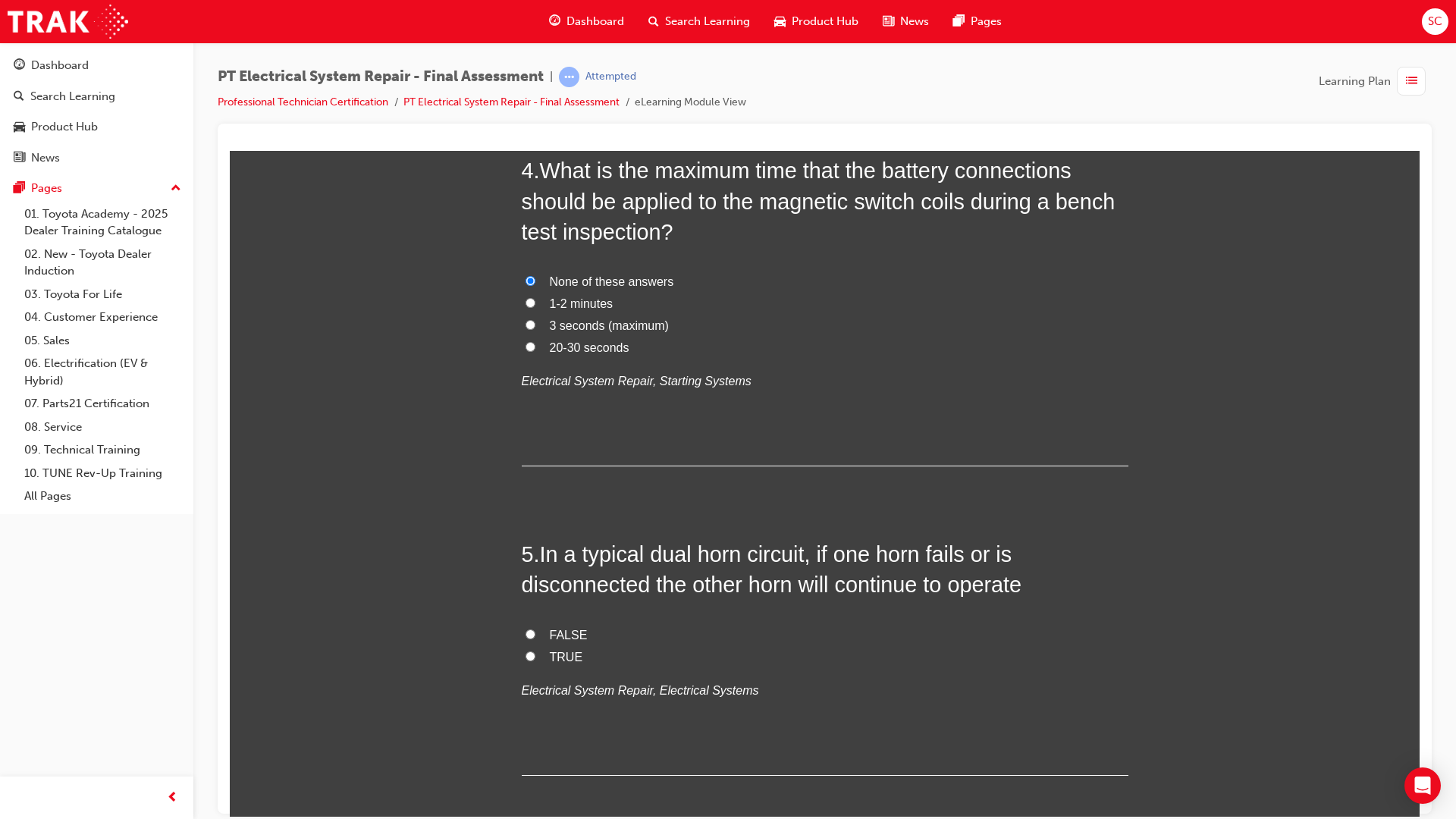
scroll to position [1289, 0]
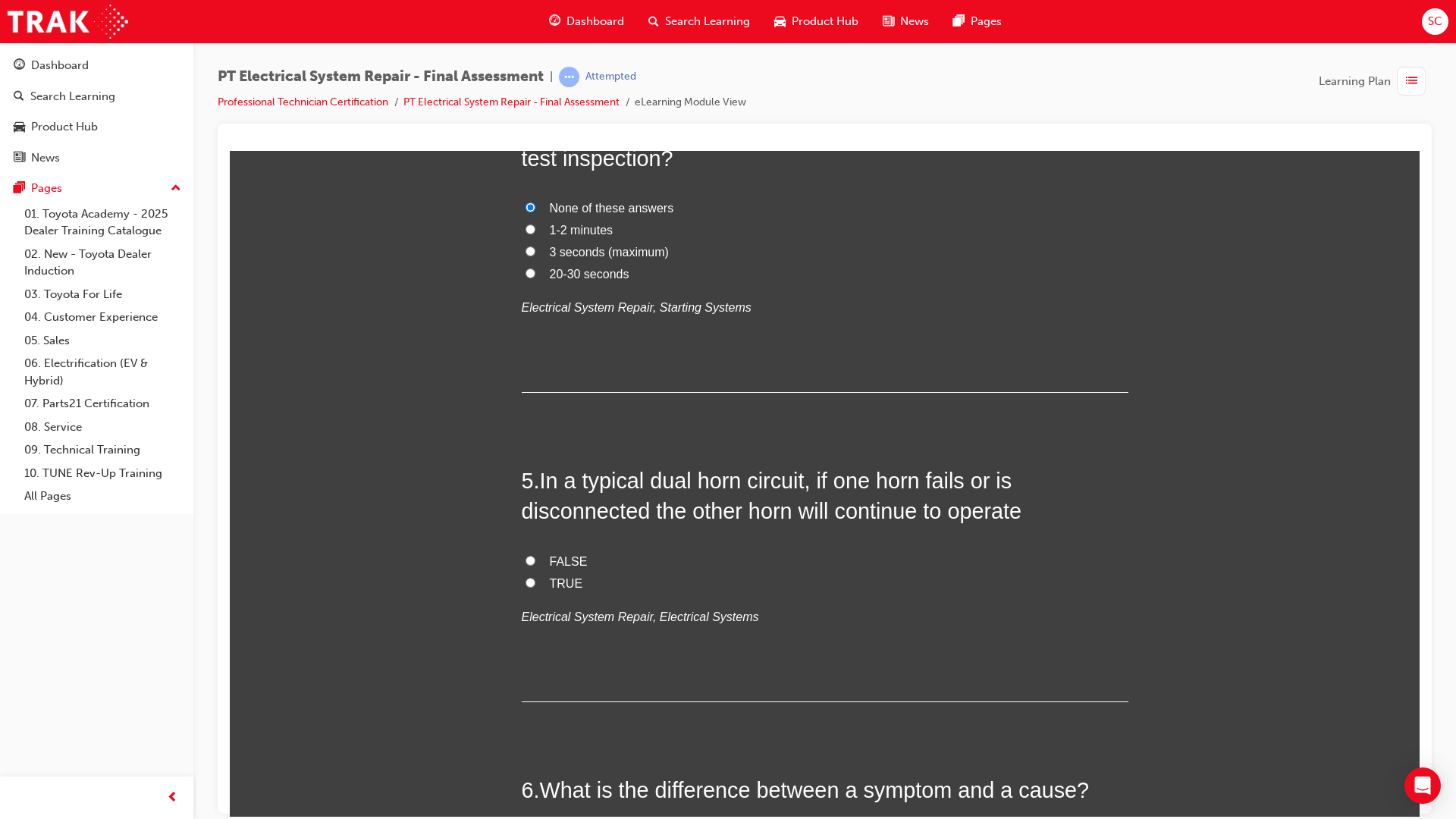
click at [536, 582] on label "TRUE" at bounding box center [825, 583] width 606 height 22
click at [536, 582] on input "TRUE" at bounding box center [530, 581] width 10 height 10
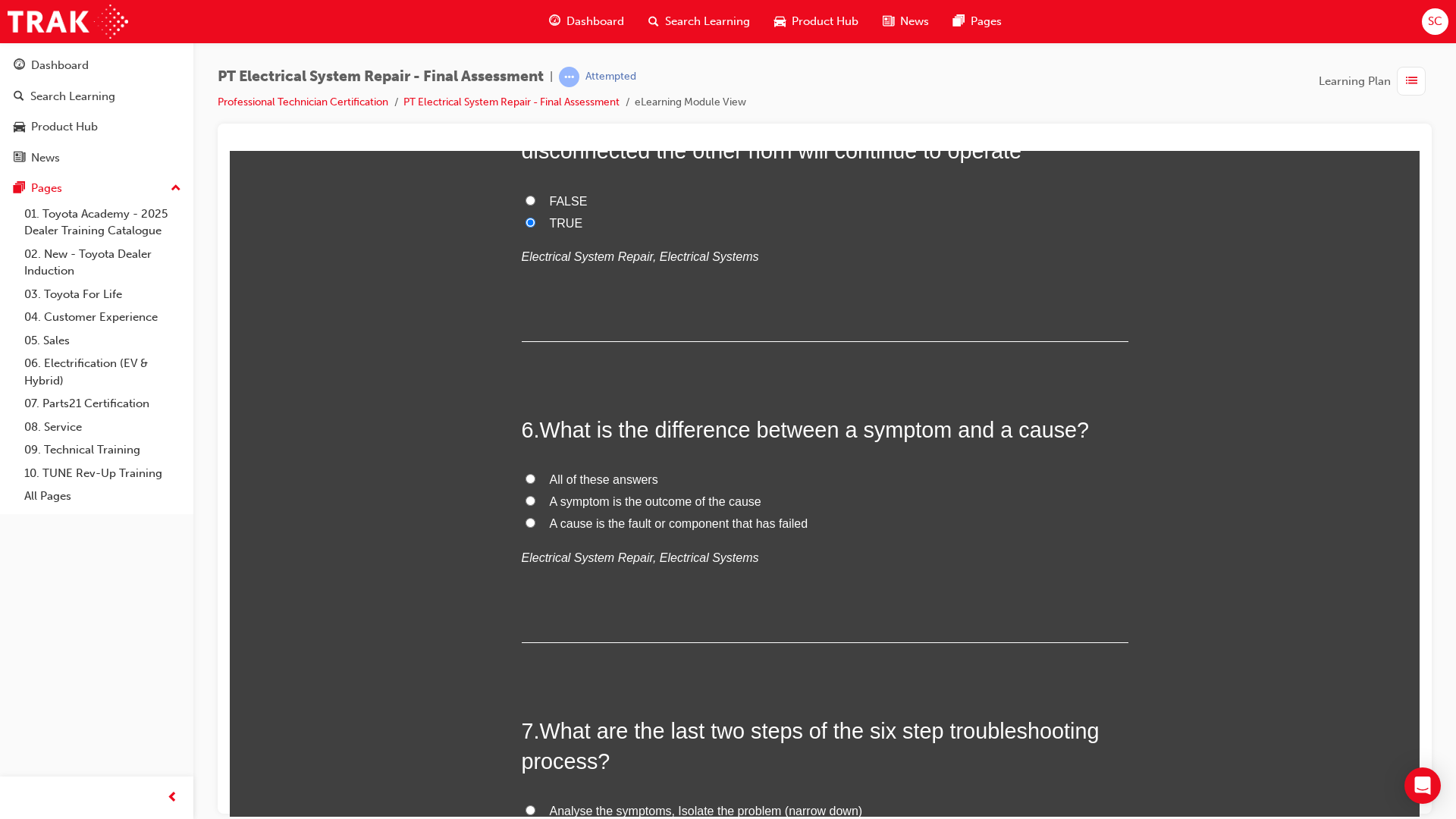
scroll to position [1668, 0]
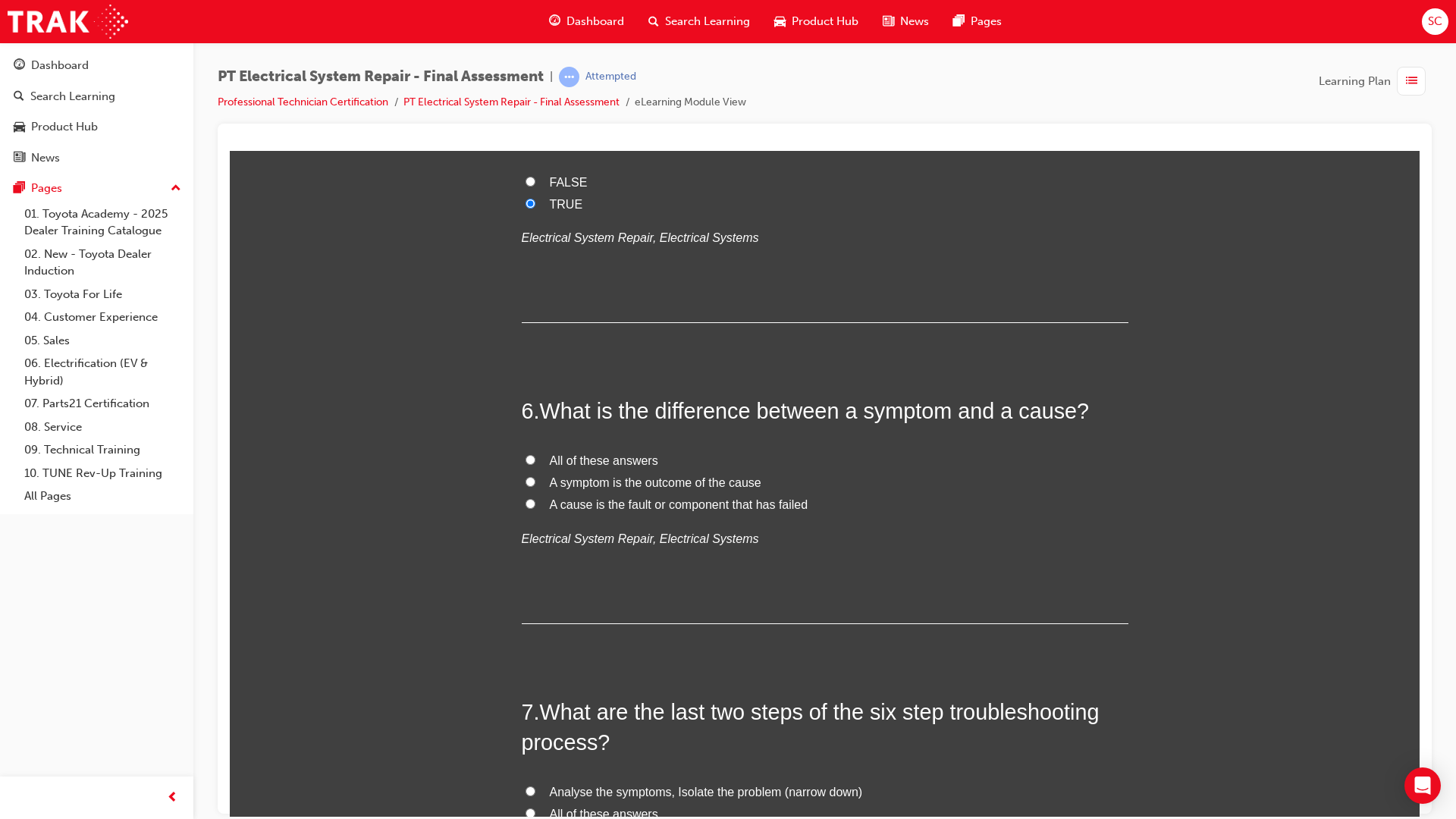
click at [529, 475] on label "A symptom is the outcome of the cause" at bounding box center [825, 482] width 606 height 22
click at [529, 476] on input "A symptom is the outcome of the cause" at bounding box center [530, 481] width 10 height 10
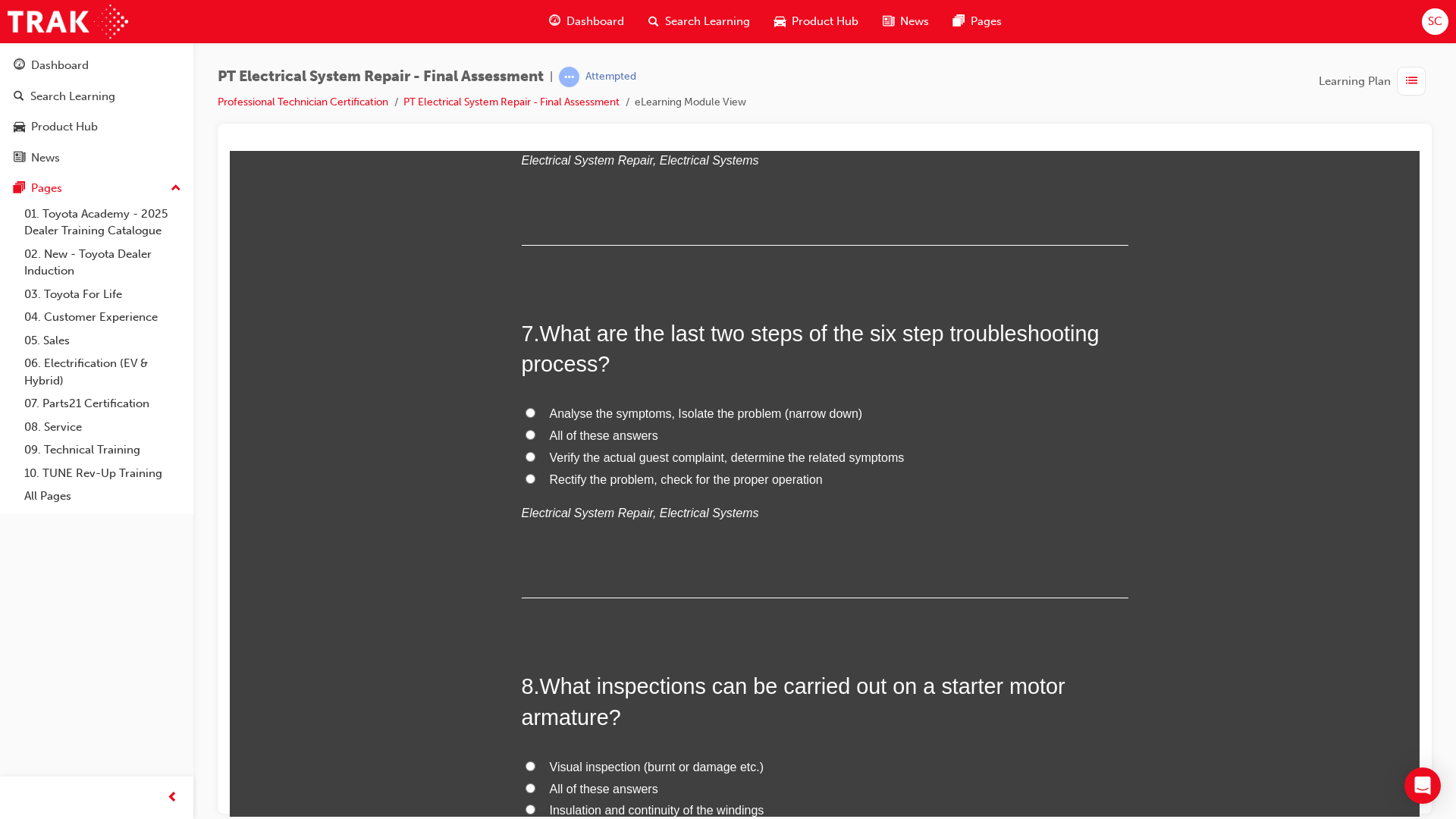
scroll to position [2047, 0]
click at [542, 481] on label "Rectify the problem, check for the proper operation" at bounding box center [825, 479] width 606 height 22
click at [536, 481] on input "Rectify the problem, check for the proper operation" at bounding box center [530, 477] width 10 height 10
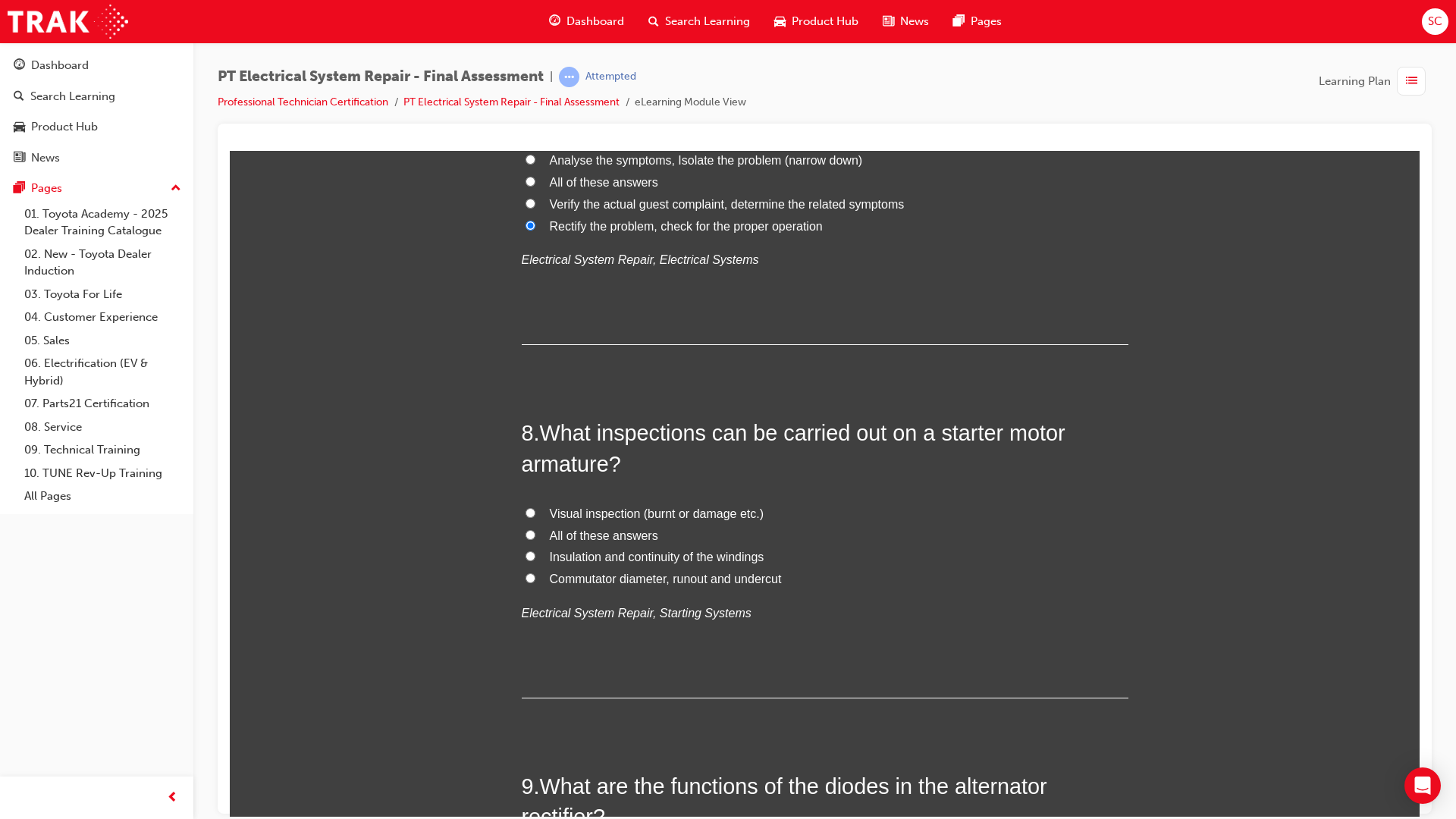
scroll to position [2351, 0]
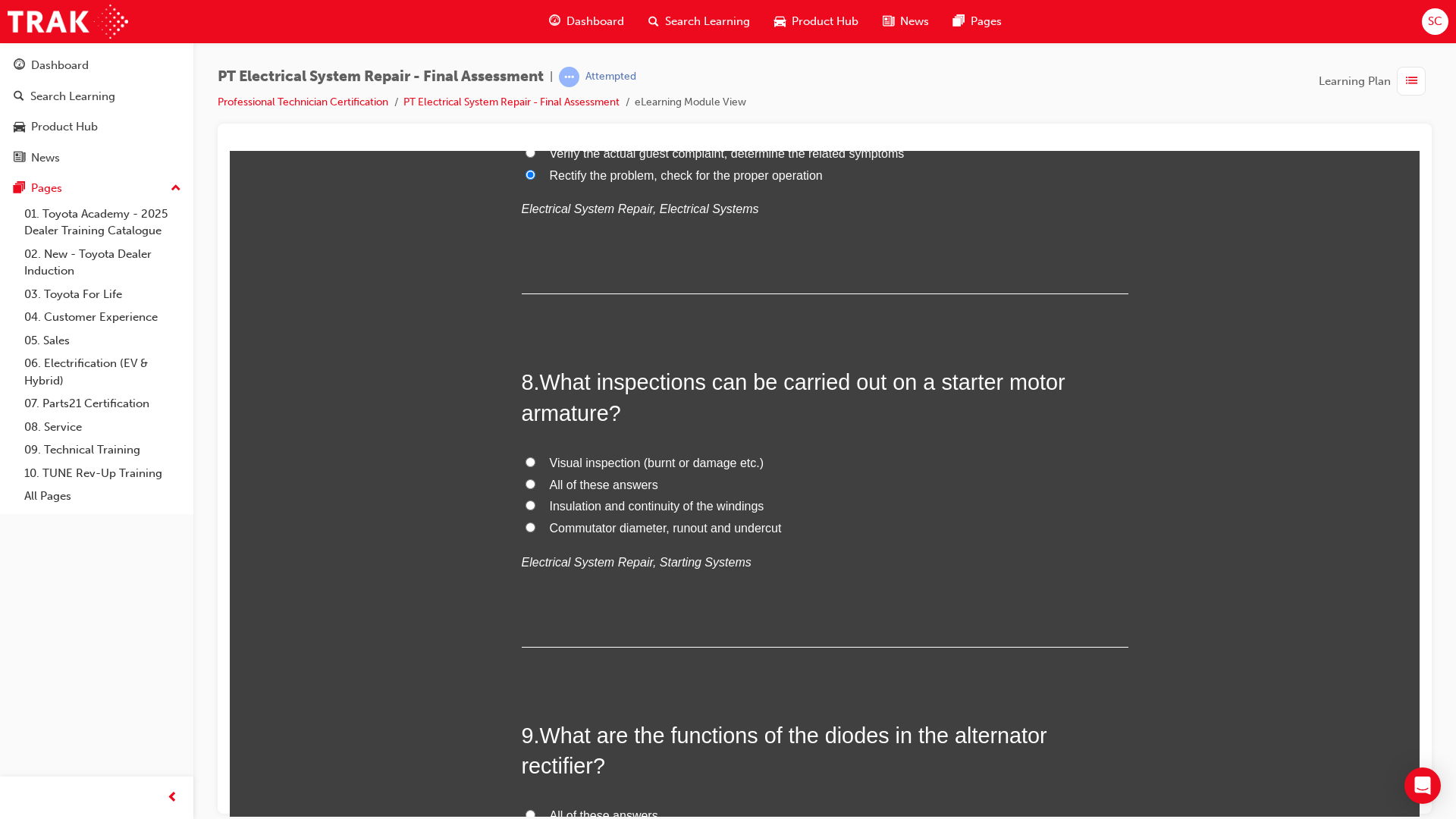
click at [525, 495] on label "Insulation and continuity of the windings" at bounding box center [825, 506] width 606 height 22
click at [526, 500] on input "Insulation and continuity of the windings" at bounding box center [530, 504] width 10 height 10
click at [528, 481] on input "All of these answers" at bounding box center [530, 483] width 10 height 10
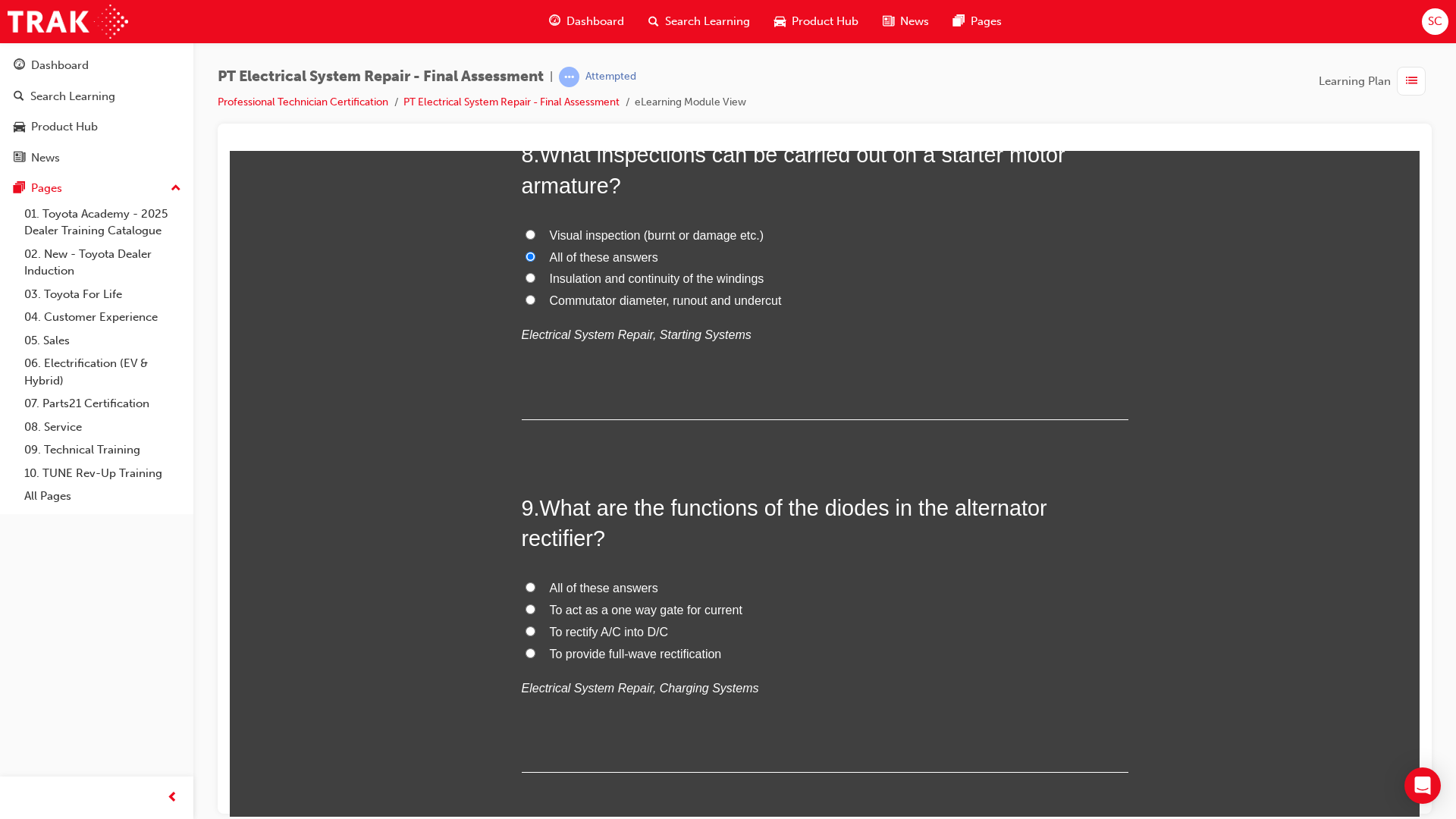
scroll to position [2653, 0]
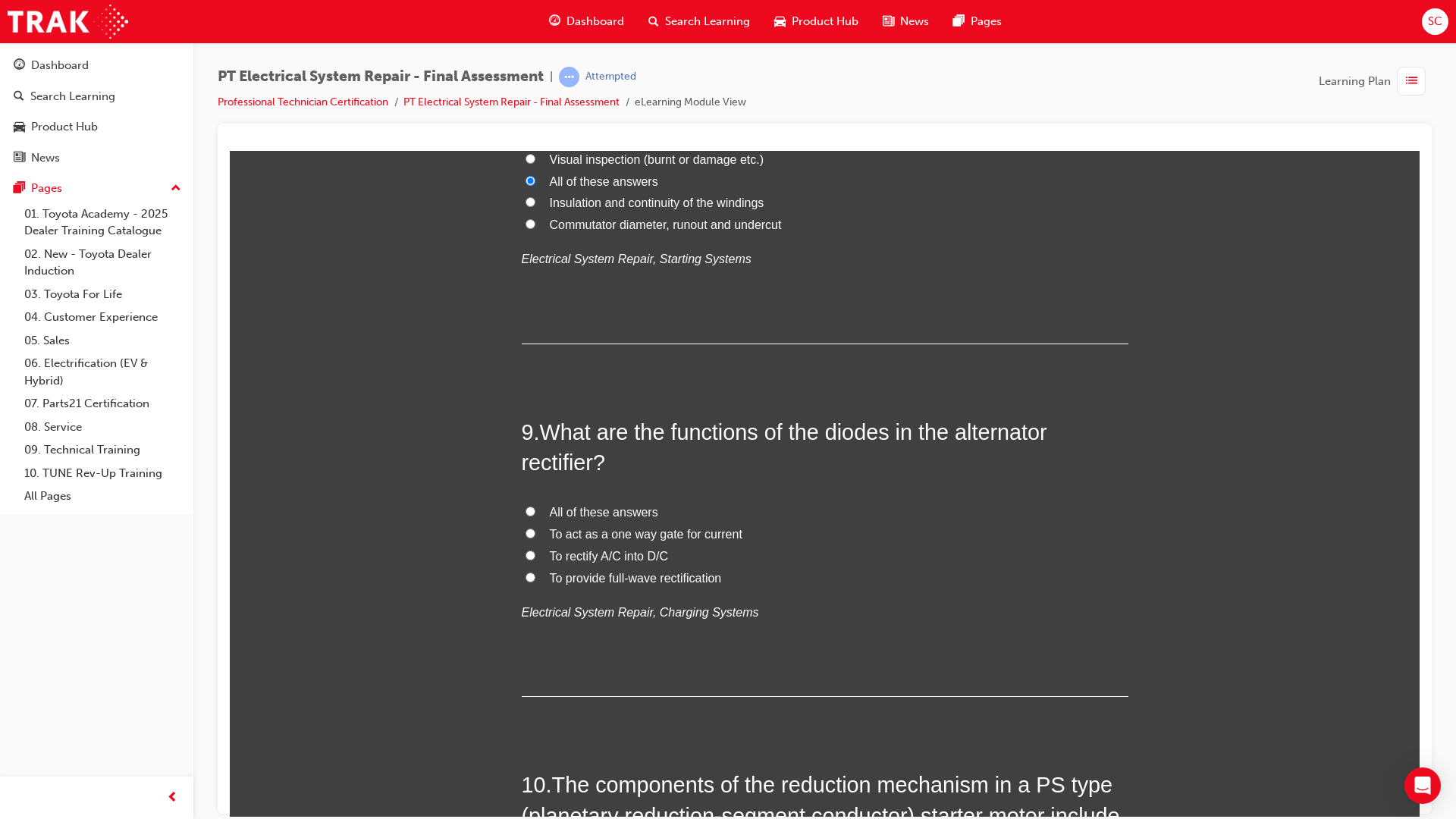
click at [529, 557] on label "To rectify A/C into D/C" at bounding box center [825, 556] width 606 height 22
click at [529, 557] on input "To rectify A/C into D/C" at bounding box center [530, 554] width 10 height 10
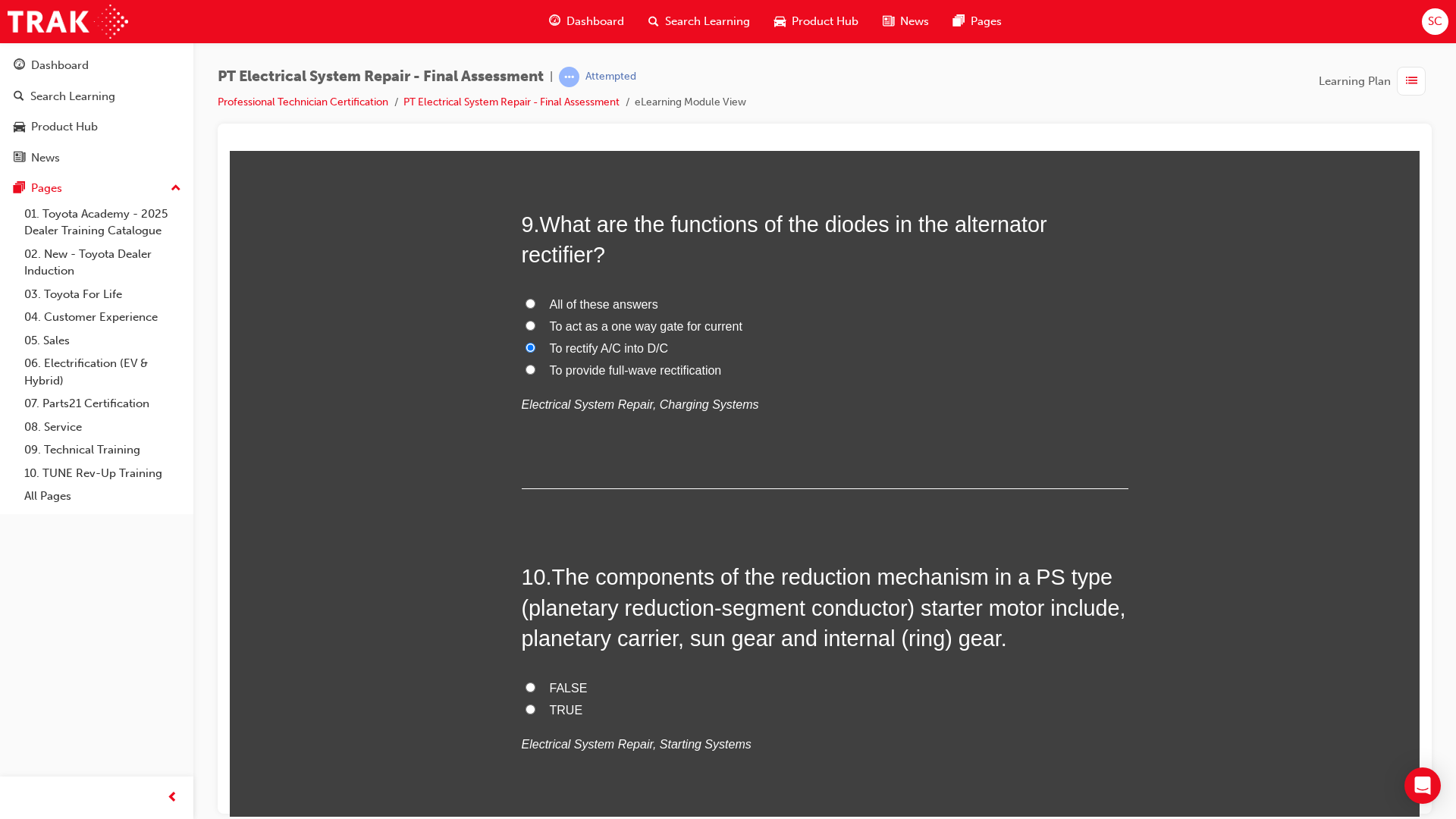
scroll to position [2957, 0]
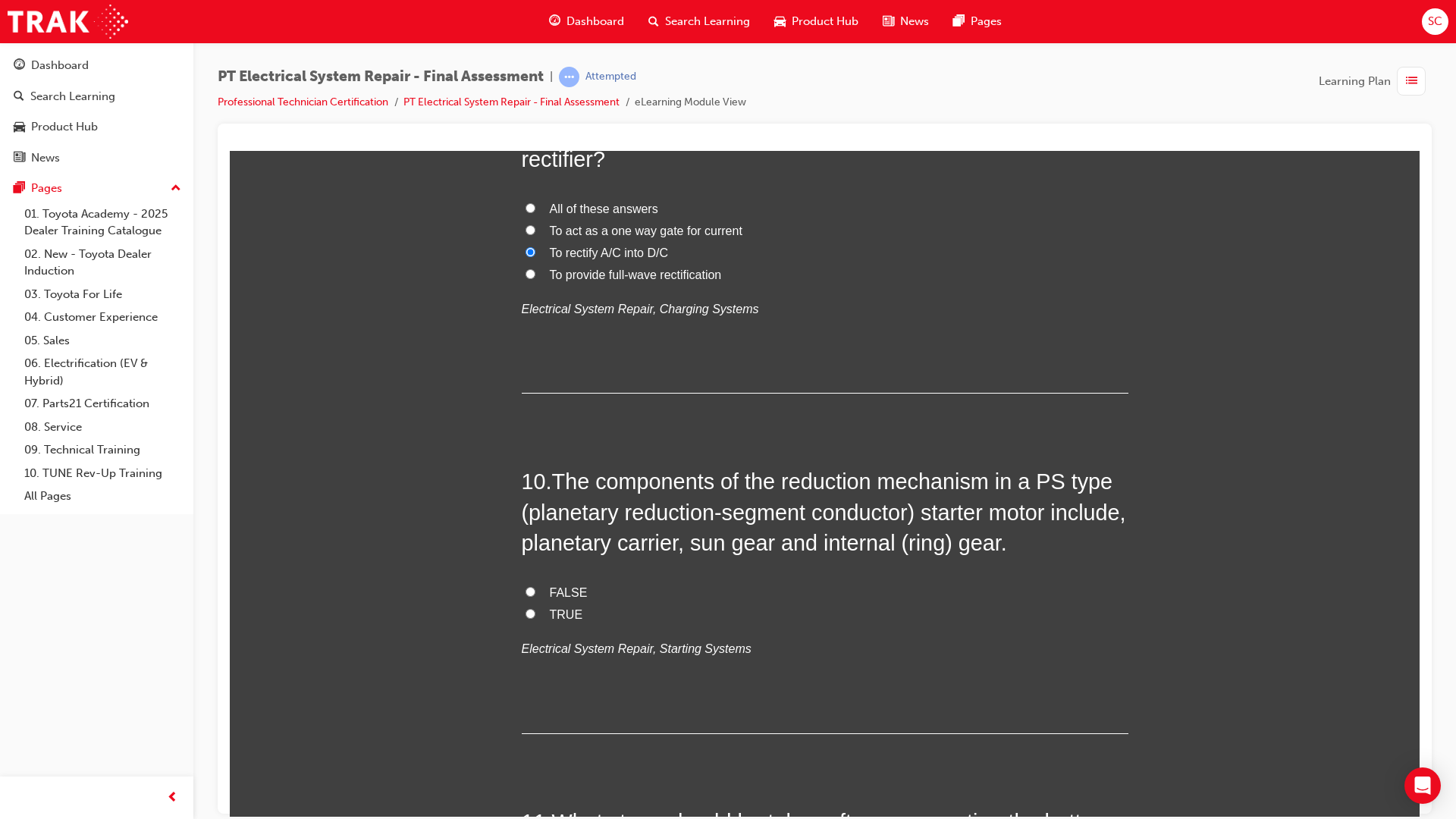
click at [535, 604] on label "TRUE" at bounding box center [825, 614] width 606 height 22
click at [535, 608] on input "TRUE" at bounding box center [530, 613] width 10 height 10
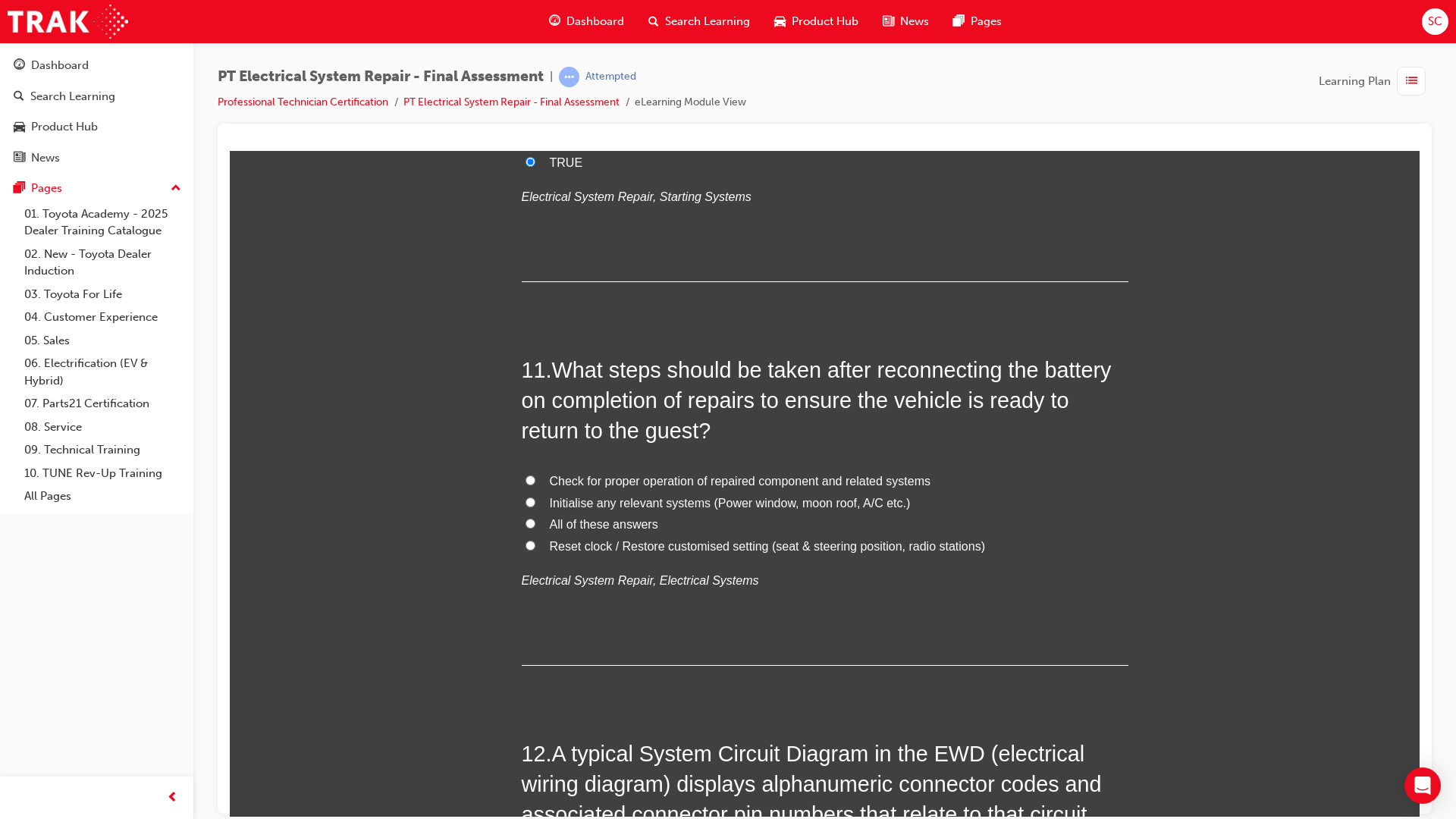
scroll to position [3412, 0]
click at [568, 525] on span "All of these answers" at bounding box center [604, 520] width 108 height 13
click at [536, 525] on input "All of these answers" at bounding box center [530, 519] width 10 height 10
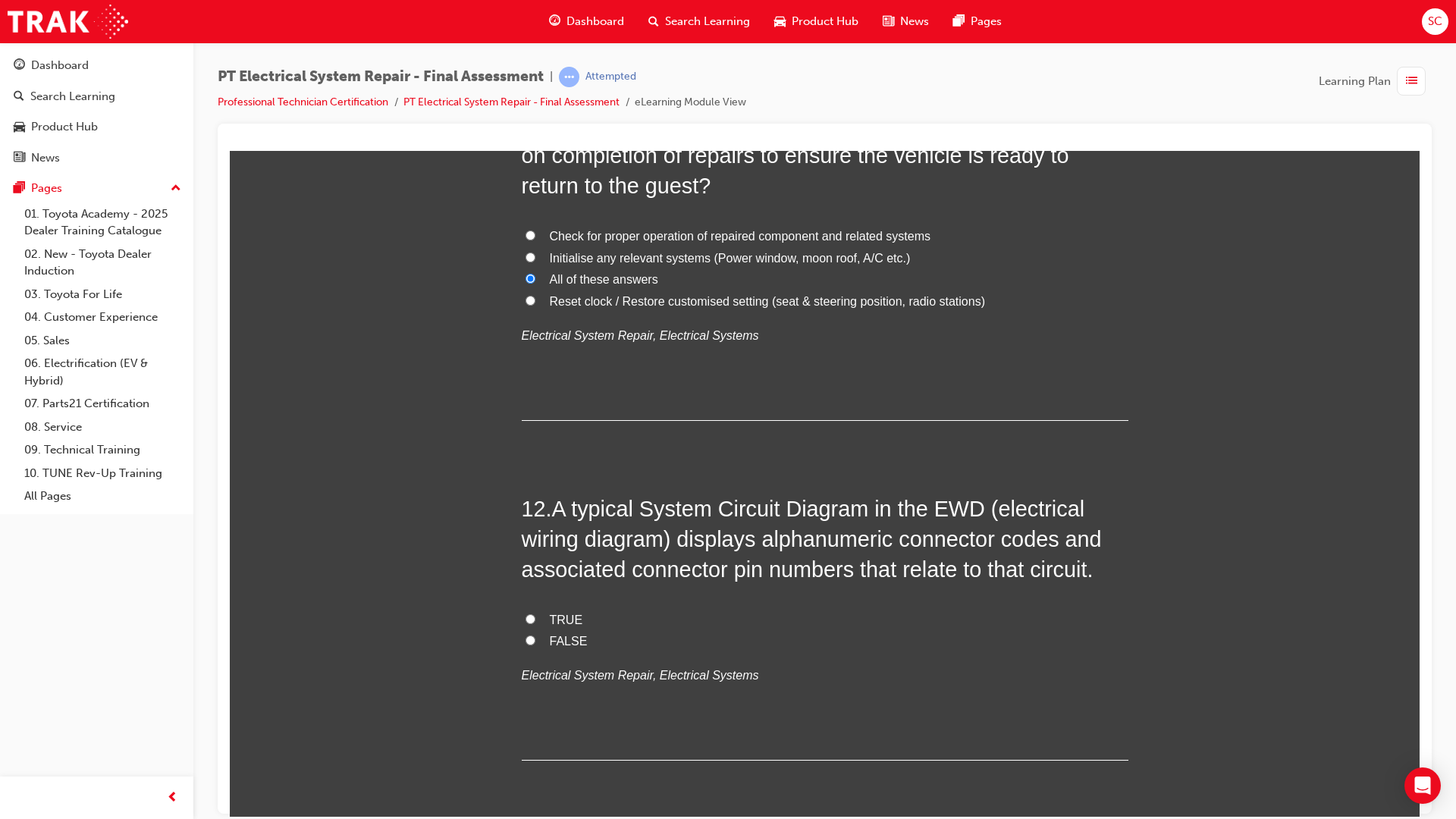
scroll to position [3714, 0]
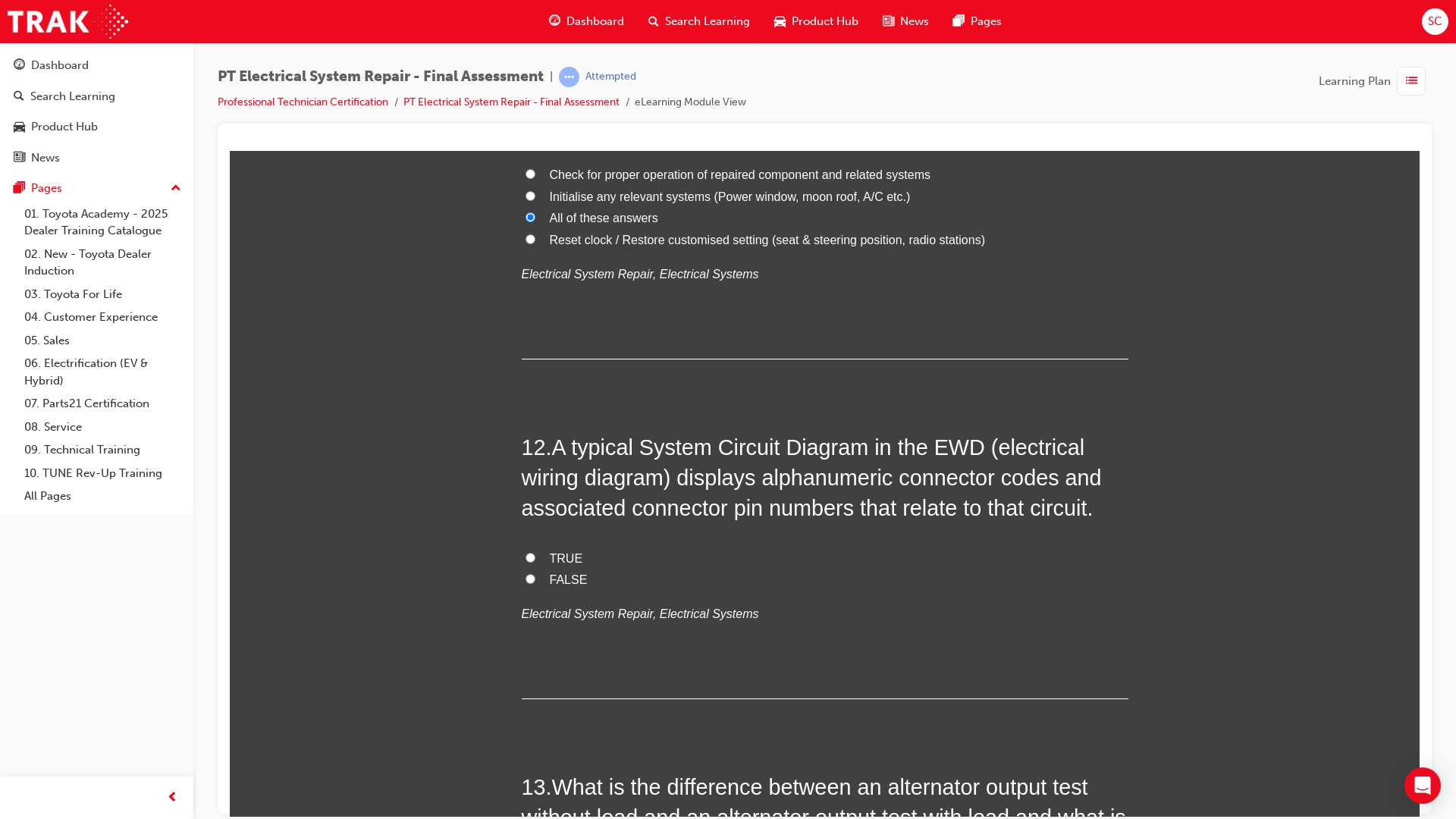
click at [558, 562] on span "TRUE" at bounding box center [566, 558] width 33 height 13
click at [536, 562] on input "TRUE" at bounding box center [530, 557] width 10 height 10
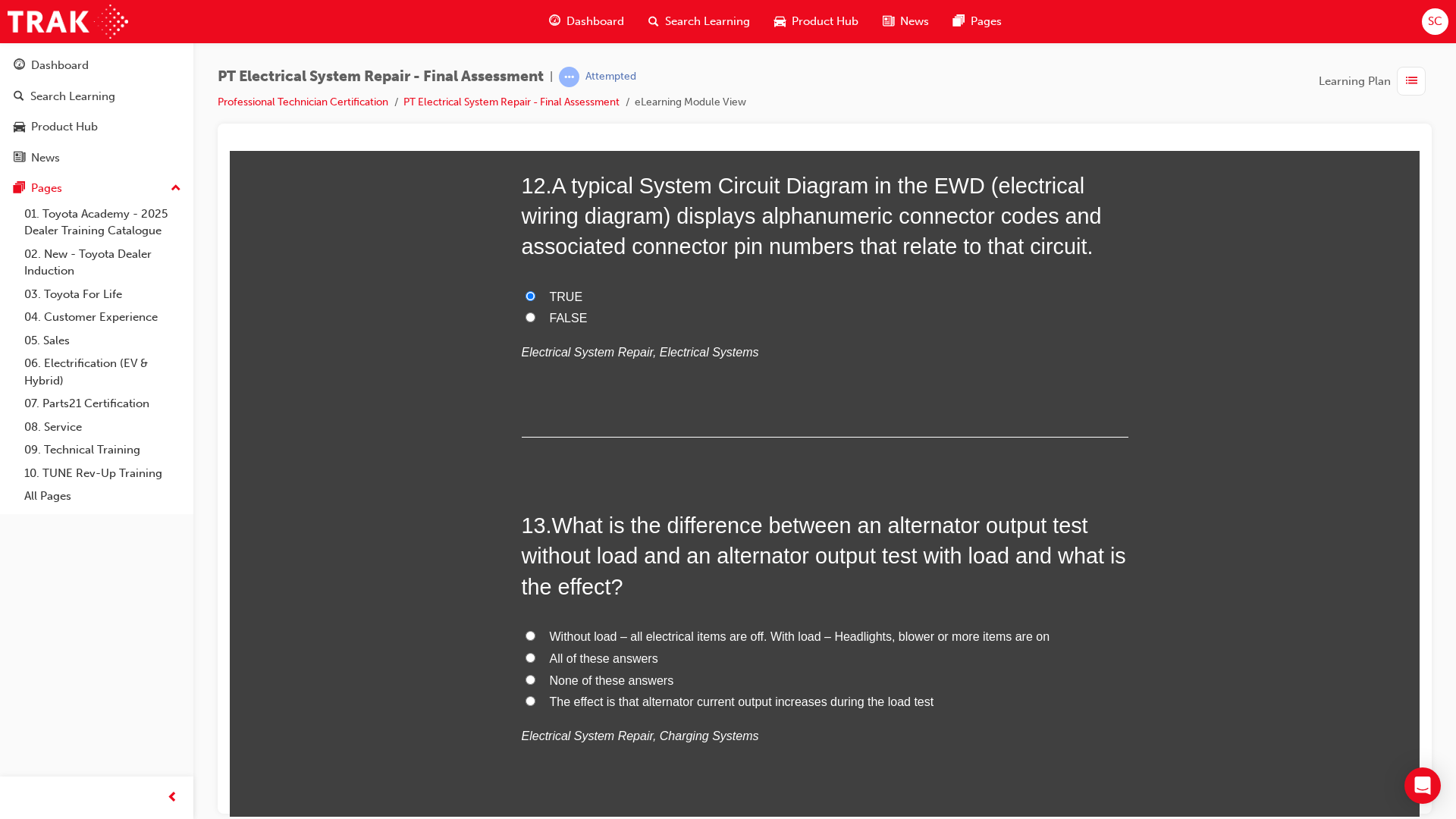
scroll to position [4018, 0]
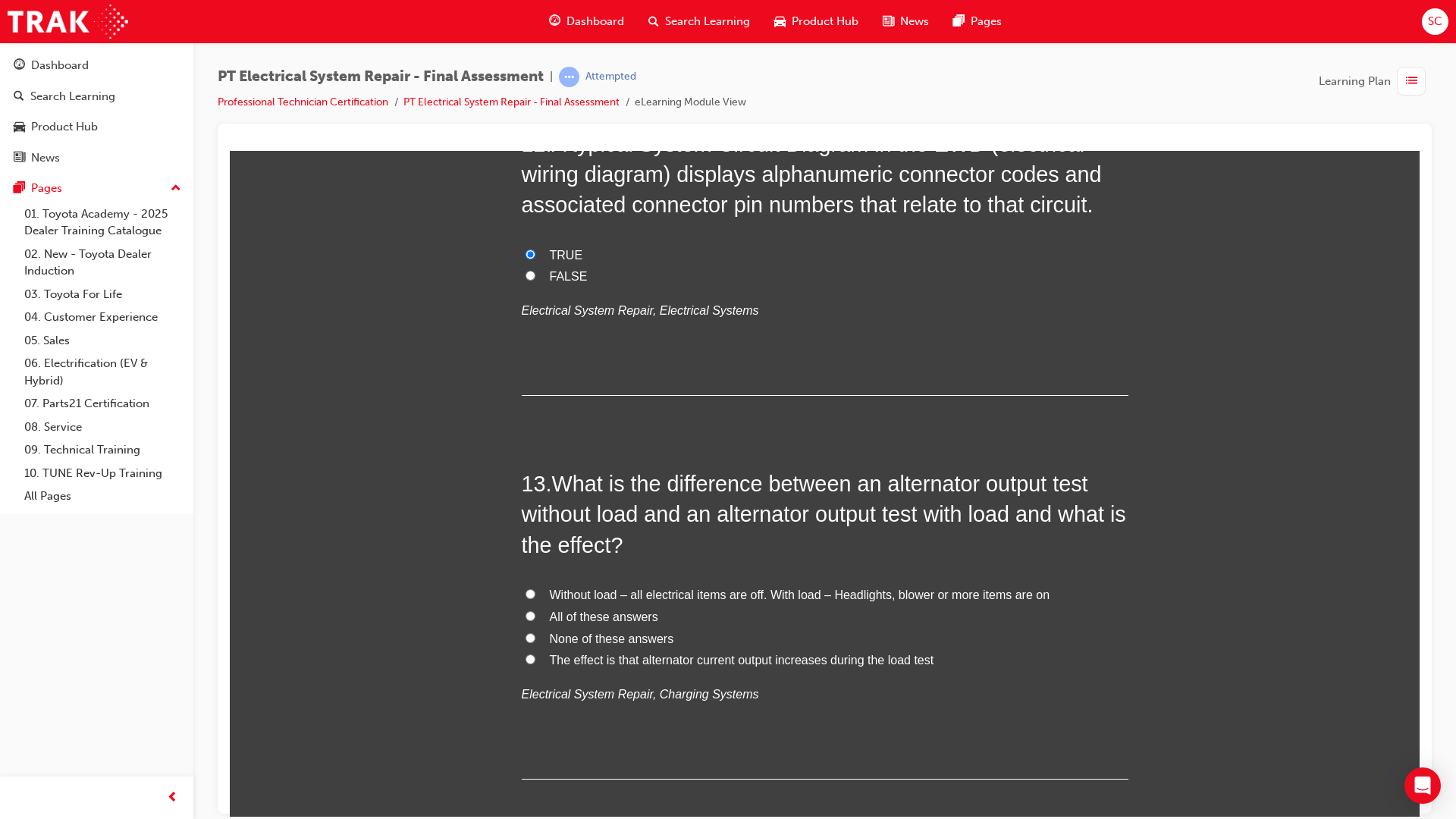
click at [557, 619] on span "All of these answers" at bounding box center [604, 616] width 108 height 13
click at [536, 619] on input "All of these answers" at bounding box center [530, 614] width 10 height 10
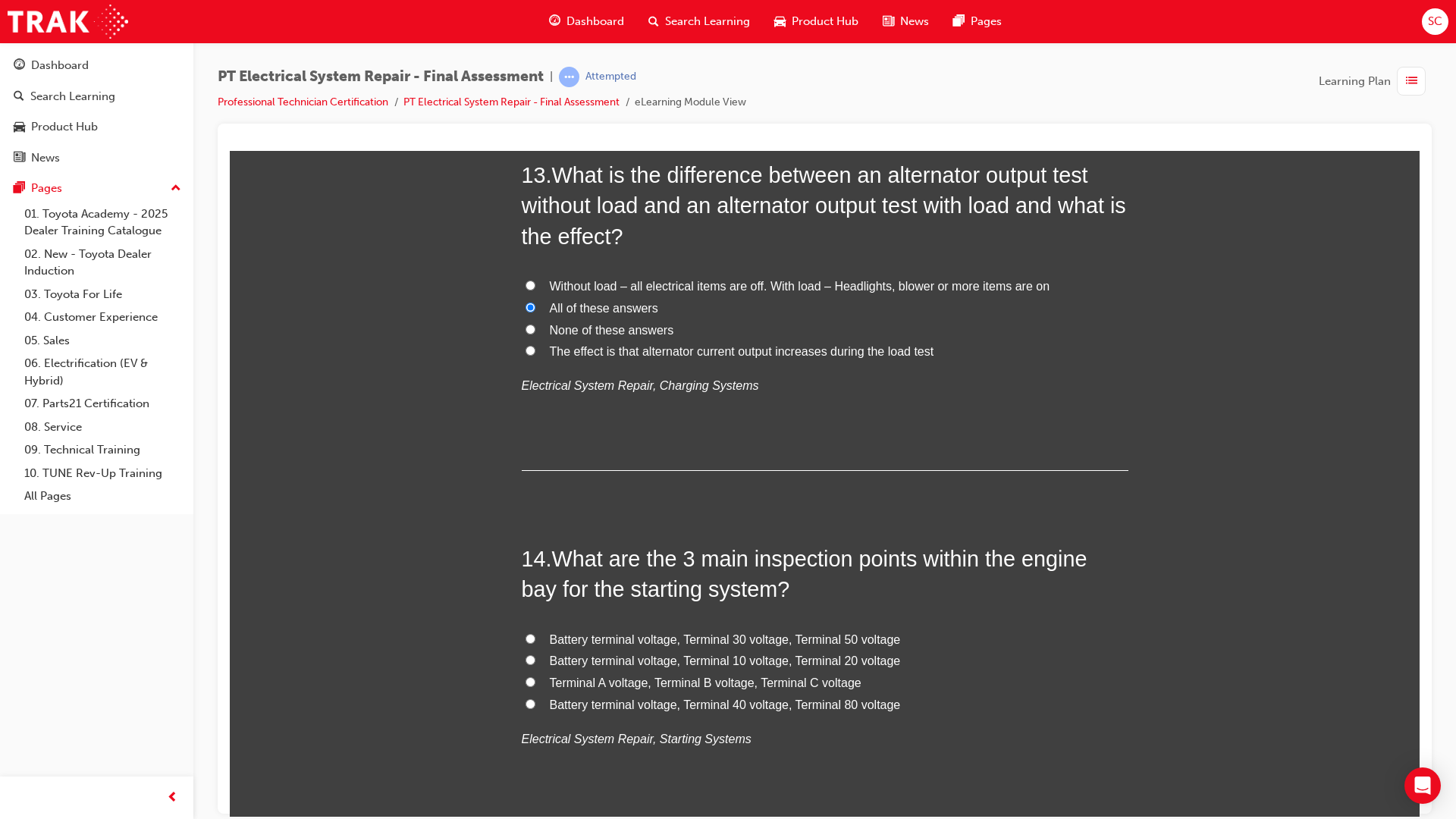
scroll to position [4397, 0]
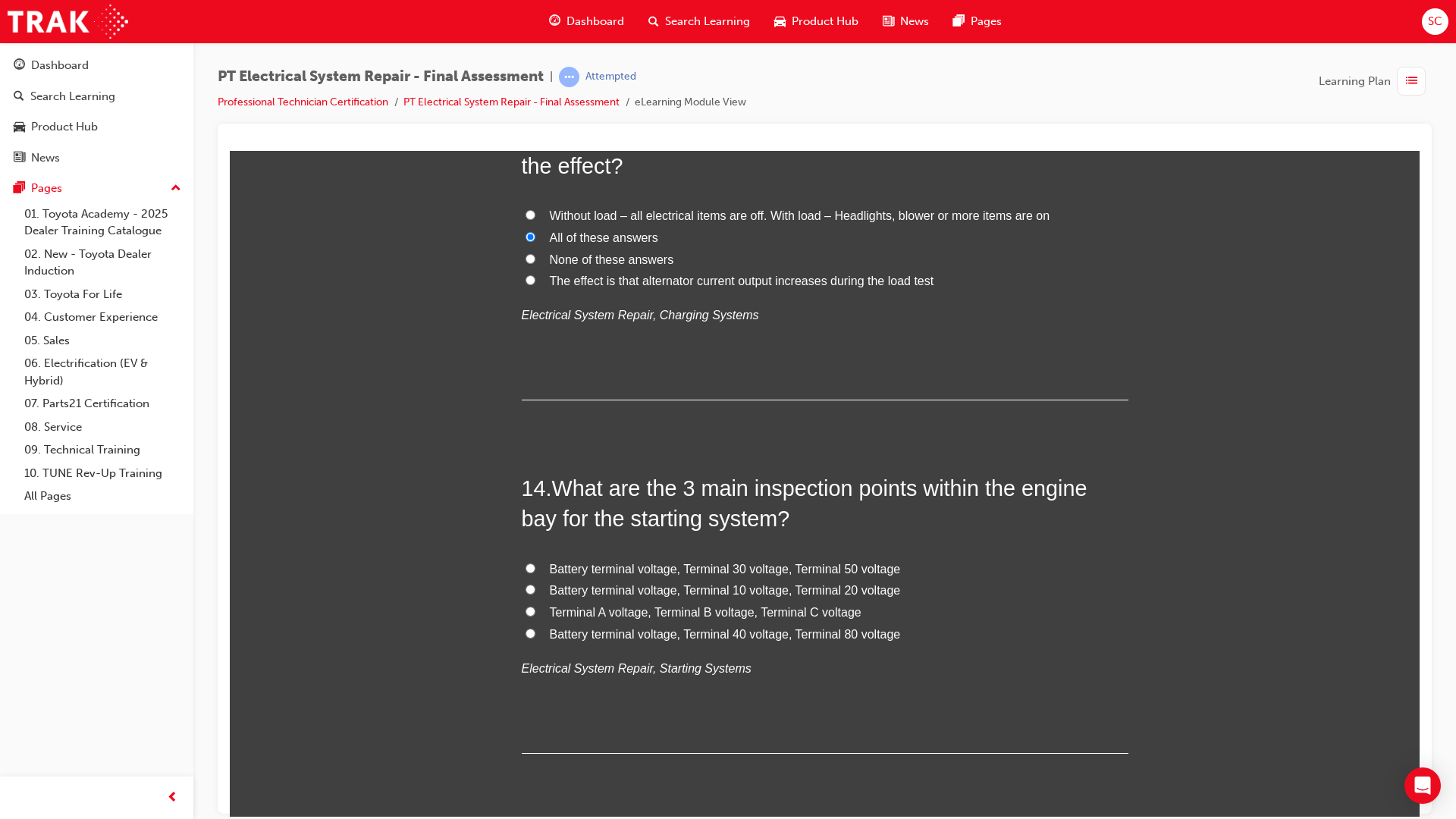
click at [702, 559] on label "Battery terminal voltage, Terminal 30 voltage, Terminal 50 voltage" at bounding box center [825, 569] width 606 height 22
click at [536, 562] on input "Battery terminal voltage, Terminal 30 voltage, Terminal 50 voltage" at bounding box center [530, 567] width 10 height 10
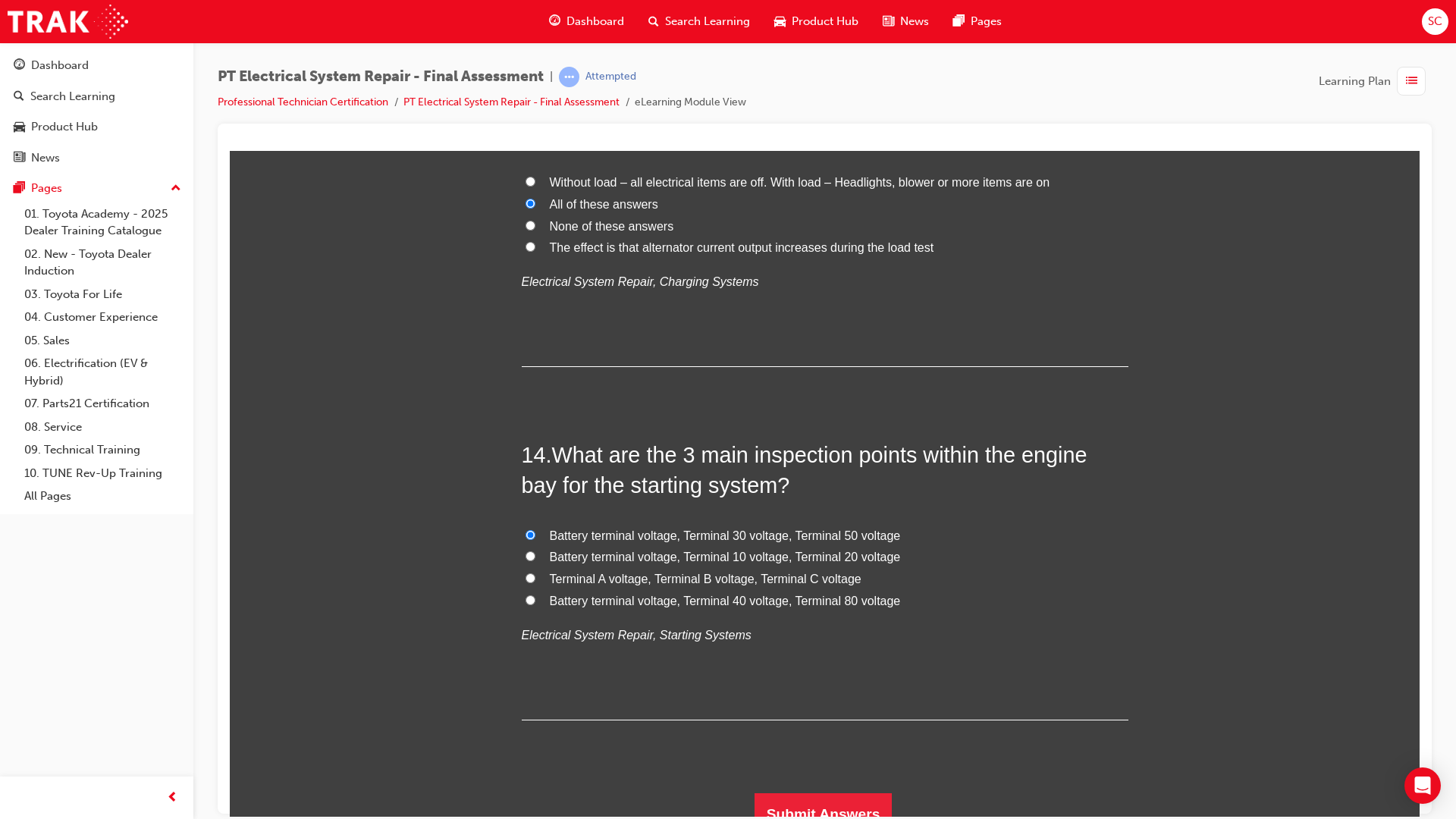
scroll to position [4449, 0]
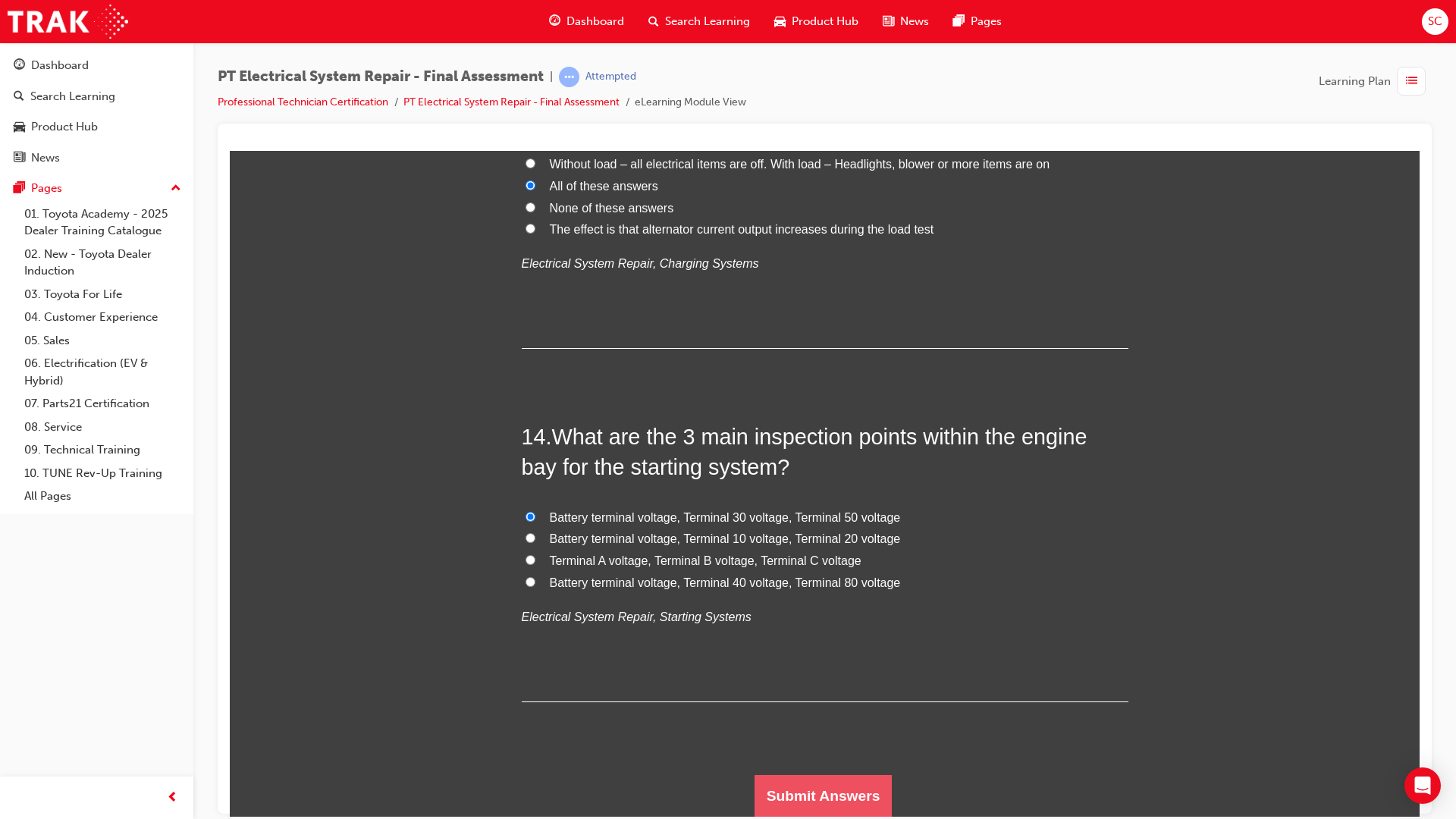
click at [790, 779] on button "Submit Answers" at bounding box center [823, 795] width 138 height 42
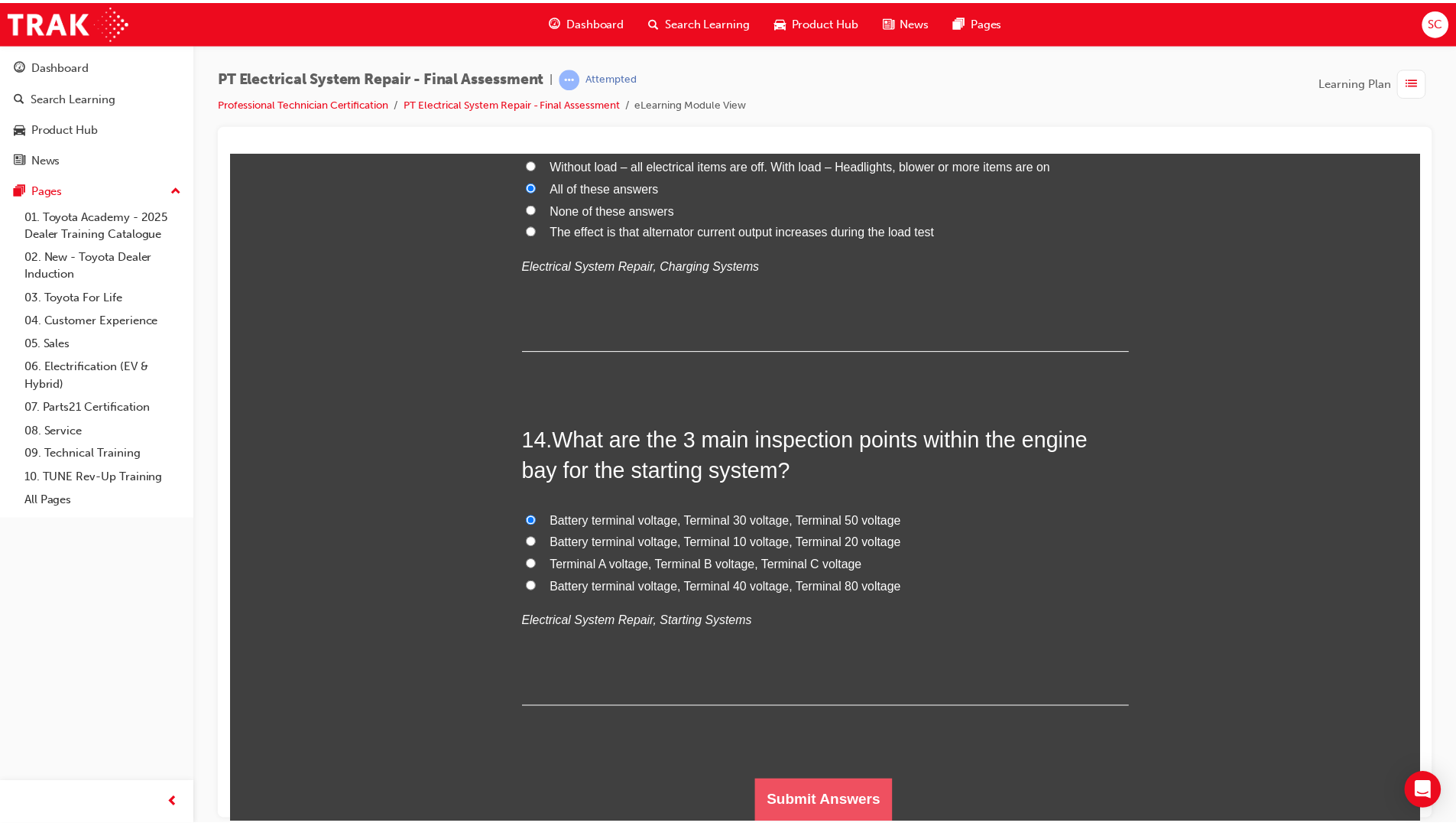
scroll to position [0, 0]
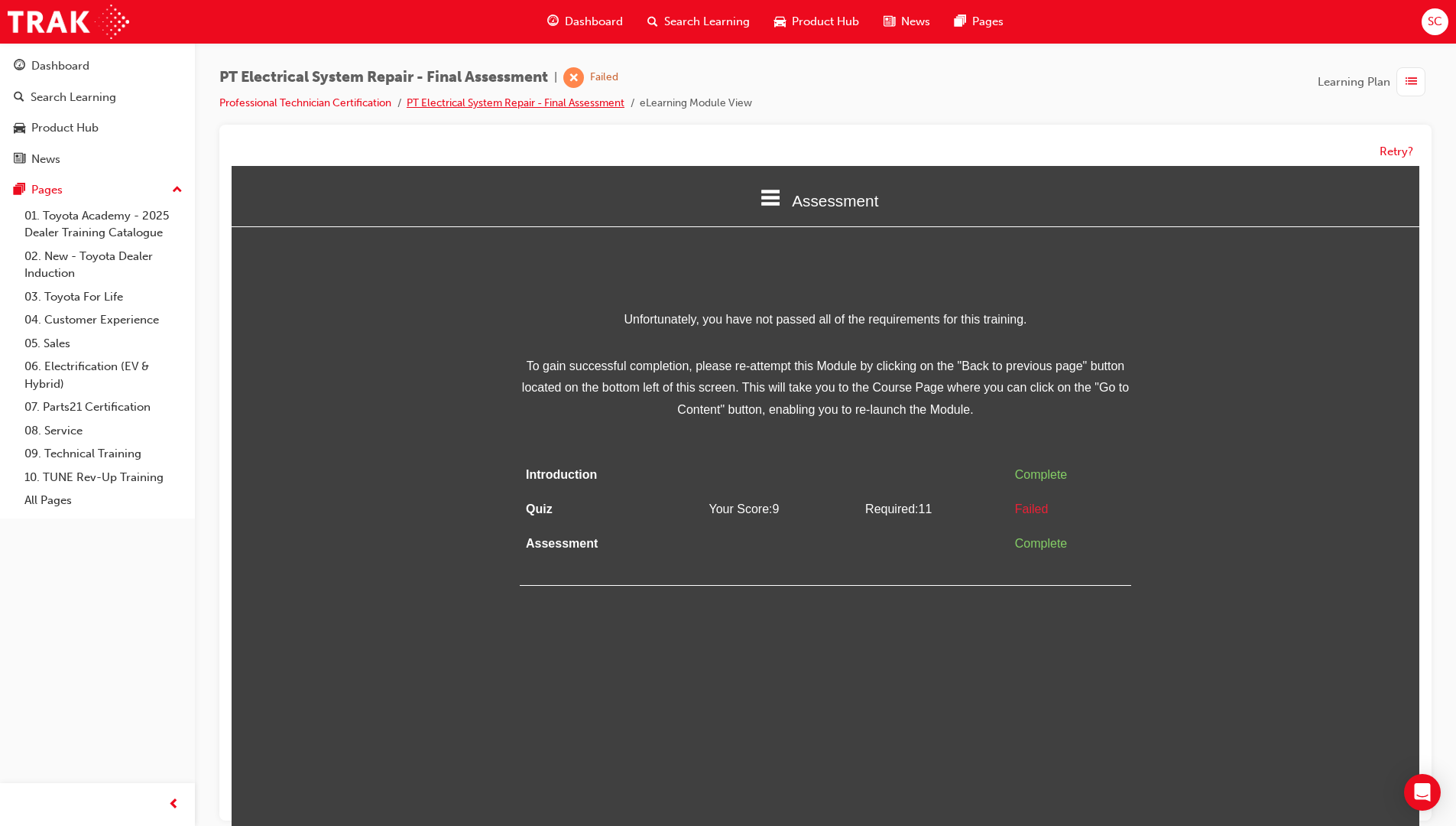
click at [591, 105] on link "PT Electrical System Repair - Final Assessment" at bounding box center [516, 103] width 218 height 13
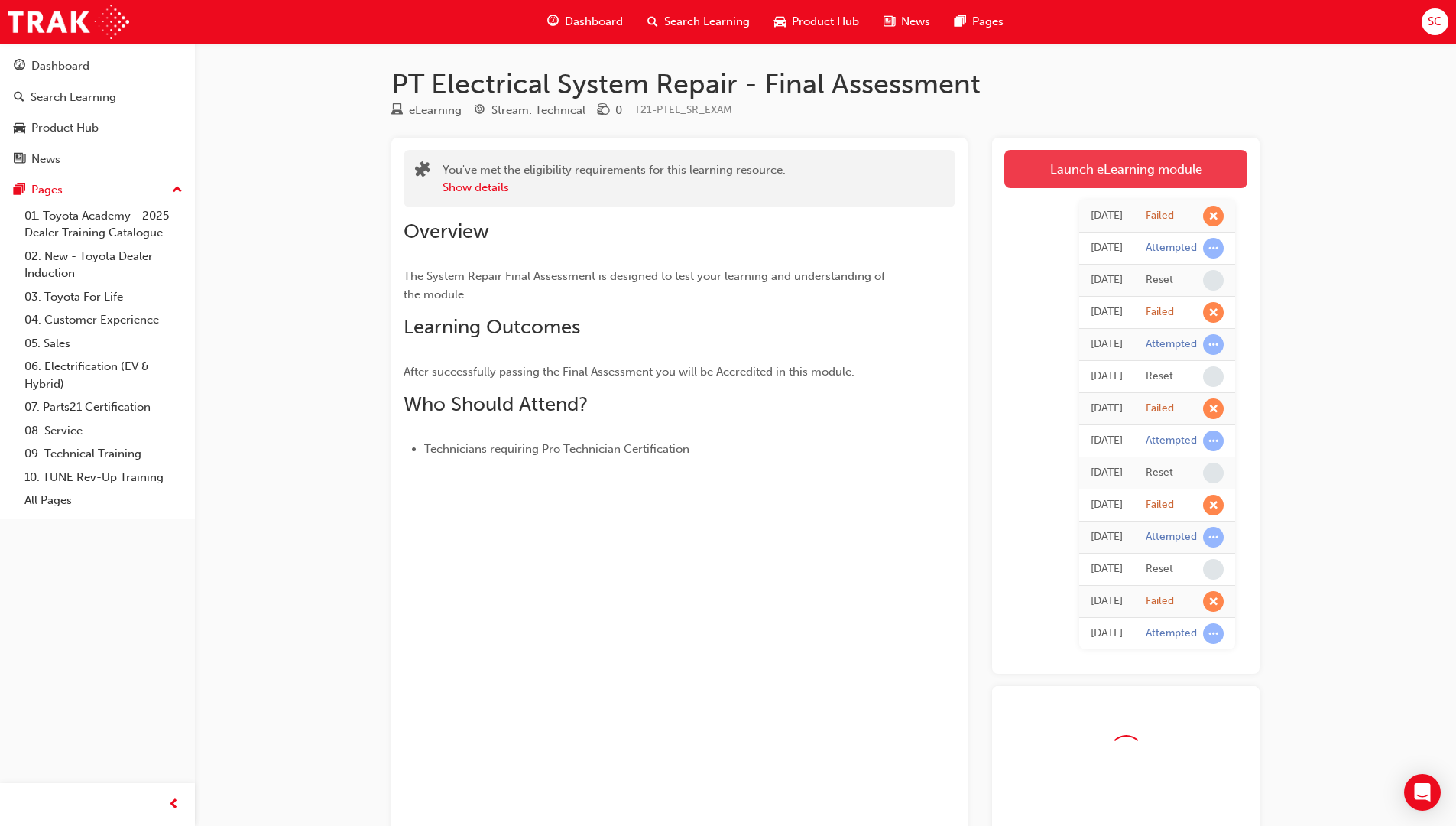
click at [1189, 183] on link "Launch eLearning module" at bounding box center [1125, 168] width 243 height 38
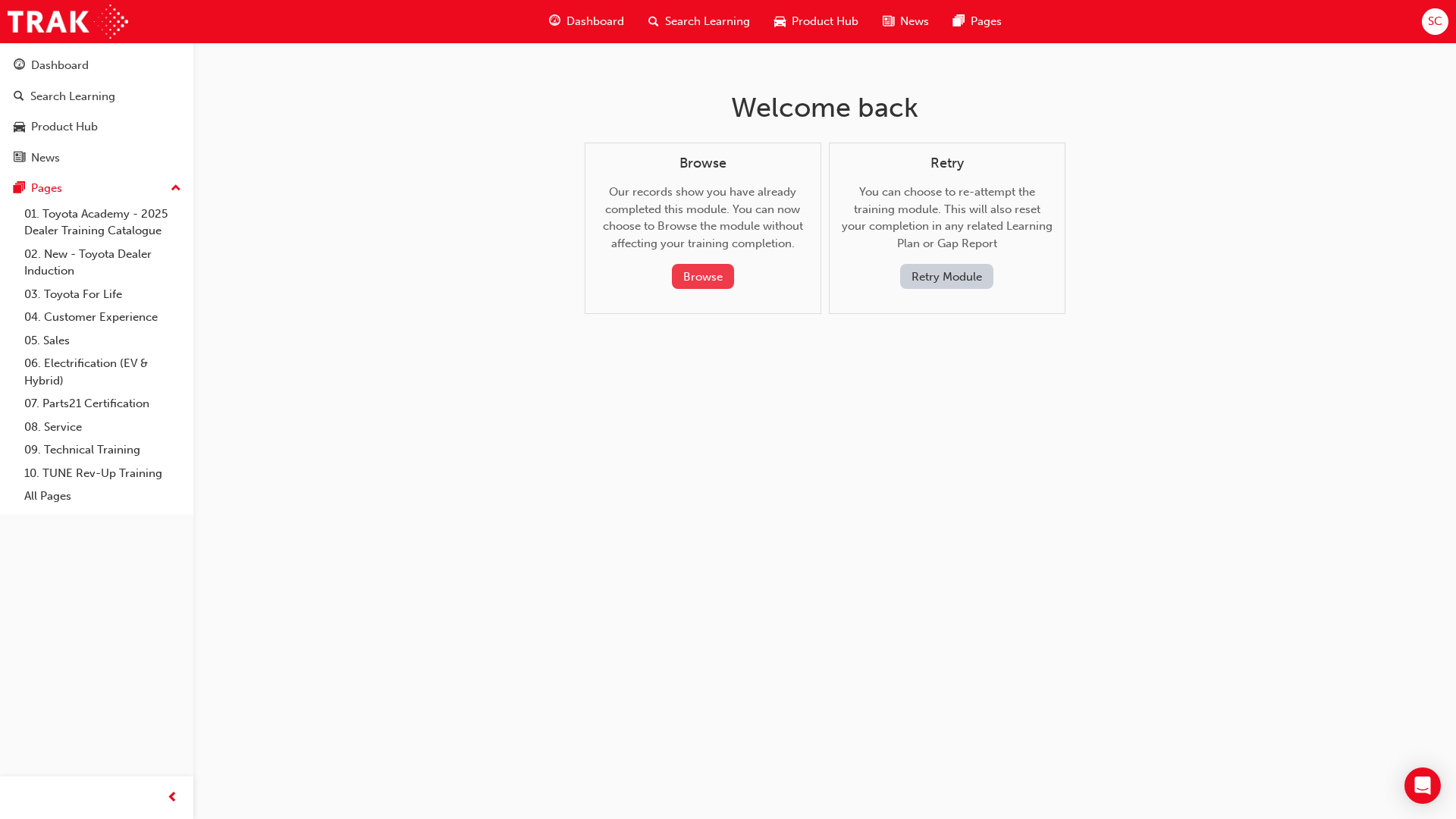
click at [706, 272] on button "Browse" at bounding box center [703, 276] width 62 height 25
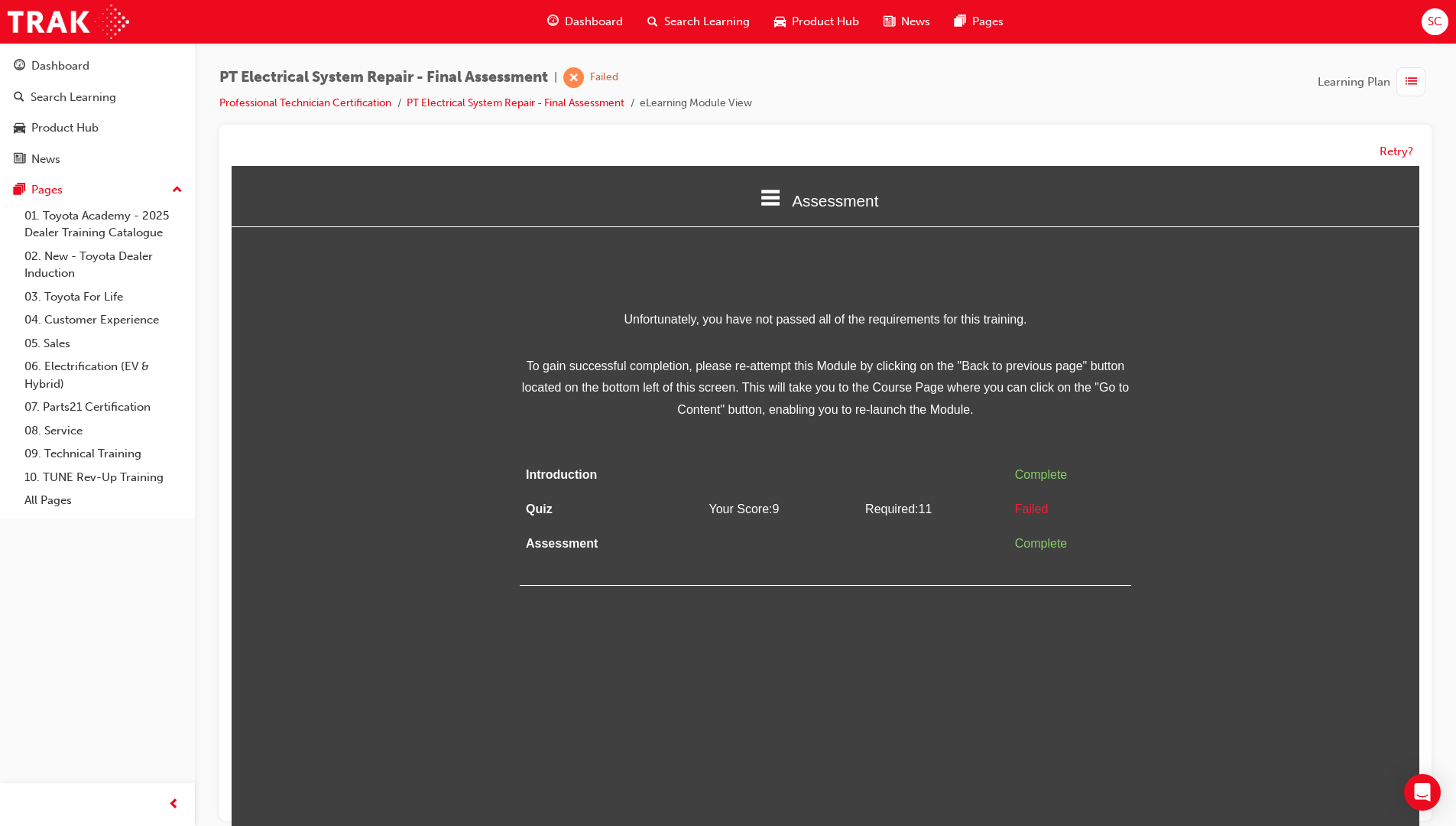
click at [796, 207] on span "Assessment" at bounding box center [834, 200] width 86 height 18
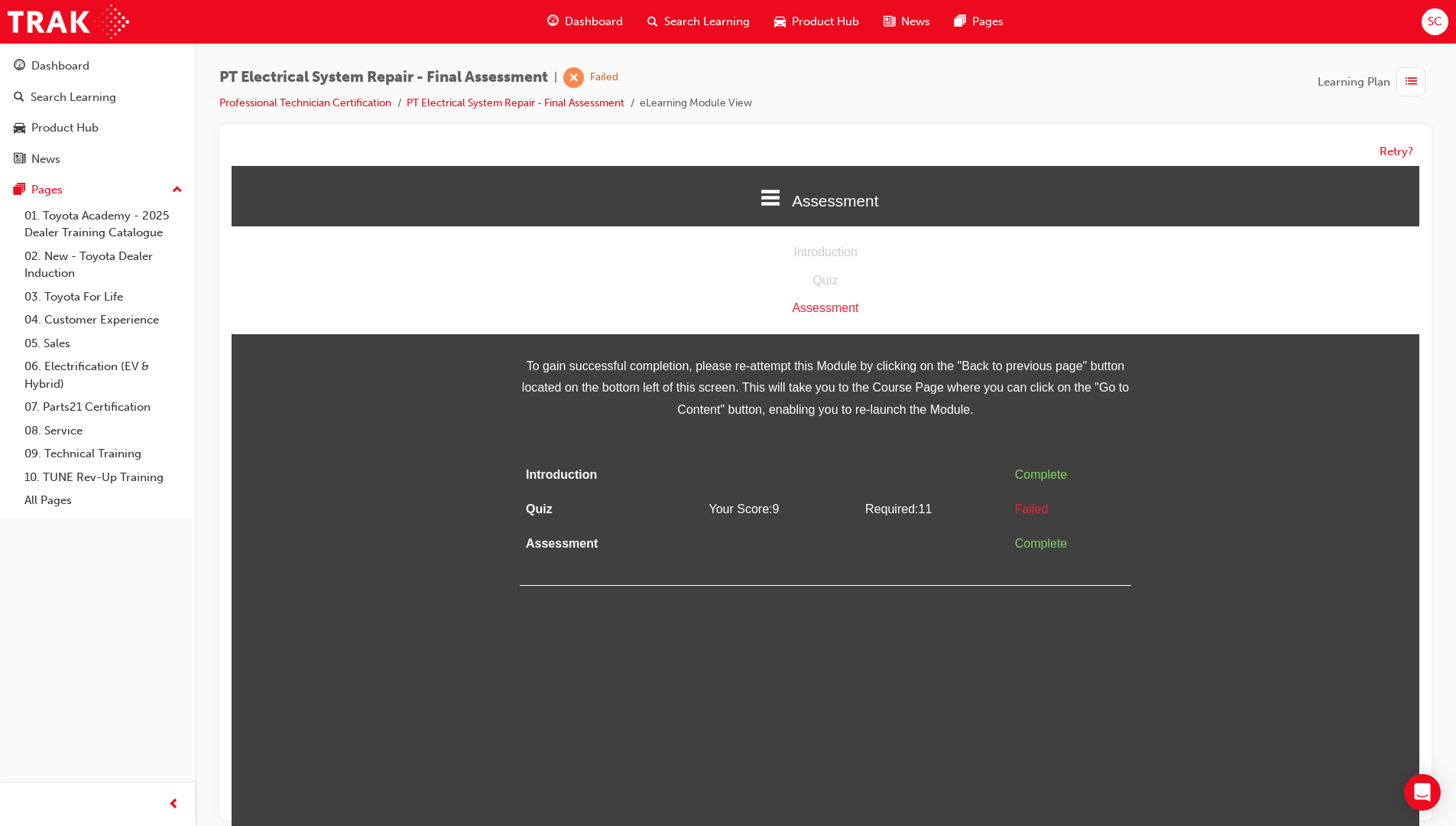
click at [655, 134] on div "Retry?" at bounding box center [825, 473] width 1212 height 696
click at [610, 71] on div "Failed" at bounding box center [604, 78] width 29 height 15
click at [602, 105] on link "PT Electrical System Repair - Final Assessment" at bounding box center [516, 103] width 218 height 13
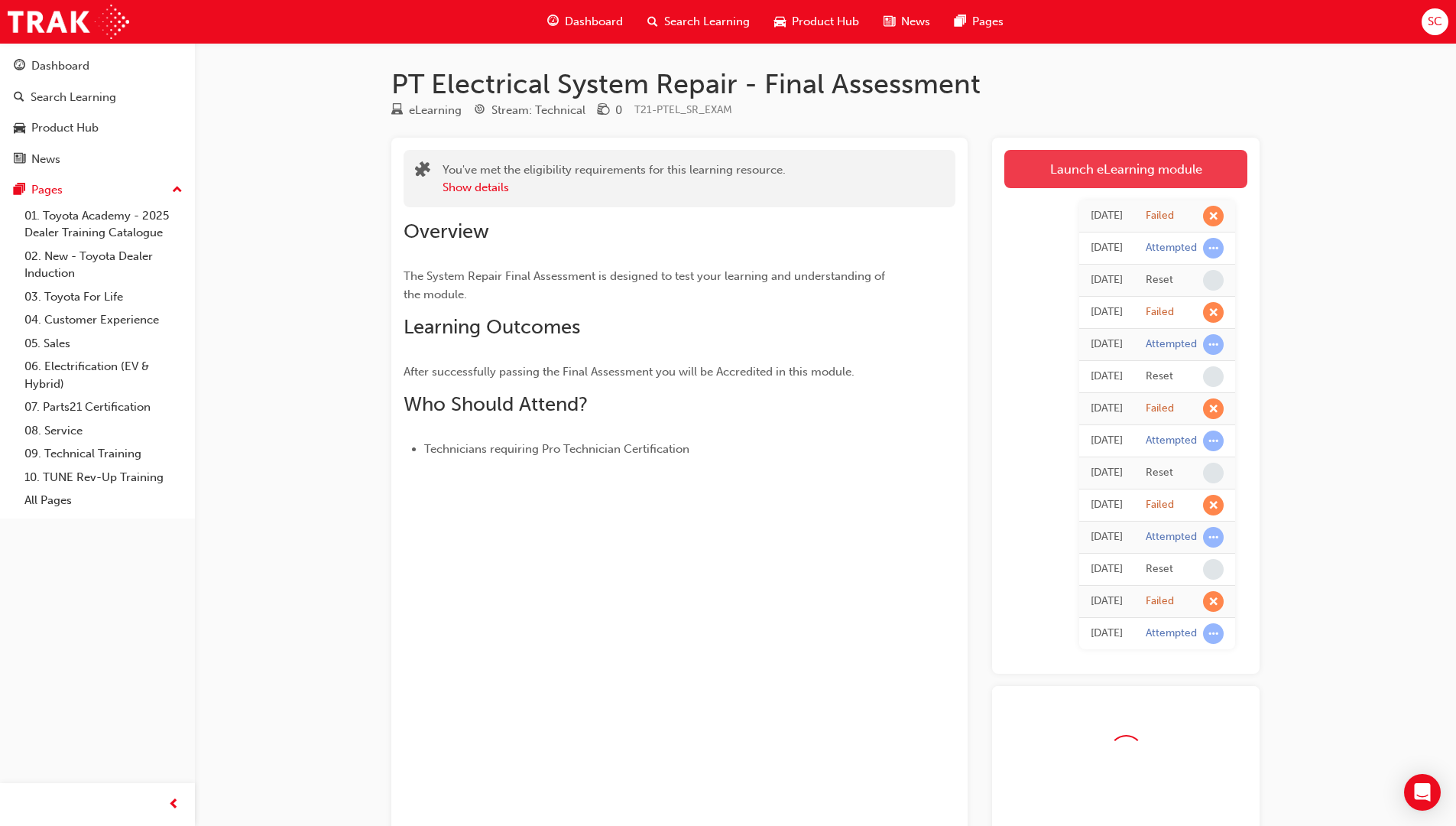
click at [1059, 171] on link "Launch eLearning module" at bounding box center [1125, 168] width 243 height 38
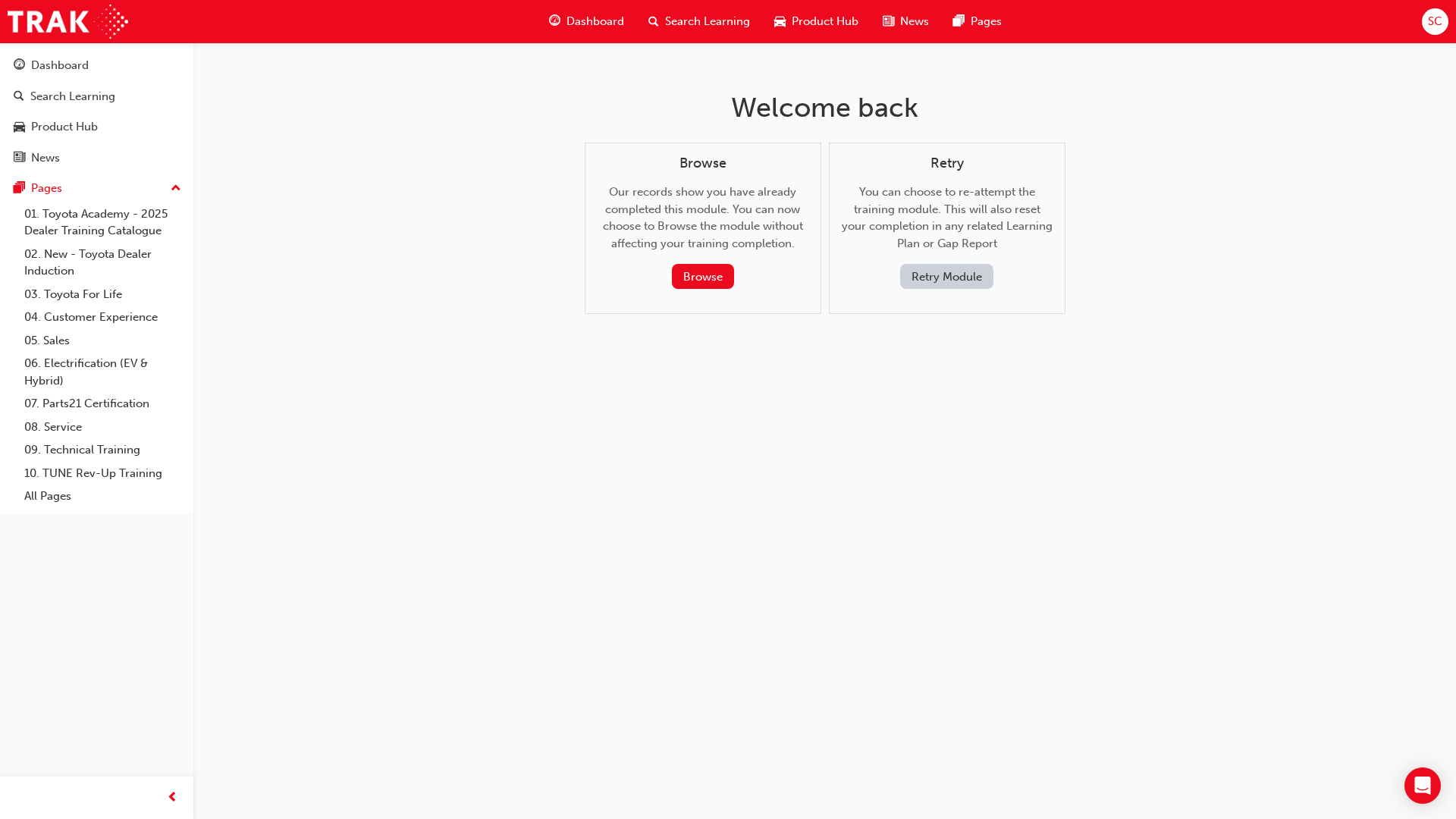
click at [970, 274] on button "Retry Module" at bounding box center [947, 276] width 94 height 25
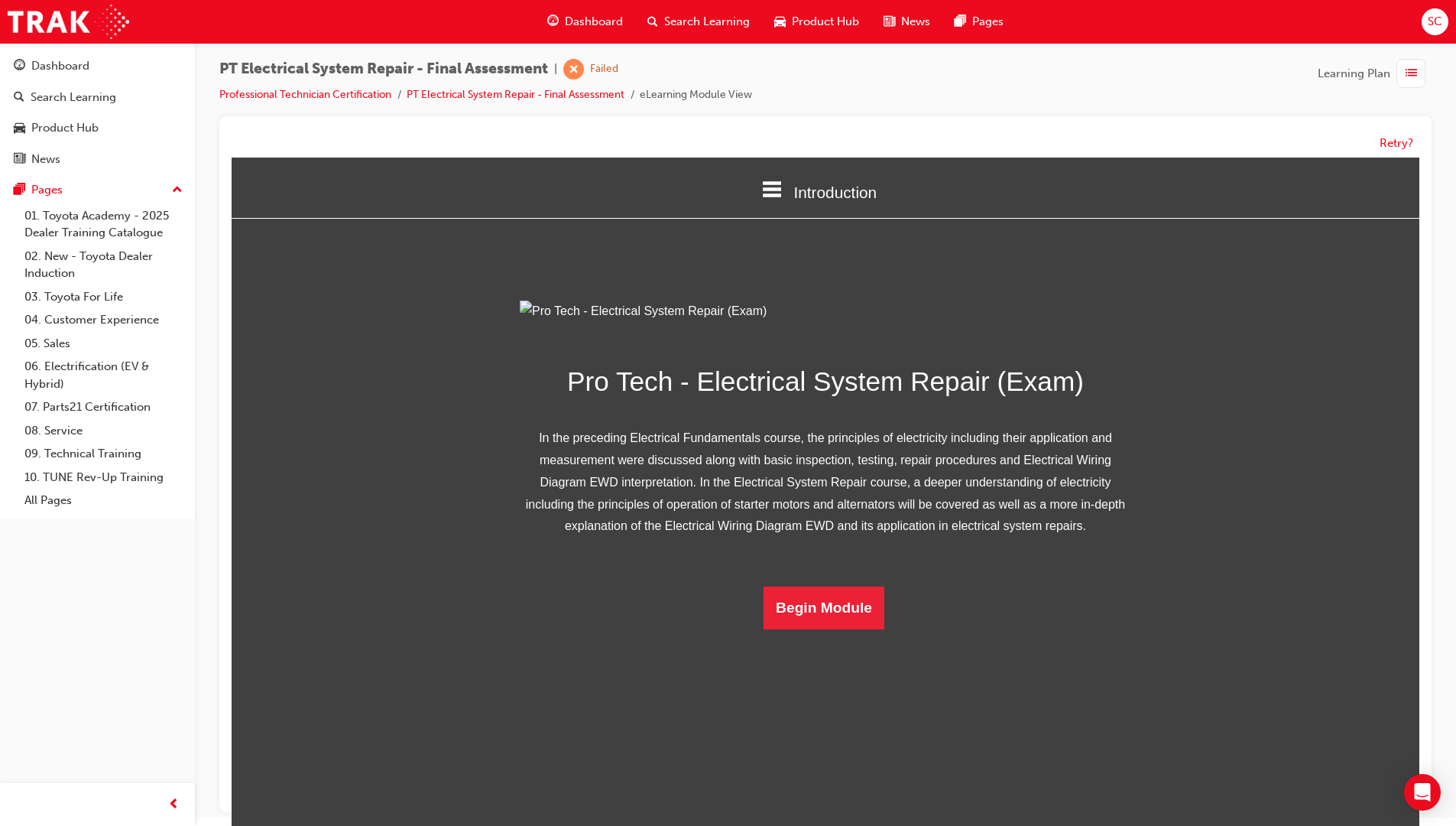
scroll to position [11, 0]
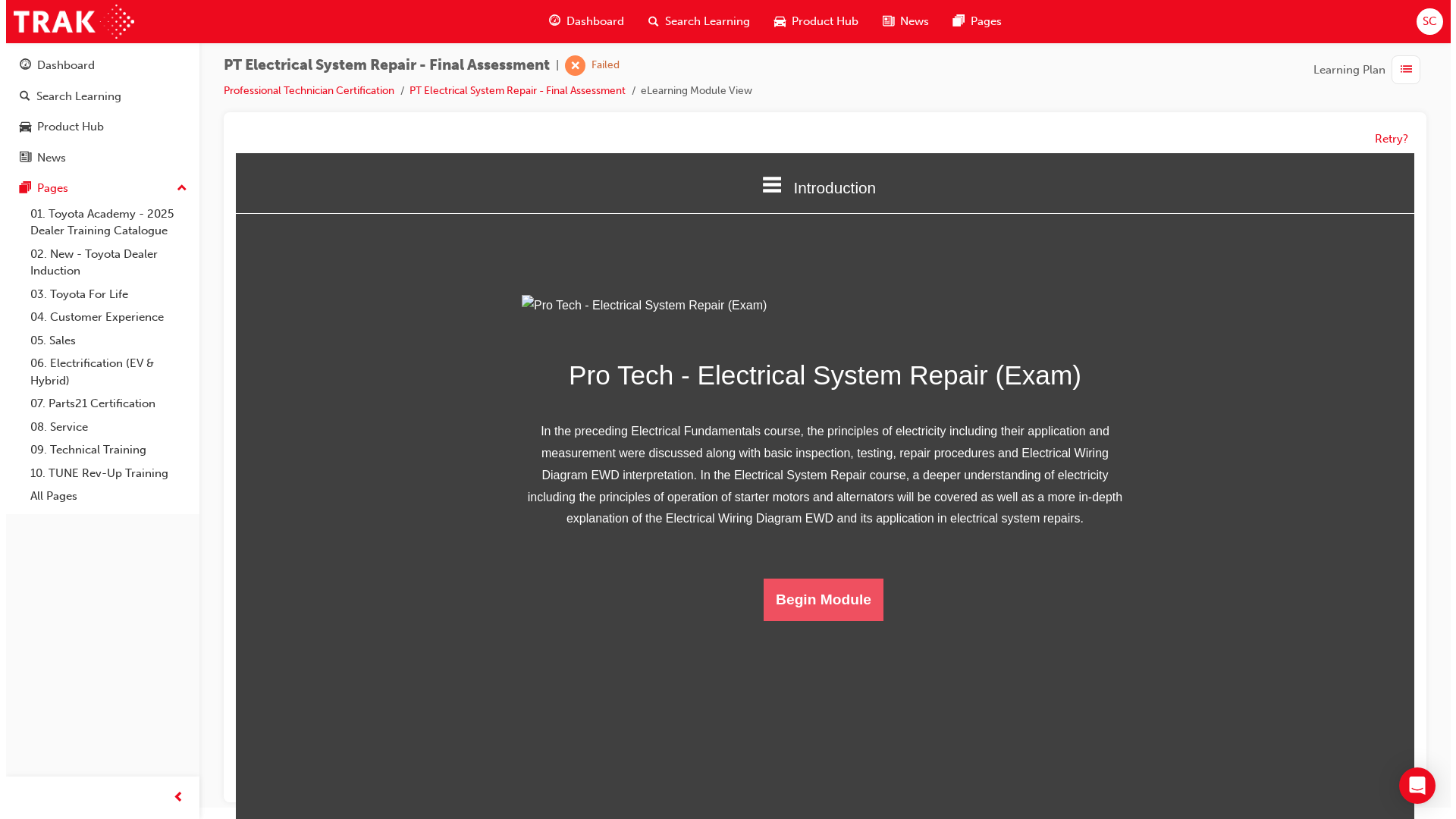
click at [816, 621] on button "Begin Module" at bounding box center [823, 600] width 120 height 42
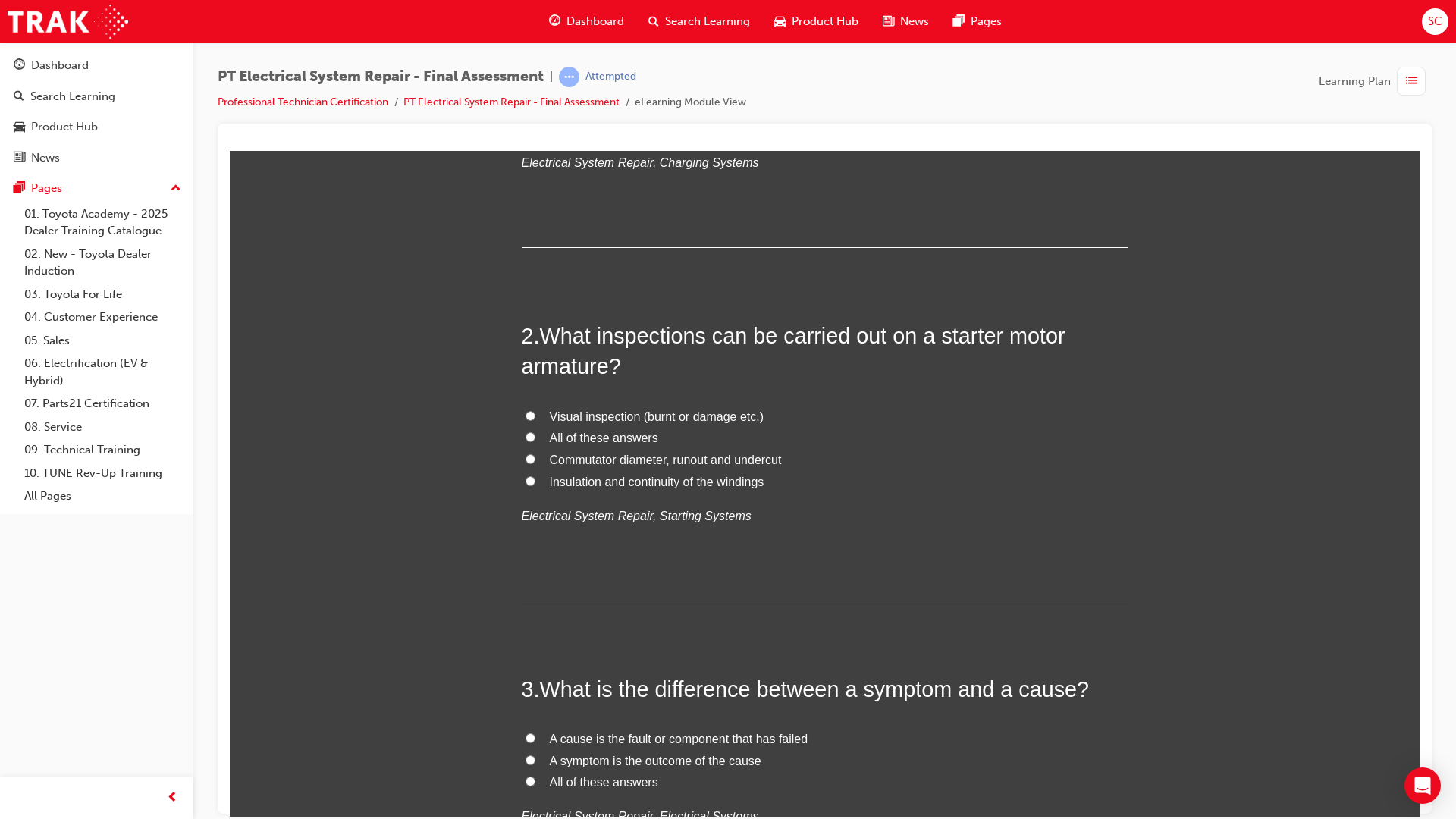
scroll to position [0, 0]
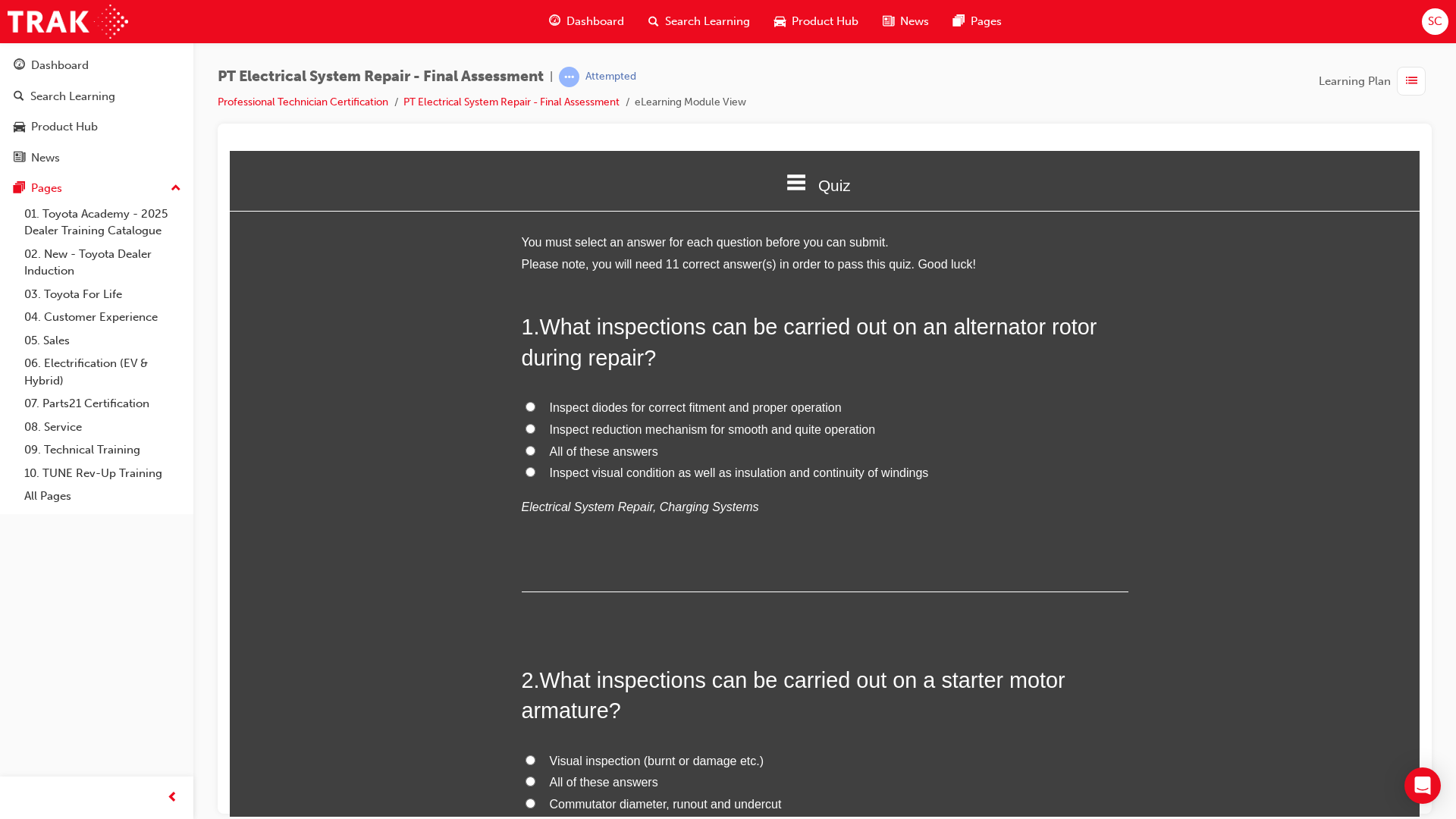
click at [559, 446] on span "All of these answers" at bounding box center [604, 450] width 108 height 13
click at [536, 446] on input "All of these answers" at bounding box center [530, 449] width 10 height 10
drag, startPoint x: 1415, startPoint y: 260, endPoint x: 1631, endPoint y: 150, distance: 242.4
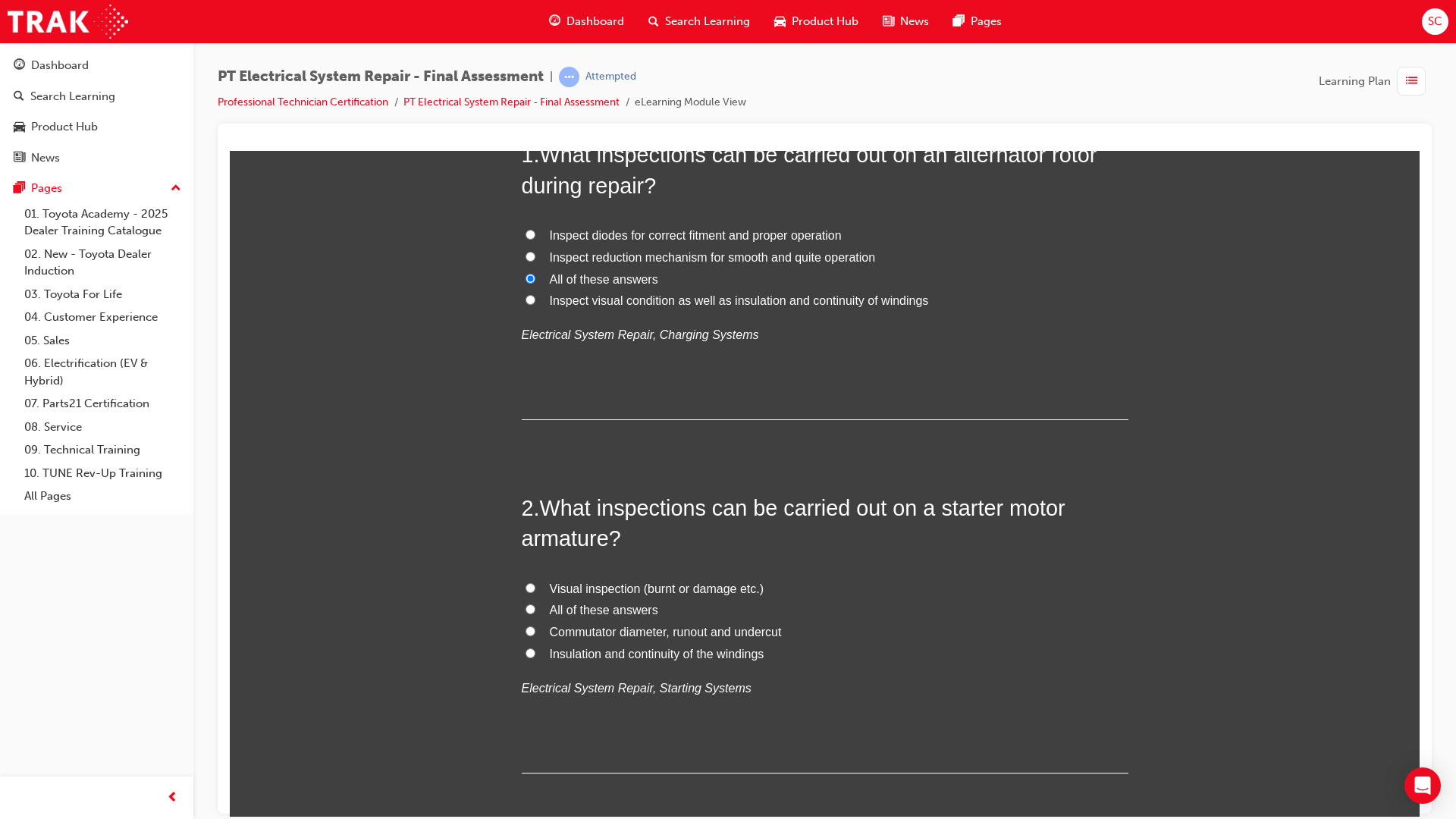
scroll to position [227, 0]
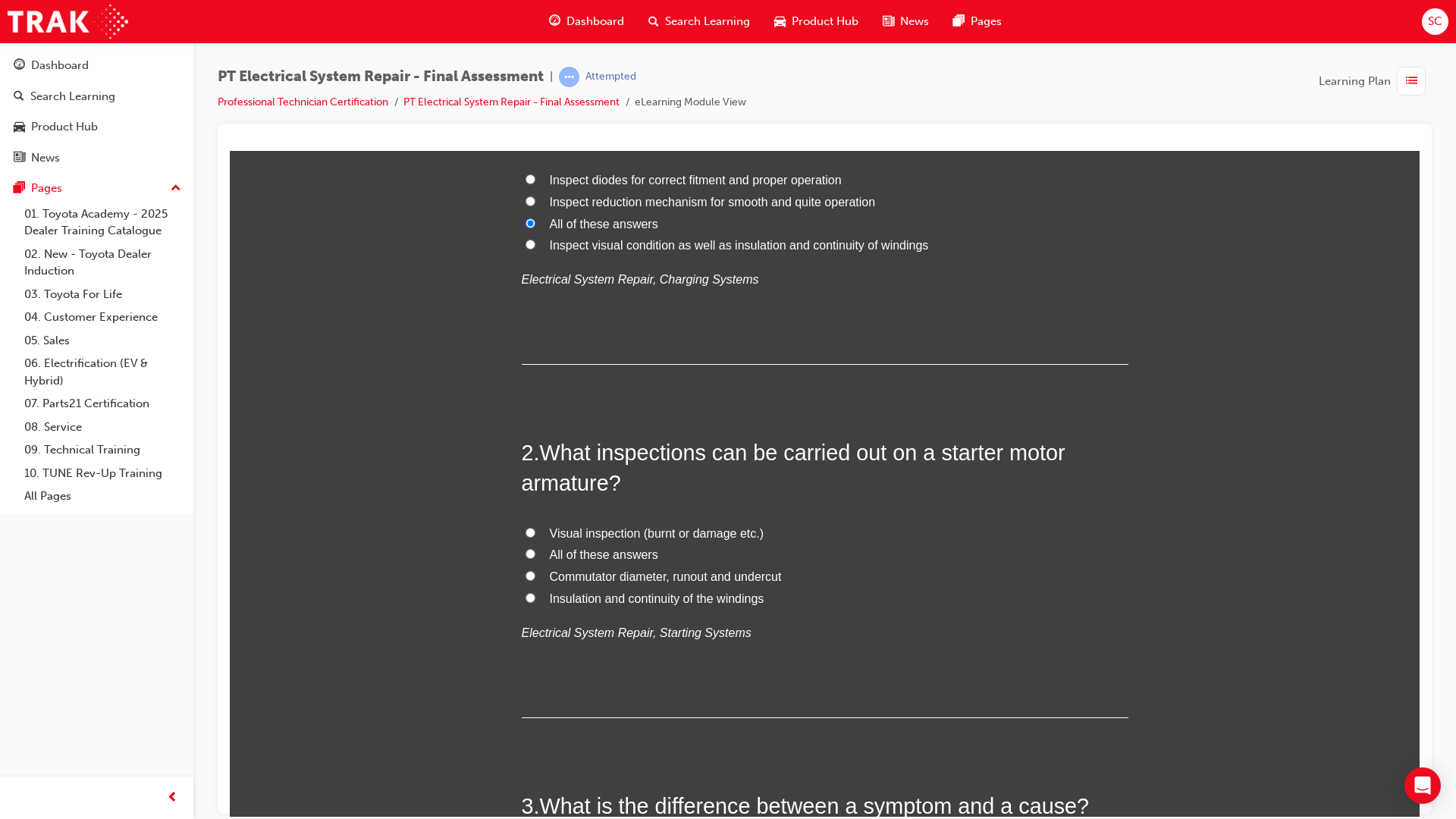
click at [630, 558] on span "All of these answers" at bounding box center [604, 554] width 108 height 13
click at [536, 558] on input "All of these answers" at bounding box center [530, 553] width 10 height 10
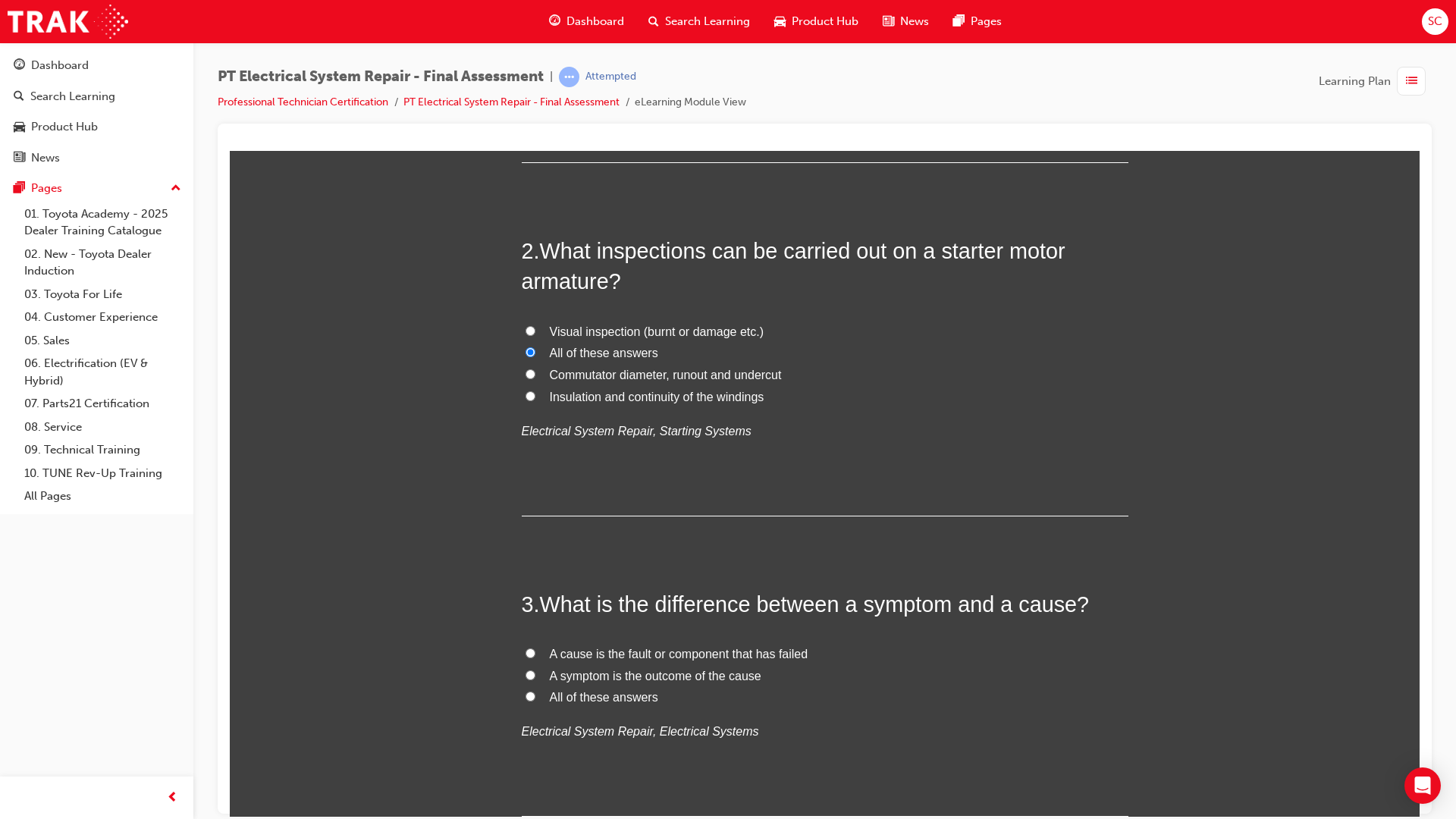
scroll to position [531, 0]
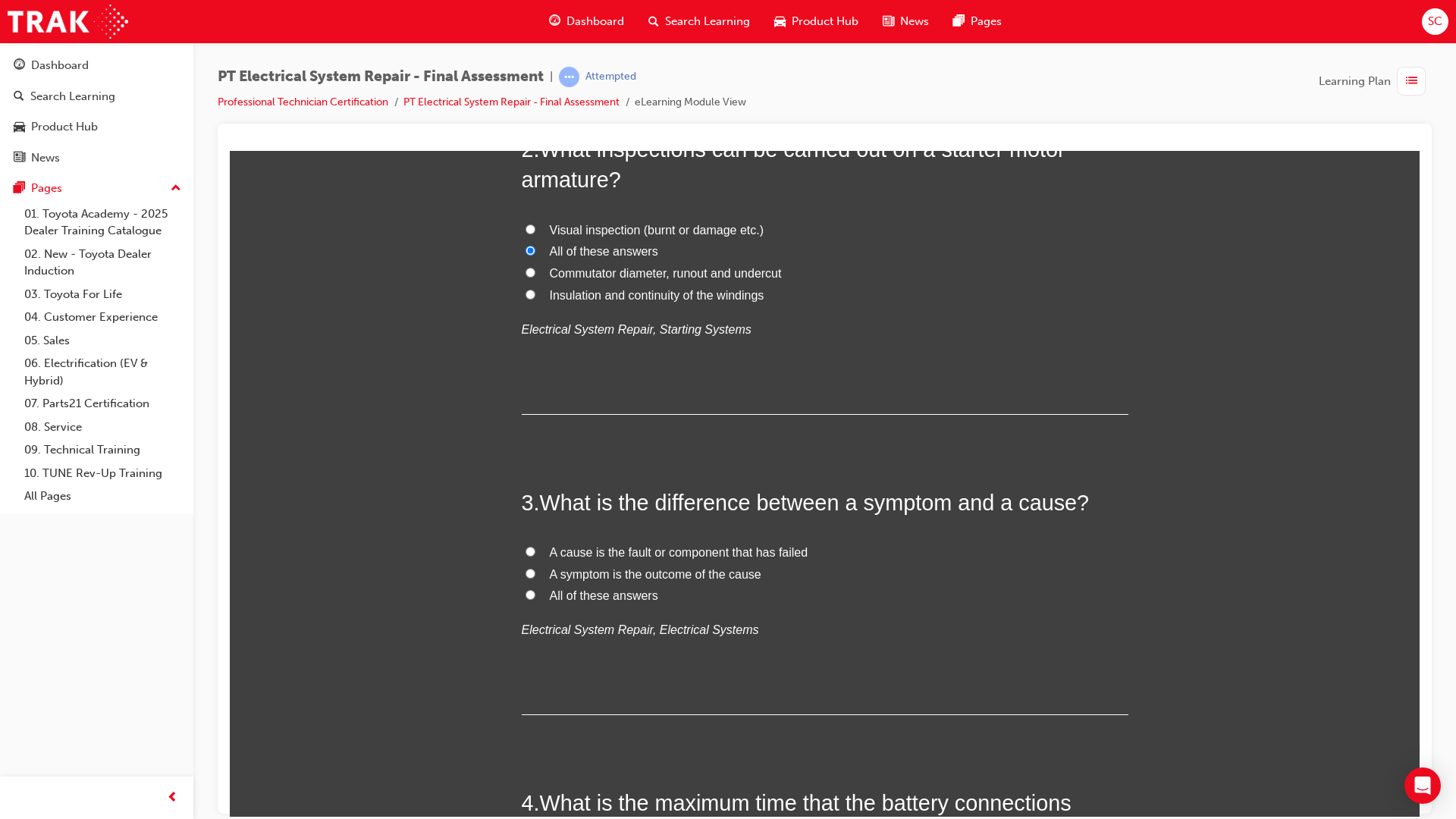
click at [589, 578] on span "A symptom is the outcome of the cause" at bounding box center [655, 573] width 212 height 13
click at [536, 578] on input "A symptom is the outcome of the cause" at bounding box center [530, 572] width 10 height 10
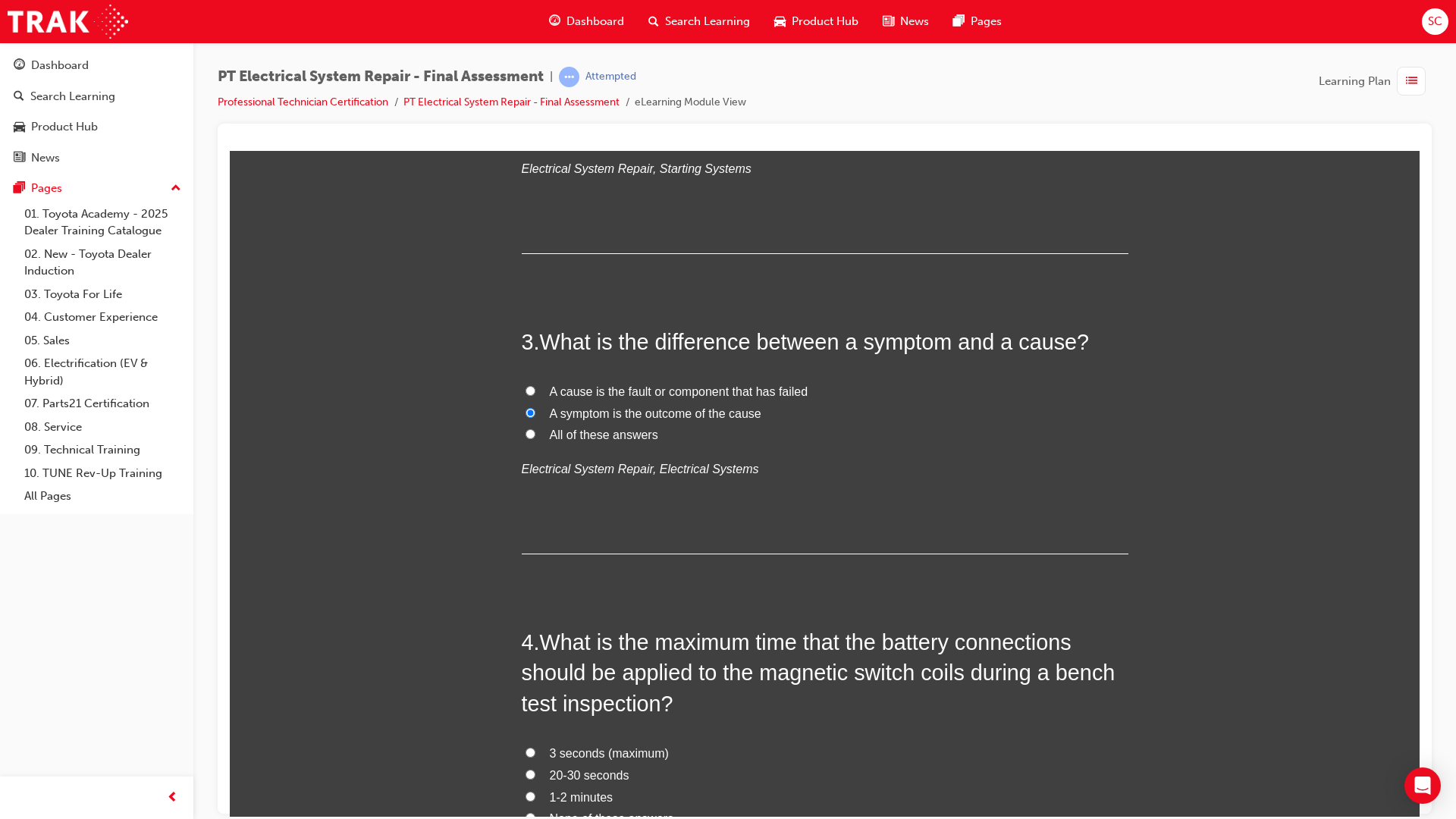
scroll to position [834, 0]
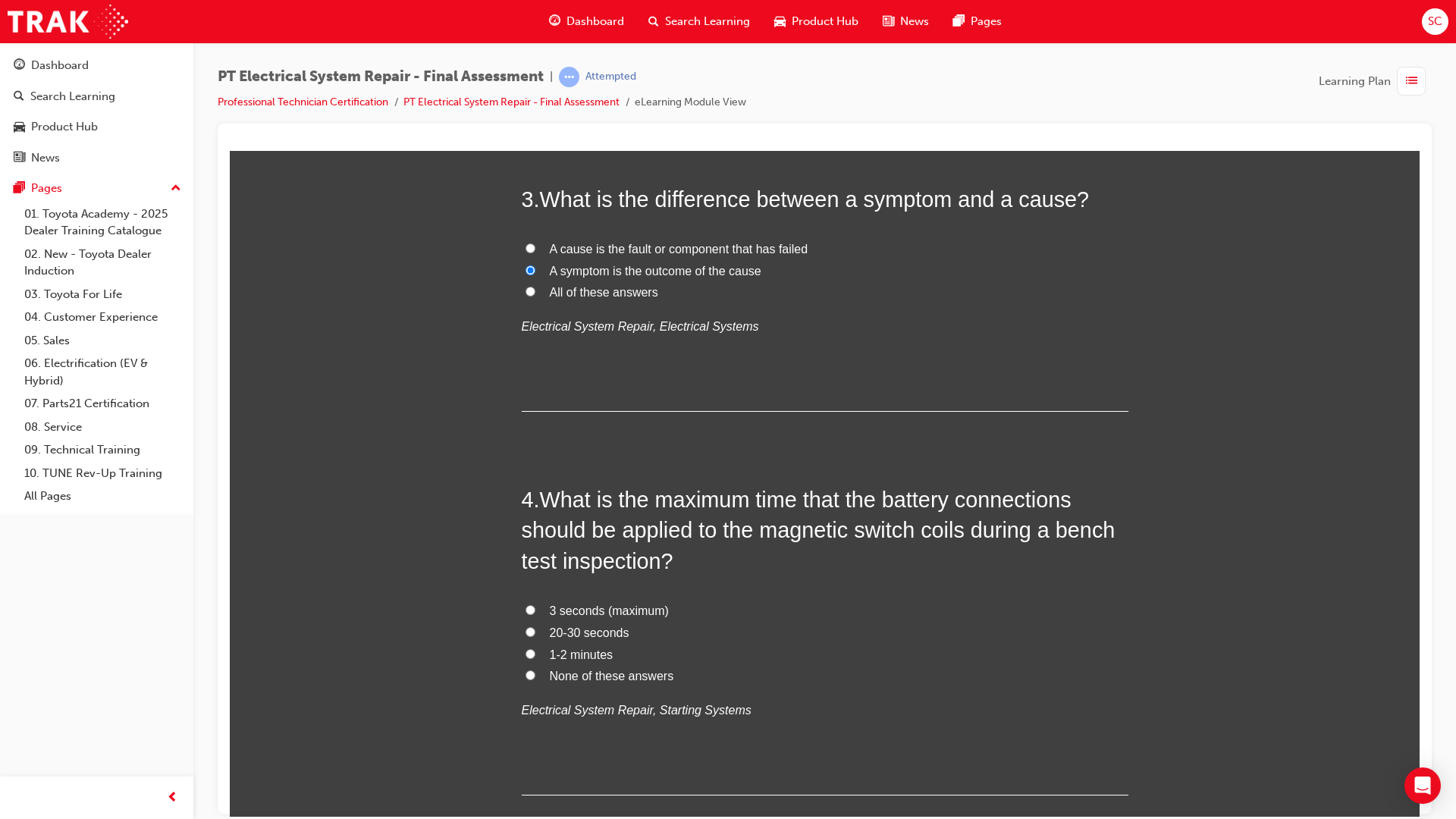
click at [581, 611] on span "3 seconds (maximum)" at bounding box center [609, 610] width 119 height 13
click at [536, 611] on input "3 seconds (maximum)" at bounding box center [530, 609] width 10 height 10
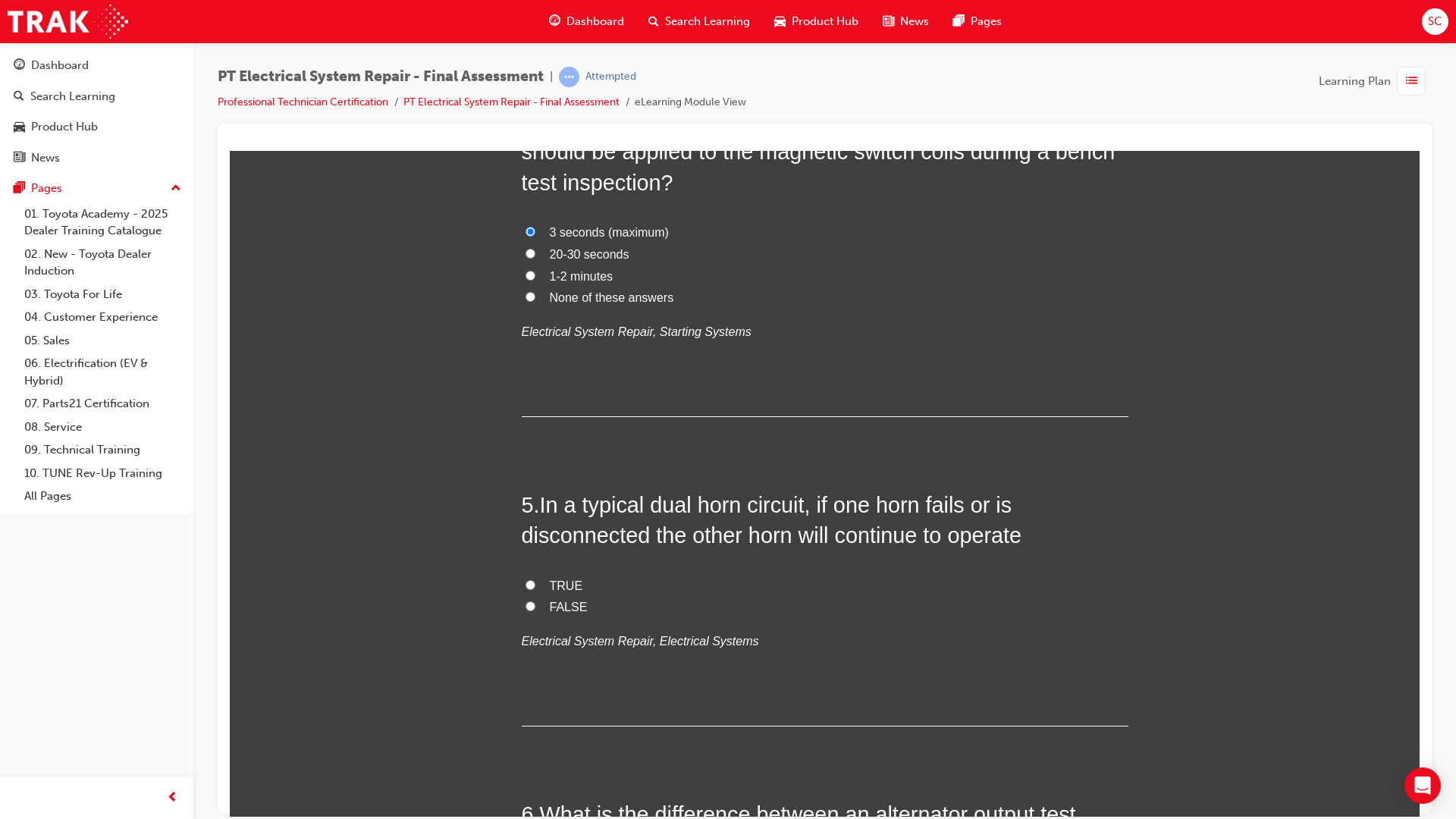
scroll to position [1213, 0]
click at [568, 586] on span "TRUE" at bounding box center [566, 584] width 33 height 13
click at [536, 586] on input "TRUE" at bounding box center [530, 583] width 10 height 10
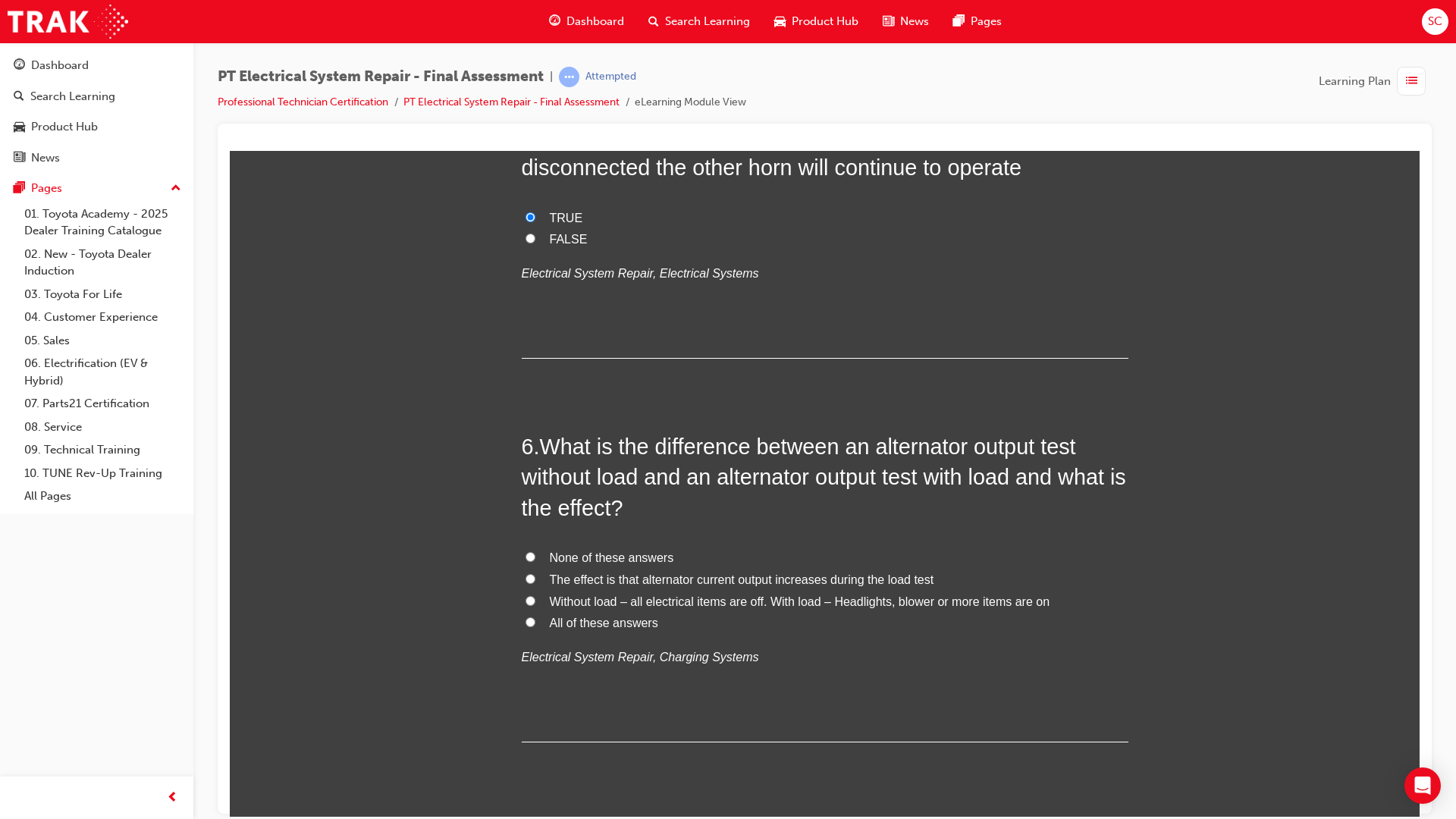
scroll to position [1592, 0]
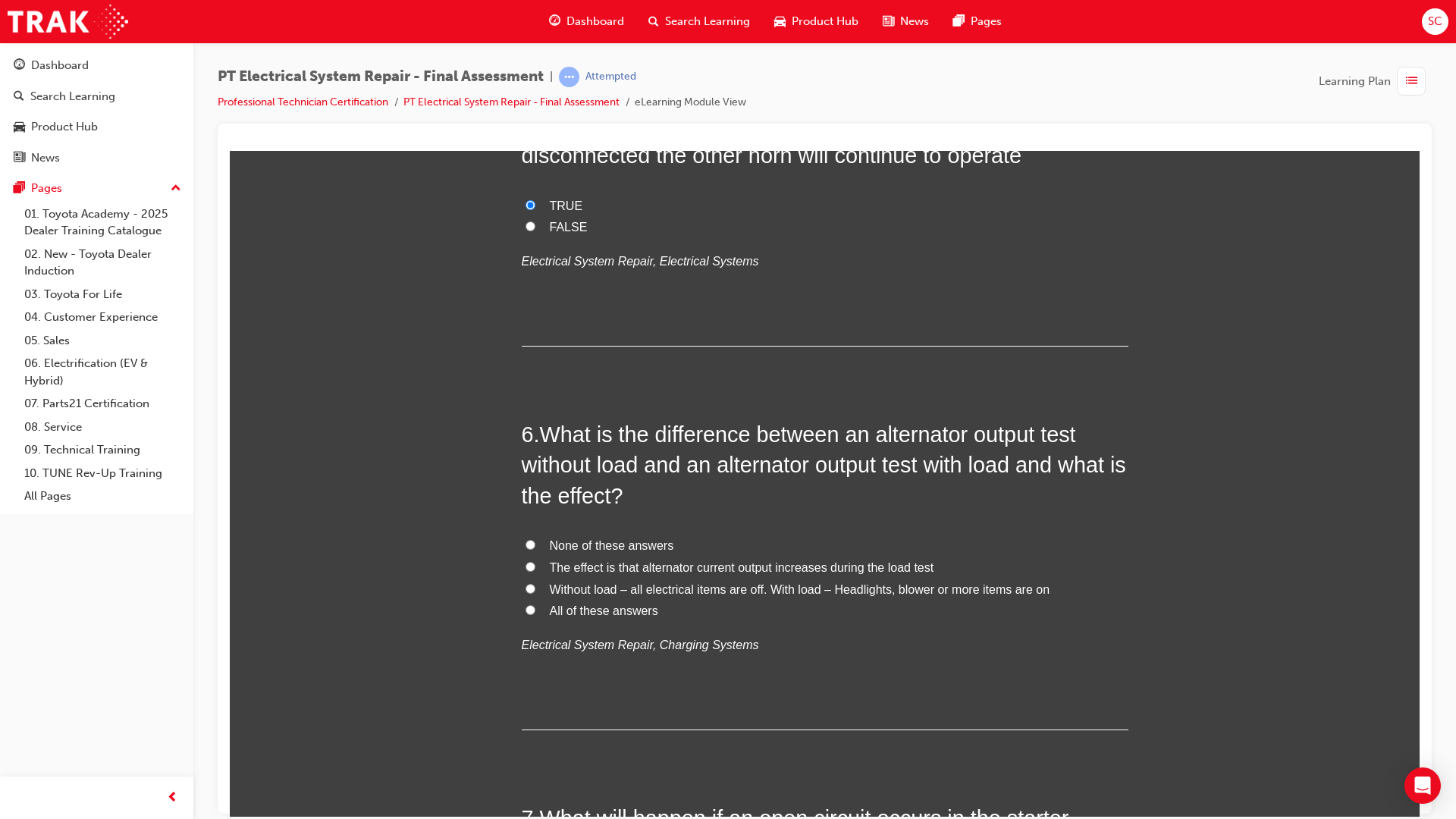
click at [566, 617] on label "All of these answers" at bounding box center [825, 611] width 606 height 22
click at [536, 614] on input "All of these answers" at bounding box center [530, 609] width 10 height 10
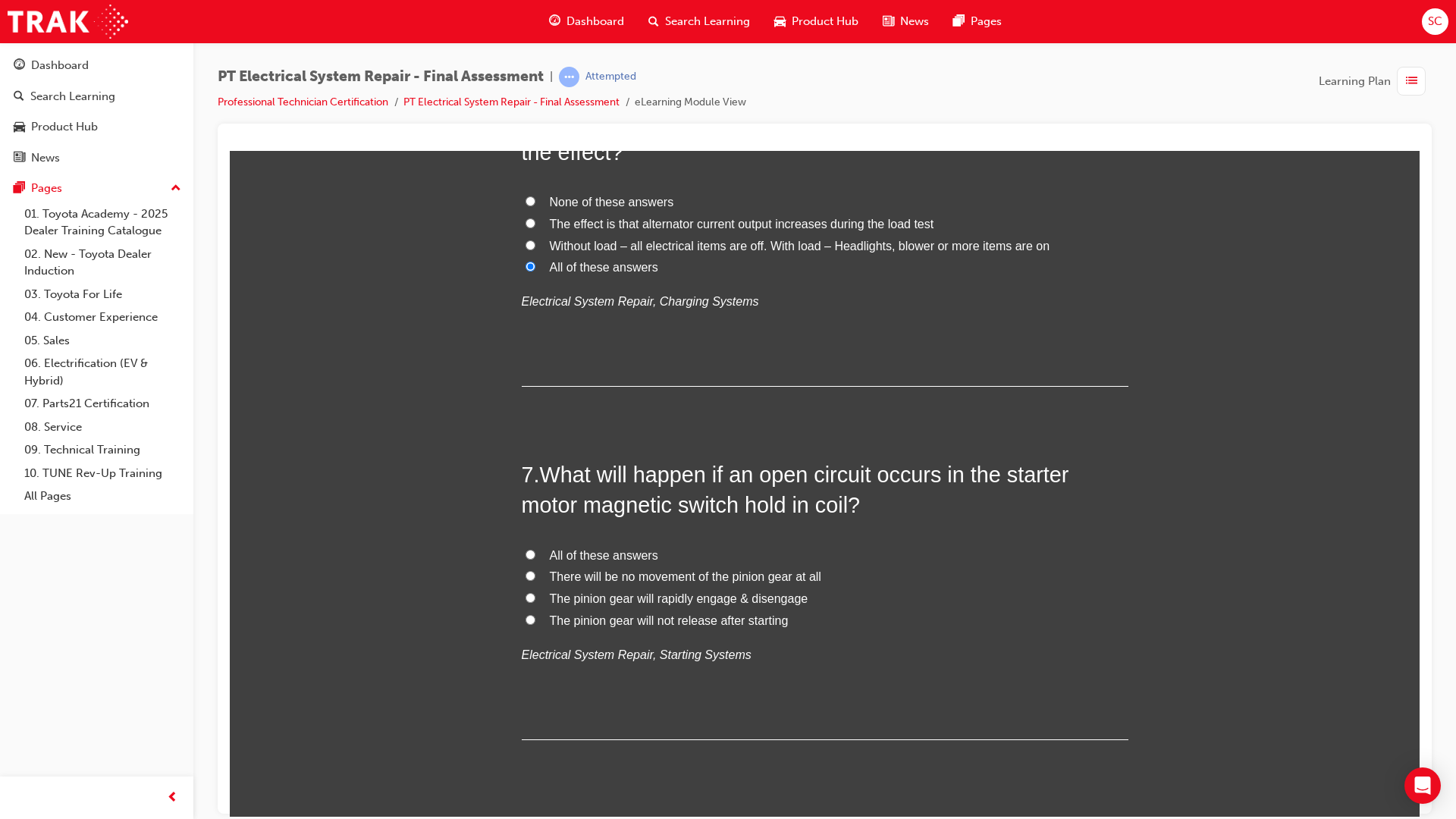
scroll to position [1971, 0]
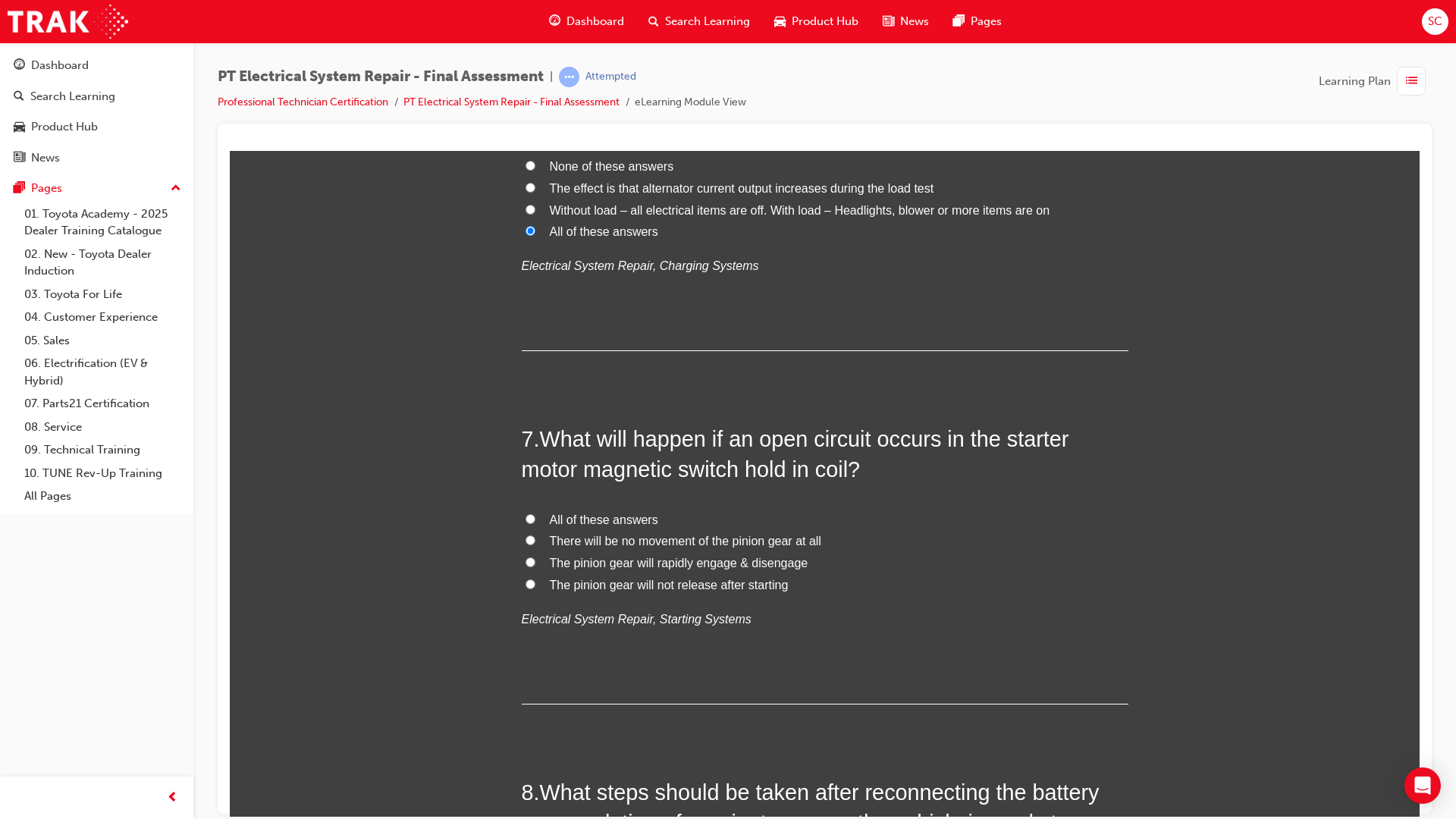
click at [561, 538] on span "There will be no movement of the pinion gear at all" at bounding box center [685, 540] width 272 height 13
click at [536, 538] on input "There will be no movement of the pinion gear at all" at bounding box center [530, 539] width 10 height 10
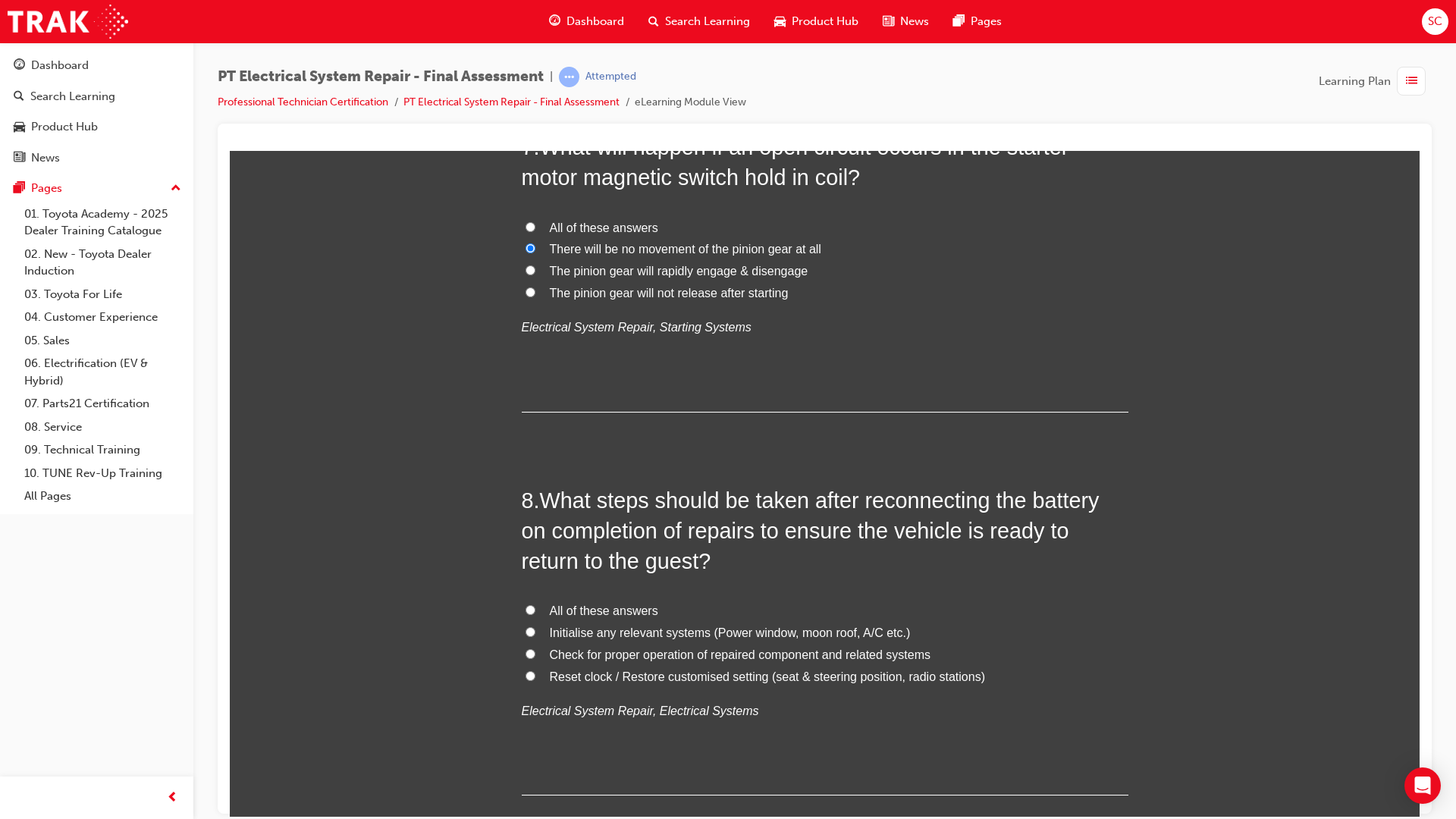
scroll to position [2274, 0]
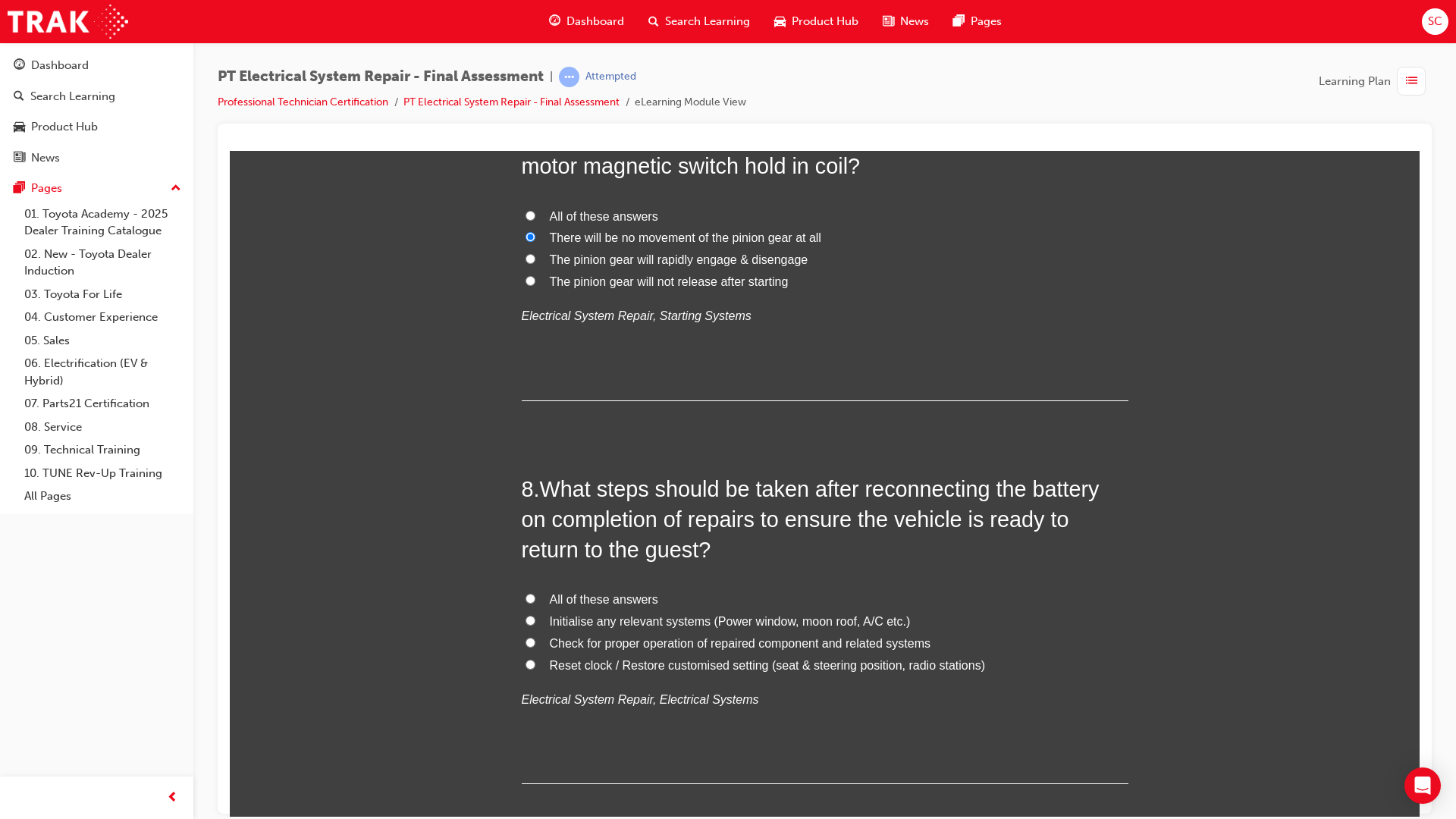
click at [584, 596] on span "All of these answers" at bounding box center [604, 599] width 108 height 13
click at [536, 596] on input "All of these answers" at bounding box center [530, 597] width 10 height 10
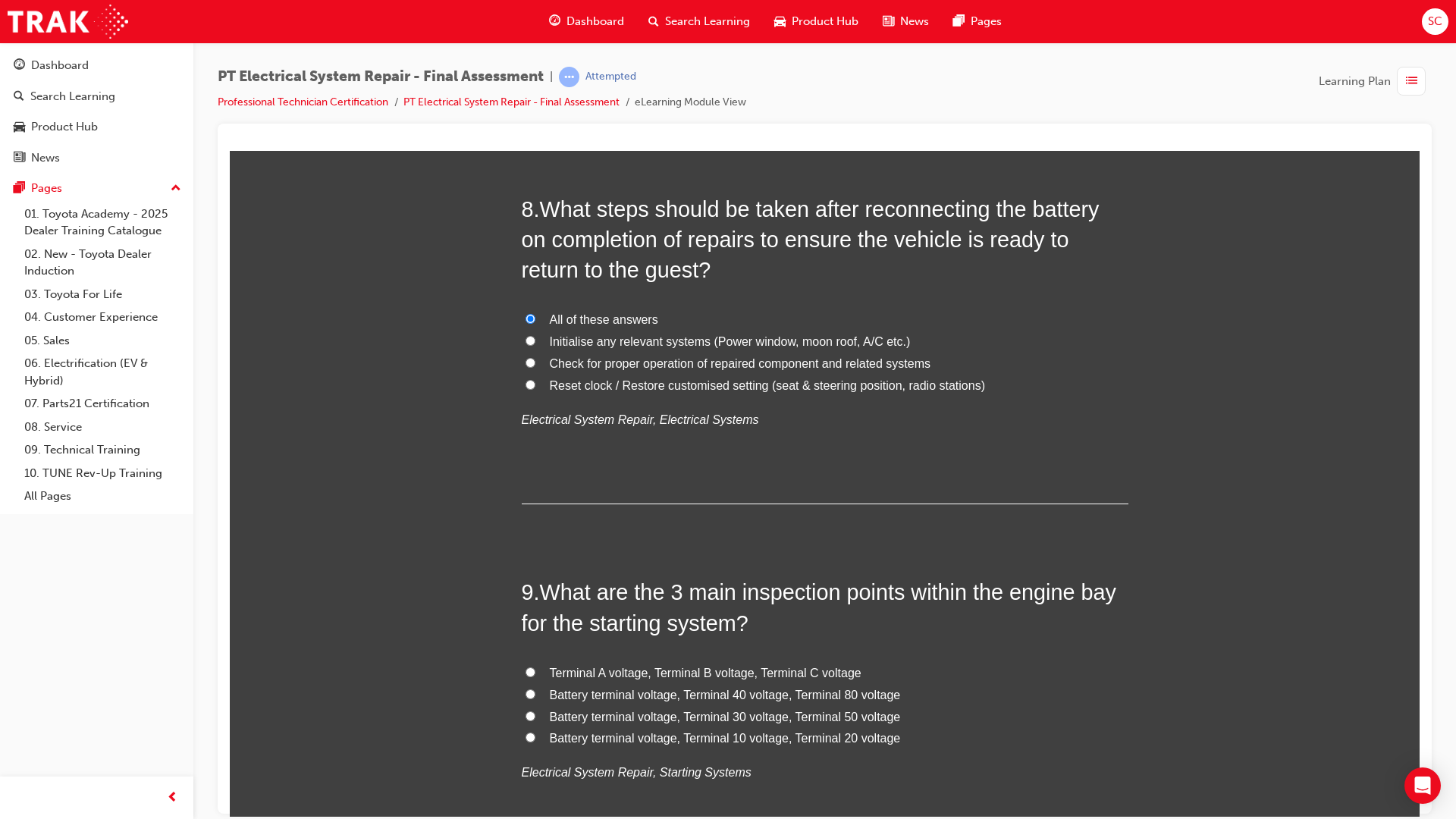
scroll to position [2653, 0]
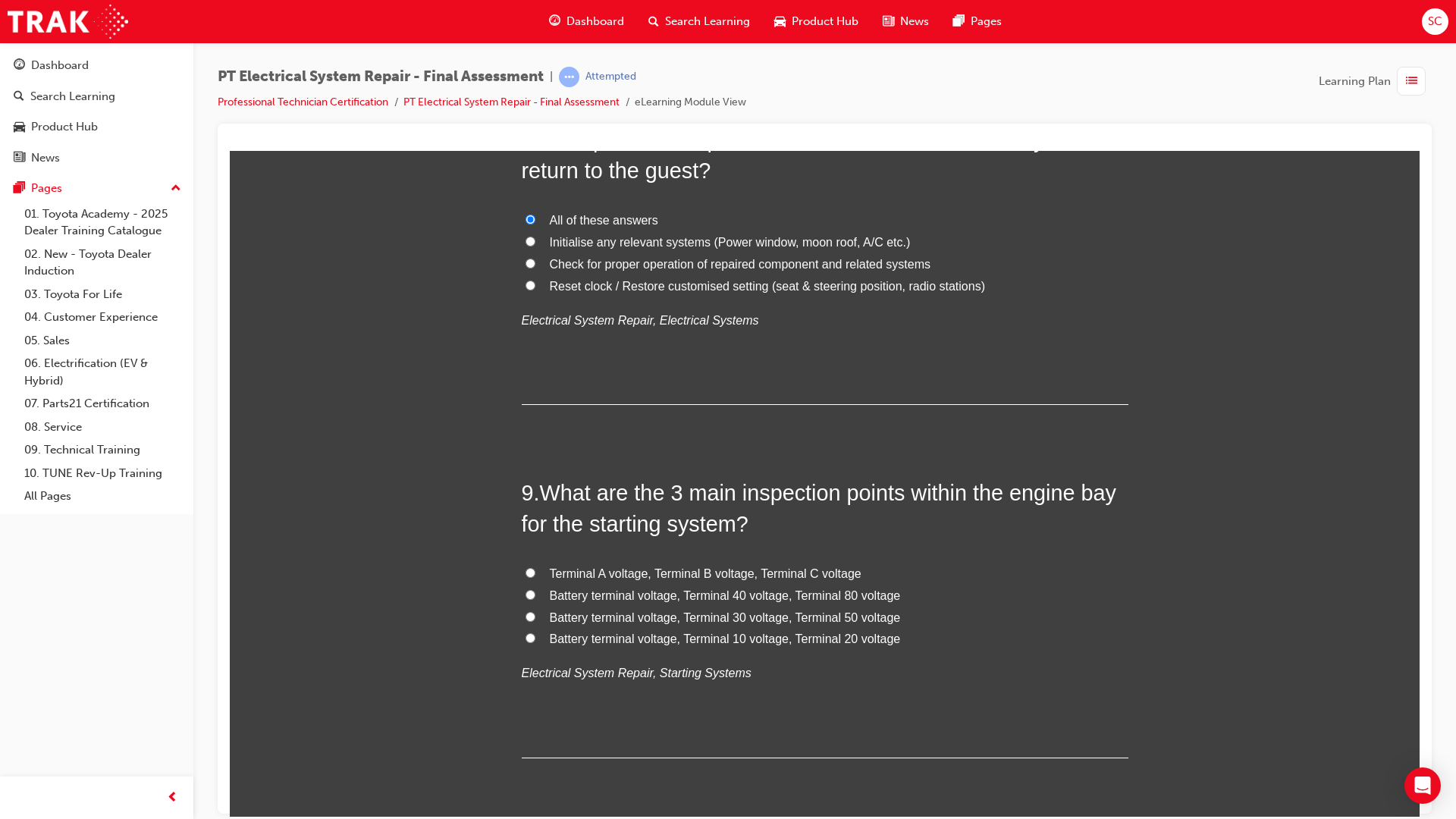
click at [768, 618] on span "Battery terminal voltage, Terminal 30 voltage, Terminal 50 voltage" at bounding box center [725, 616] width 351 height 13
click at [536, 618] on input "Battery terminal voltage, Terminal 30 voltage, Terminal 50 voltage" at bounding box center [530, 615] width 10 height 10
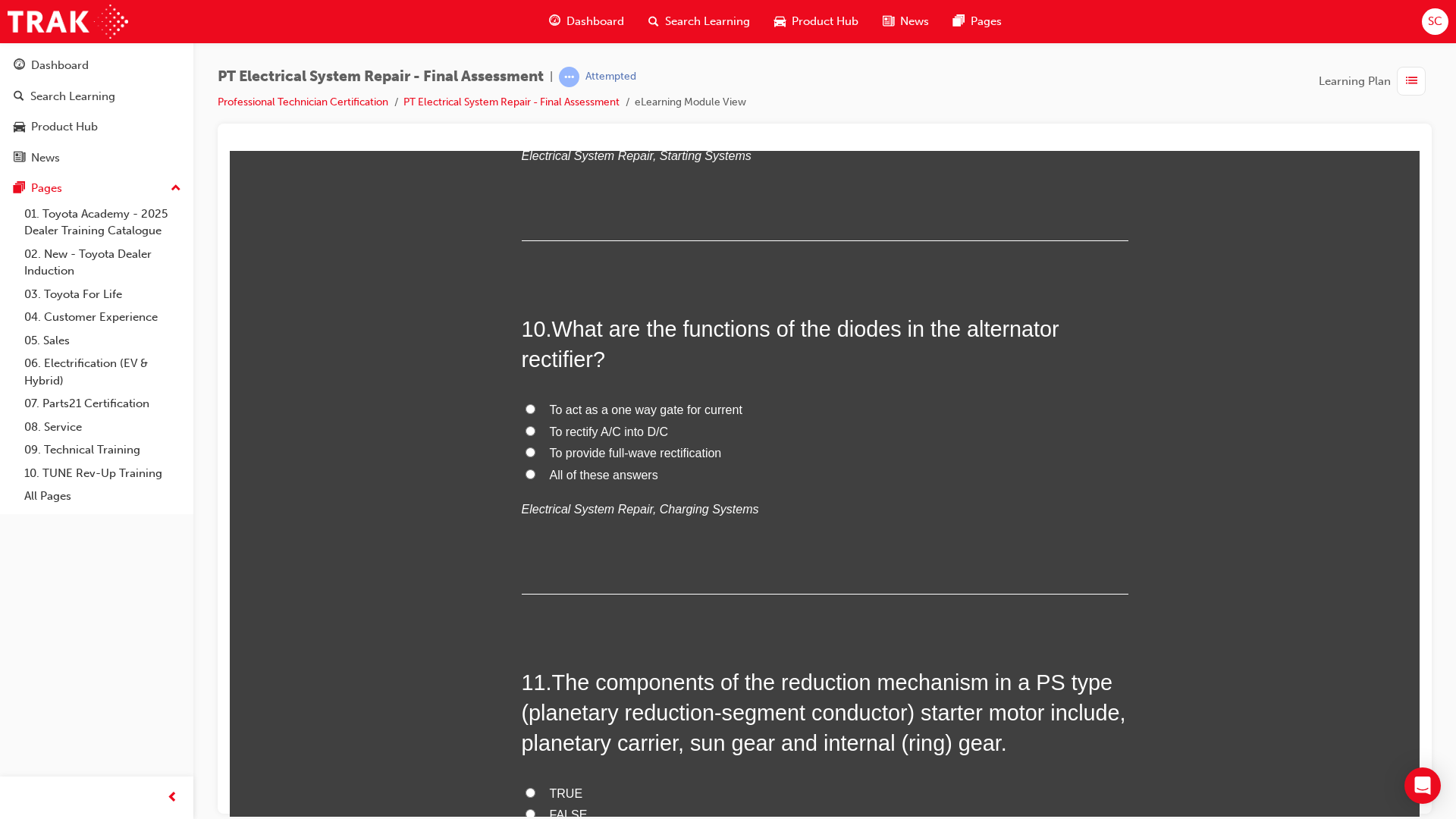
scroll to position [3184, 0]
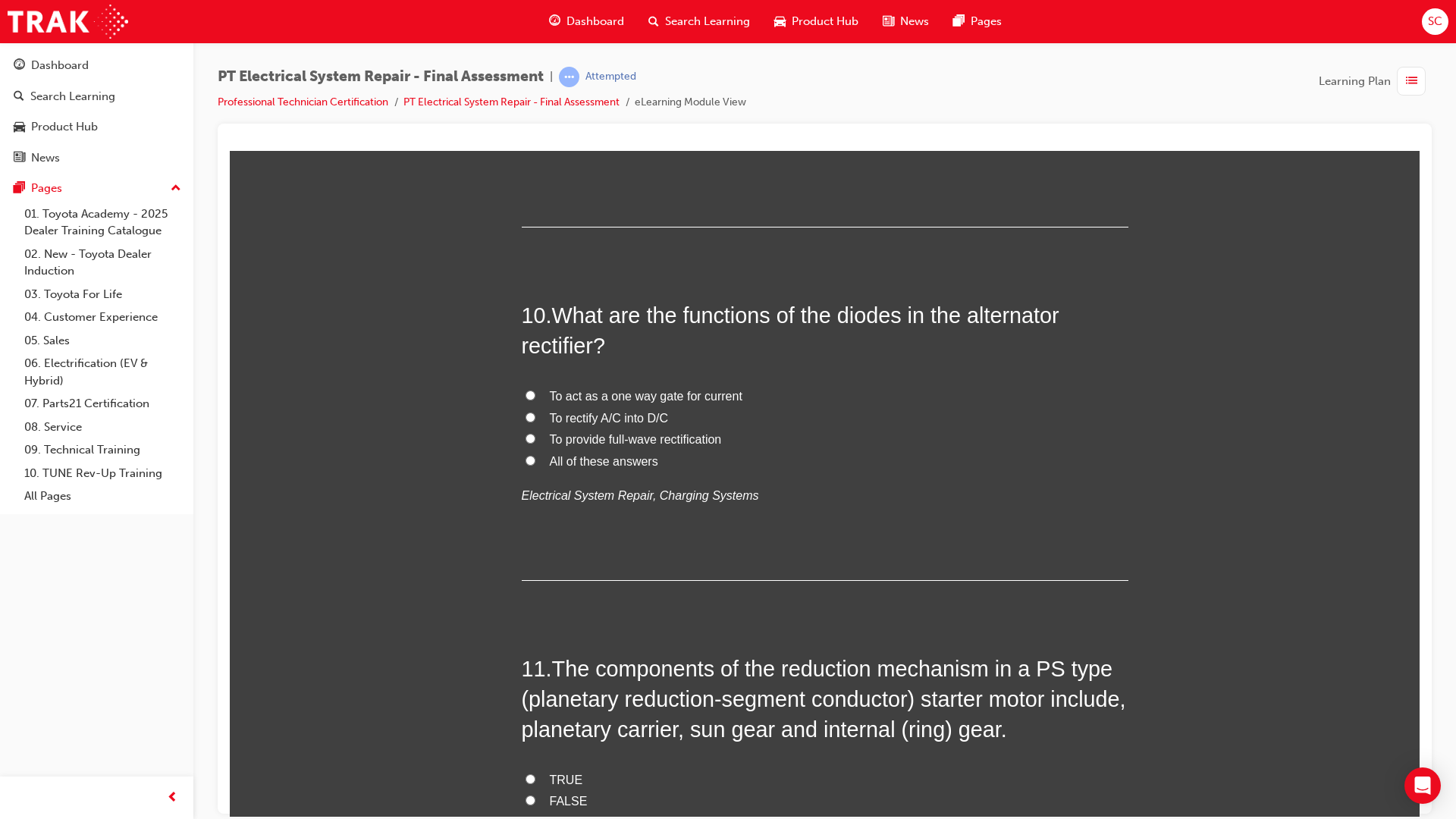
click at [596, 423] on span "To rectify A/C into D/C" at bounding box center [609, 417] width 119 height 13
click at [536, 422] on input "To rectify A/C into D/C" at bounding box center [530, 416] width 10 height 10
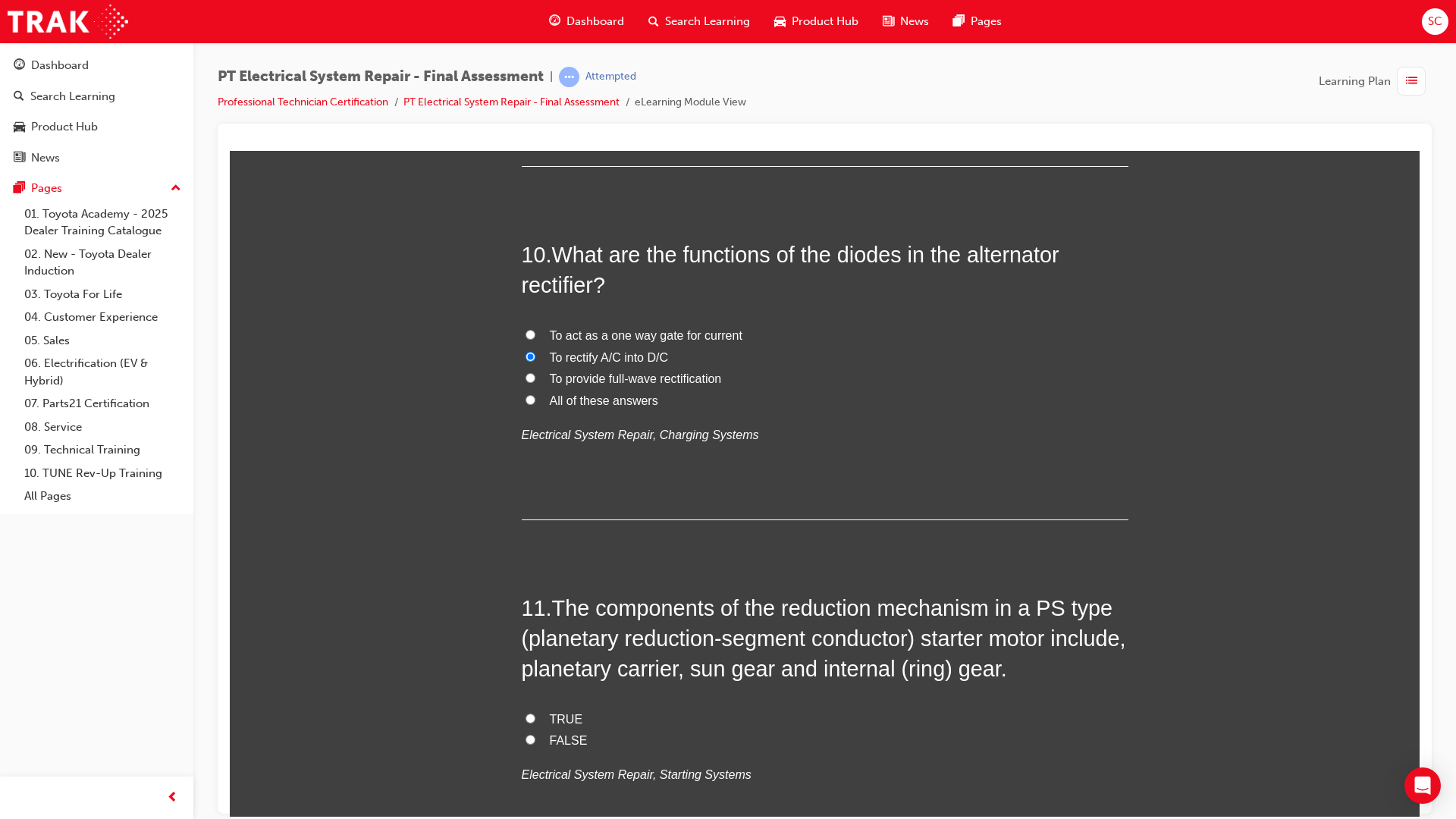
scroll to position [3487, 0]
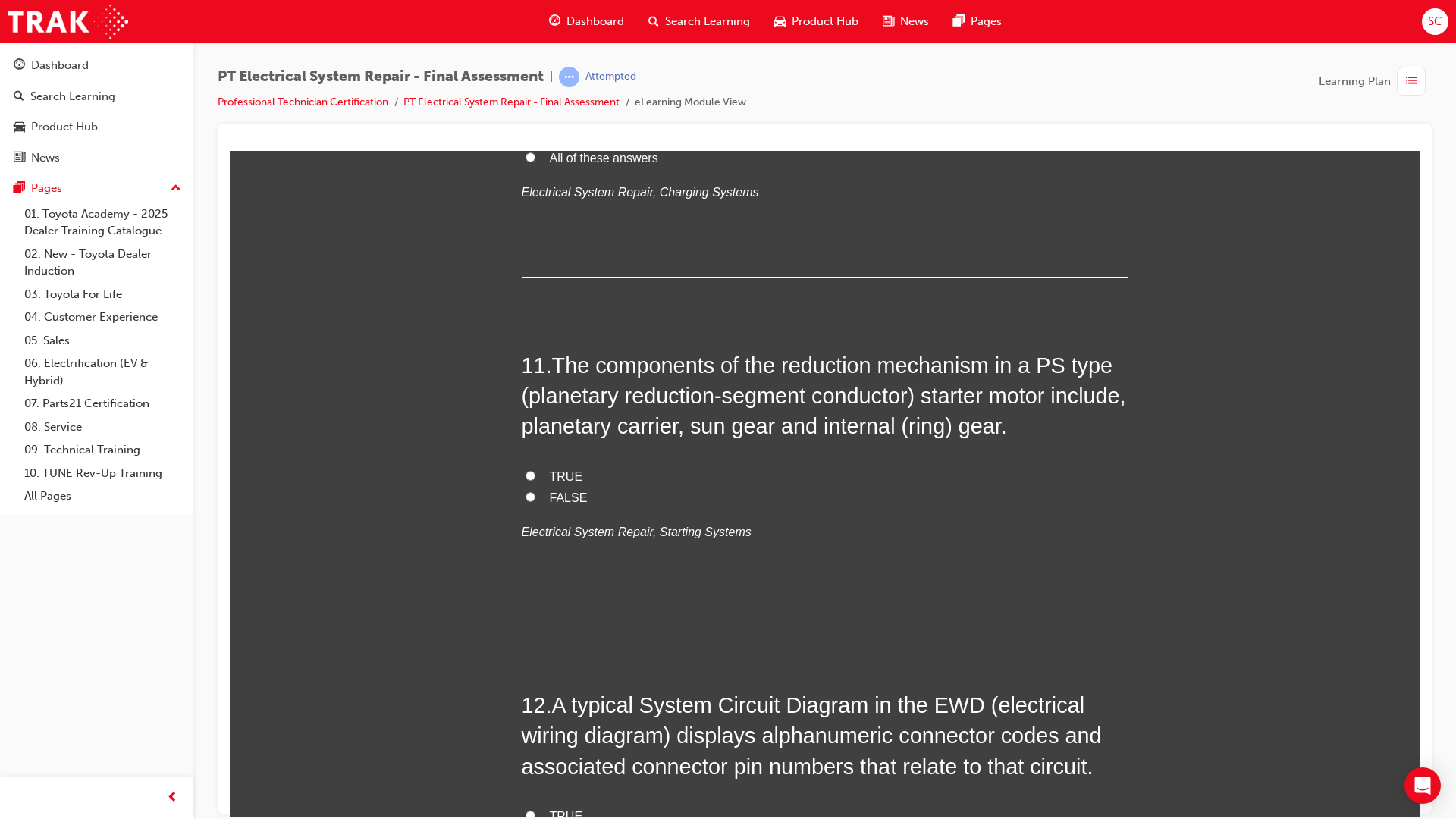
click at [559, 480] on span "TRUE" at bounding box center [566, 476] width 33 height 13
click at [536, 480] on input "TRUE" at bounding box center [530, 475] width 10 height 10
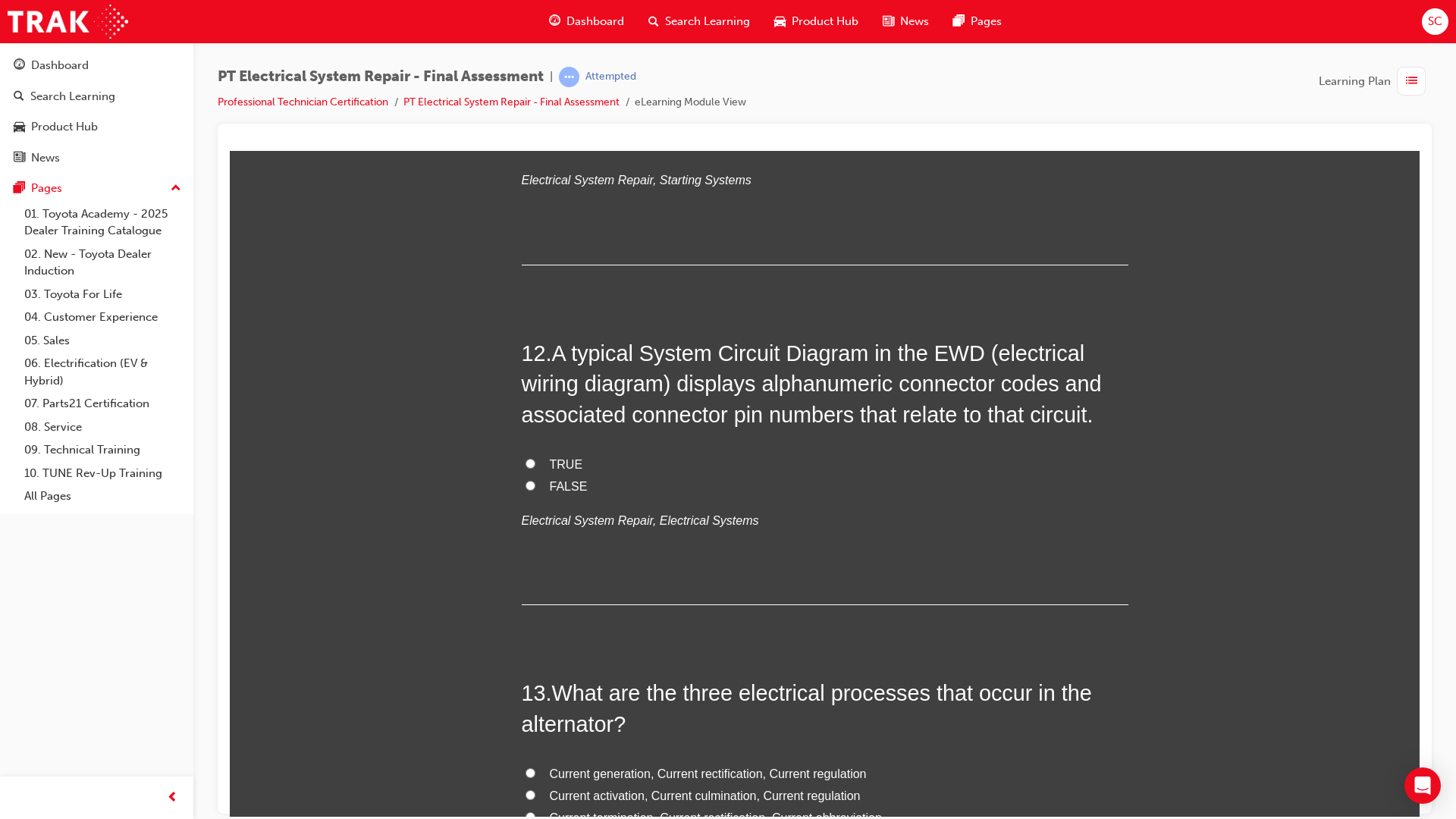
scroll to position [3867, 0]
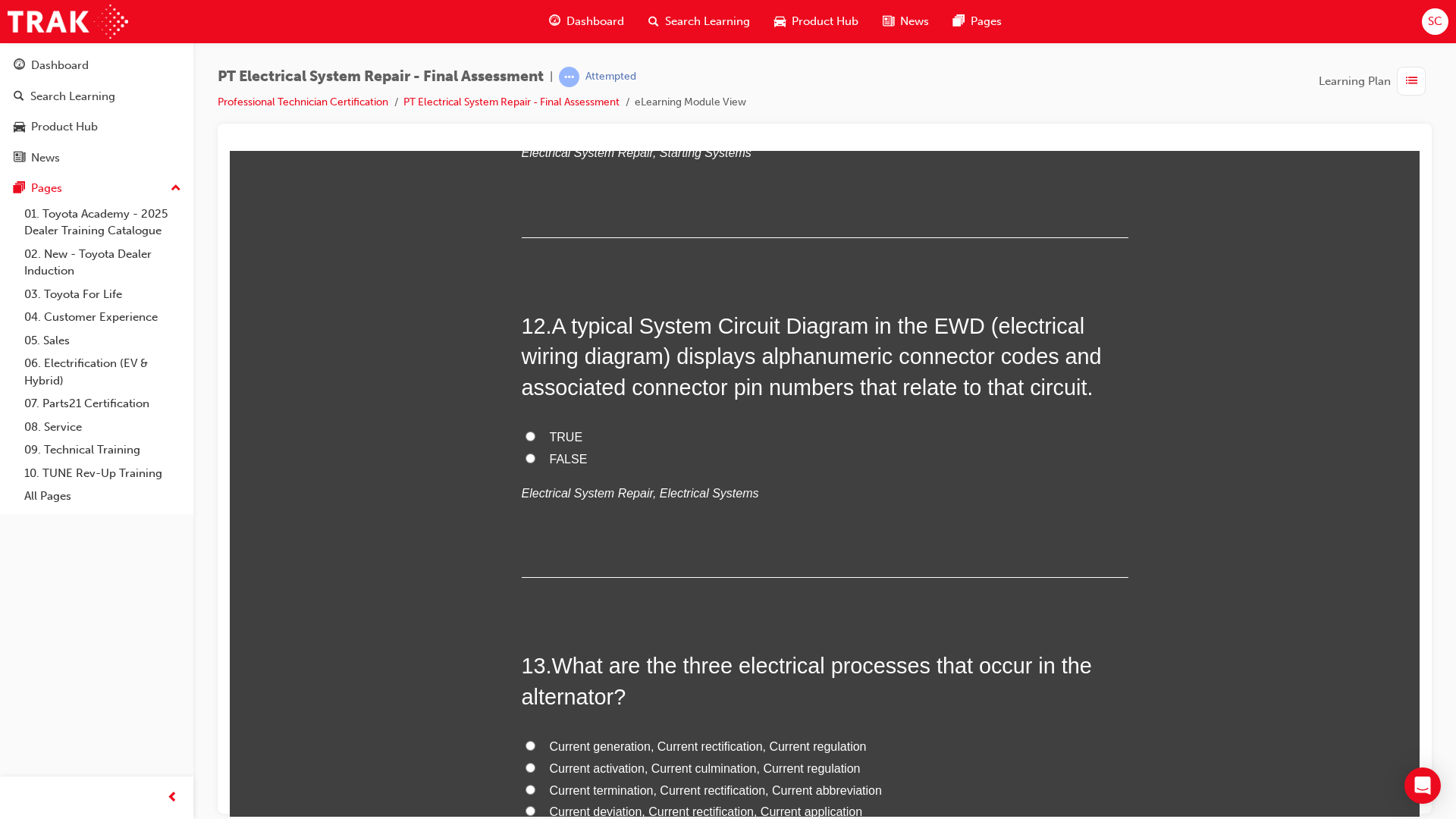
click at [561, 431] on span "TRUE" at bounding box center [566, 437] width 33 height 13
click at [536, 431] on input "TRUE" at bounding box center [530, 436] width 10 height 10
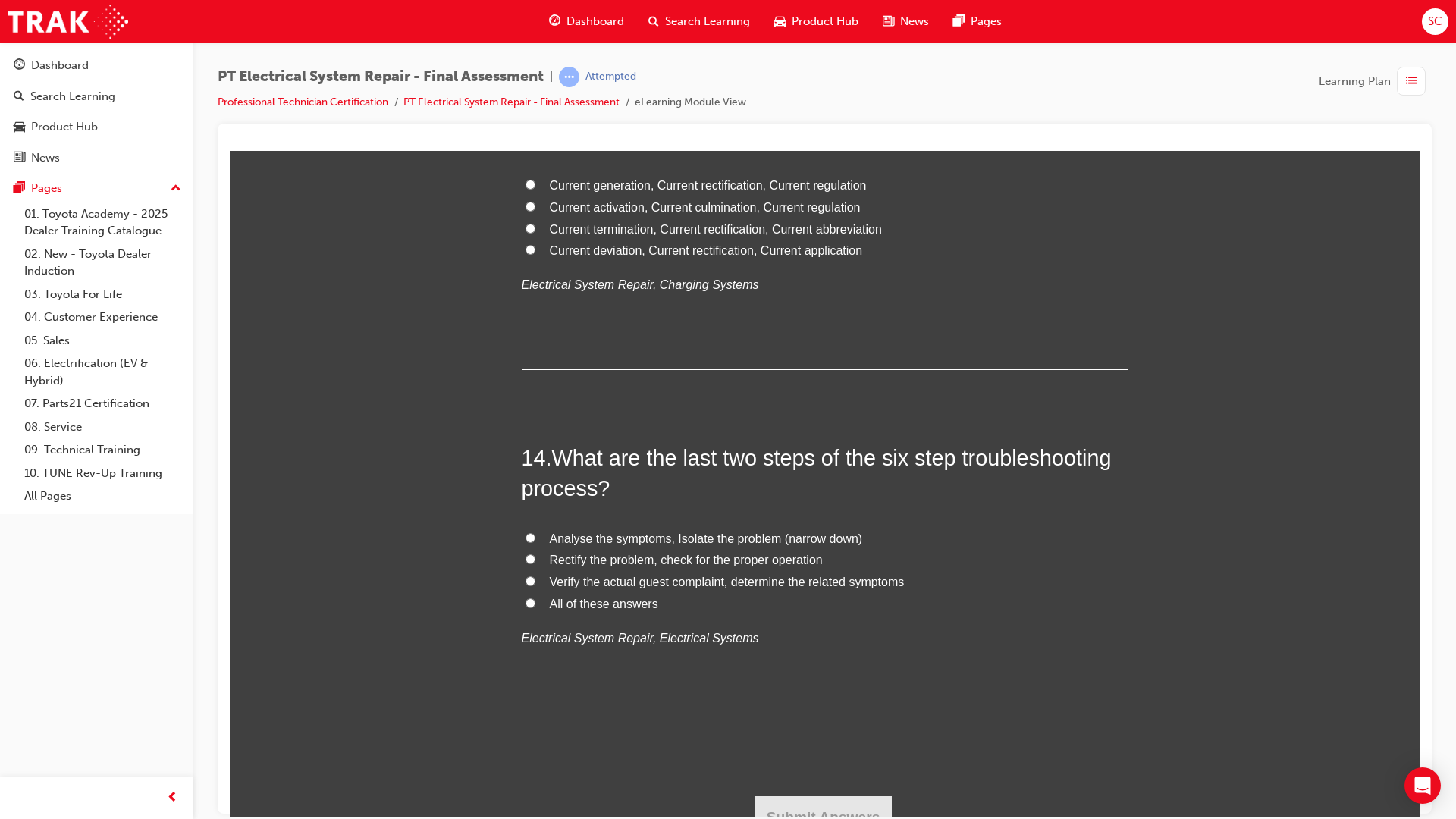
scroll to position [4449, 0]
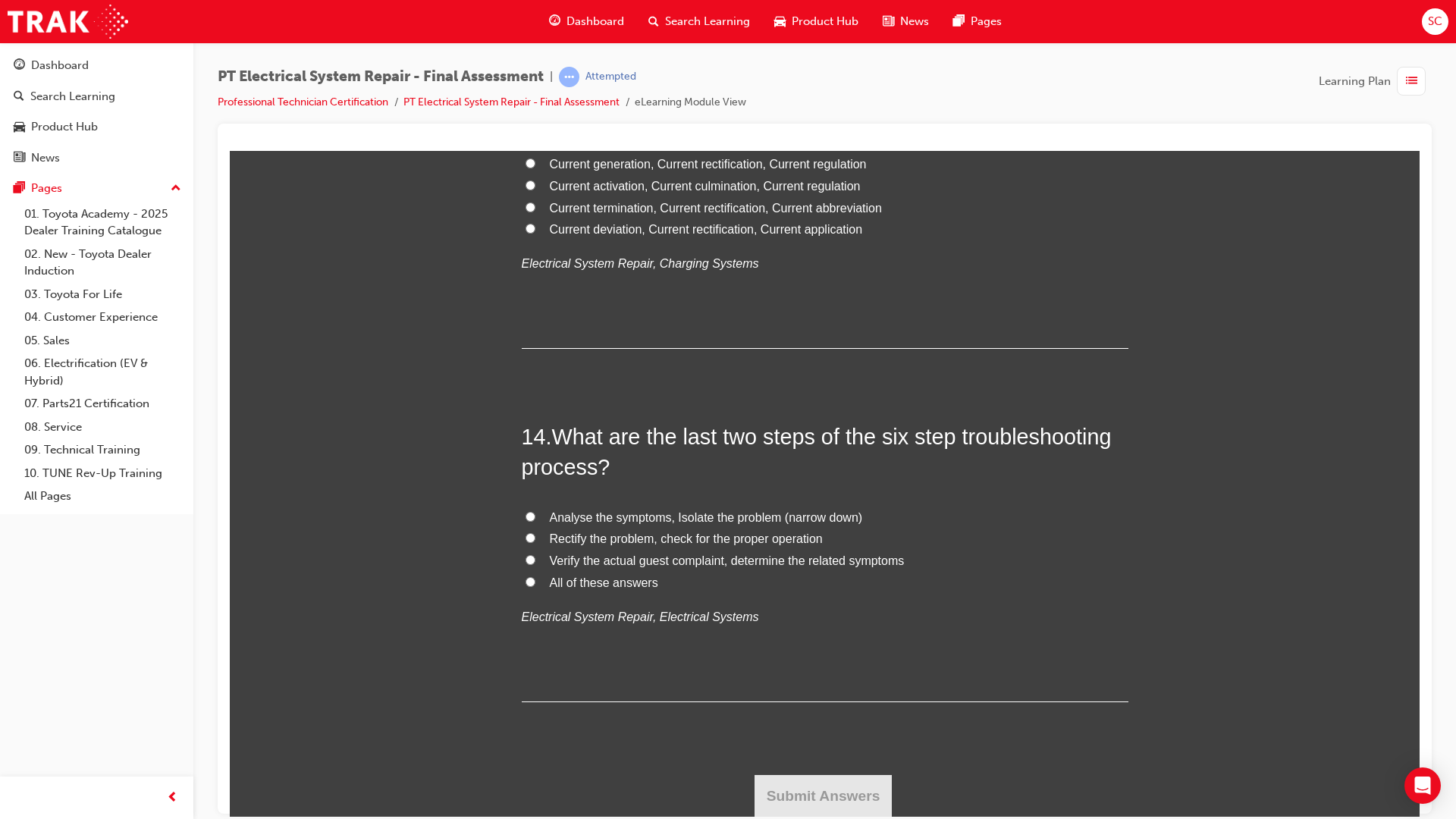
click at [558, 514] on span "Analyse the symptoms, Isolate the problem (narrow down)" at bounding box center [706, 516] width 313 height 13
click at [536, 514] on input "Analyse the symptoms, Isolate the problem (narrow down)" at bounding box center [530, 515] width 10 height 10
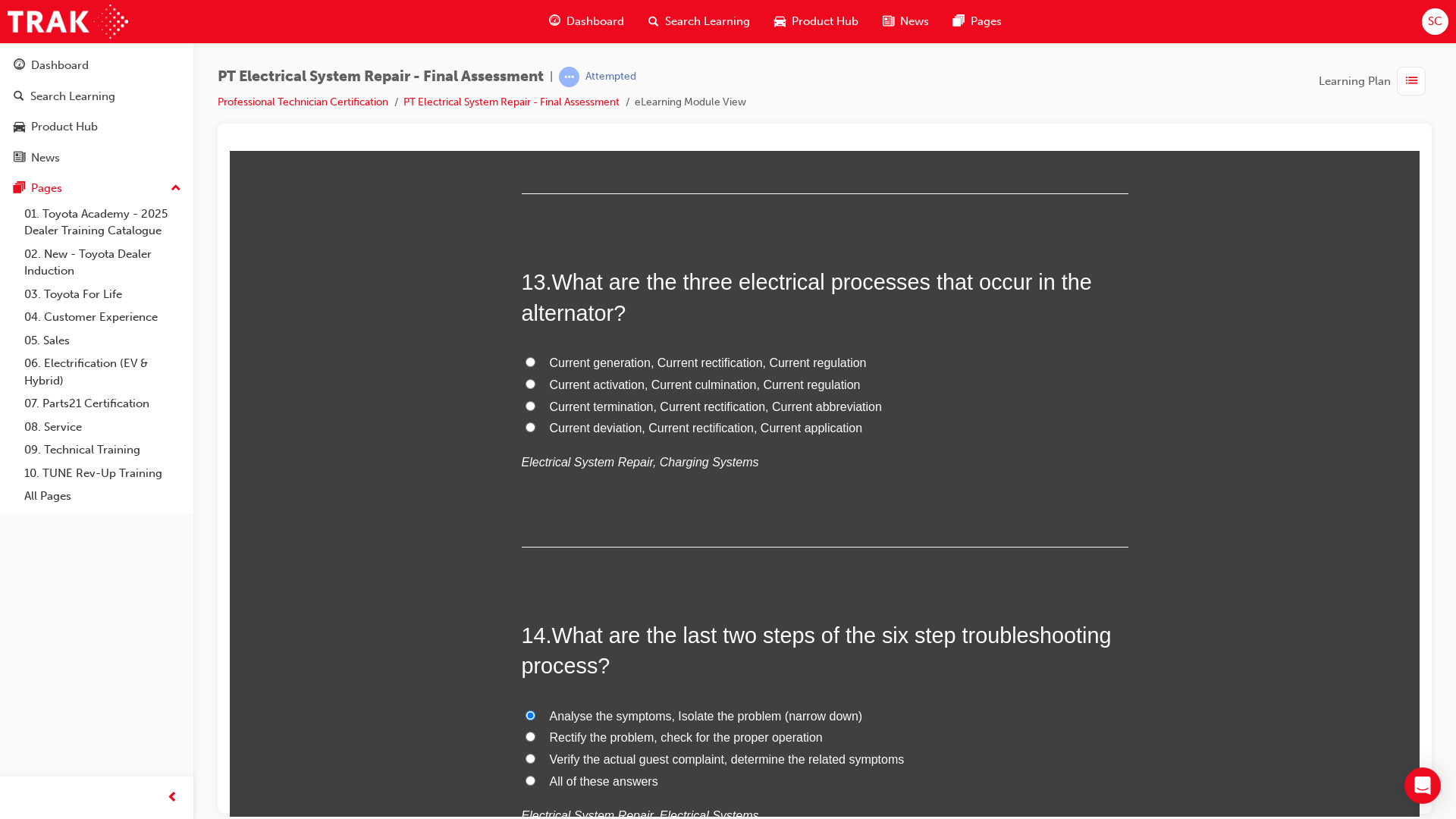
scroll to position [4145, 0]
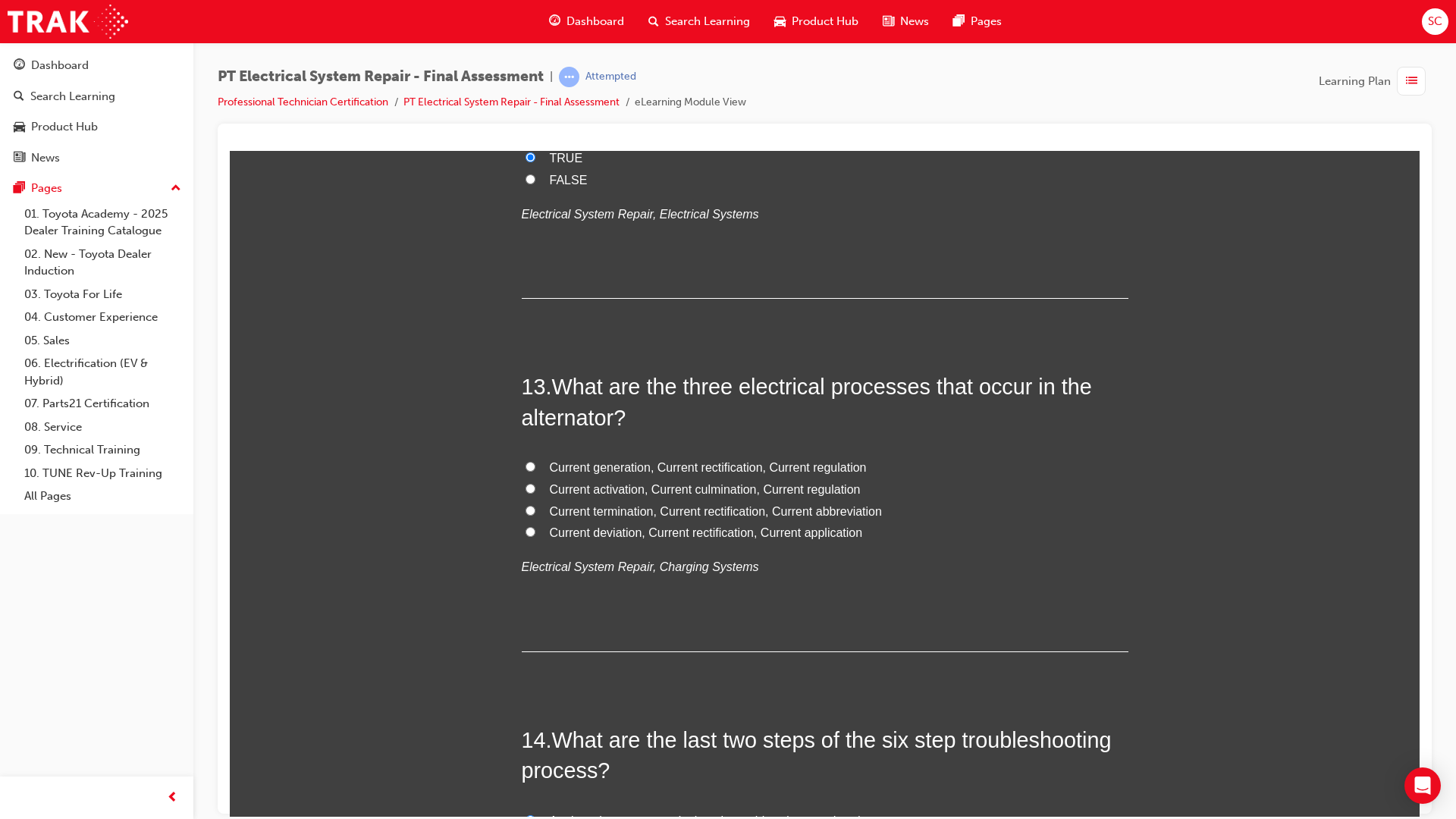
click at [540, 463] on label "Current generation, Current rectification, Current regulation" at bounding box center [825, 468] width 606 height 22
click at [536, 463] on input "Current generation, Current rectification, Current regulation" at bounding box center [530, 466] width 10 height 10
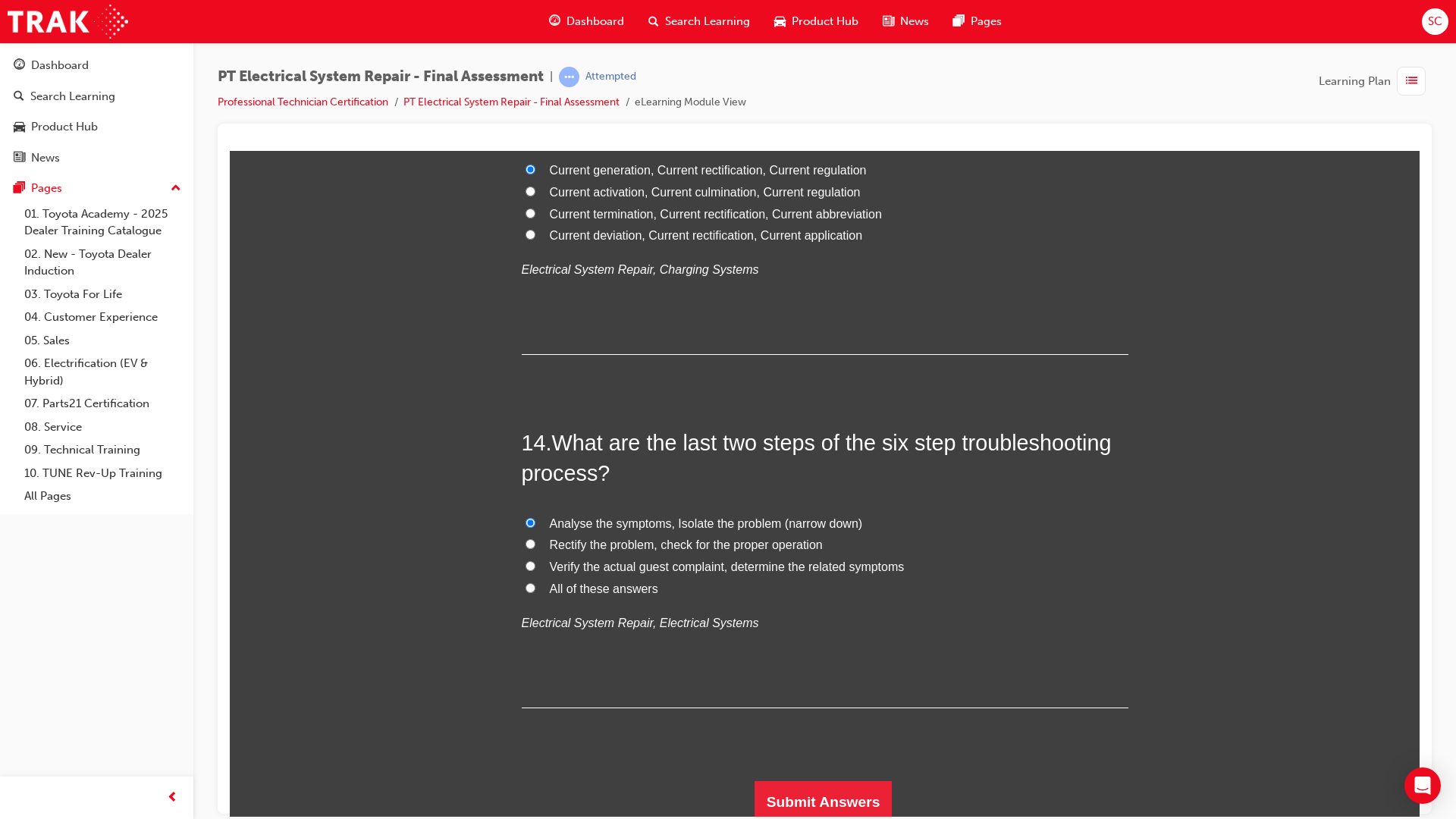
scroll to position [4449, 0]
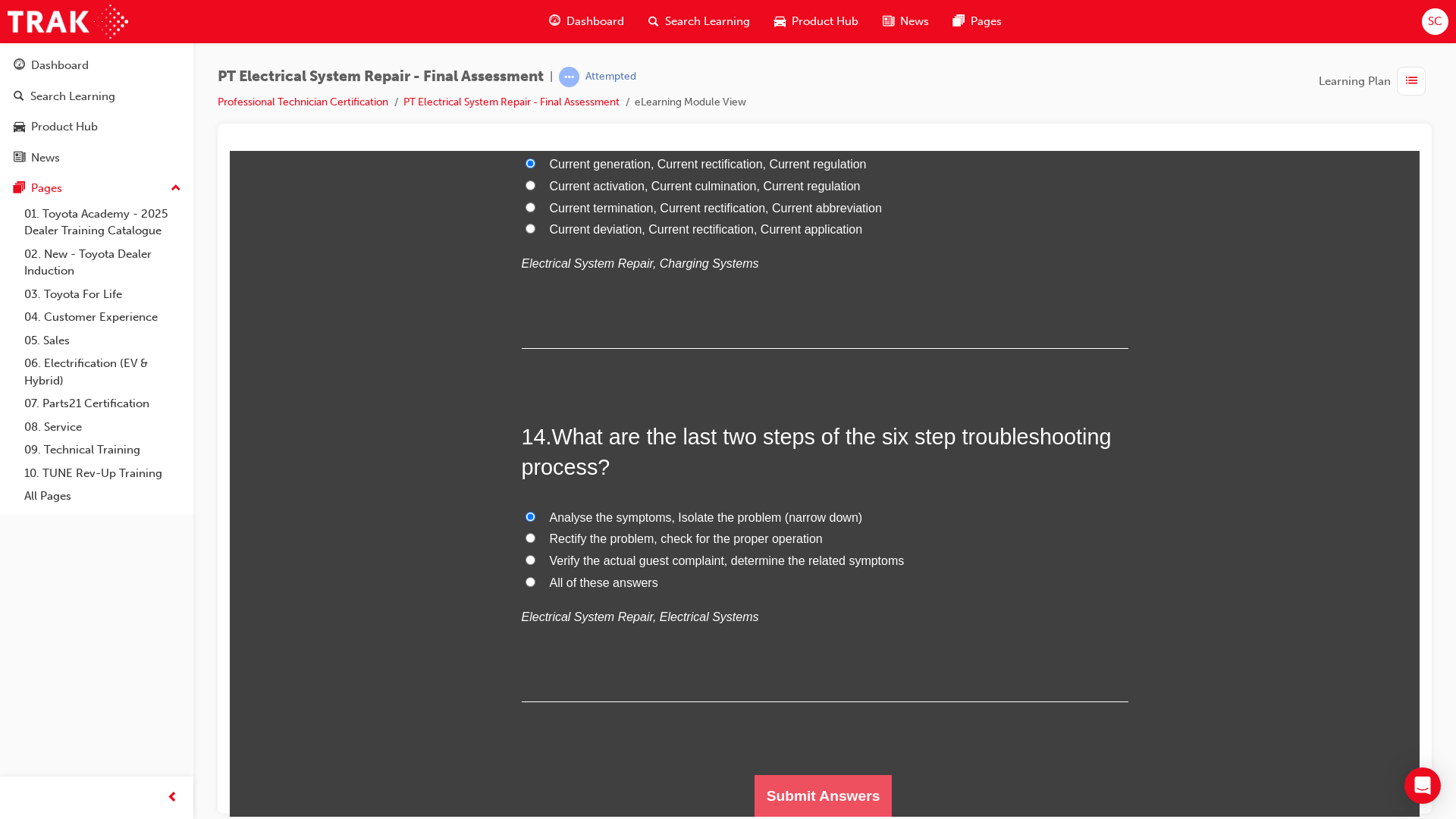
click at [800, 799] on button "Submit Answers" at bounding box center [823, 795] width 138 height 42
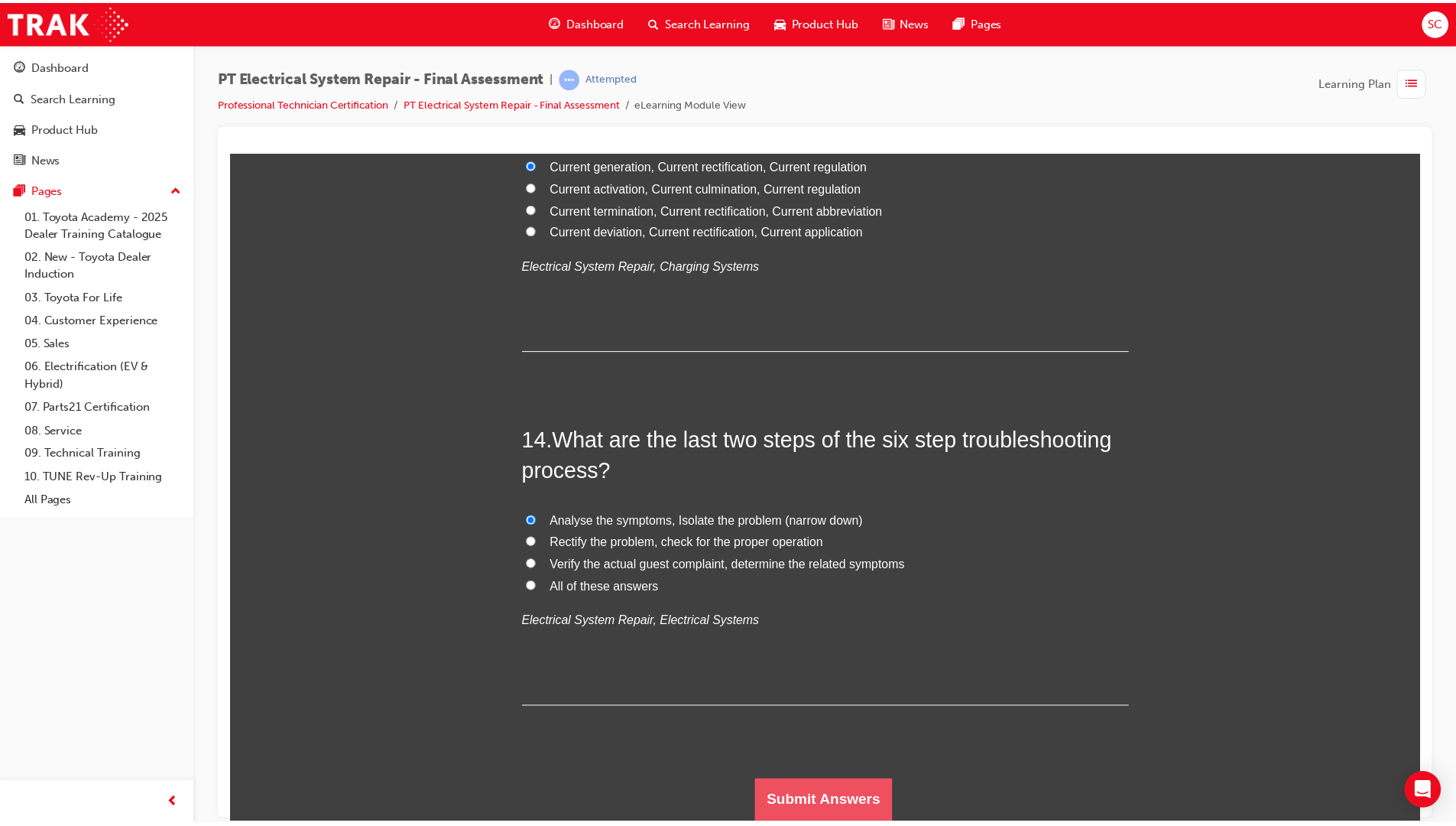
scroll to position [0, 0]
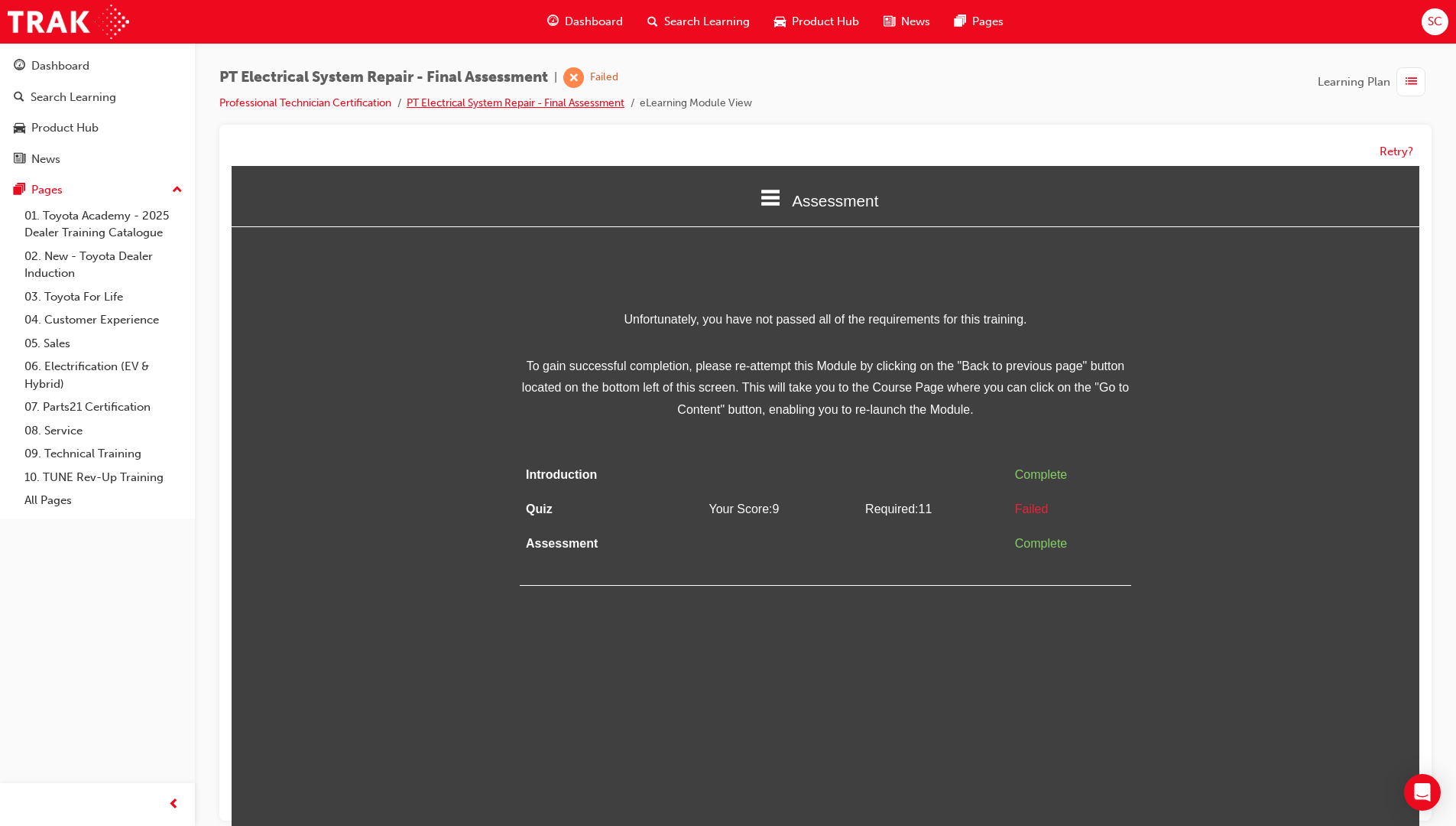
click at [569, 99] on link "PT Electrical System Repair - Final Assessment" at bounding box center [516, 103] width 218 height 13
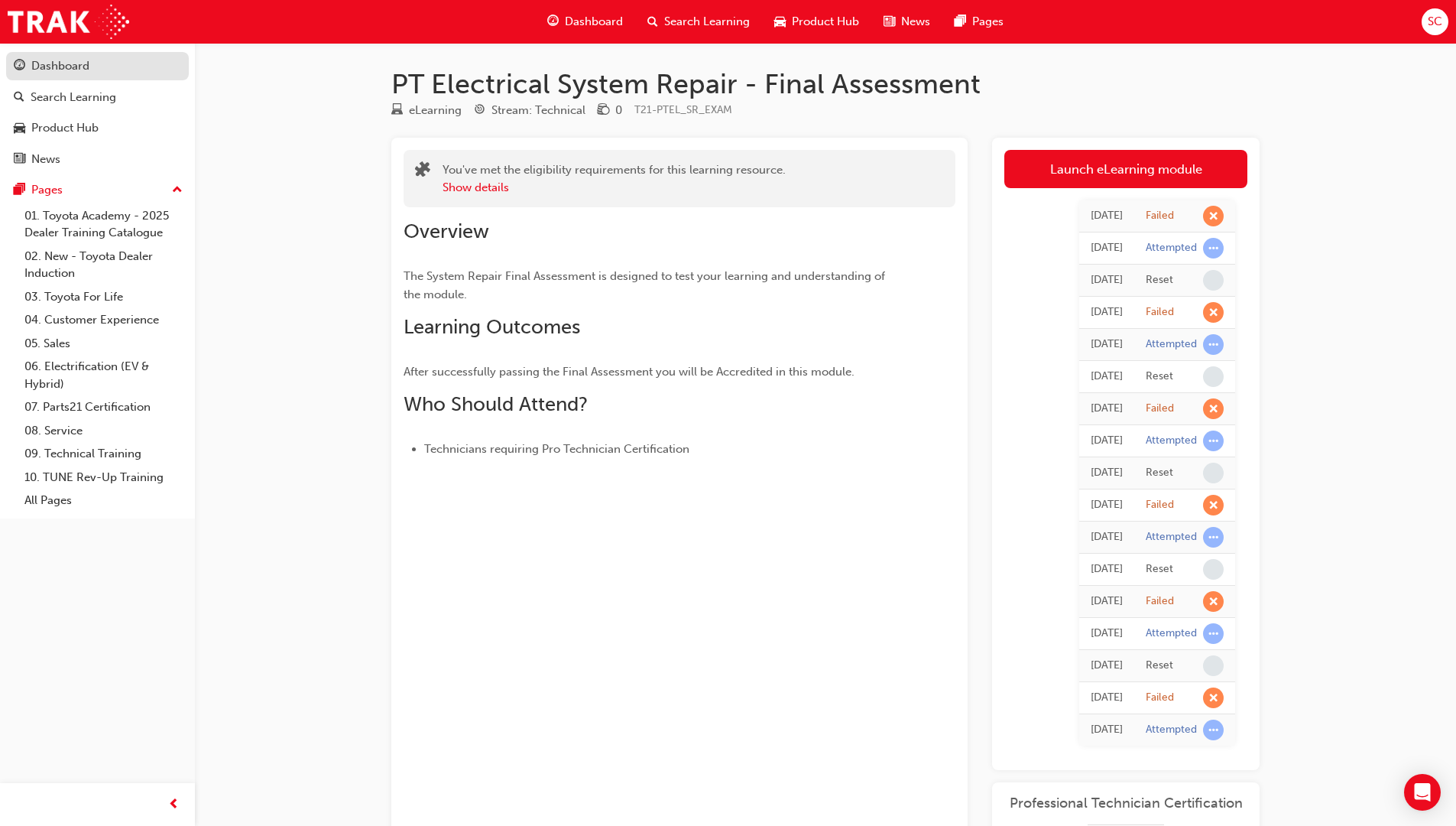
click at [73, 70] on div "Dashboard" at bounding box center [60, 66] width 58 height 18
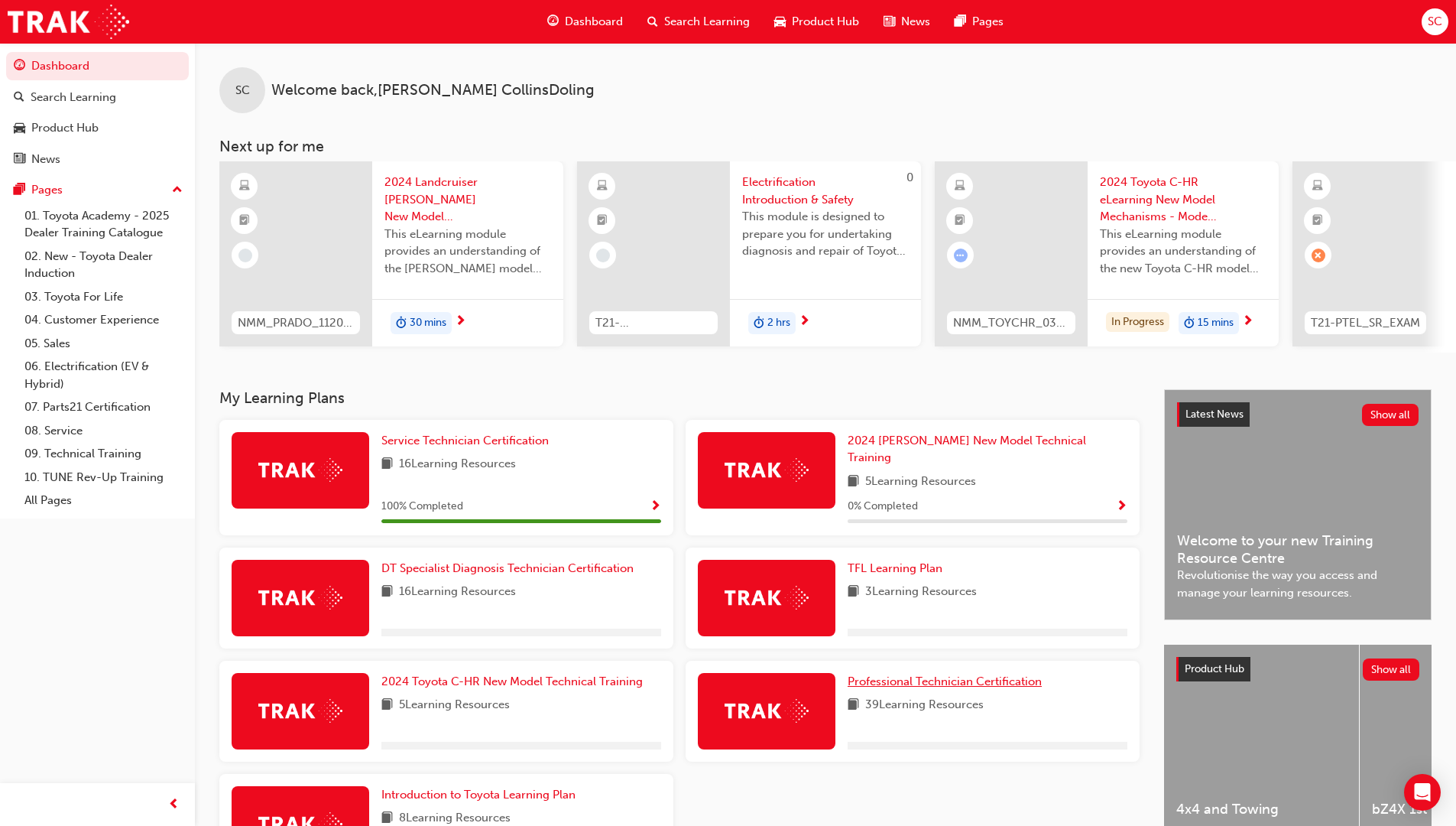
click at [935, 679] on span "Professional Technician Certification" at bounding box center [945, 681] width 194 height 14
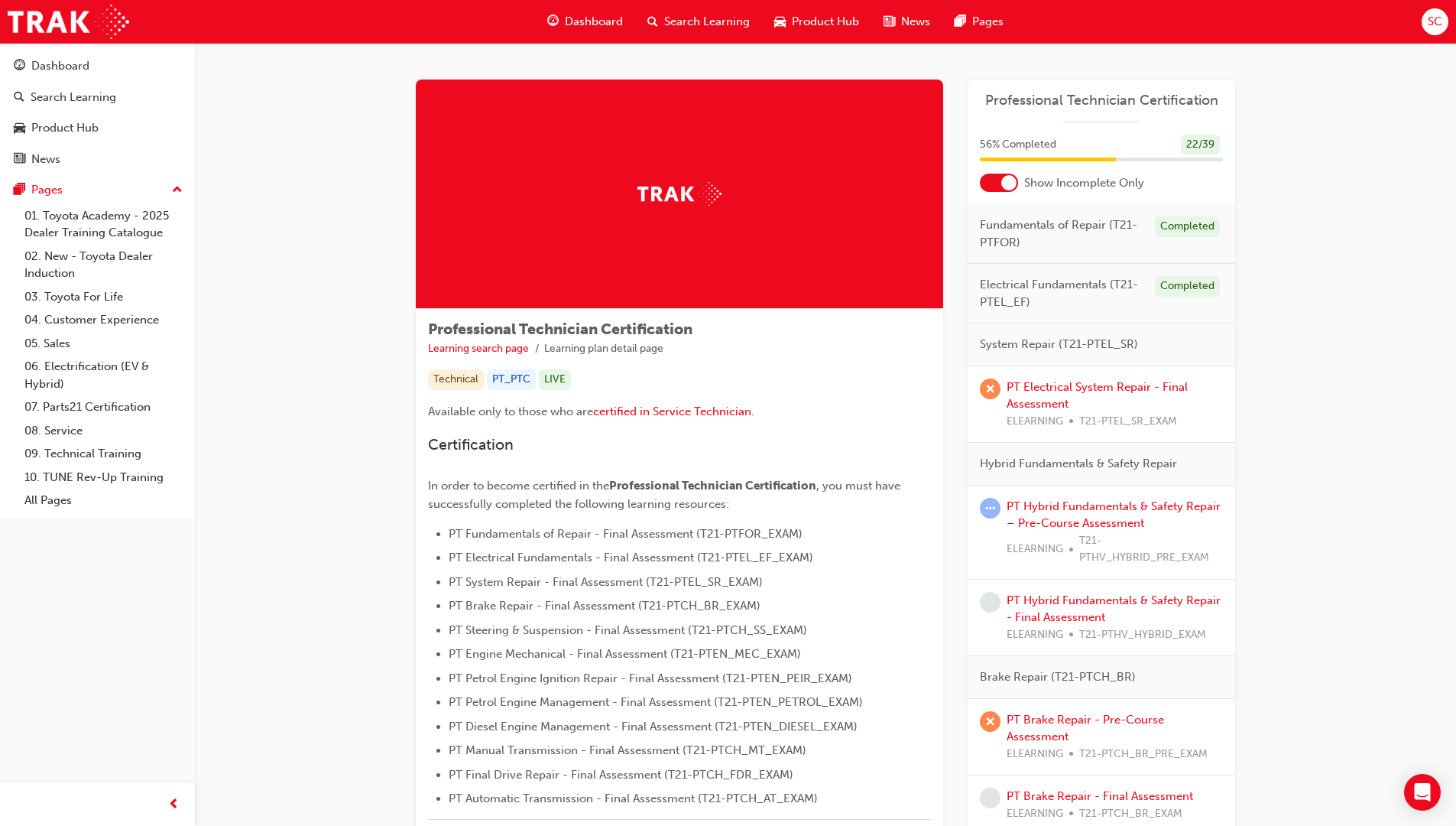
click at [1003, 183] on div at bounding box center [1009, 182] width 16 height 16
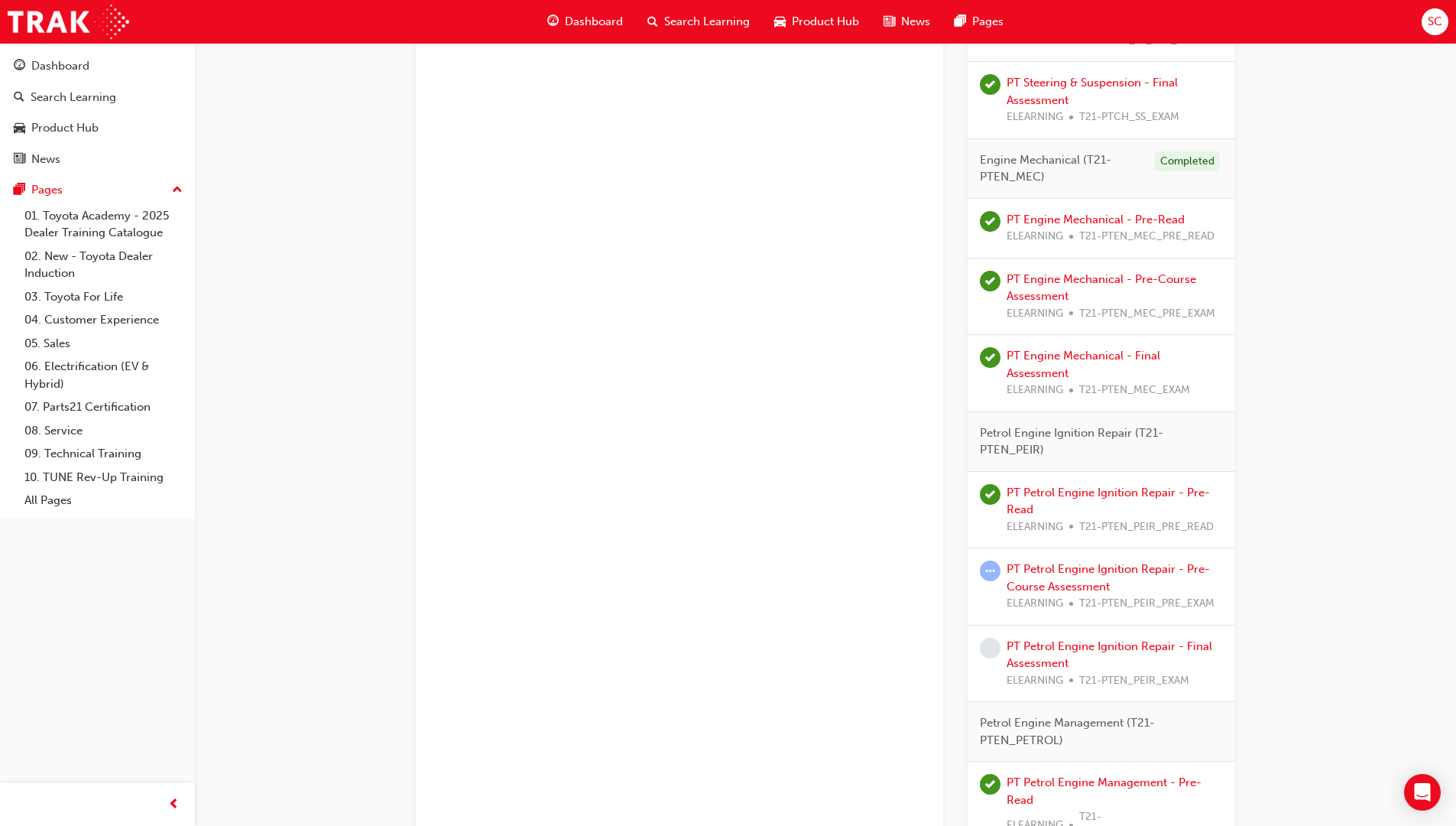
scroll to position [1758, 0]
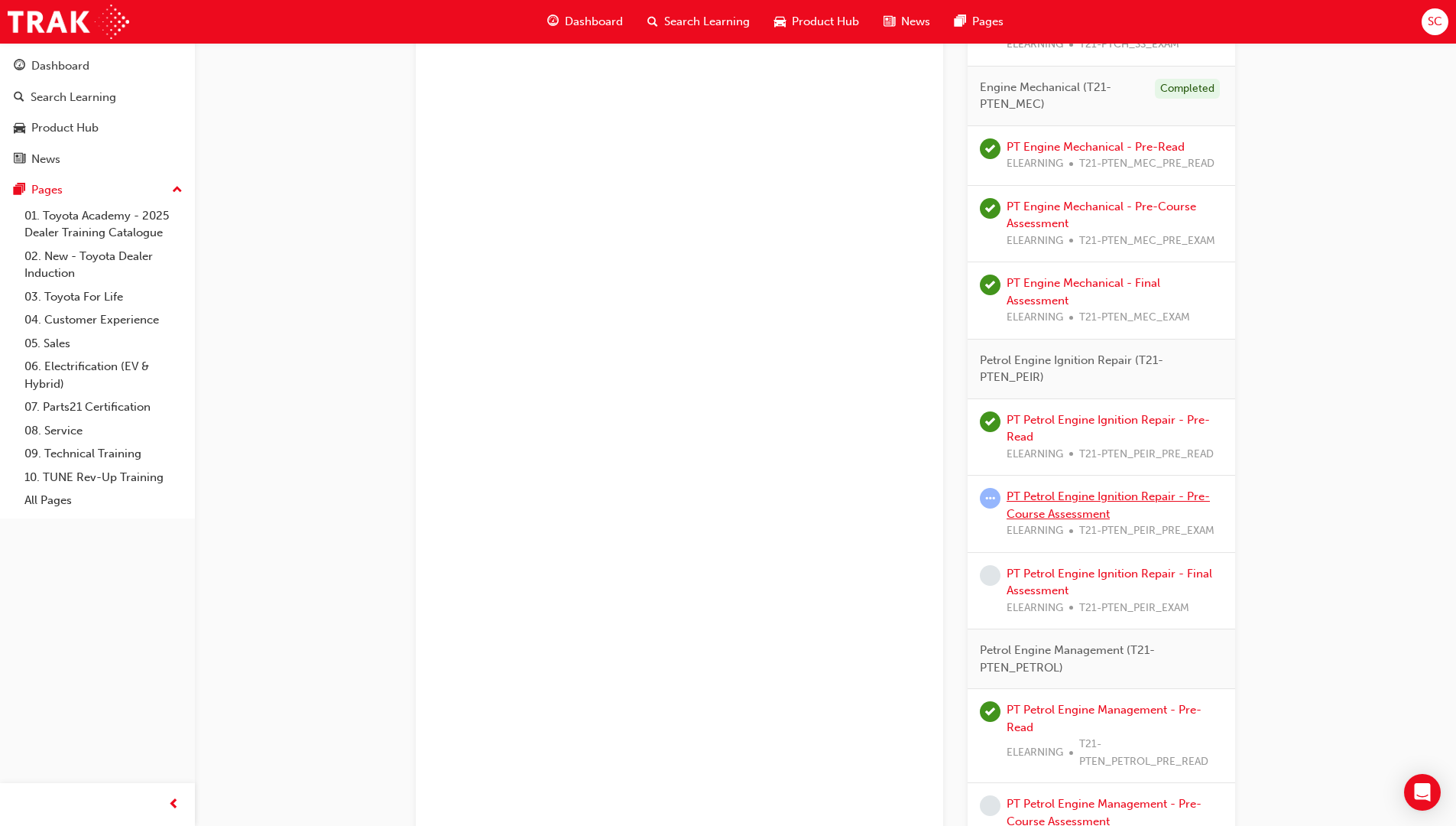
click at [1073, 511] on link "PT Petrol Engine Ignition Repair - Pre-Course Assessment" at bounding box center [1108, 505] width 203 height 31
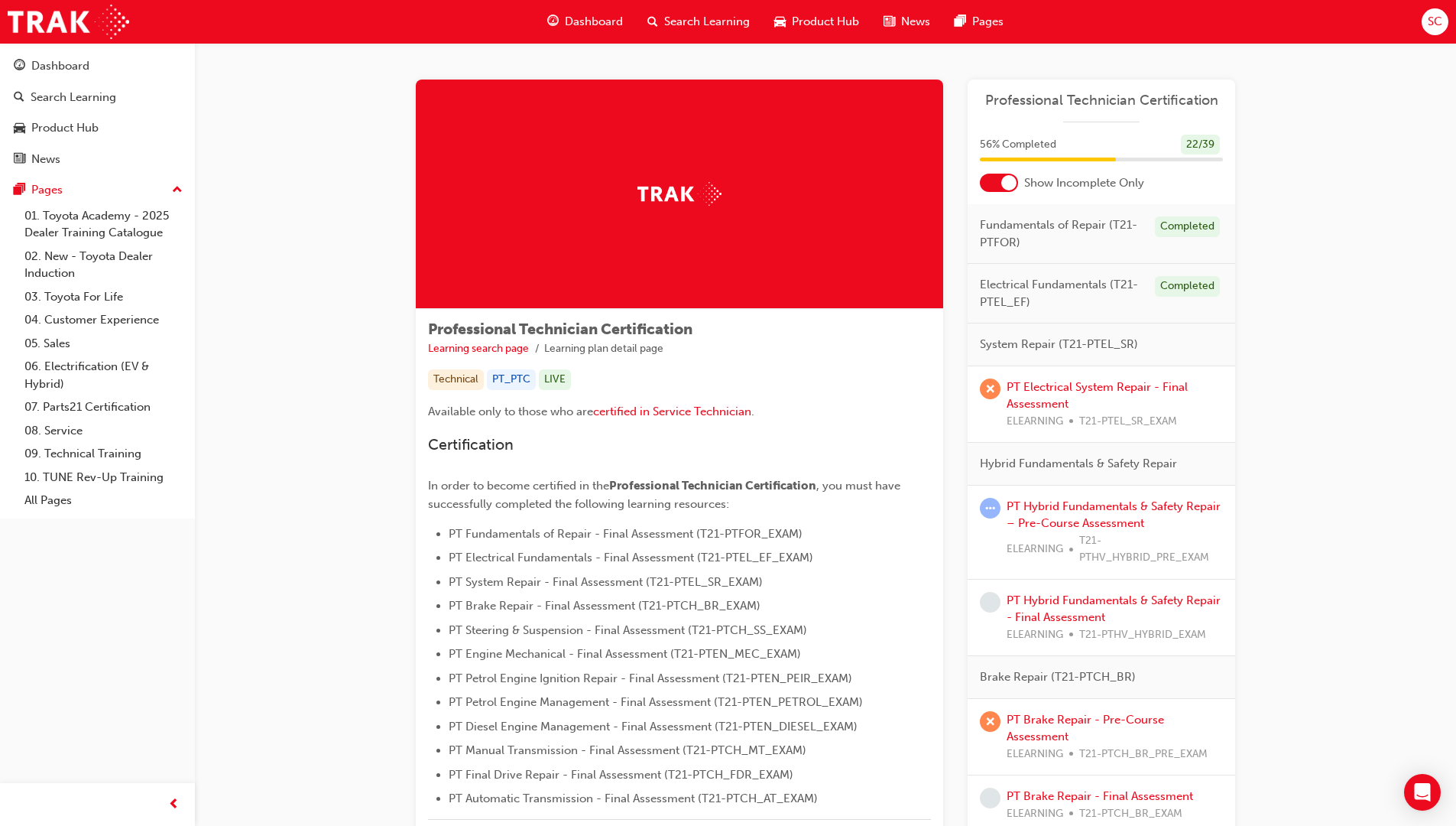
click at [1009, 180] on div at bounding box center [1009, 182] width 16 height 16
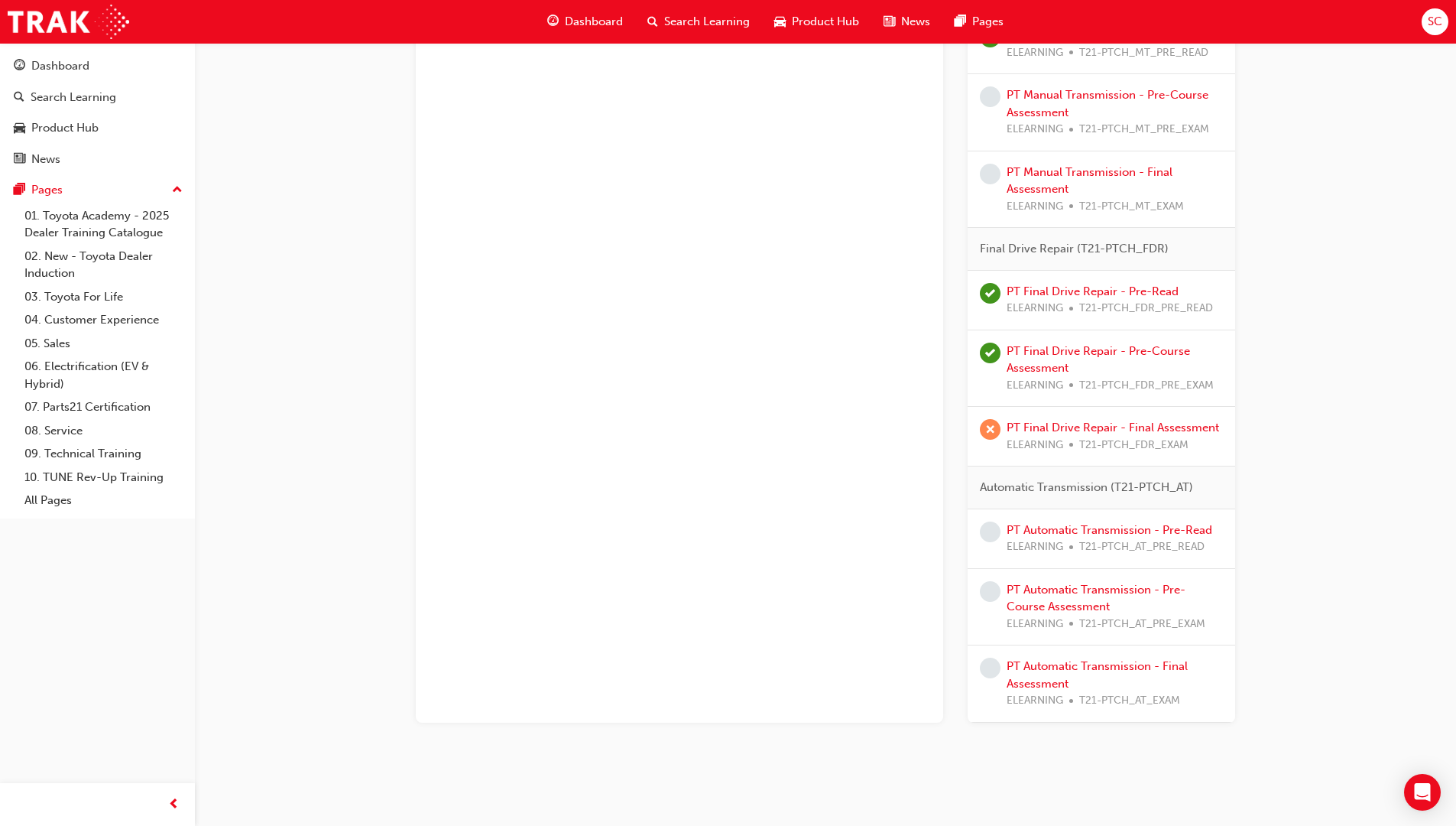
scroll to position [3056, 0]
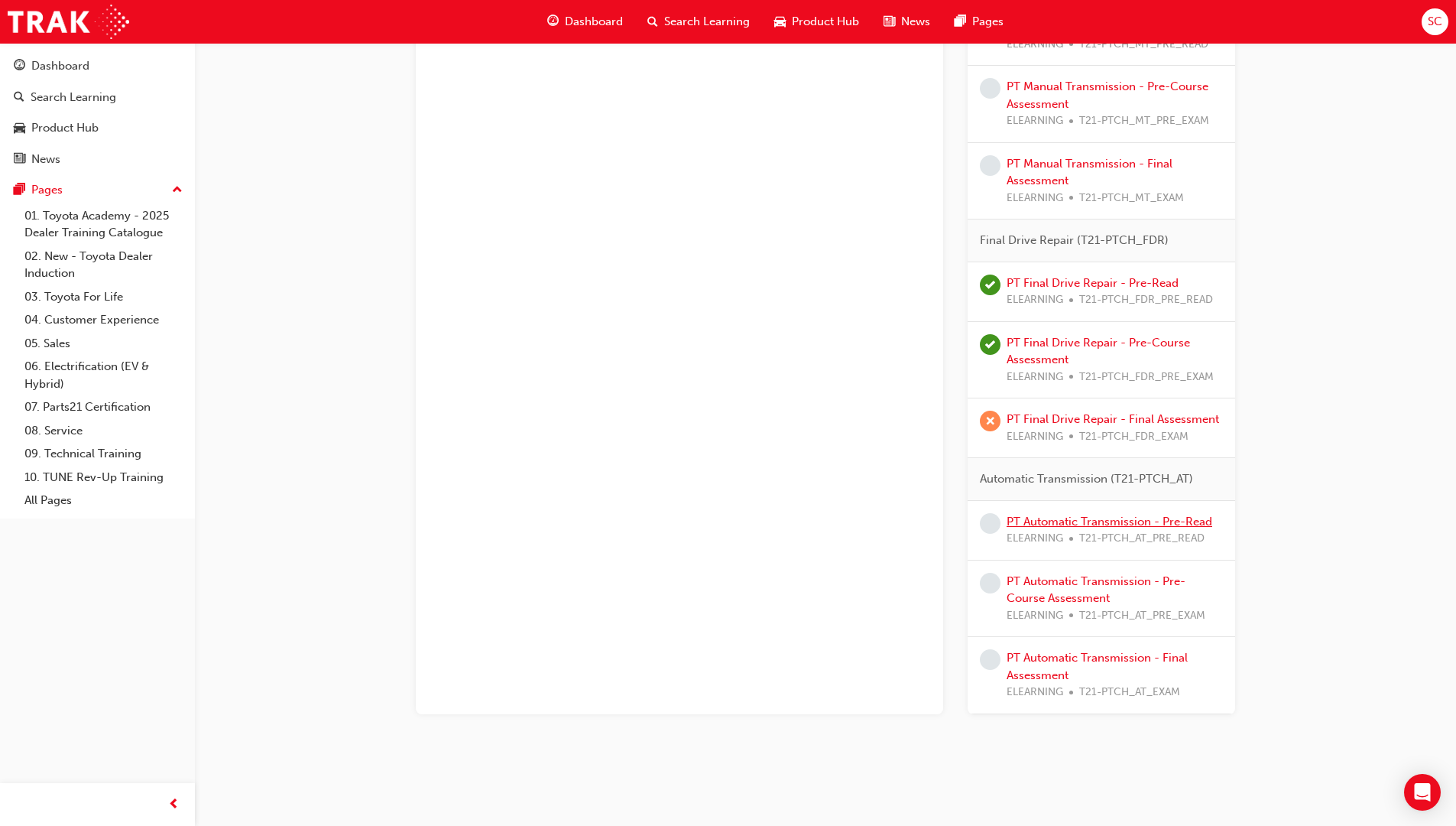
click at [1120, 518] on link "PT Automatic Transmission - Pre-Read" at bounding box center [1109, 521] width 205 height 14
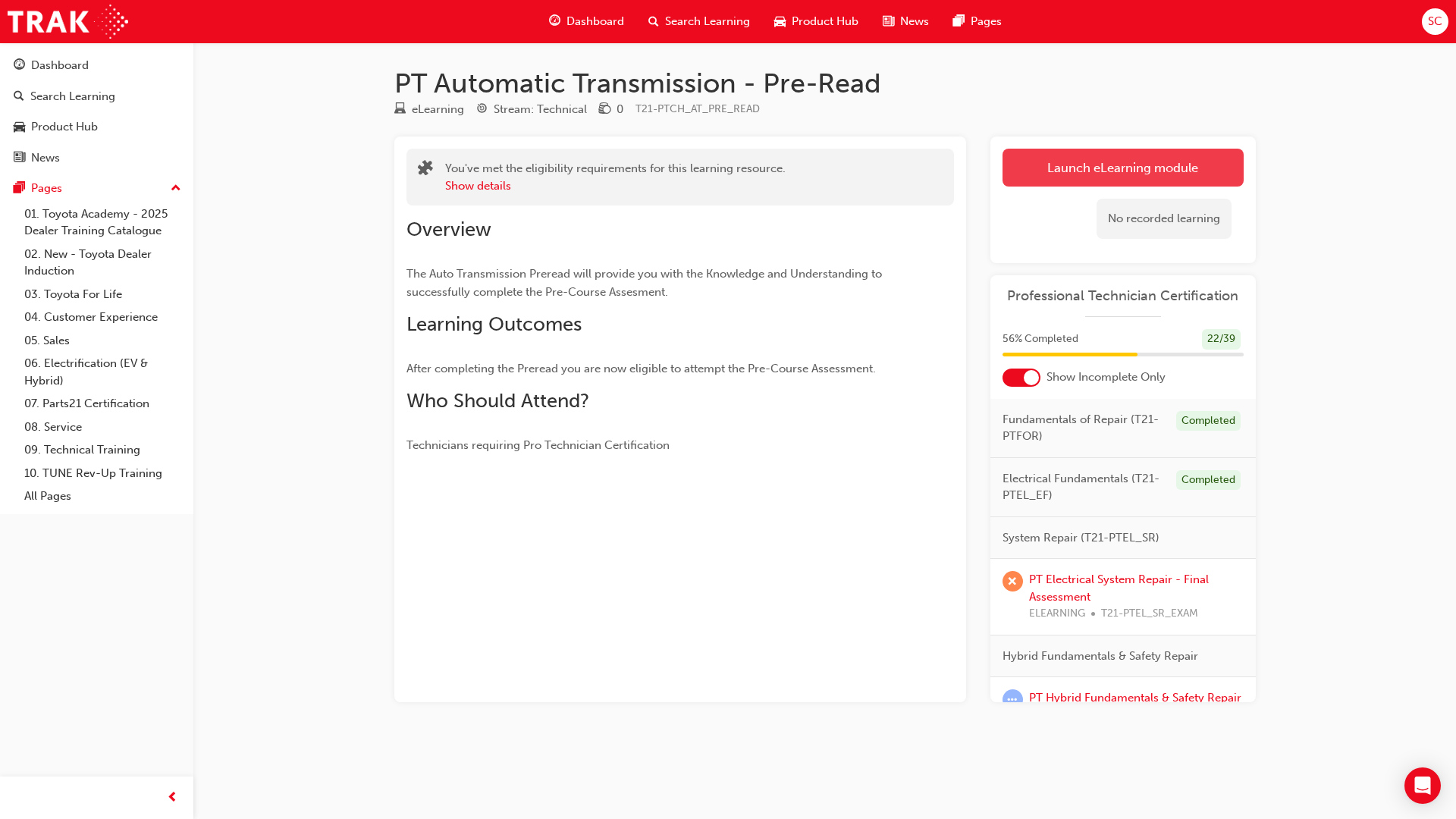
click at [1189, 164] on link "Launch eLearning module" at bounding box center [1123, 167] width 241 height 38
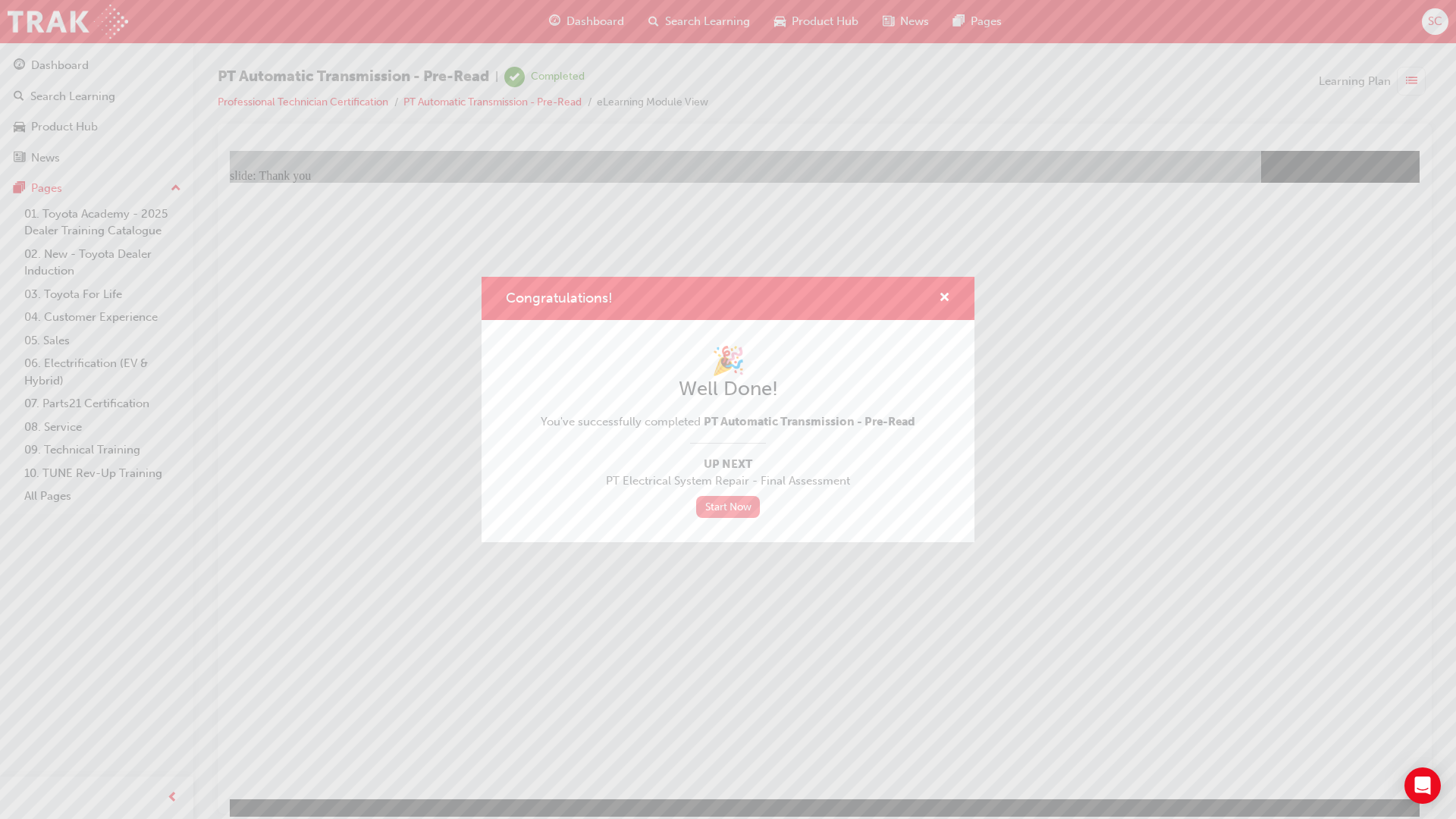
click at [706, 510] on link "Start Now" at bounding box center [728, 507] width 63 height 22
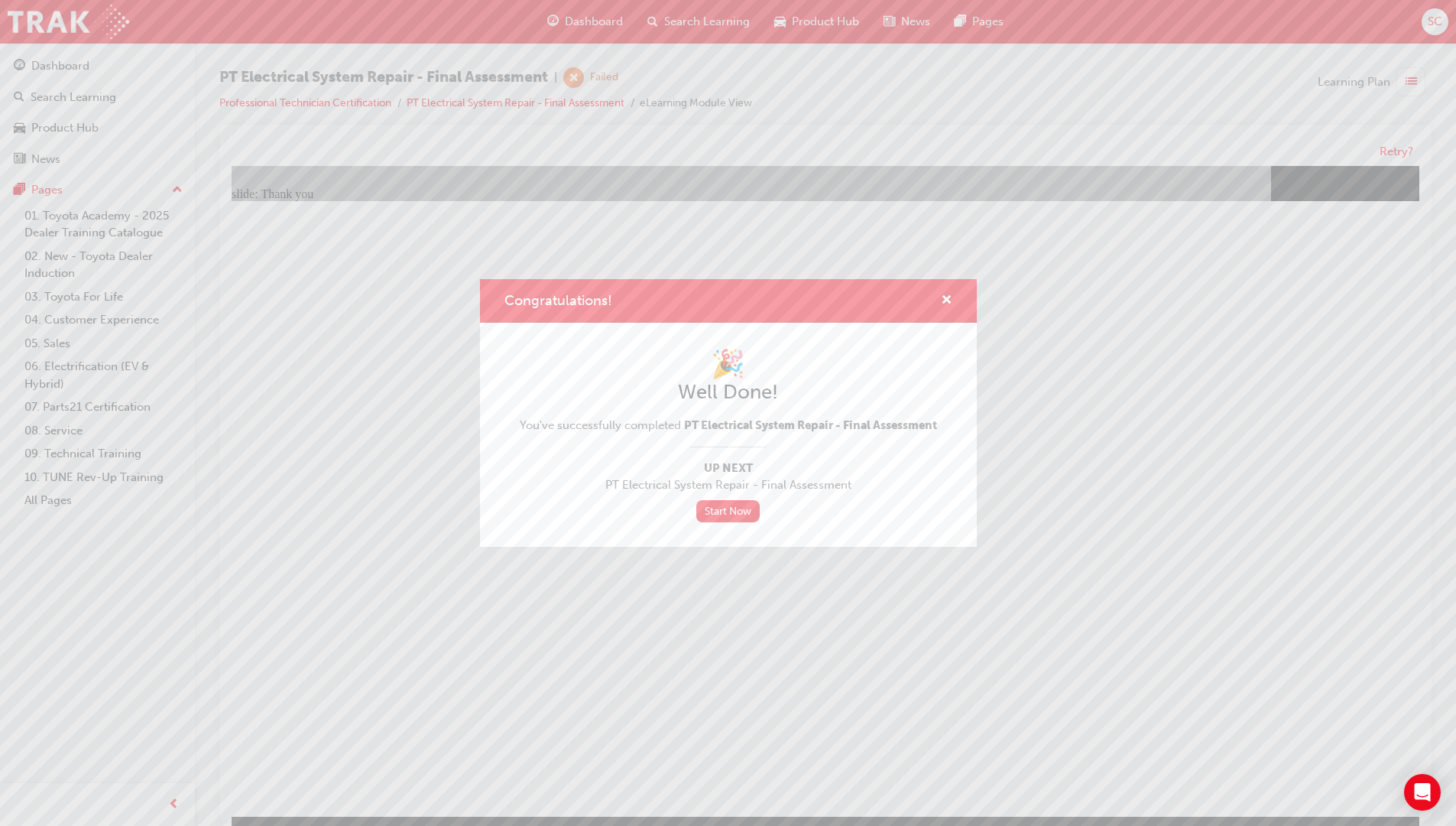
click at [748, 496] on div "🎉 Well Done! You've successfully completed PT Electrical System Repair - Final …" at bounding box center [728, 434] width 417 height 175
drag, startPoint x: 739, startPoint y: 523, endPoint x: 739, endPoint y: 506, distance: 17.0
click at [739, 512] on div "🎉 Well Done! You've successfully completed PT Electrical System Repair - Final …" at bounding box center [728, 435] width 496 height 224
click at [739, 503] on link "Start Now" at bounding box center [728, 512] width 64 height 22
click at [746, 510] on link "Start Now" at bounding box center [728, 512] width 64 height 22
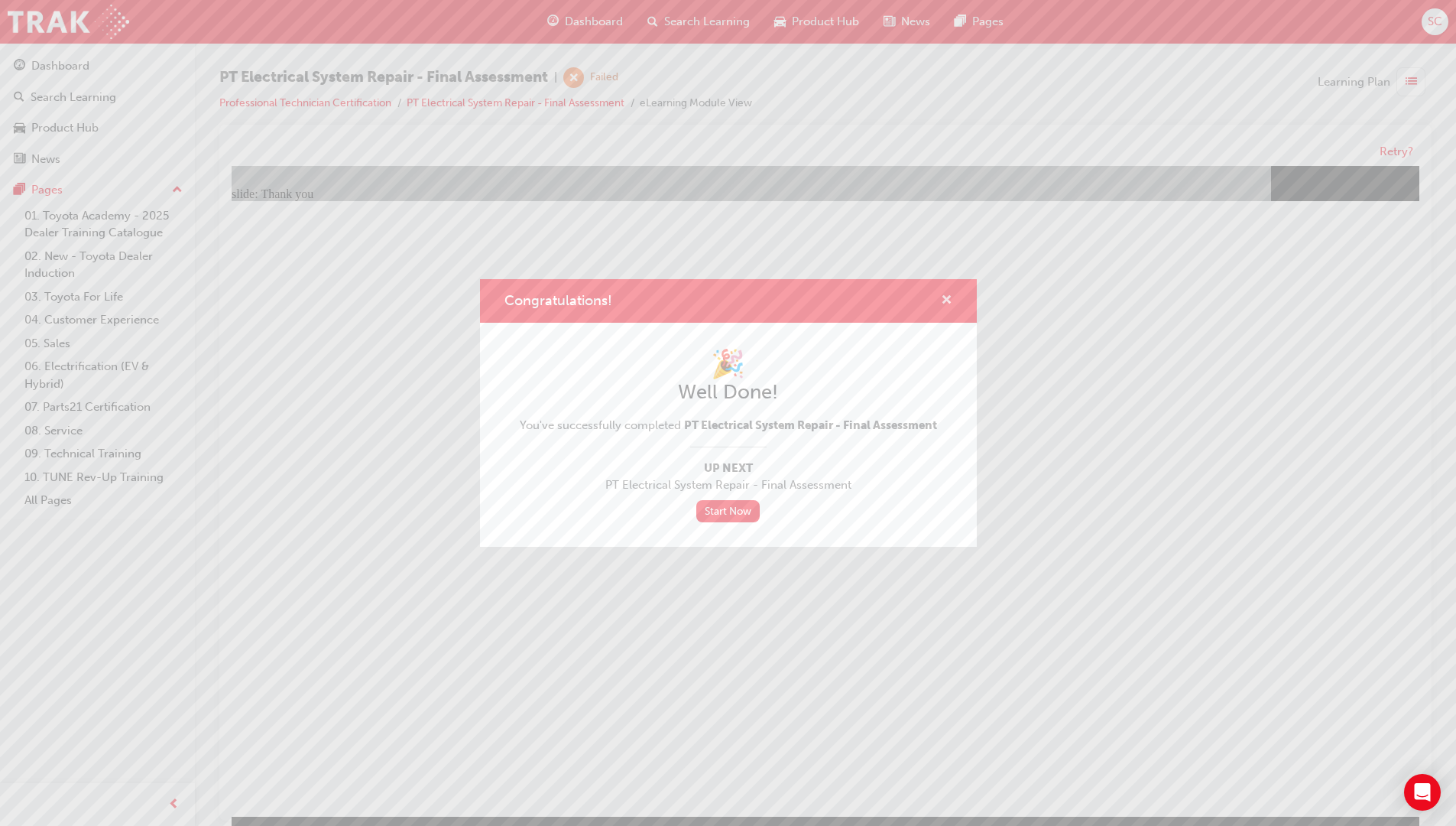
click at [947, 294] on span "cross-icon" at bounding box center [947, 301] width 11 height 14
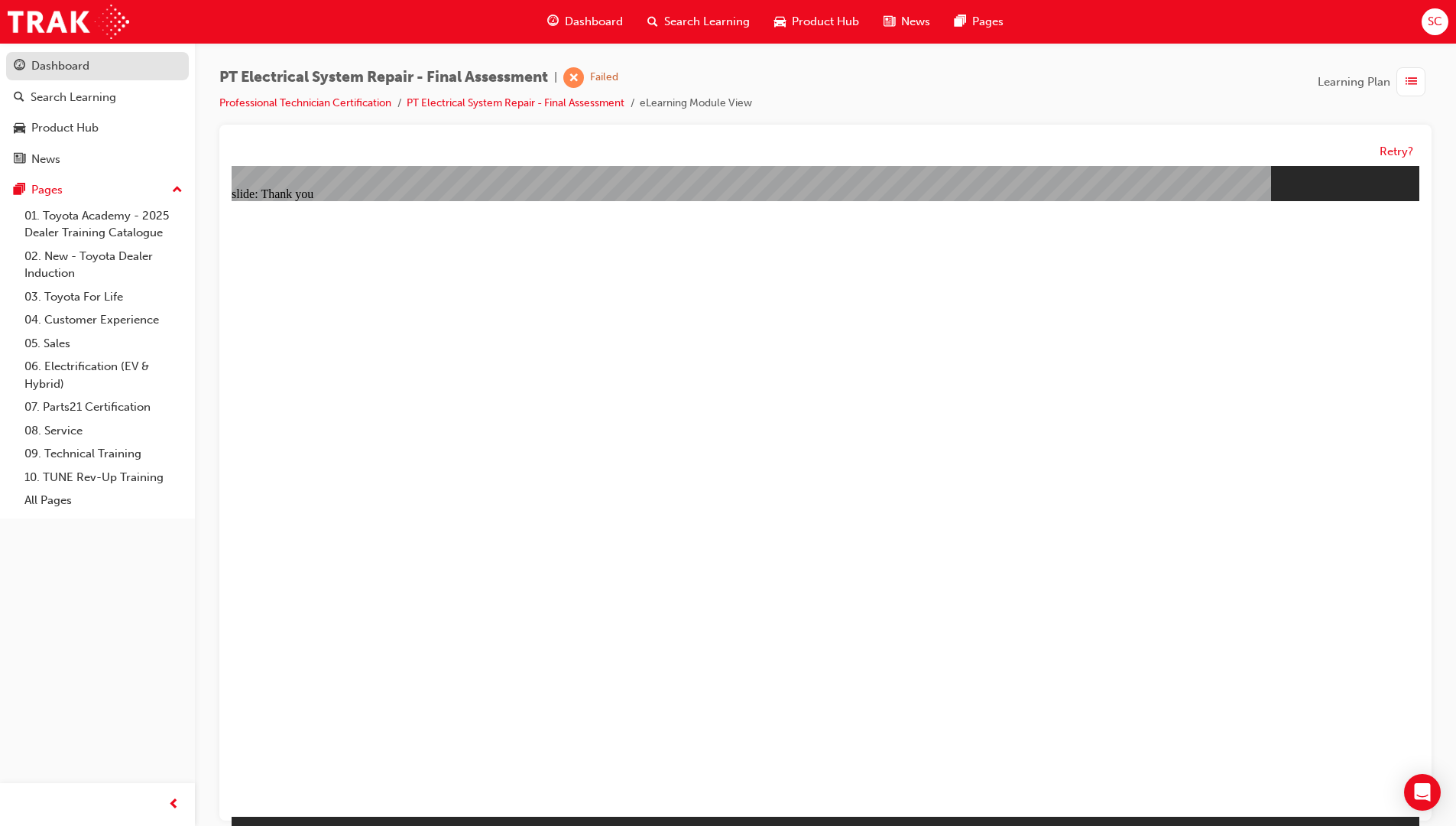
click at [139, 59] on div "Dashboard" at bounding box center [97, 66] width 167 height 19
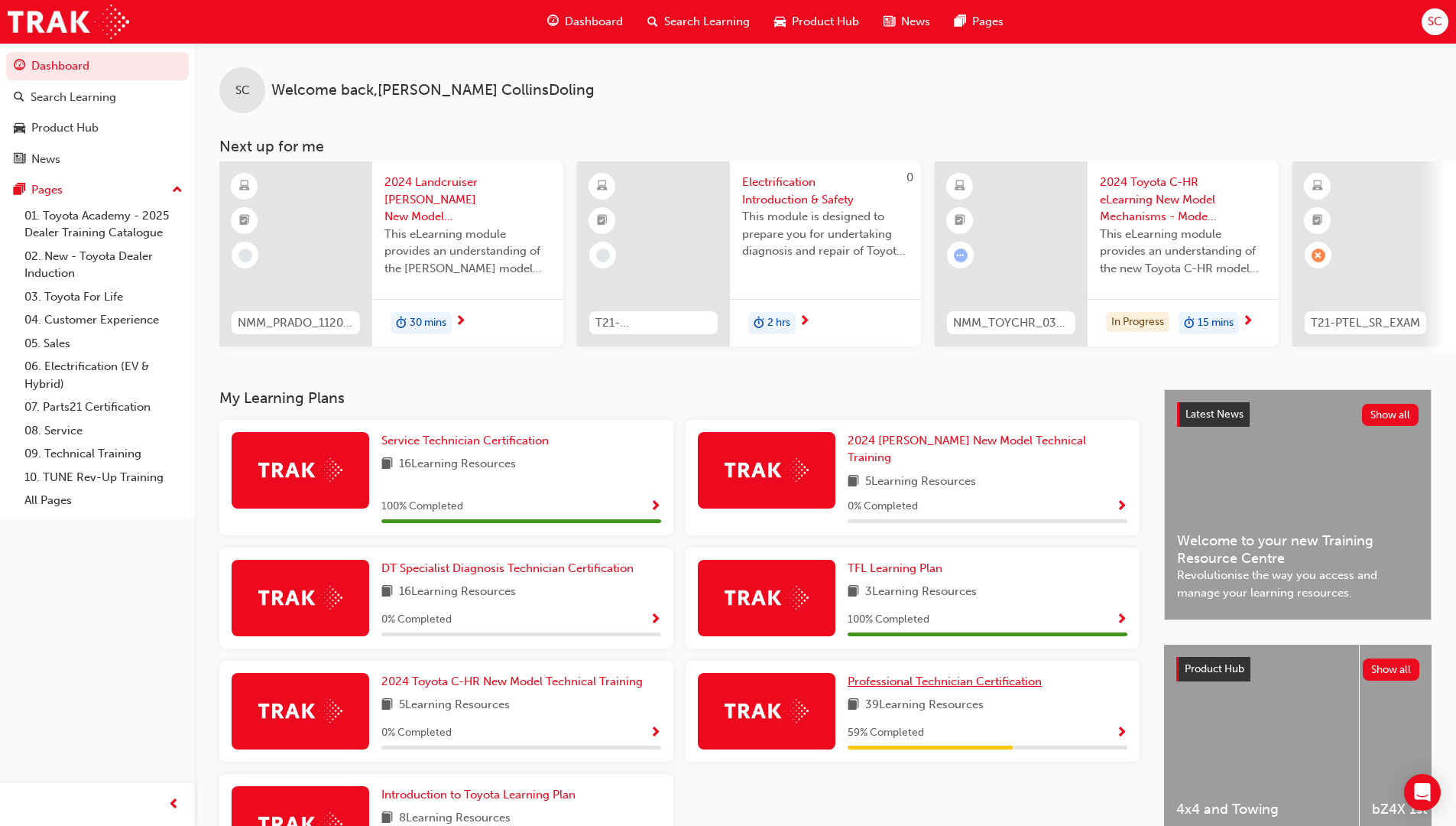
click at [943, 674] on span "Professional Technician Certification" at bounding box center [945, 681] width 194 height 14
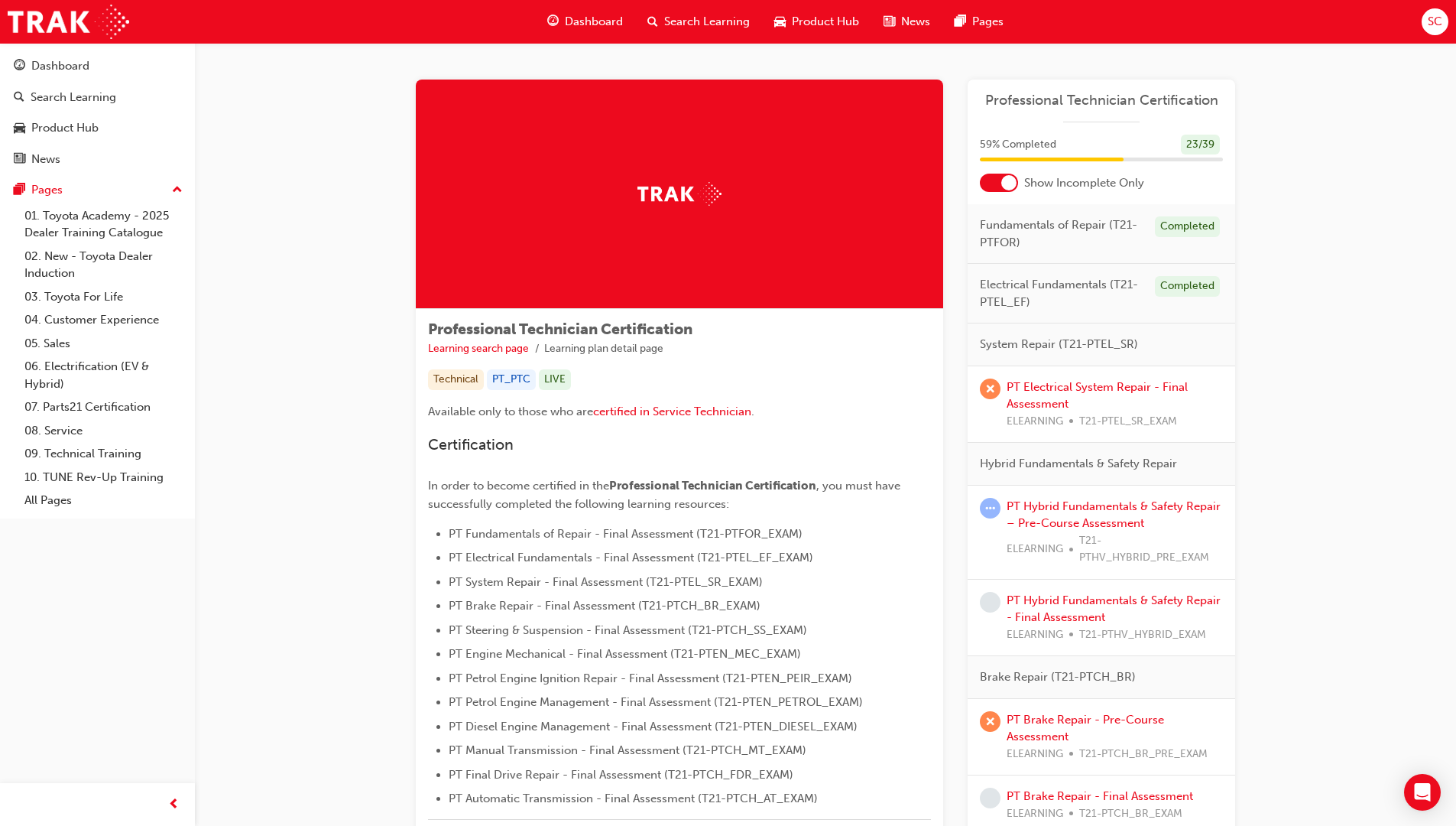
click at [971, 169] on div "59 % Completed 23 / 39" at bounding box center [1101, 154] width 267 height 40
click at [1008, 184] on div at bounding box center [1009, 182] width 16 height 16
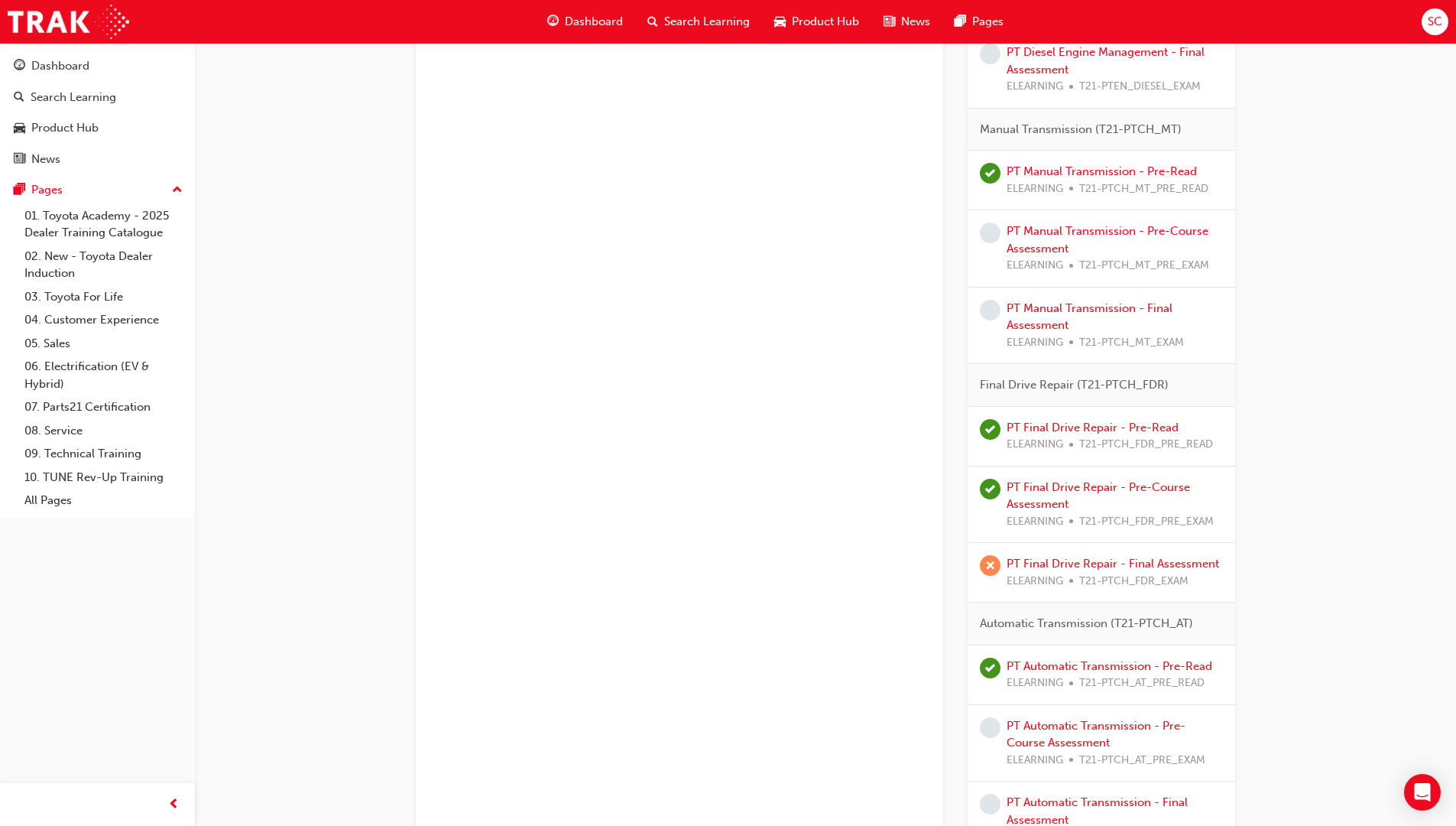
scroll to position [3056, 0]
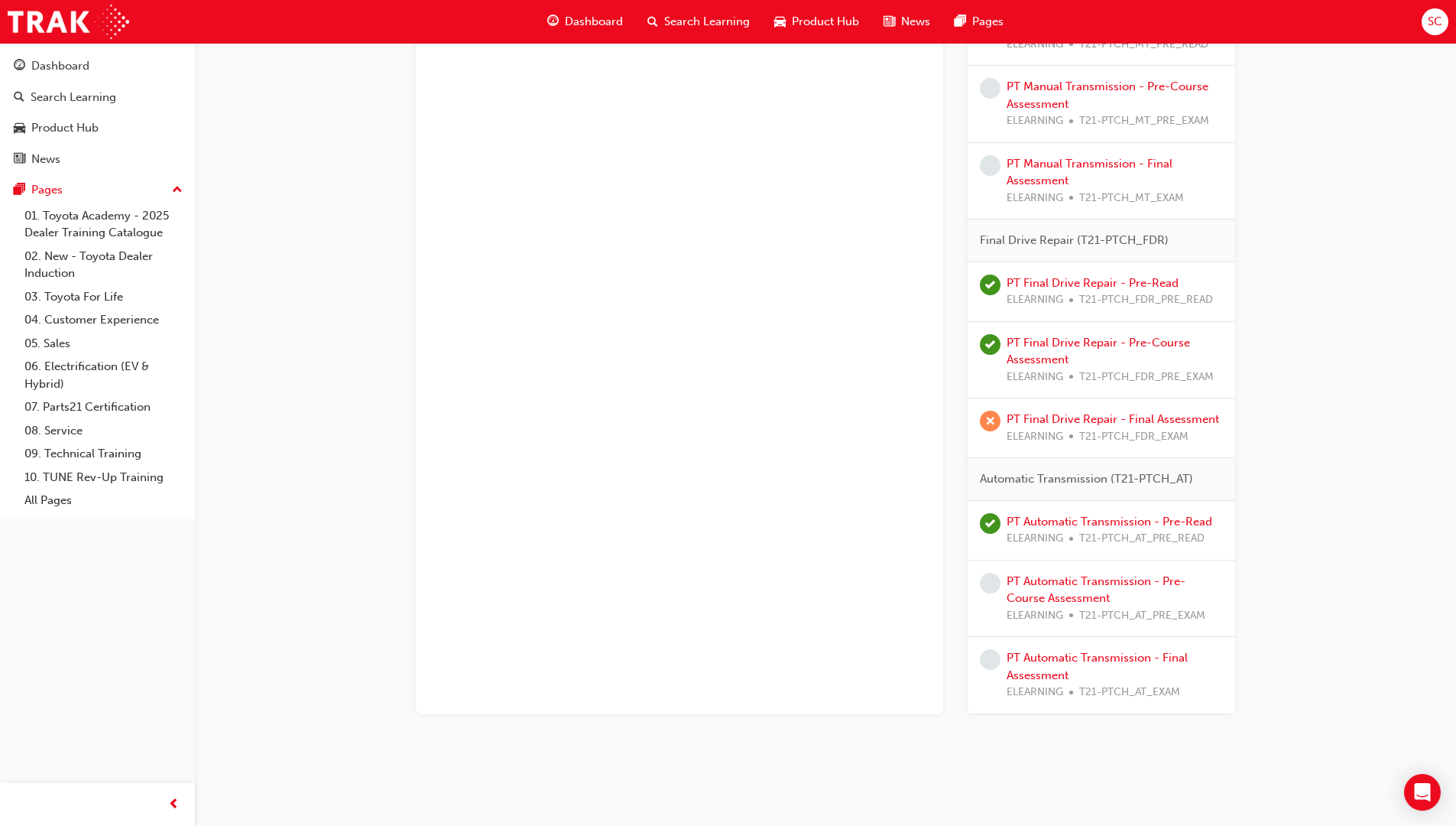
click at [1094, 569] on div "PT Automatic Transmission - Pre-Course Assessment ELEARNING T21-PTCH_AT_PRE_EXAM" at bounding box center [1101, 598] width 267 height 77
click at [1091, 583] on link "PT Automatic Transmission - Pre-Course Assessment" at bounding box center [1095, 590] width 178 height 31
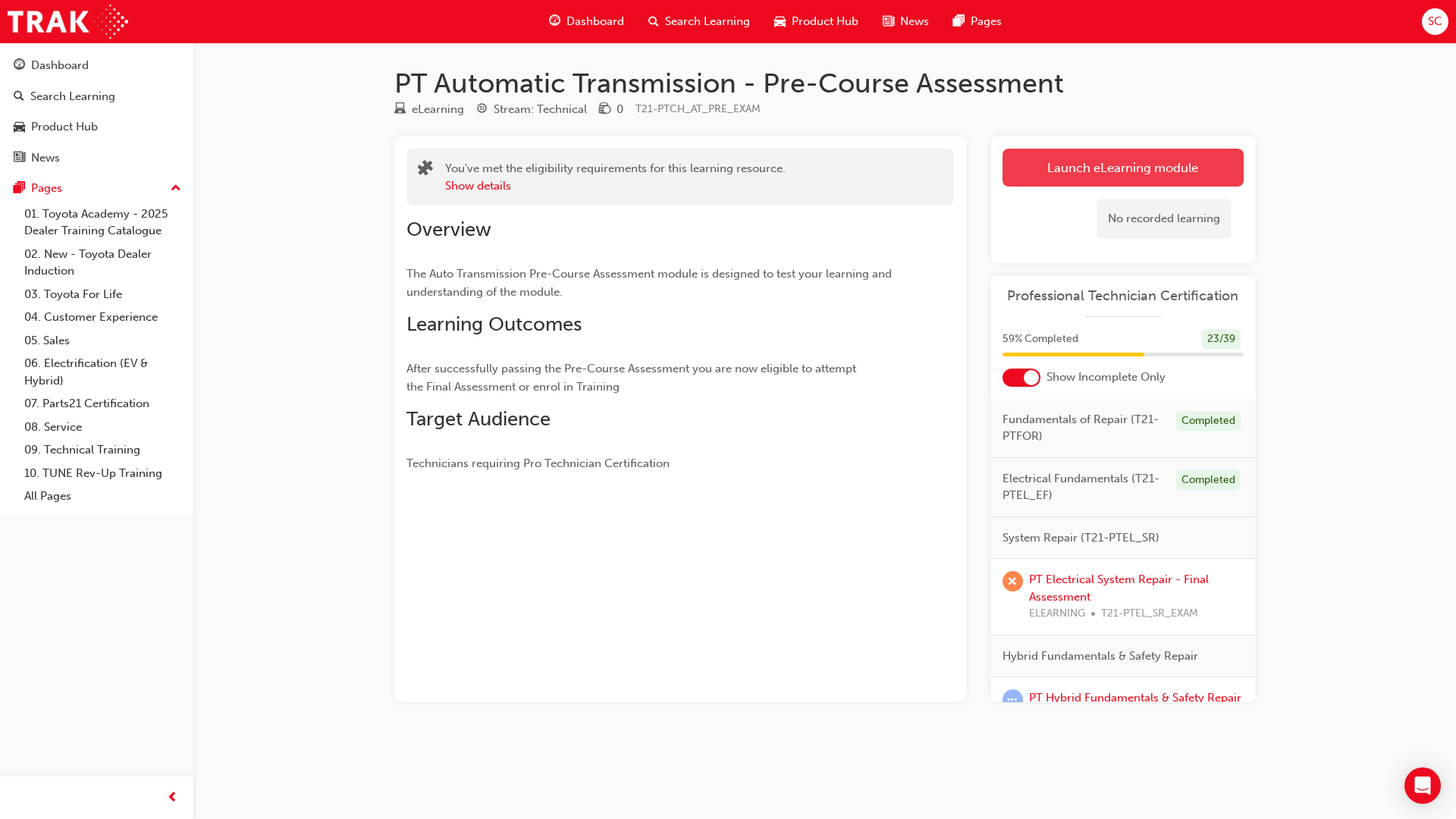
click at [1127, 164] on link "Launch eLearning module" at bounding box center [1123, 167] width 241 height 38
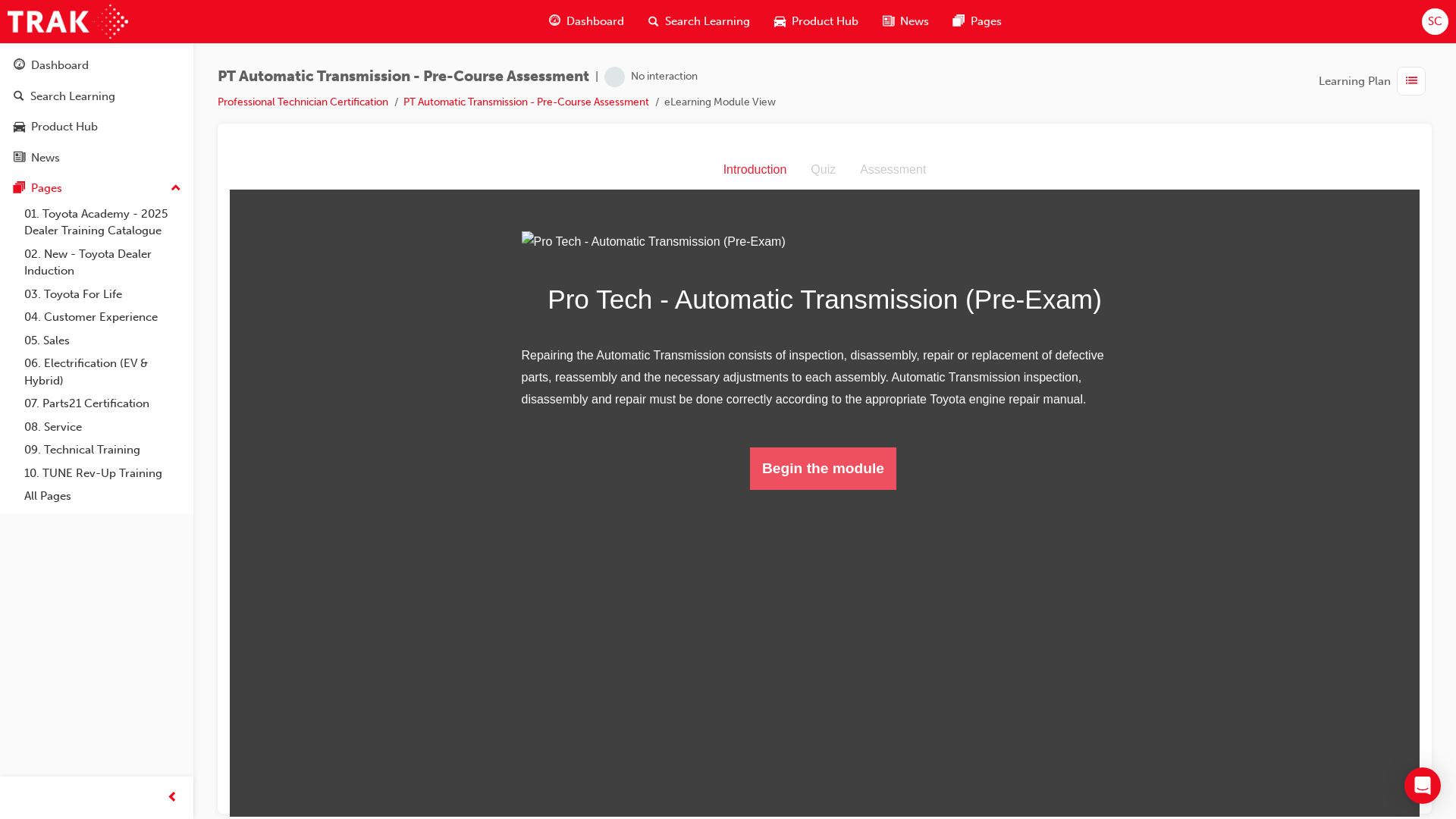
click at [781, 489] on button "Begin the module" at bounding box center [824, 468] width 147 height 42
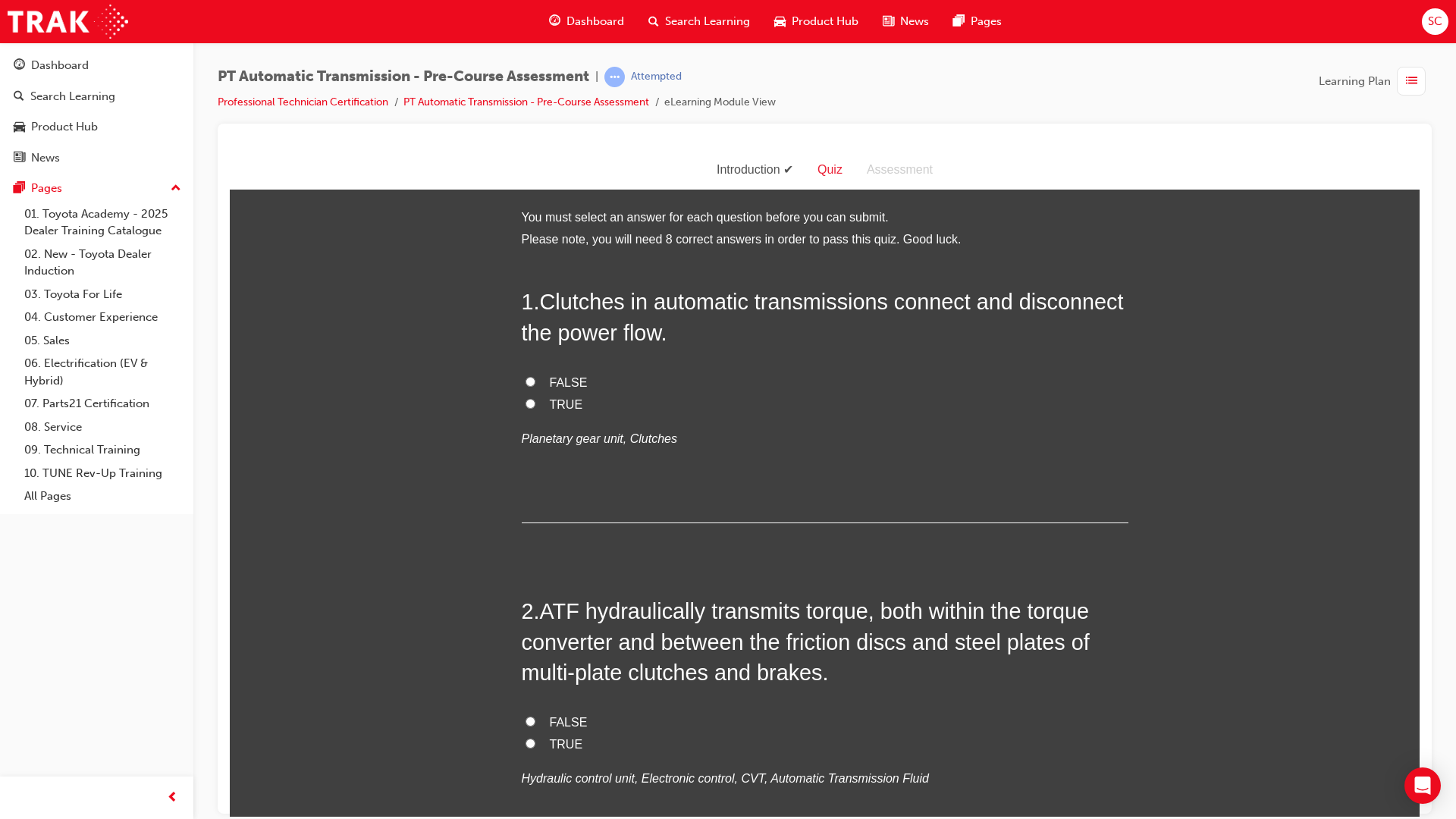
click at [562, 392] on label "FALSE" at bounding box center [825, 382] width 606 height 22
click at [536, 386] on input "FALSE" at bounding box center [530, 381] width 10 height 10
click at [561, 400] on span "TRUE" at bounding box center [566, 404] width 33 height 13
click at [536, 400] on input "TRUE" at bounding box center [530, 403] width 10 height 10
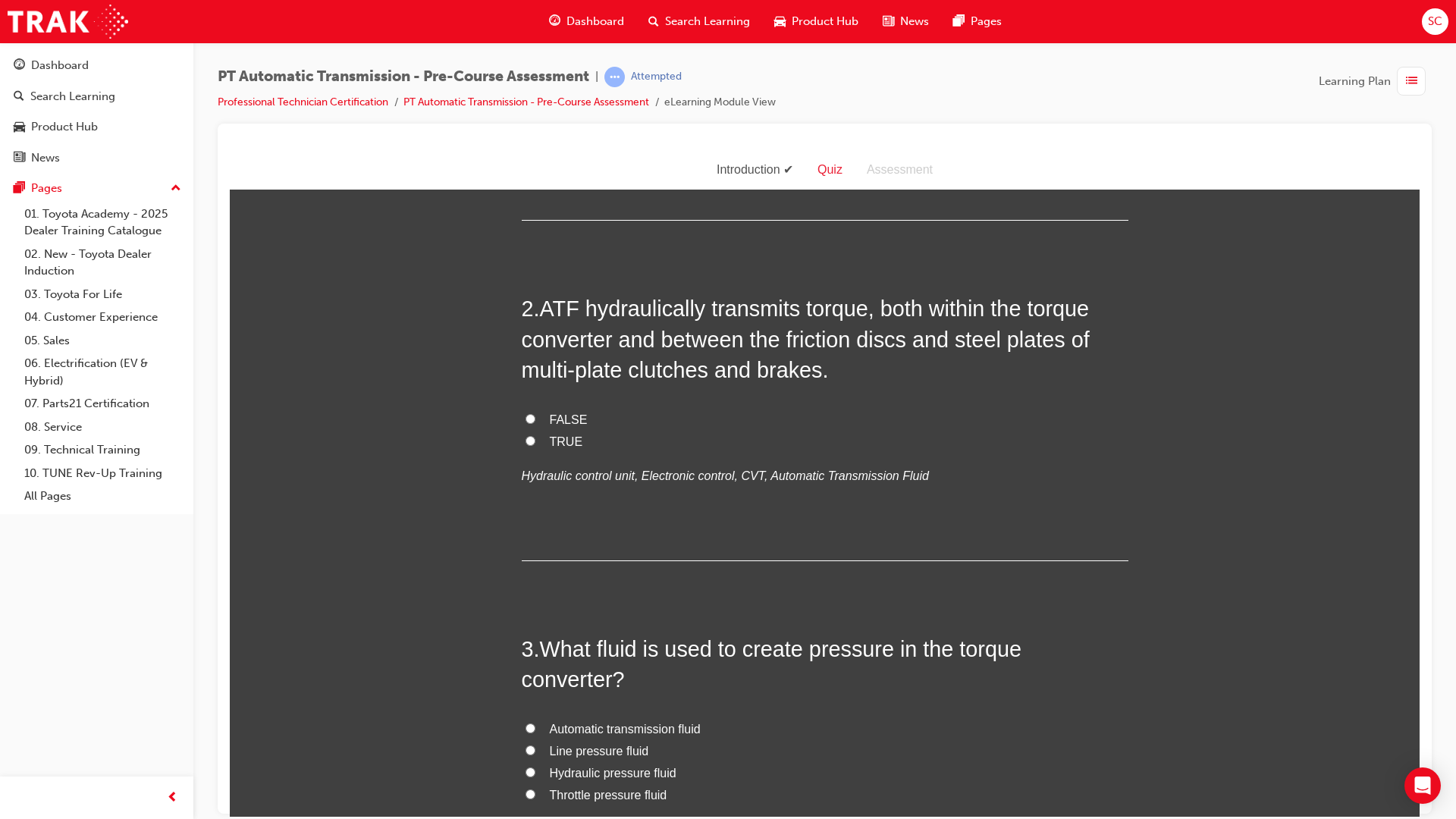
scroll to position [304, 0]
click at [571, 444] on span "TRUE" at bounding box center [566, 440] width 33 height 13
click at [536, 444] on input "TRUE" at bounding box center [530, 439] width 10 height 10
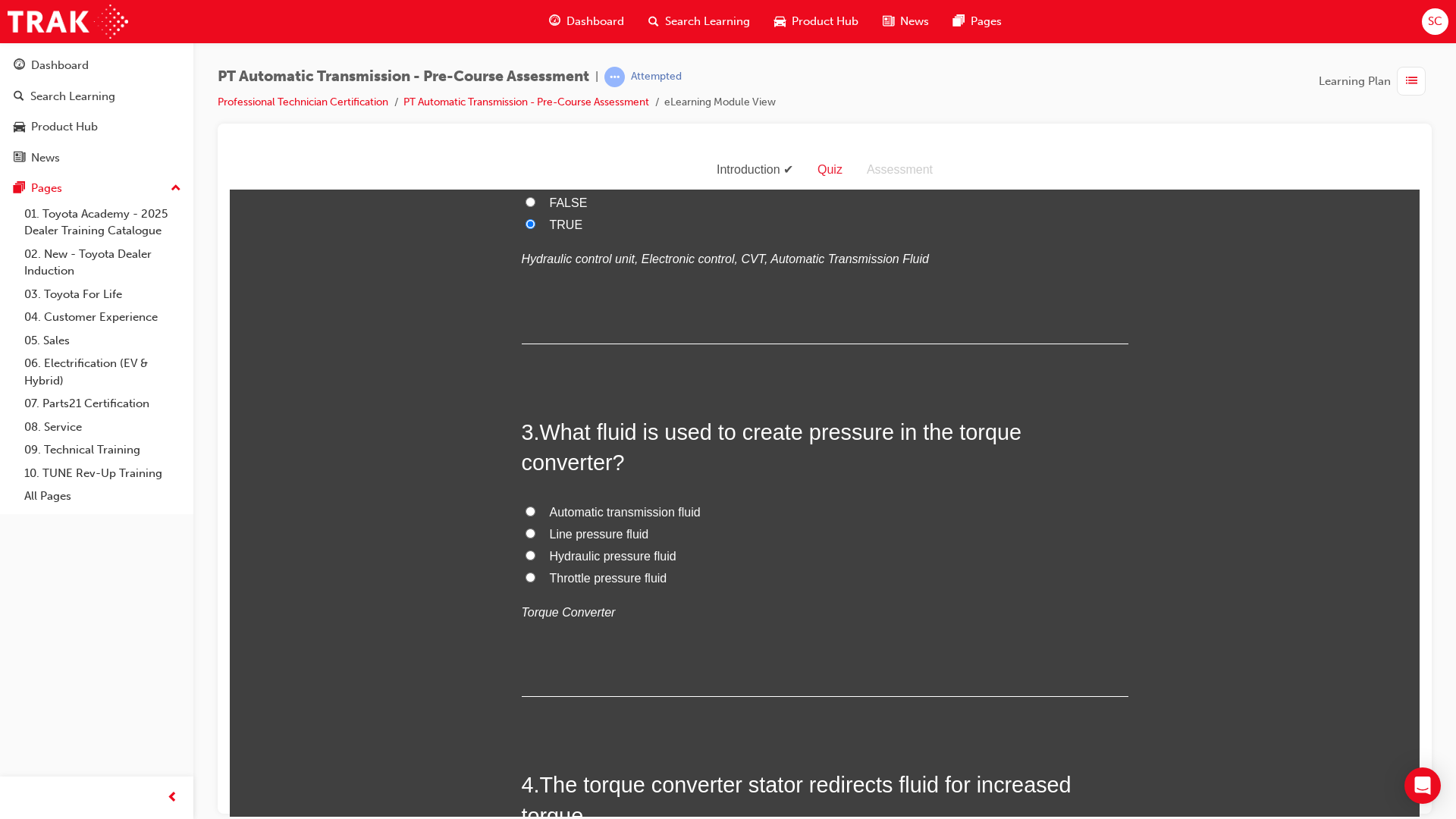
scroll to position [606, 0]
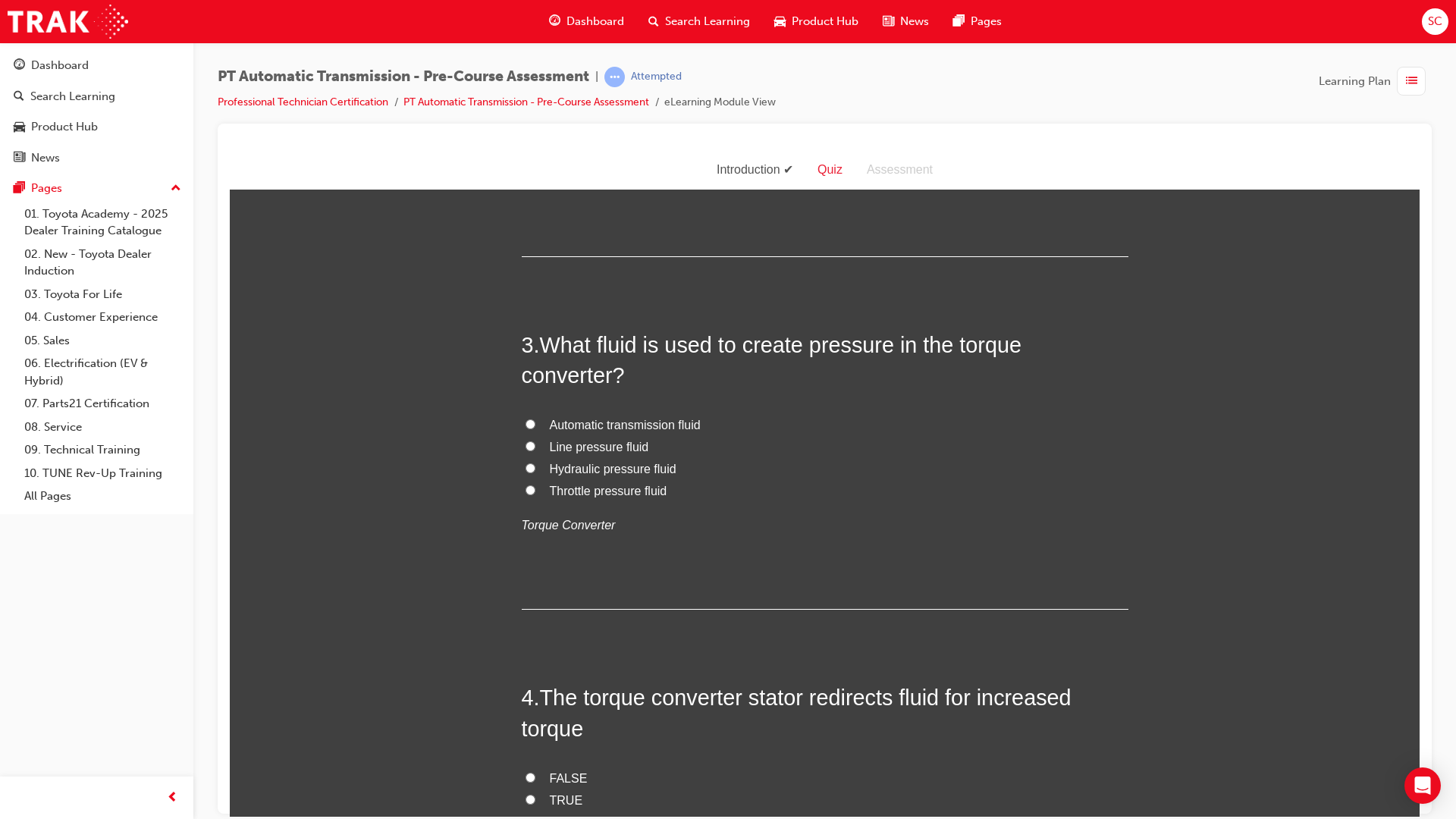
click at [526, 425] on input "Automatic transmission fluid" at bounding box center [530, 423] width 10 height 10
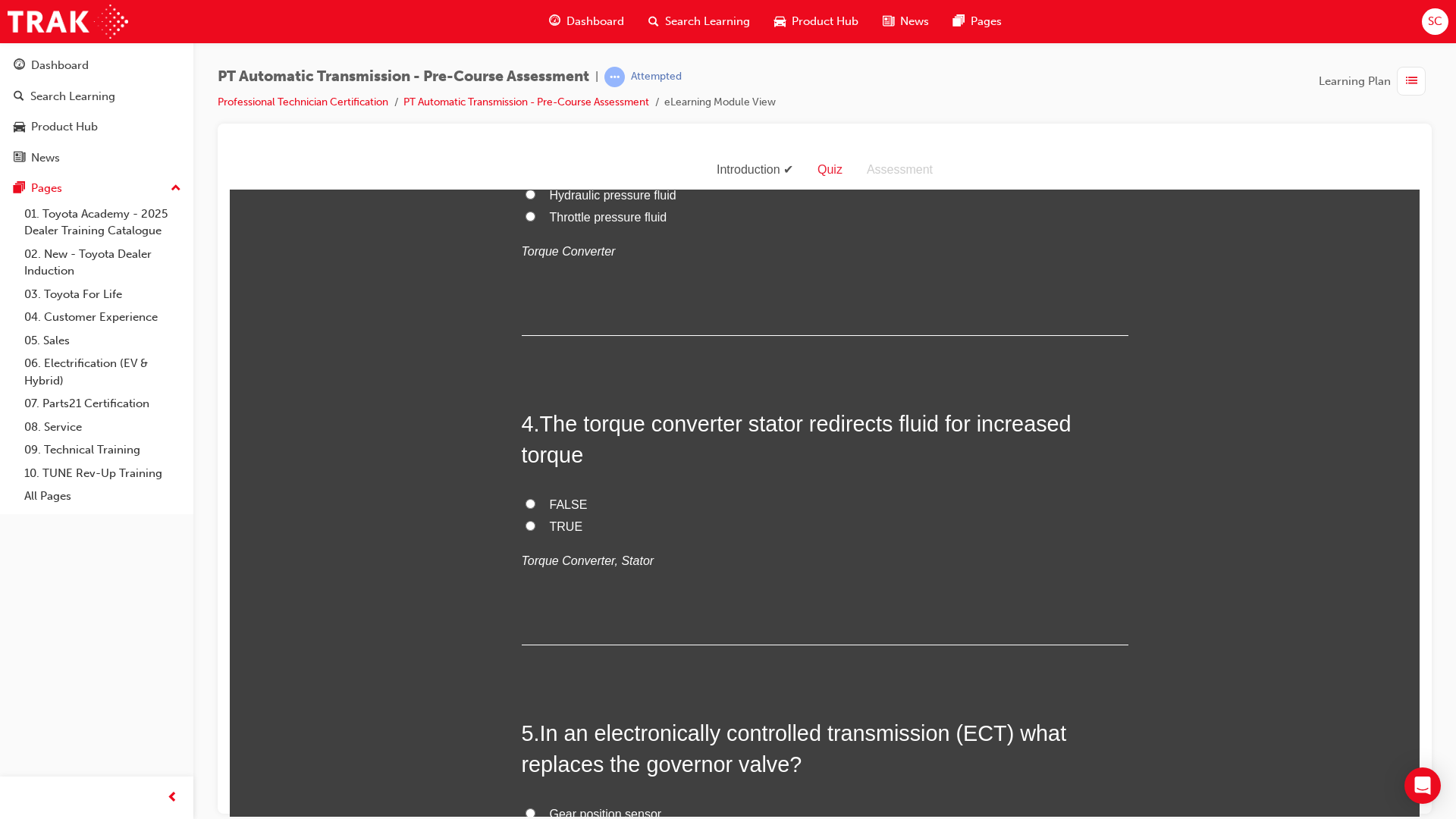
scroll to position [910, 0]
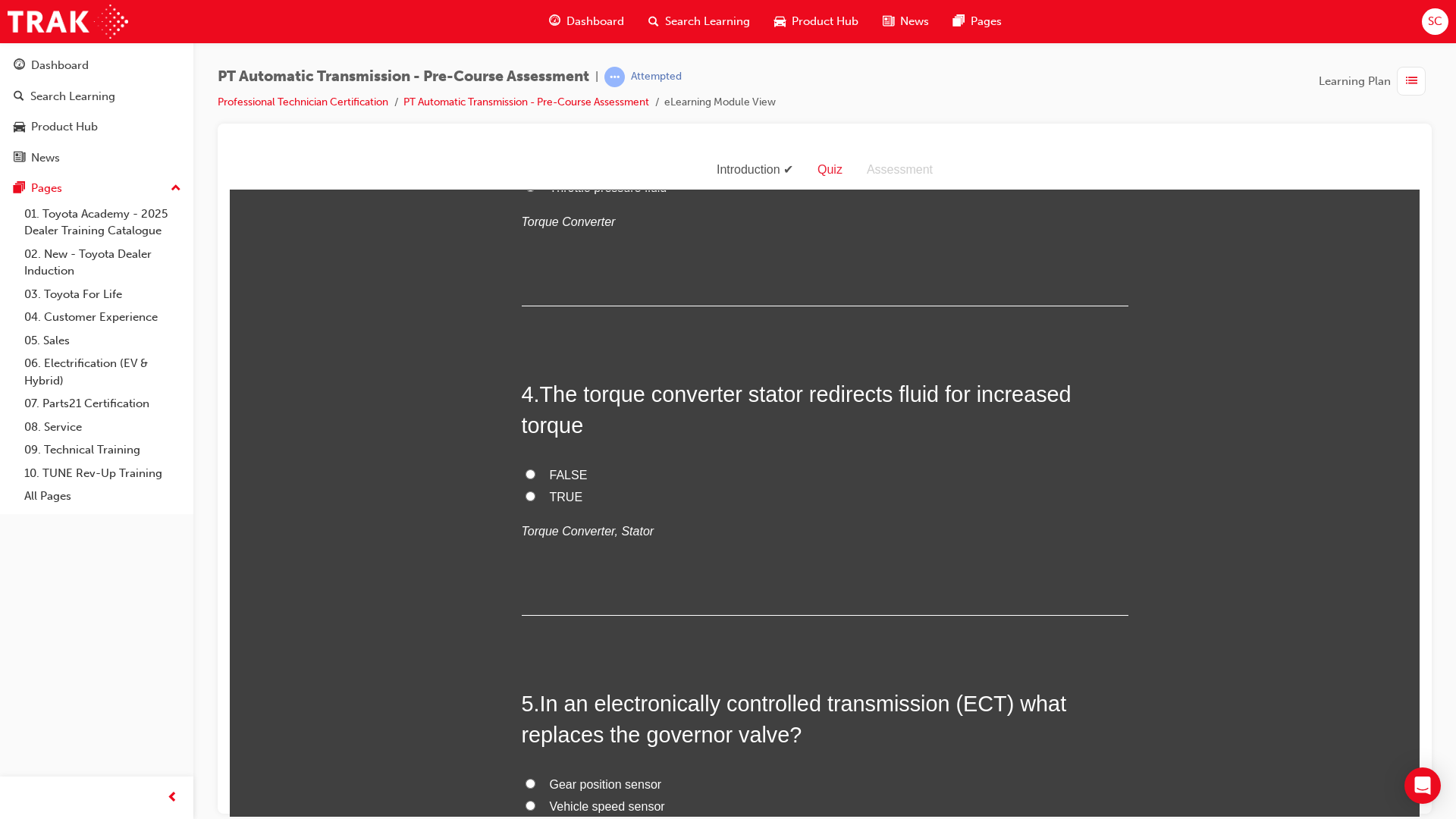
click at [553, 493] on span "TRUE" at bounding box center [566, 496] width 33 height 13
click at [536, 493] on input "TRUE" at bounding box center [530, 495] width 10 height 10
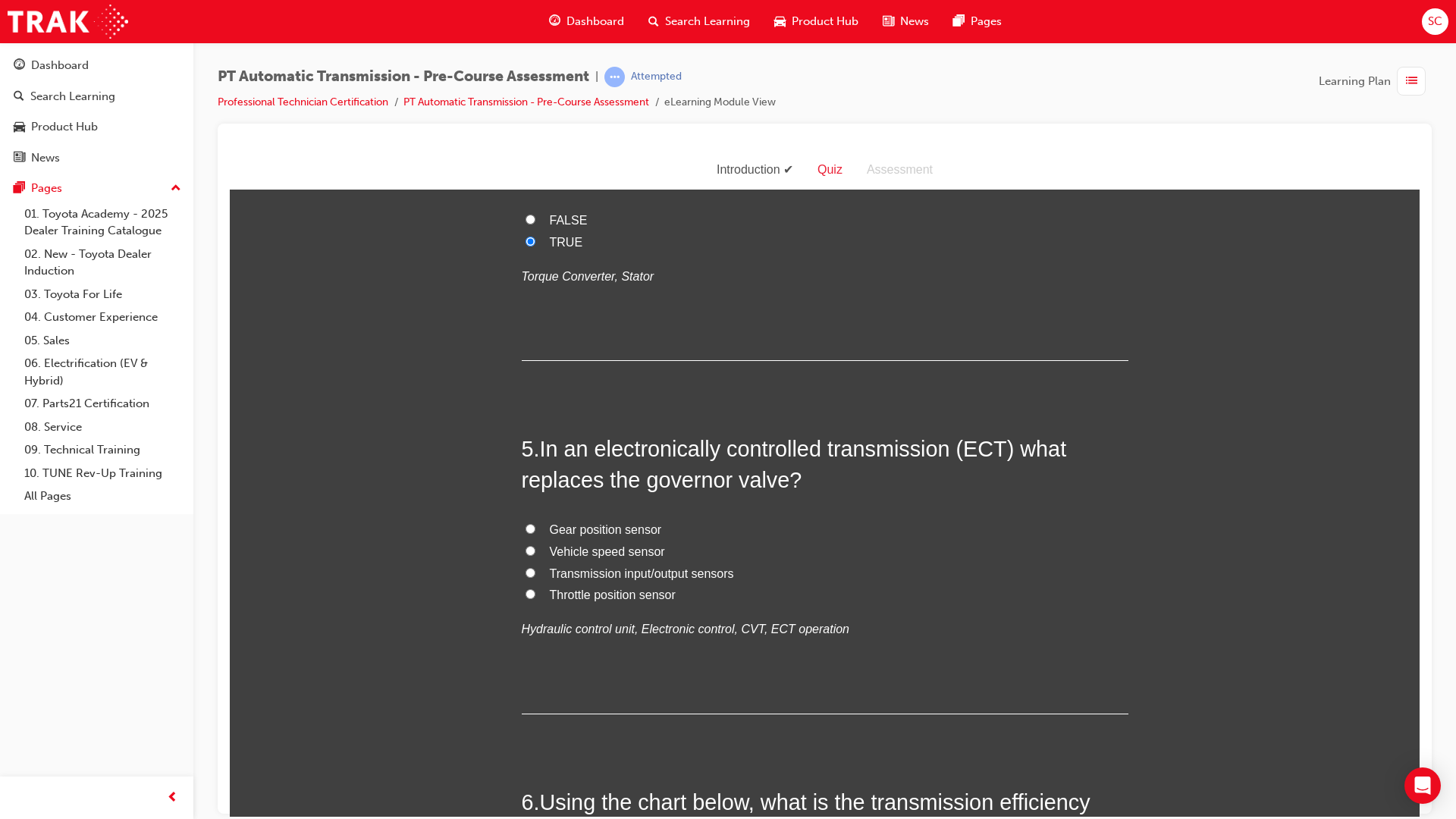
scroll to position [1289, 0]
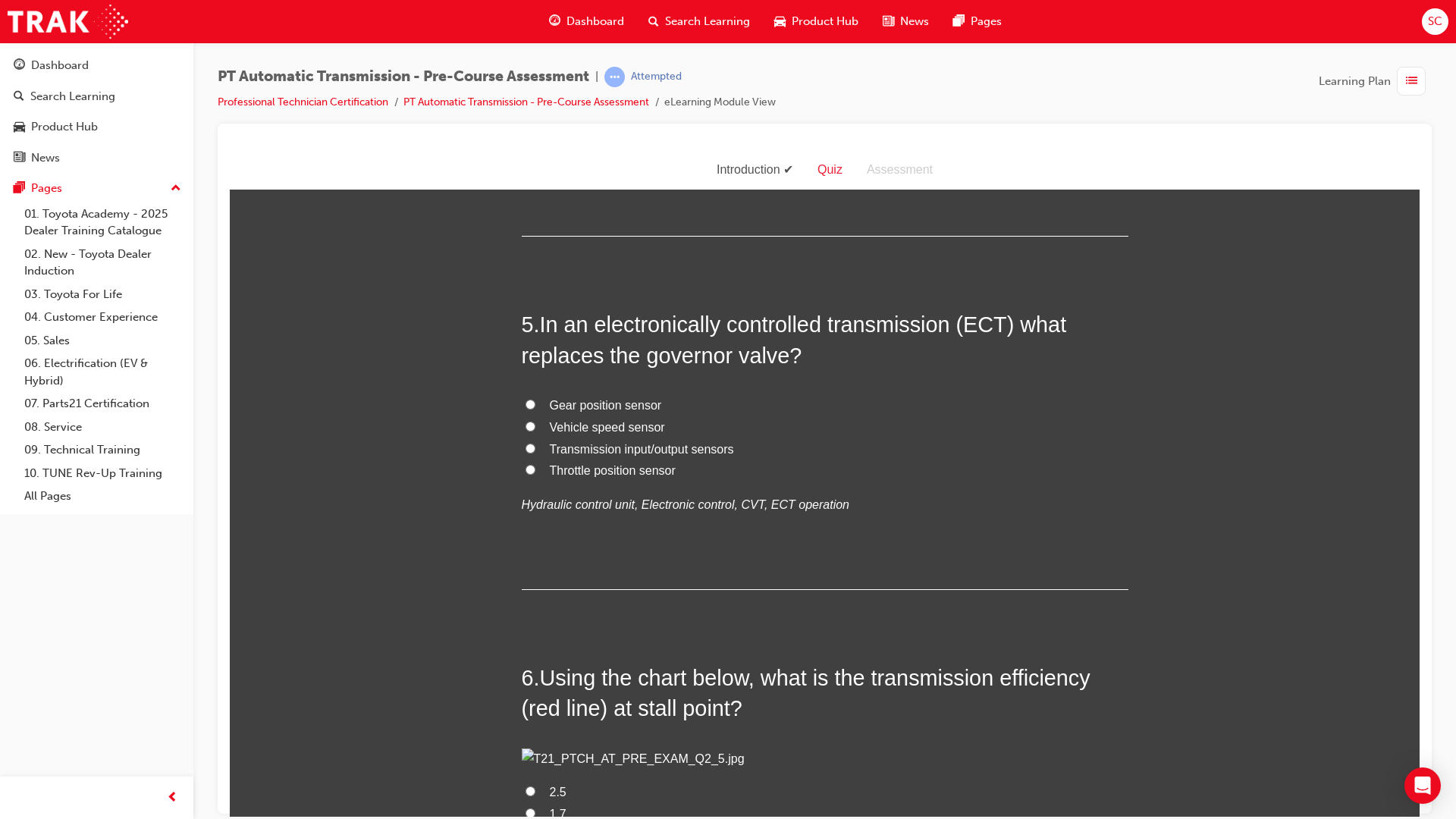
click at [526, 464] on input "Throttle position sensor" at bounding box center [530, 469] width 10 height 10
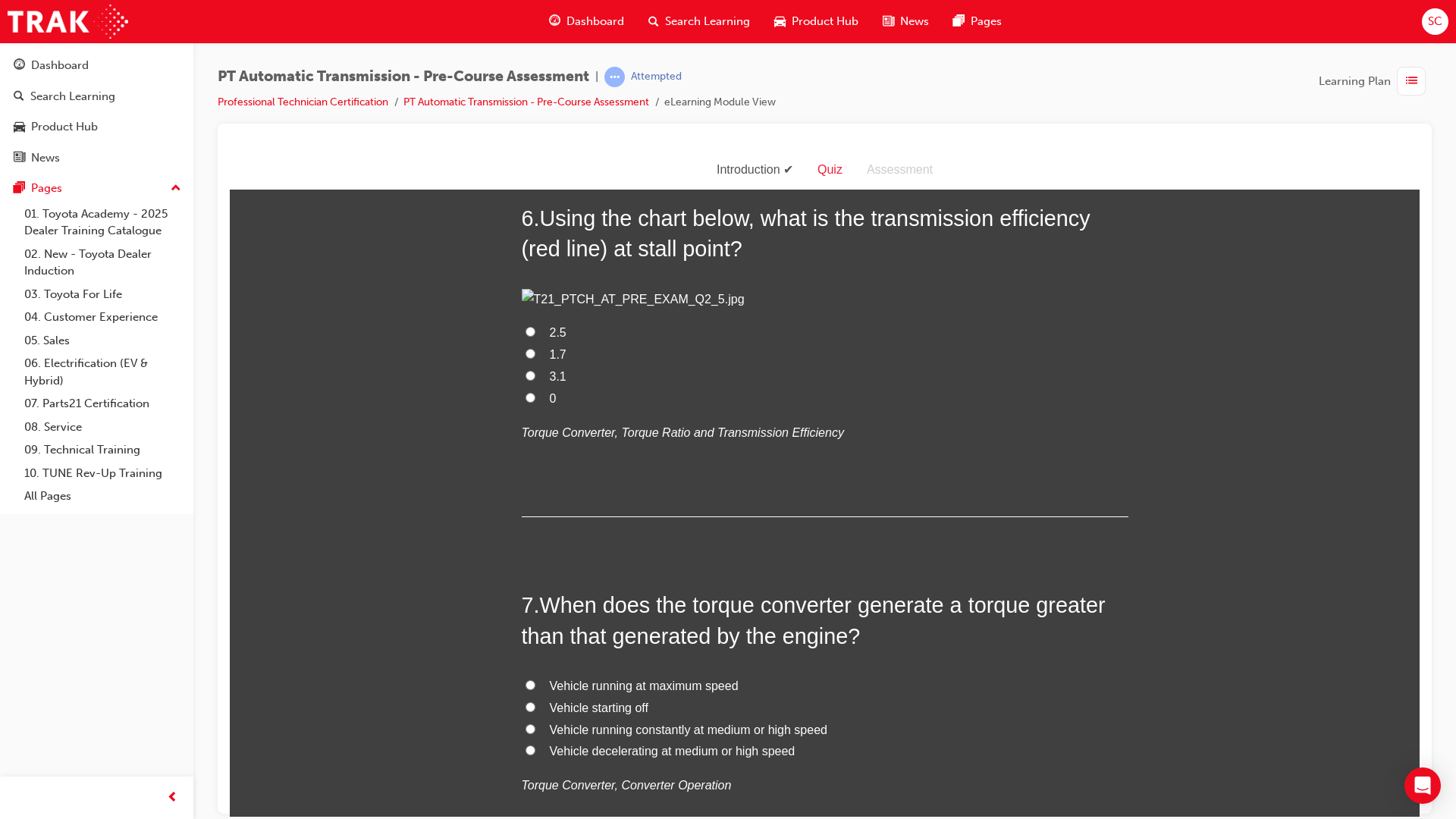
scroll to position [1743, 0]
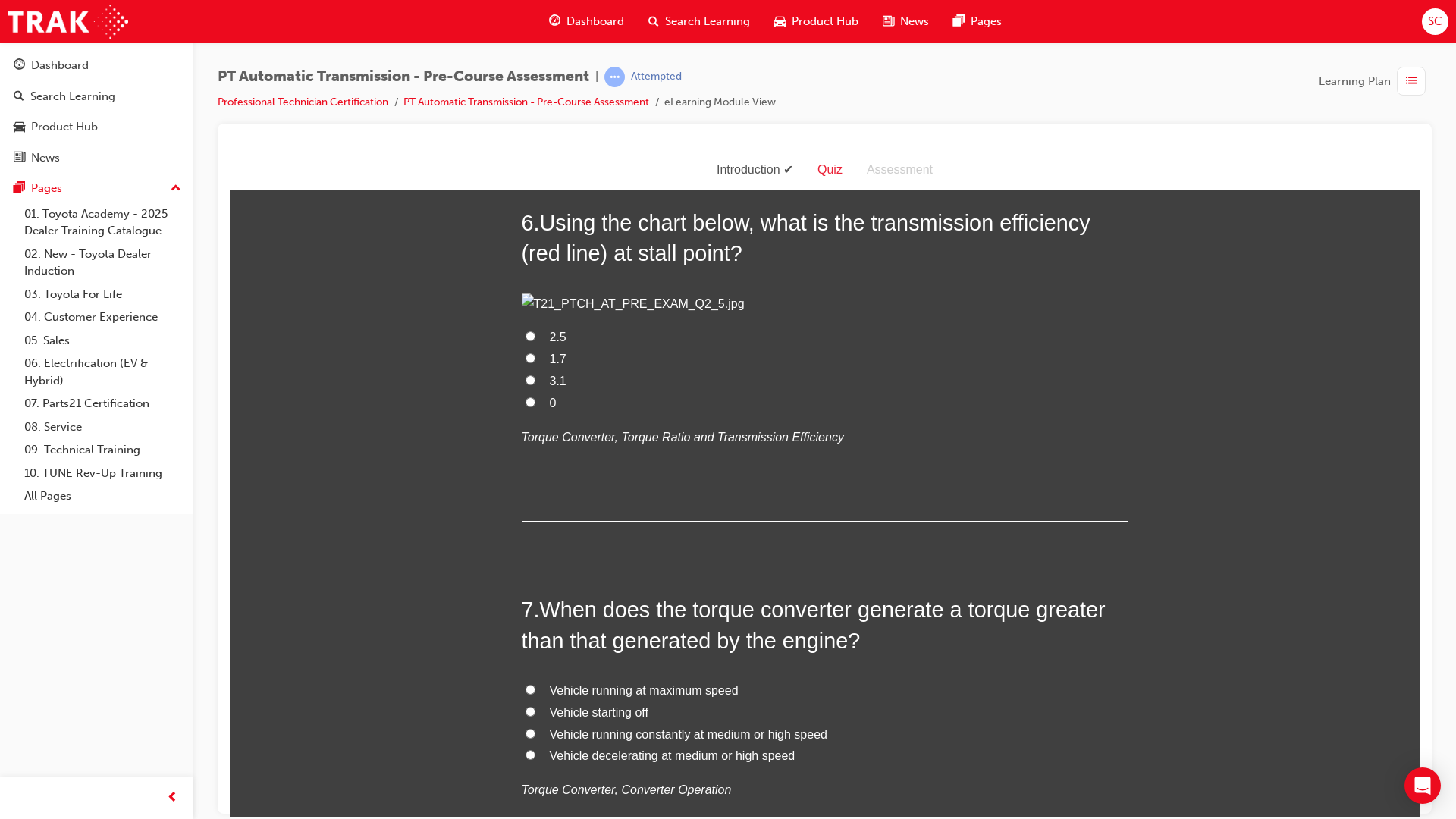
click at [526, 406] on input "0" at bounding box center [530, 401] width 10 height 10
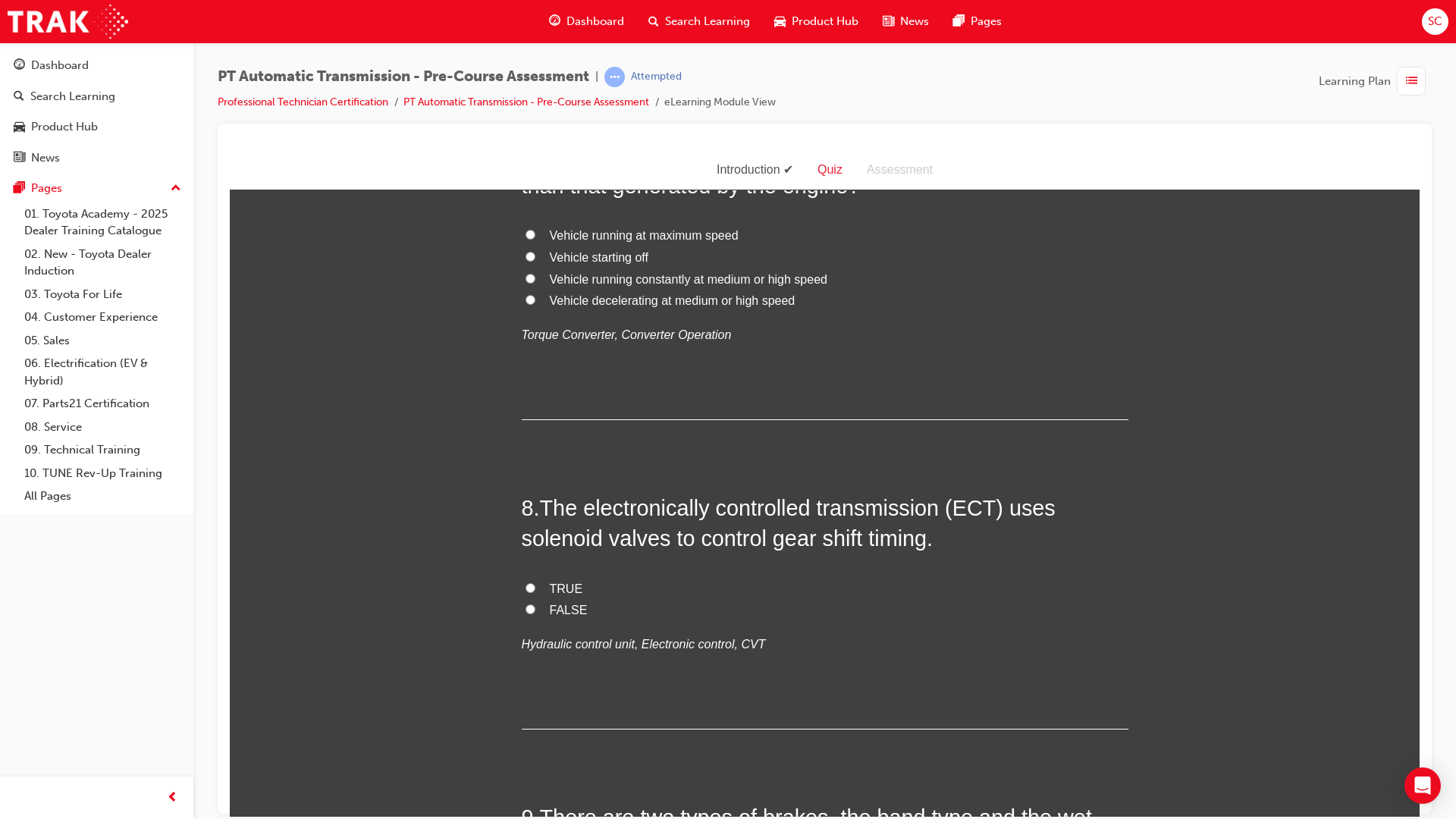
scroll to position [2351, 0]
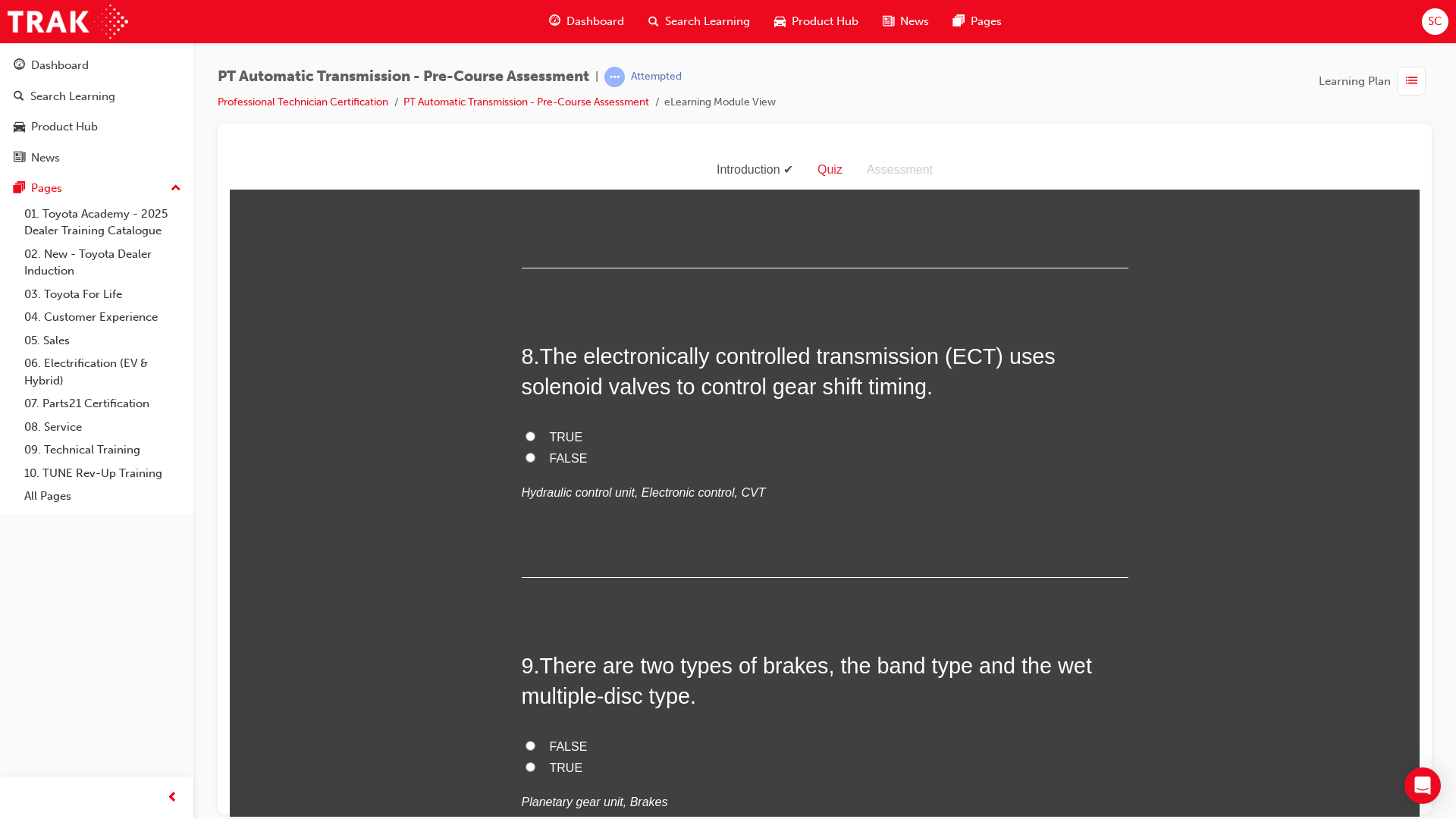
click at [541, 138] on label "Vehicle running constantly at medium or high speed" at bounding box center [825, 127] width 606 height 22
click at [536, 131] on input "Vehicle running constantly at medium or high speed" at bounding box center [530, 126] width 10 height 10
click at [529, 94] on label "Vehicle running at maximum speed" at bounding box center [825, 83] width 606 height 22
click at [529, 87] on input "Vehicle running at maximum speed" at bounding box center [530, 82] width 10 height 10
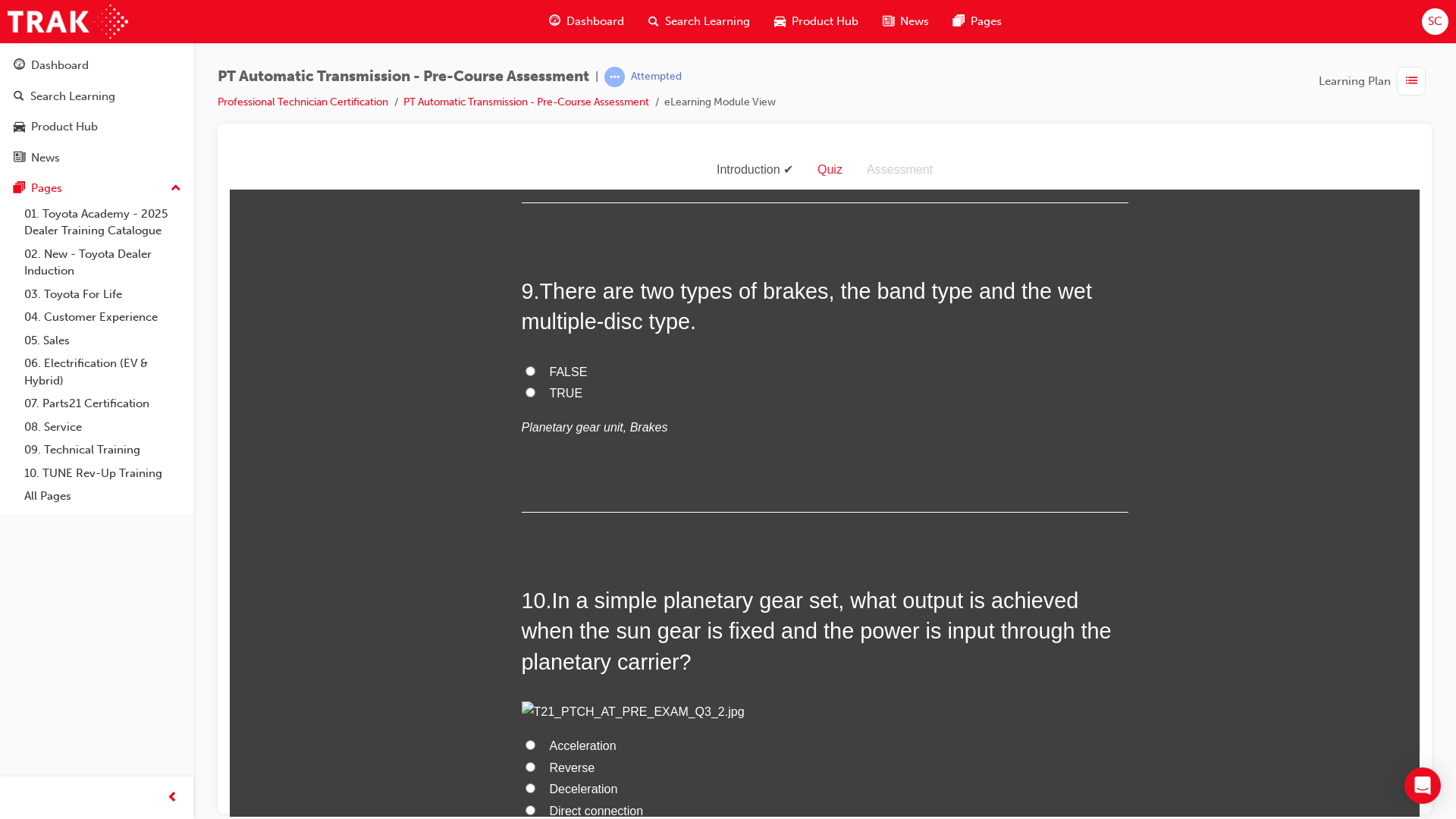
scroll to position [2729, 0]
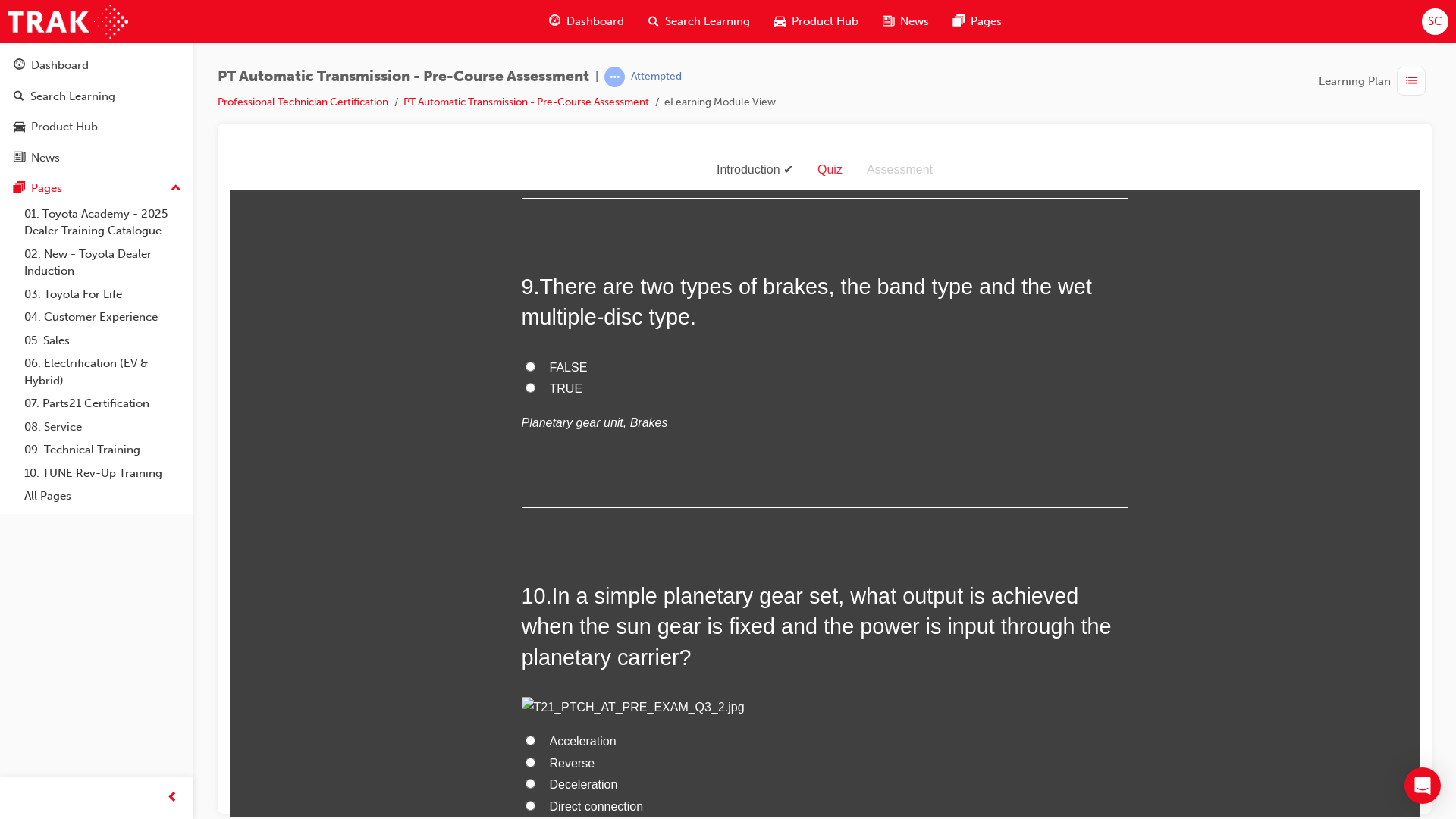
click at [558, 63] on span "TRUE" at bounding box center [566, 57] width 33 height 13
click at [536, 61] on input "TRUE" at bounding box center [530, 56] width 10 height 10
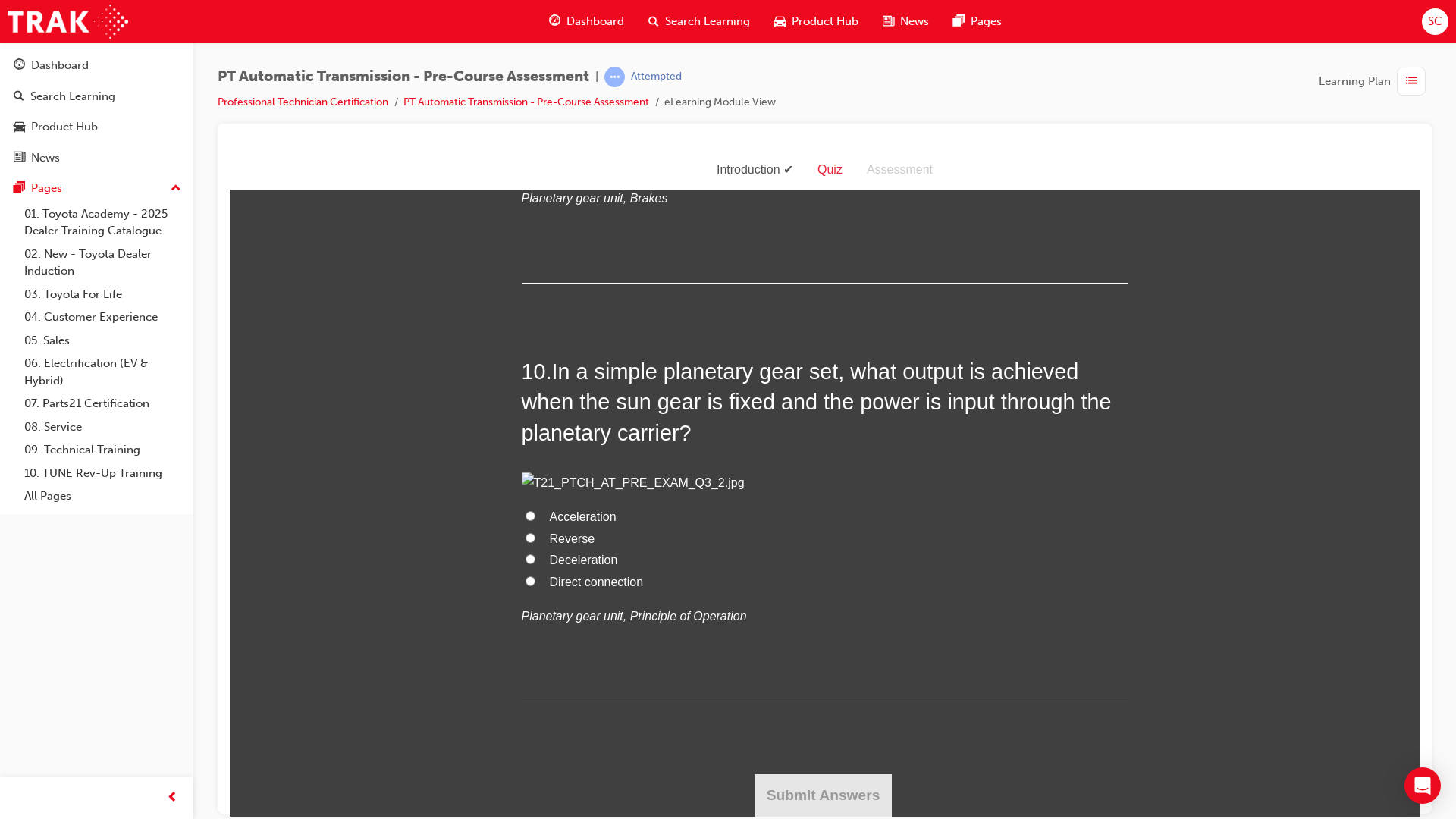
scroll to position [3108, 0]
click at [541, 175] on label "TRUE" at bounding box center [825, 164] width 606 height 22
click at [536, 168] on input "TRUE" at bounding box center [530, 162] width 10 height 10
click at [575, 545] on span "Reverse" at bounding box center [572, 537] width 46 height 13
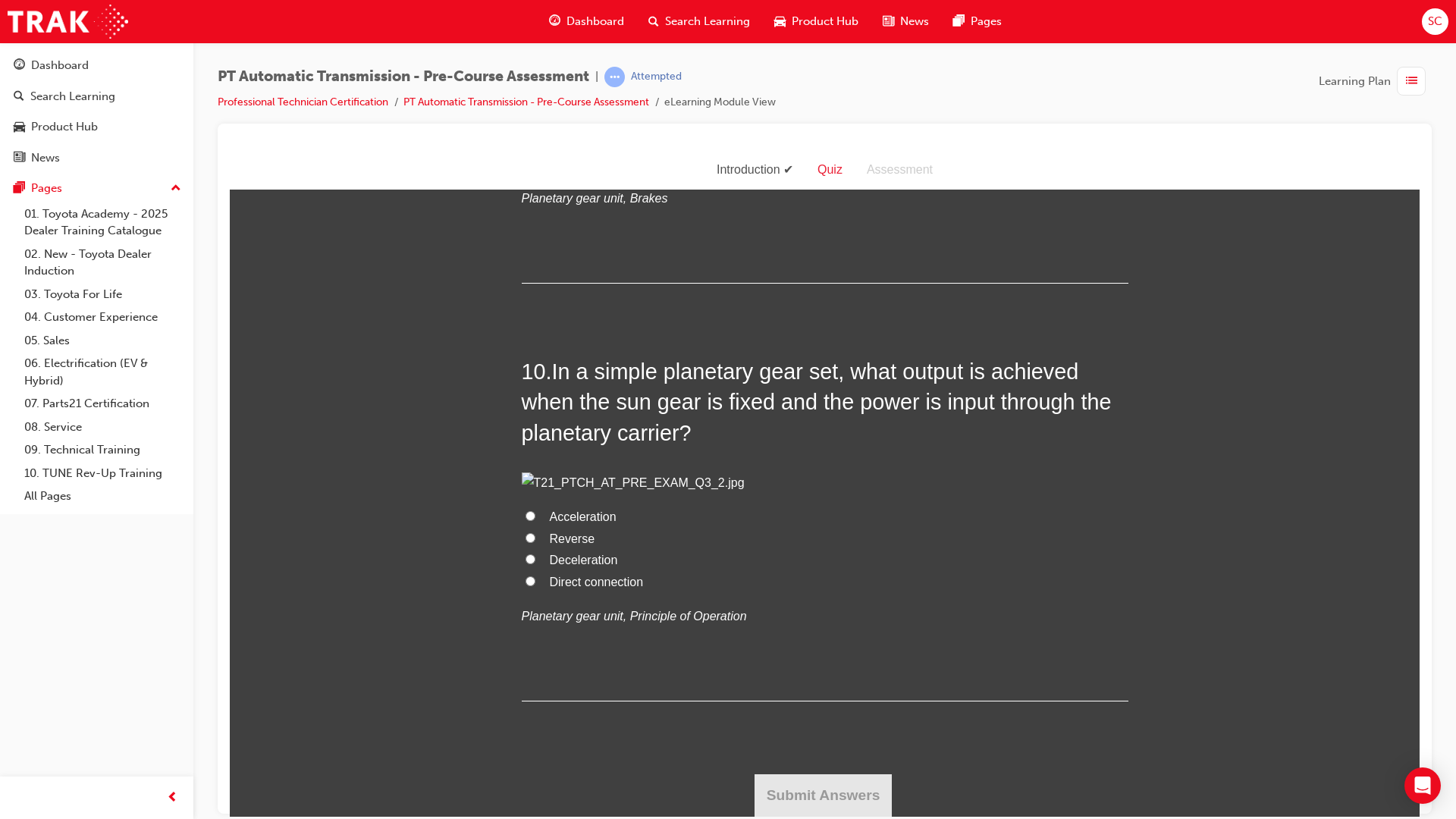
click at [536, 542] on input "Reverse" at bounding box center [530, 537] width 10 height 10
click at [803, 784] on button "Submit Answers" at bounding box center [823, 794] width 138 height 42
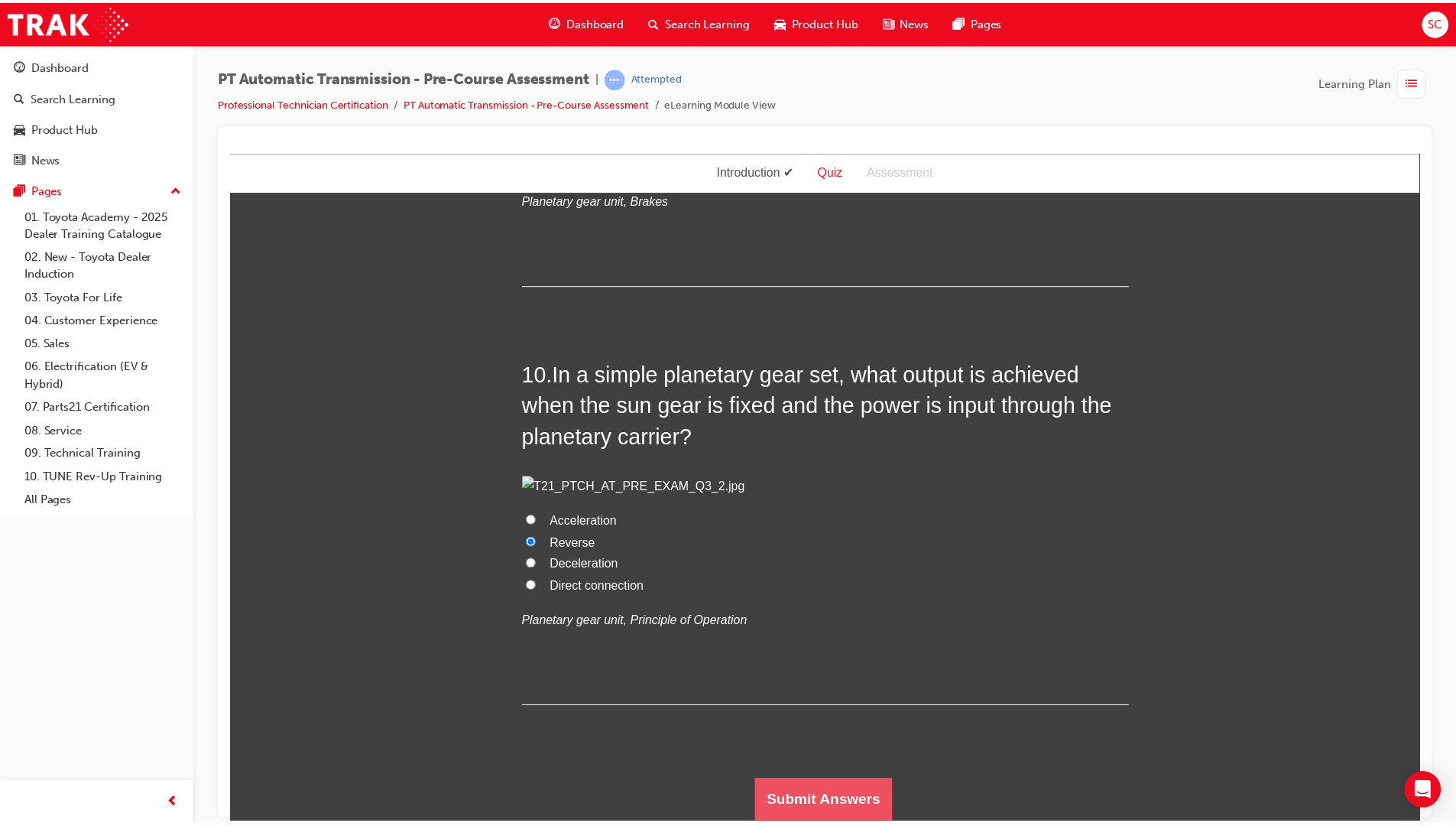
scroll to position [0, 0]
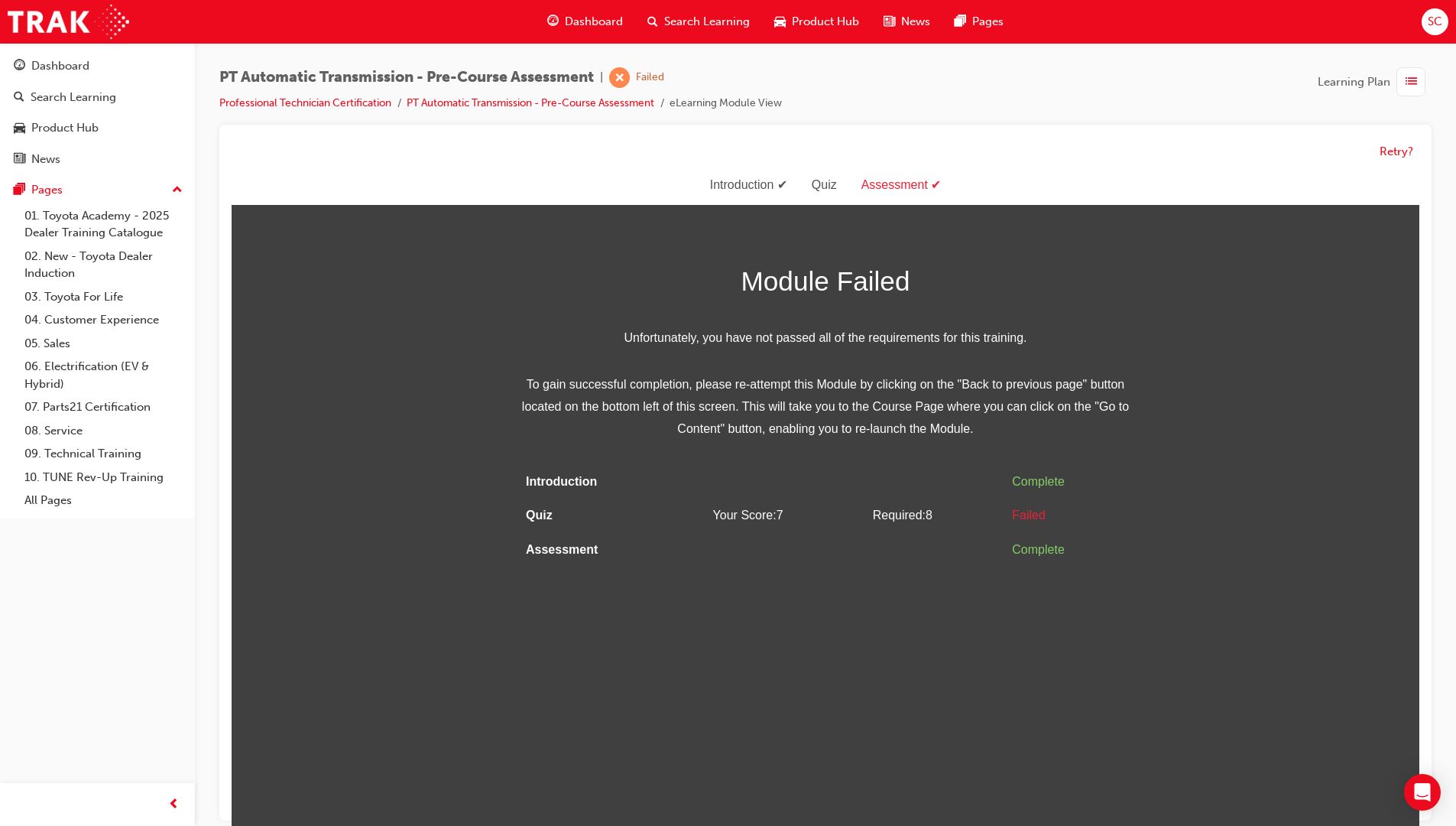
click at [507, 111] on li "PT Automatic Transmission - Pre-Course Assessment" at bounding box center [538, 104] width 263 height 18
click at [513, 97] on link "PT Automatic Transmission - Pre-Course Assessment" at bounding box center [531, 103] width 248 height 13
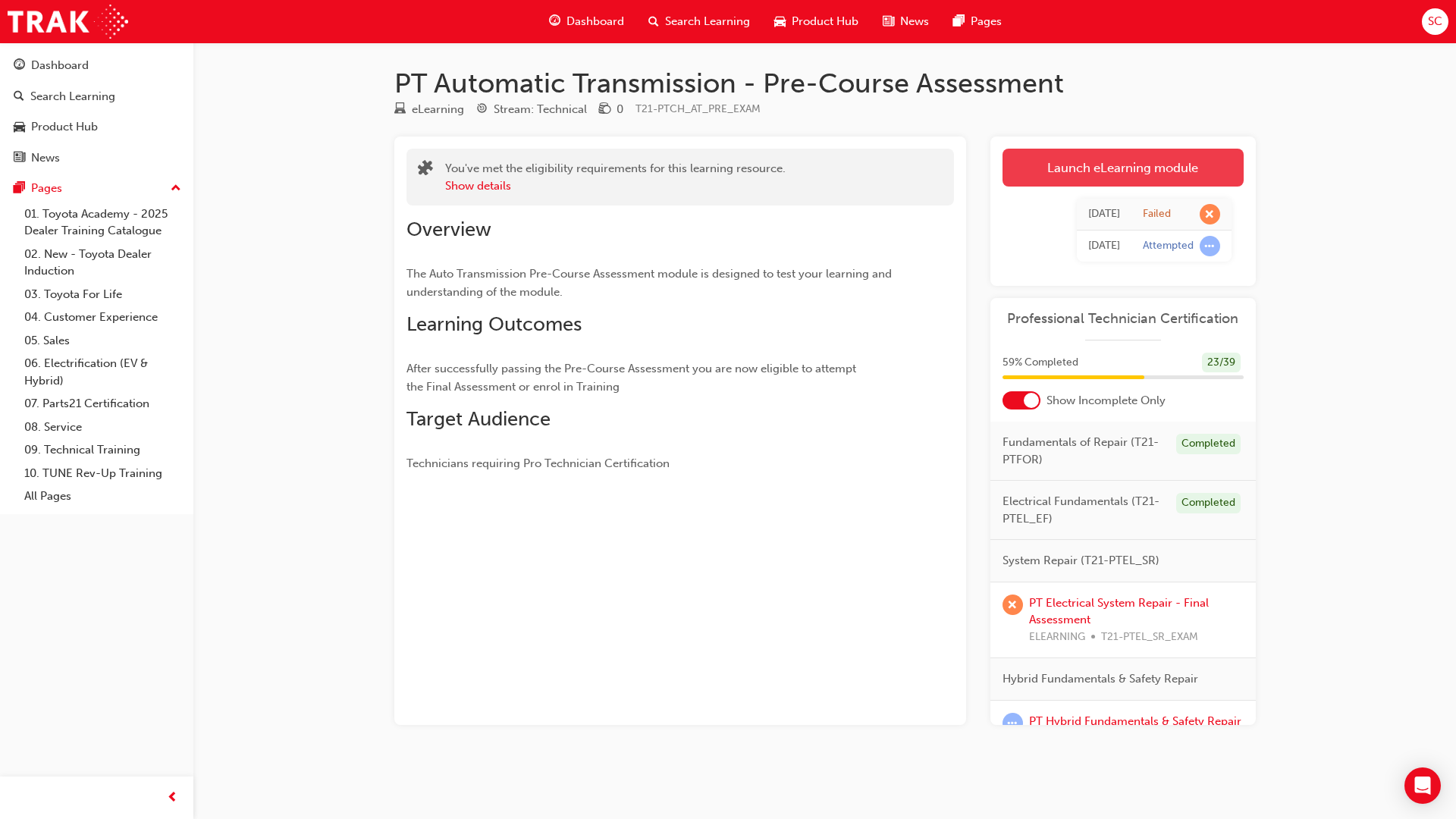
click at [1074, 149] on link "Launch eLearning module" at bounding box center [1123, 167] width 241 height 38
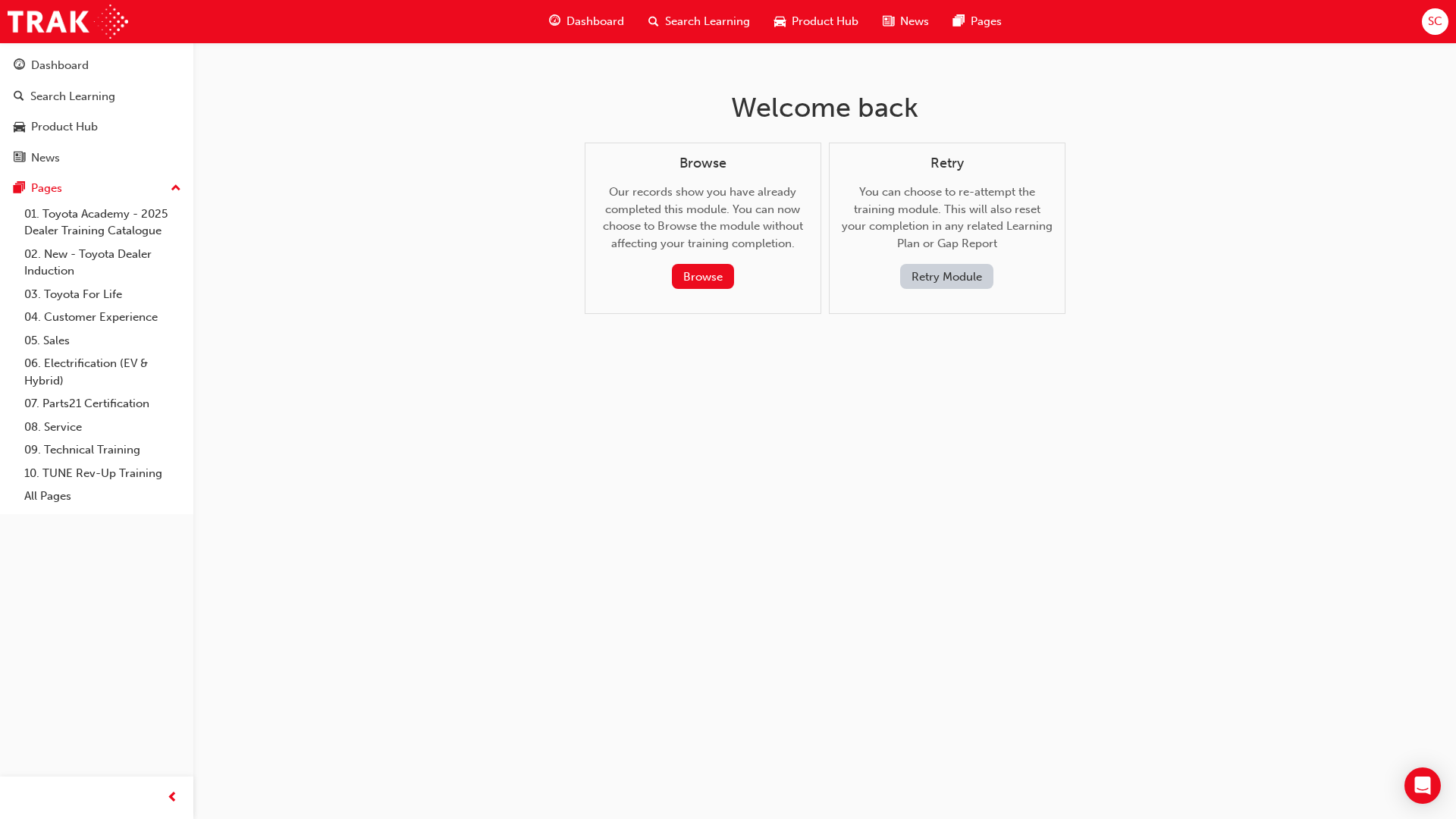
drag, startPoint x: 711, startPoint y: 269, endPoint x: 750, endPoint y: 183, distance: 94.4
click at [750, 183] on div "Browse Our records show you have already completed this module. You can now cho…" at bounding box center [703, 222] width 211 height 134
click at [973, 280] on button "Retry Module" at bounding box center [947, 276] width 94 height 25
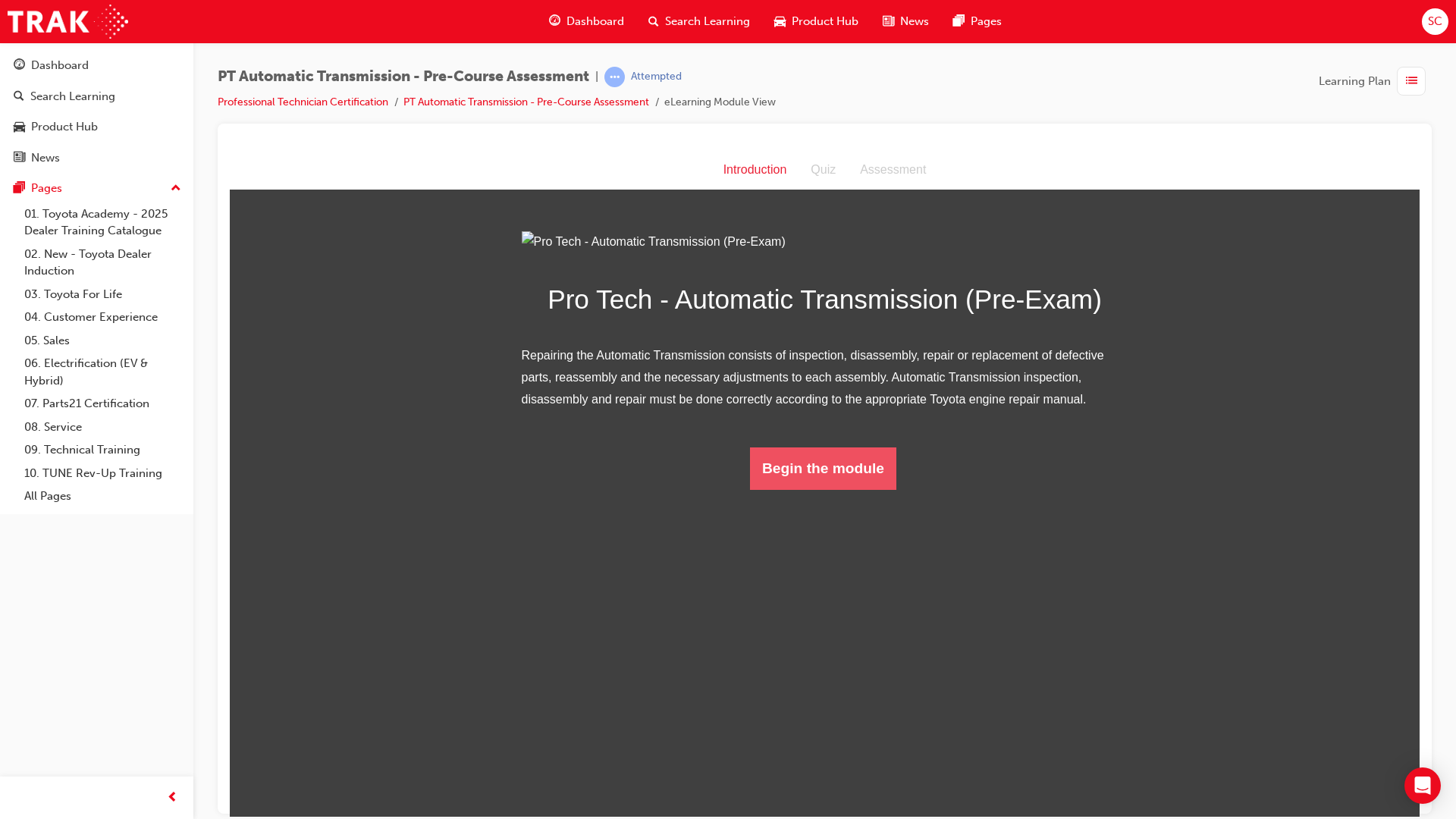
click at [867, 489] on button "Begin the module" at bounding box center [824, 468] width 147 height 42
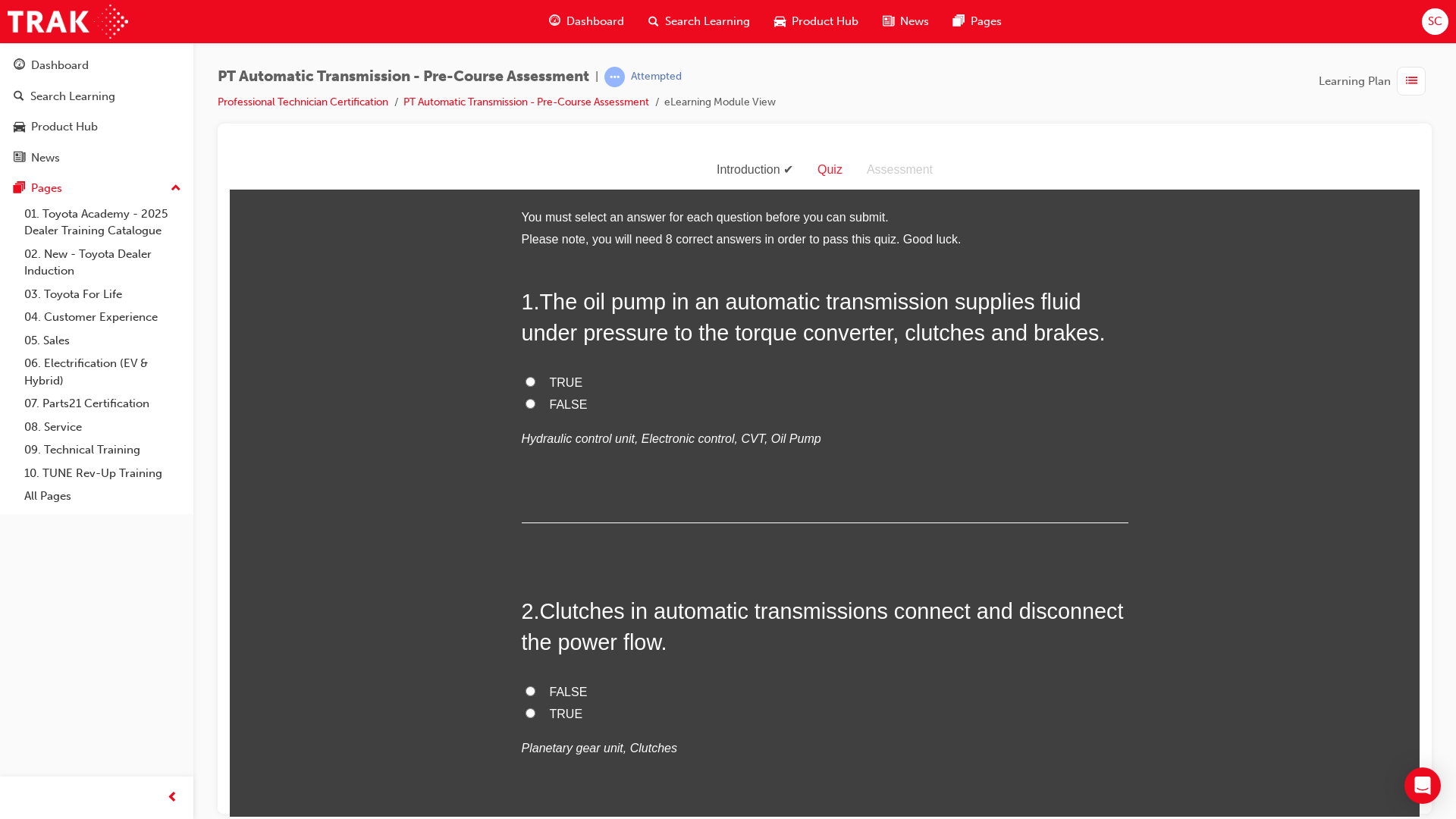
click at [542, 373] on label "TRUE" at bounding box center [825, 382] width 606 height 22
click at [536, 376] on input "TRUE" at bounding box center [530, 381] width 10 height 10
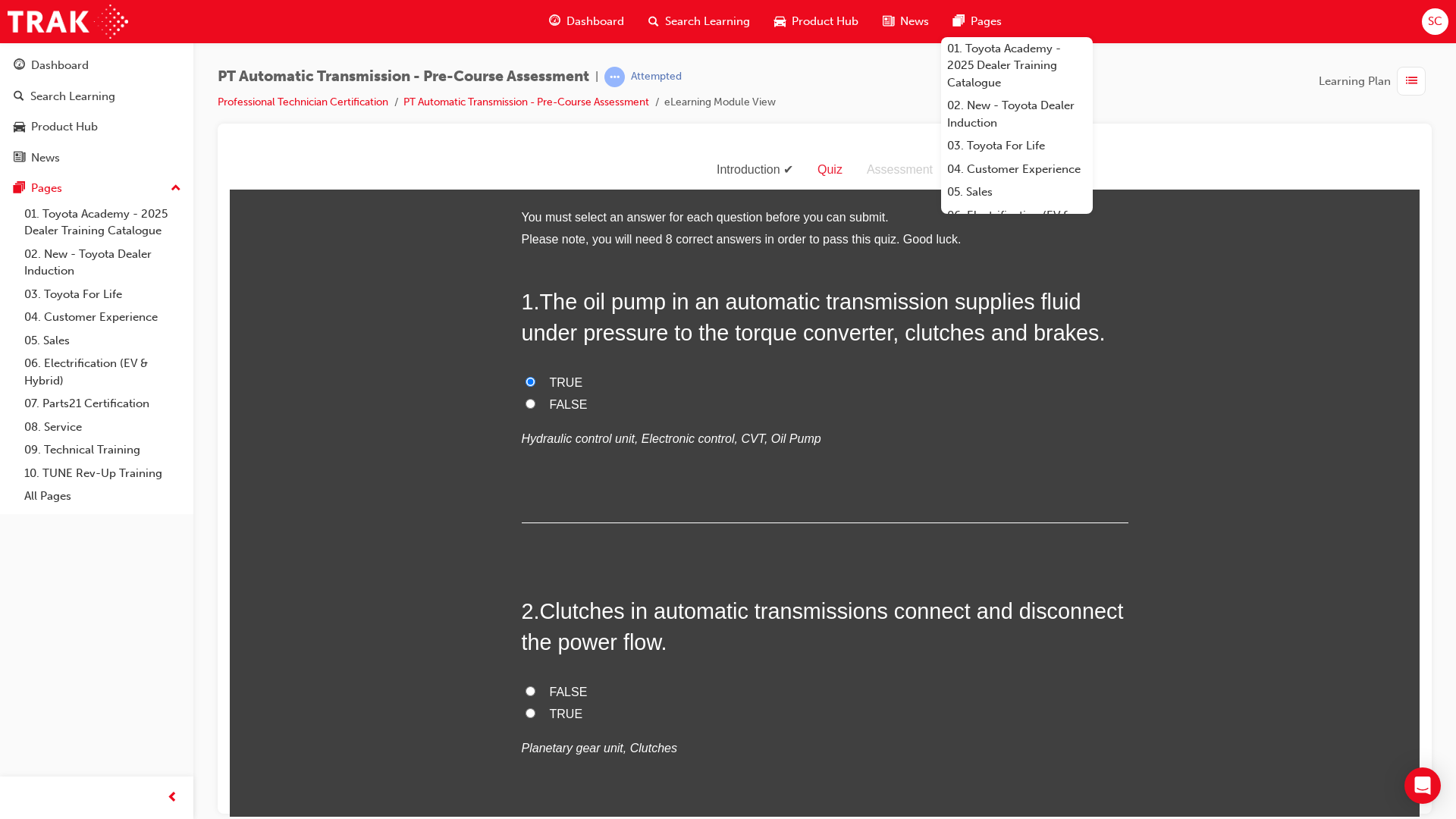
scroll to position [76, 0]
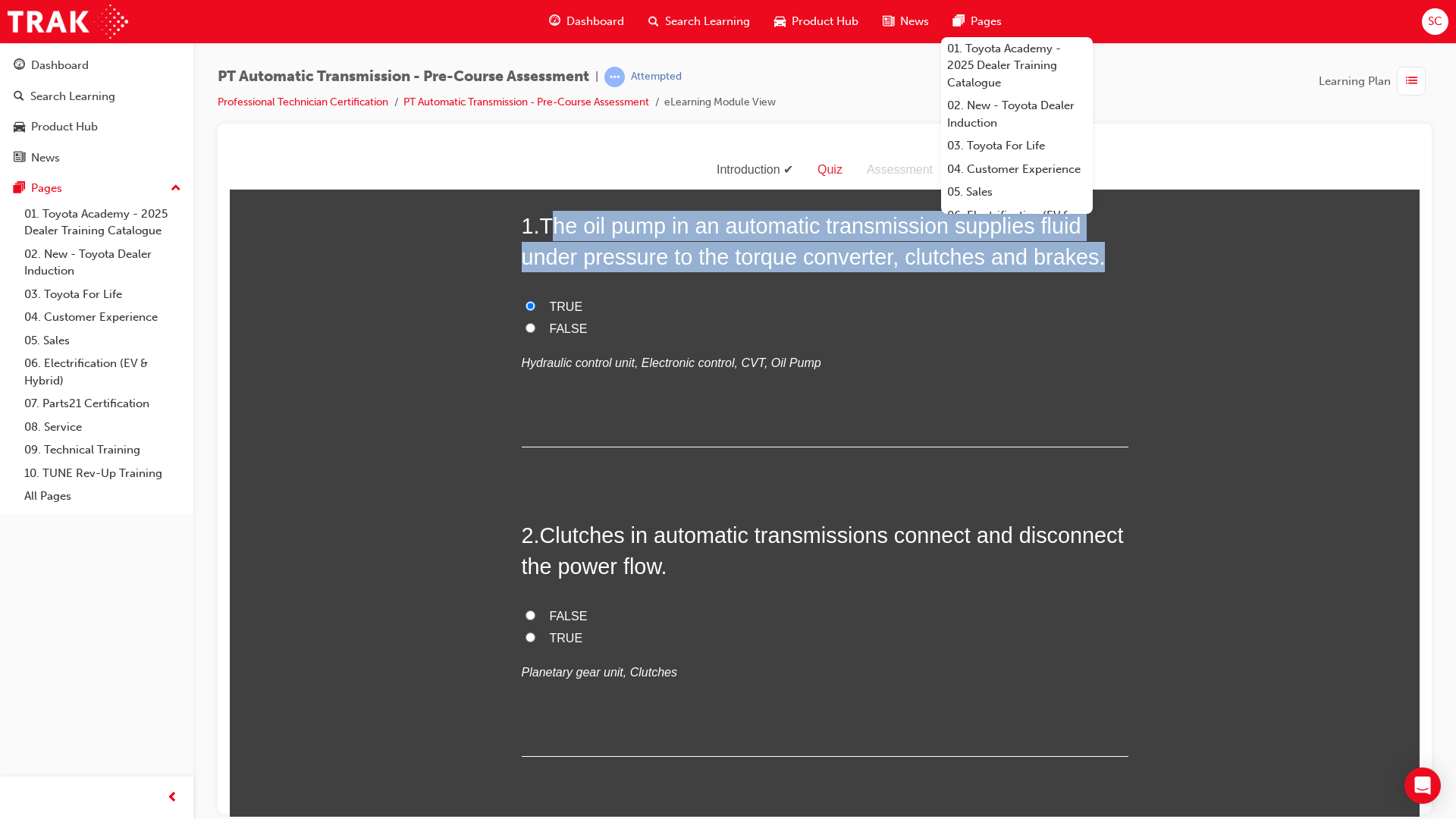
drag, startPoint x: 1100, startPoint y: 264, endPoint x: 545, endPoint y: 229, distance: 556.1
click at [545, 229] on h2 "1 . The oil pump in an automatic transmission supplies fluid under pressure to …" at bounding box center [825, 240] width 606 height 61
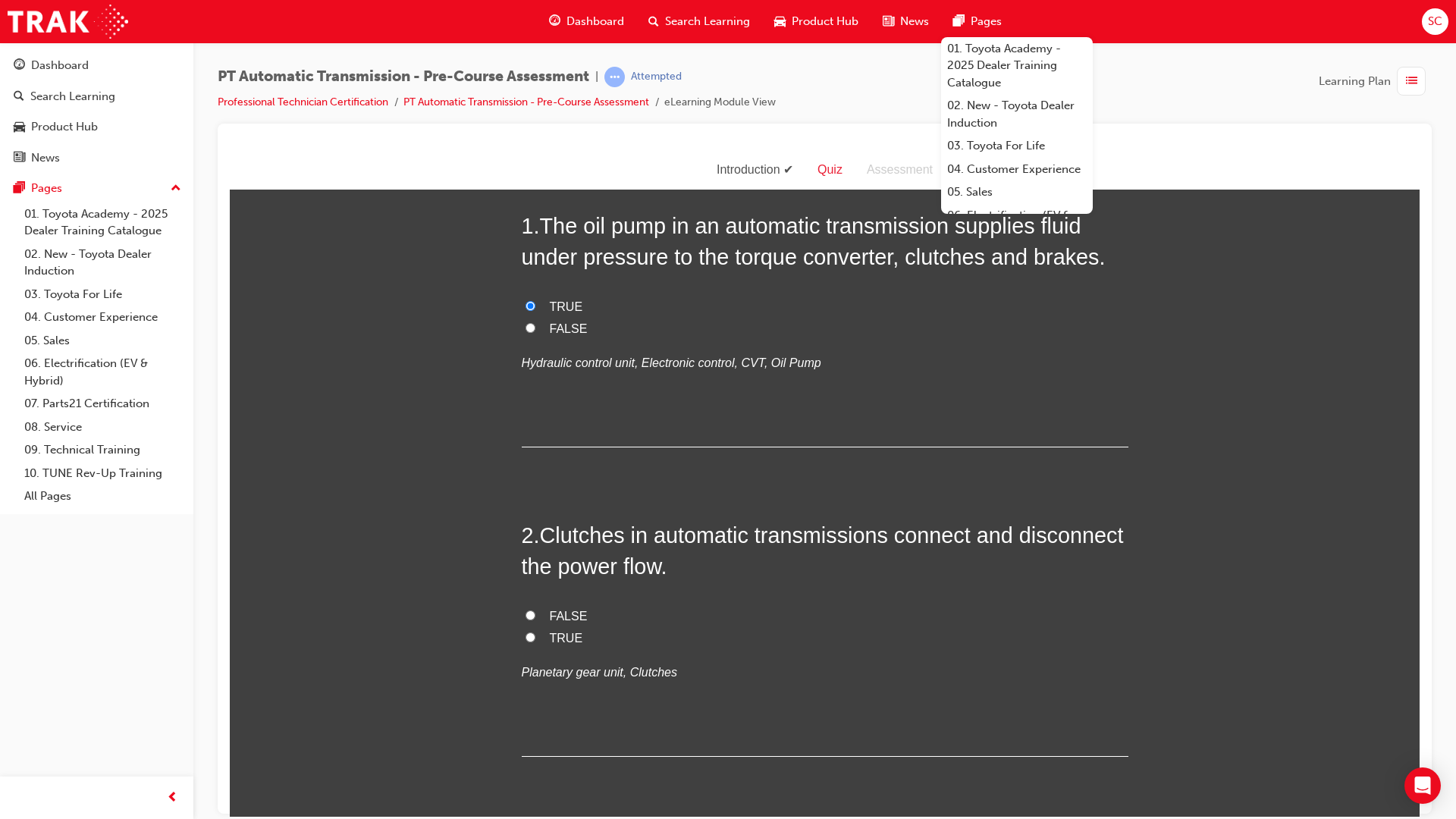
drag, startPoint x: 545, startPoint y: 229, endPoint x: 544, endPoint y: 221, distance: 8.1
click at [544, 221] on span "The oil pump in an automatic transmission supplies fluid under pressure to the …" at bounding box center [814, 240] width 584 height 55
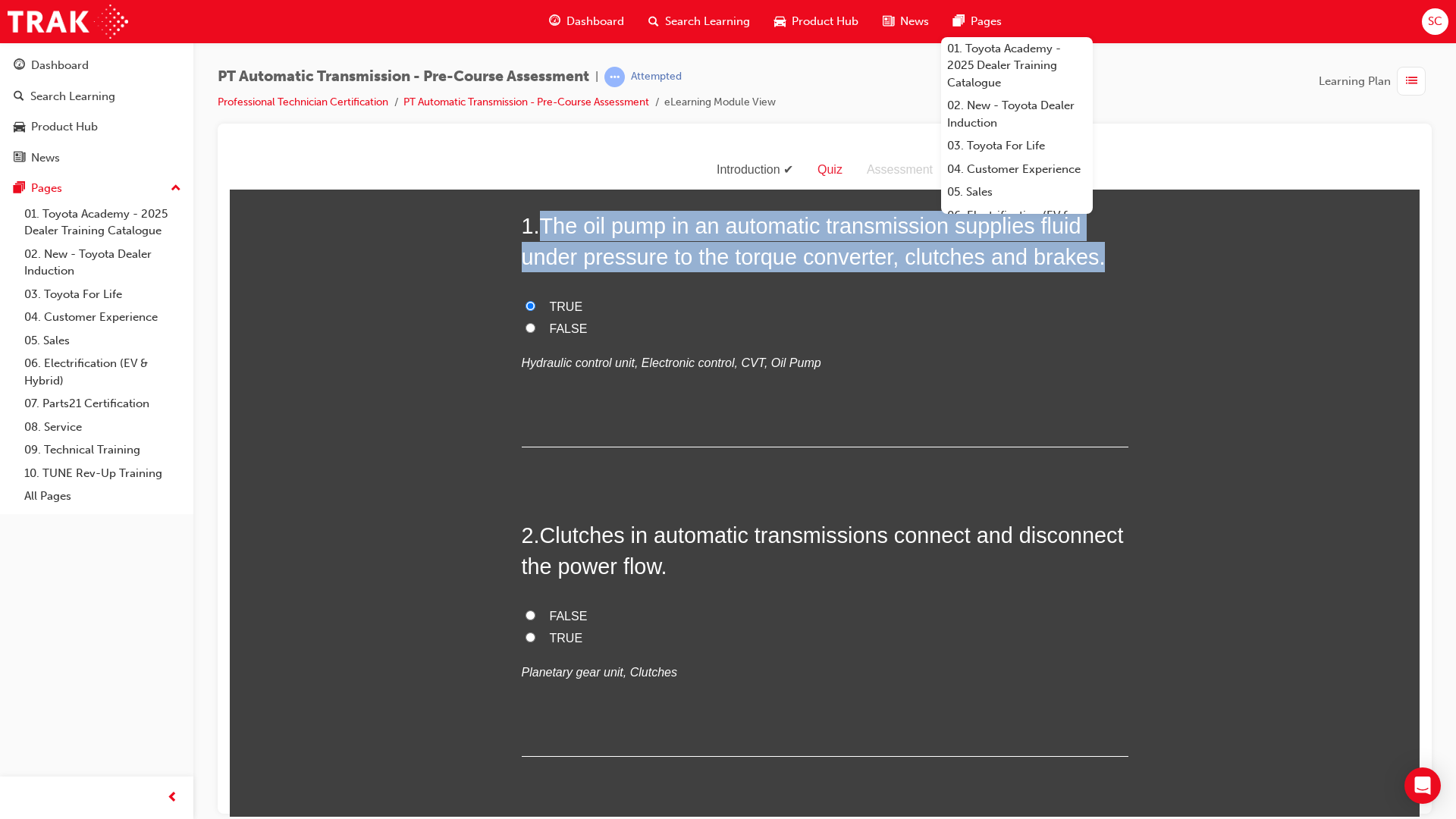
drag, startPoint x: 539, startPoint y: 225, endPoint x: 1127, endPoint y: 254, distance: 588.7
copy span "The oil pump in an automatic transmission supplies fluid under pressure to the …"
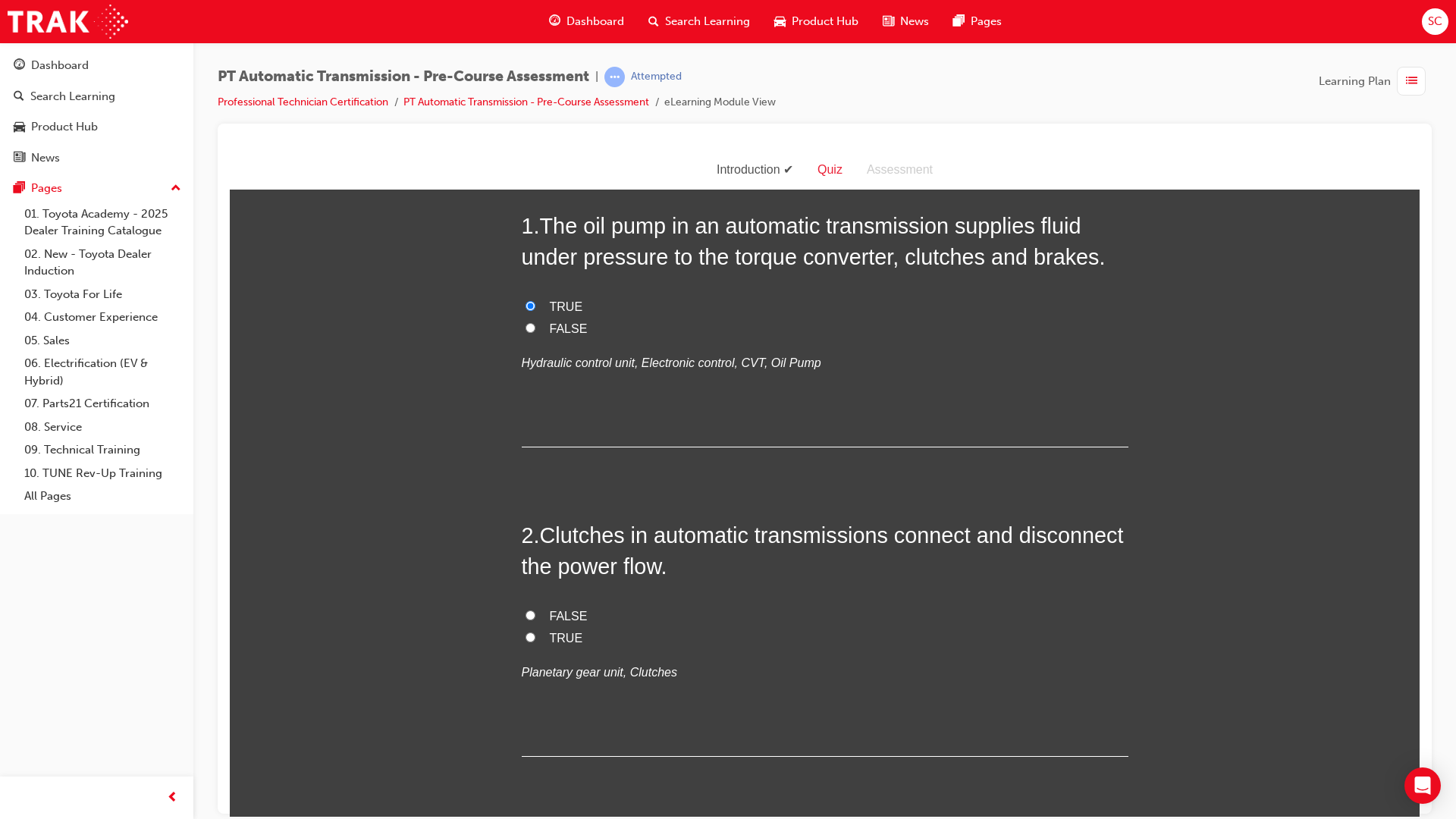
click at [719, 310] on label "TRUE" at bounding box center [825, 306] width 606 height 22
click at [536, 310] on input "TRUE" at bounding box center [530, 304] width 10 height 10
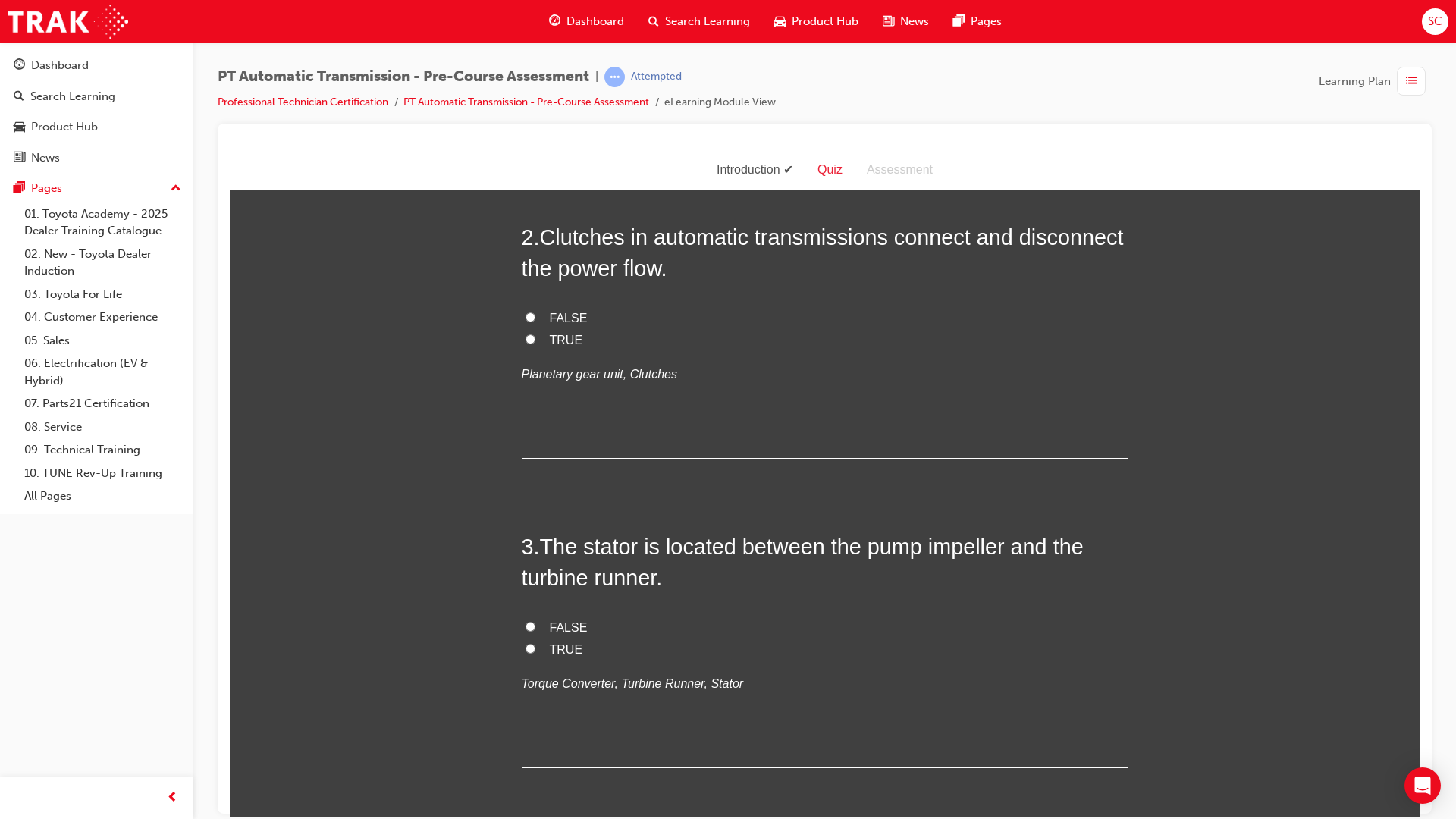
scroll to position [379, 0]
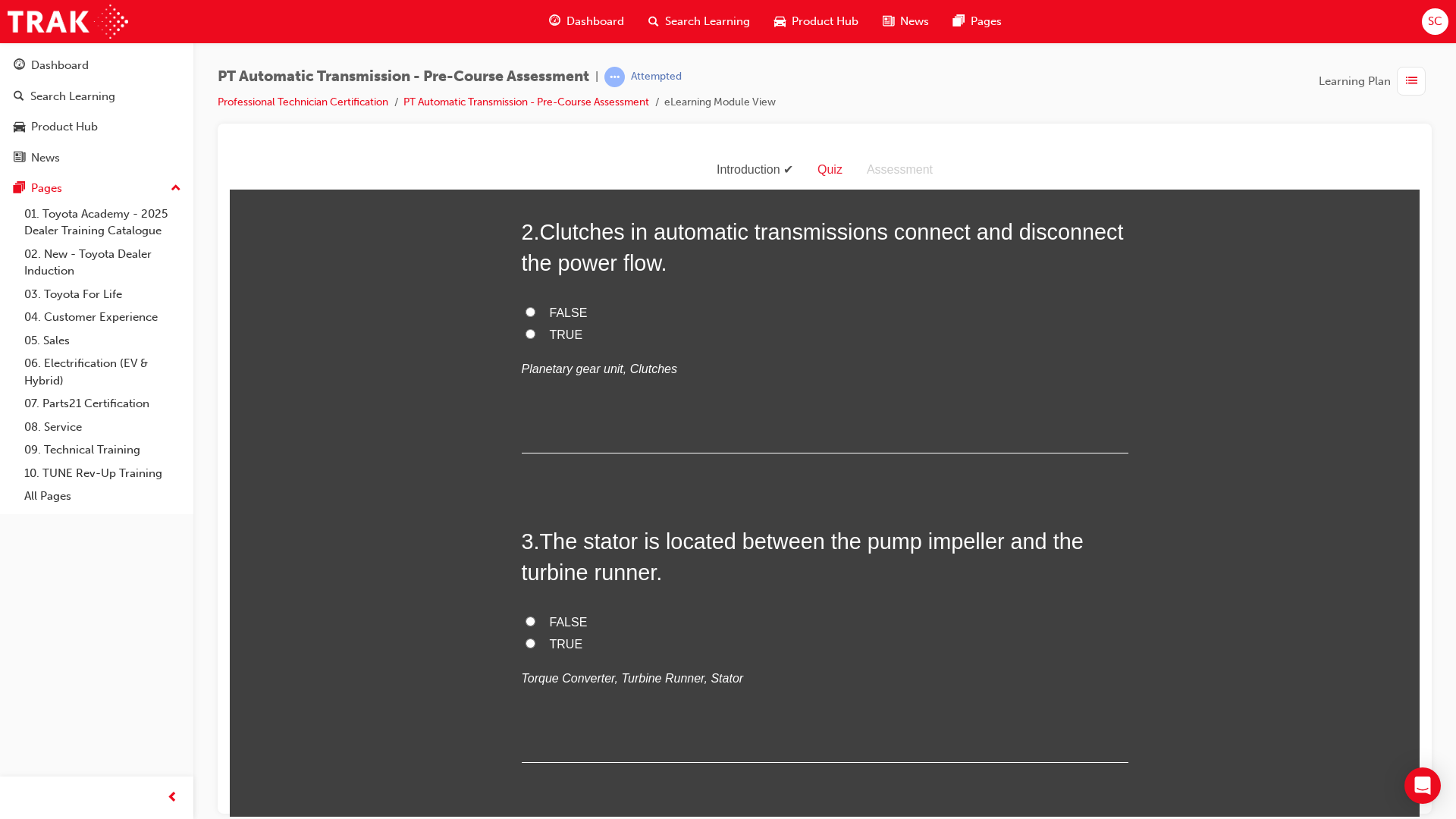
click at [528, 304] on label "FALSE" at bounding box center [825, 313] width 606 height 22
click at [528, 306] on input "FALSE" at bounding box center [530, 311] width 10 height 10
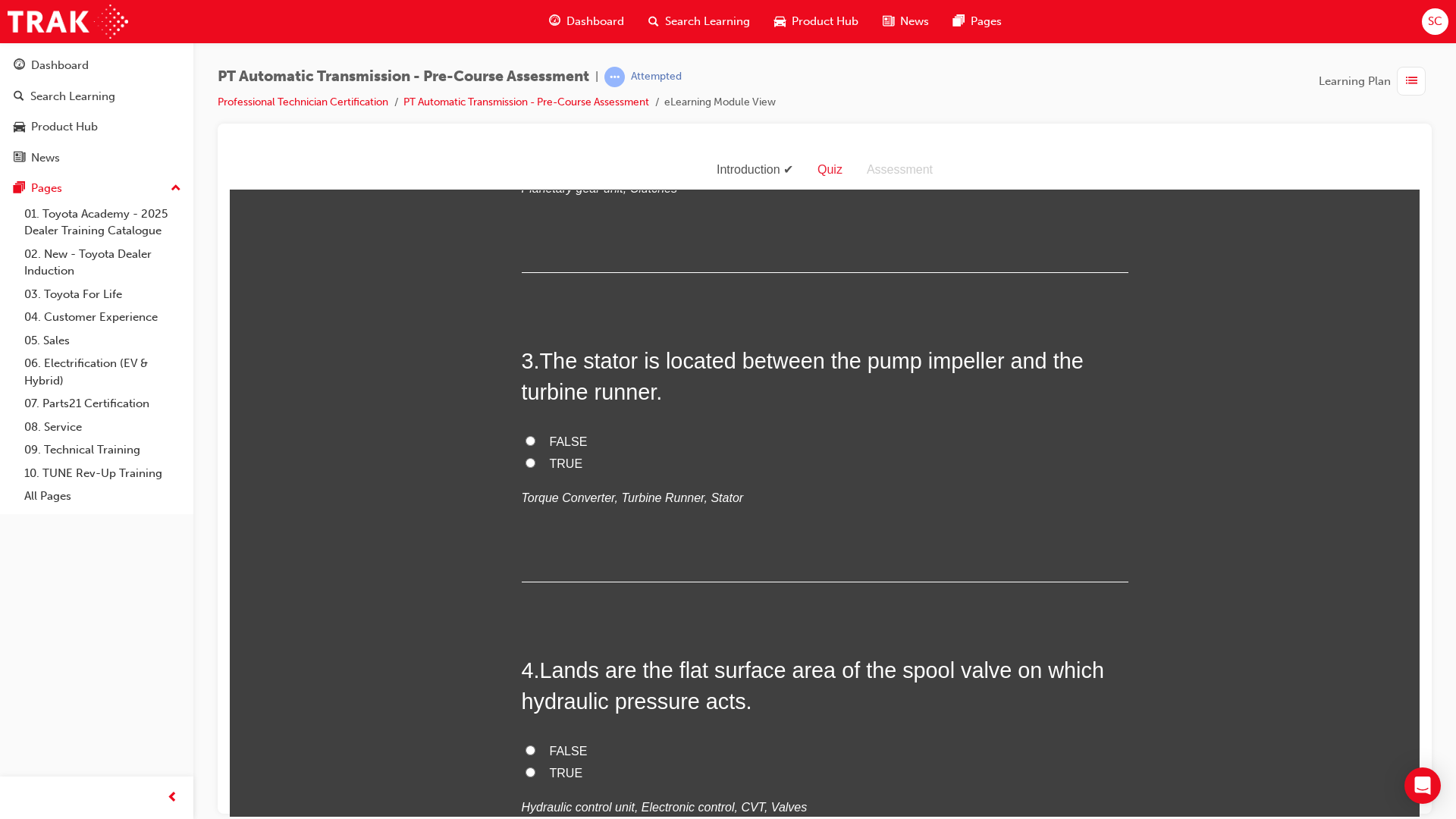
scroll to position [682, 0]
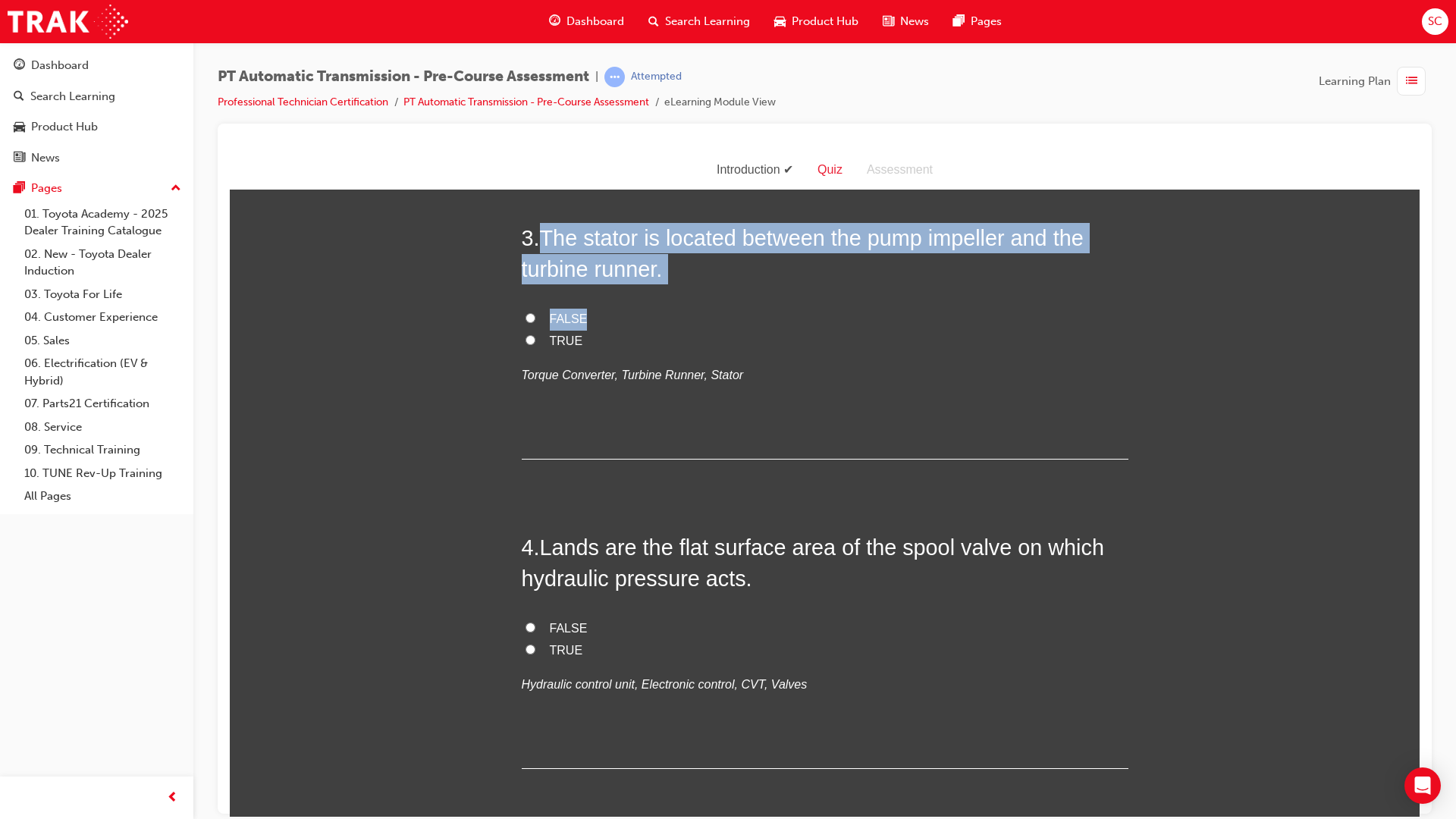
drag, startPoint x: 541, startPoint y: 237, endPoint x: 752, endPoint y: 294, distance: 218.6
click at [752, 294] on div "3 . The stator is located between the pump impeller and the turbine runner. FAL…" at bounding box center [825, 340] width 606 height 237
drag, startPoint x: 752, startPoint y: 294, endPoint x: 703, endPoint y: 291, distance: 49.1
click at [725, 293] on div "3 . The stator is located between the pump impeller and the turbine runner. FAL…" at bounding box center [825, 340] width 606 height 237
drag, startPoint x: 640, startPoint y: 270, endPoint x: 540, endPoint y: 242, distance: 103.8
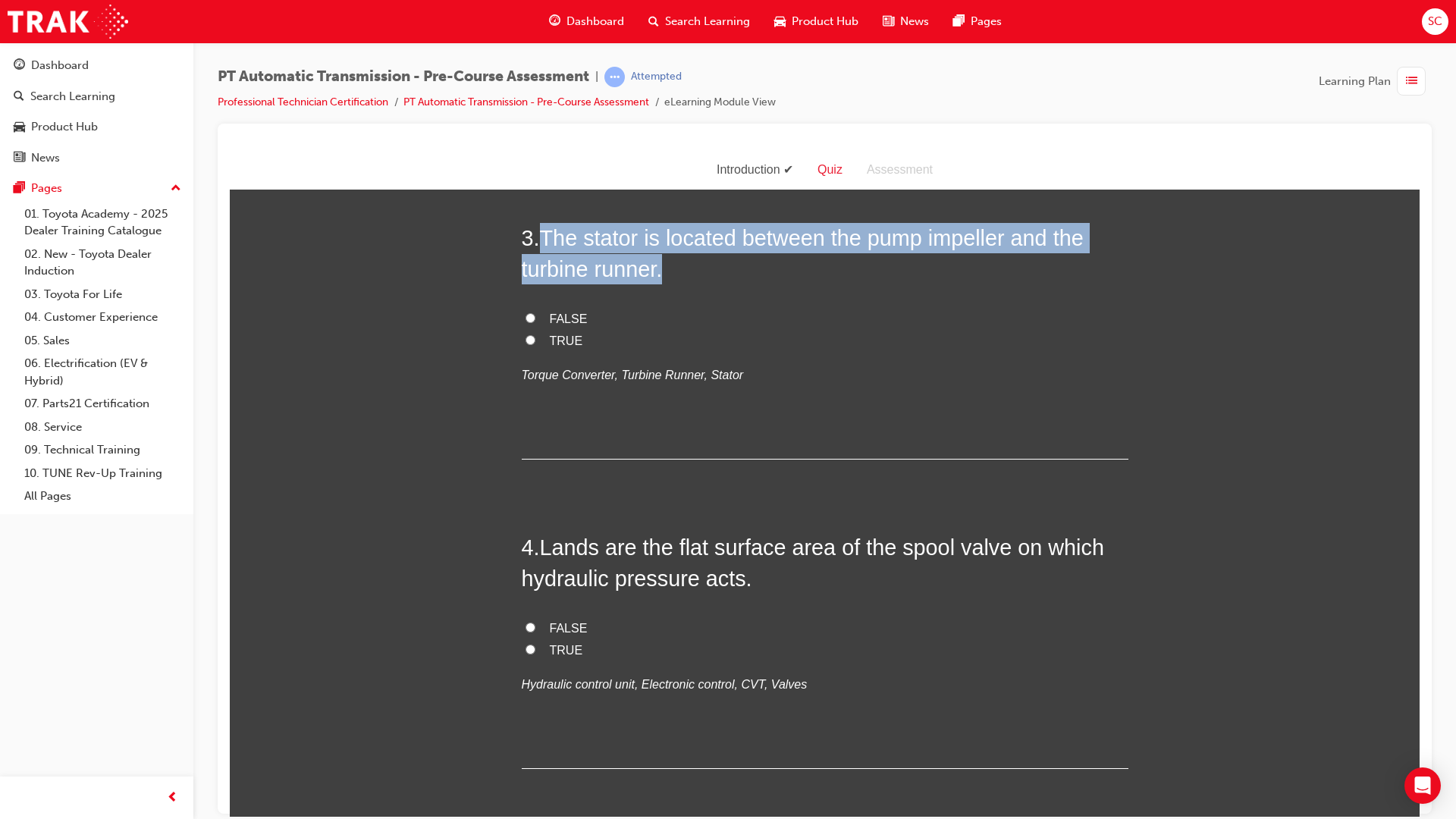
click at [540, 242] on h2 "3 . The stator is located between the pump impeller and the turbine runner." at bounding box center [825, 252] width 606 height 61
drag, startPoint x: 540, startPoint y: 242, endPoint x: 556, endPoint y: 234, distance: 17.9
copy span "The stator is located between the pump impeller and the turbine runner."
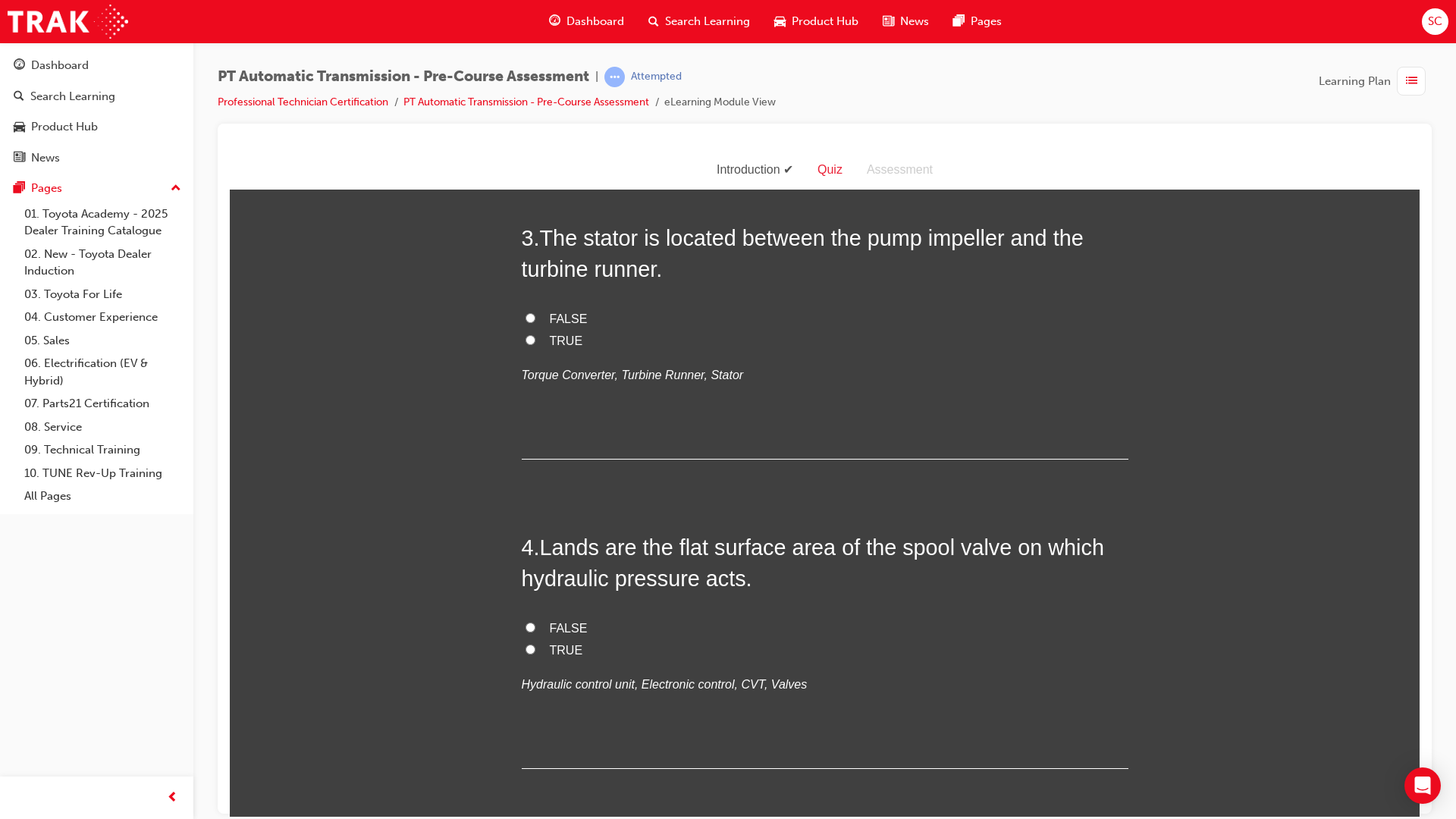
click at [850, 339] on label "TRUE" at bounding box center [825, 341] width 606 height 22
click at [536, 339] on input "TRUE" at bounding box center [530, 339] width 10 height 10
click at [653, 314] on label "FALSE" at bounding box center [825, 319] width 606 height 22
click at [536, 314] on input "FALSE" at bounding box center [530, 317] width 10 height 10
click at [526, 338] on input "TRUE" at bounding box center [530, 339] width 10 height 10
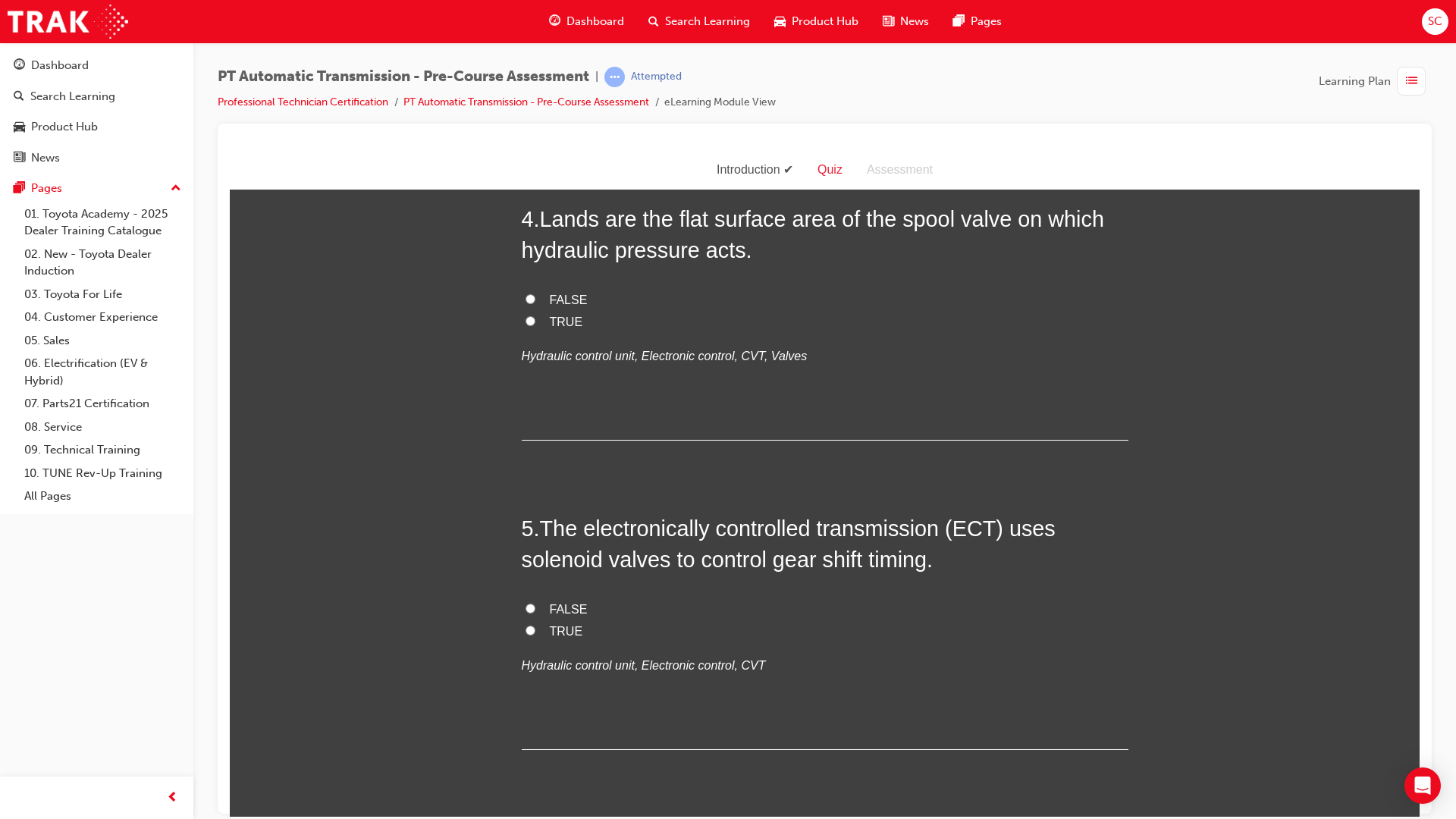
scroll to position [986, 0]
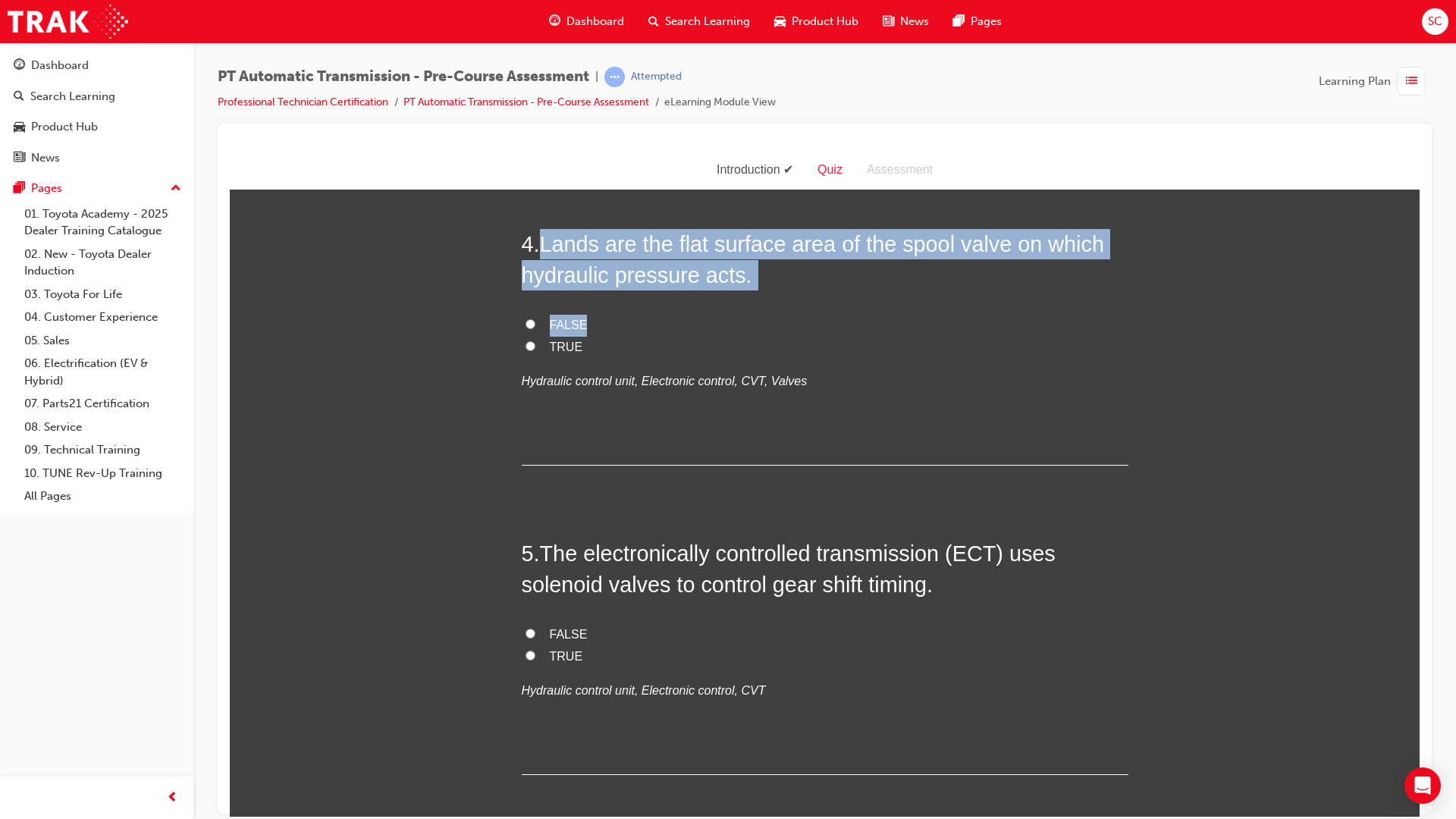
drag, startPoint x: 531, startPoint y: 244, endPoint x: 738, endPoint y: 291, distance: 212.3
click at [738, 291] on div "4 . Lands are the flat surface area of the spool valve on which hydraulic press…" at bounding box center [825, 347] width 606 height 237
drag, startPoint x: 536, startPoint y: 248, endPoint x: 741, endPoint y: 284, distance: 208.1
click at [741, 284] on h2 "4 . Lands are the flat surface area of the spool valve on which hydraulic press…" at bounding box center [825, 259] width 606 height 61
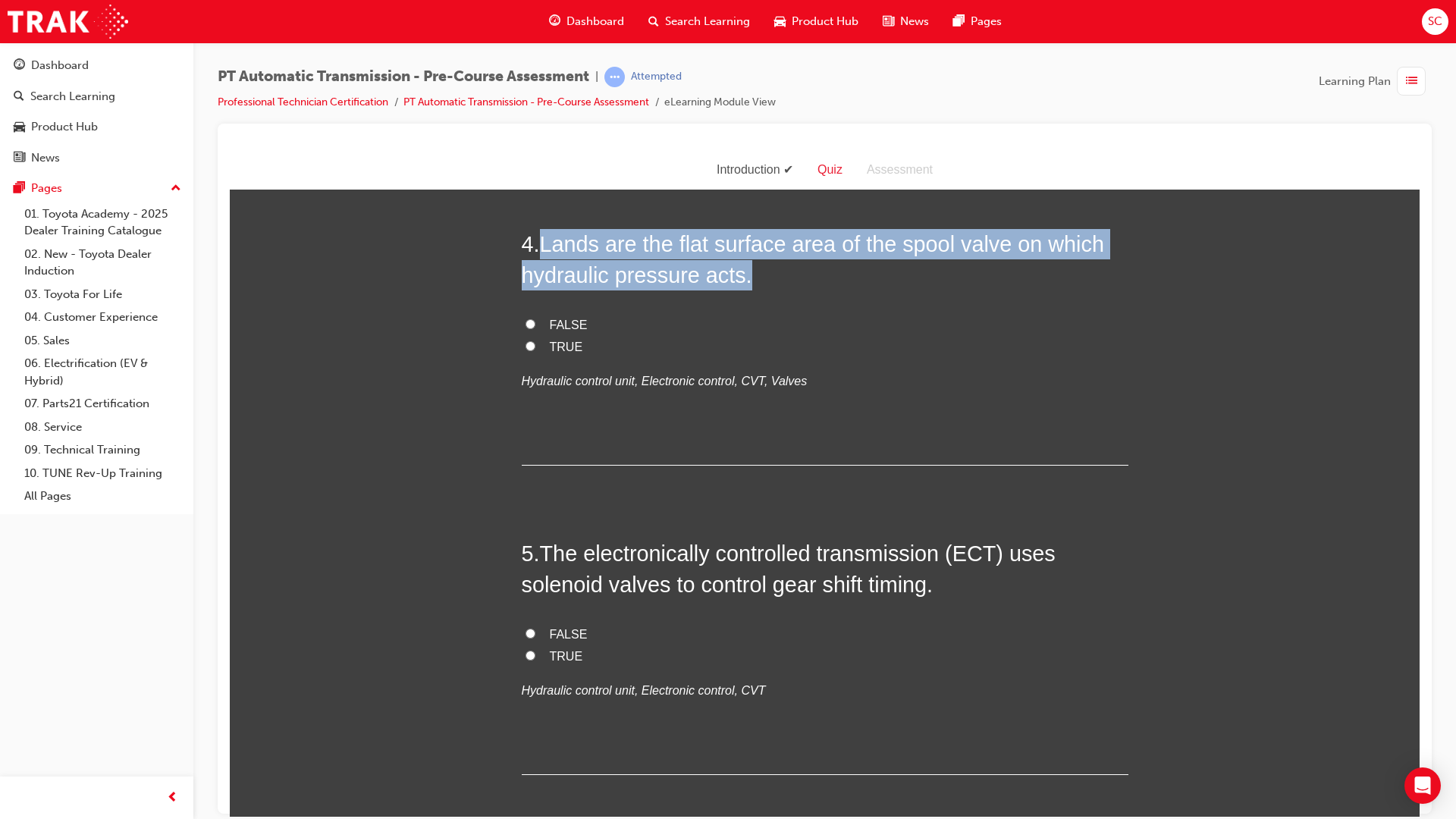
drag, startPoint x: 741, startPoint y: 284, endPoint x: 717, endPoint y: 271, distance: 27.3
copy h2 "Lands are the flat surface area of the spool valve on which hydraulic pressure …"
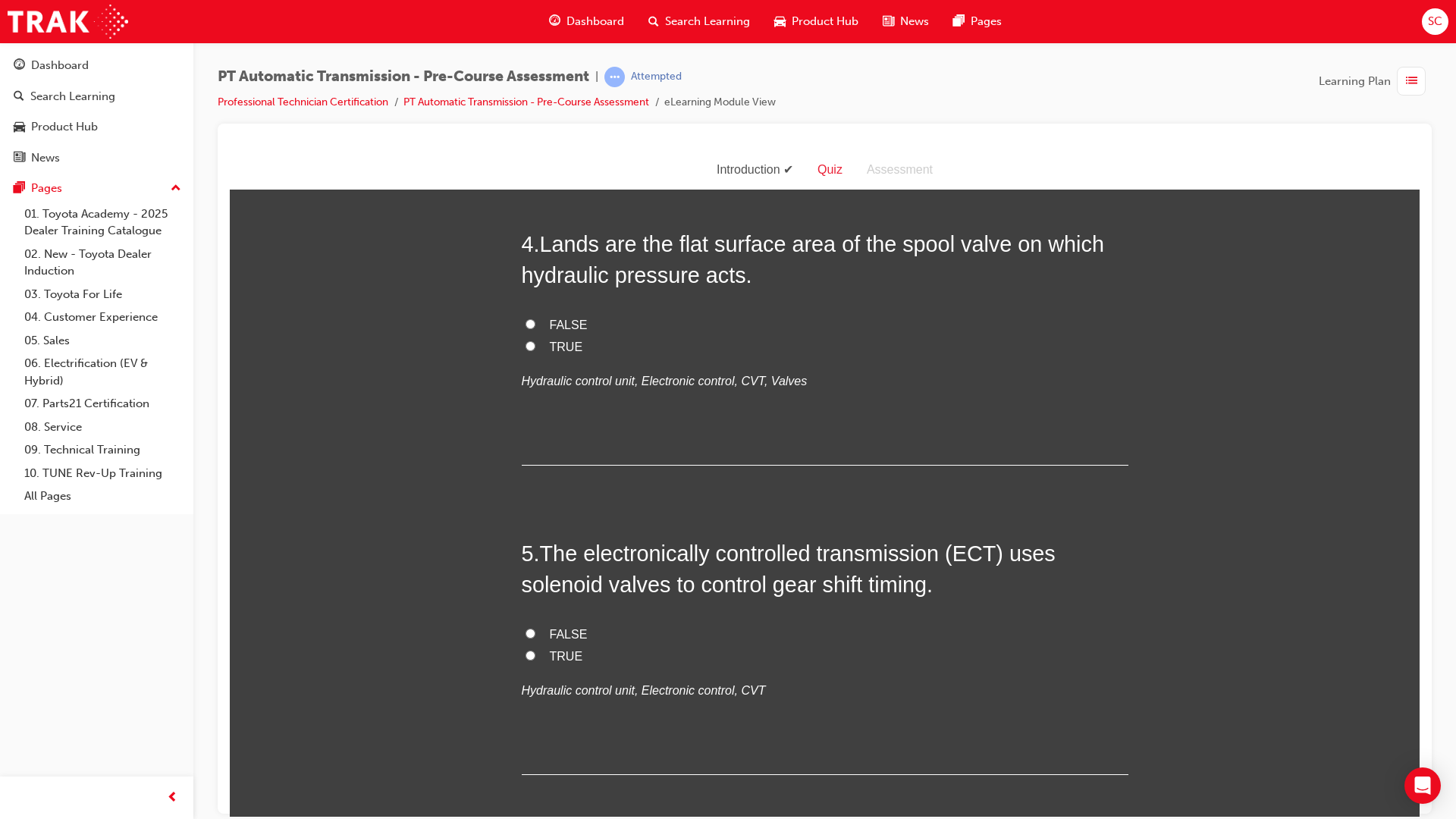
click at [868, 343] on label "TRUE" at bounding box center [825, 347] width 606 height 22
click at [536, 343] on input "TRUE" at bounding box center [530, 345] width 10 height 10
click at [531, 329] on label "FALSE" at bounding box center [825, 325] width 606 height 22
click at [531, 328] on input "FALSE" at bounding box center [530, 323] width 10 height 10
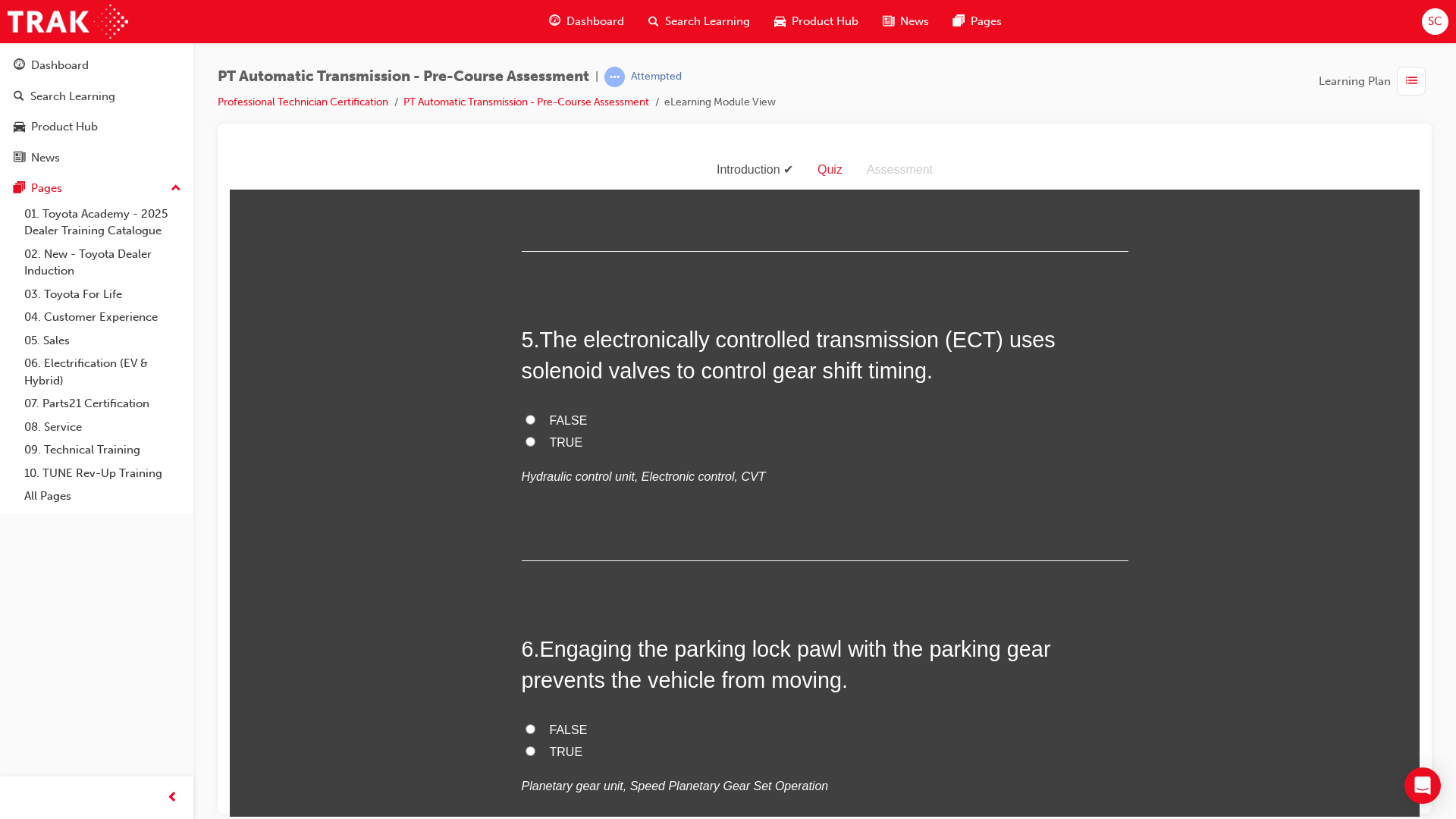
scroll to position [1213, 0]
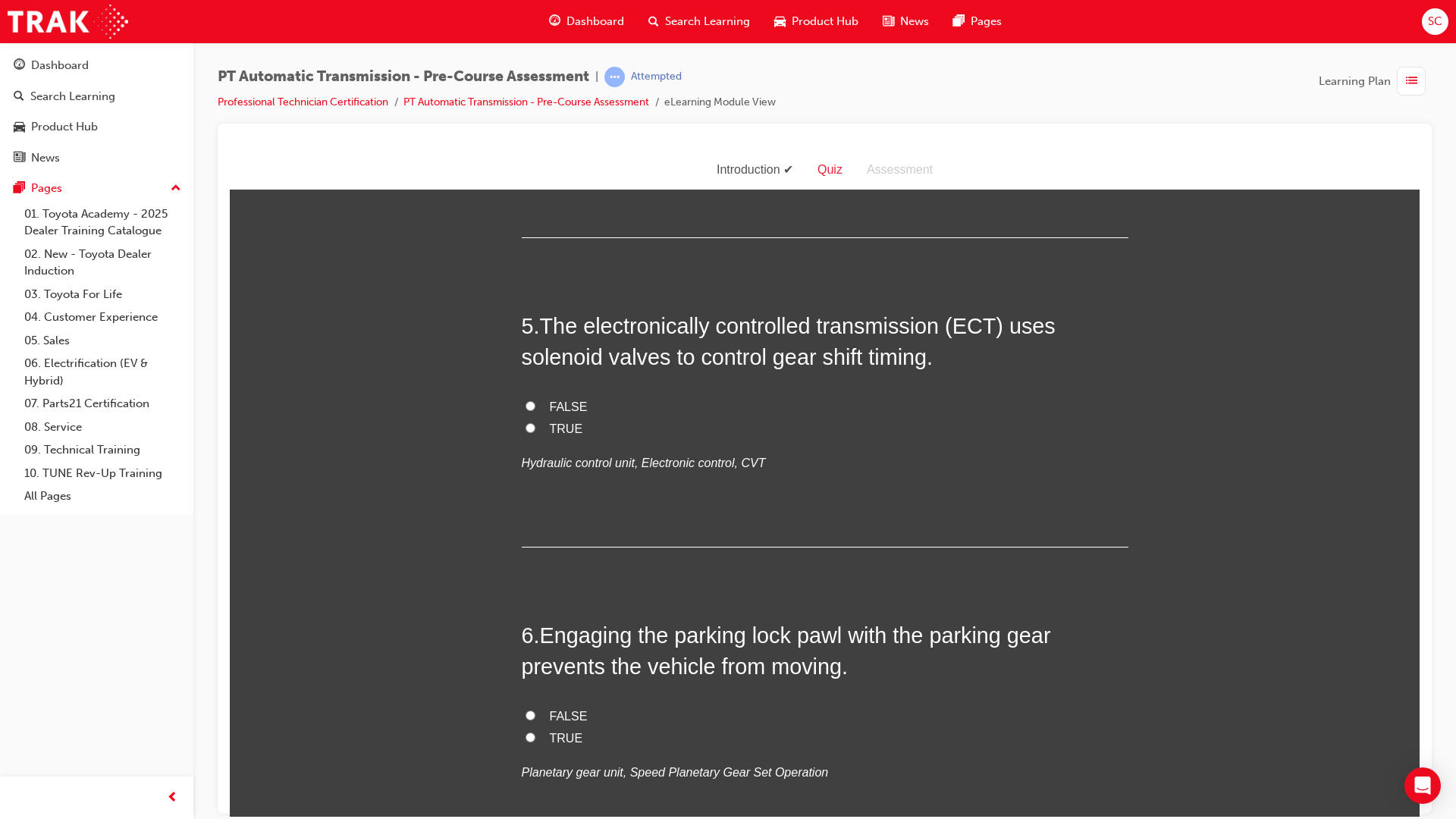
click at [574, 400] on span "FALSE" at bounding box center [568, 406] width 38 height 13
click at [536, 400] on input "FALSE" at bounding box center [530, 404] width 10 height 10
click at [561, 422] on span "TRUE" at bounding box center [566, 428] width 33 height 13
click at [536, 422] on input "TRUE" at bounding box center [530, 426] width 10 height 10
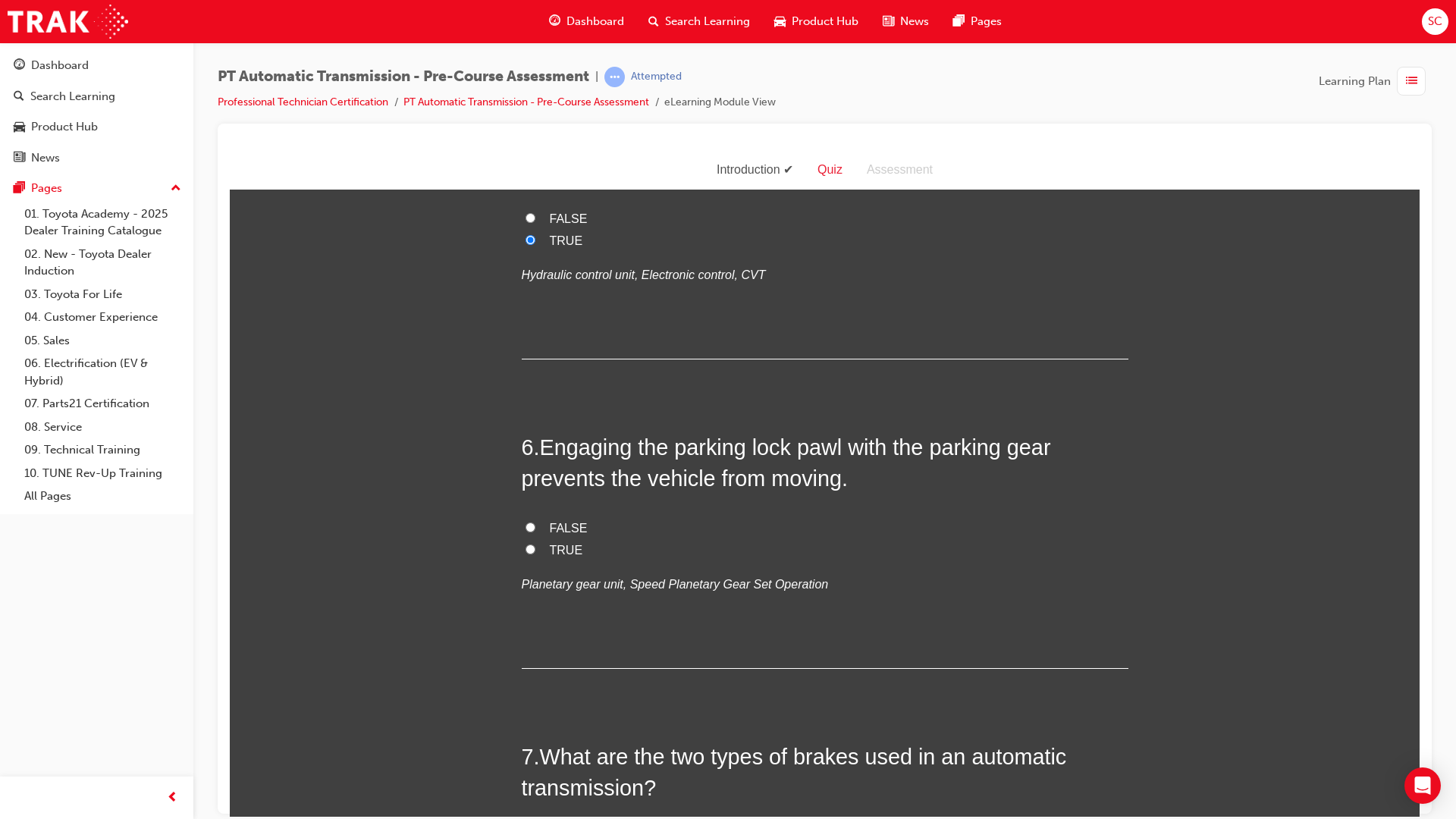
scroll to position [1592, 0]
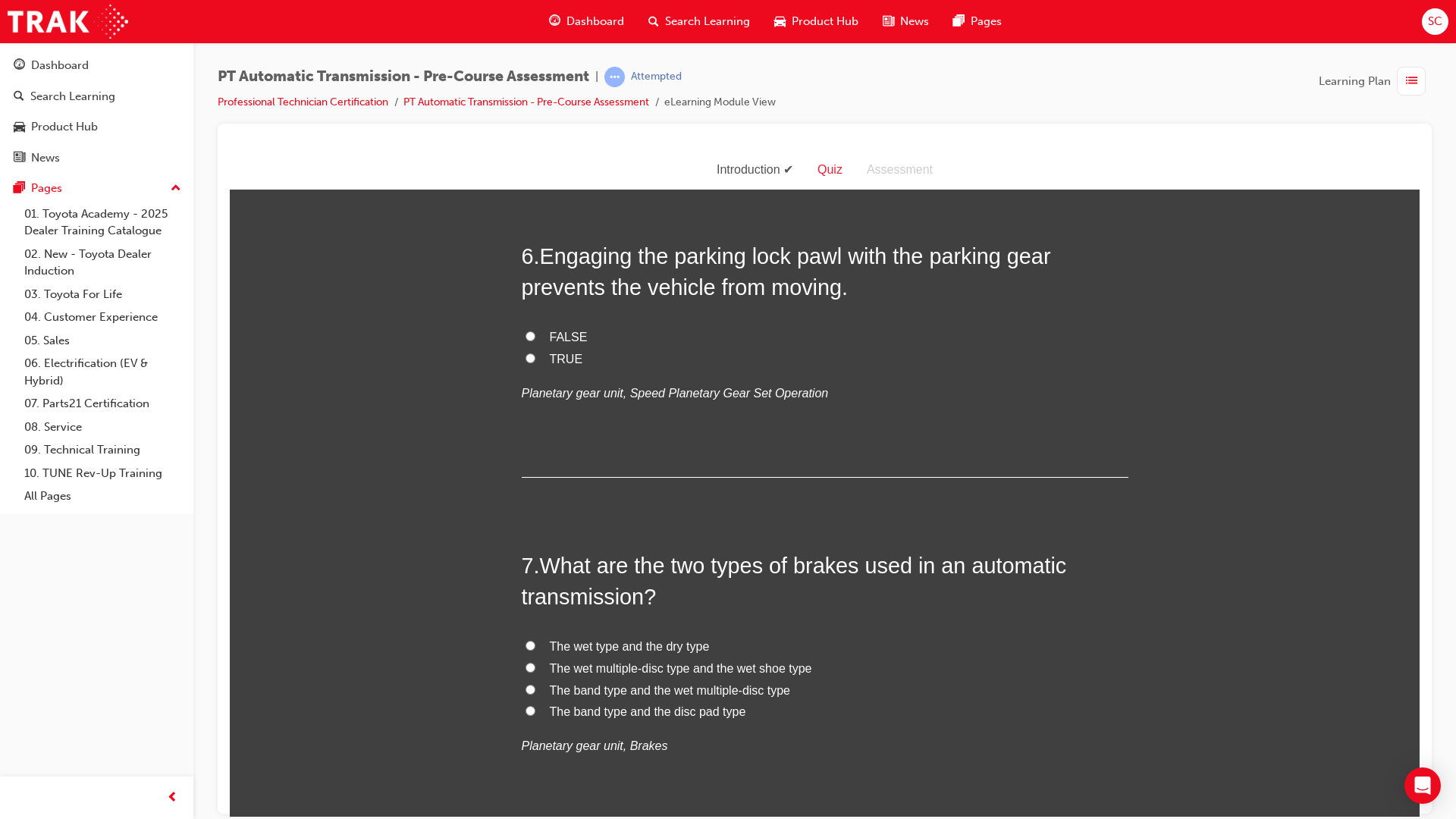
click at [562, 355] on span "TRUE" at bounding box center [566, 359] width 33 height 13
click at [536, 355] on input "TRUE" at bounding box center [530, 357] width 10 height 10
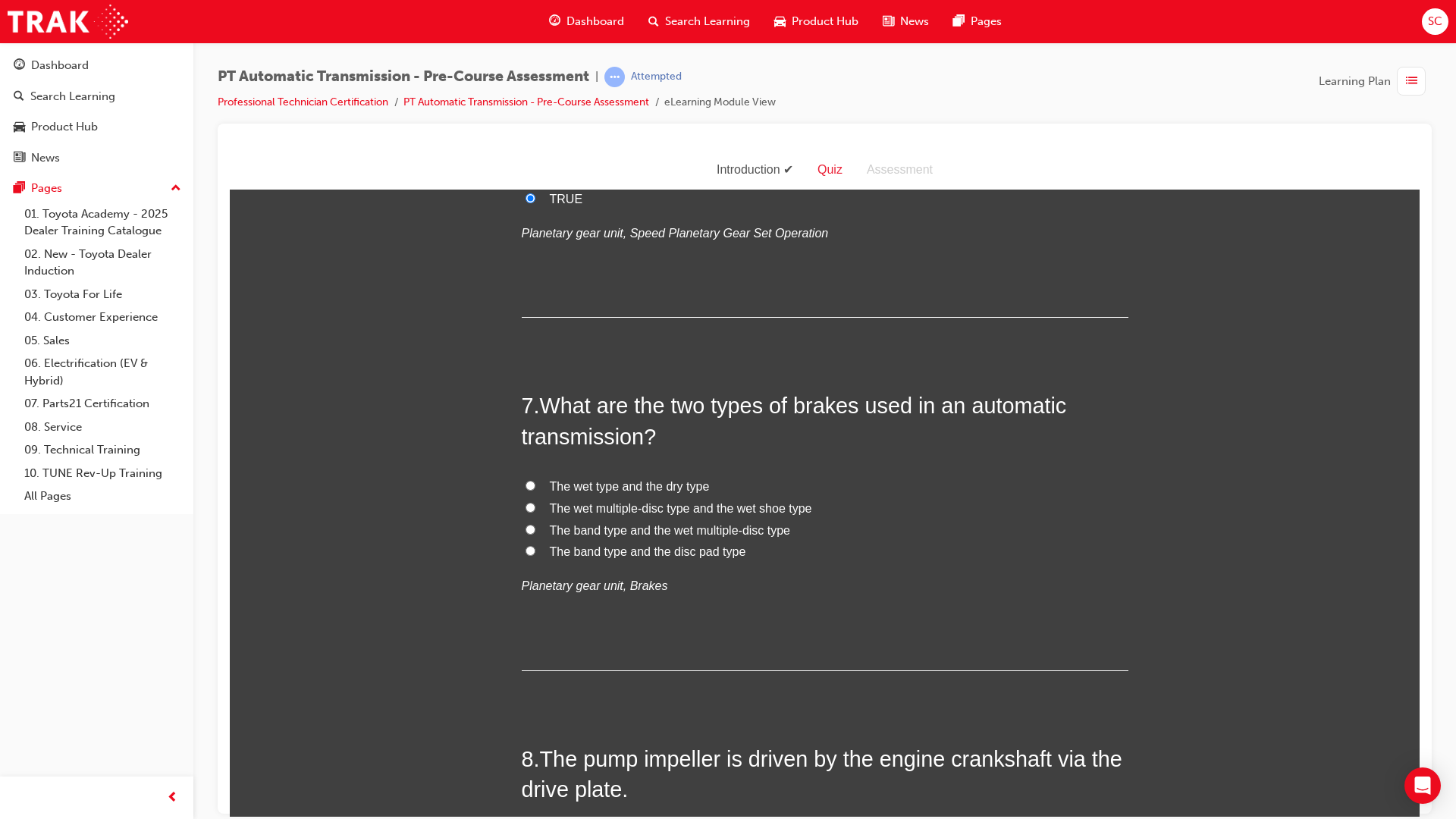
scroll to position [1820, 0]
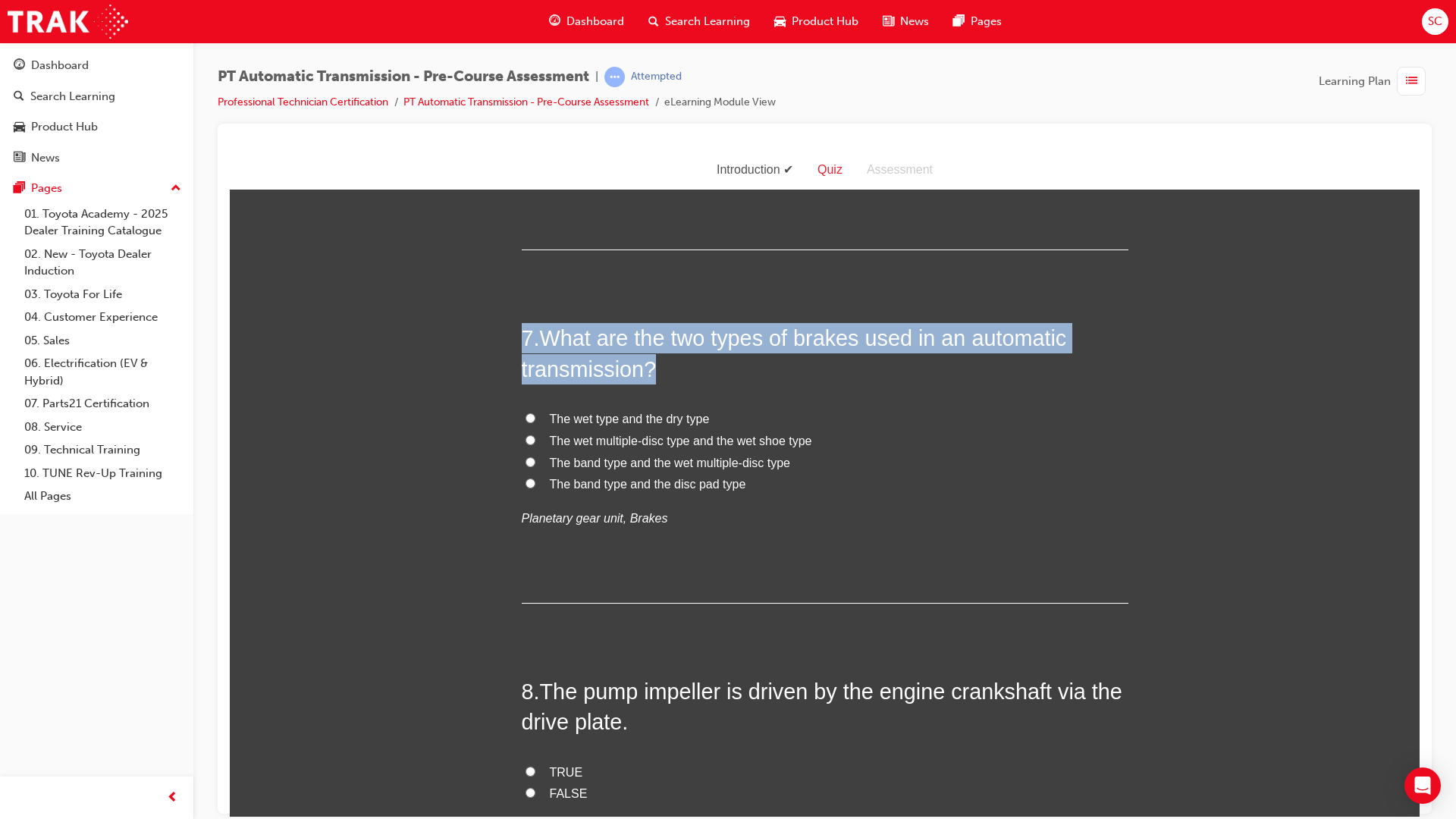
drag, startPoint x: 679, startPoint y: 382, endPoint x: 518, endPoint y: 349, distance: 164.3
click at [522, 349] on h2 "7 . What are the two types of brakes used in an automatic transmission?" at bounding box center [825, 352] width 606 height 61
drag, startPoint x: 518, startPoint y: 349, endPoint x: 572, endPoint y: 337, distance: 55.3
copy h2 "7 . What are the two types of brakes used in an automatic transmission?"
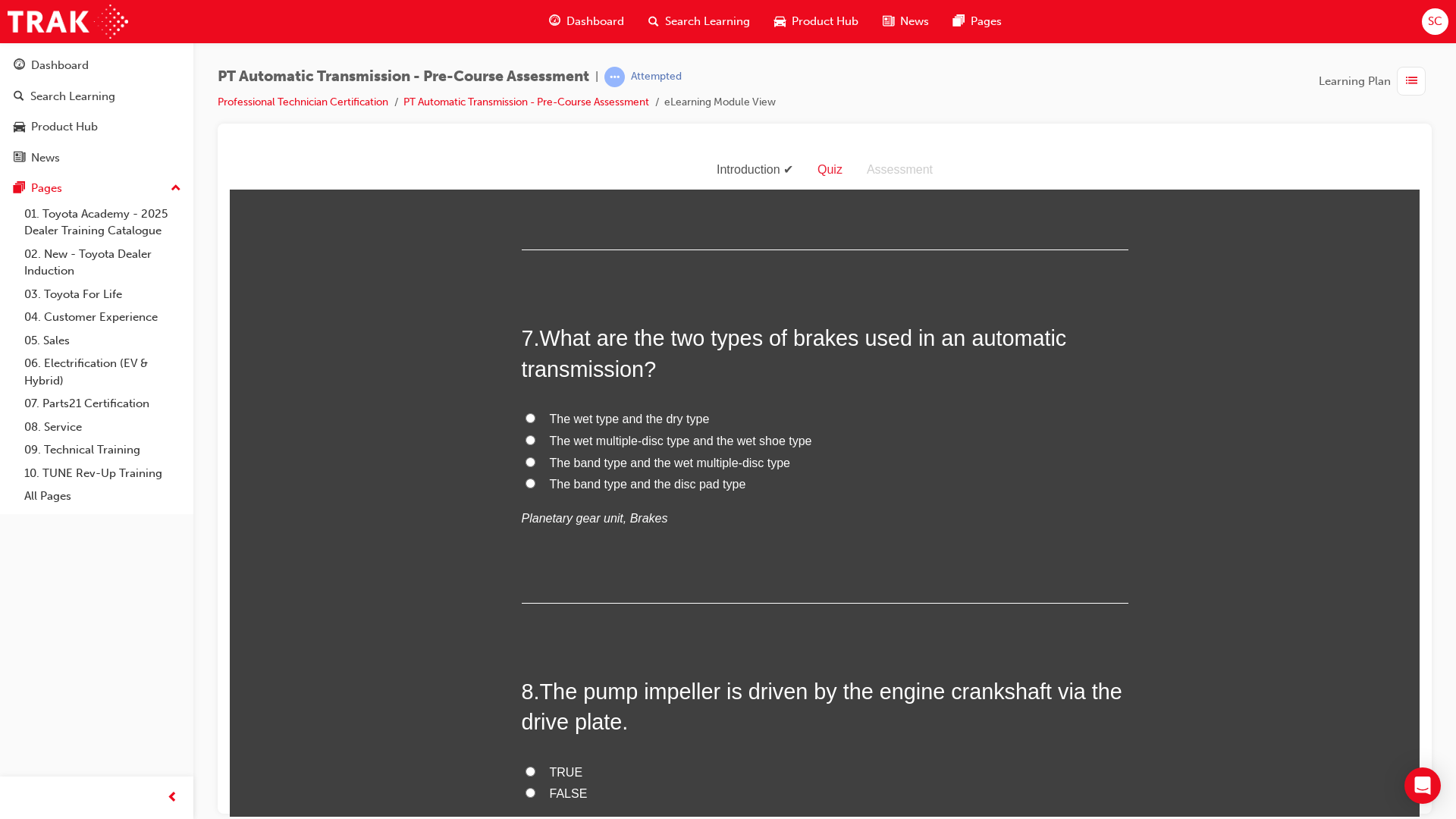
click at [991, 473] on label "The band type and the disc pad type" at bounding box center [825, 484] width 606 height 22
click at [536, 478] on input "The band type and the disc pad type" at bounding box center [530, 482] width 10 height 10
click at [653, 446] on span "The wet multiple-disc type and the wet shoe type" at bounding box center [681, 440] width 262 height 13
click at [536, 444] on input "The wet multiple-disc type and the wet shoe type" at bounding box center [530, 439] width 10 height 10
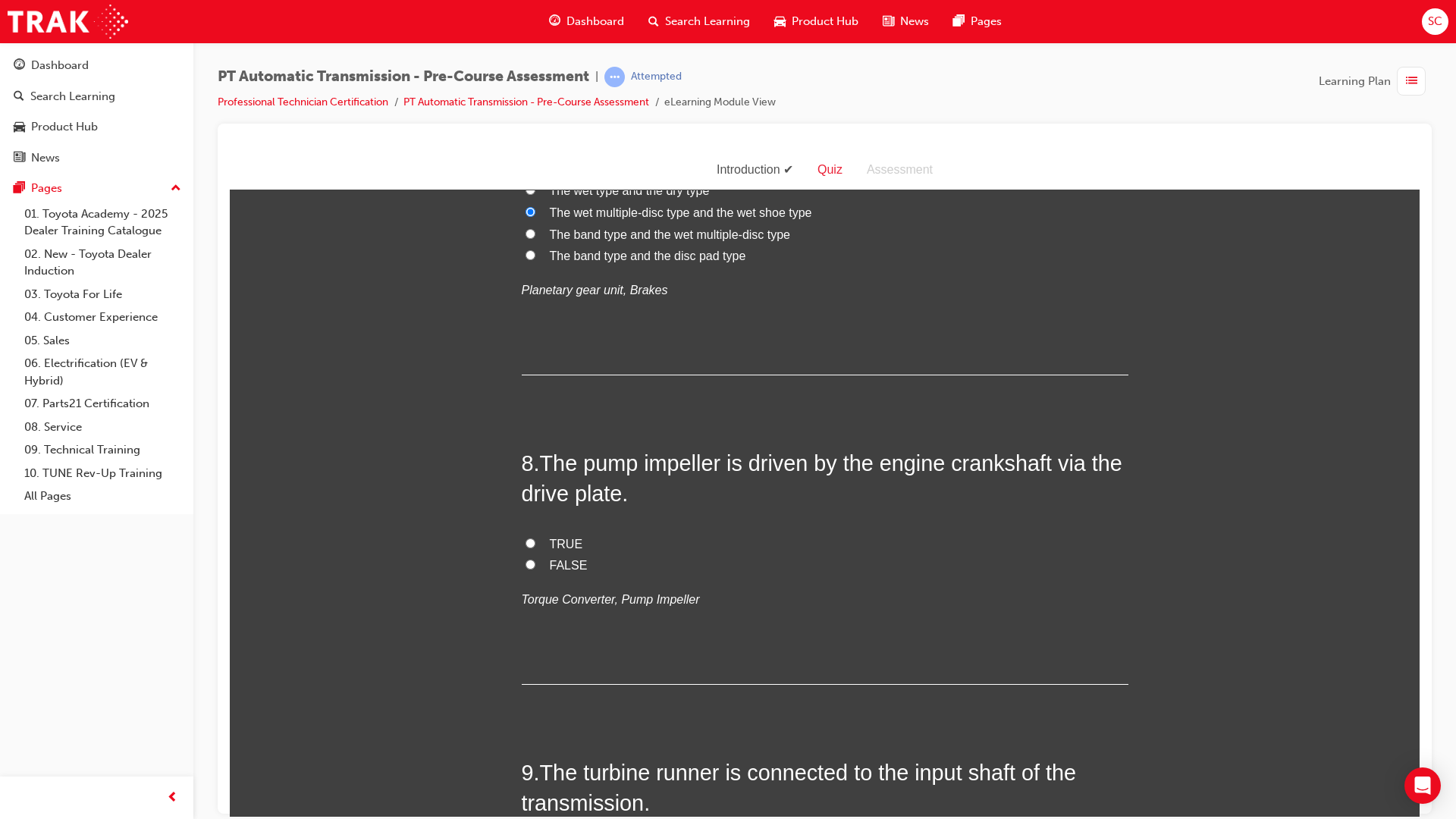
scroll to position [2123, 0]
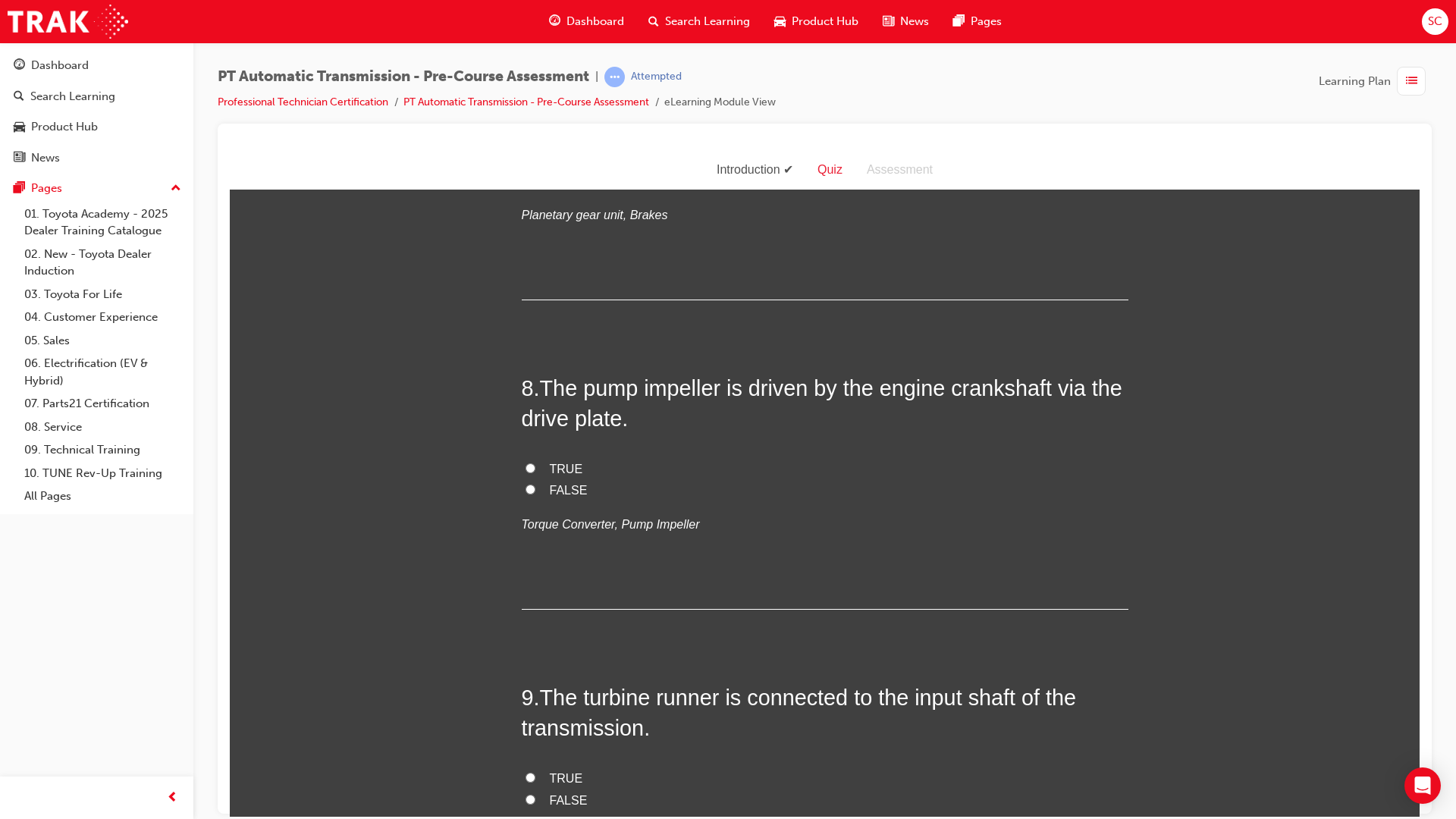
click at [556, 483] on span "FALSE" at bounding box center [568, 490] width 38 height 13
click at [536, 483] on input "FALSE" at bounding box center [530, 488] width 10 height 10
click at [556, 466] on span "TRUE" at bounding box center [566, 468] width 33 height 13
click at [536, 466] on input "TRUE" at bounding box center [530, 467] width 10 height 10
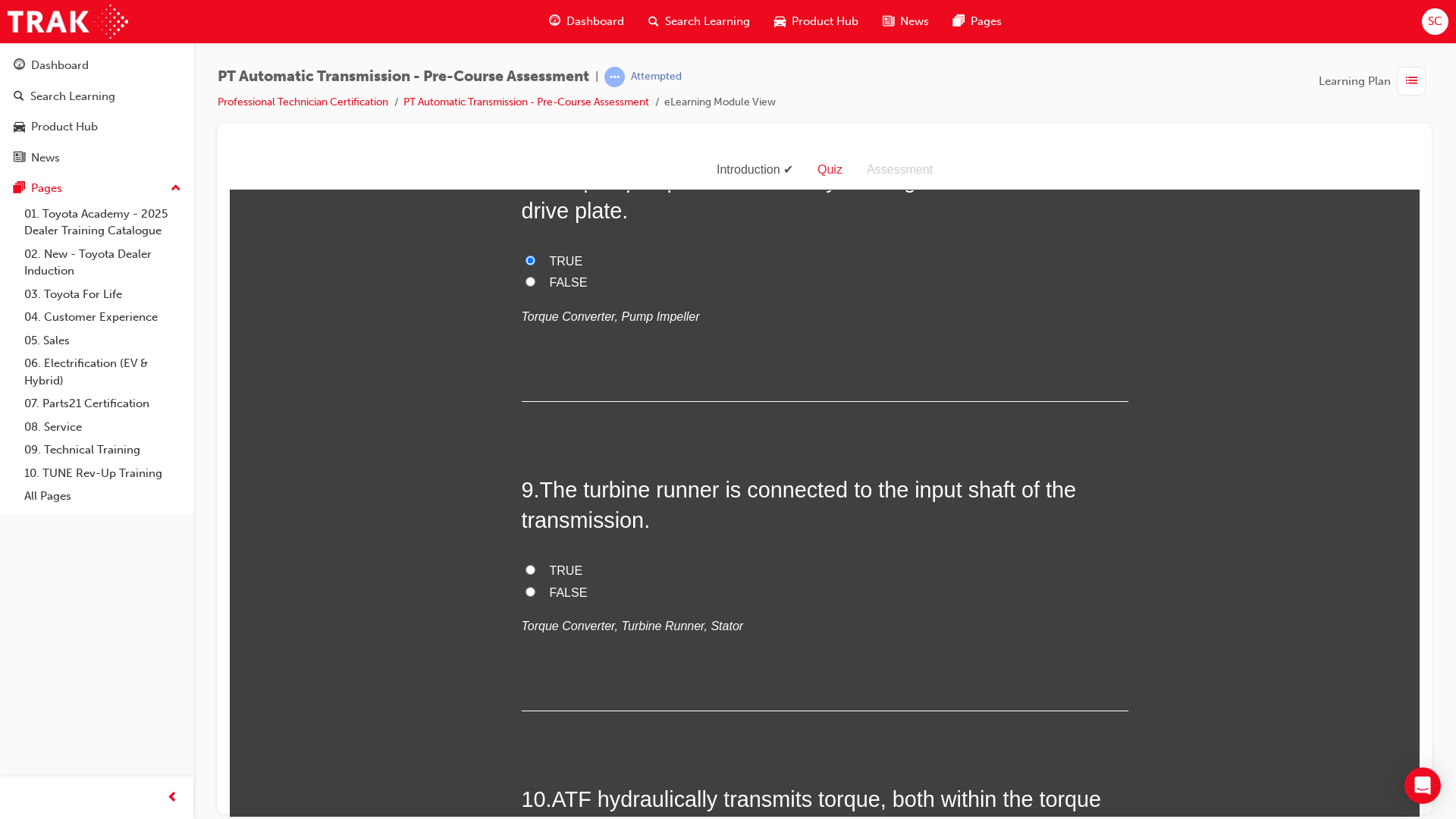
scroll to position [2502, 0]
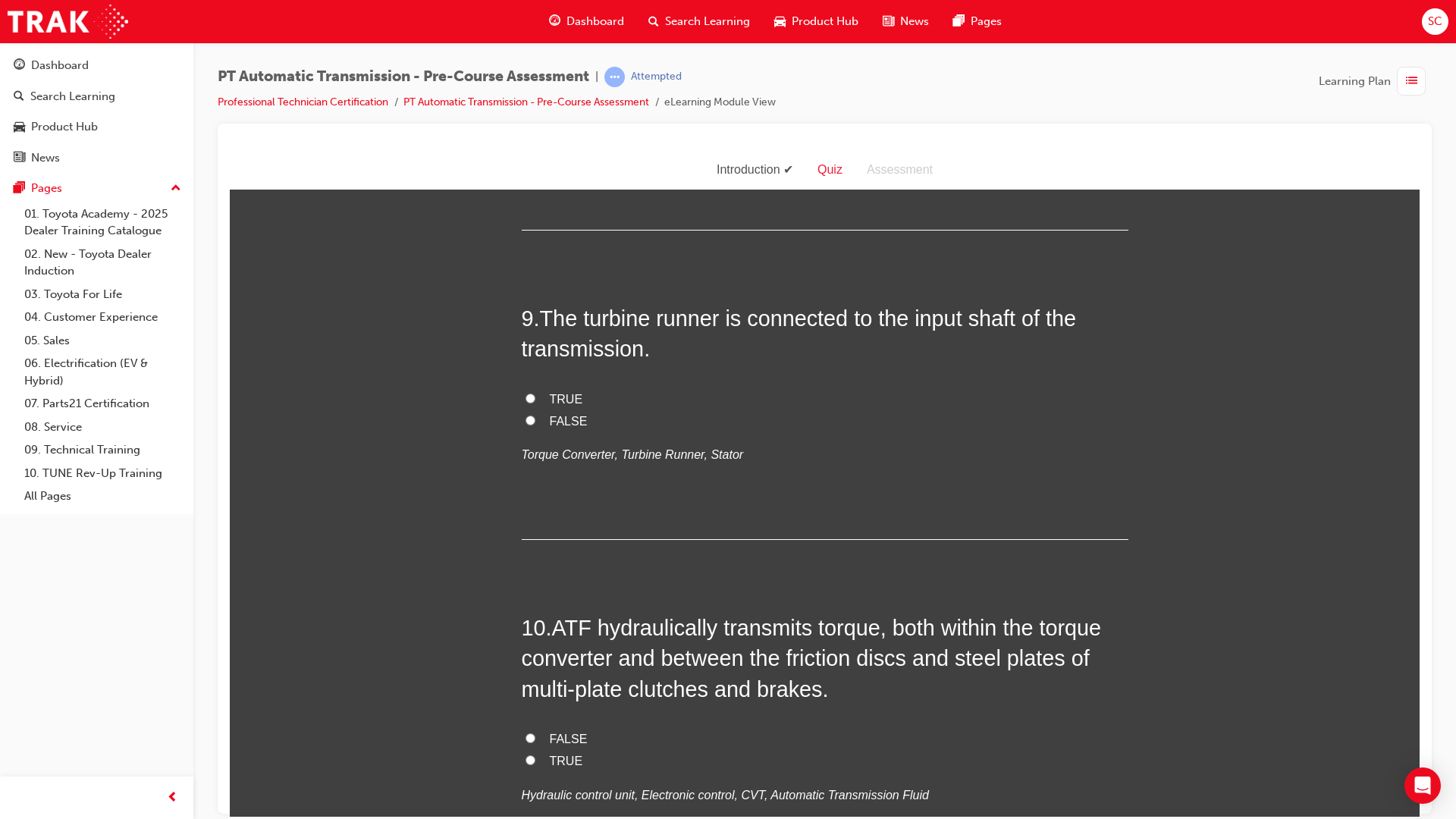
click at [540, 397] on label "TRUE" at bounding box center [825, 399] width 606 height 22
click at [536, 397] on input "TRUE" at bounding box center [530, 397] width 10 height 10
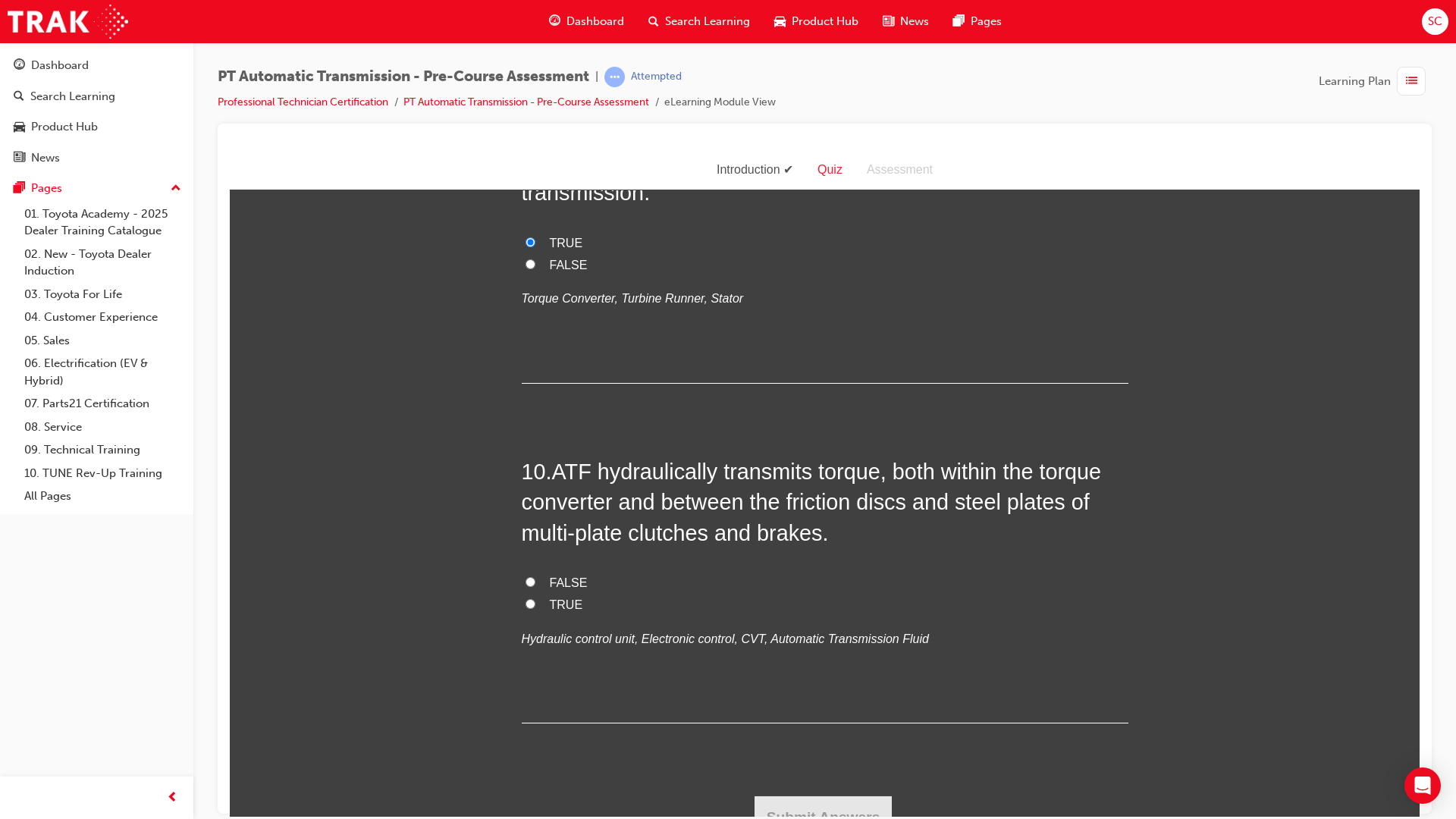
scroll to position [2679, 0]
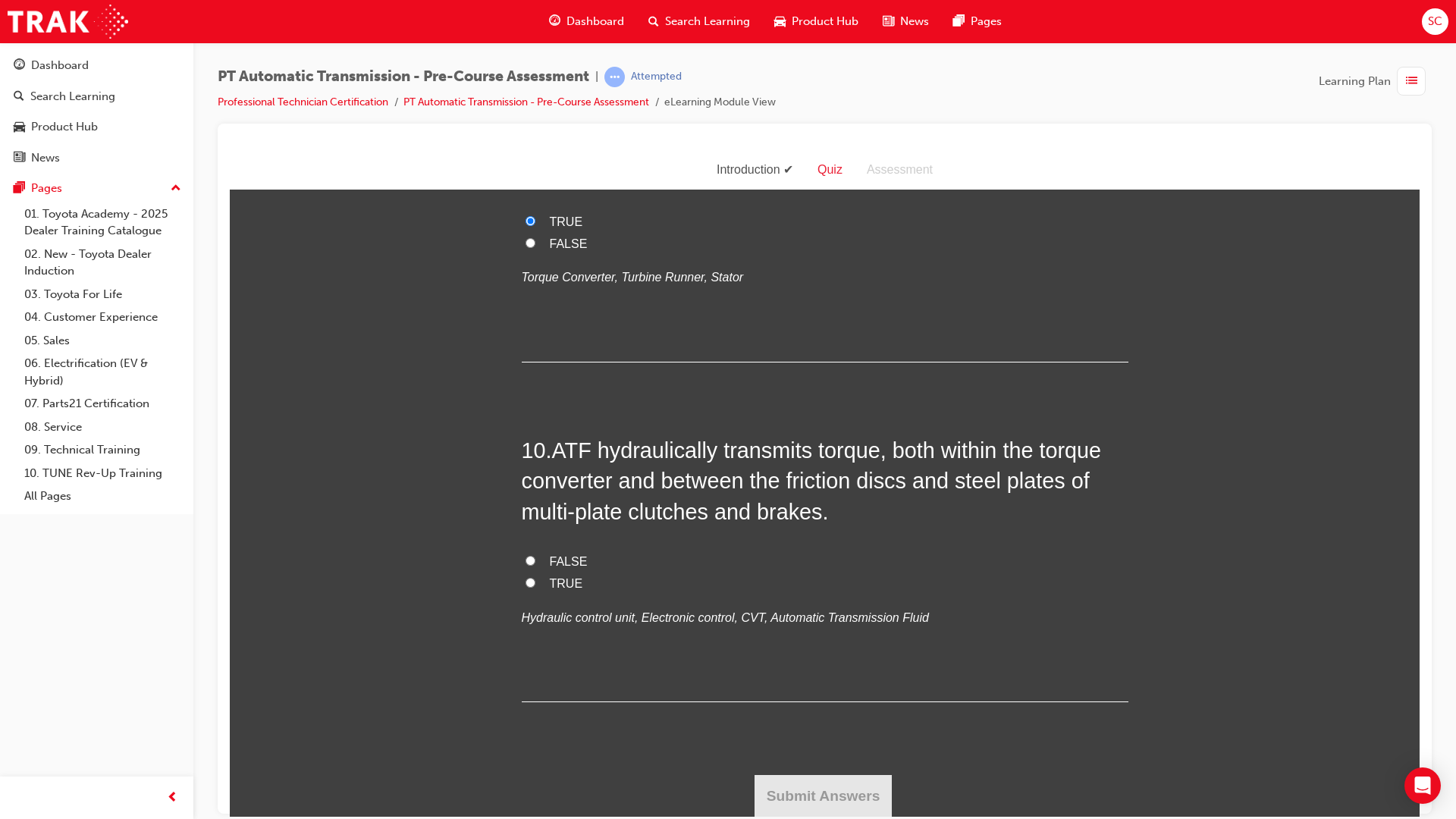
click at [554, 590] on label "TRUE" at bounding box center [825, 583] width 606 height 22
click at [536, 587] on input "TRUE" at bounding box center [530, 581] width 10 height 10
click at [829, 791] on button "Submit Answers" at bounding box center [823, 795] width 138 height 42
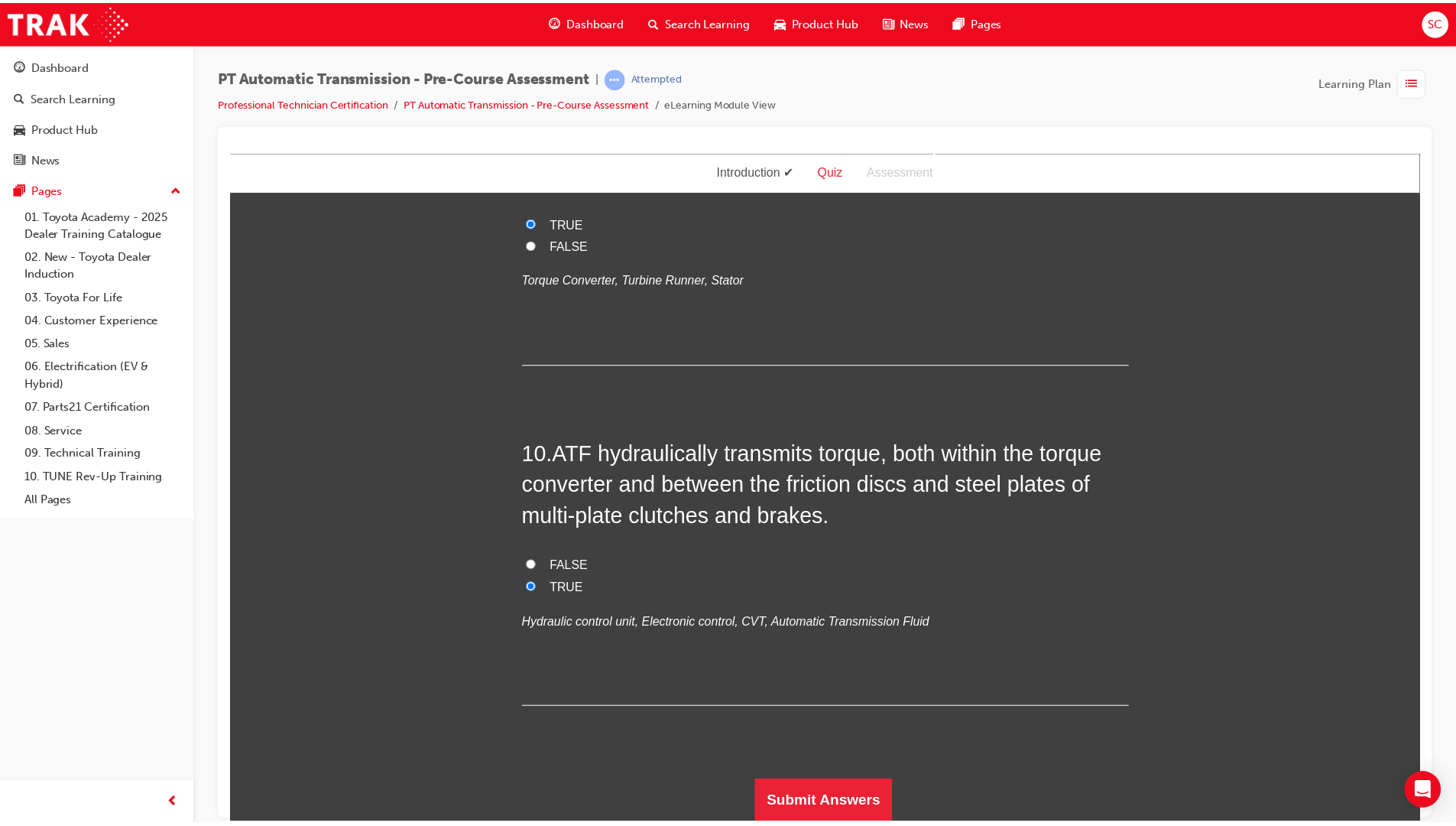
scroll to position [0, 0]
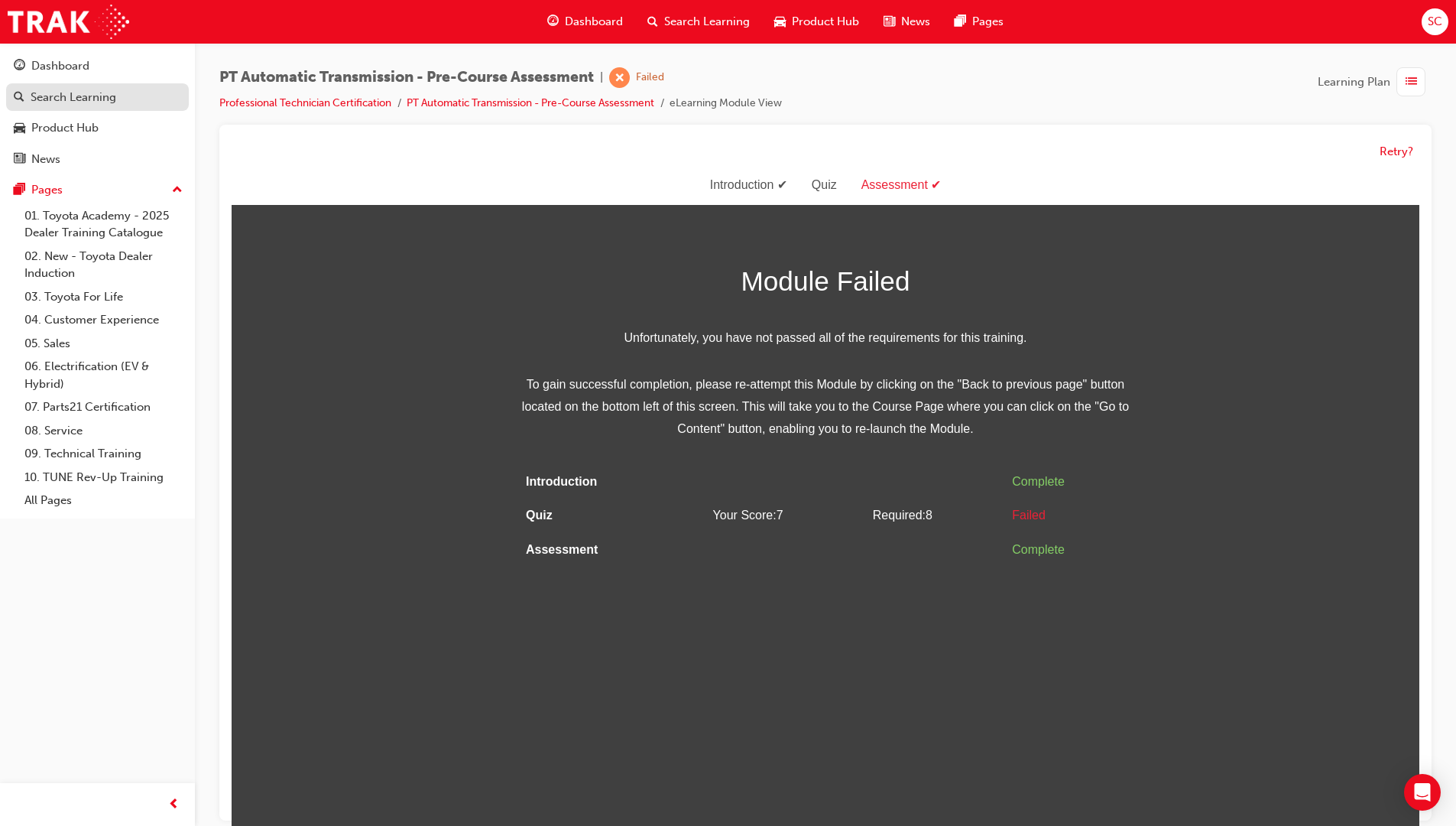
click at [80, 93] on div "Search Learning" at bounding box center [73, 97] width 86 height 18
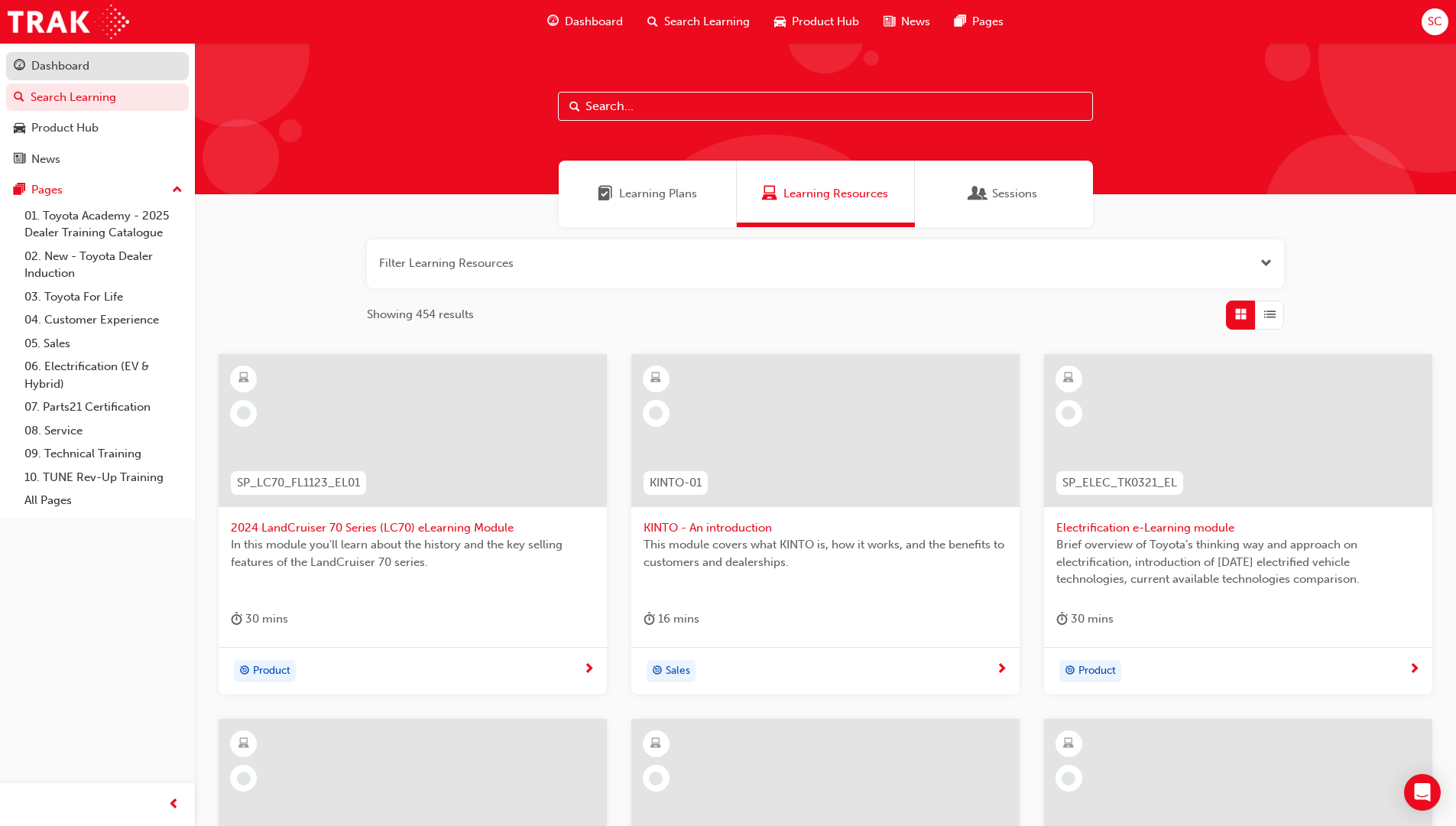
click at [40, 68] on div "Dashboard" at bounding box center [60, 66] width 58 height 18
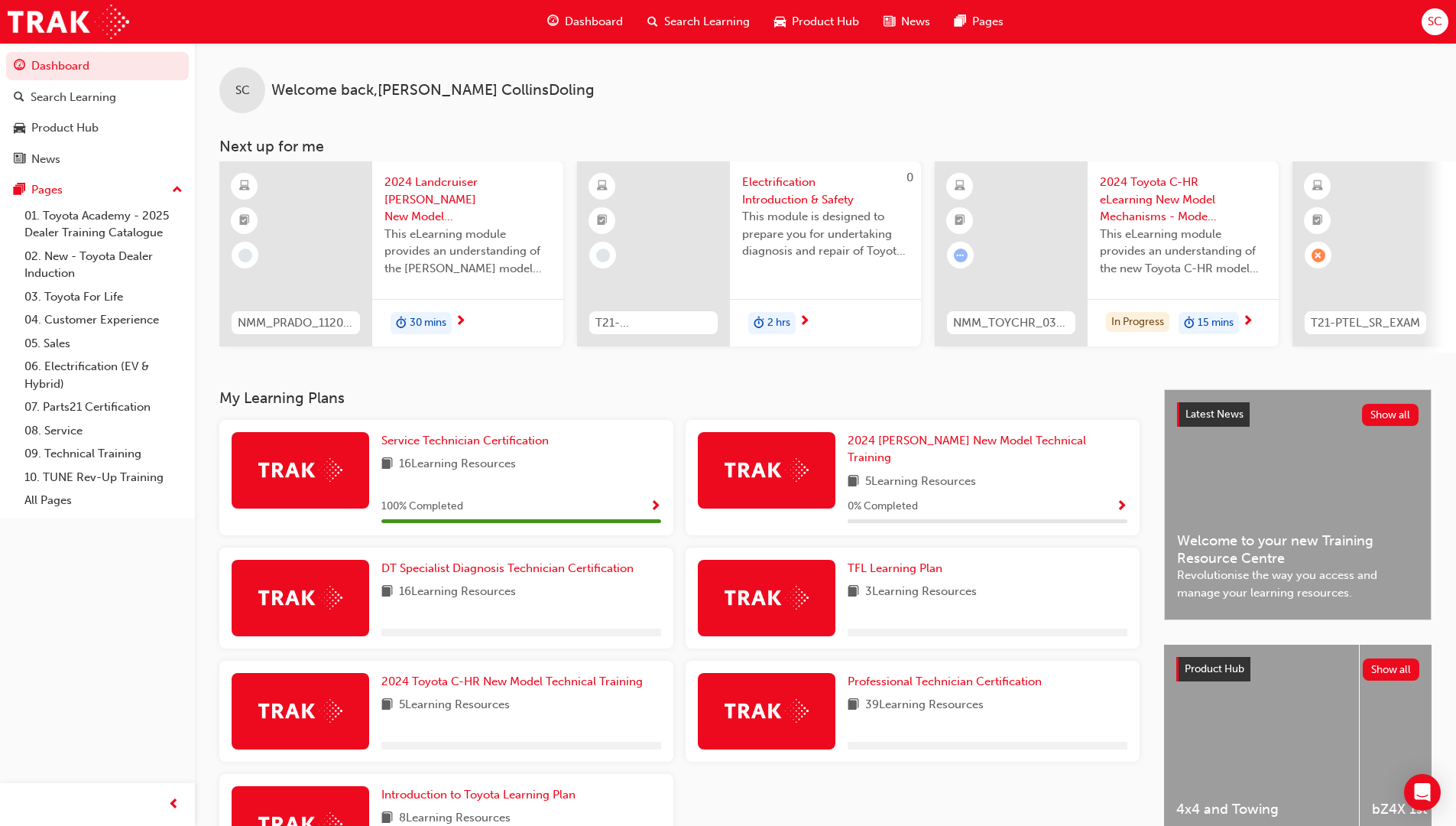
click at [1359, 95] on div "SC Welcome back , Samuel CollinsDoling" at bounding box center [826, 78] width 1261 height 70
click at [1298, 100] on div "SC Welcome back , Samuel CollinsDoling" at bounding box center [826, 78] width 1261 height 70
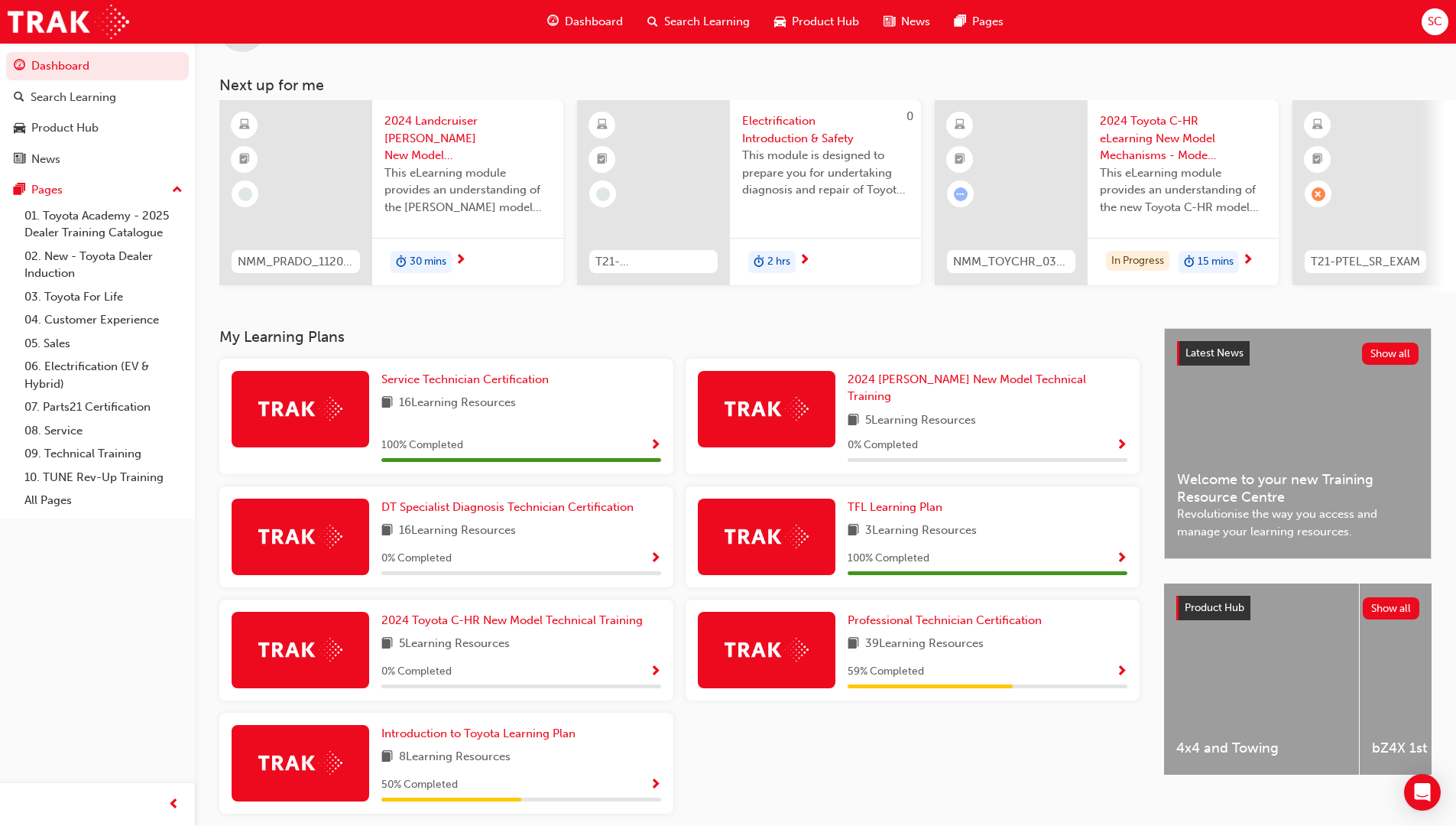
scroll to position [116, 0]
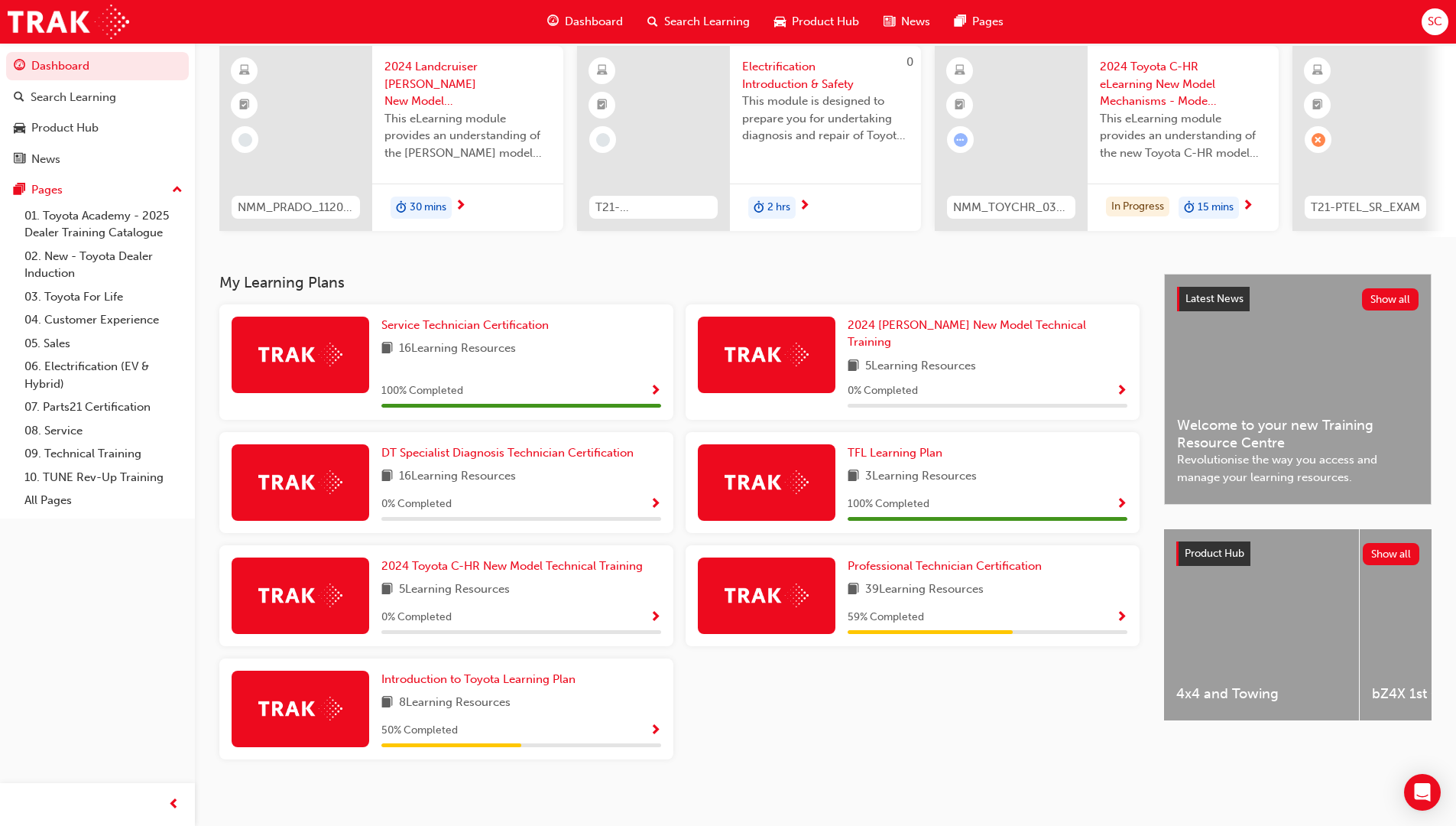
click at [976, 721] on div "Service Technician Certification 16 Learning Resources 100 % Completed 2024 Pra…" at bounding box center [679, 537] width 932 height 467
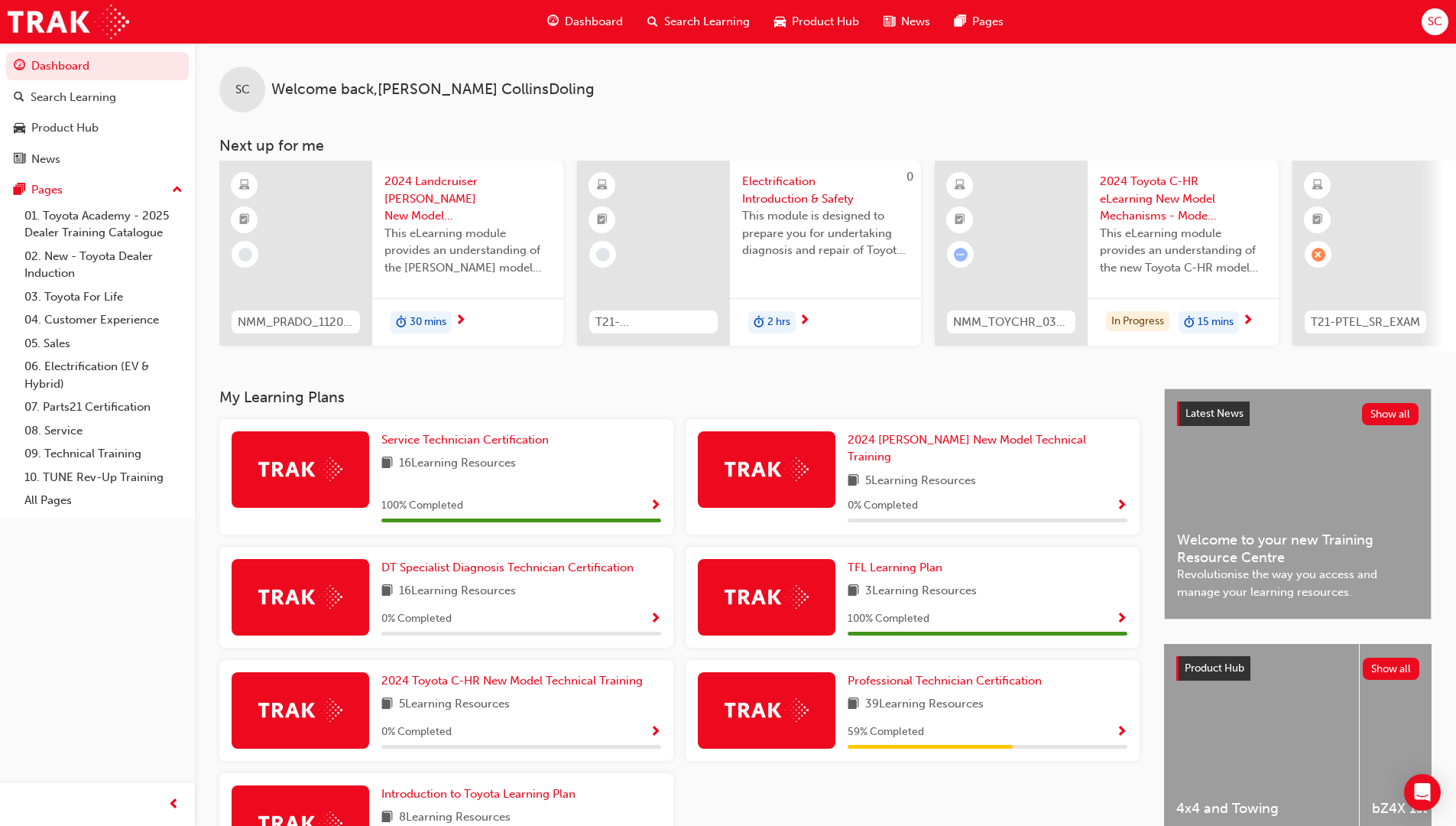
scroll to position [0, 0]
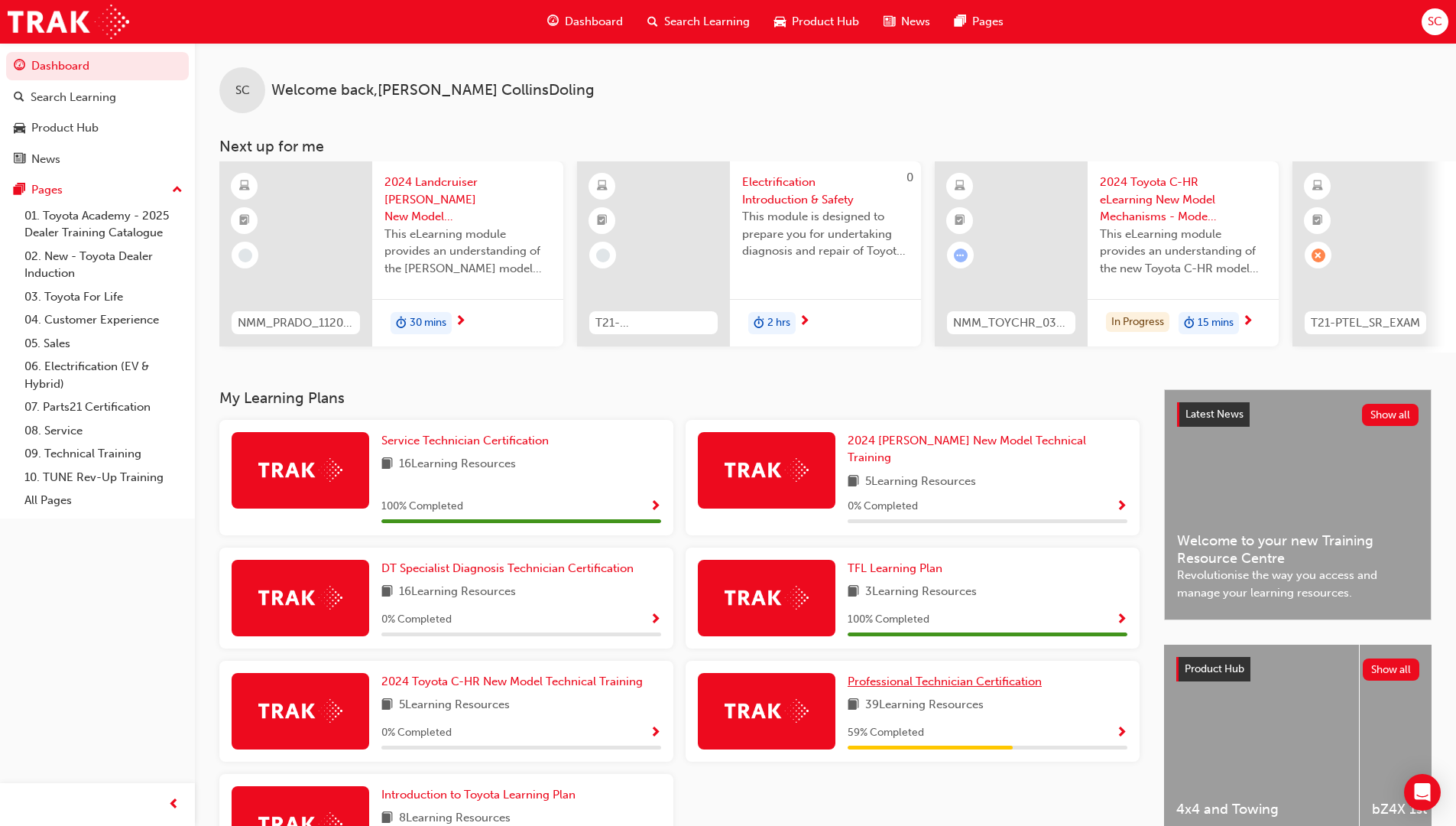
click at [1009, 675] on span "Professional Technician Certification" at bounding box center [945, 681] width 194 height 14
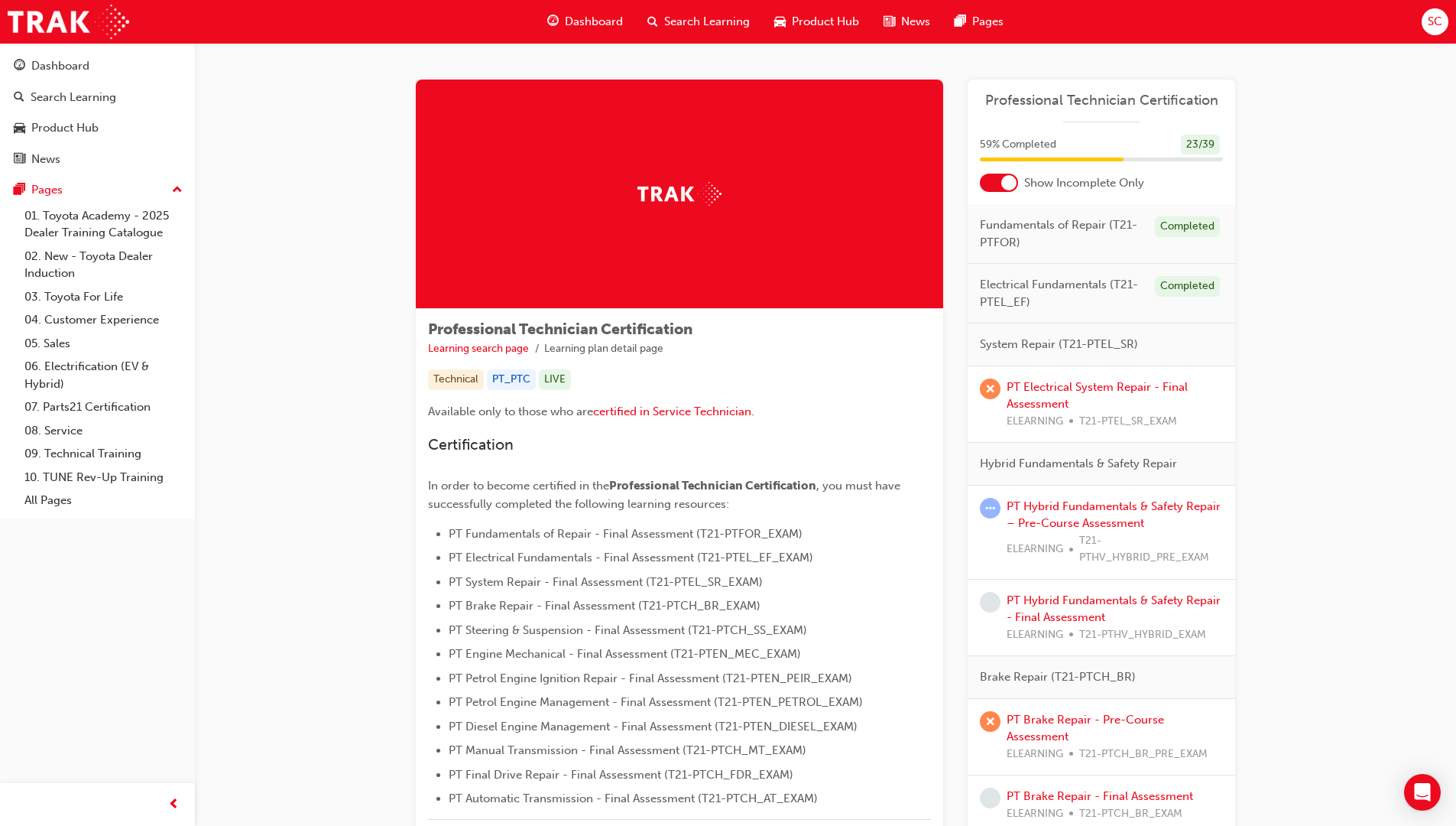
click at [998, 190] on div at bounding box center [998, 183] width 38 height 18
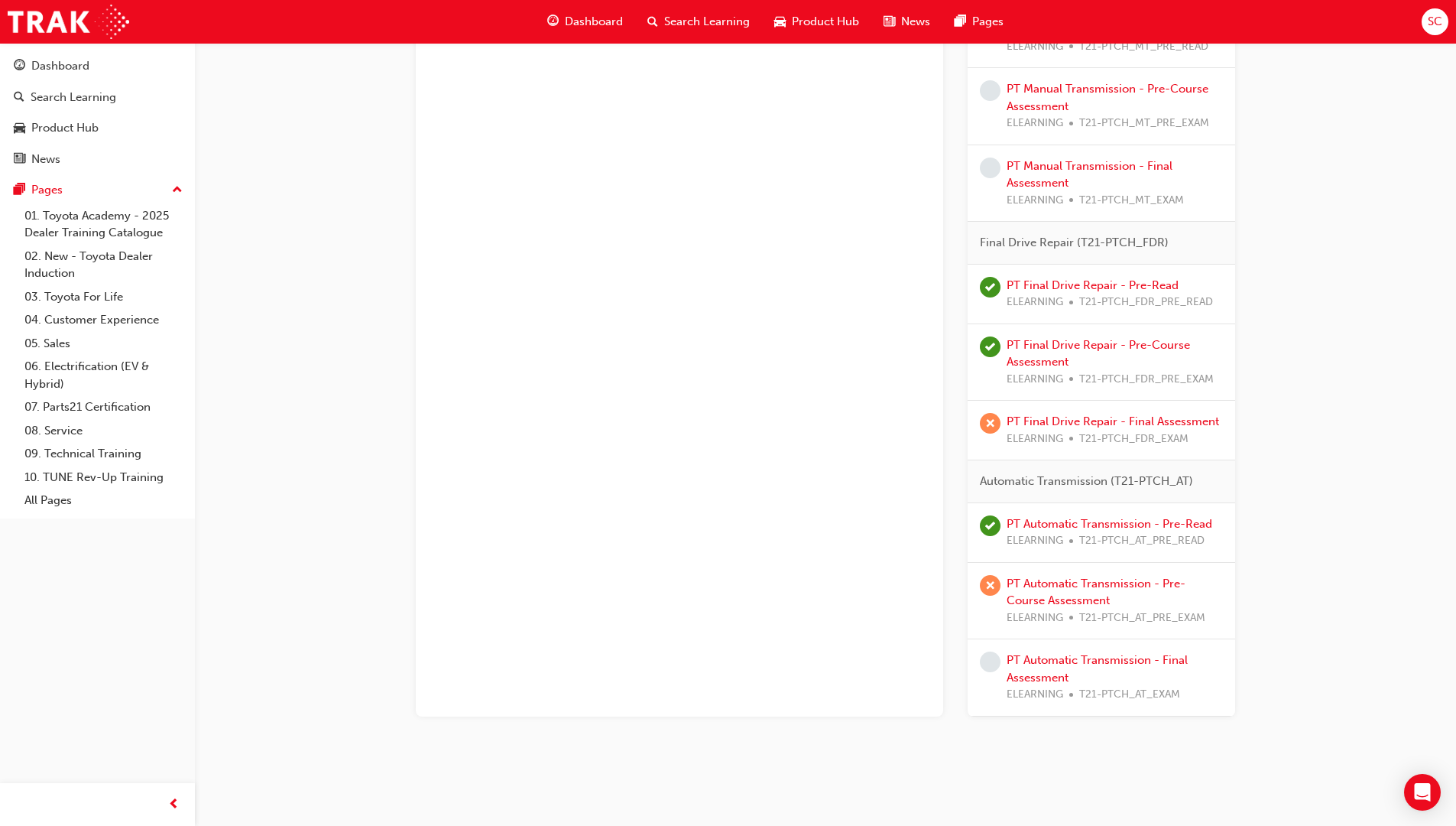
scroll to position [3056, 0]
click at [1116, 516] on link "PT Automatic Transmission - Pre-Read" at bounding box center [1109, 521] width 205 height 14
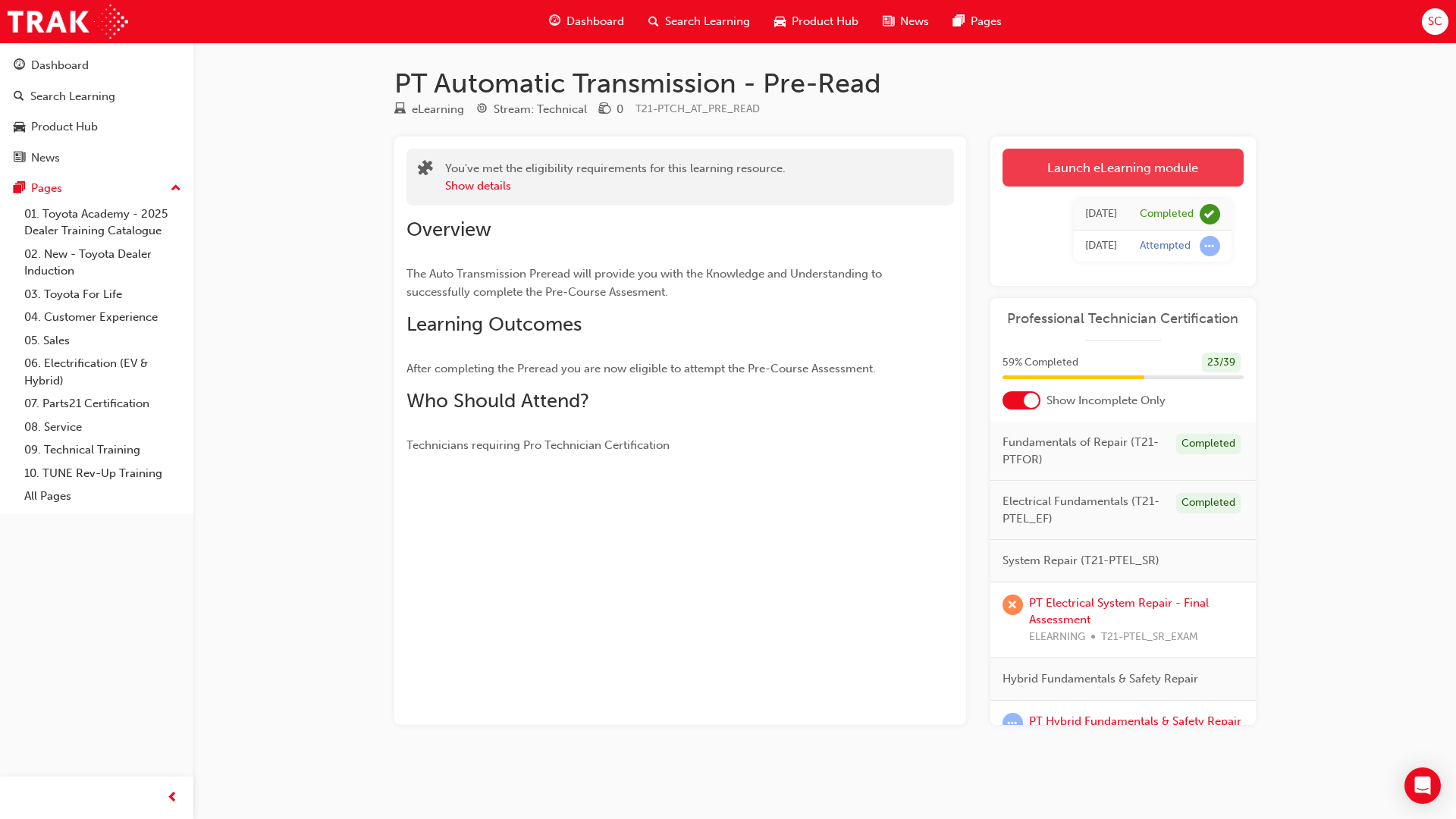
click at [1123, 171] on link "Launch eLearning module" at bounding box center [1123, 167] width 241 height 38
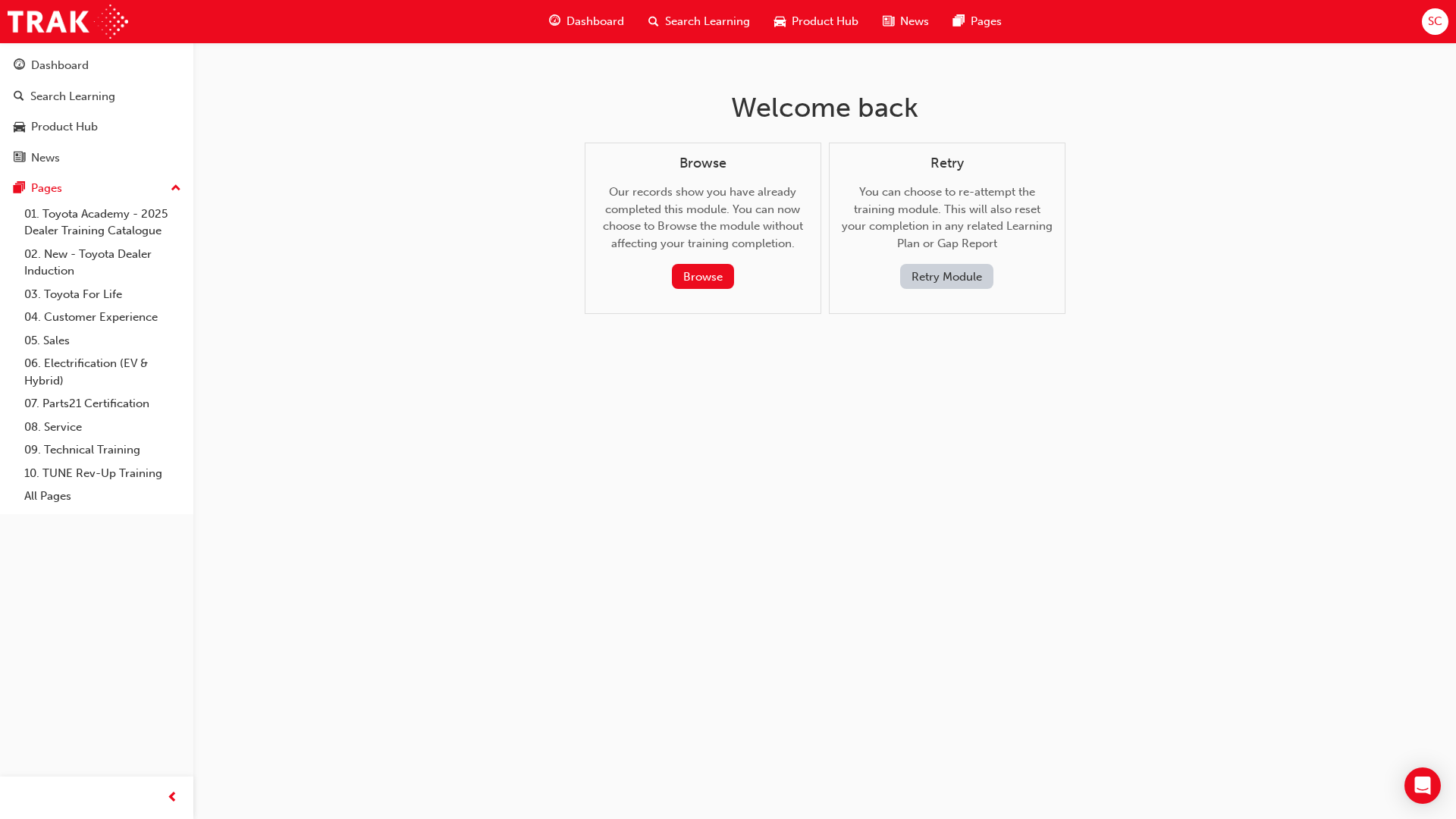
drag, startPoint x: 713, startPoint y: 283, endPoint x: 620, endPoint y: 329, distance: 103.8
click at [620, 329] on div "Welcome back Browse Our records show you have already completed this module. Yo…" at bounding box center [825, 214] width 493 height 344
click at [935, 273] on button "Retry Module" at bounding box center [947, 276] width 94 height 25
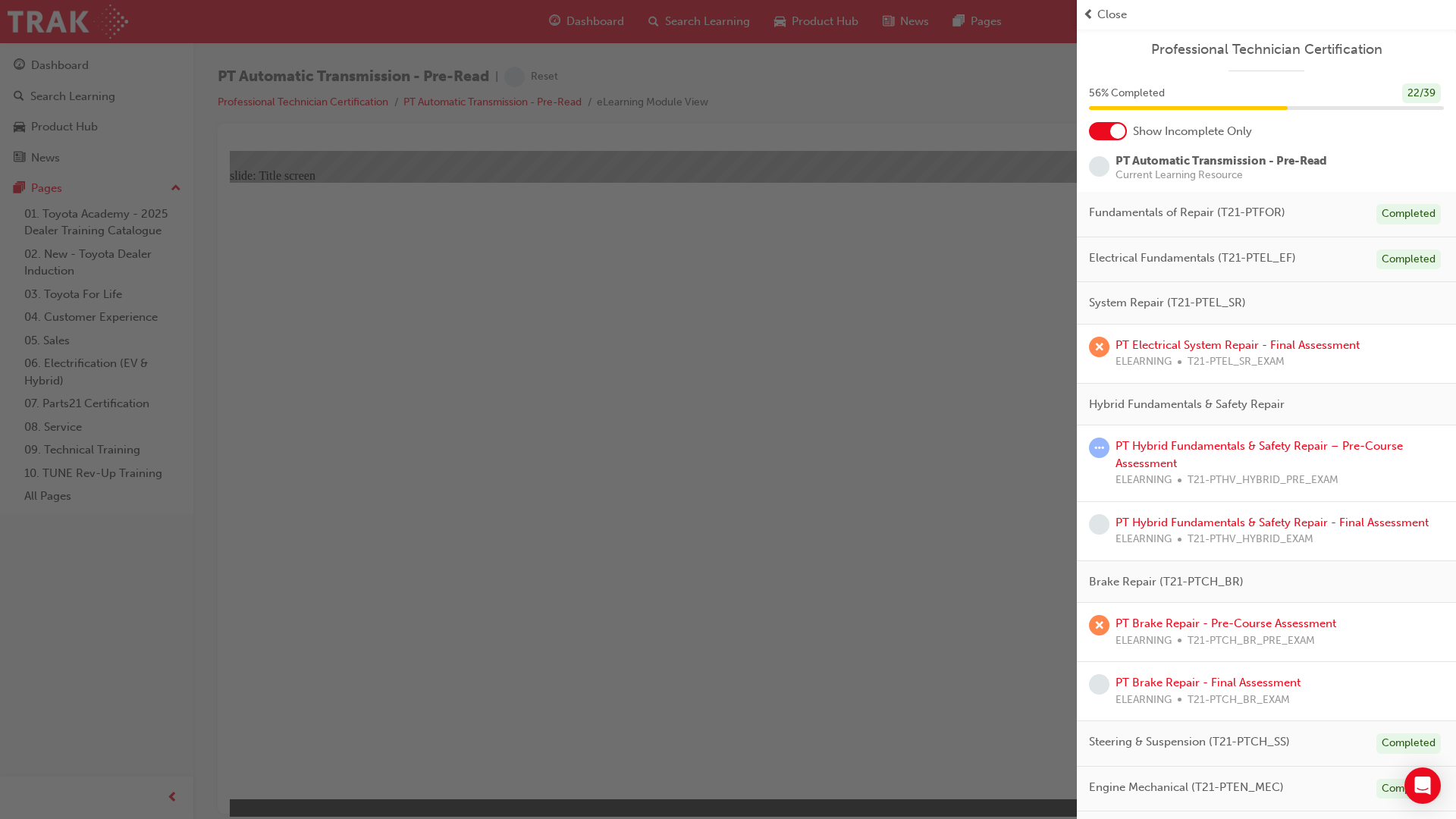
click at [959, 229] on div "button" at bounding box center [539, 409] width 1077 height 819
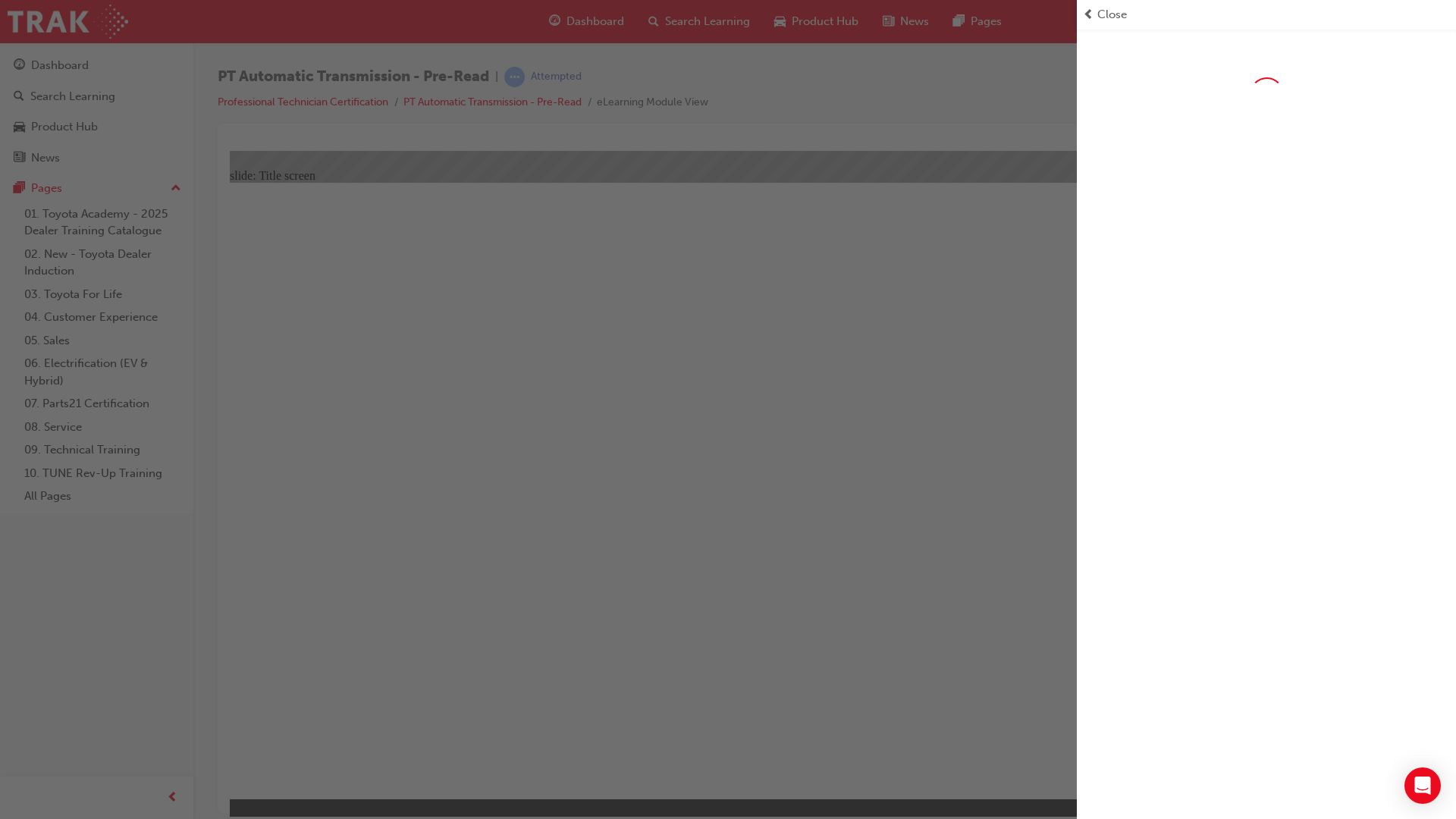
click at [820, 193] on div "button" at bounding box center [539, 409] width 1077 height 819
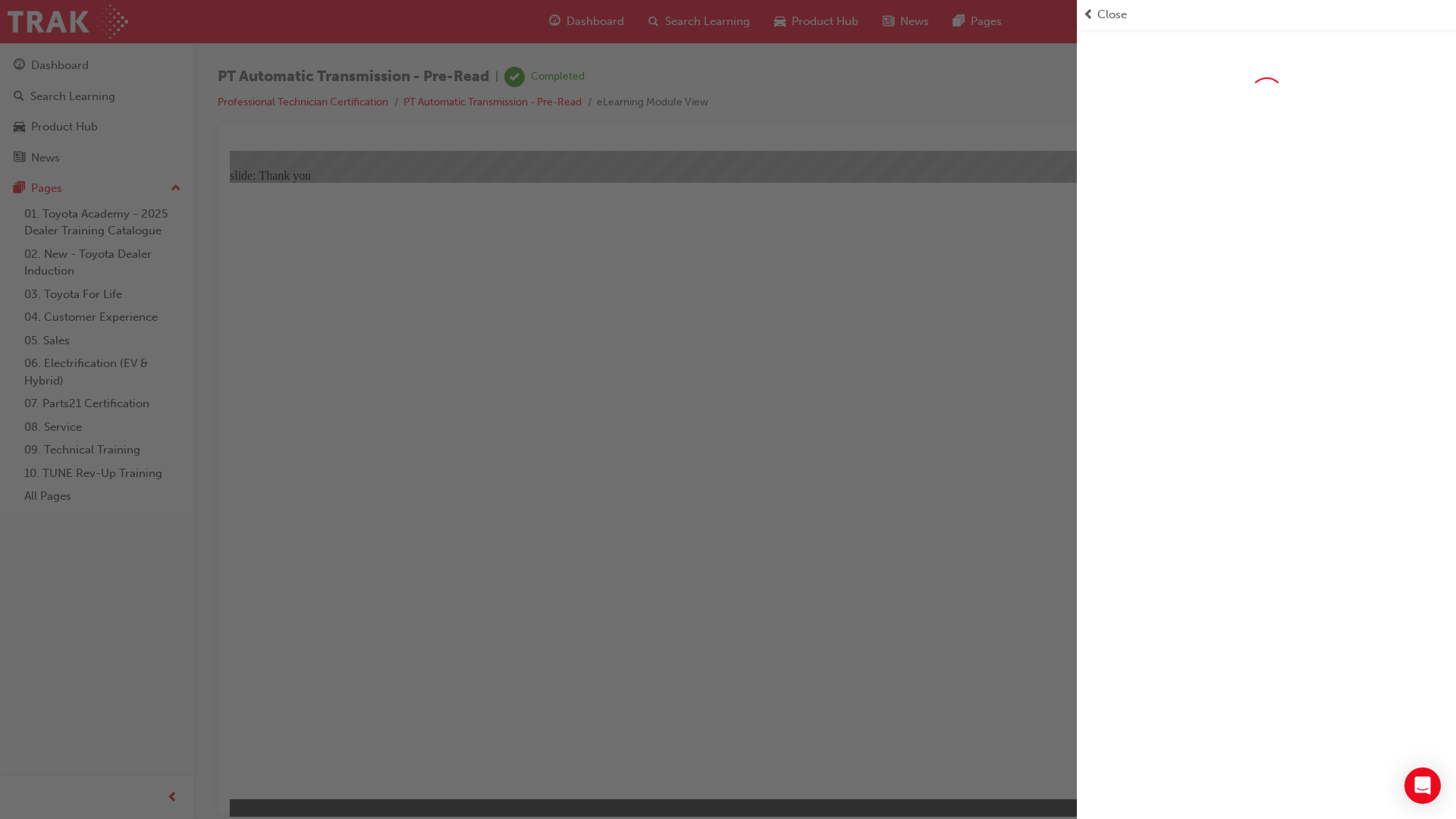
click at [410, 664] on div "button" at bounding box center [539, 409] width 1077 height 819
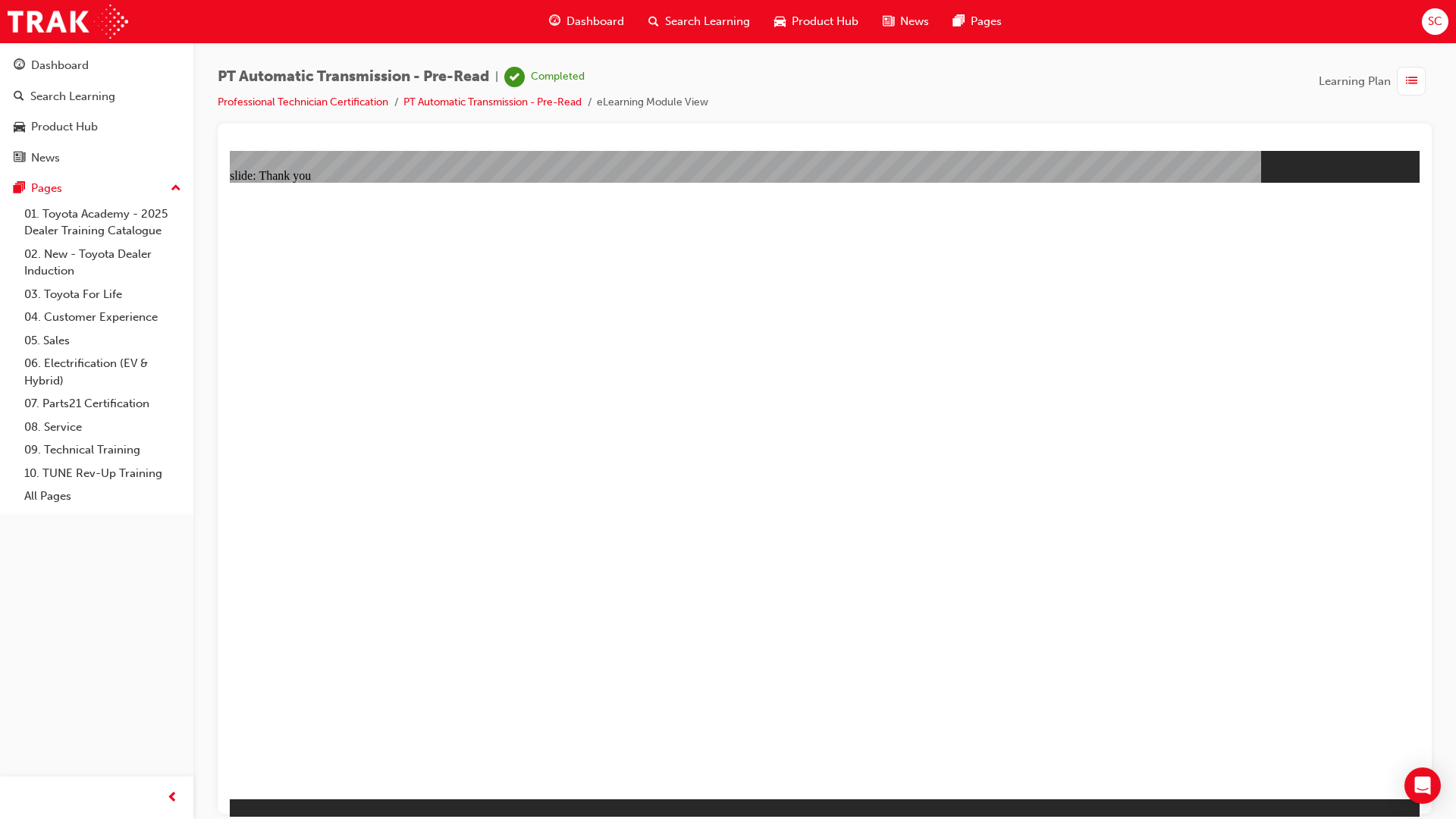
click at [94, 72] on div "Dashboard" at bounding box center [96, 65] width 166 height 19
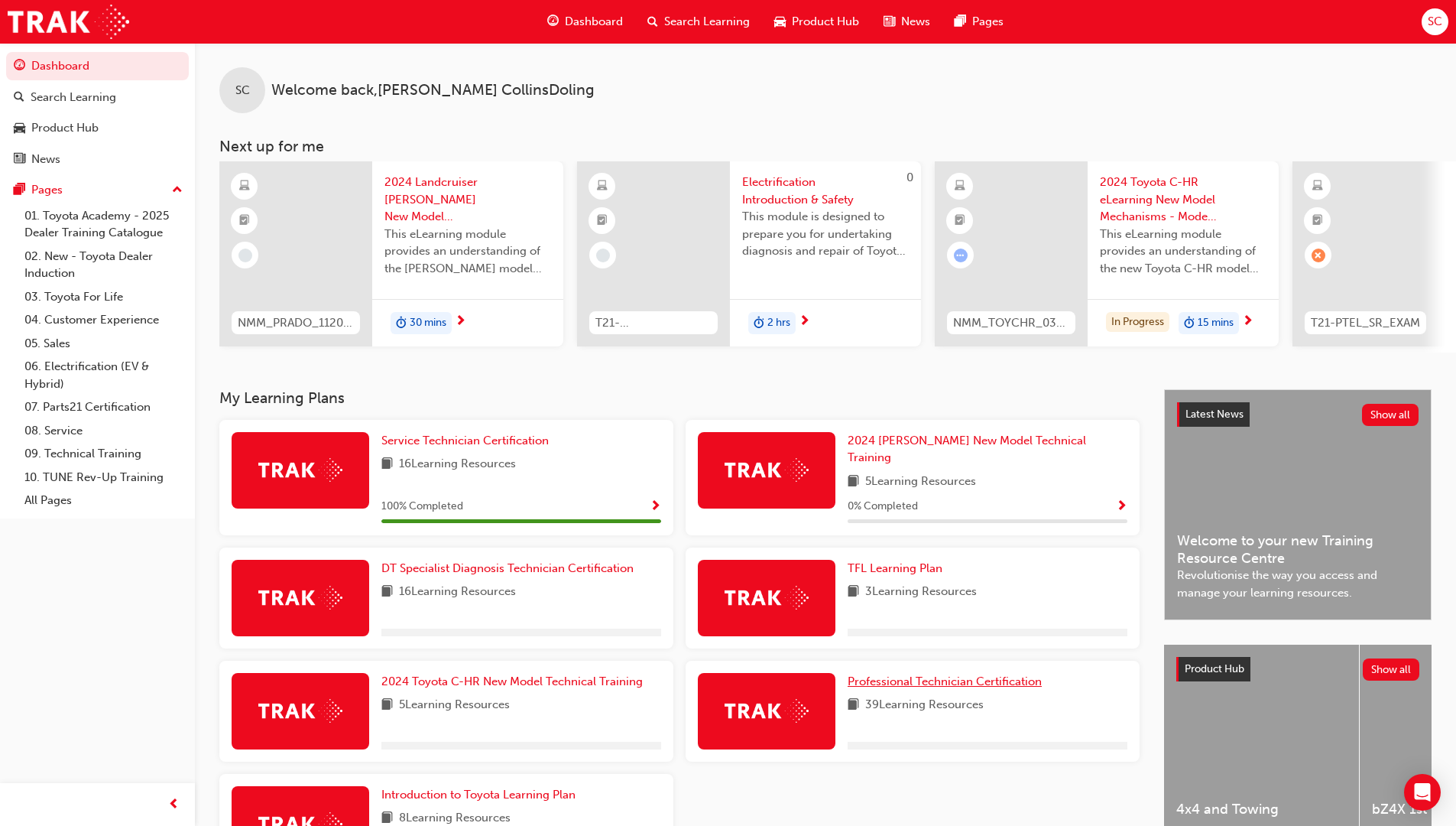
click at [920, 681] on link "Professional Technician Certification" at bounding box center [948, 681] width 201 height 18
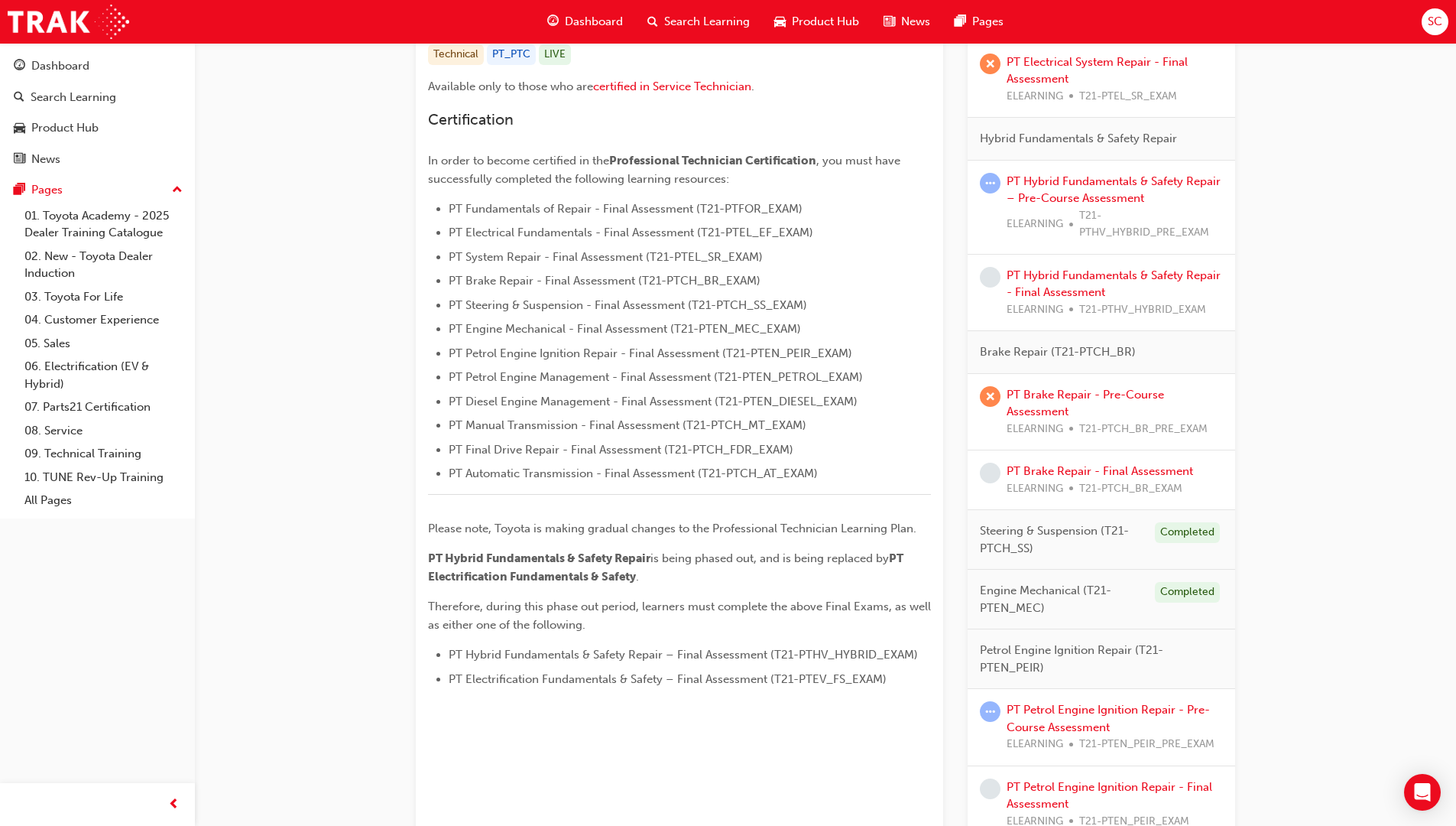
scroll to position [382, 0]
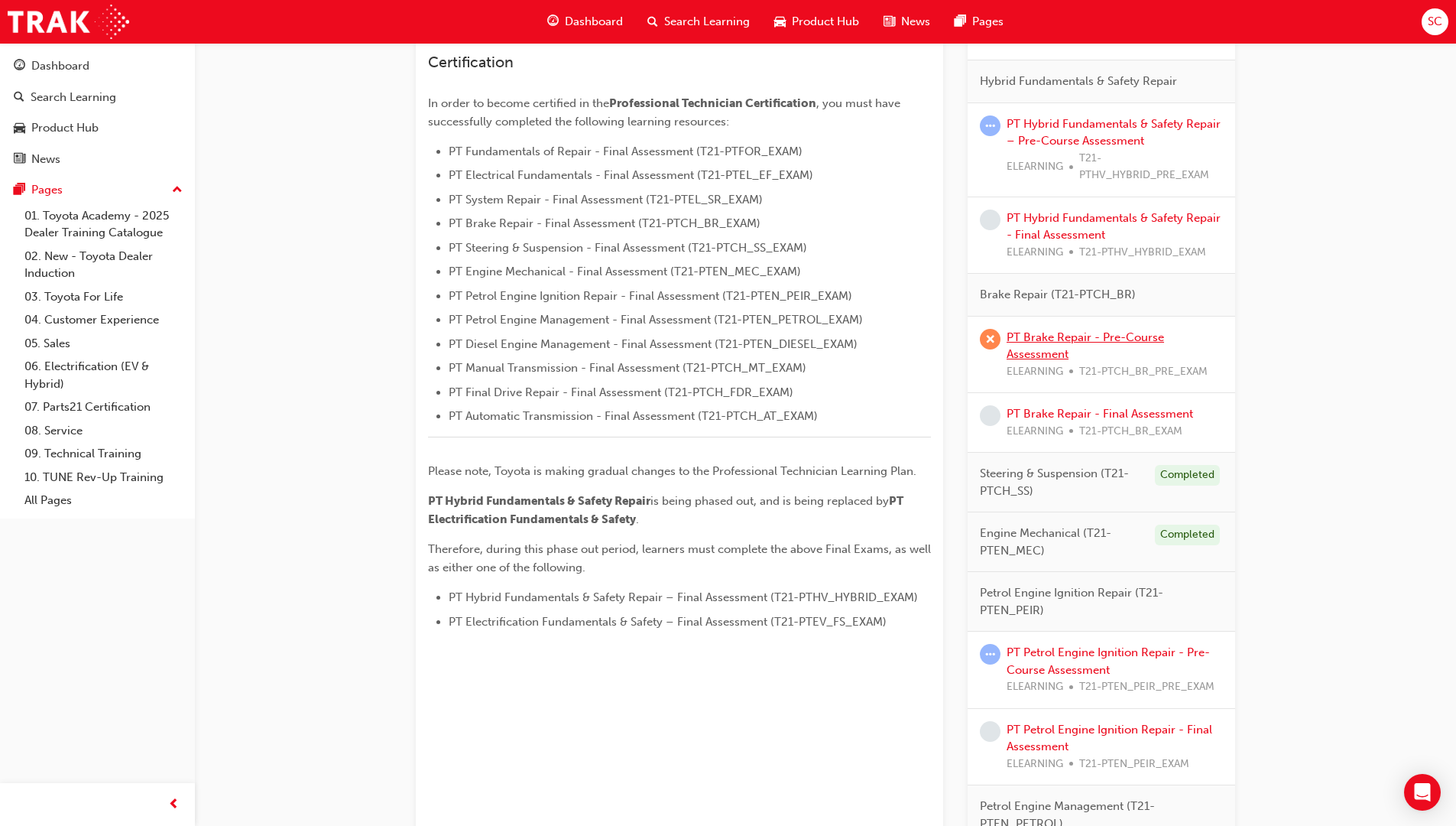
click at [1056, 352] on link "PT Brake Repair - Pre-Course Assessment" at bounding box center [1085, 346] width 157 height 31
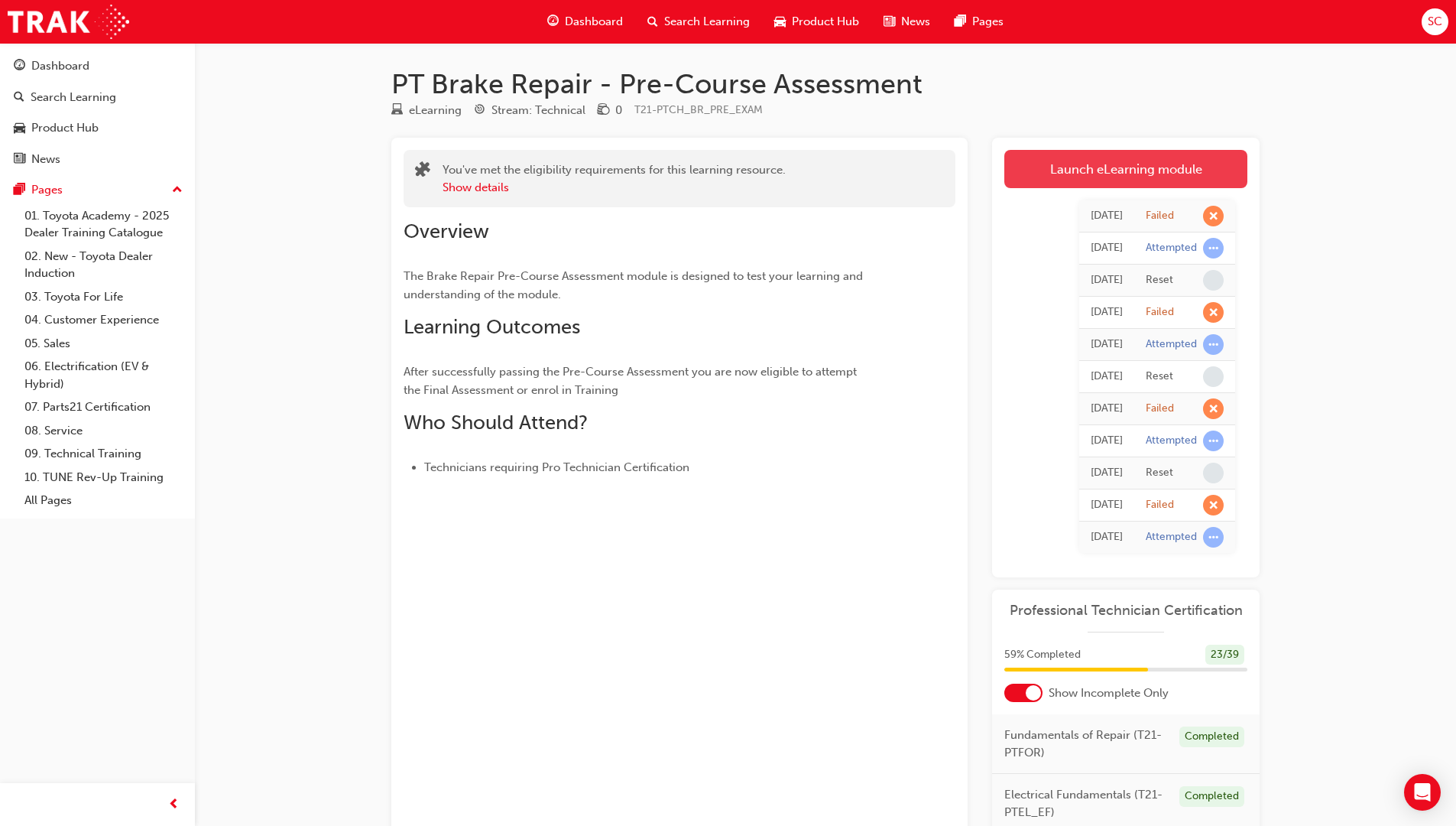
click at [1087, 172] on link "Launch eLearning module" at bounding box center [1125, 168] width 243 height 38
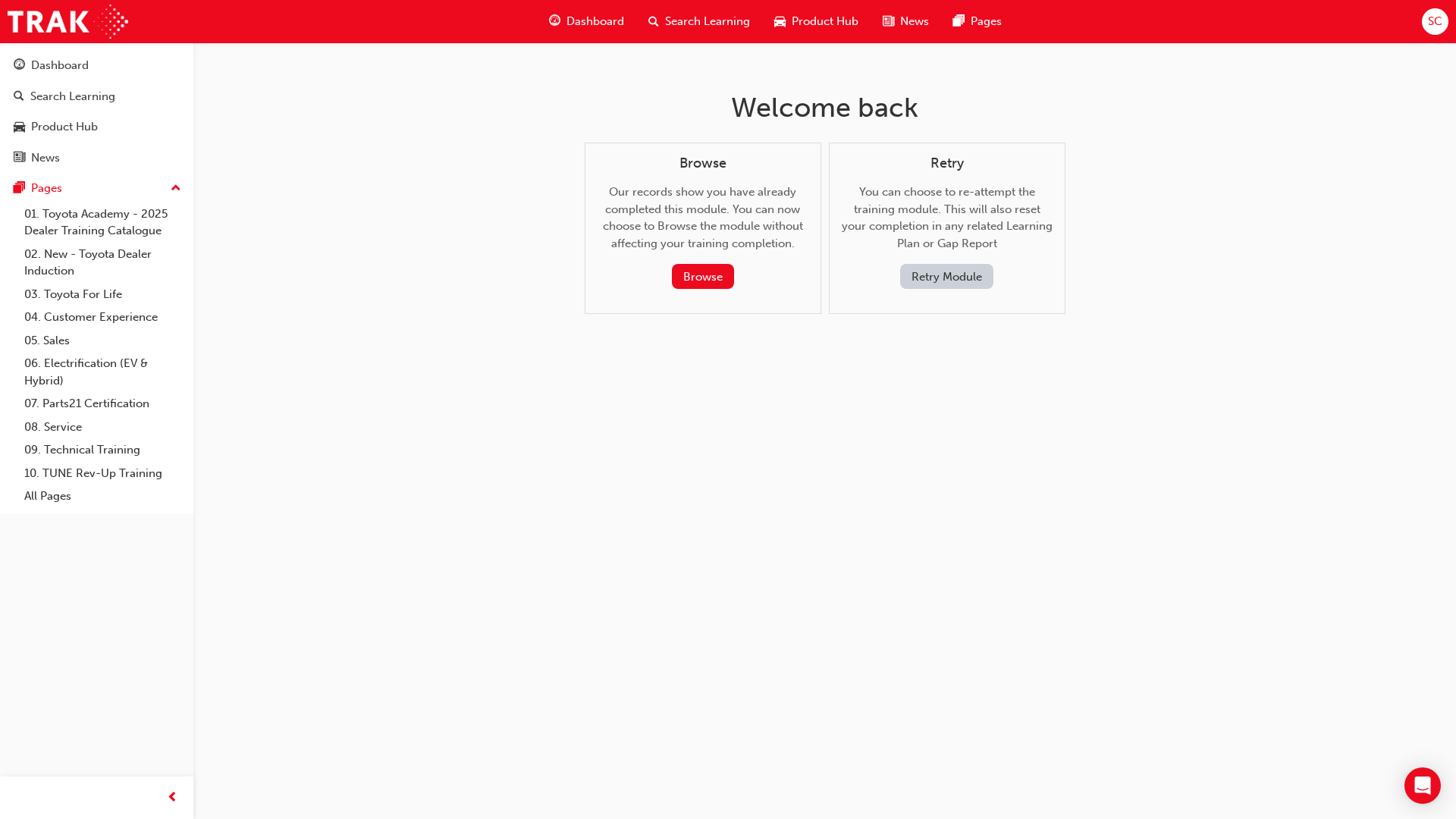
click at [918, 282] on button "Retry Module" at bounding box center [947, 276] width 94 height 25
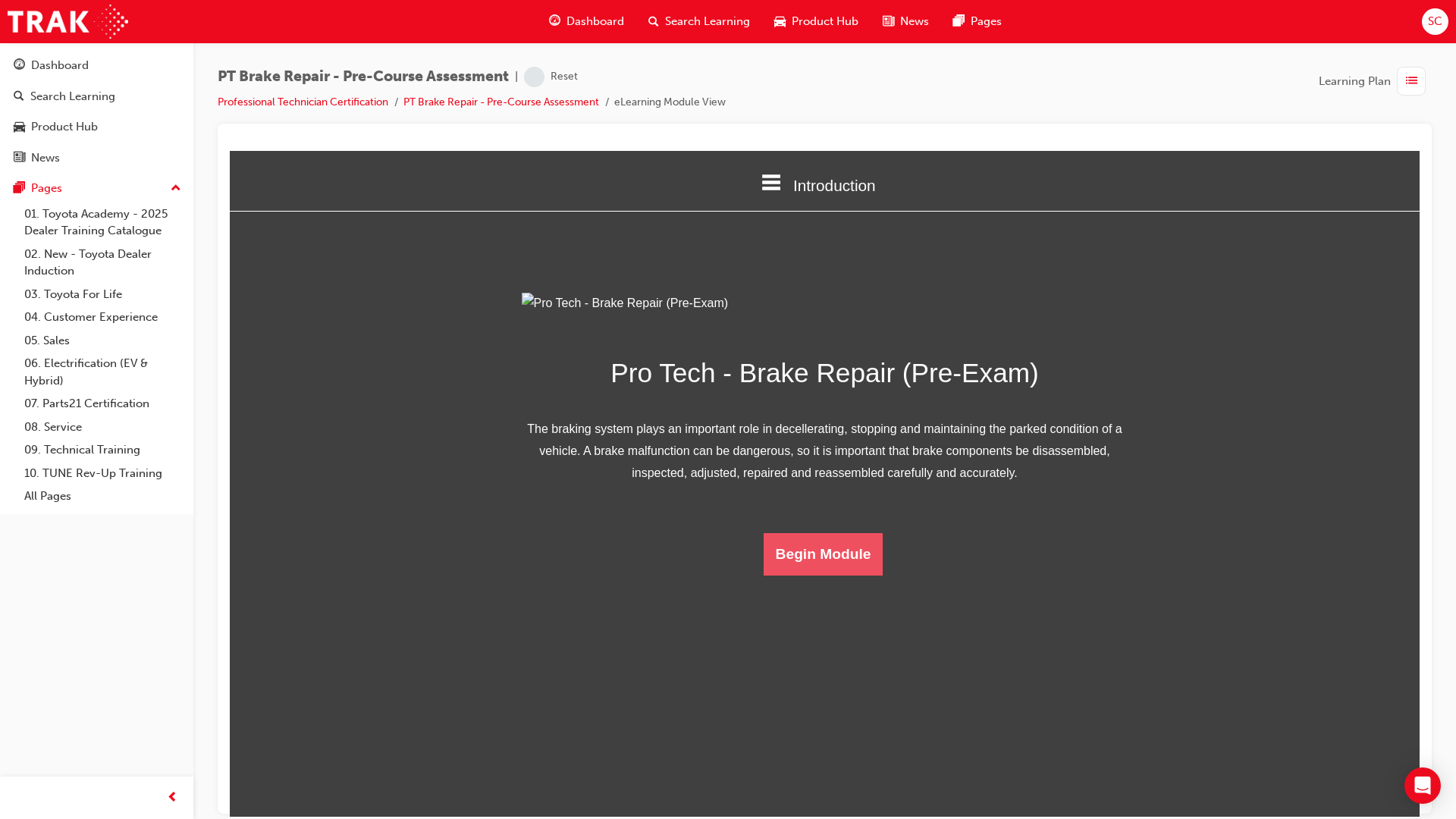
click at [818, 575] on button "Begin Module" at bounding box center [823, 553] width 120 height 42
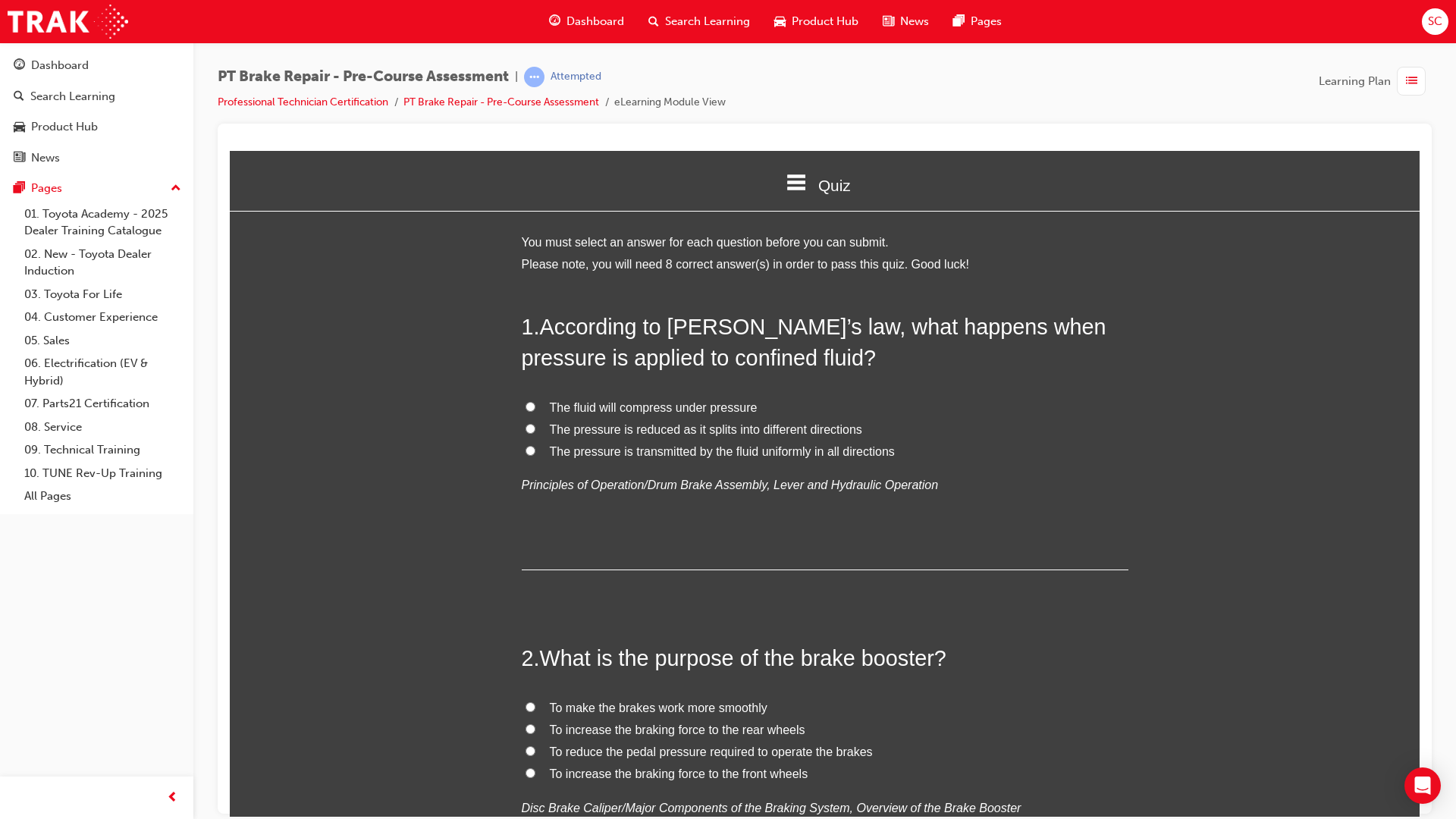
click at [526, 448] on input "The pressure is transmitted by the fluid uniformly in all directions" at bounding box center [530, 449] width 10 height 10
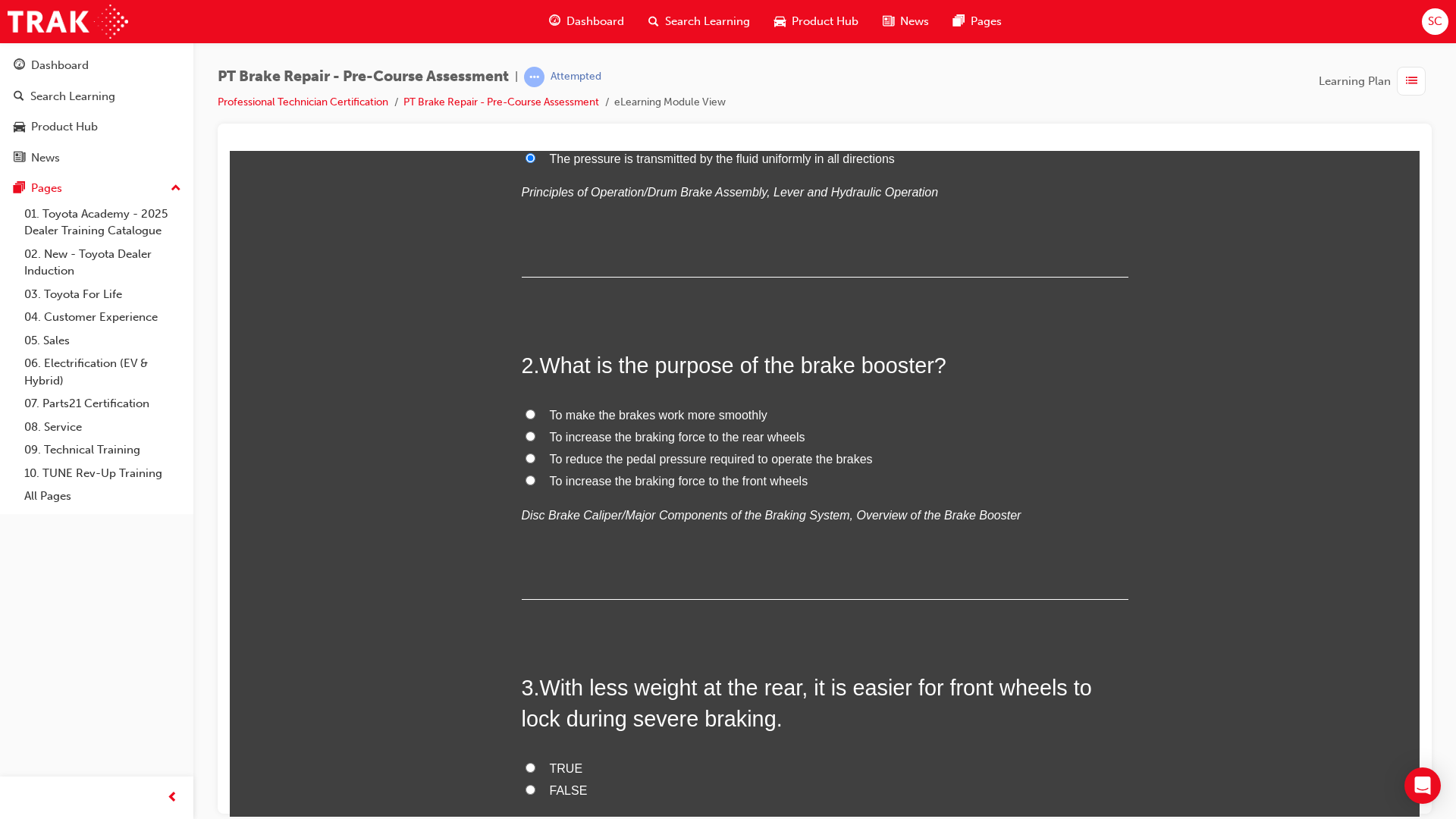
scroll to position [304, 0]
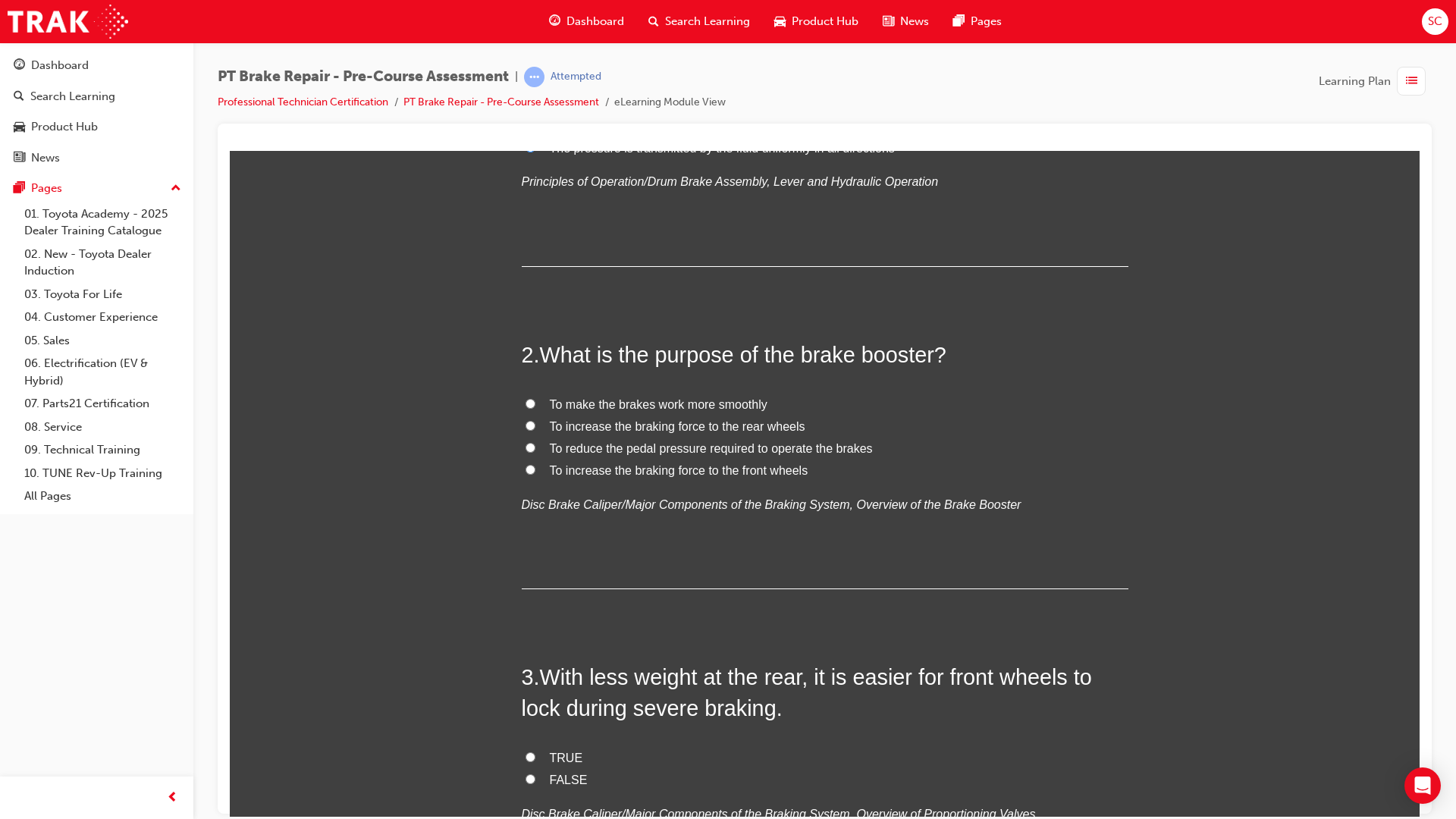
click at [526, 440] on label "To reduce the pedal pressure required to operate the brakes" at bounding box center [825, 448] width 606 height 22
click at [526, 442] on input "To reduce the pedal pressure required to operate the brakes" at bounding box center [530, 447] width 10 height 10
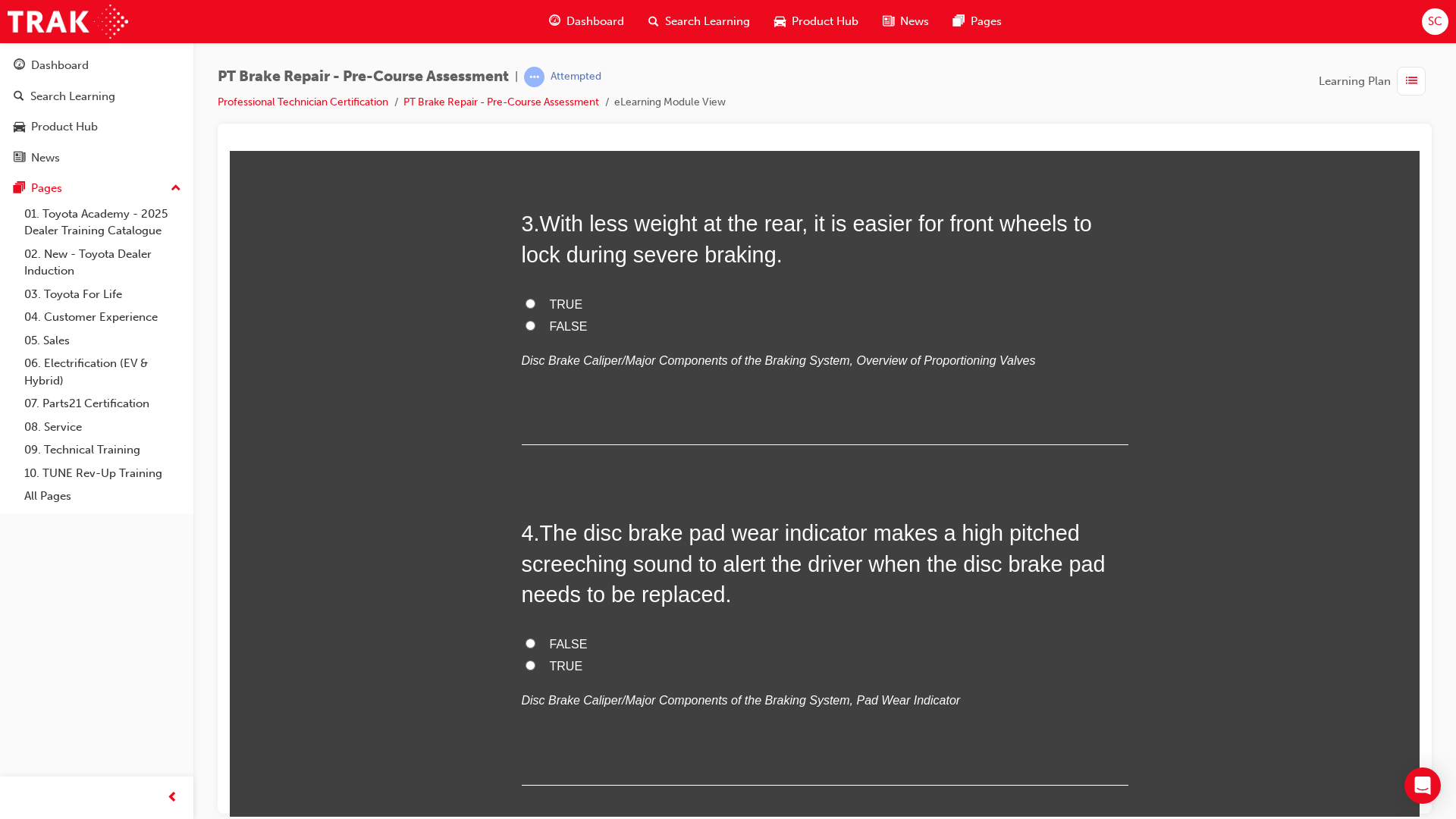
scroll to position [758, 0]
drag, startPoint x: 557, startPoint y: 305, endPoint x: 651, endPoint y: 302, distance: 94.0
click at [558, 305] on span "TRUE" at bounding box center [566, 302] width 33 height 13
click at [536, 305] on input "TRUE" at bounding box center [530, 301] width 10 height 10
click at [562, 326] on span "FALSE" at bounding box center [568, 324] width 38 height 13
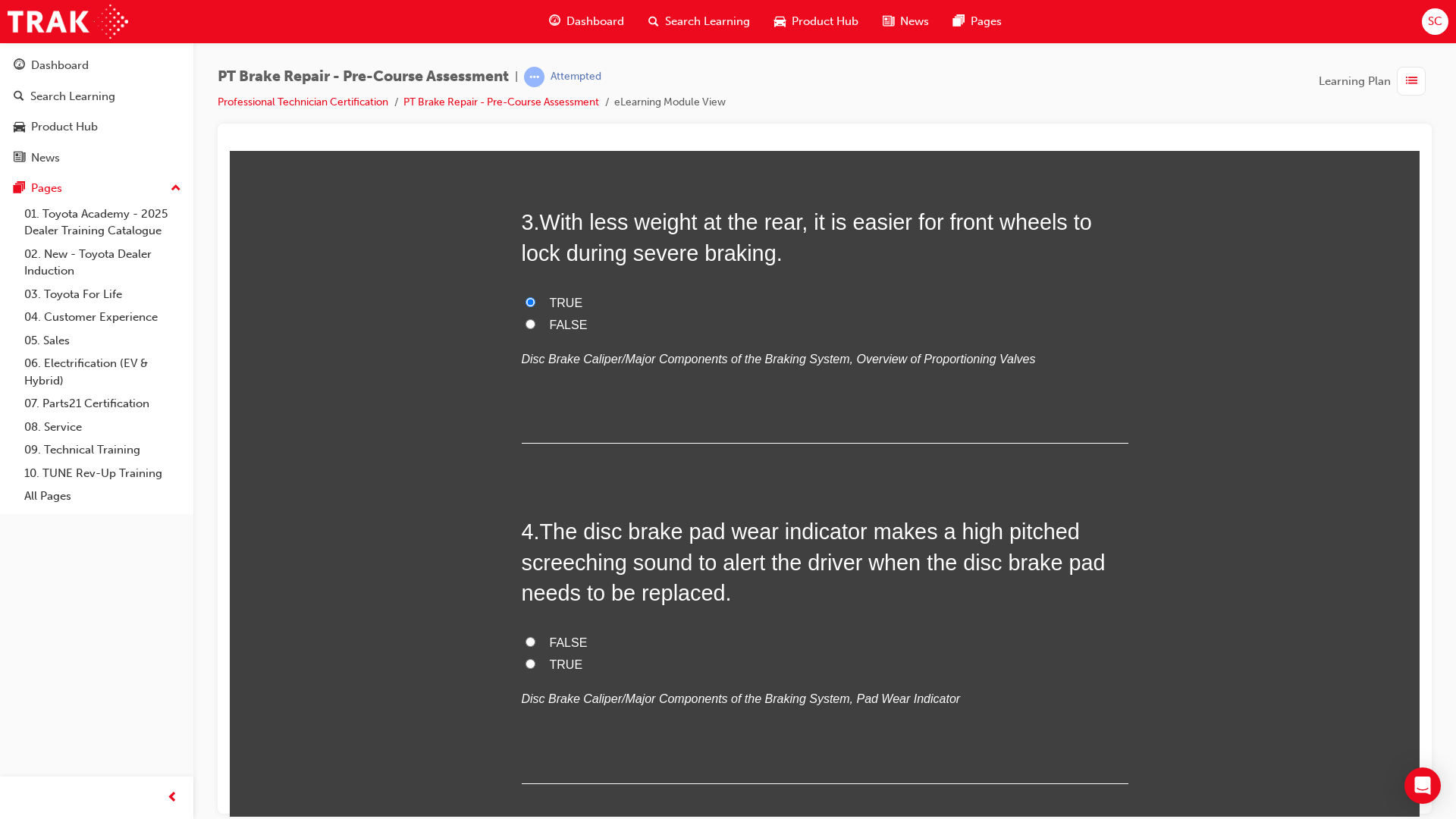
click at [536, 326] on input "FALSE" at bounding box center [530, 323] width 10 height 10
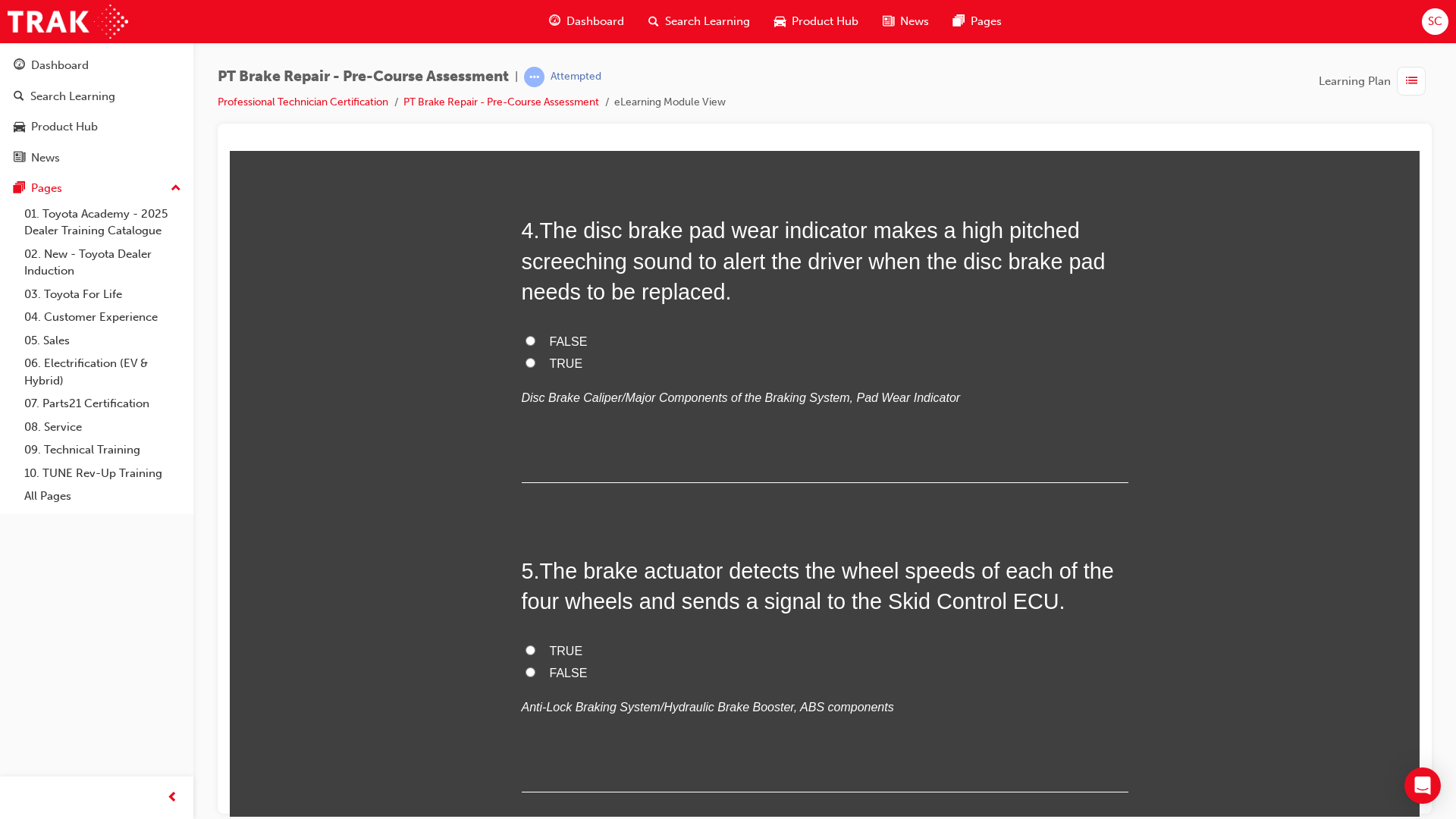
scroll to position [1061, 0]
click at [550, 361] on span "TRUE" at bounding box center [566, 360] width 33 height 13
click at [536, 361] on input "TRUE" at bounding box center [530, 360] width 10 height 10
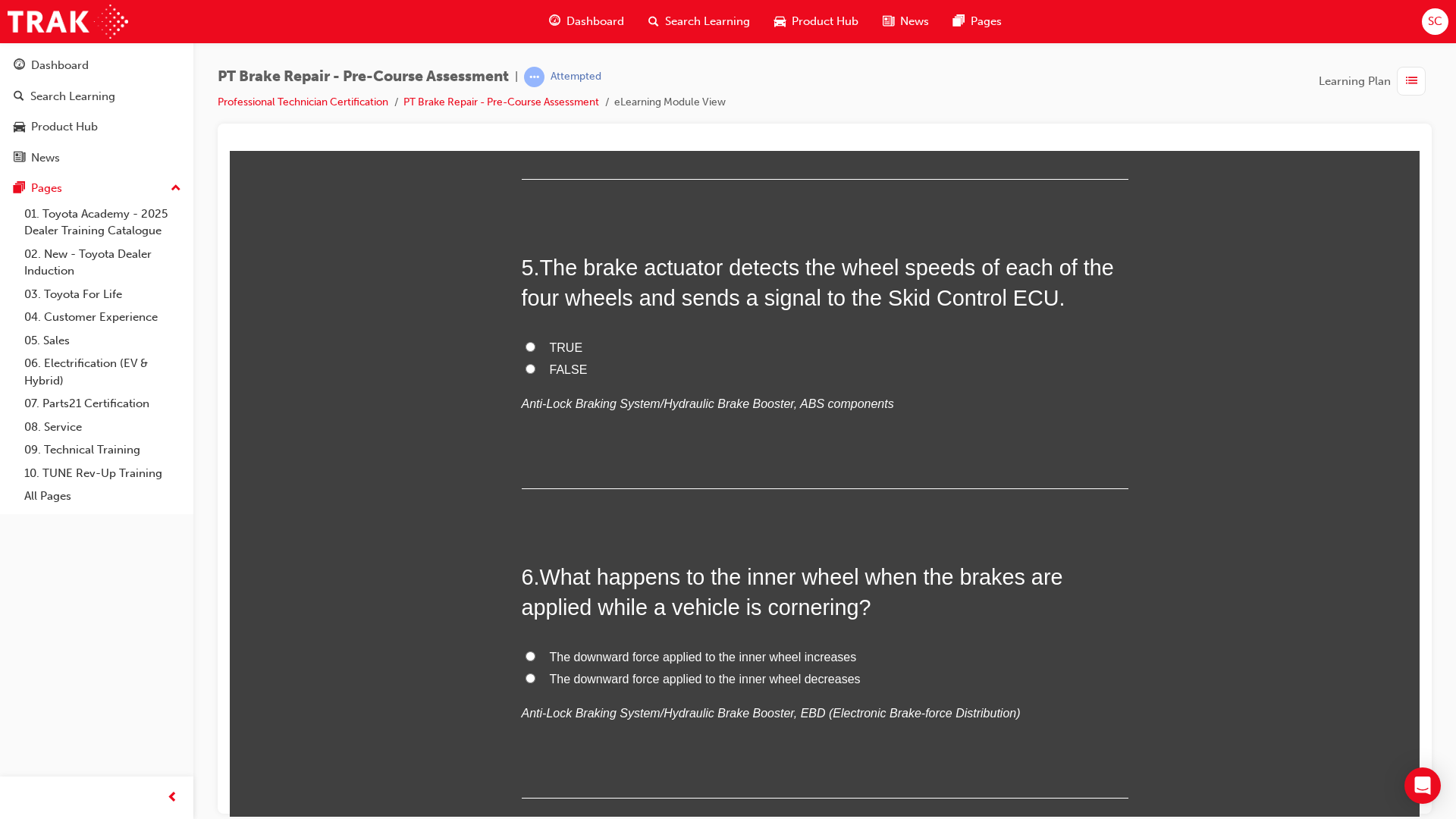
scroll to position [1365, 0]
click at [530, 348] on label "TRUE" at bounding box center [825, 346] width 606 height 22
click at [530, 348] on input "TRUE" at bounding box center [530, 344] width 10 height 10
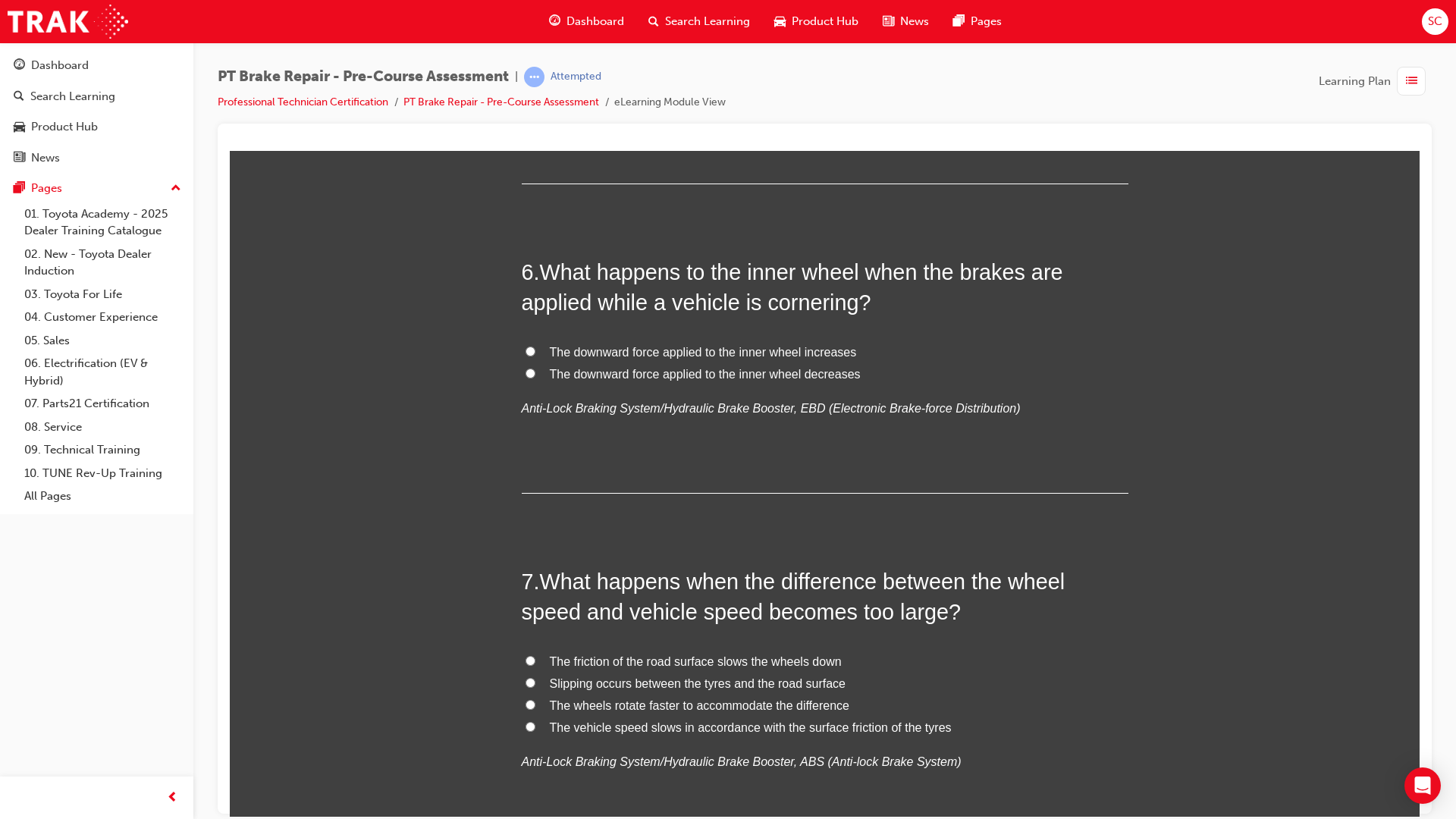
scroll to position [1668, 0]
click at [543, 371] on label "The downward force applied to the inner wheel decreases" at bounding box center [825, 373] width 606 height 22
click at [536, 371] on input "The downward force applied to the inner wheel decreases" at bounding box center [530, 371] width 10 height 10
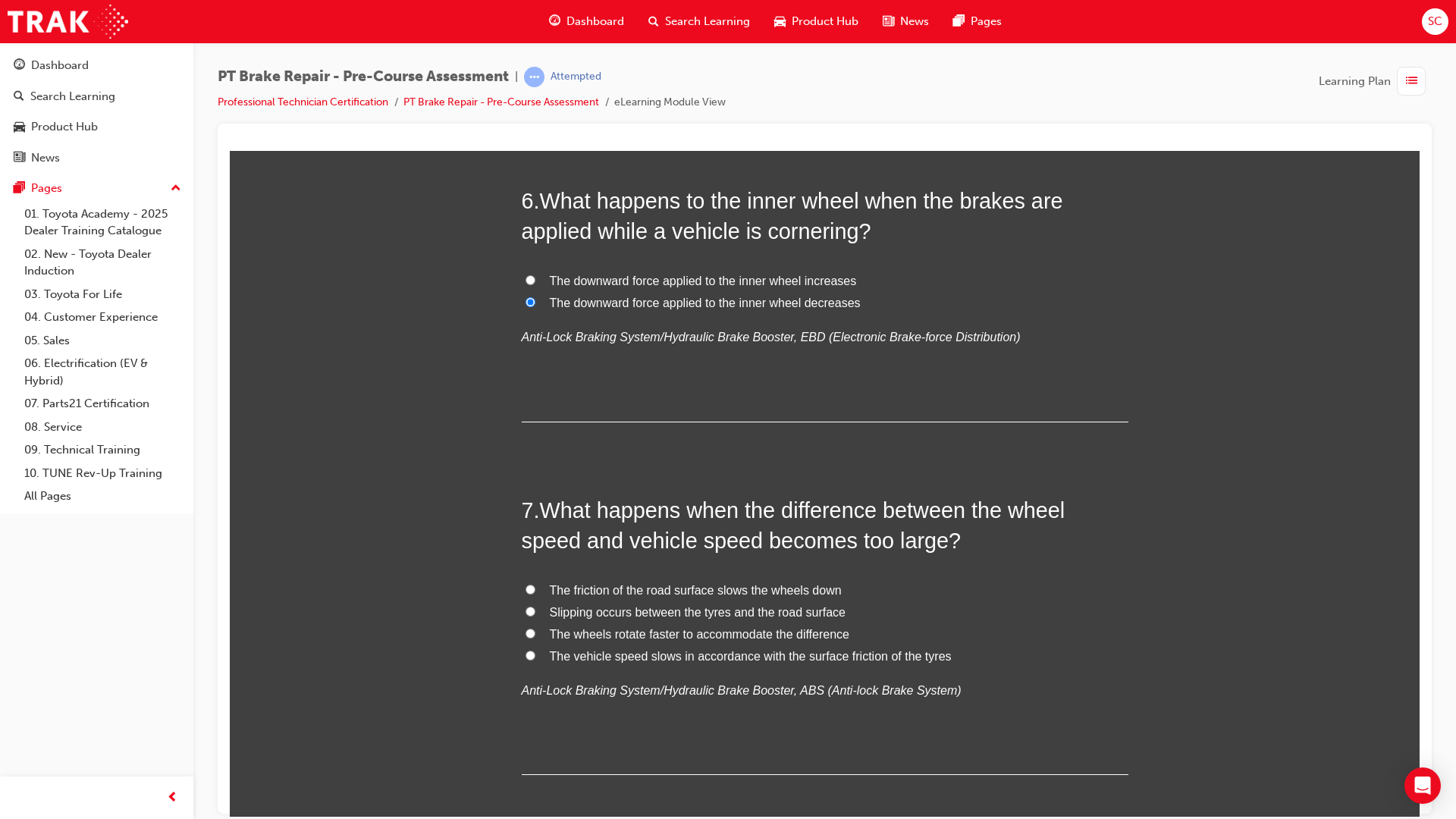
scroll to position [1971, 0]
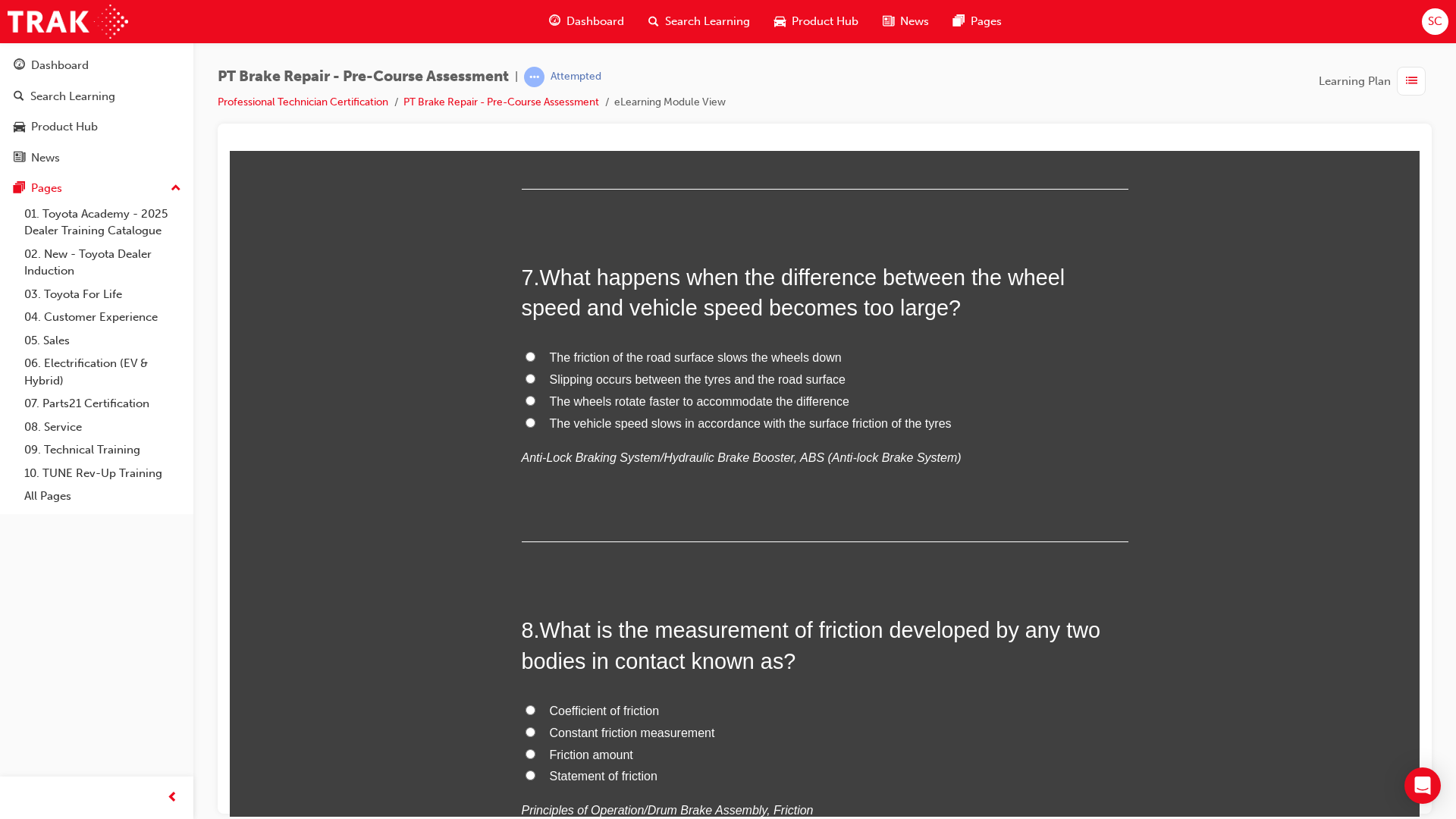
click at [526, 374] on input "Slipping occurs between the tyres and the road surface" at bounding box center [530, 378] width 10 height 10
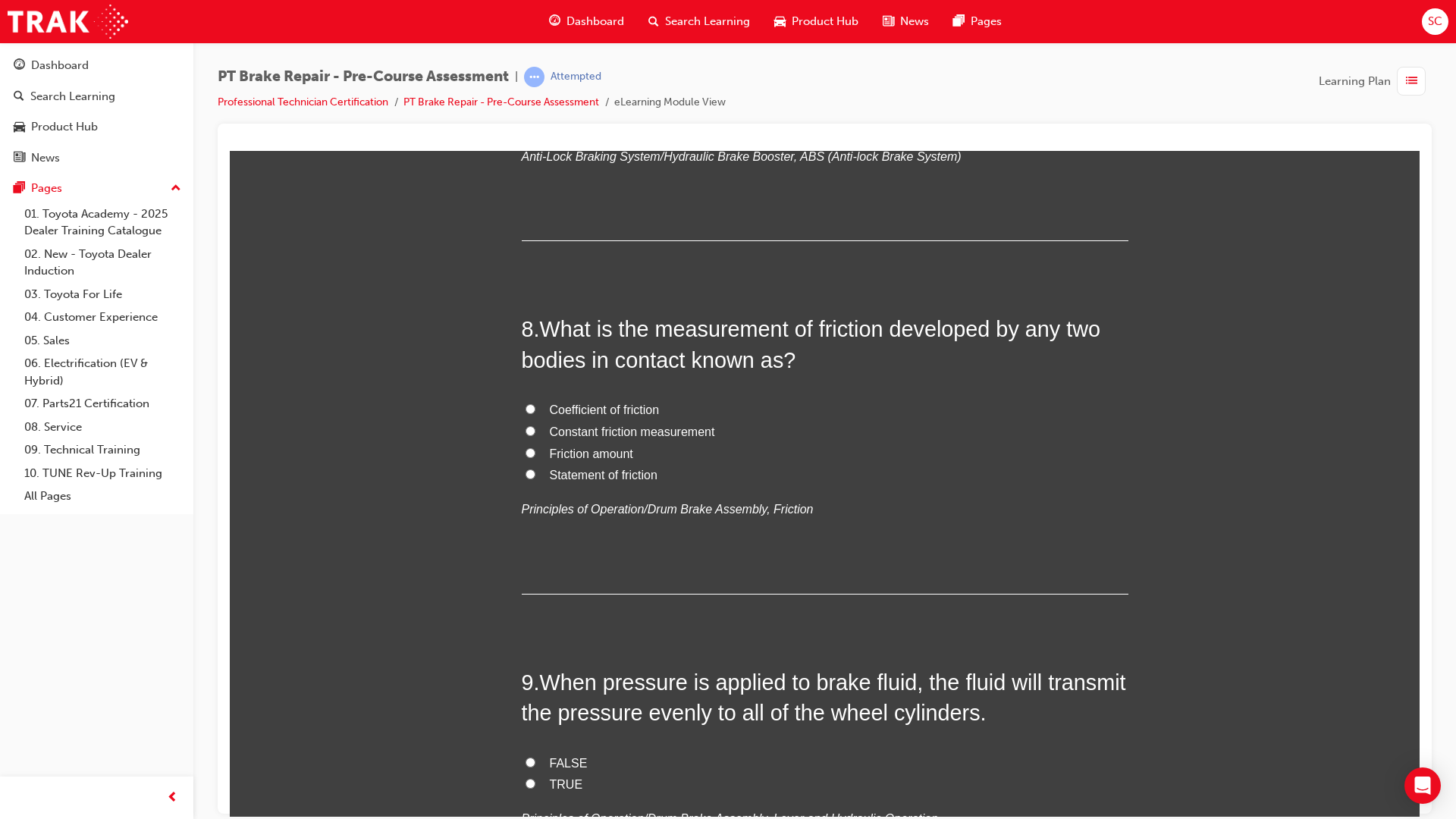
scroll to position [2274, 0]
click at [526, 404] on input "Coefficient of friction" at bounding box center [530, 405] width 10 height 10
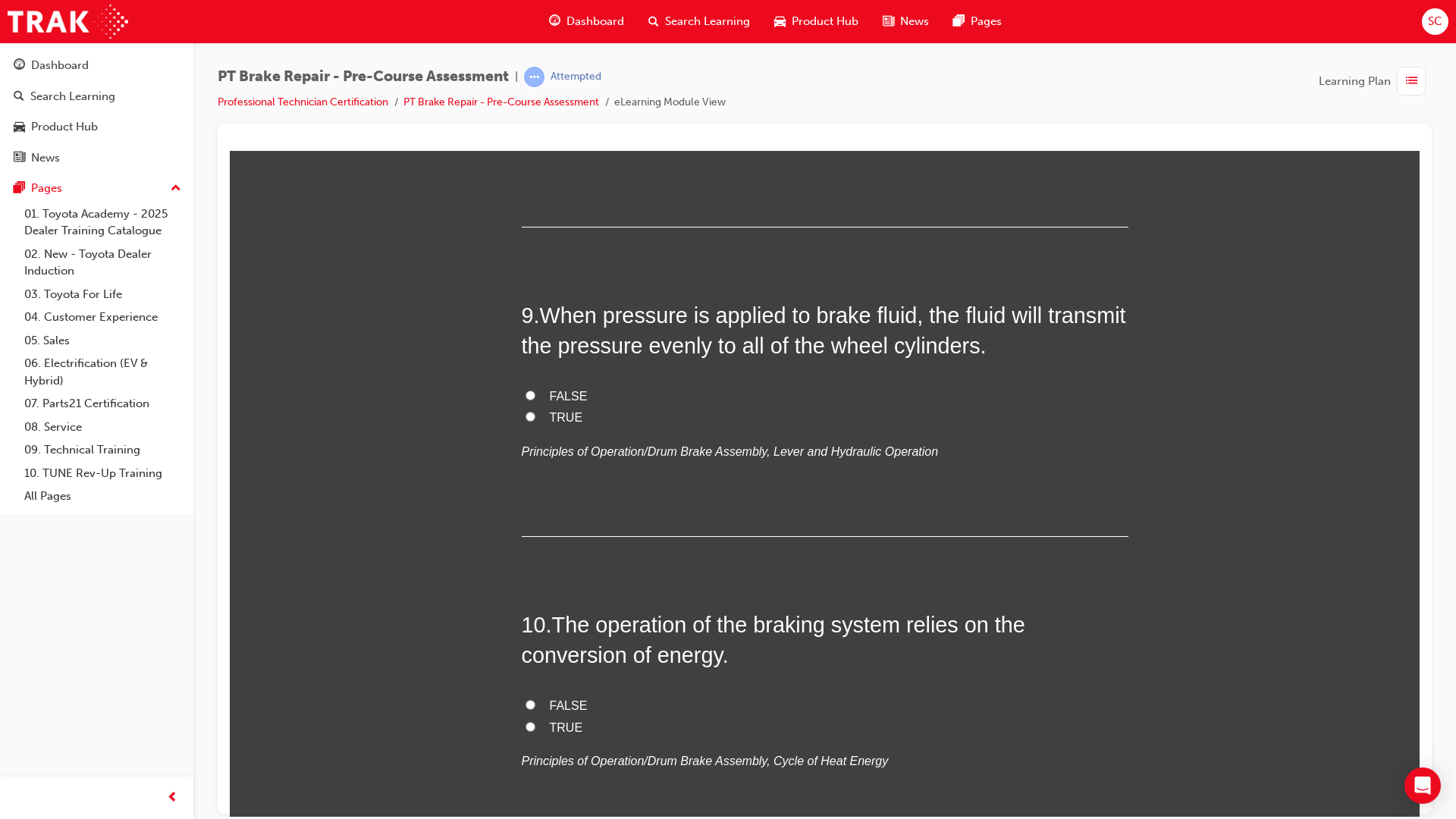
scroll to position [2653, 0]
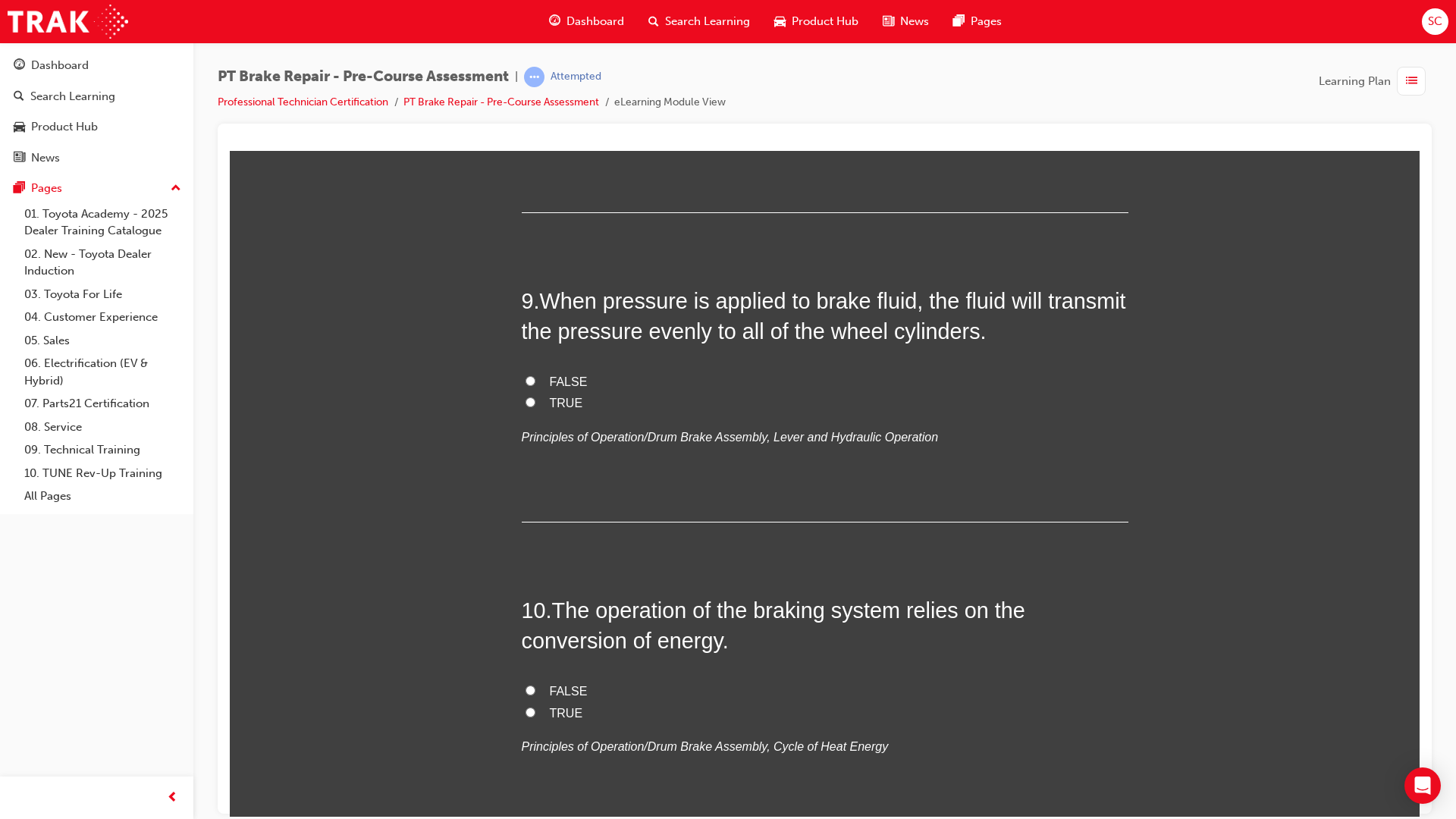
click at [526, 404] on input "TRUE" at bounding box center [530, 401] width 10 height 10
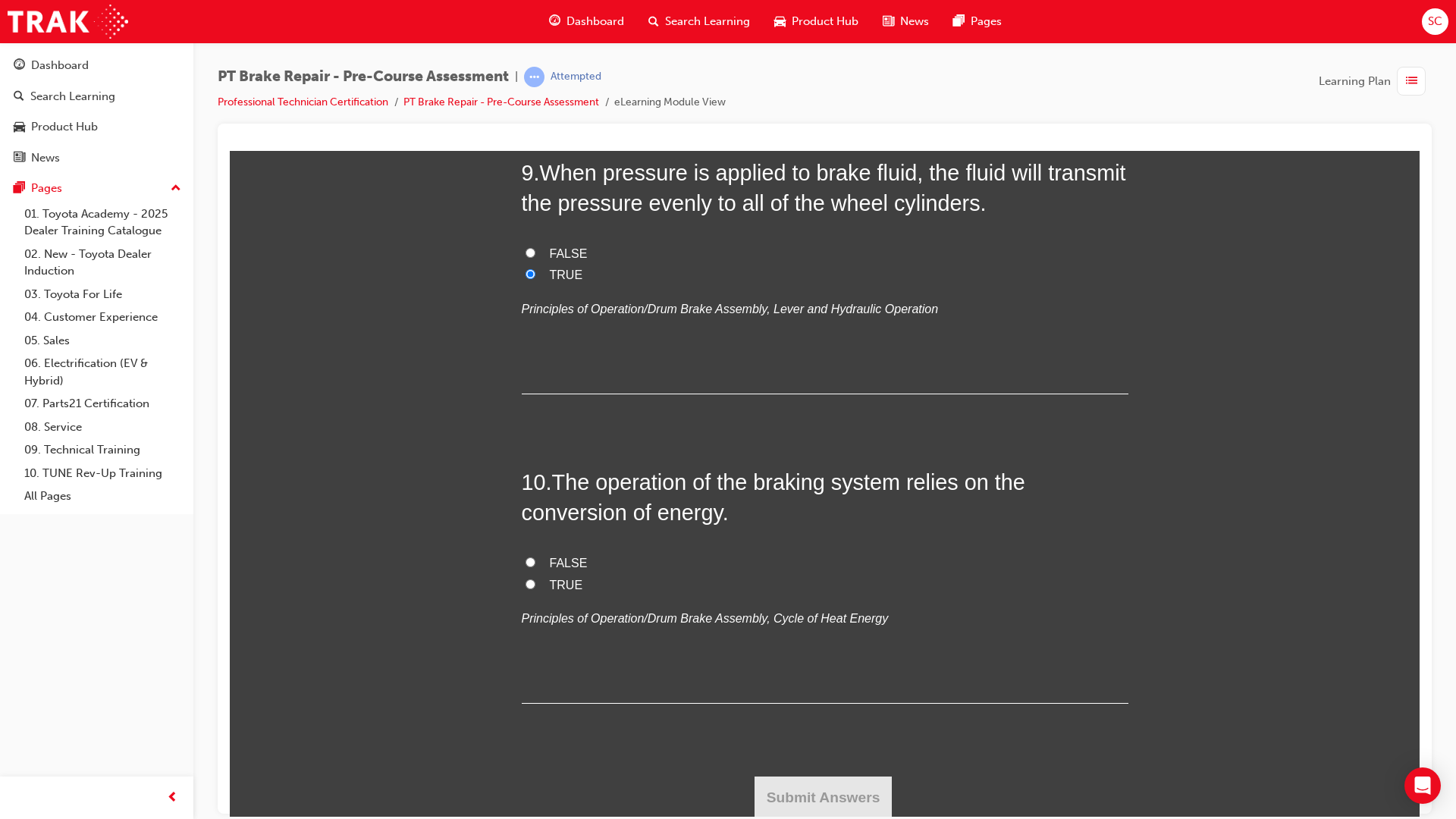
scroll to position [2783, 0]
click at [523, 587] on label "TRUE" at bounding box center [825, 583] width 606 height 22
click at [526, 587] on input "TRUE" at bounding box center [530, 581] width 10 height 10
click at [850, 799] on button "Submit Answers" at bounding box center [823, 795] width 138 height 42
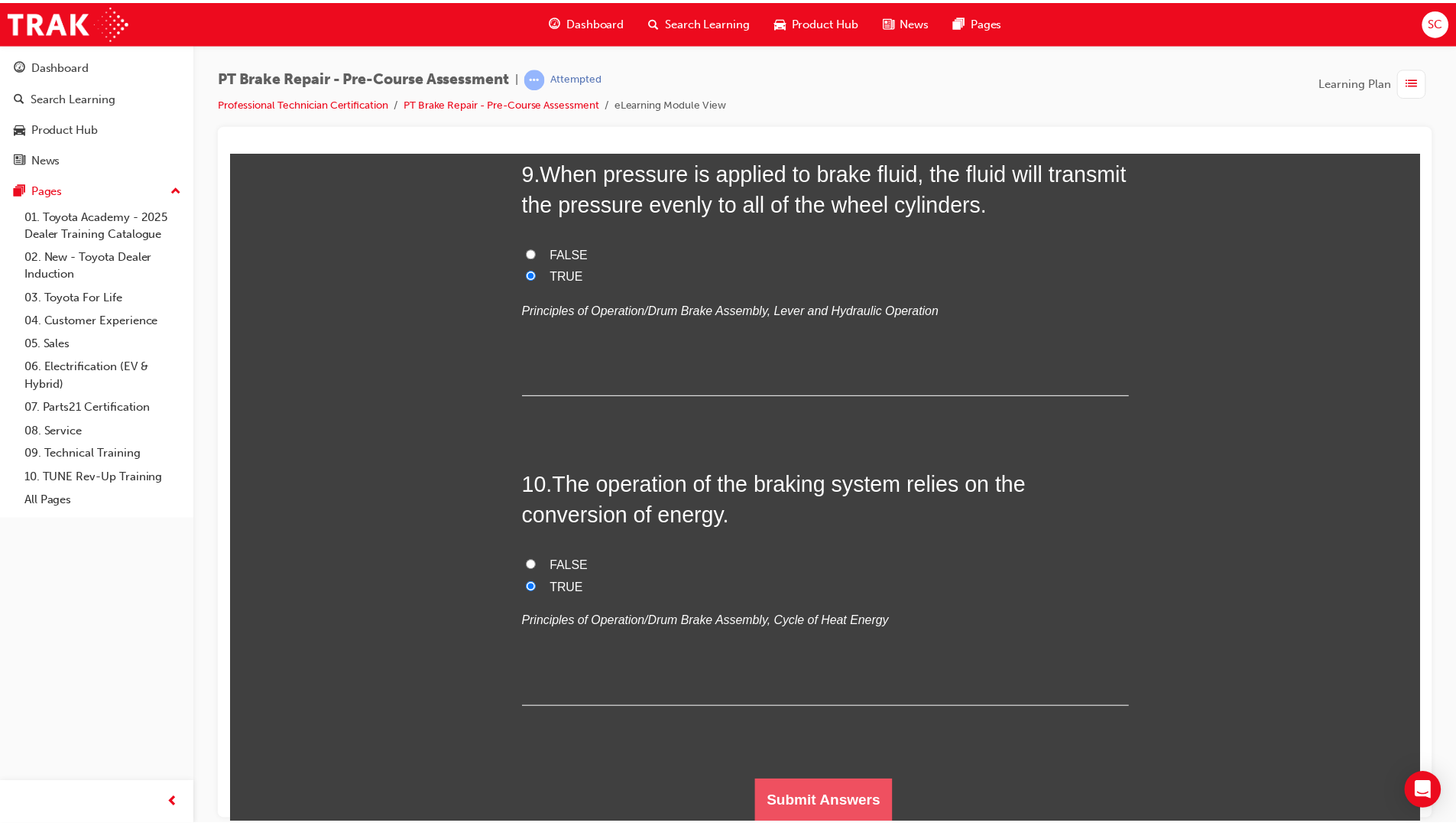
scroll to position [0, 0]
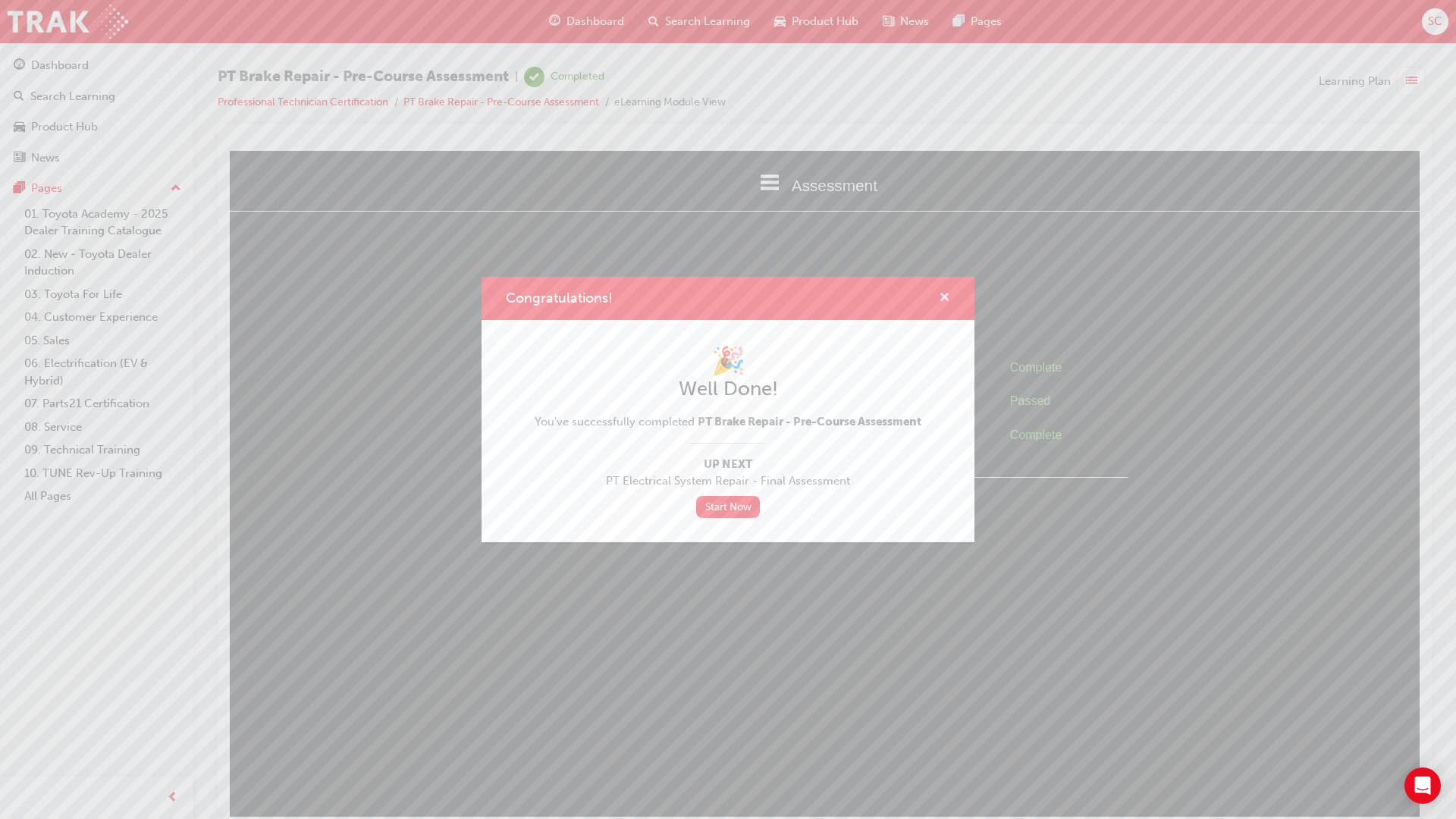
click at [943, 293] on span "cross-icon" at bounding box center [944, 298] width 11 height 14
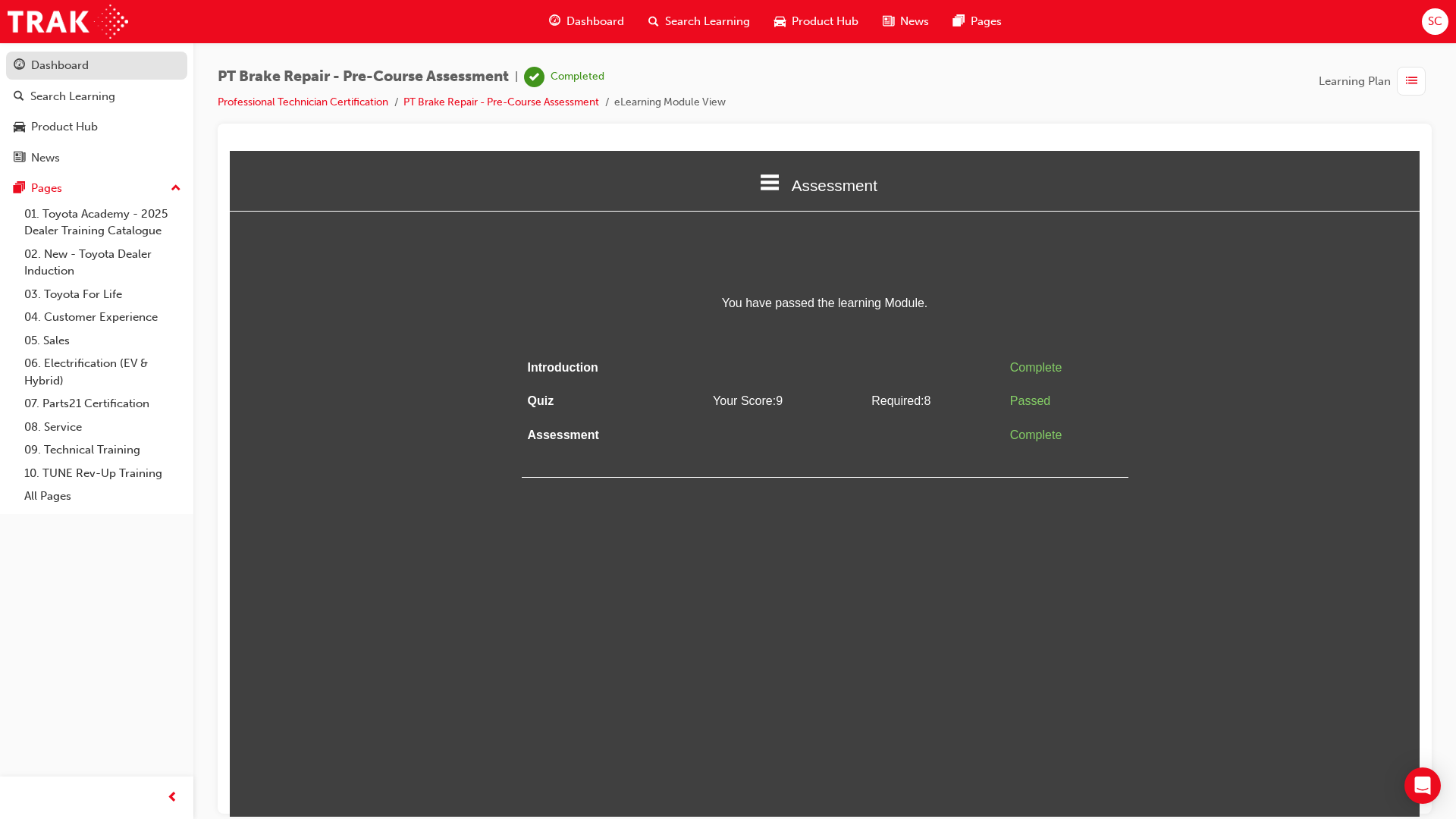
click at [50, 74] on div "Dashboard" at bounding box center [96, 65] width 166 height 19
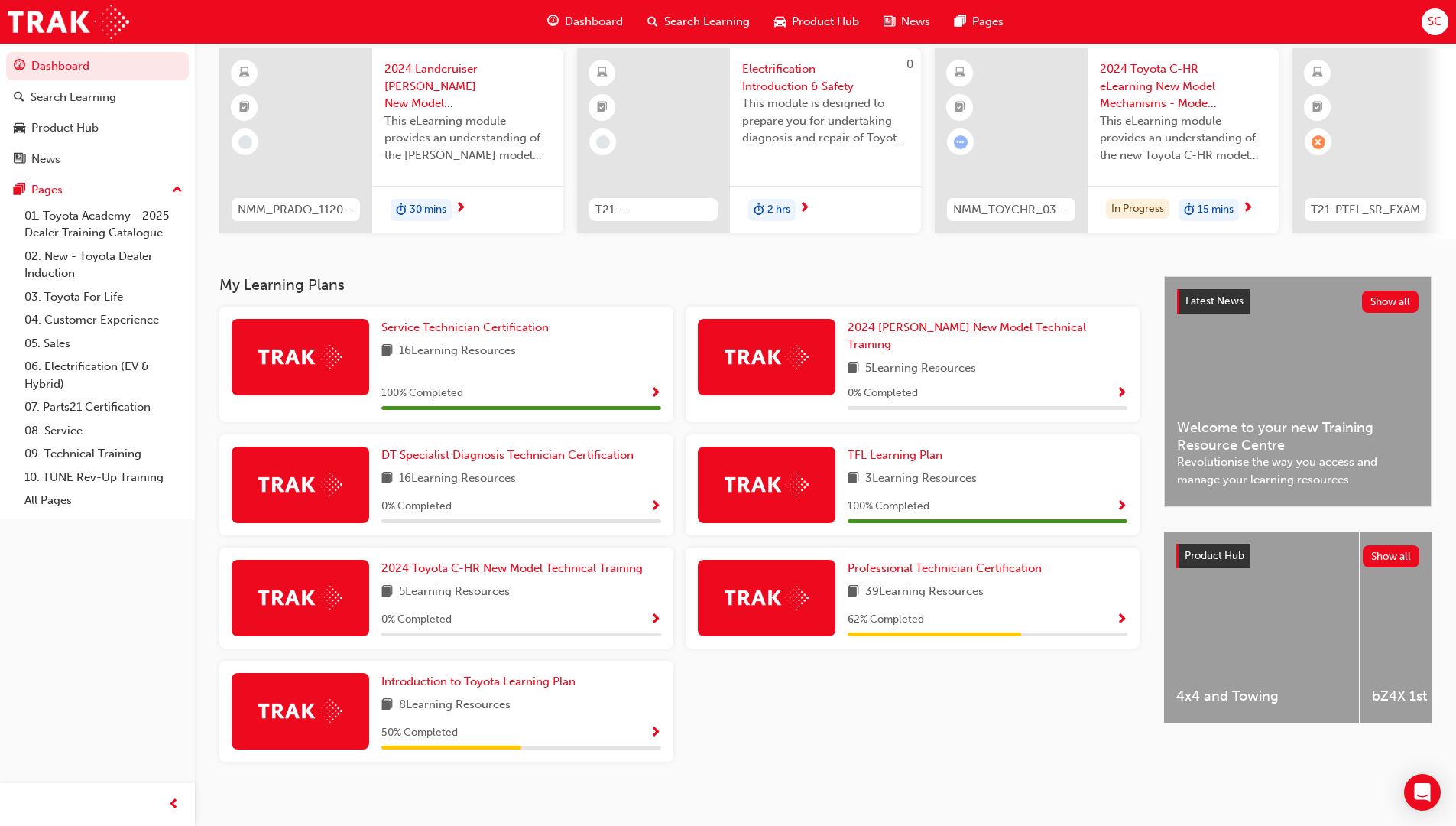
scroll to position [116, 0]
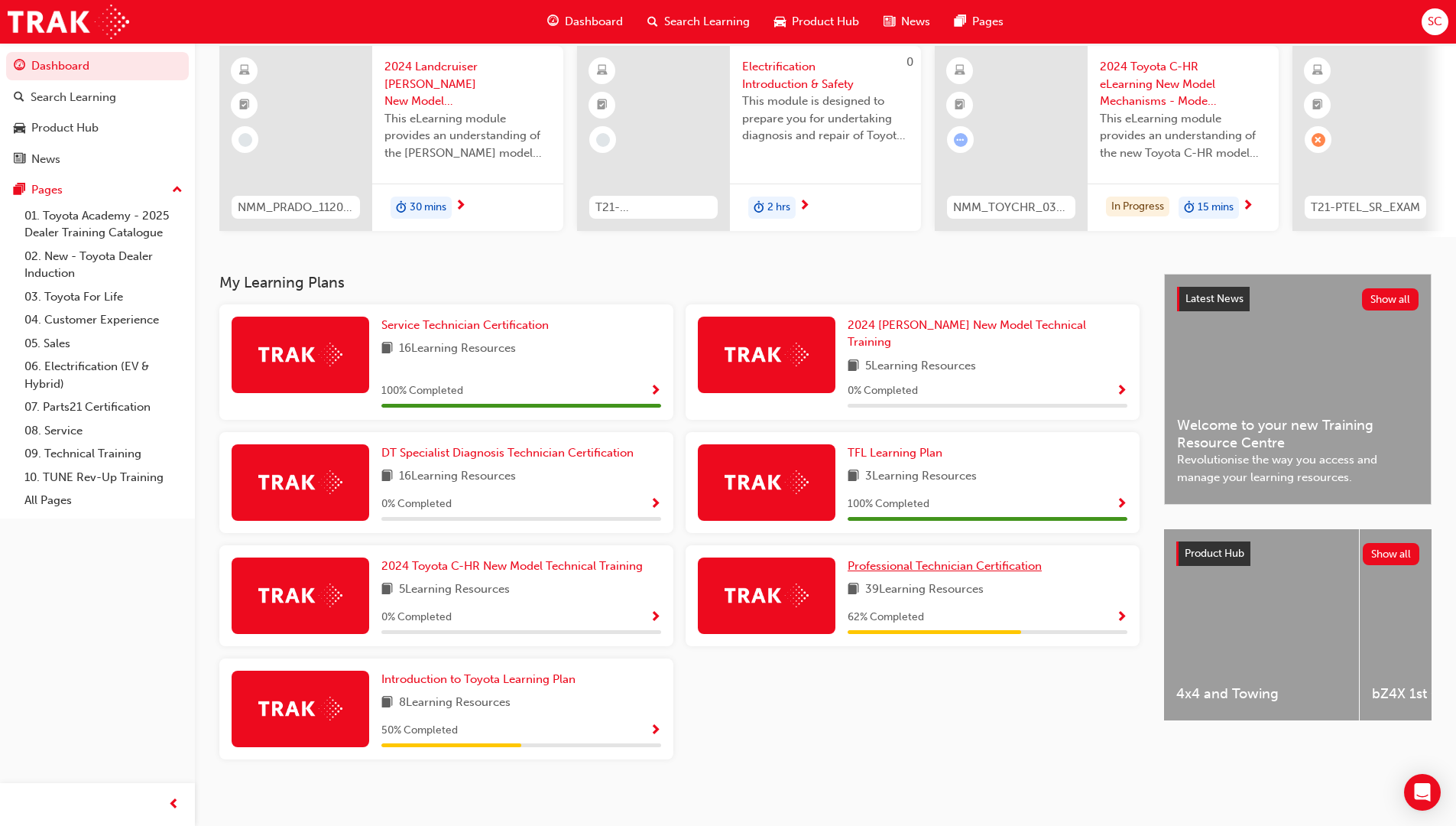
click at [949, 559] on span "Professional Technician Certification" at bounding box center [945, 565] width 194 height 14
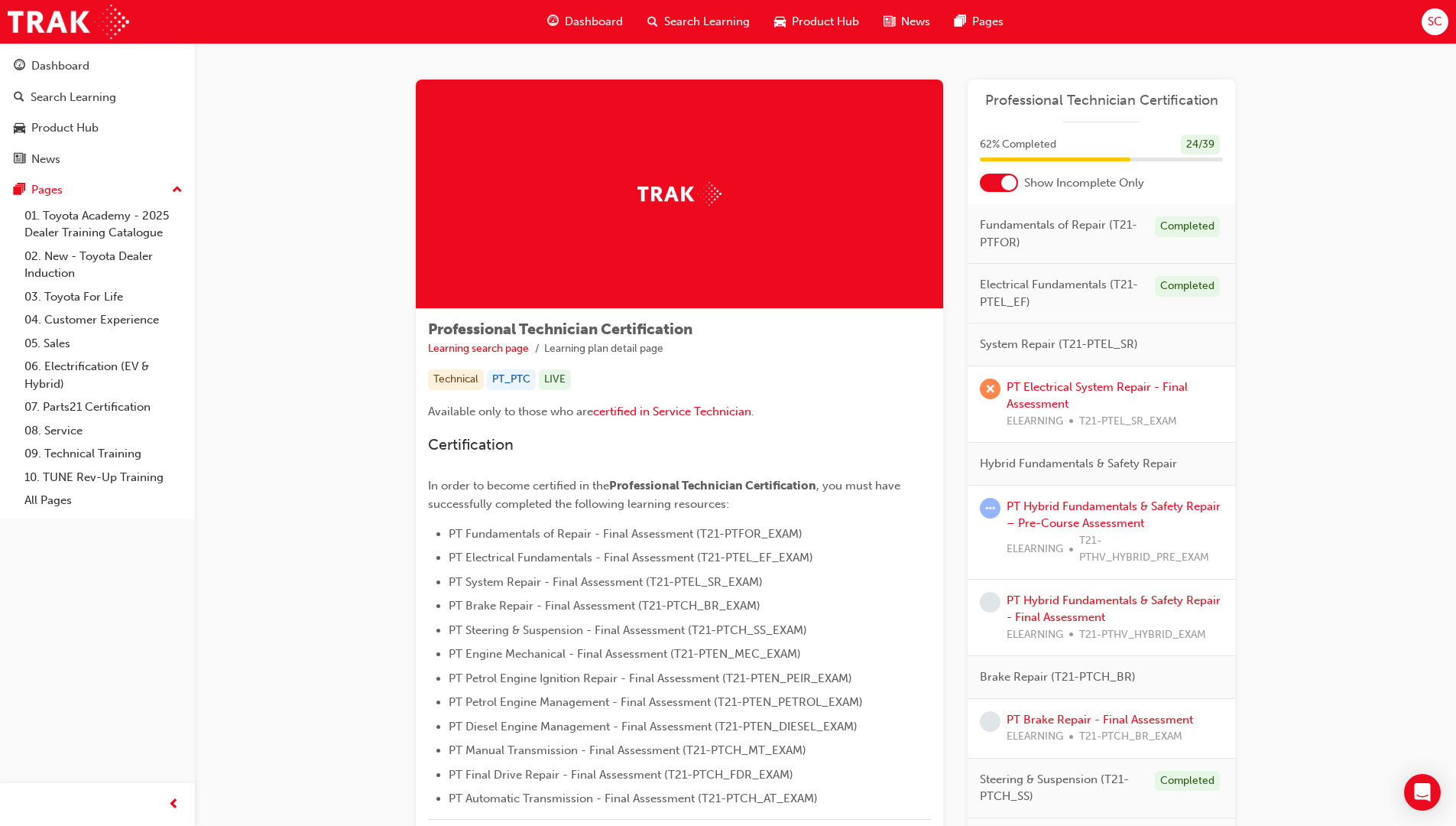
click at [1004, 190] on div at bounding box center [998, 183] width 38 height 18
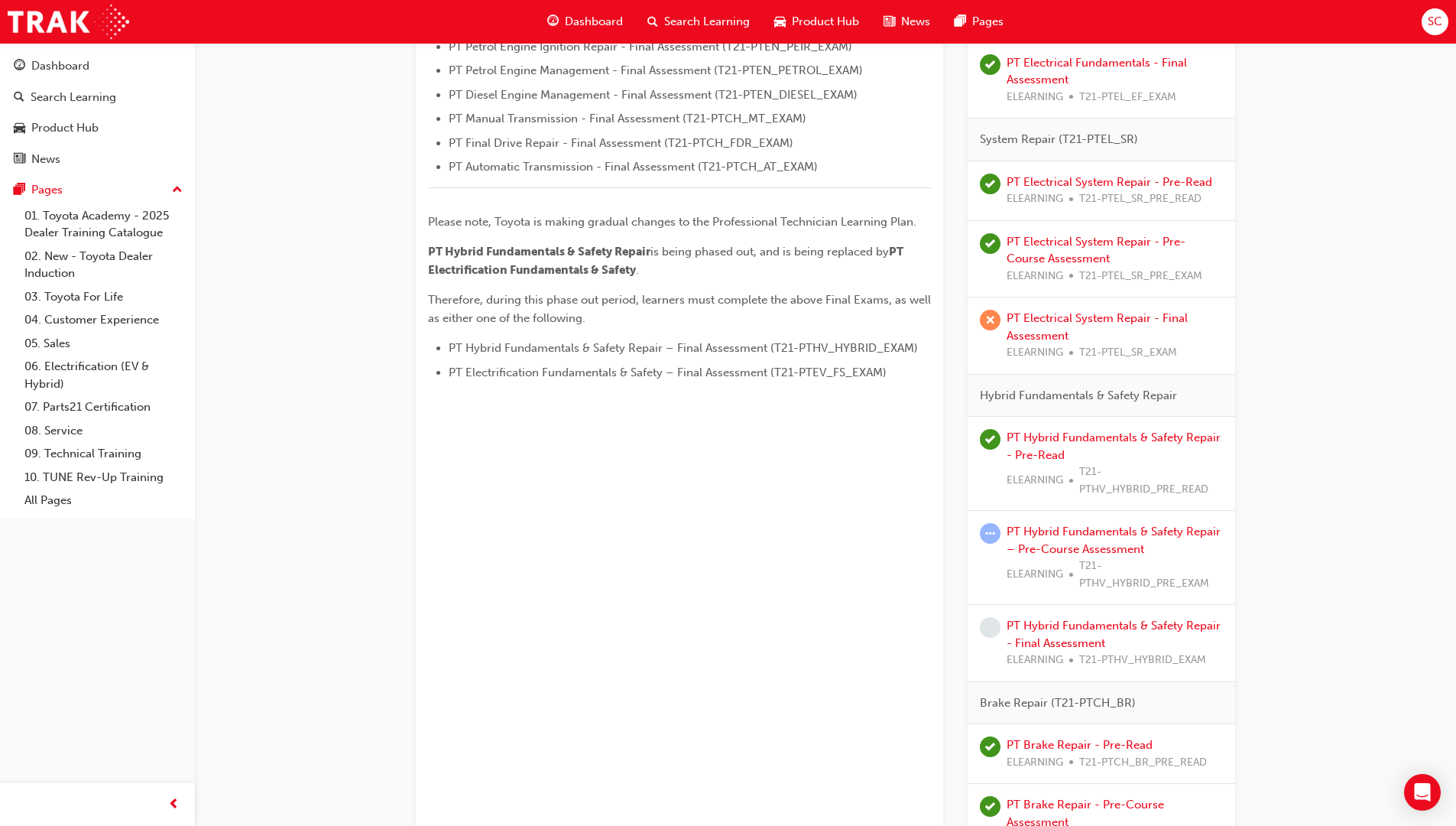
scroll to position [611, 0]
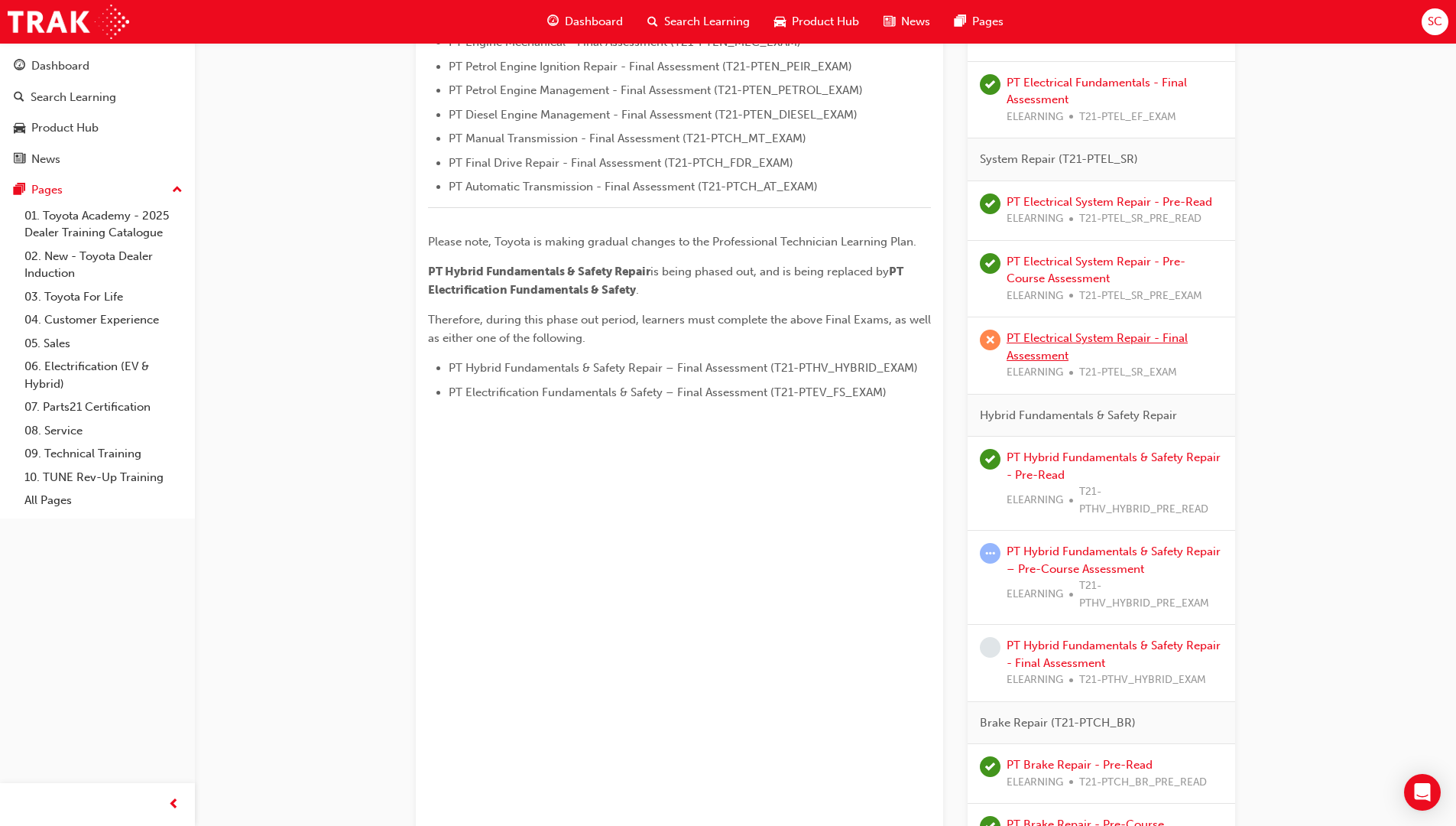
click at [1037, 357] on link "PT Electrical System Repair - Final Assessment" at bounding box center [1097, 347] width 181 height 31
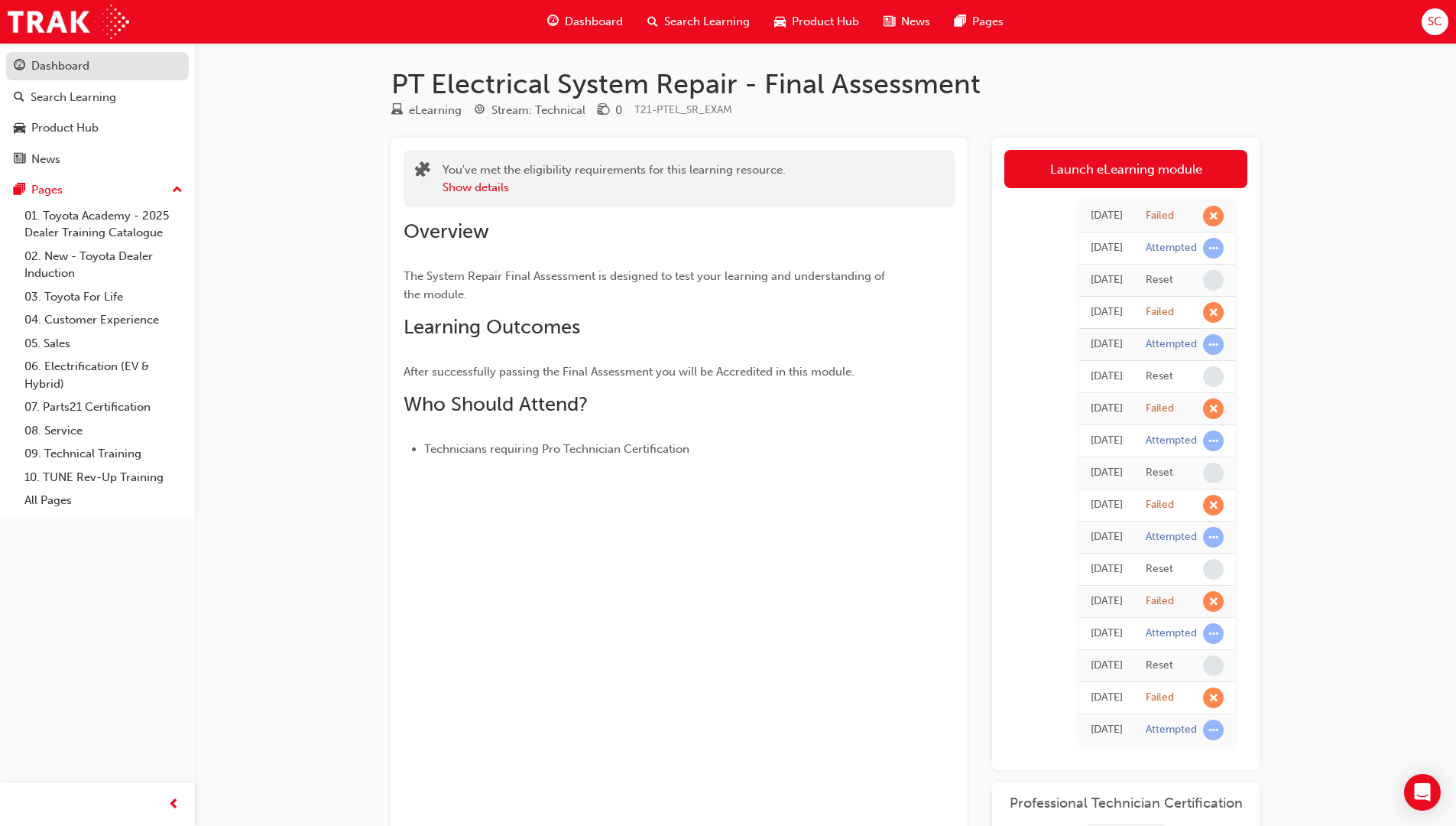
click at [102, 77] on link "Dashboard" at bounding box center [98, 66] width 183 height 29
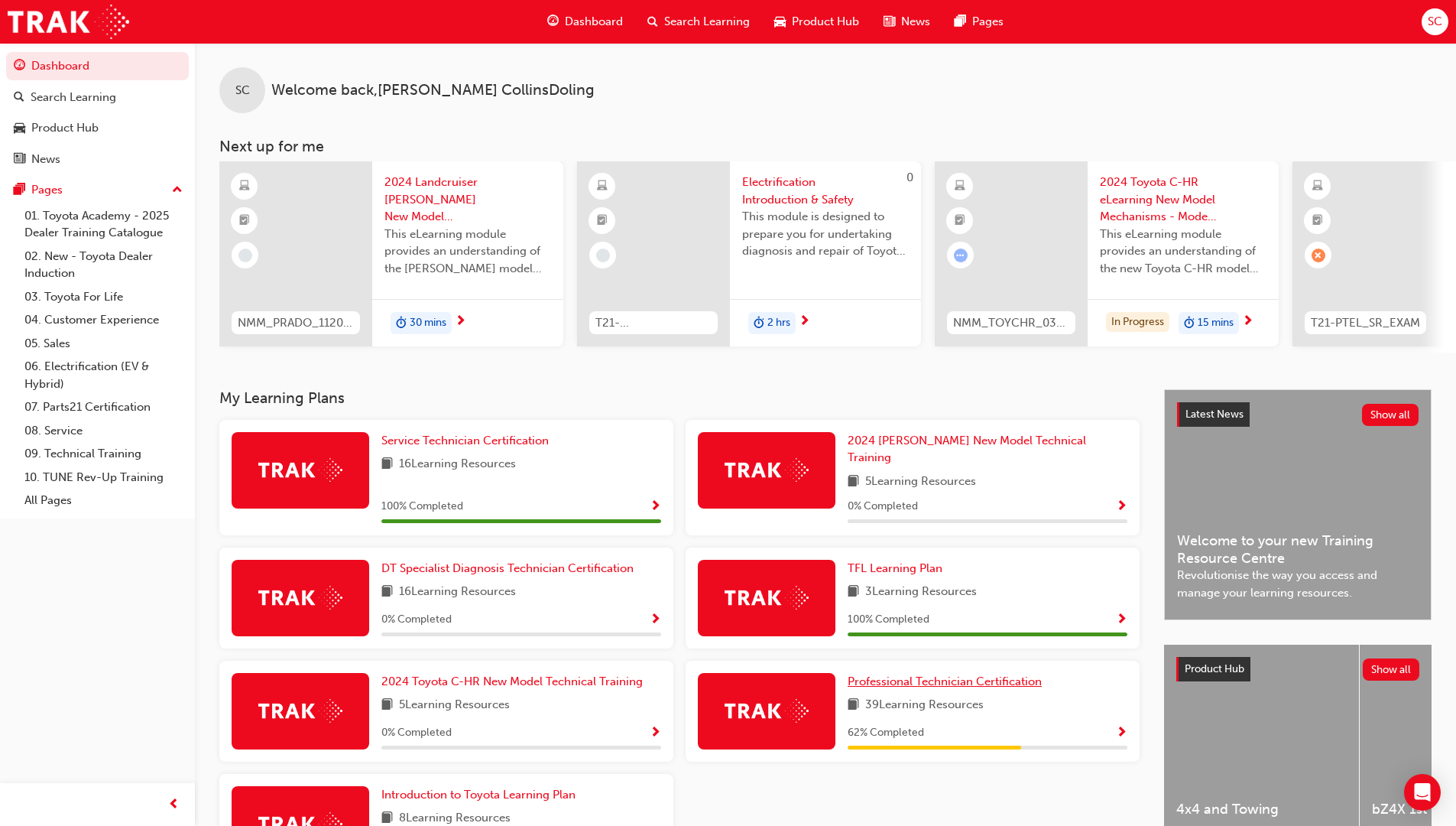
click at [1021, 676] on span "Professional Technician Certification" at bounding box center [945, 681] width 194 height 14
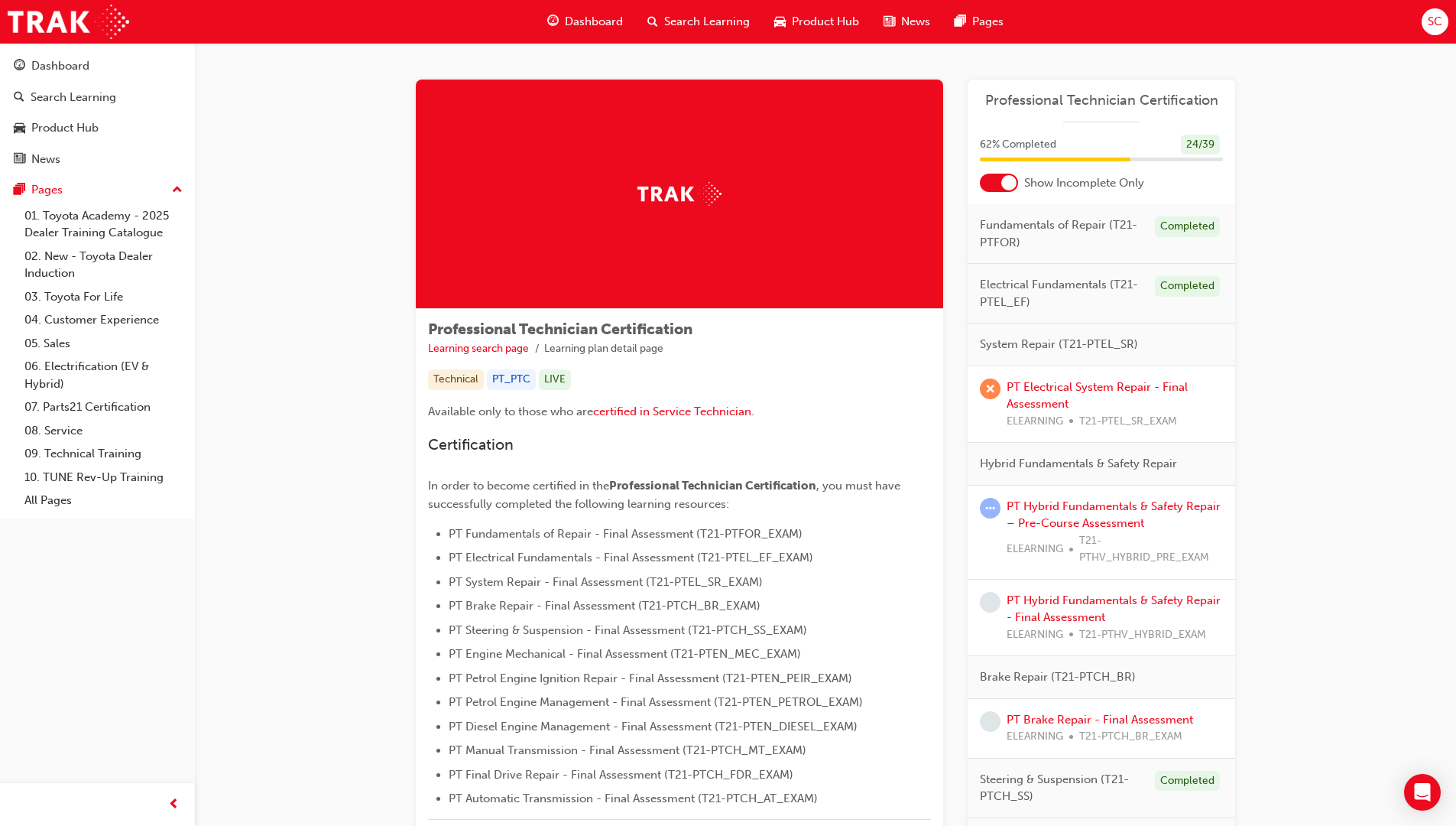
click at [989, 188] on div at bounding box center [998, 183] width 38 height 18
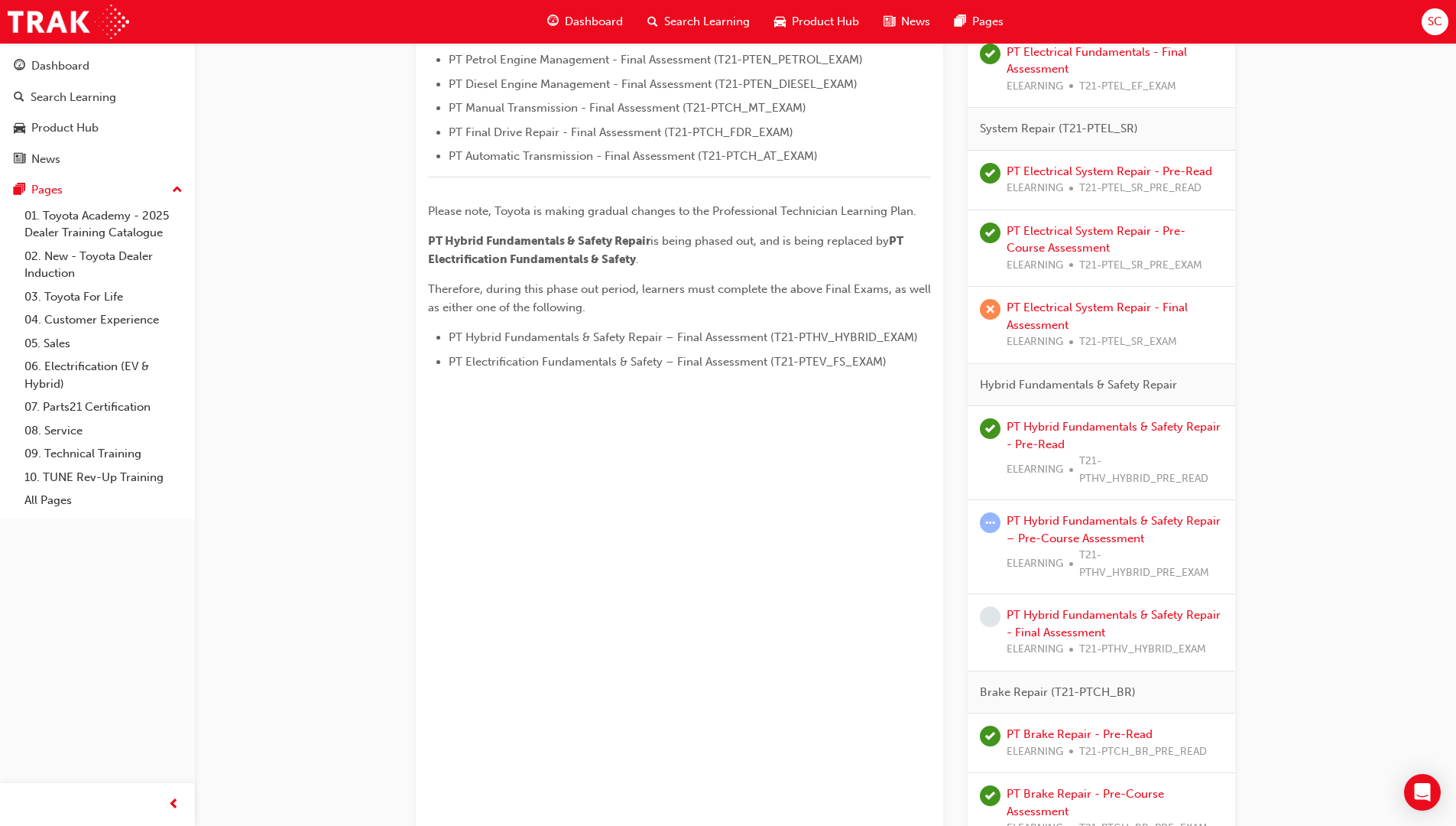
scroll to position [765, 0]
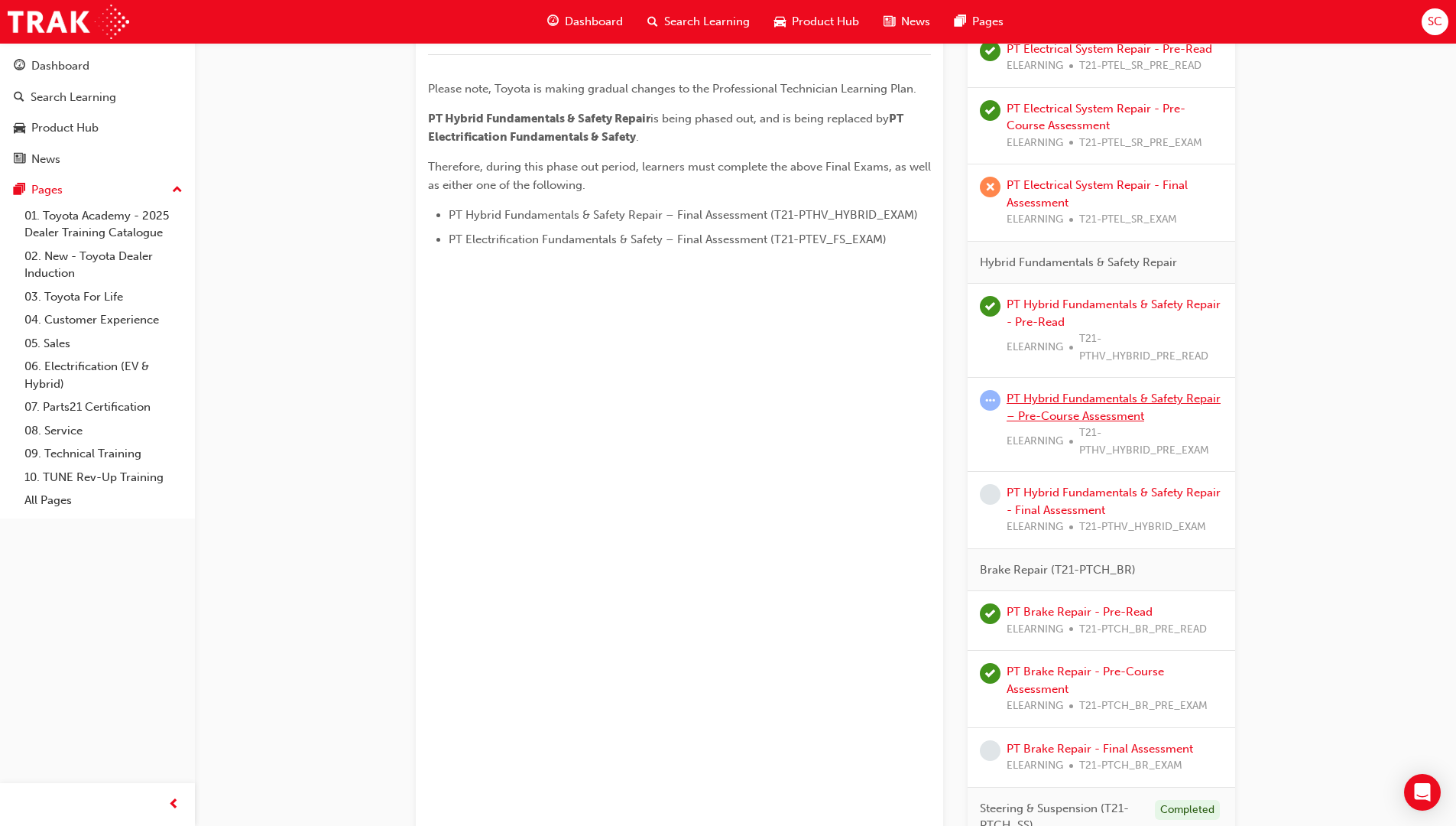
click at [1054, 402] on link "PT Hybrid Fundamentals & Safety Repair – Pre-Course Assessment" at bounding box center [1113, 407] width 214 height 31
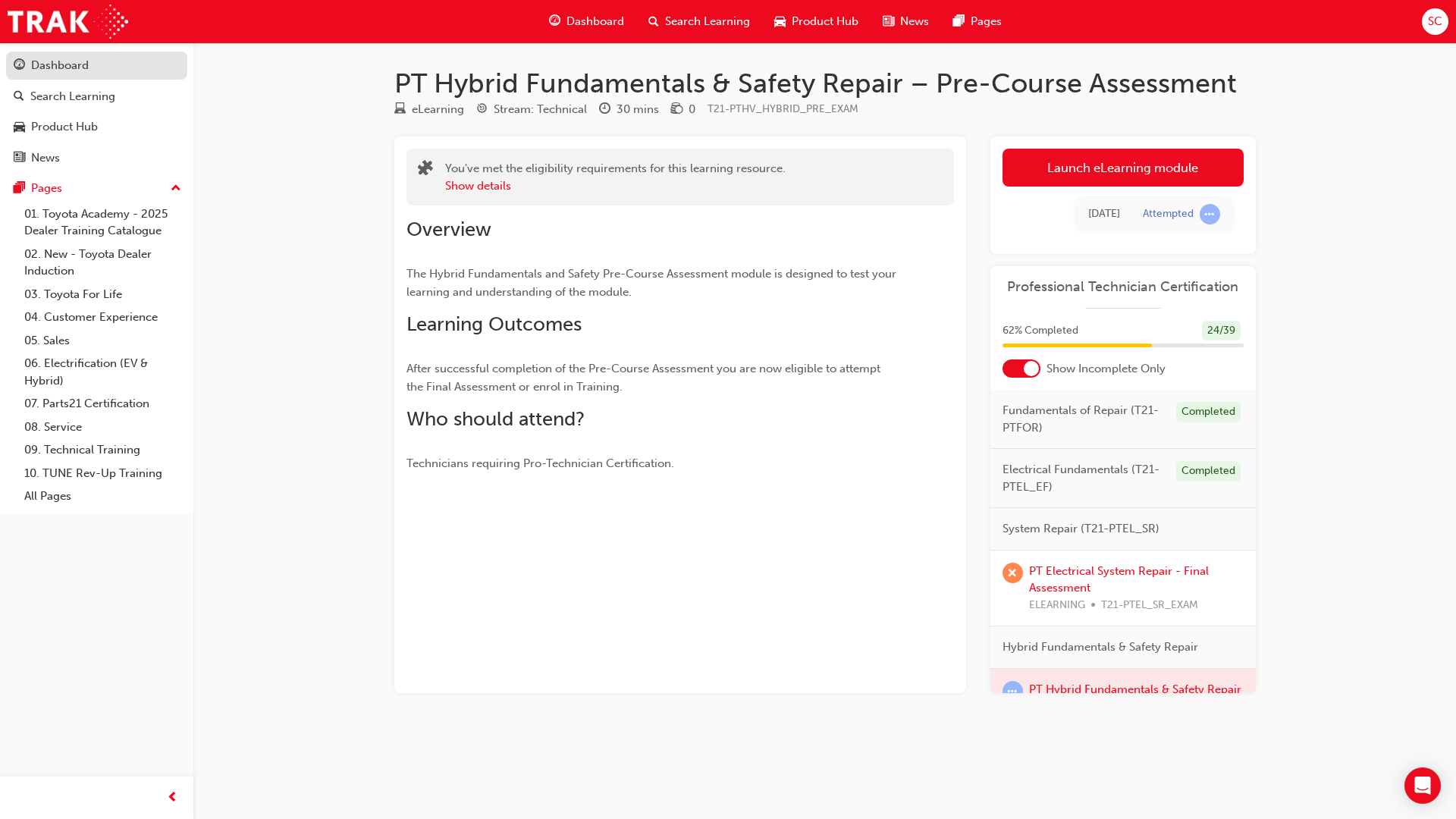
click at [62, 55] on link "Dashboard" at bounding box center [97, 65] width 182 height 28
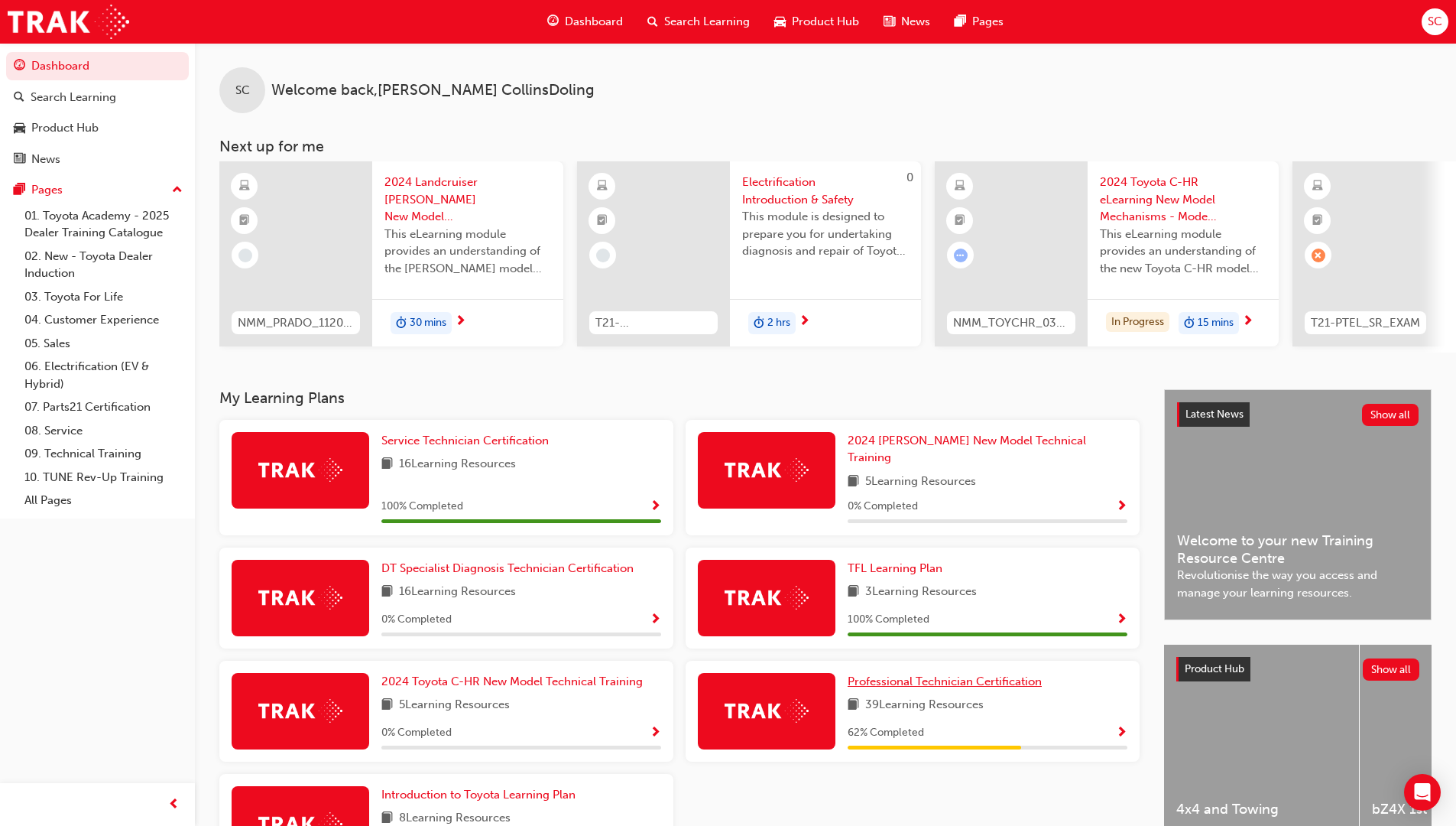
click at [975, 675] on span "Professional Technician Certification" at bounding box center [945, 681] width 194 height 14
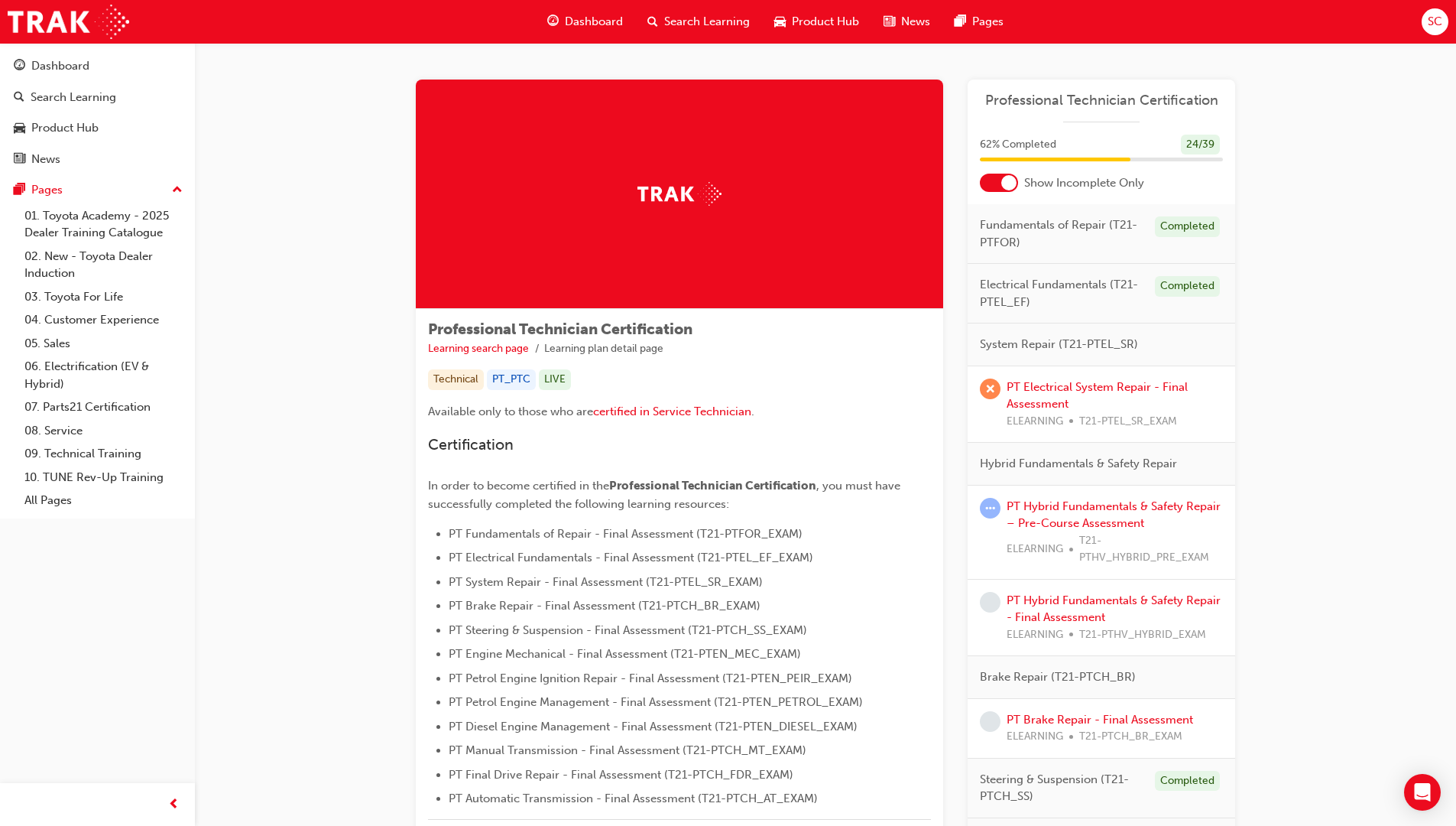
click at [997, 180] on div at bounding box center [998, 183] width 38 height 18
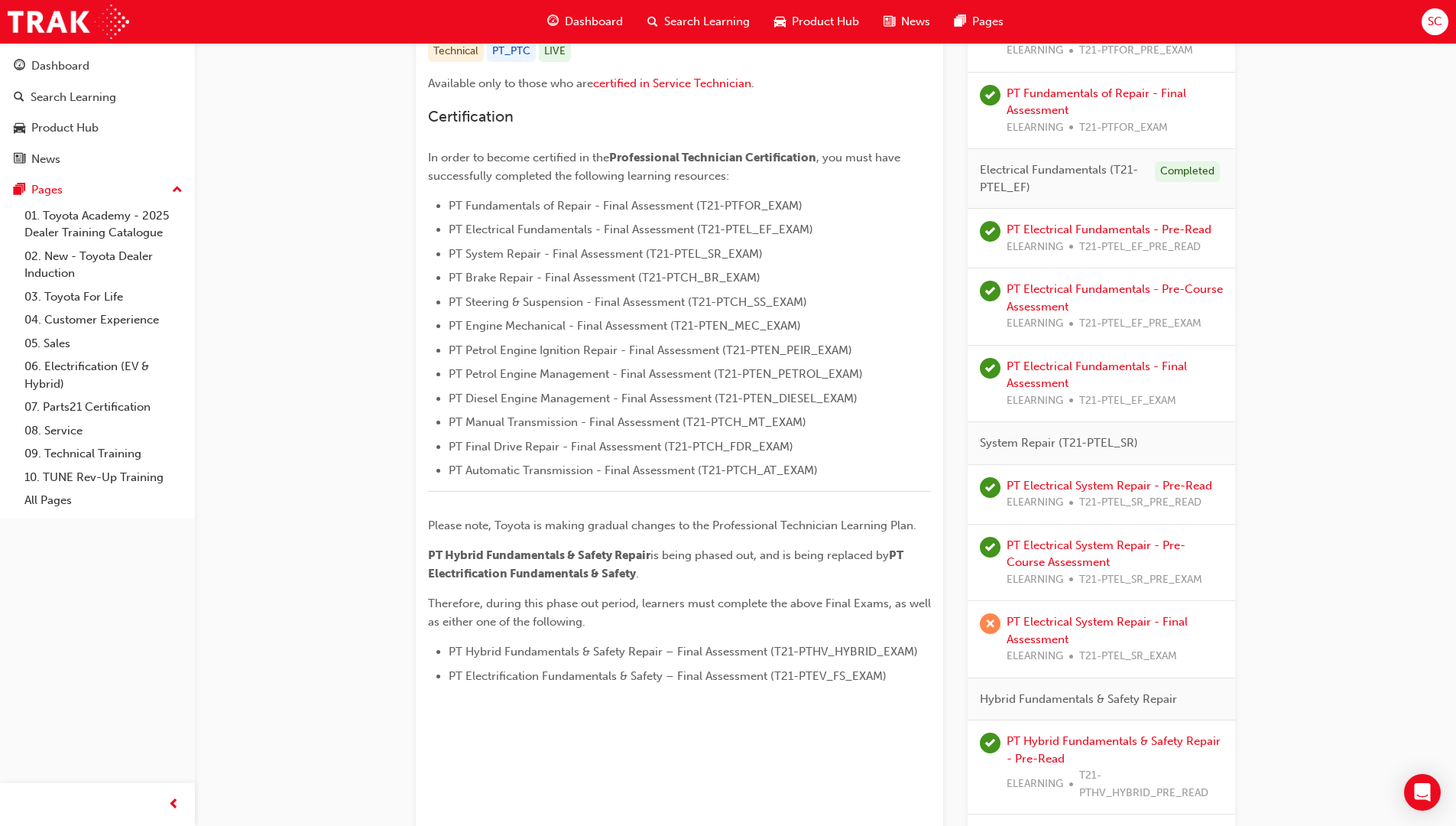
scroll to position [459, 0]
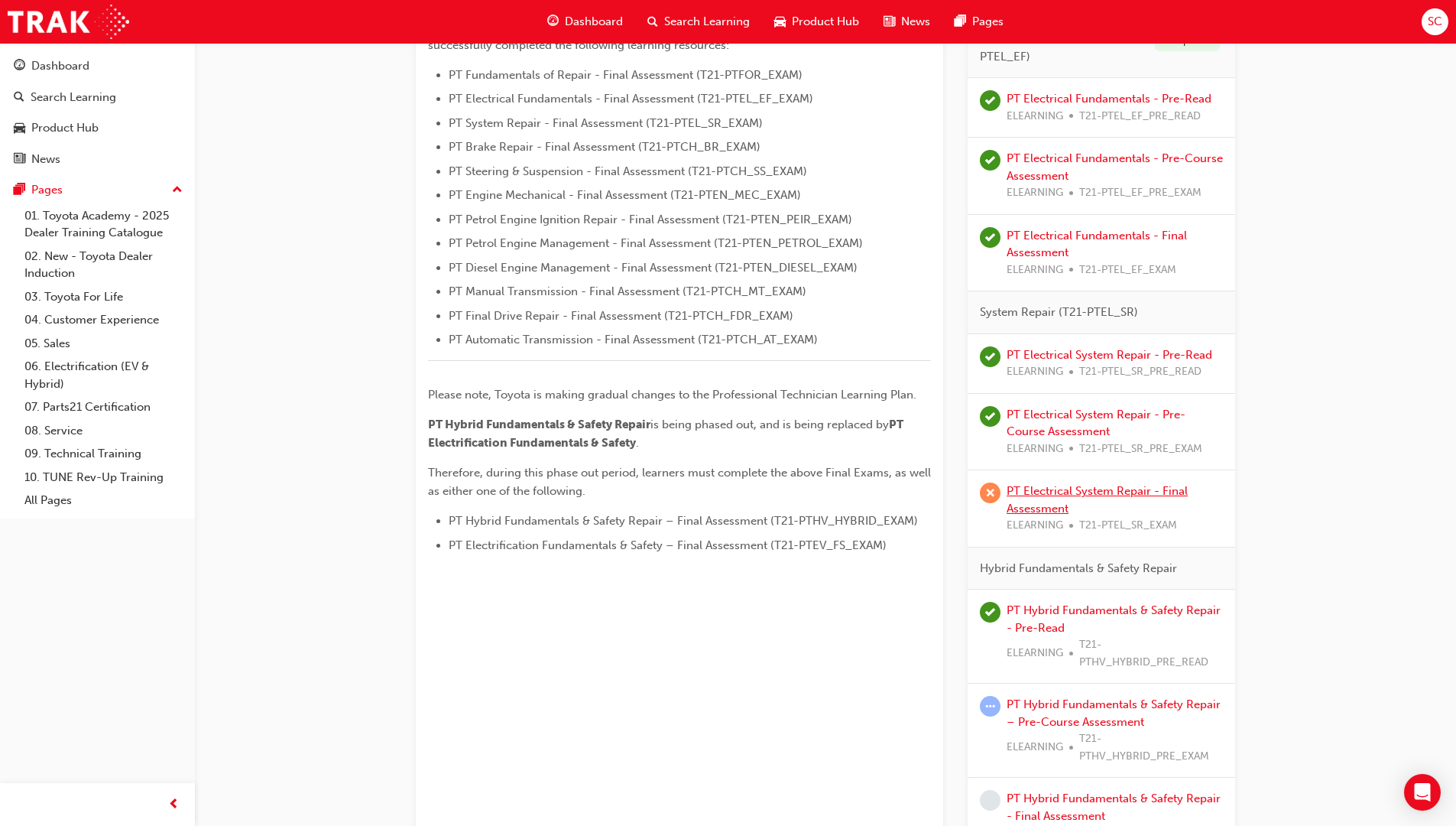
click at [1042, 505] on link "PT Electrical System Repair - Final Assessment" at bounding box center [1097, 499] width 181 height 31
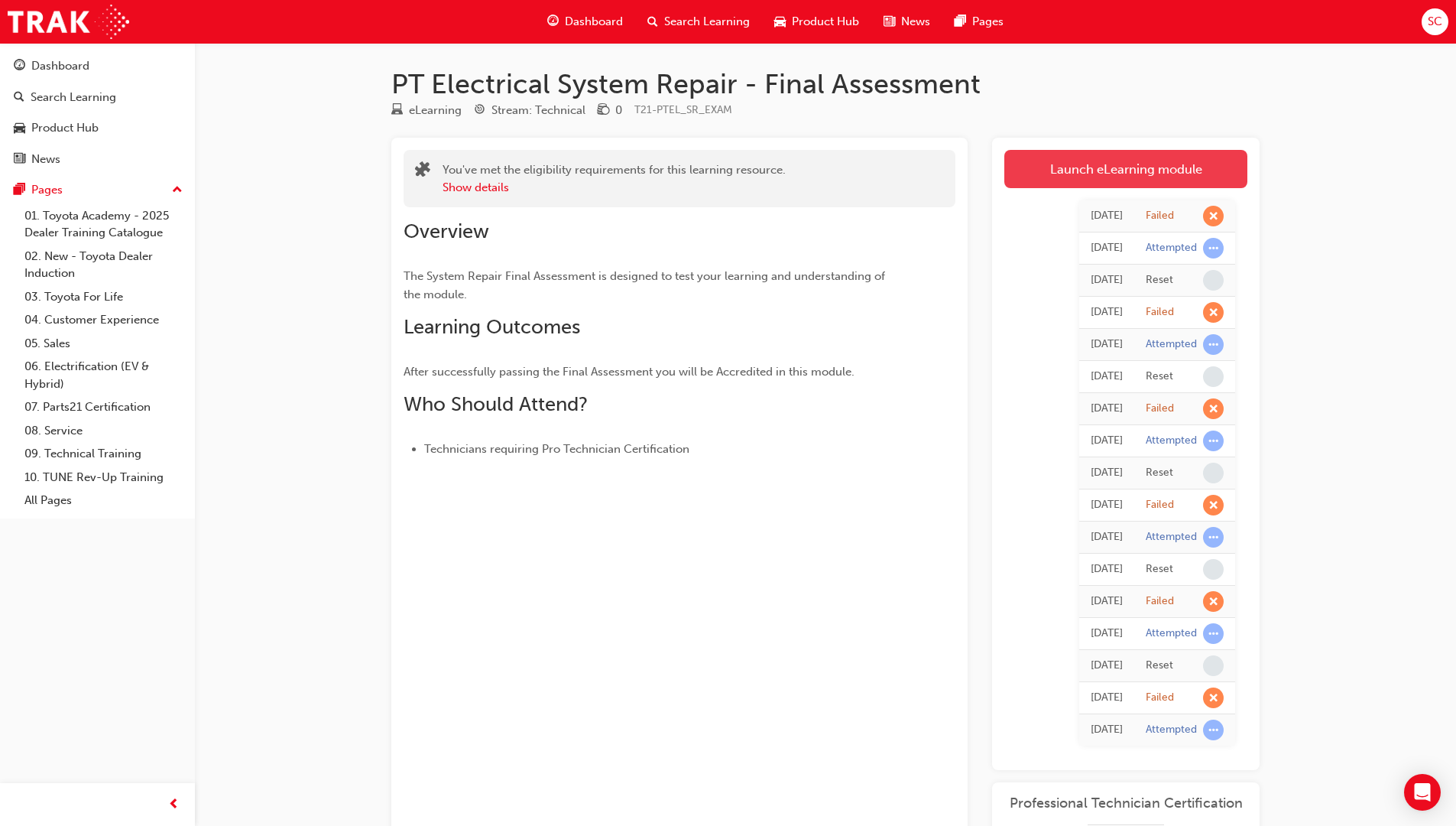
click at [1083, 178] on link "Launch eLearning module" at bounding box center [1125, 168] width 243 height 38
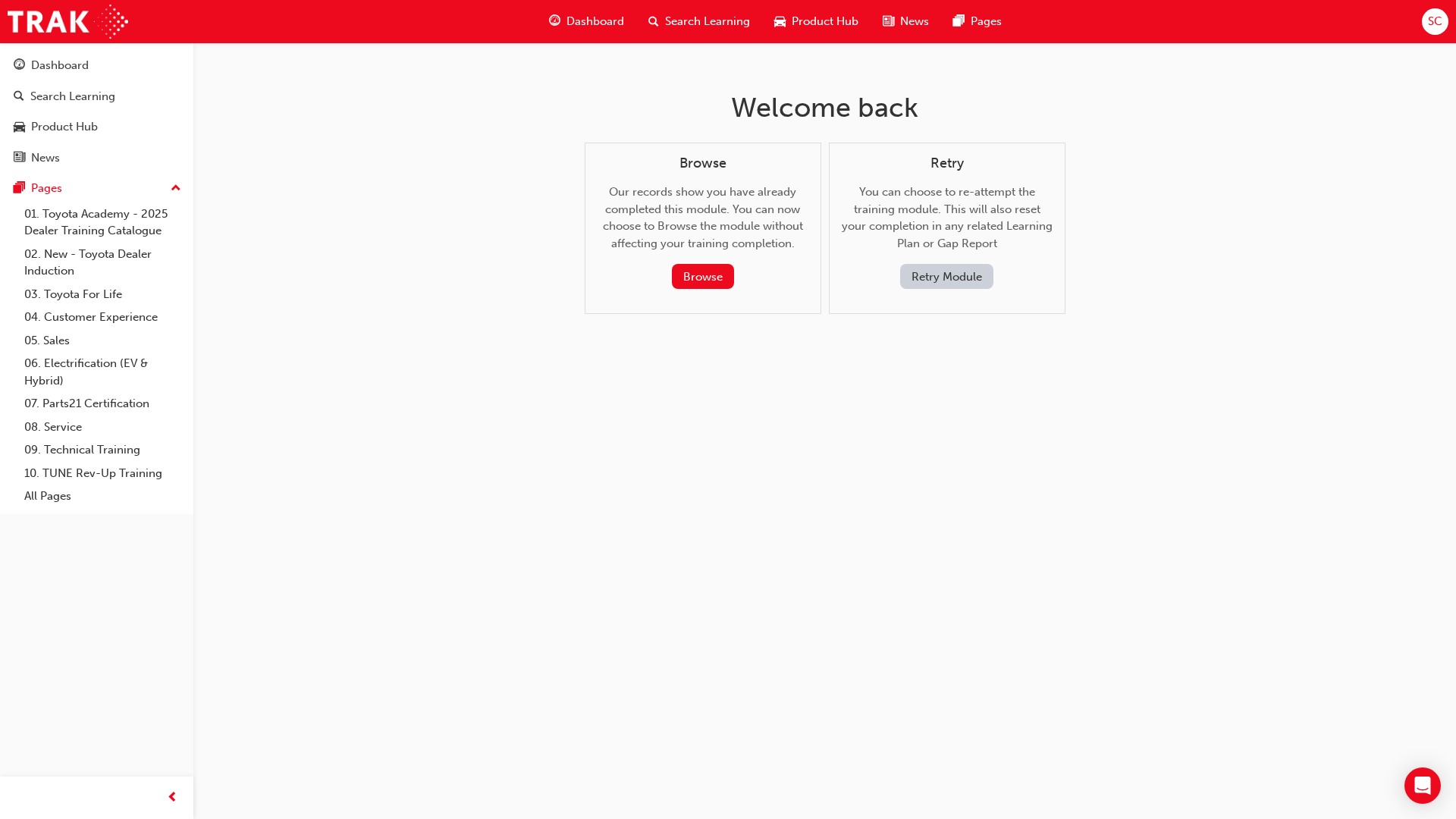
click at [947, 282] on button "Retry Module" at bounding box center [947, 276] width 94 height 25
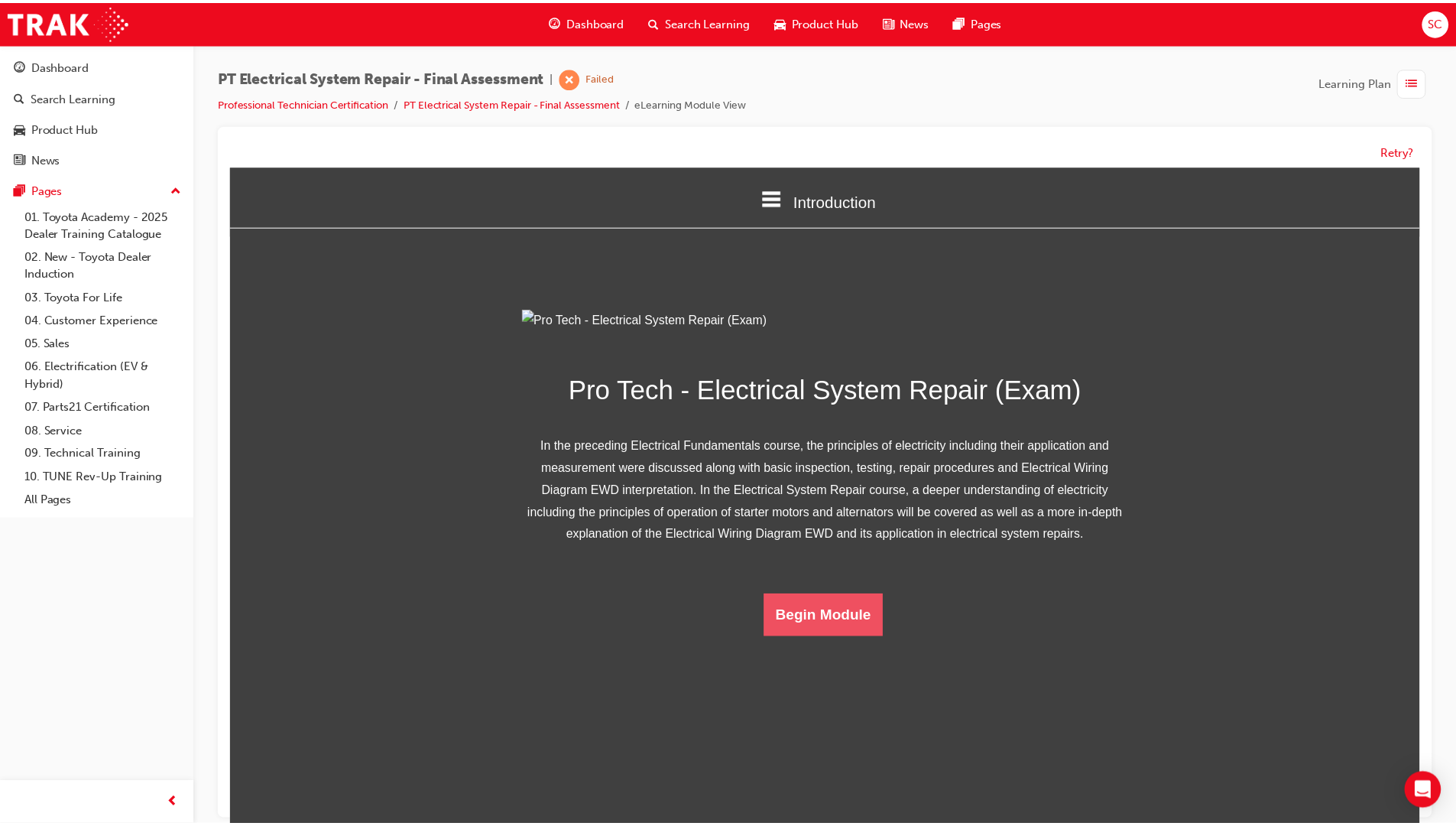
click at [809, 639] on button "Begin Module" at bounding box center [827, 618] width 121 height 43
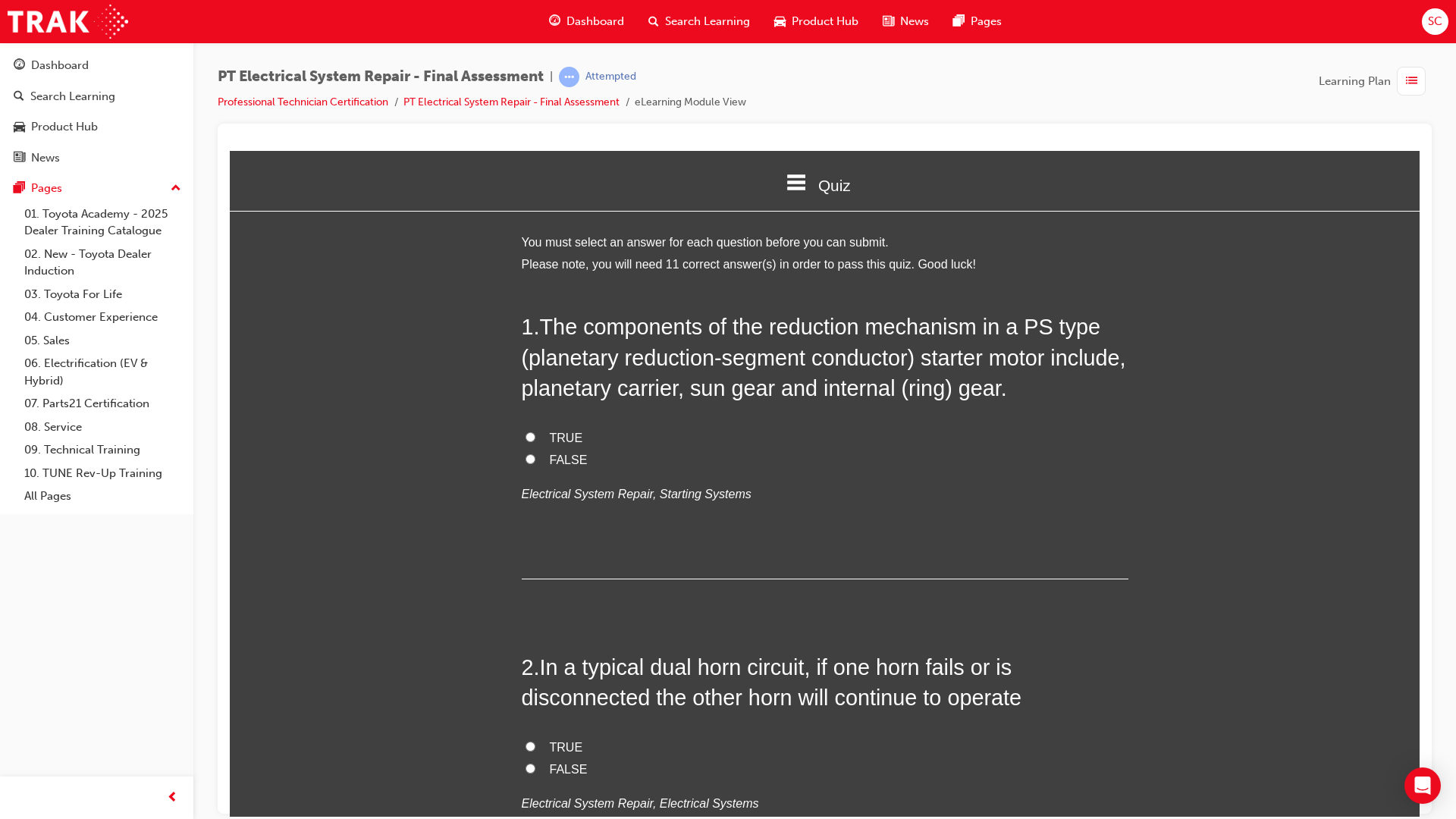
click at [558, 438] on span "TRUE" at bounding box center [566, 437] width 33 height 13
click at [536, 438] on input "TRUE" at bounding box center [530, 436] width 10 height 10
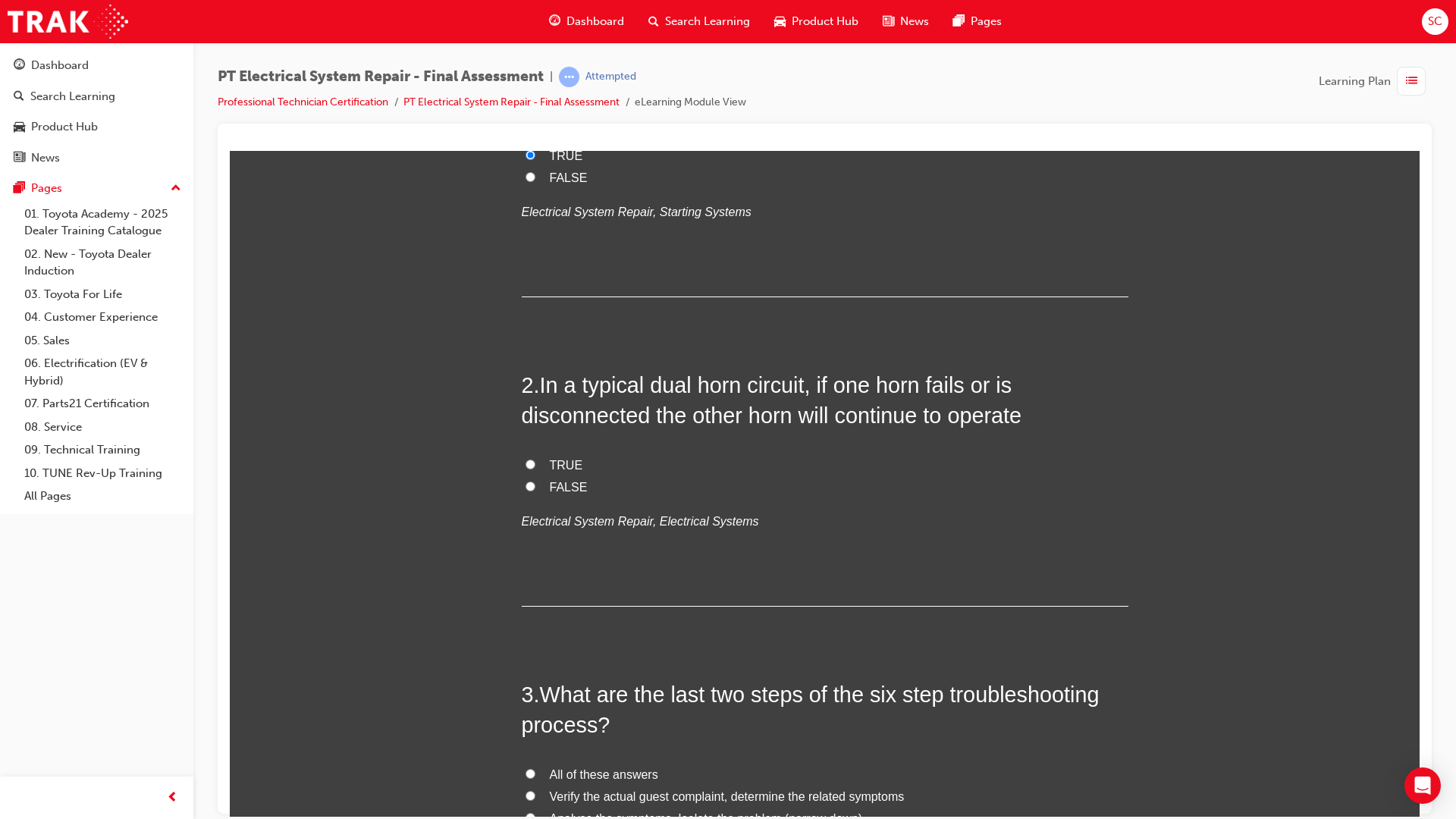
scroll to position [304, 0]
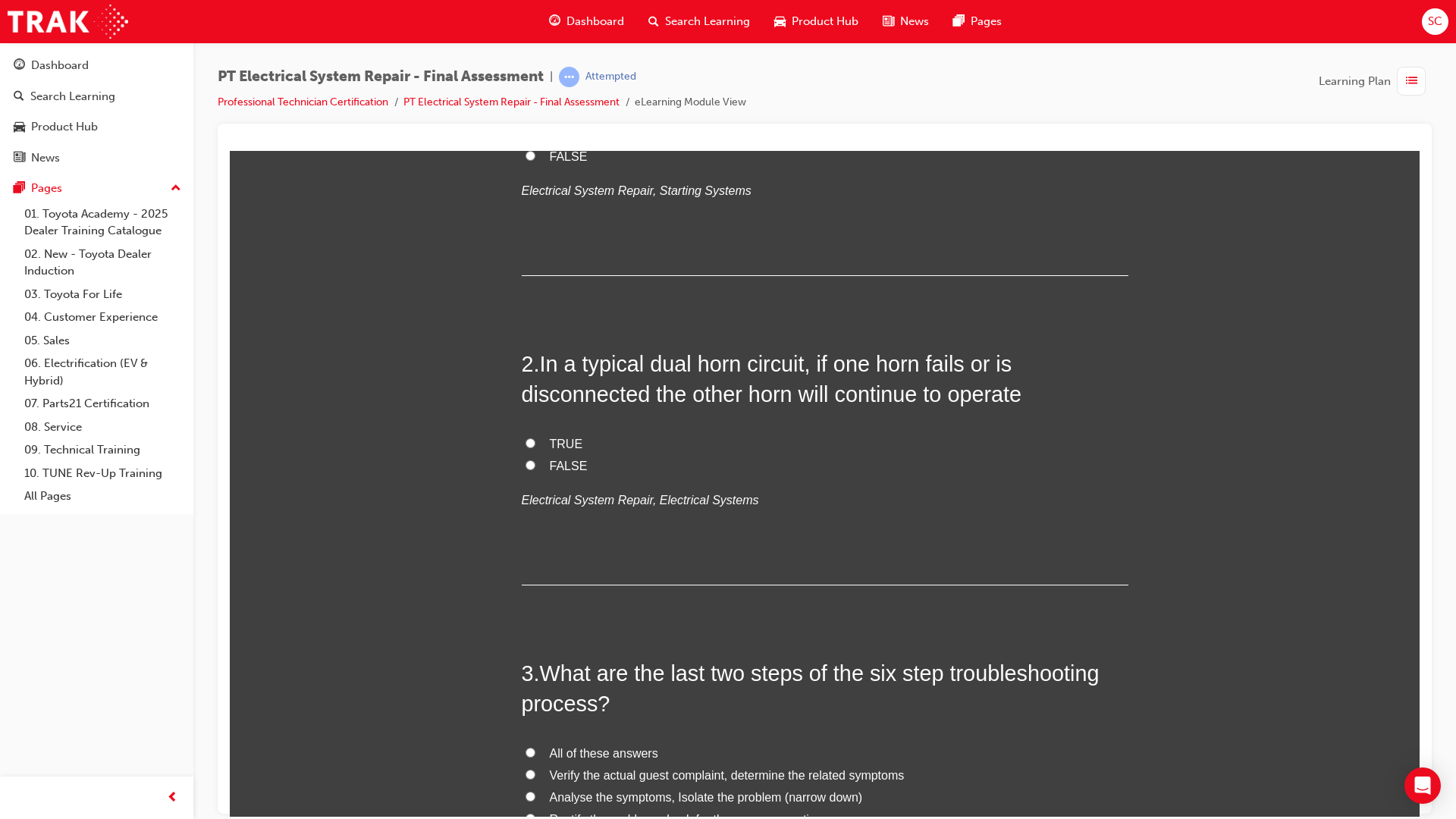
click at [560, 437] on span "TRUE" at bounding box center [566, 443] width 33 height 13
click at [536, 437] on input "TRUE" at bounding box center [530, 442] width 10 height 10
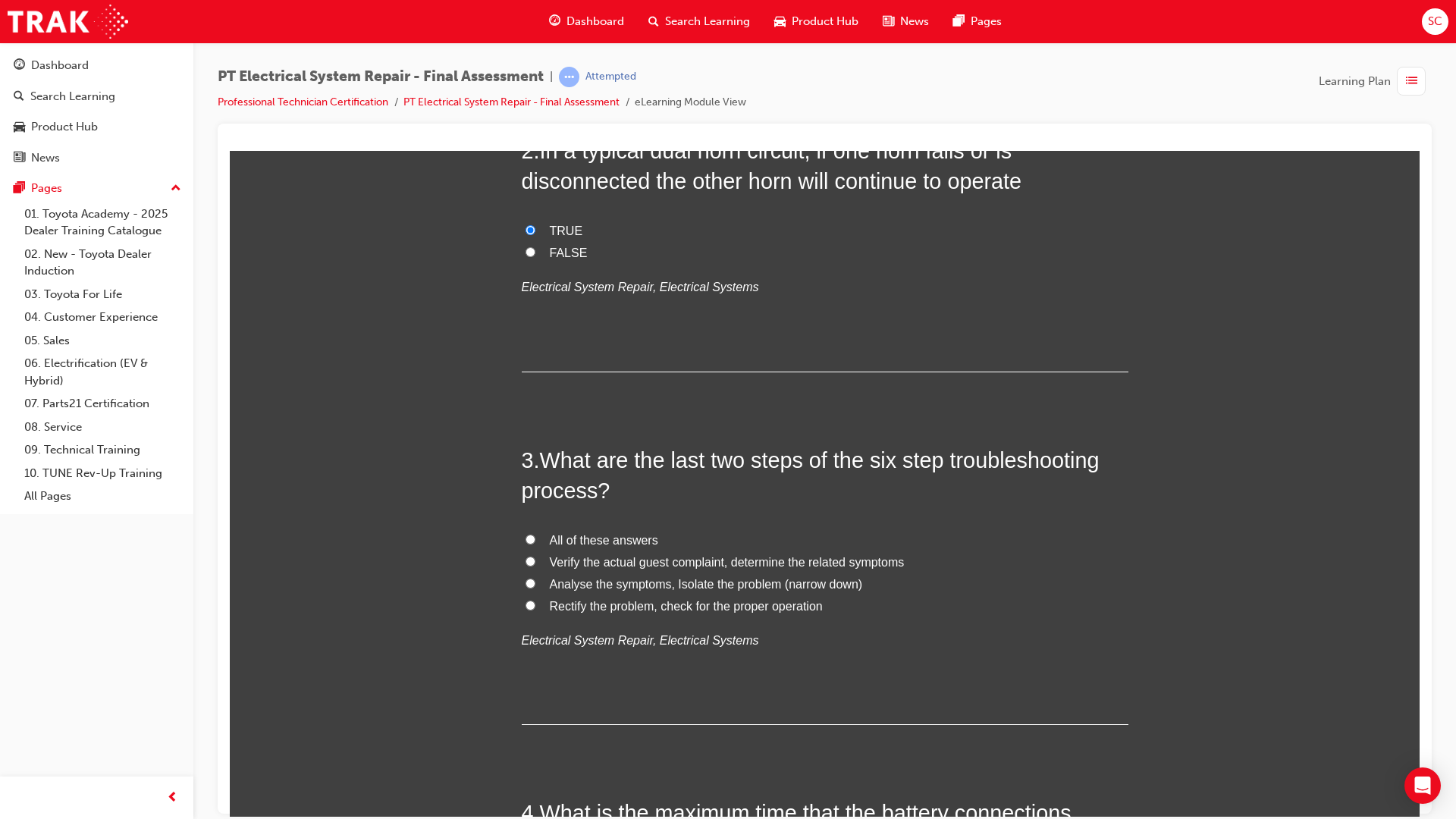
scroll to position [682, 0]
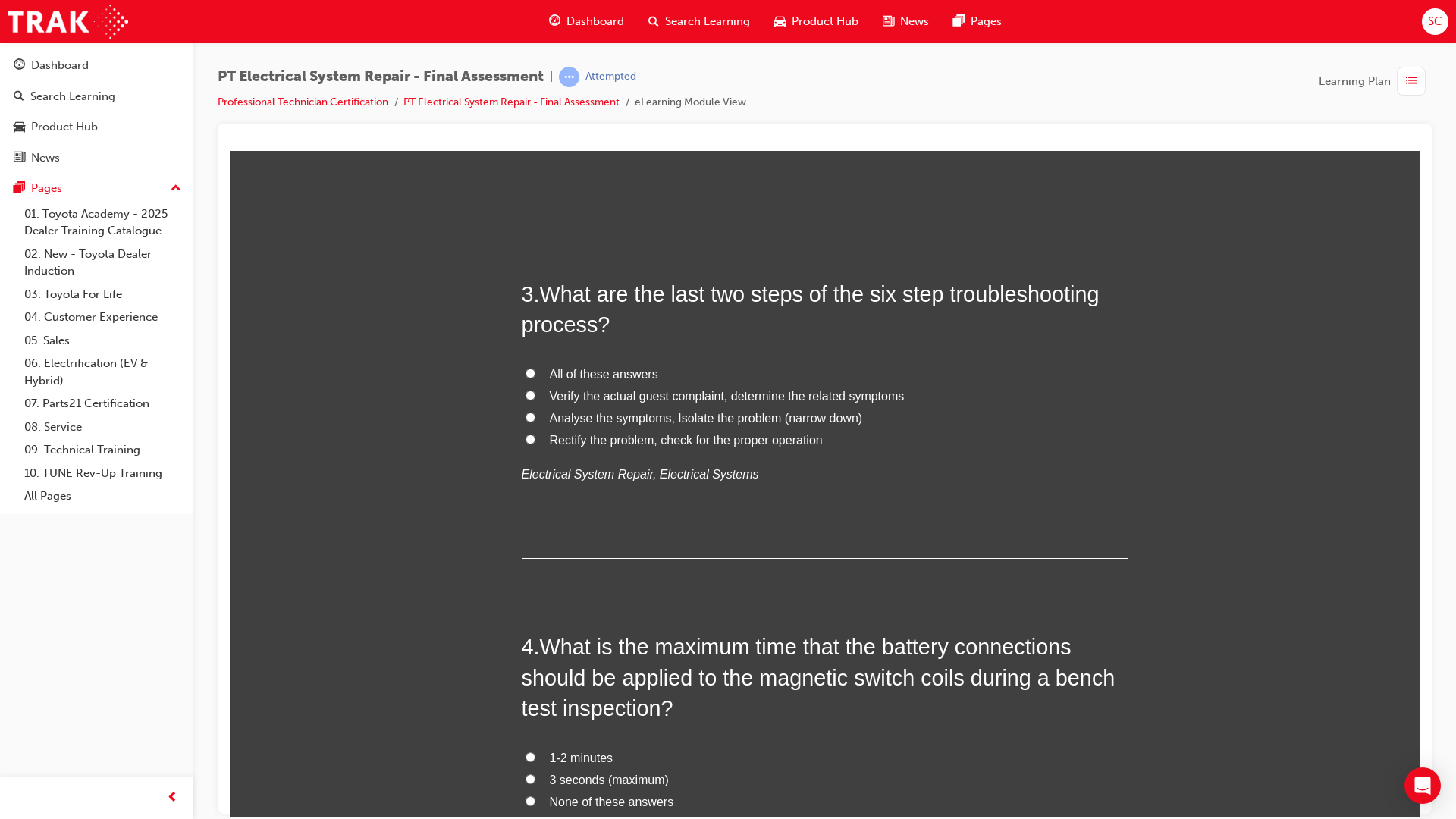
click at [524, 366] on label "All of these answers" at bounding box center [825, 374] width 606 height 22
click at [526, 368] on input "All of these answers" at bounding box center [530, 372] width 10 height 10
drag, startPoint x: 666, startPoint y: 291, endPoint x: 794, endPoint y: 300, distance: 128.3
click at [794, 300] on span "What are the last two steps of the six step troubleshooting process?" at bounding box center [811, 309] width 578 height 55
drag, startPoint x: 794, startPoint y: 300, endPoint x: 760, endPoint y: 319, distance: 38.9
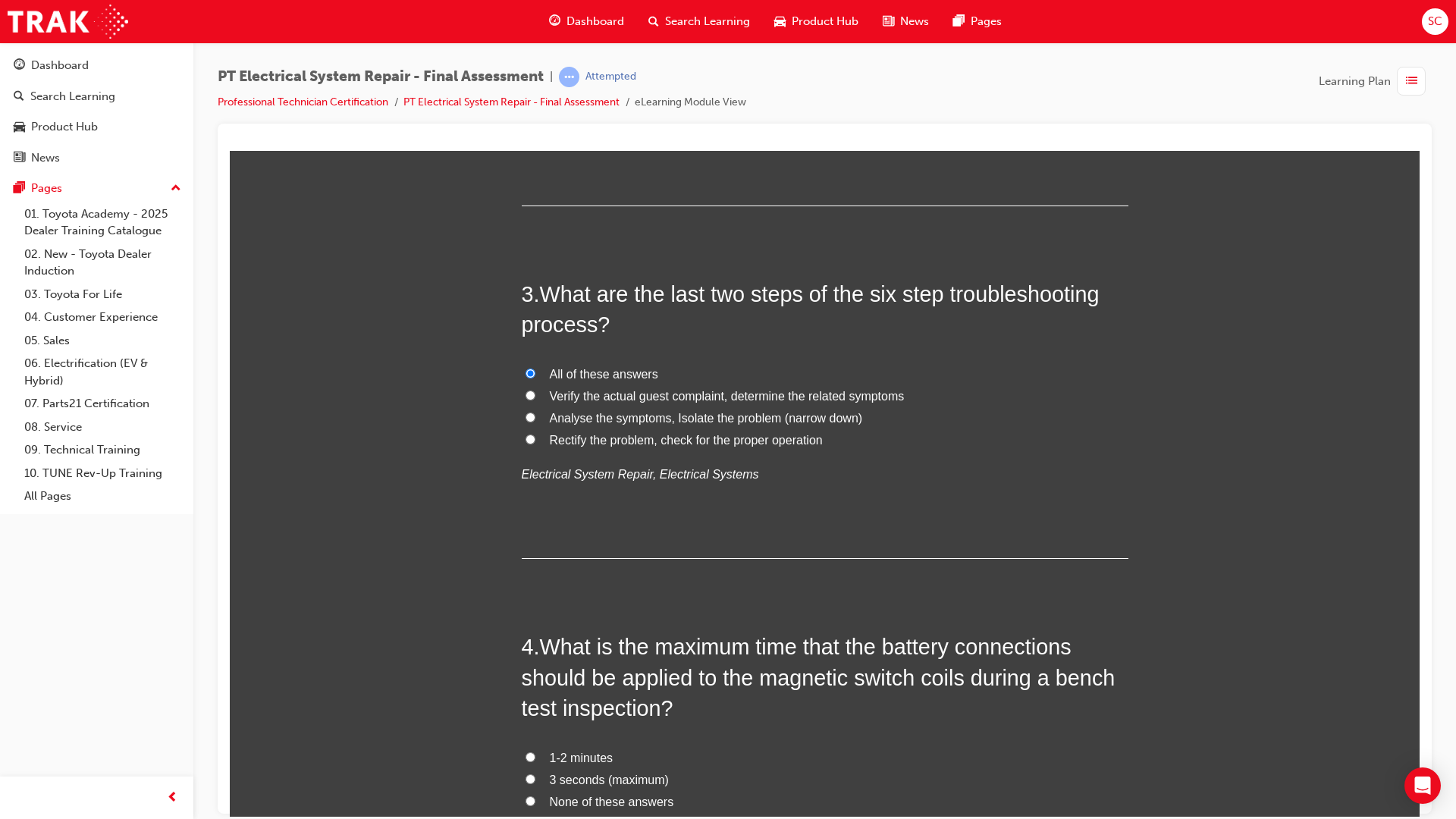
click at [760, 319] on h2 "3 . What are the last two steps of the six step troubleshooting process?" at bounding box center [825, 308] width 606 height 61
click at [628, 416] on span "Analyse the symptoms, Isolate the problem (narrow down)" at bounding box center [706, 417] width 313 height 13
click at [536, 416] on input "Analyse the symptoms, Isolate the problem (narrow down)" at bounding box center [530, 416] width 10 height 10
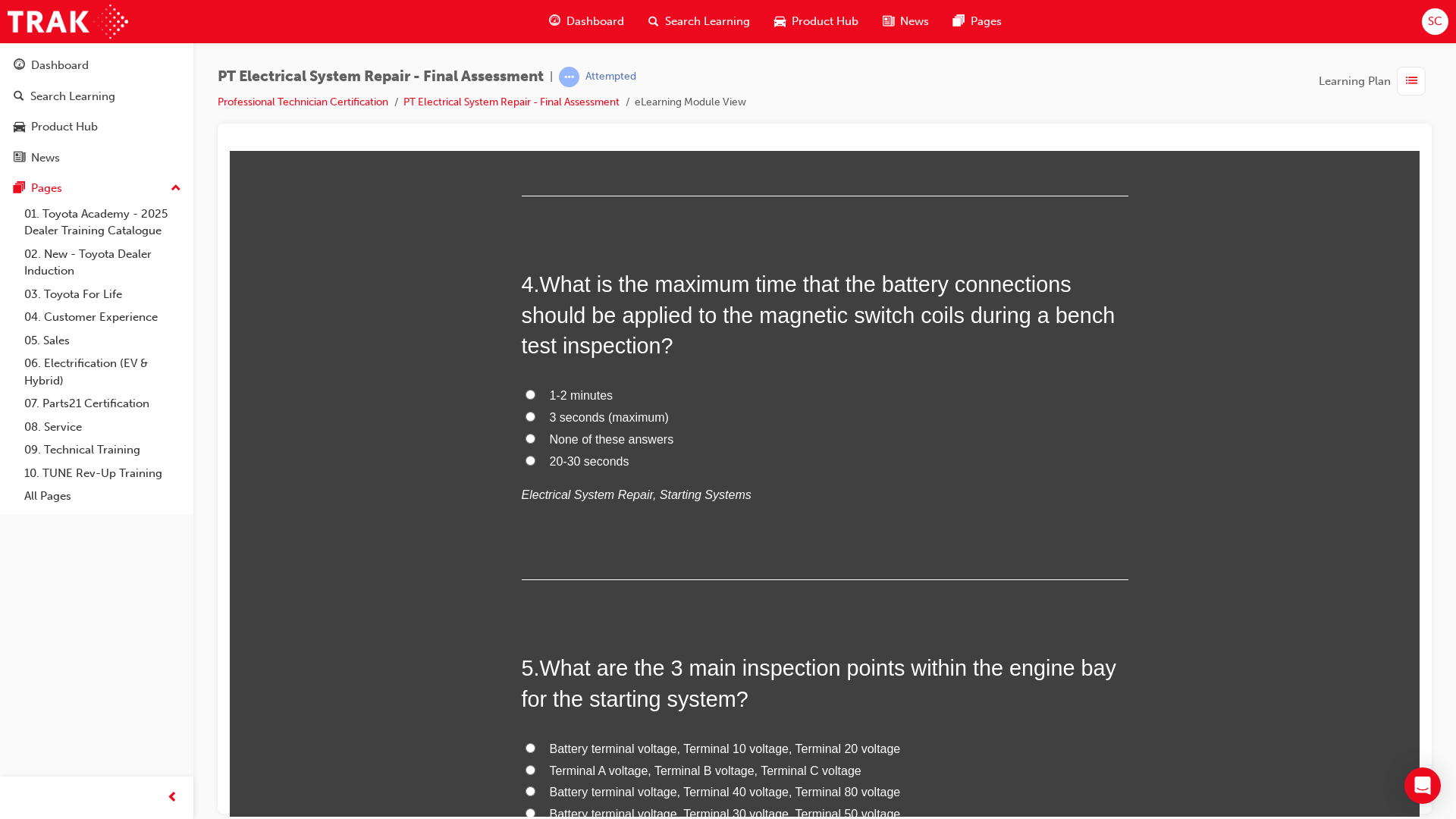
scroll to position [1061, 0]
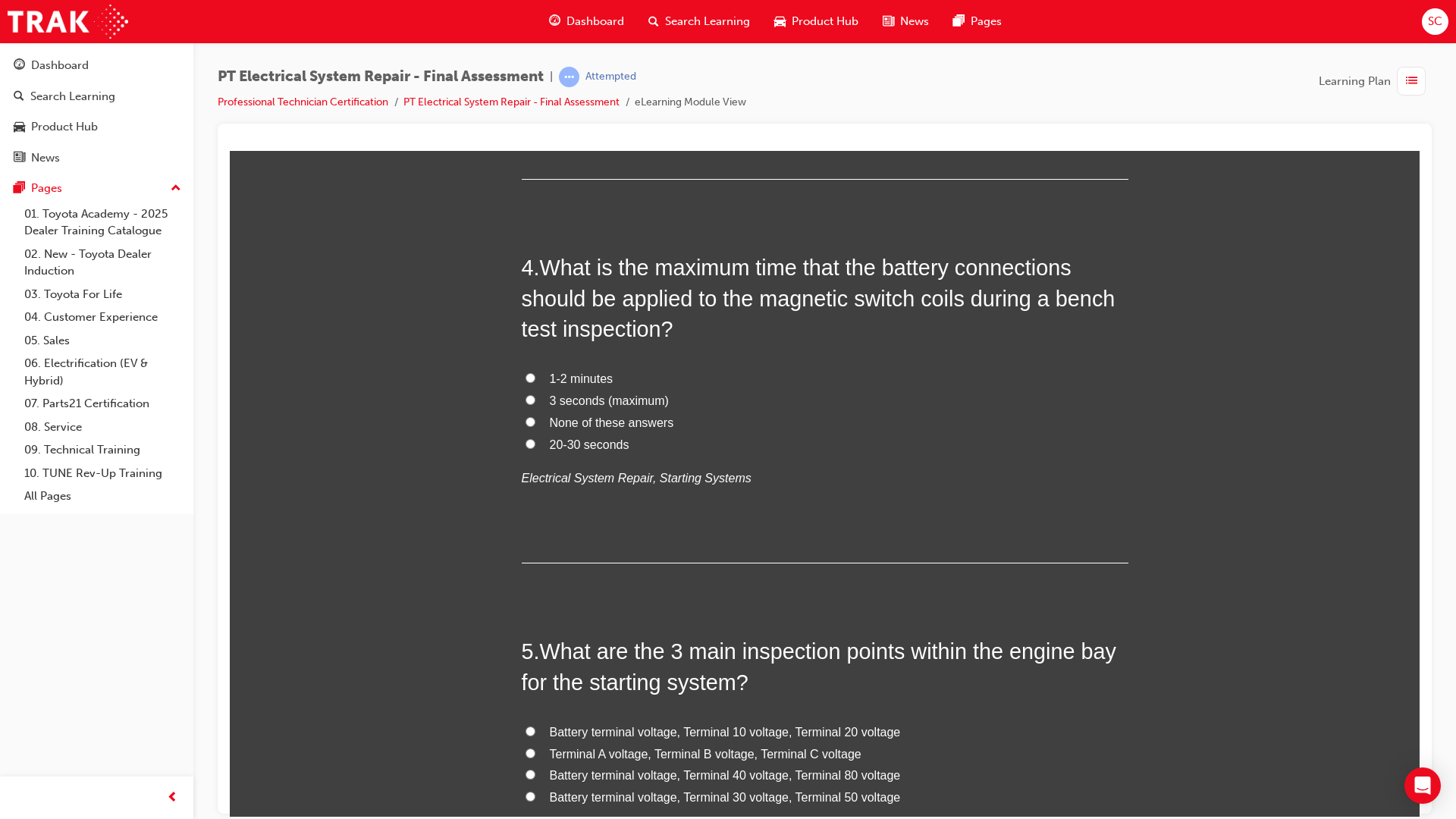
click at [638, 401] on span "3 seconds (maximum)" at bounding box center [609, 400] width 119 height 13
click at [536, 401] on input "3 seconds (maximum)" at bounding box center [530, 399] width 10 height 10
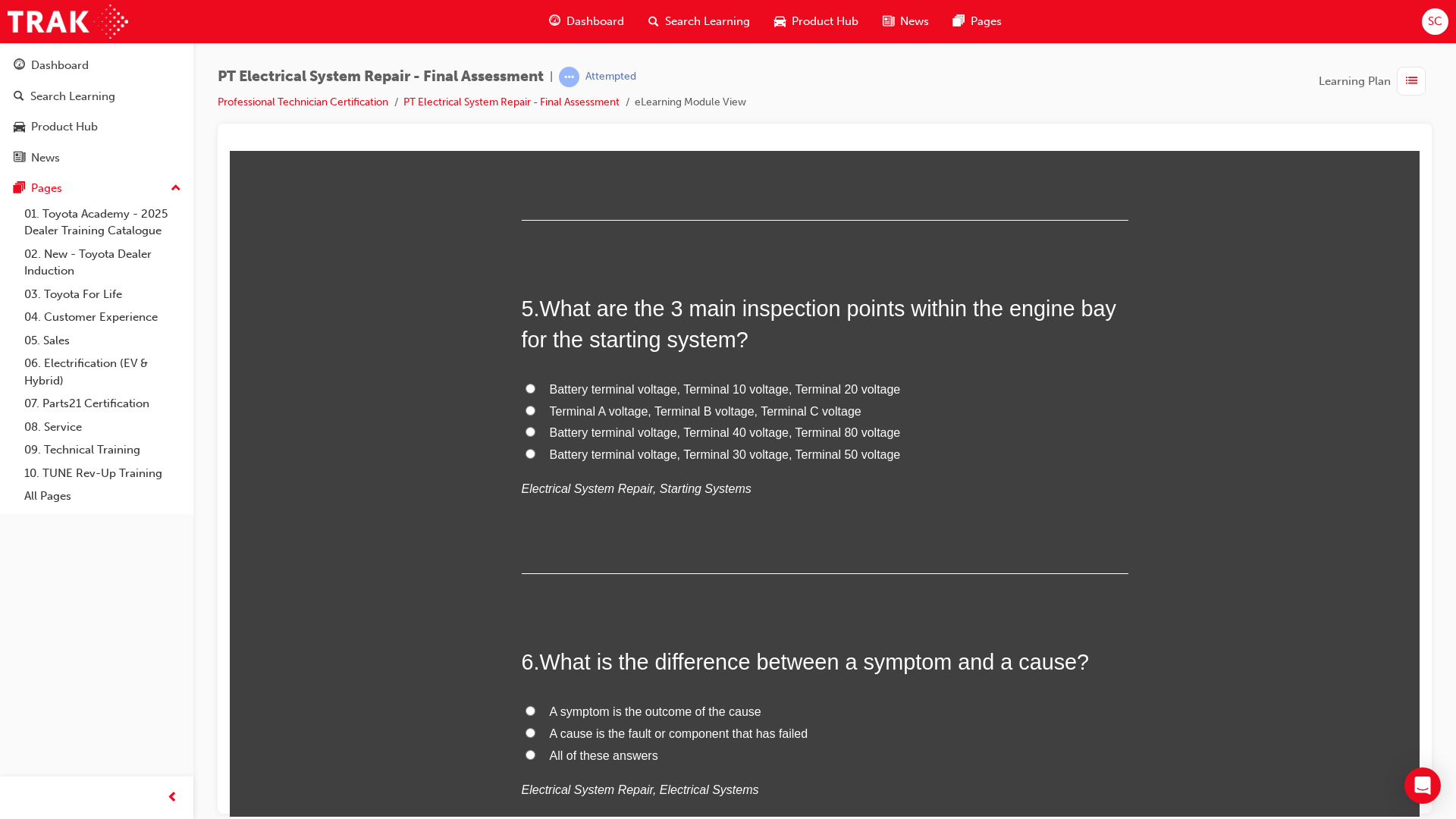
scroll to position [1516, 0]
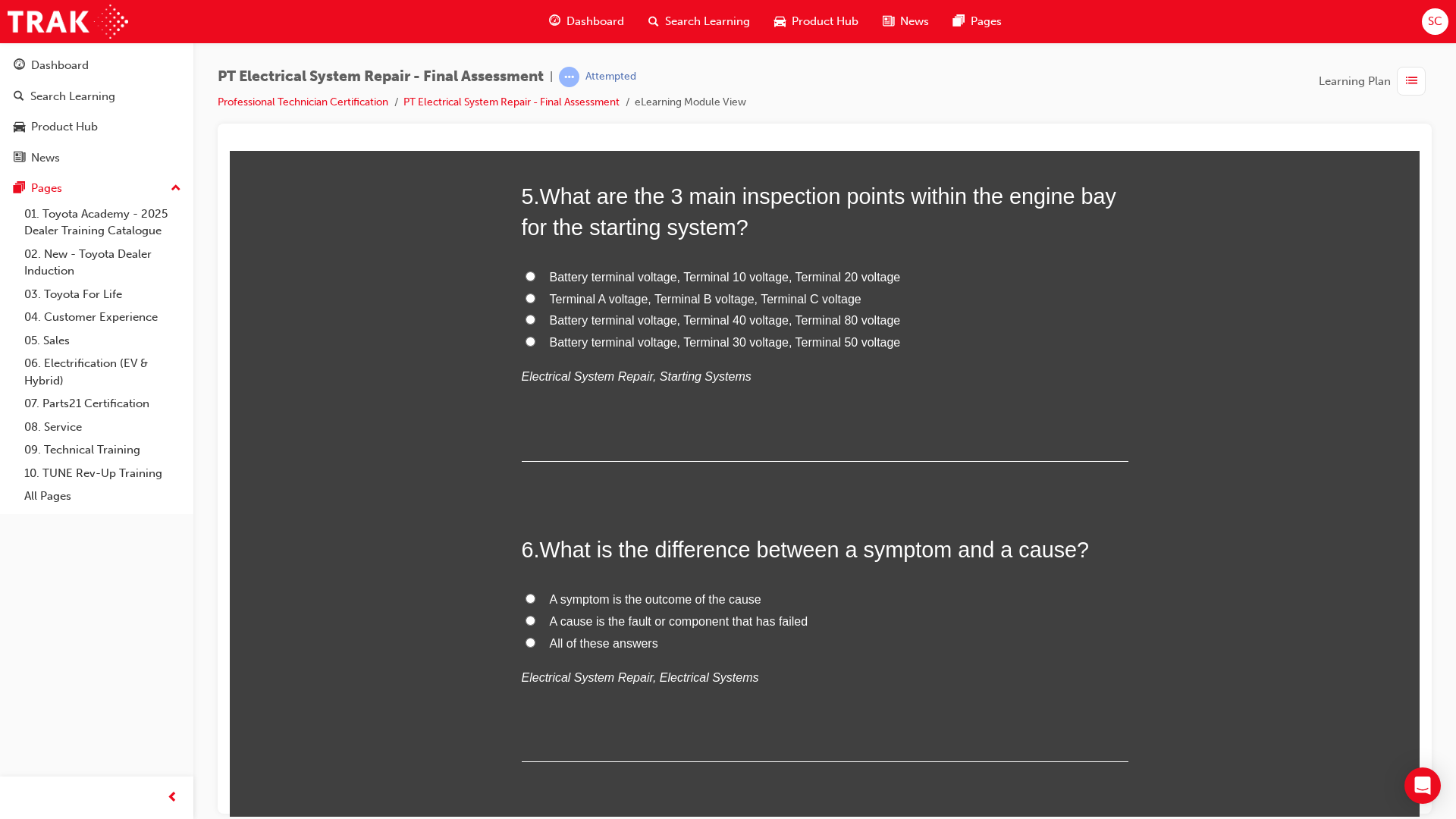
click at [584, 335] on span "Battery terminal voltage, Terminal 30 voltage, Terminal 50 voltage" at bounding box center [725, 341] width 351 height 13
click at [536, 336] on input "Battery terminal voltage, Terminal 30 voltage, Terminal 50 voltage" at bounding box center [530, 340] width 10 height 10
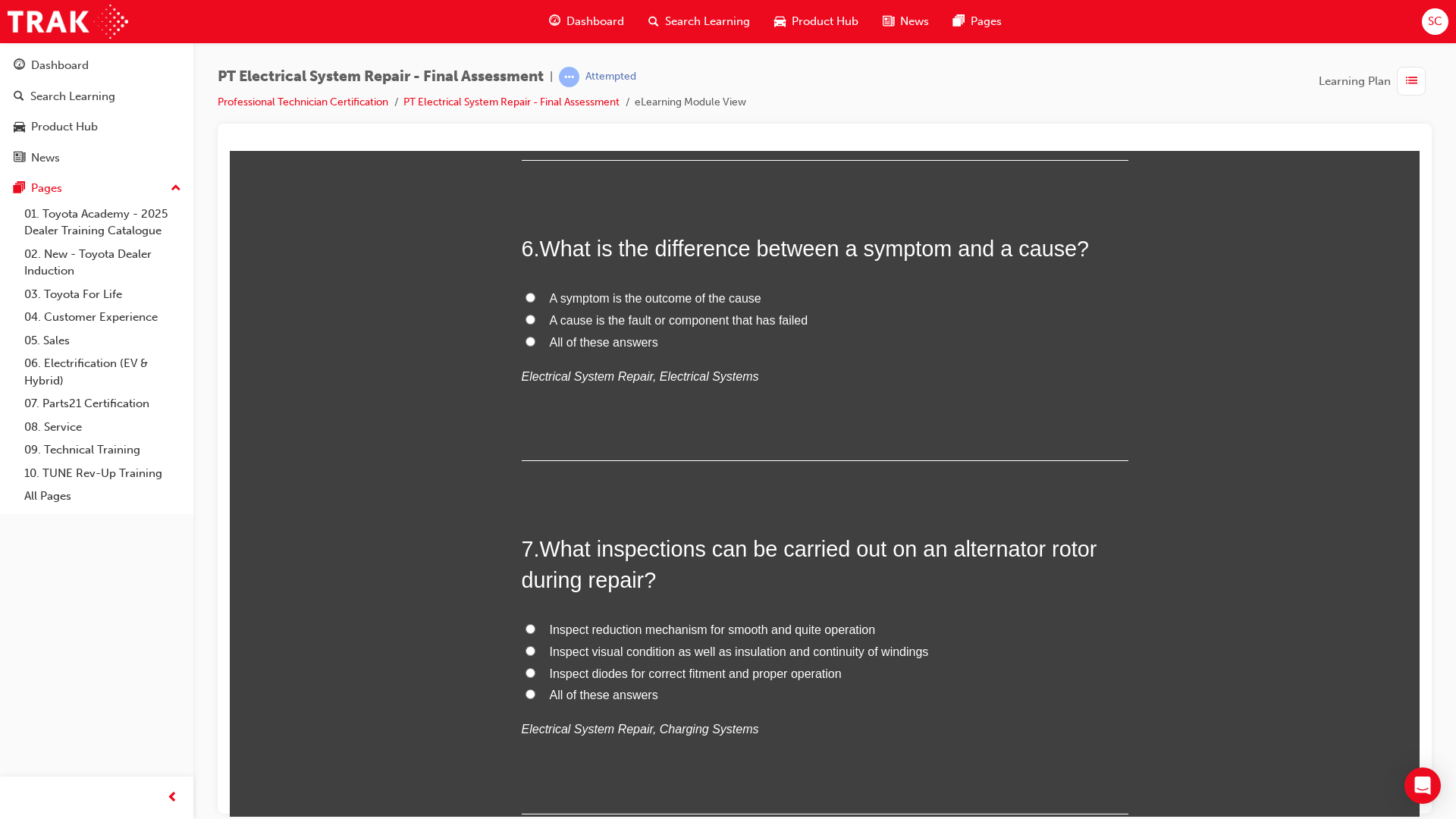
scroll to position [1820, 0]
click at [658, 294] on span "A symptom is the outcome of the cause" at bounding box center [655, 295] width 212 height 13
click at [536, 294] on input "A symptom is the outcome of the cause" at bounding box center [530, 294] width 10 height 10
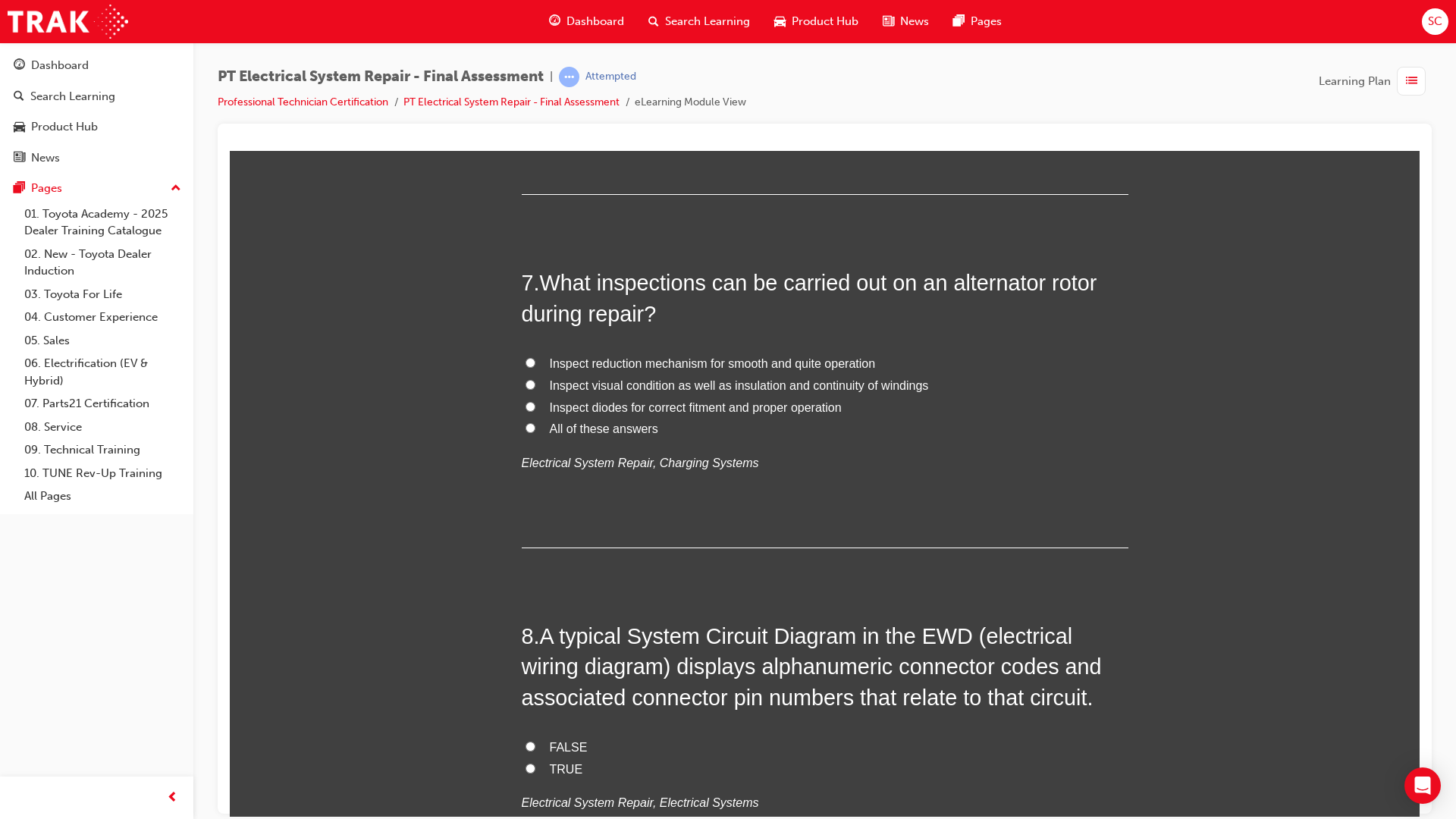
scroll to position [2123, 0]
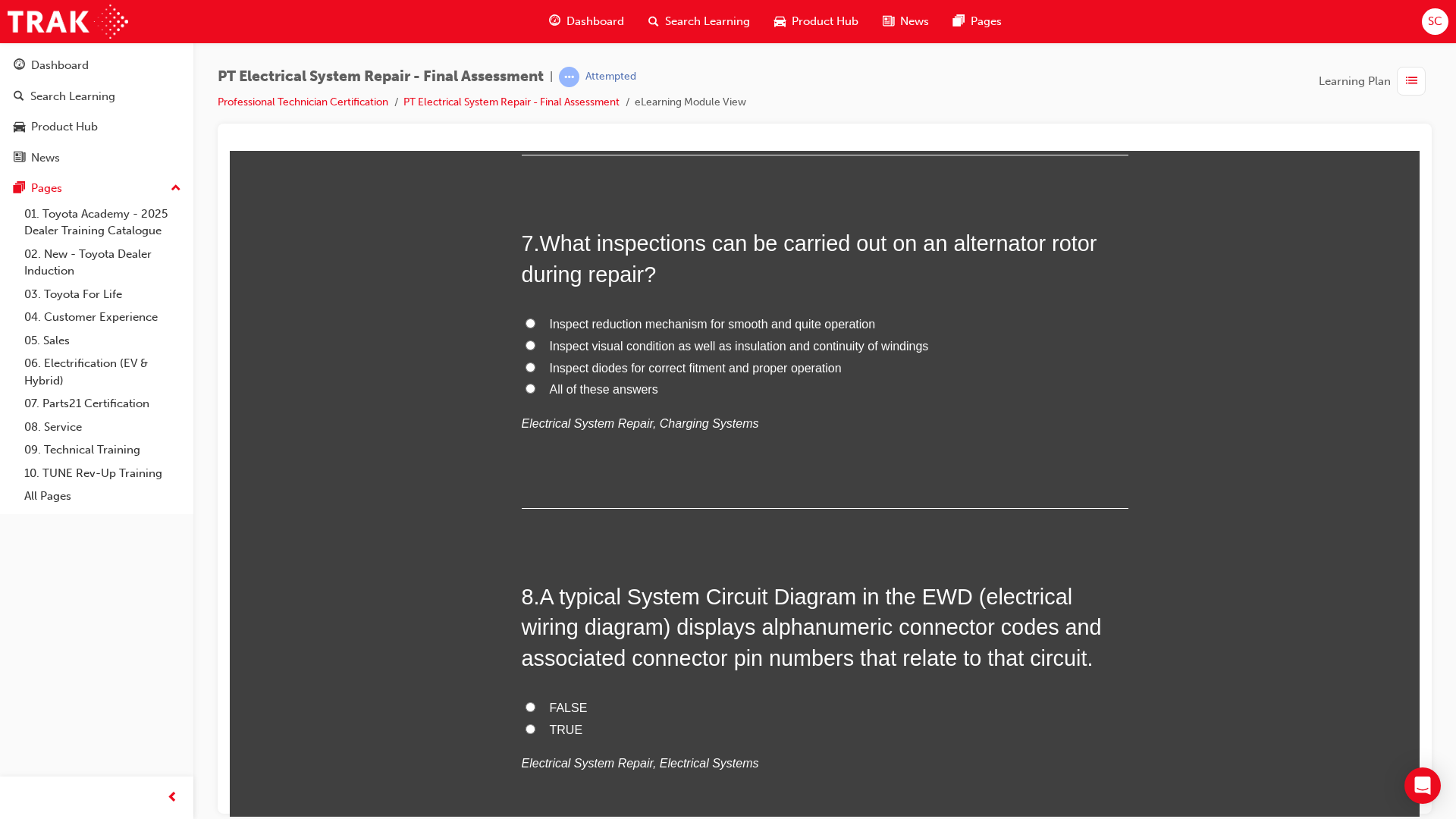
click at [584, 395] on label "All of these answers" at bounding box center [825, 389] width 606 height 22
click at [536, 393] on input "All of these answers" at bounding box center [530, 387] width 10 height 10
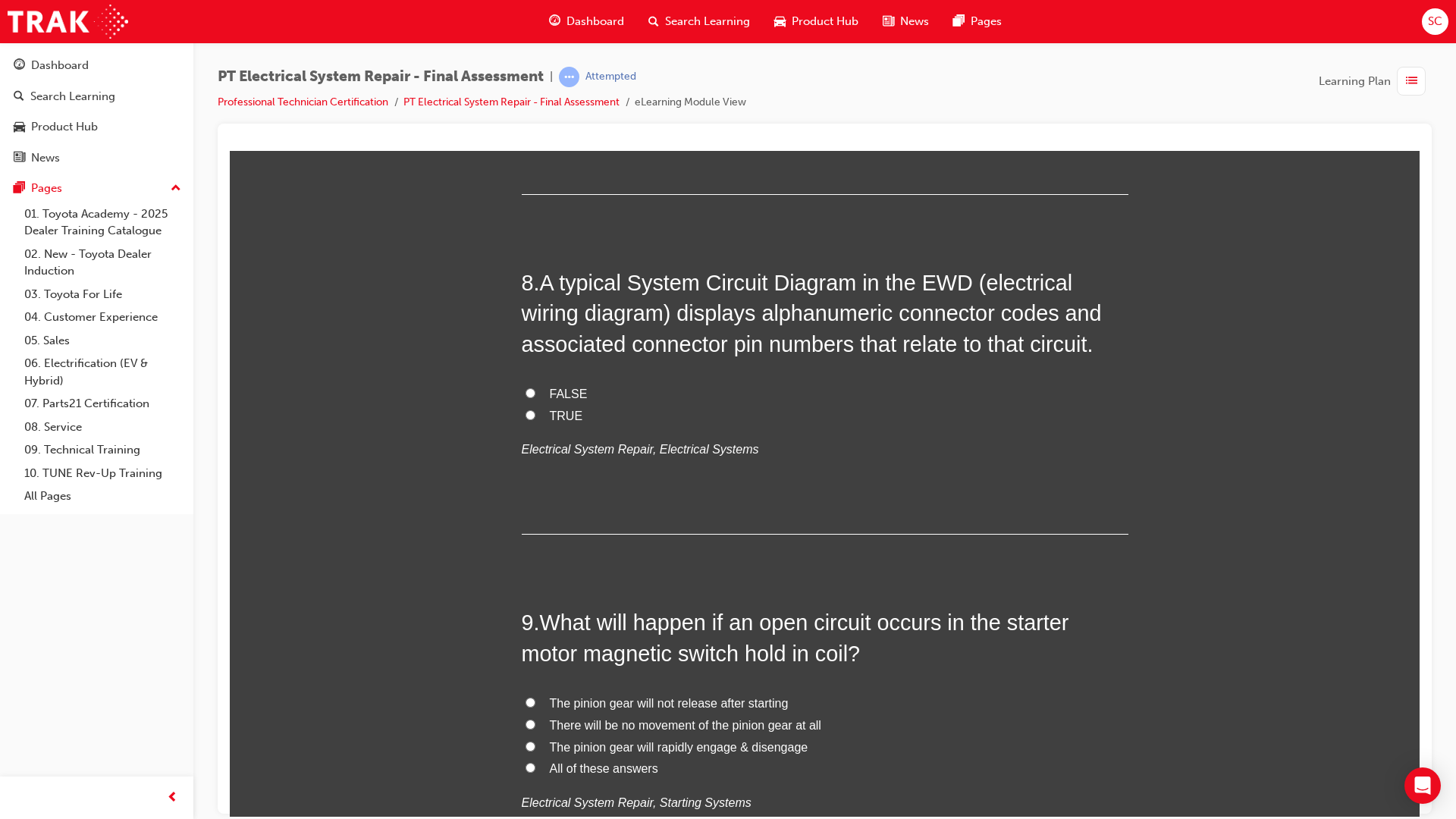
scroll to position [2426, 0]
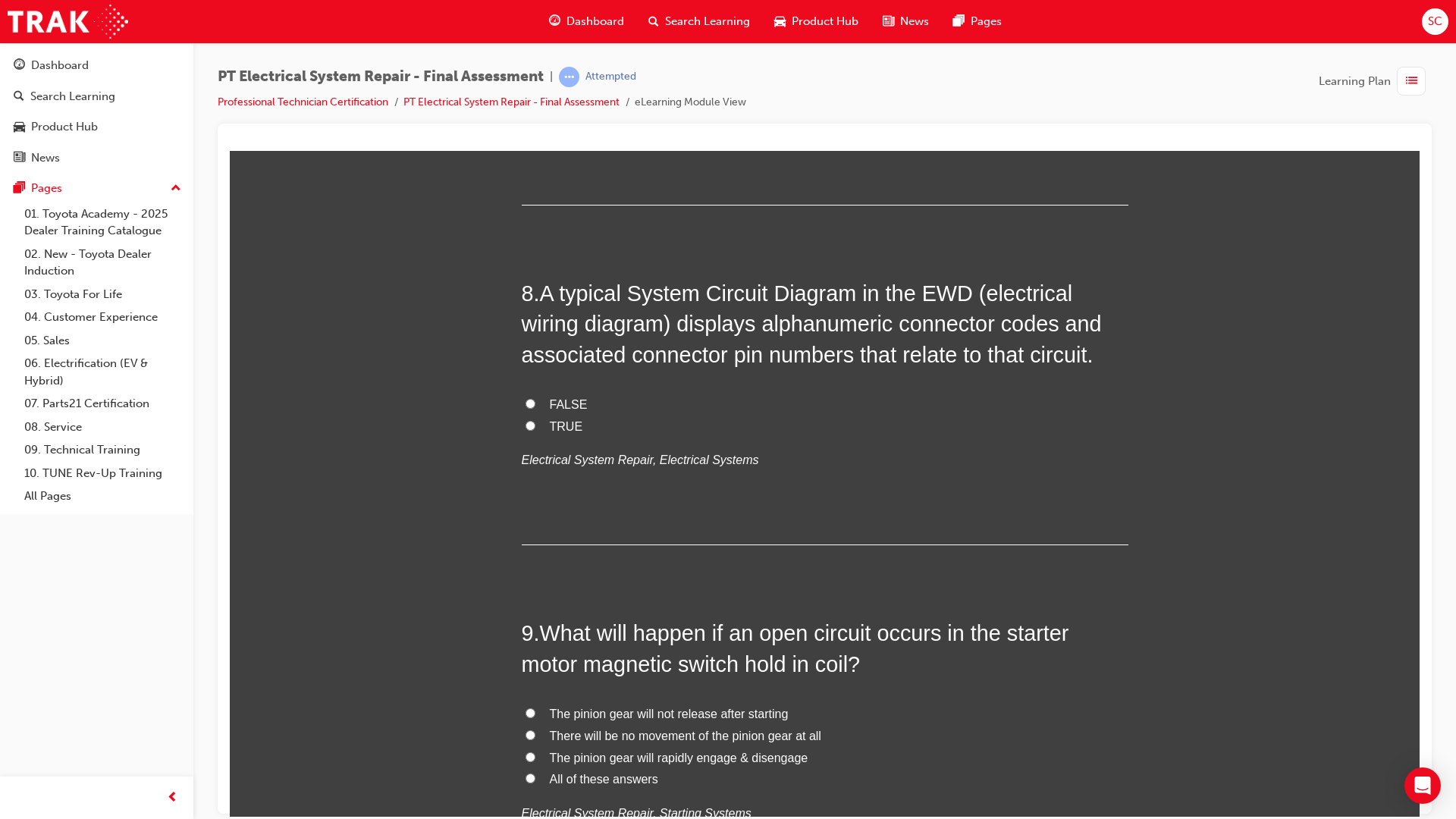
click at [557, 426] on span "TRUE" at bounding box center [566, 426] width 33 height 13
click at [536, 426] on input "TRUE" at bounding box center [530, 425] width 10 height 10
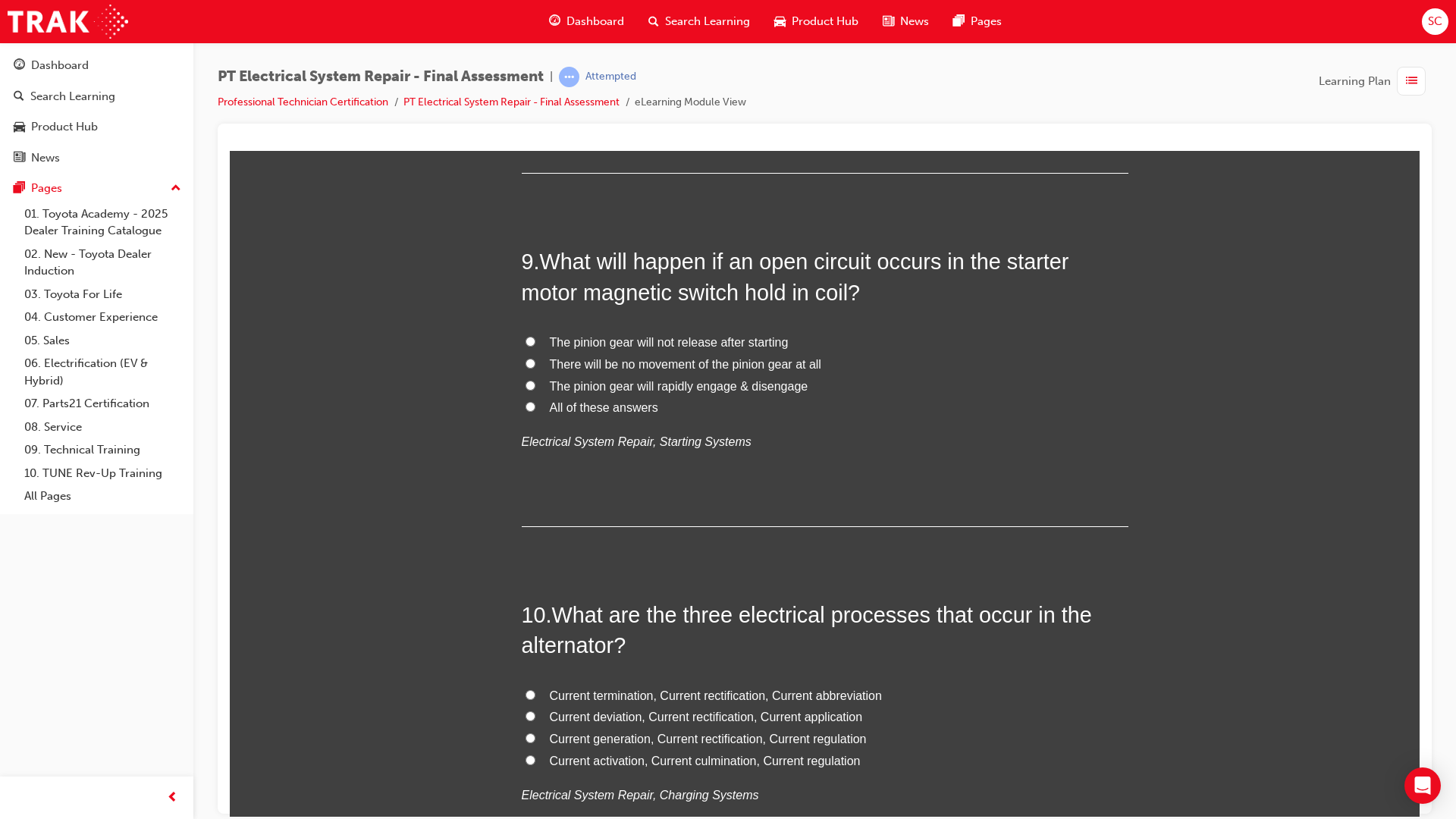
scroll to position [2806, 0]
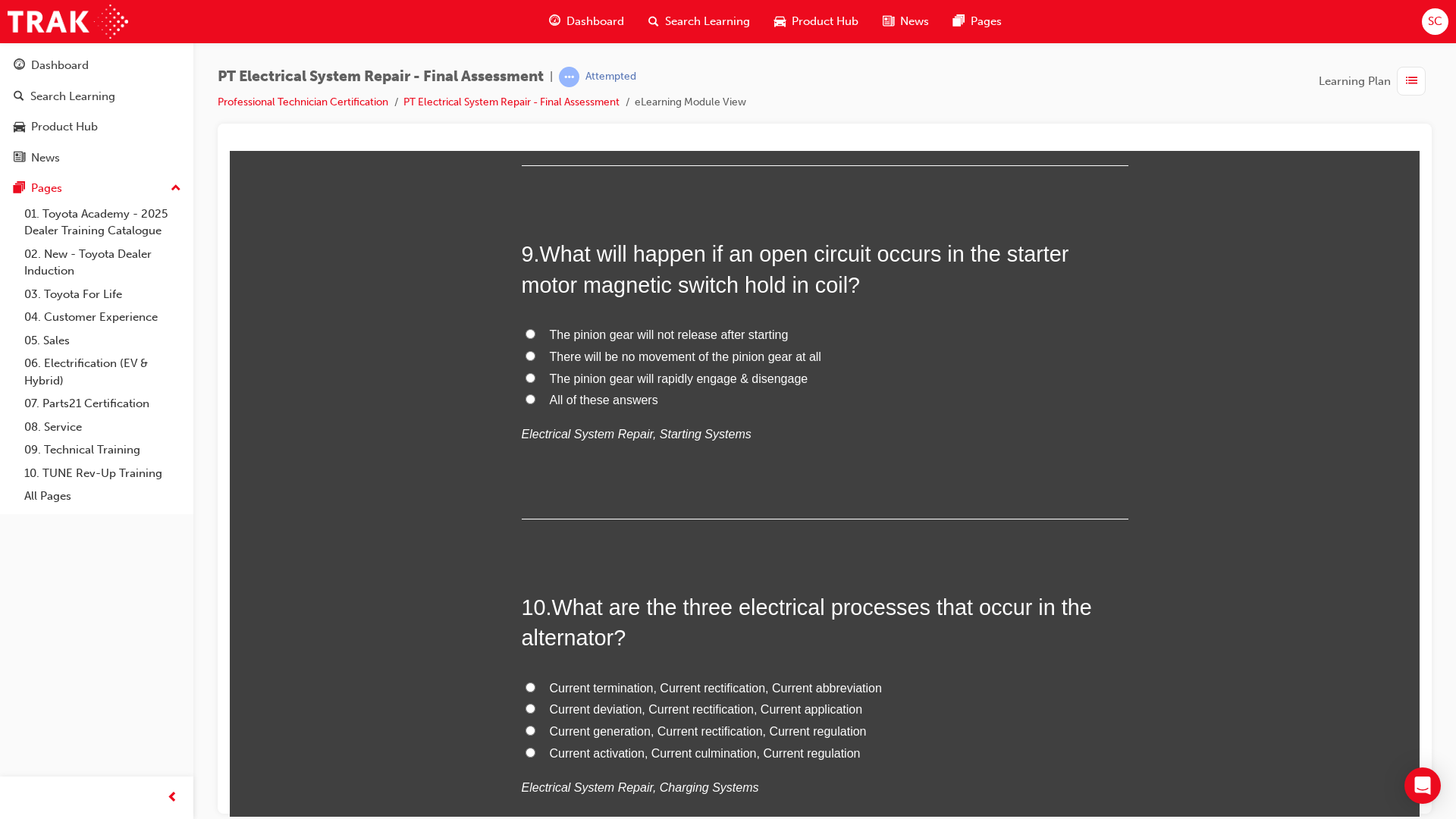
click at [529, 356] on label "There will be no movement of the pinion gear at all" at bounding box center [825, 357] width 606 height 22
click at [529, 356] on input "There will be no movement of the pinion gear at all" at bounding box center [530, 355] width 10 height 10
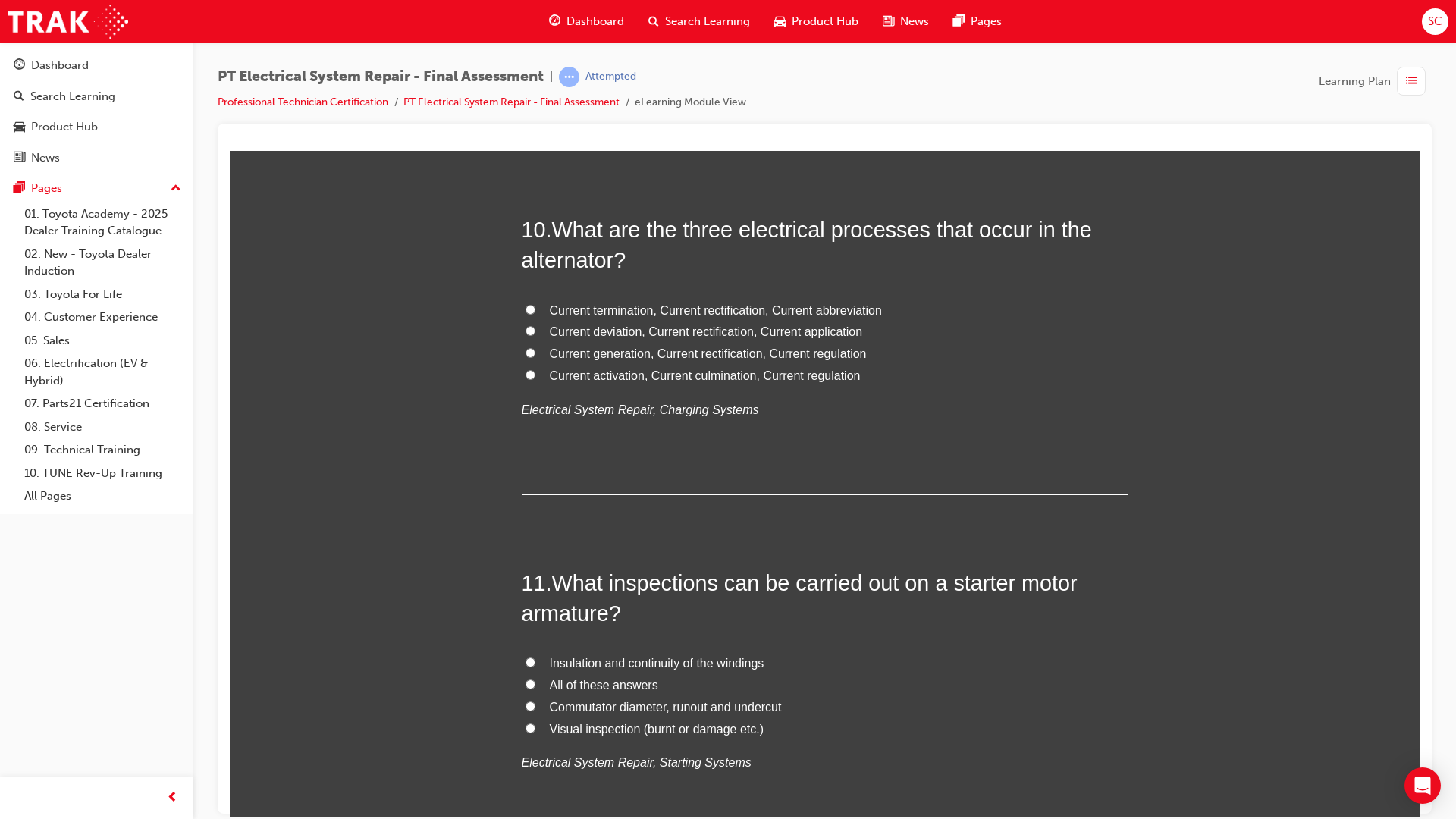
scroll to position [3184, 0]
click at [526, 348] on input "Current generation, Current rectification, Current regulation" at bounding box center [530, 350] width 10 height 10
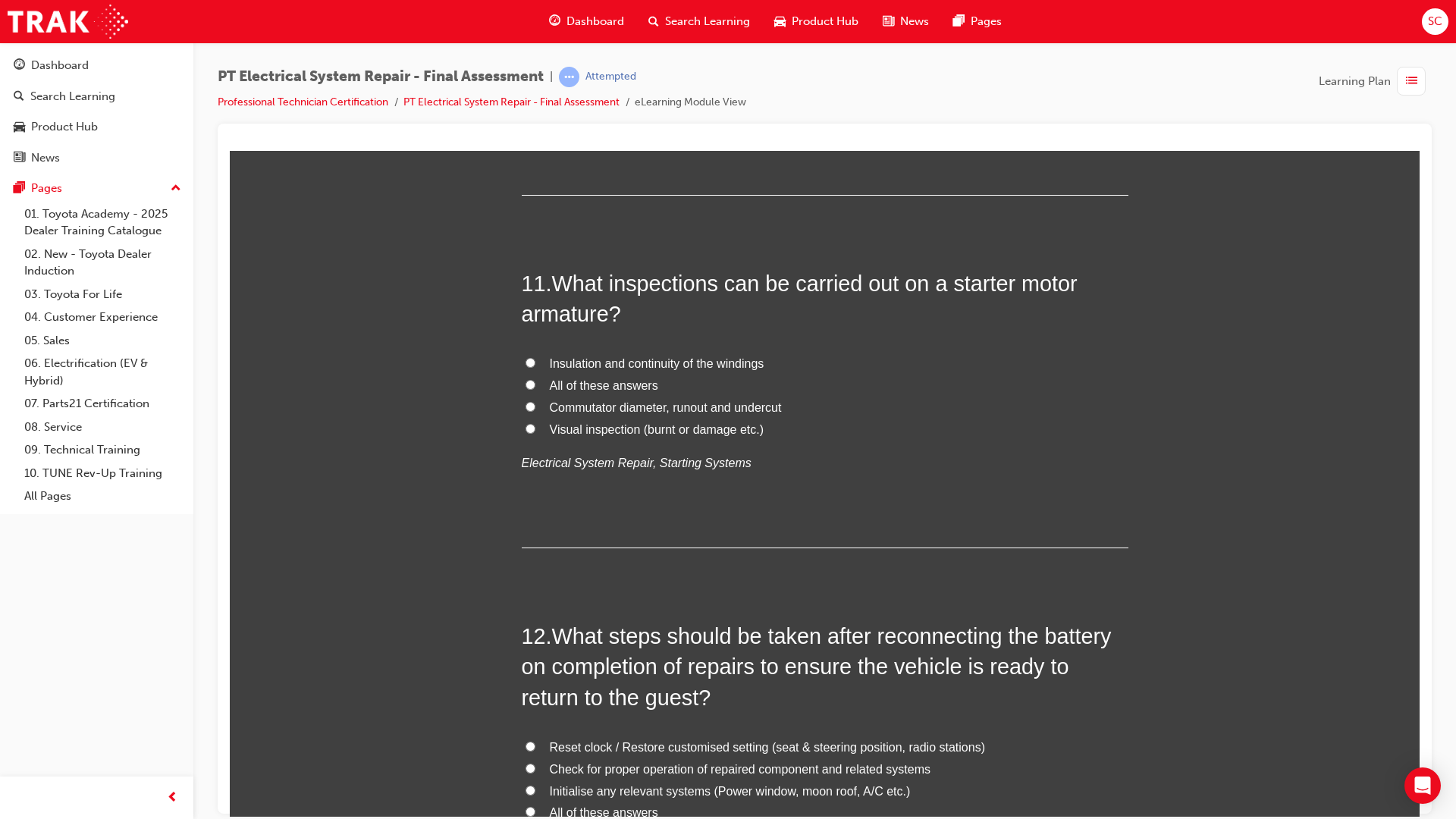
scroll to position [3487, 0]
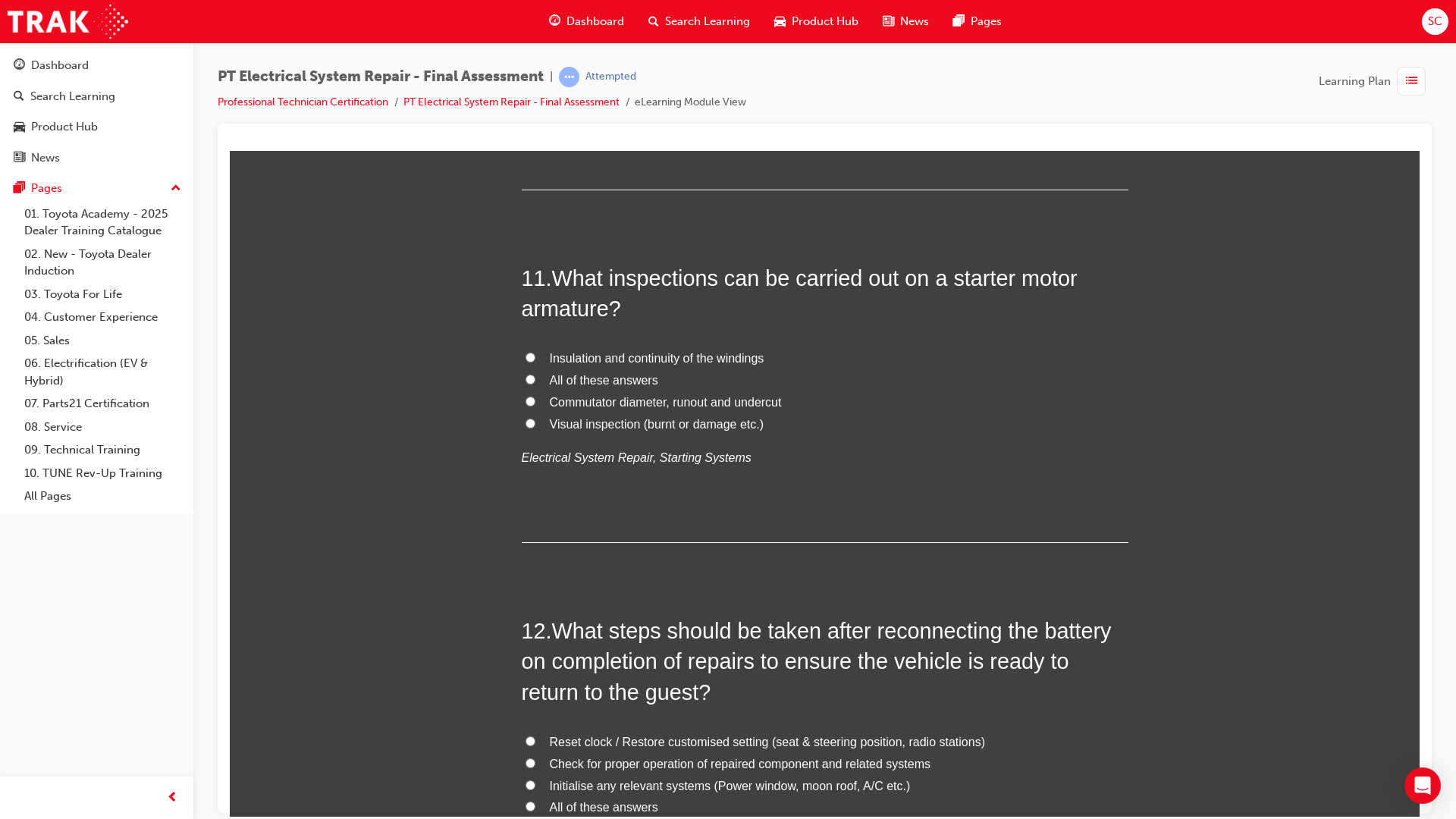
click at [526, 375] on input "All of these answers" at bounding box center [530, 379] width 10 height 10
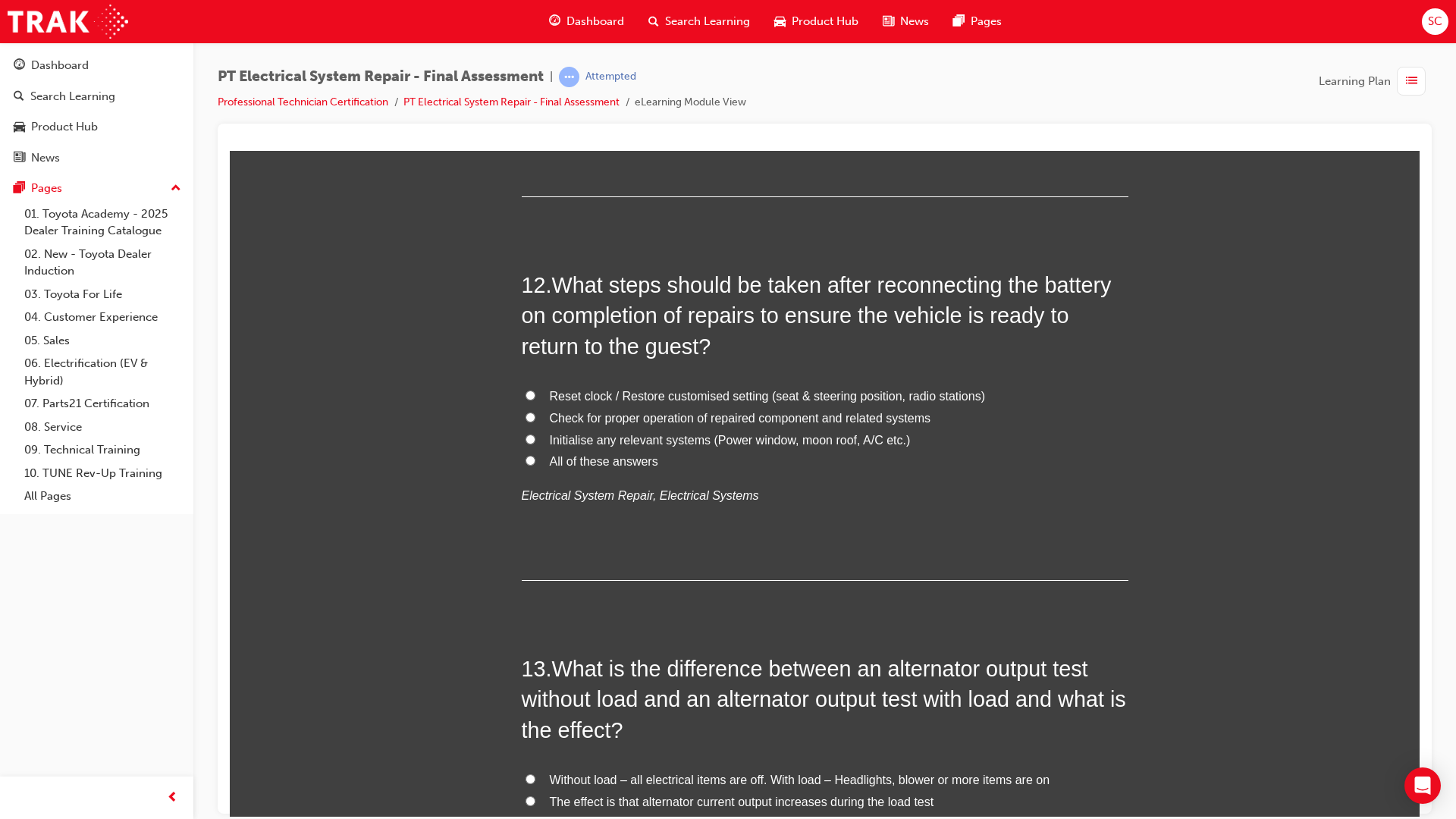
scroll to position [3867, 0]
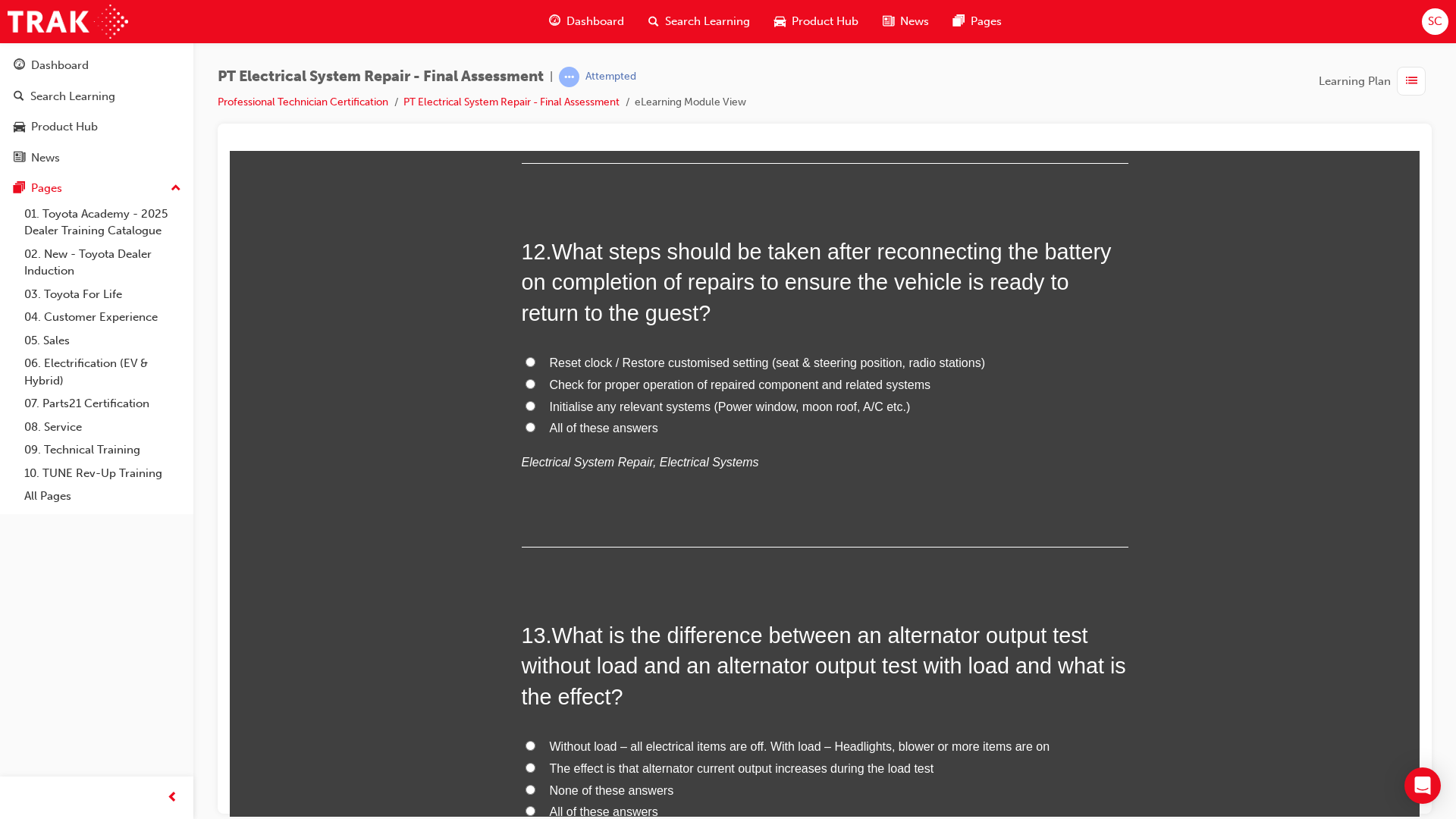
click at [531, 427] on label "All of these answers" at bounding box center [825, 428] width 606 height 22
click at [531, 427] on input "All of these answers" at bounding box center [530, 426] width 10 height 10
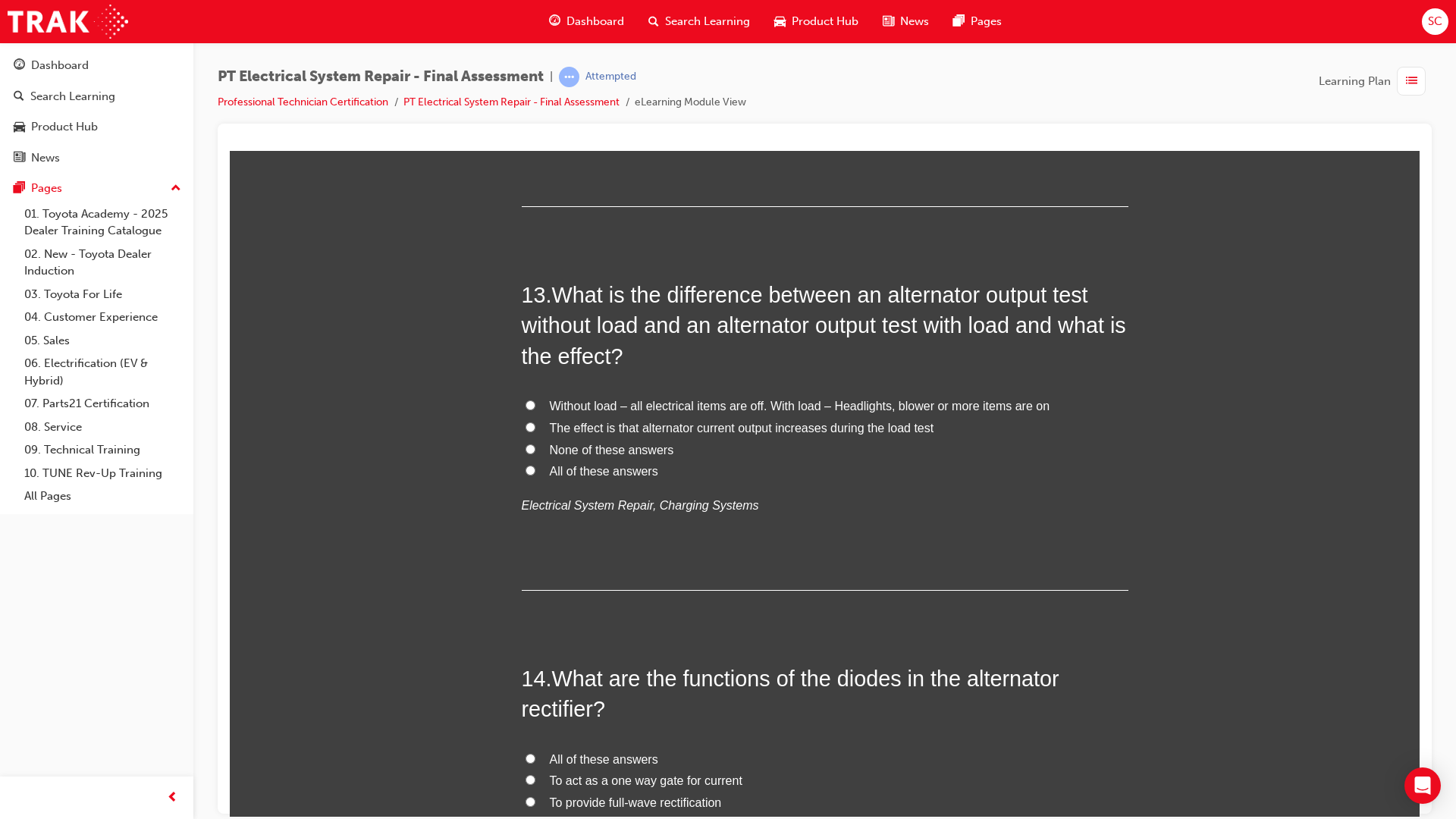
scroll to position [4245, 0]
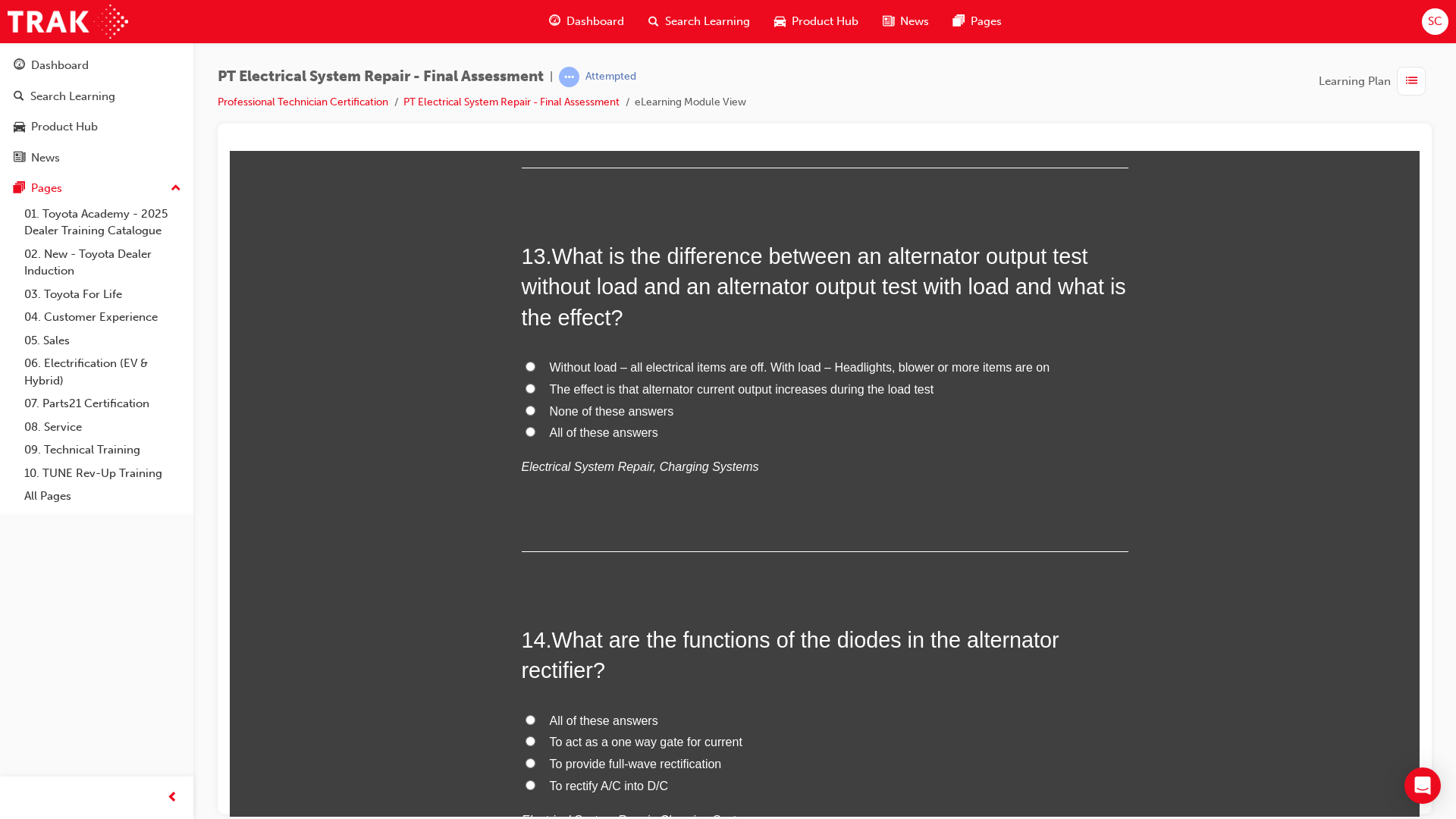
click at [529, 431] on label "All of these answers" at bounding box center [825, 433] width 606 height 22
click at [529, 431] on input "All of these answers" at bounding box center [530, 431] width 10 height 10
click at [523, 395] on label "The effect is that alternator current output increases during the load test" at bounding box center [825, 389] width 606 height 22
click at [526, 393] on input "The effect is that alternator current output increases during the load test" at bounding box center [530, 387] width 10 height 10
click at [526, 365] on input "Without load – all electrical items are off. With load – Headlights, blower or …" at bounding box center [530, 365] width 10 height 10
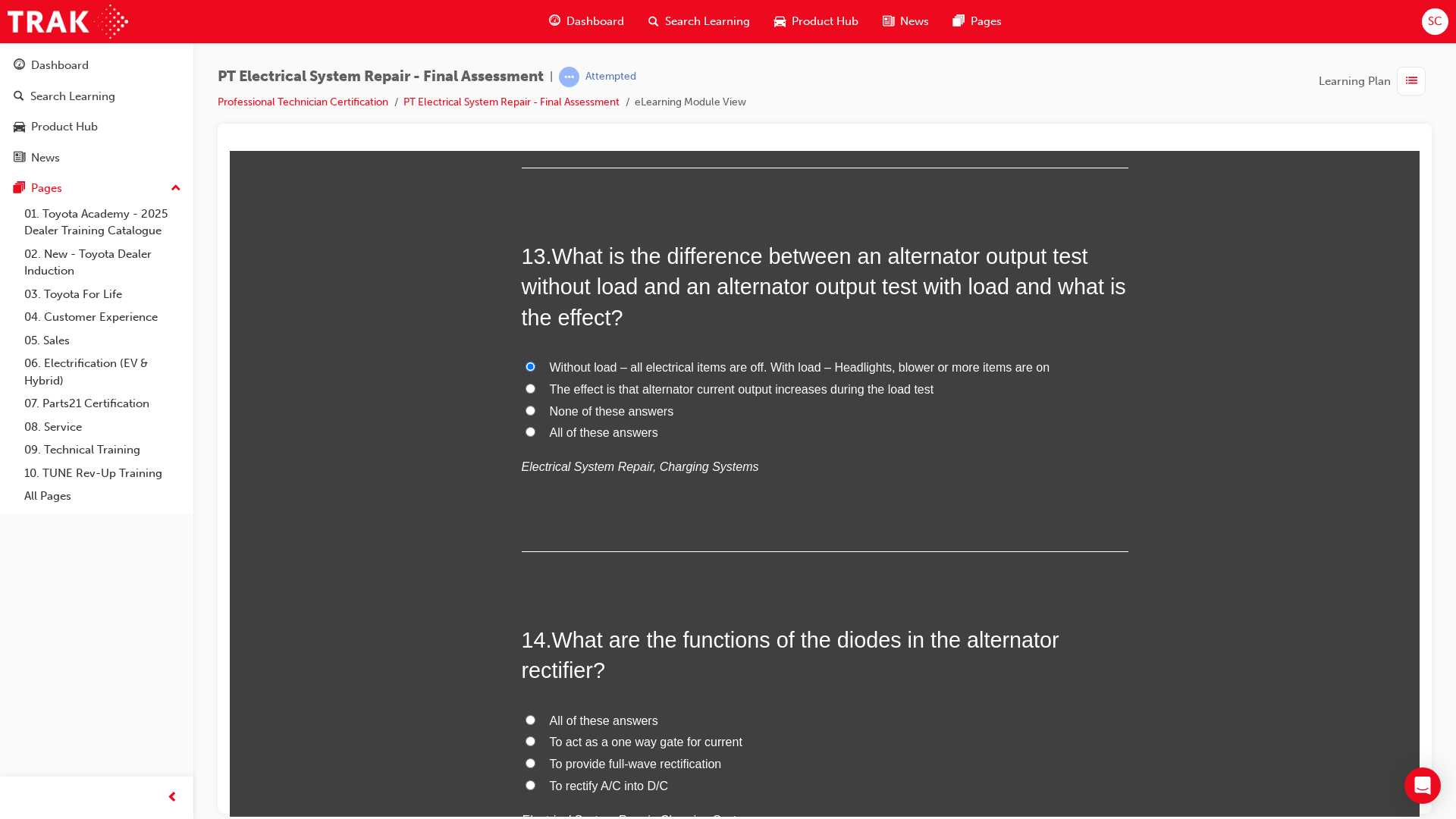
click at [528, 390] on input "The effect is that alternator current output increases during the load test" at bounding box center [530, 387] width 10 height 10
click at [524, 372] on label "Without load – all electrical items are off. With load – Headlights, blower or …" at bounding box center [825, 368] width 606 height 22
click at [526, 371] on input "Without load – all electrical items are off. With load – Headlights, blower or …" at bounding box center [530, 365] width 10 height 10
click at [526, 392] on input "The effect is that alternator current output increases during the load test" at bounding box center [530, 387] width 10 height 10
click at [526, 367] on input "Without load – all electrical items are off. With load – Headlights, blower or …" at bounding box center [530, 365] width 10 height 10
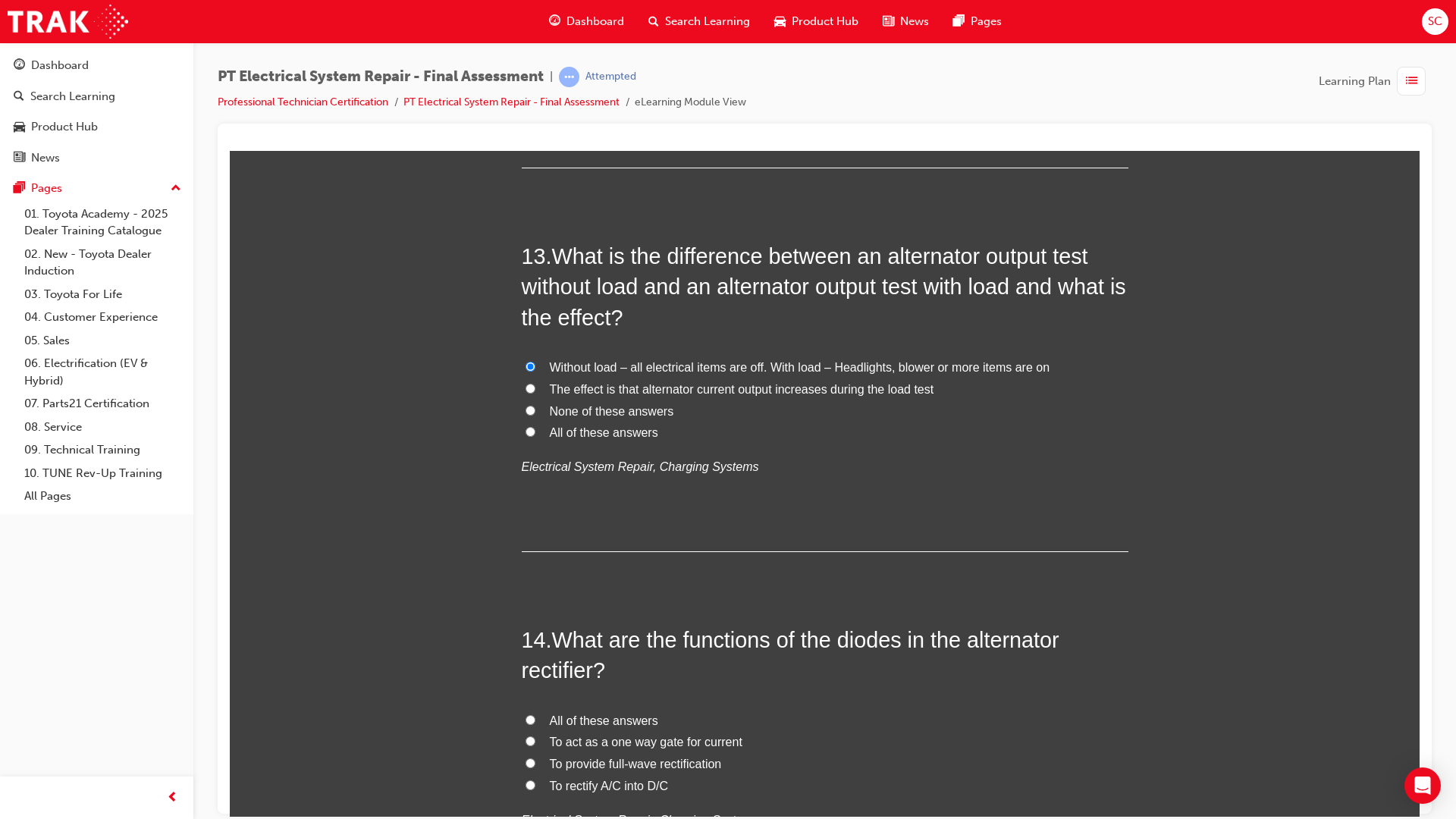
click at [526, 384] on input "The effect is that alternator current output increases during the load test" at bounding box center [530, 387] width 10 height 10
click at [522, 371] on label "Without load – all electrical items are off. With load – Headlights, blower or …" at bounding box center [825, 368] width 606 height 22
click at [526, 371] on input "Without load – all electrical items are off. With load – Headlights, blower or …" at bounding box center [530, 365] width 10 height 10
click at [523, 394] on label "The effect is that alternator current output increases during the load test" at bounding box center [825, 389] width 606 height 22
click at [526, 393] on input "The effect is that alternator current output increases during the load test" at bounding box center [530, 387] width 10 height 10
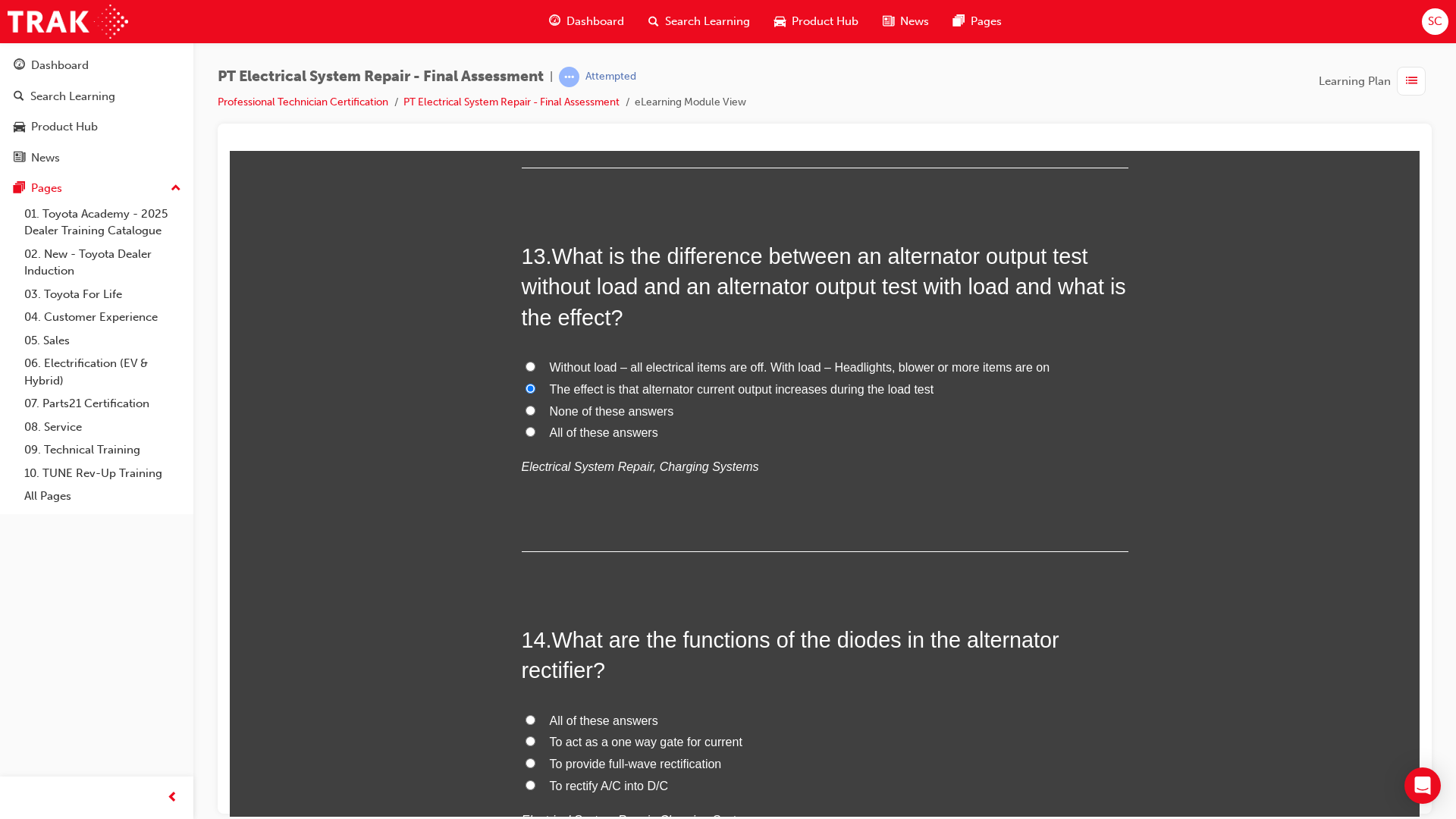
click at [696, 387] on span "The effect is that alternator current output increases during the load test" at bounding box center [741, 389] width 384 height 13
click at [536, 387] on input "The effect is that alternator current output increases during the load test" at bounding box center [530, 387] width 10 height 10
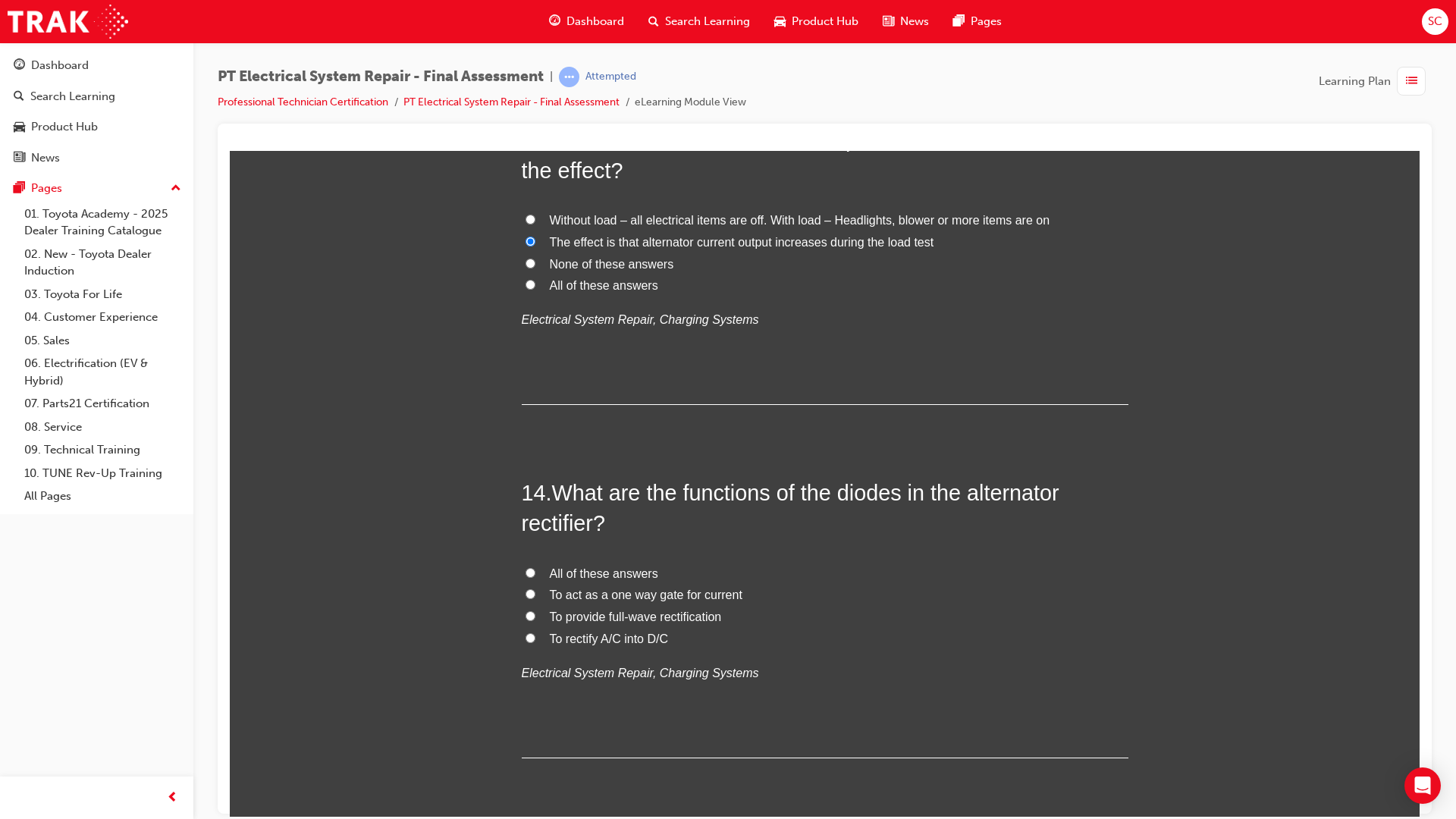
scroll to position [4449, 0]
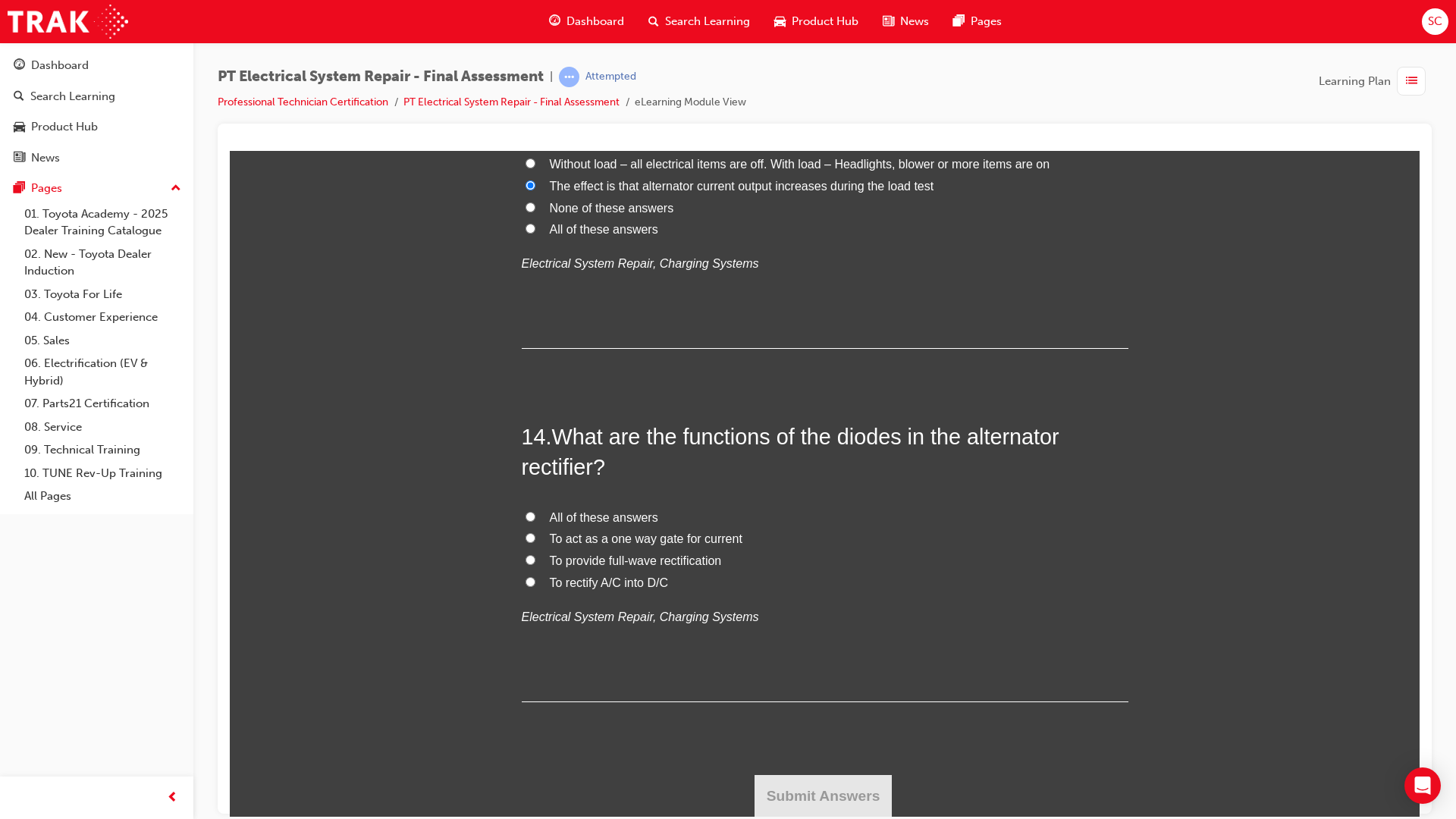
click at [593, 582] on span "To rectify A/C into D/C" at bounding box center [609, 581] width 119 height 13
click at [536, 582] on input "To rectify A/C into D/C" at bounding box center [530, 581] width 10 height 10
click at [807, 796] on button "Submit Answers" at bounding box center [823, 795] width 138 height 42
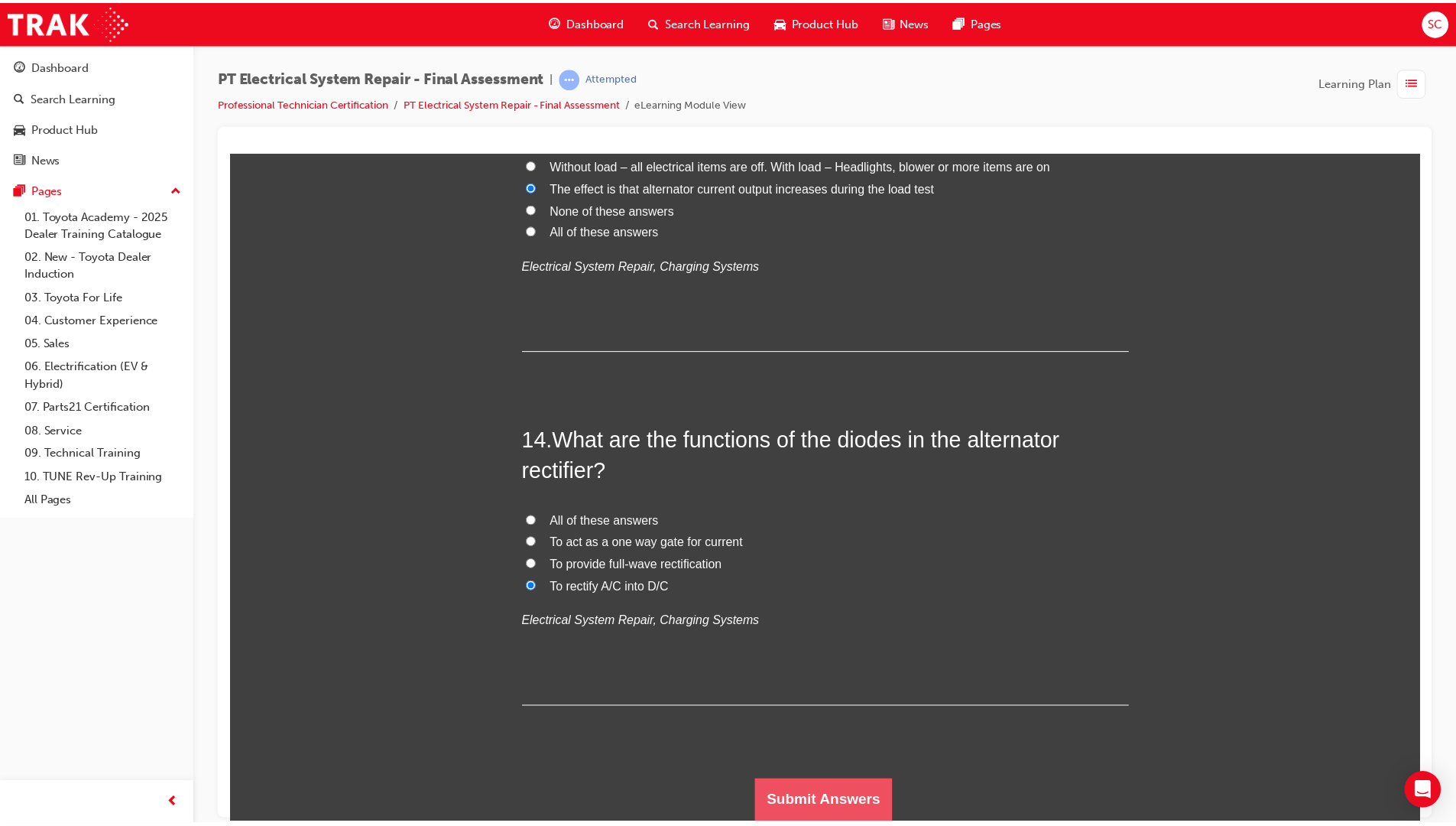
scroll to position [0, 0]
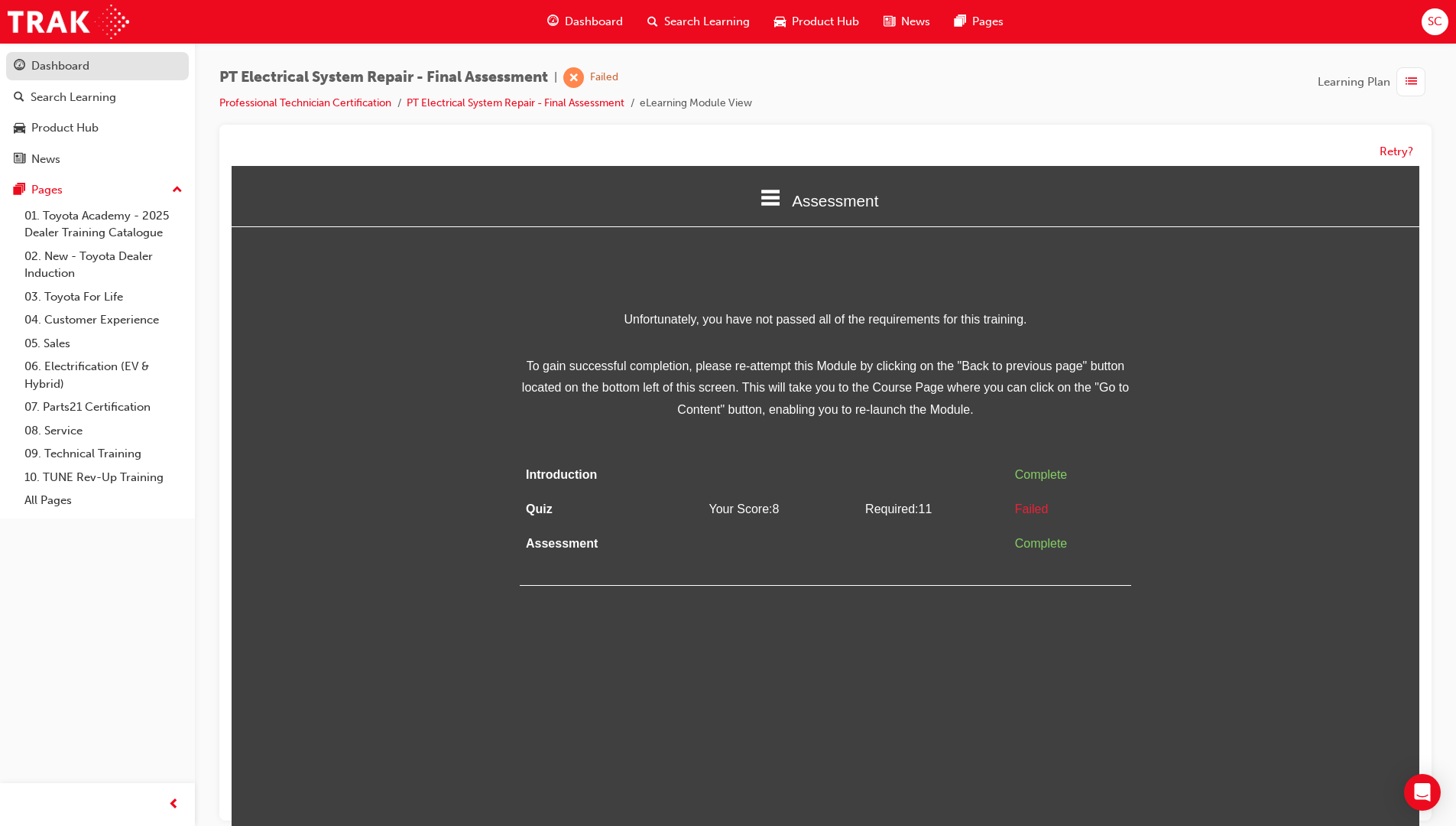
click at [93, 69] on div "Dashboard" at bounding box center [97, 66] width 167 height 19
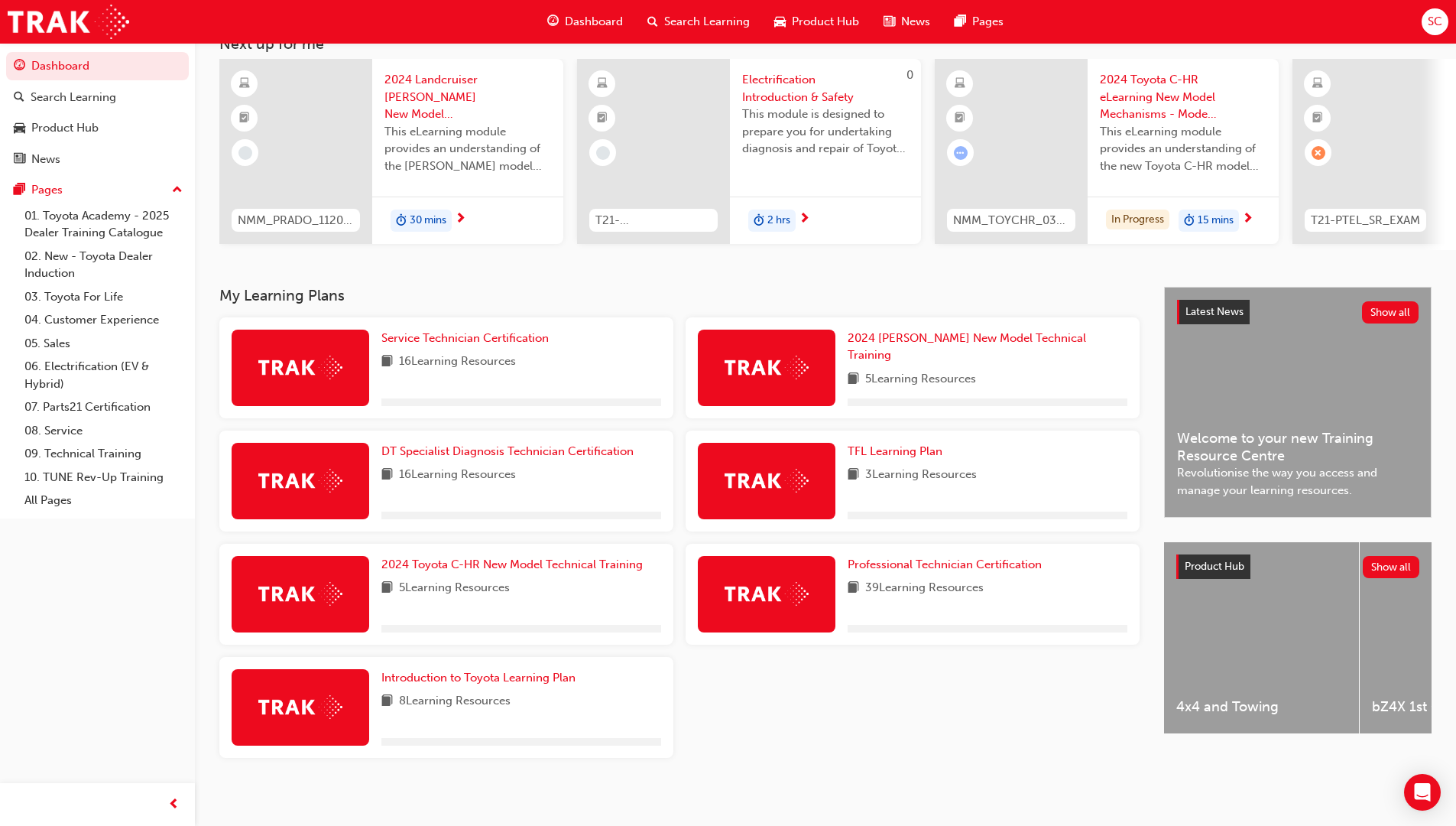
scroll to position [116, 0]
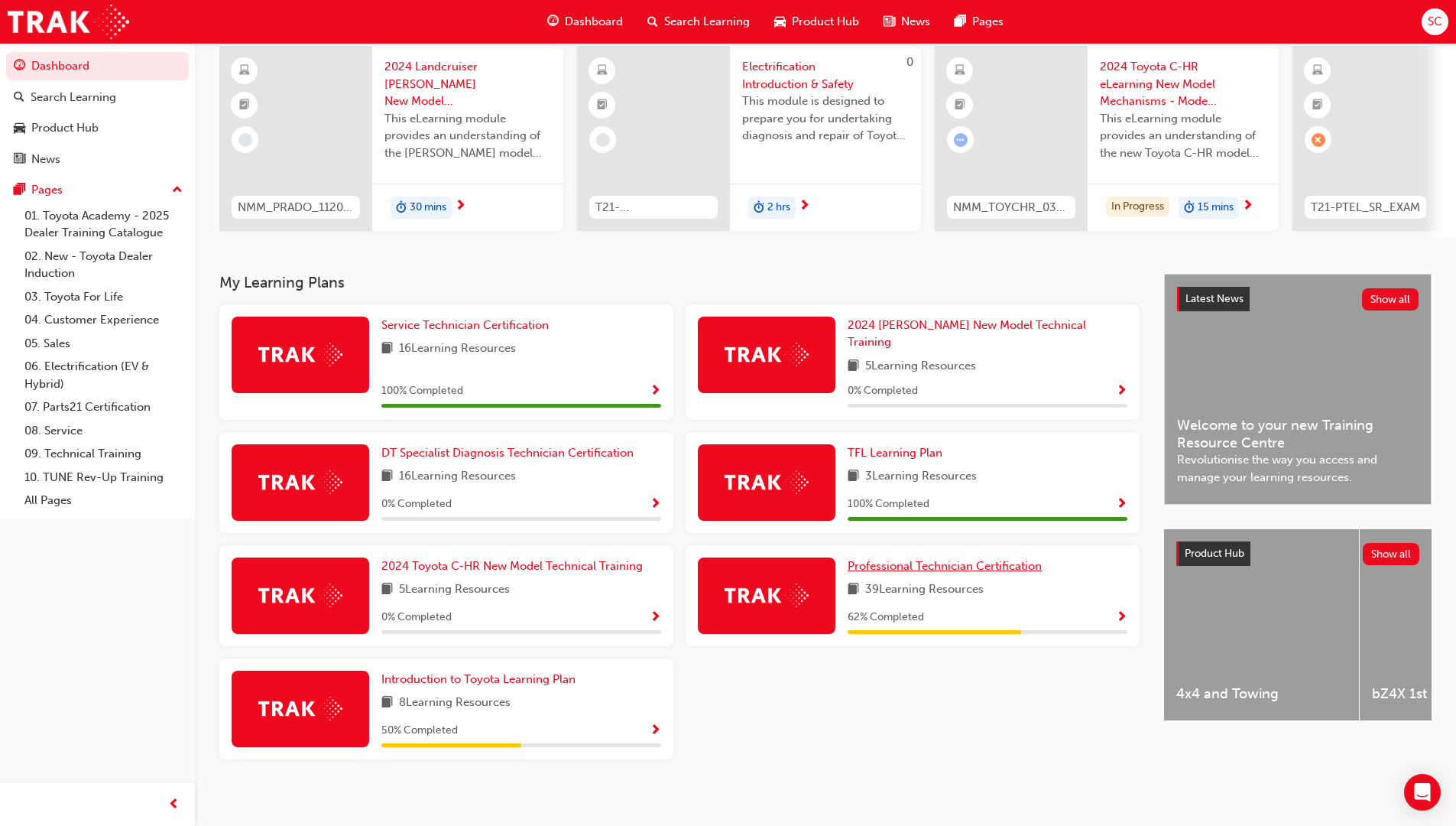
click at [974, 559] on span "Professional Technician Certification" at bounding box center [945, 565] width 194 height 14
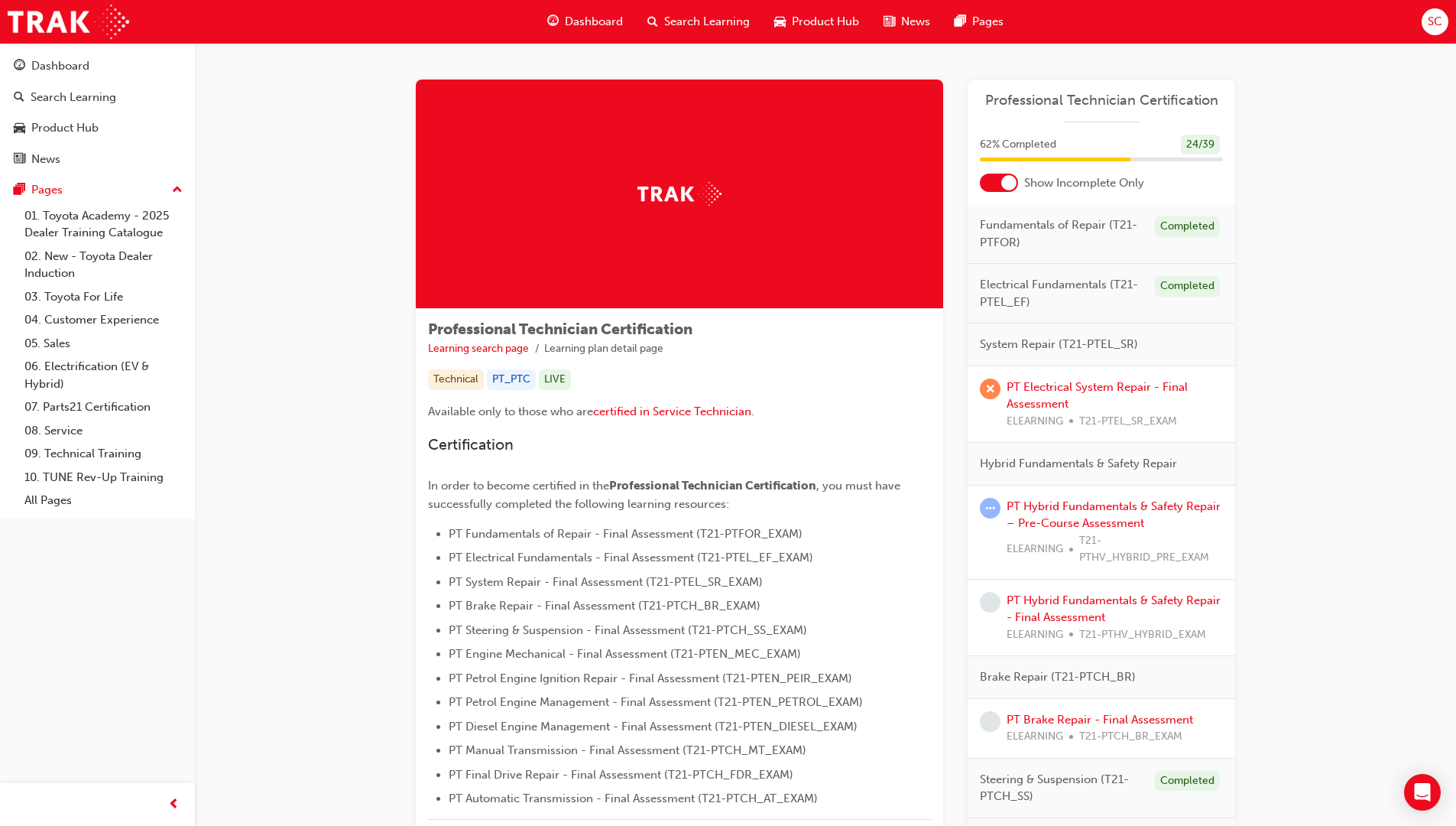
click at [1008, 188] on div at bounding box center [1009, 182] width 16 height 16
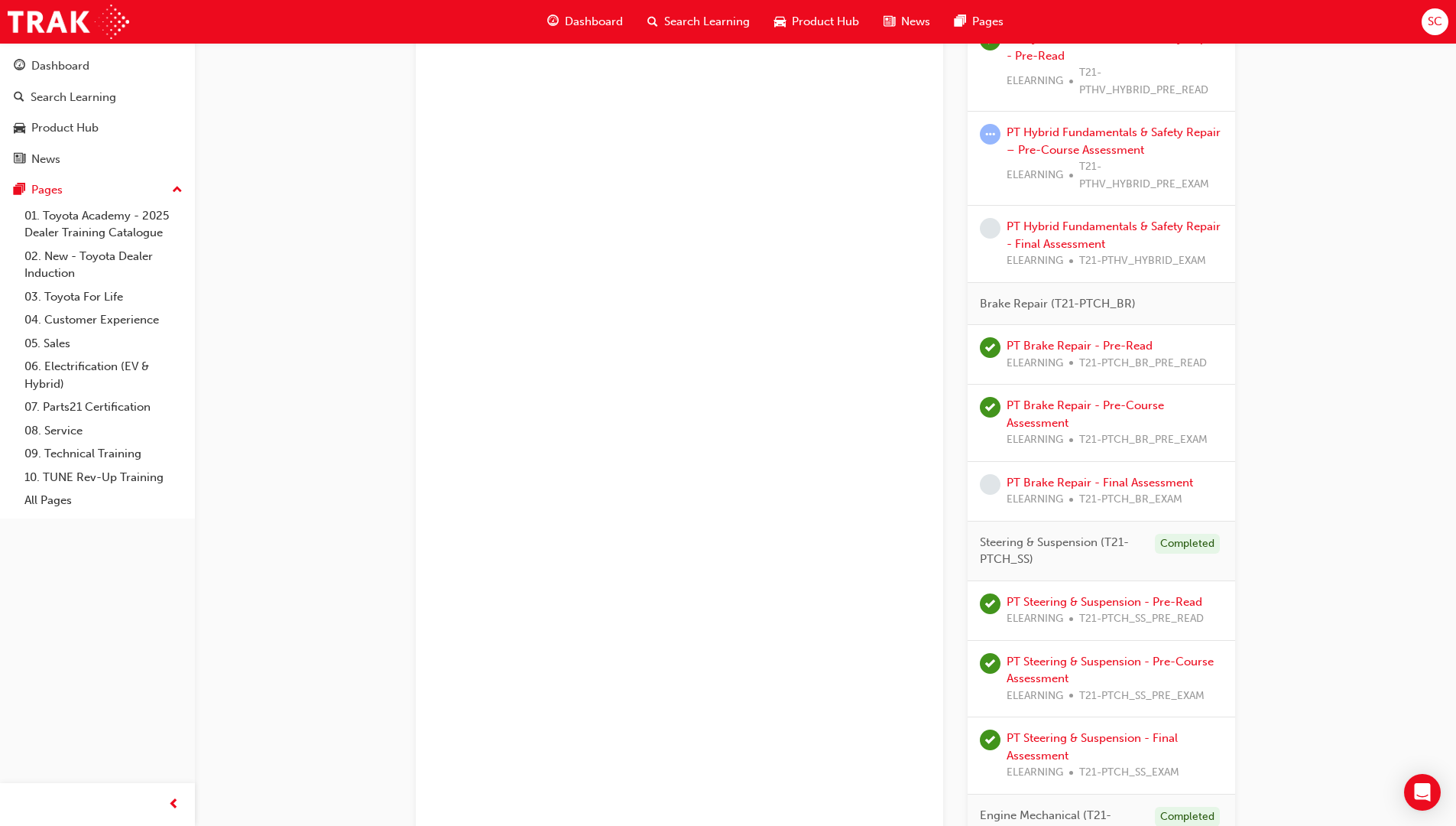
scroll to position [1144, 0]
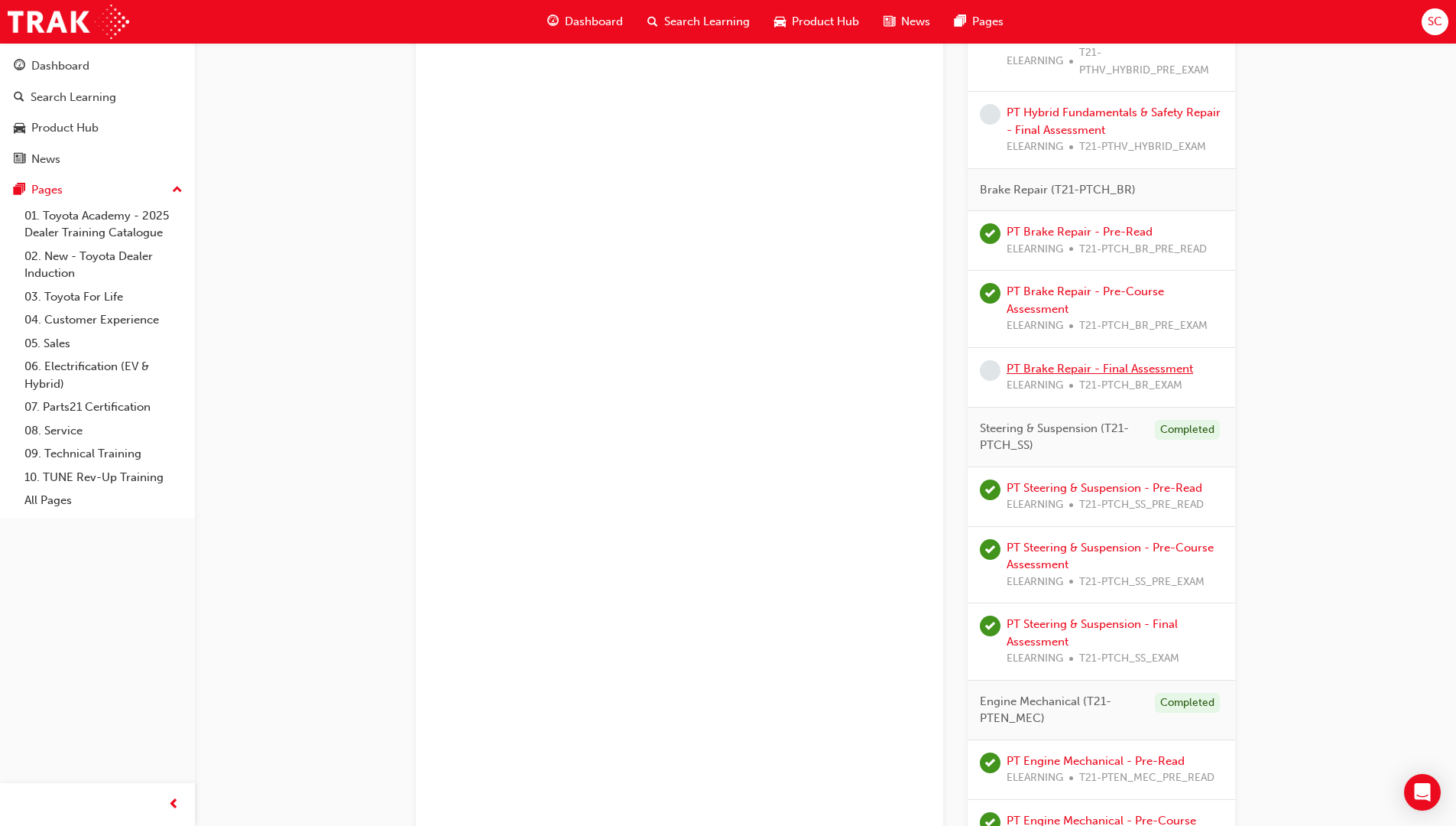
click at [1112, 369] on link "PT Brake Repair - Final Assessment" at bounding box center [1100, 368] width 187 height 14
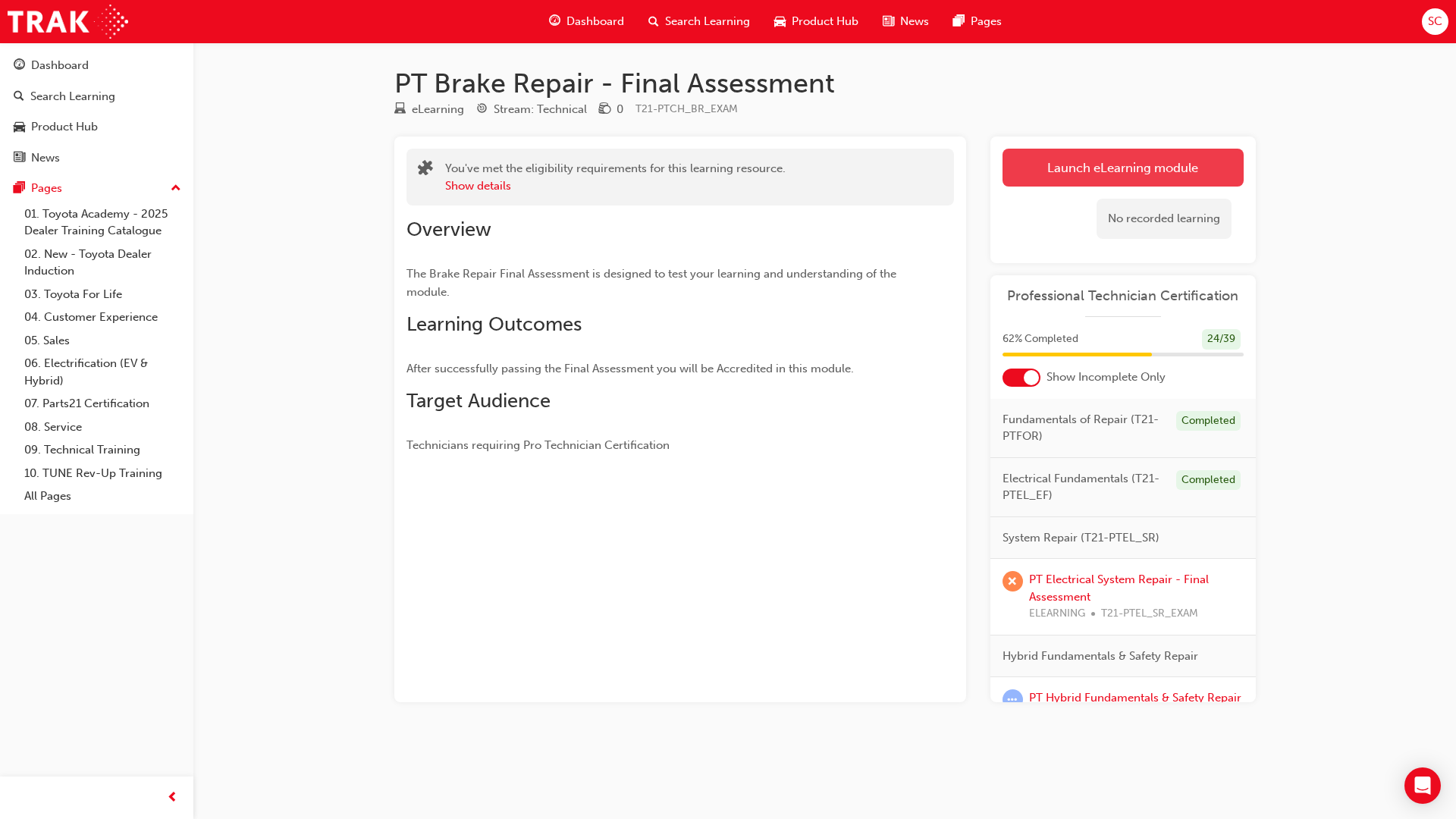
click at [1118, 164] on link "Launch eLearning module" at bounding box center [1123, 167] width 241 height 38
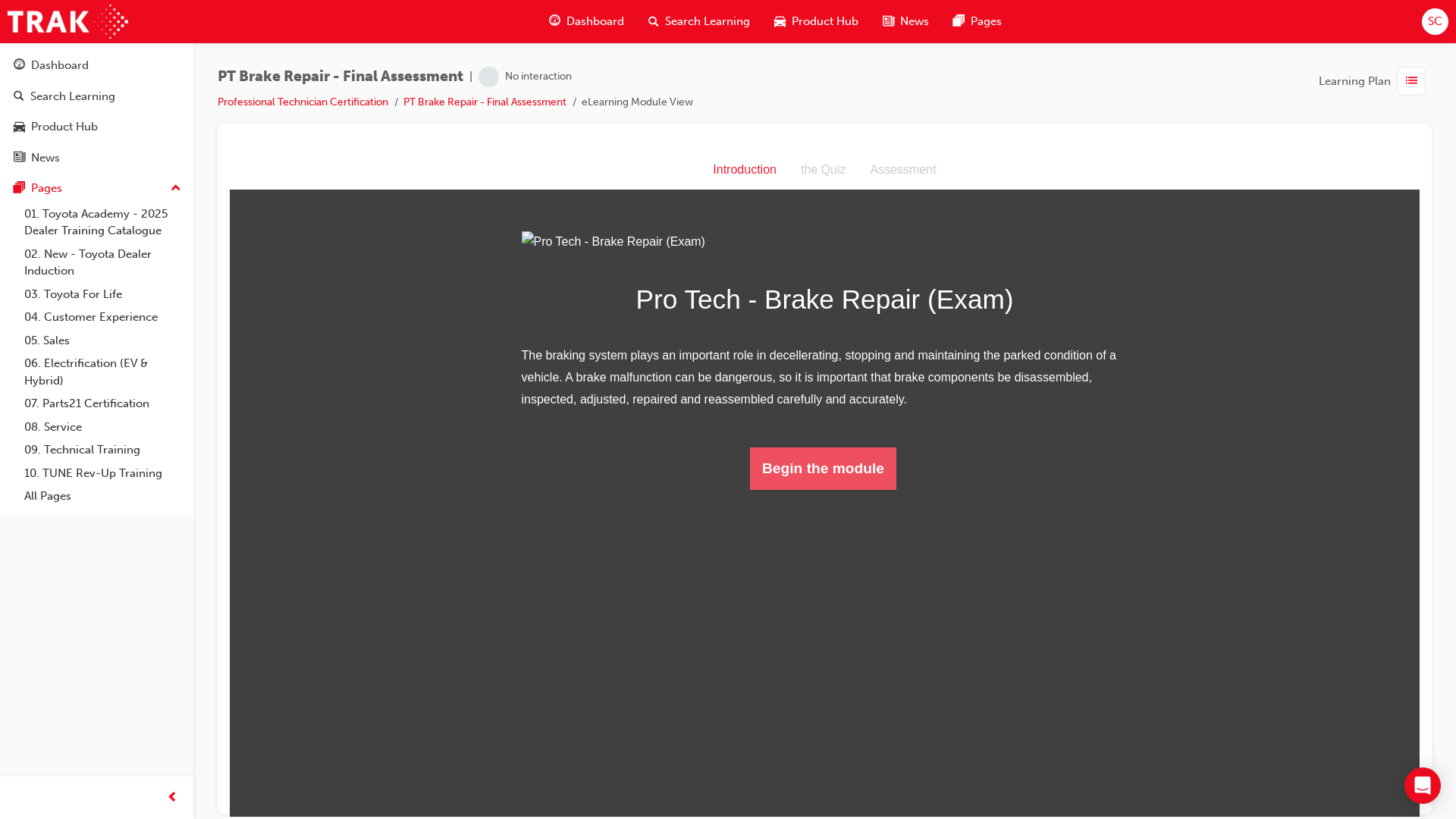
click at [797, 489] on button "Begin the module" at bounding box center [824, 468] width 147 height 42
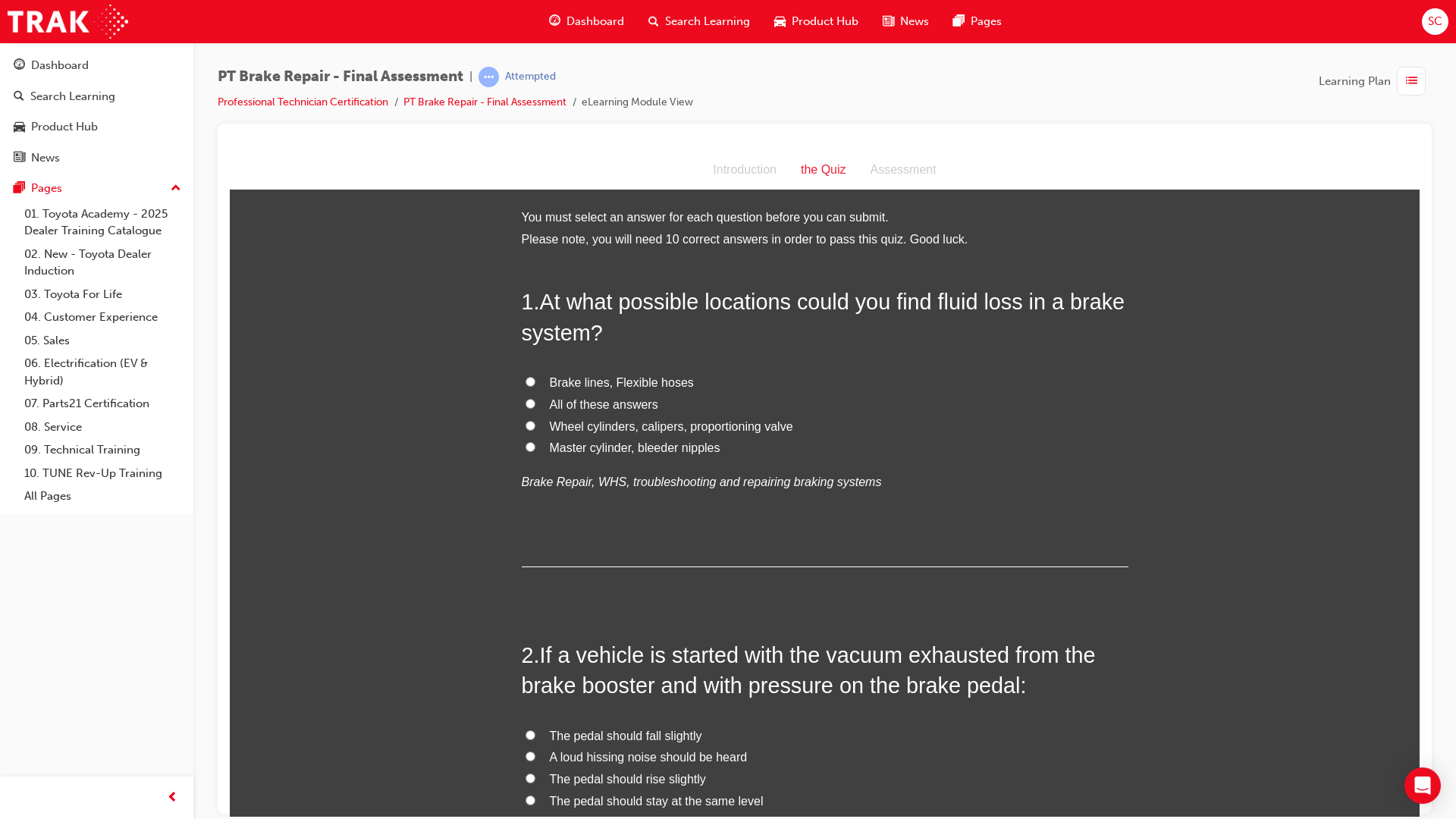
click at [530, 400] on label "All of these answers" at bounding box center [825, 404] width 606 height 22
click at [530, 400] on input "All of these answers" at bounding box center [530, 403] width 10 height 10
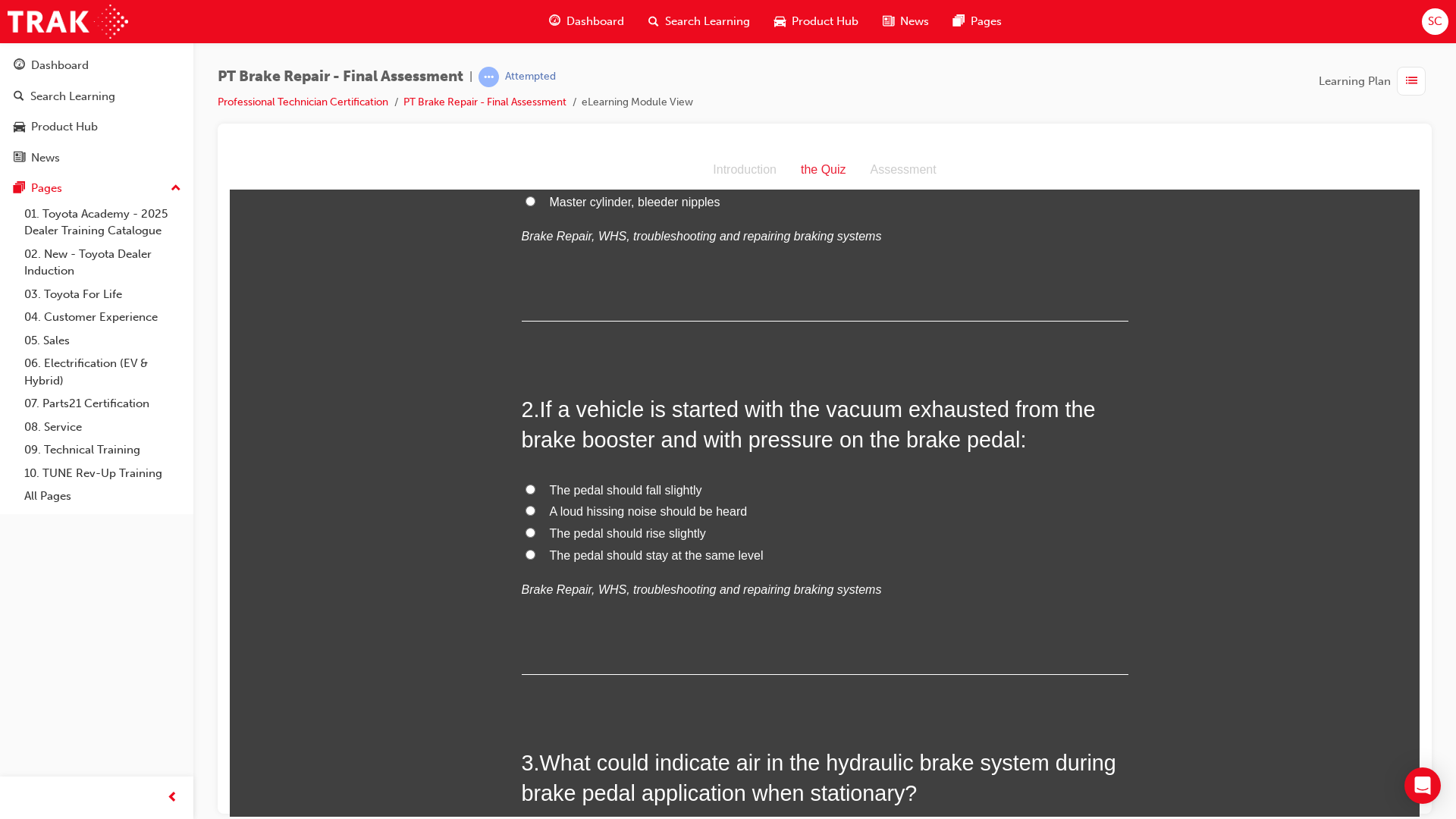
scroll to position [304, 0]
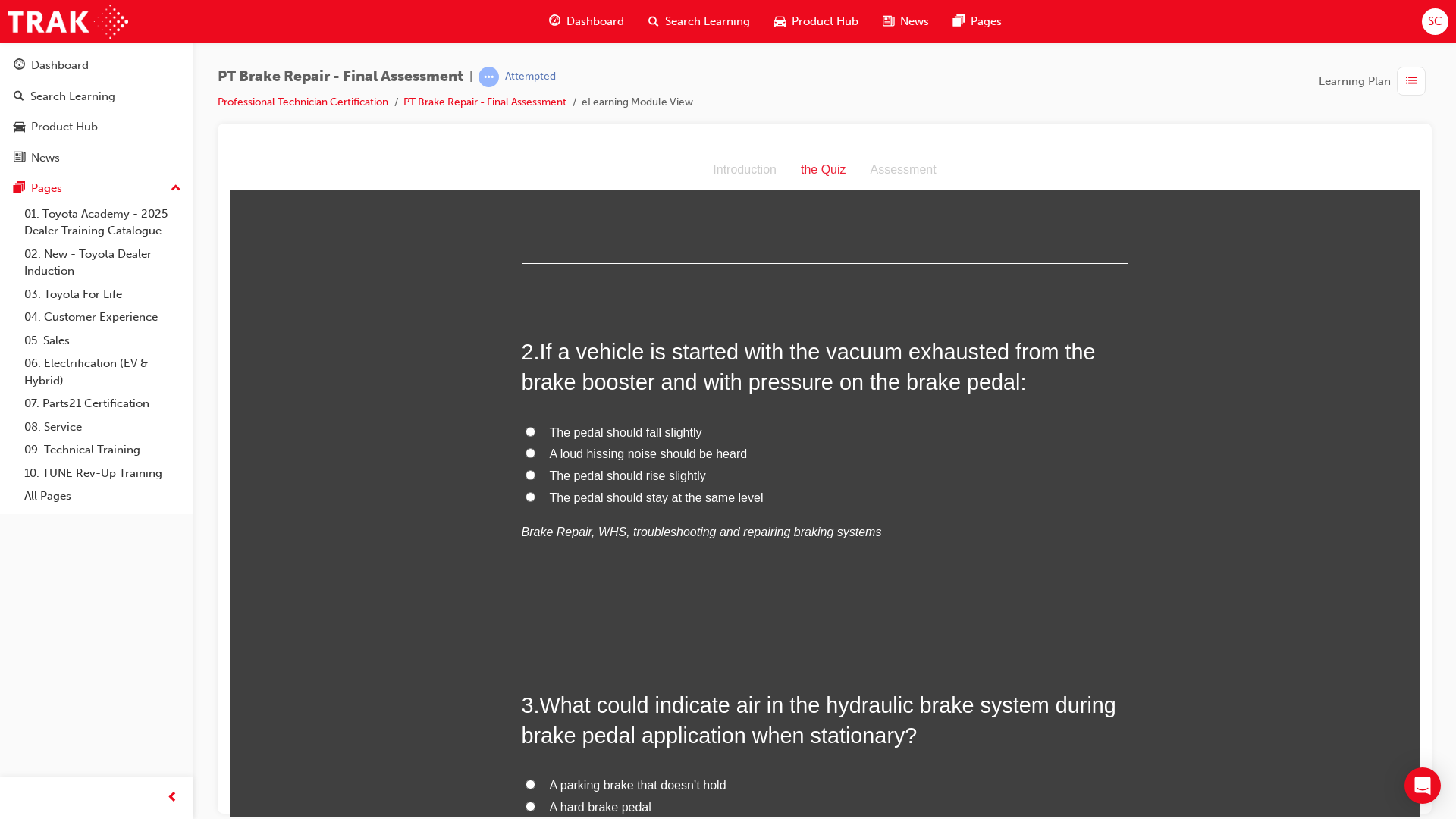
click at [550, 479] on span "The pedal should rise slightly" at bounding box center [628, 475] width 156 height 13
click at [536, 479] on input "The pedal should rise slightly" at bounding box center [530, 474] width 10 height 10
click at [667, 426] on span "The pedal should fall slightly" at bounding box center [626, 432] width 152 height 13
click at [536, 426] on input "The pedal should fall slightly" at bounding box center [530, 431] width 10 height 10
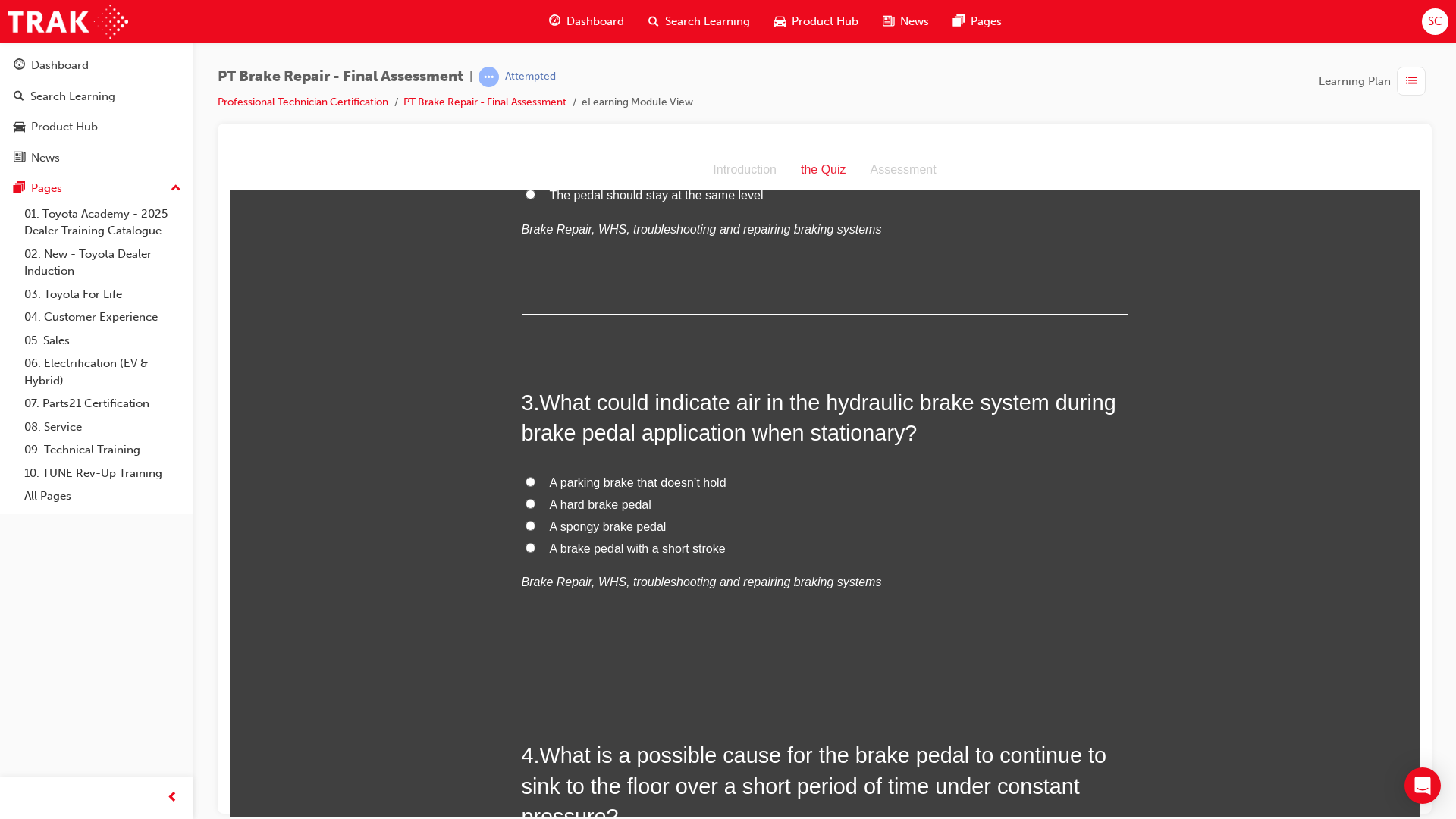
scroll to position [606, 0]
click at [553, 530] on span "A spongy brake pedal" at bounding box center [607, 525] width 117 height 13
click at [536, 529] on input "A spongy brake pedal" at bounding box center [530, 524] width 10 height 10
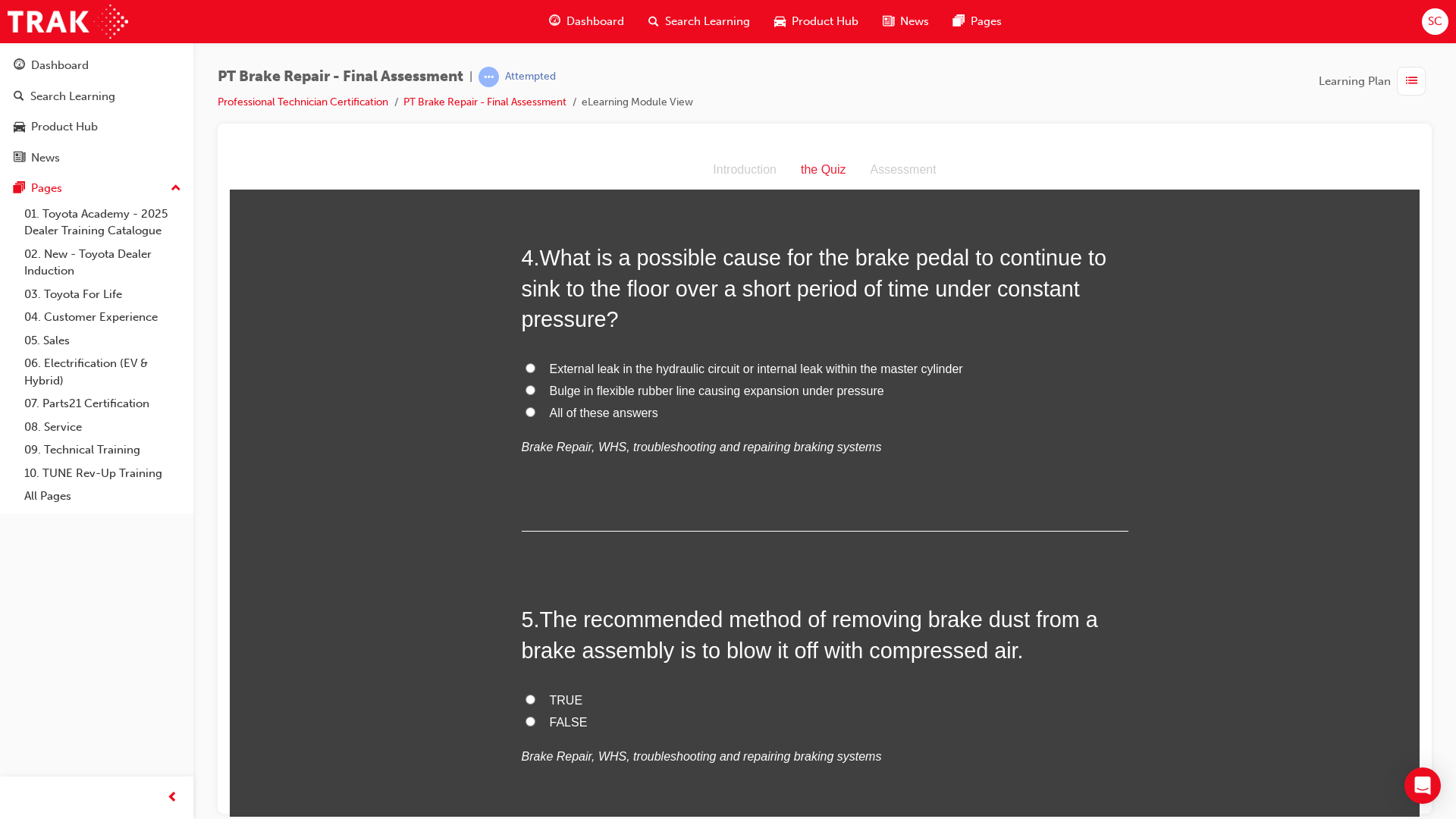
scroll to position [1137, 0]
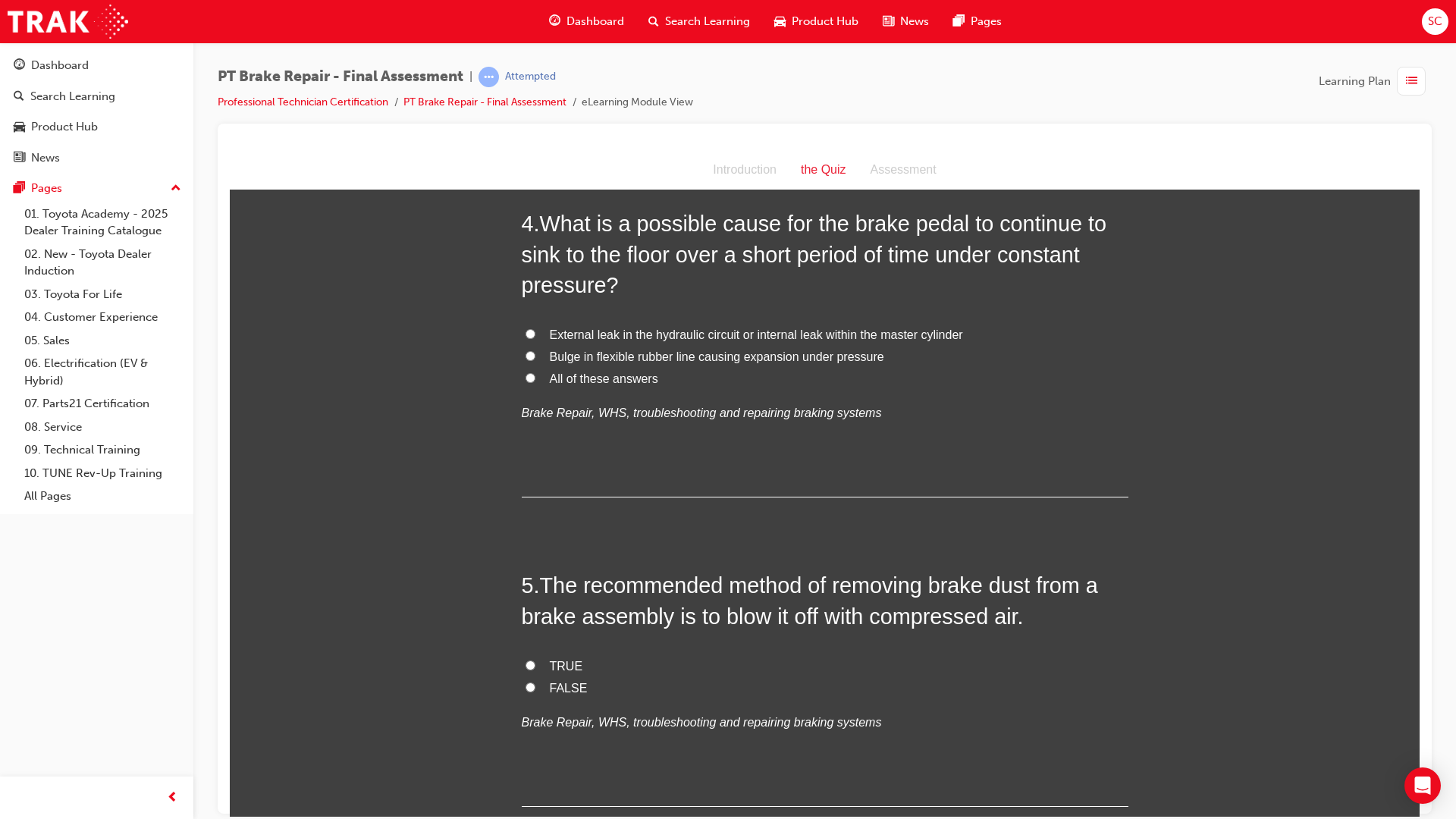
click at [526, 330] on input "External leak in the hydraulic circuit or internal leak within the master cylin…" at bounding box center [530, 333] width 10 height 10
click at [530, 380] on label "All of these answers" at bounding box center [825, 379] width 606 height 22
click at [530, 380] on input "All of these answers" at bounding box center [530, 377] width 10 height 10
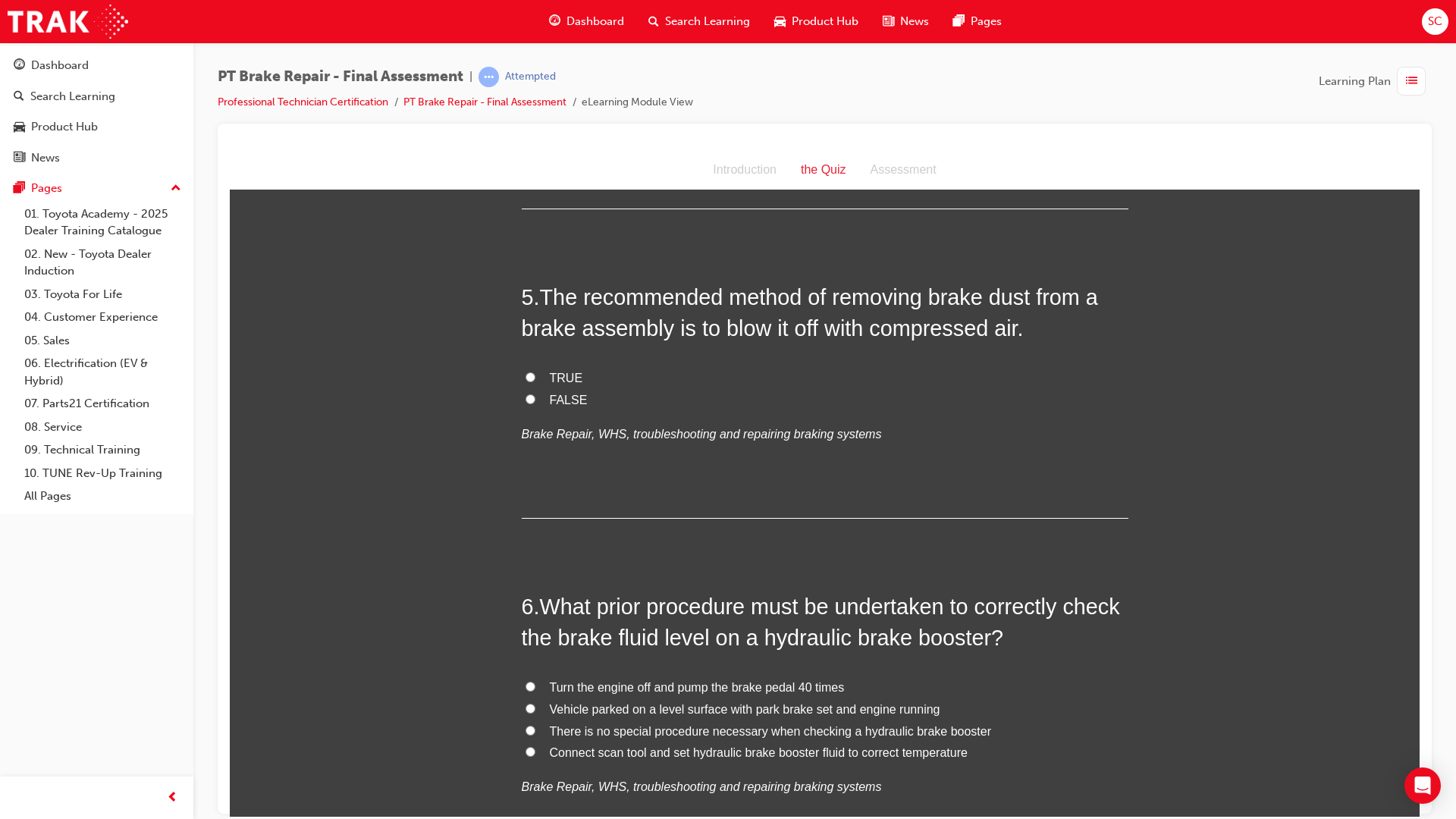
scroll to position [1441, 0]
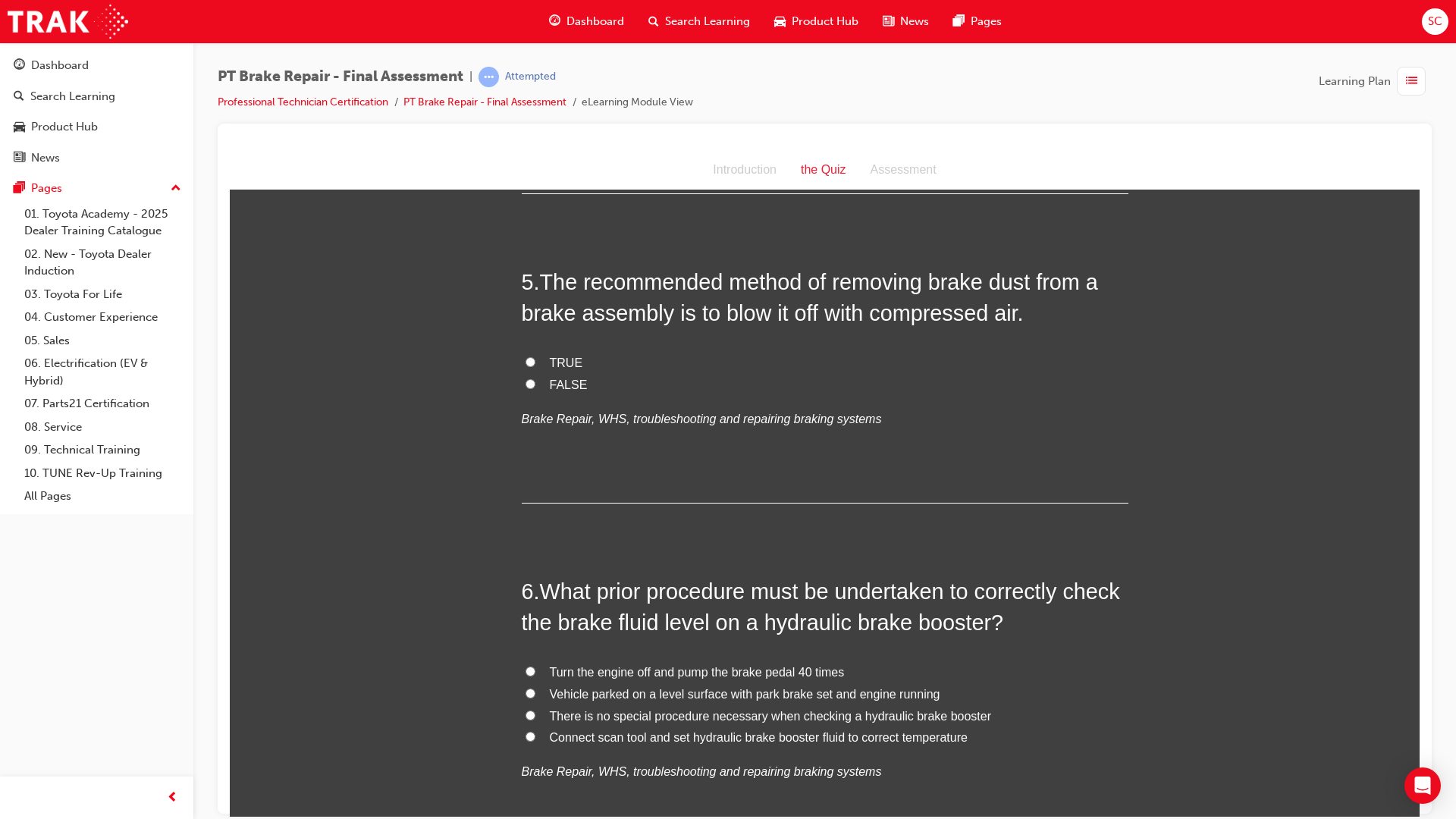
click at [550, 383] on span "FALSE" at bounding box center [568, 384] width 38 height 13
click at [536, 383] on input "FALSE" at bounding box center [530, 382] width 10 height 10
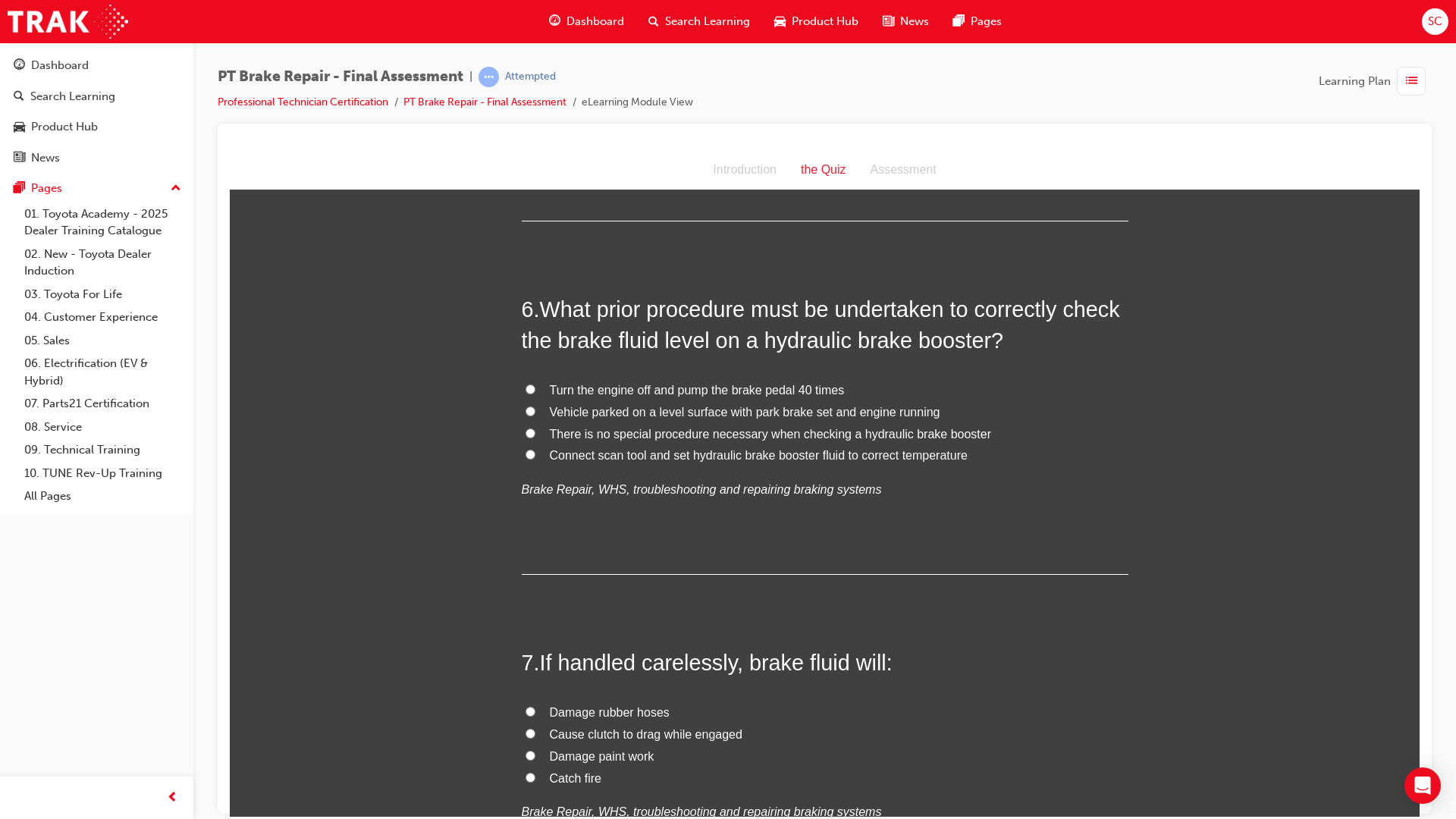
scroll to position [1743, 0]
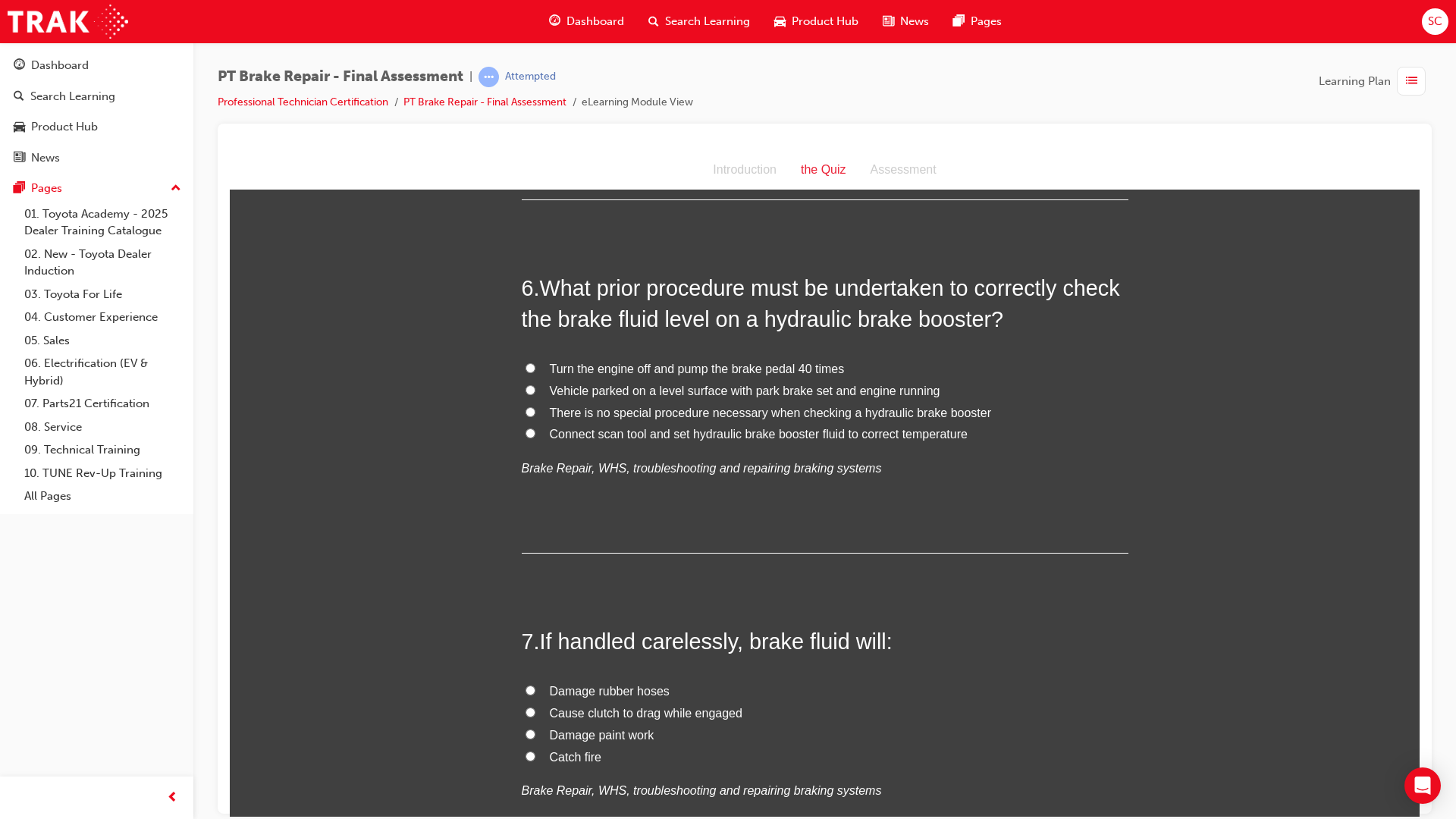
click at [814, 442] on label "Connect scan tool and set hydraulic brake booster fluid to correct temperature" at bounding box center [825, 434] width 606 height 22
click at [536, 437] on input "Connect scan tool and set hydraulic brake booster fluid to correct temperature" at bounding box center [530, 432] width 10 height 10
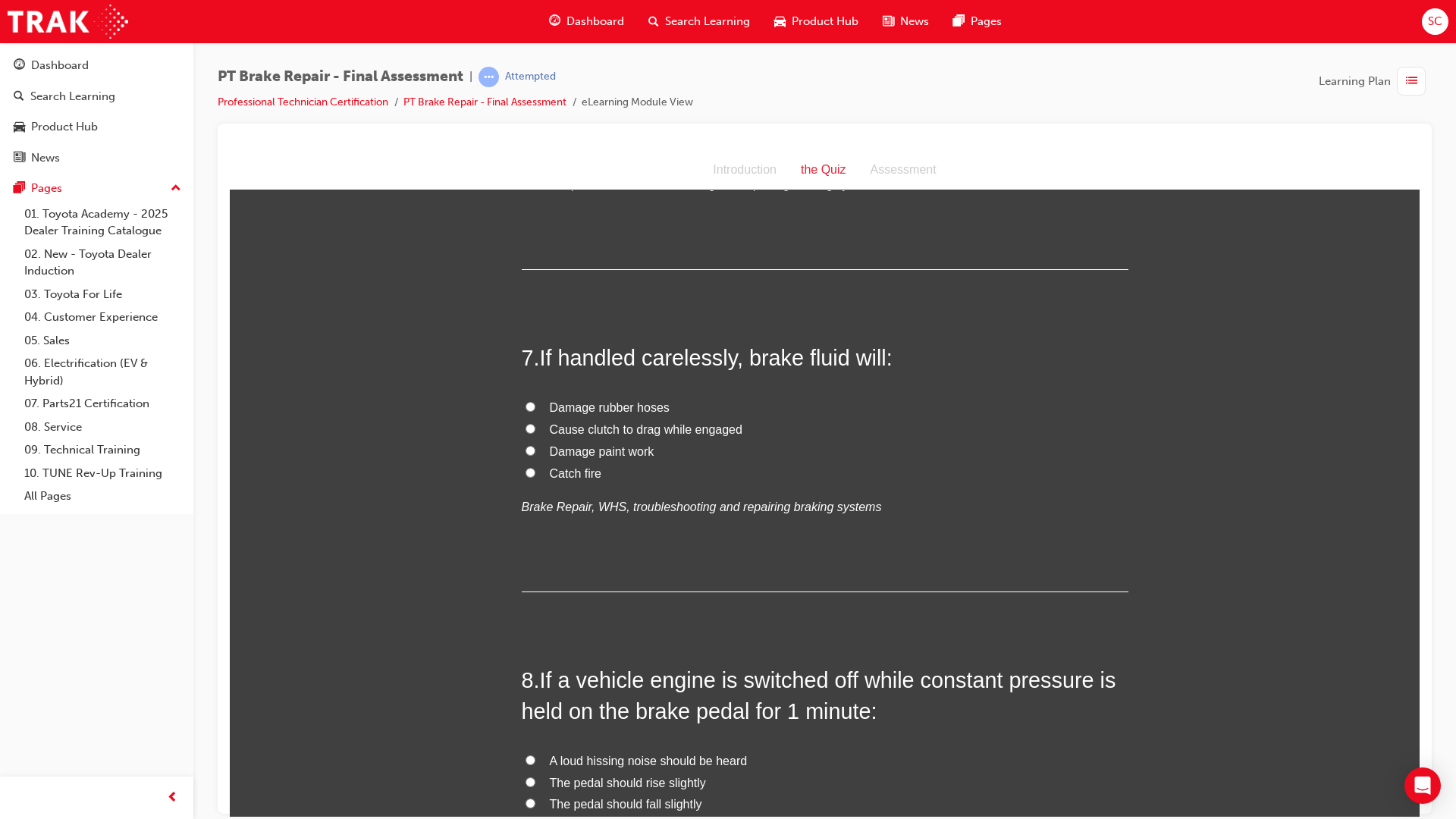
scroll to position [2047, 0]
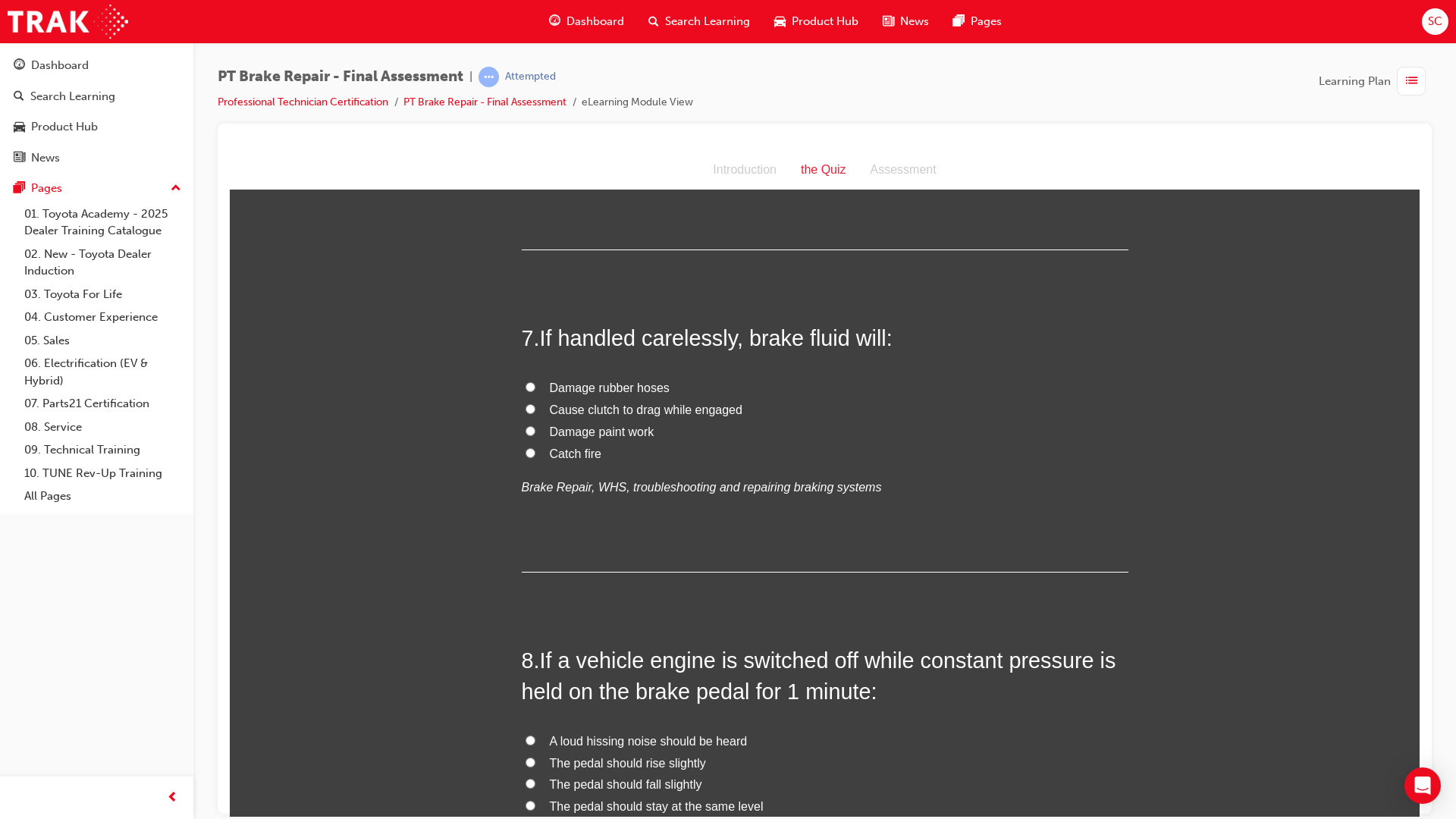
click at [586, 426] on span "Damage paint work" at bounding box center [602, 431] width 105 height 13
click at [536, 426] on input "Damage paint work" at bounding box center [530, 430] width 10 height 10
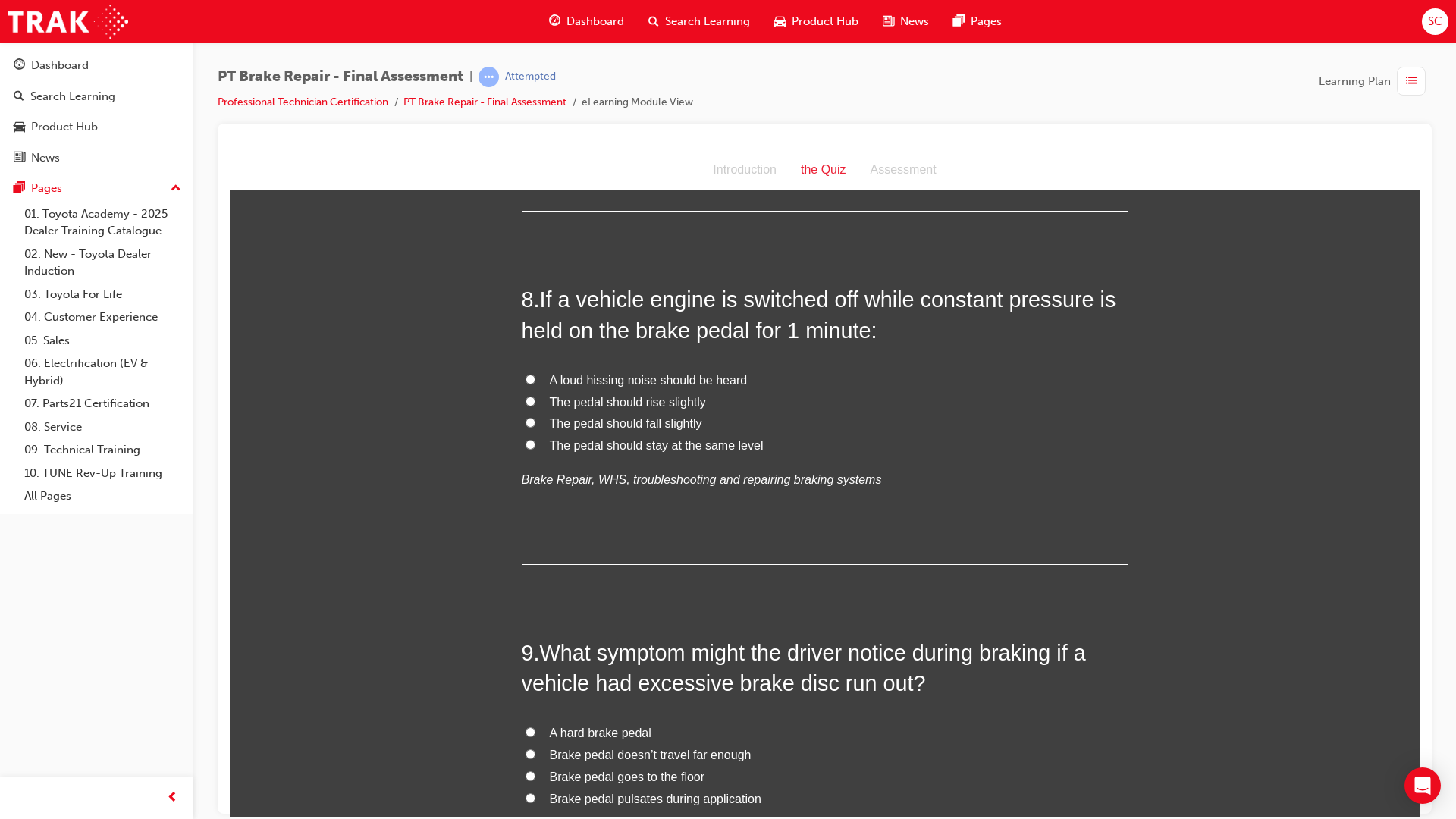
scroll to position [2426, 0]
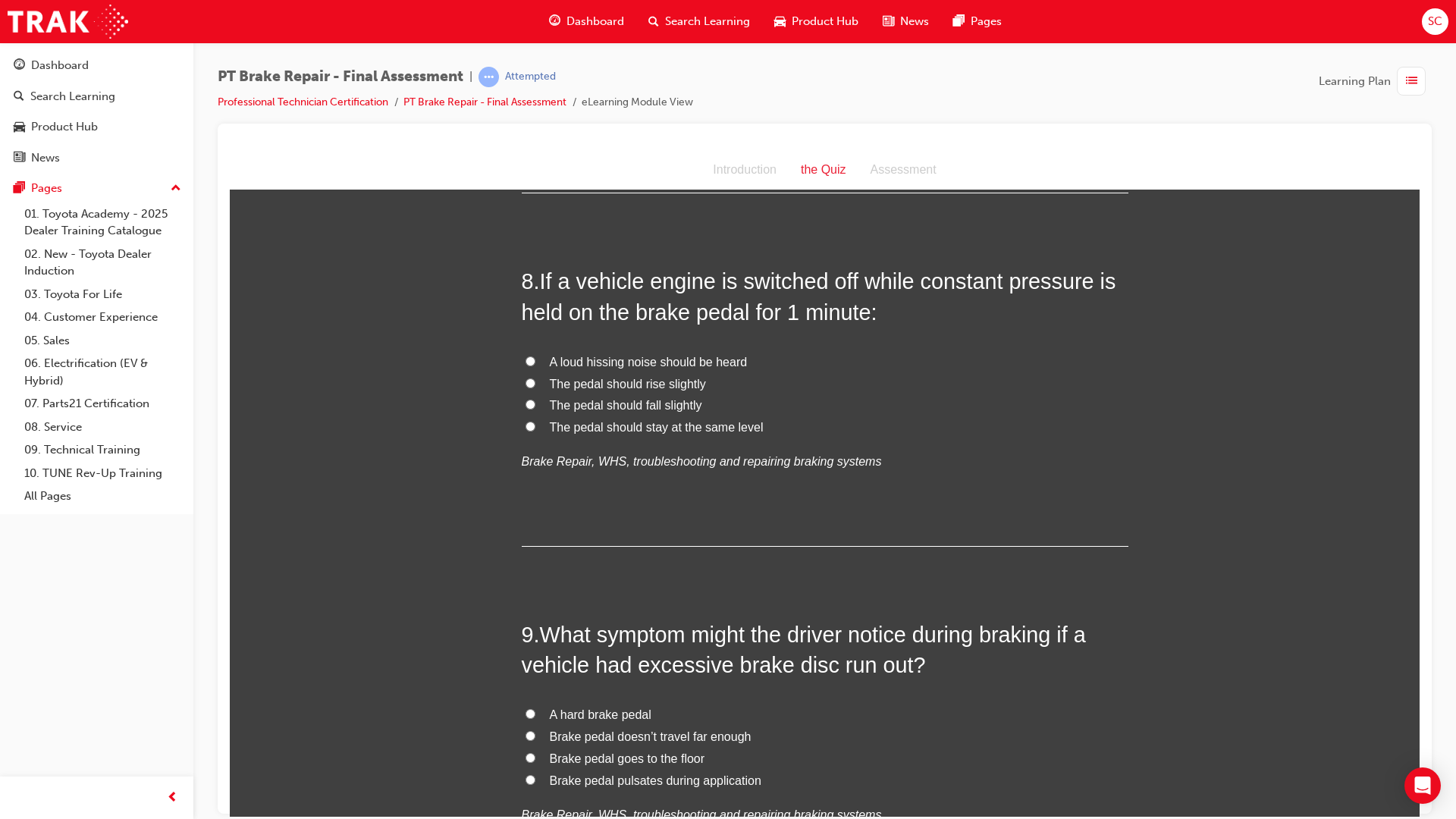
click at [656, 408] on span "The pedal should fall slightly" at bounding box center [626, 404] width 152 height 13
click at [536, 408] on input "The pedal should fall slightly" at bounding box center [530, 404] width 10 height 10
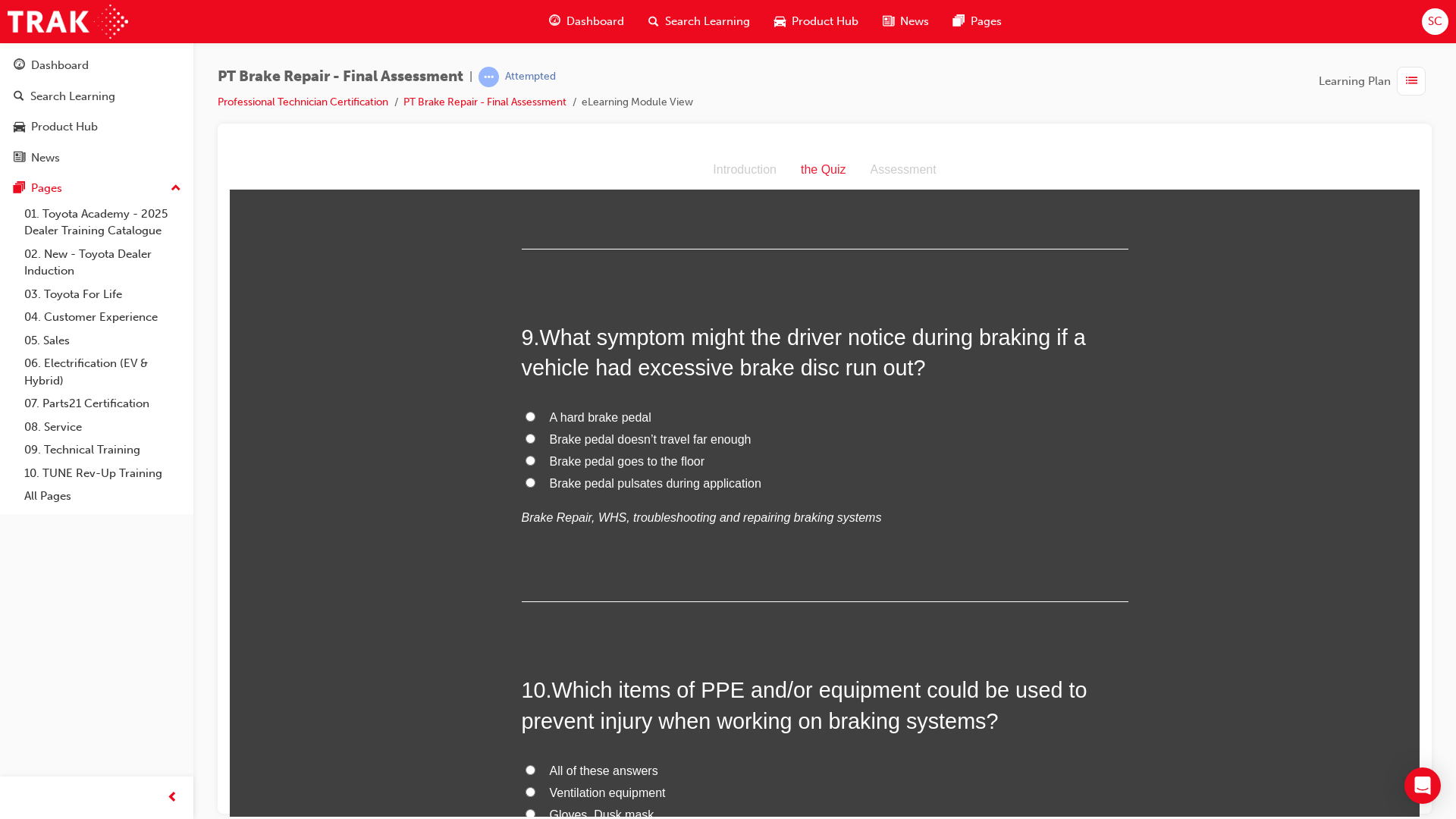
scroll to position [2729, 0]
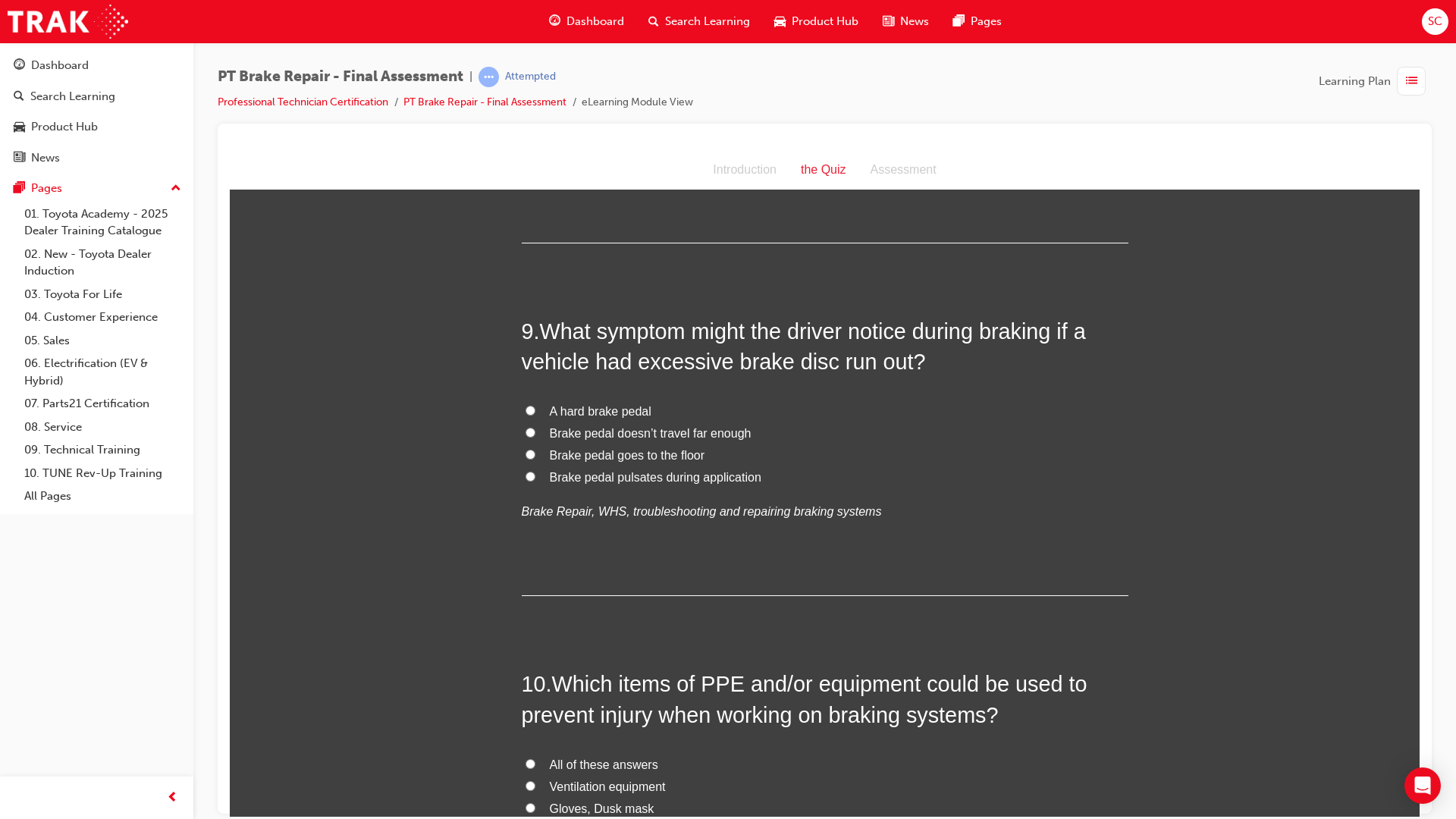
click at [553, 480] on span "Brake pedal pulsates during application" at bounding box center [655, 477] width 212 height 13
click at [536, 480] on input "Brake pedal pulsates during application" at bounding box center [530, 475] width 10 height 10
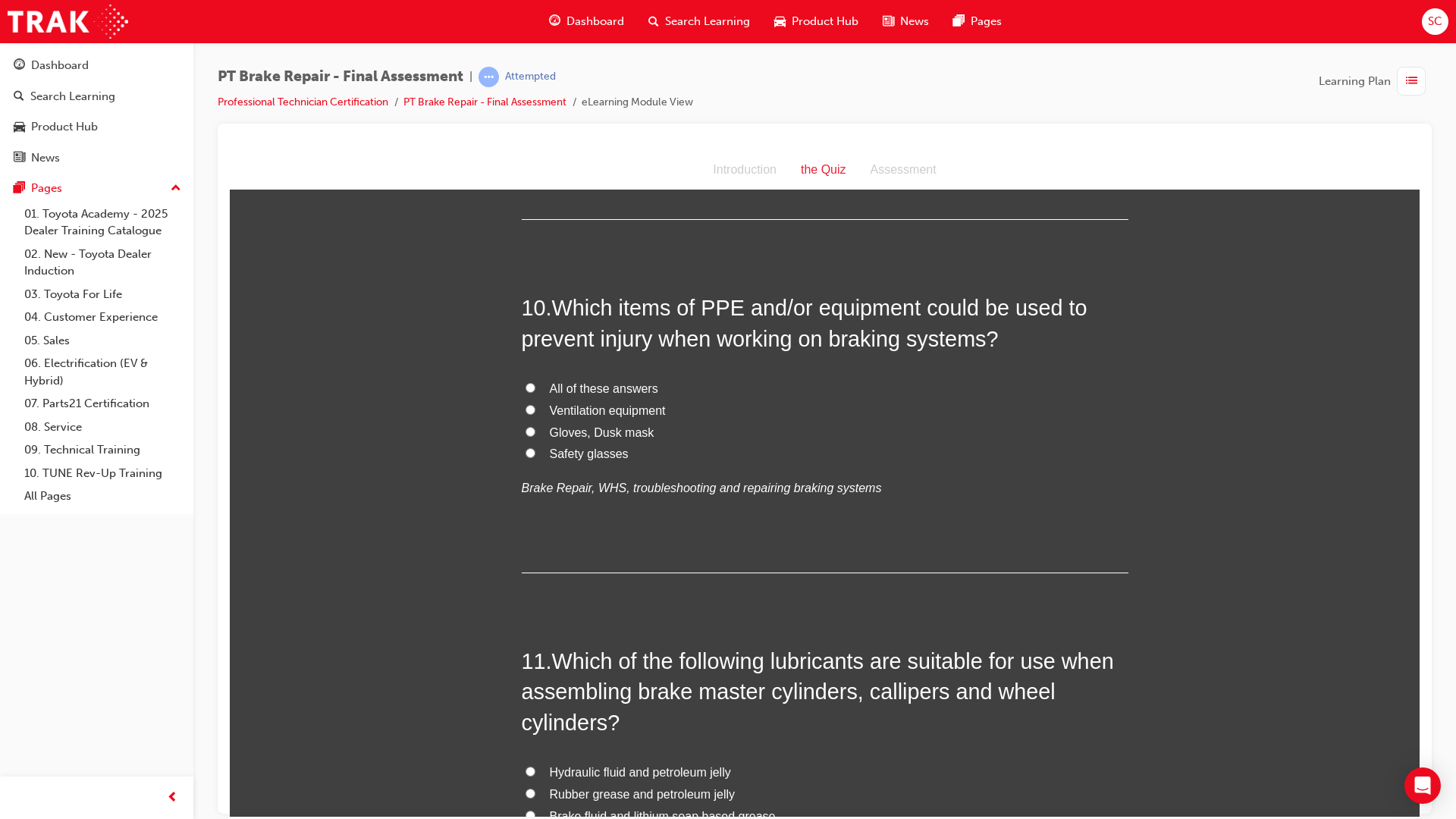
scroll to position [3108, 0]
click at [570, 386] on span "All of these answers" at bounding box center [604, 384] width 108 height 13
click at [536, 386] on input "All of these answers" at bounding box center [530, 383] width 10 height 10
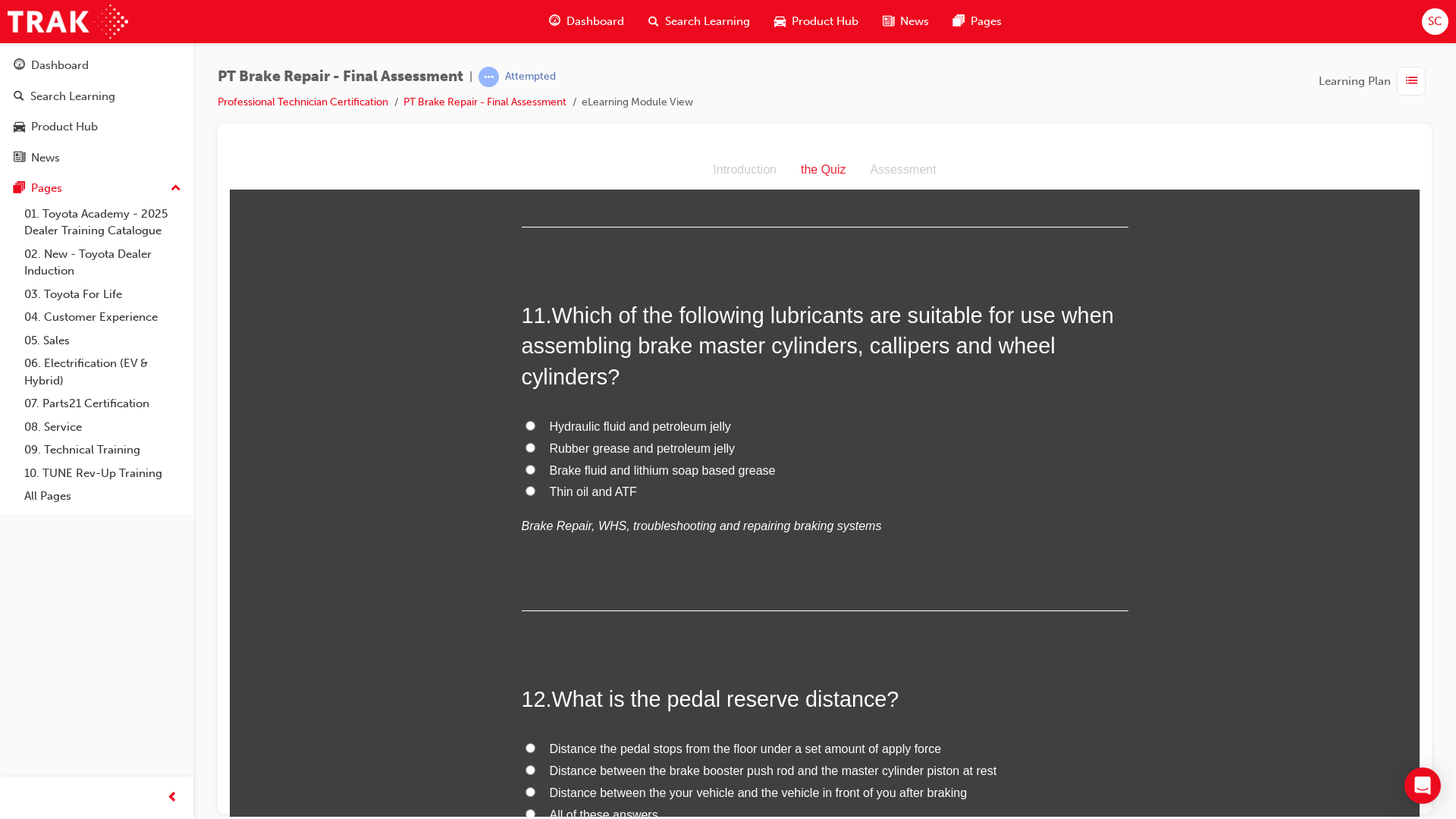
scroll to position [3487, 0]
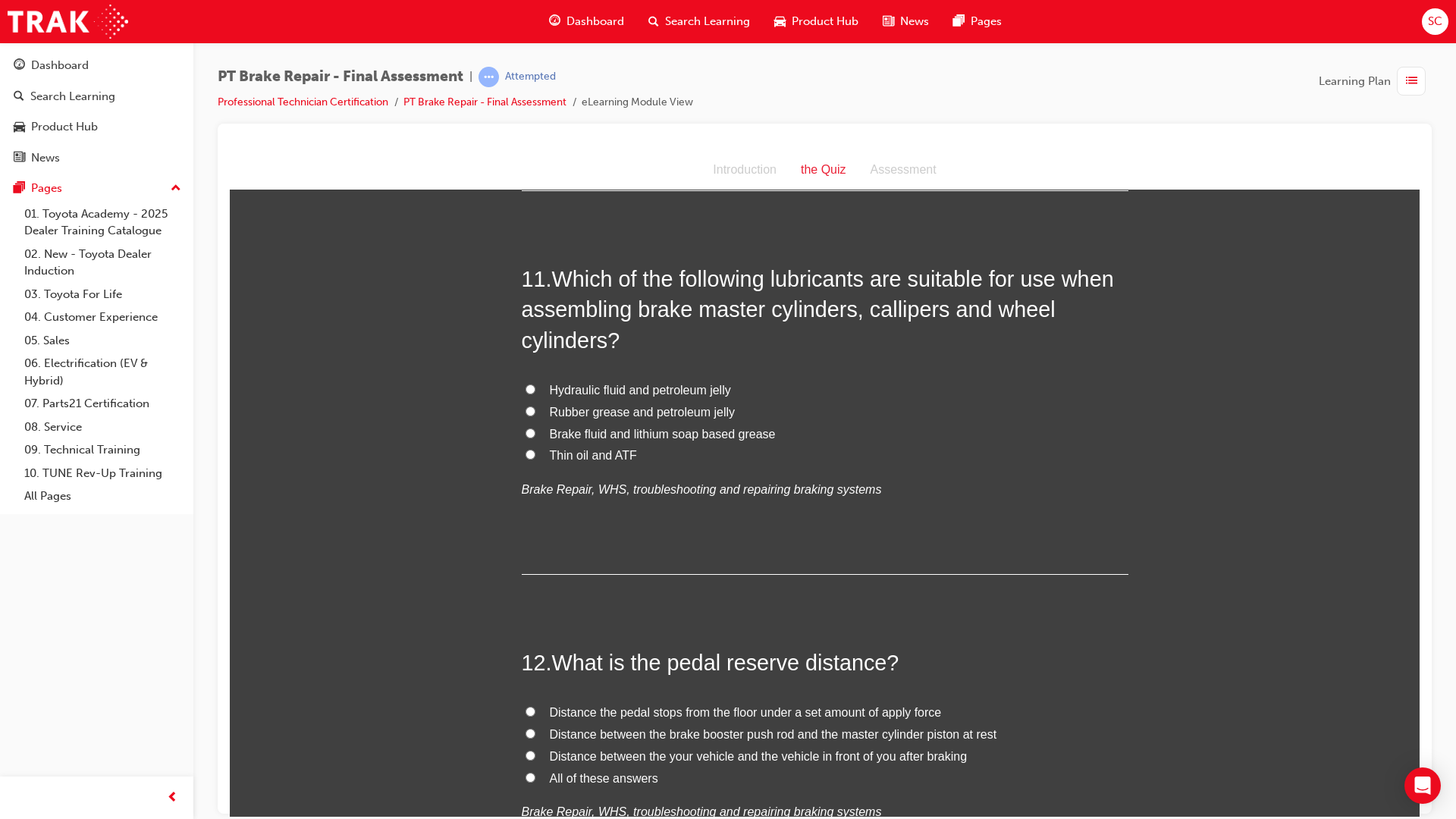
click at [528, 432] on input "Brake fluid and lithium soap based grease" at bounding box center [530, 432] width 10 height 10
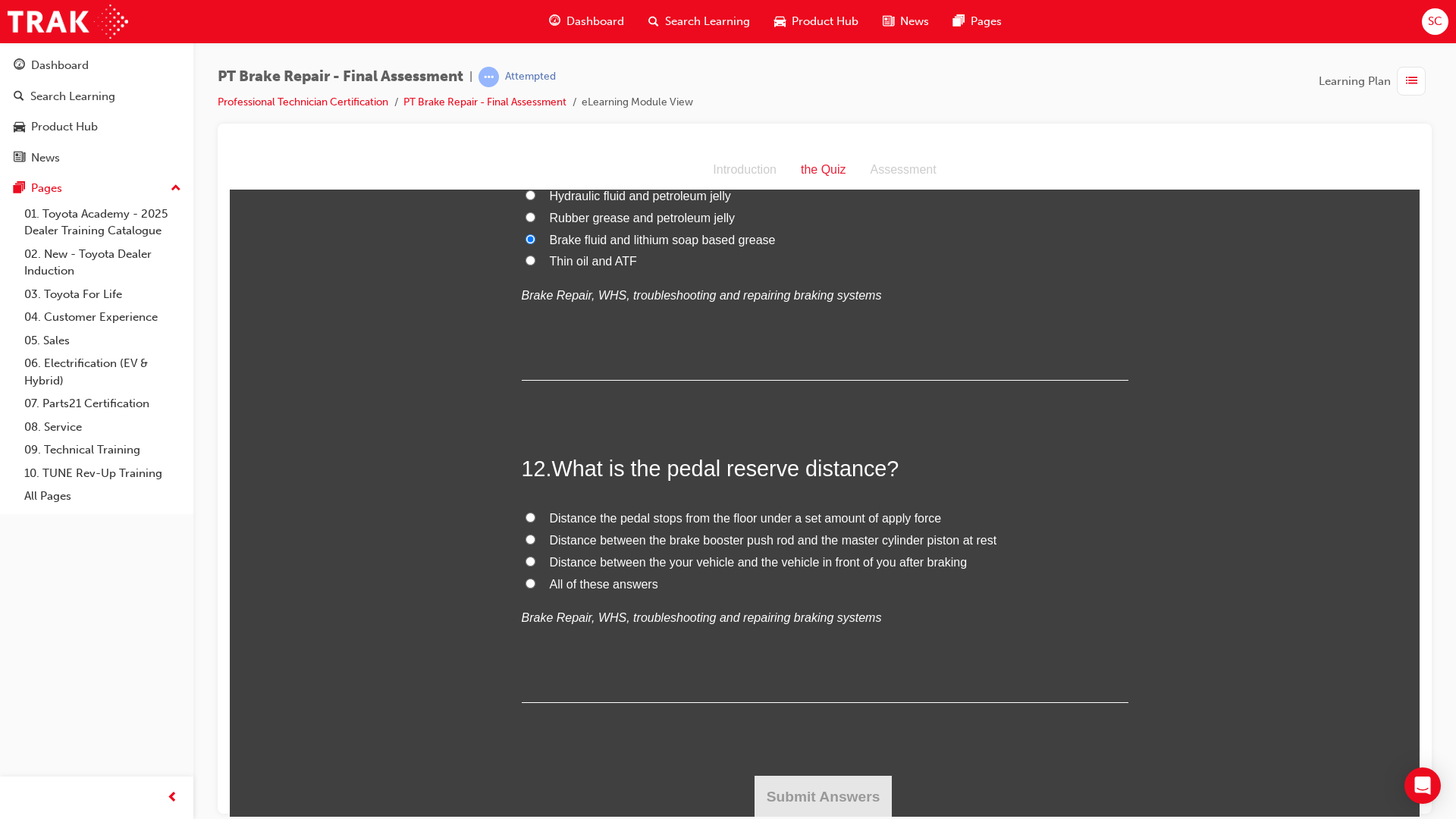
scroll to position [3682, 0]
click at [700, 512] on span "Distance the pedal stops from the floor under a set amount of apply force" at bounding box center [745, 516] width 392 height 13
click at [536, 512] on input "Distance the pedal stops from the floor under a set amount of apply force" at bounding box center [530, 515] width 10 height 10
click at [844, 818] on div "PT Brake Repair - Final Assessment | Attempted Professional Technician Certific…" at bounding box center [728, 409] width 1456 height 819
click at [838, 791] on button "Submit Answers" at bounding box center [823, 795] width 138 height 42
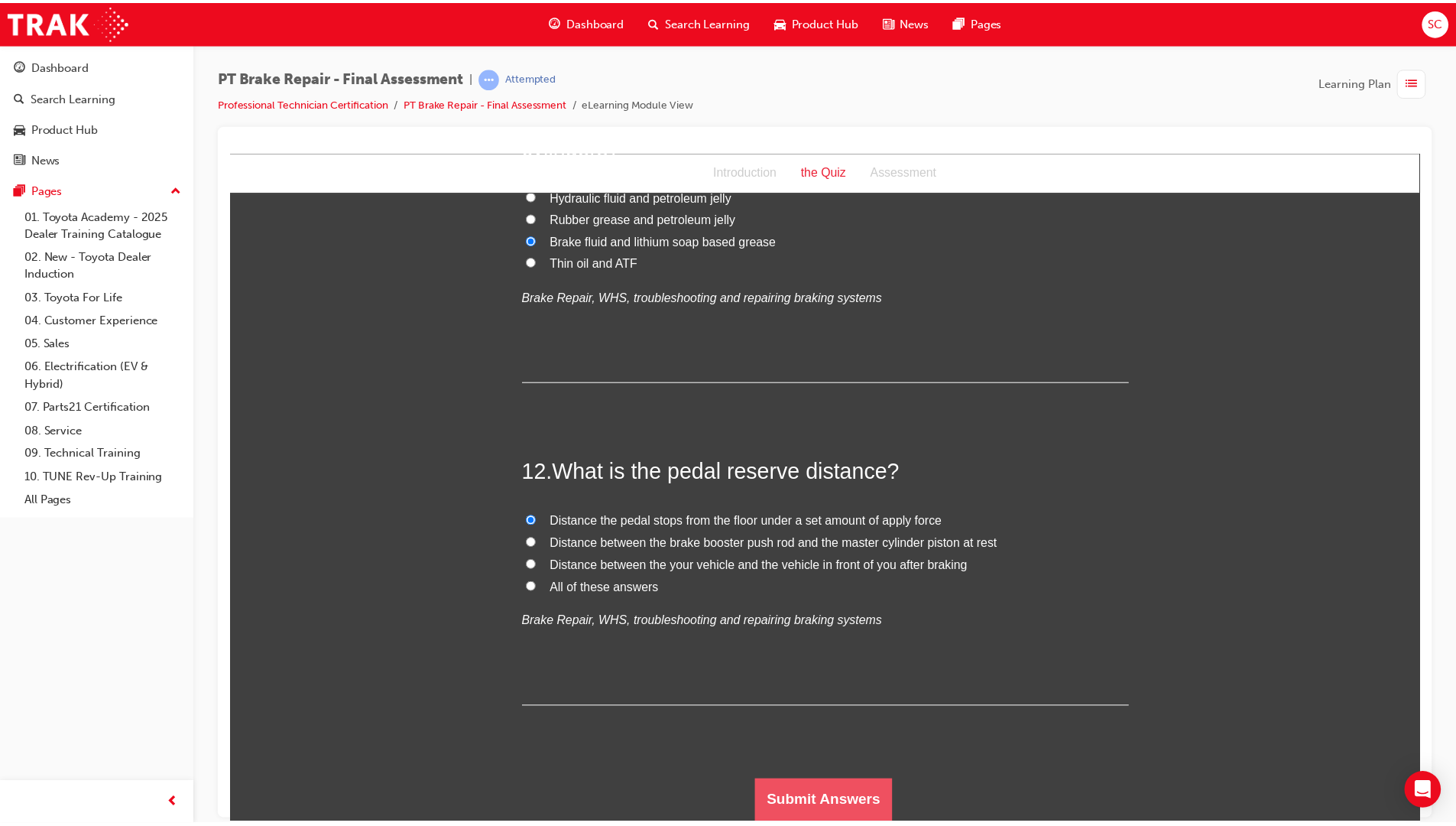
scroll to position [0, 0]
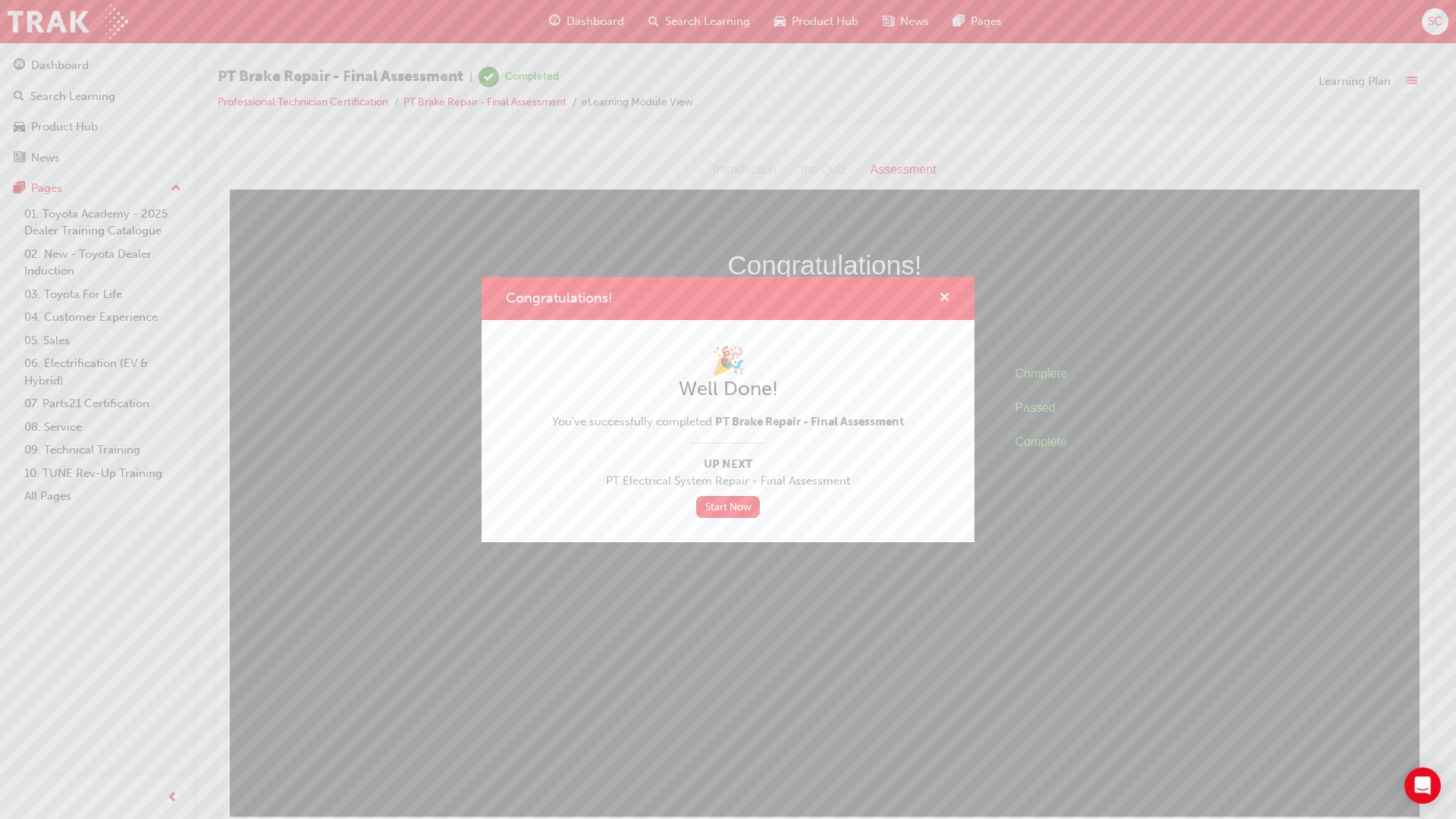
click at [942, 296] on span "cross-icon" at bounding box center [944, 298] width 11 height 14
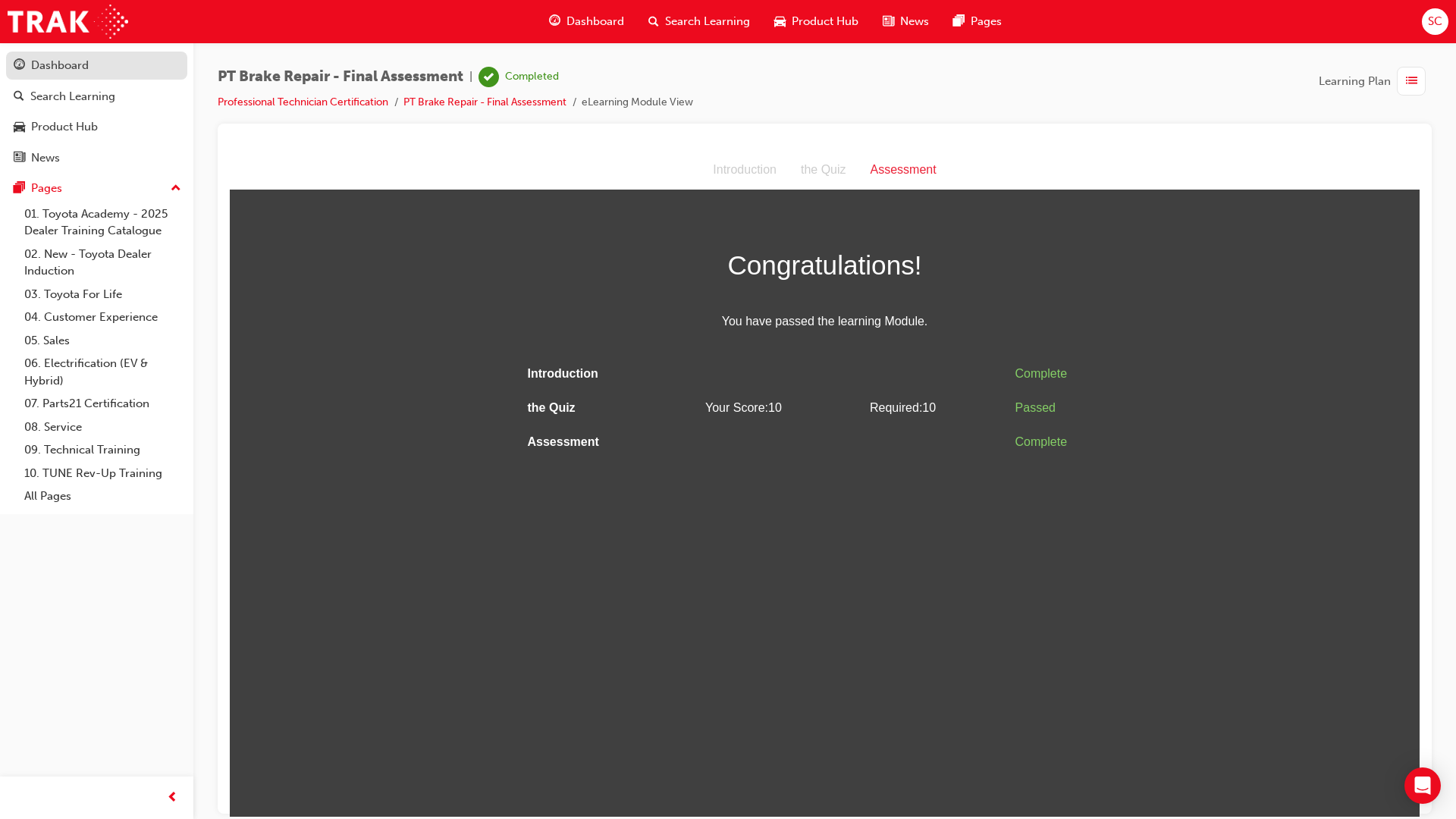
click at [60, 74] on div "Dashboard" at bounding box center [96, 65] width 166 height 19
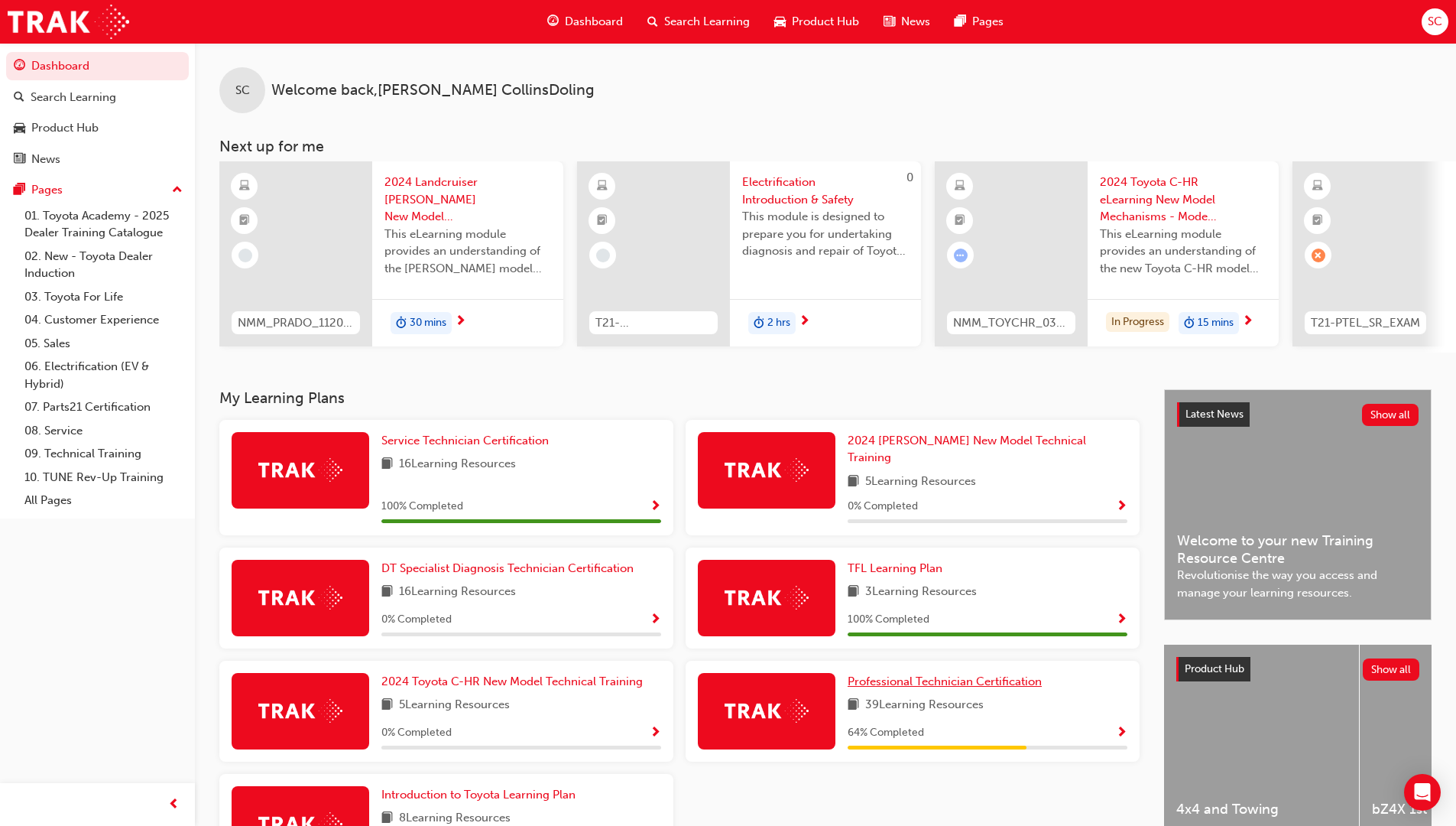
click at [976, 674] on span "Professional Technician Certification" at bounding box center [945, 681] width 194 height 14
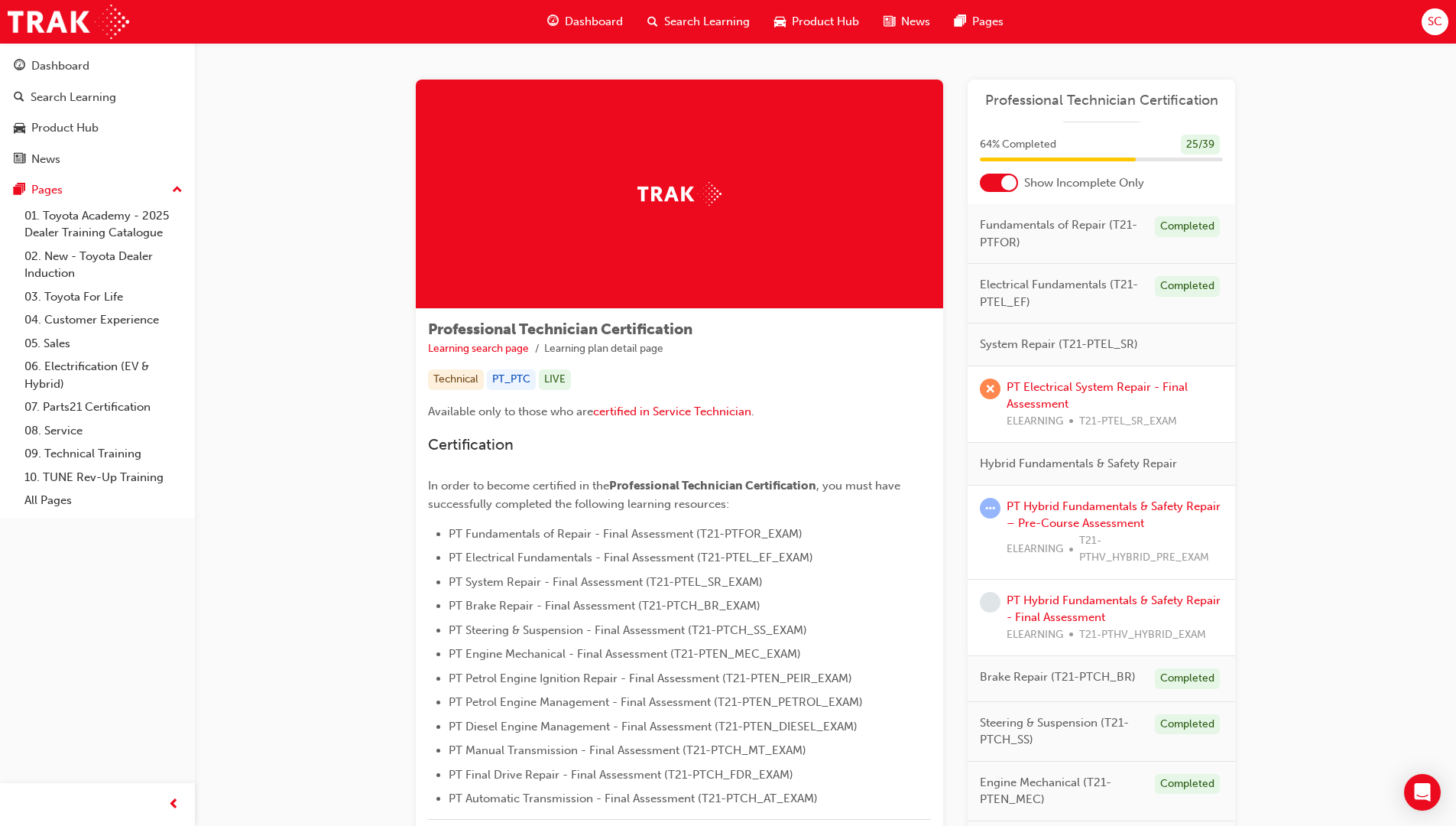
click at [1007, 184] on div at bounding box center [1009, 182] width 16 height 16
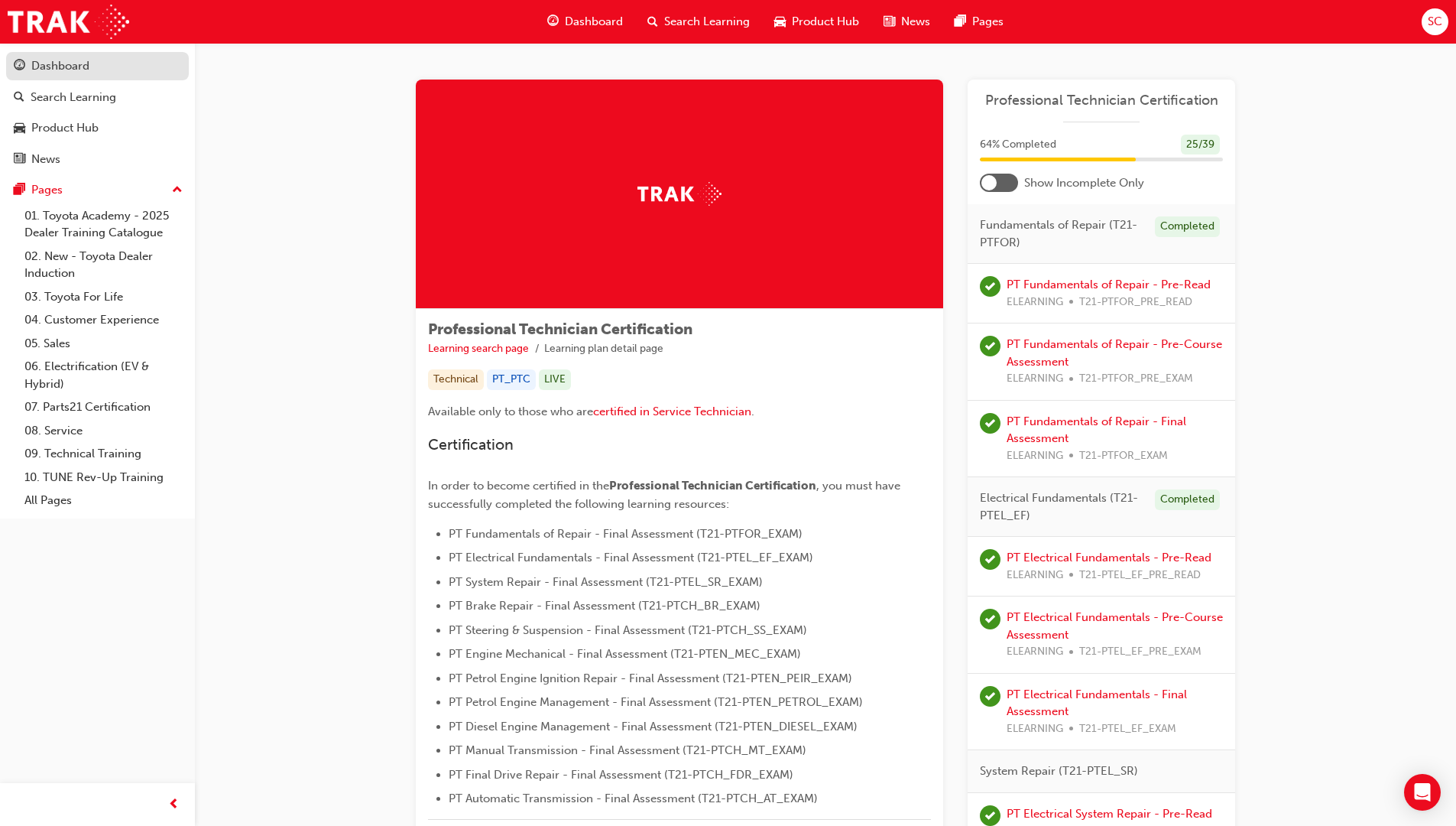
click at [56, 68] on div "Dashboard" at bounding box center [60, 66] width 58 height 18
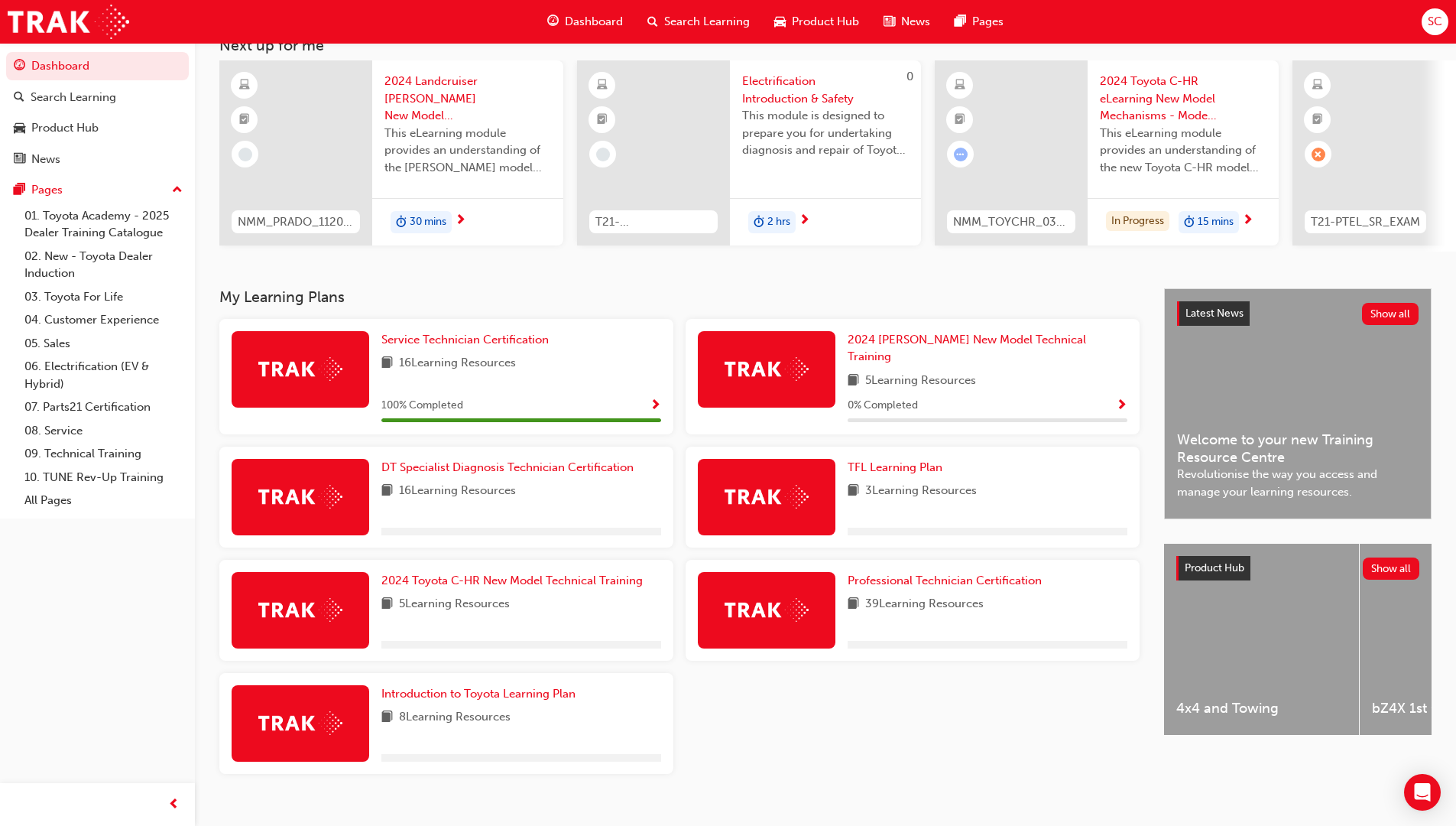
scroll to position [116, 0]
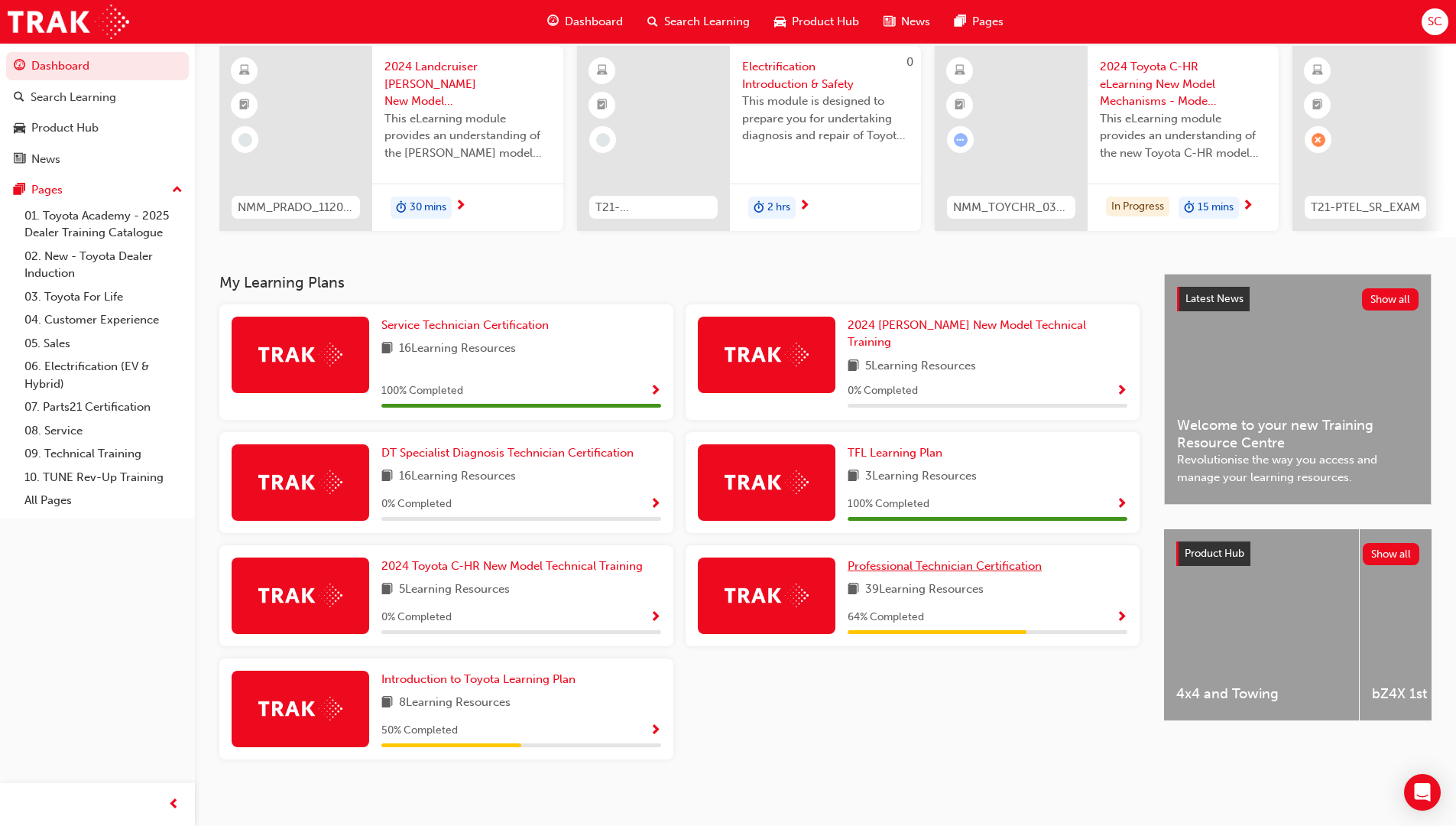
click at [951, 559] on span "Professional Technician Certification" at bounding box center [945, 565] width 194 height 14
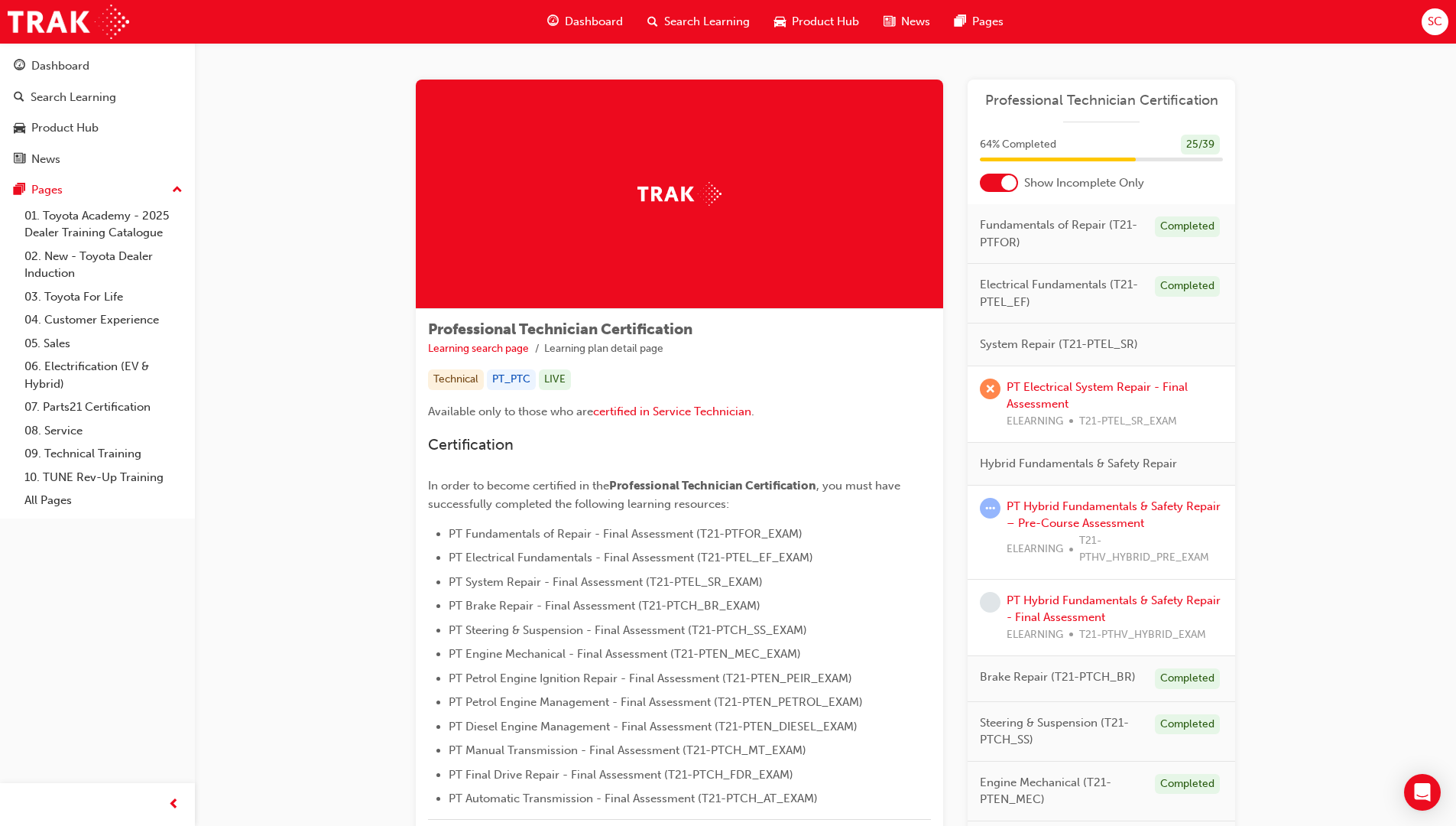
click at [989, 184] on div at bounding box center [998, 183] width 38 height 18
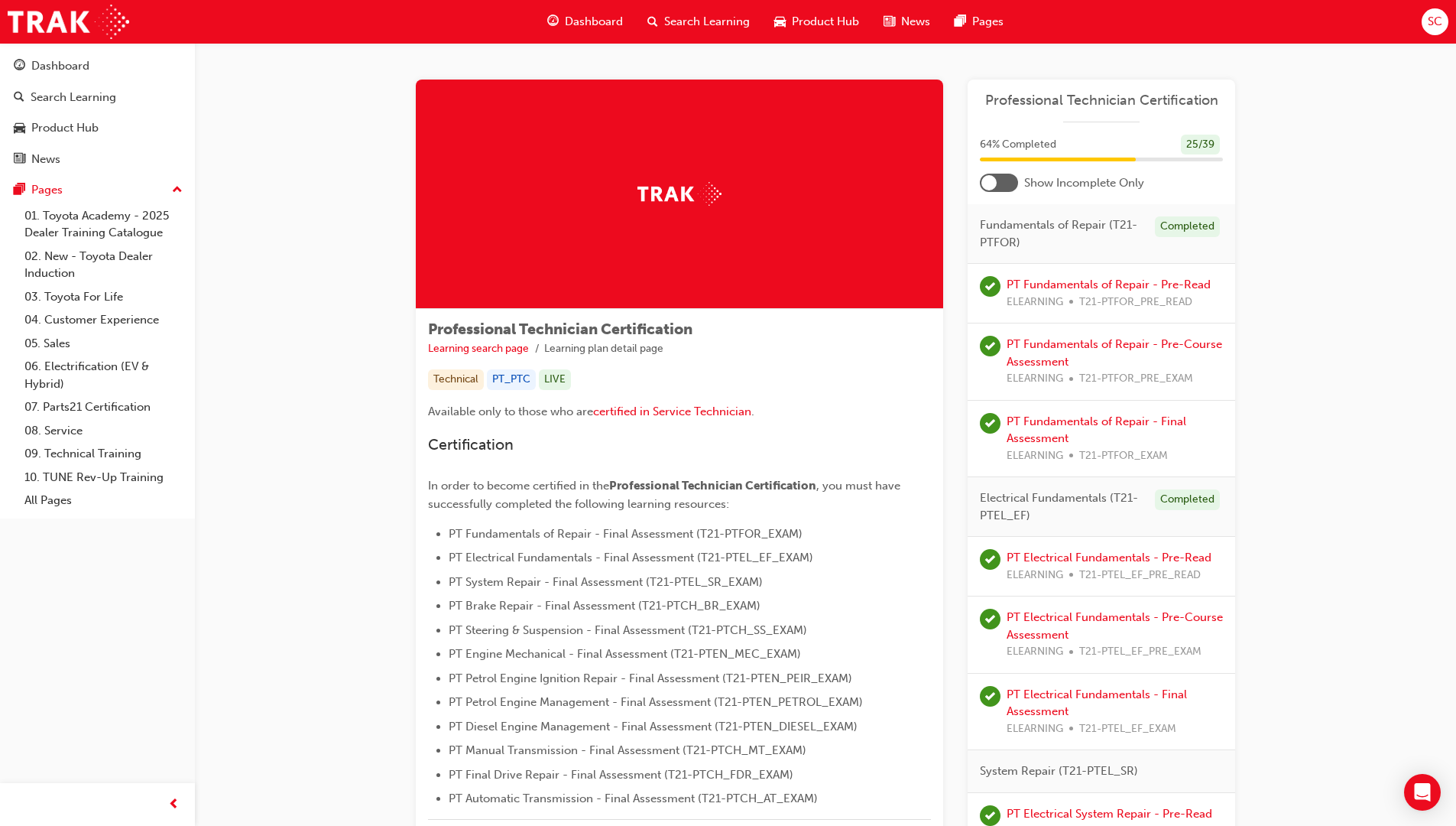
click at [1430, 19] on span "SC" at bounding box center [1435, 21] width 15 height 18
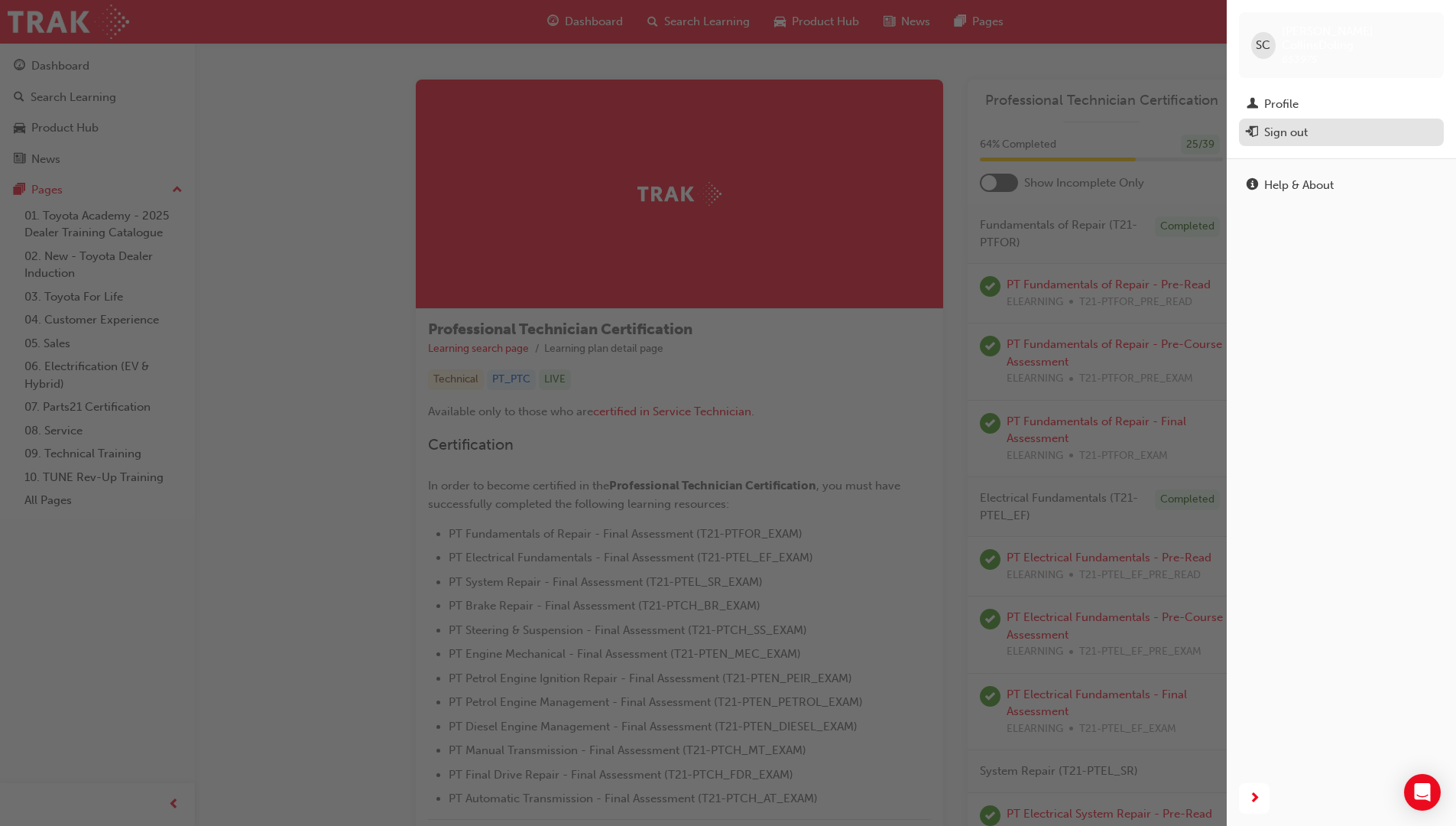
click at [1281, 124] on div "Sign out" at bounding box center [1285, 132] width 43 height 18
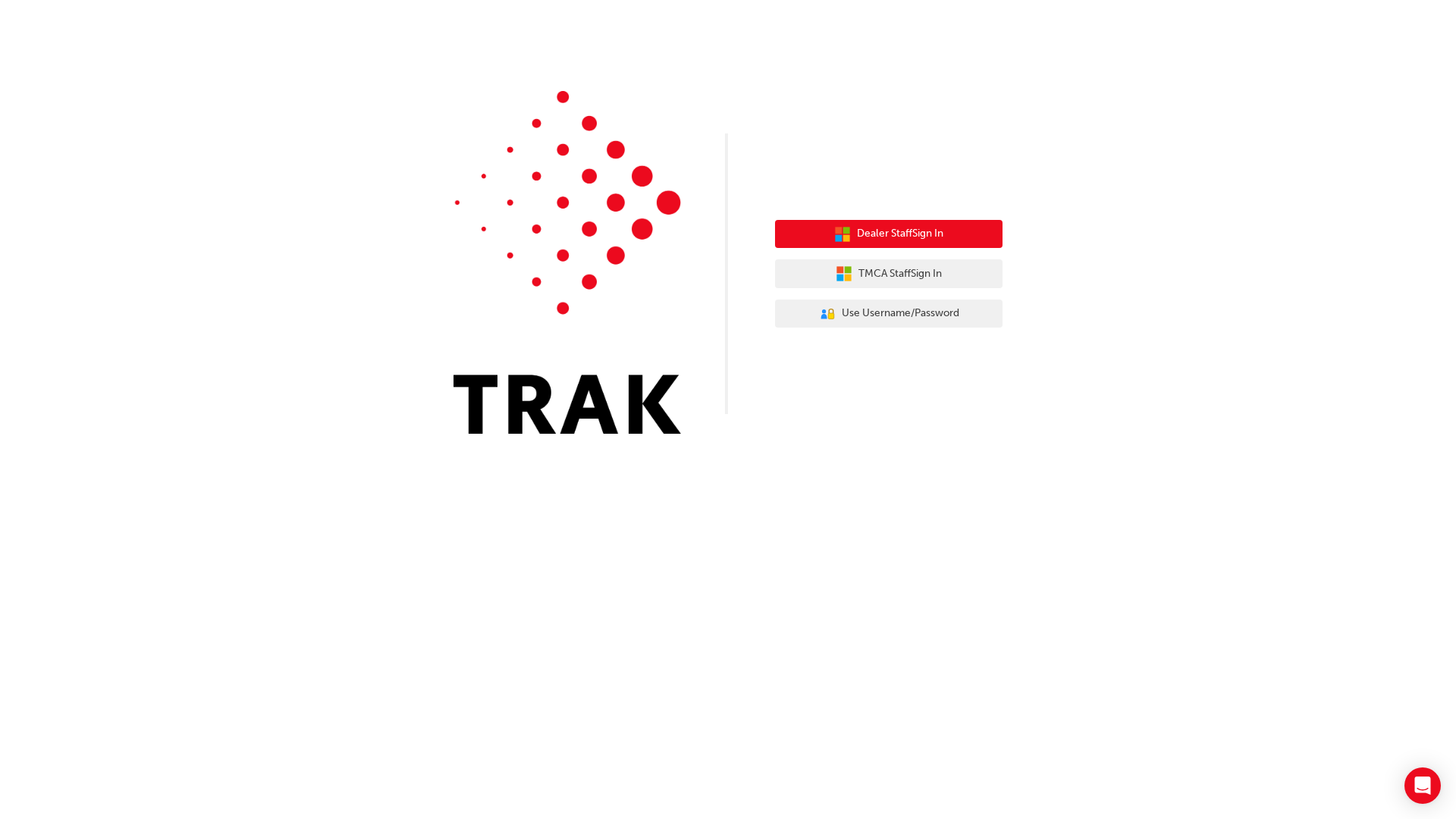
click at [941, 229] on span "Dealer Staff Sign In" at bounding box center [900, 234] width 86 height 17
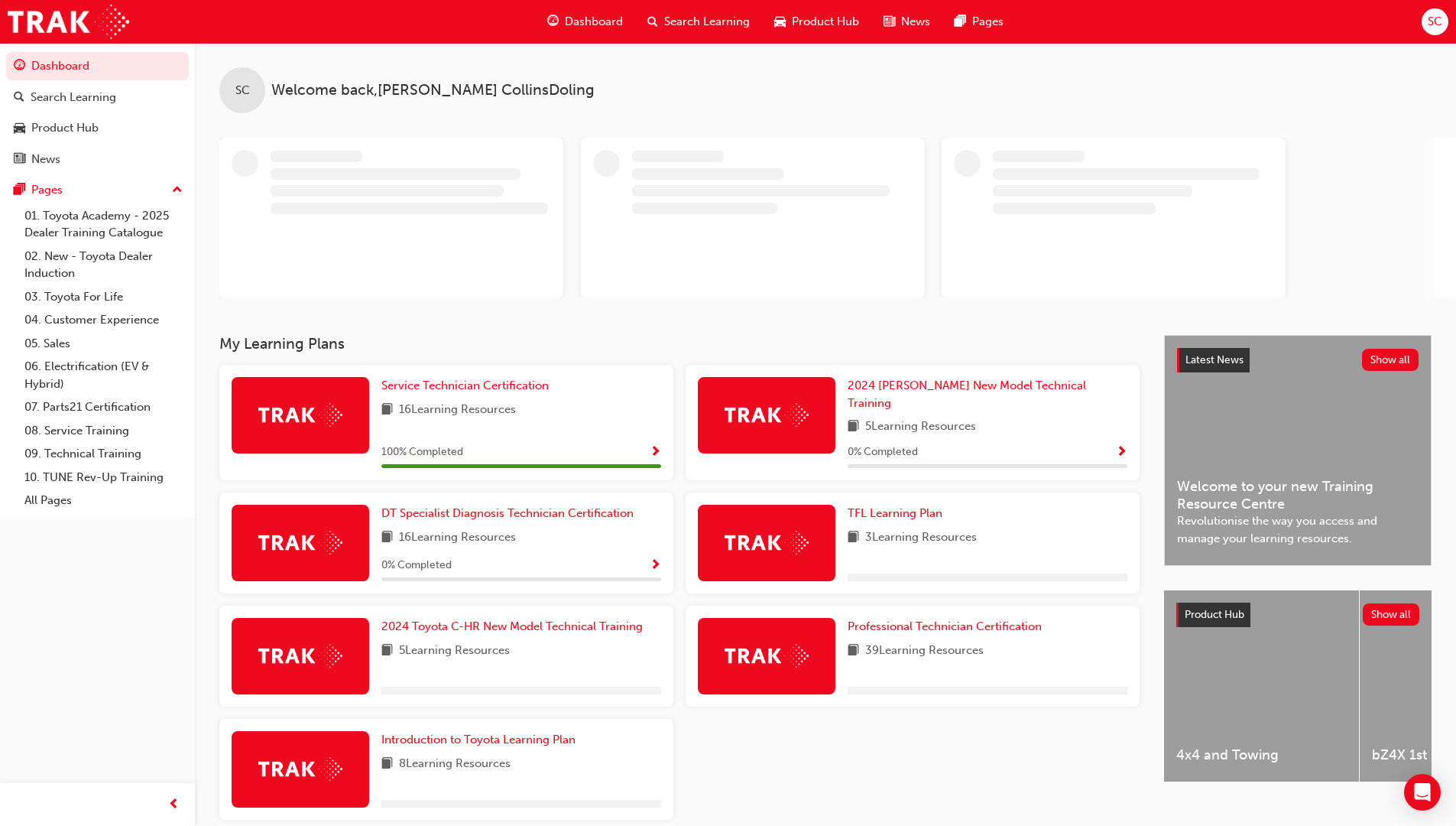
scroll to position [55, 0]
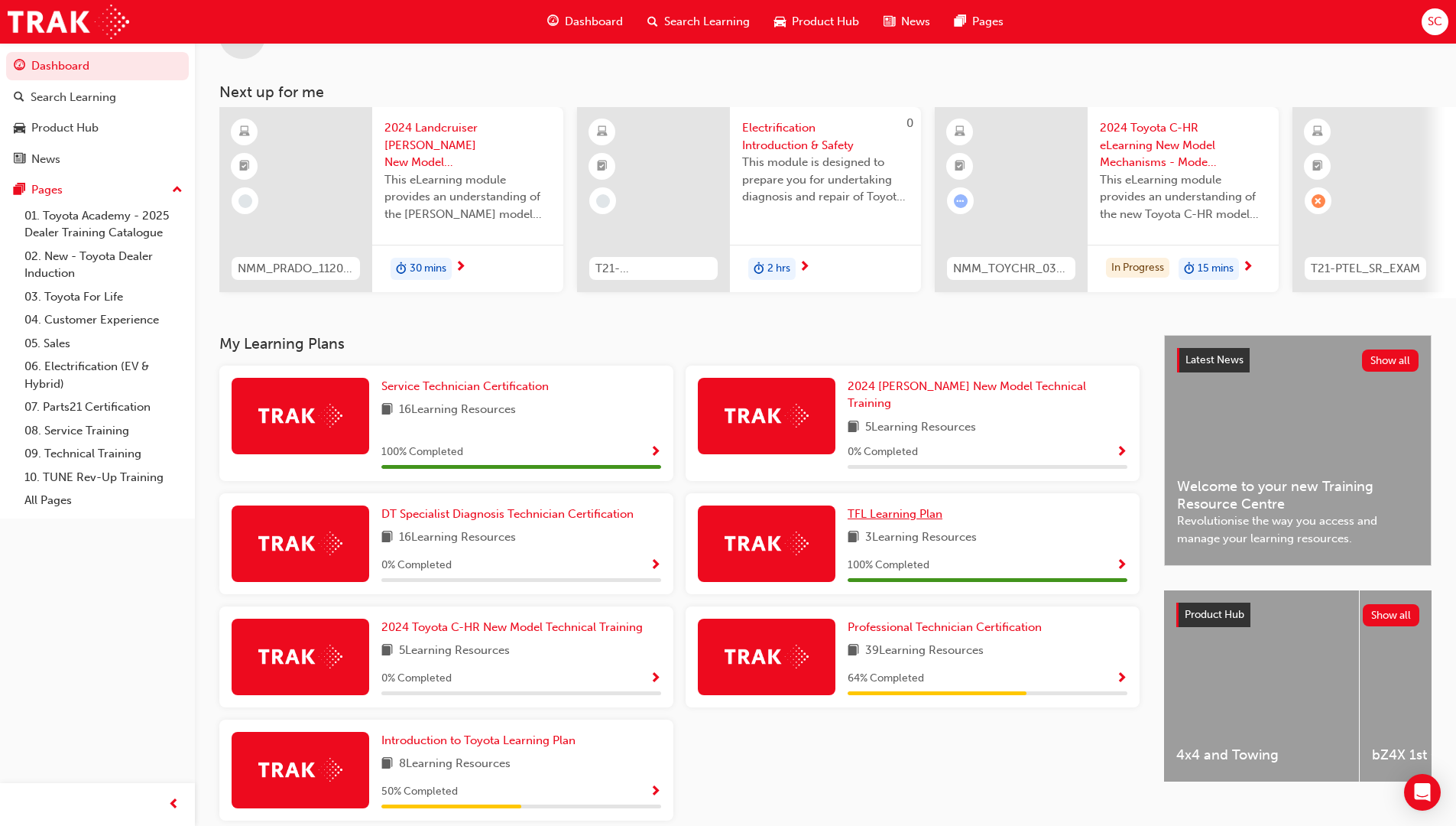
click at [911, 507] on span "TFL Learning Plan" at bounding box center [895, 513] width 95 height 14
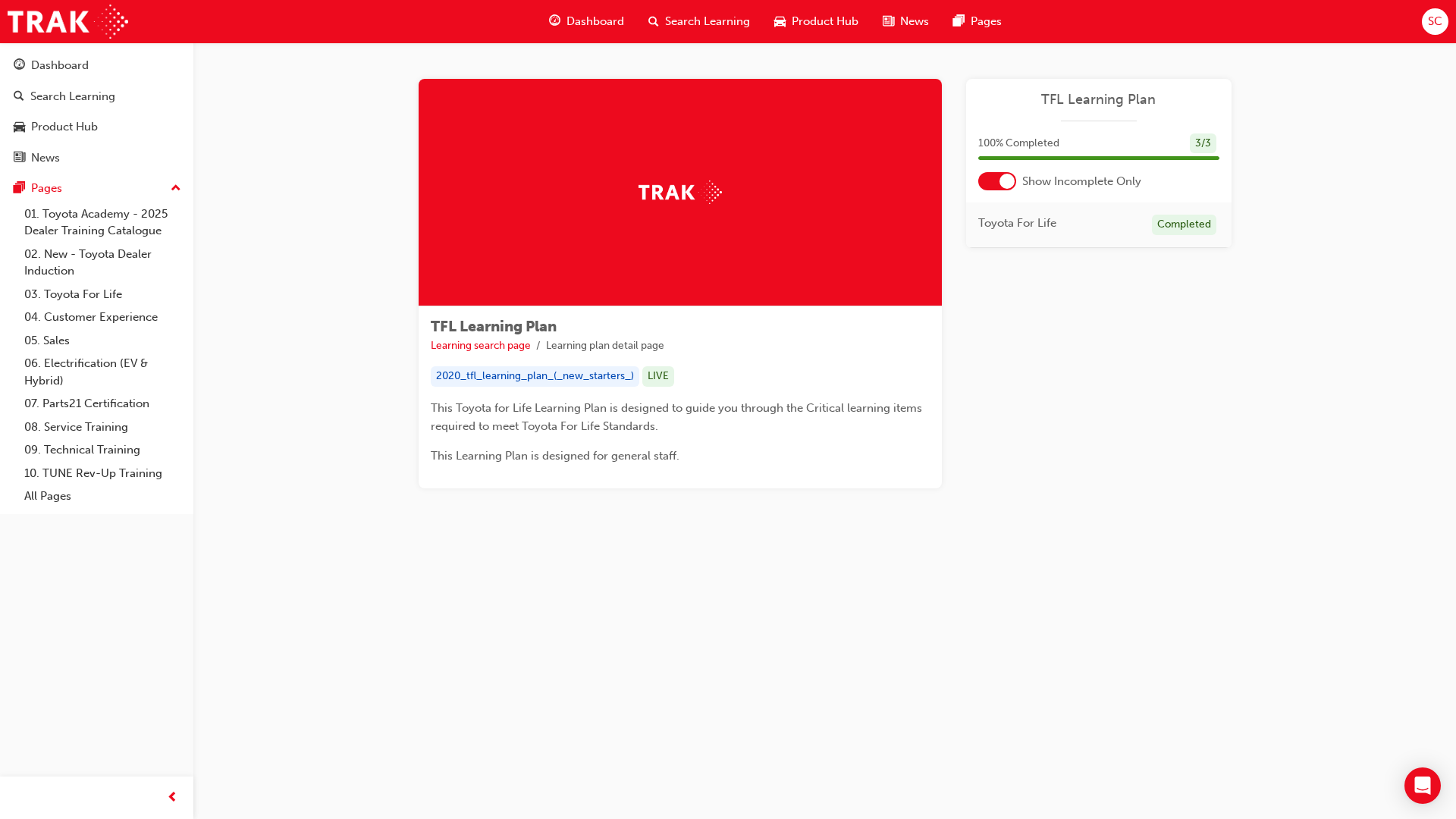
click at [1009, 182] on div at bounding box center [1006, 181] width 16 height 16
click at [1009, 182] on div at bounding box center [996, 182] width 38 height 18
click at [83, 72] on div "Dashboard" at bounding box center [60, 65] width 58 height 17
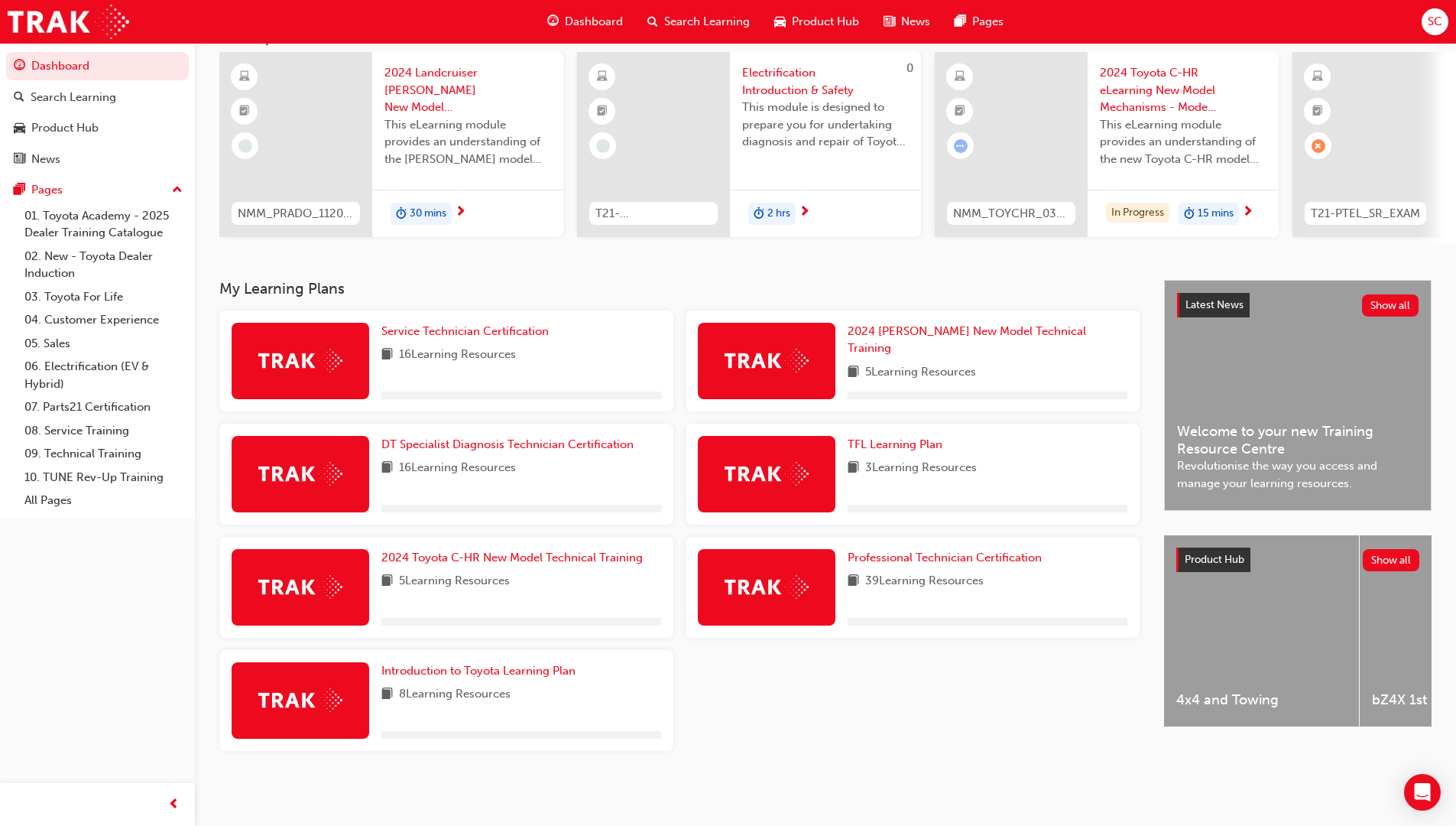
scroll to position [116, 0]
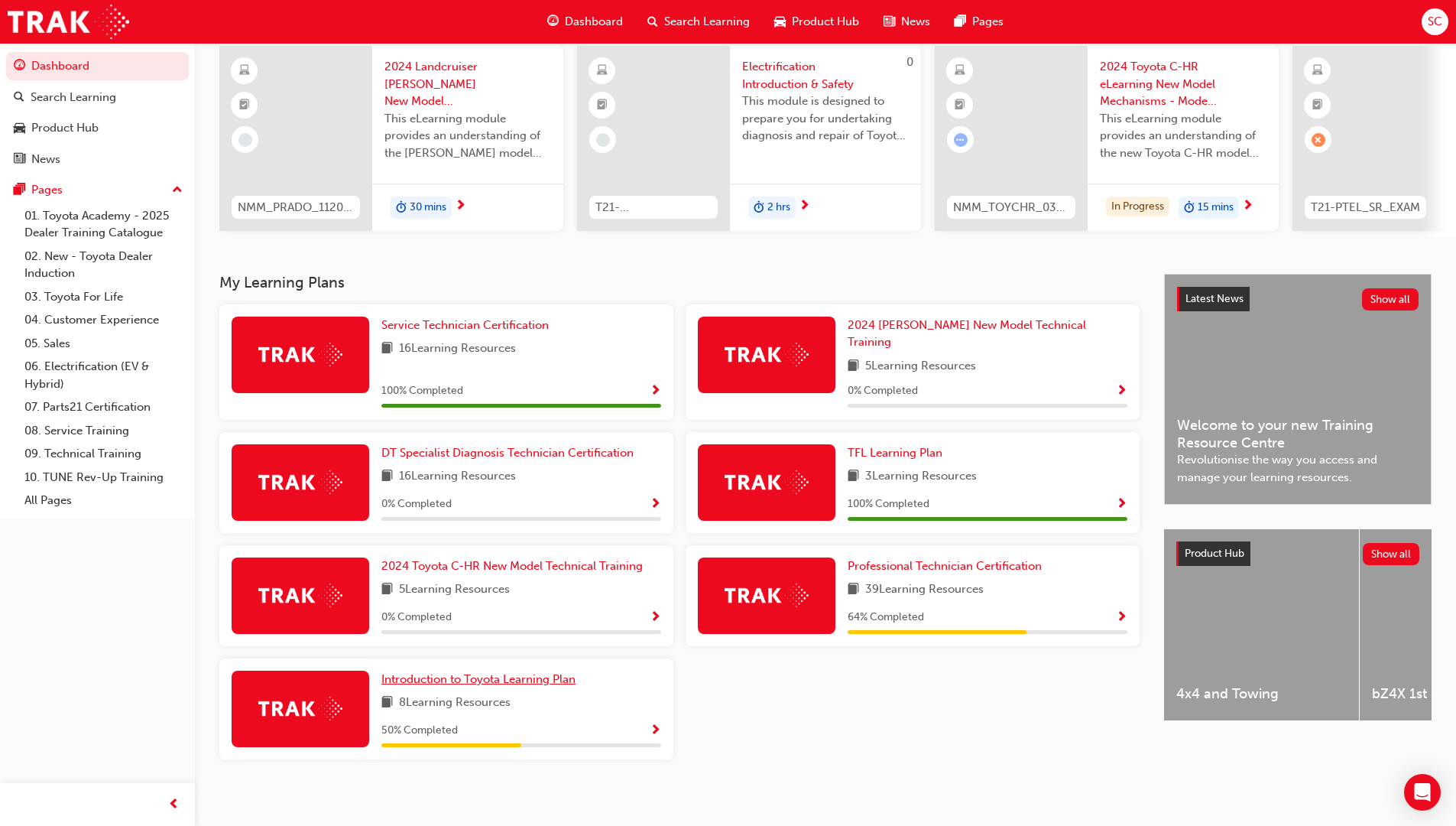
click at [527, 672] on span "Introduction to Toyota Learning Plan" at bounding box center [478, 679] width 194 height 14
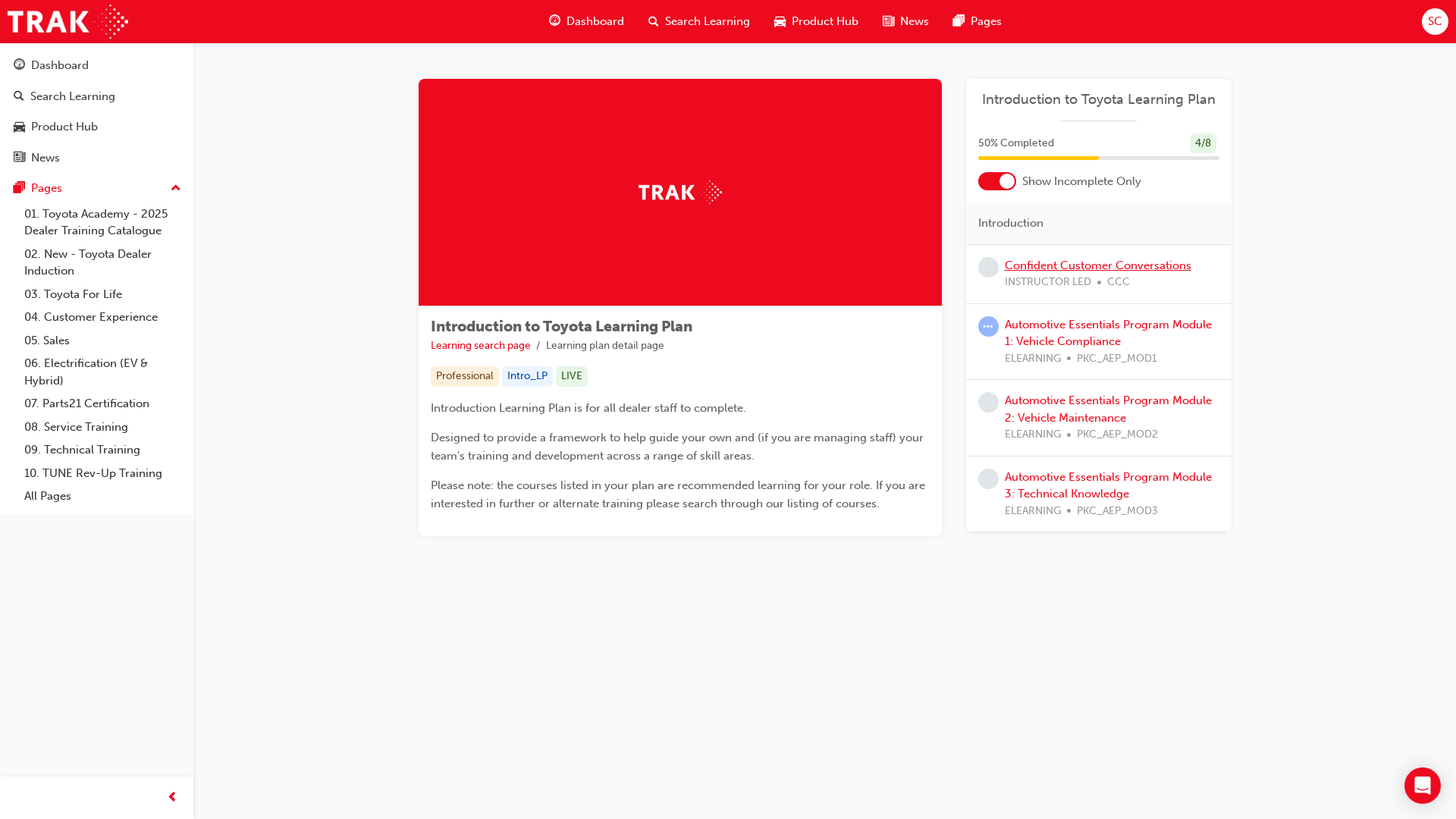
click at [1074, 268] on link "Confident Customer Conversations" at bounding box center [1097, 265] width 186 height 14
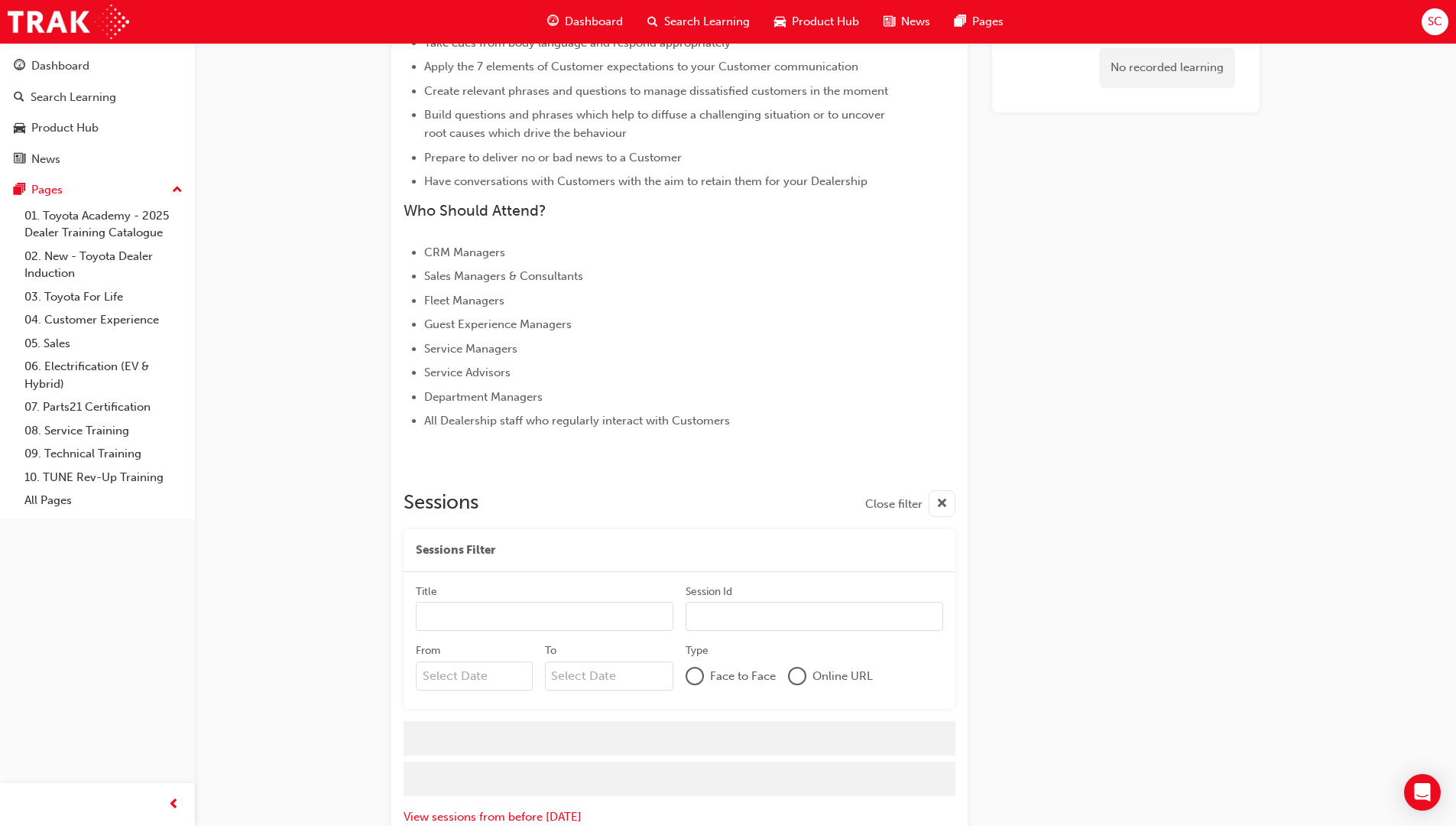
scroll to position [535, 0]
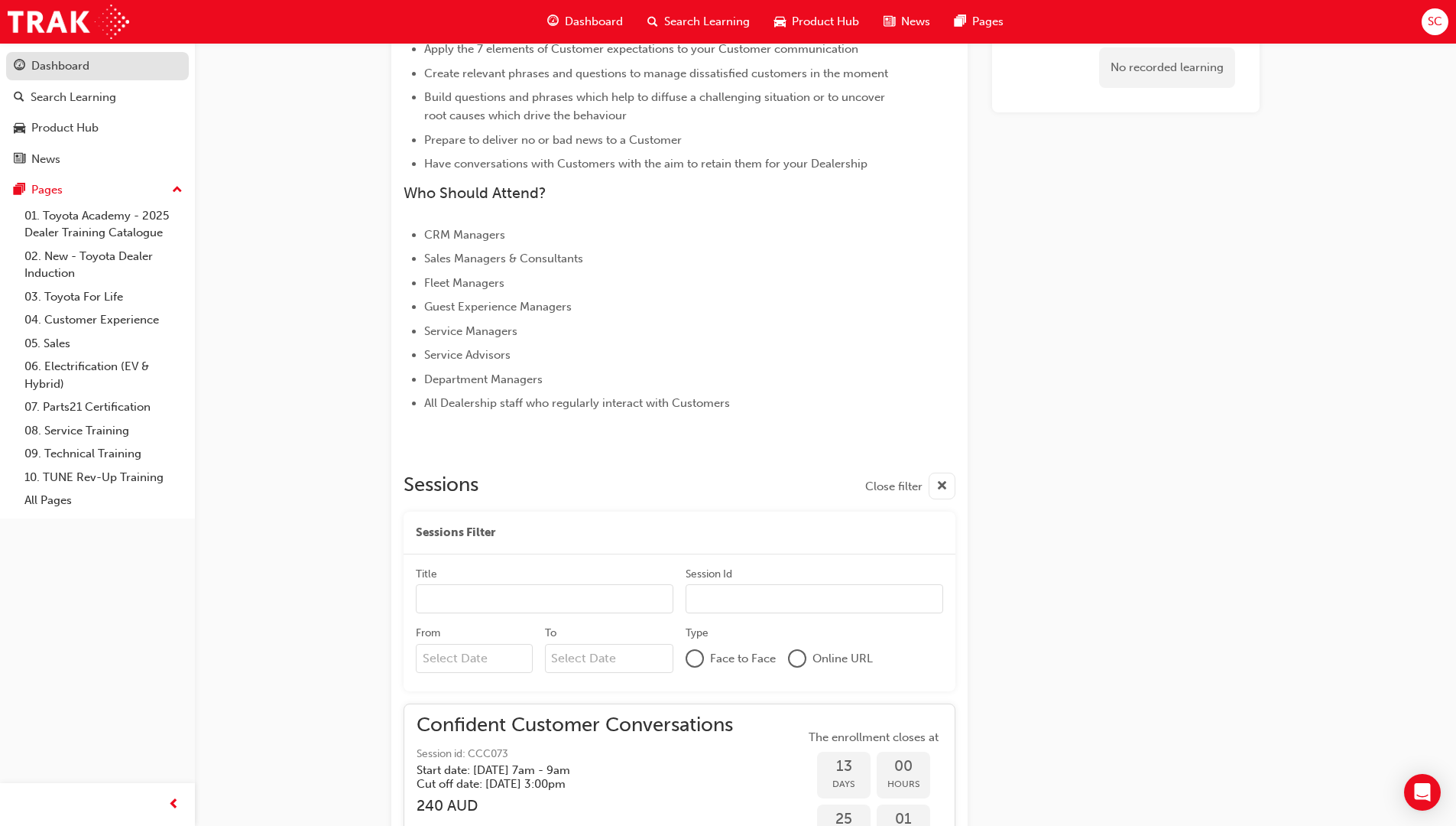
click at [75, 71] on div "Dashboard" at bounding box center [60, 66] width 58 height 18
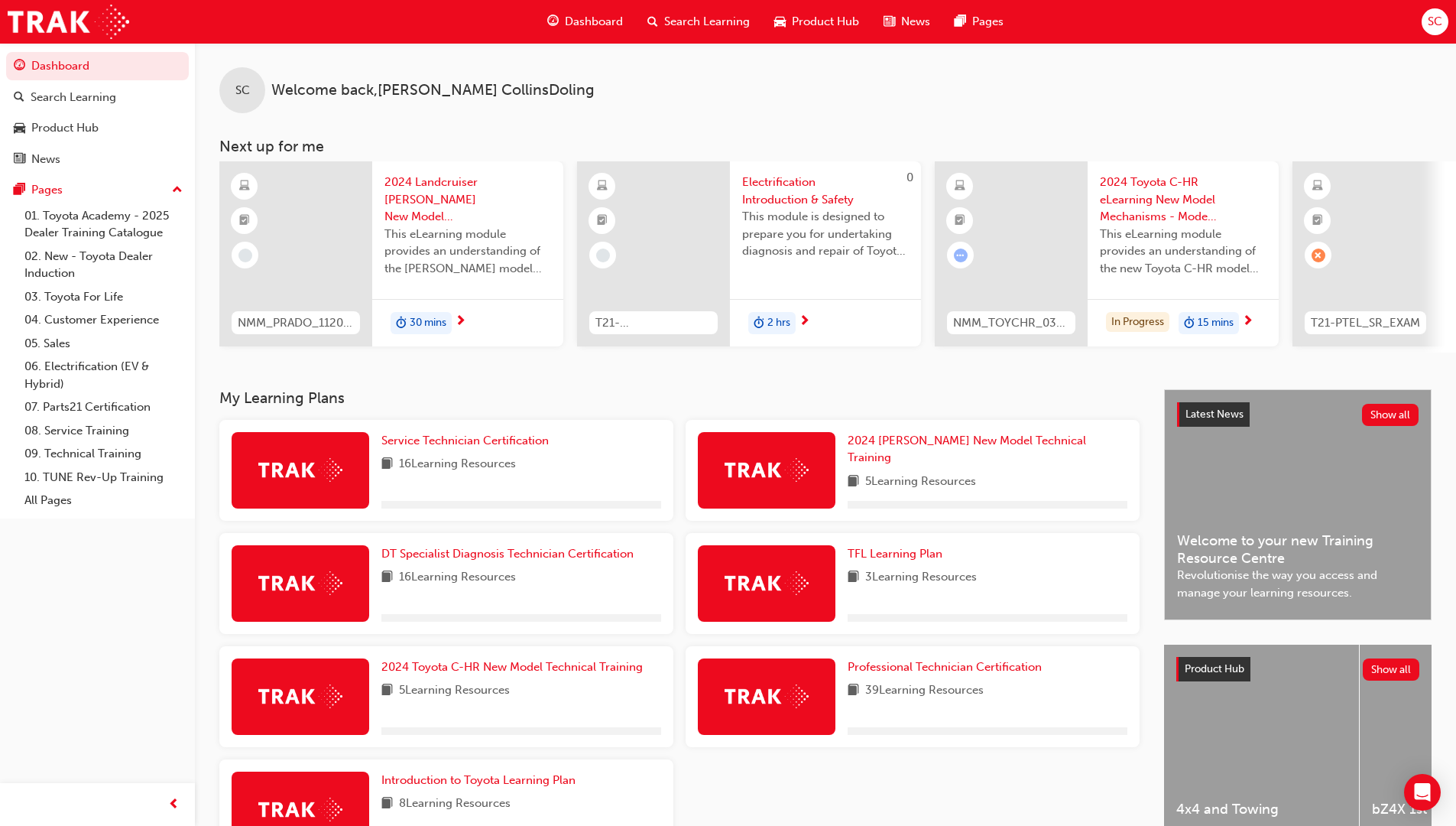
scroll to position [77, 0]
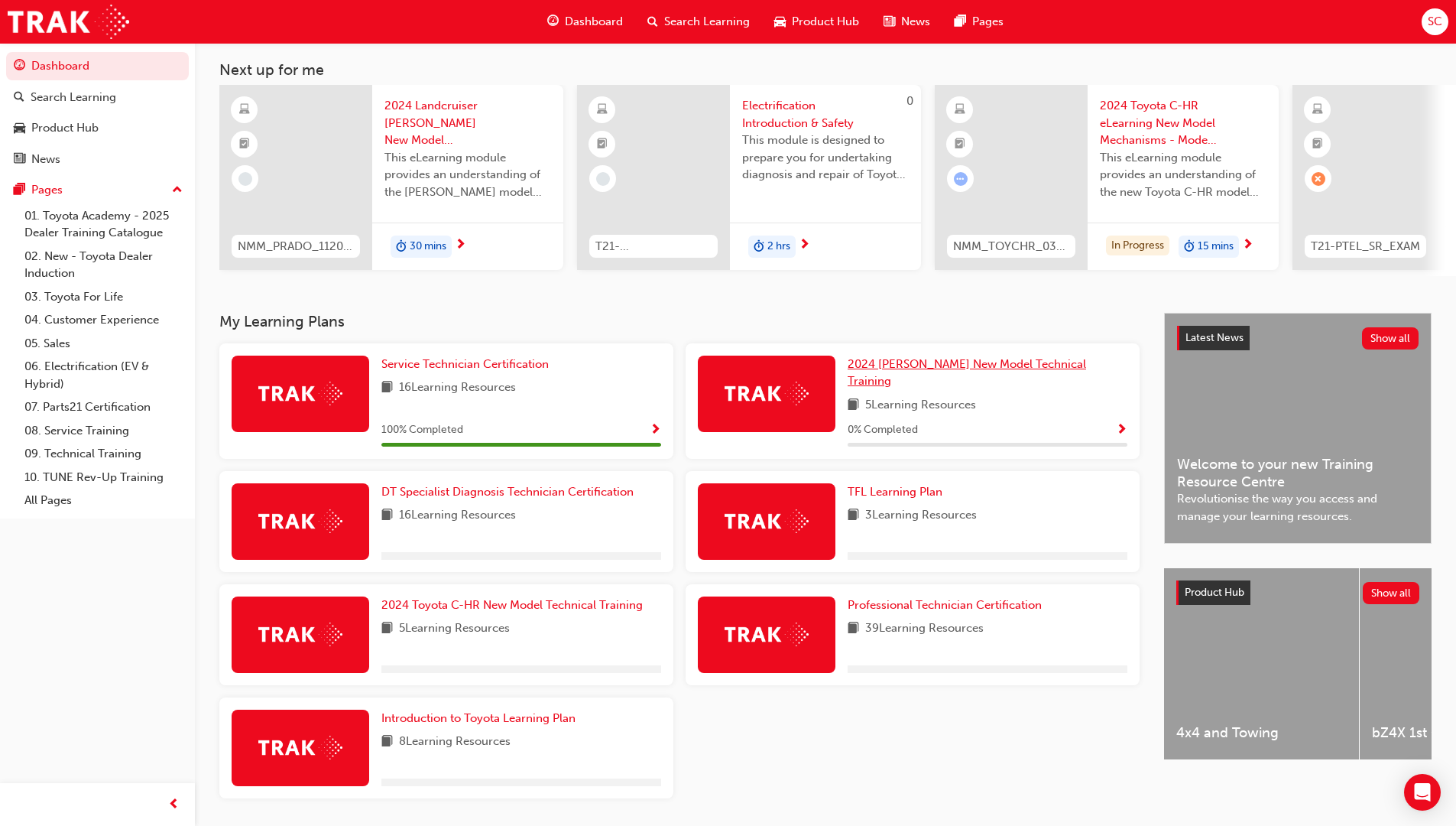
click at [987, 373] on span "2024 [PERSON_NAME] New Model Technical Training" at bounding box center [967, 373] width 239 height 31
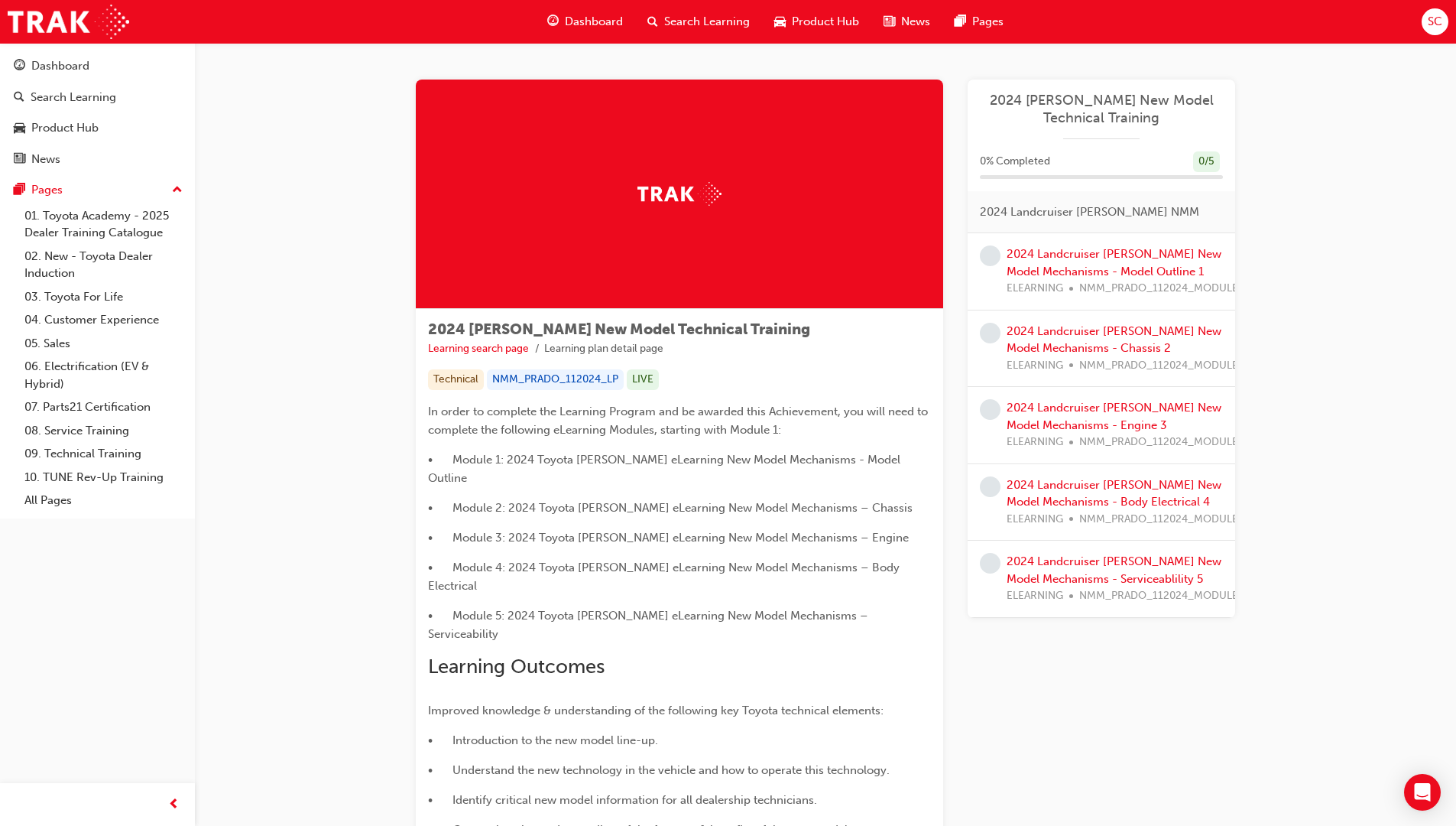
click at [1143, 596] on span "NMM_PRADO_112024_MODULE_5" at bounding box center [1164, 596] width 171 height 18
click at [1137, 570] on div "2024 Landcruiser Prado New Model Mechanisms - Serviceablility 5 ELEARNING NMM_P…" at bounding box center [1129, 579] width 244 height 52
drag, startPoint x: 1137, startPoint y: 570, endPoint x: 1065, endPoint y: 565, distance: 72.2
click at [1065, 565] on link "2024 Landcruiser Prado New Model Mechanisms - Serviceablility 5" at bounding box center [1114, 570] width 214 height 31
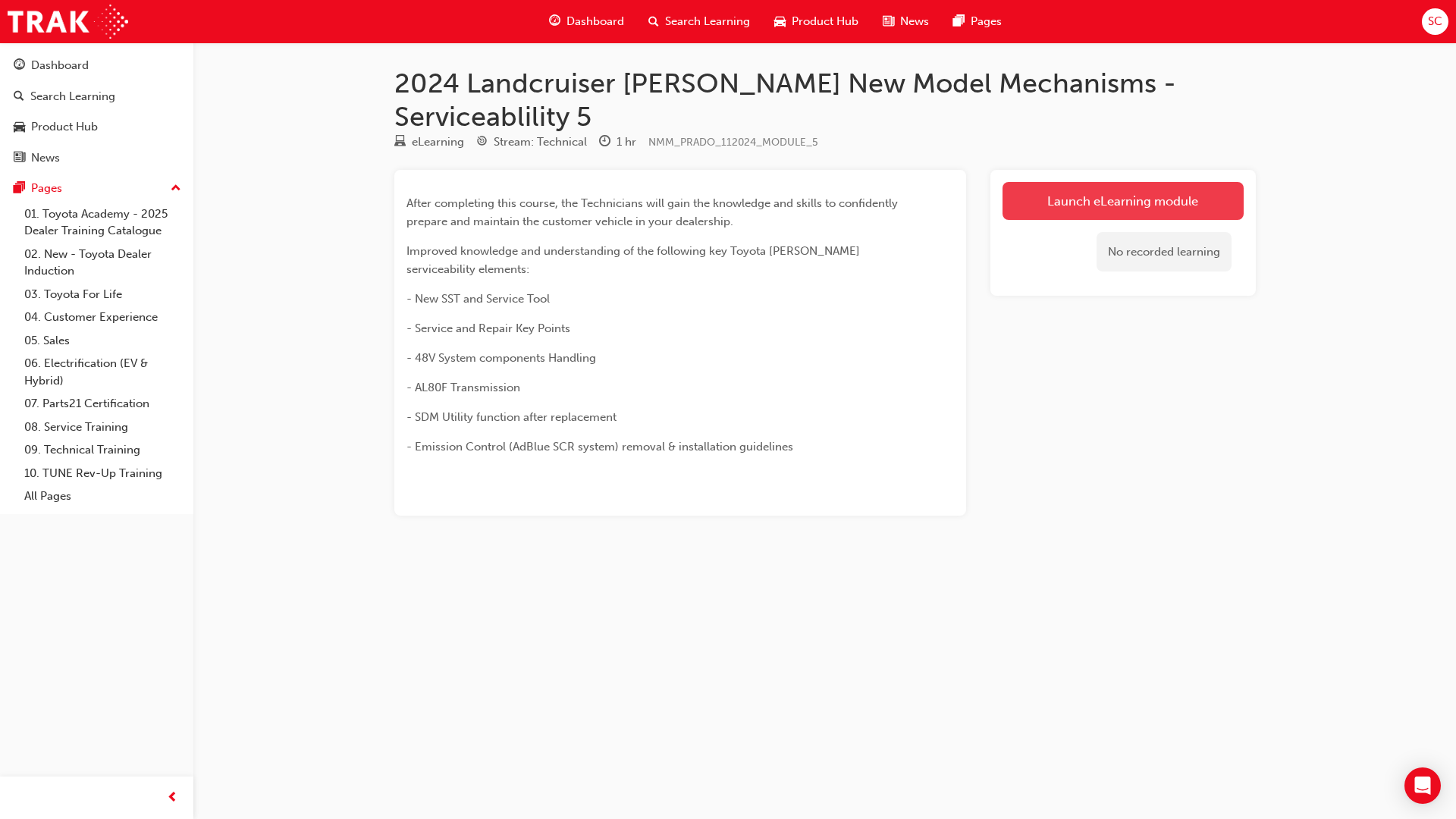
click at [1064, 182] on link "Launch eLearning module" at bounding box center [1123, 200] width 241 height 38
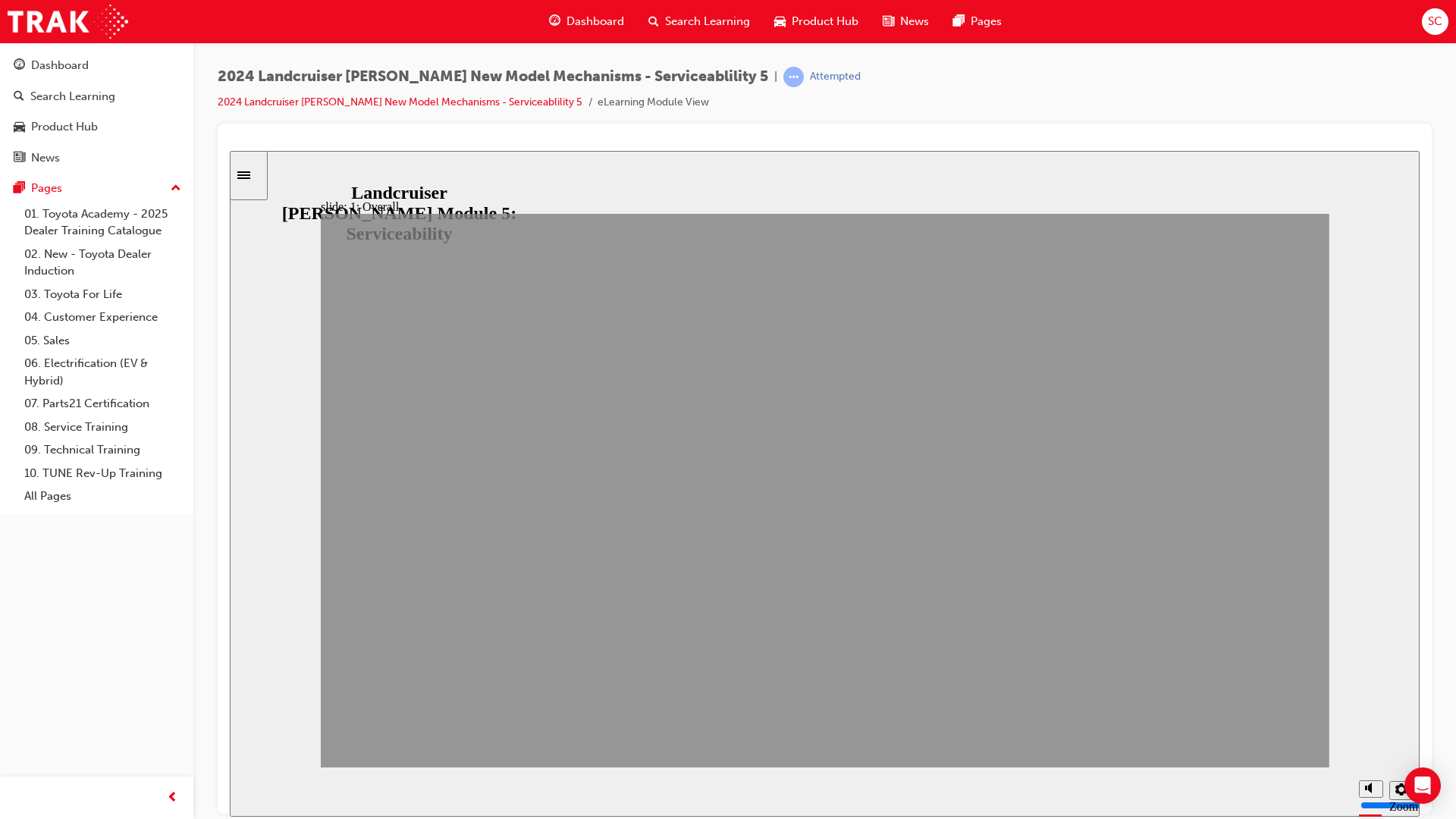
drag, startPoint x: 1066, startPoint y: 742, endPoint x: 1227, endPoint y: 728, distance: 161.6
drag, startPoint x: 1073, startPoint y: 745, endPoint x: 1224, endPoint y: 741, distance: 151.1
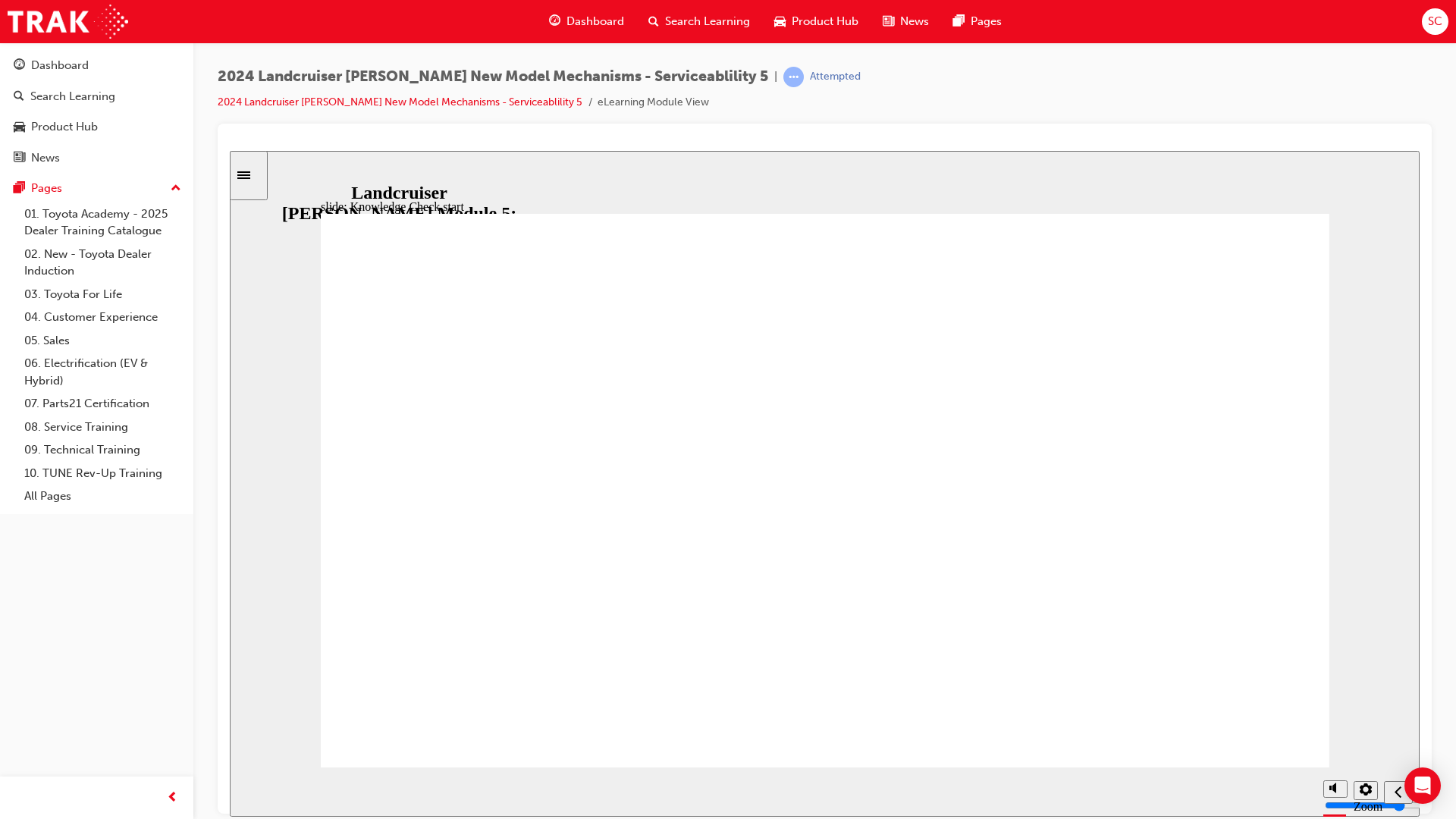
click at [472, 111] on li "2024 Landcruiser Prado New Model Mechanisms - Serviceablility 5" at bounding box center [407, 103] width 380 height 17
click at [92, 75] on link "Dashboard" at bounding box center [97, 65] width 182 height 28
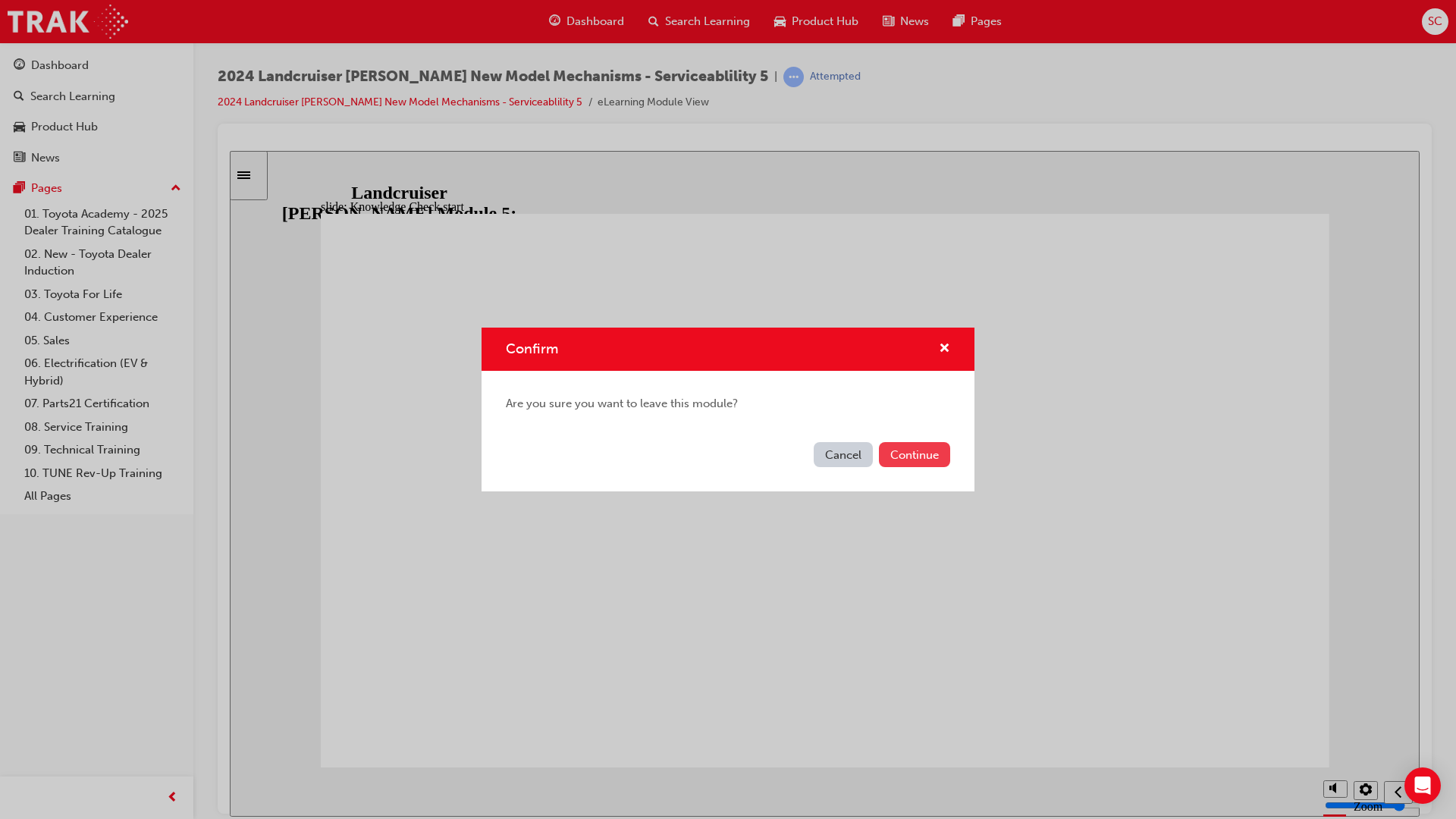
click at [920, 456] on button "Continue" at bounding box center [915, 454] width 72 height 25
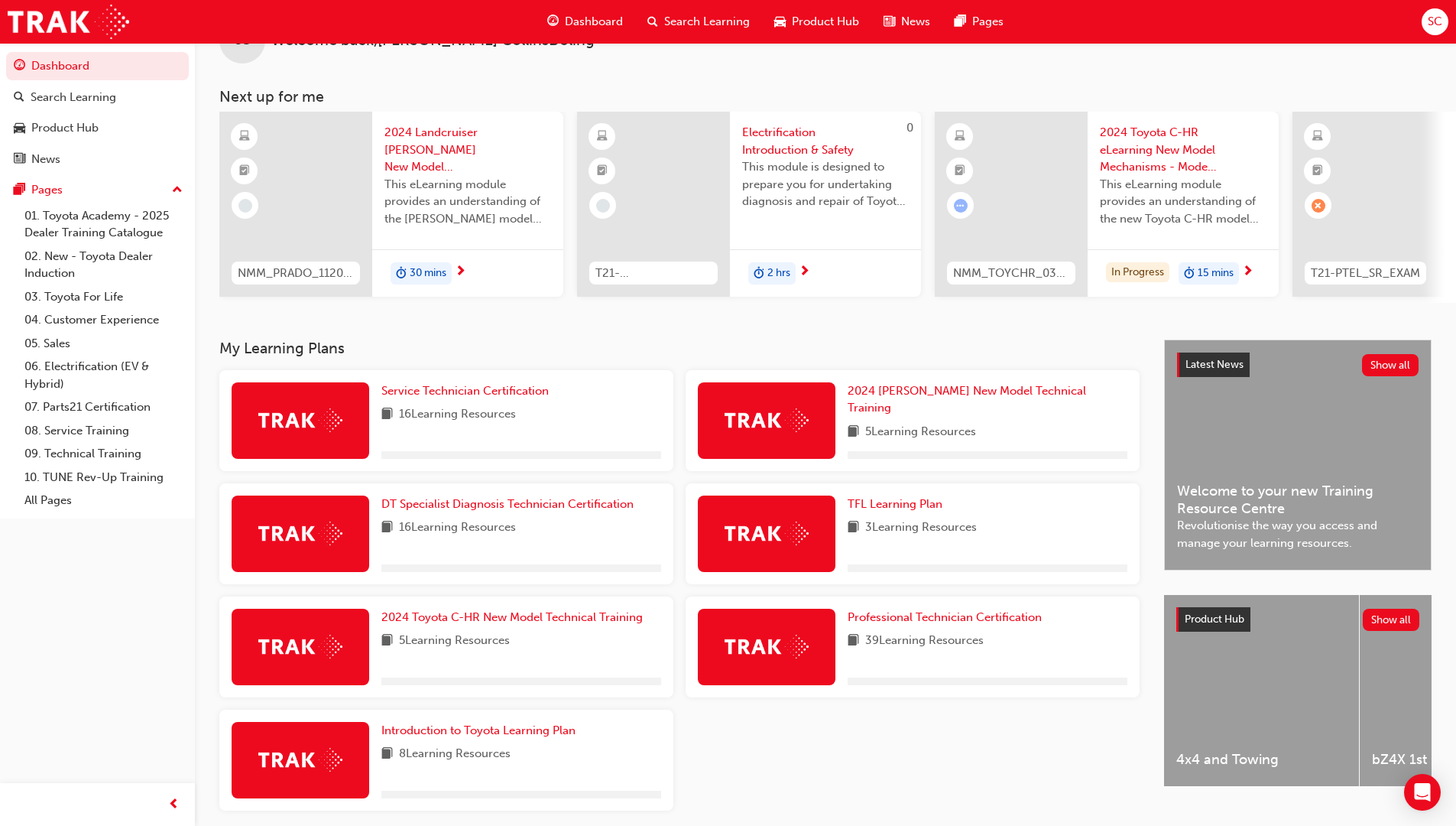
scroll to position [116, 0]
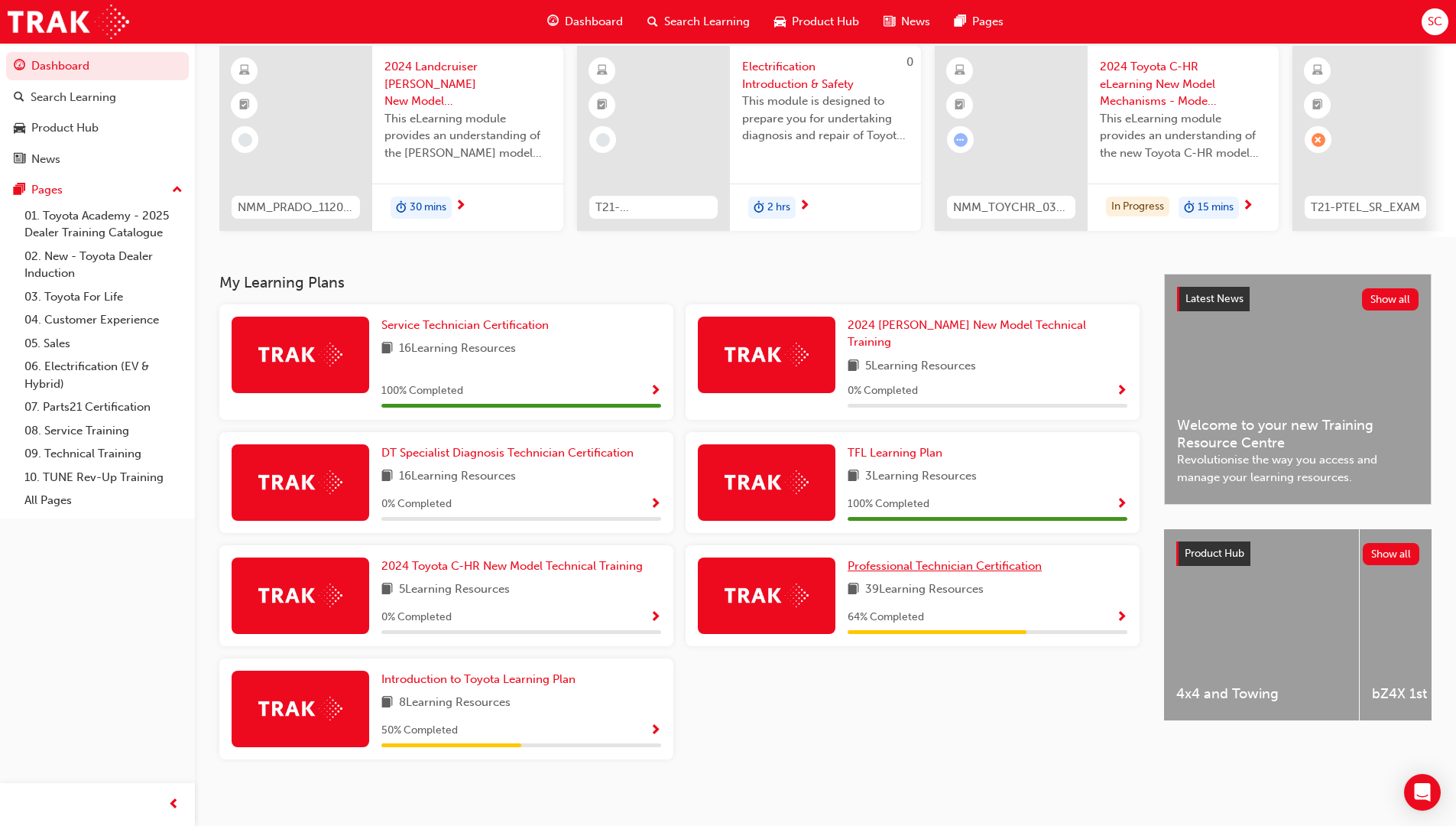
click at [935, 559] on span "Professional Technician Certification" at bounding box center [945, 565] width 194 height 14
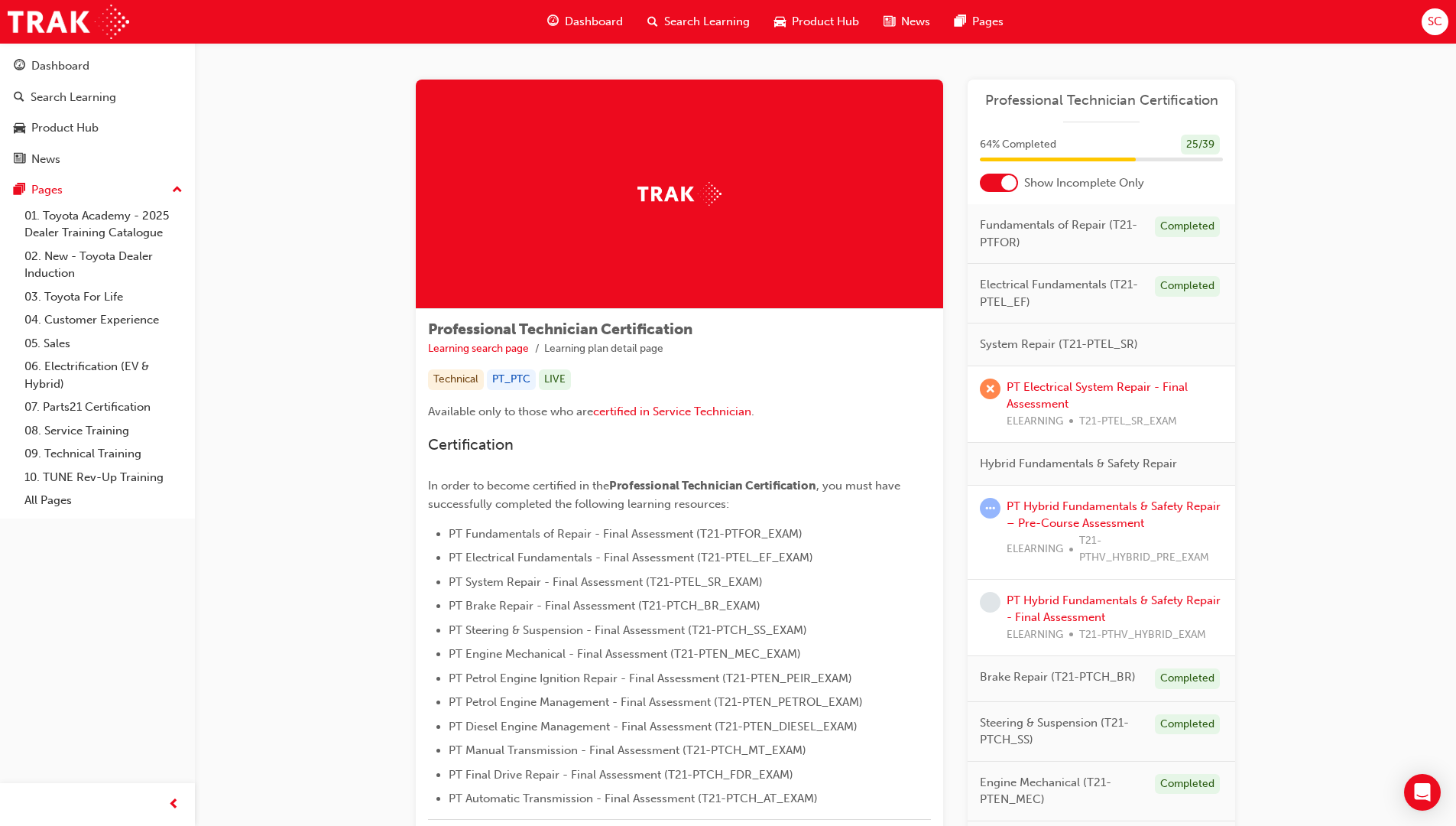
click at [992, 176] on div at bounding box center [998, 183] width 38 height 18
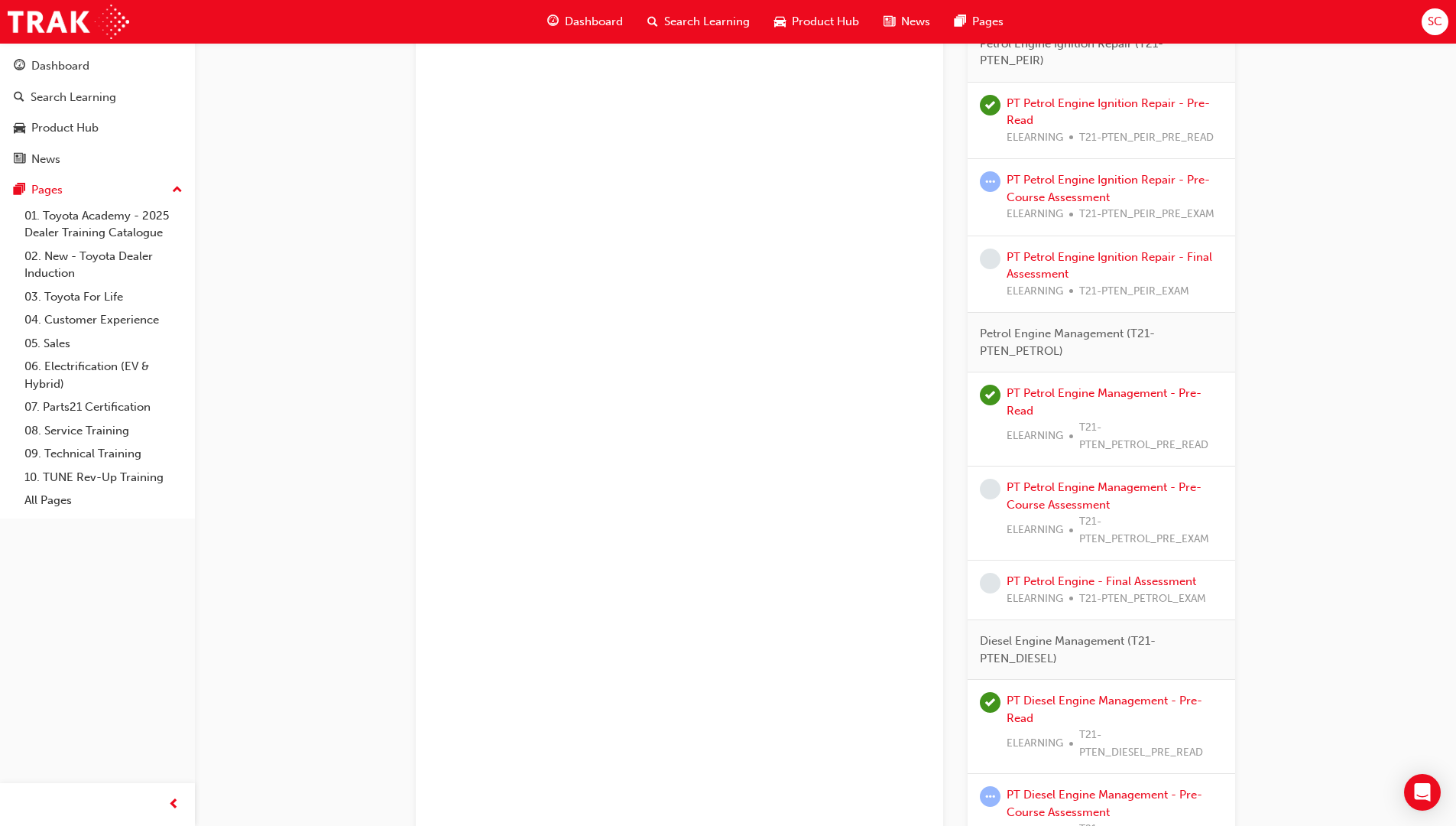
scroll to position [2141, 0]
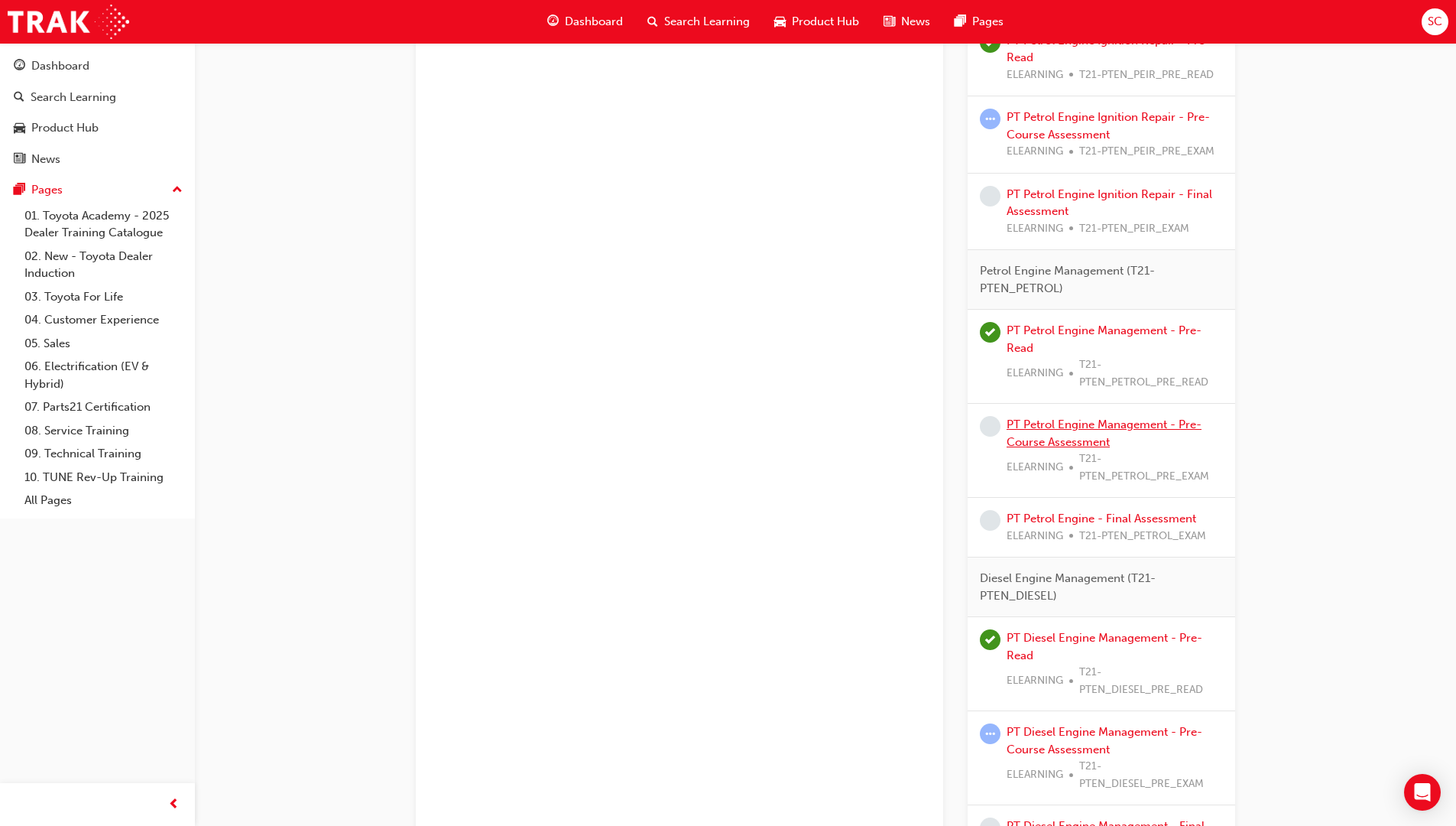
click at [1086, 443] on link "PT Petrol Engine Management - Pre-Course Assessment" at bounding box center [1104, 433] width 195 height 31
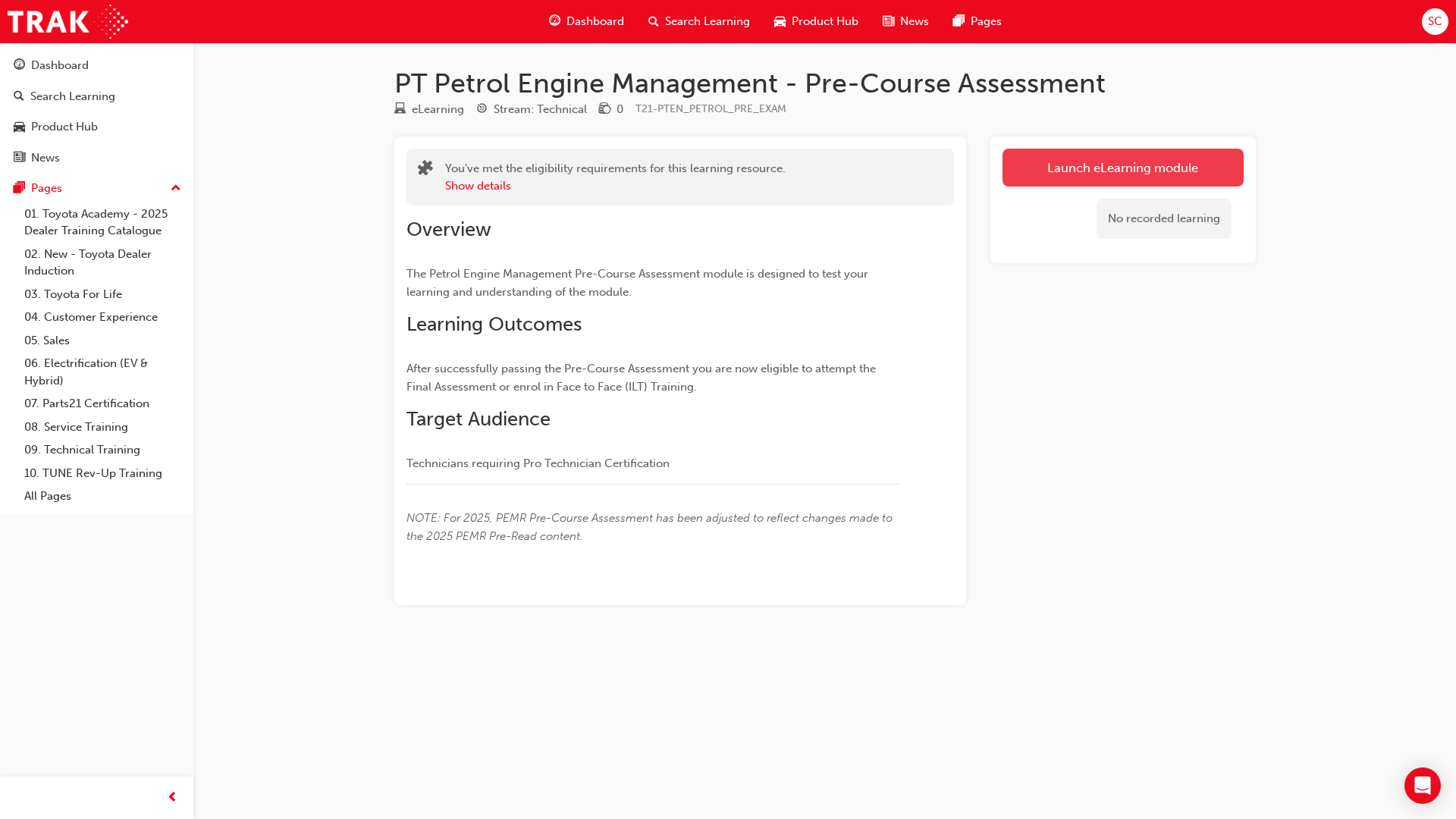
click at [1106, 156] on link "Launch eLearning module" at bounding box center [1123, 167] width 241 height 38
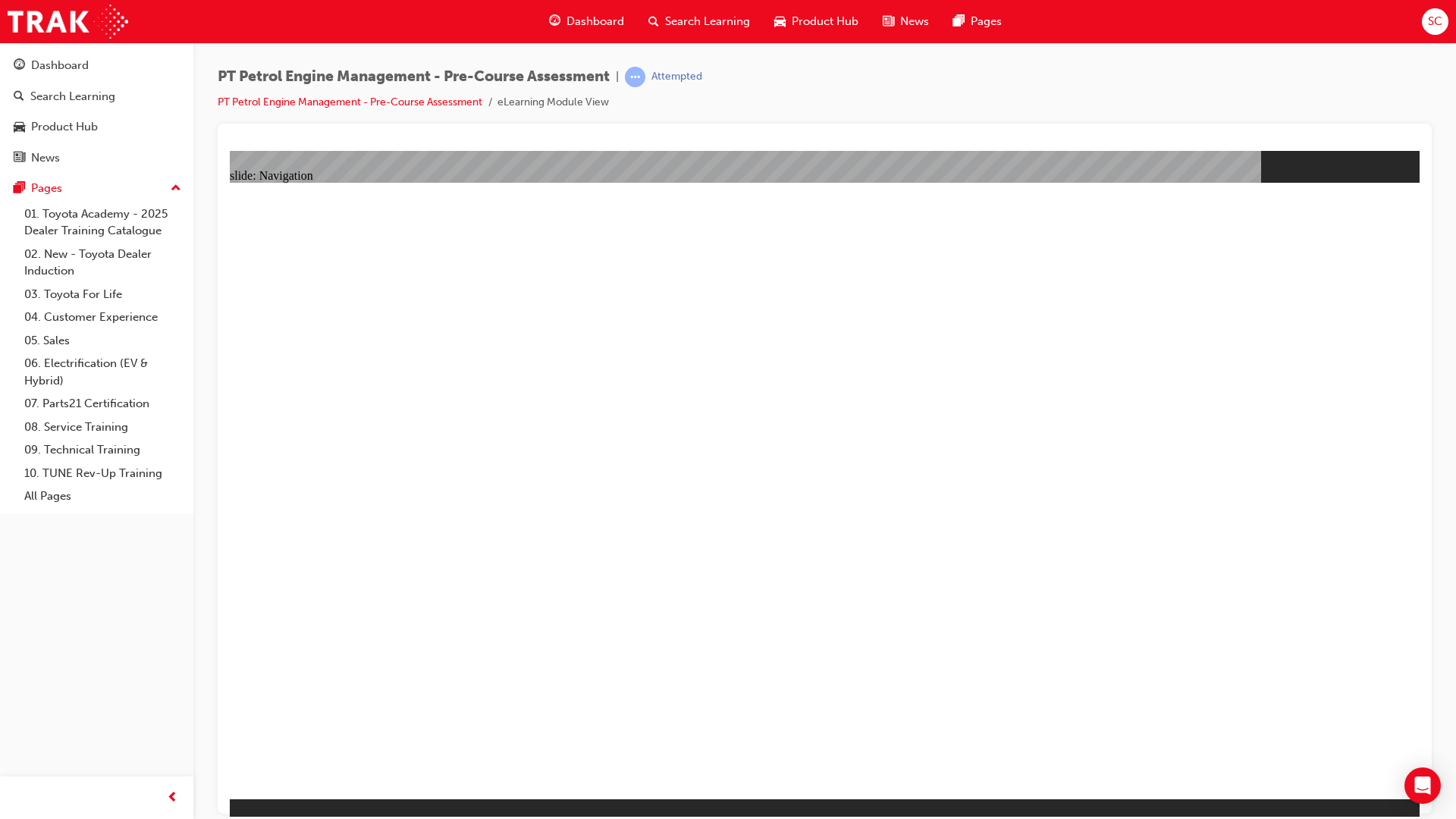
radio input "true"
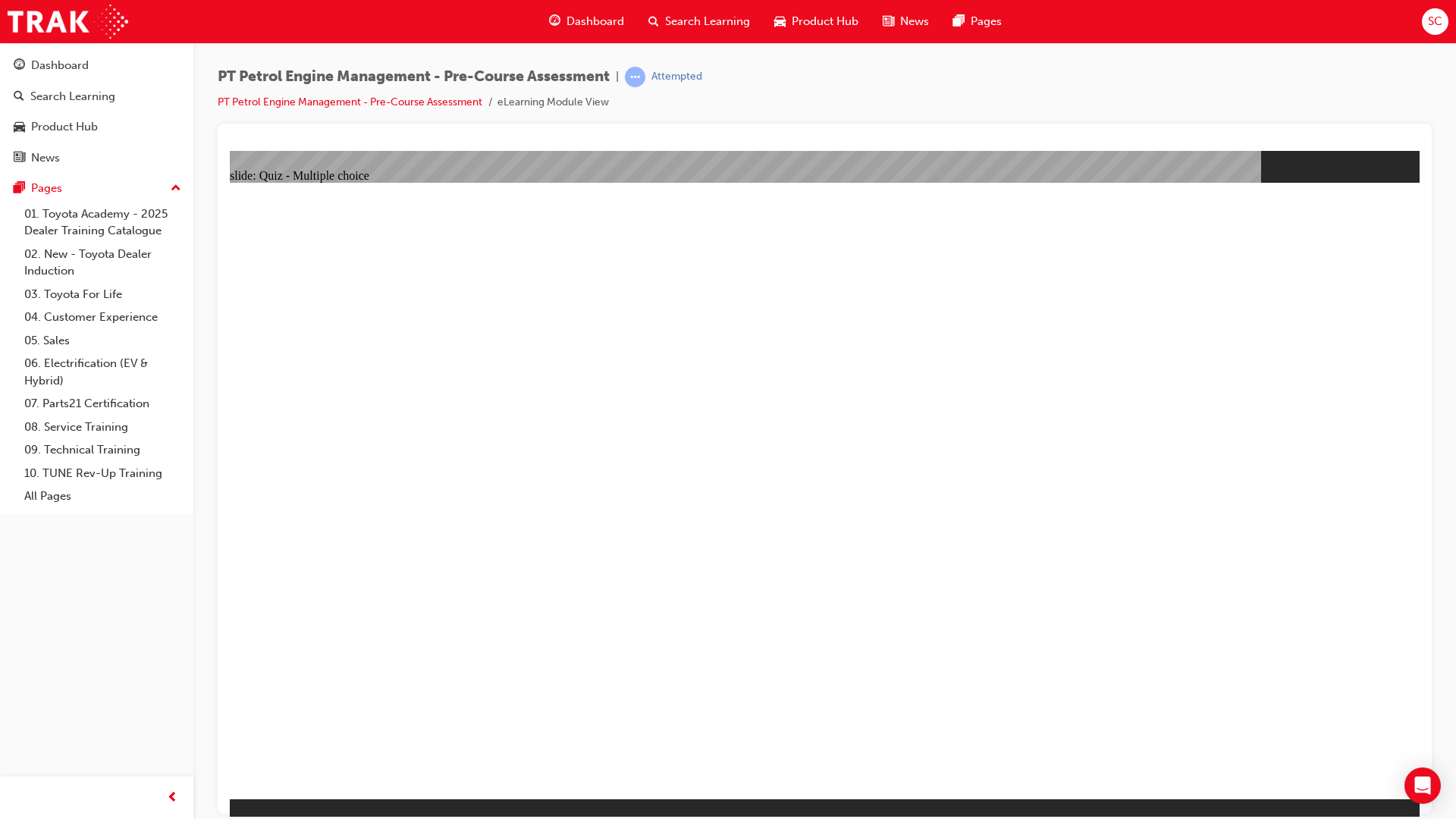
radio input "true"
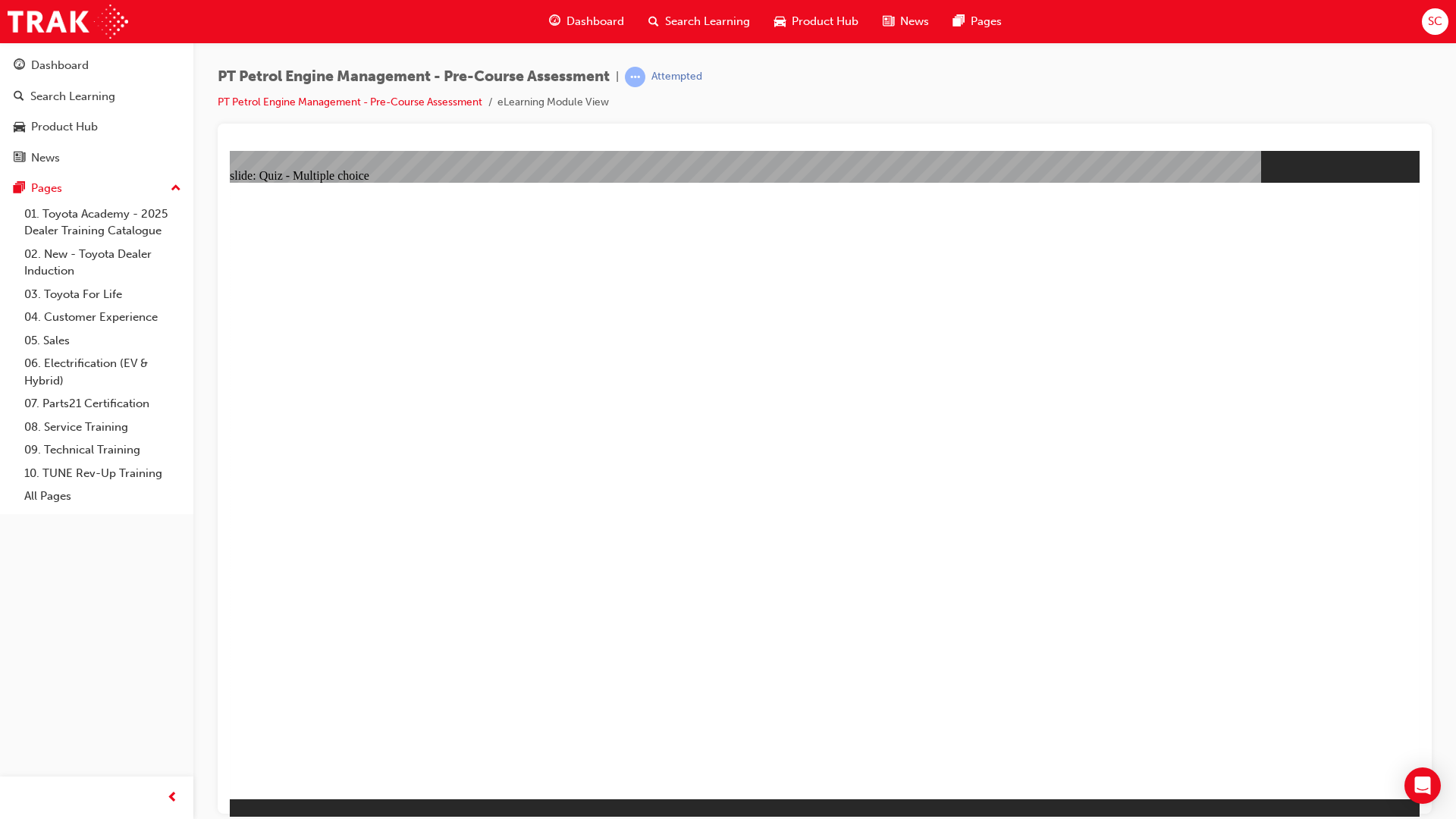
radio input "true"
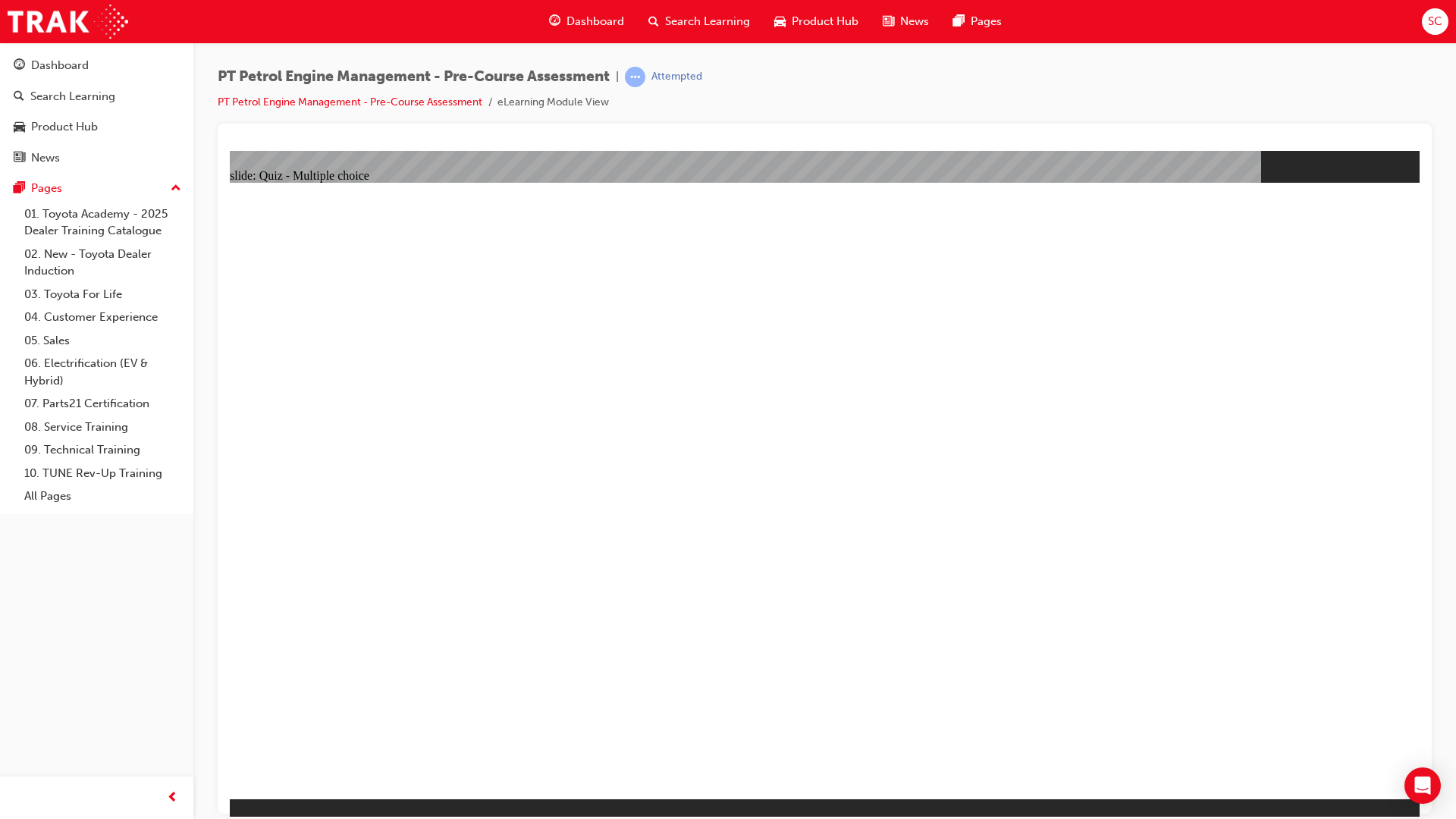
radio input "true"
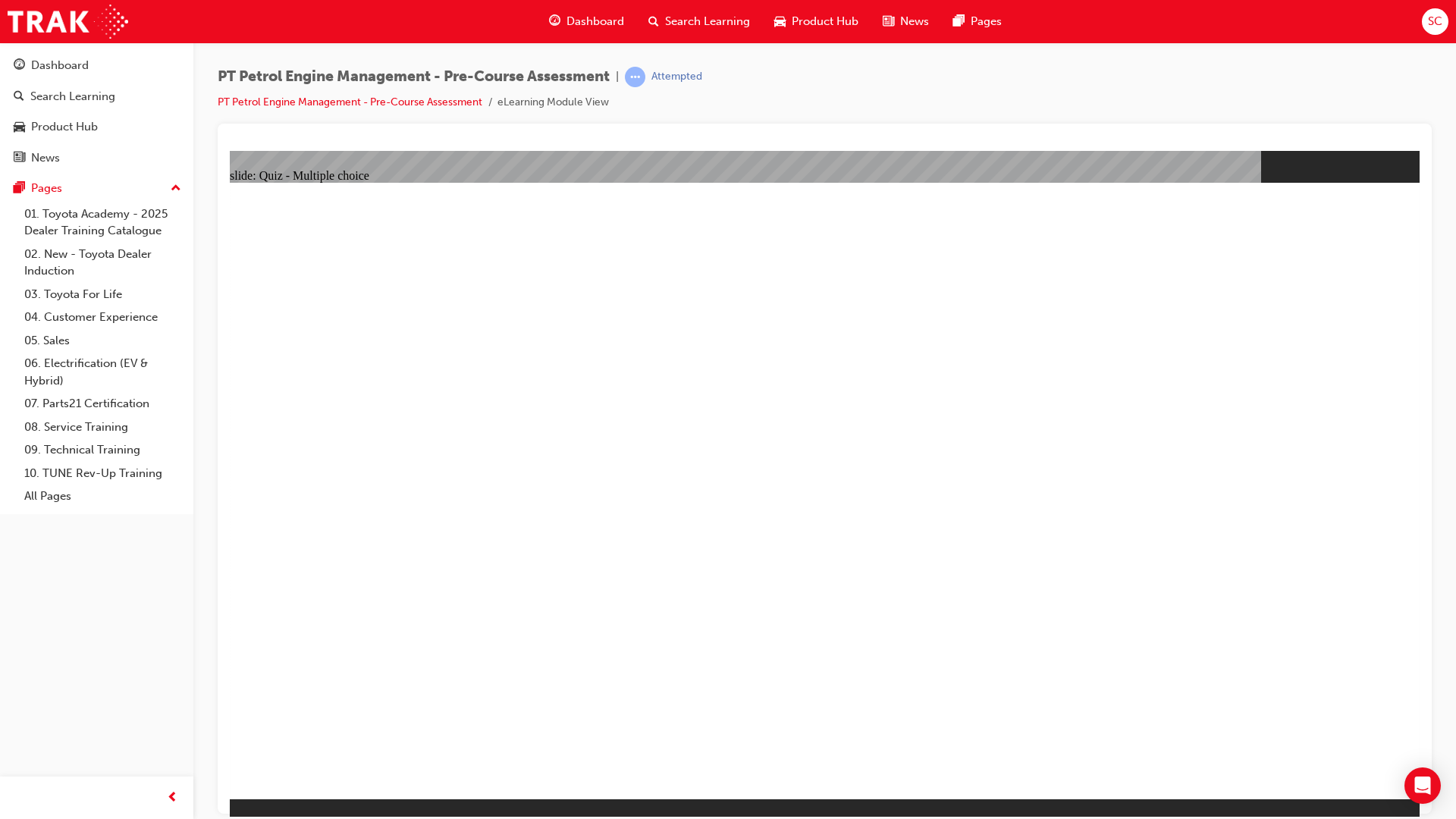
radio input "true"
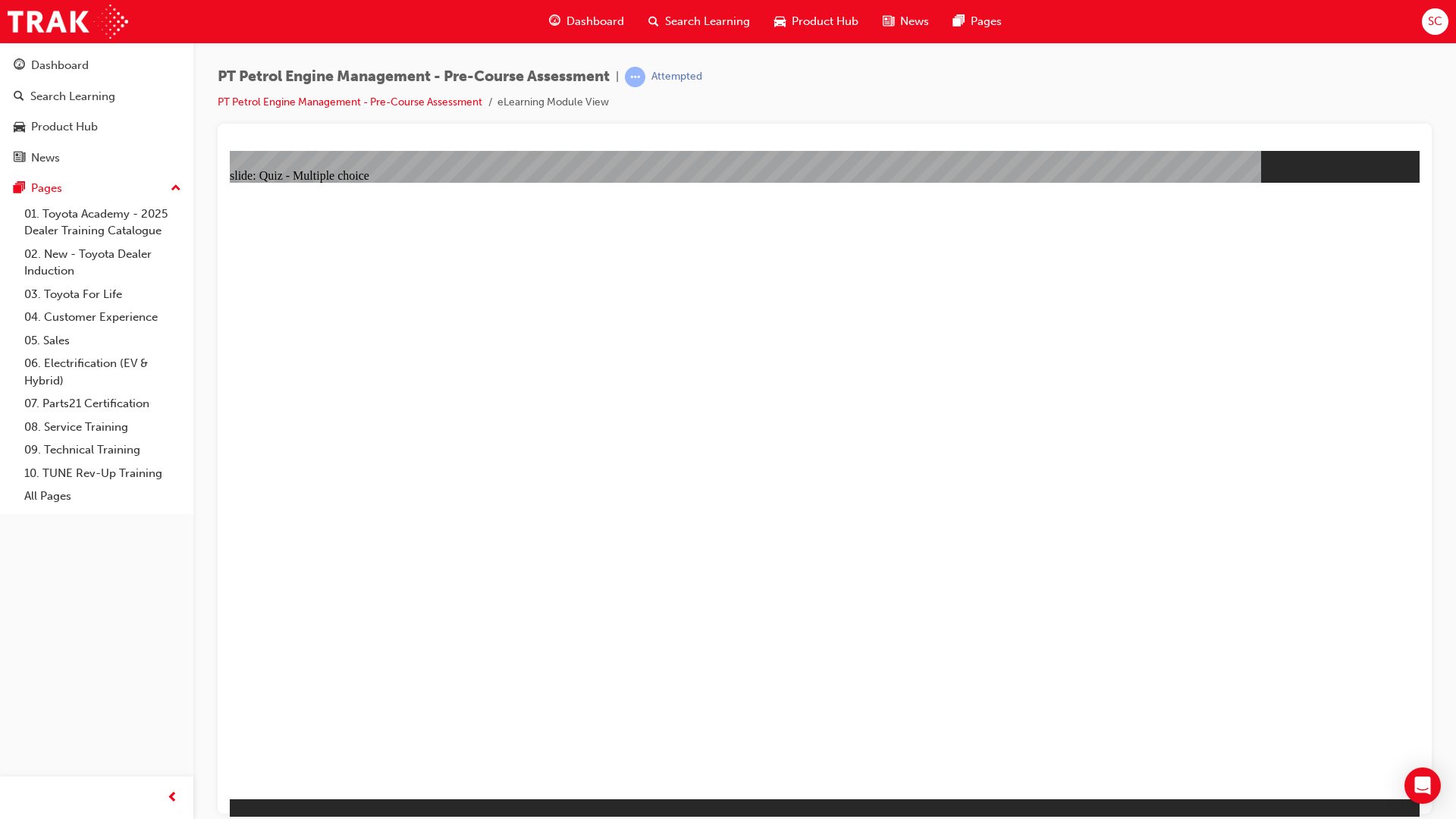
radio input "true"
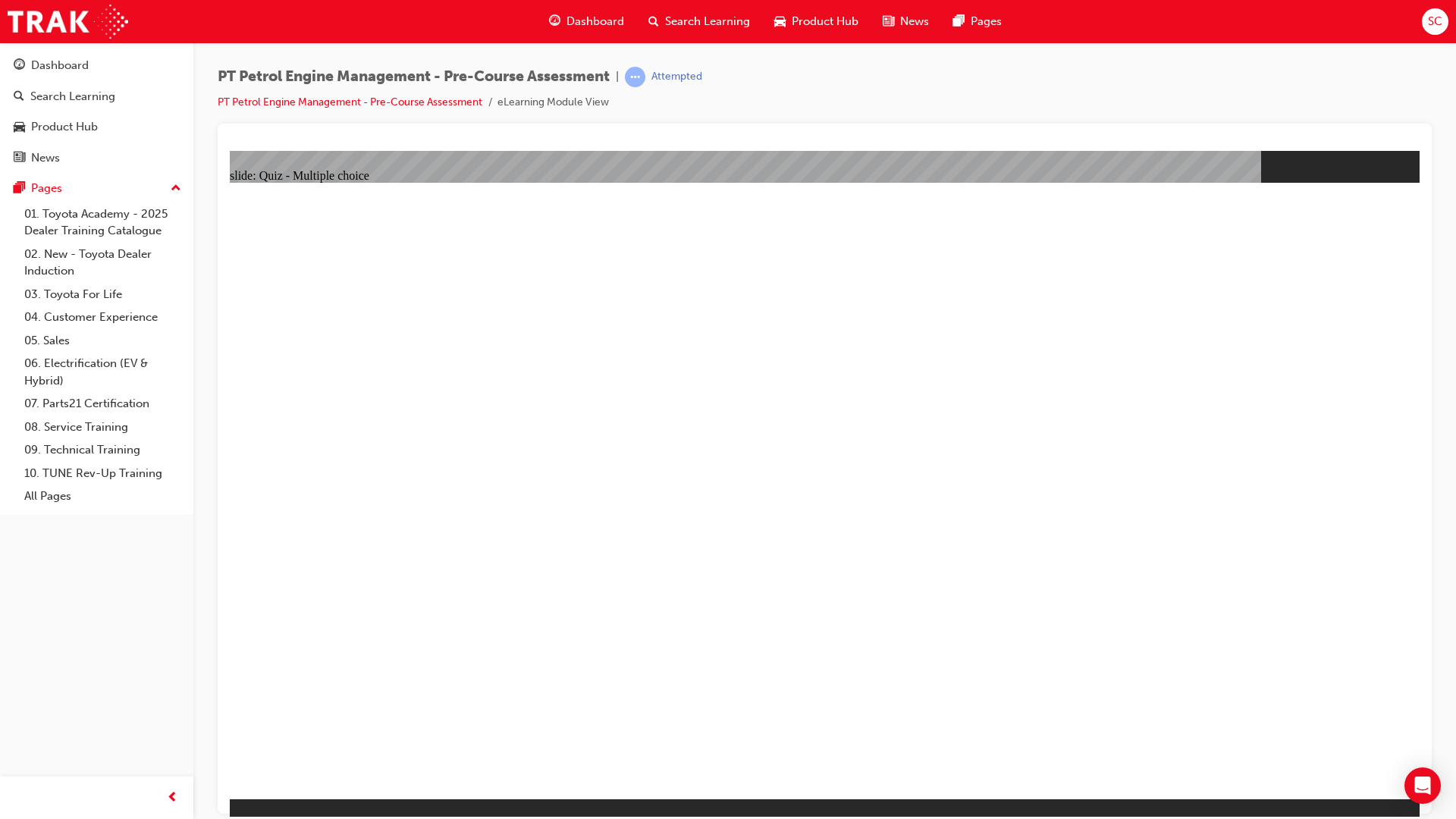
radio input "true"
click at [106, 81] on button "Dashboard Search Learning Product Hub News Pages" at bounding box center [97, 111] width 182 height 126
click at [99, 72] on div "Dashboard" at bounding box center [96, 65] width 166 height 19
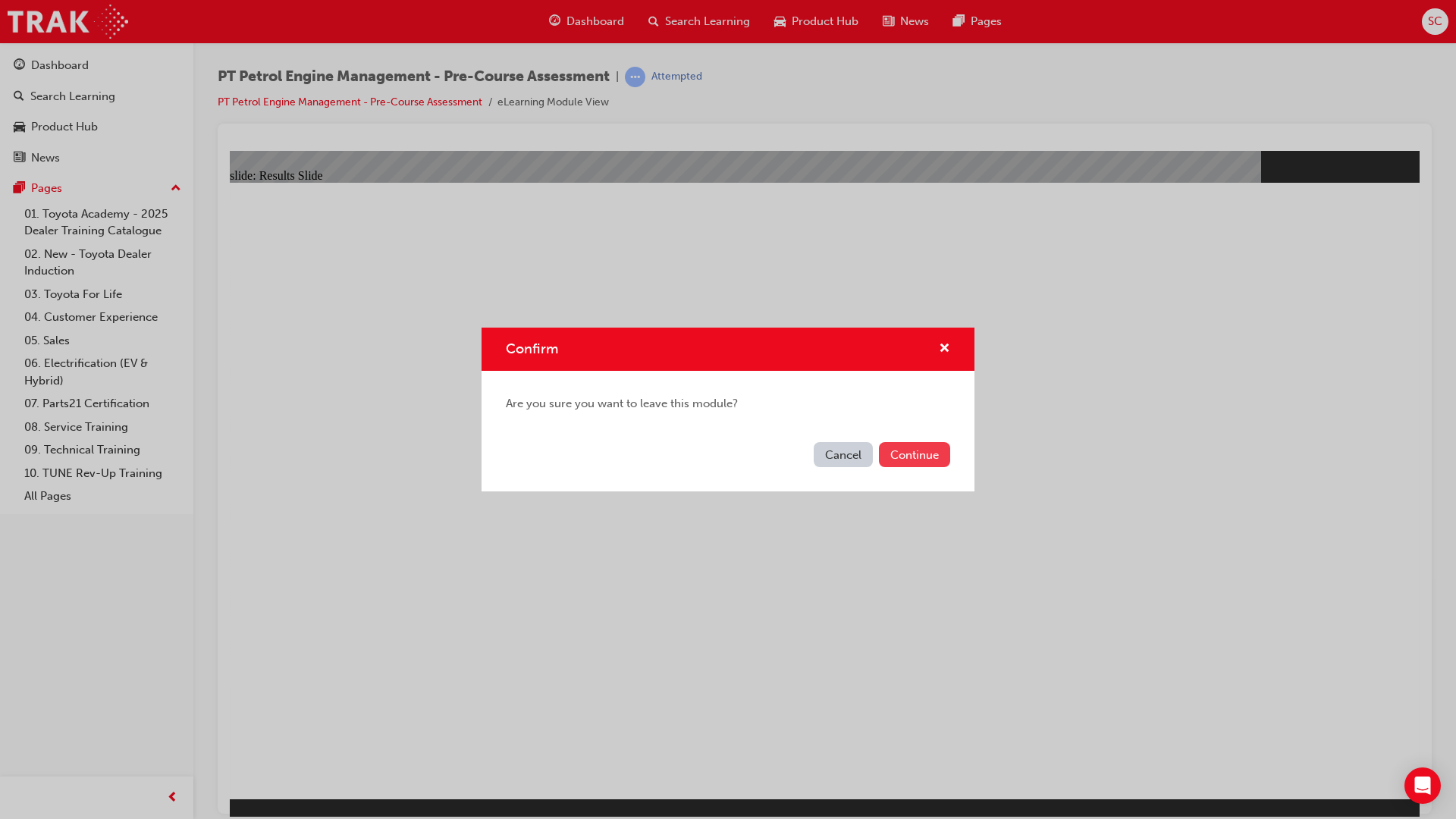
click at [907, 459] on button "Continue" at bounding box center [915, 454] width 72 height 25
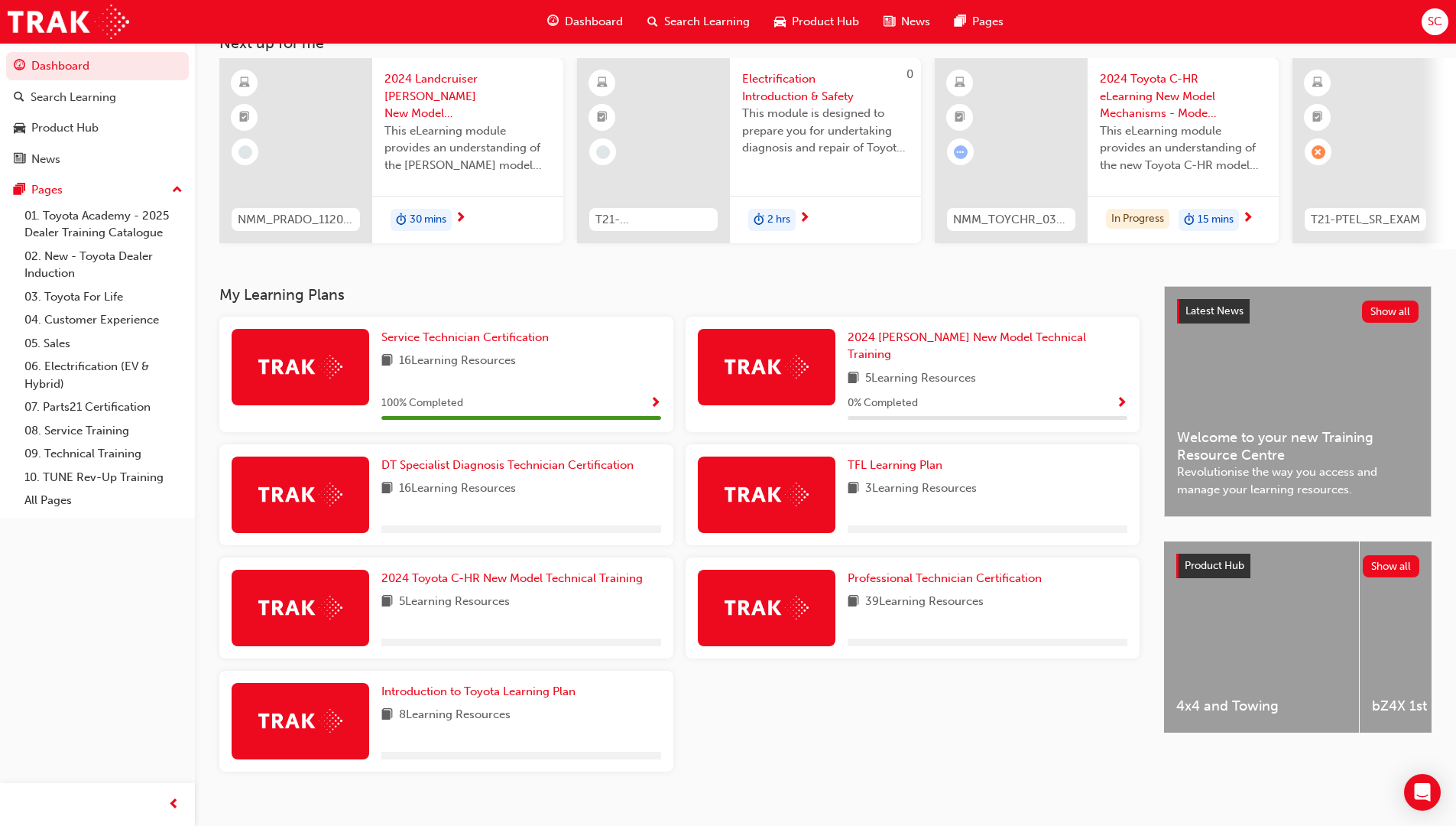
scroll to position [116, 0]
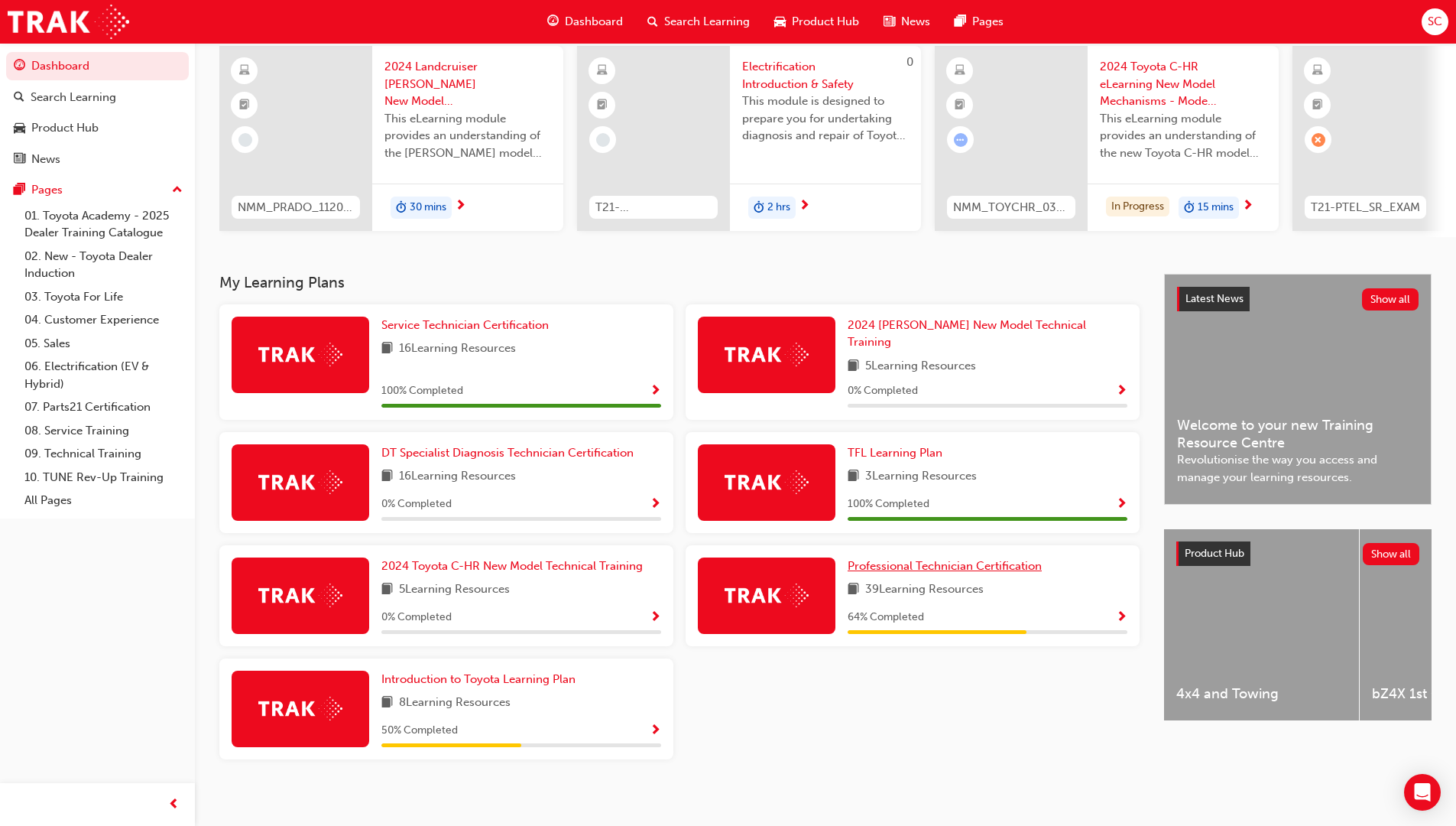
click at [989, 565] on link "Professional Technician Certification" at bounding box center [948, 566] width 201 height 18
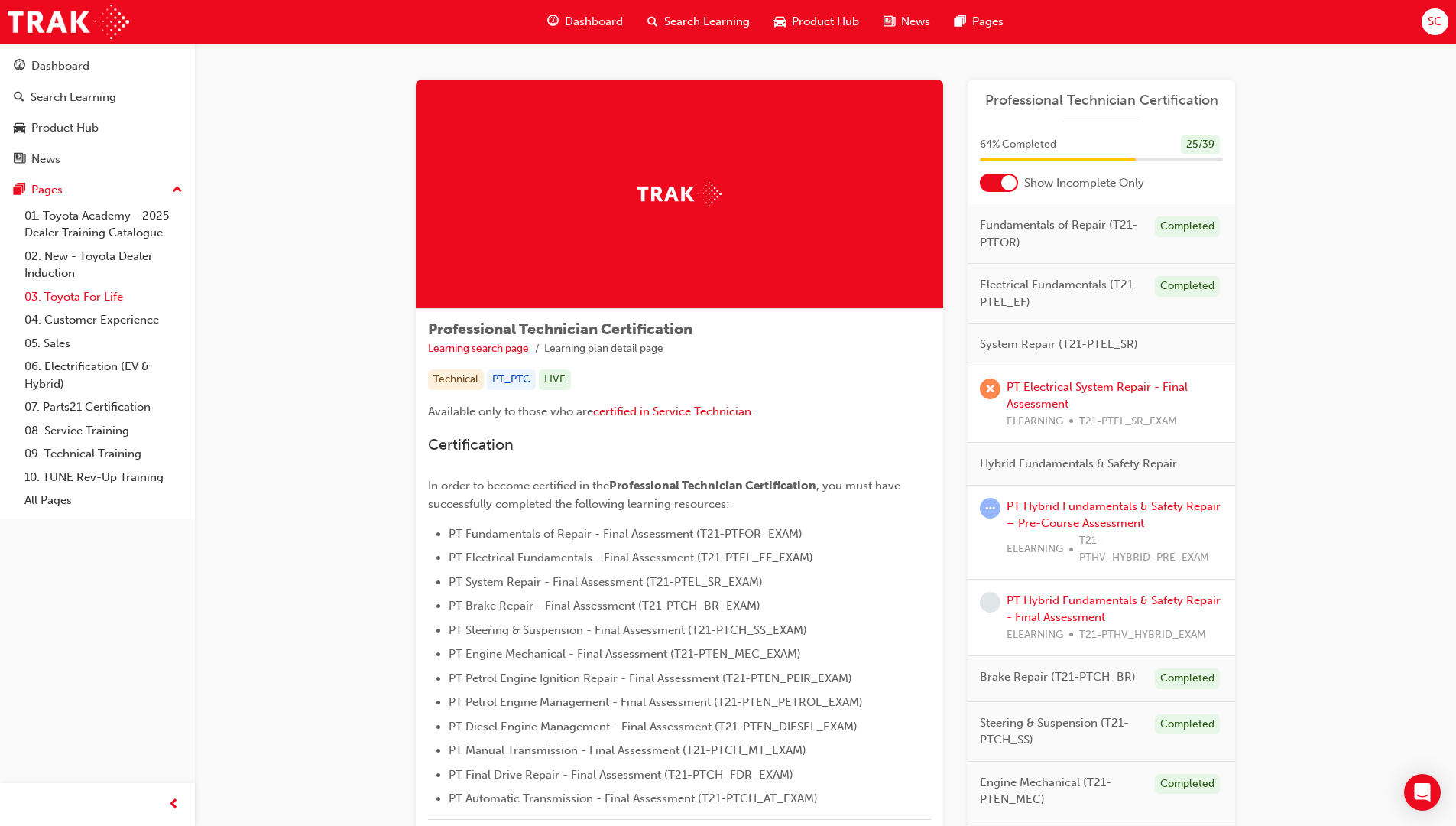
click at [101, 302] on link "03. Toyota For Life" at bounding box center [104, 297] width 170 height 24
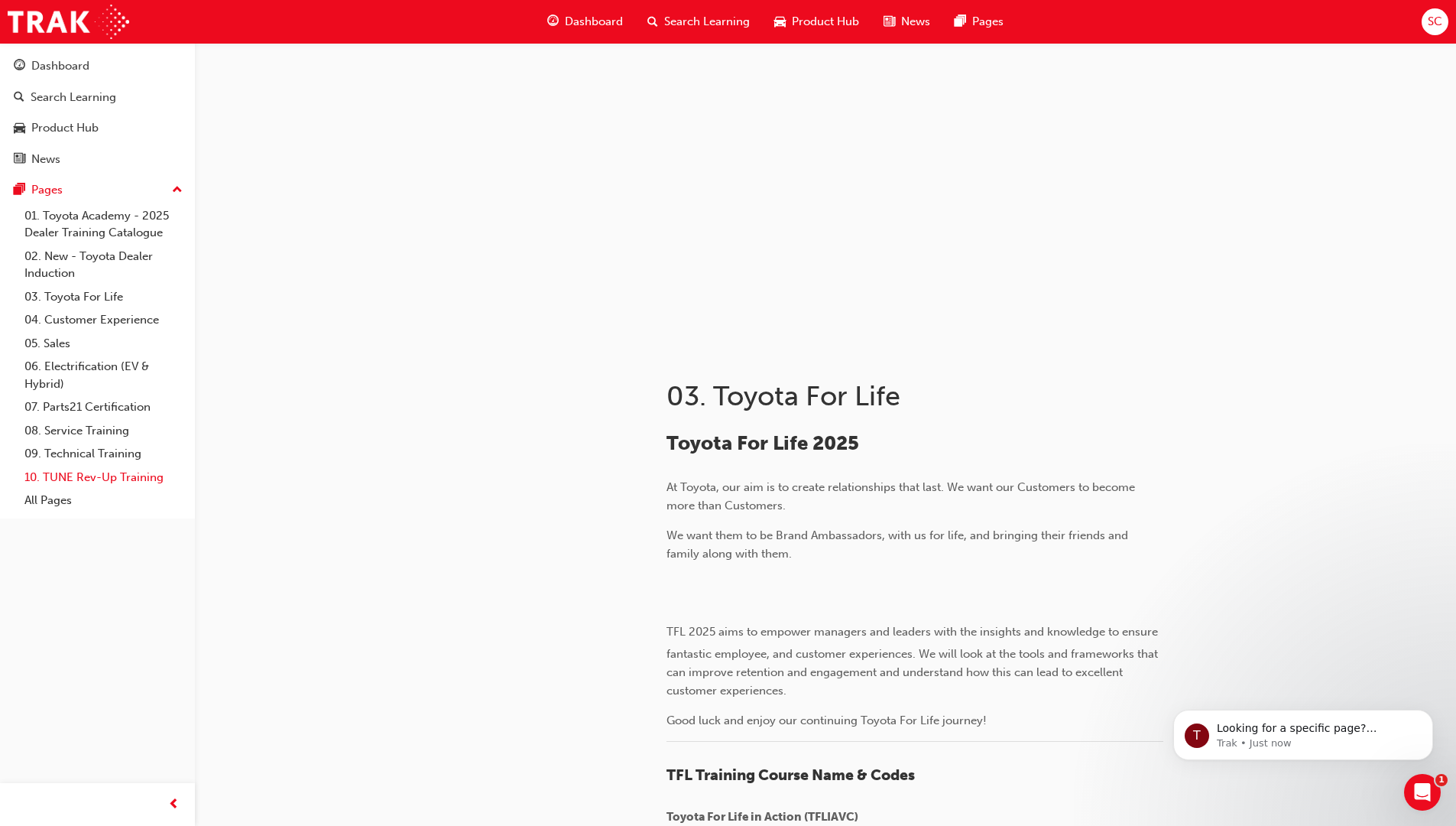
click at [116, 478] on link "10. TUNE Rev-Up Training" at bounding box center [104, 477] width 170 height 24
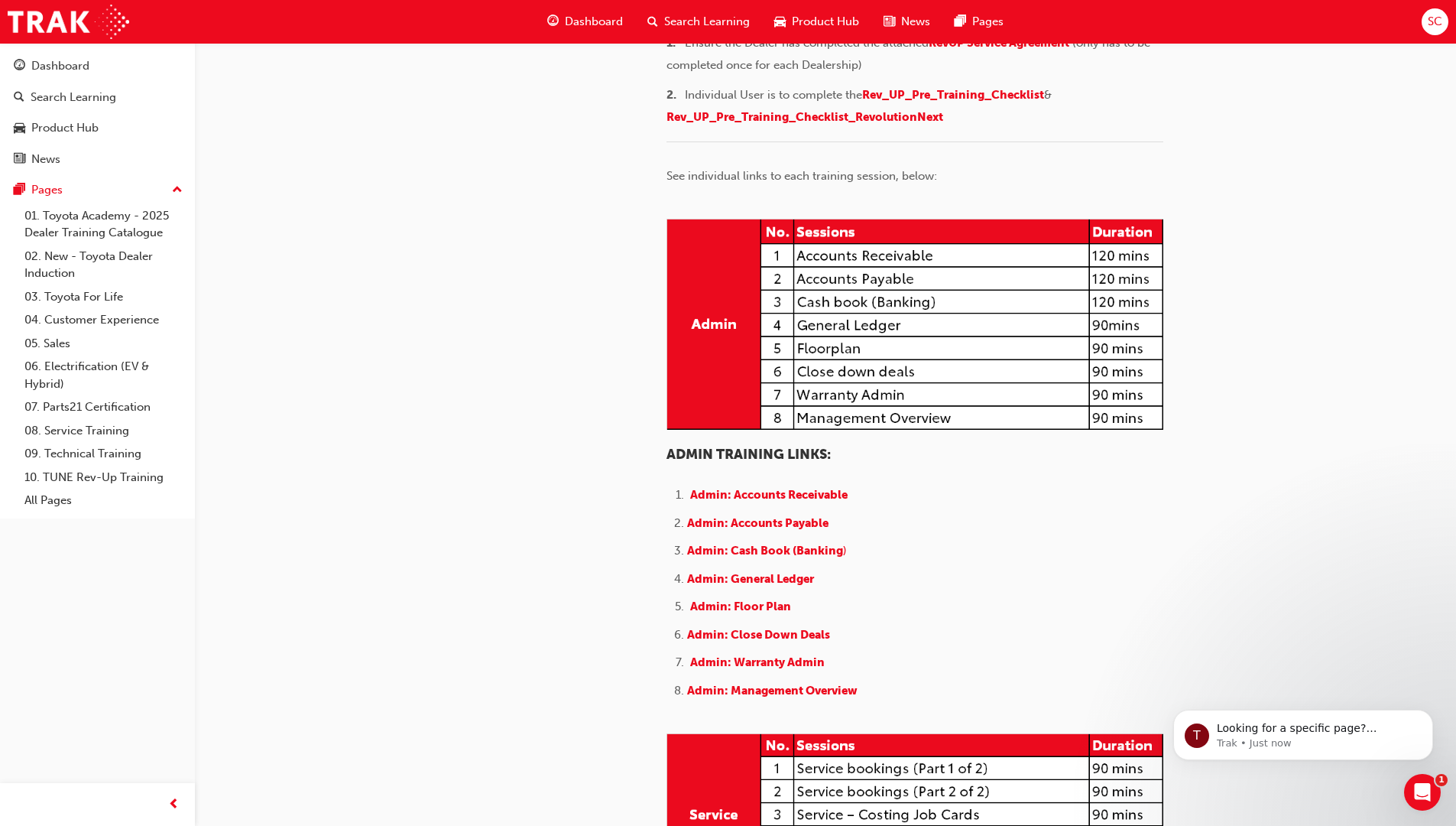
scroll to position [306, 0]
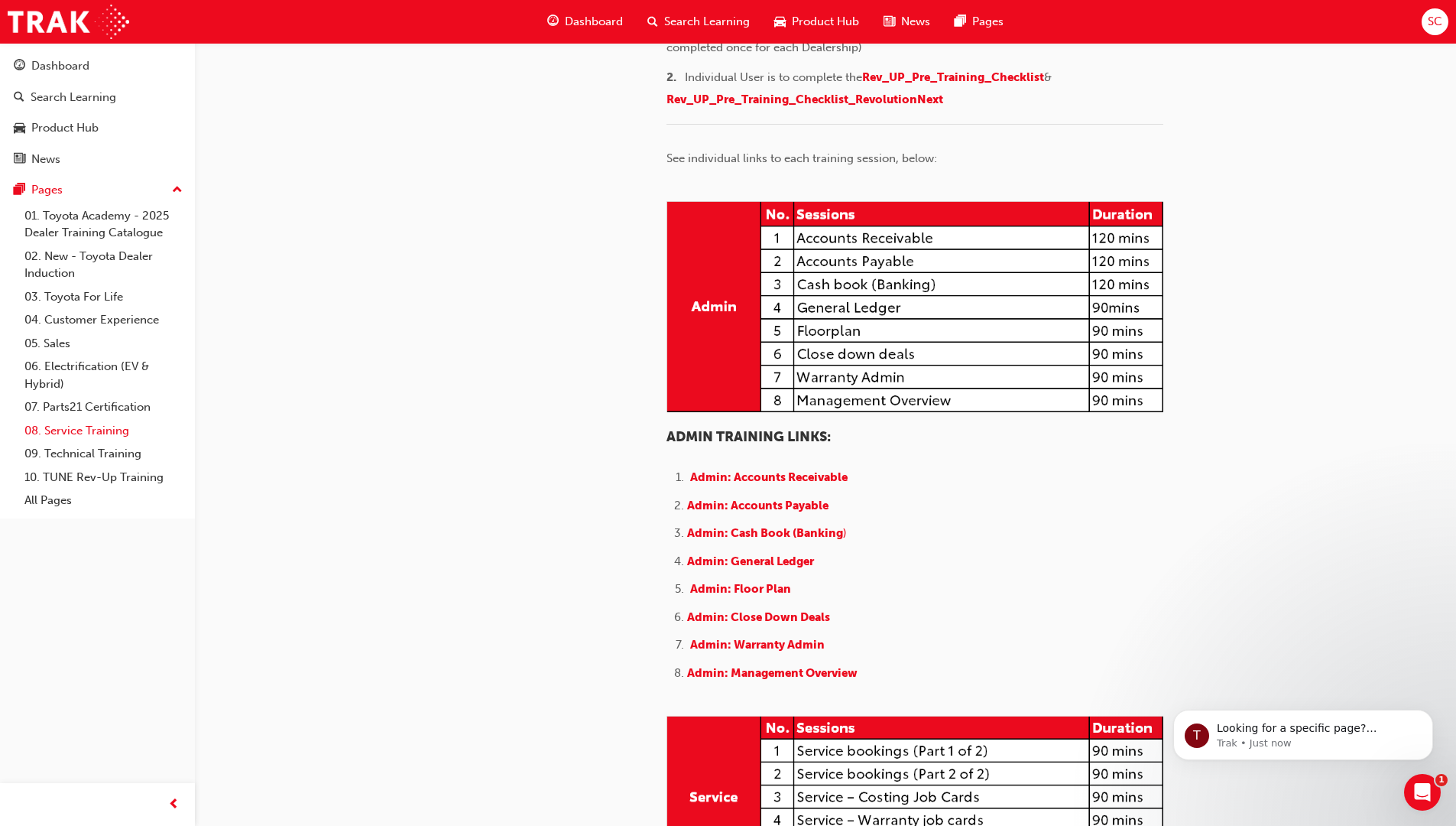
click at [111, 429] on link "08. Service Training" at bounding box center [104, 431] width 170 height 24
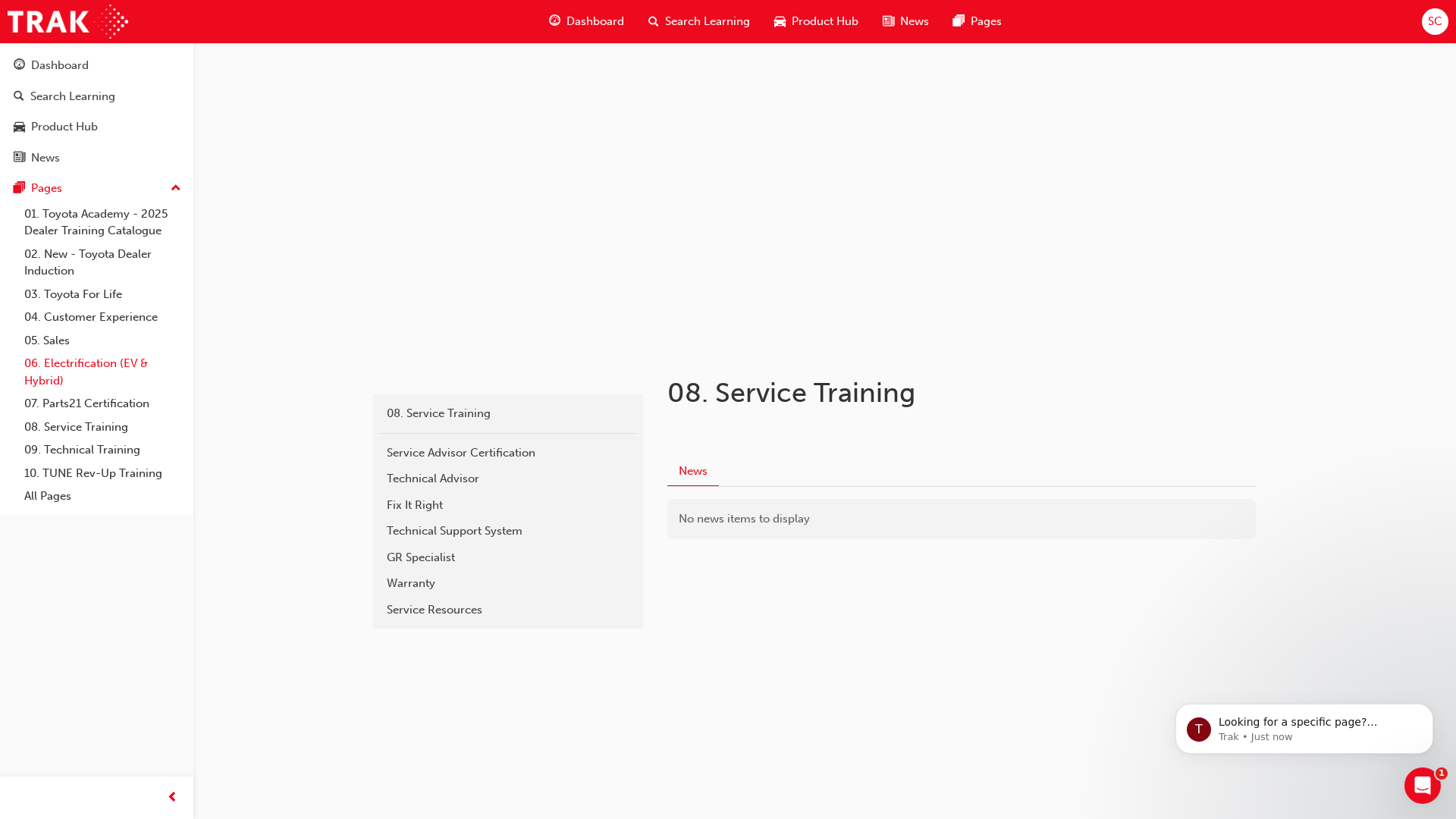
click at [75, 368] on link "06. Electrification (EV & Hybrid)" at bounding box center [103, 372] width 169 height 40
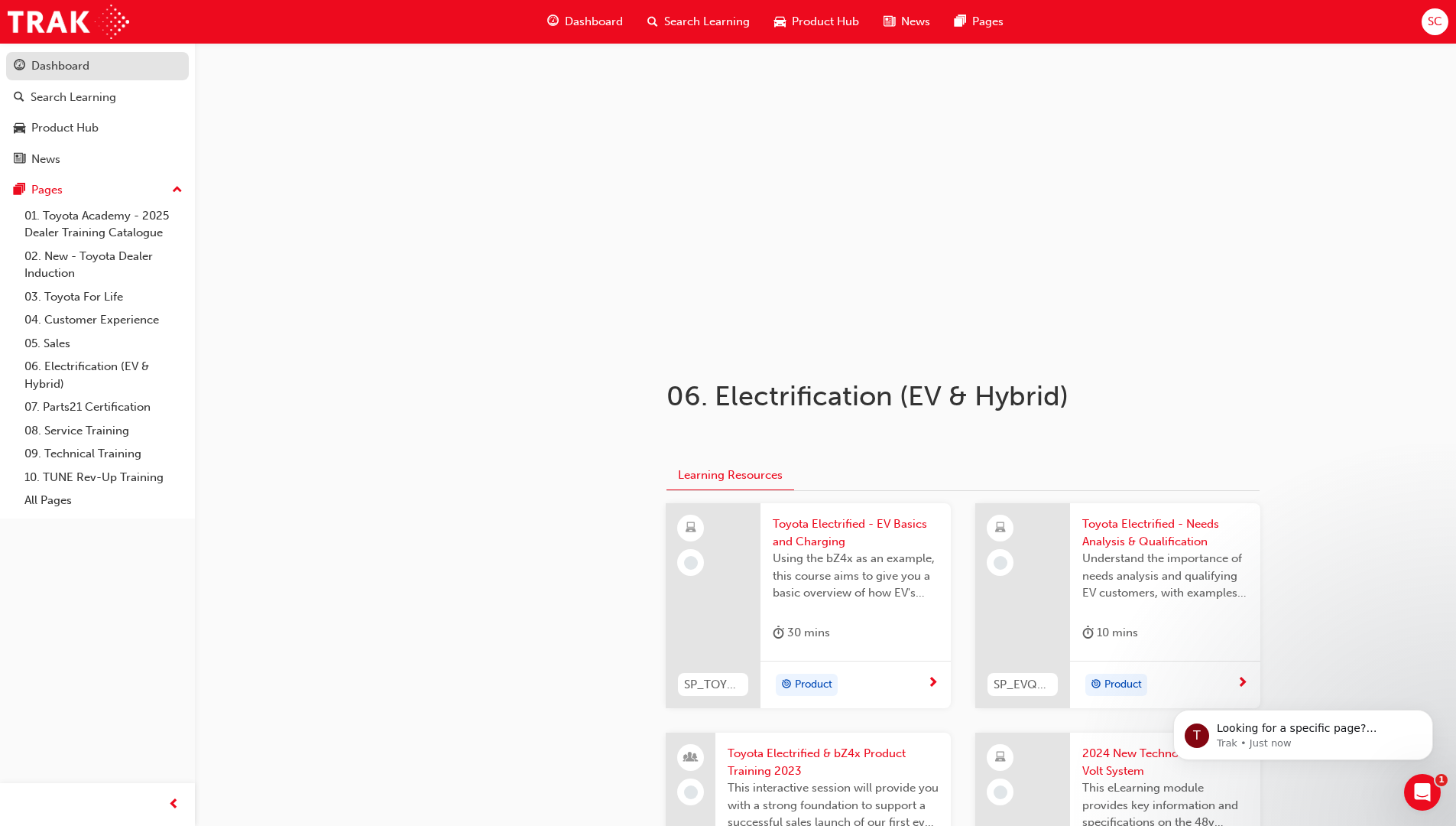
click at [95, 68] on div "Dashboard" at bounding box center [97, 66] width 167 height 19
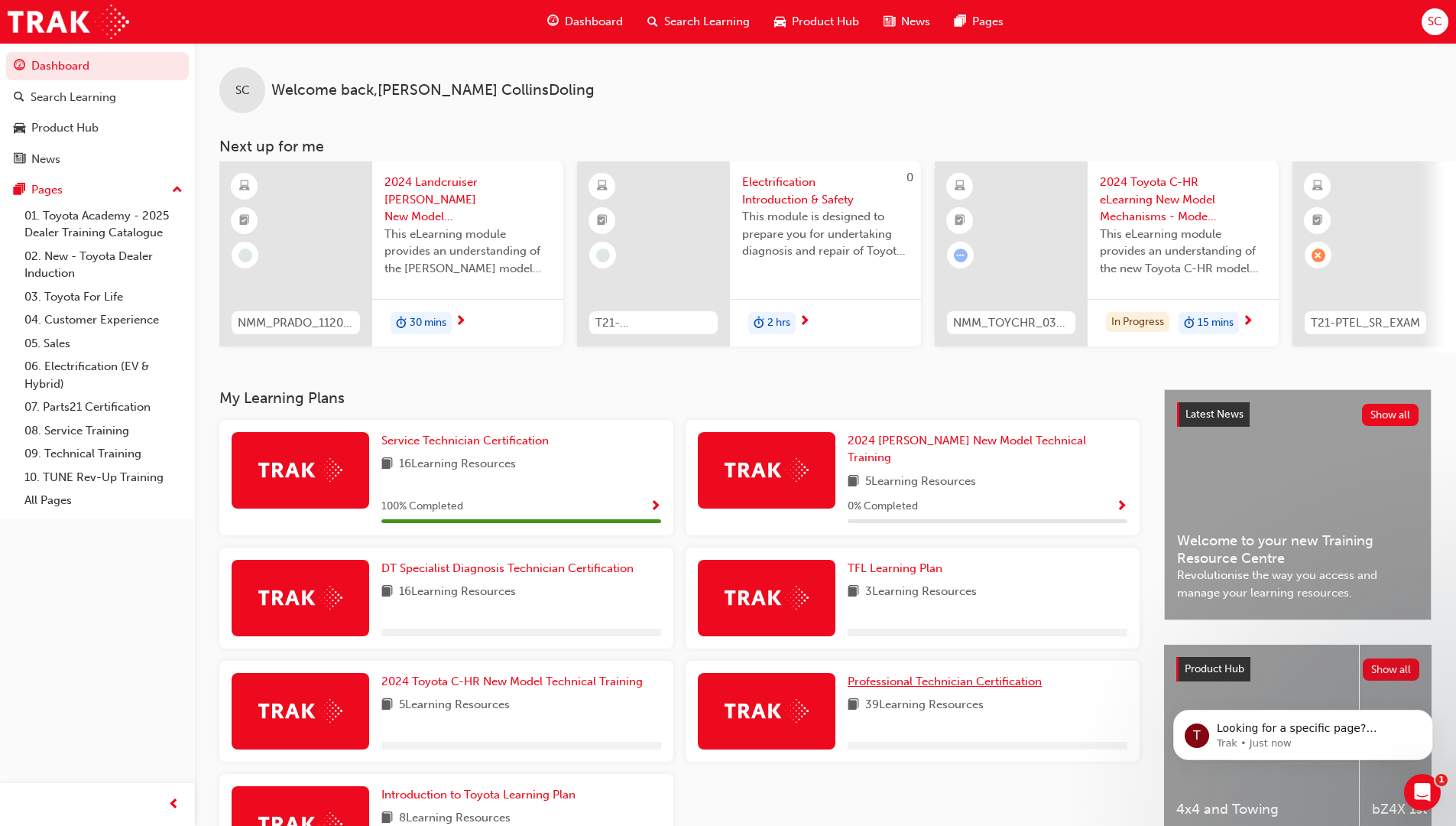
click at [919, 674] on span "Professional Technician Certification" at bounding box center [945, 681] width 194 height 14
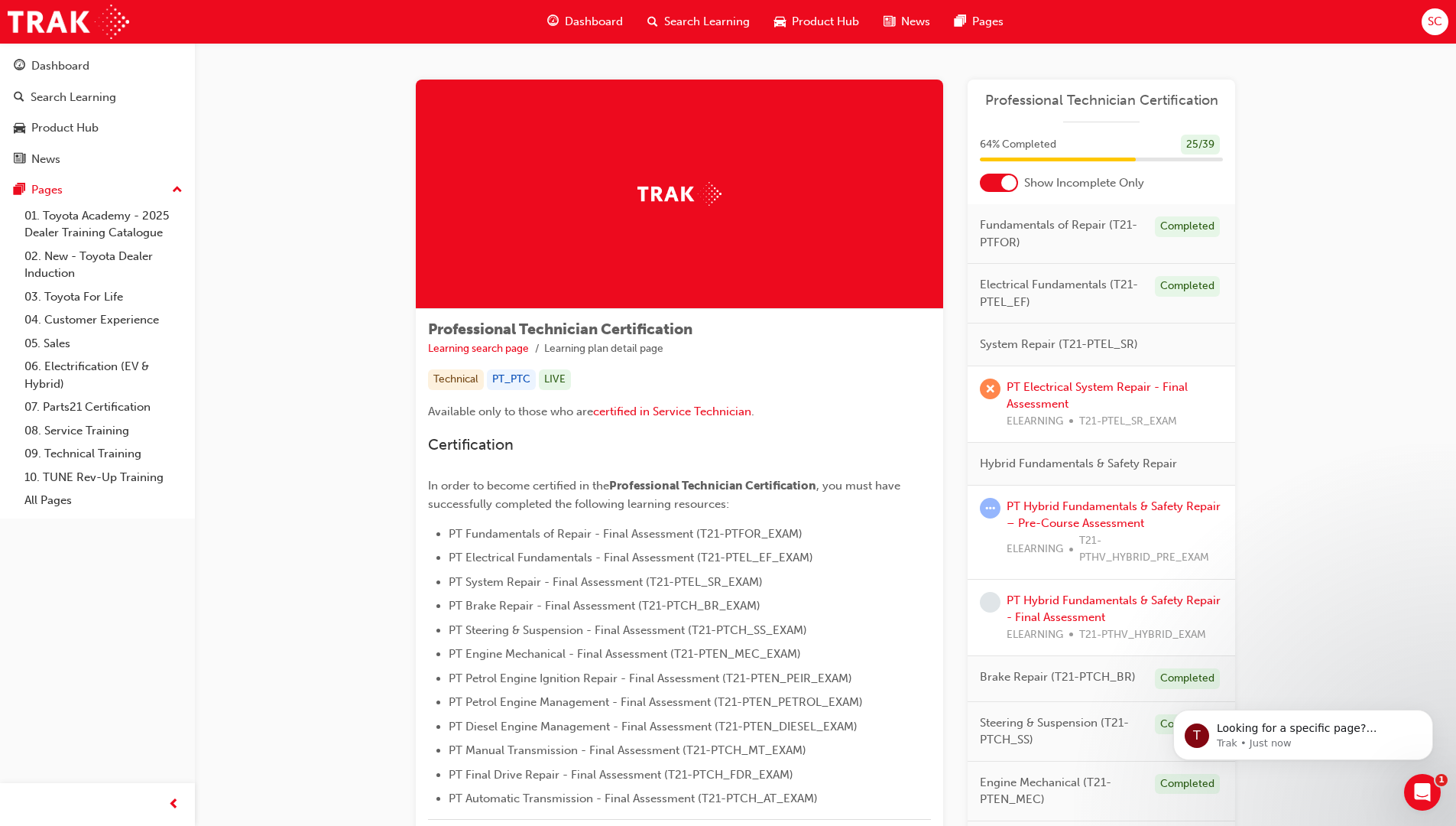
click at [997, 188] on div at bounding box center [998, 183] width 38 height 18
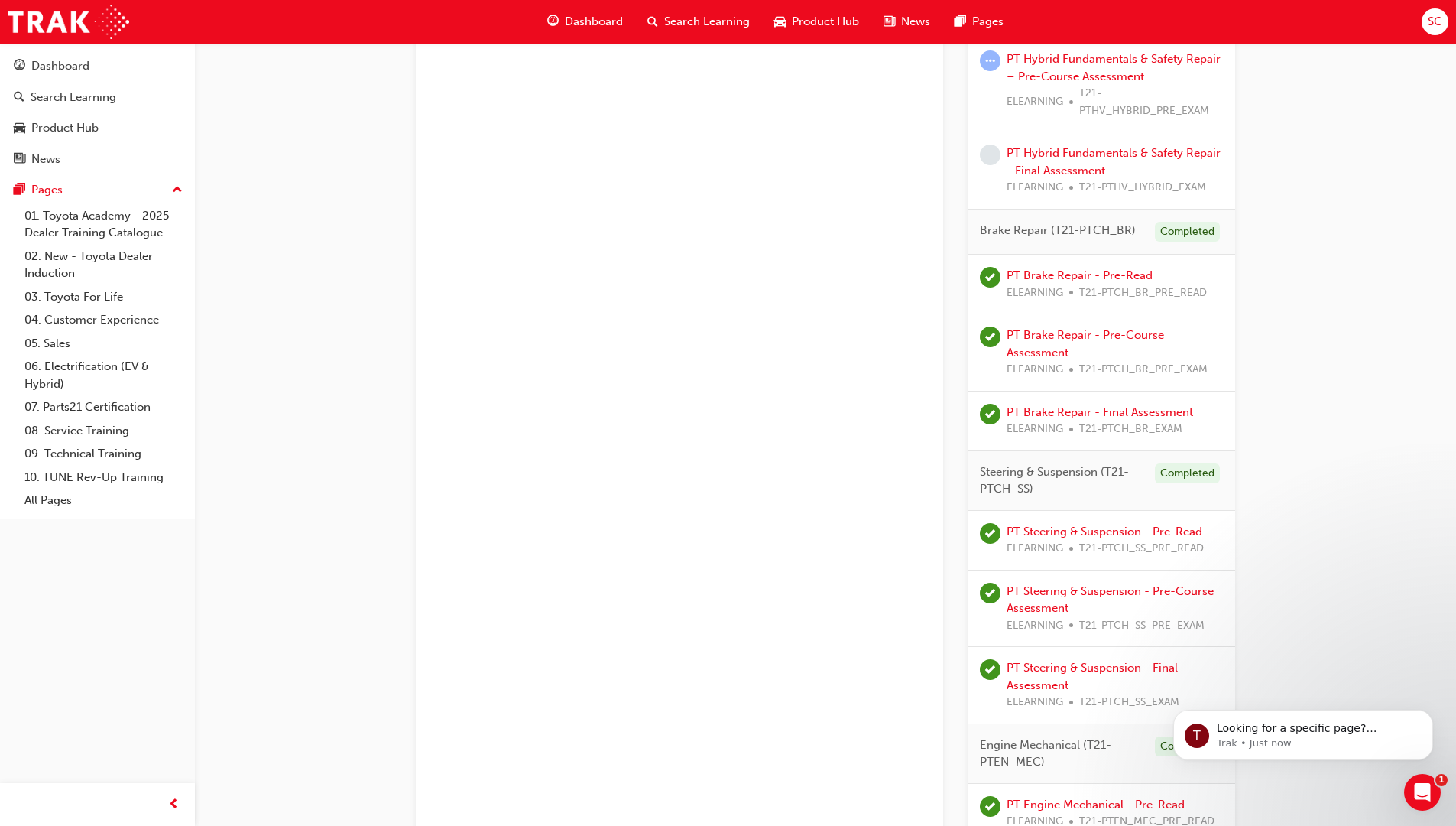
scroll to position [1147, 0]
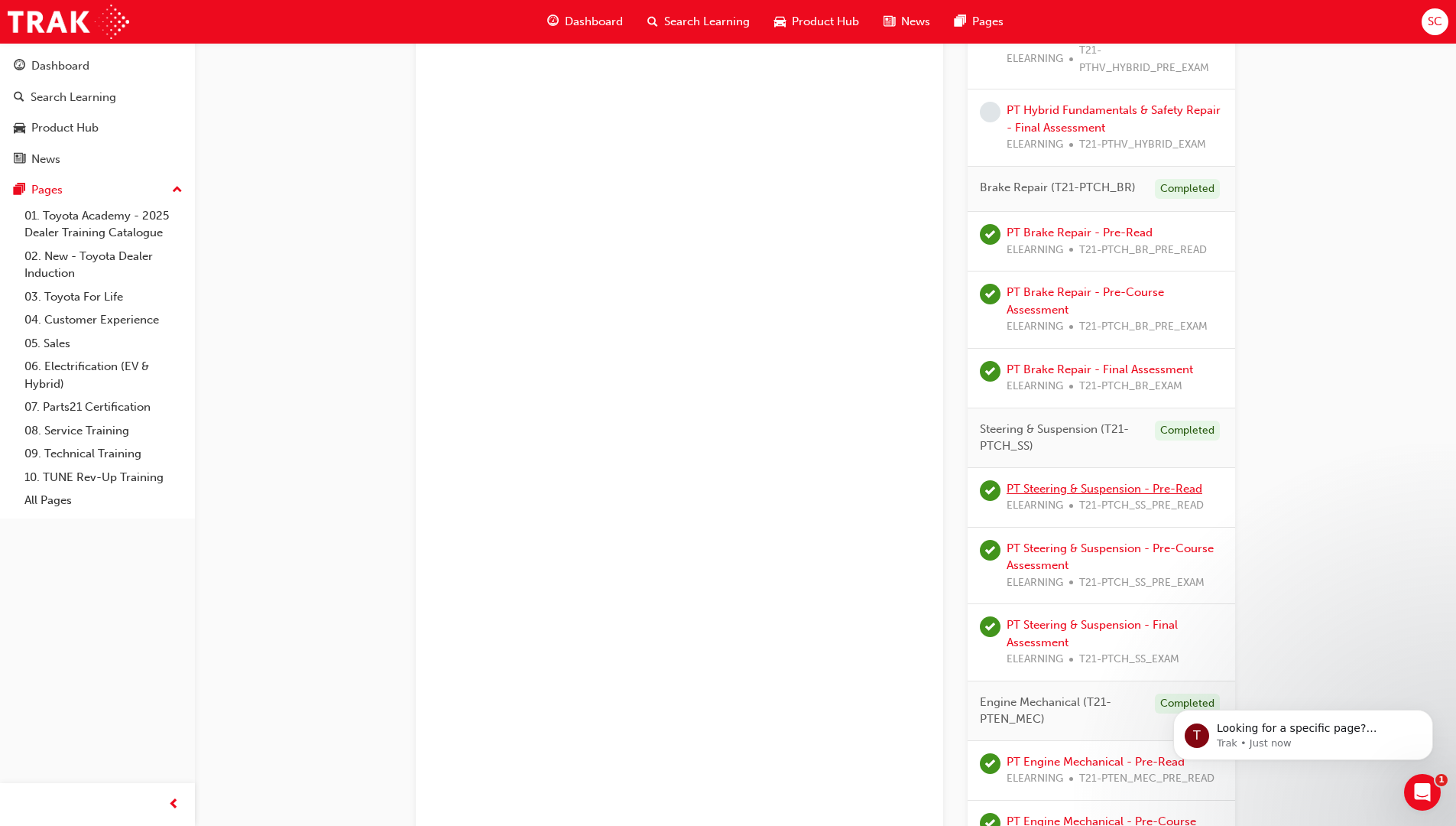
click at [1147, 490] on link "PT Steering & Suspension - Pre-Read" at bounding box center [1105, 488] width 196 height 14
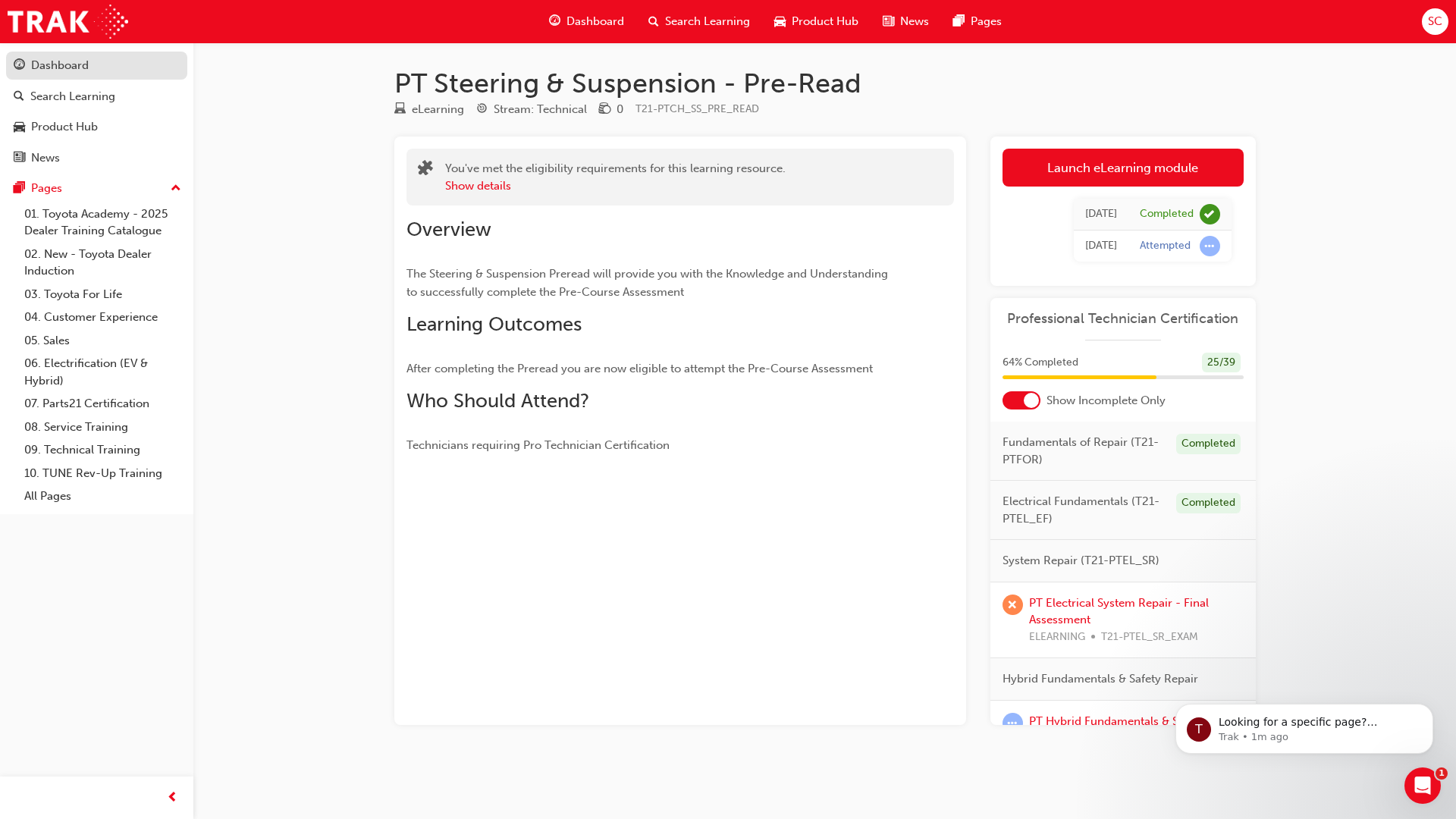
click at [79, 63] on div "Dashboard" at bounding box center [60, 65] width 58 height 17
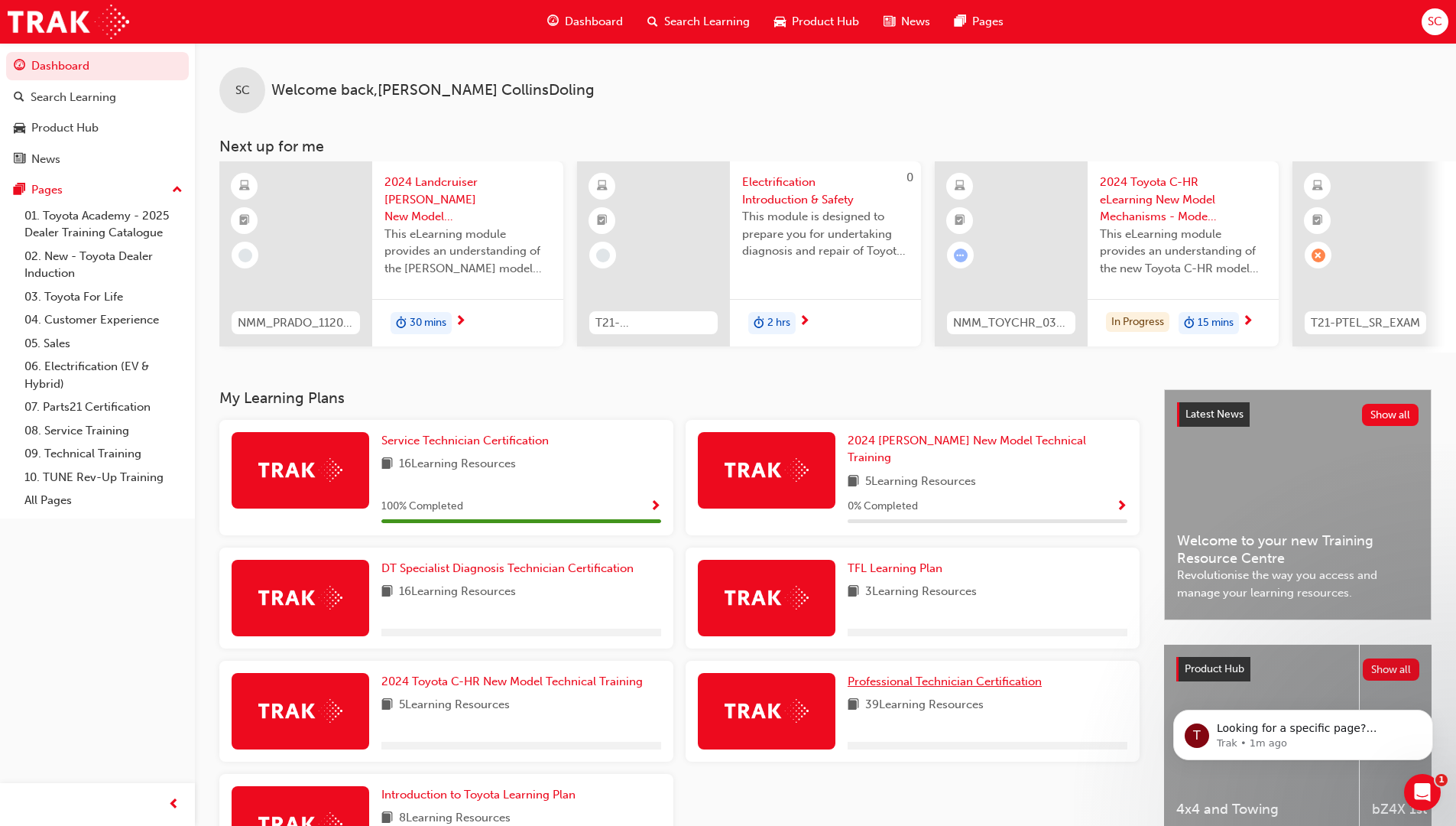
click at [916, 679] on span "Professional Technician Certification" at bounding box center [945, 681] width 194 height 14
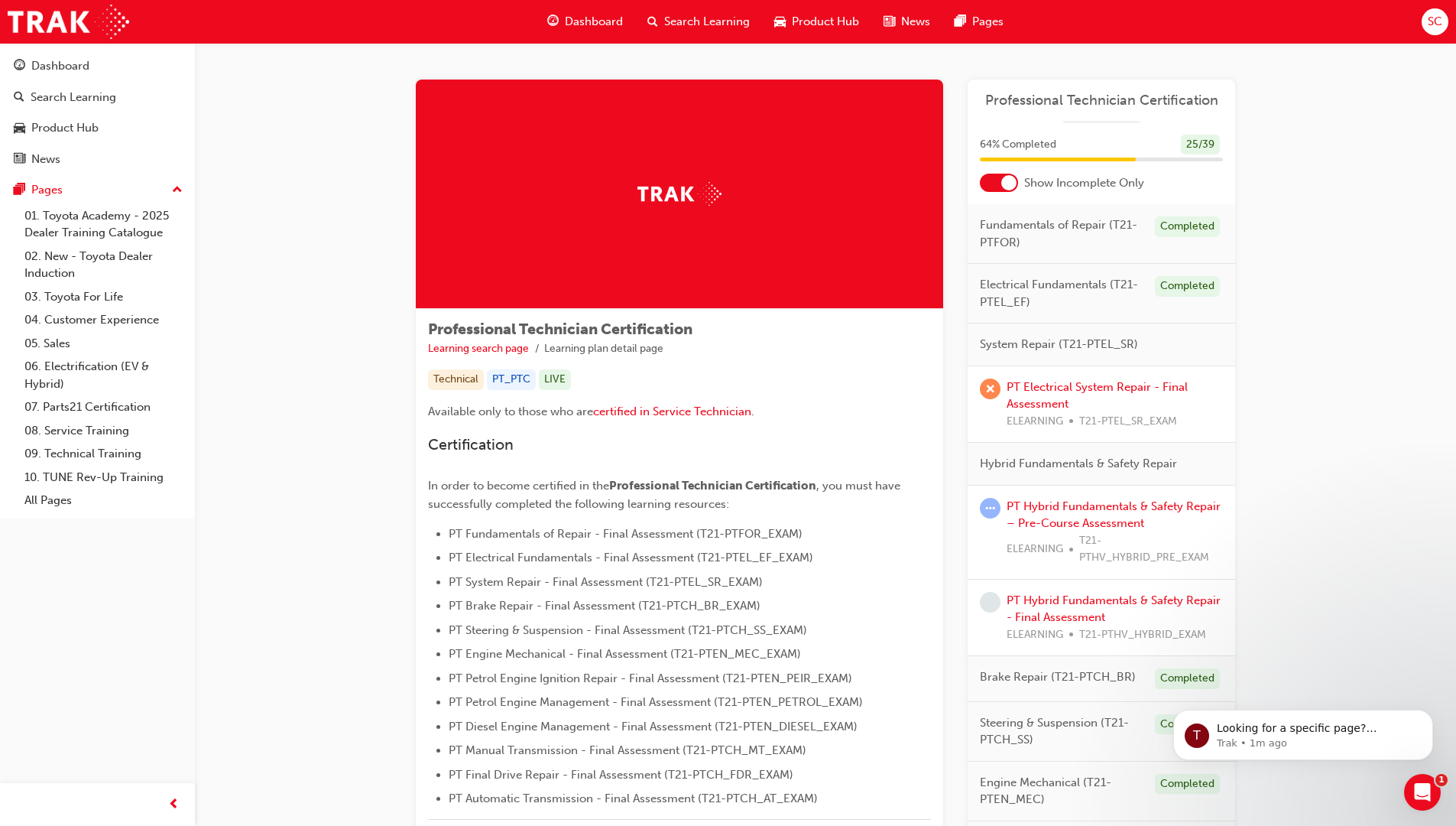
click at [993, 174] on div at bounding box center [998, 183] width 38 height 18
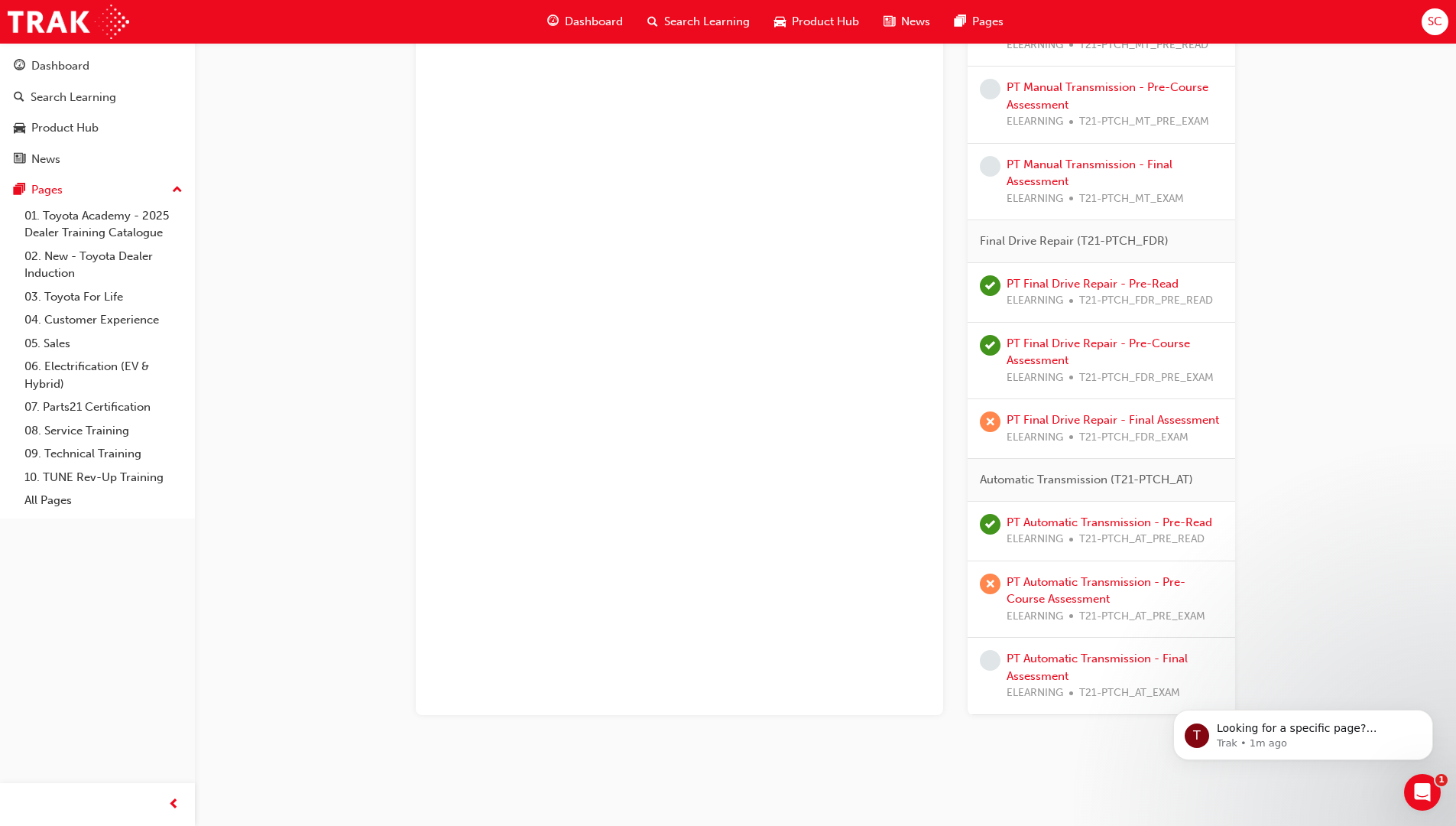
scroll to position [3059, 0]
click at [1093, 417] on link "PT Final Drive Repair - Final Assessment" at bounding box center [1113, 419] width 213 height 14
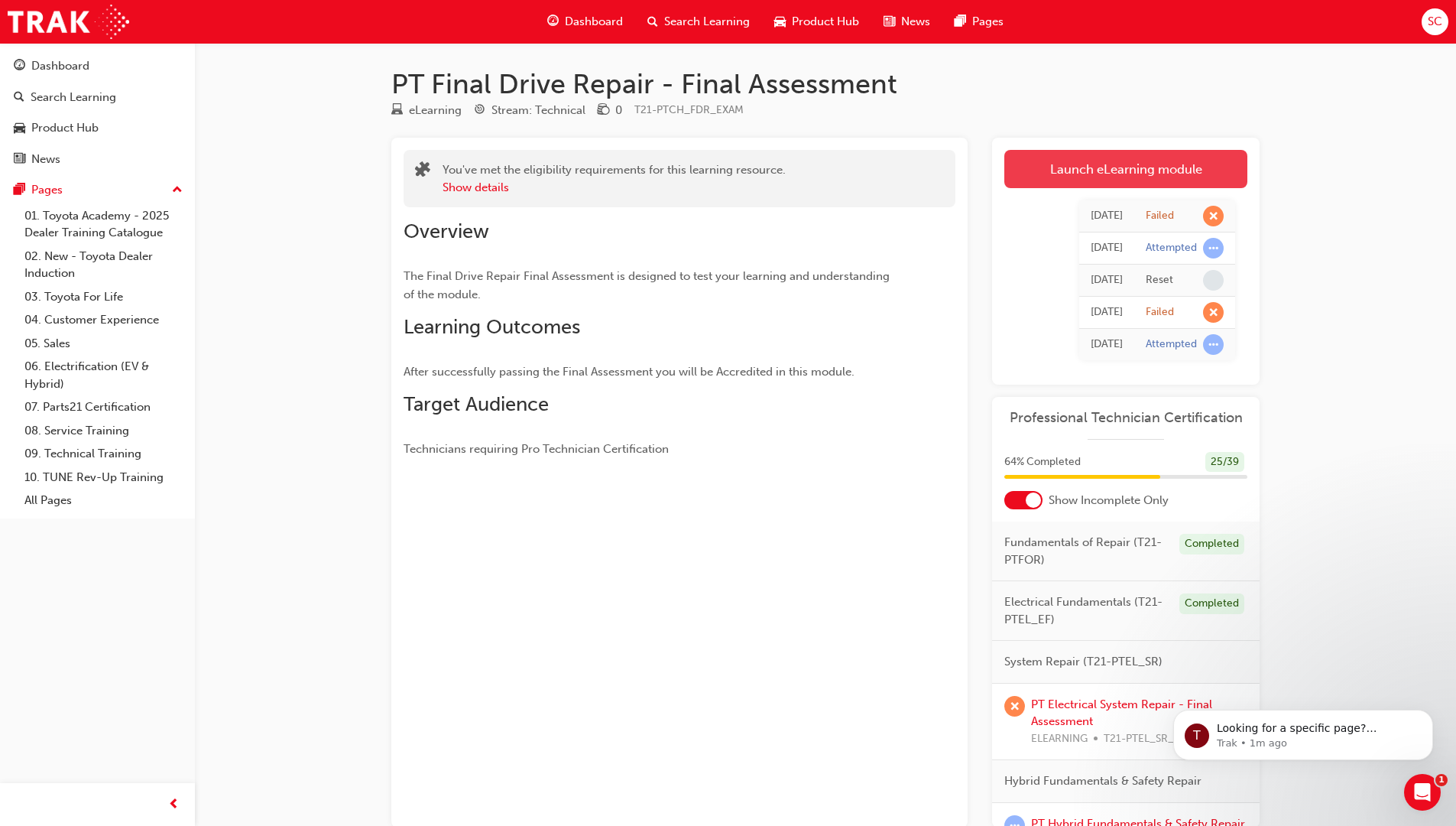
click at [1130, 174] on link "Launch eLearning module" at bounding box center [1125, 168] width 243 height 38
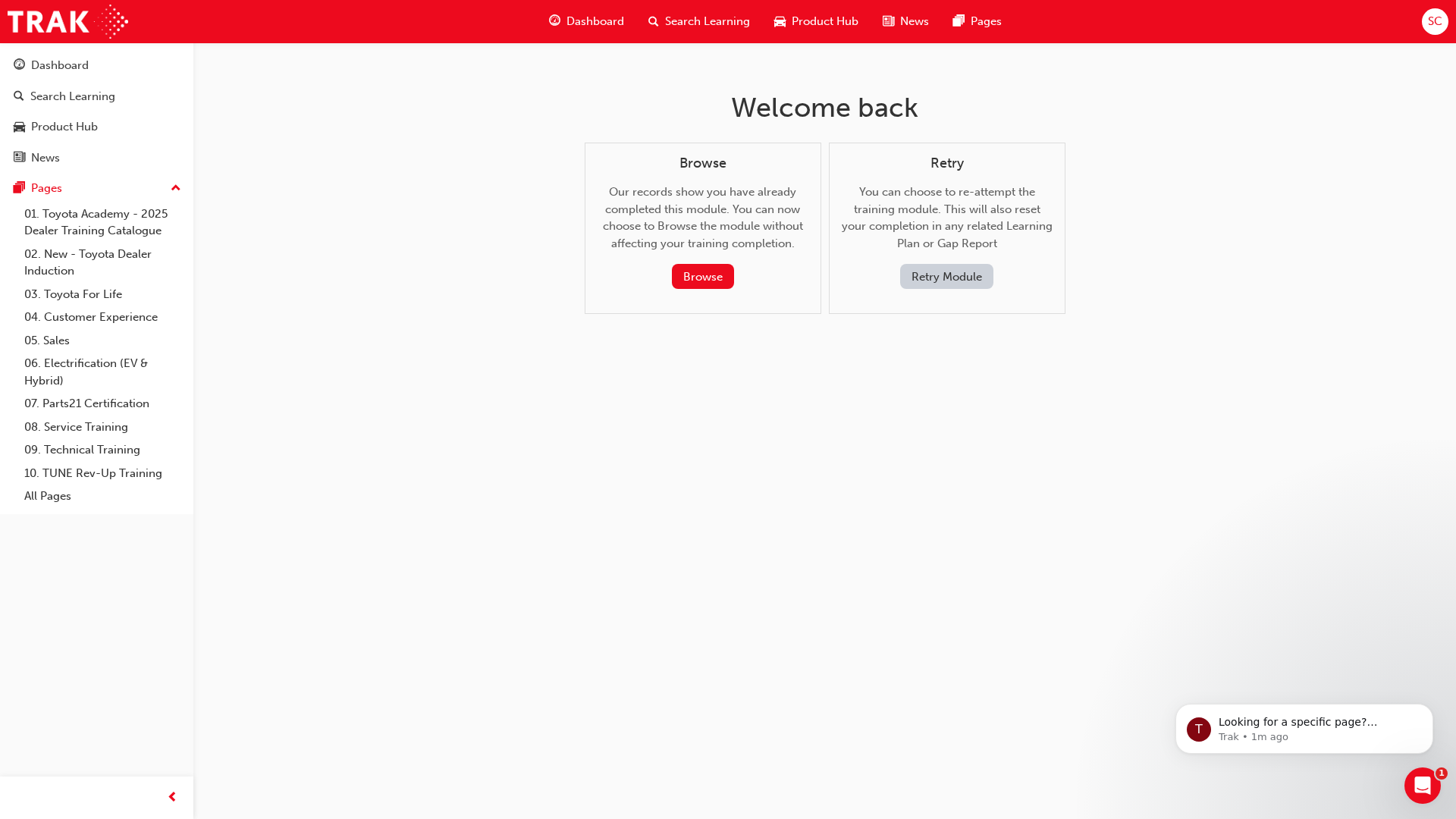
click at [928, 276] on button "Retry Module" at bounding box center [947, 276] width 94 height 25
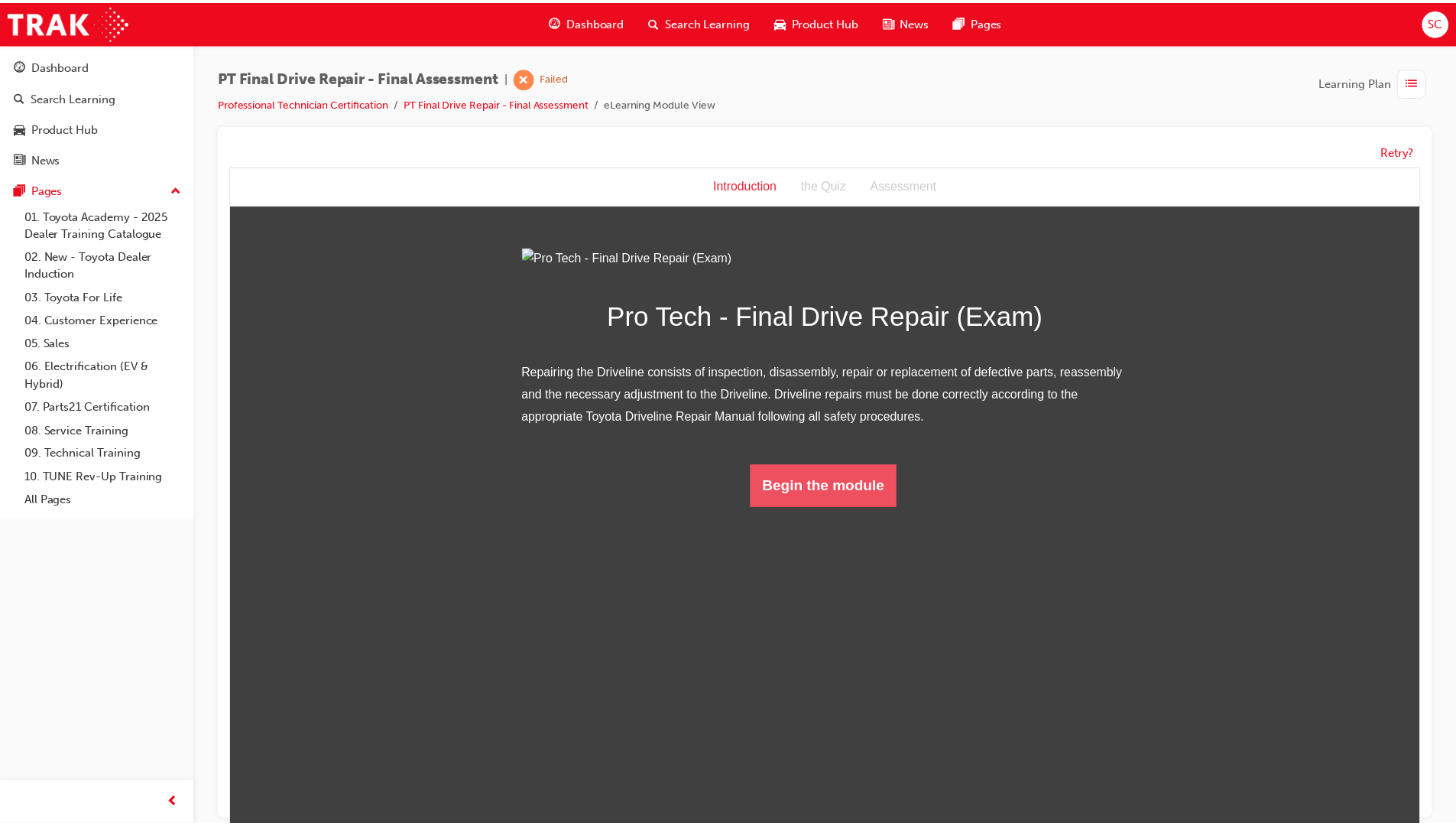
click at [817, 687] on html "Introduction Introduction the Quiz Assessment Pro Tech - Final Drive Repair (Ex…" at bounding box center [828, 503] width 1199 height 672
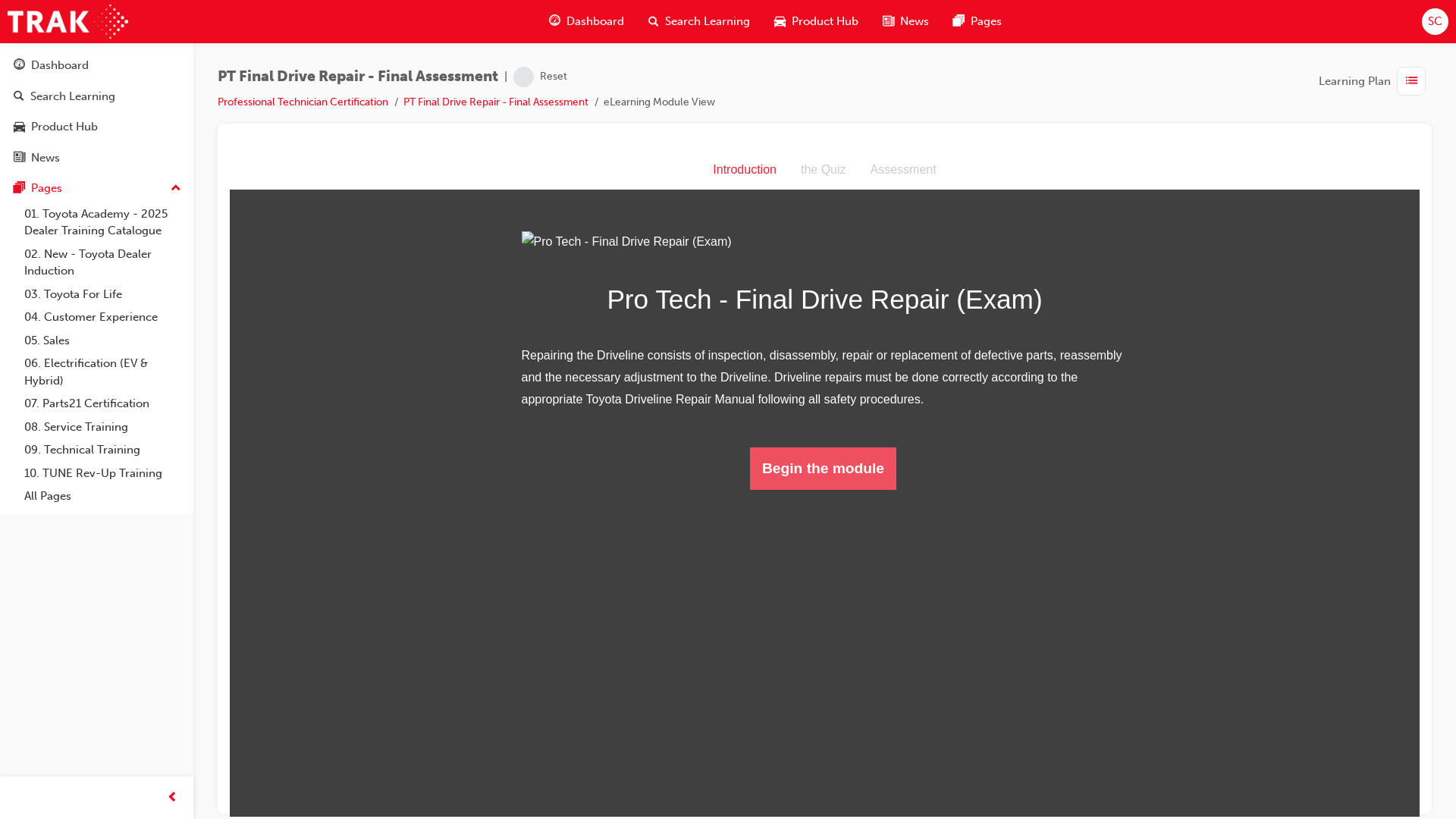
click at [825, 489] on button "Begin the module" at bounding box center [824, 468] width 147 height 42
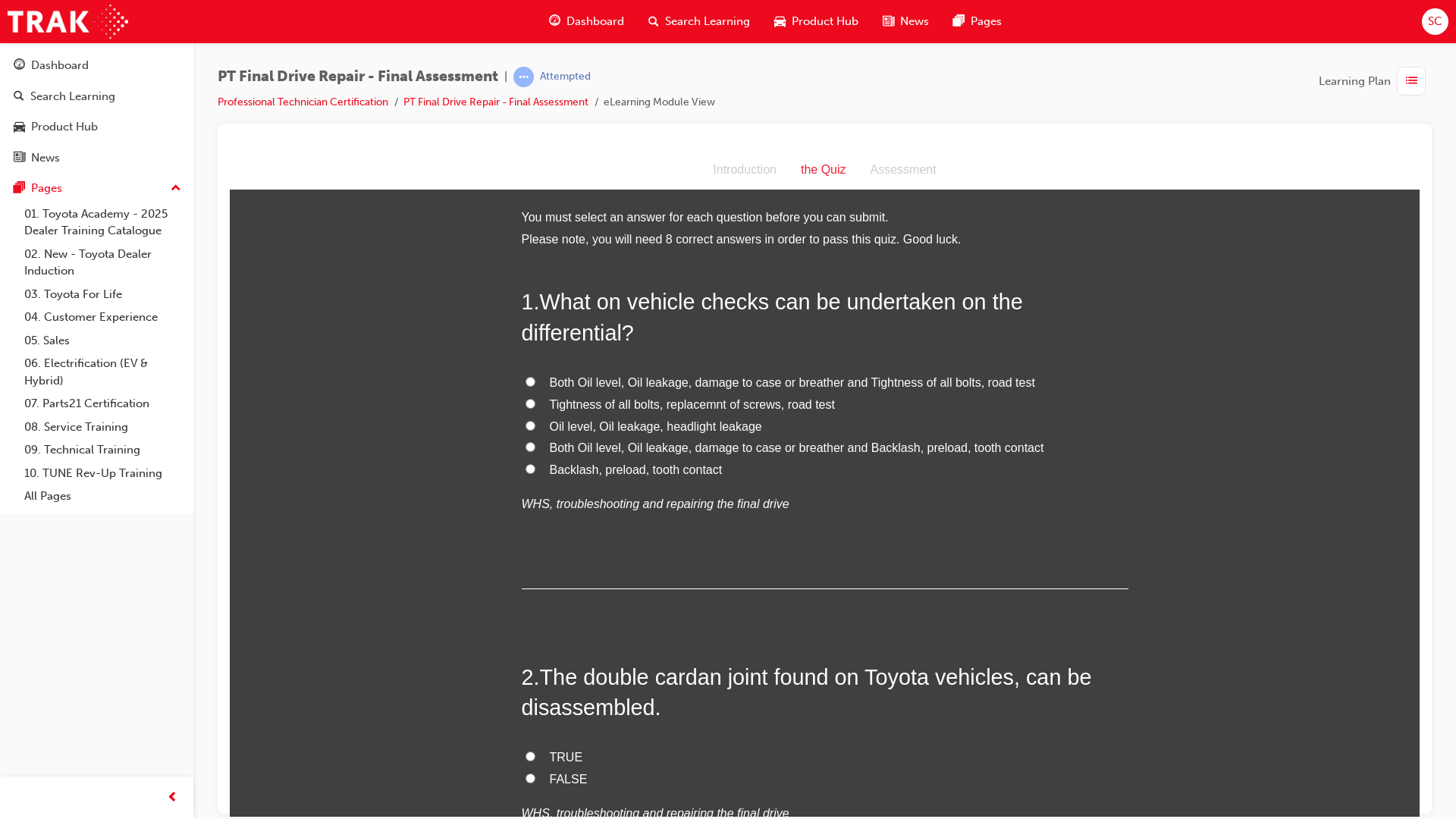
click at [528, 383] on input "Both Oil level, Oil leakage, damage to case or breather and Tightness of all bo…" at bounding box center [530, 381] width 10 height 10
radio input "true"
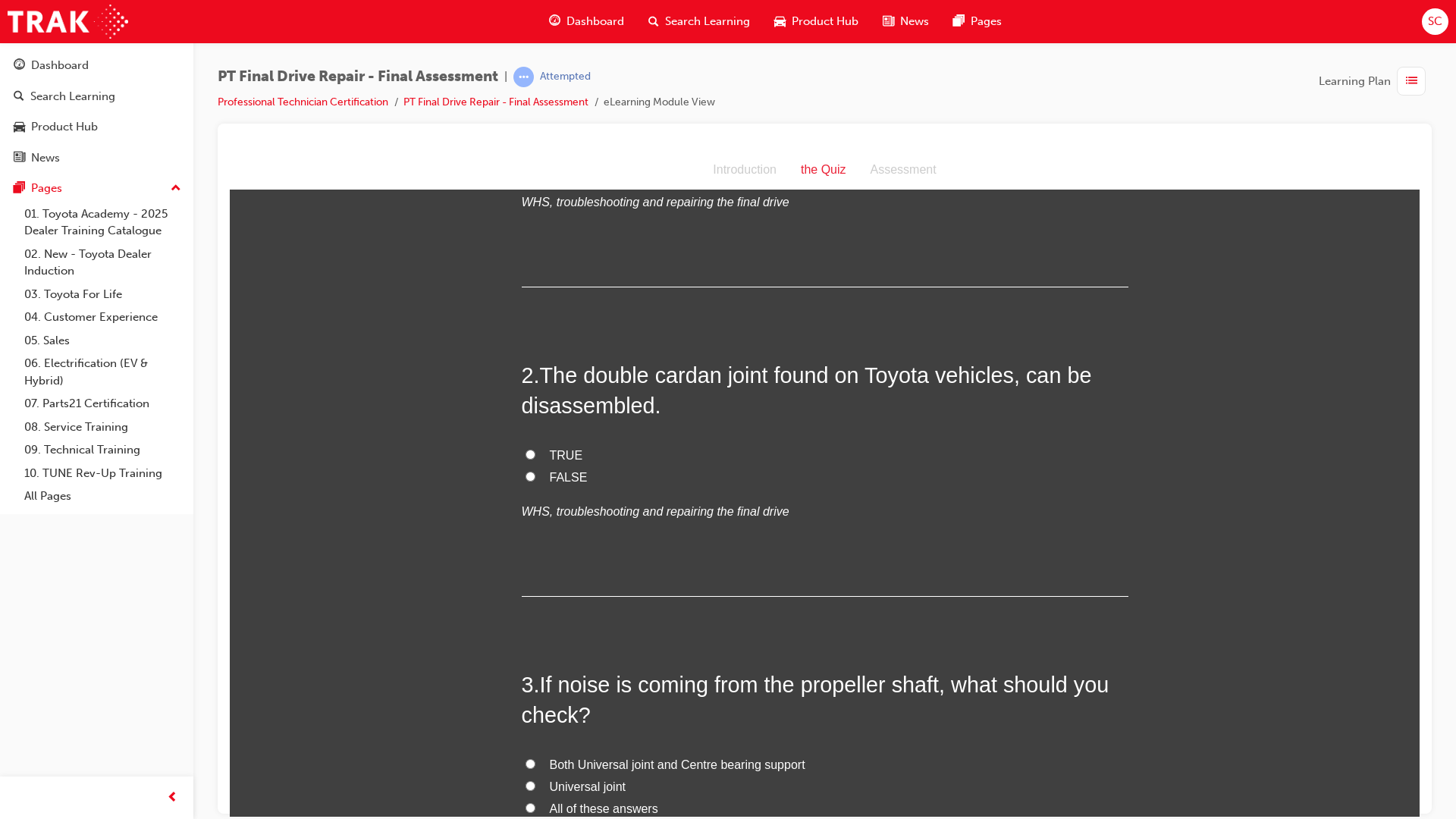
scroll to position [304, 0]
click at [532, 461] on label "TRUE" at bounding box center [825, 454] width 606 height 22
click at [532, 457] on input "TRUE" at bounding box center [530, 452] width 10 height 10
radio input "true"
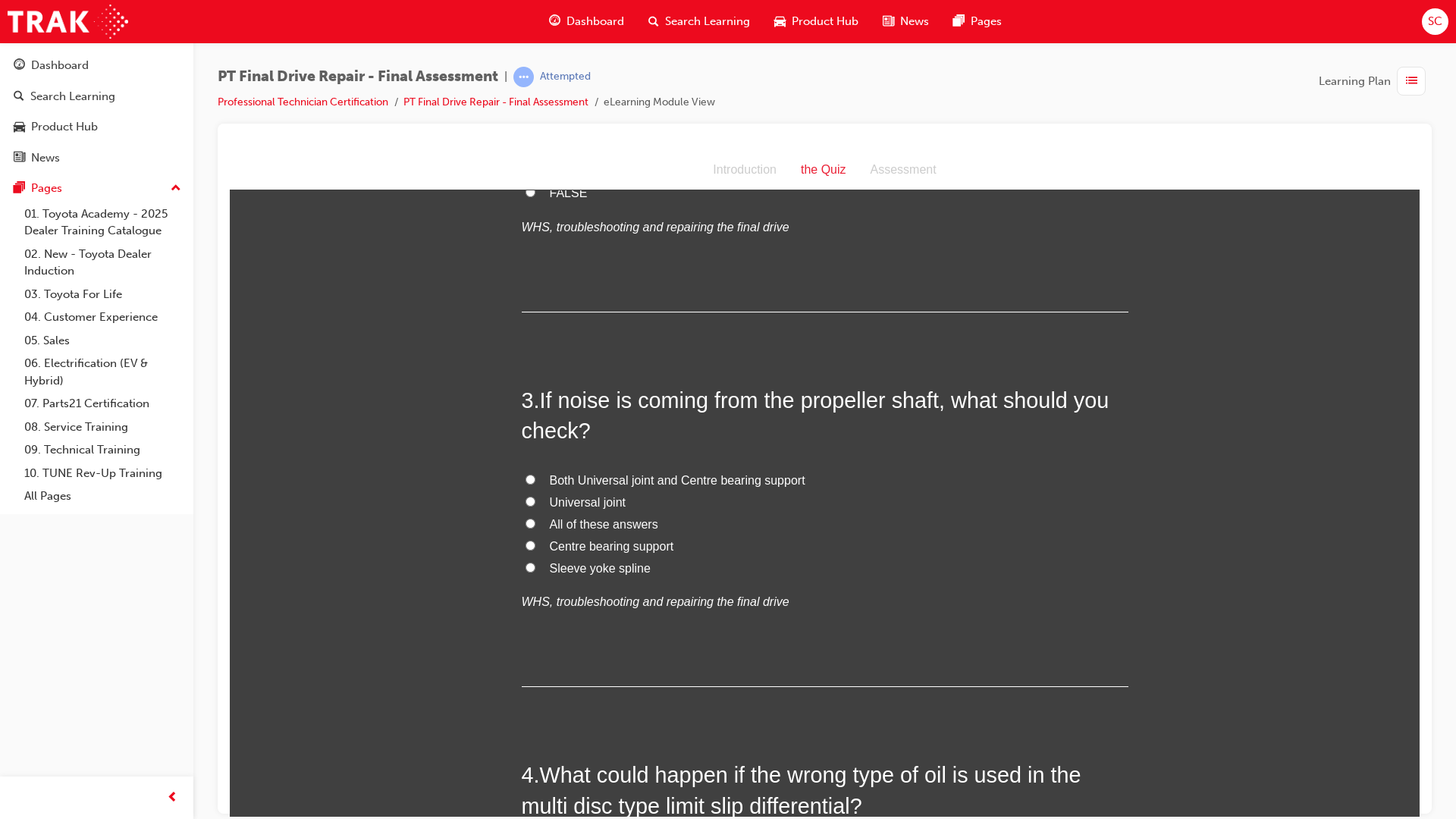
scroll to position [606, 0]
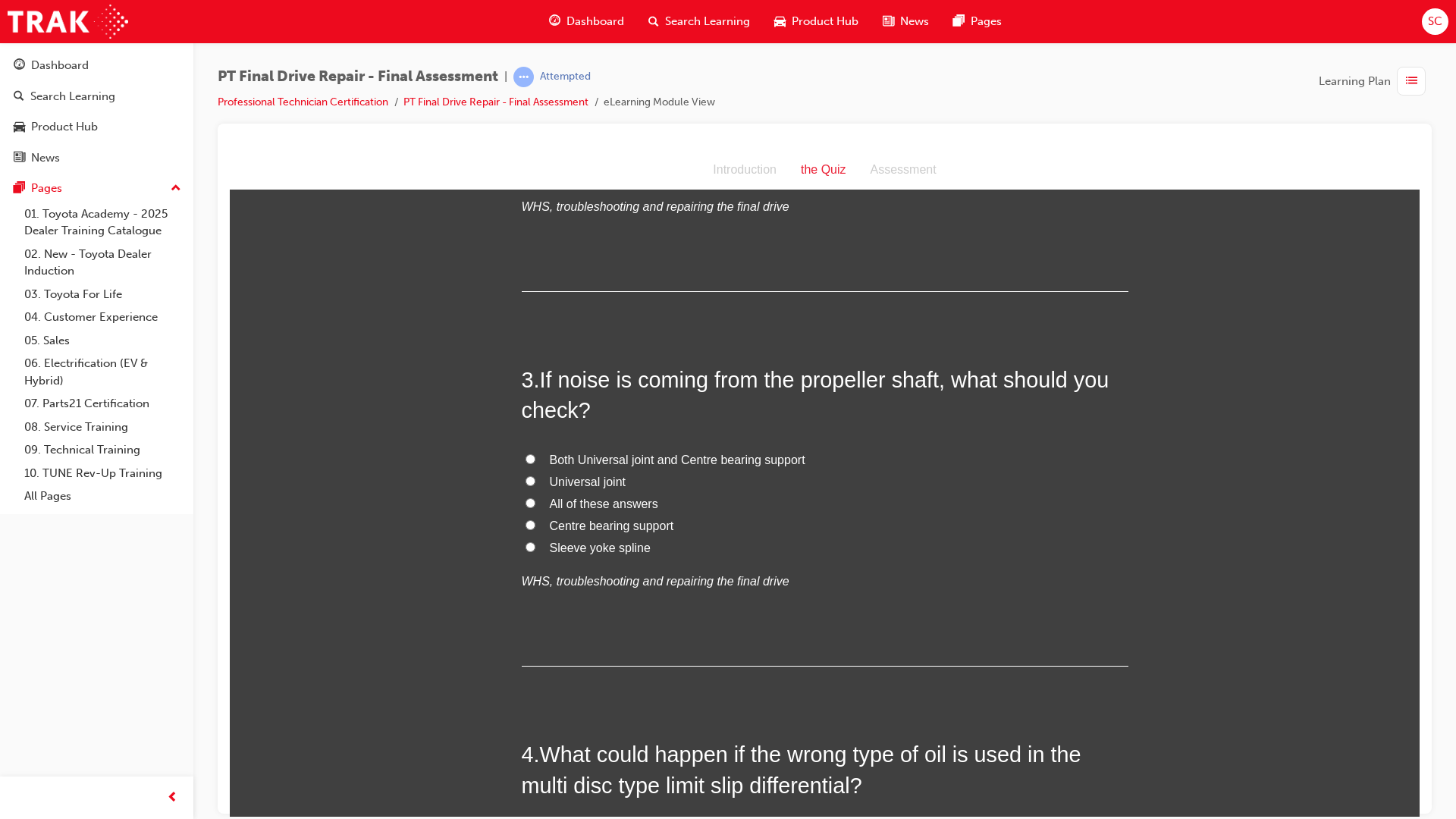
click at [531, 461] on label "Both Universal joint and Centre bearing support" at bounding box center [825, 459] width 606 height 22
click at [531, 461] on input "Both Universal joint and Centre bearing support" at bounding box center [530, 458] width 10 height 10
radio input "true"
click at [531, 506] on label "All of these answers" at bounding box center [825, 504] width 606 height 22
click at [531, 506] on input "All of these answers" at bounding box center [530, 502] width 10 height 10
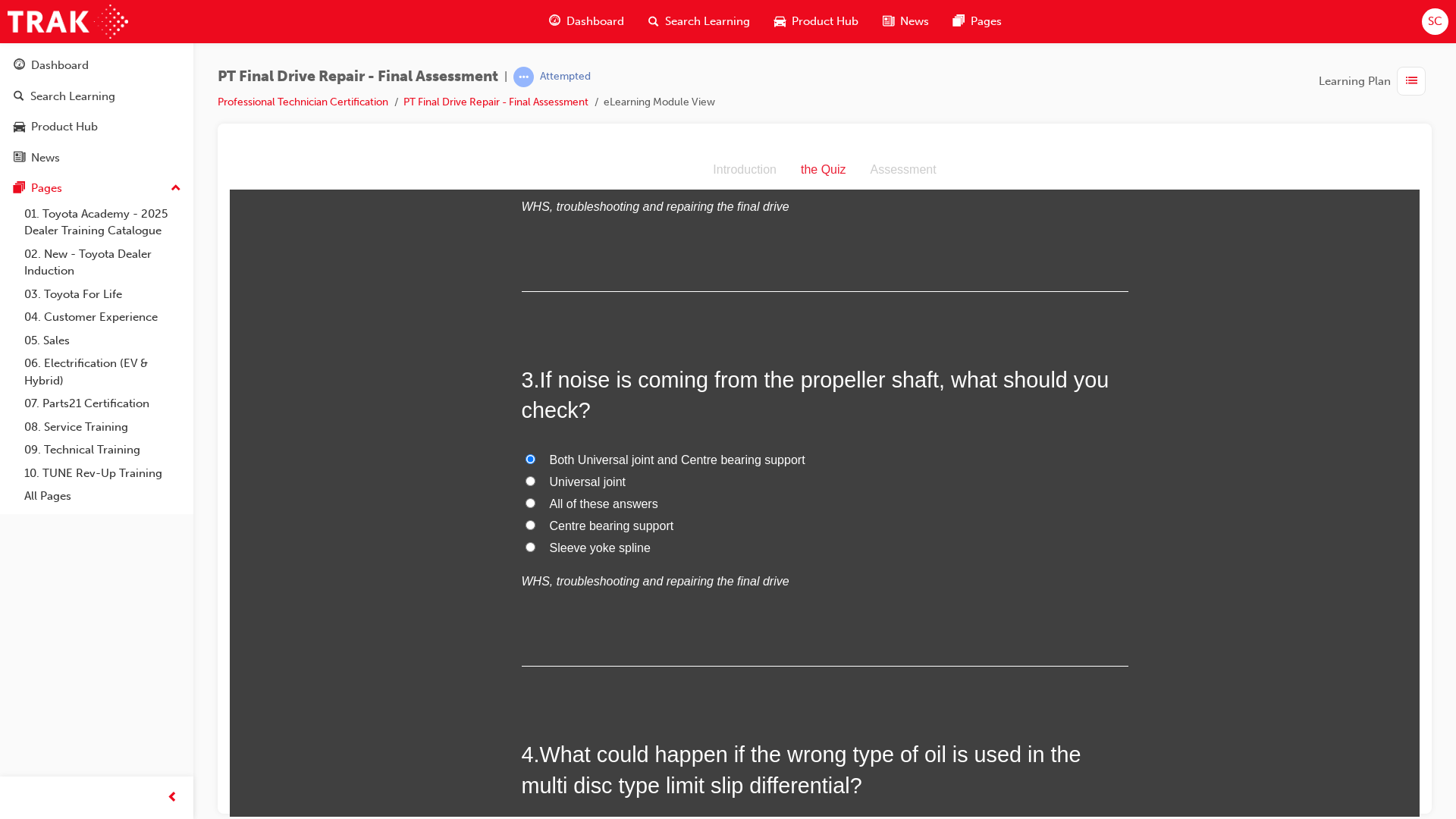
radio input "true"
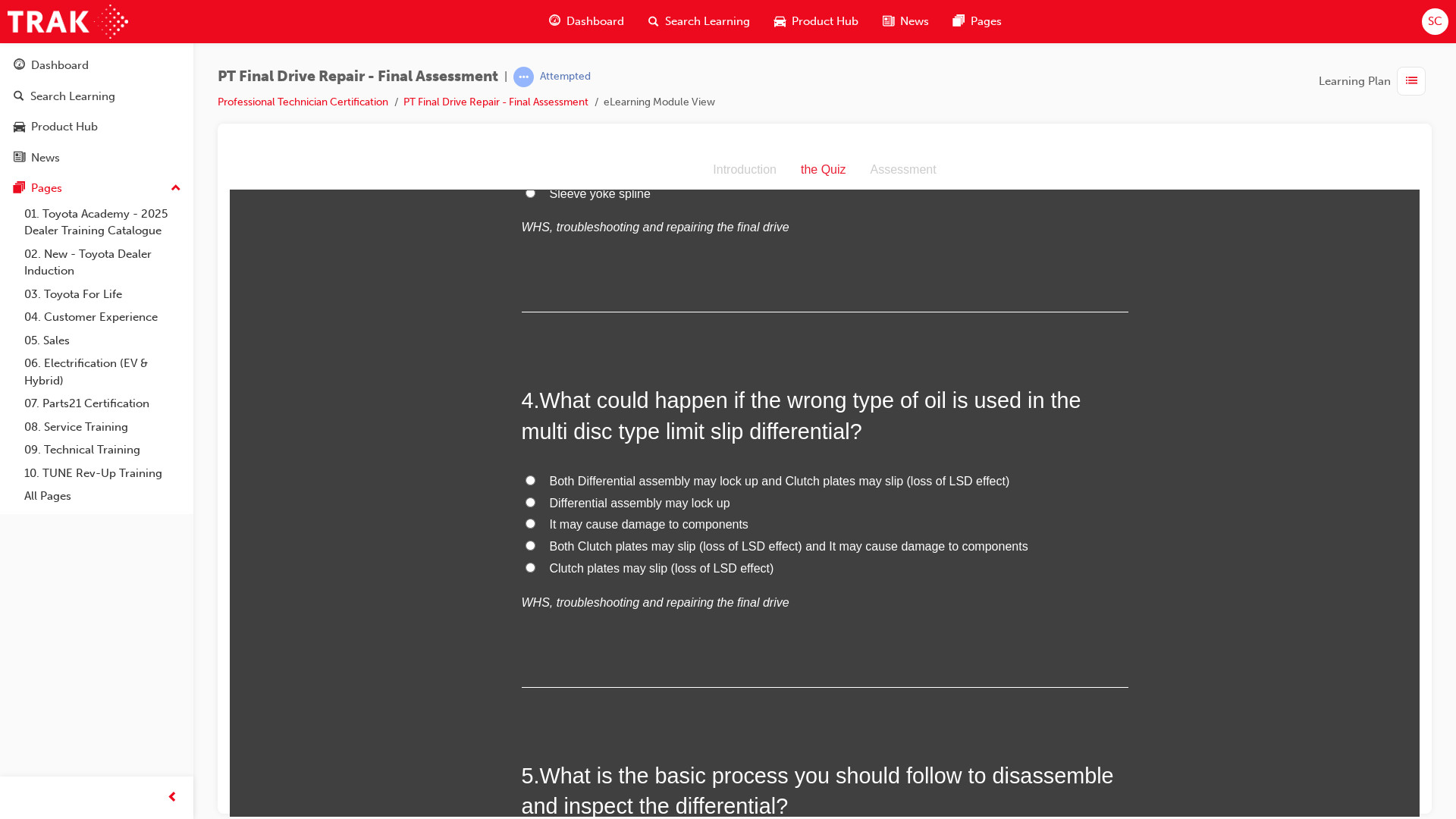
scroll to position [986, 0]
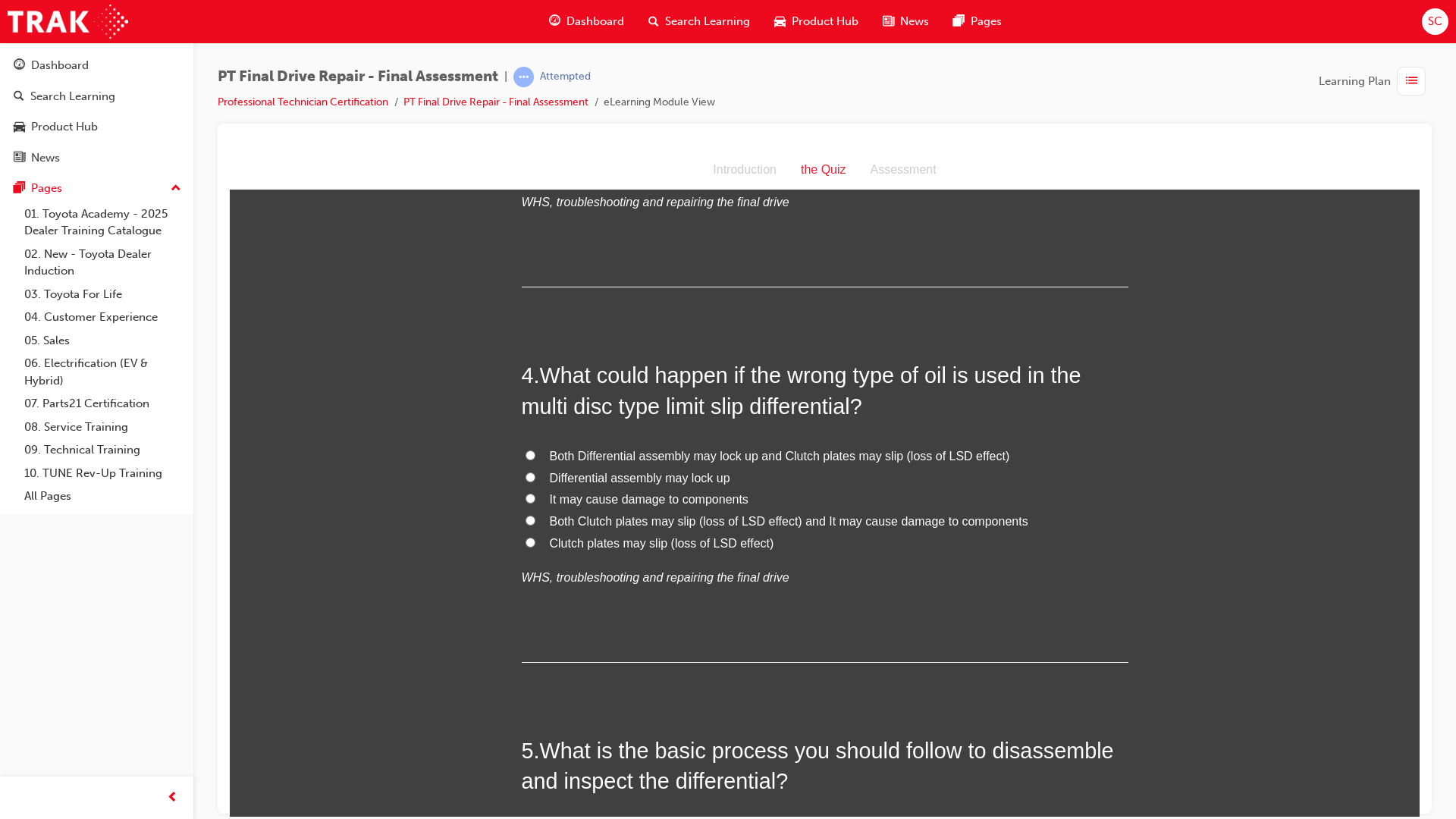
click at [526, 452] on input "Both Differential assembly may lock up and Clutch plates may slip (loss of LSD …" at bounding box center [530, 454] width 10 height 10
radio input "true"
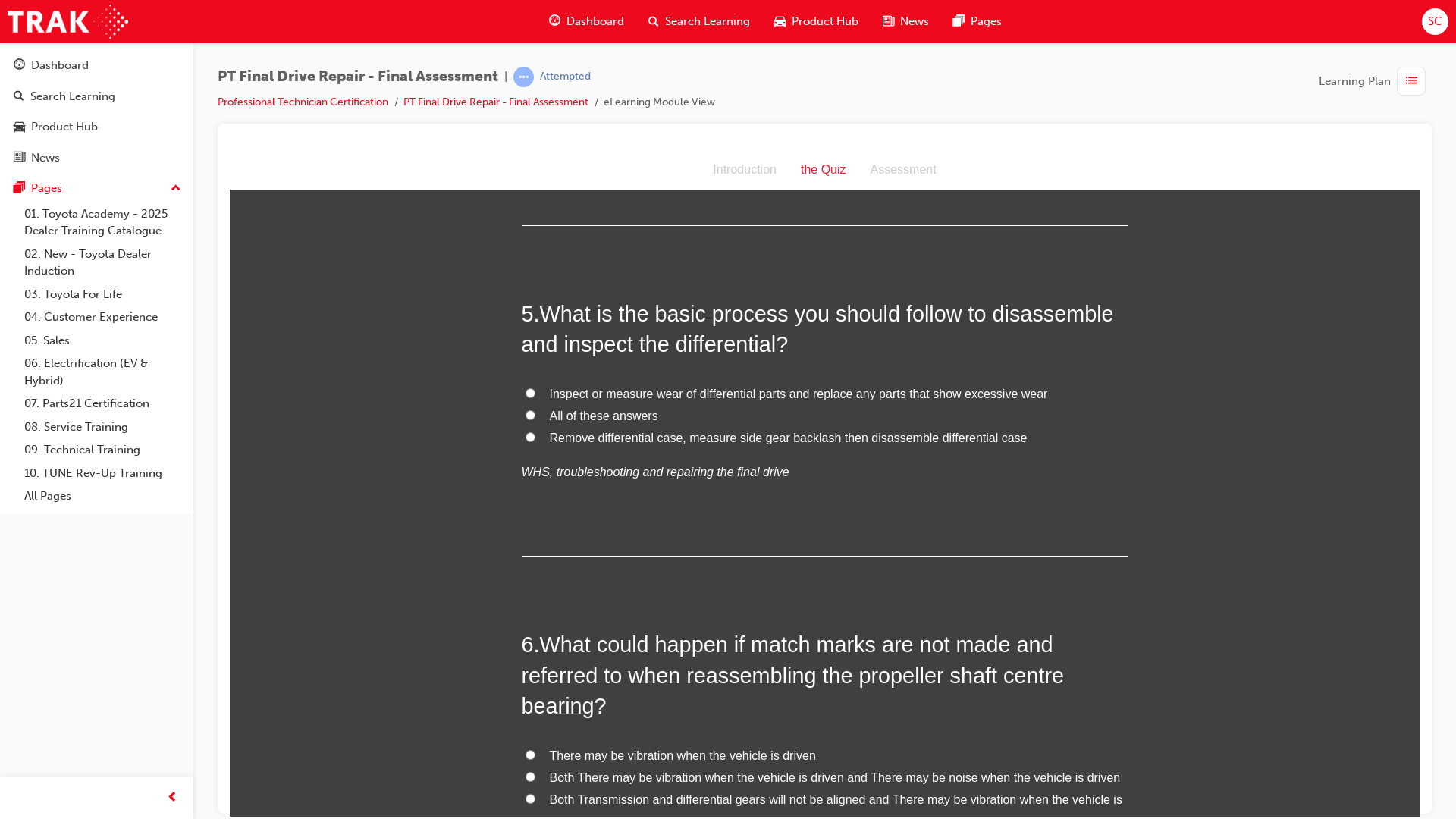
scroll to position [1441, 0]
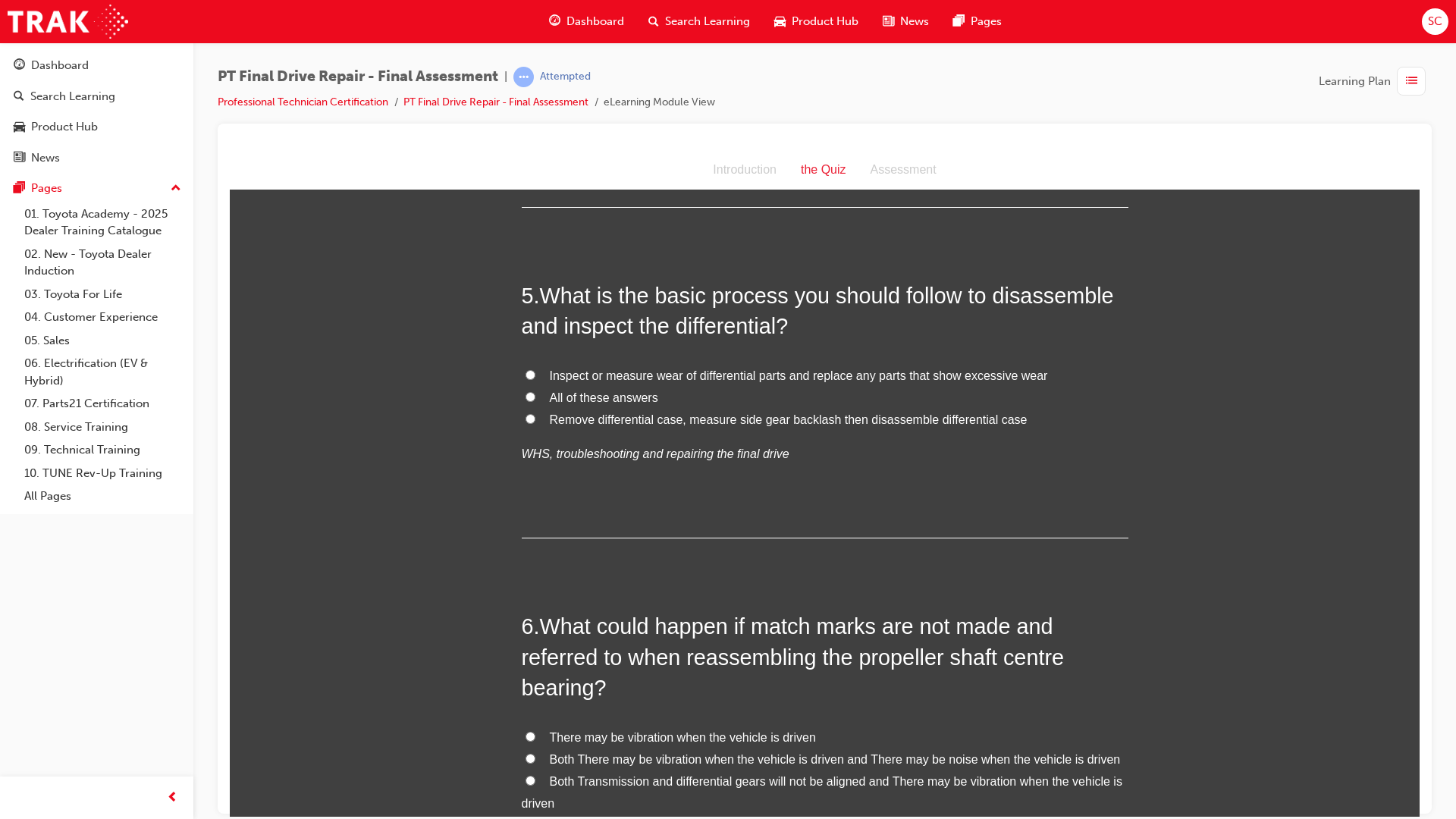
click at [553, 406] on label "All of these answers" at bounding box center [825, 398] width 606 height 22
click at [536, 401] on input "All of these answers" at bounding box center [530, 396] width 10 height 10
radio input "true"
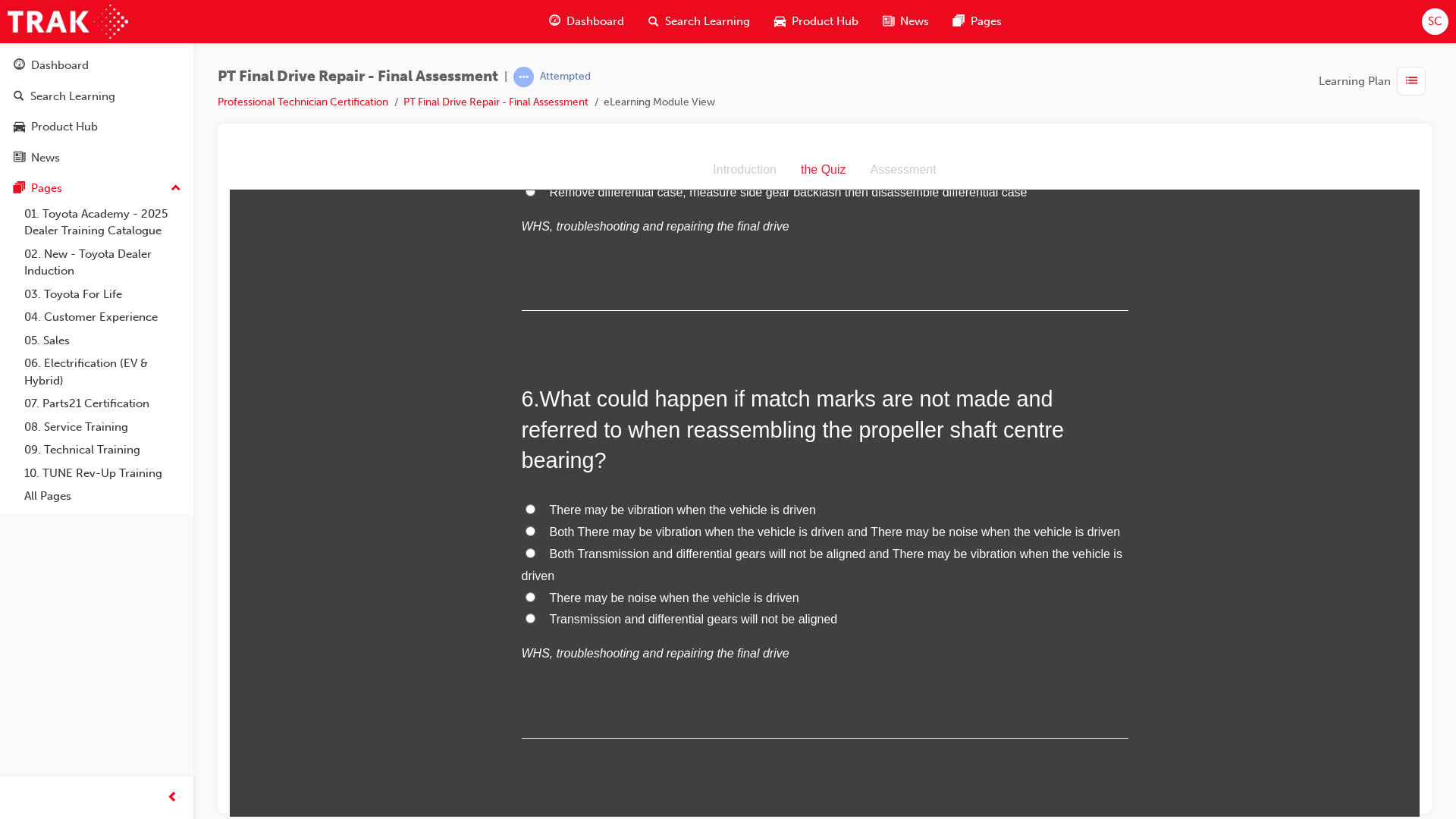
scroll to position [1743, 0]
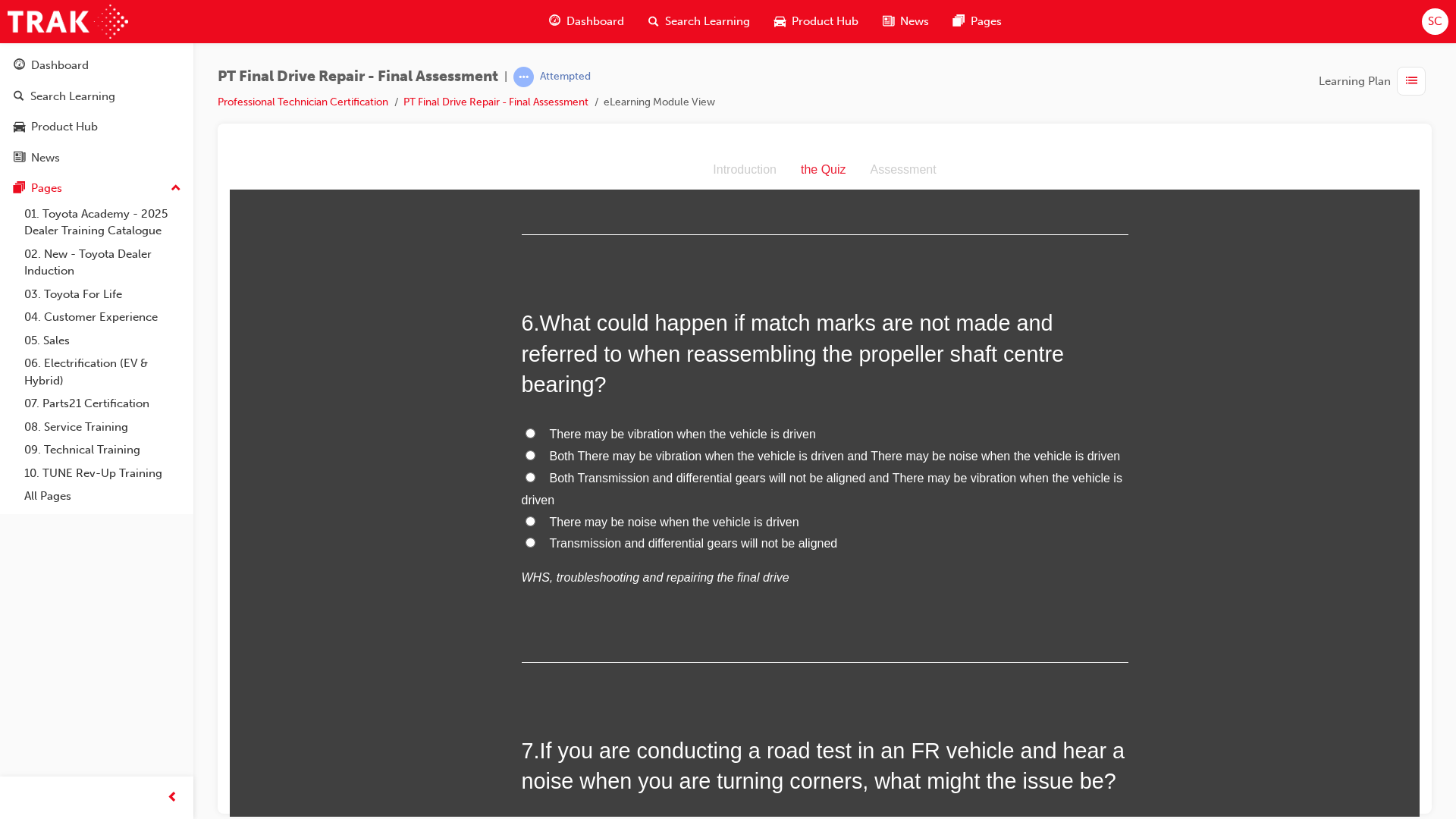
click at [514, 432] on div "You must select an answer for each question before you can submit. Please note,…" at bounding box center [824, 352] width 1190 height 3780
click at [541, 428] on label "There may be vibration when the vehicle is driven" at bounding box center [825, 434] width 606 height 22
click at [536, 428] on input "There may be vibration when the vehicle is driven" at bounding box center [530, 432] width 10 height 10
radio input "true"
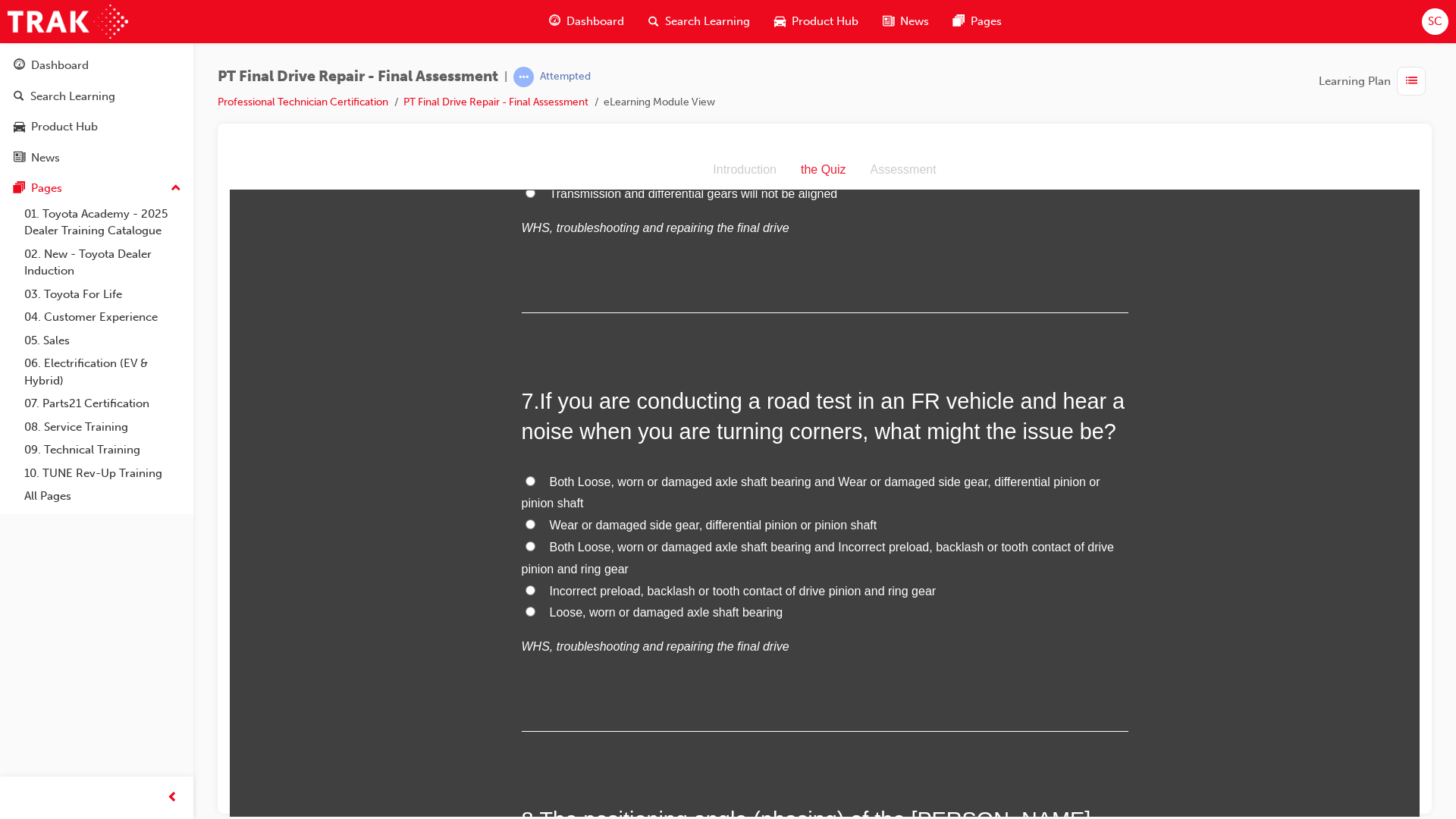
scroll to position [2123, 0]
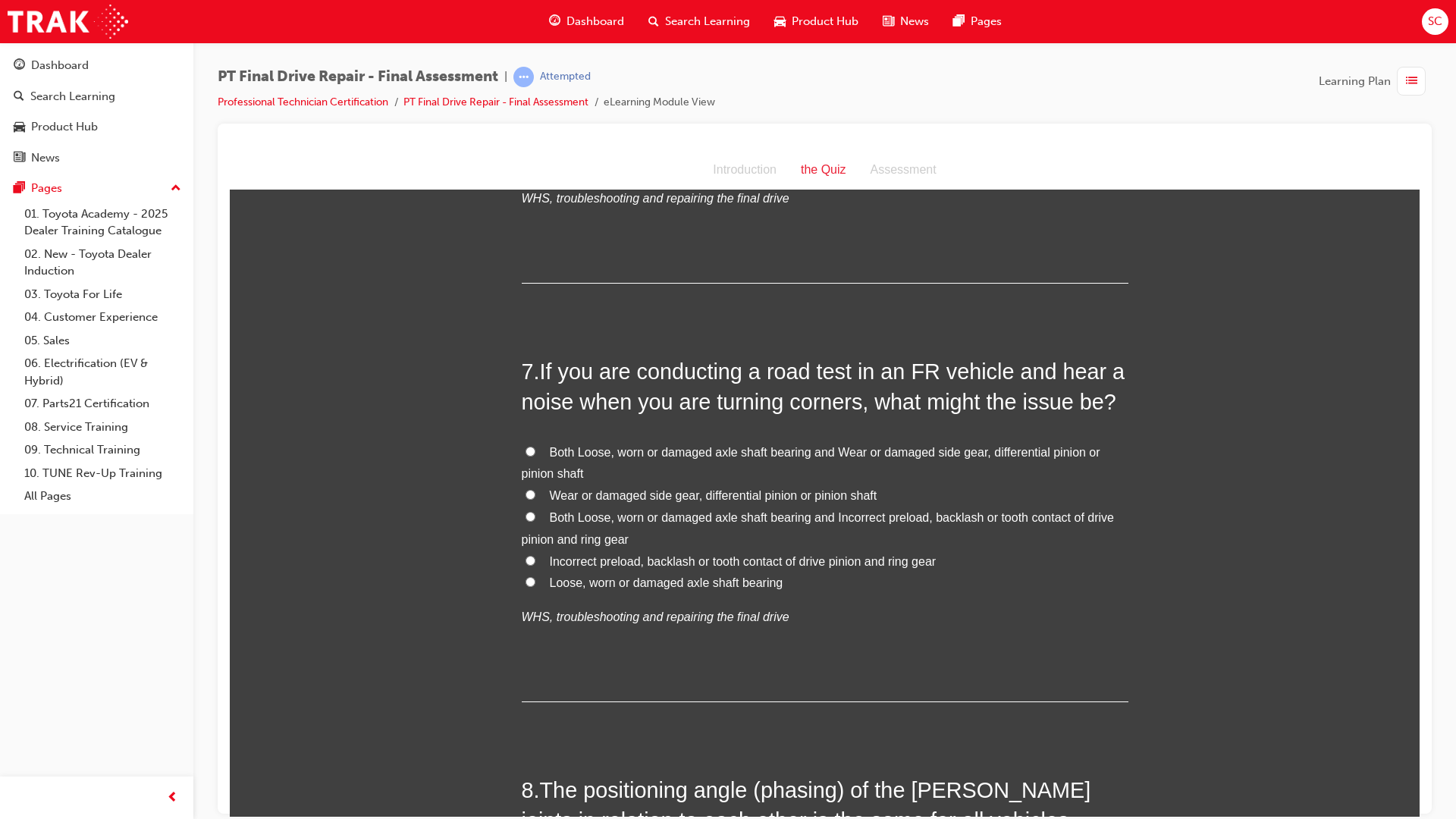
click at [526, 450] on input "Both Loose, worn or damaged axle shaft bearing and Wear or damaged side gear, d…" at bounding box center [530, 450] width 10 height 10
radio input "true"
click at [531, 584] on label "Loose, worn or damaged axle shaft bearing" at bounding box center [825, 582] width 606 height 22
click at [531, 584] on input "Loose, worn or damaged axle shaft bearing" at bounding box center [530, 581] width 10 height 10
radio input "true"
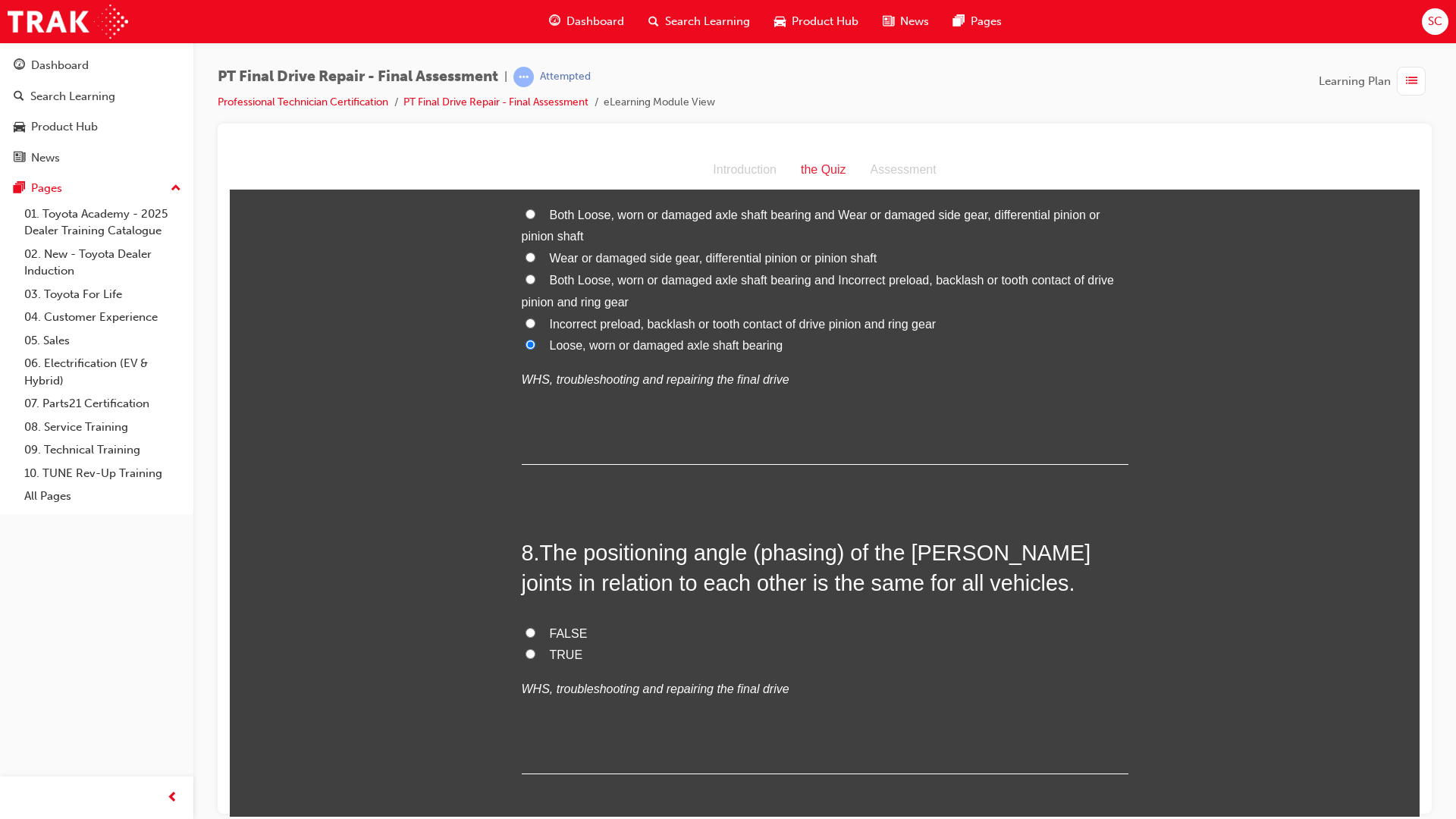
scroll to position [2578, 0]
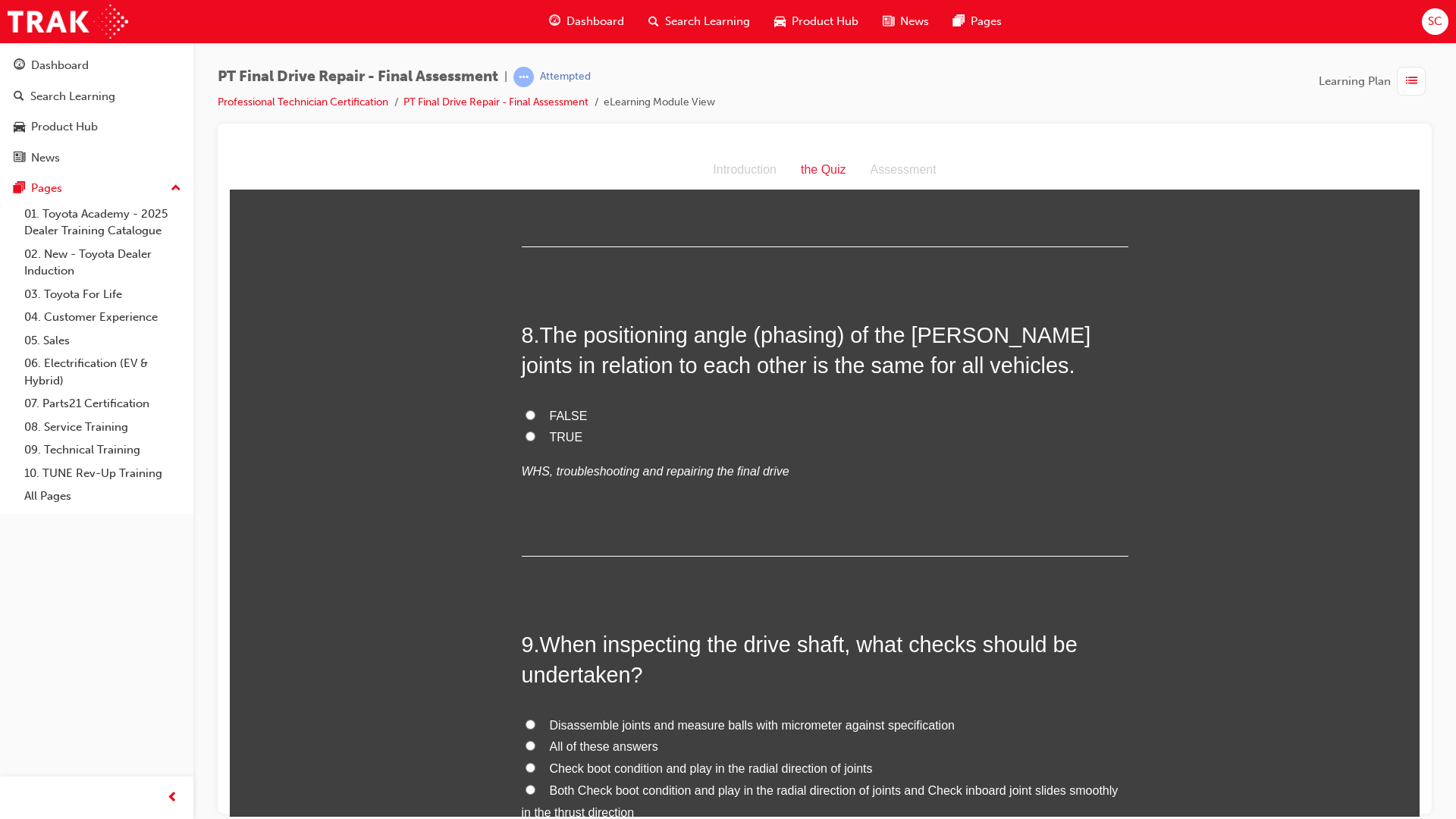
click at [552, 417] on span "FALSE" at bounding box center [568, 415] width 38 height 13
click at [536, 417] on input "FALSE" at bounding box center [530, 414] width 10 height 10
radio input "true"
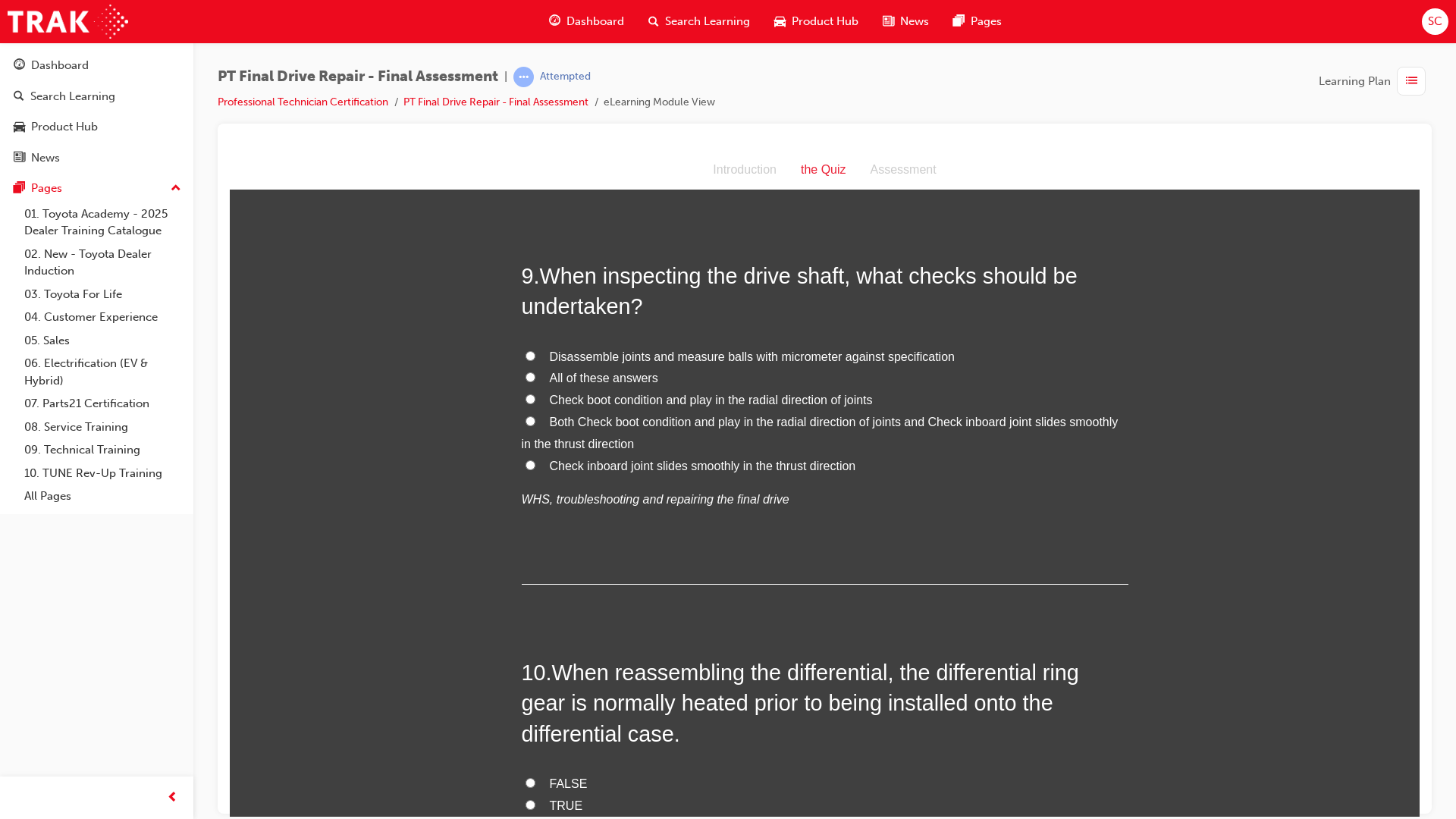
scroll to position [2957, 0]
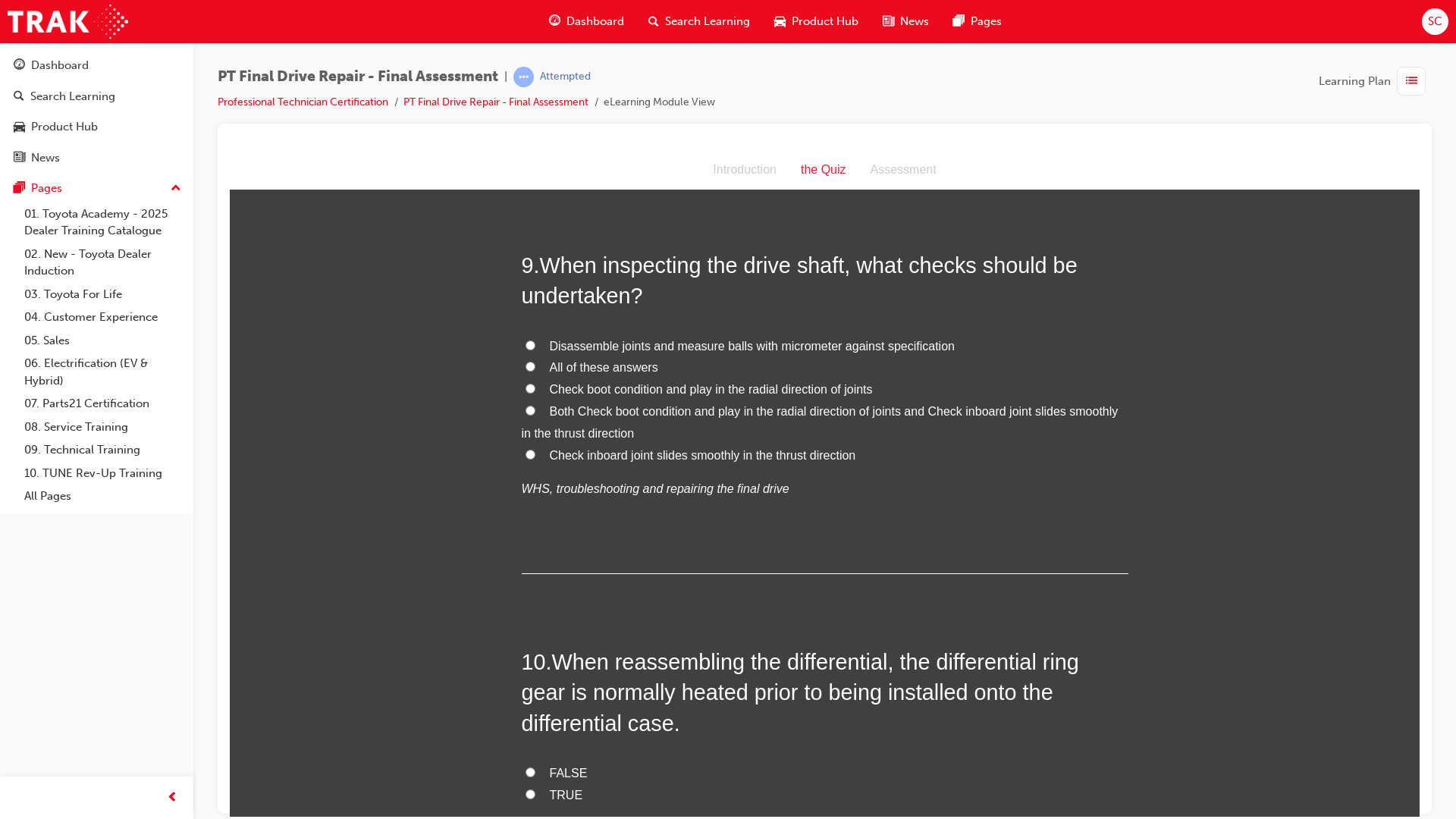
click at [540, 358] on label "All of these answers" at bounding box center [825, 368] width 606 height 22
click at [536, 360] on input "All of these answers" at bounding box center [530, 365] width 10 height 10
radio input "true"
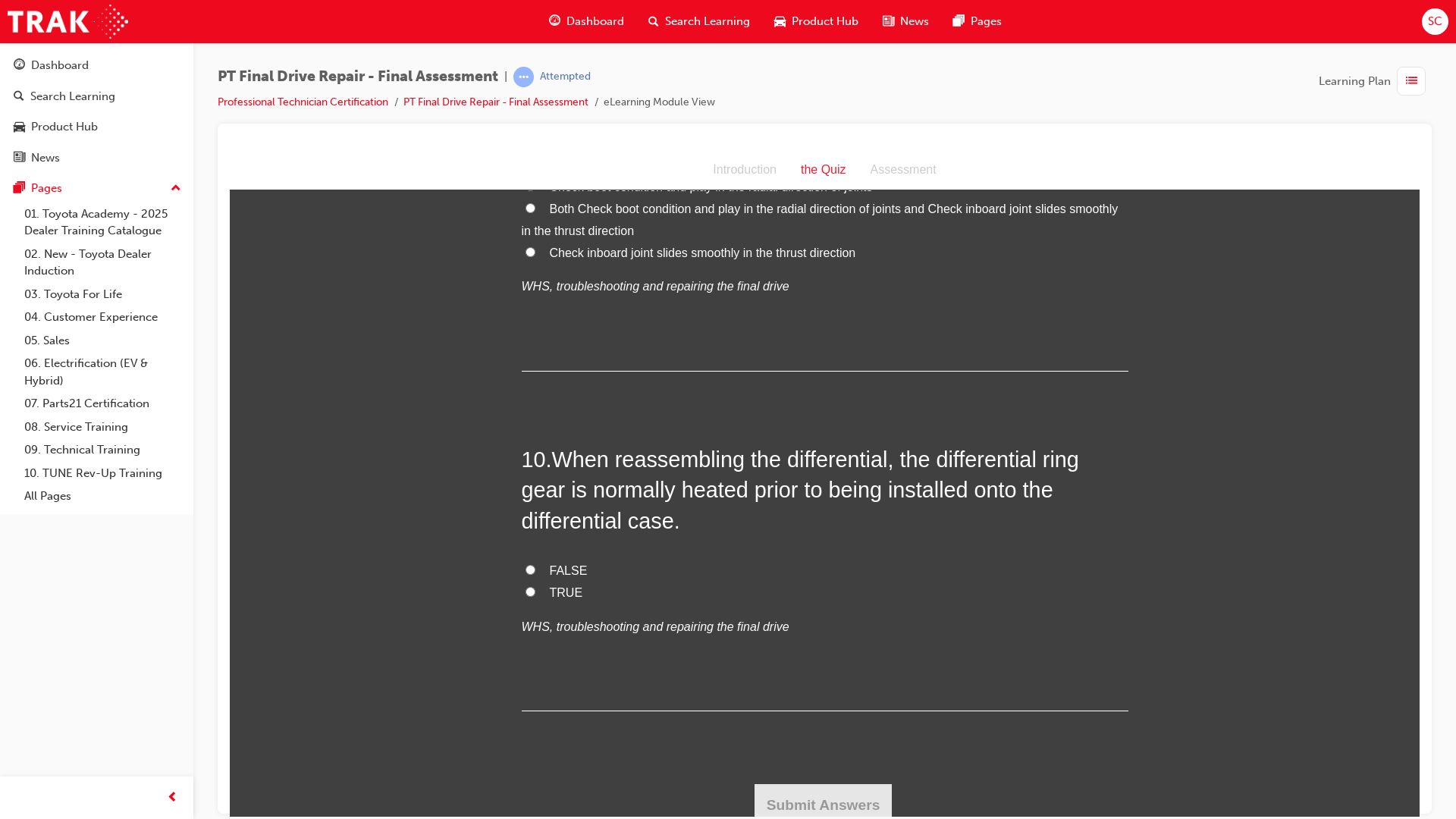
scroll to position [3168, 0]
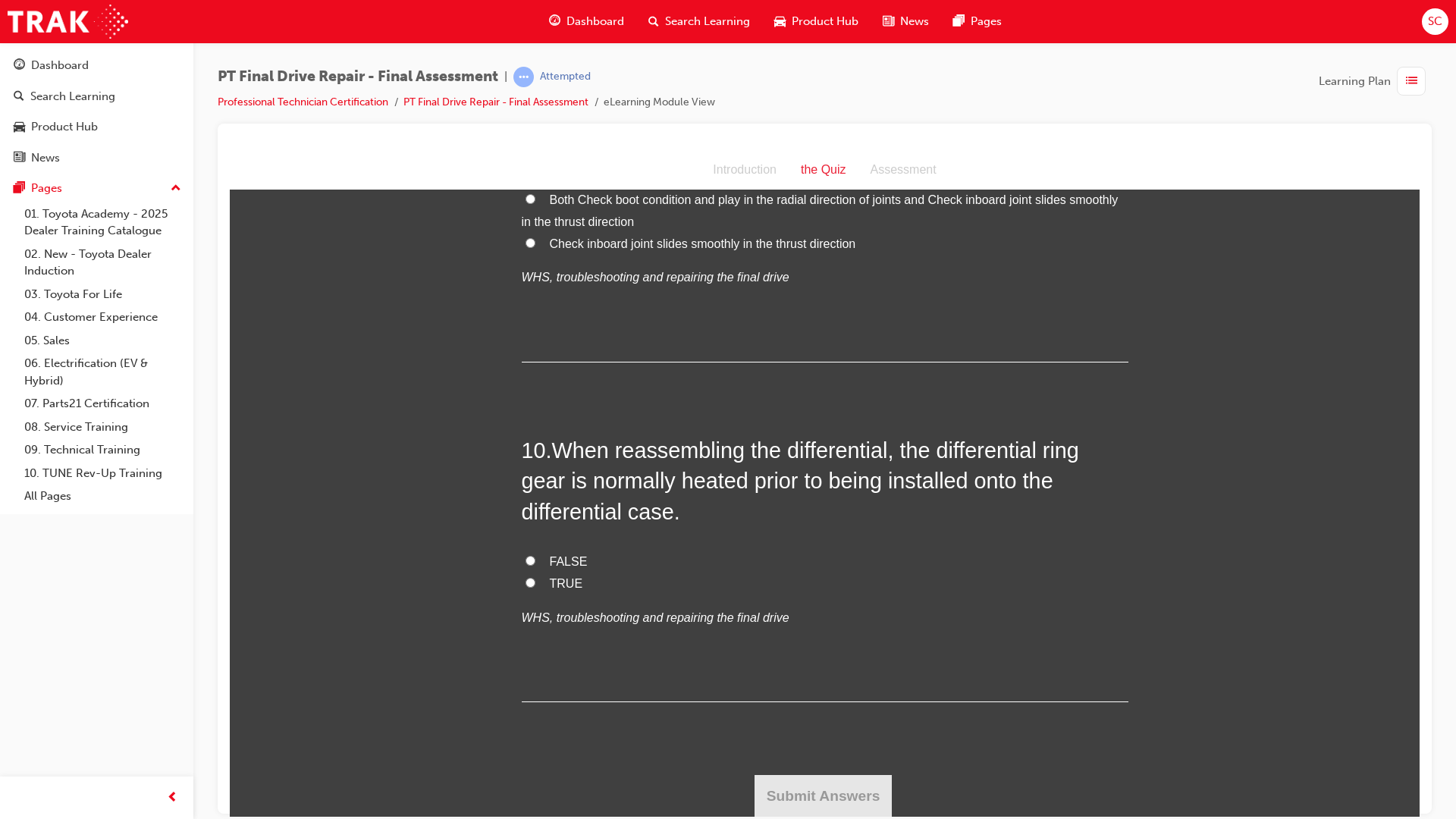
click at [544, 593] on div "FALSE TRUE WHS, troubleshooting and repairing the final drive" at bounding box center [825, 589] width 606 height 77
click at [545, 590] on label "TRUE" at bounding box center [825, 583] width 606 height 22
click at [536, 587] on input "TRUE" at bounding box center [530, 581] width 10 height 10
radio input "true"
click at [803, 777] on button "Submit Answers" at bounding box center [823, 795] width 138 height 42
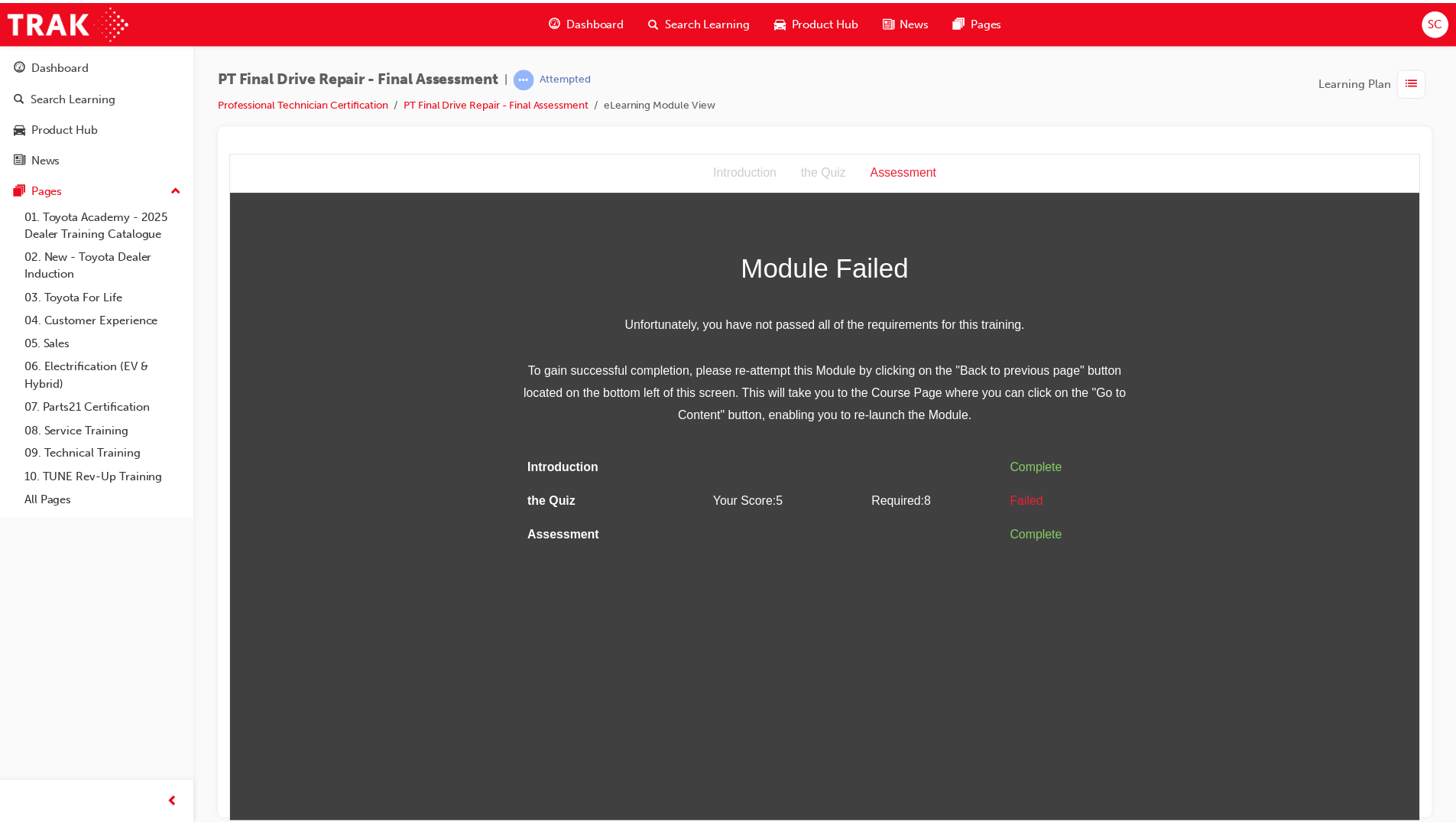
scroll to position [0, 0]
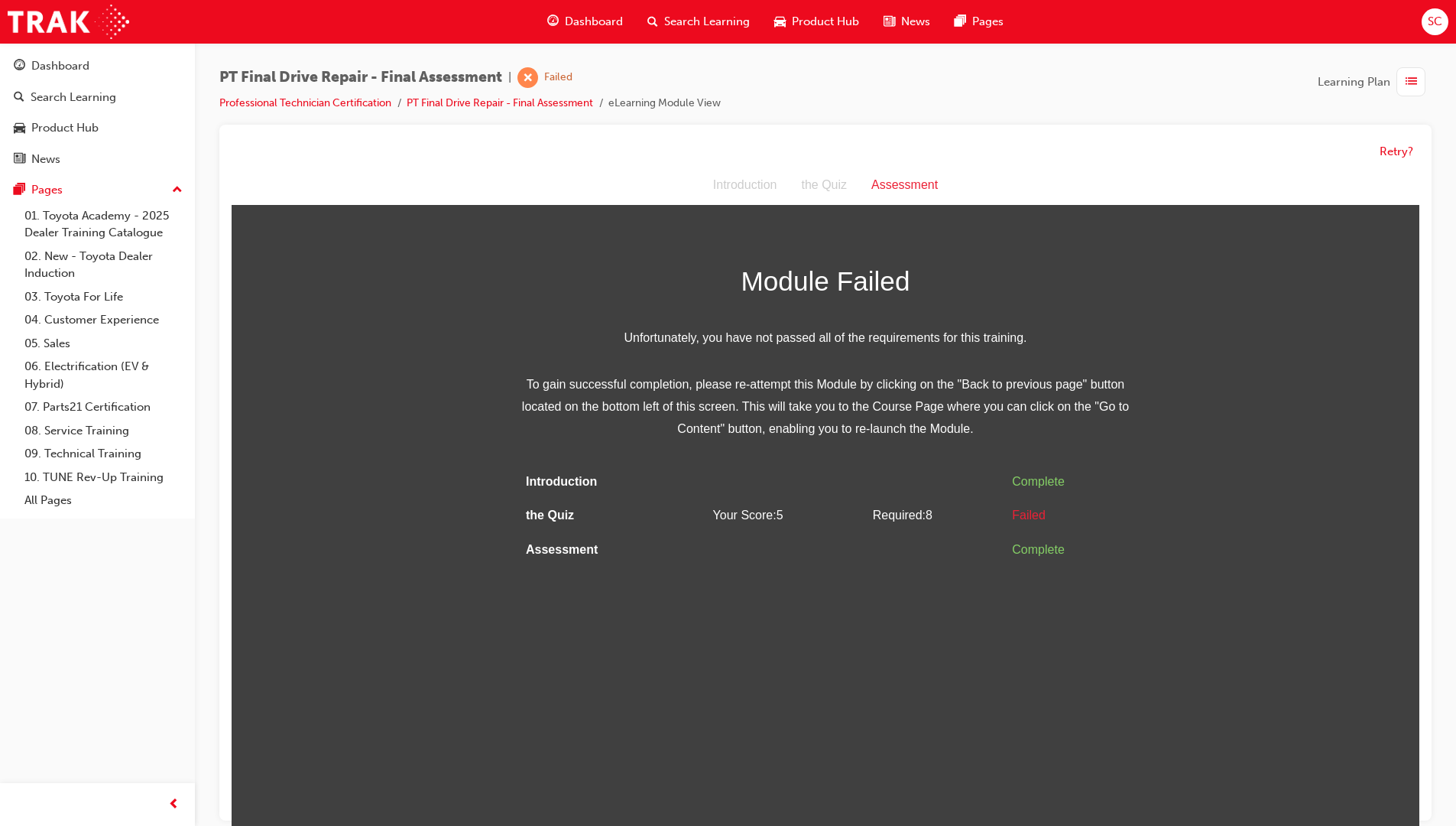
click at [1429, 27] on span "SC" at bounding box center [1435, 21] width 15 height 18
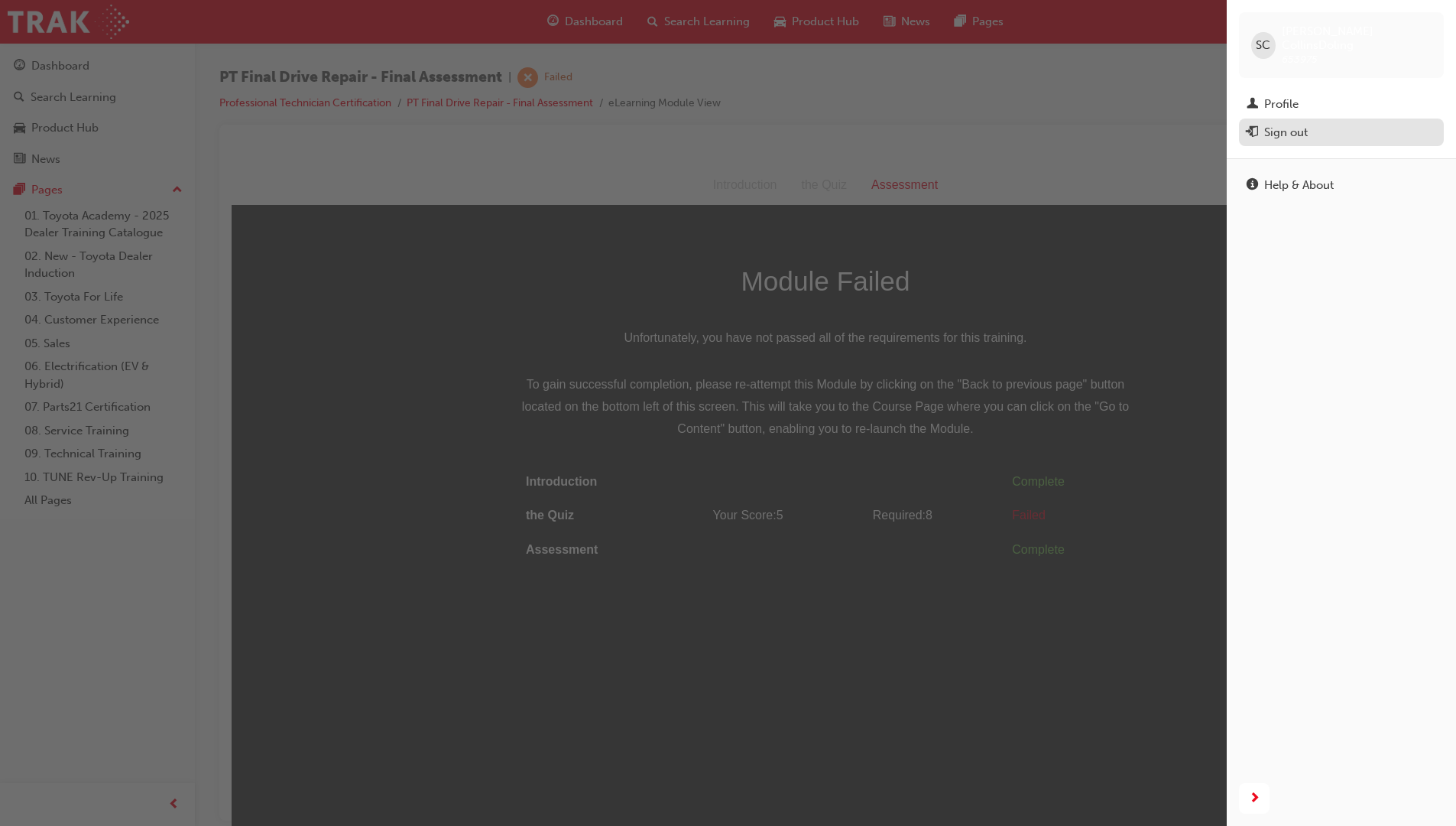
click at [1315, 123] on div "Sign out" at bounding box center [1340, 132] width 190 height 19
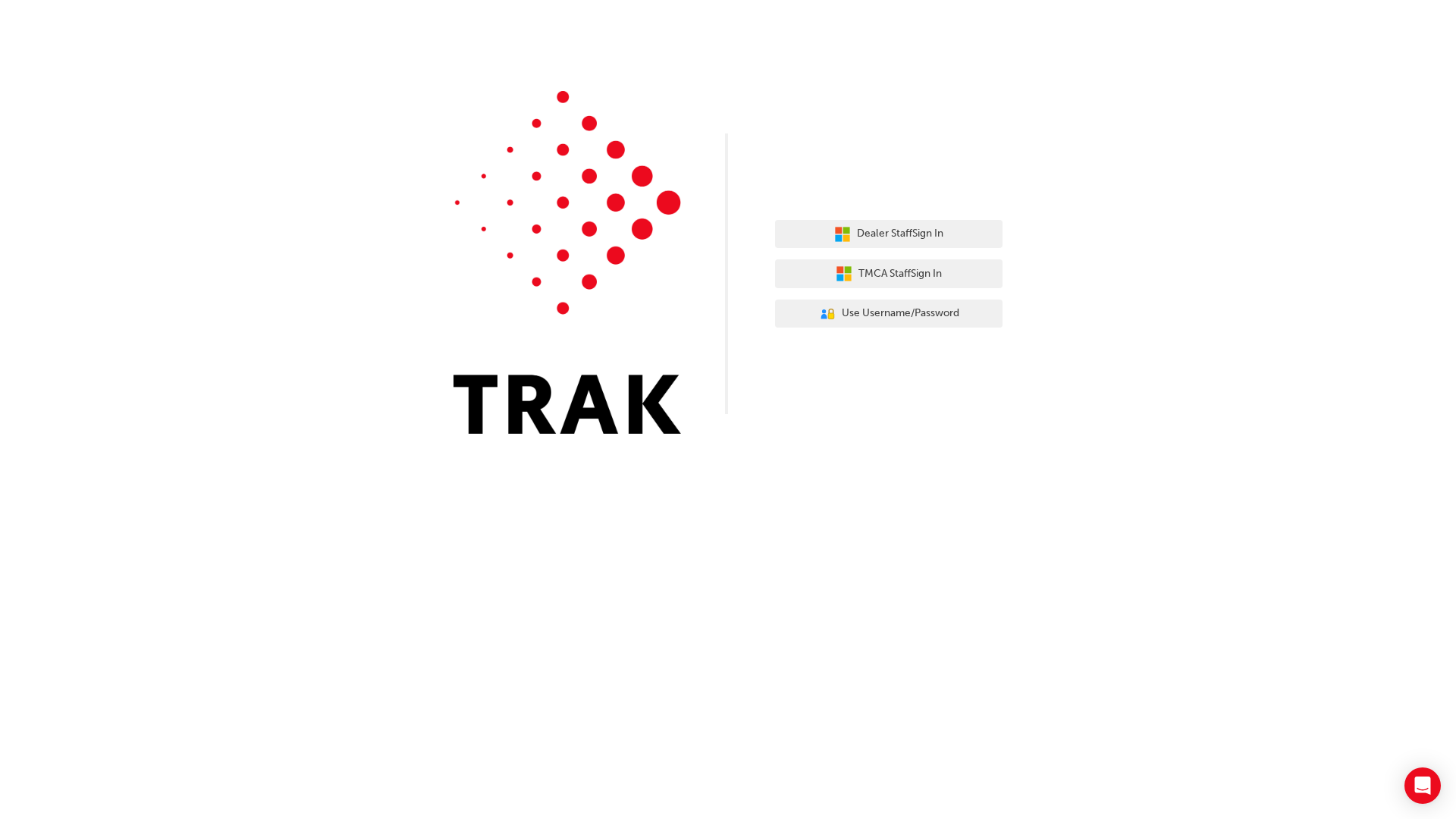
click at [1413, 0] on div "Dealer Staff Sign In TMCA Staff Sign In User Authentication Icon - Blue Person,…" at bounding box center [728, 228] width 1456 height 457
click at [1443, 63] on div "Dealer Staff Sign In TMCA Staff Sign In User Authentication Icon - Blue Person,…" at bounding box center [728, 228] width 1456 height 457
